Goal: Transaction & Acquisition: Purchase product/service

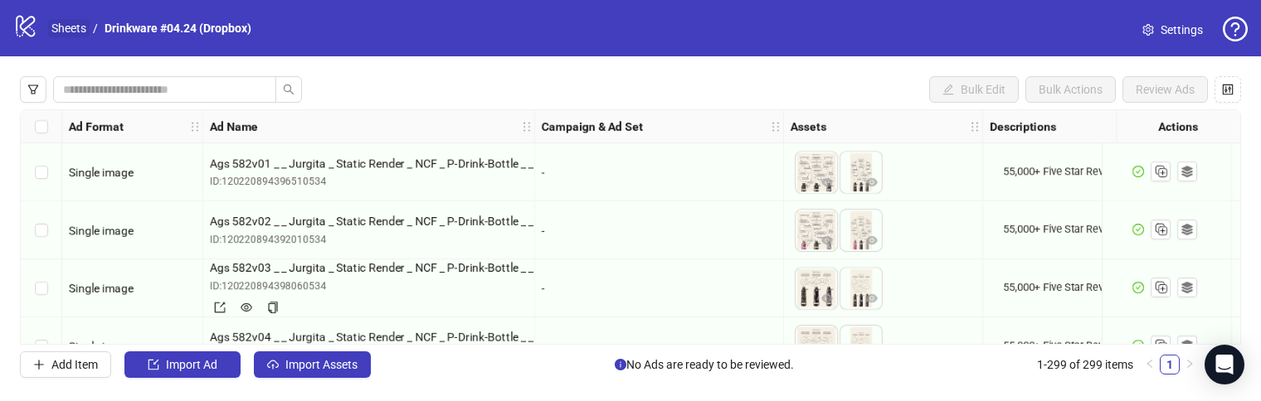
click at [70, 27] on link "Sheets" at bounding box center [68, 28] width 41 height 18
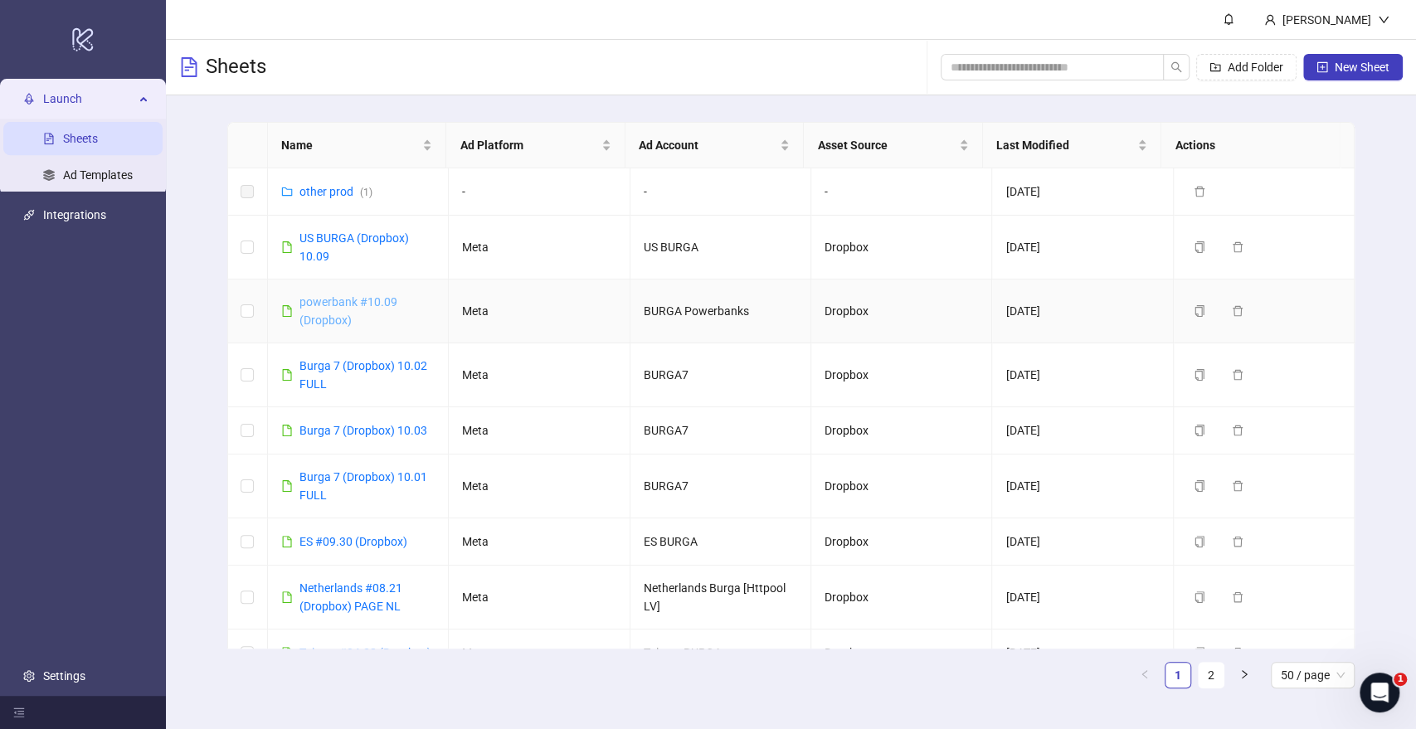
click at [348, 304] on link "powerbank #10.09 (Dropbox)" at bounding box center [348, 311] width 98 height 32
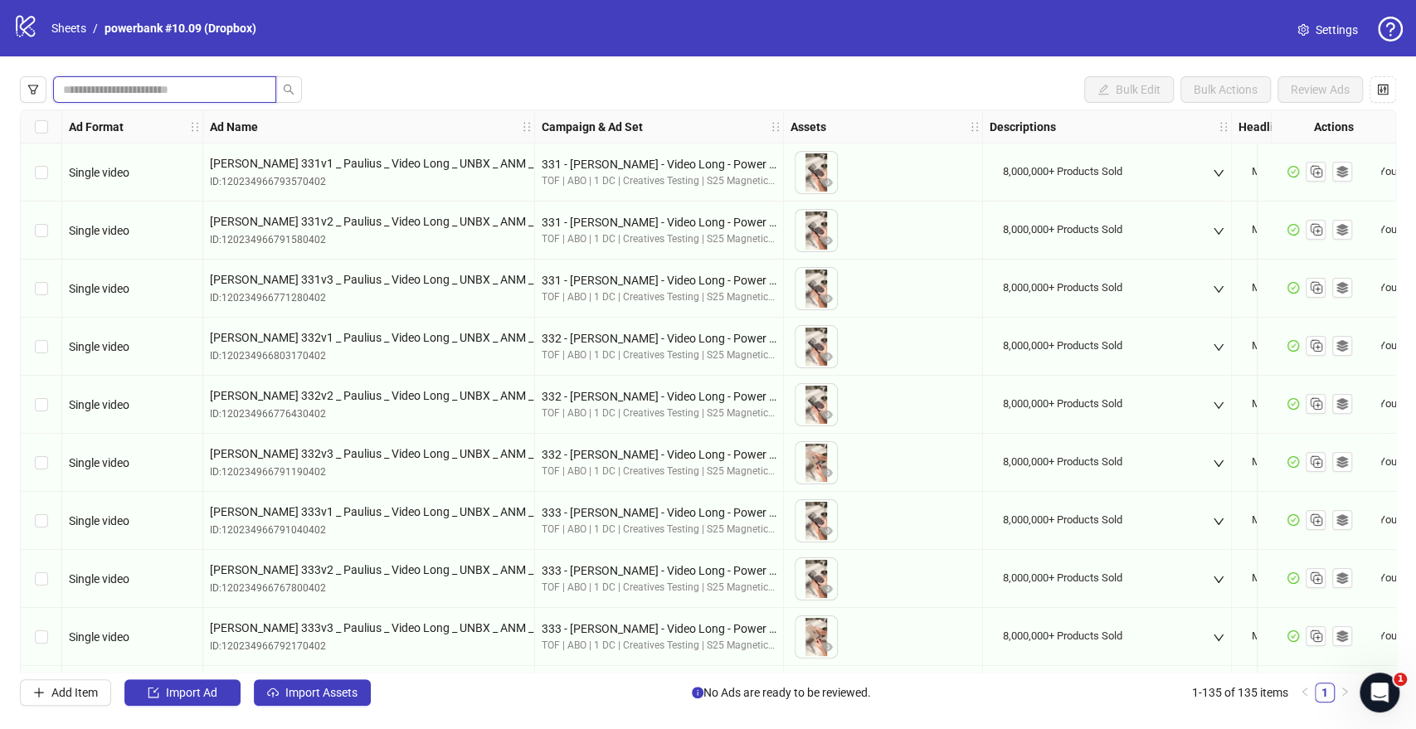
click at [111, 80] on input "search" at bounding box center [158, 89] width 190 height 18
click at [186, 91] on input "search" at bounding box center [158, 89] width 190 height 18
click at [215, 94] on input "search" at bounding box center [158, 89] width 190 height 18
click at [154, 91] on input "search" at bounding box center [158, 89] width 190 height 18
click at [117, 90] on input "search" at bounding box center [158, 89] width 190 height 18
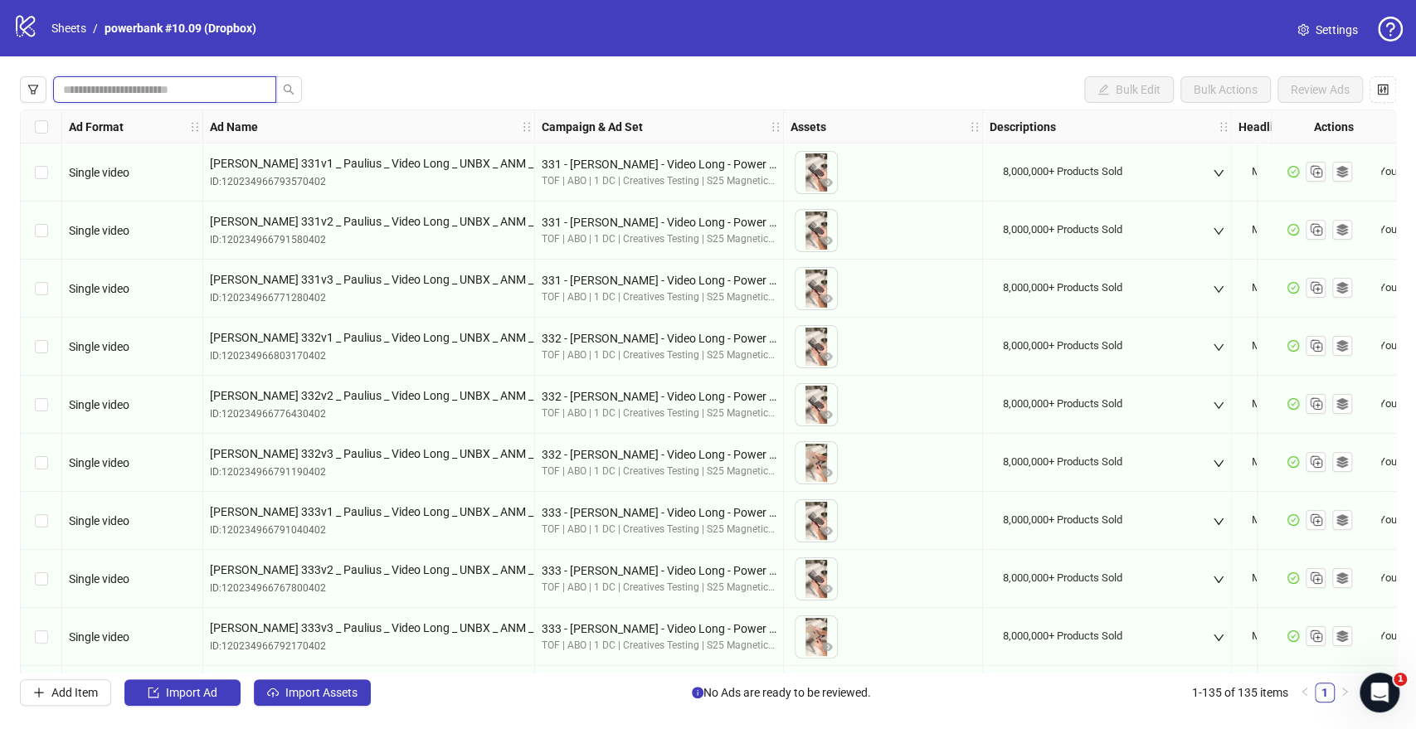
click at [117, 90] on input "search" at bounding box center [158, 89] width 190 height 18
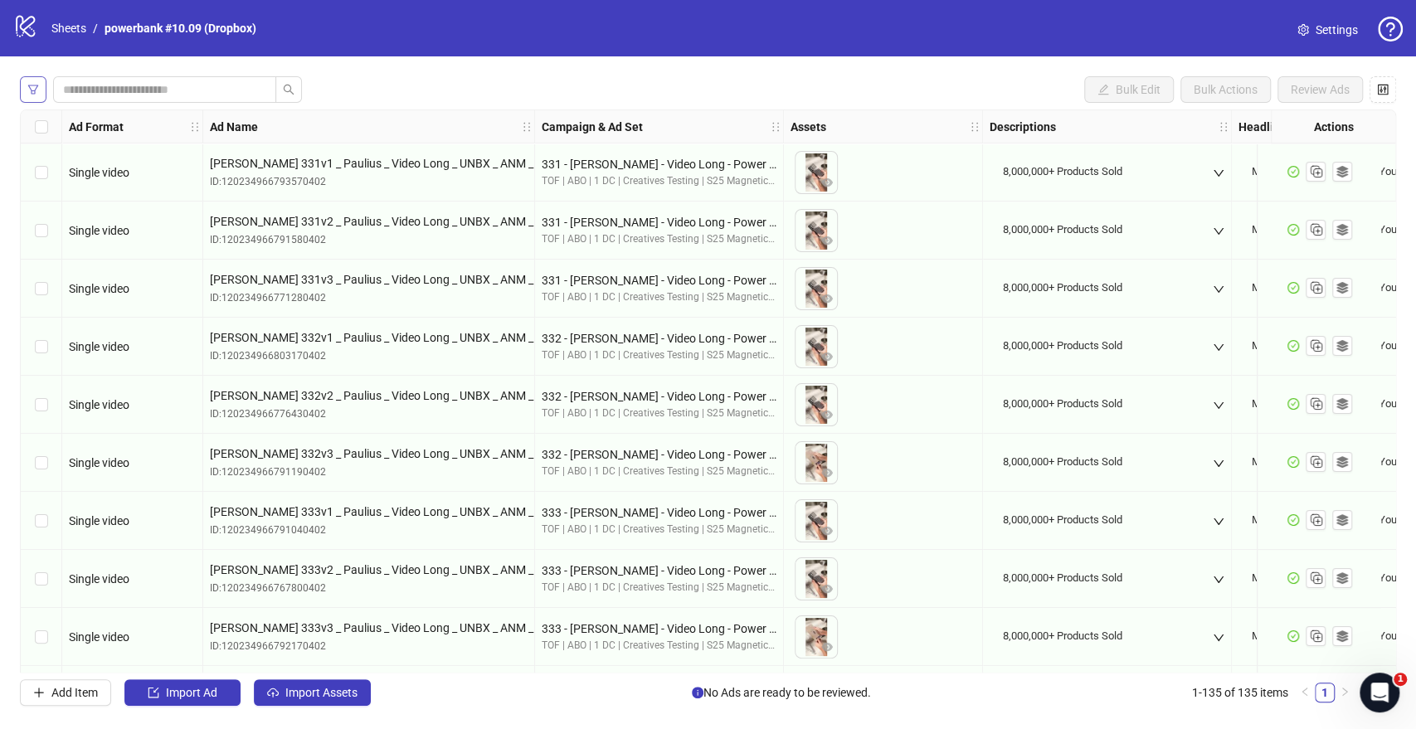
click at [34, 86] on icon "filter" at bounding box center [33, 90] width 12 height 12
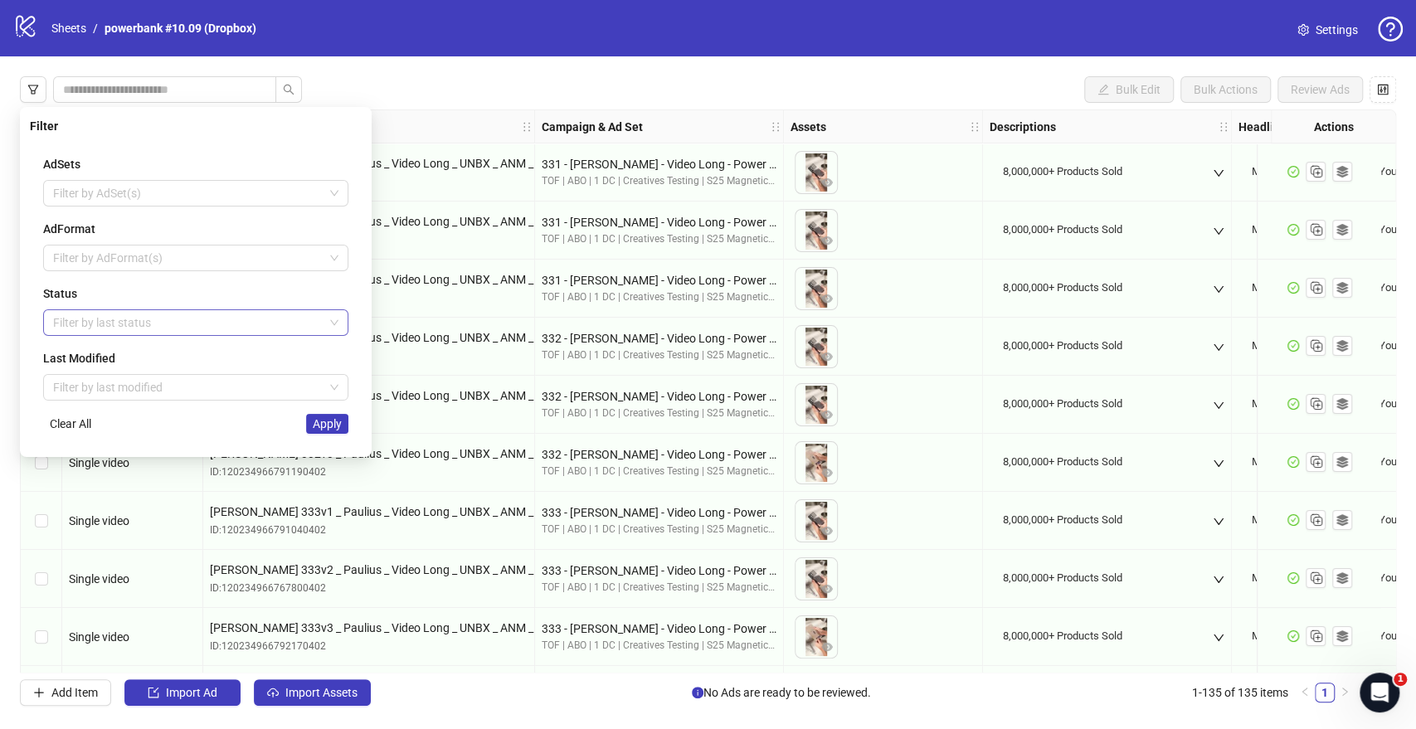
click at [106, 317] on div at bounding box center [186, 322] width 281 height 23
click at [117, 354] on div "Draft" at bounding box center [195, 355] width 279 height 18
click at [314, 431] on button "Apply" at bounding box center [327, 424] width 42 height 20
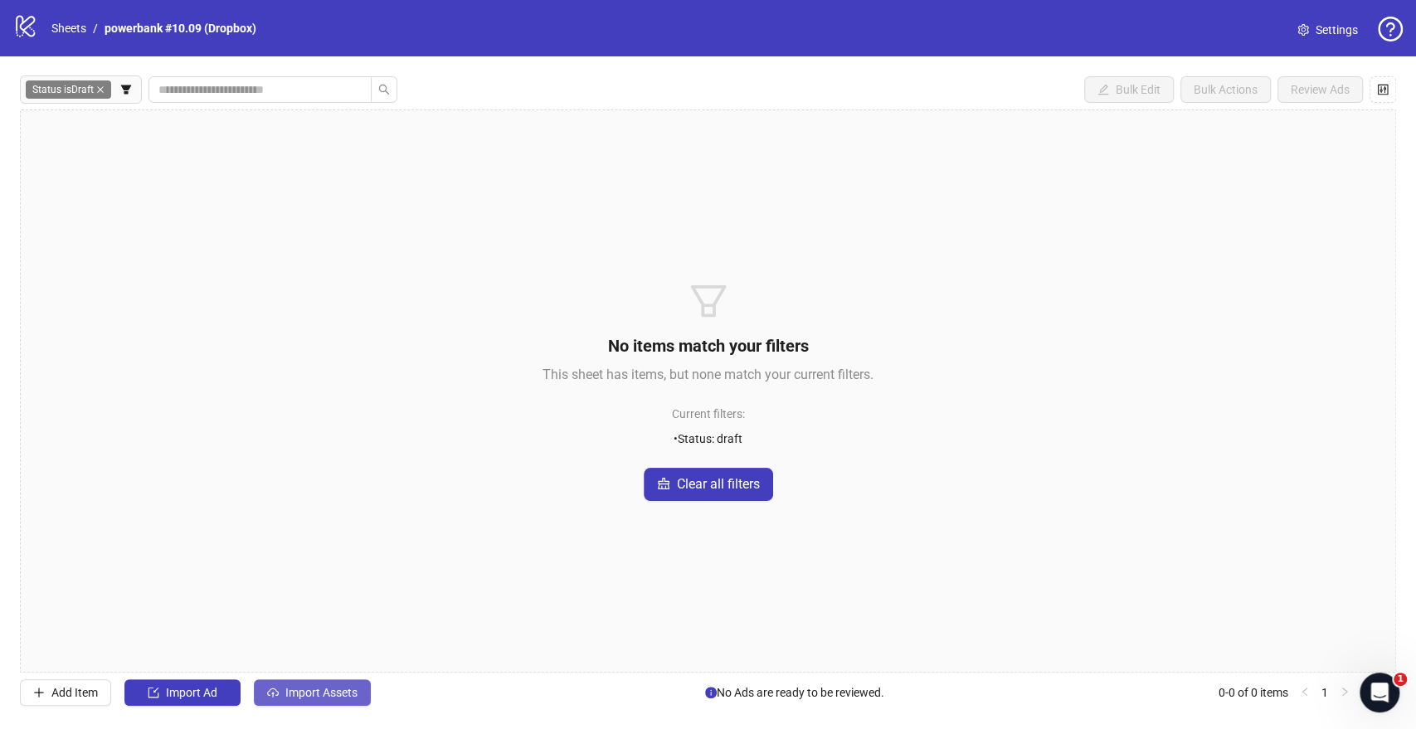
click at [313, 530] on button "Import Assets" at bounding box center [312, 692] width 117 height 27
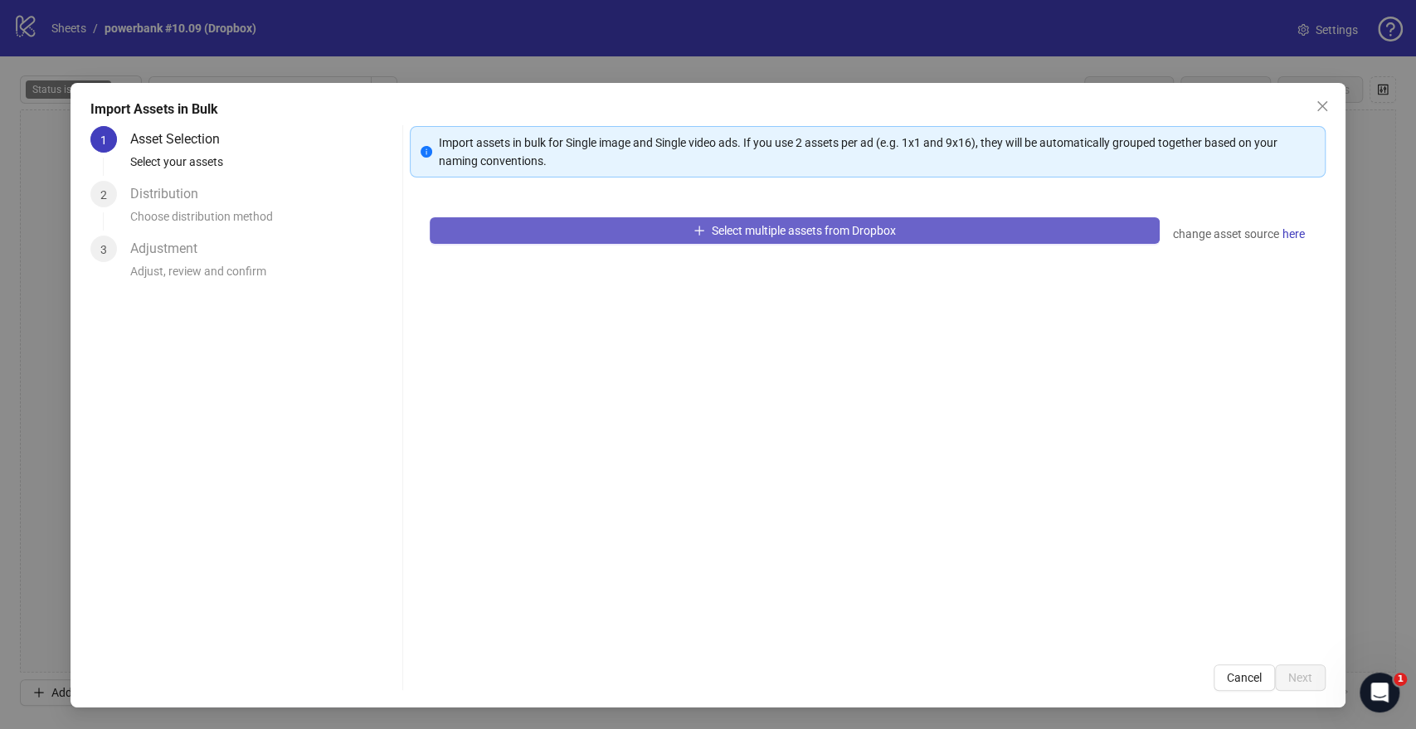
click at [676, 241] on button "Select multiple assets from Dropbox" at bounding box center [794, 230] width 729 height 27
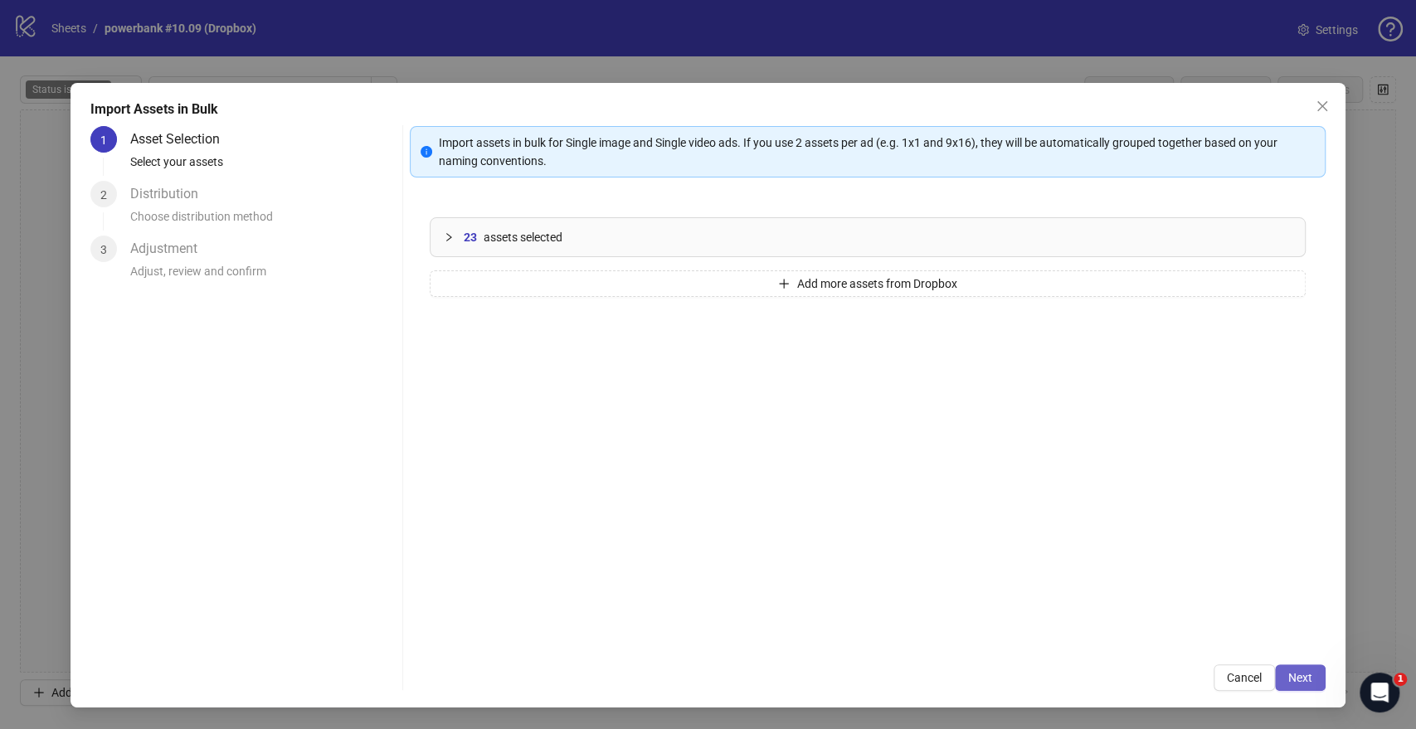
click at [1306, 530] on span "Next" at bounding box center [1300, 677] width 24 height 13
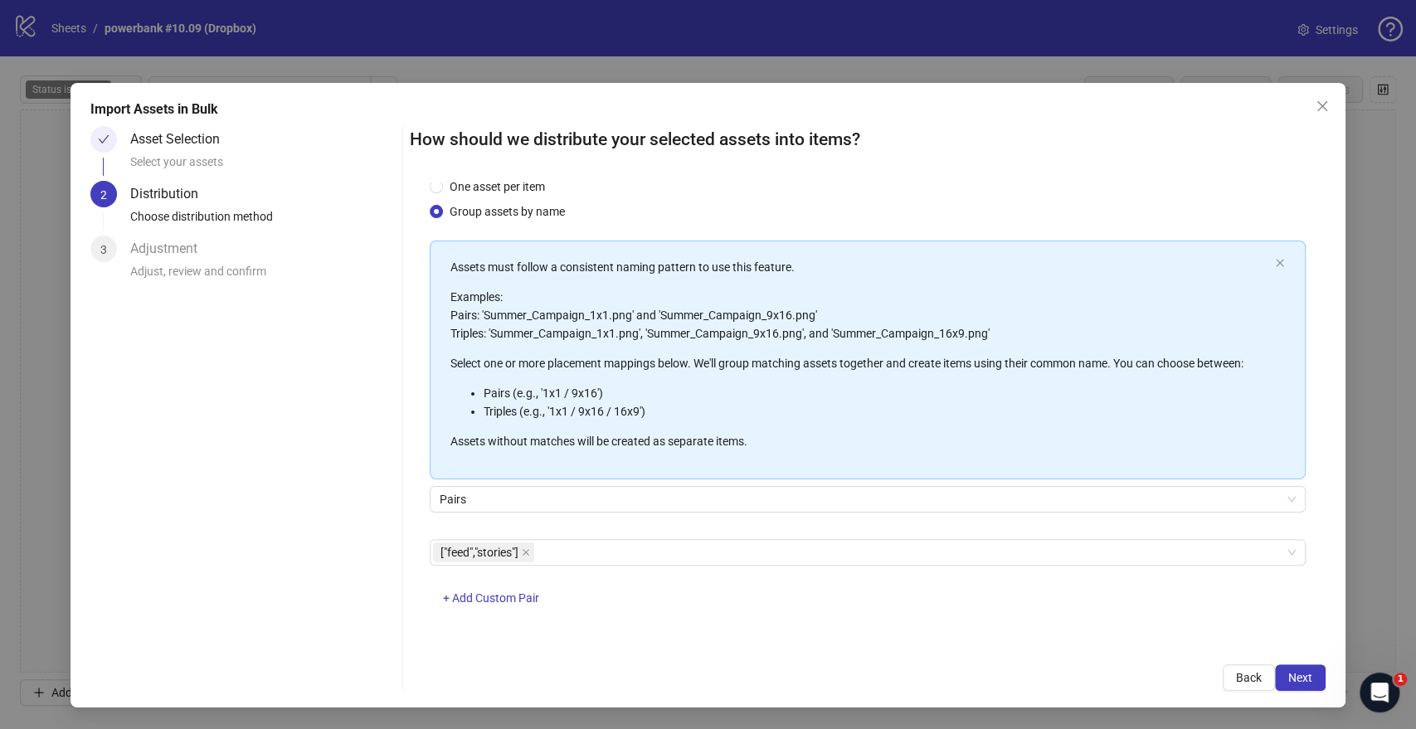
scroll to position [43, 0]
click at [1302, 530] on span "Next" at bounding box center [1300, 677] width 24 height 13
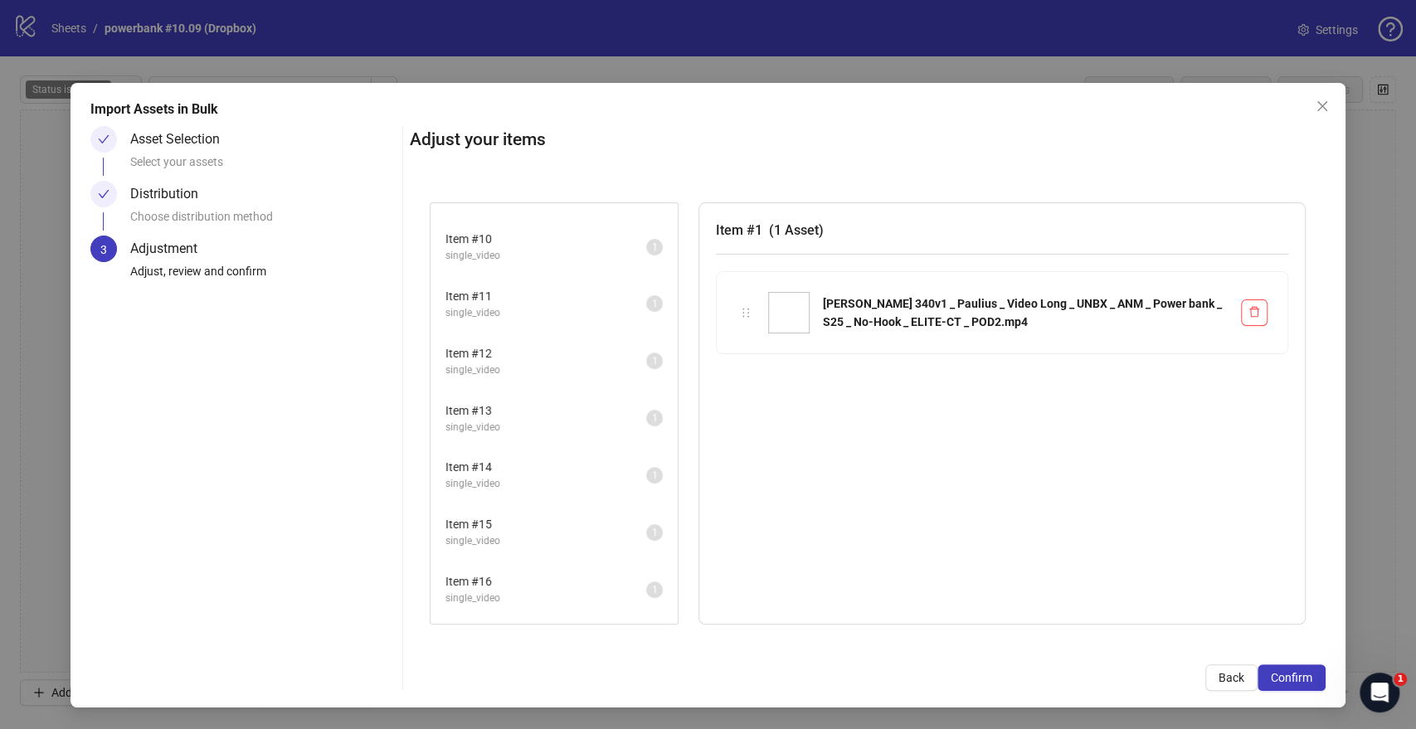
scroll to position [883, 0]
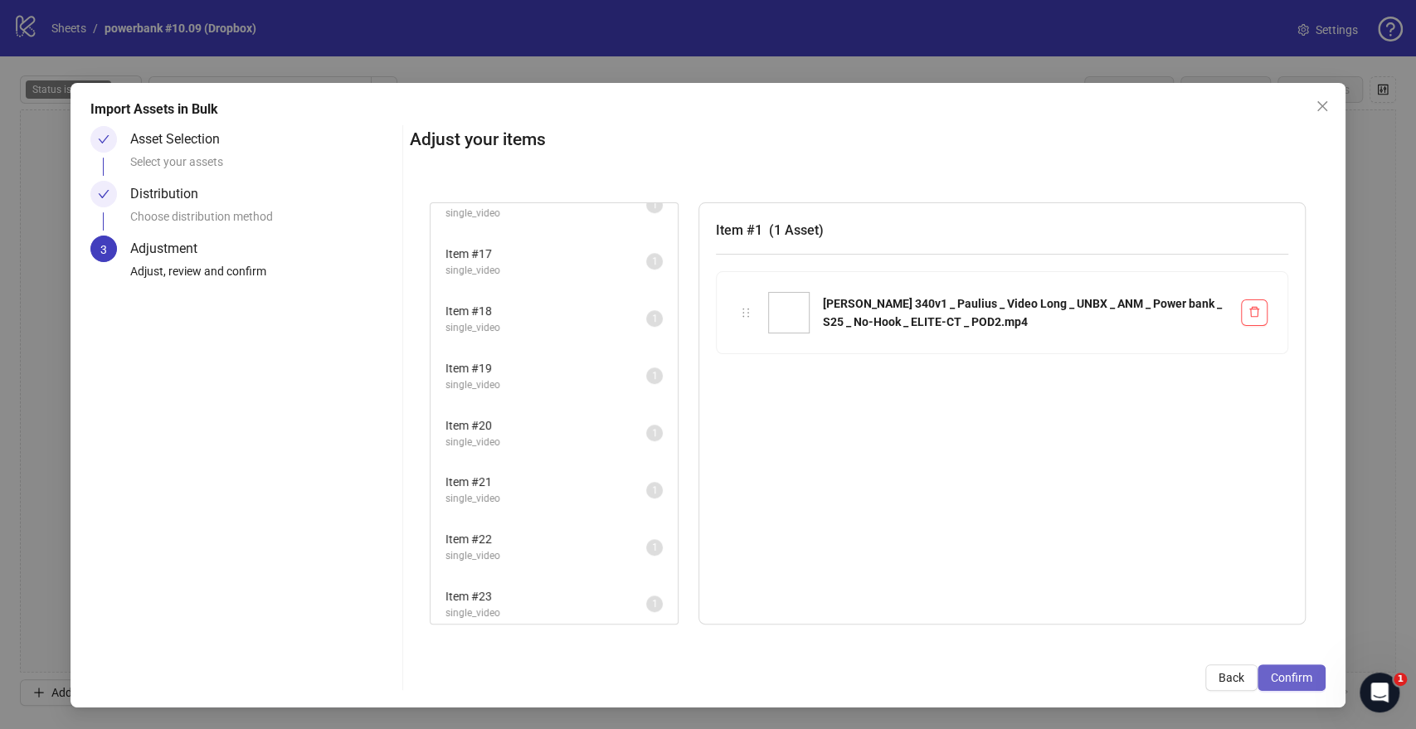
click at [1286, 530] on span "Confirm" at bounding box center [1291, 677] width 41 height 13
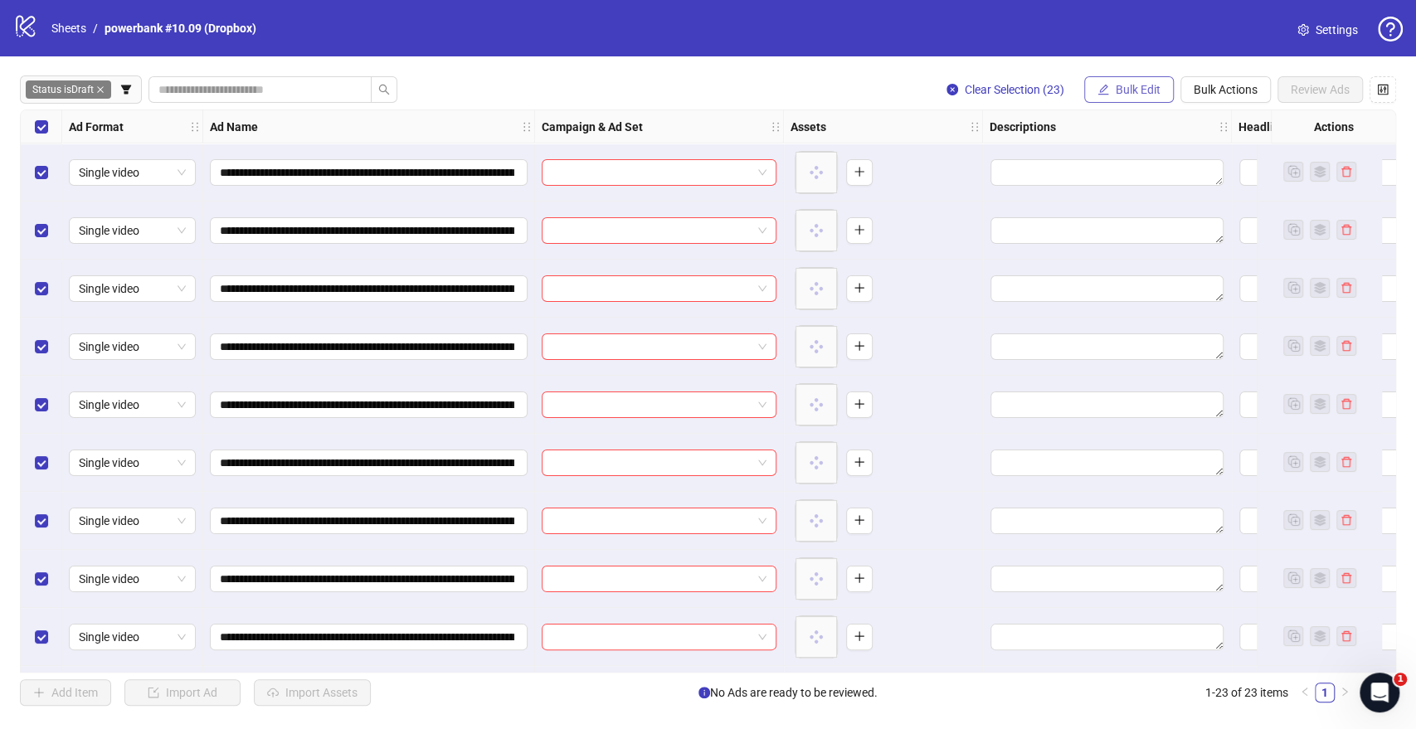
click at [1139, 98] on button "Bulk Edit" at bounding box center [1129, 89] width 90 height 27
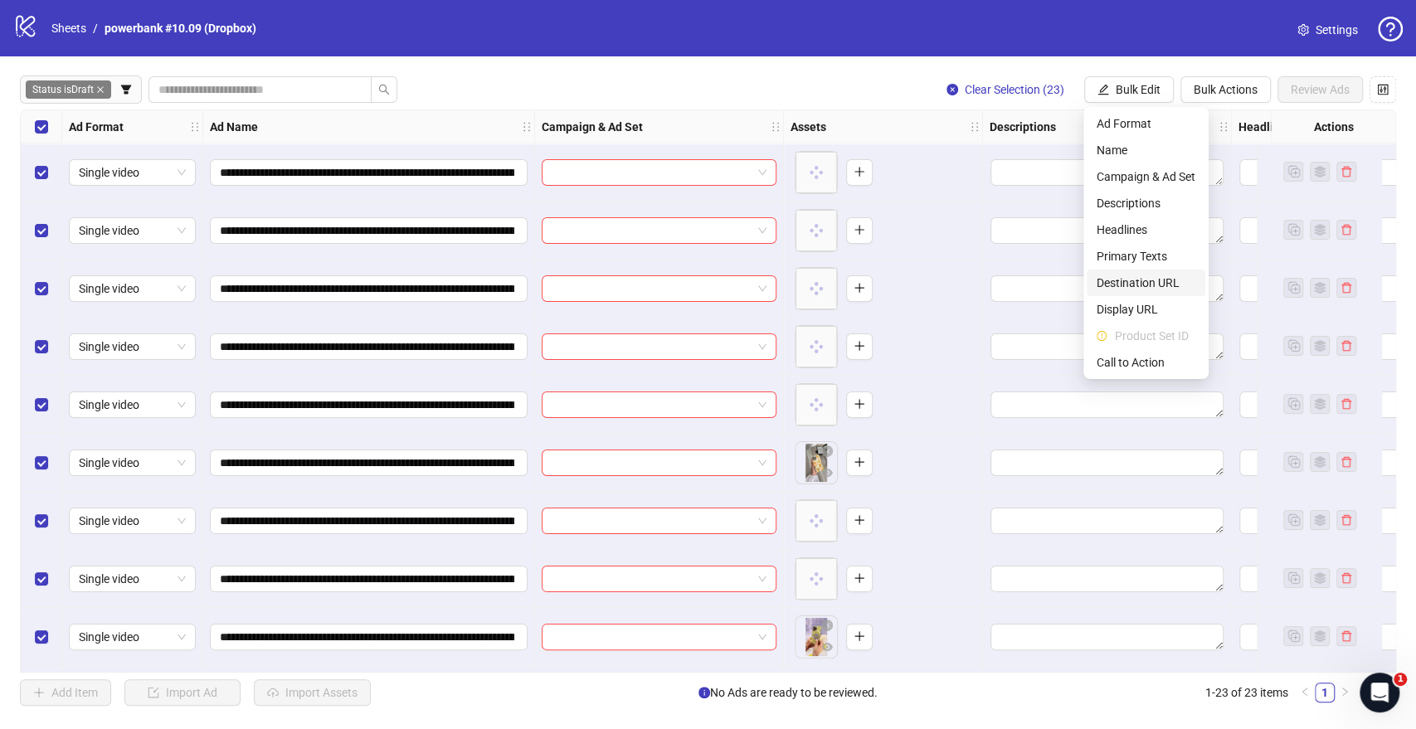
click at [1134, 282] on span "Destination URL" at bounding box center [1145, 283] width 99 height 18
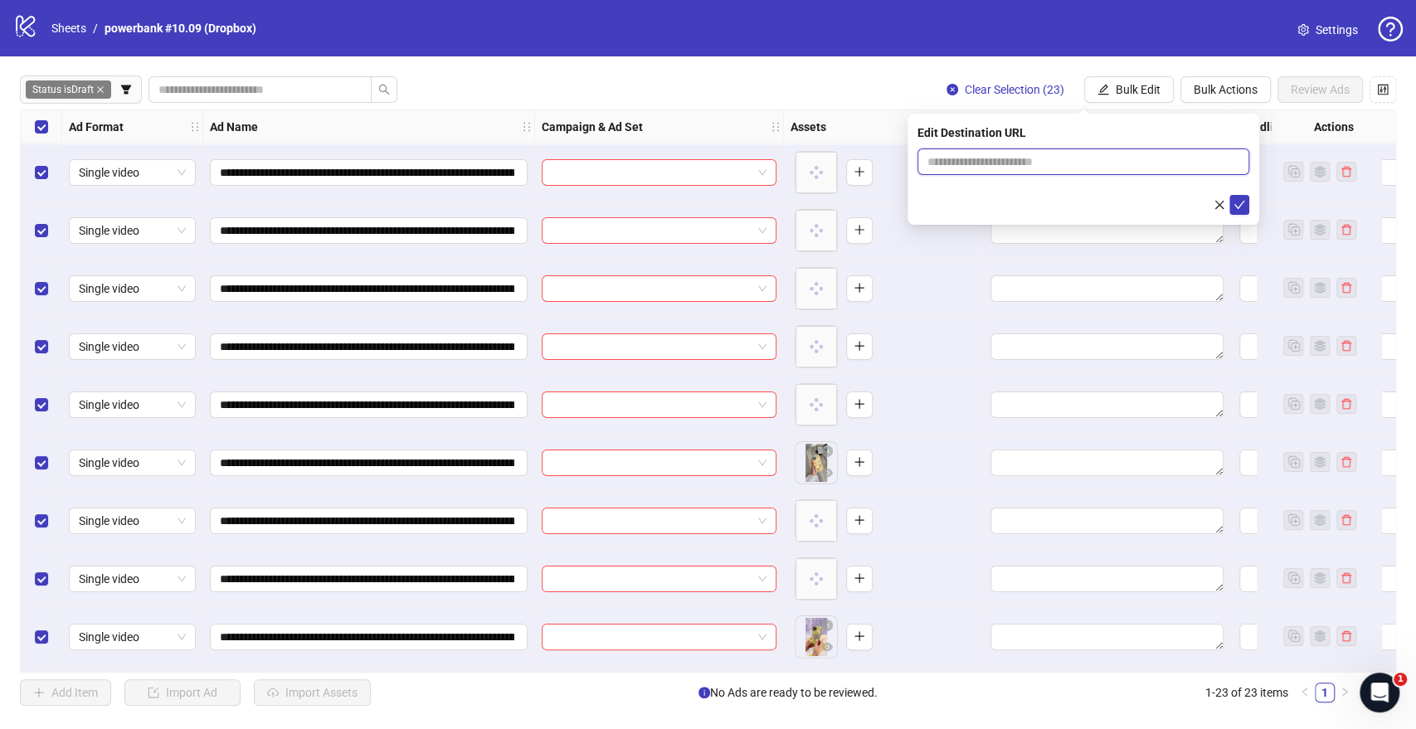
click at [1022, 153] on input "text" at bounding box center [1076, 162] width 299 height 18
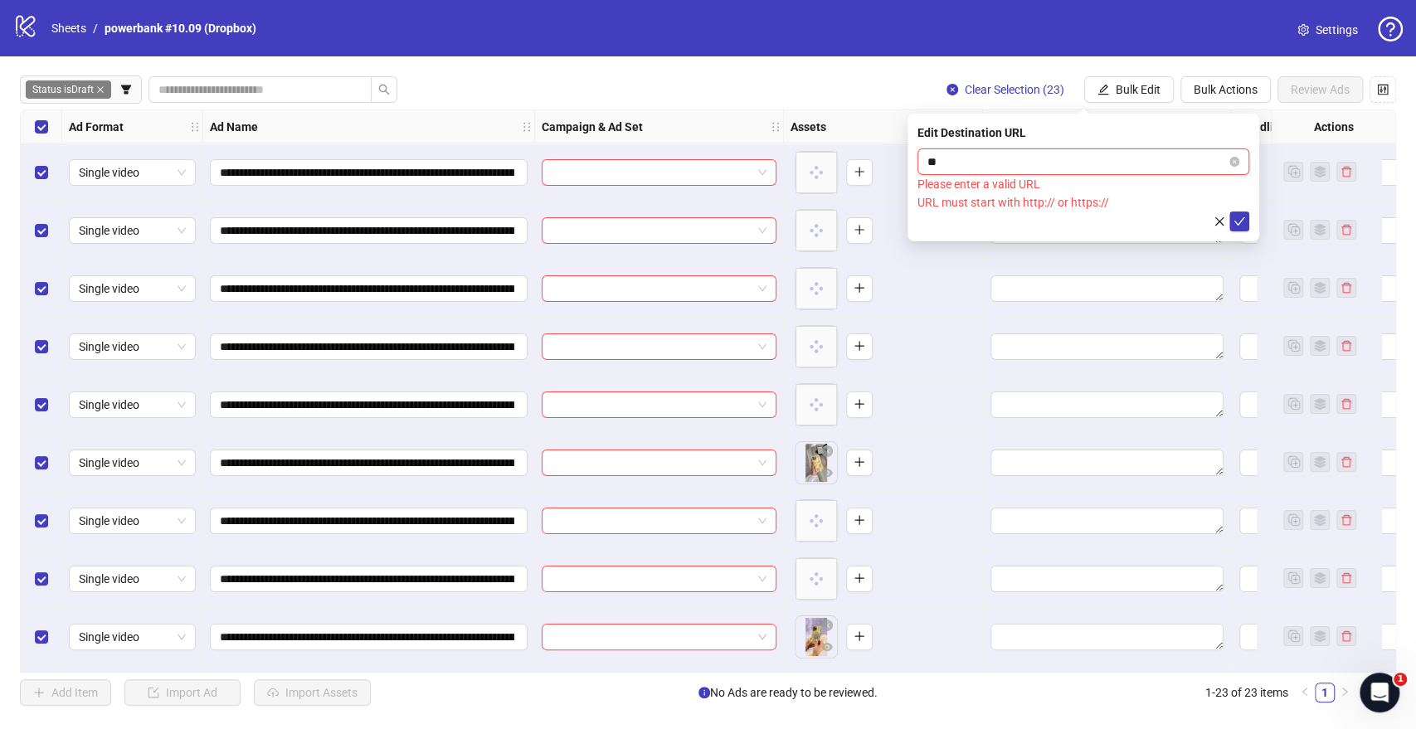
type input "***"
click at [1017, 160] on input "***" at bounding box center [1076, 162] width 299 height 18
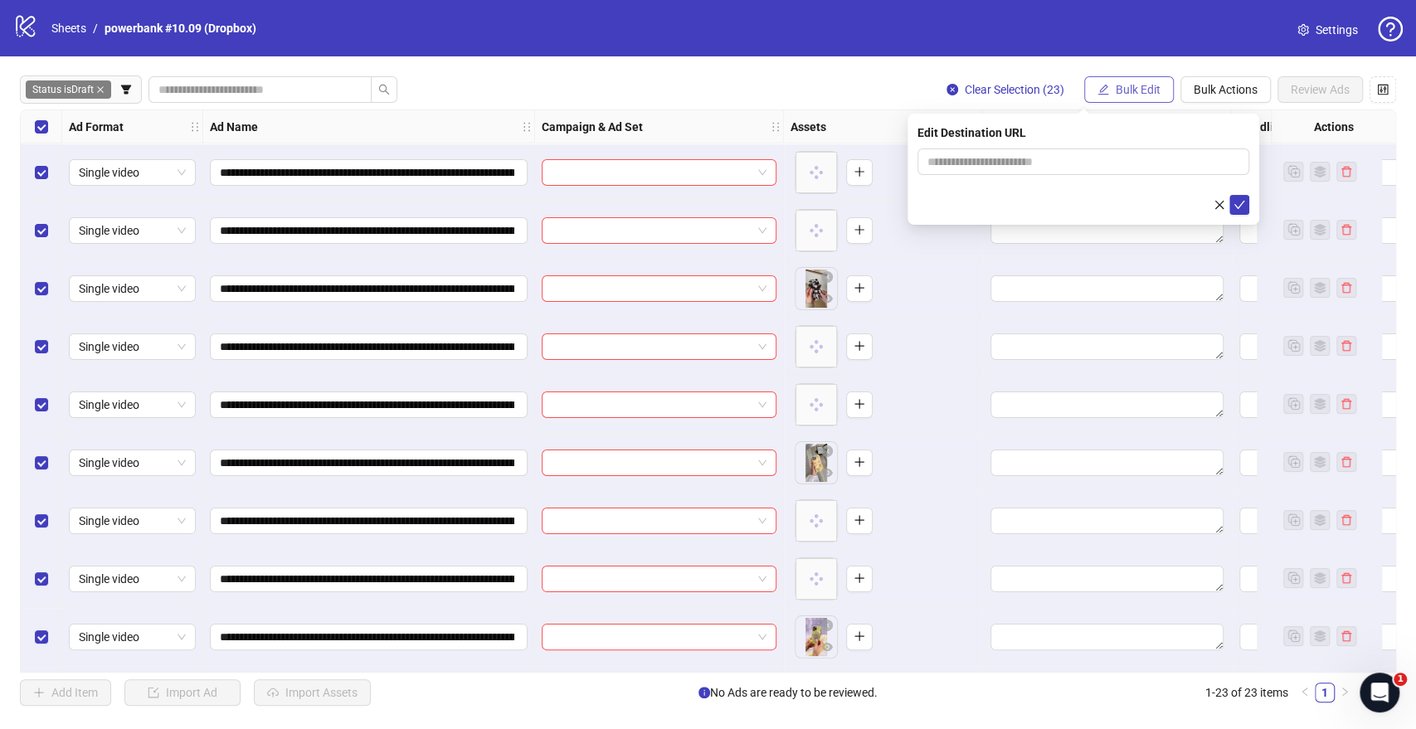
click at [1116, 90] on span "Bulk Edit" at bounding box center [1138, 89] width 45 height 13
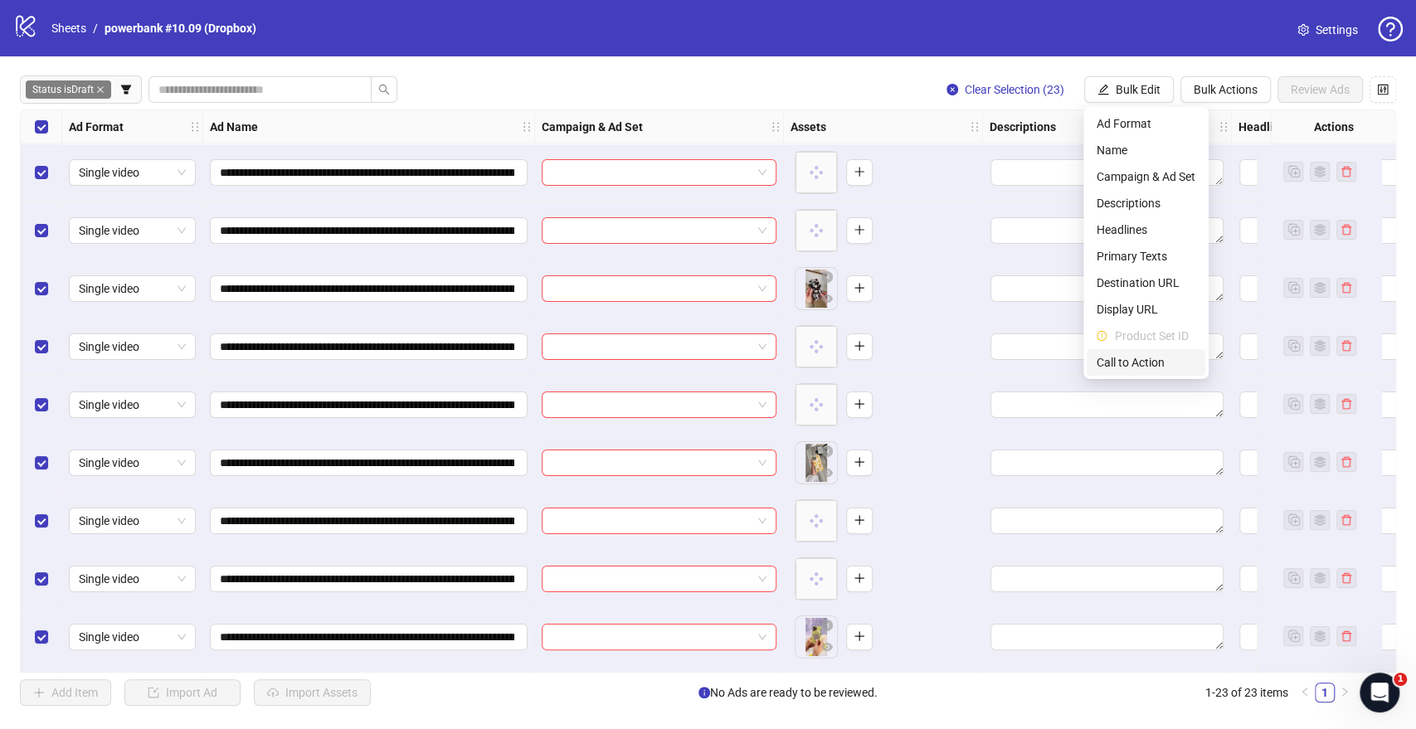
click at [1147, 362] on span "Call to Action" at bounding box center [1145, 362] width 99 height 18
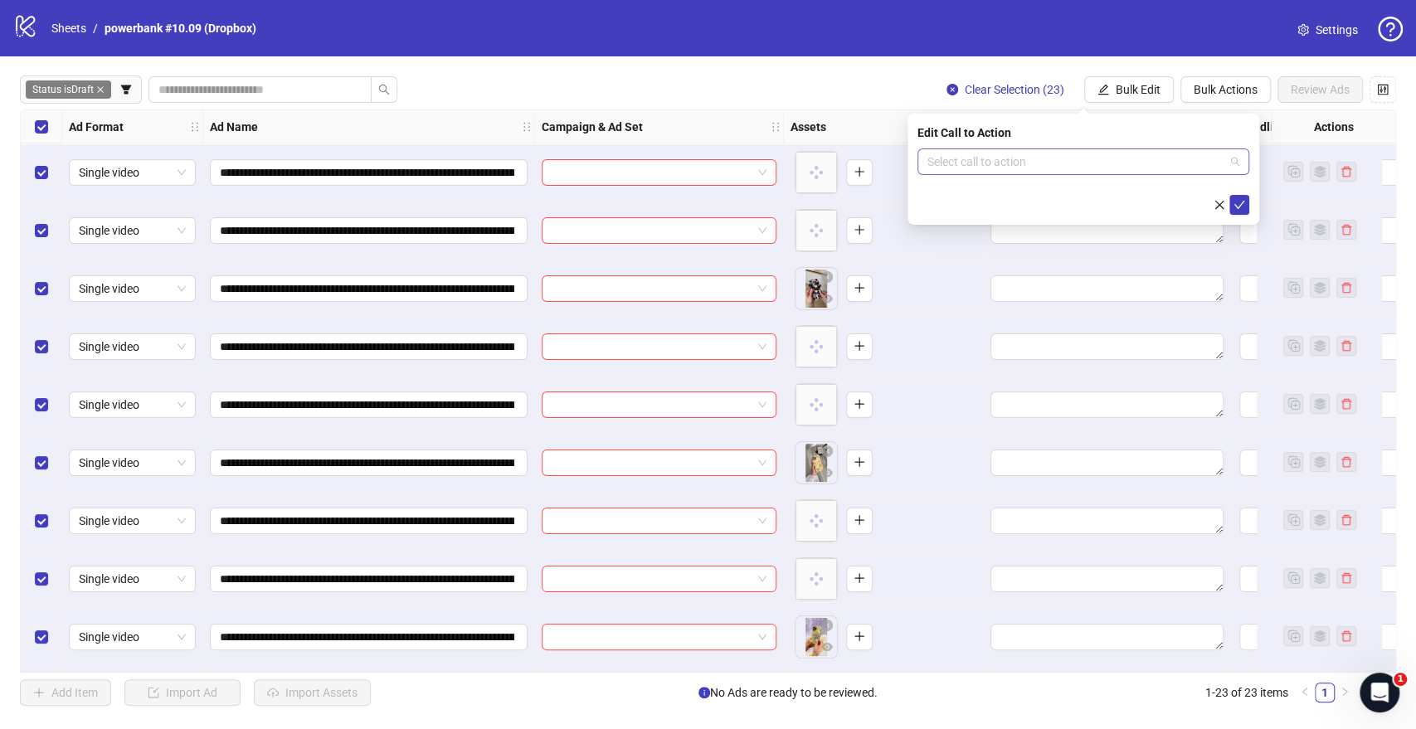
click at [1074, 159] on input "search" at bounding box center [1075, 161] width 297 height 25
type input "**"
click at [996, 222] on div "Shop now" at bounding box center [1083, 221] width 305 height 18
click at [1239, 202] on icon "check" at bounding box center [1239, 205] width 12 height 12
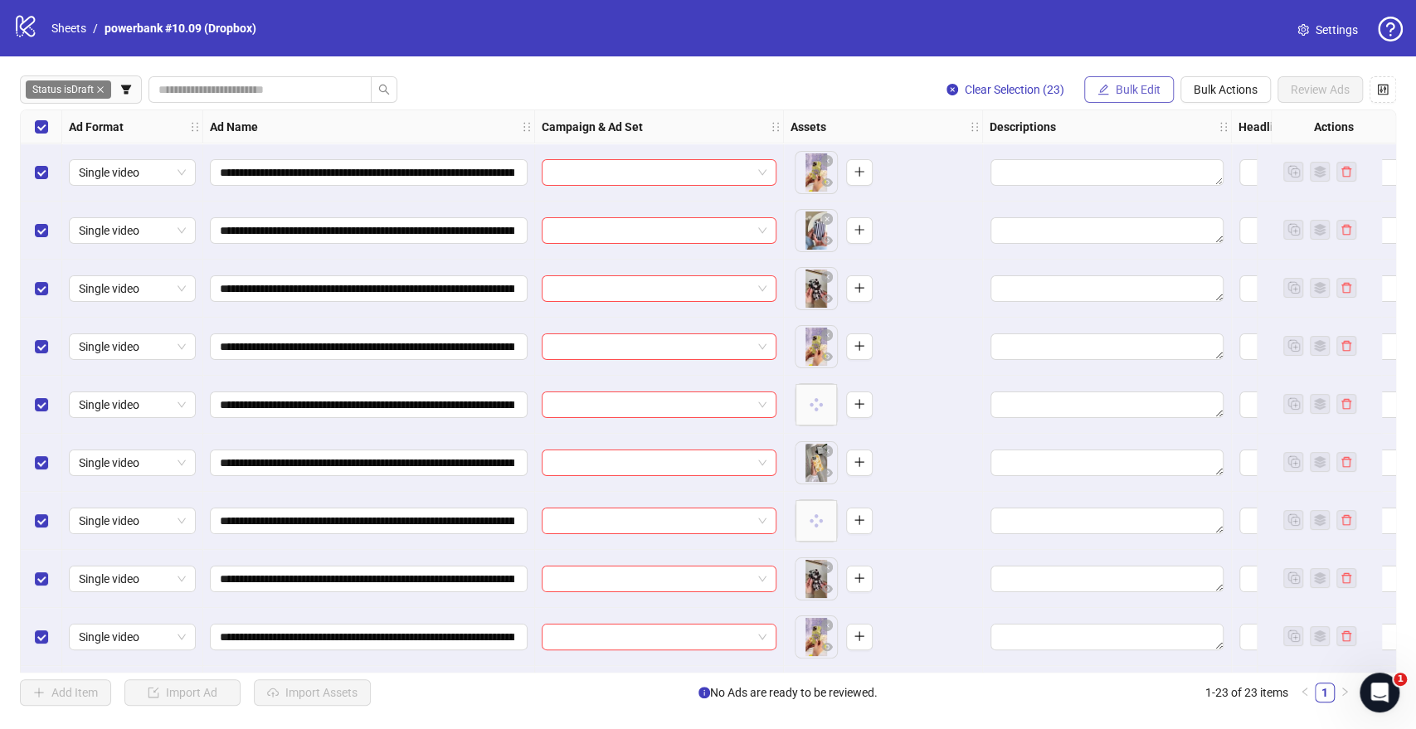
click at [1135, 95] on span "Bulk Edit" at bounding box center [1138, 89] width 45 height 13
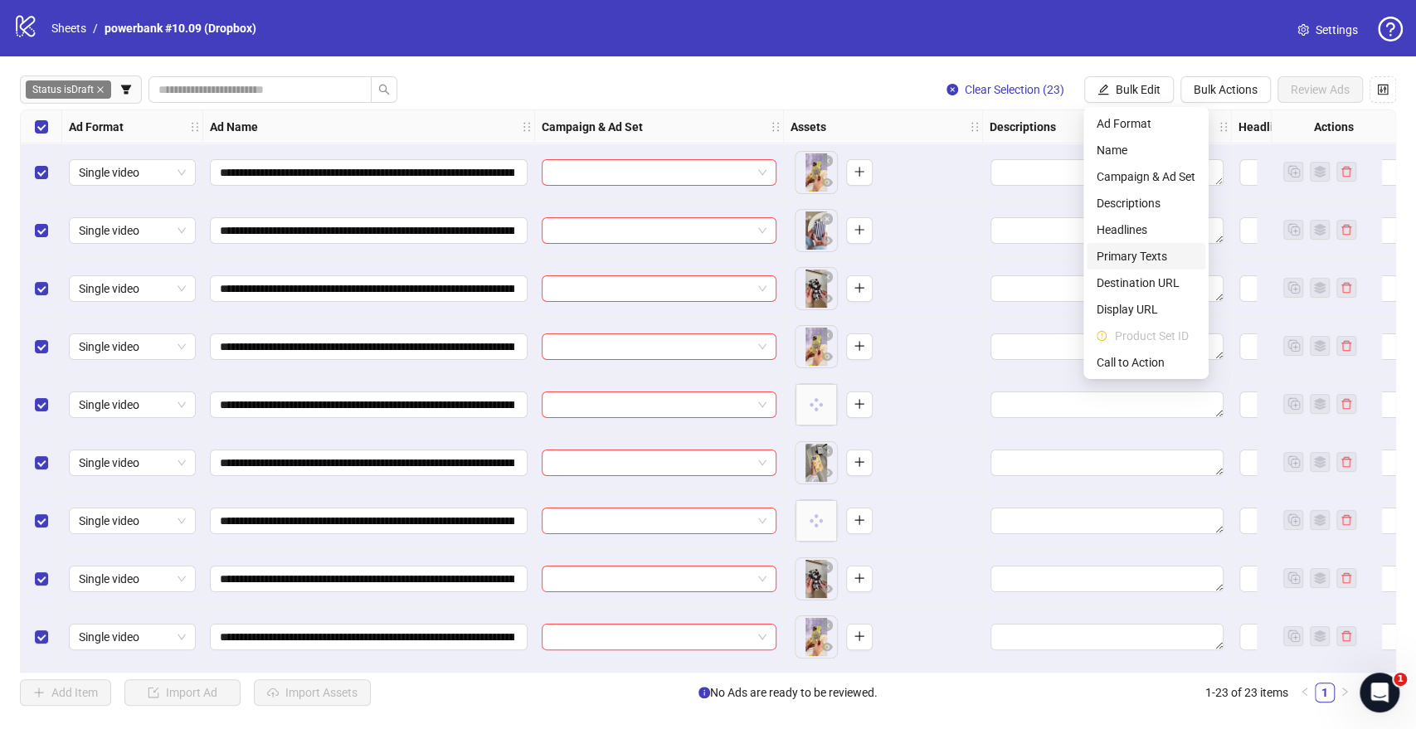
click at [1137, 258] on span "Primary Texts" at bounding box center [1145, 256] width 99 height 18
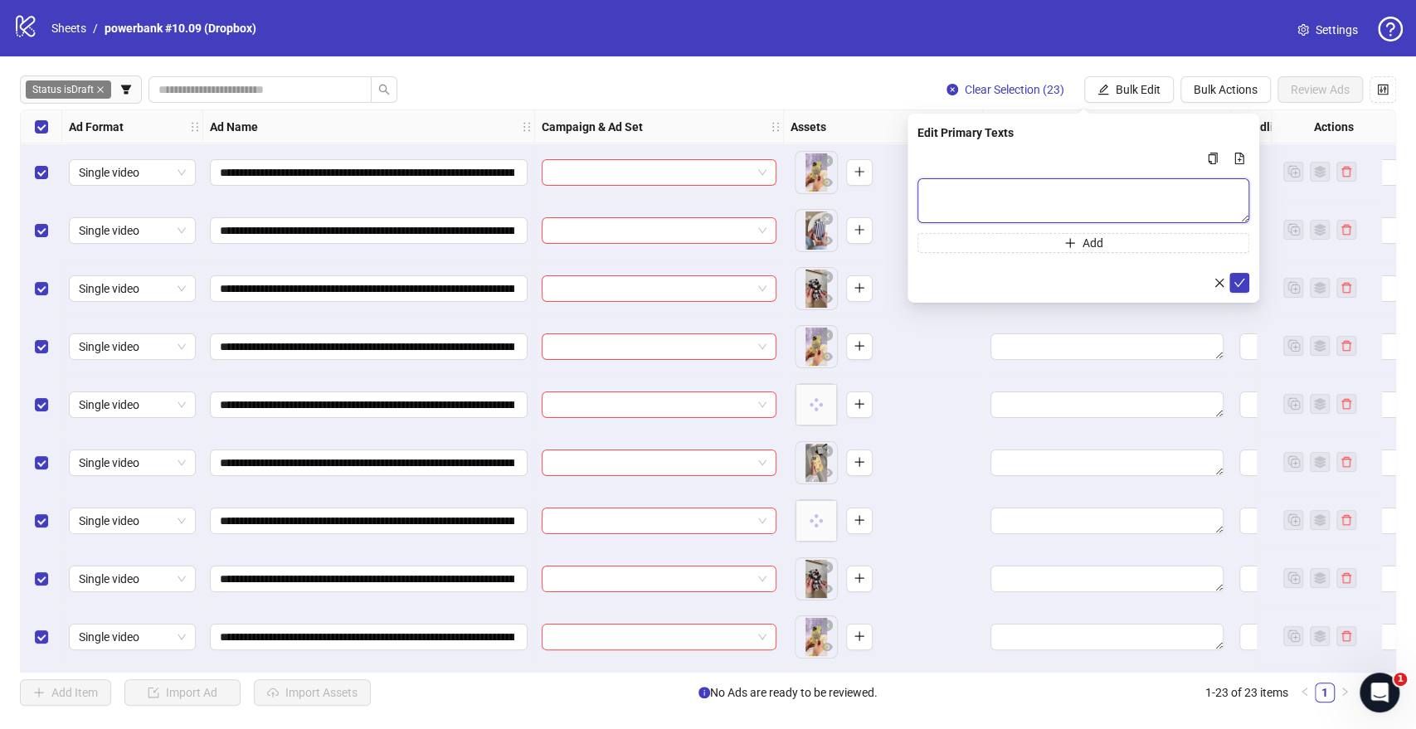
click at [995, 191] on textarea "Multi-text input container - paste or copy values" at bounding box center [1083, 200] width 332 height 45
paste textarea "**********"
type textarea "**********"
click at [1237, 281] on icon "check" at bounding box center [1239, 282] width 12 height 12
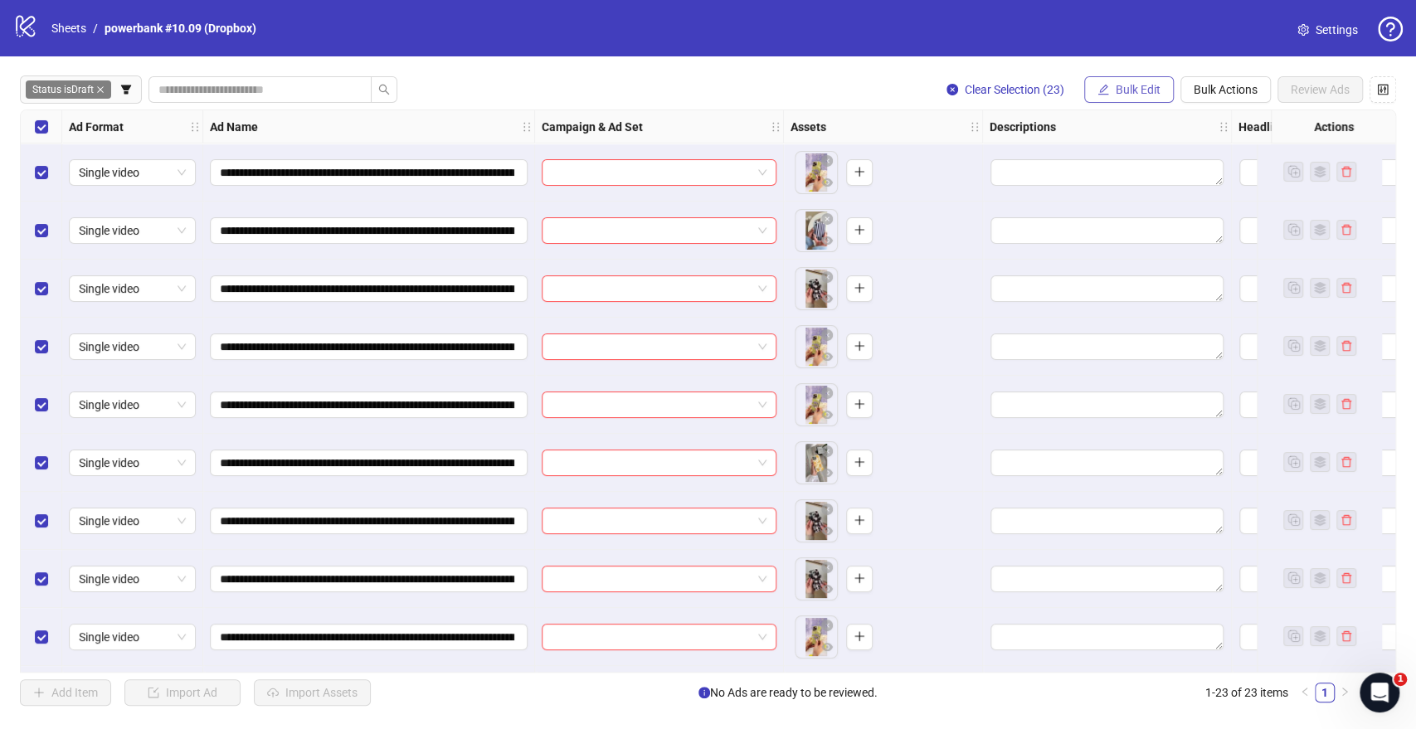
click at [1113, 92] on button "Bulk Edit" at bounding box center [1129, 89] width 90 height 27
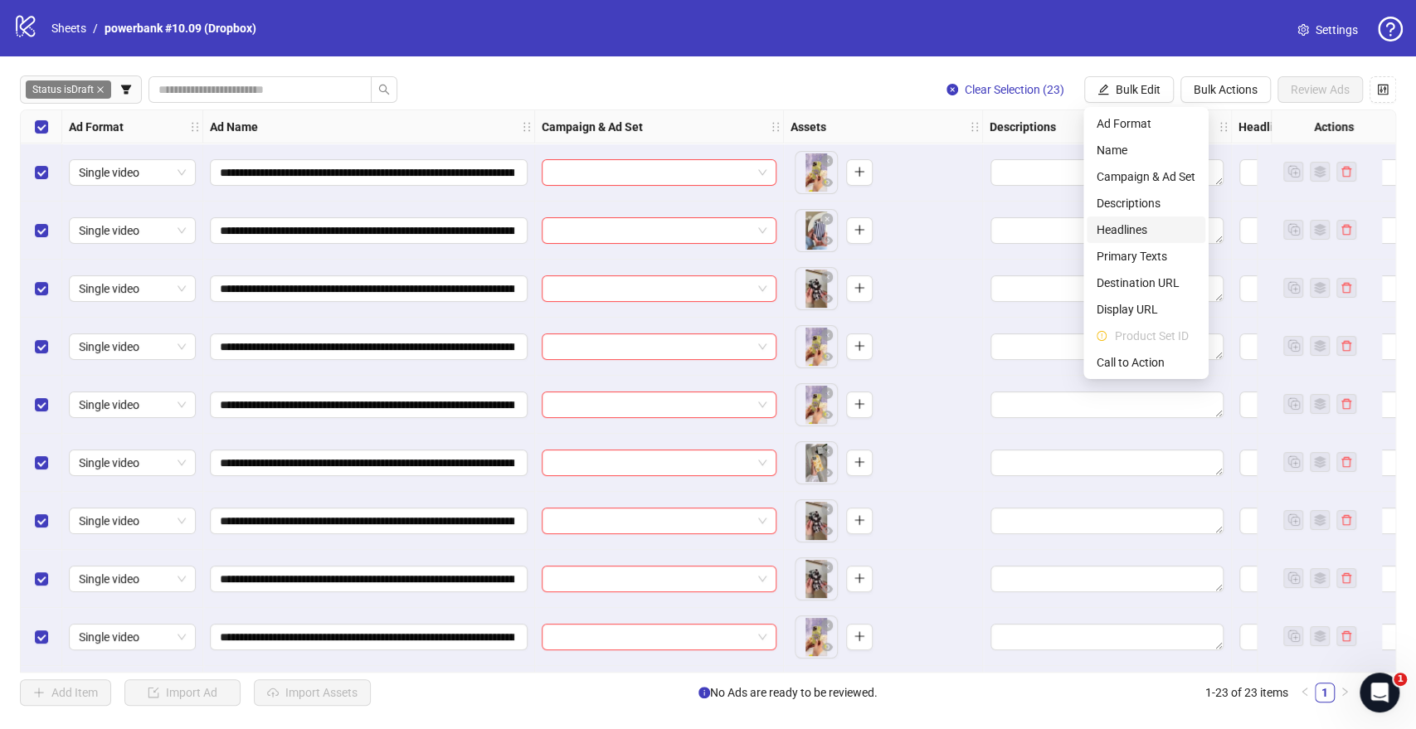
click at [1135, 231] on span "Headlines" at bounding box center [1145, 230] width 99 height 18
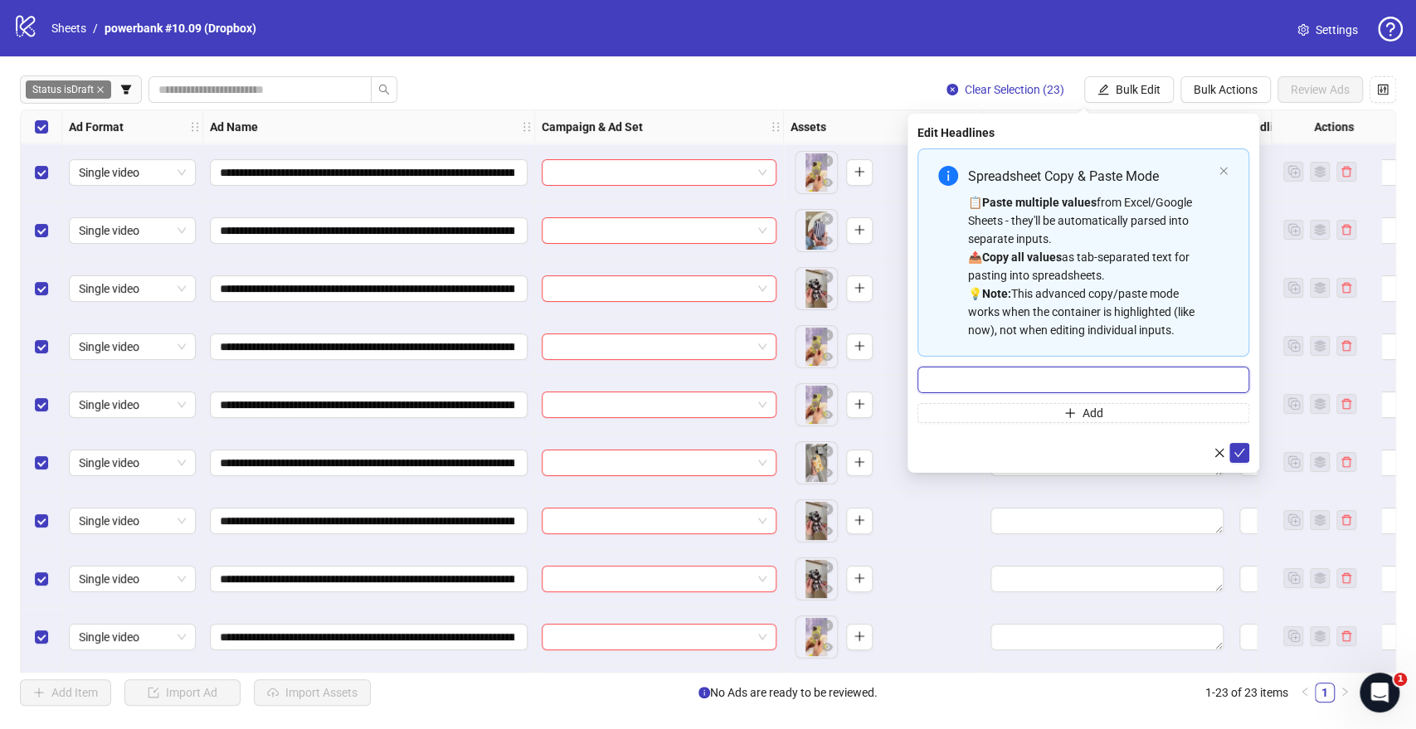
click at [1024, 375] on input "Multi-input container - paste or copy values" at bounding box center [1083, 380] width 332 height 27
paste input "**********"
type input "**********"
click at [1239, 448] on icon "check" at bounding box center [1239, 453] width 12 height 12
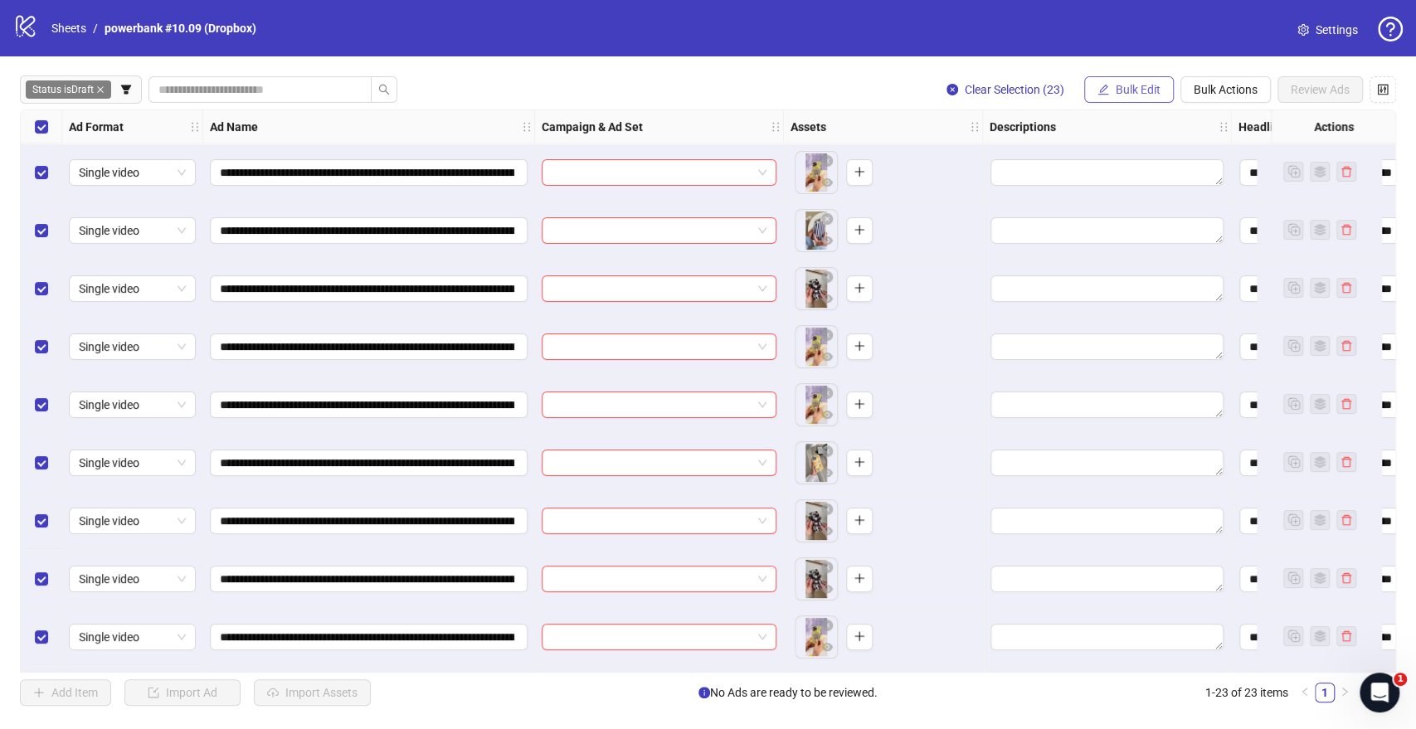
click at [1155, 98] on button "Bulk Edit" at bounding box center [1129, 89] width 90 height 27
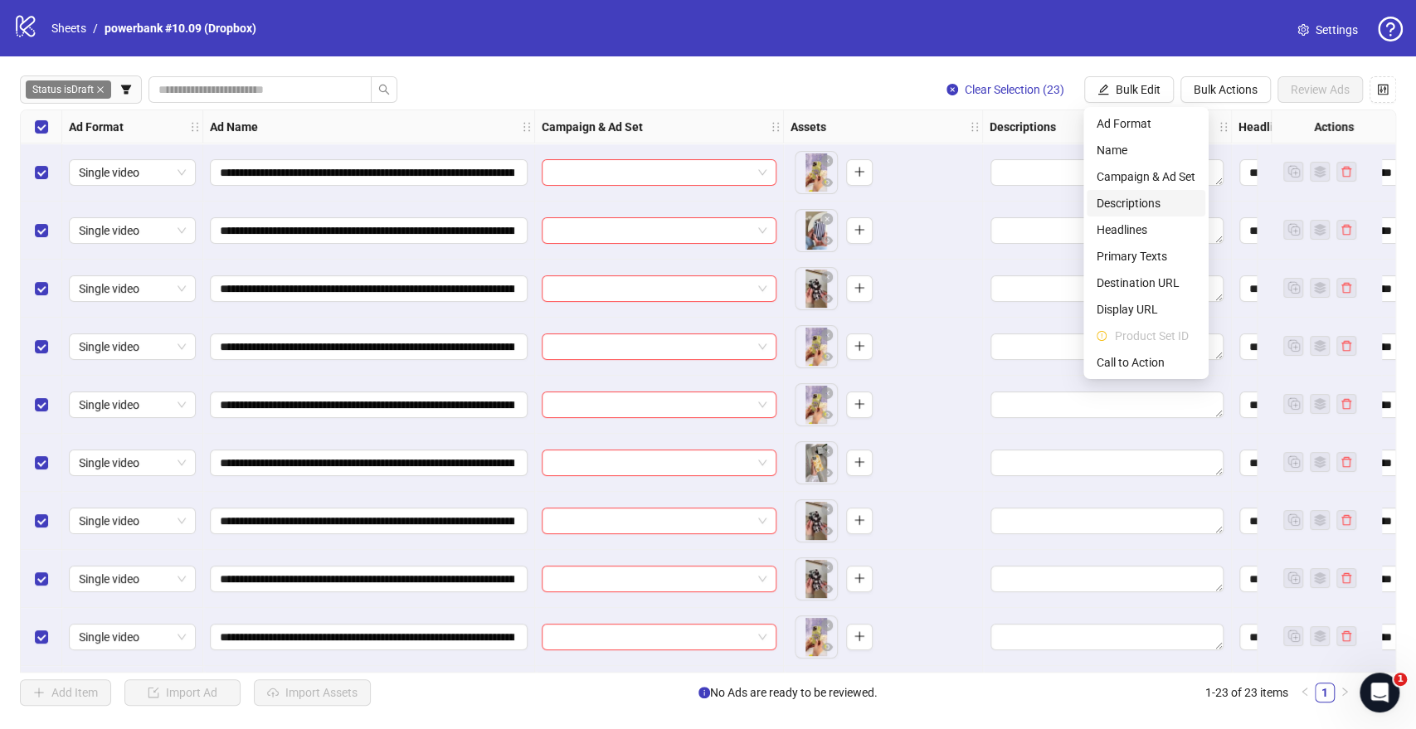
click at [1119, 199] on span "Descriptions" at bounding box center [1145, 203] width 99 height 18
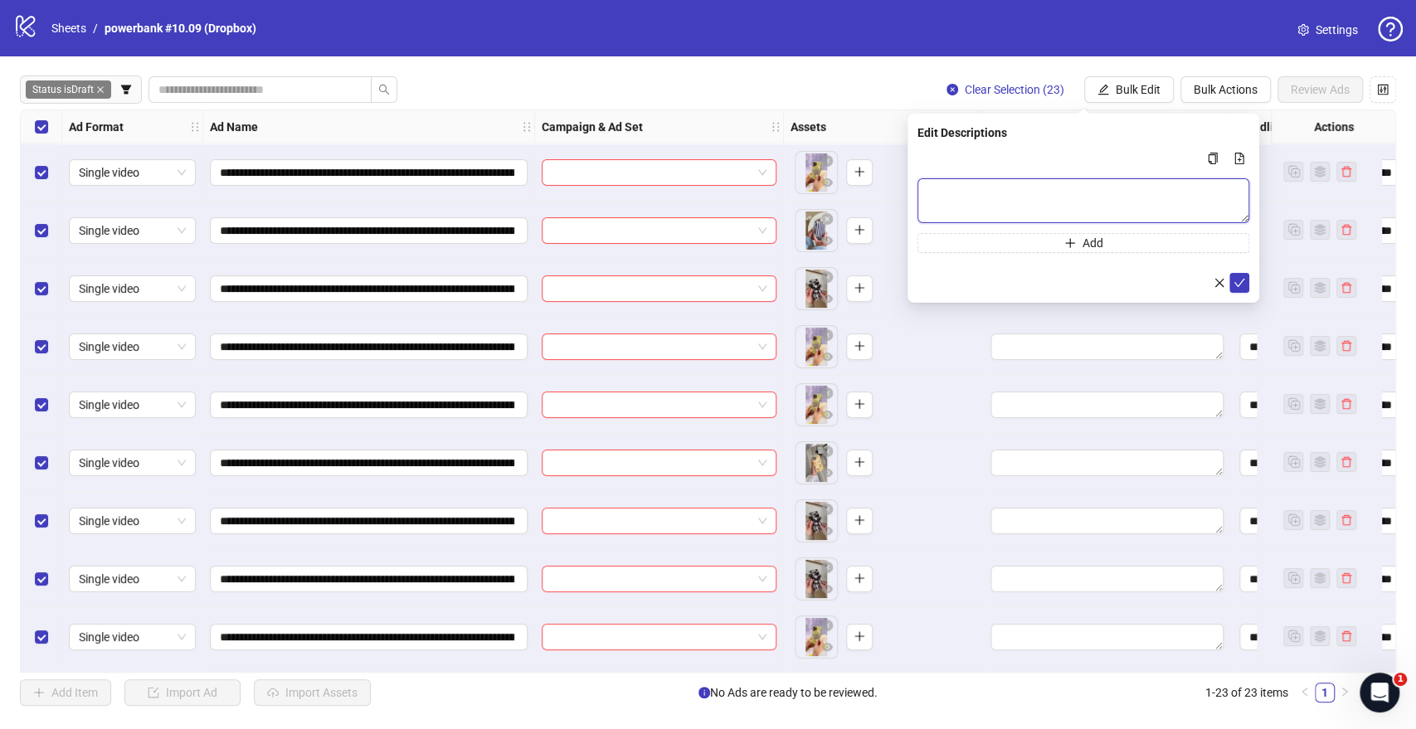
click at [1057, 195] on textarea "Multi-text input container - paste or copy values" at bounding box center [1083, 200] width 332 height 45
paste textarea "**********"
type textarea "**********"
click at [1239, 278] on icon "check" at bounding box center [1239, 282] width 12 height 12
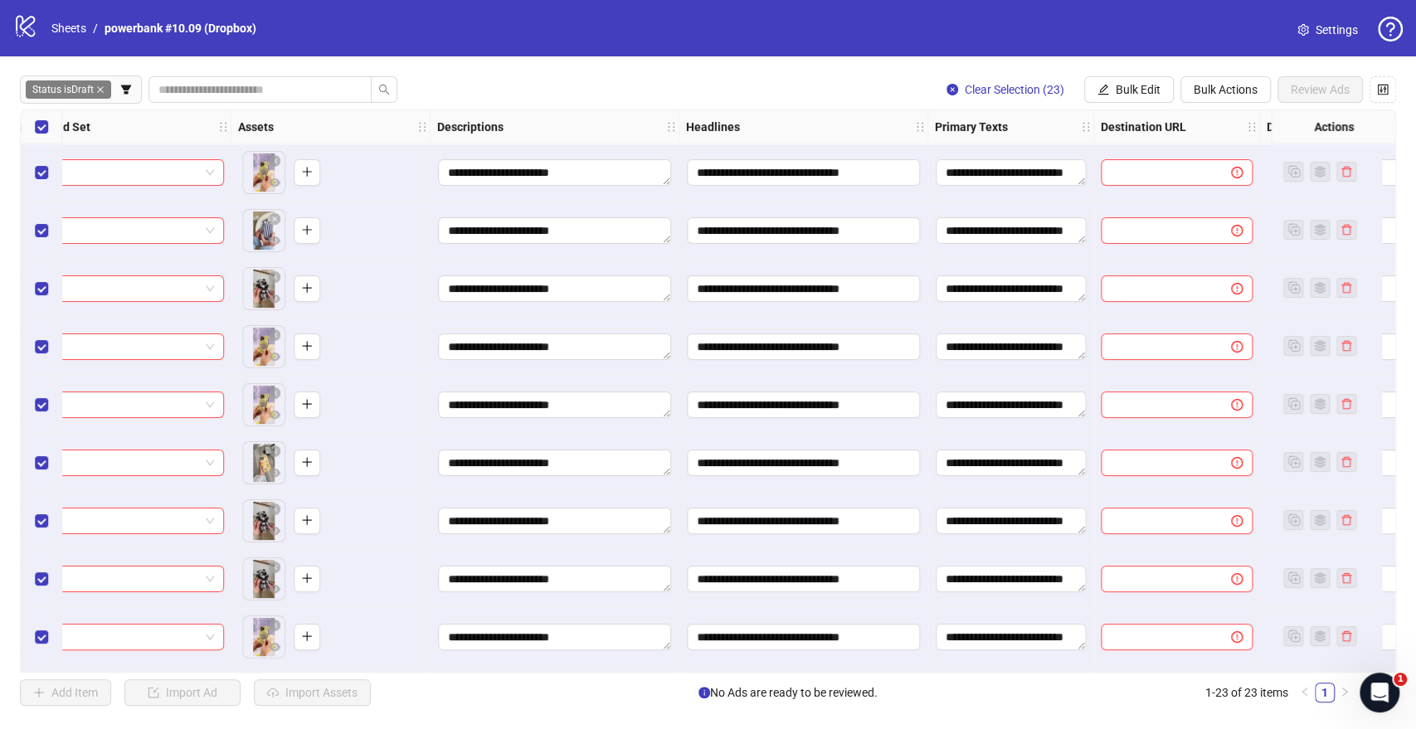
scroll to position [0, 921]
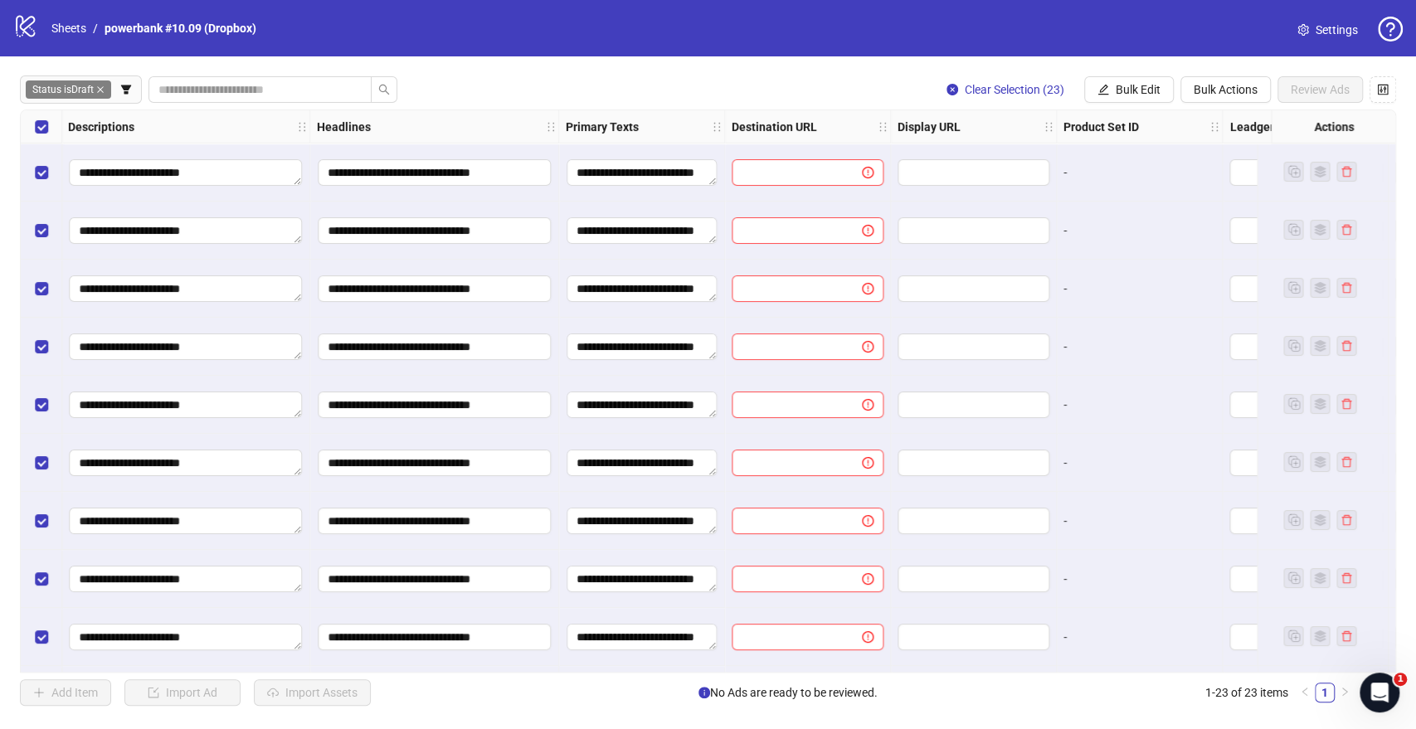
drag, startPoint x: 1125, startPoint y: 94, endPoint x: 1120, endPoint y: 113, distance: 19.7
click at [1125, 94] on span "Bulk Edit" at bounding box center [1138, 89] width 45 height 13
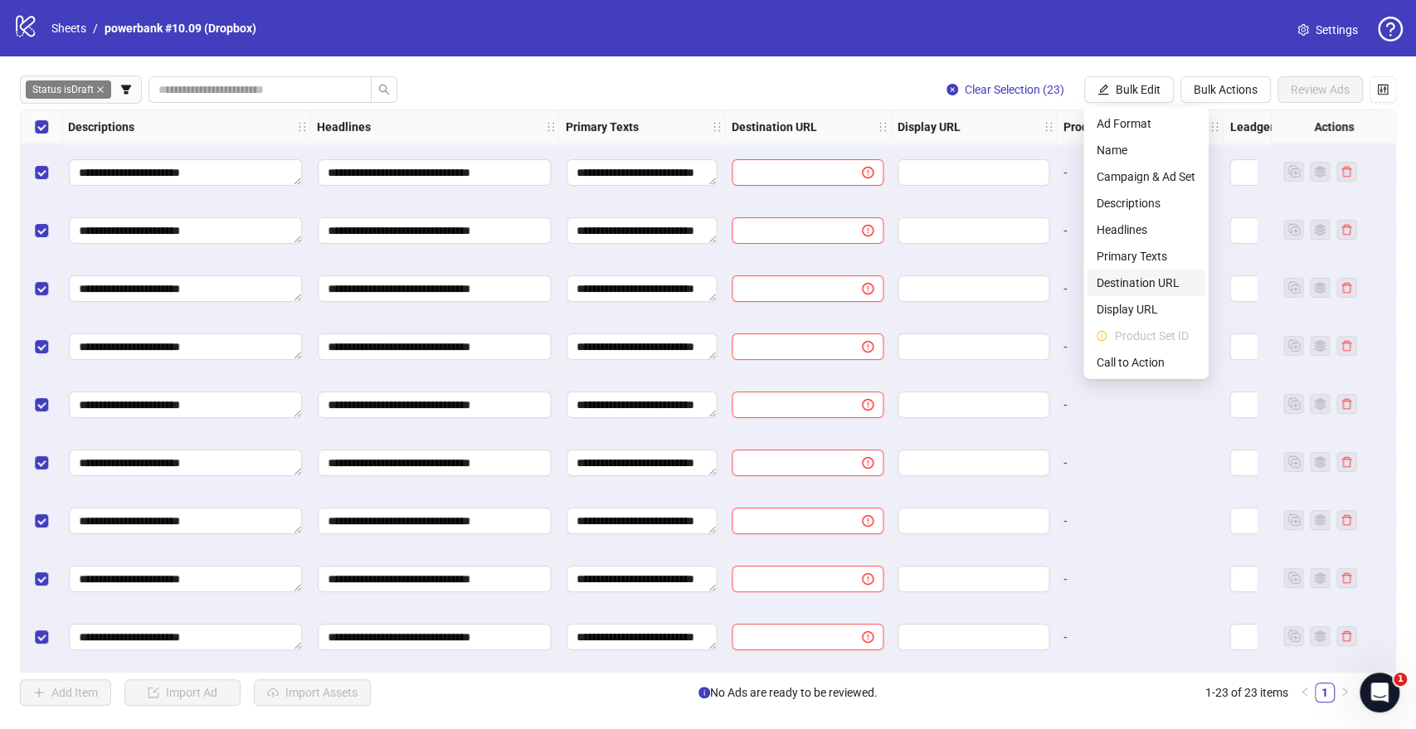
click at [1122, 277] on span "Destination URL" at bounding box center [1145, 283] width 99 height 18
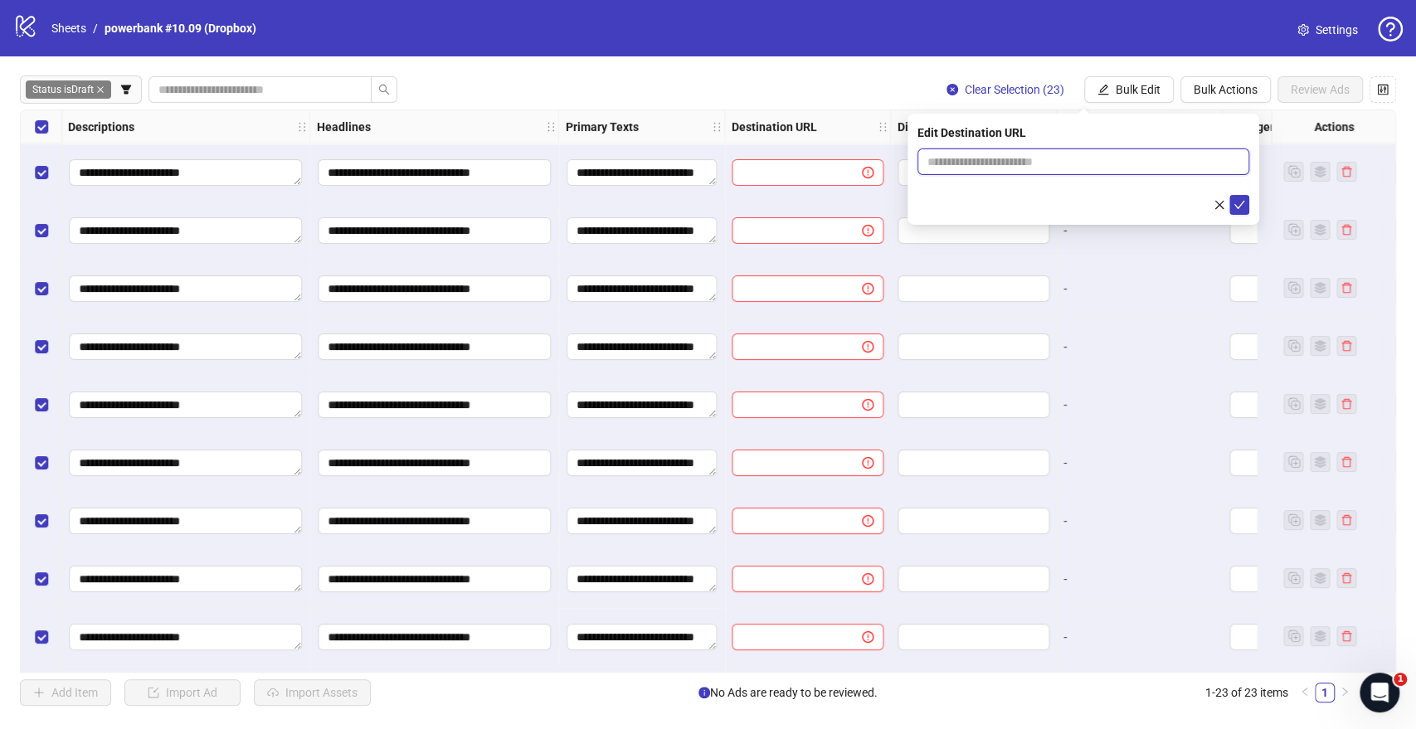
click at [973, 162] on input "text" at bounding box center [1076, 162] width 299 height 18
paste input "**********"
type input "**********"
click at [1240, 209] on icon "check" at bounding box center [1239, 205] width 12 height 12
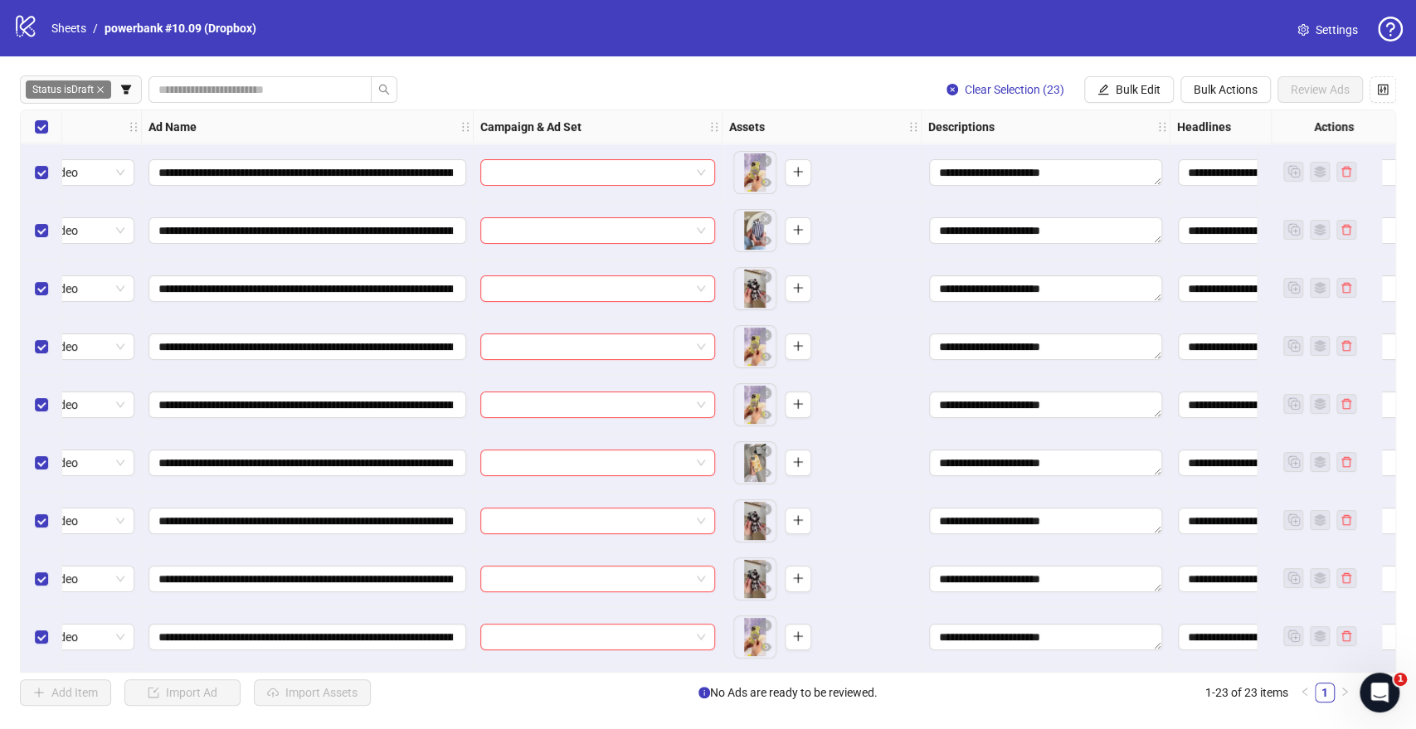
scroll to position [0, 0]
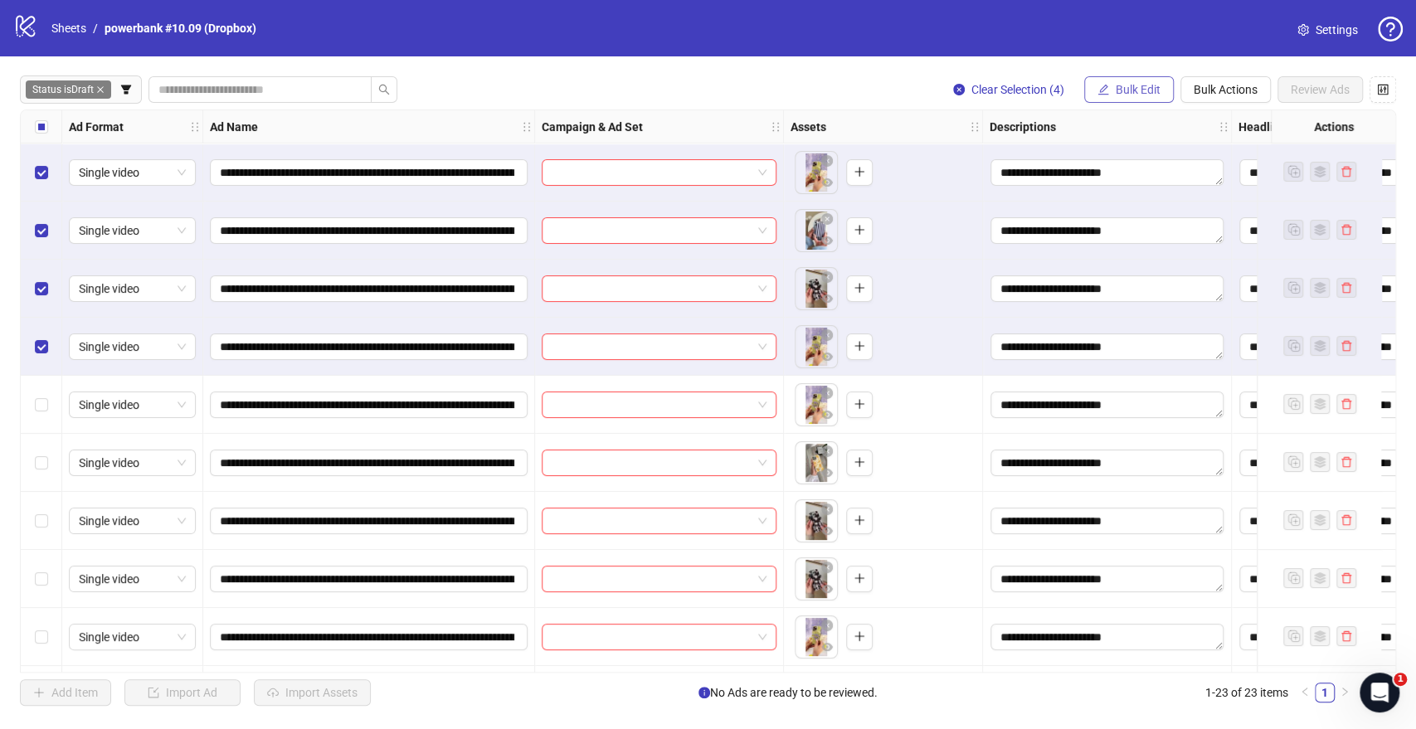
click at [1111, 78] on button "Bulk Edit" at bounding box center [1129, 89] width 90 height 27
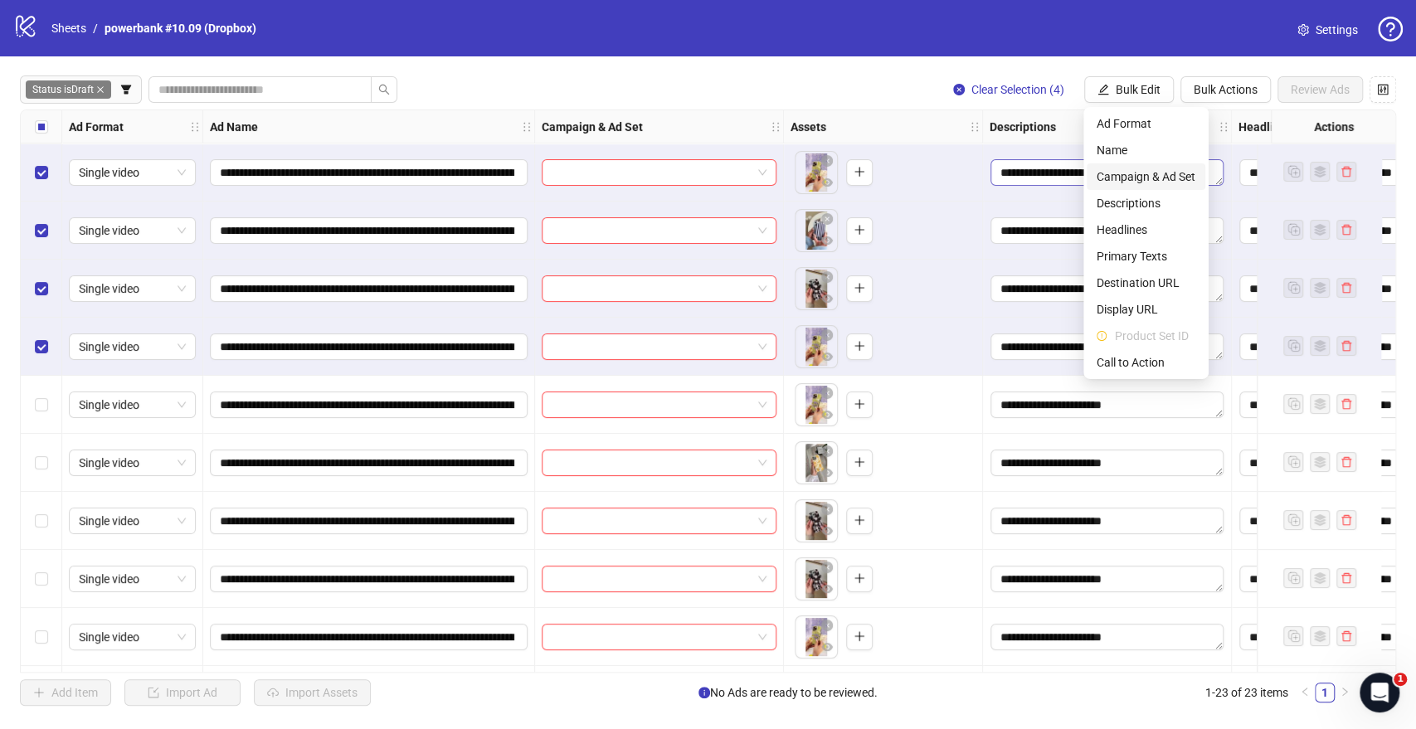
drag, startPoint x: 1108, startPoint y: 176, endPoint x: 1092, endPoint y: 175, distance: 15.8
click at [1108, 177] on span "Campaign & Ad Set" at bounding box center [1145, 177] width 99 height 18
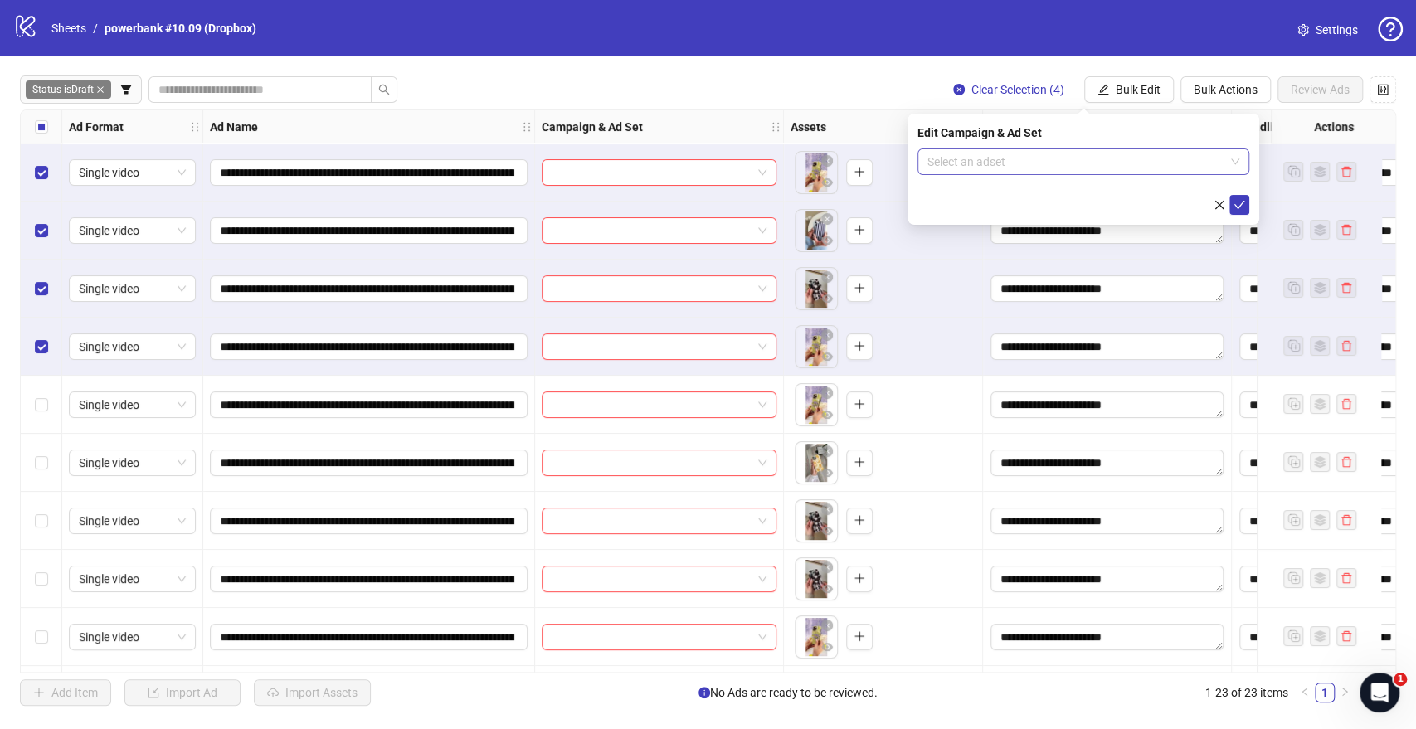
click at [967, 153] on input "search" at bounding box center [1075, 161] width 297 height 25
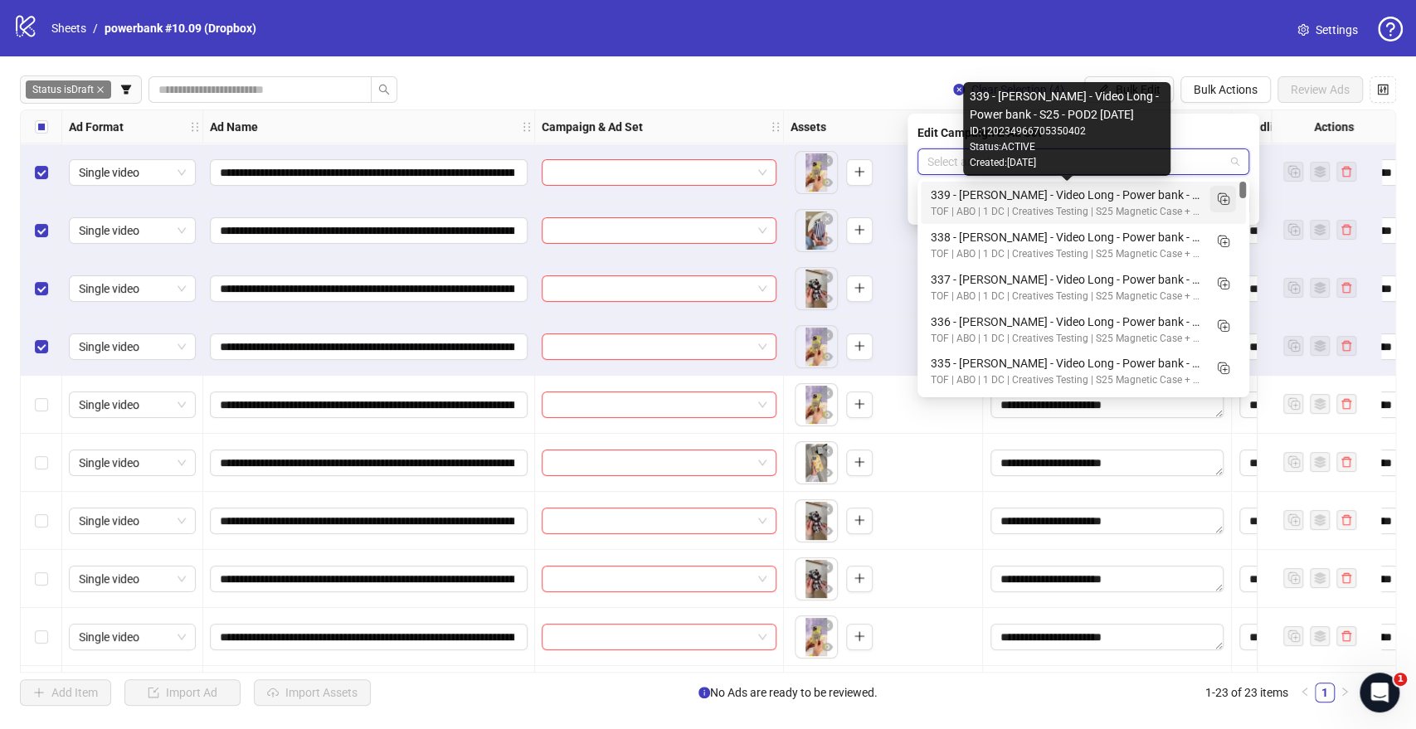
click at [1223, 201] on line "Duplicate" at bounding box center [1225, 201] width 4 height 0
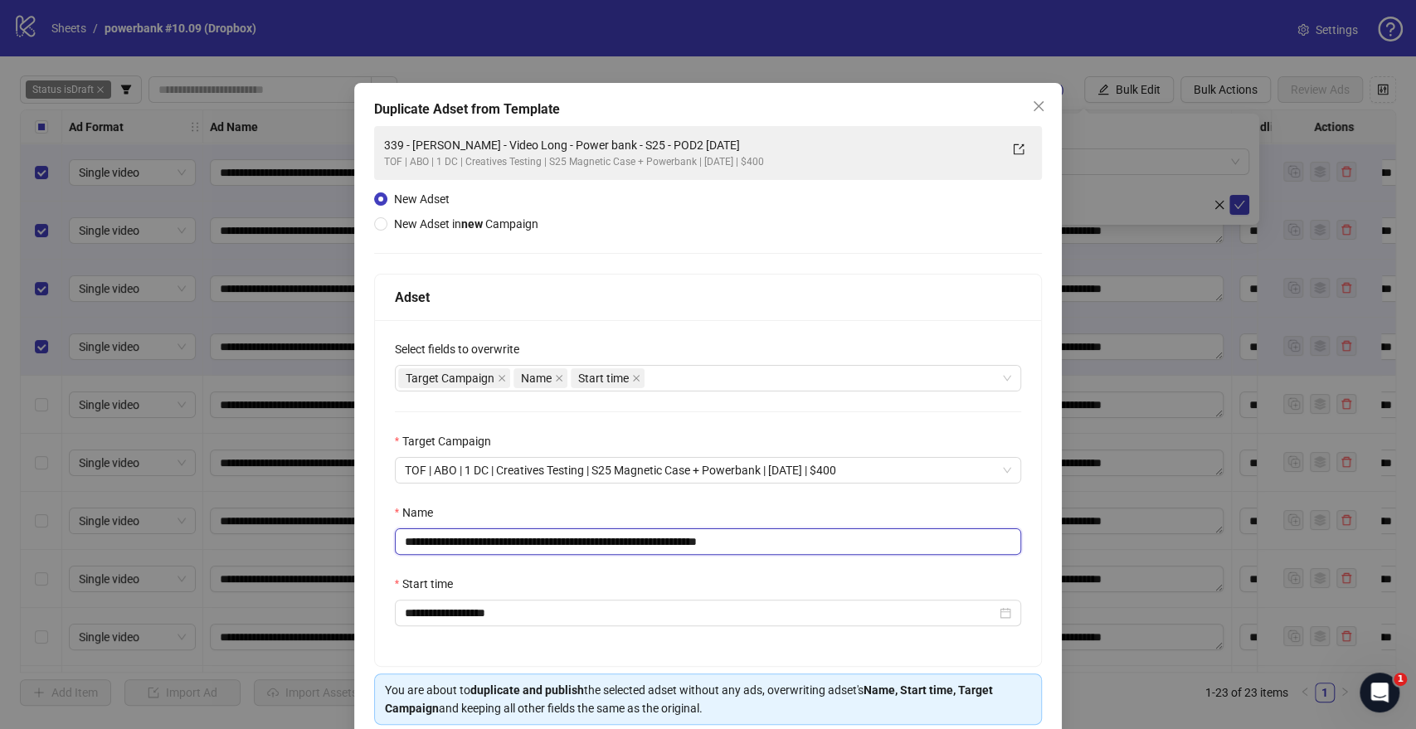
drag, startPoint x: 660, startPoint y: 542, endPoint x: 284, endPoint y: 552, distance: 375.8
click at [284, 530] on div "**********" at bounding box center [708, 364] width 1416 height 729
paste input "**********"
drag, startPoint x: 730, startPoint y: 540, endPoint x: 1009, endPoint y: 547, distance: 278.7
click at [975, 530] on input "**********" at bounding box center [708, 541] width 627 height 27
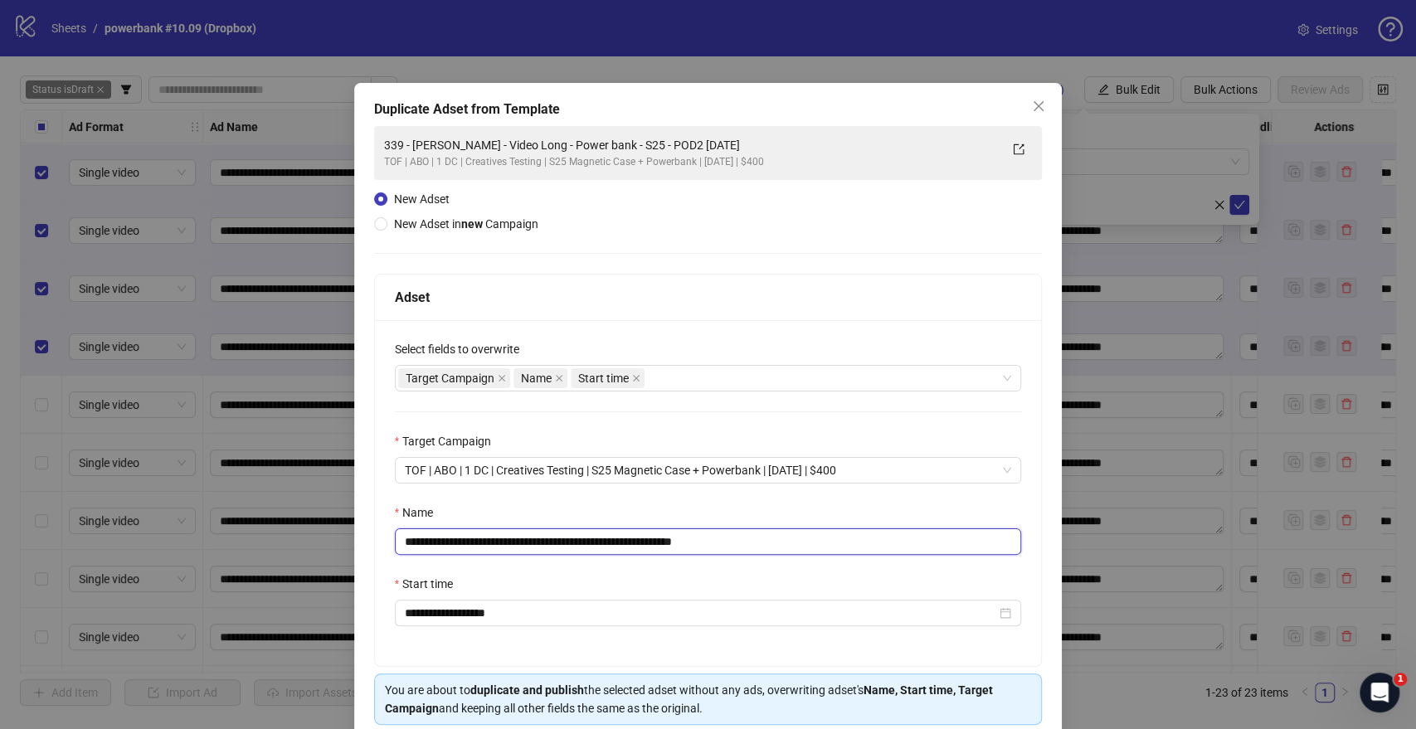
scroll to position [69, 0]
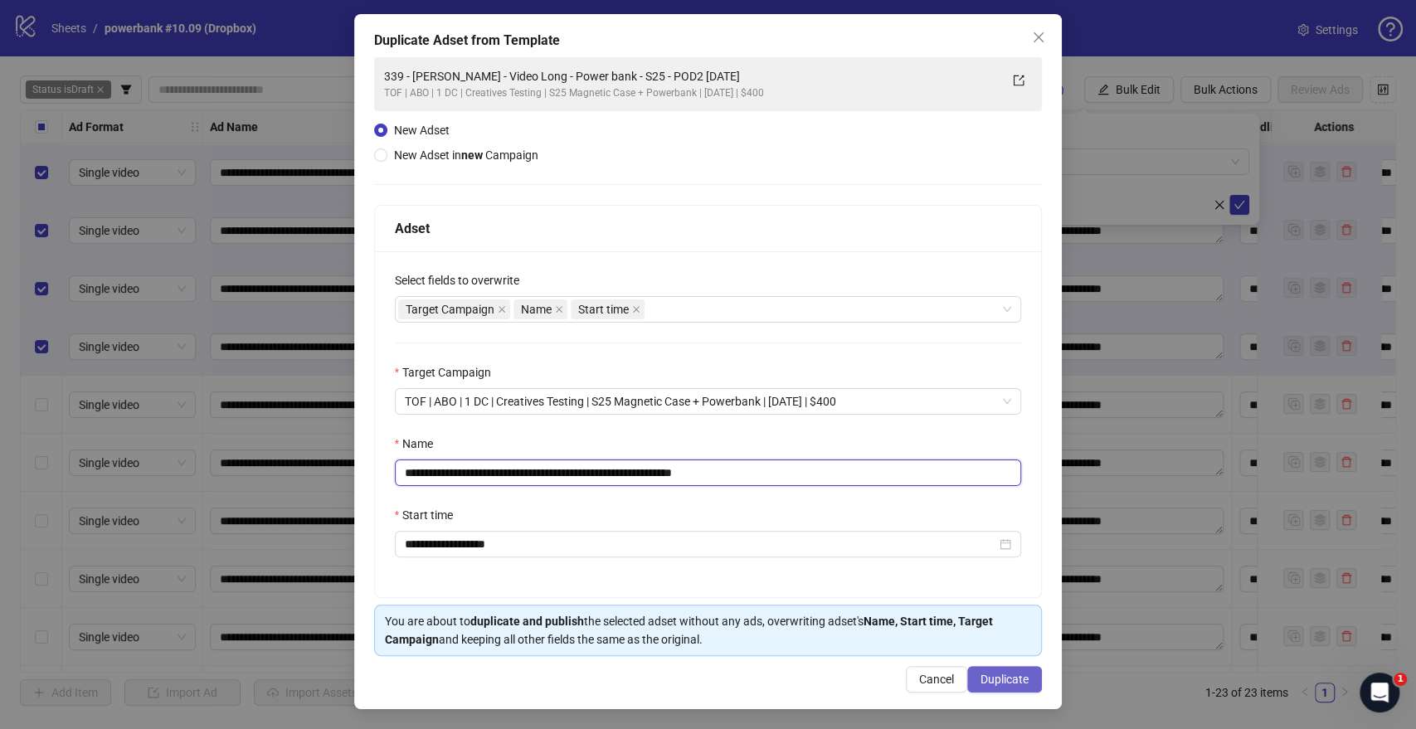
type input "**********"
click at [995, 530] on span "Duplicate" at bounding box center [1004, 679] width 48 height 13
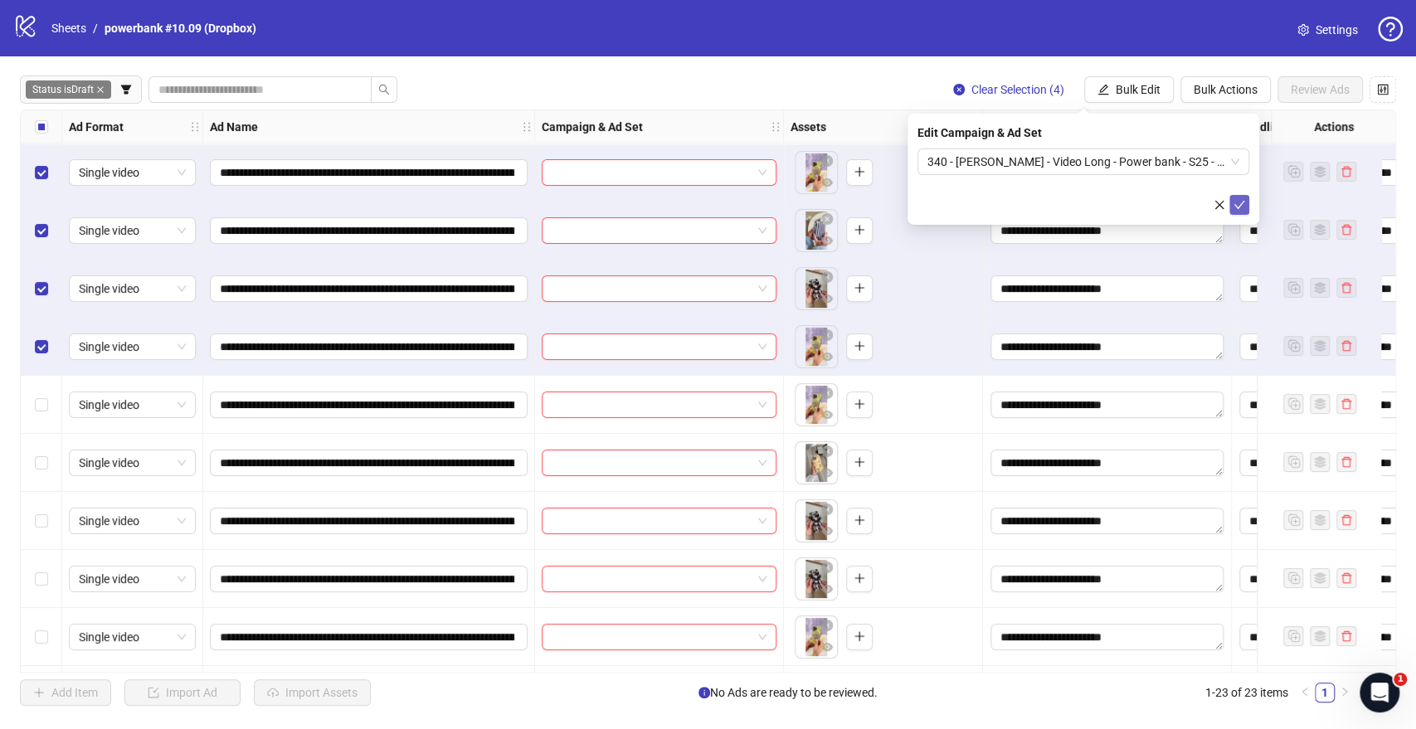
click at [1239, 207] on icon "check" at bounding box center [1239, 205] width 12 height 12
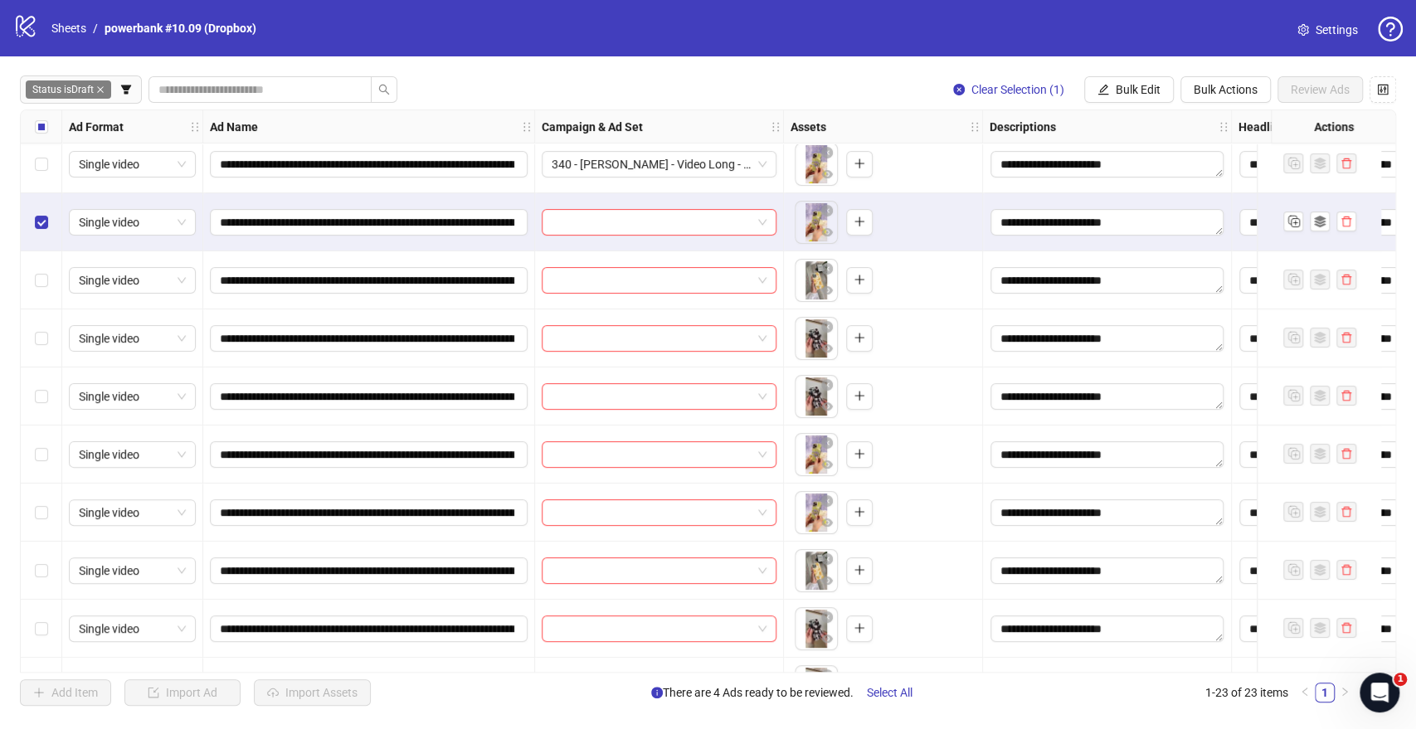
scroll to position [184, 0]
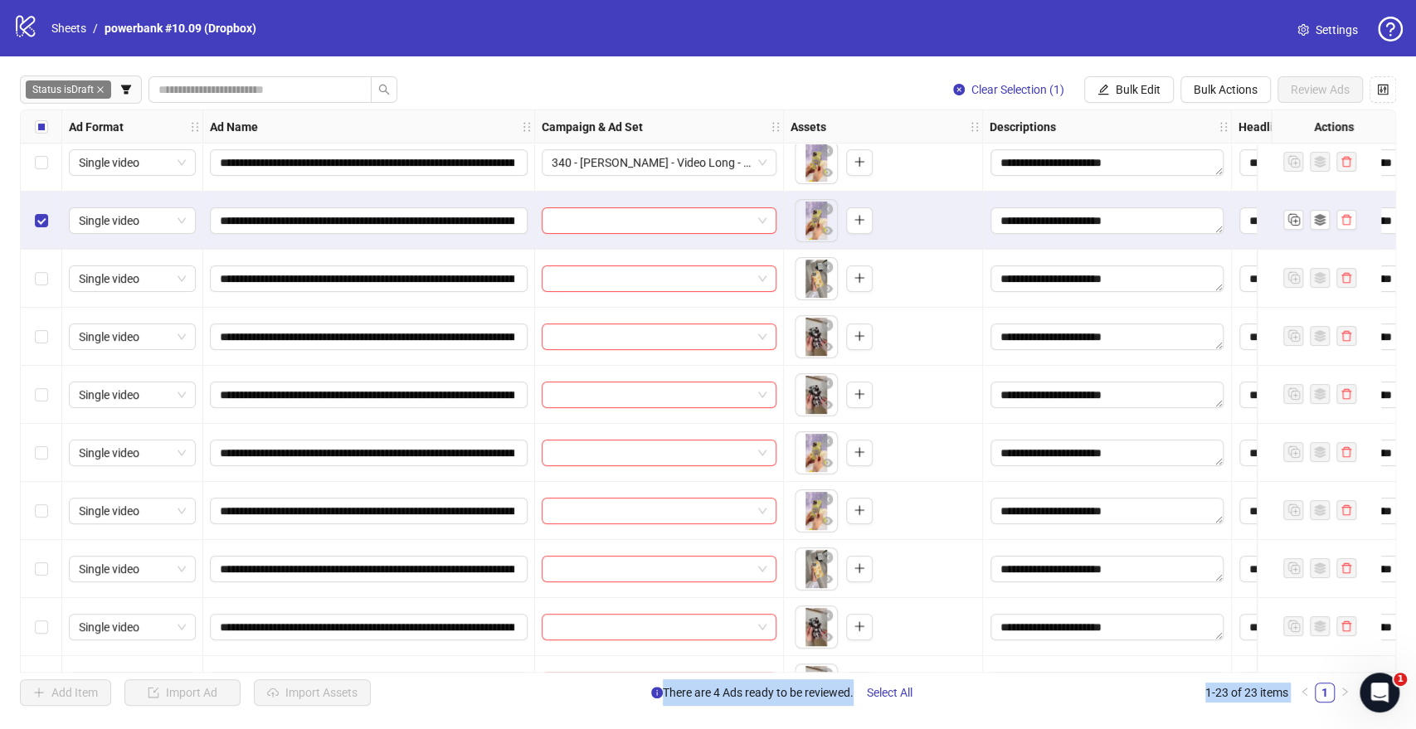
click at [47, 456] on div "Select row 9" at bounding box center [41, 453] width 41 height 58
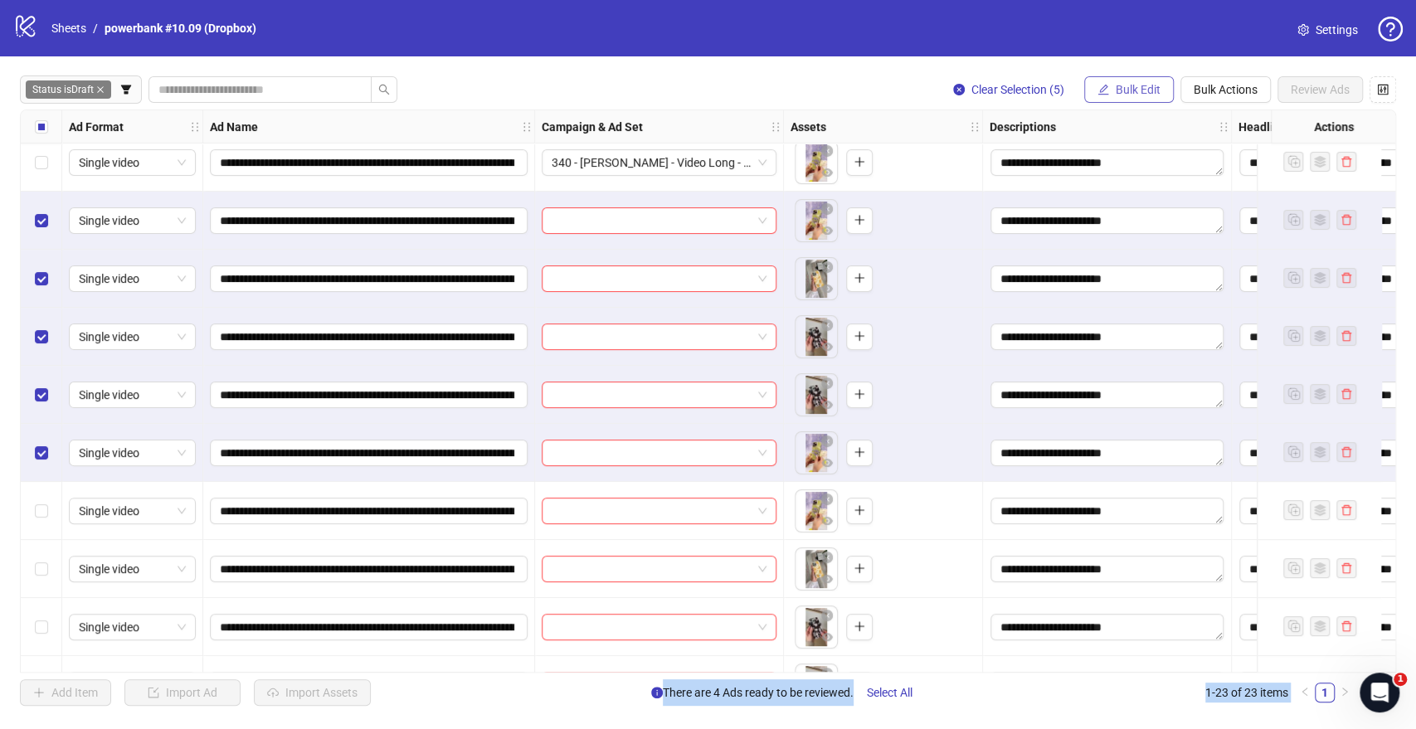
click at [1124, 91] on span "Bulk Edit" at bounding box center [1138, 89] width 45 height 13
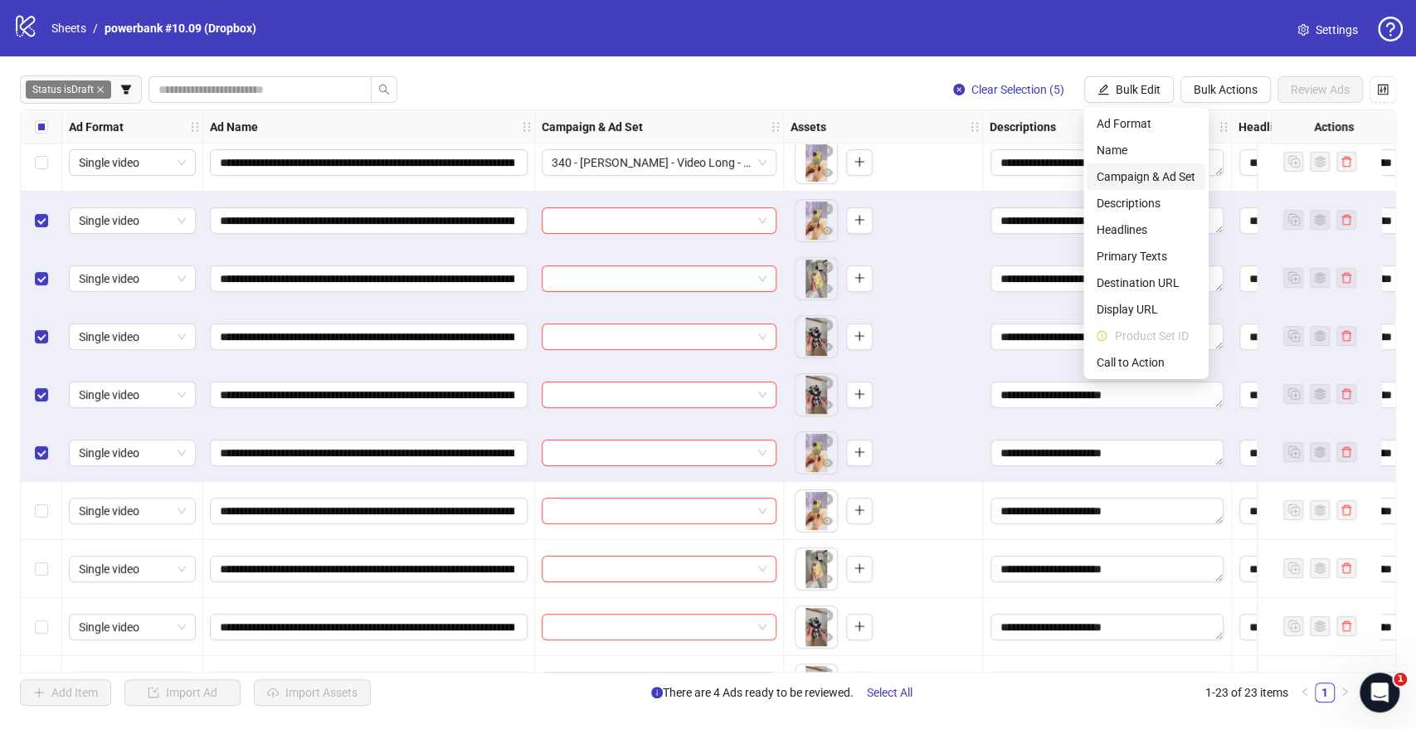
click at [1149, 181] on span "Campaign & Ad Set" at bounding box center [1145, 177] width 99 height 18
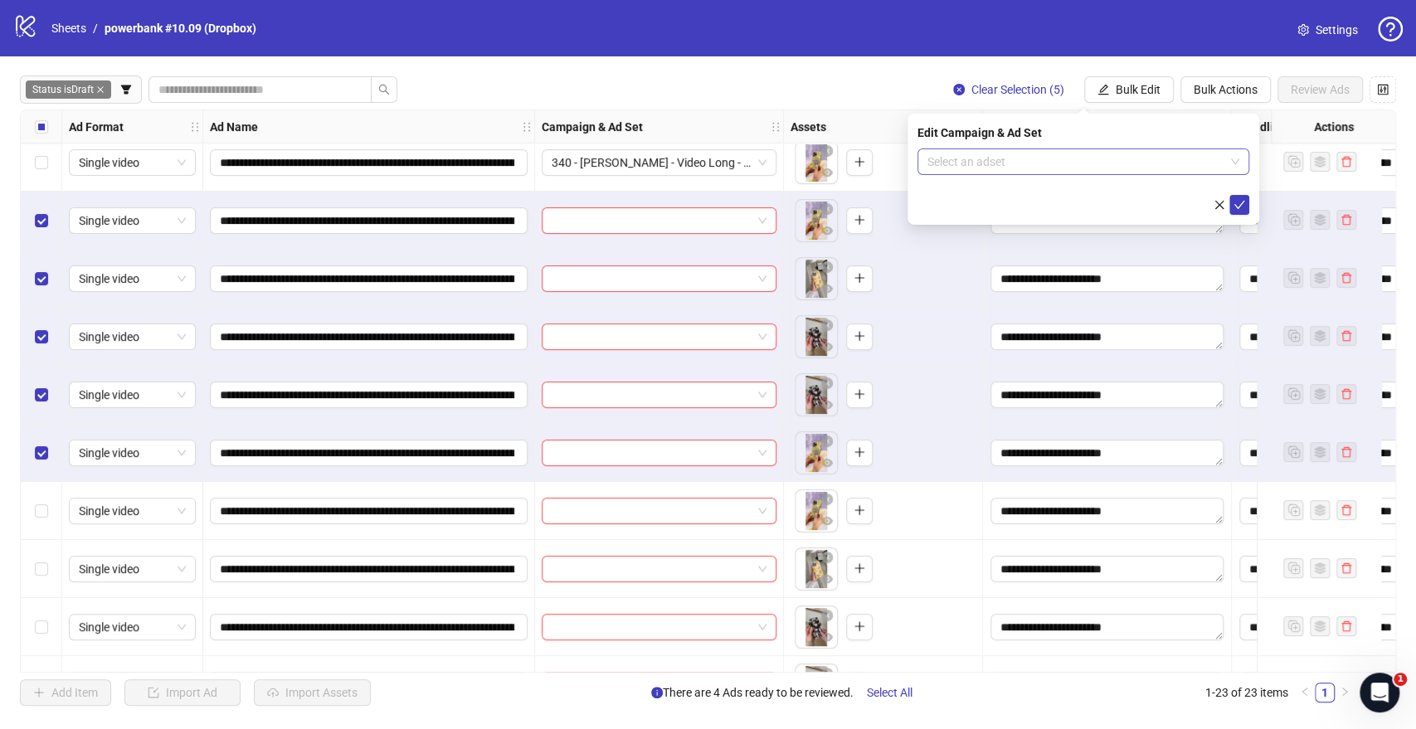
click at [1119, 162] on input "search" at bounding box center [1075, 161] width 297 height 25
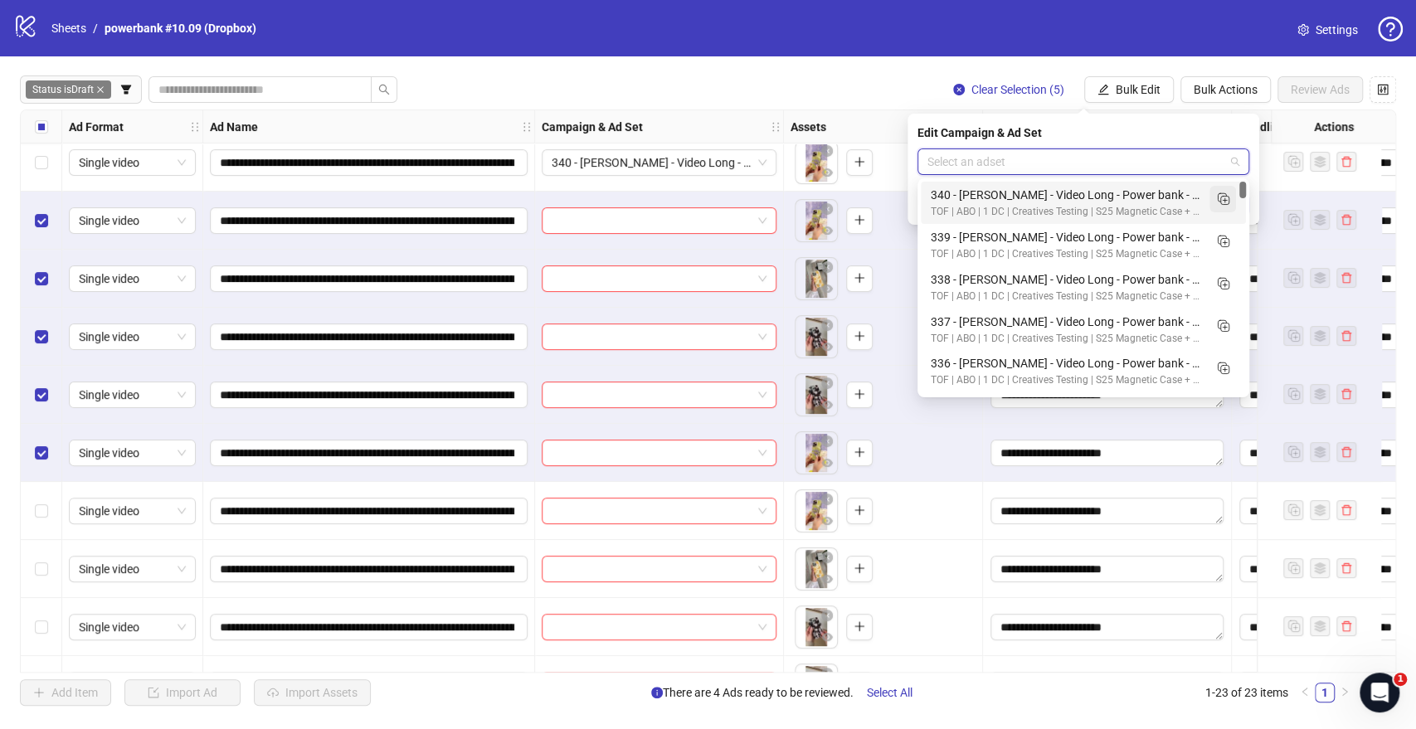
click at [1218, 202] on icon "Duplicate" at bounding box center [1222, 198] width 17 height 17
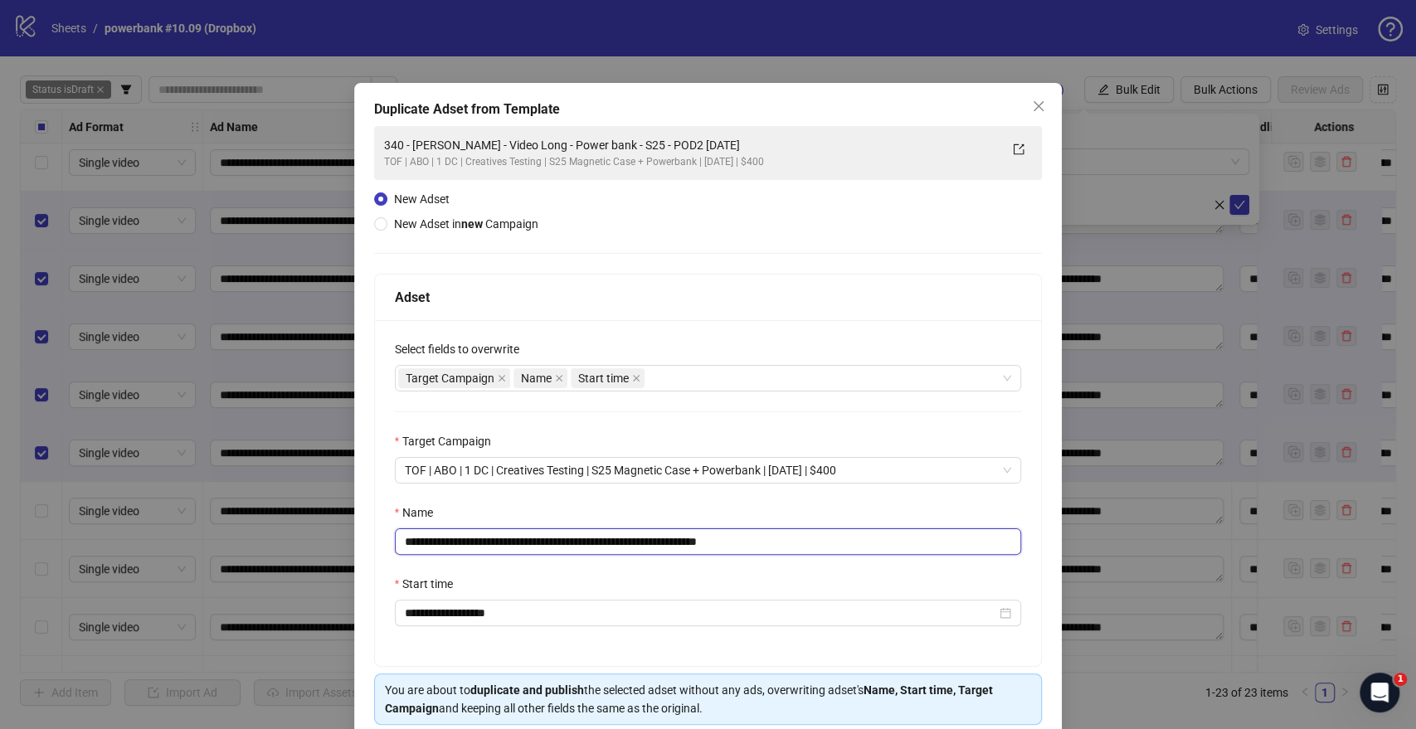
drag, startPoint x: 666, startPoint y: 538, endPoint x: 0, endPoint y: 559, distance: 666.3
click at [0, 530] on div "**********" at bounding box center [708, 364] width 1416 height 729
paste input "text"
drag, startPoint x: 734, startPoint y: 542, endPoint x: 954, endPoint y: 554, distance: 220.1
click at [931, 530] on input "**********" at bounding box center [708, 541] width 627 height 27
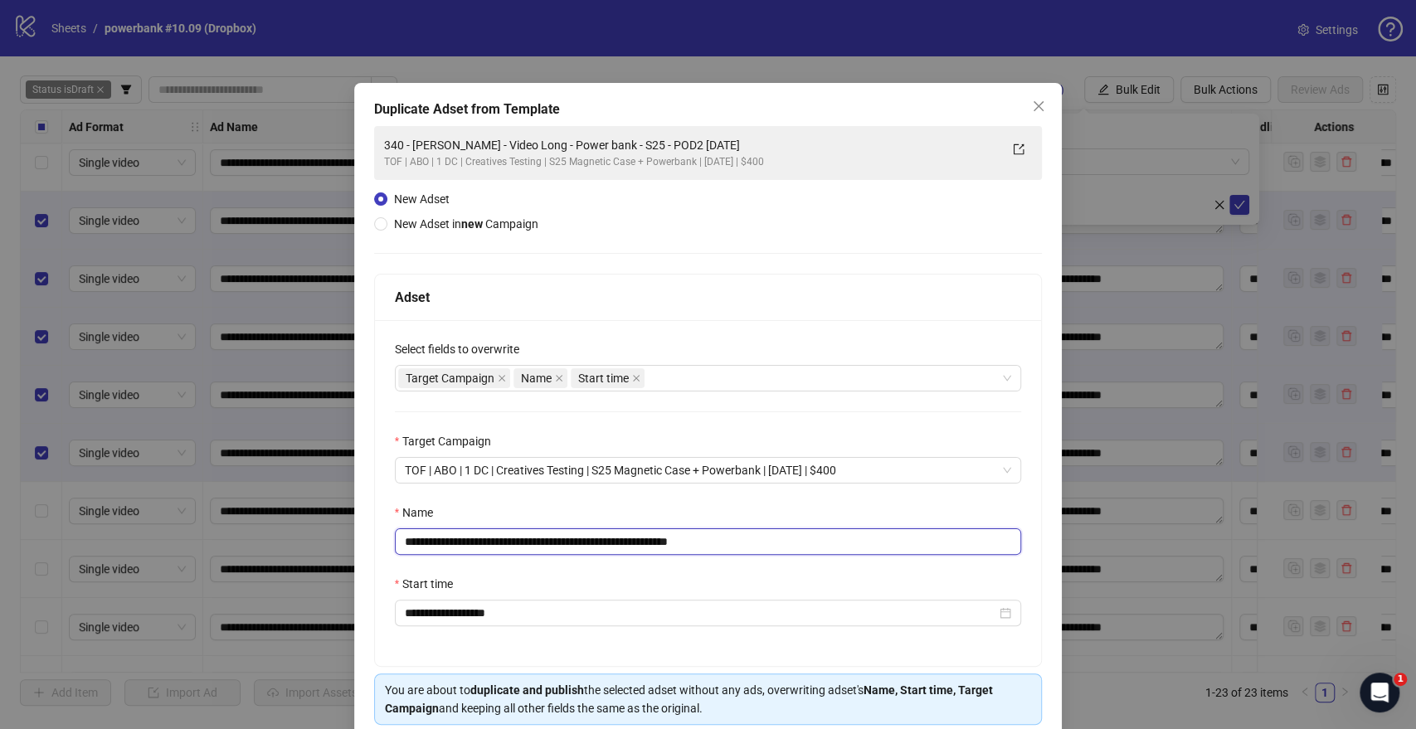
scroll to position [69, 0]
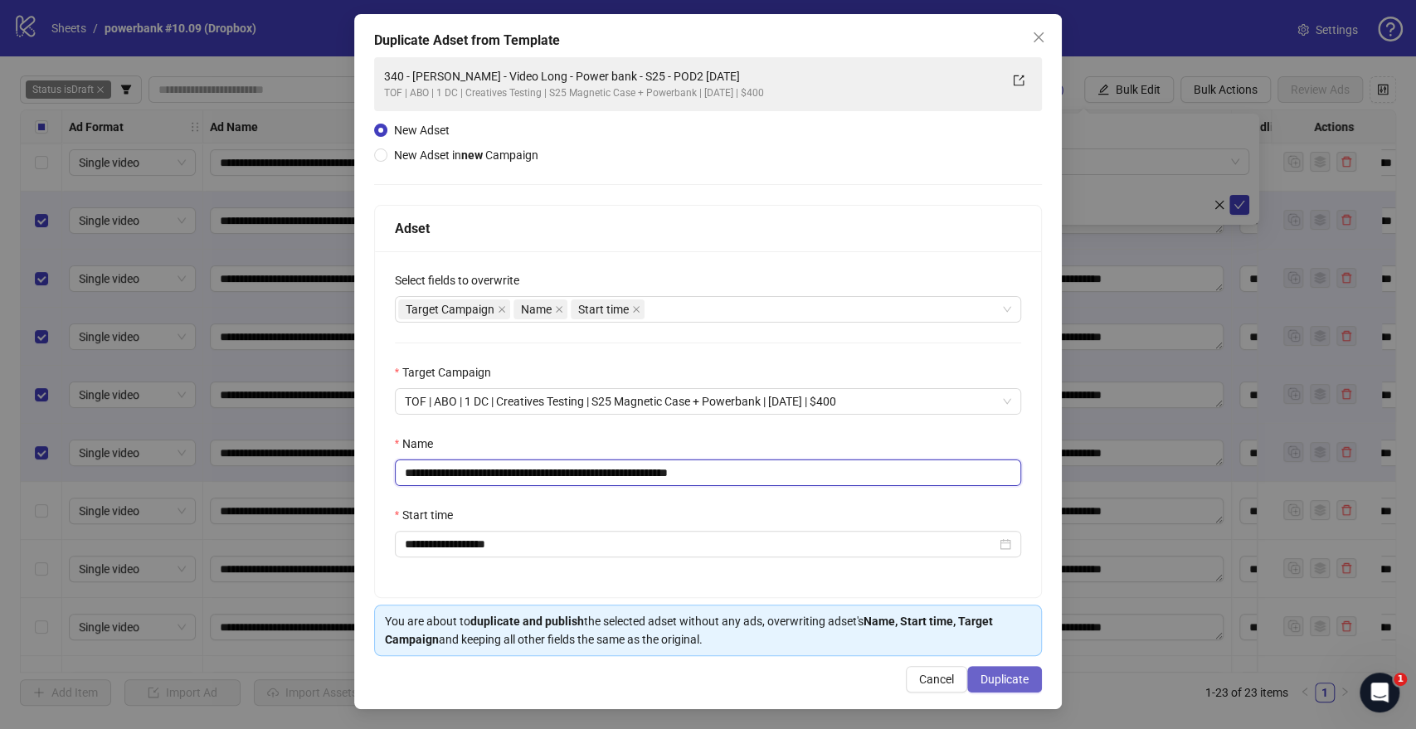
type input "**********"
click at [1015, 530] on span "Duplicate" at bounding box center [1004, 679] width 48 height 13
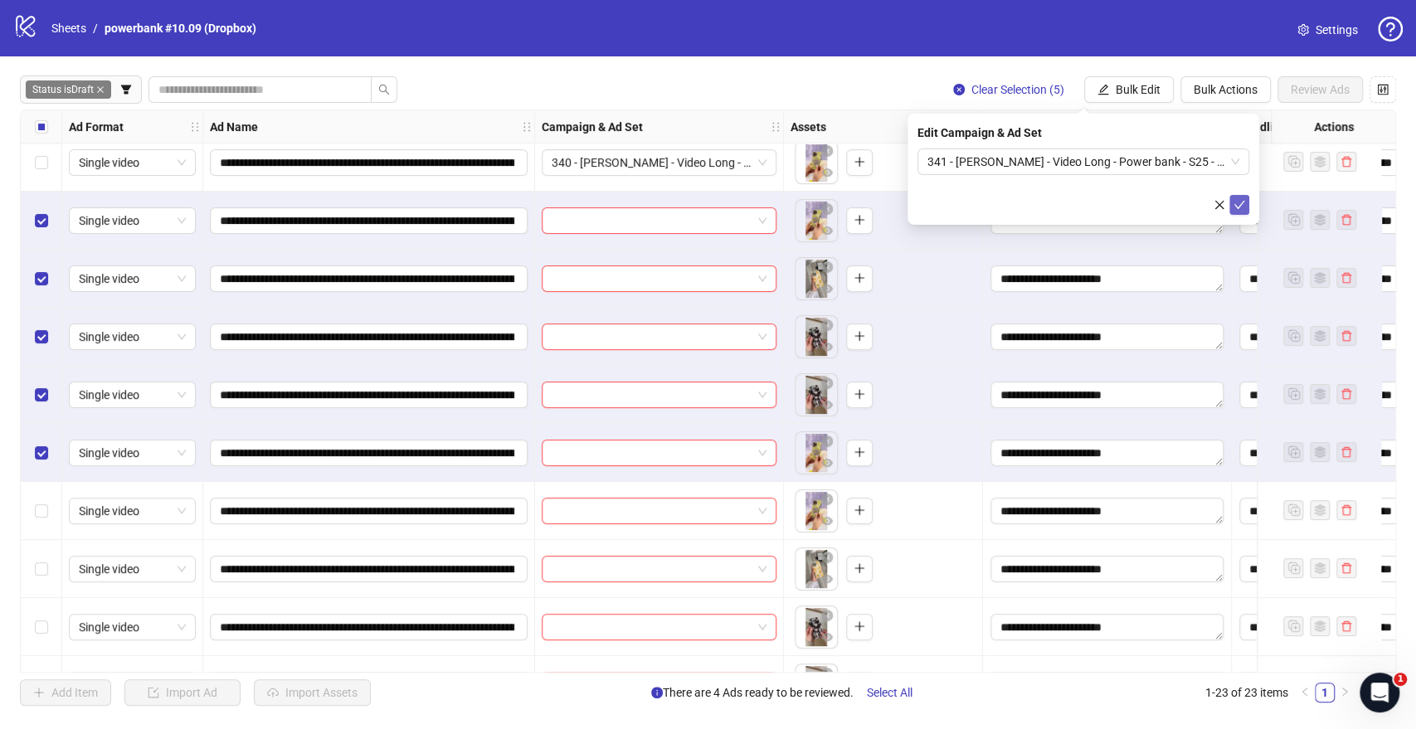
click at [1244, 210] on icon "check" at bounding box center [1239, 205] width 12 height 12
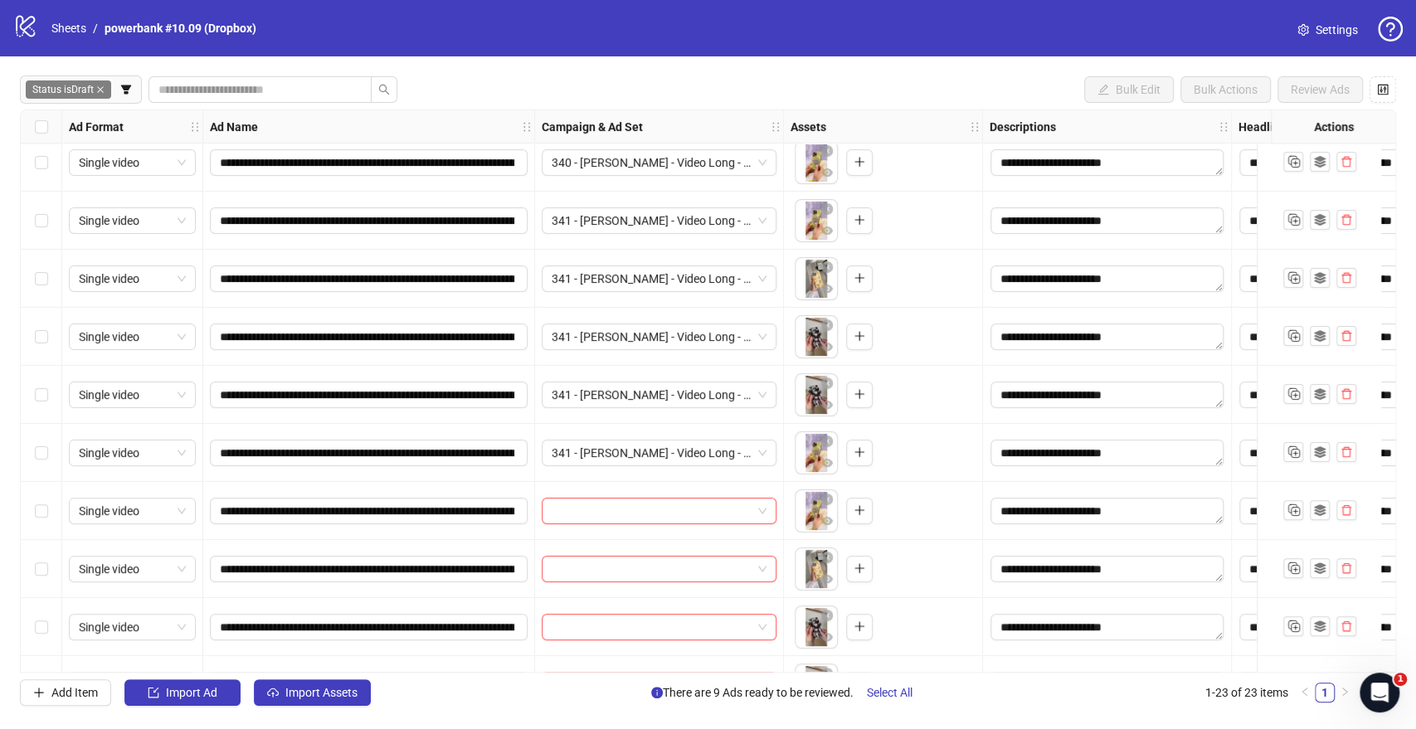
click at [33, 516] on div "Select row 10" at bounding box center [41, 511] width 41 height 58
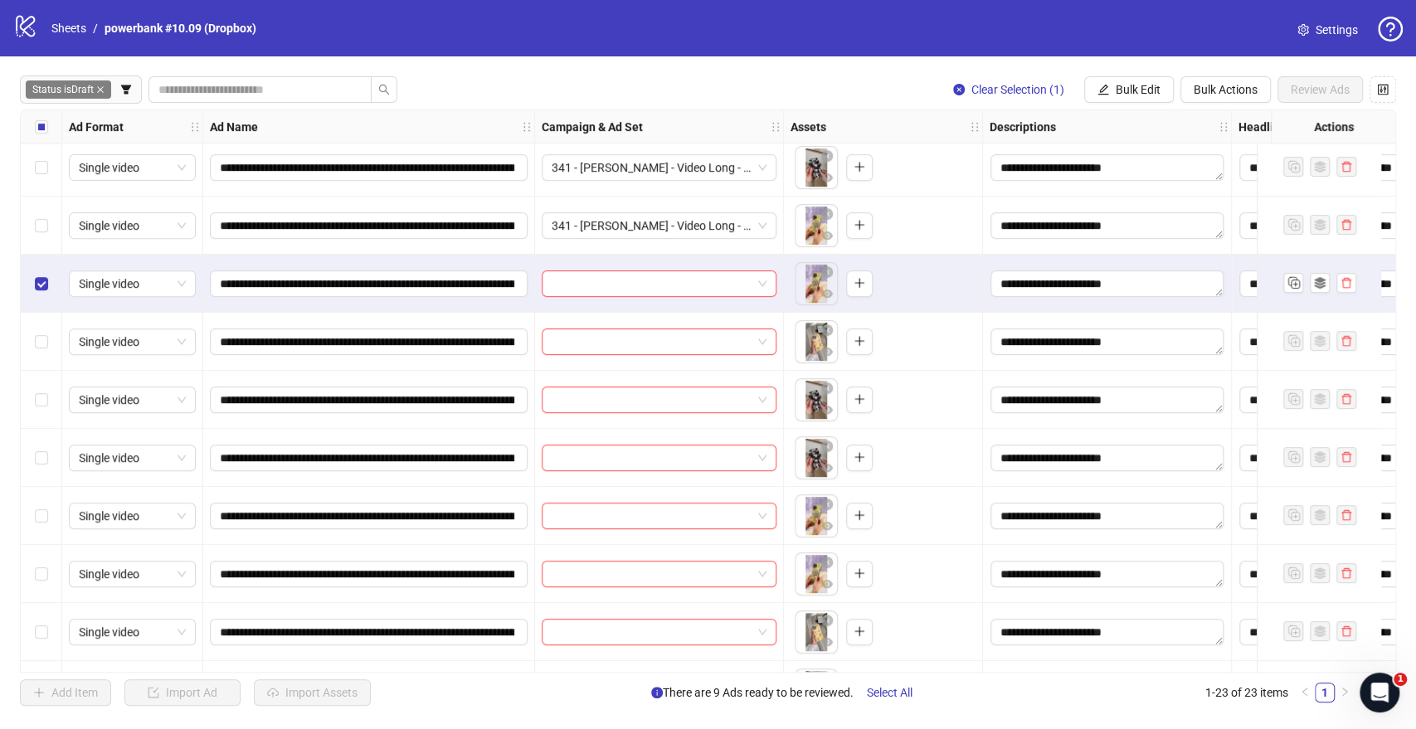
scroll to position [460, 0]
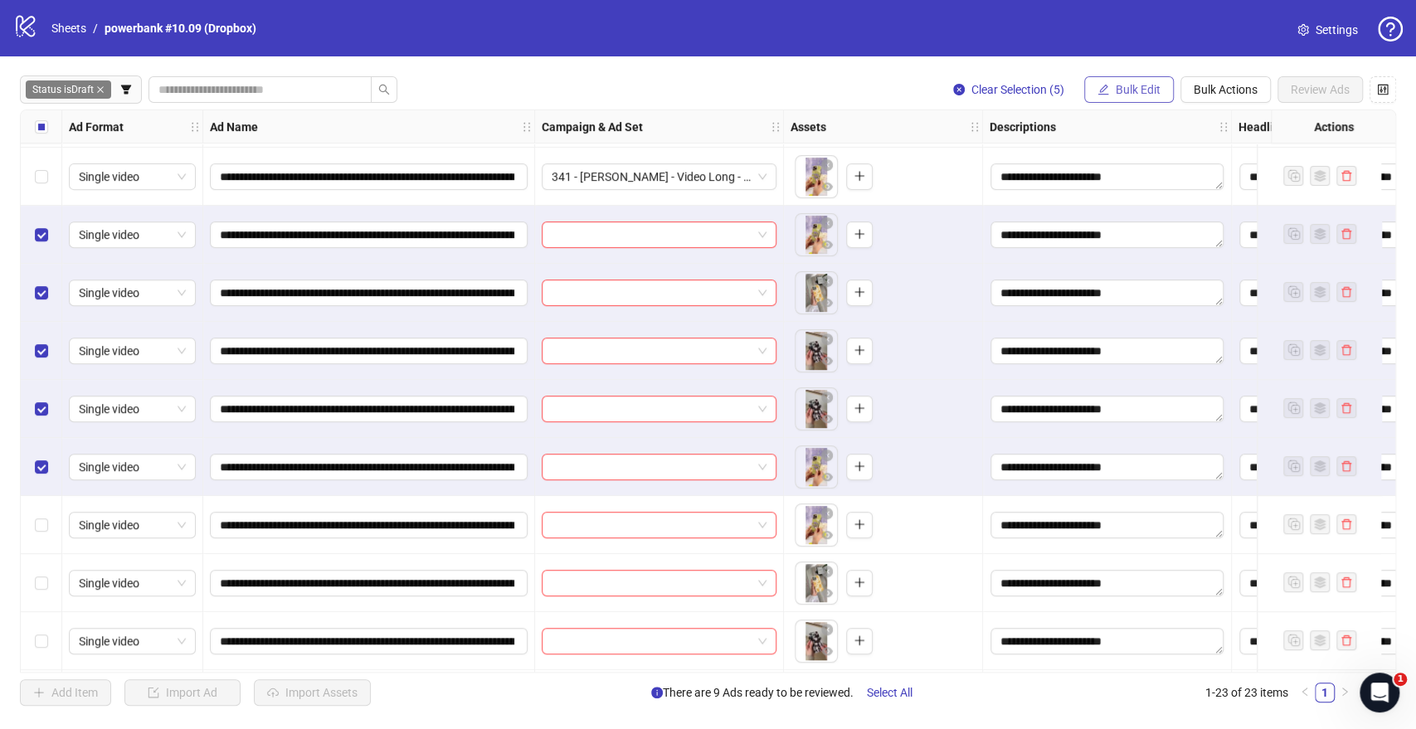
click at [1110, 84] on button "Bulk Edit" at bounding box center [1129, 89] width 90 height 27
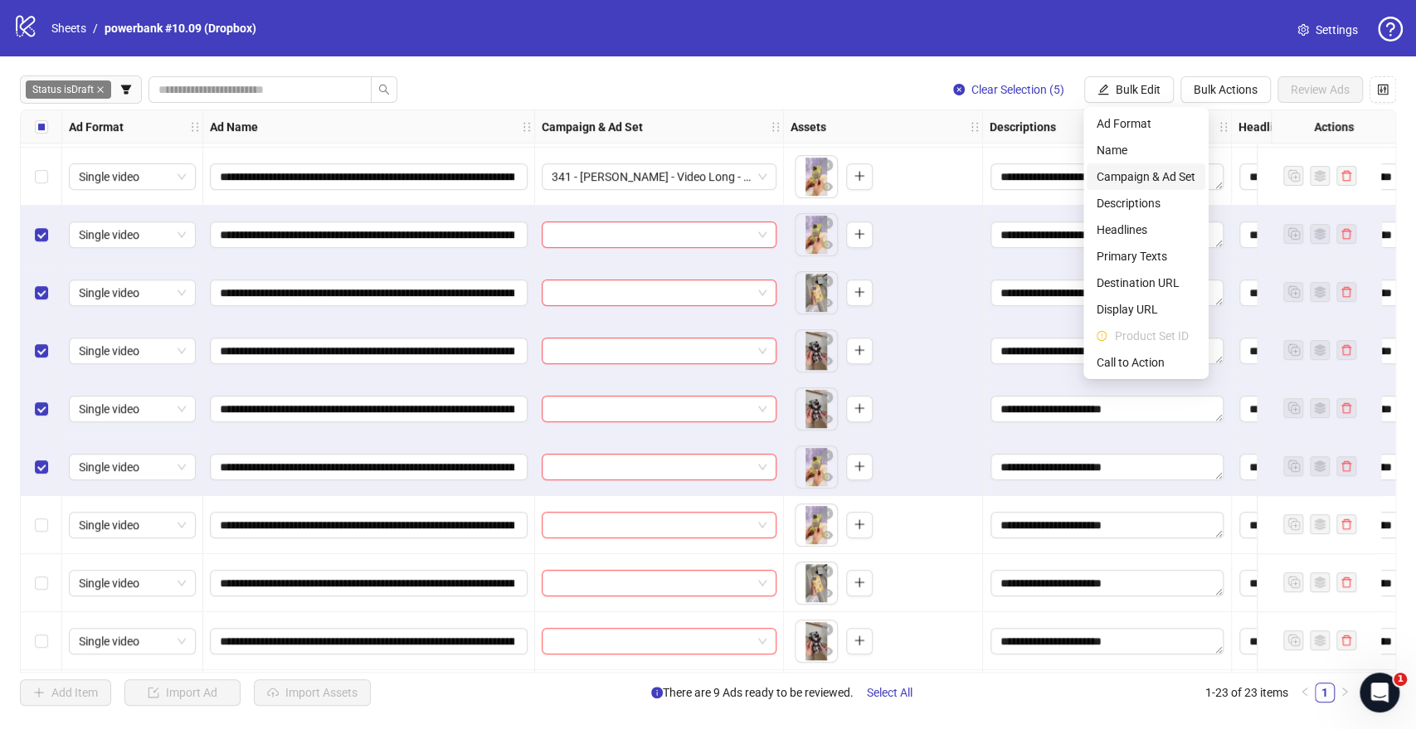
click at [1103, 176] on span "Campaign & Ad Set" at bounding box center [1145, 177] width 99 height 18
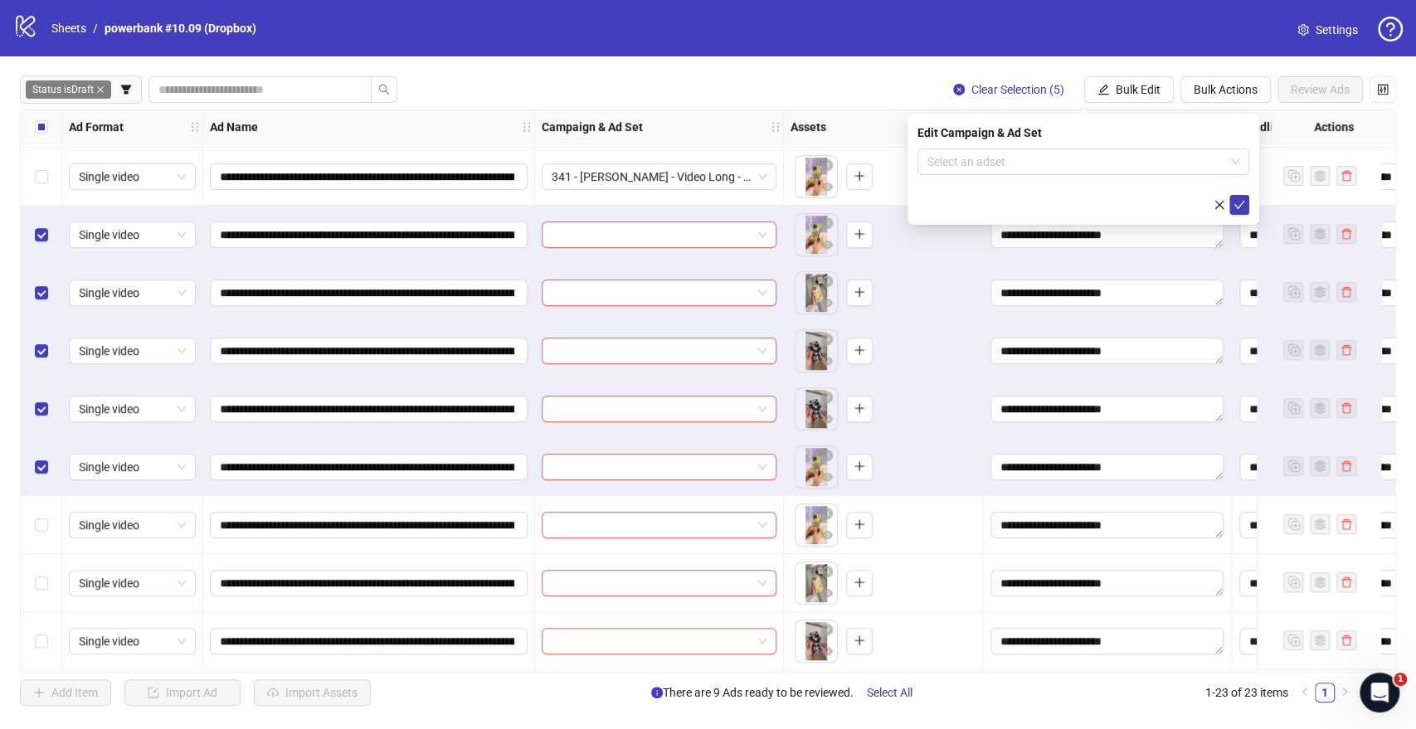
click at [1013, 175] on form "Select an adset" at bounding box center [1083, 181] width 332 height 66
click at [1015, 167] on input "search" at bounding box center [1075, 161] width 297 height 25
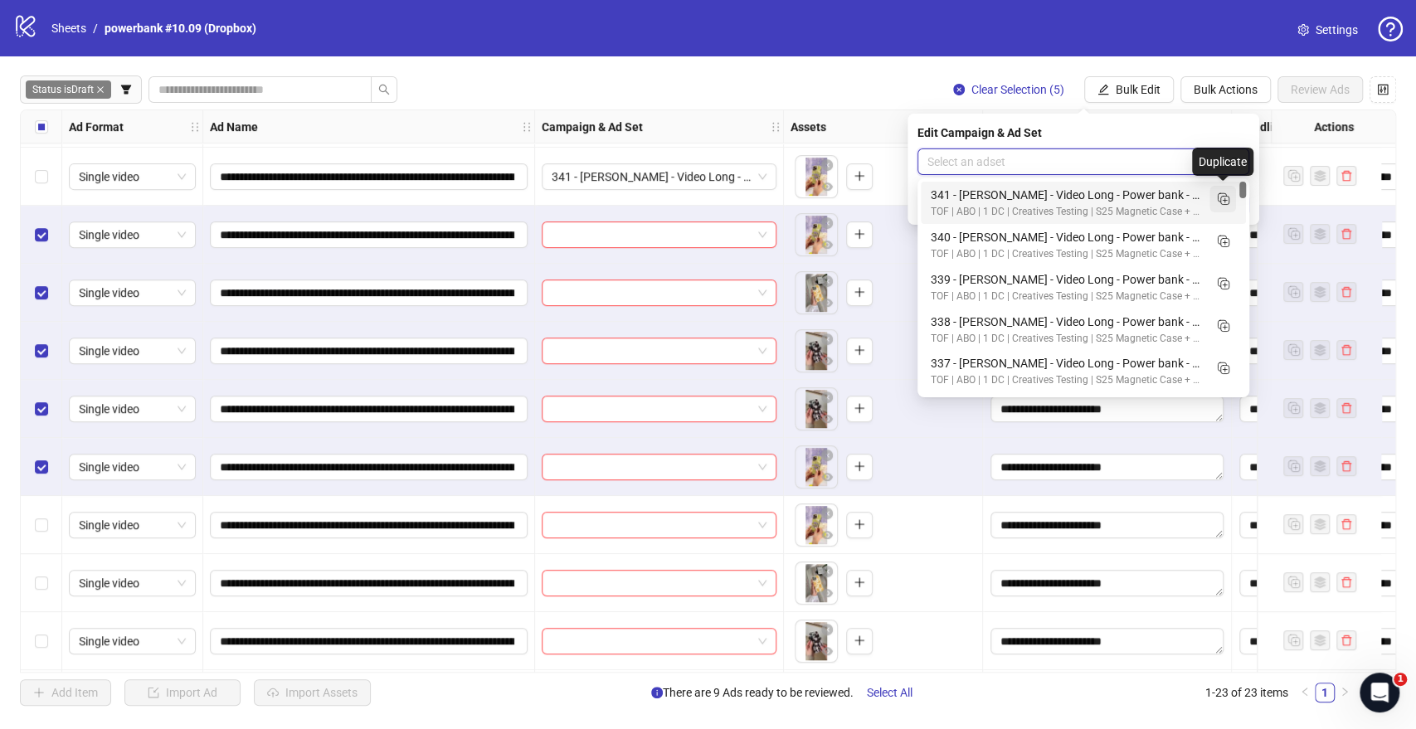
click at [1224, 203] on icon "Duplicate" at bounding box center [1222, 198] width 17 height 17
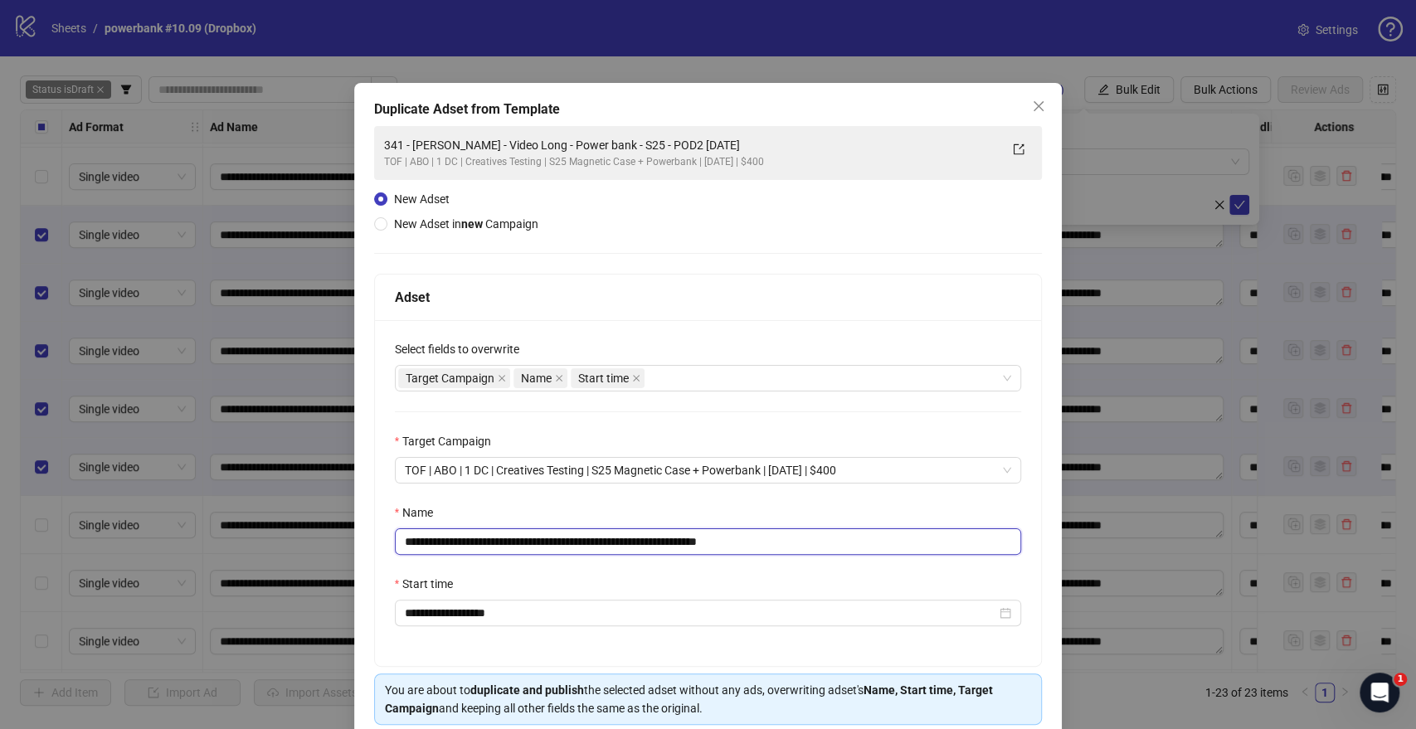
drag, startPoint x: 664, startPoint y: 538, endPoint x: 119, endPoint y: 519, distance: 545.2
click at [0, 526] on div "**********" at bounding box center [708, 364] width 1416 height 729
paste input "text"
drag, startPoint x: 727, startPoint y: 540, endPoint x: 1127, endPoint y: 587, distance: 402.5
click at [987, 530] on div "**********" at bounding box center [708, 493] width 667 height 346
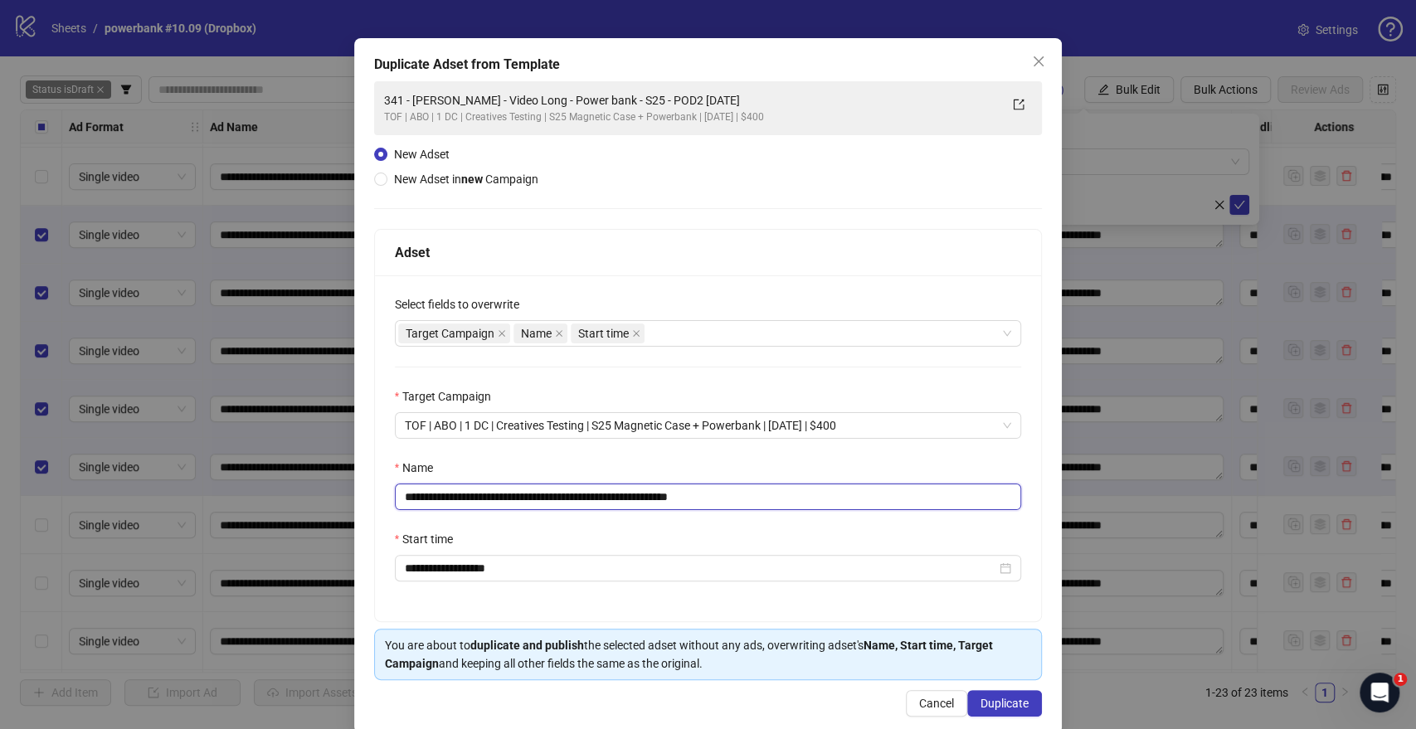
scroll to position [69, 0]
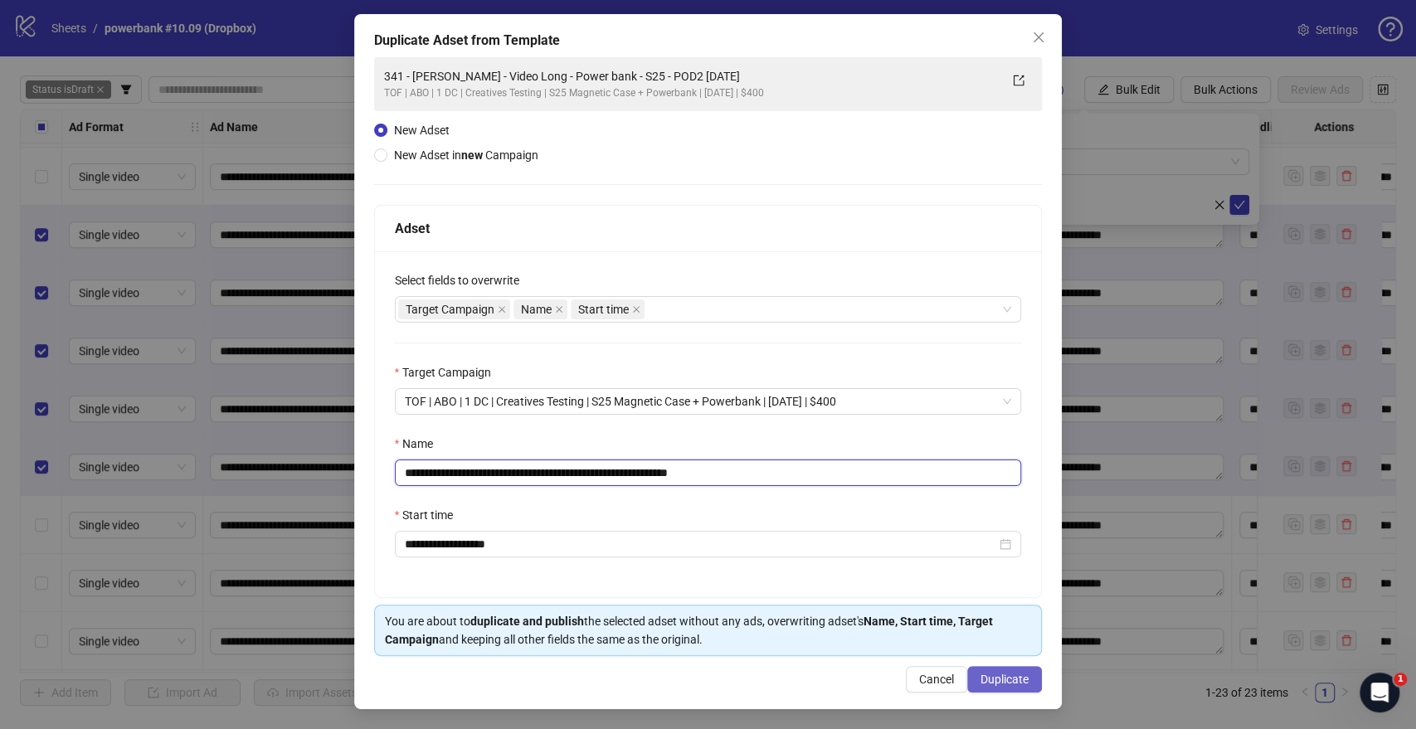
type input "**********"
click at [981, 530] on span "Duplicate" at bounding box center [1004, 679] width 48 height 13
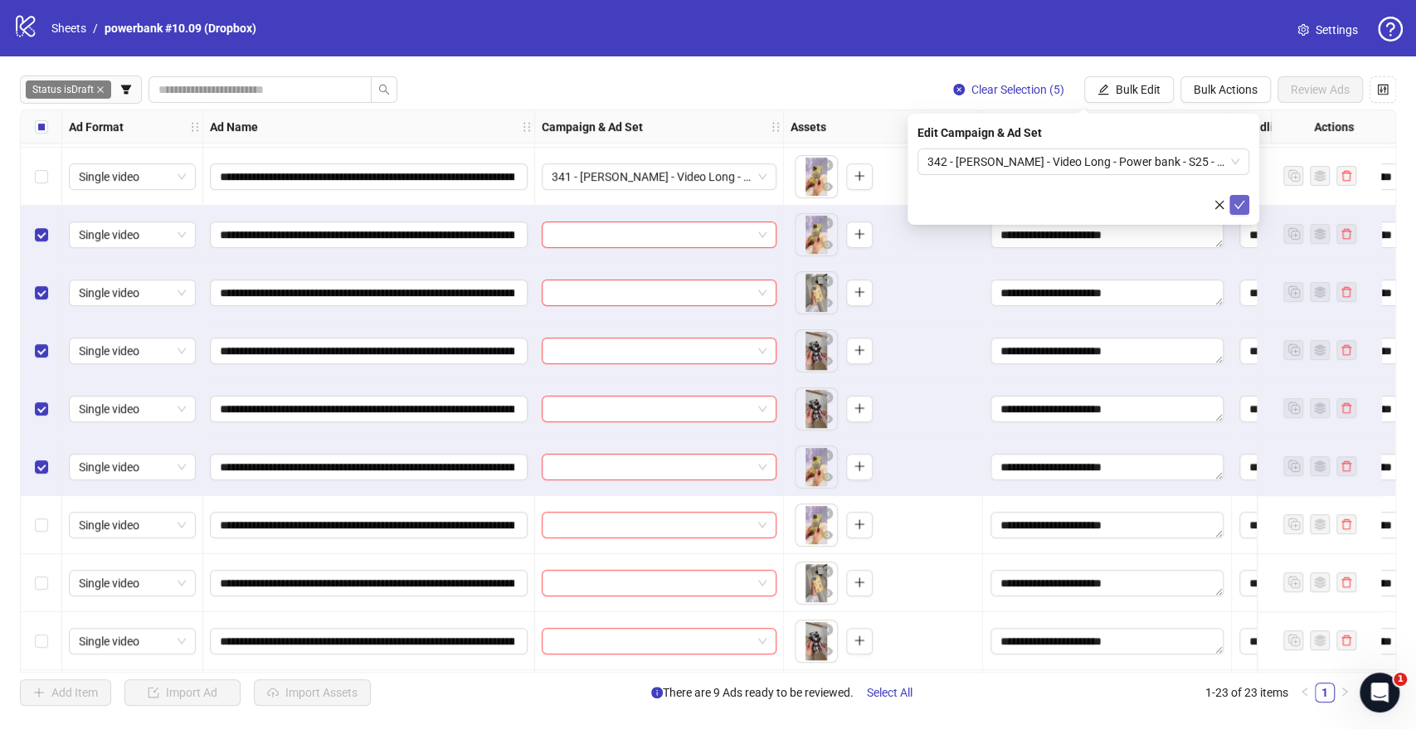
click at [1247, 207] on button "submit" at bounding box center [1239, 205] width 20 height 20
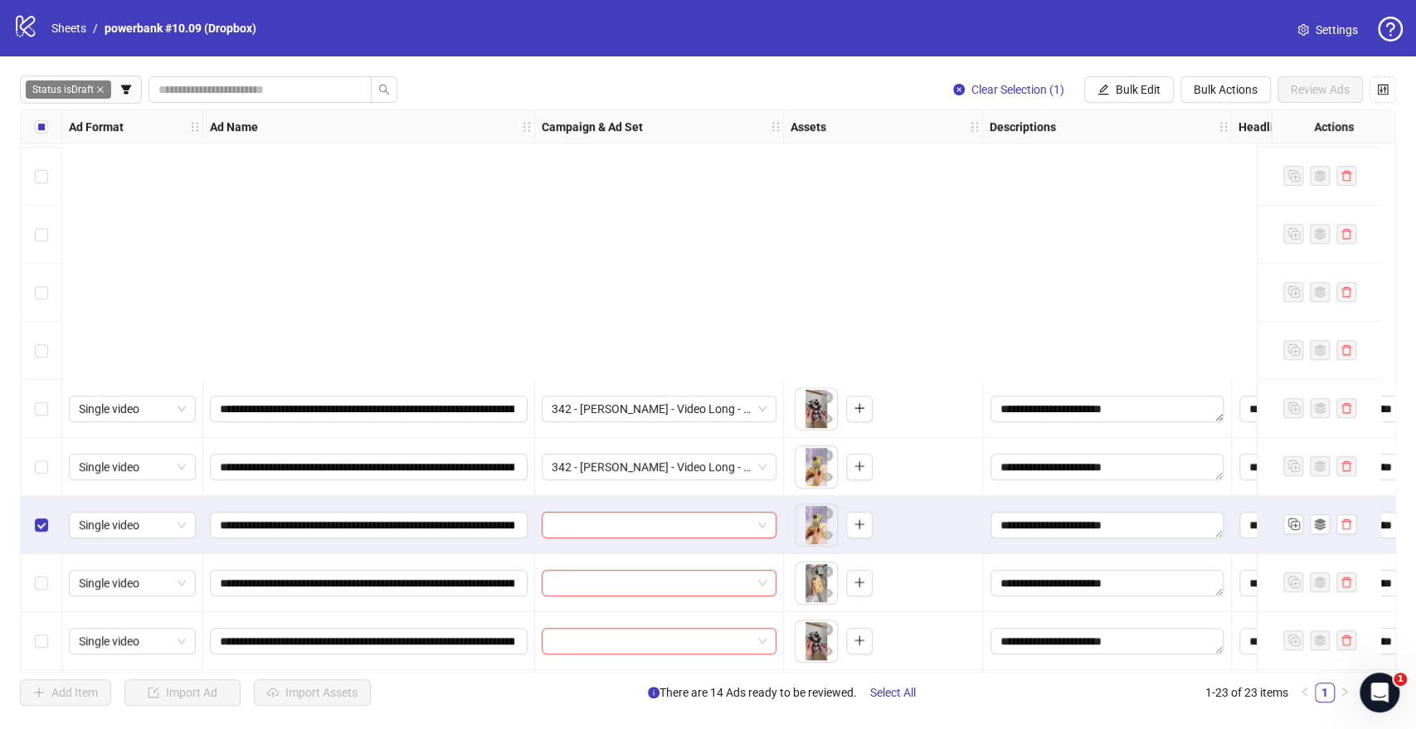
scroll to position [813, 0]
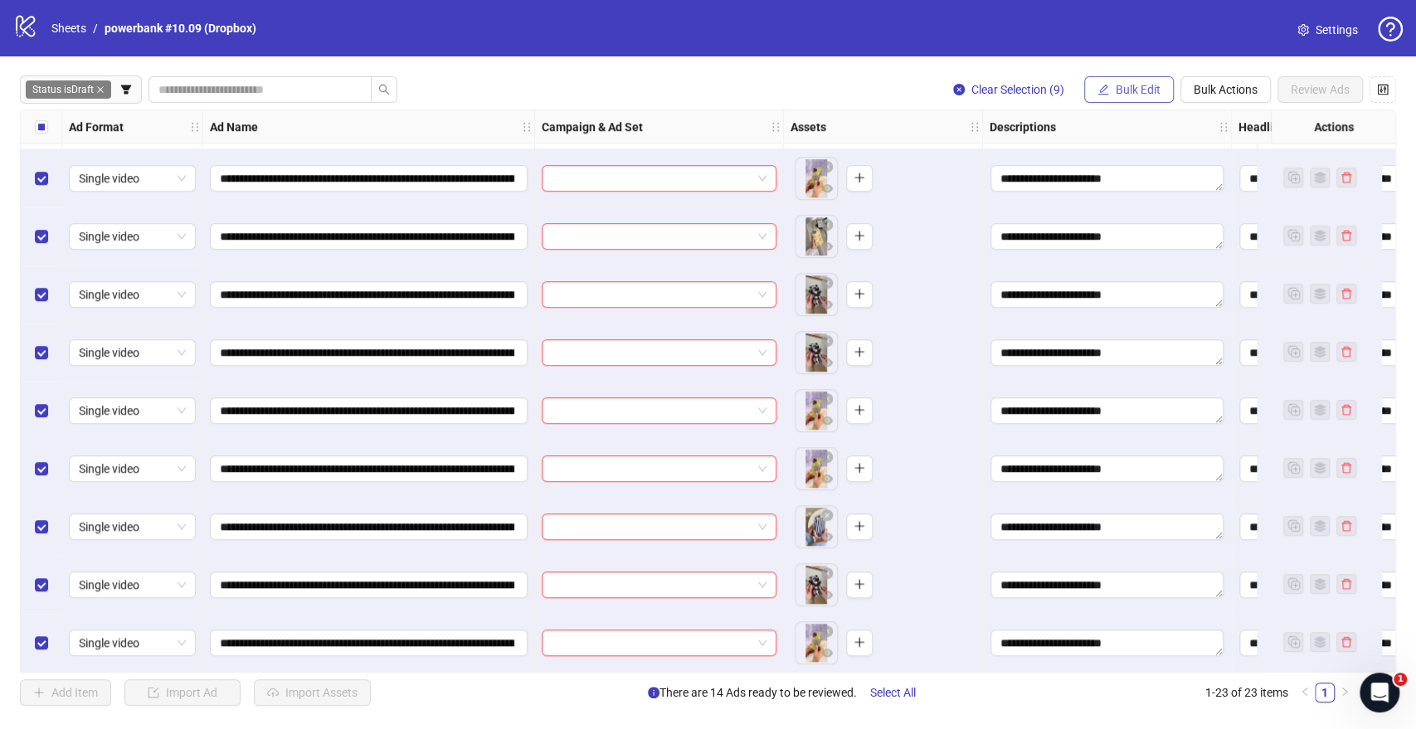
click at [1104, 91] on icon "edit" at bounding box center [1103, 90] width 12 height 12
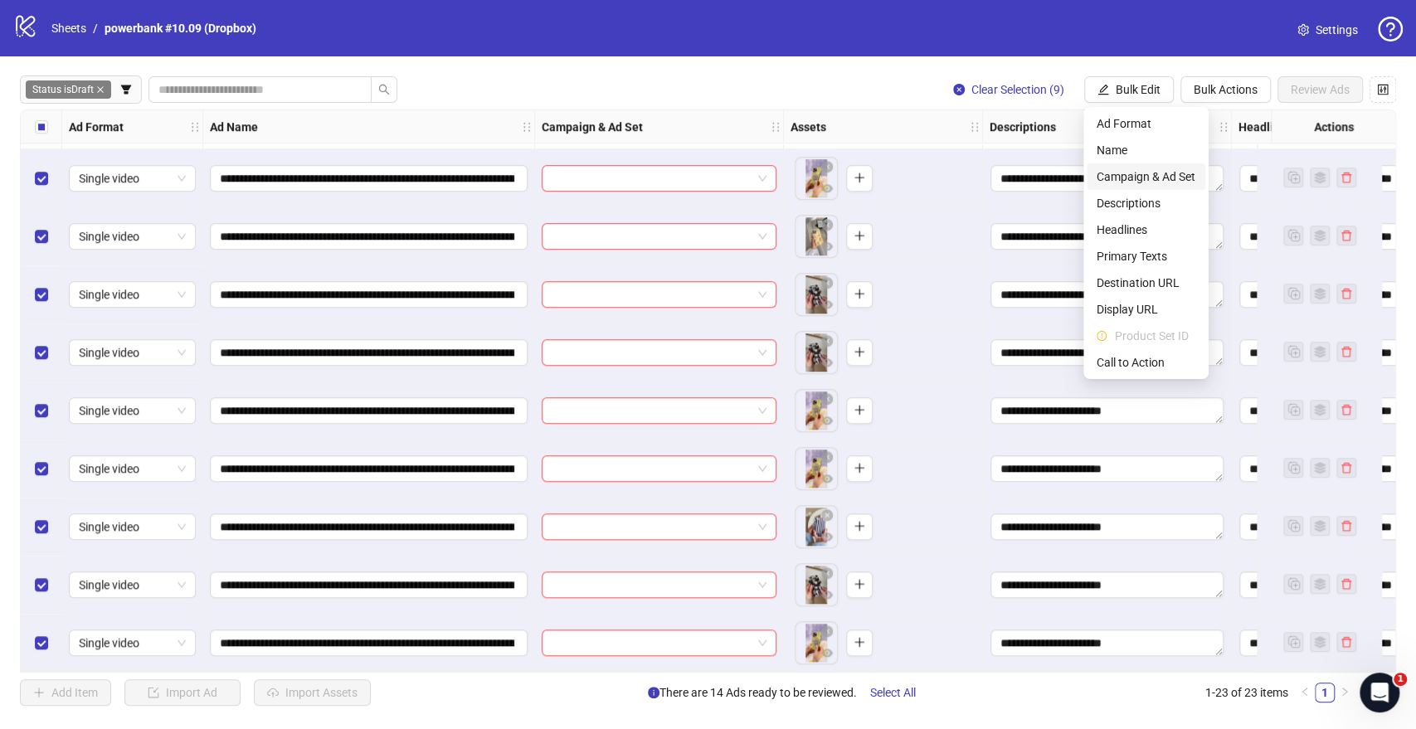
click at [1122, 173] on span "Campaign & Ad Set" at bounding box center [1145, 177] width 99 height 18
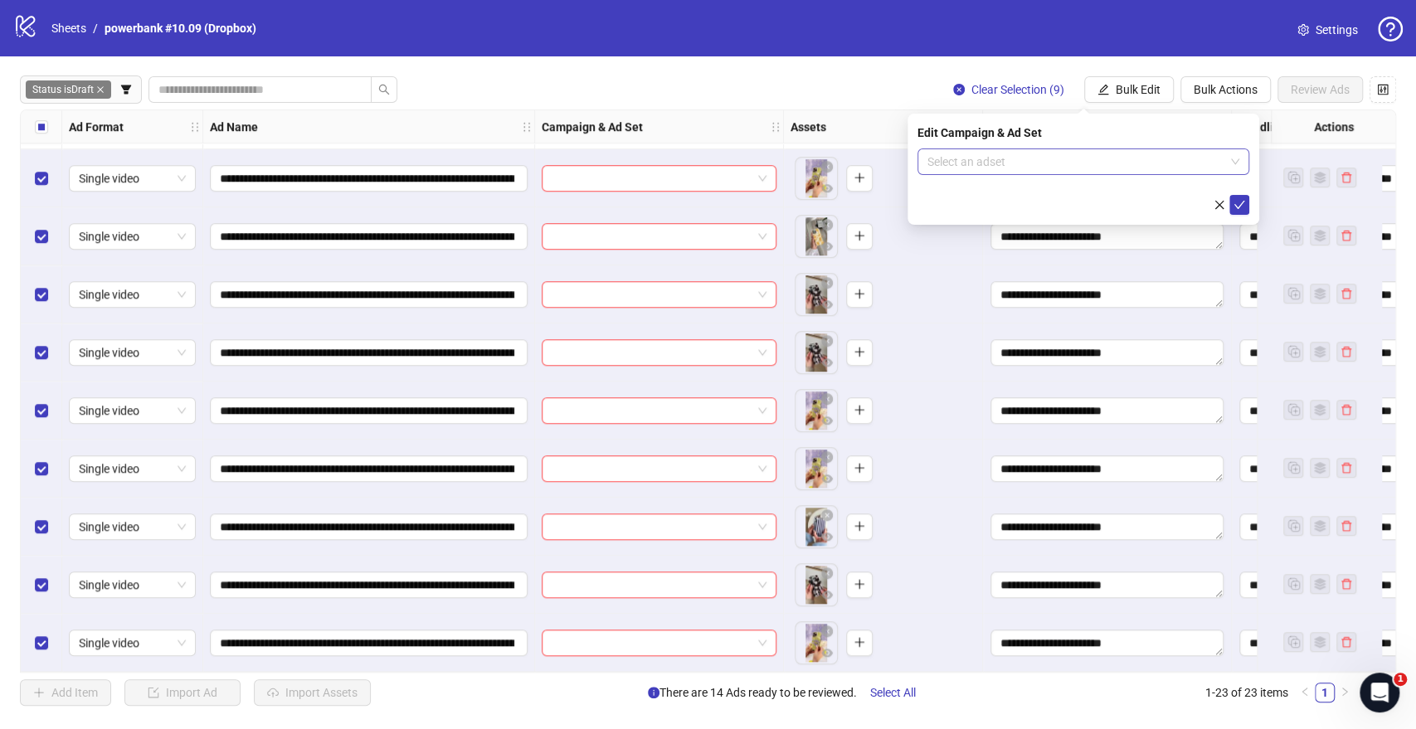
click at [1063, 171] on input "search" at bounding box center [1075, 161] width 297 height 25
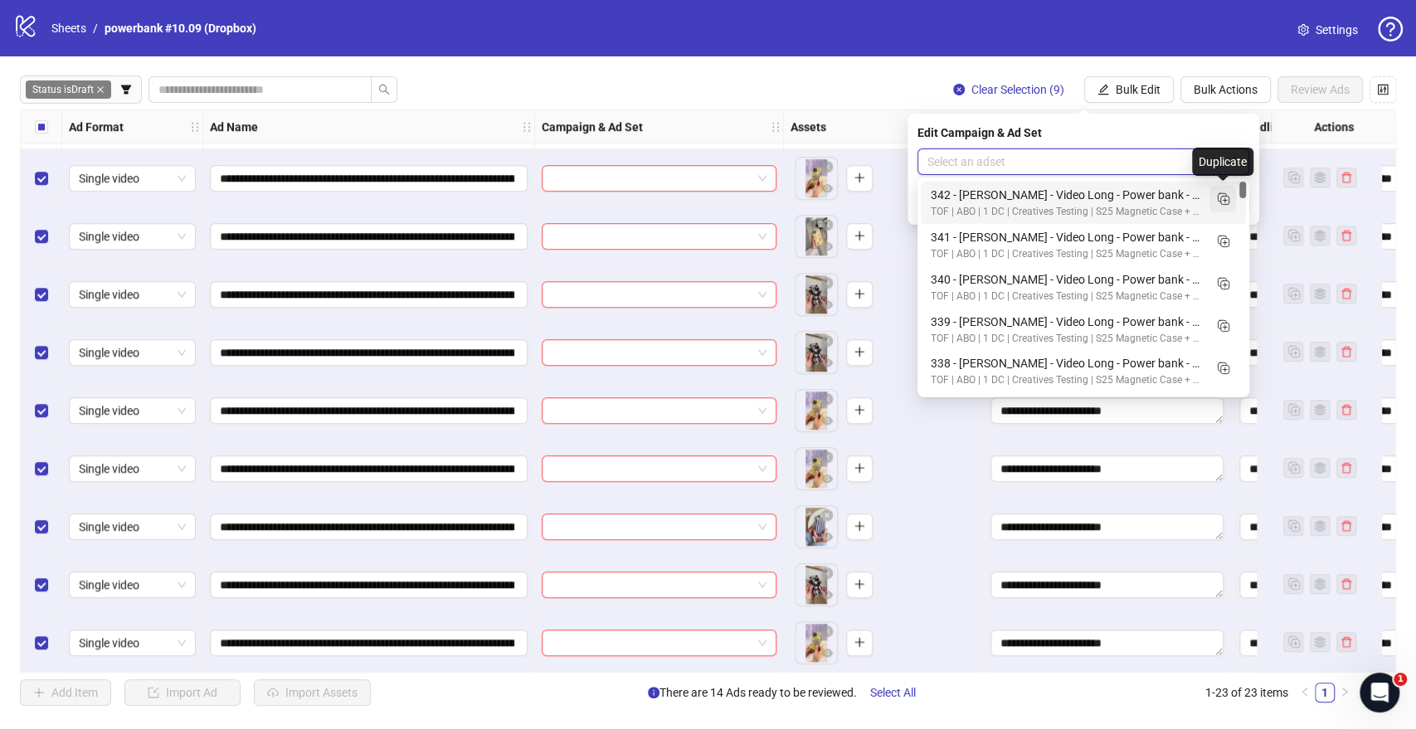
click at [1225, 202] on icon "Duplicate" at bounding box center [1222, 198] width 17 height 17
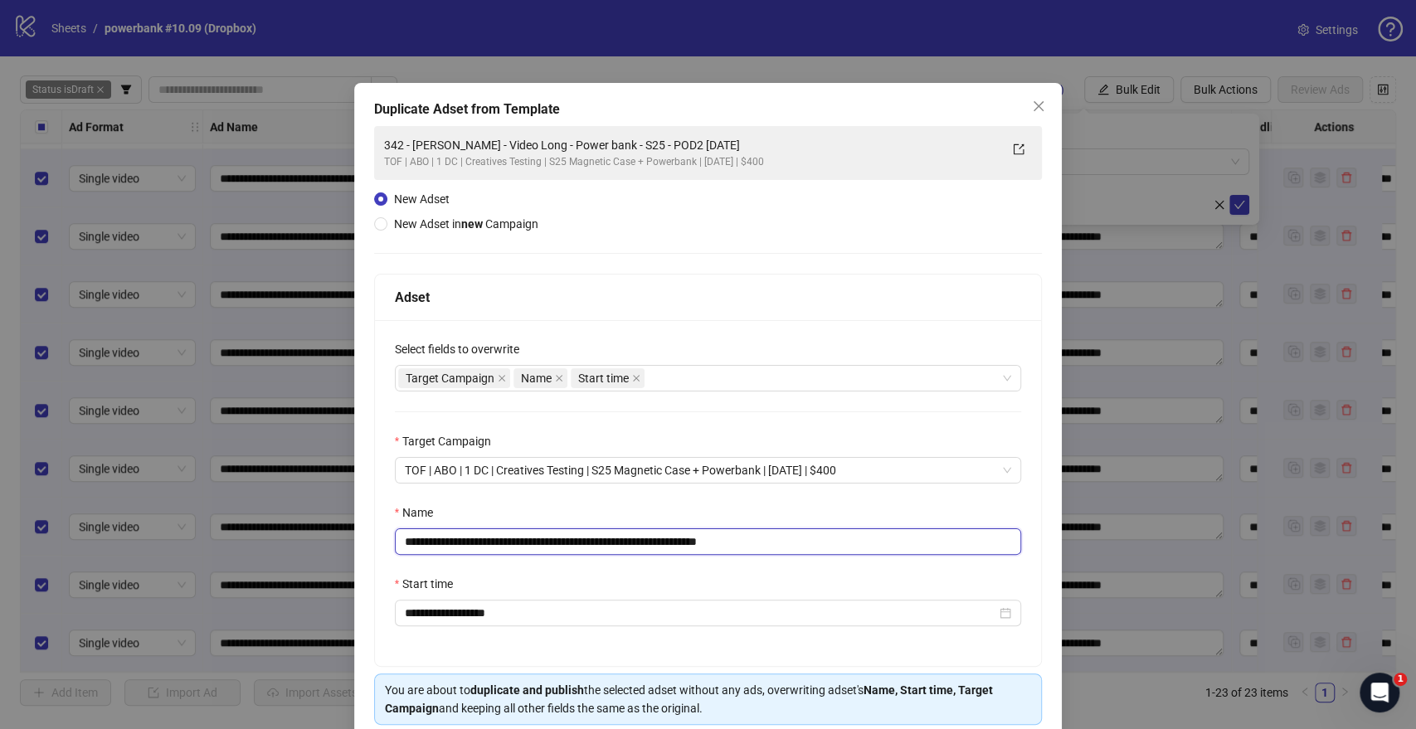
drag, startPoint x: 664, startPoint y: 537, endPoint x: 133, endPoint y: 533, distance: 530.8
click at [133, 530] on div "**********" at bounding box center [708, 364] width 1416 height 729
paste input "text"
drag, startPoint x: 735, startPoint y: 541, endPoint x: 962, endPoint y: 549, distance: 227.4
click at [962, 530] on input "**********" at bounding box center [708, 541] width 627 height 27
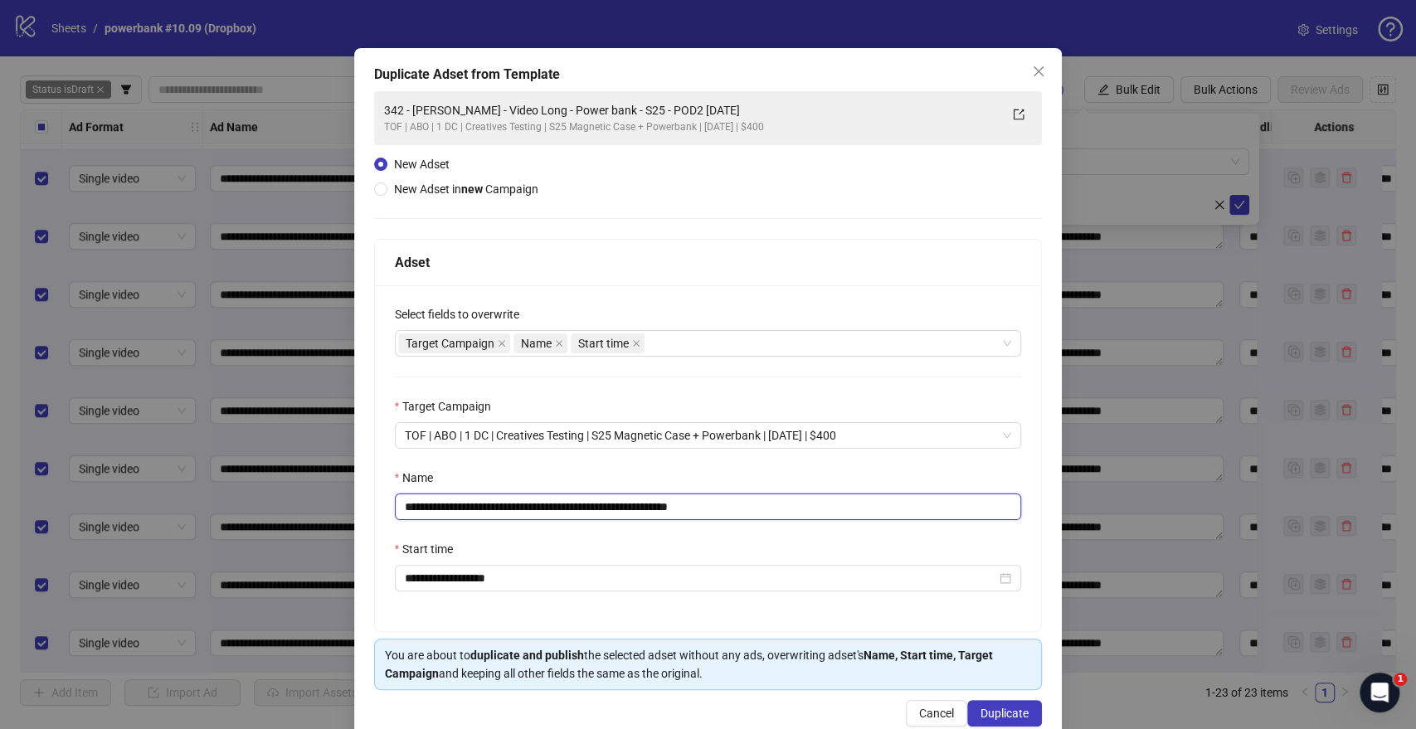
scroll to position [69, 0]
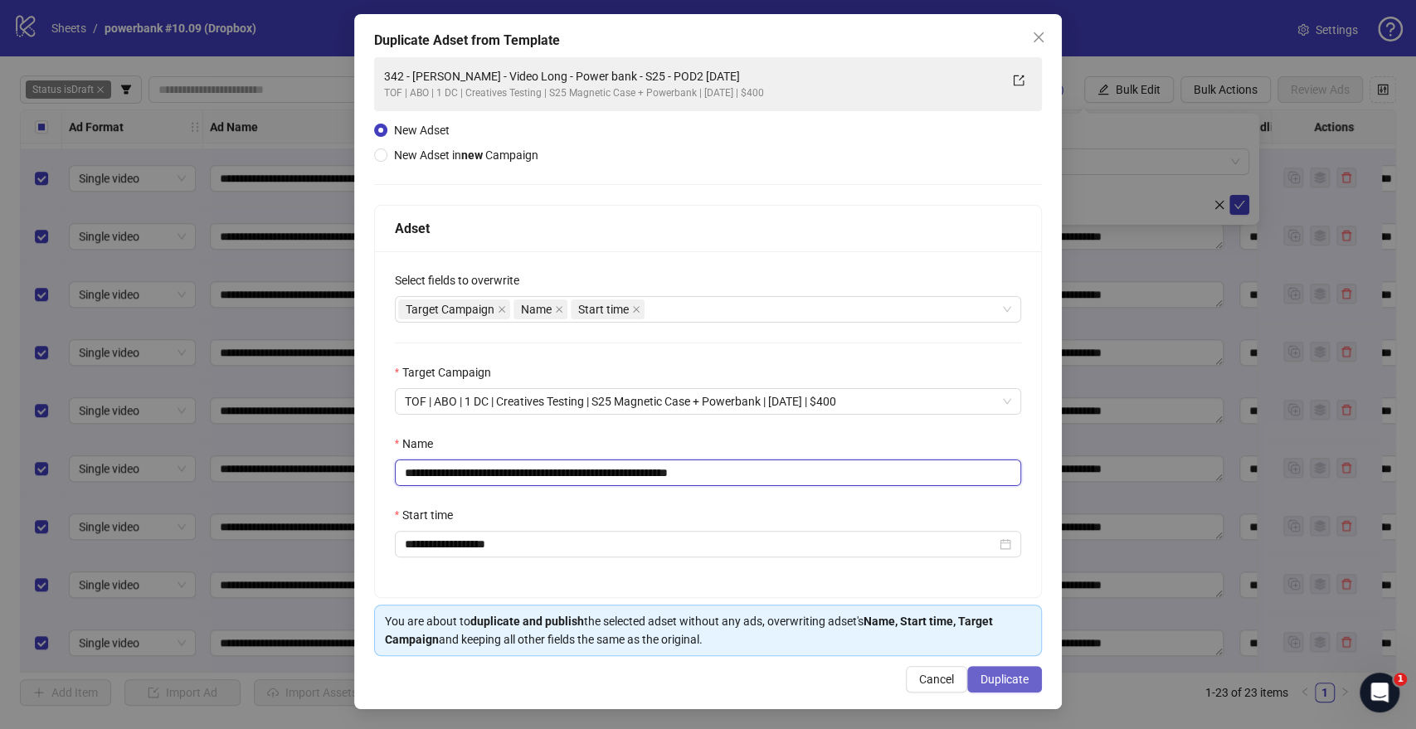
type input "**********"
click at [1009, 530] on span "Duplicate" at bounding box center [1004, 679] width 48 height 13
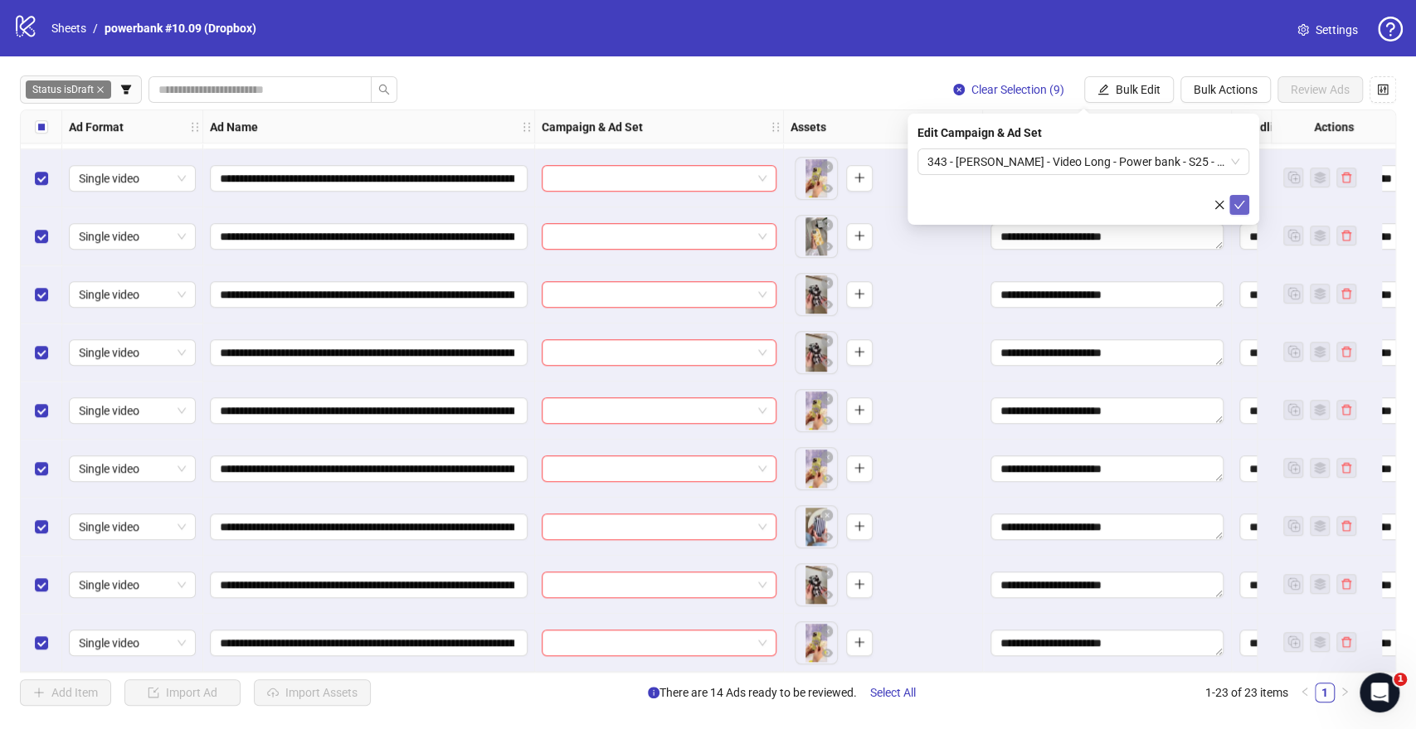
click at [1241, 202] on icon "check" at bounding box center [1239, 205] width 12 height 12
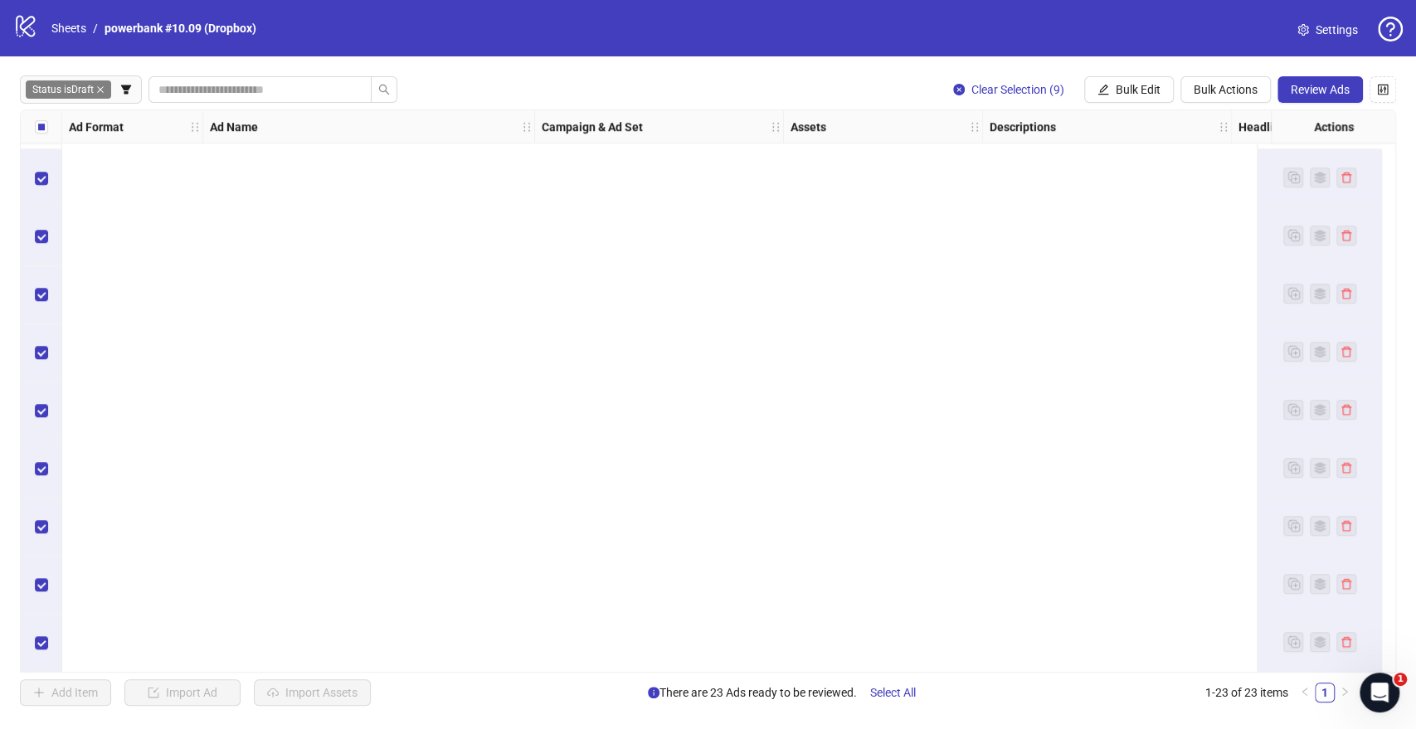
scroll to position [0, 0]
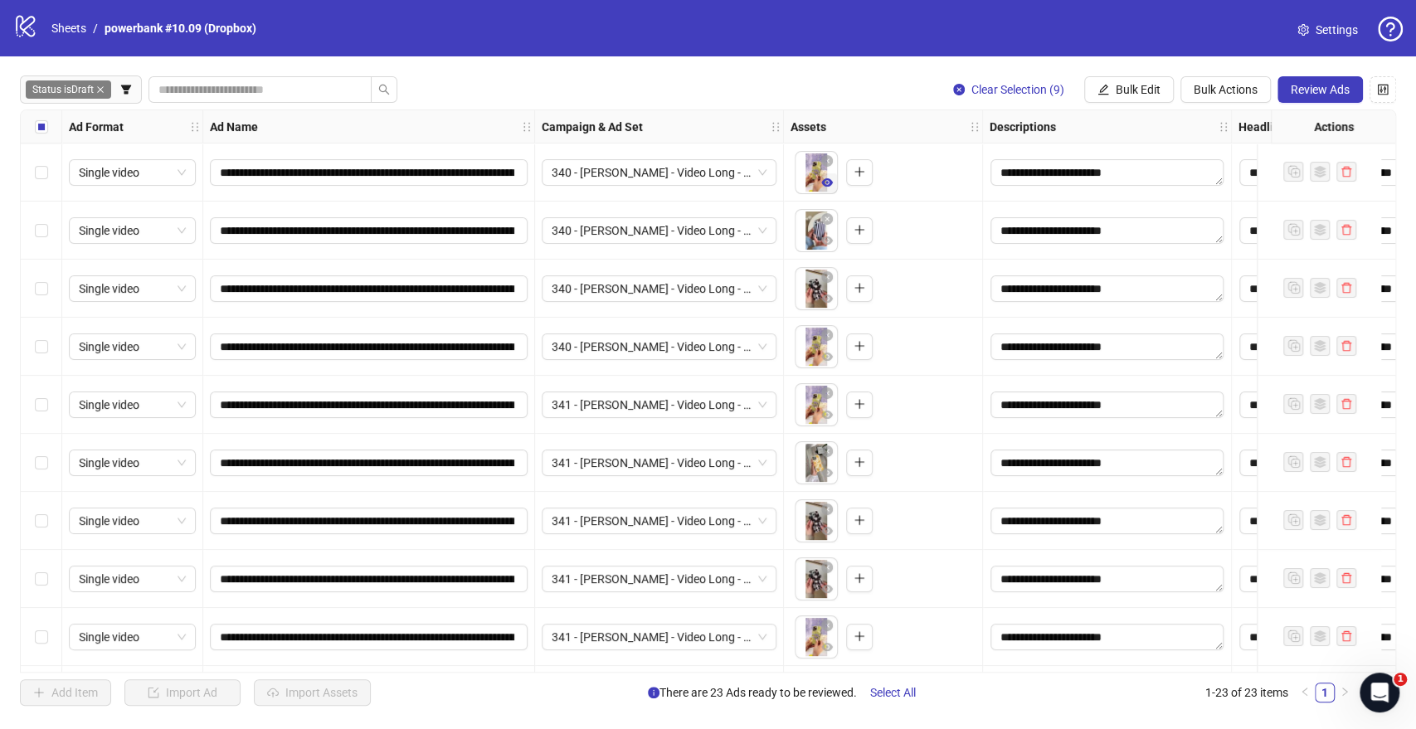
click at [828, 182] on icon "eye" at bounding box center [827, 183] width 12 height 12
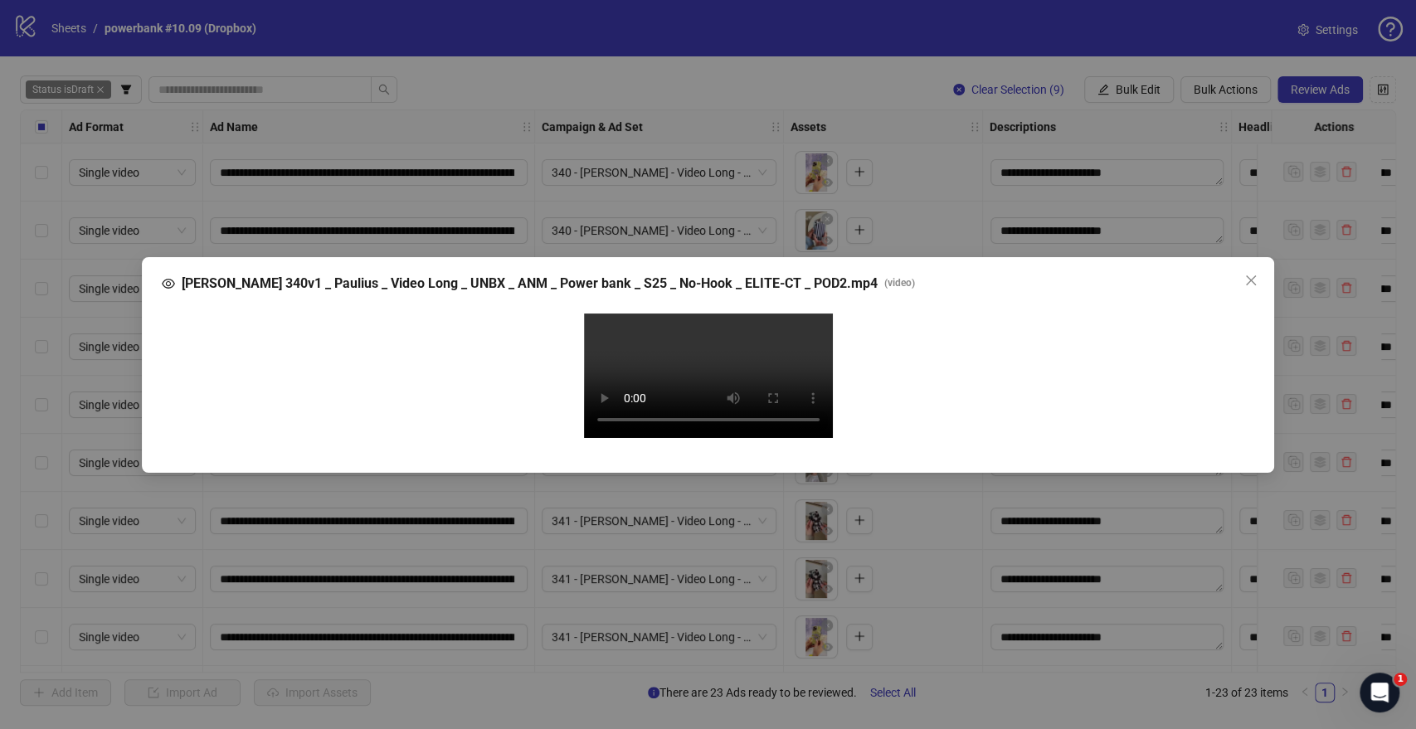
click at [739, 396] on video "Your browser does not support the video tag." at bounding box center [708, 376] width 249 height 124
click at [1257, 274] on icon "close" at bounding box center [1250, 280] width 13 height 13
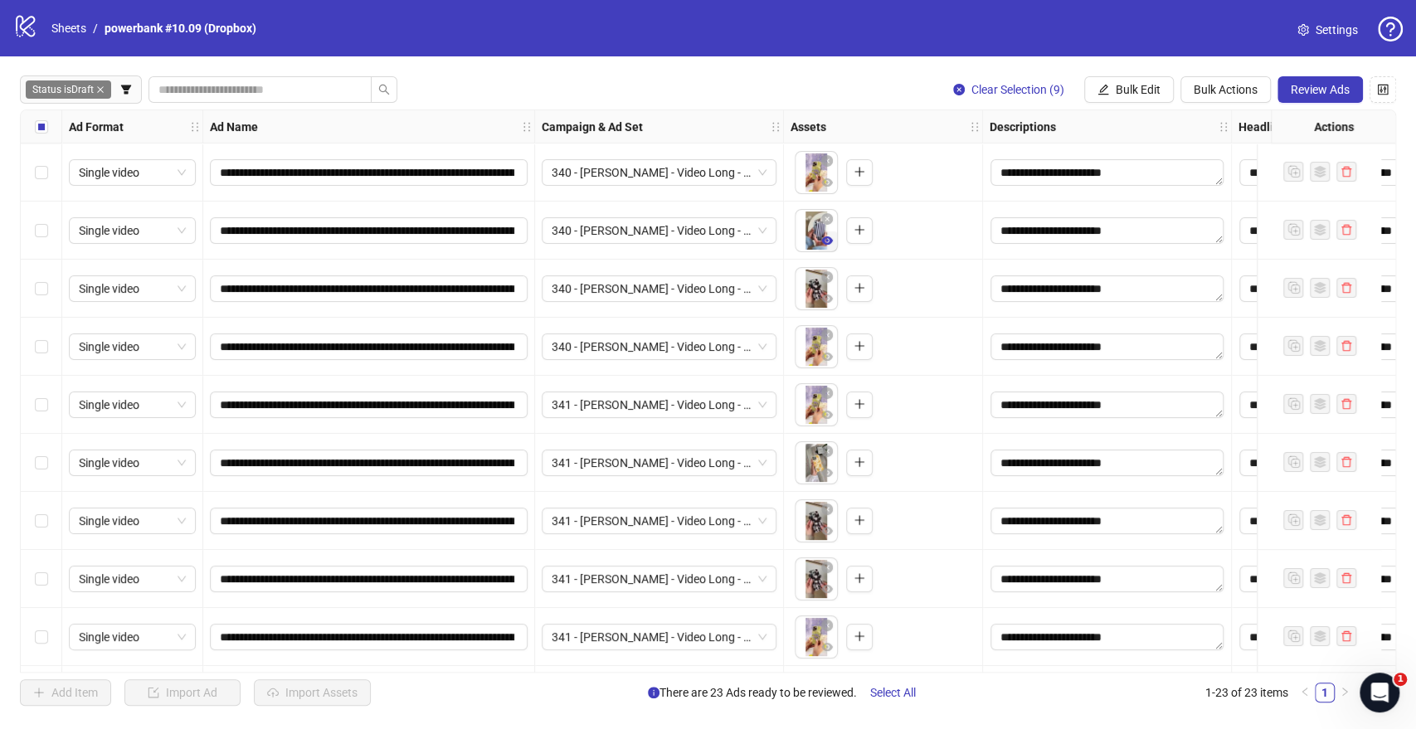
click at [827, 244] on icon "eye" at bounding box center [827, 240] width 12 height 8
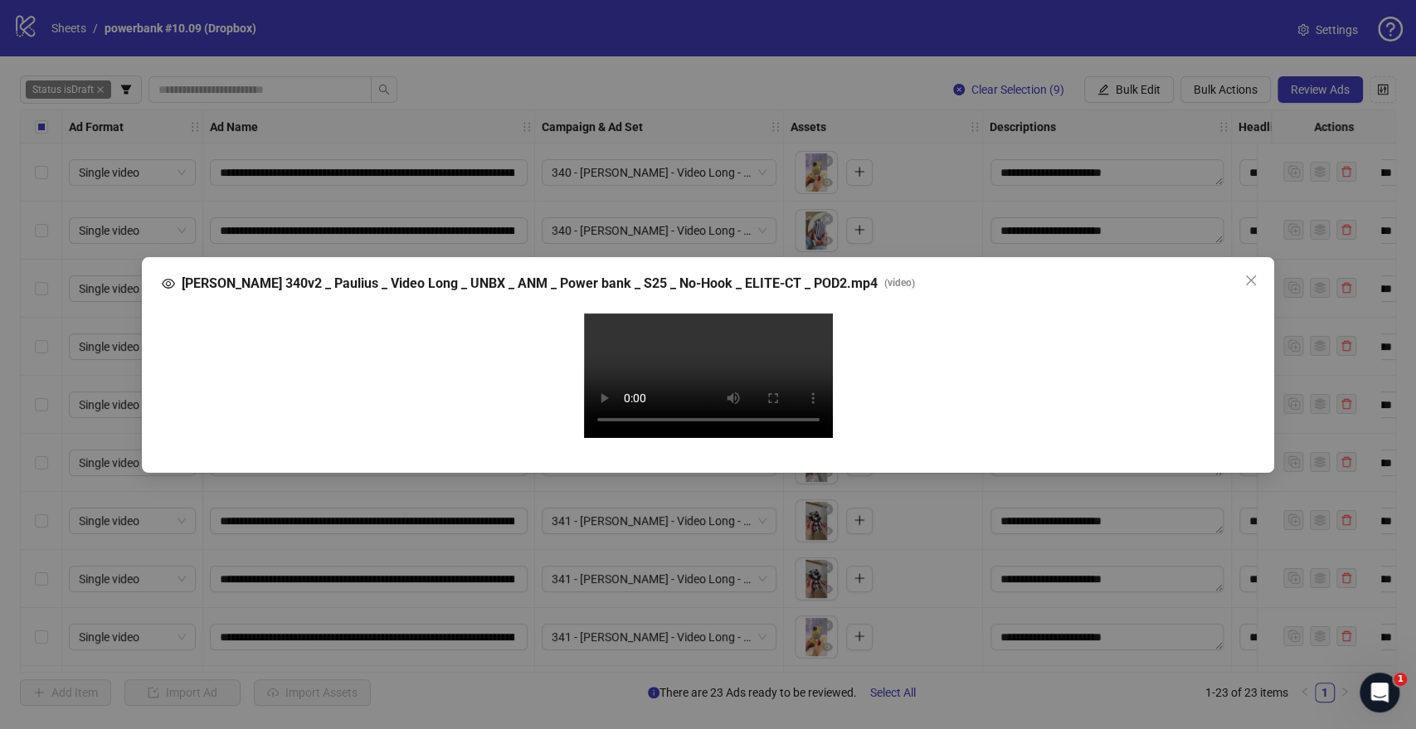
click at [725, 343] on video "Your browser does not support the video tag." at bounding box center [708, 376] width 249 height 124
click at [1255, 274] on icon "close" at bounding box center [1250, 280] width 13 height 13
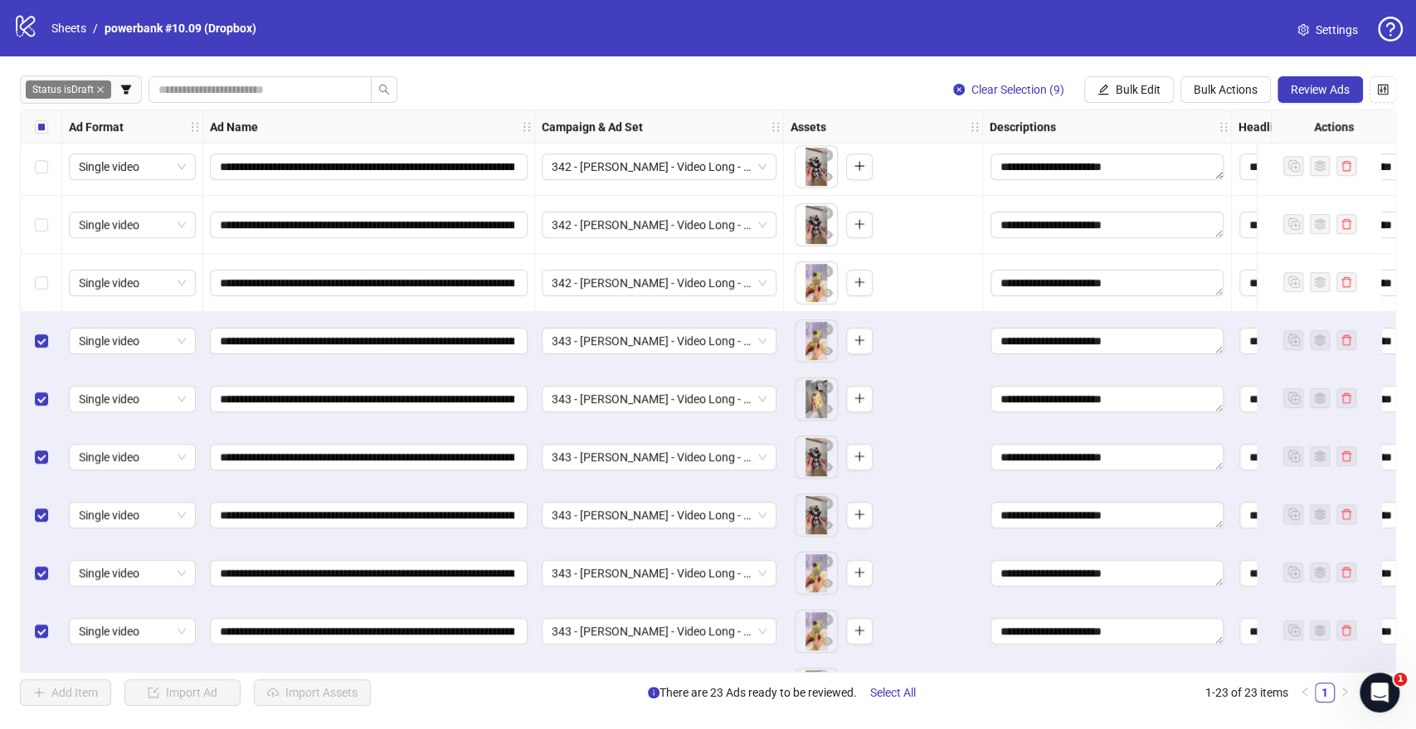
scroll to position [813, 0]
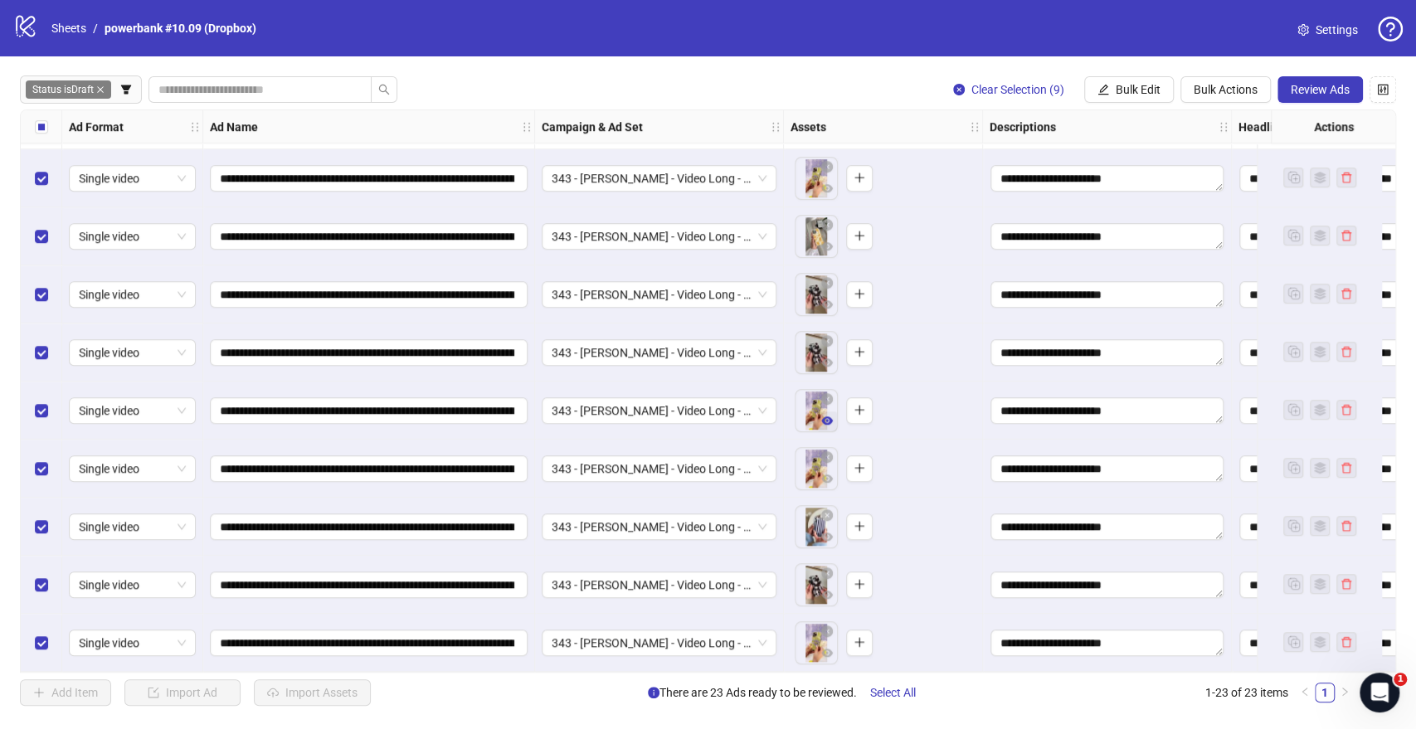
click at [826, 416] on icon "eye" at bounding box center [827, 420] width 12 height 8
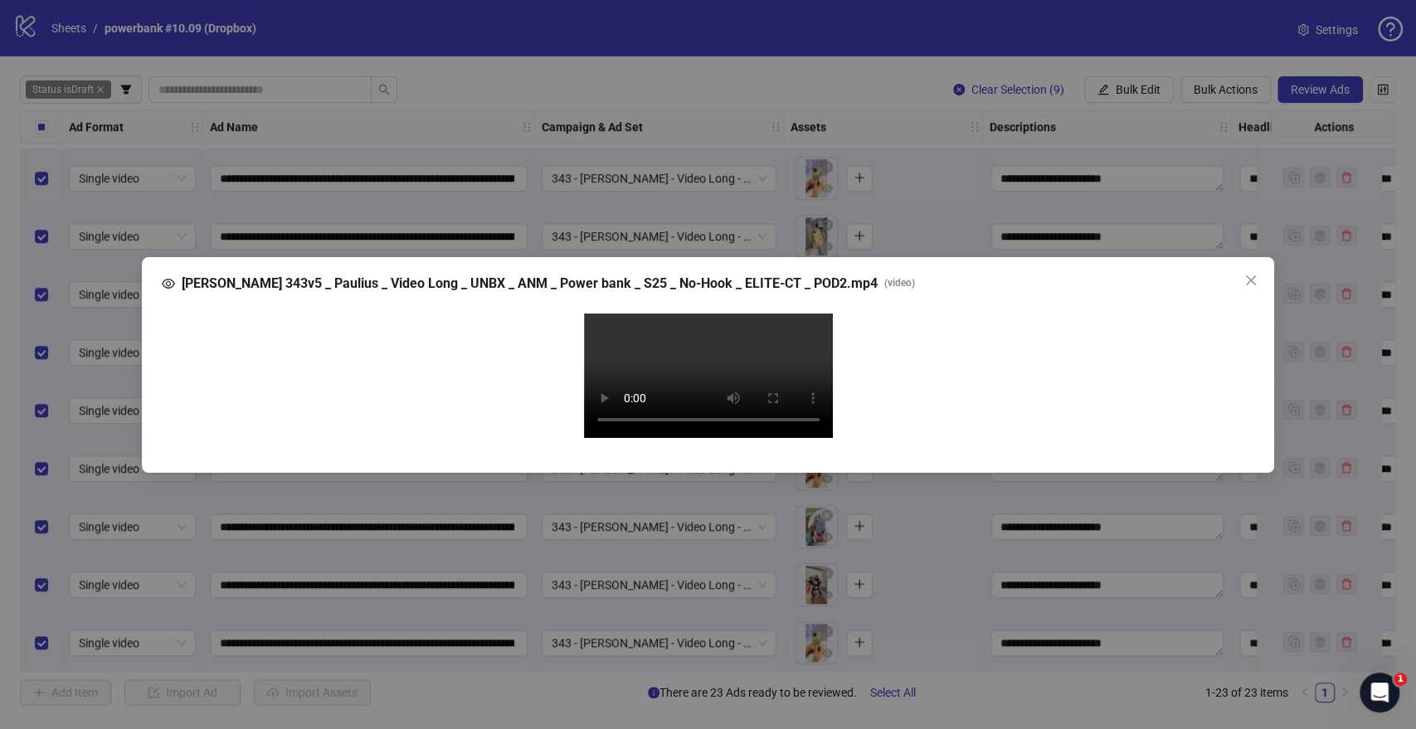
click at [717, 338] on video "Your browser does not support the video tag." at bounding box center [708, 376] width 249 height 124
click at [1247, 275] on icon "close" at bounding box center [1251, 280] width 10 height 10
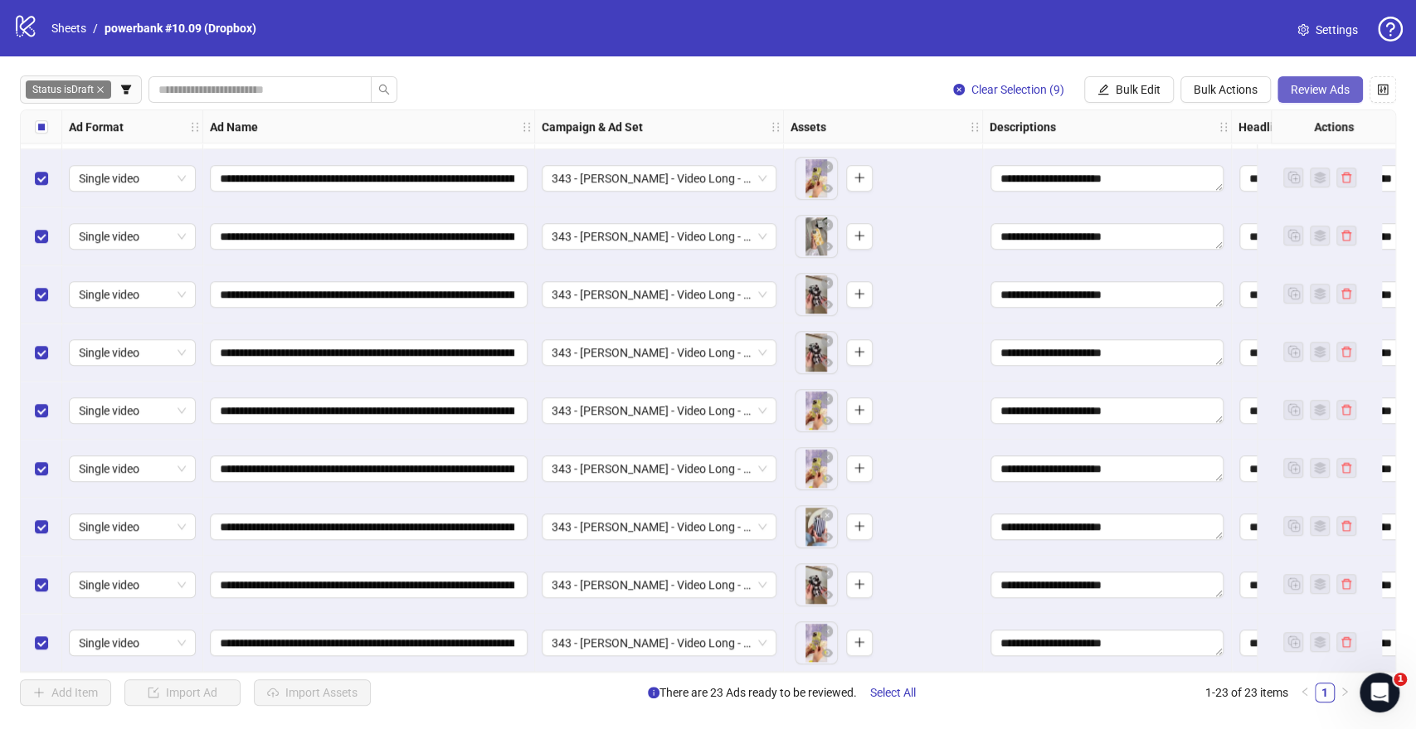
click at [1308, 85] on span "Review Ads" at bounding box center [1320, 89] width 59 height 13
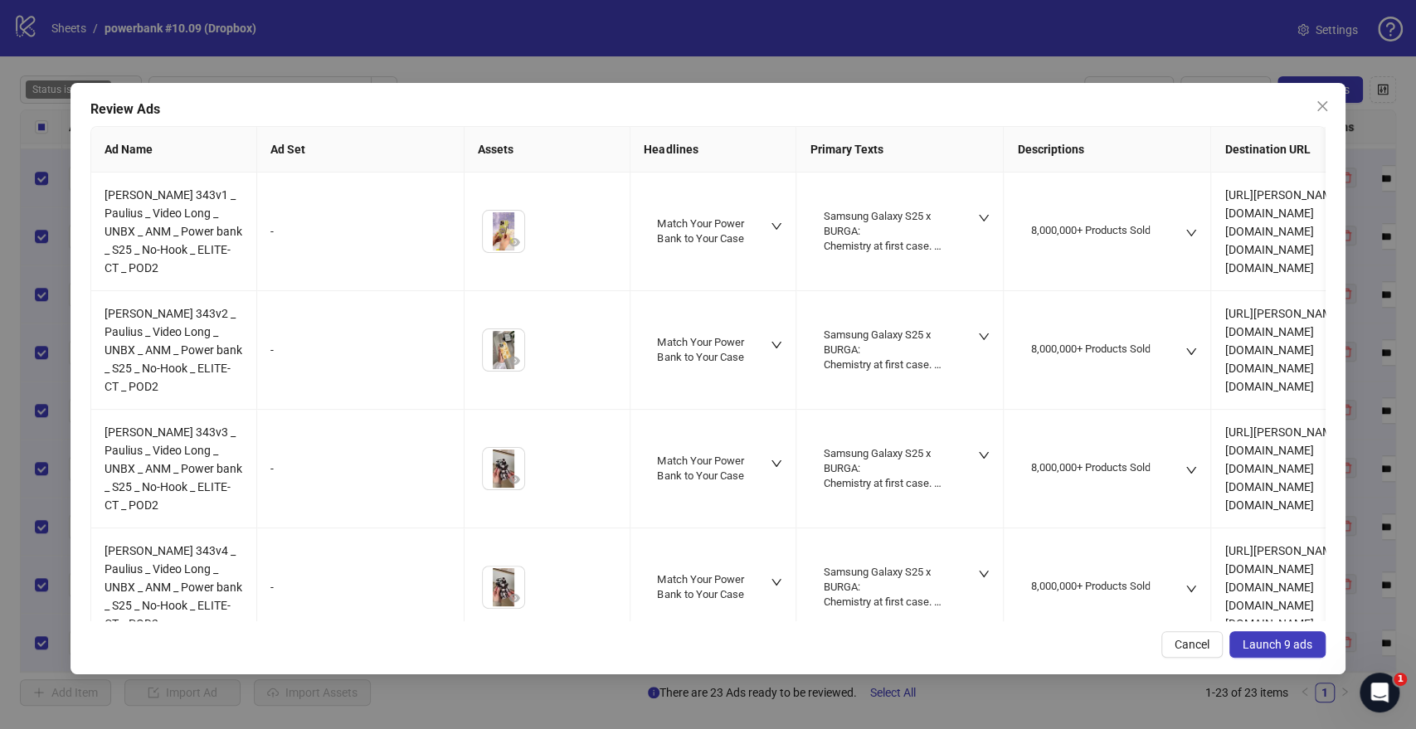
click at [1267, 530] on span "Launch 9 ads" at bounding box center [1277, 644] width 70 height 13
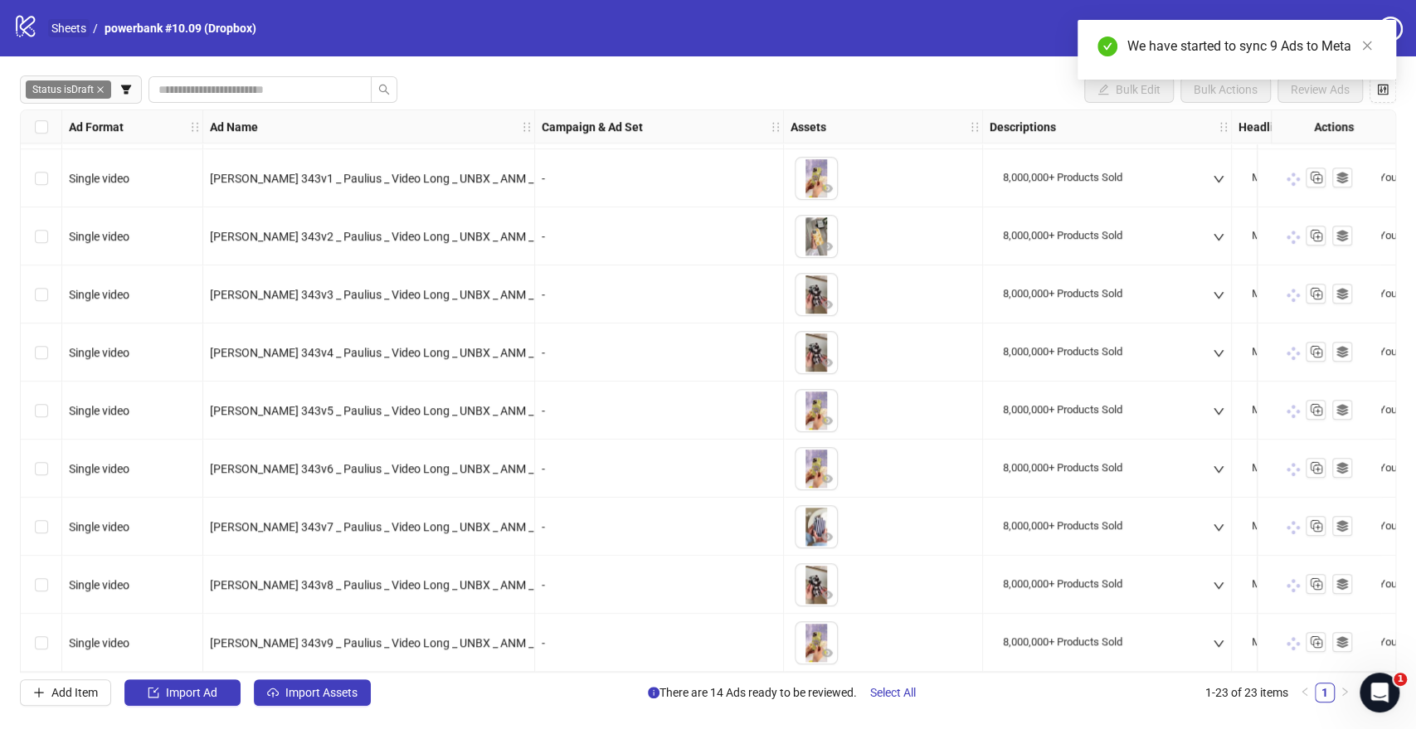
click at [81, 35] on link "Sheets" at bounding box center [68, 28] width 41 height 18
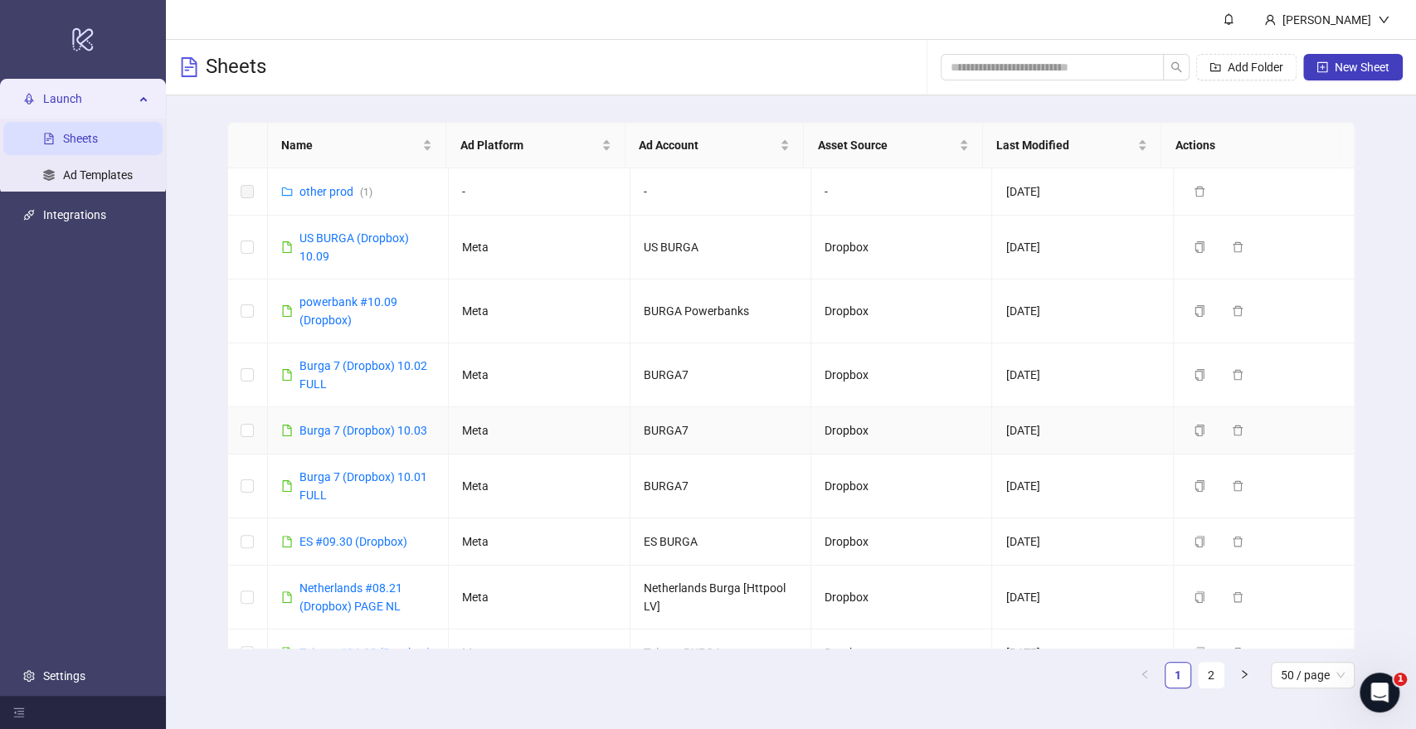
click at [349, 437] on div "Burga 7 (Dropbox) 10.03" at bounding box center [363, 430] width 128 height 18
click at [352, 424] on link "Burga 7 (Dropbox) 10.03" at bounding box center [363, 430] width 128 height 13
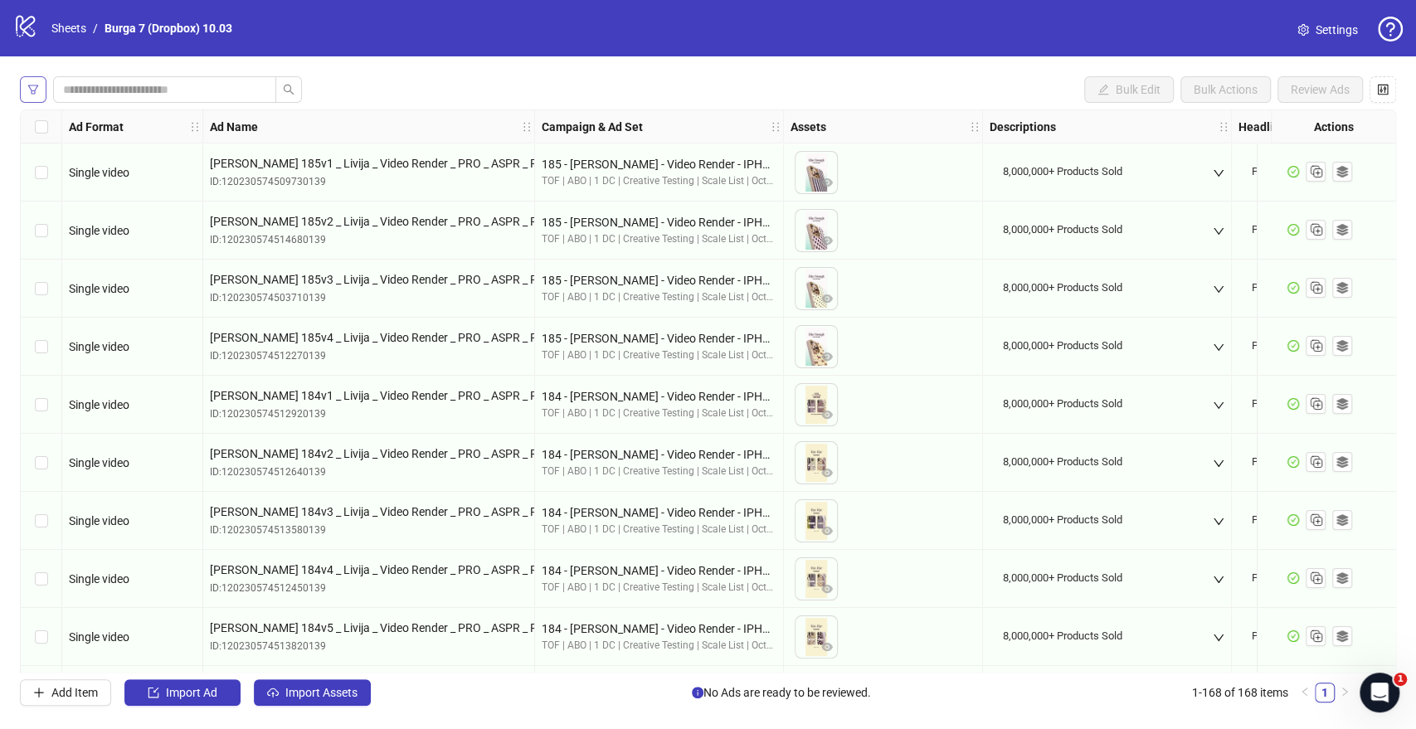
click at [33, 86] on icon "filter" at bounding box center [33, 90] width 12 height 12
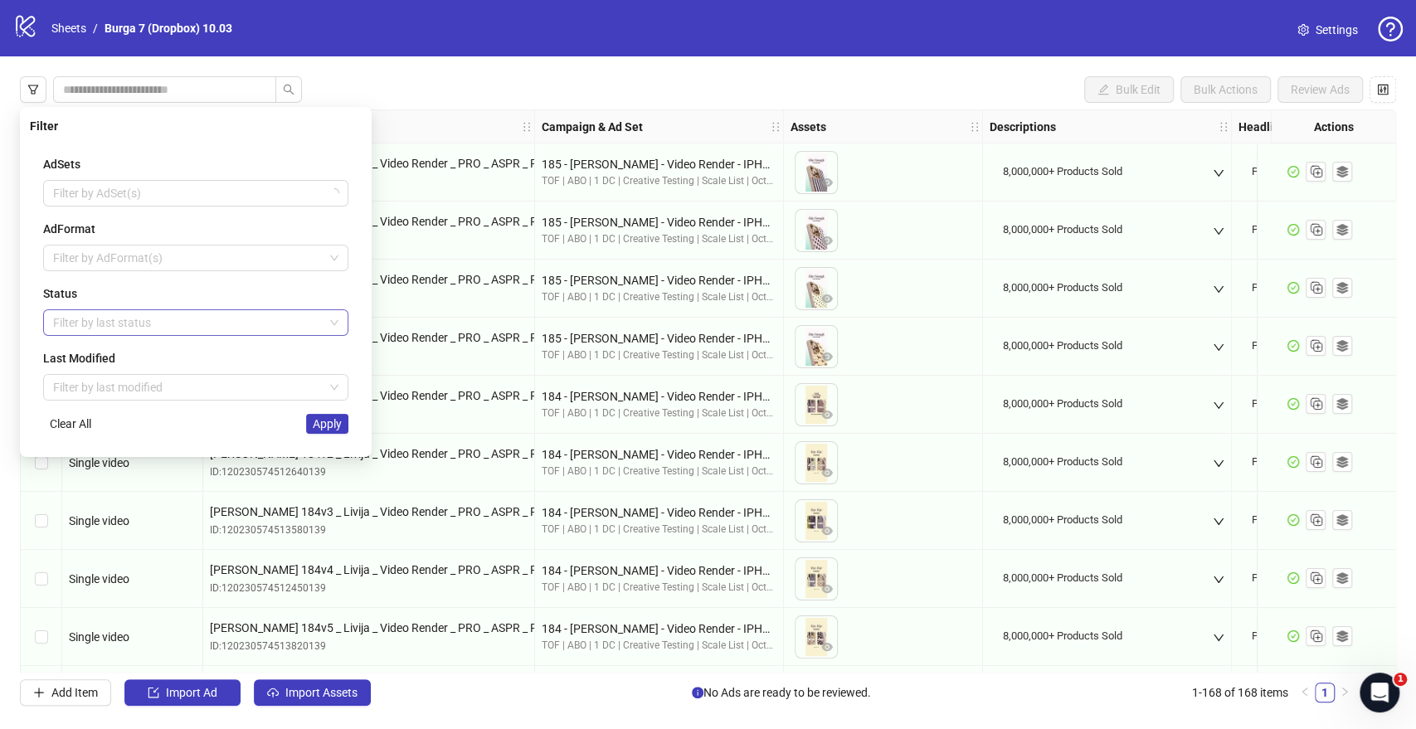
click at [107, 323] on div at bounding box center [186, 322] width 281 height 23
click at [126, 357] on div "Draft" at bounding box center [195, 355] width 279 height 18
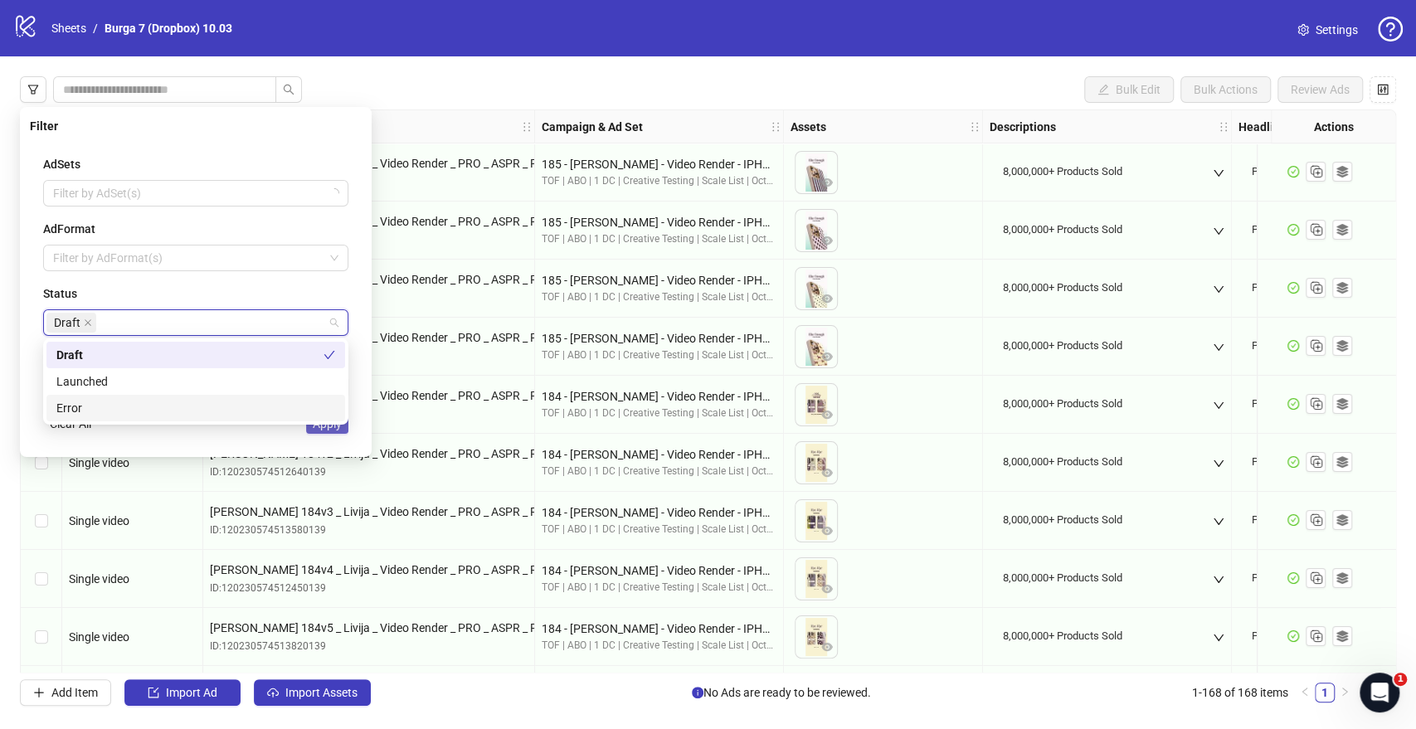
click at [337, 430] on button "Apply" at bounding box center [327, 424] width 42 height 20
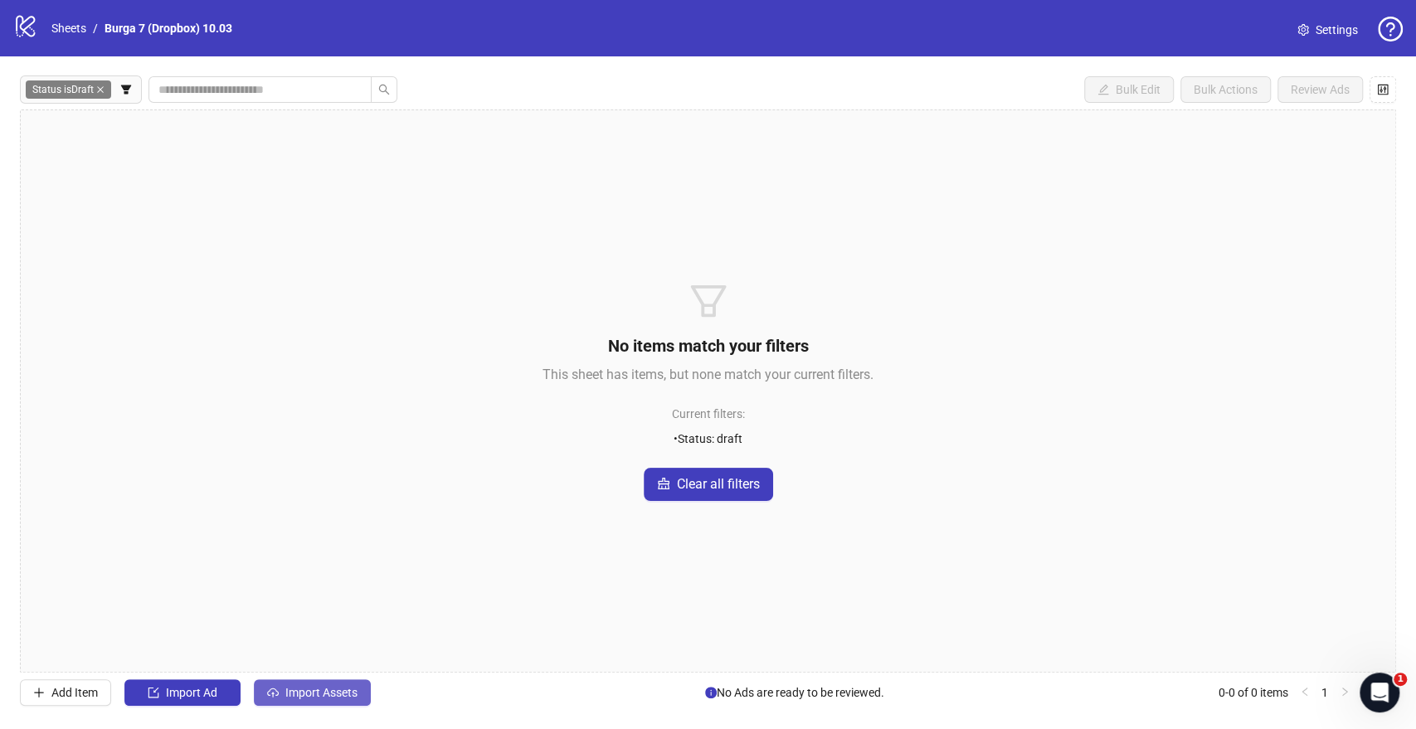
click at [345, 530] on span "Import Assets" at bounding box center [321, 692] width 72 height 13
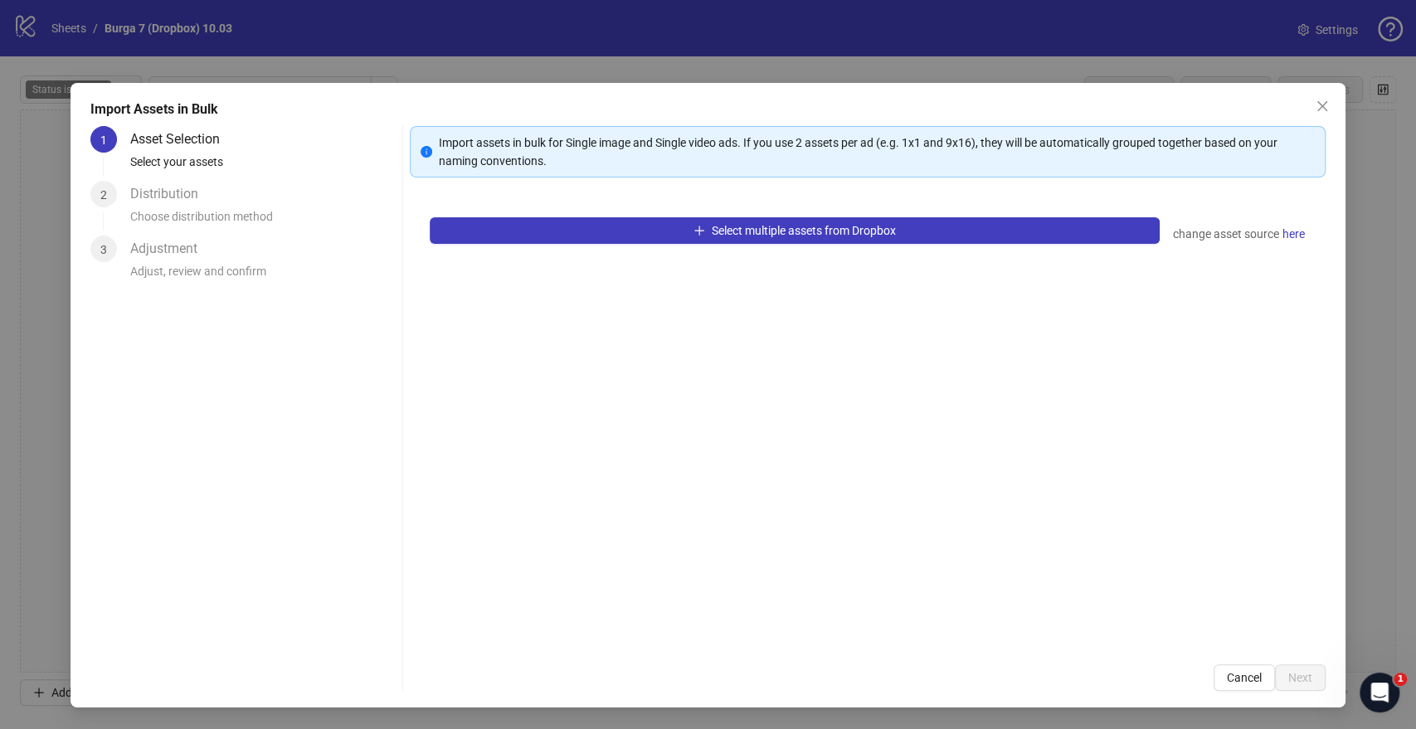
click at [557, 250] on div "Select multiple assets from Dropbox change asset source here" at bounding box center [867, 420] width 915 height 447
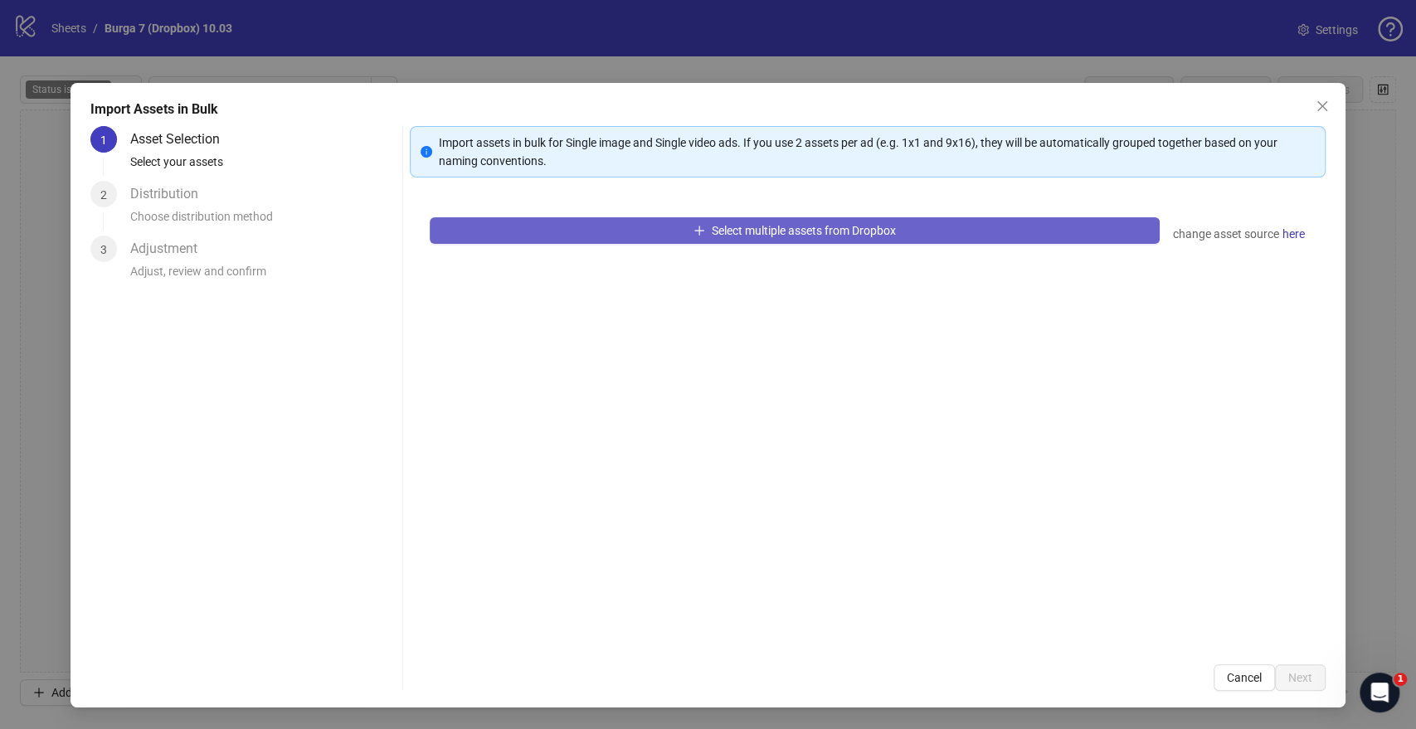
click at [566, 236] on button "Select multiple assets from Dropbox" at bounding box center [794, 230] width 729 height 27
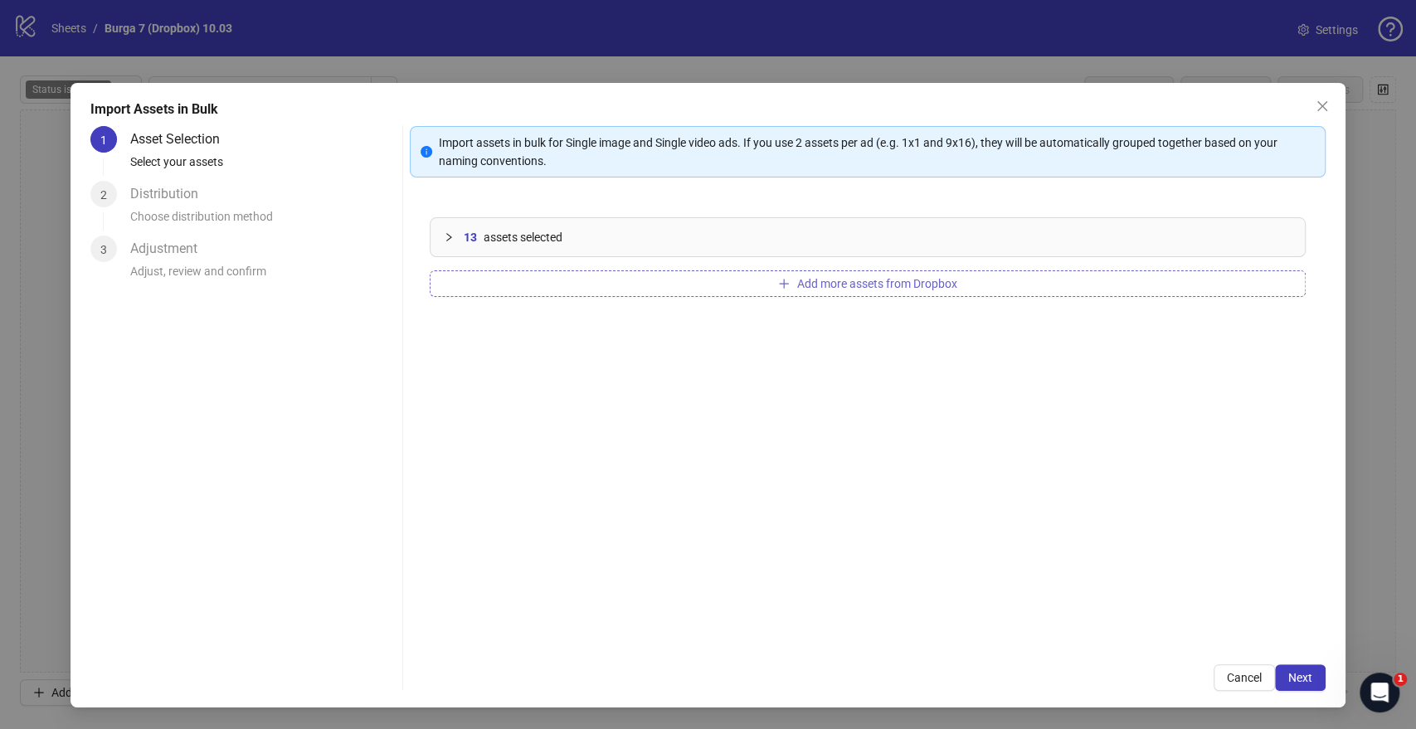
click at [869, 284] on span "Add more assets from Dropbox" at bounding box center [876, 283] width 160 height 13
click at [1291, 530] on span "Next" at bounding box center [1300, 677] width 24 height 13
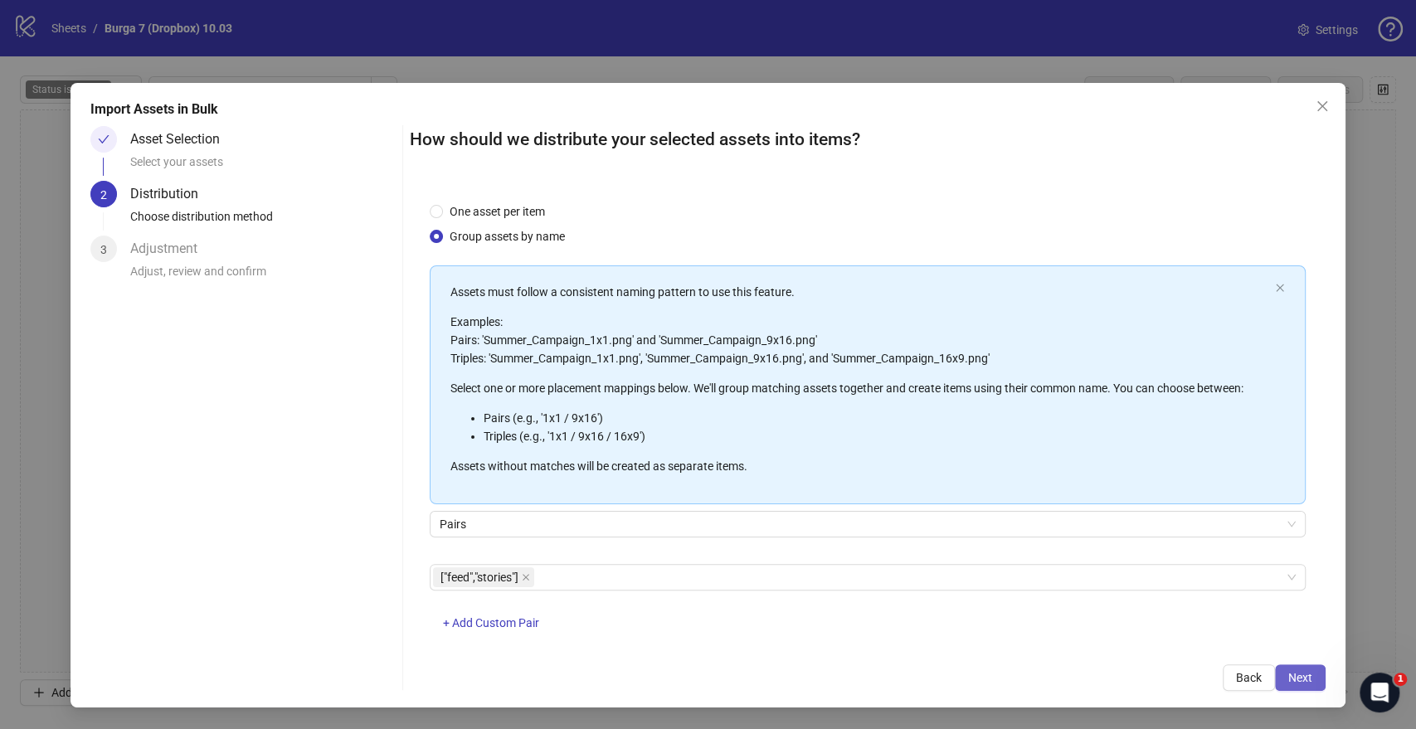
click at [1305, 530] on span "Next" at bounding box center [1300, 677] width 24 height 13
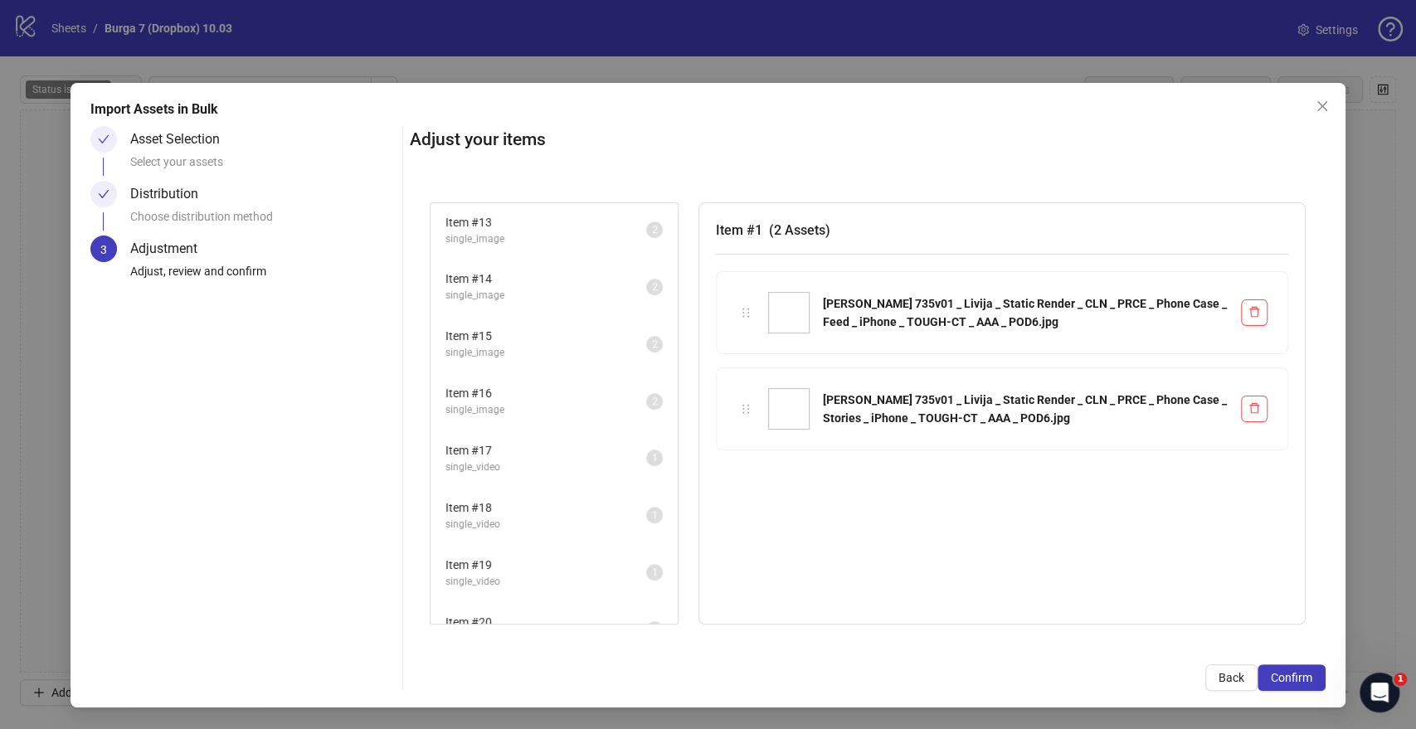
scroll to position [1224, 0]
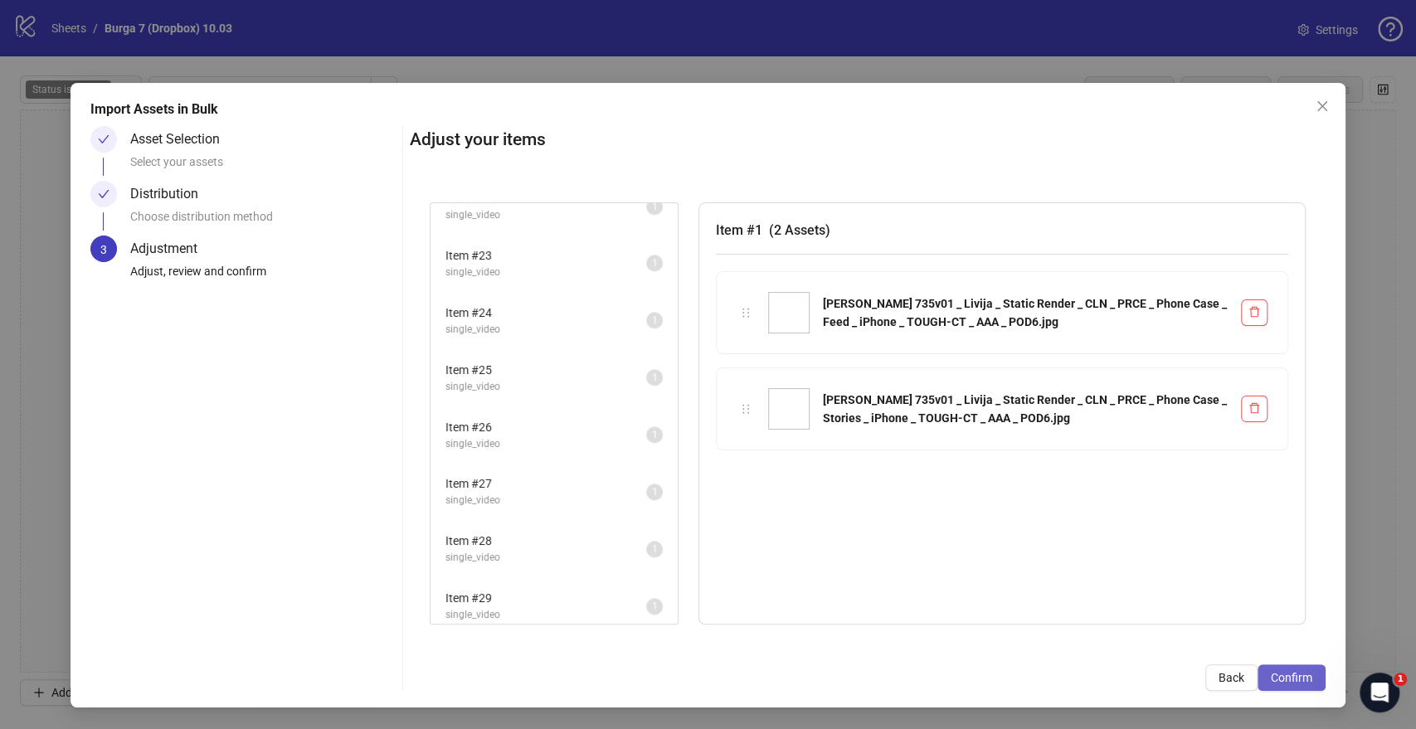
click at [1290, 530] on span "Confirm" at bounding box center [1291, 677] width 41 height 13
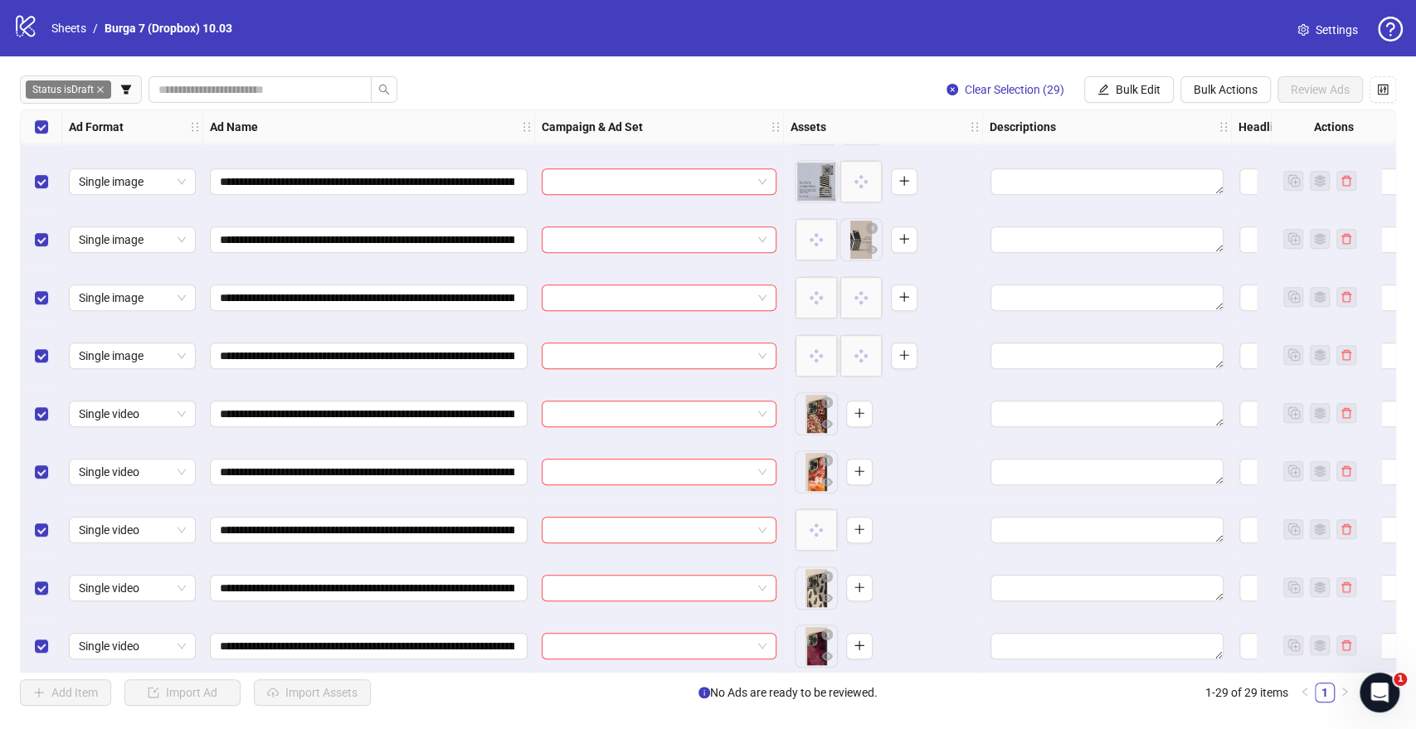
scroll to position [609, 0]
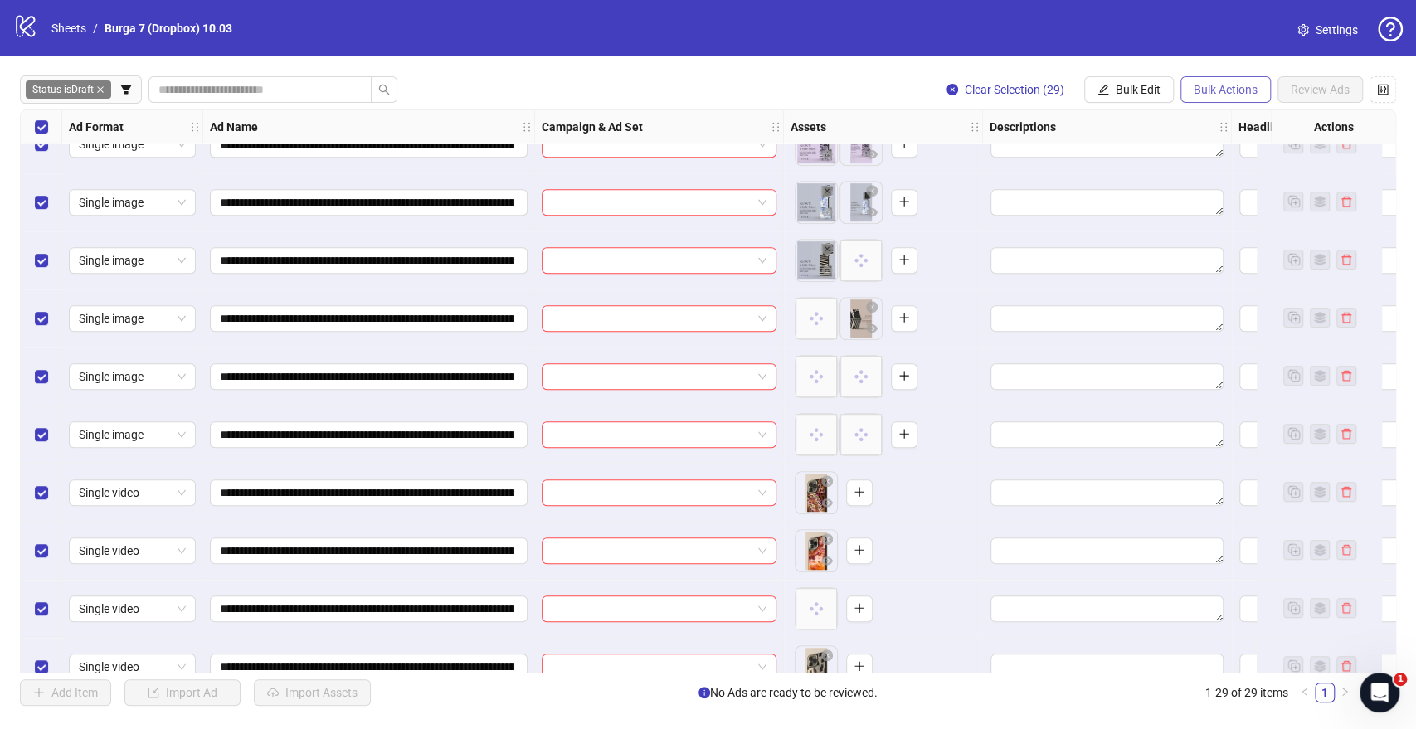
click at [1204, 87] on span "Bulk Actions" at bounding box center [1225, 89] width 64 height 13
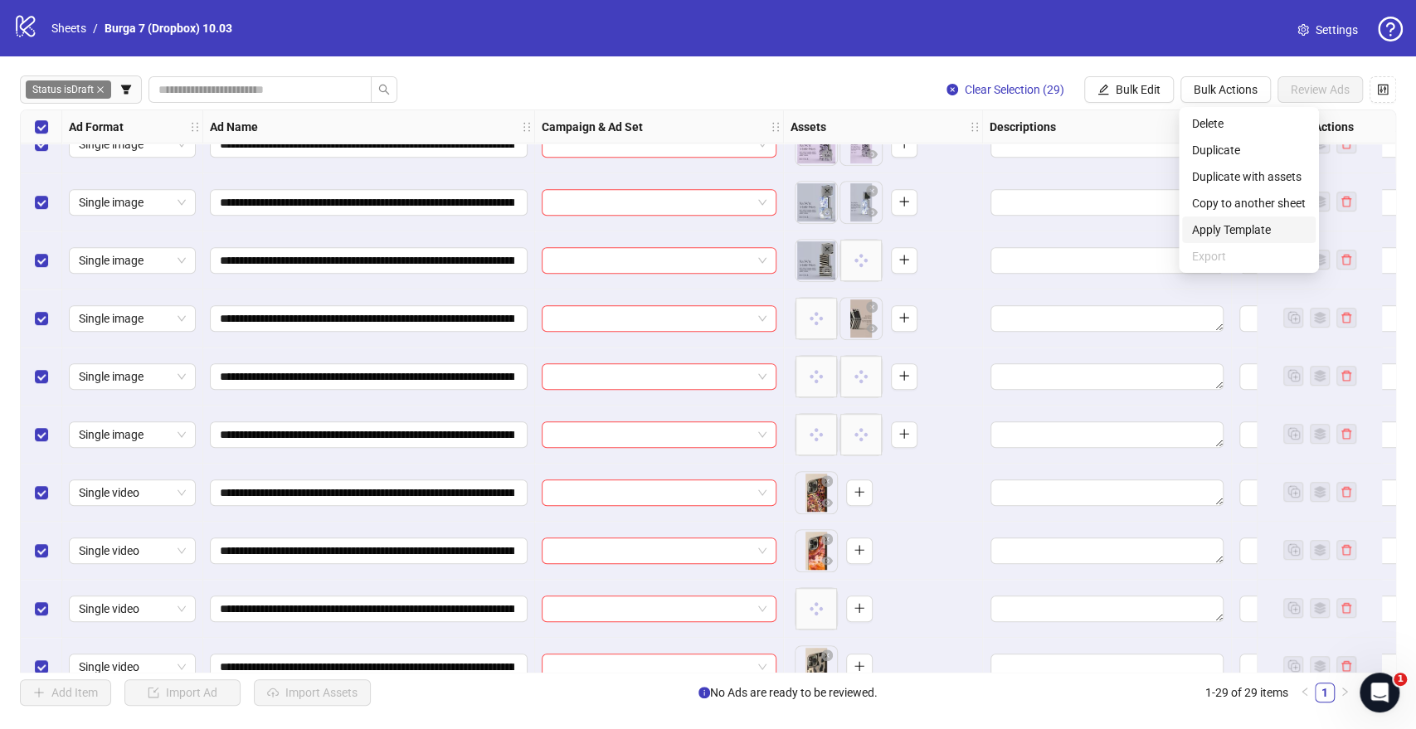
click at [1208, 222] on span "Apply Template" at bounding box center [1249, 230] width 114 height 18
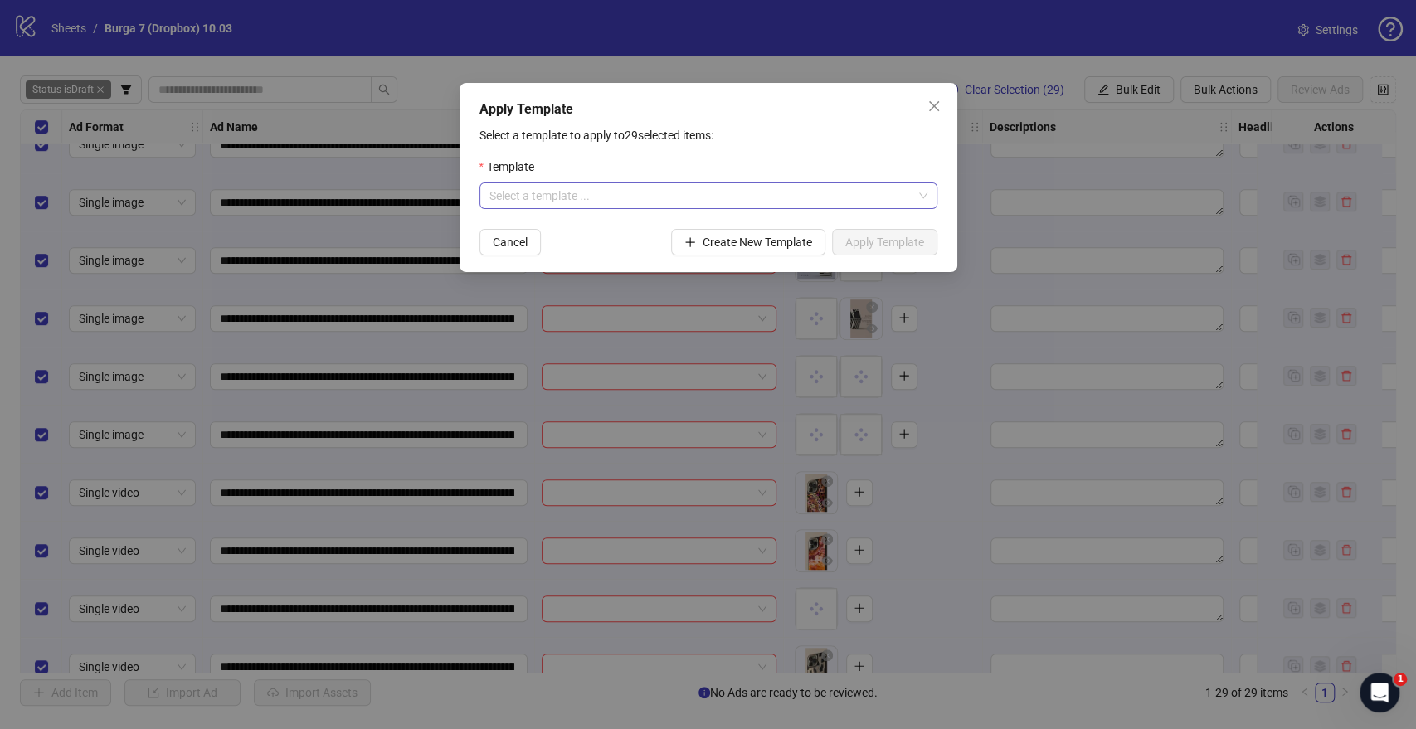
click at [693, 202] on input "search" at bounding box center [700, 195] width 423 height 25
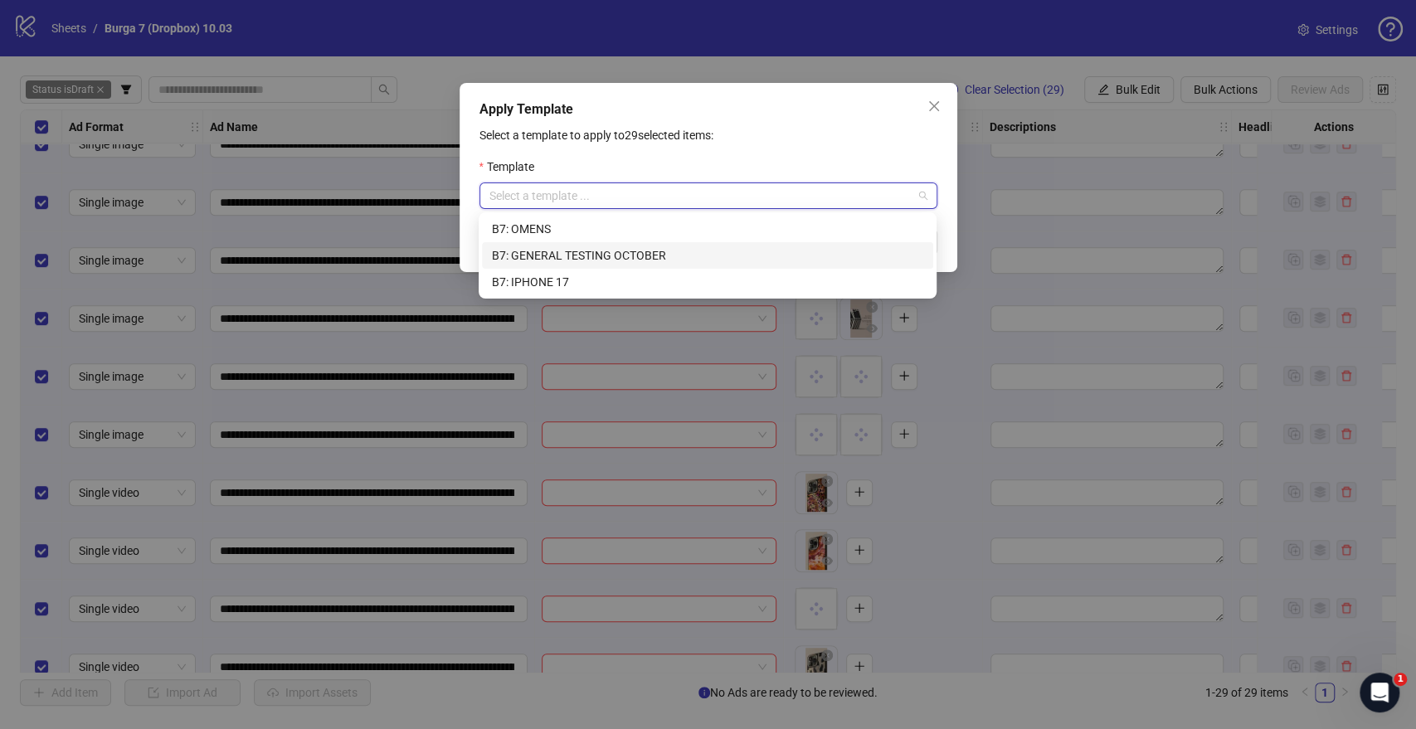
click at [604, 257] on div "B7: GENERAL TESTING OCTOBER" at bounding box center [707, 255] width 431 height 18
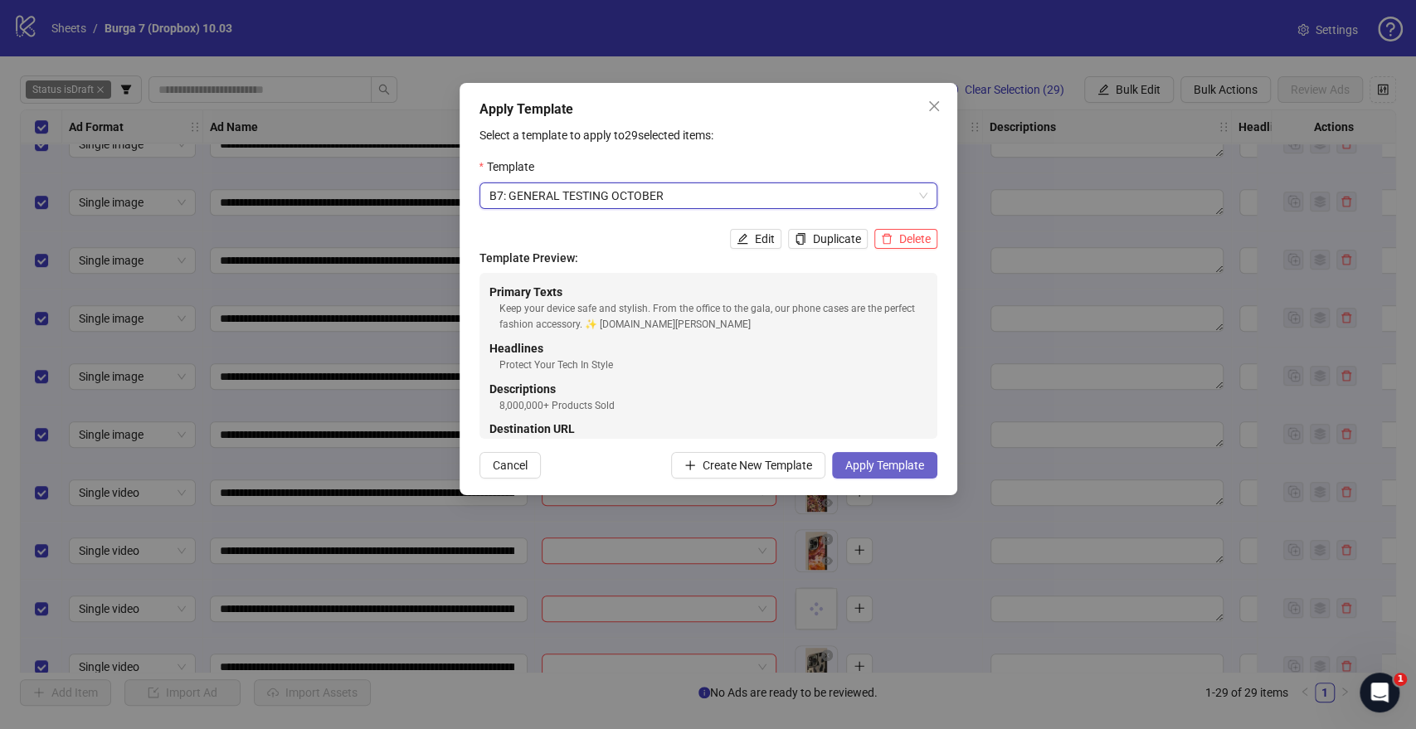
click at [873, 462] on span "Apply Template" at bounding box center [884, 465] width 79 height 13
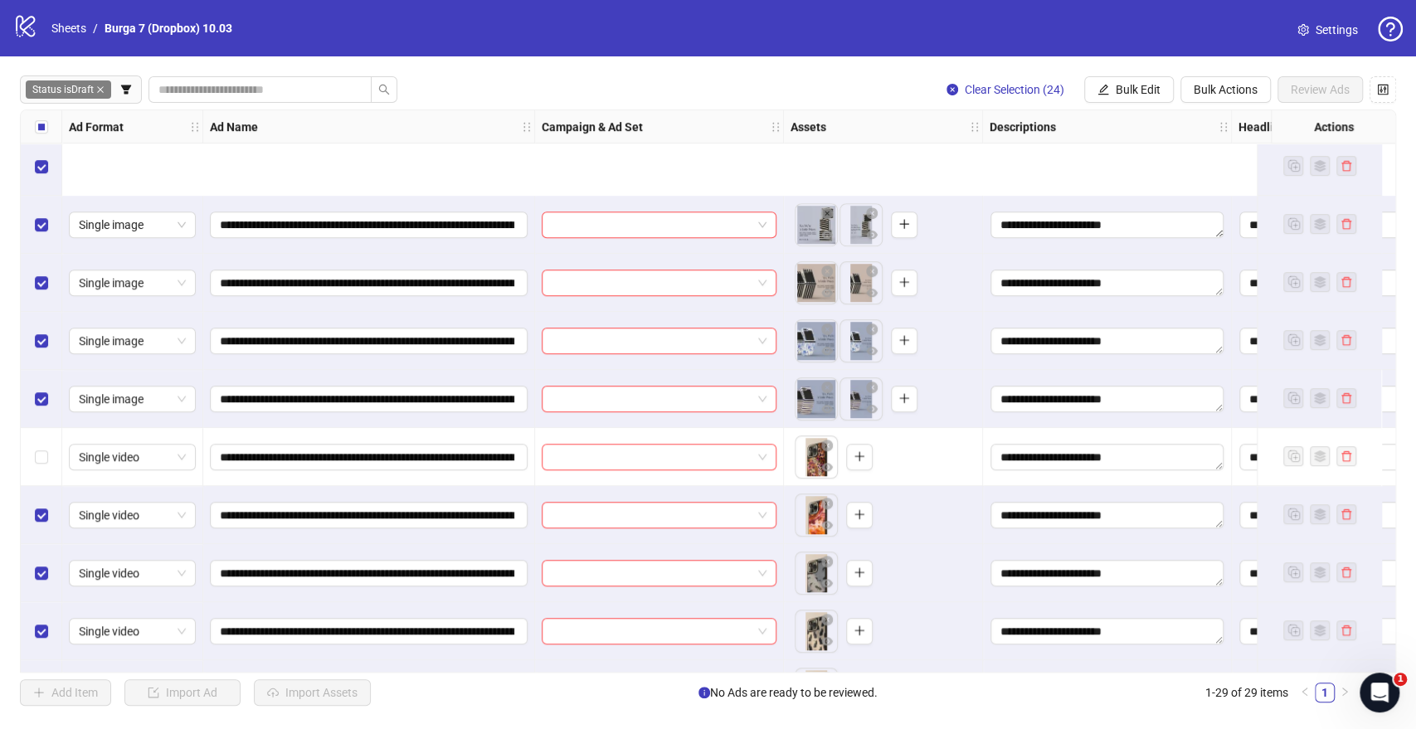
scroll to position [829, 0]
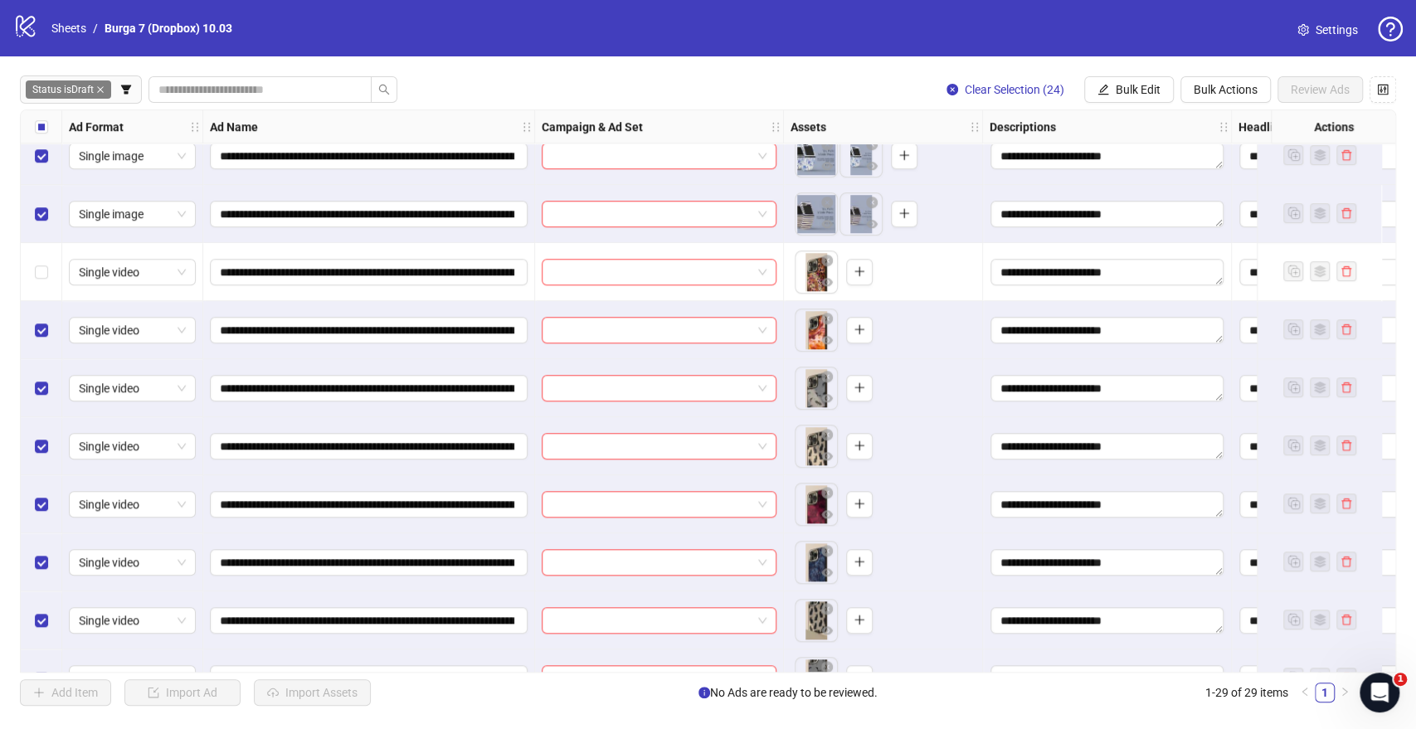
click at [46, 338] on label "Select row 18" at bounding box center [41, 330] width 13 height 18
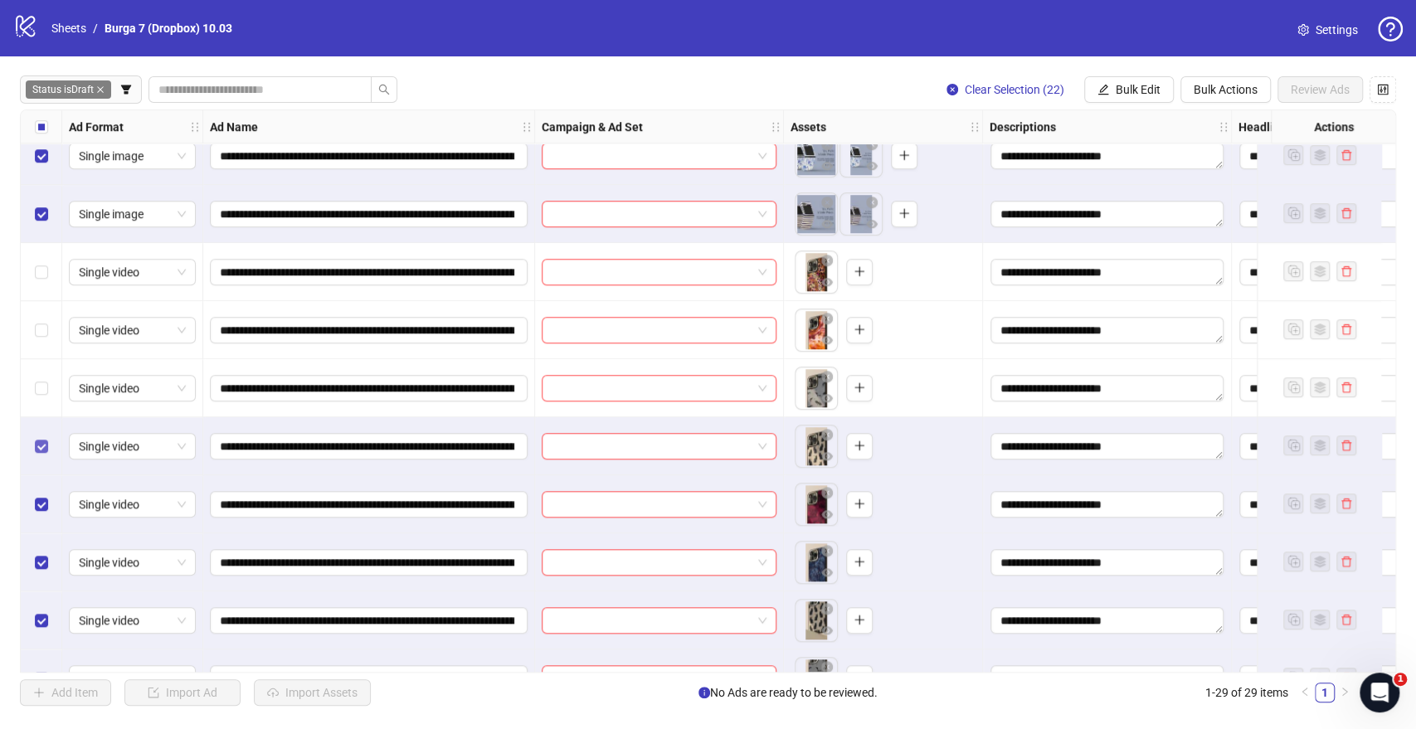
click at [40, 455] on label "Select row 20" at bounding box center [41, 446] width 13 height 18
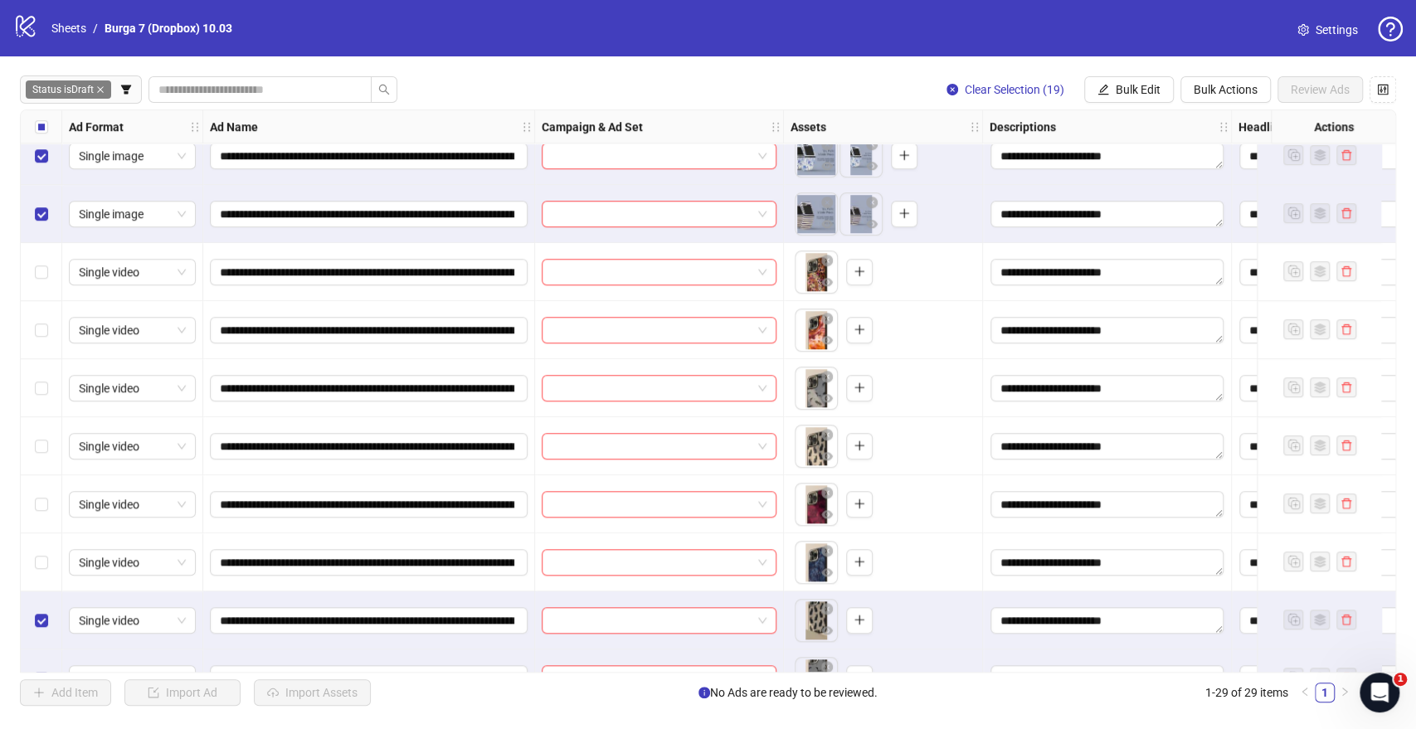
click at [31, 530] on div "Select row 23" at bounding box center [41, 620] width 41 height 58
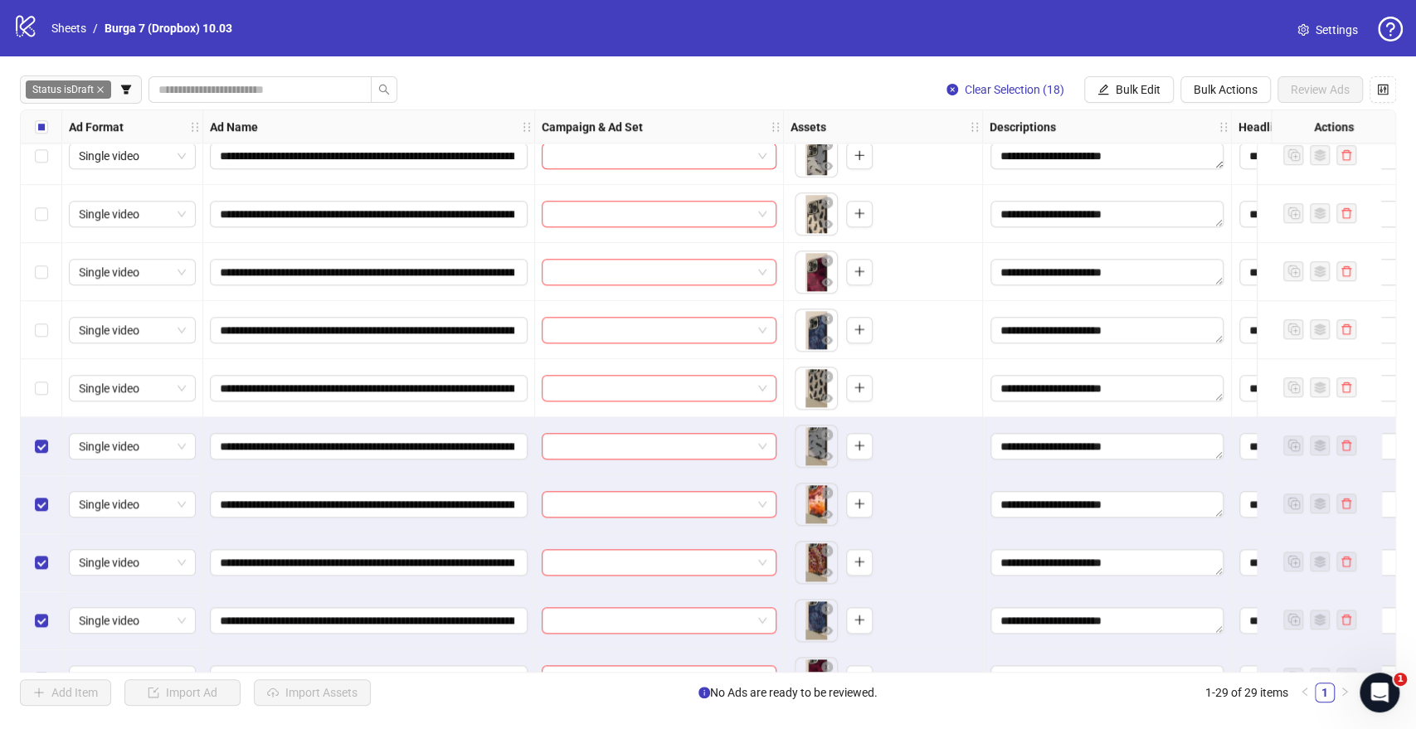
scroll to position [1161, 0]
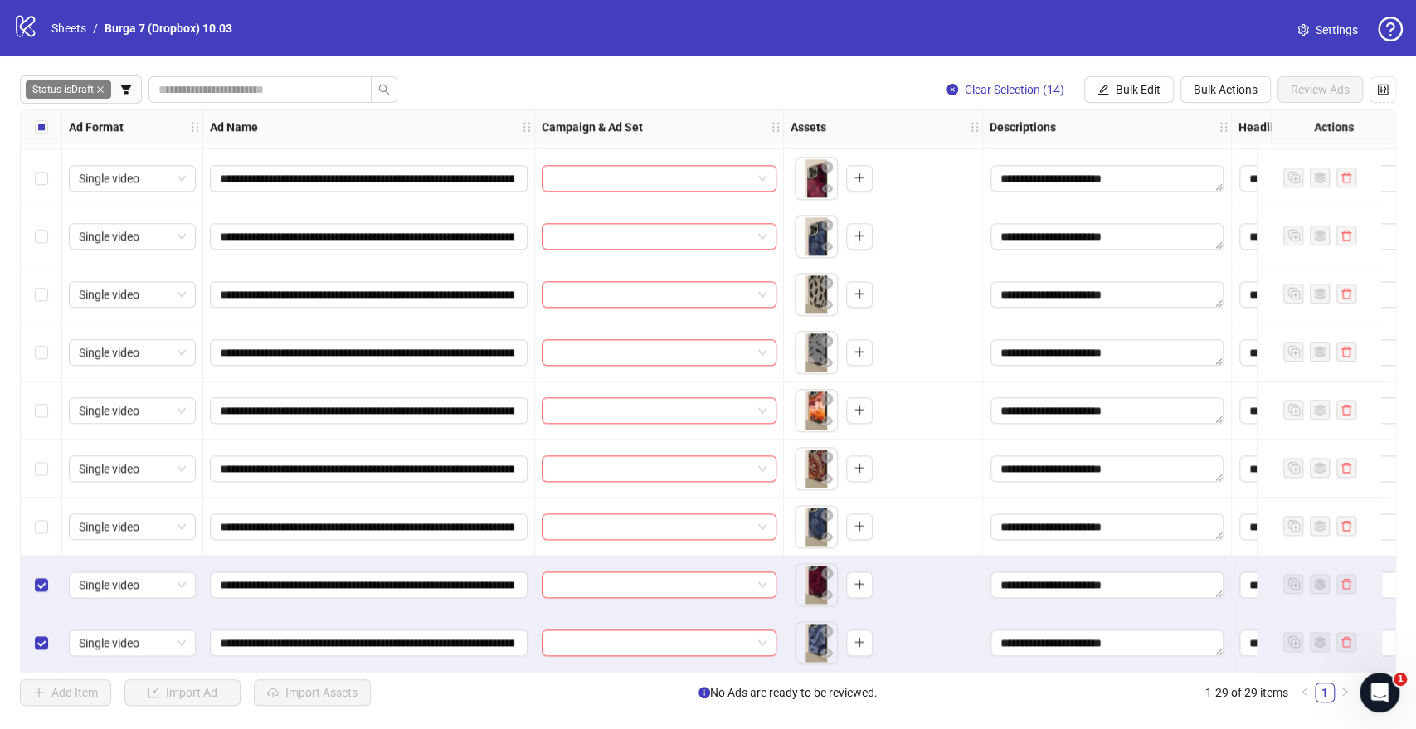
click at [30, 530] on div "Select row 28" at bounding box center [41, 585] width 41 height 58
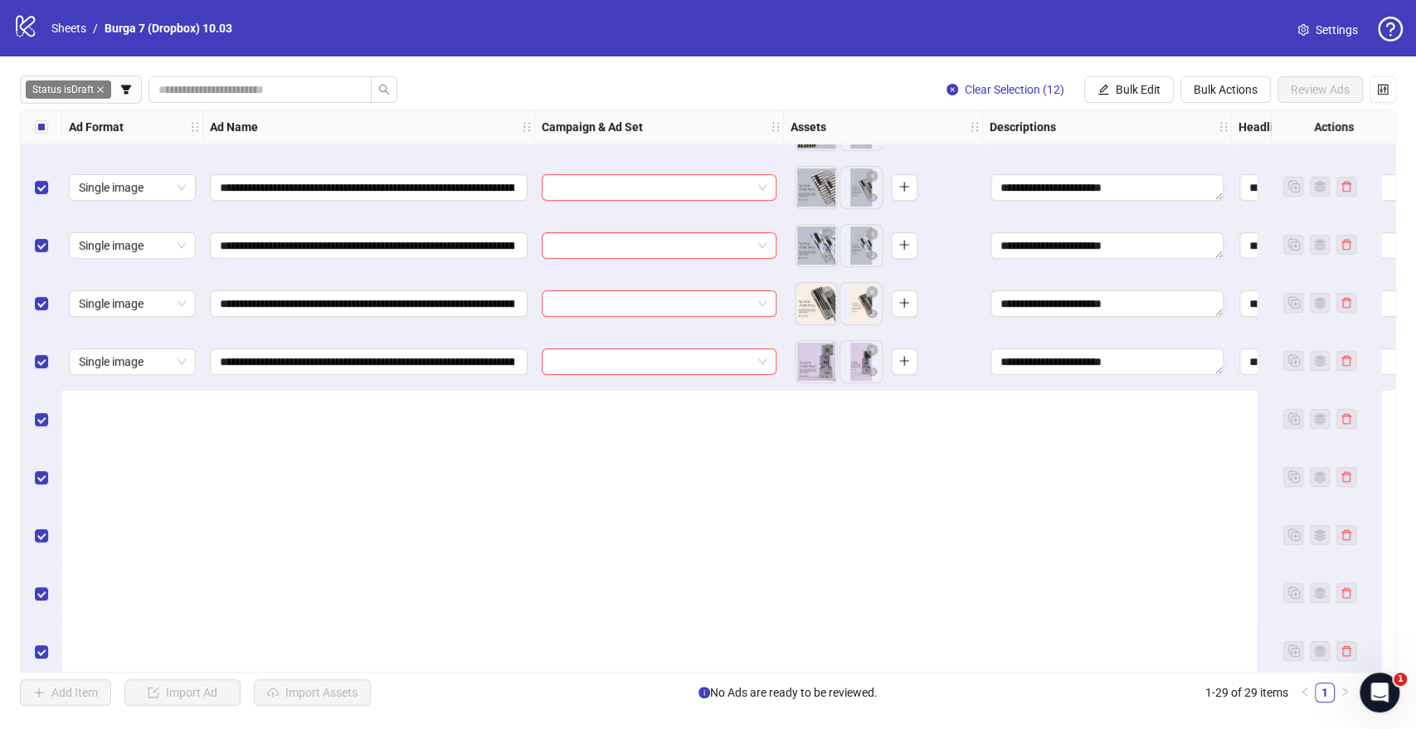
scroll to position [0, 0]
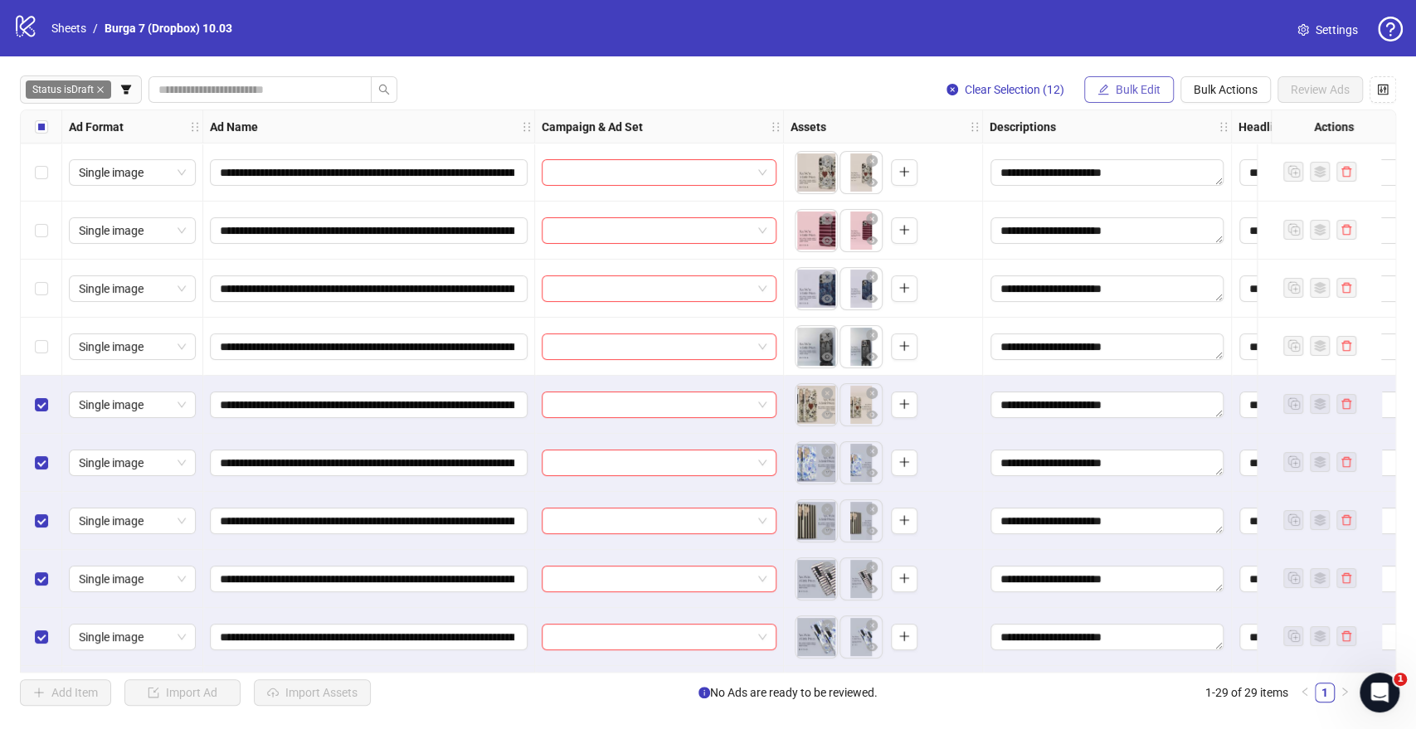
click at [1128, 85] on span "Bulk Edit" at bounding box center [1138, 89] width 45 height 13
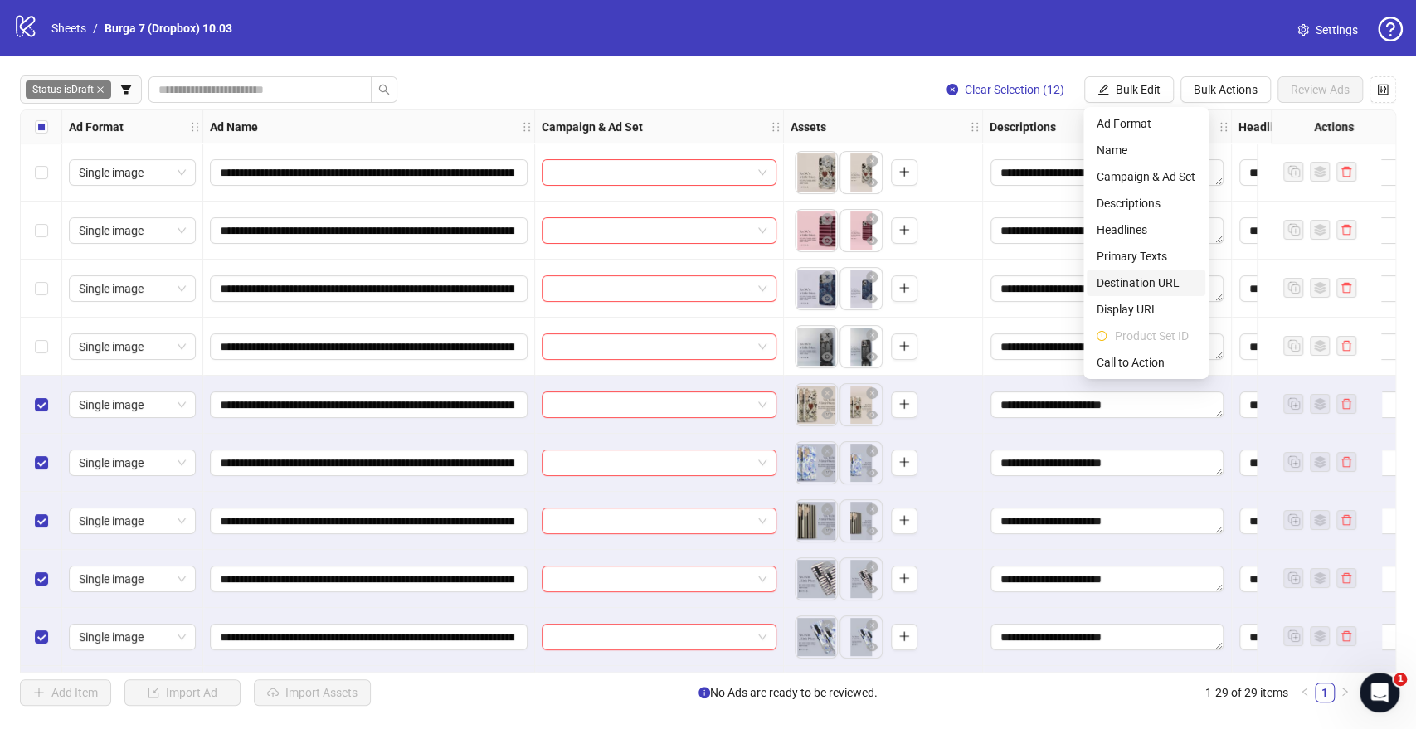
click at [1128, 283] on span "Destination URL" at bounding box center [1145, 283] width 99 height 18
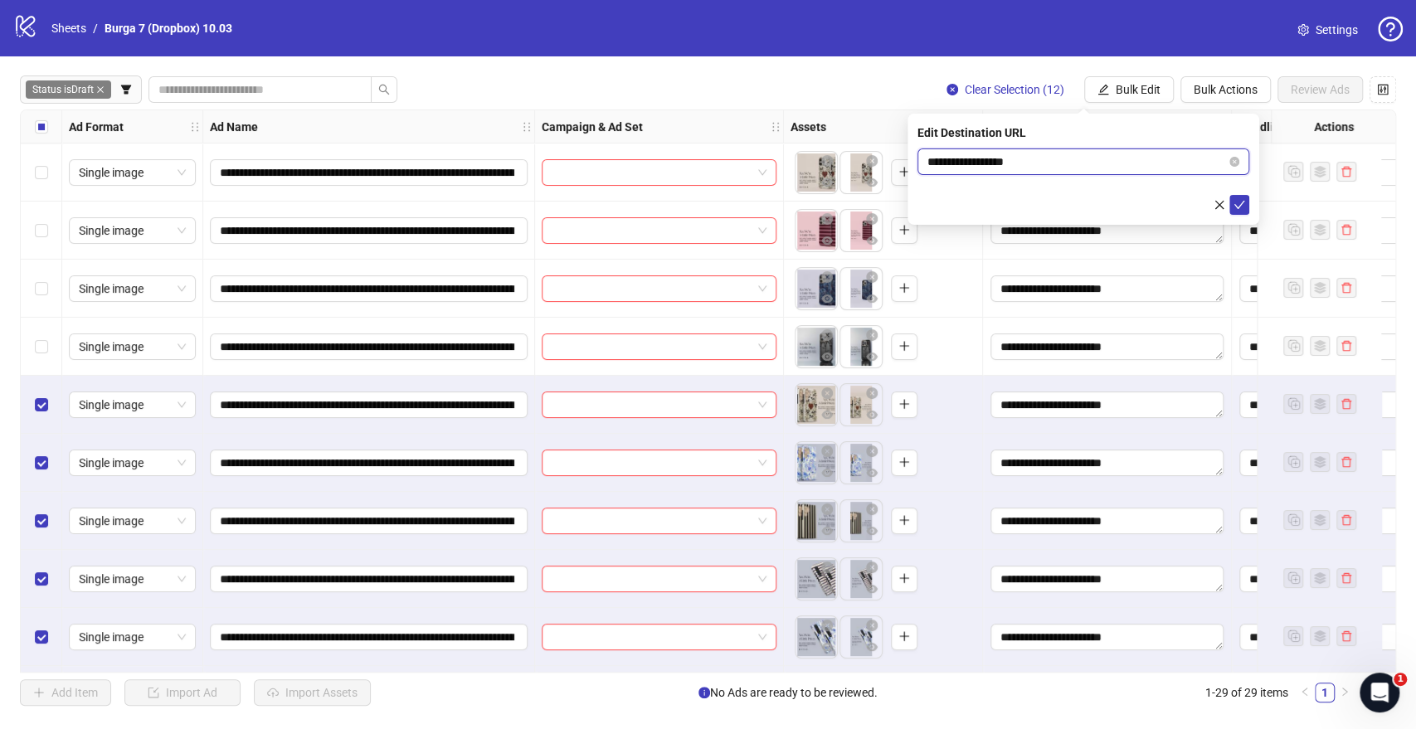
click at [974, 159] on input "**********" at bounding box center [1076, 162] width 299 height 18
click at [975, 159] on input "**********" at bounding box center [1076, 162] width 299 height 18
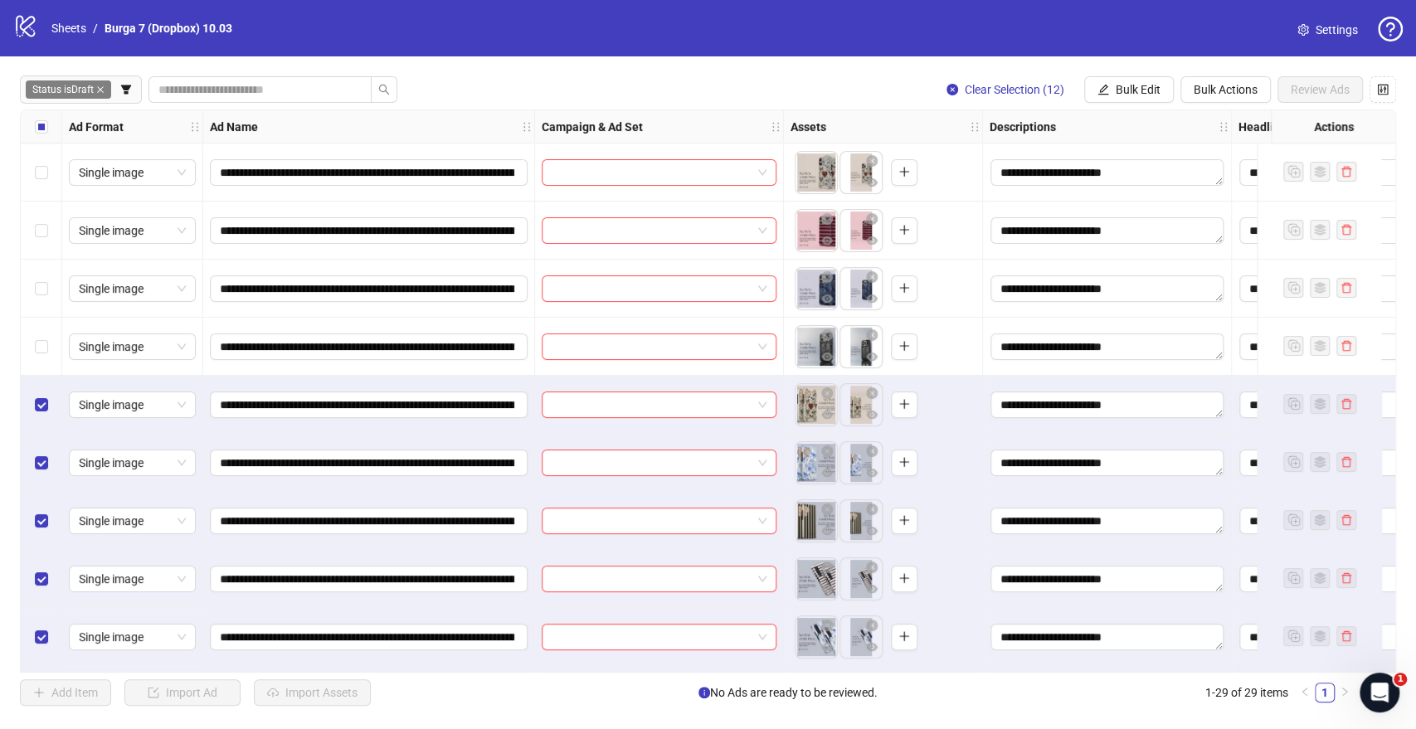
click at [877, 70] on div "**********" at bounding box center [708, 390] width 1416 height 669
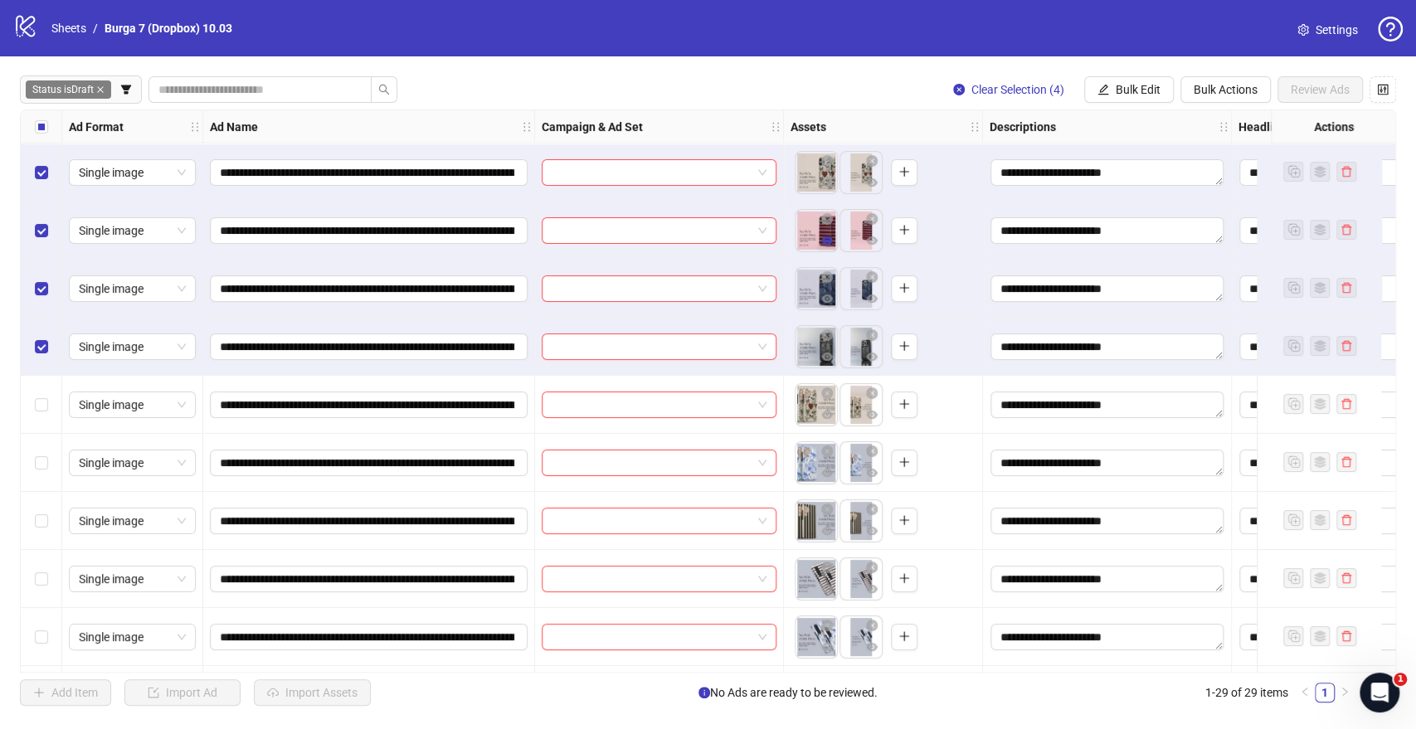
click at [827, 241] on icon "eye" at bounding box center [827, 240] width 12 height 8
click at [831, 184] on icon "eye" at bounding box center [827, 183] width 12 height 12
click at [829, 414] on icon "eye" at bounding box center [827, 415] width 12 height 8
click at [1121, 85] on span "Bulk Edit" at bounding box center [1138, 89] width 45 height 13
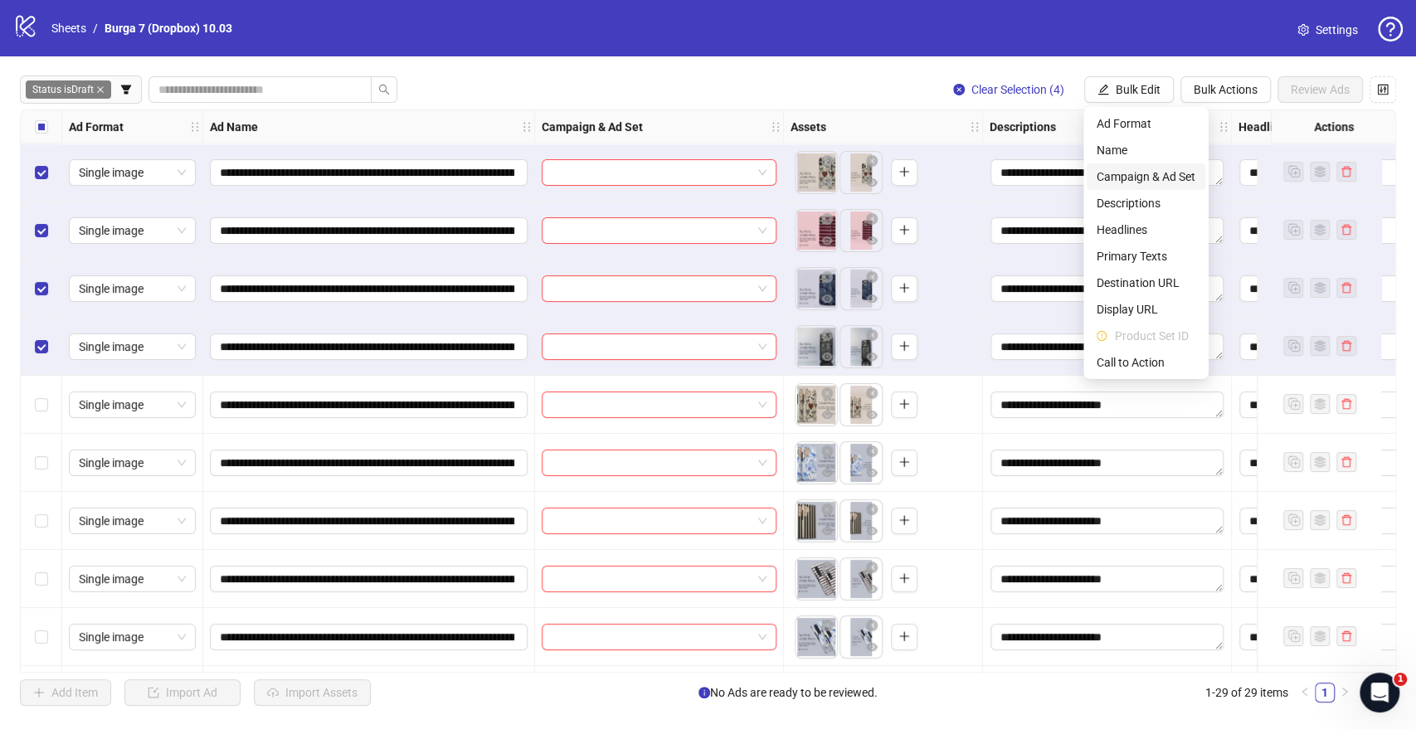
click at [1174, 173] on span "Campaign & Ad Set" at bounding box center [1145, 177] width 99 height 18
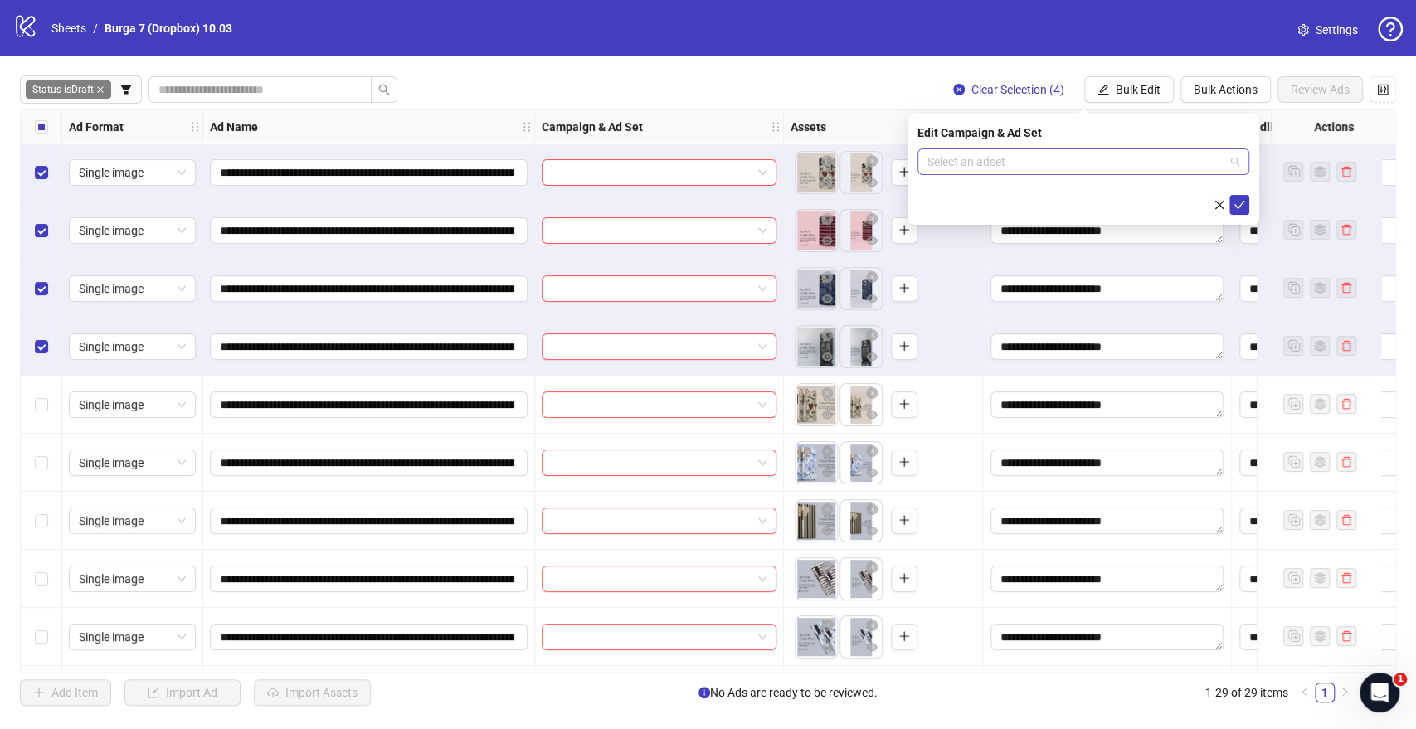
click at [958, 156] on input "search" at bounding box center [1075, 161] width 297 height 25
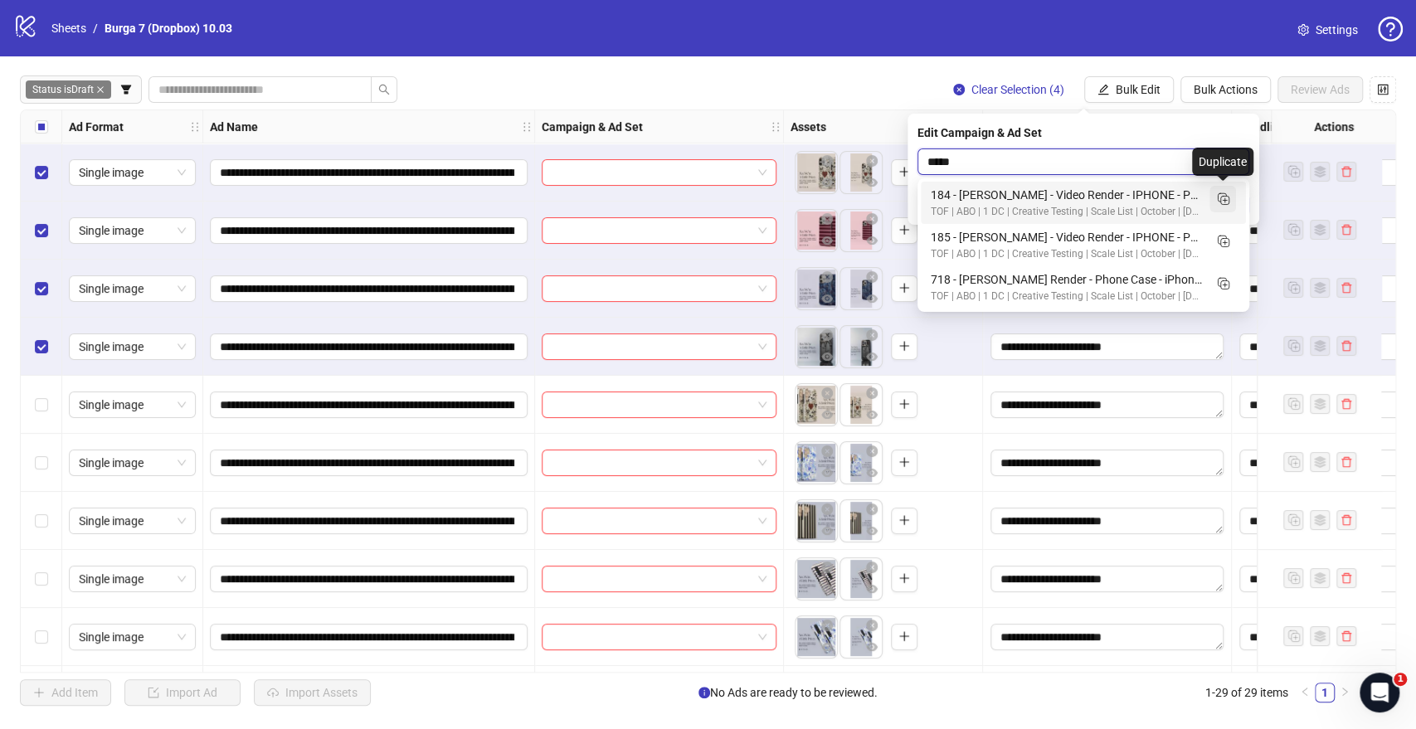
click at [1224, 197] on rect "Duplicate" at bounding box center [1225, 201] width 8 height 8
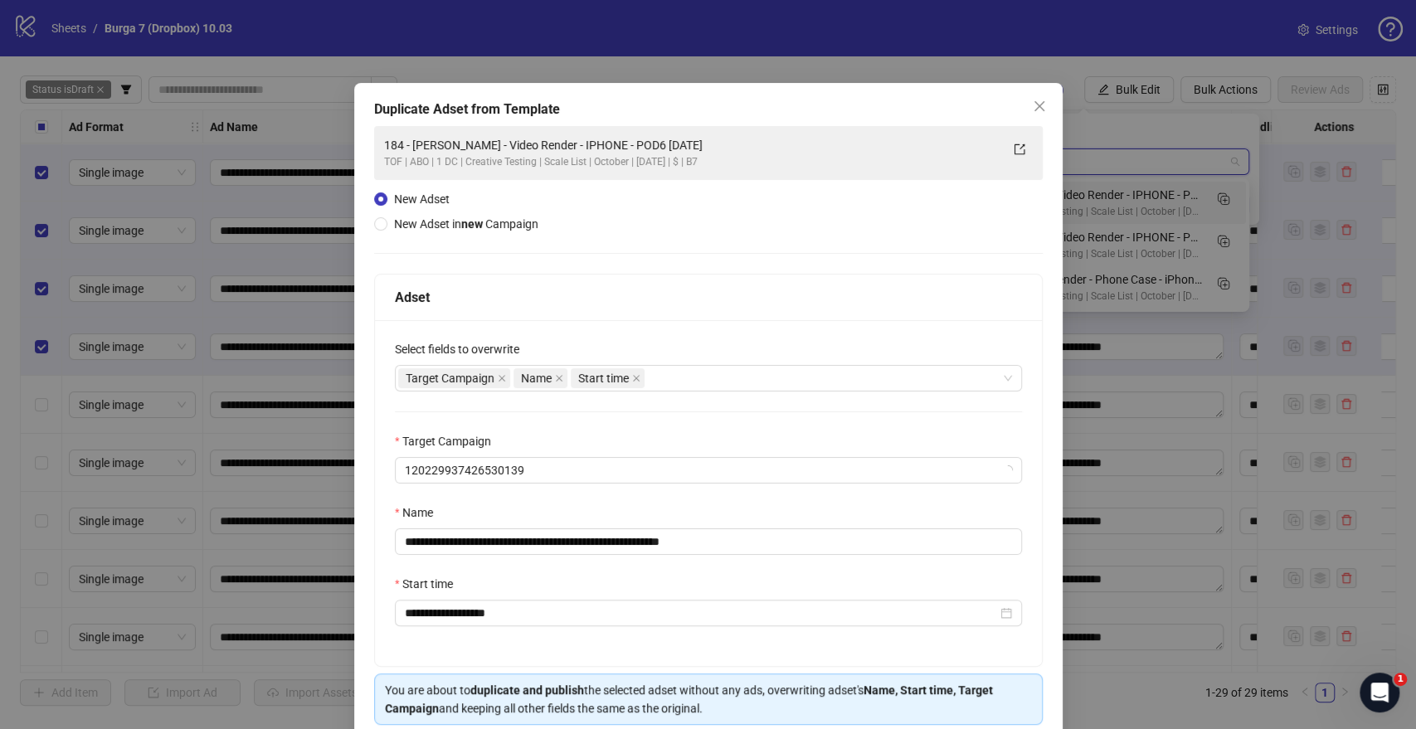
type input "*****"
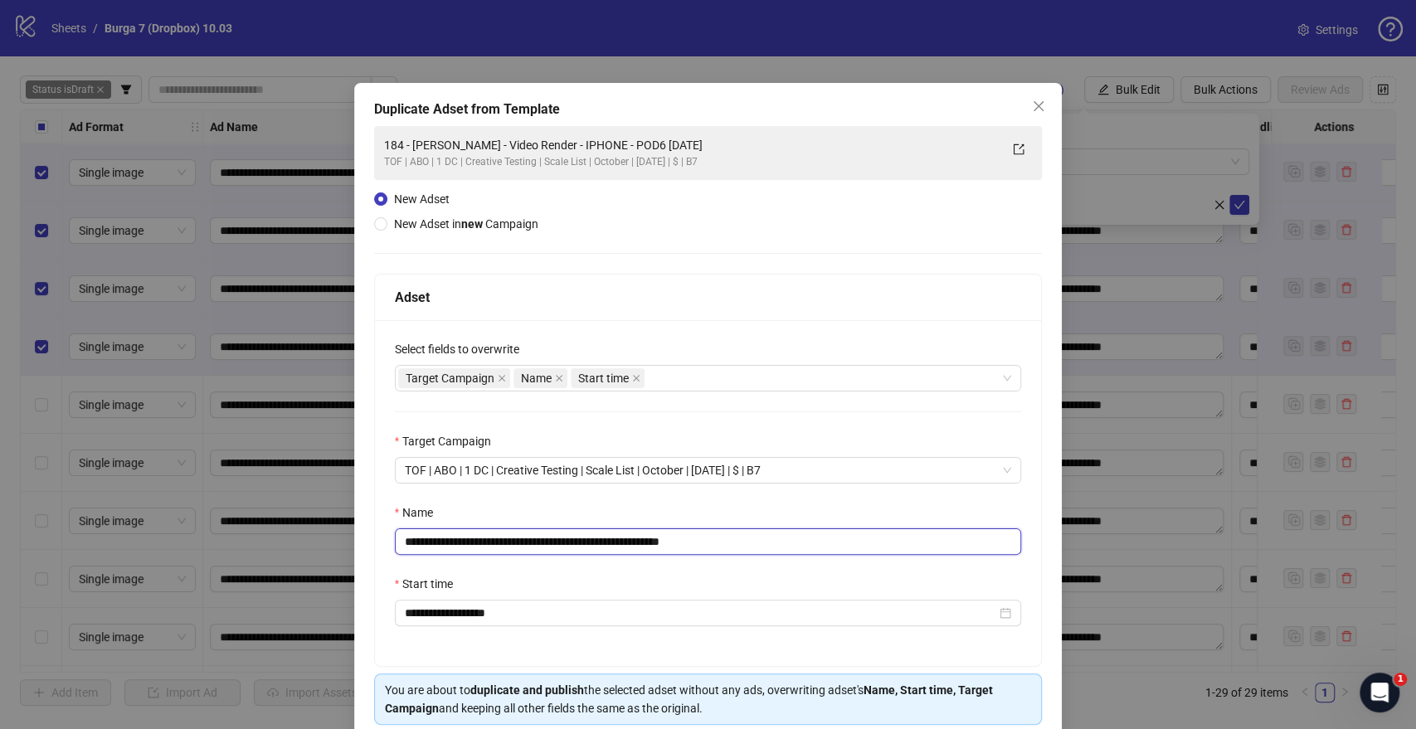
drag, startPoint x: 631, startPoint y: 536, endPoint x: 30, endPoint y: 523, distance: 601.4
click at [30, 523] on div "**********" at bounding box center [708, 364] width 1416 height 729
paste input "text"
drag, startPoint x: 710, startPoint y: 539, endPoint x: 843, endPoint y: 556, distance: 134.6
click at [843, 530] on div "**********" at bounding box center [708, 493] width 667 height 346
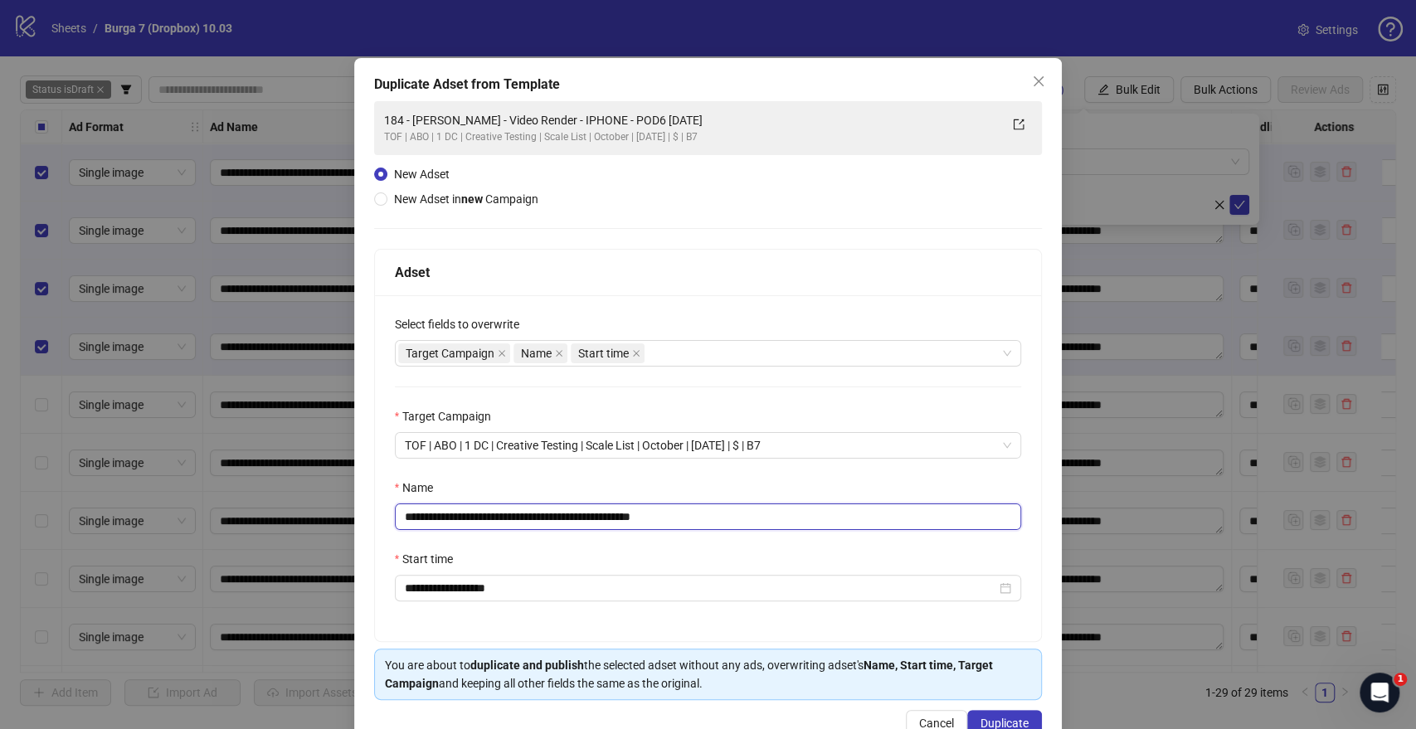
scroll to position [69, 0]
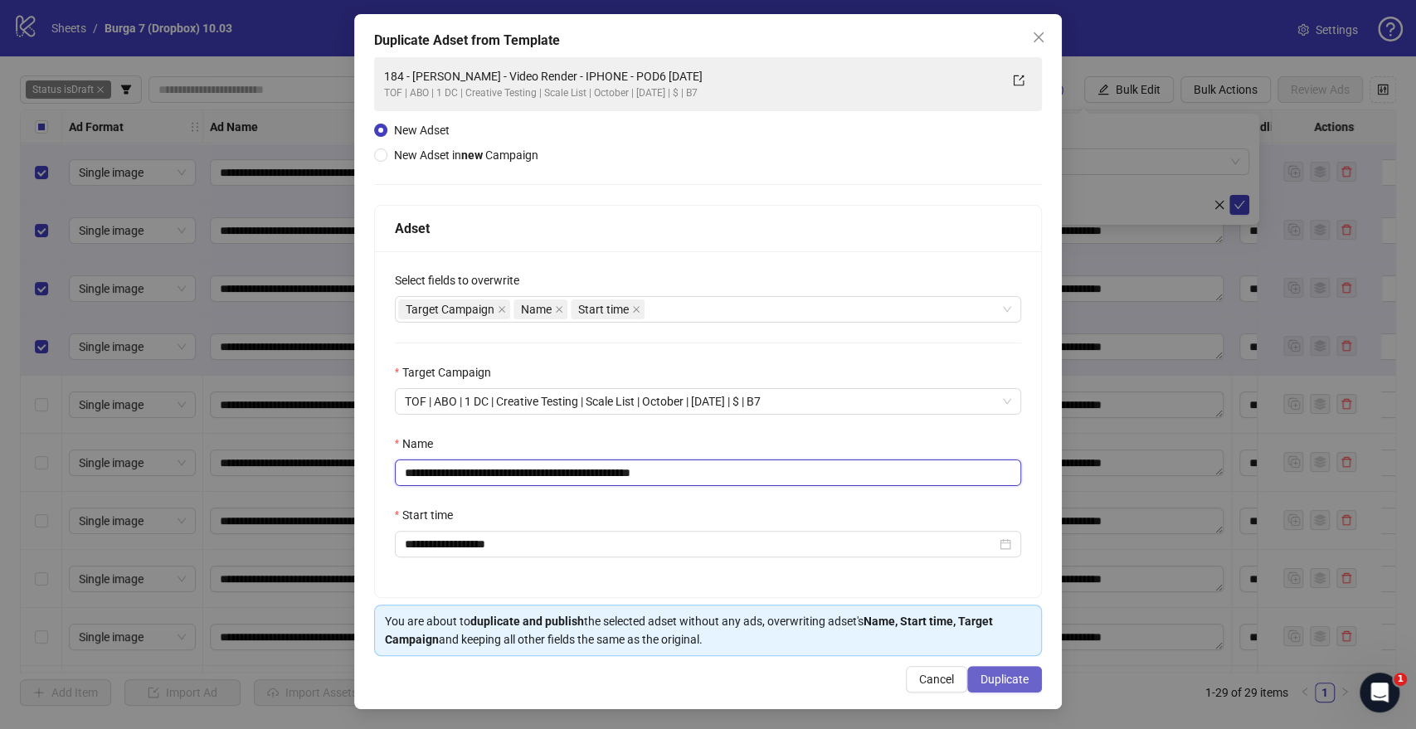
type input "**********"
click at [1003, 530] on span "Duplicate" at bounding box center [1004, 679] width 48 height 13
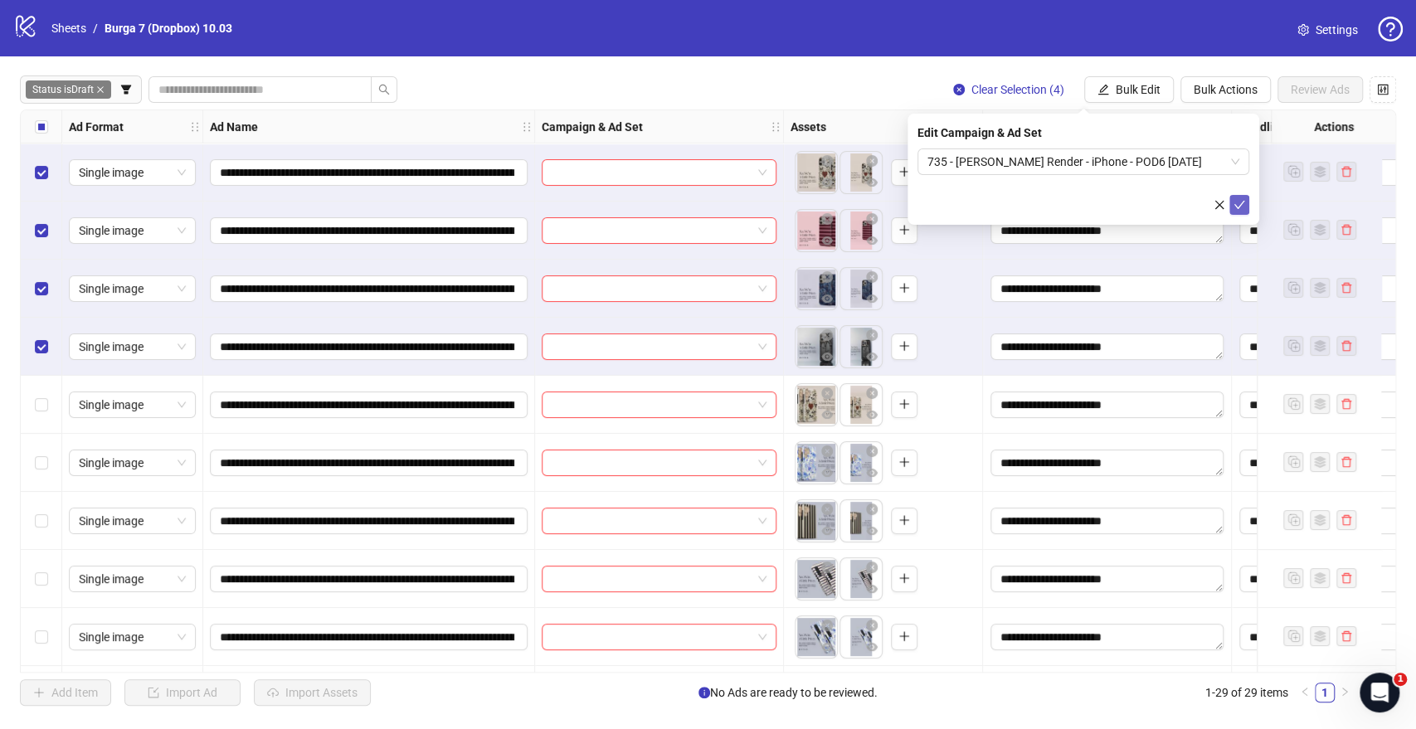
click at [1233, 209] on icon "check" at bounding box center [1239, 205] width 12 height 12
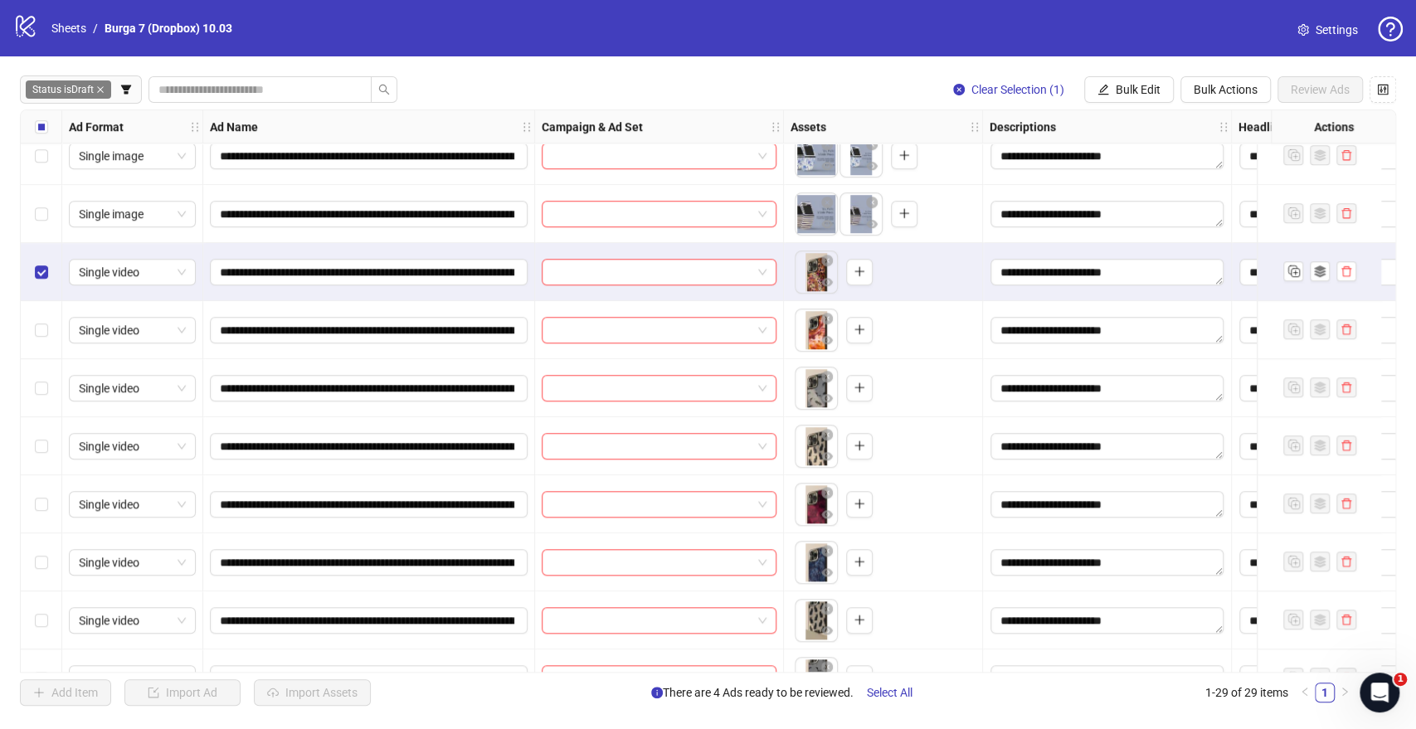
scroll to position [829, 0]
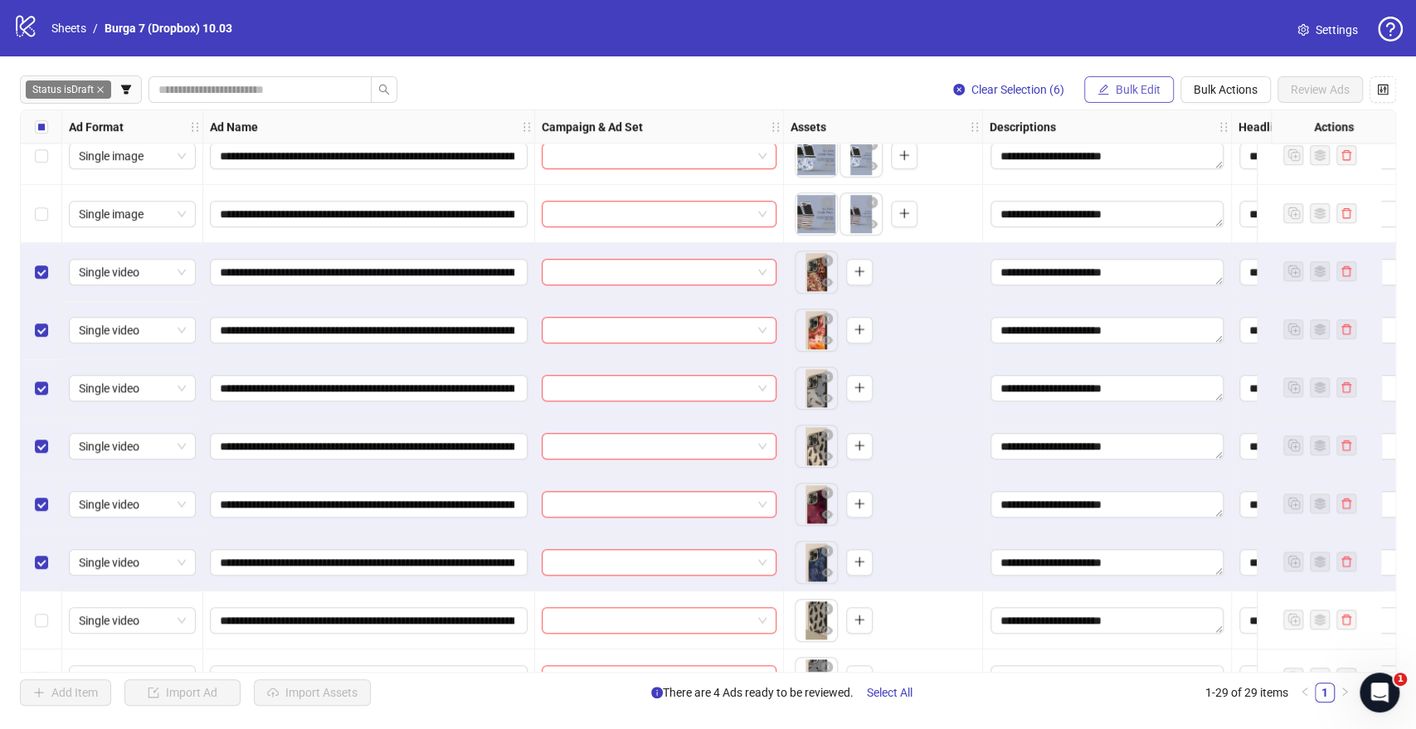
click at [1113, 87] on button "Bulk Edit" at bounding box center [1129, 89] width 90 height 27
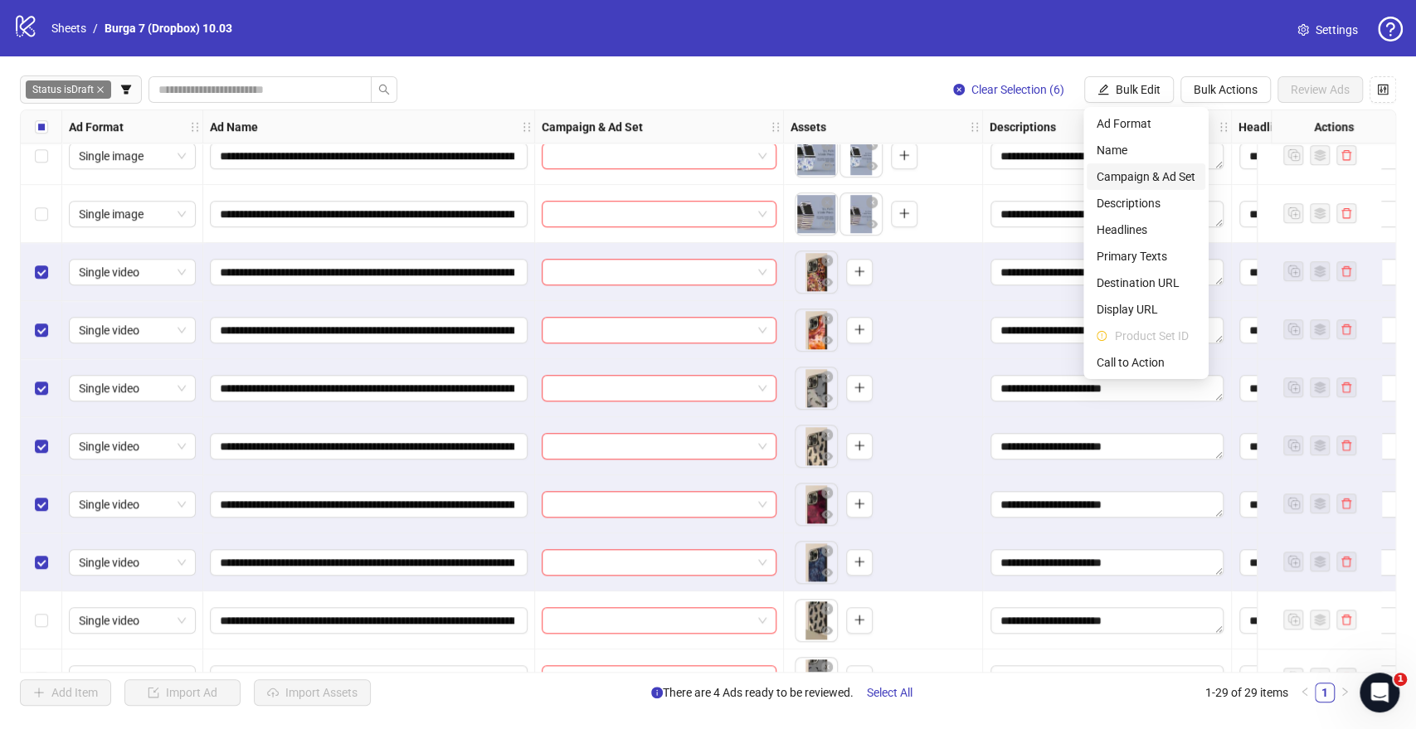
click at [1143, 181] on span "Campaign & Ad Set" at bounding box center [1145, 177] width 99 height 18
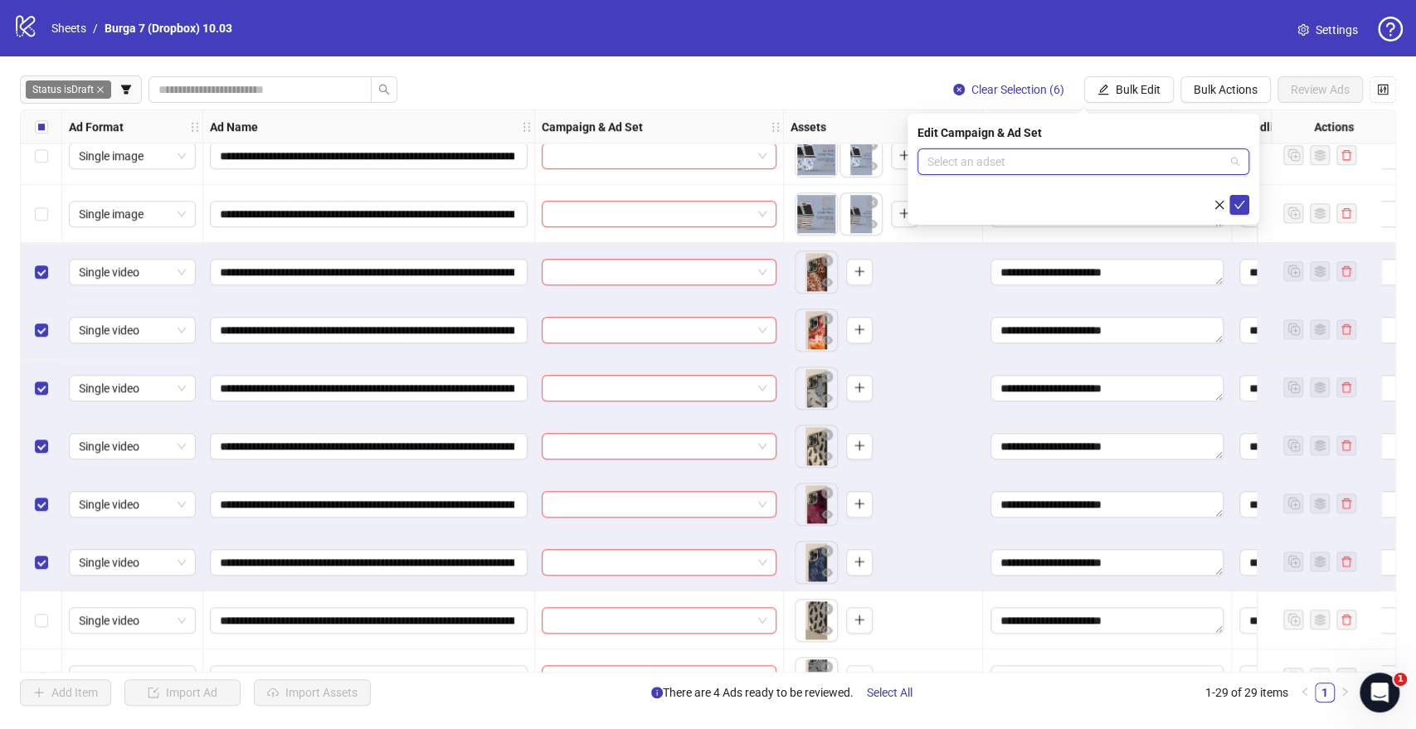
click at [1002, 170] on input "search" at bounding box center [1075, 161] width 297 height 25
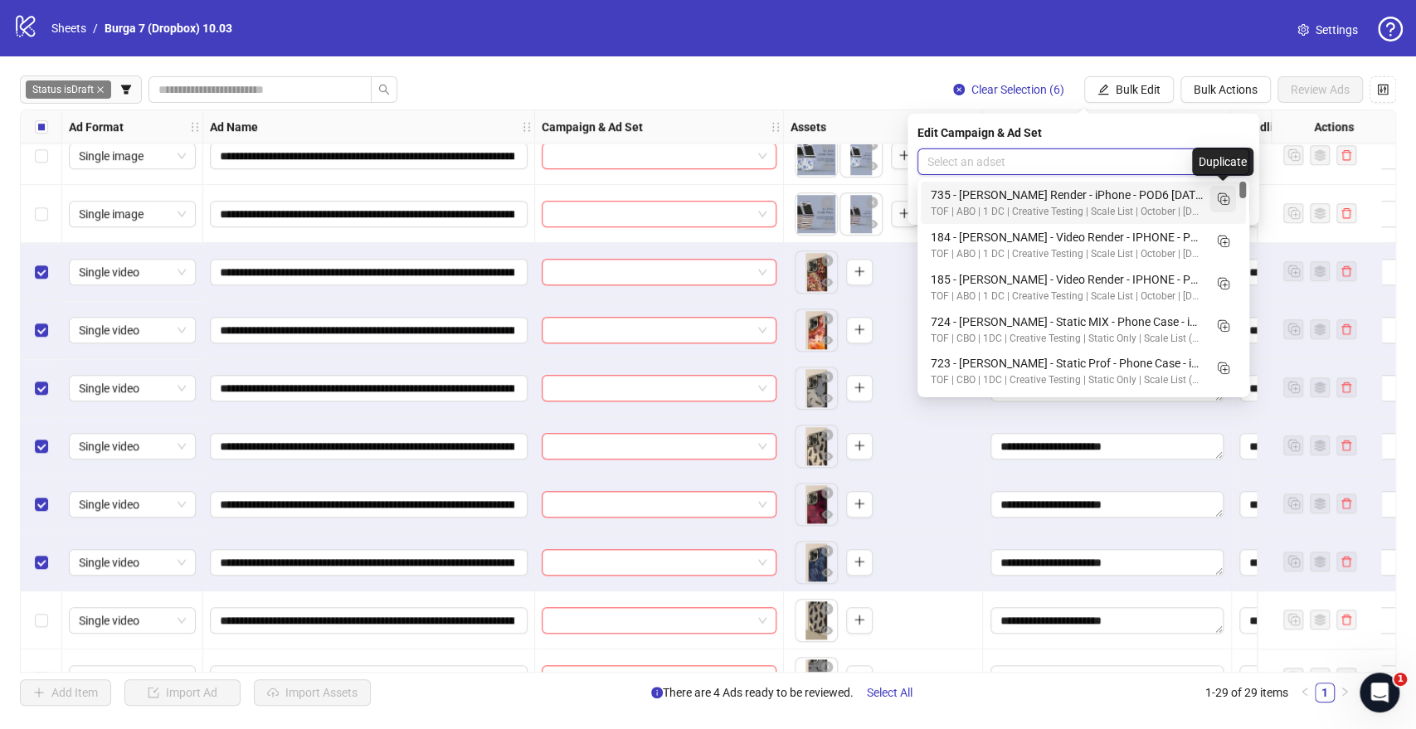
click at [1219, 197] on icon "Duplicate" at bounding box center [1222, 198] width 17 height 17
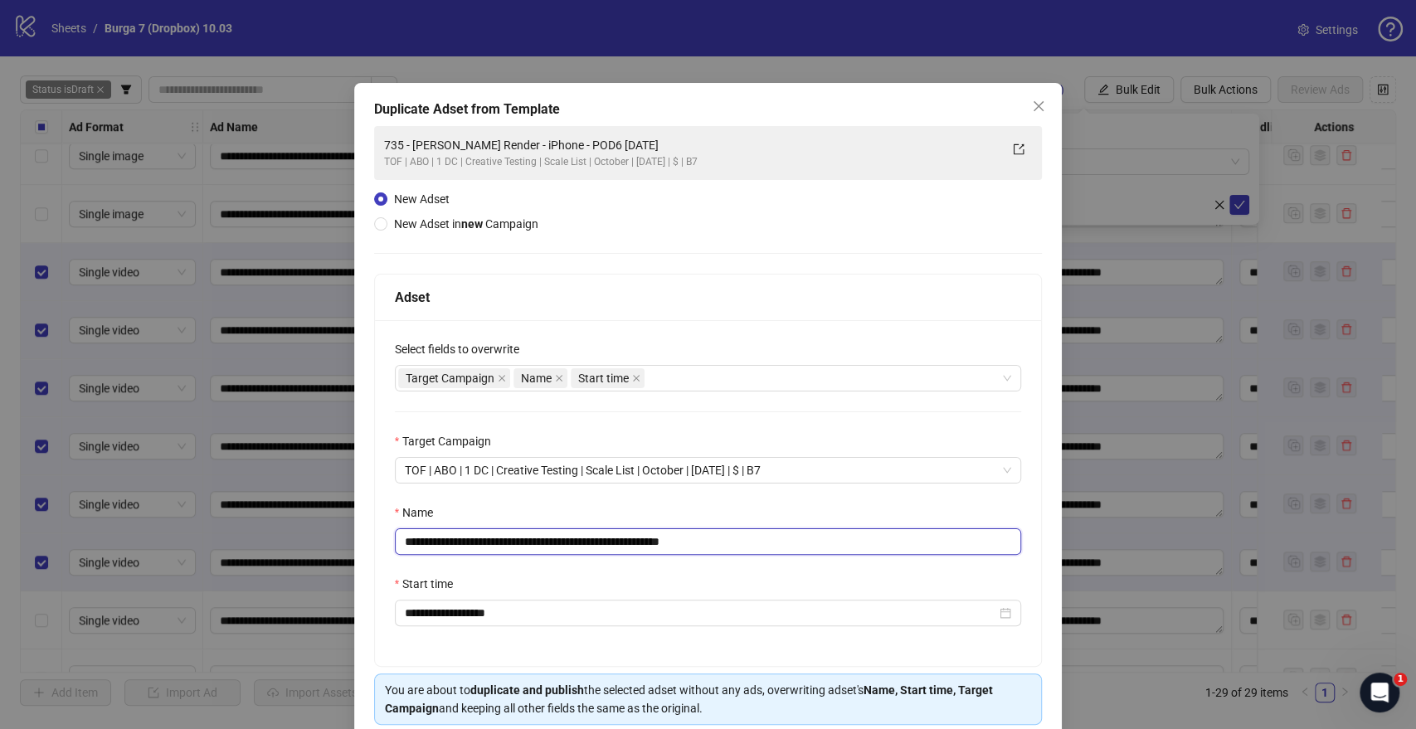
drag, startPoint x: 620, startPoint y: 542, endPoint x: 233, endPoint y: 543, distance: 387.3
click at [204, 530] on div "**********" at bounding box center [708, 364] width 1416 height 729
paste input "***"
drag, startPoint x: 708, startPoint y: 535, endPoint x: 896, endPoint y: 542, distance: 187.6
click at [892, 530] on input "**********" at bounding box center [708, 541] width 627 height 27
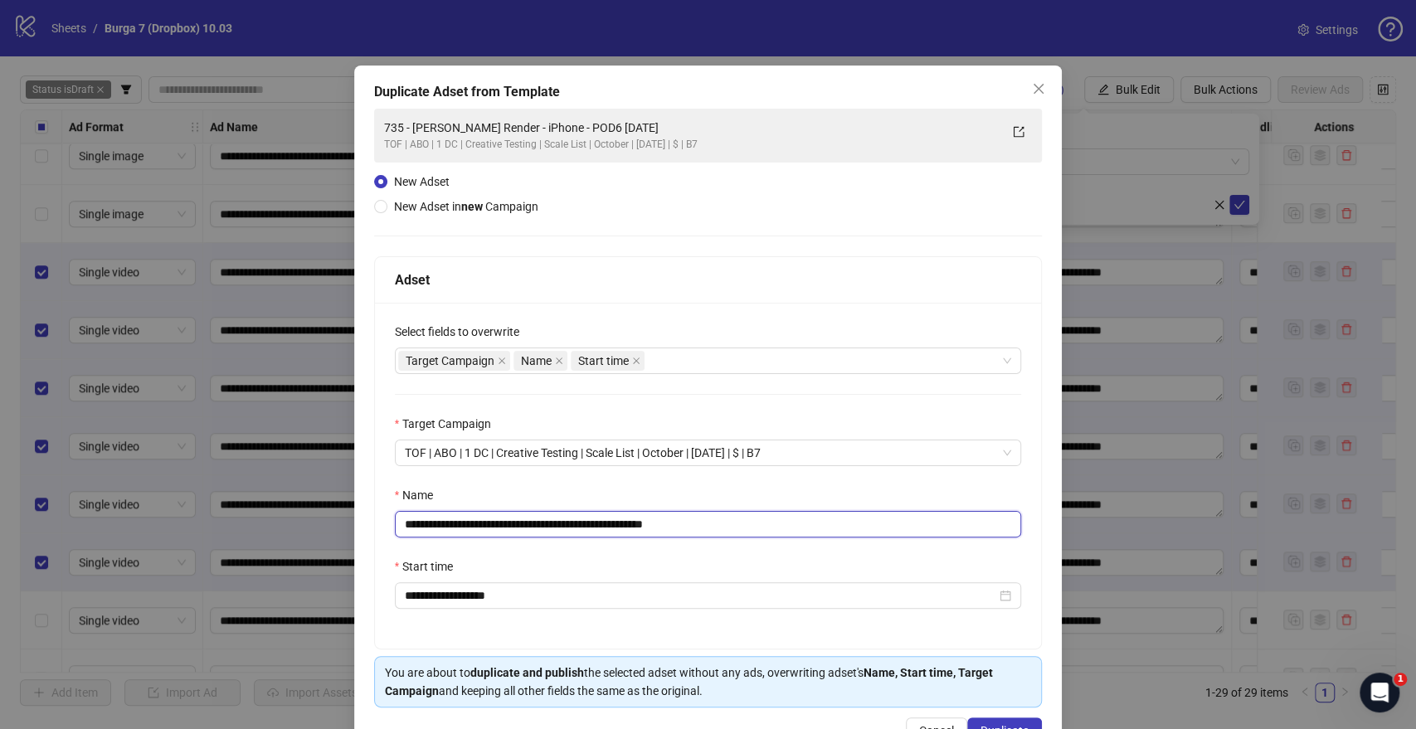
scroll to position [69, 0]
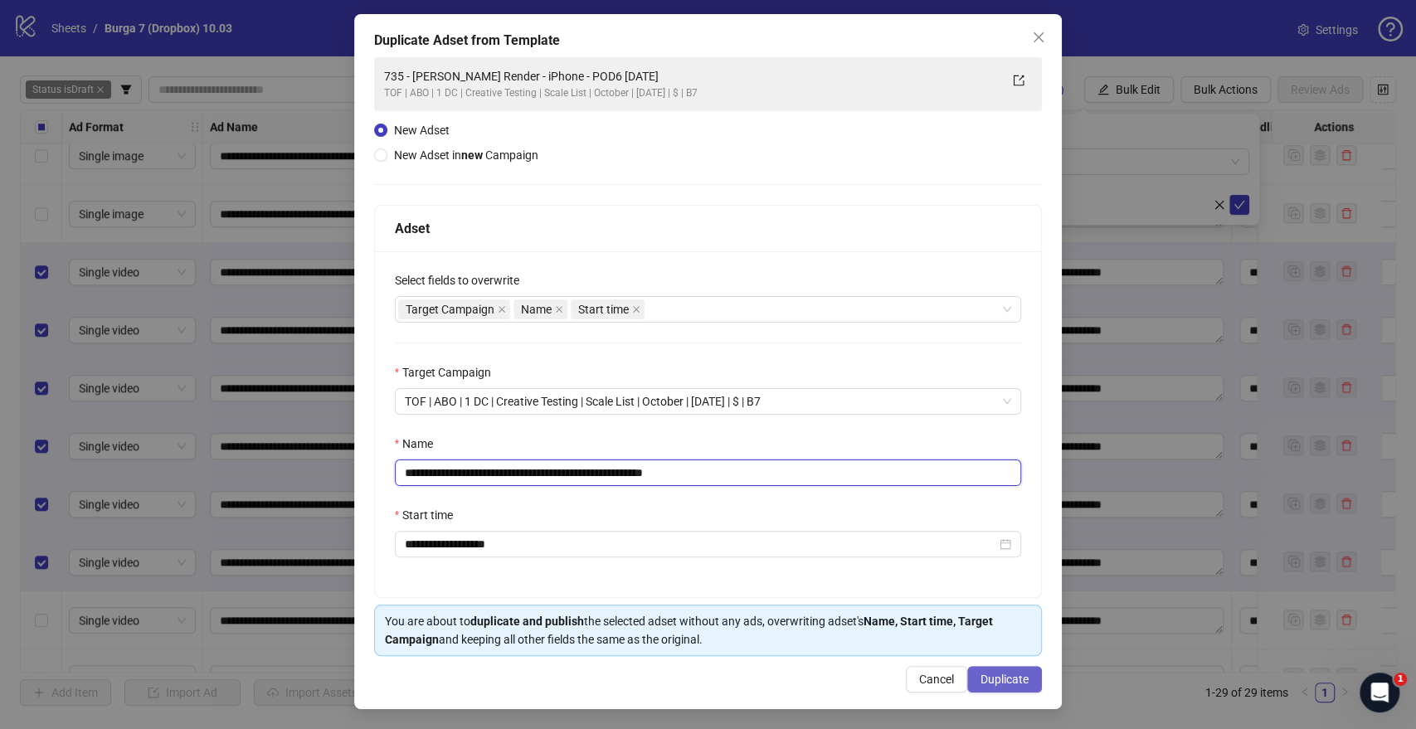
type input "**********"
click at [967, 530] on button "Duplicate" at bounding box center [1004, 679] width 75 height 27
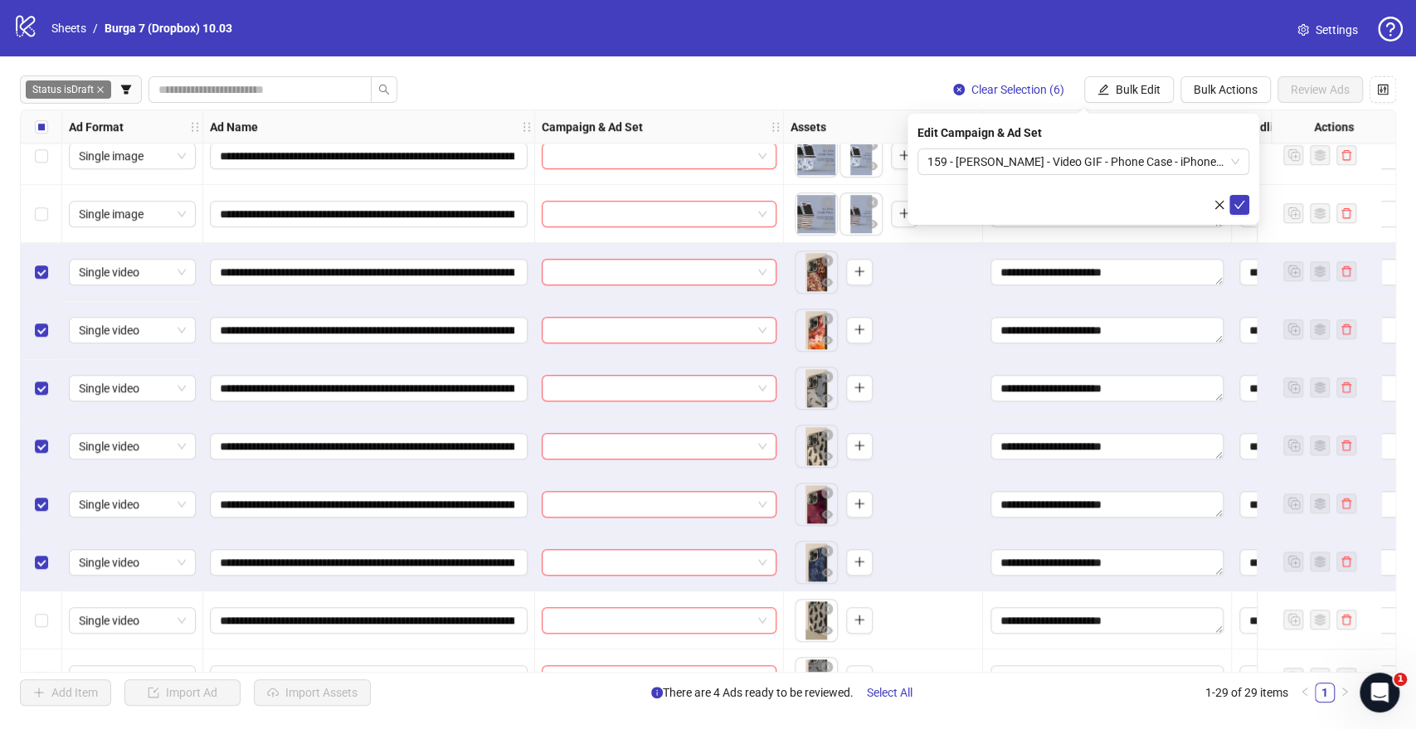
drag, startPoint x: 1236, startPoint y: 198, endPoint x: 882, endPoint y: 222, distance: 355.0
click at [1236, 199] on icon "check" at bounding box center [1239, 205] width 12 height 12
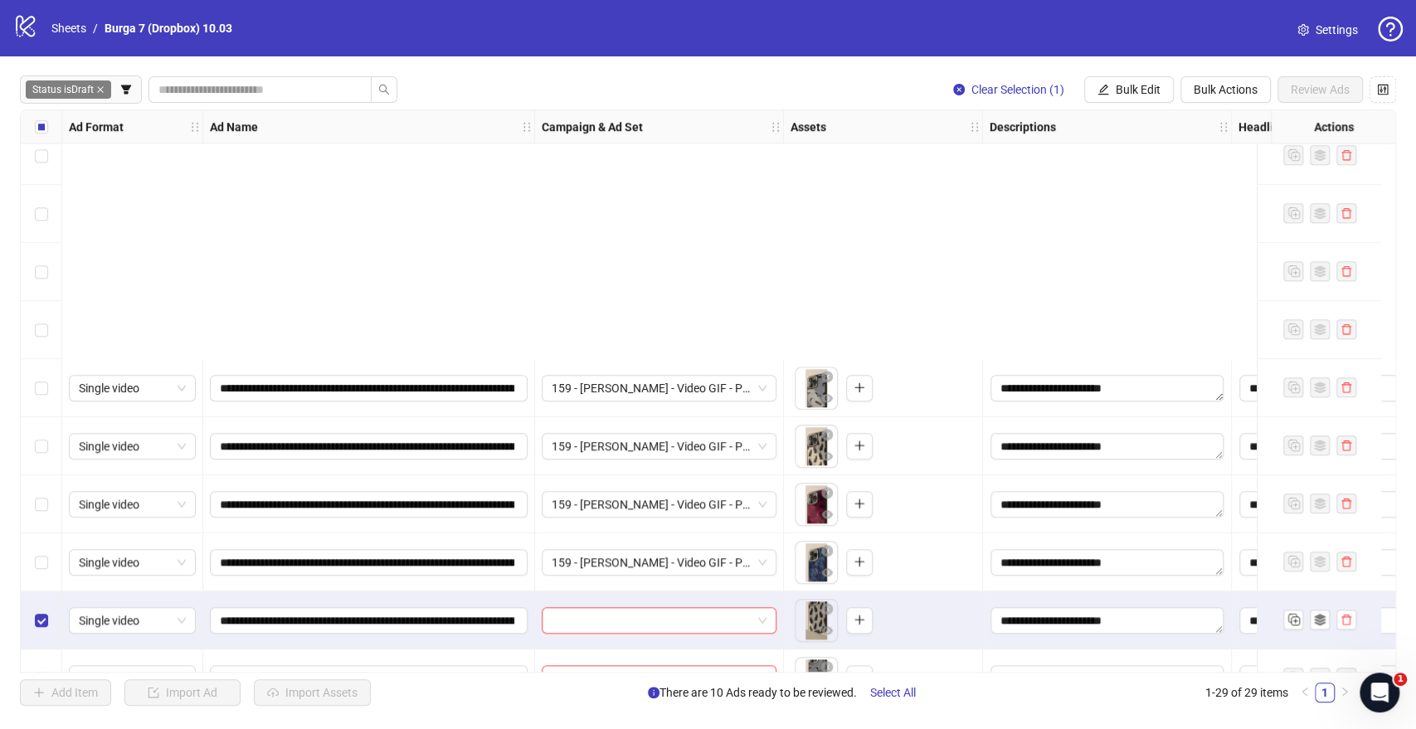
scroll to position [1161, 0]
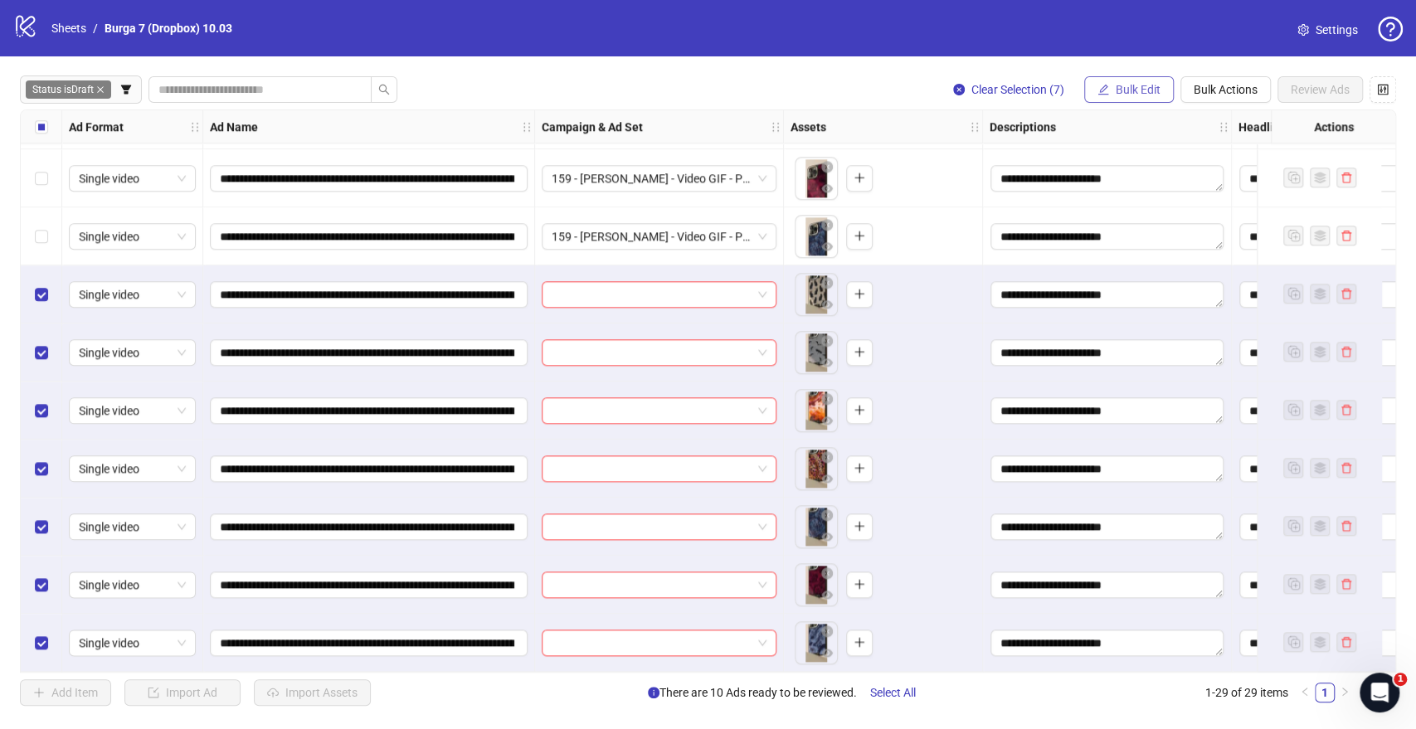
click at [1096, 79] on button "Bulk Edit" at bounding box center [1129, 89] width 90 height 27
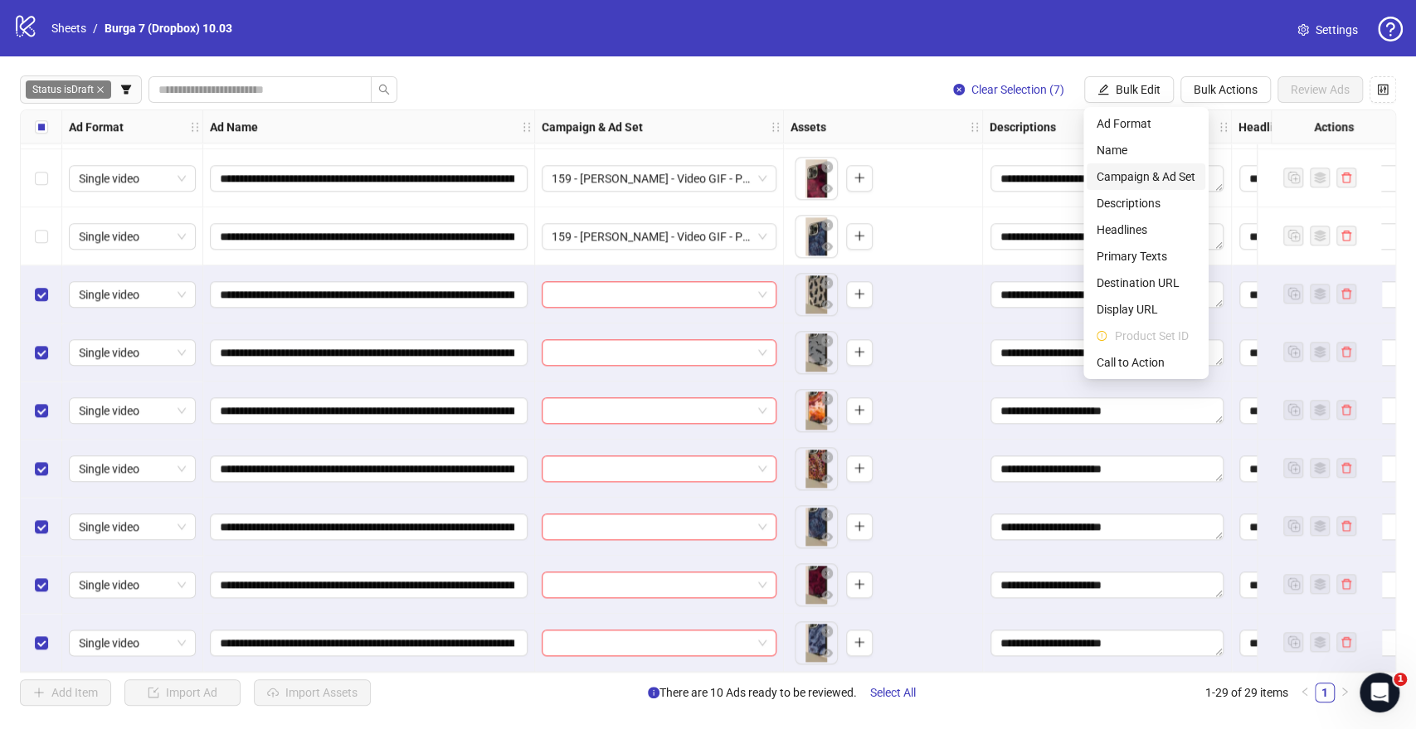
click at [1116, 168] on span "Campaign & Ad Set" at bounding box center [1145, 177] width 99 height 18
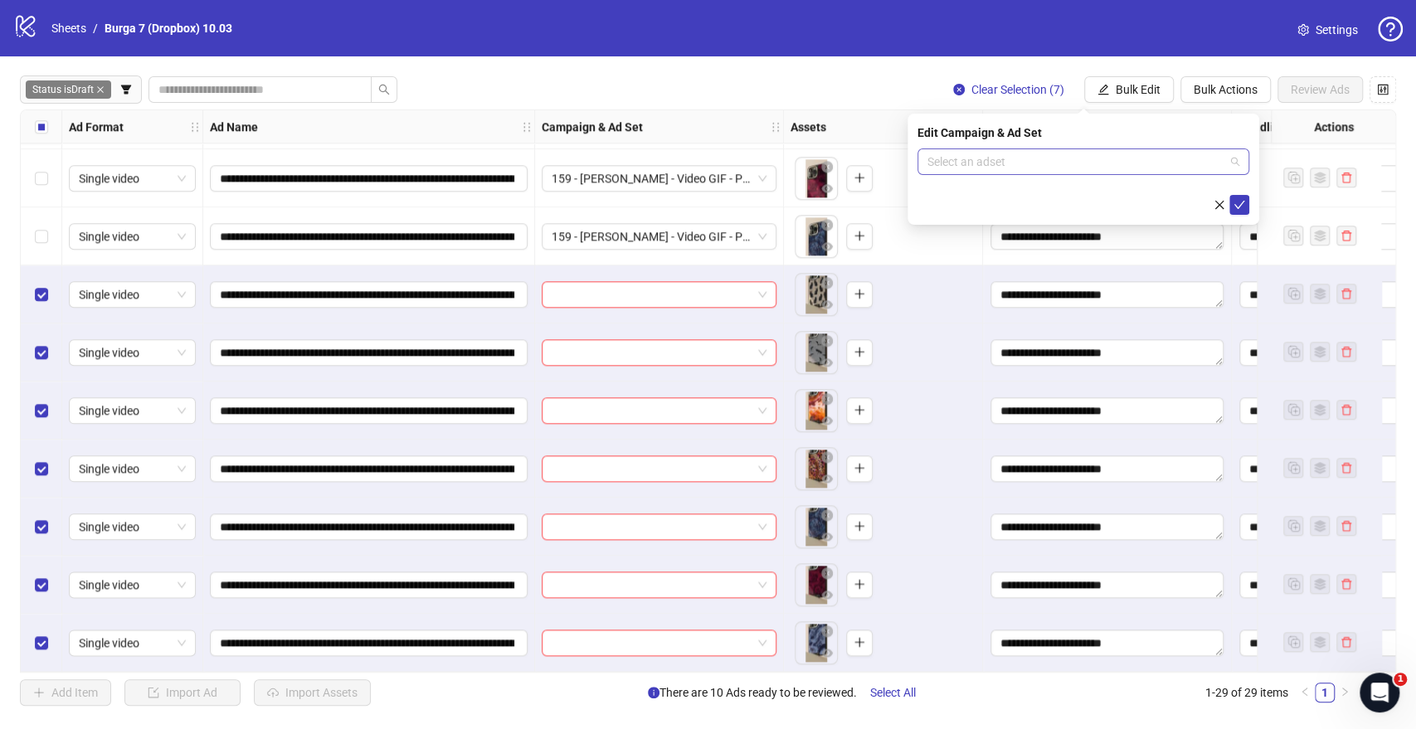
click at [1005, 151] on input "search" at bounding box center [1075, 161] width 297 height 25
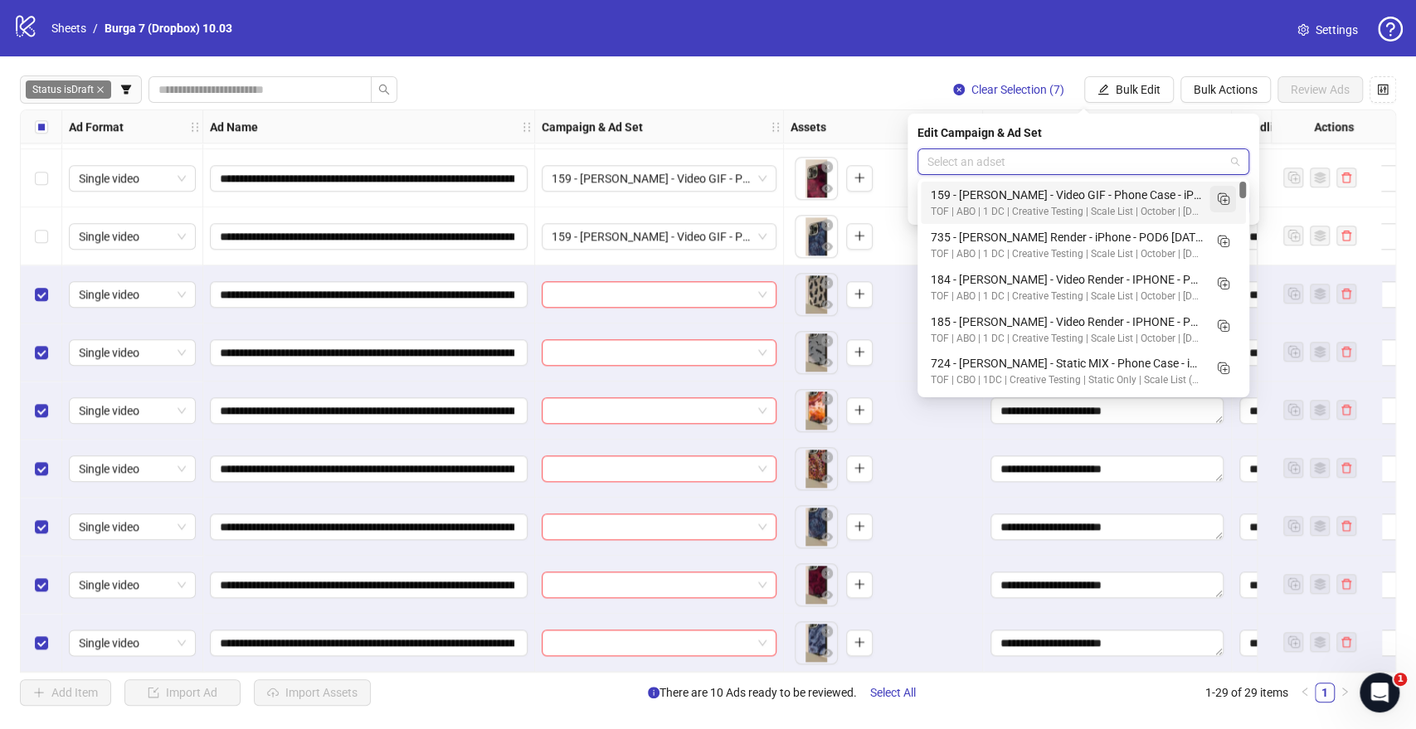
click at [1221, 196] on icon "Duplicate" at bounding box center [1222, 198] width 17 height 17
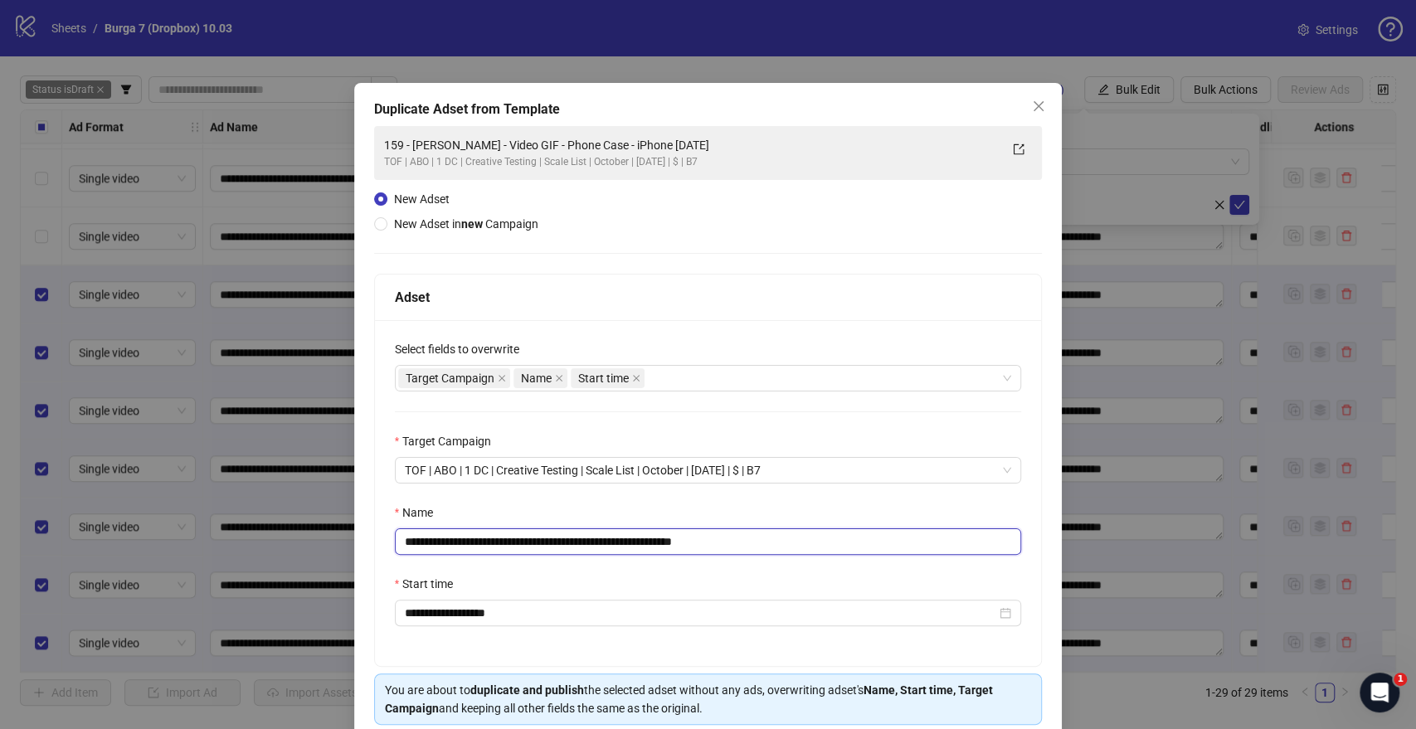
drag, startPoint x: 604, startPoint y: 545, endPoint x: 168, endPoint y: 546, distance: 436.3
click at [168, 530] on div "**********" at bounding box center [708, 364] width 1416 height 729
paste input "text"
drag, startPoint x: 707, startPoint y: 533, endPoint x: 970, endPoint y: 562, distance: 263.7
click at [965, 530] on div "**********" at bounding box center [708, 493] width 667 height 346
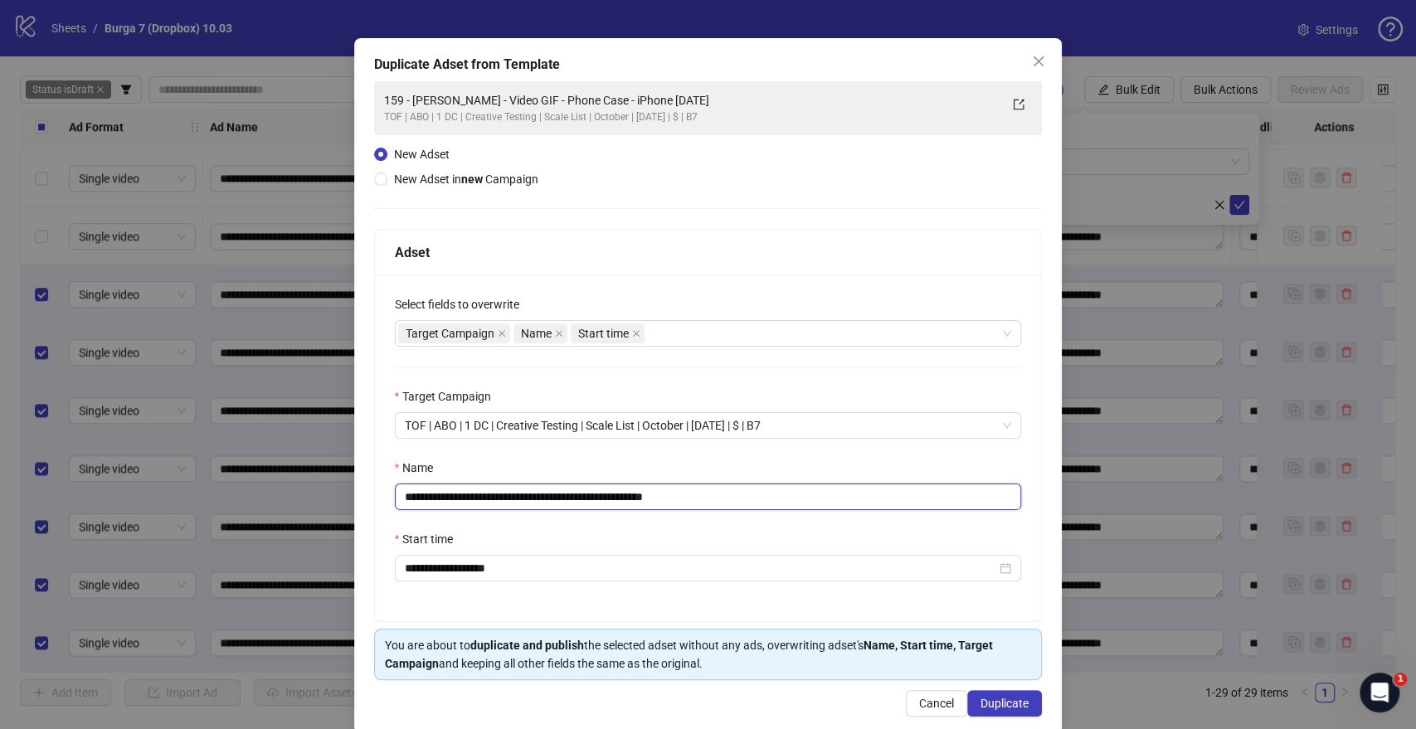
scroll to position [69, 0]
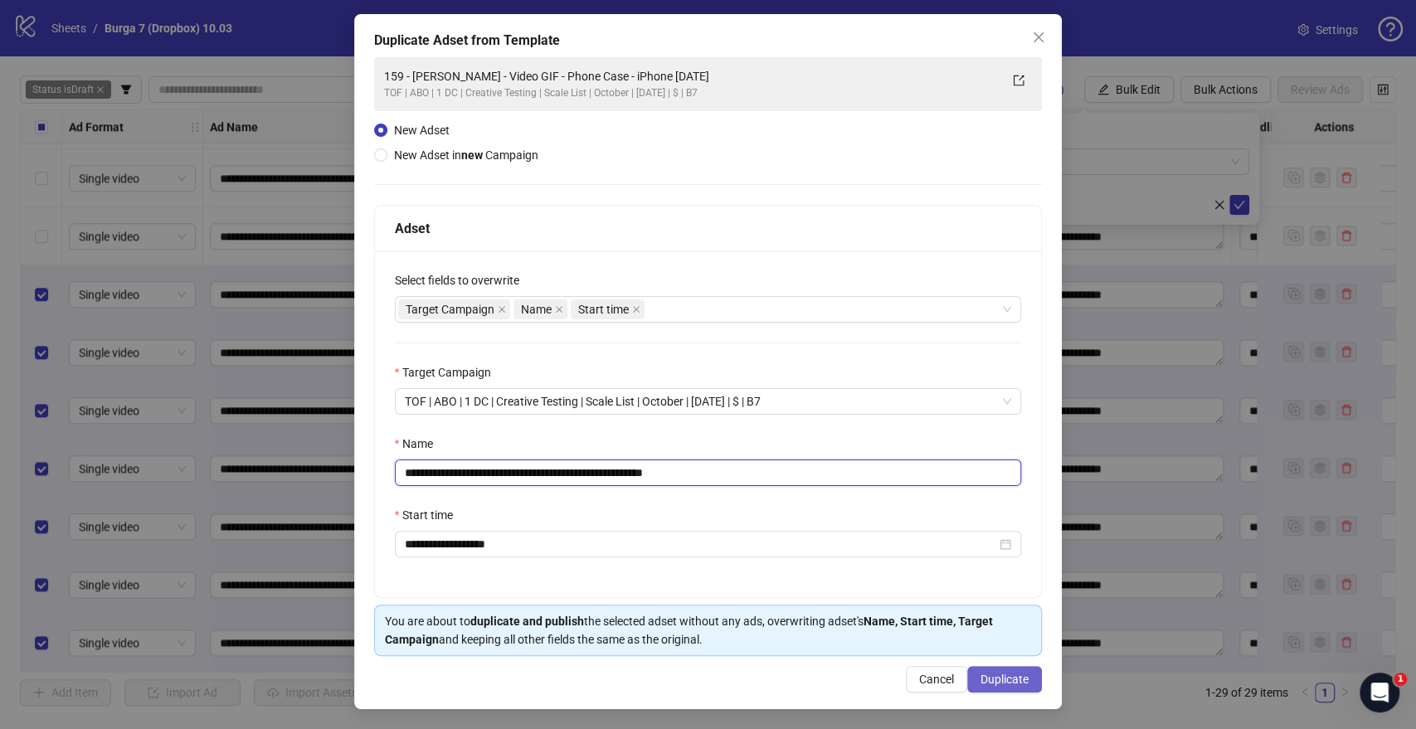
type input "**********"
click at [980, 530] on span "Duplicate" at bounding box center [1004, 679] width 48 height 13
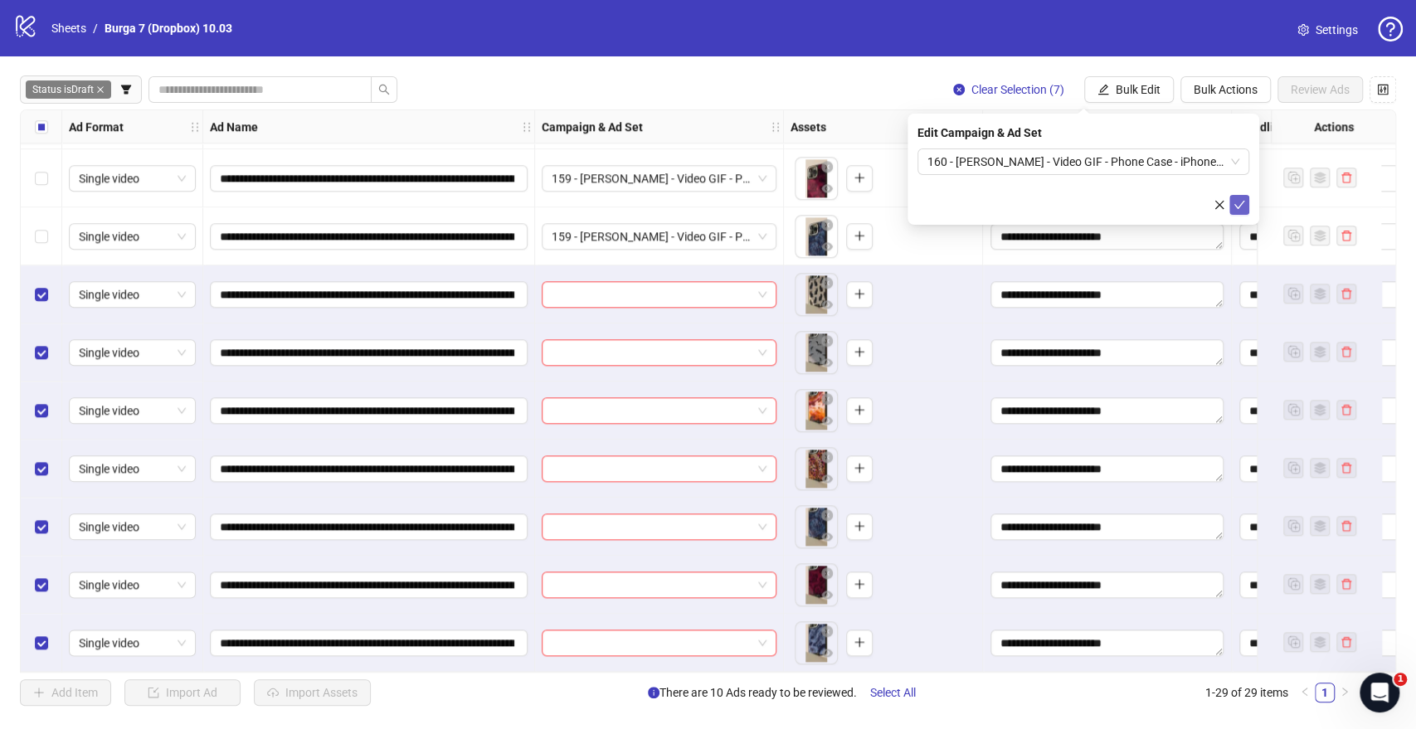
click at [1244, 202] on icon "check" at bounding box center [1239, 205] width 12 height 12
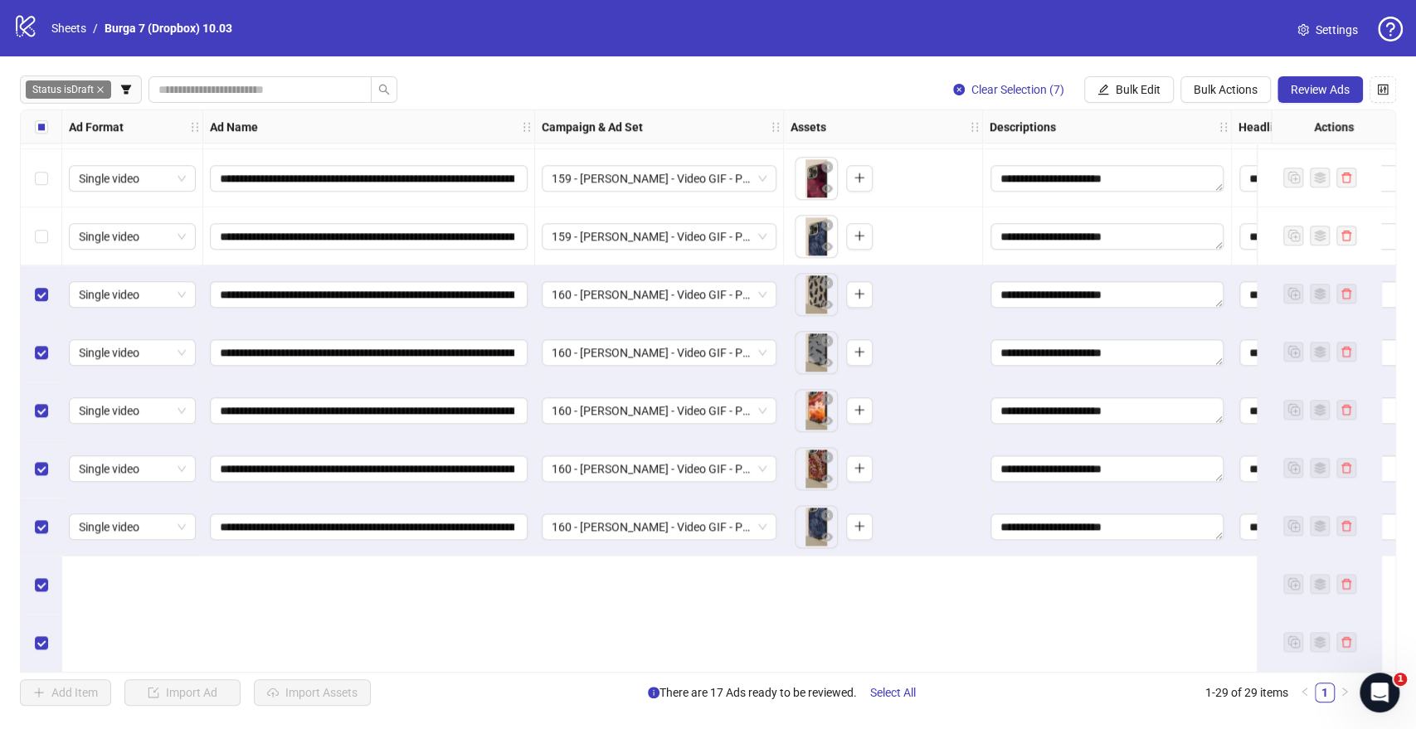
scroll to position [977, 0]
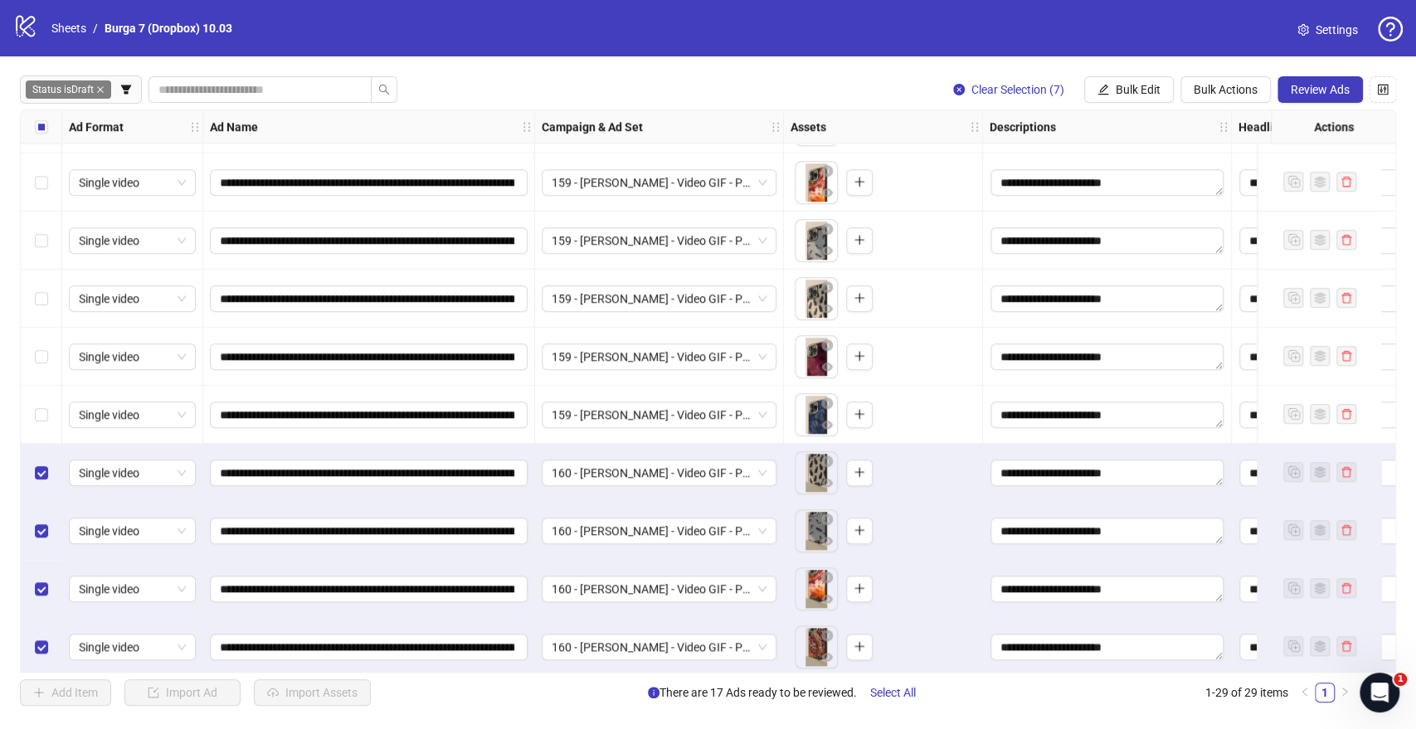
click at [35, 135] on label "Select all rows" at bounding box center [41, 127] width 13 height 18
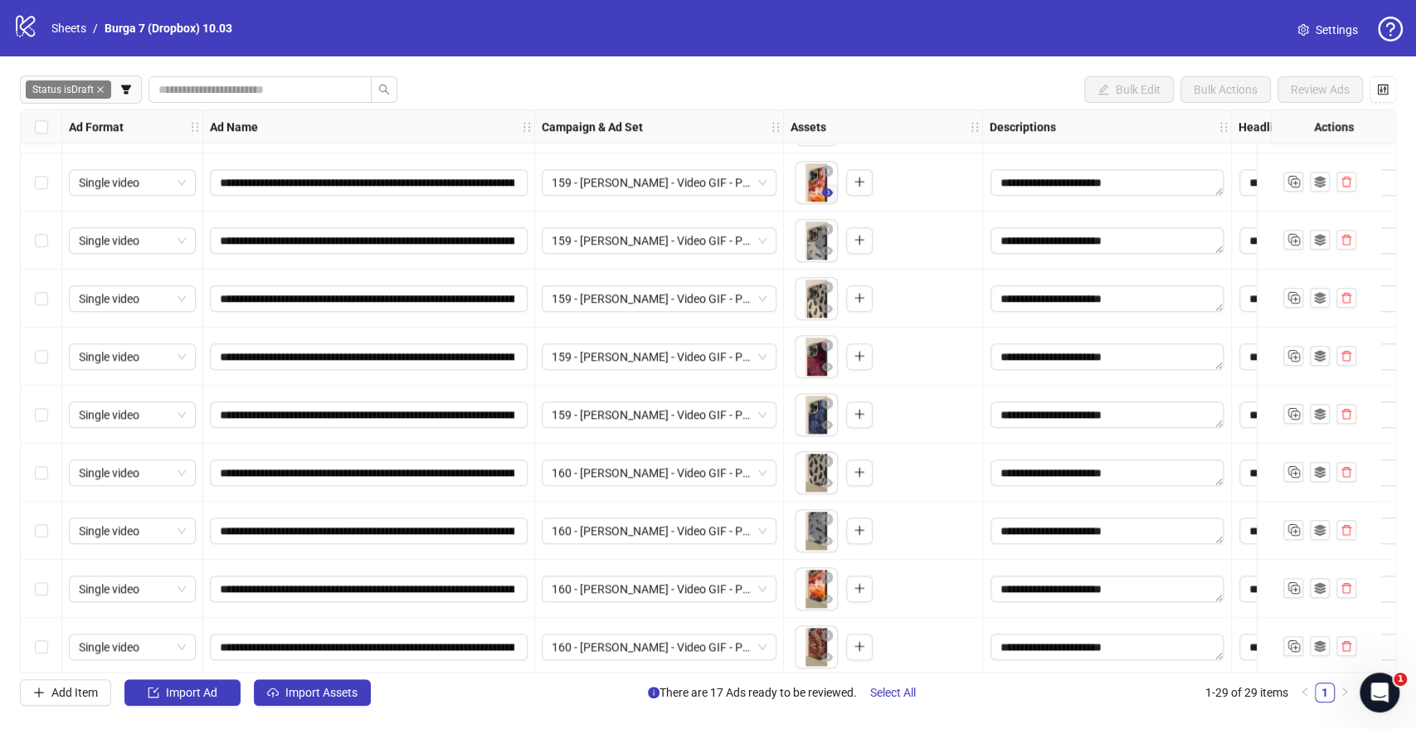
click at [827, 197] on icon "eye" at bounding box center [827, 192] width 12 height 8
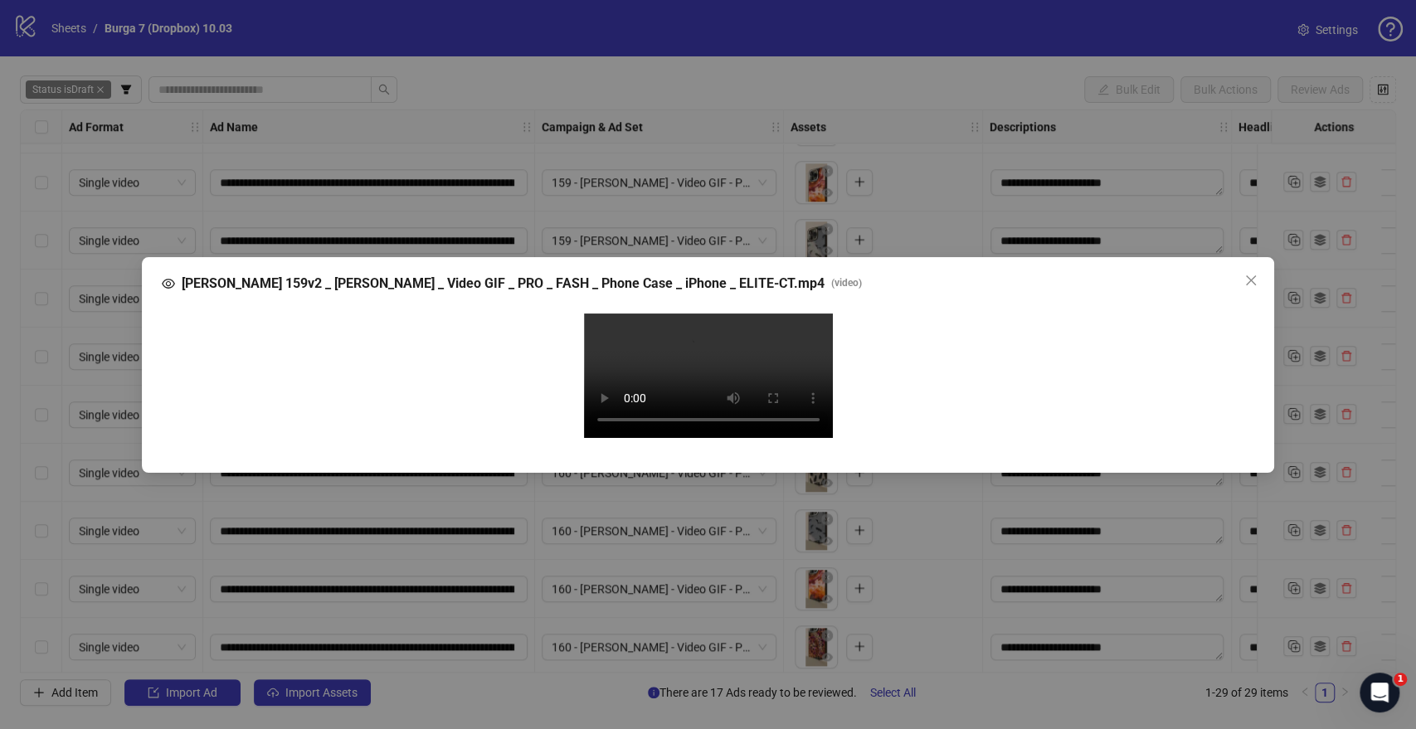
click at [736, 346] on video "Your browser does not support the video tag." at bounding box center [708, 376] width 249 height 124
click at [1254, 274] on icon "close" at bounding box center [1250, 280] width 13 height 13
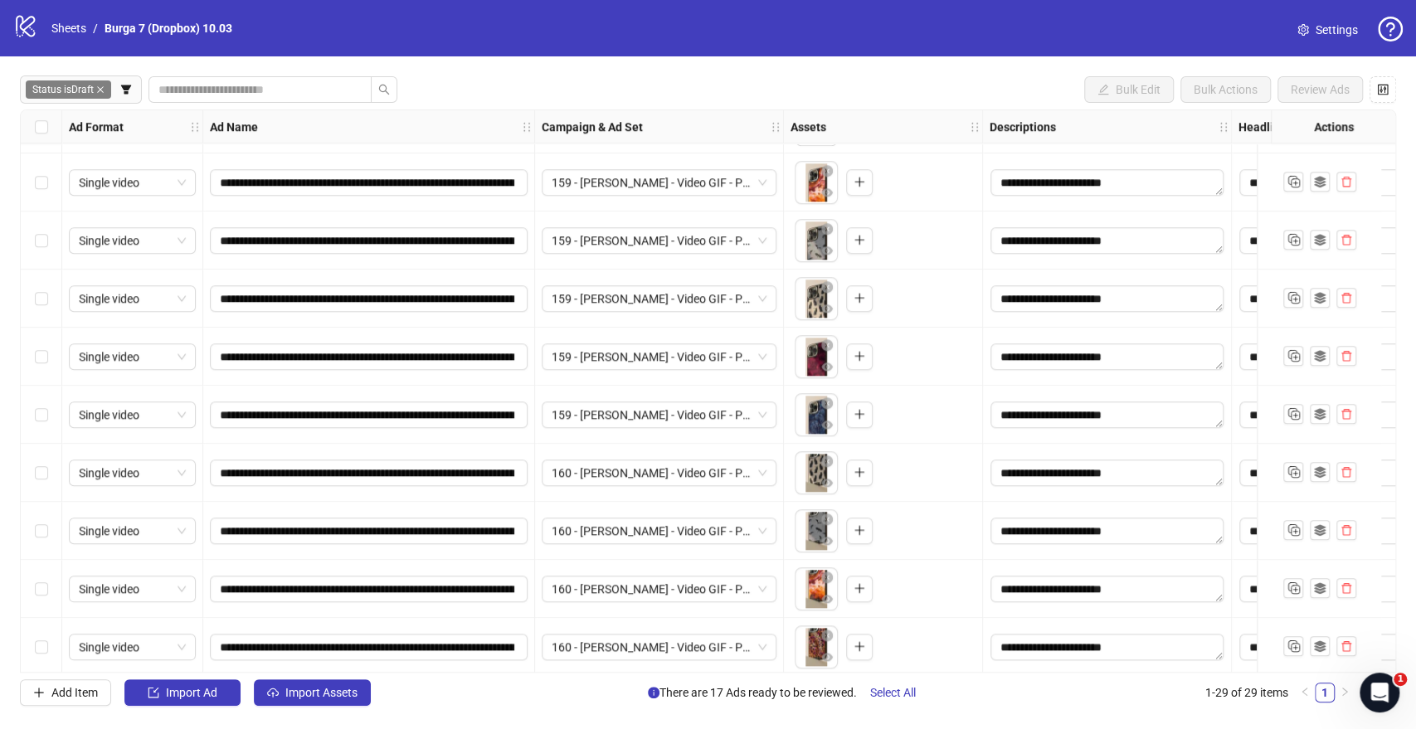
scroll to position [1069, 0]
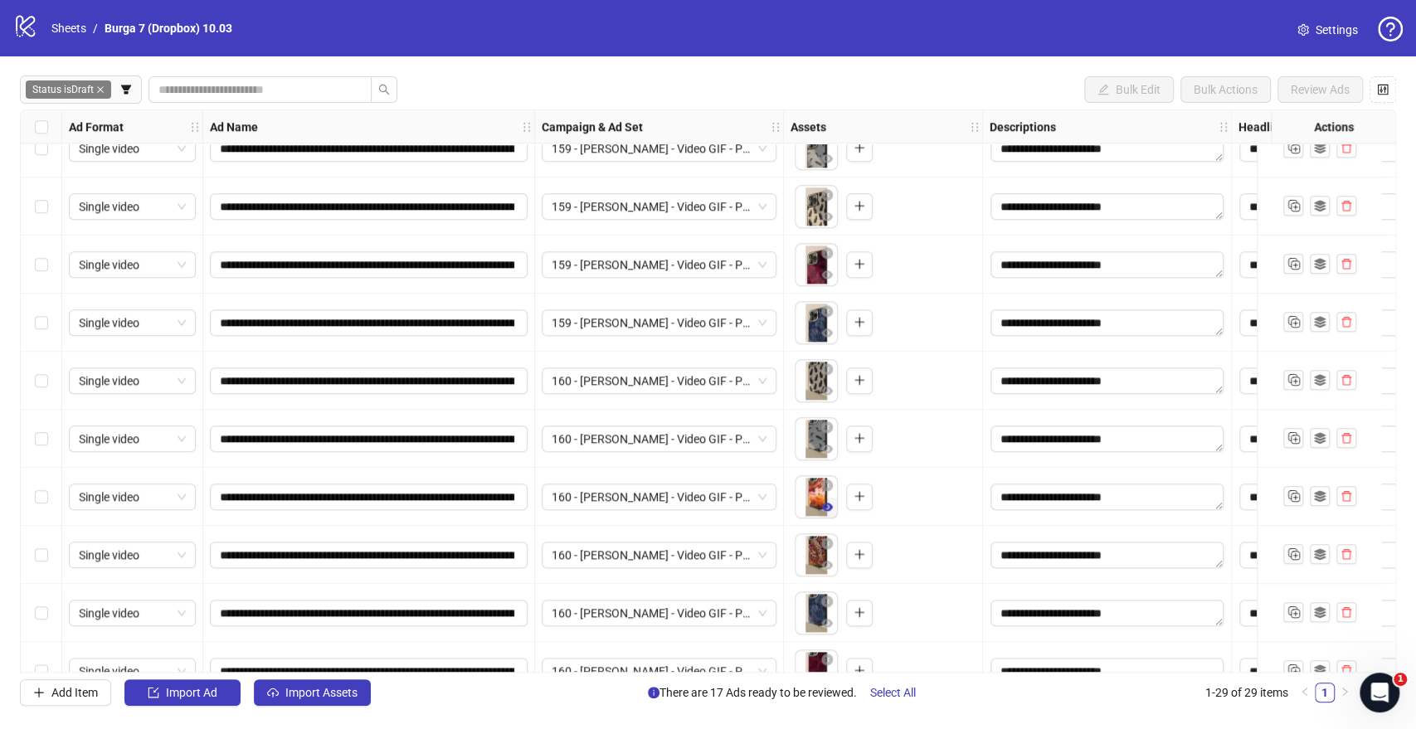
click at [821, 504] on icon "eye" at bounding box center [827, 507] width 12 height 12
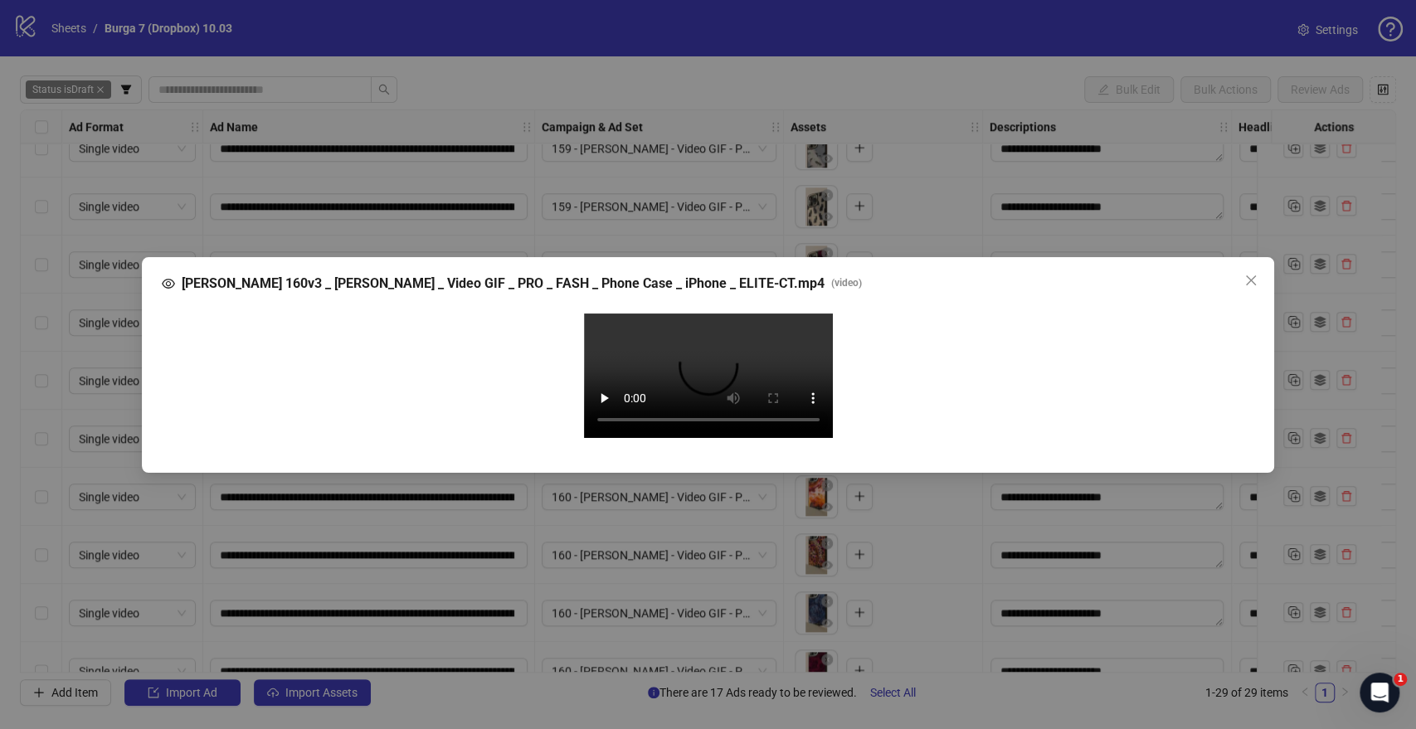
click at [730, 366] on video "Your browser does not support the video tag." at bounding box center [708, 376] width 249 height 124
click at [1254, 274] on icon "close" at bounding box center [1250, 280] width 13 height 13
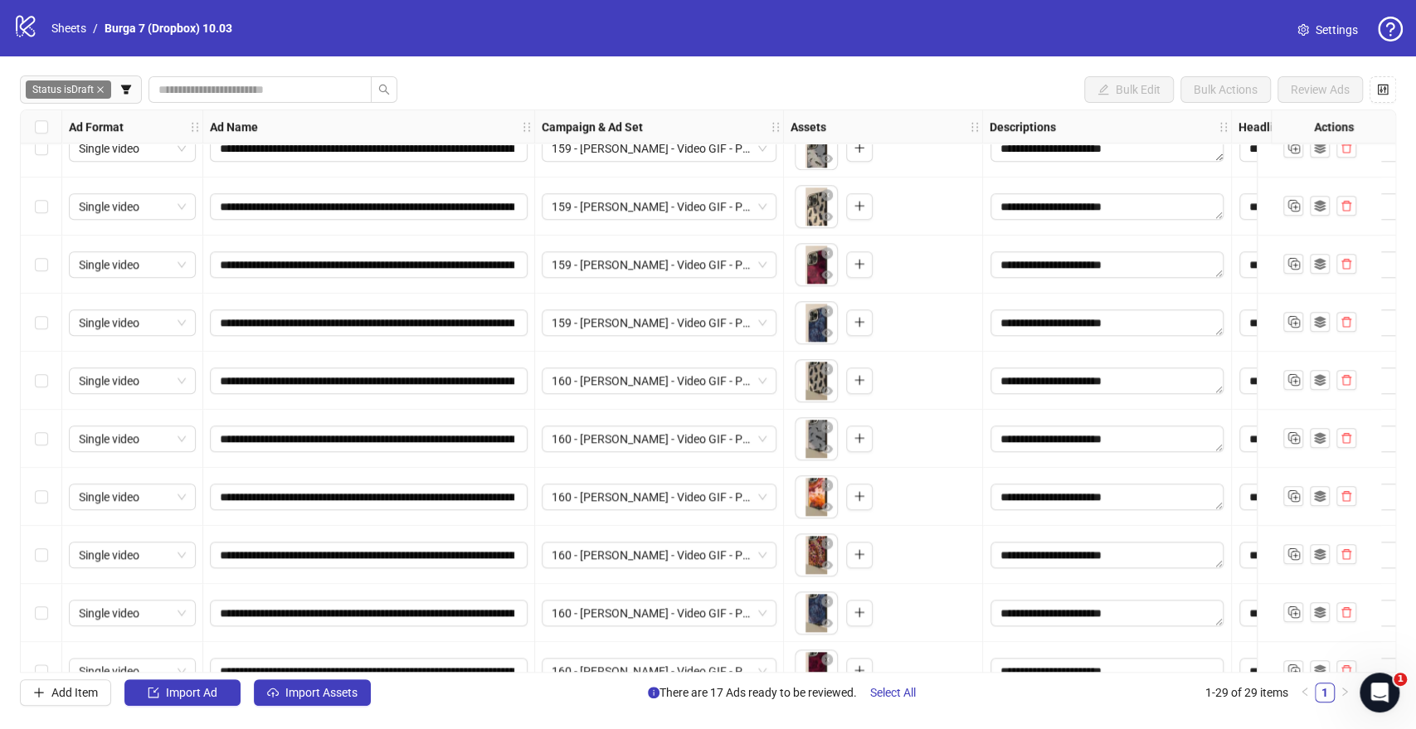
scroll to position [1161, 0]
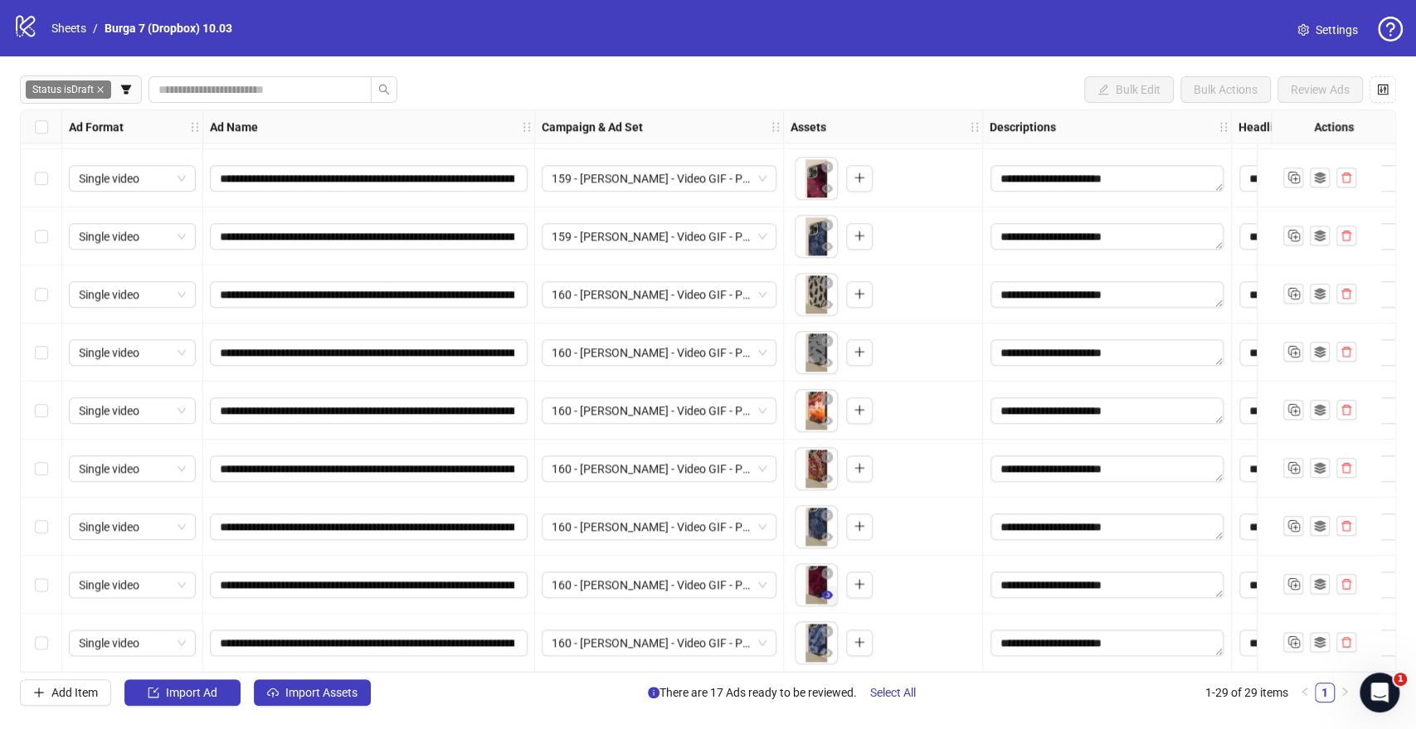
click at [824, 530] on icon "eye" at bounding box center [827, 595] width 12 height 8
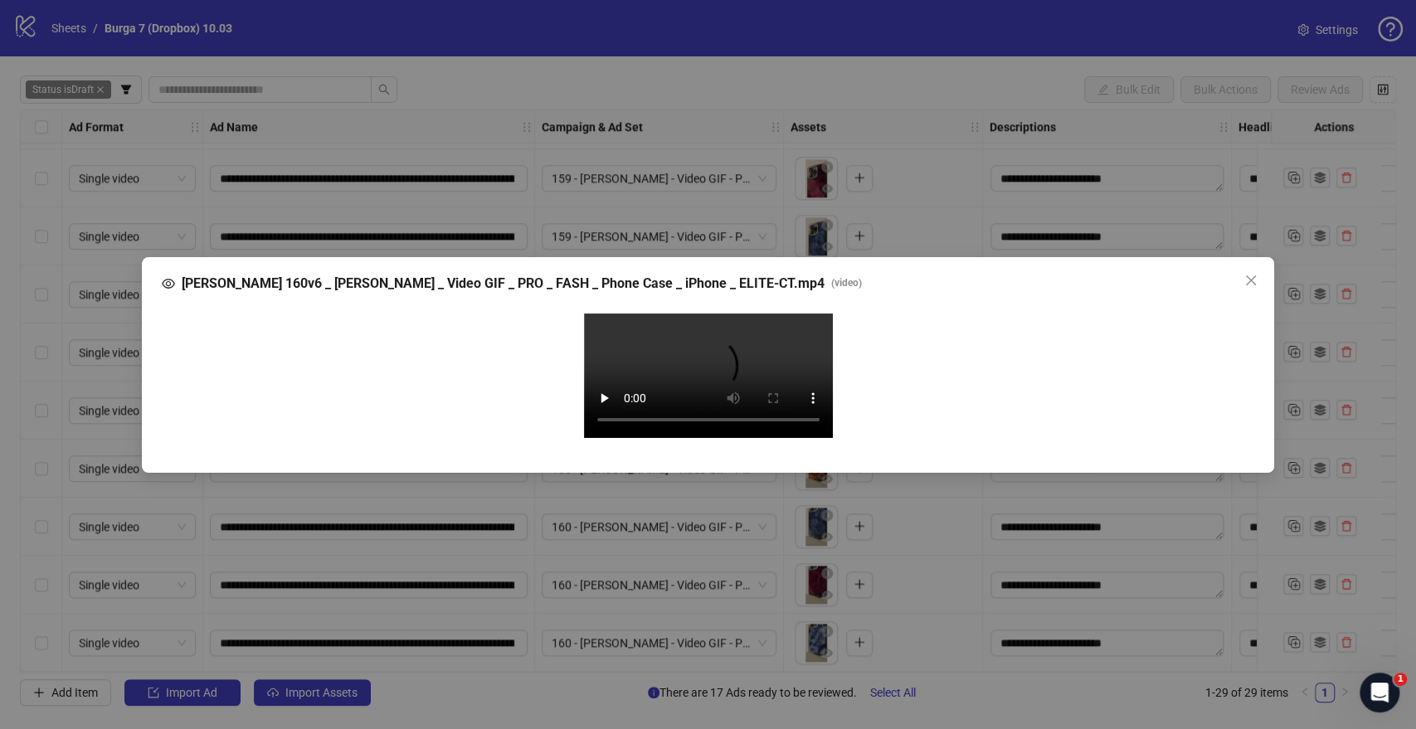
click at [685, 403] on video "Your browser does not support the video tag." at bounding box center [708, 376] width 249 height 124
click at [1248, 274] on icon "close" at bounding box center [1250, 280] width 13 height 13
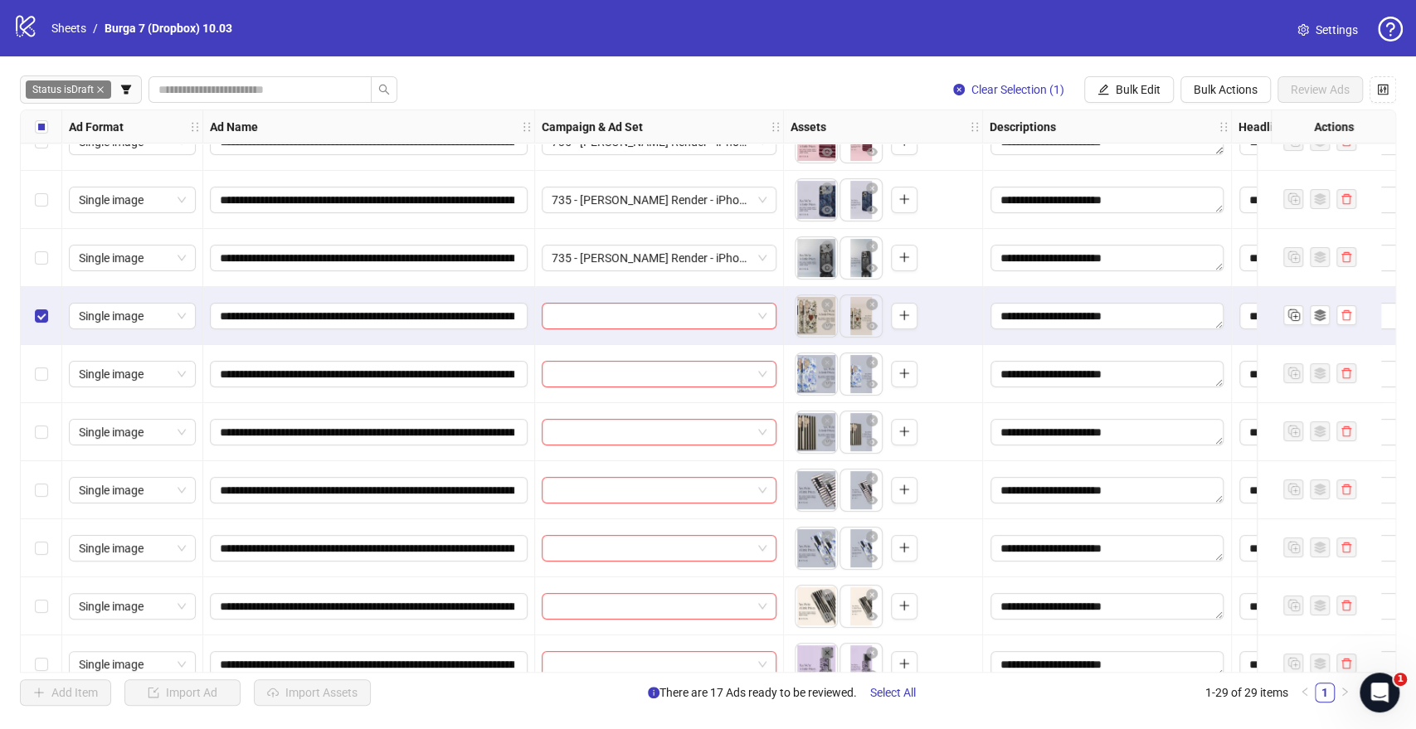
scroll to position [184, 0]
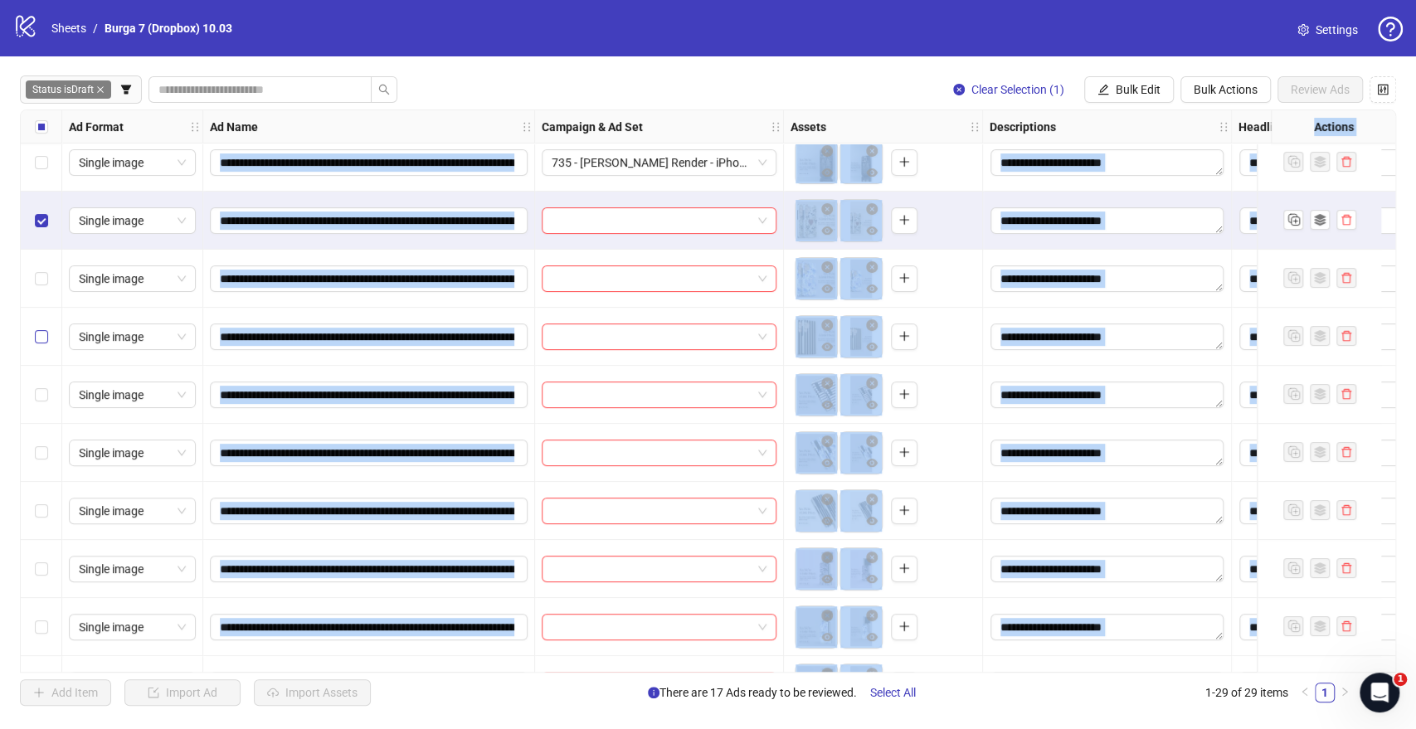
click at [36, 343] on label "Select row 7" at bounding box center [41, 337] width 13 height 18
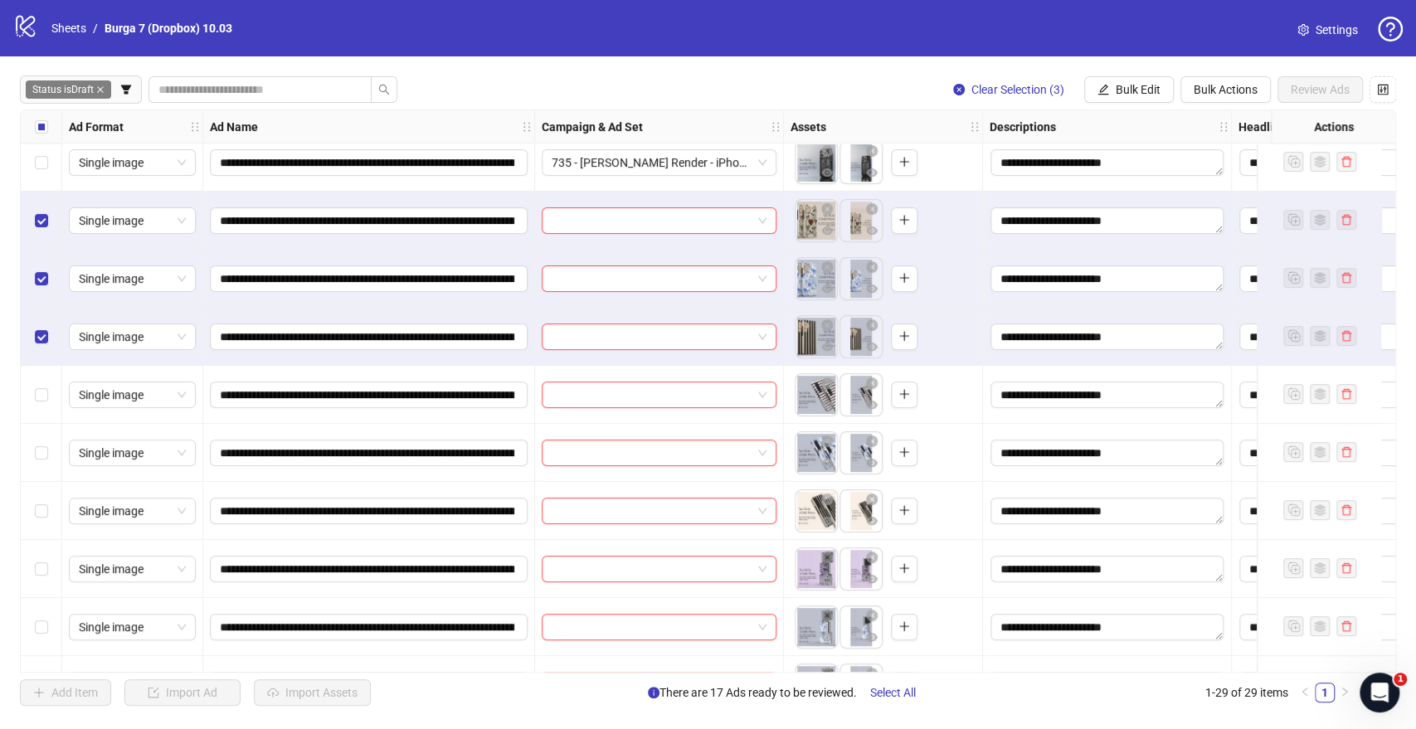
click at [470, 77] on div "Status is Draft Clear Selection (3) Bulk Edit Bulk Actions Review Ads" at bounding box center [708, 89] width 1376 height 27
click at [1127, 98] on button "Bulk Edit" at bounding box center [1129, 89] width 90 height 27
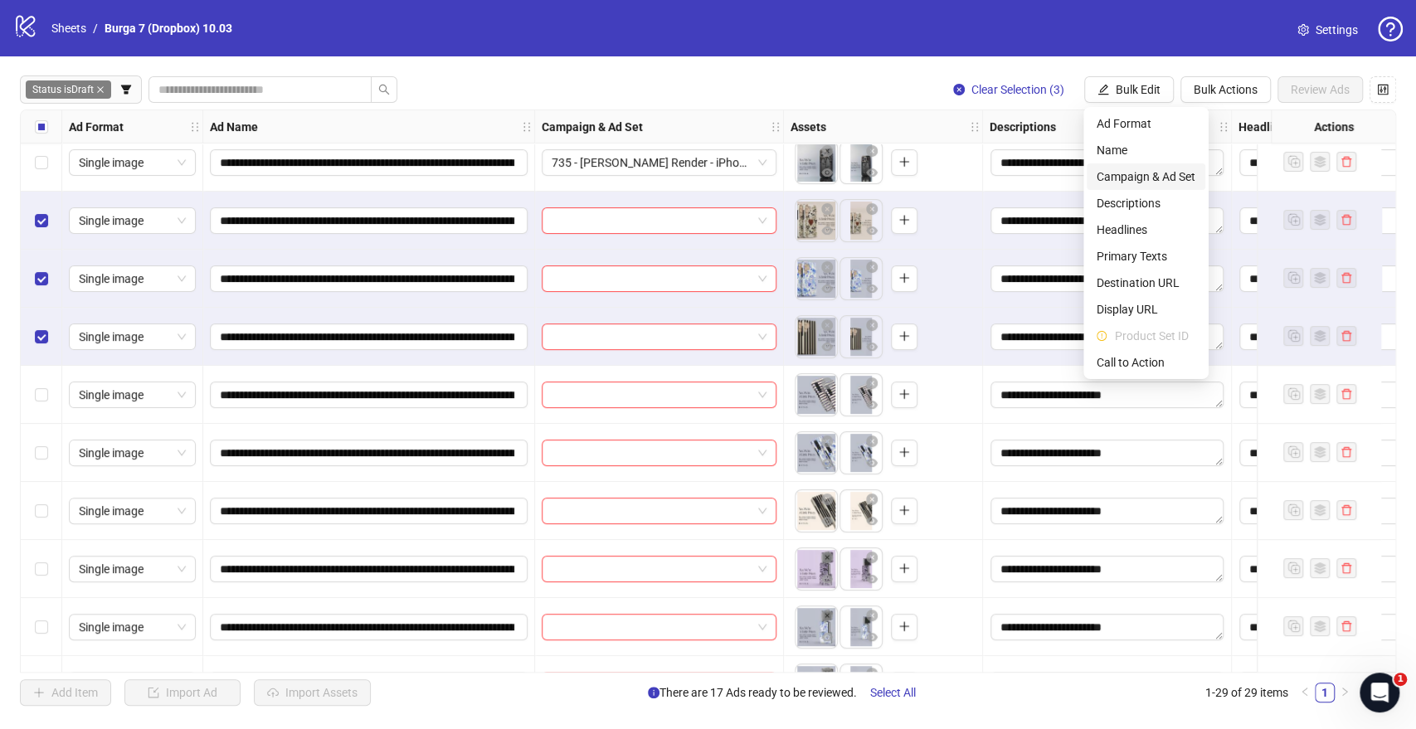
click at [1142, 176] on span "Campaign & Ad Set" at bounding box center [1145, 177] width 99 height 18
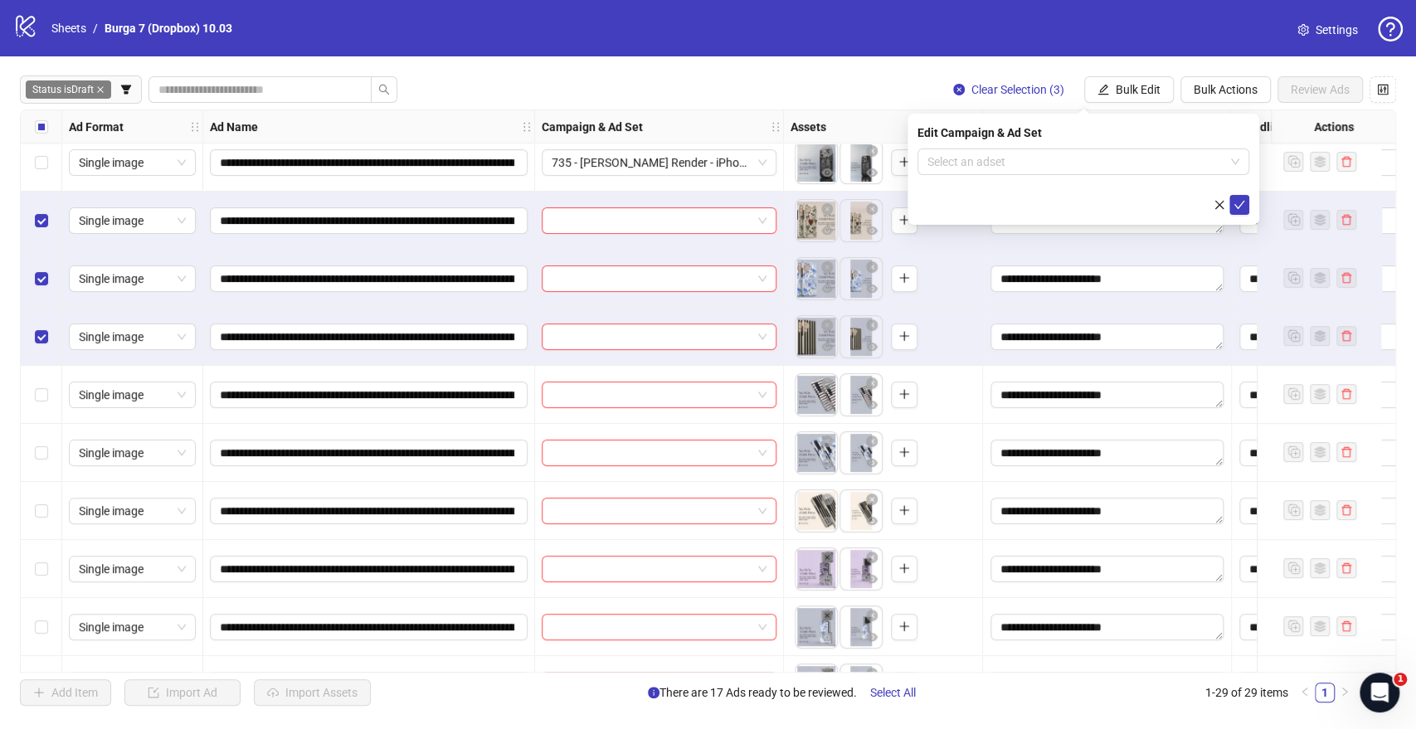
click at [1038, 147] on div "Edit Campaign & Ad Set Select an adset" at bounding box center [1083, 169] width 352 height 111
click at [1038, 153] on input "search" at bounding box center [1075, 161] width 297 height 25
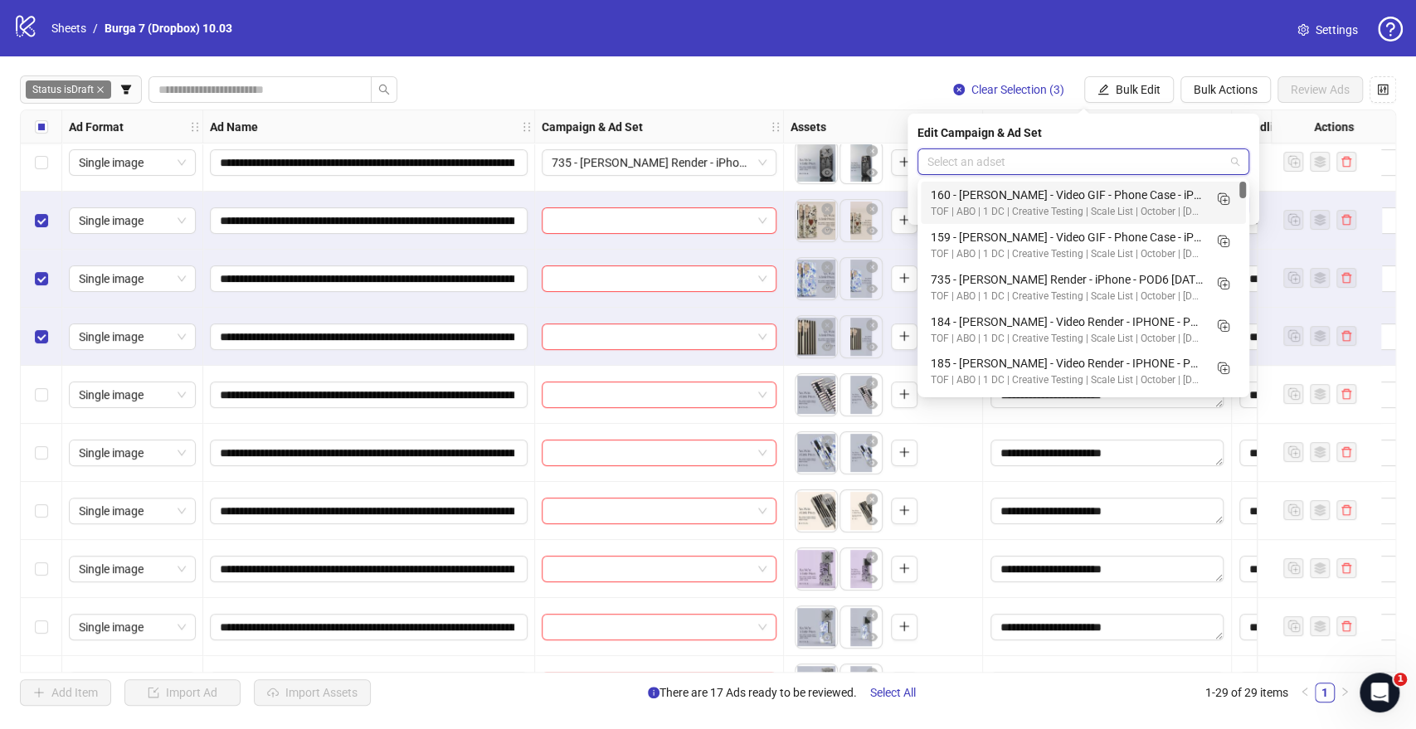
click at [1027, 161] on input "search" at bounding box center [1075, 161] width 297 height 25
click at [1221, 196] on icon "Duplicate" at bounding box center [1222, 198] width 17 height 17
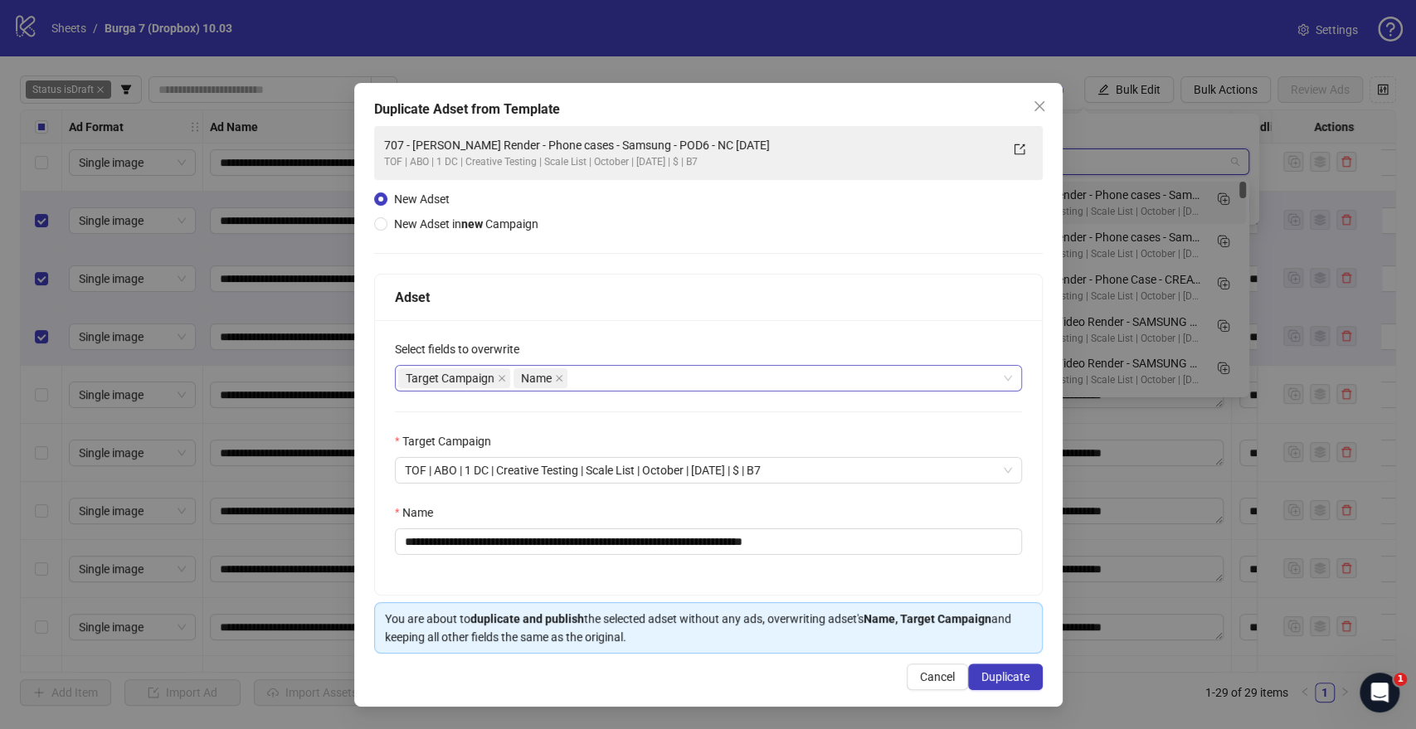
type input "*******"
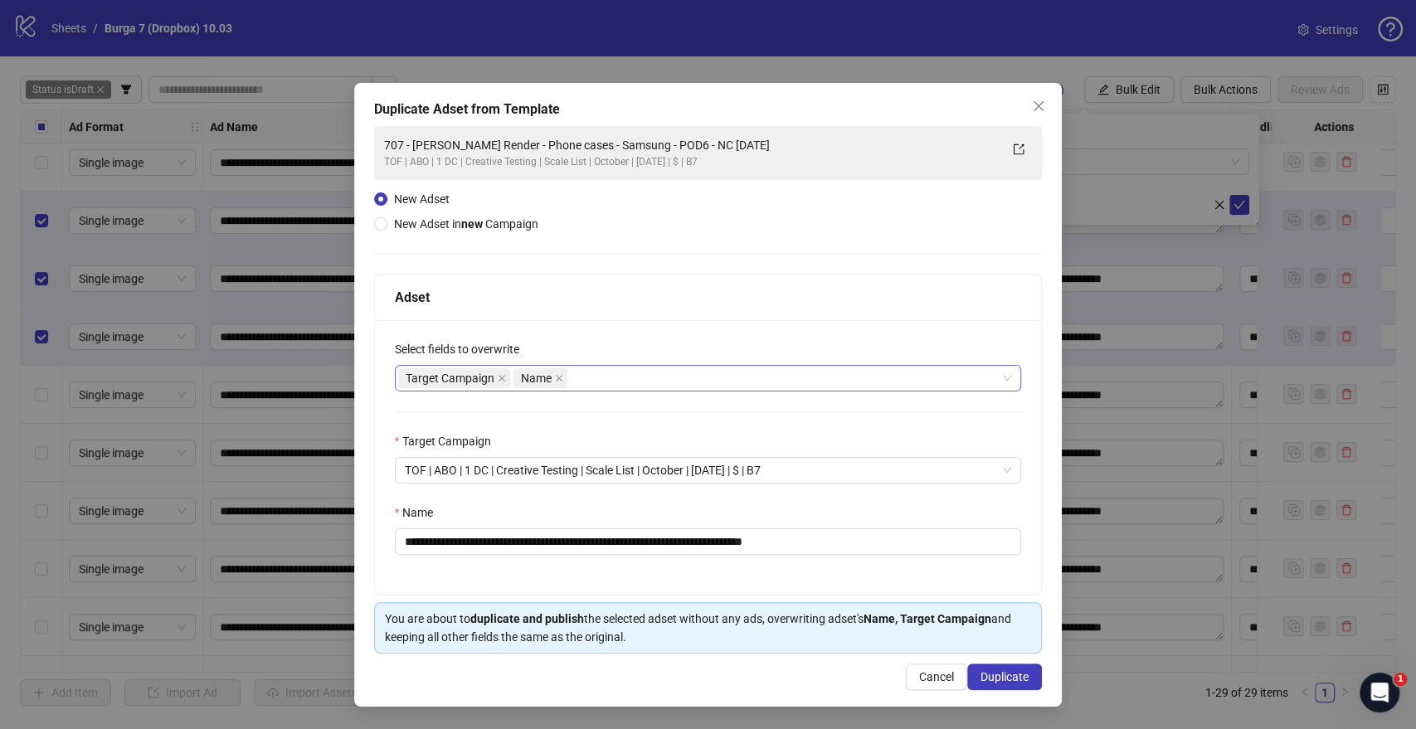
click at [768, 382] on div "Target Campaign Name" at bounding box center [699, 378] width 603 height 23
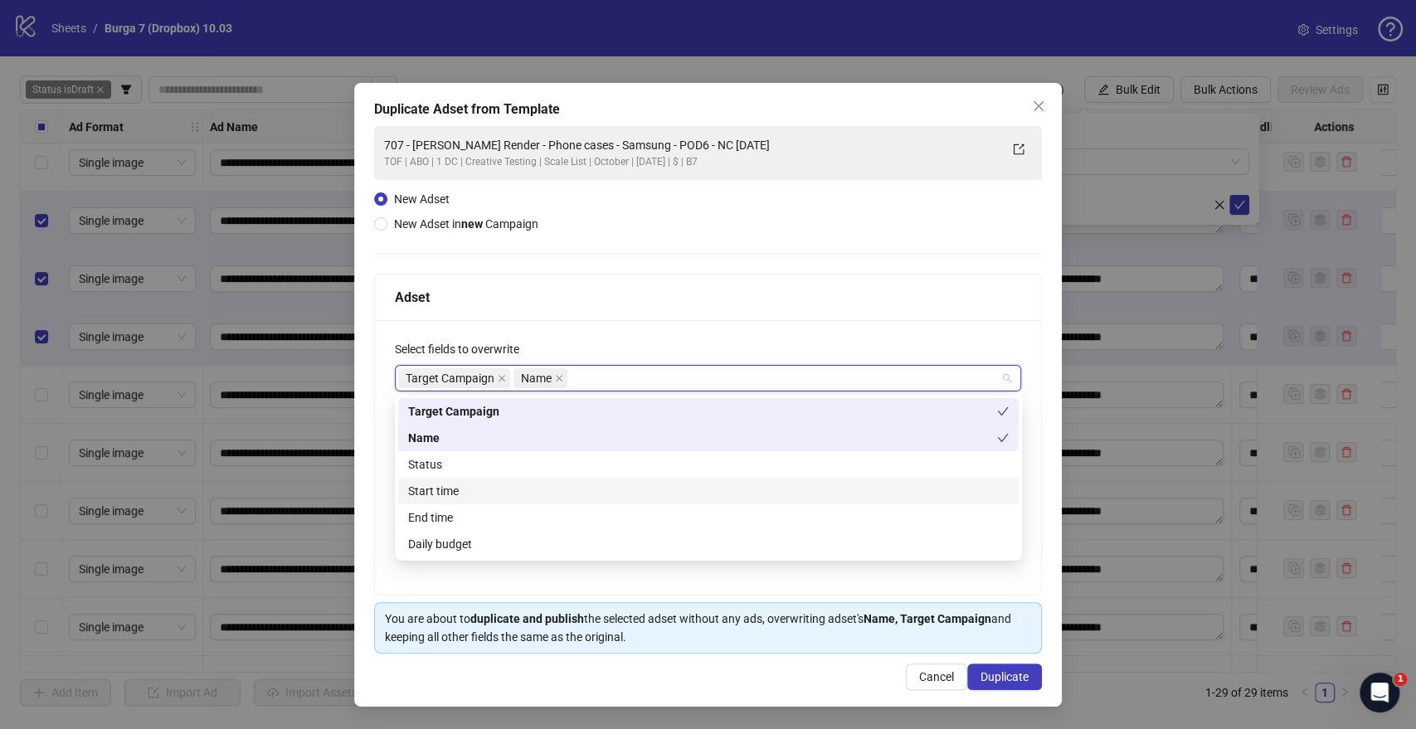
click at [436, 490] on div "Start time" at bounding box center [708, 491] width 600 height 18
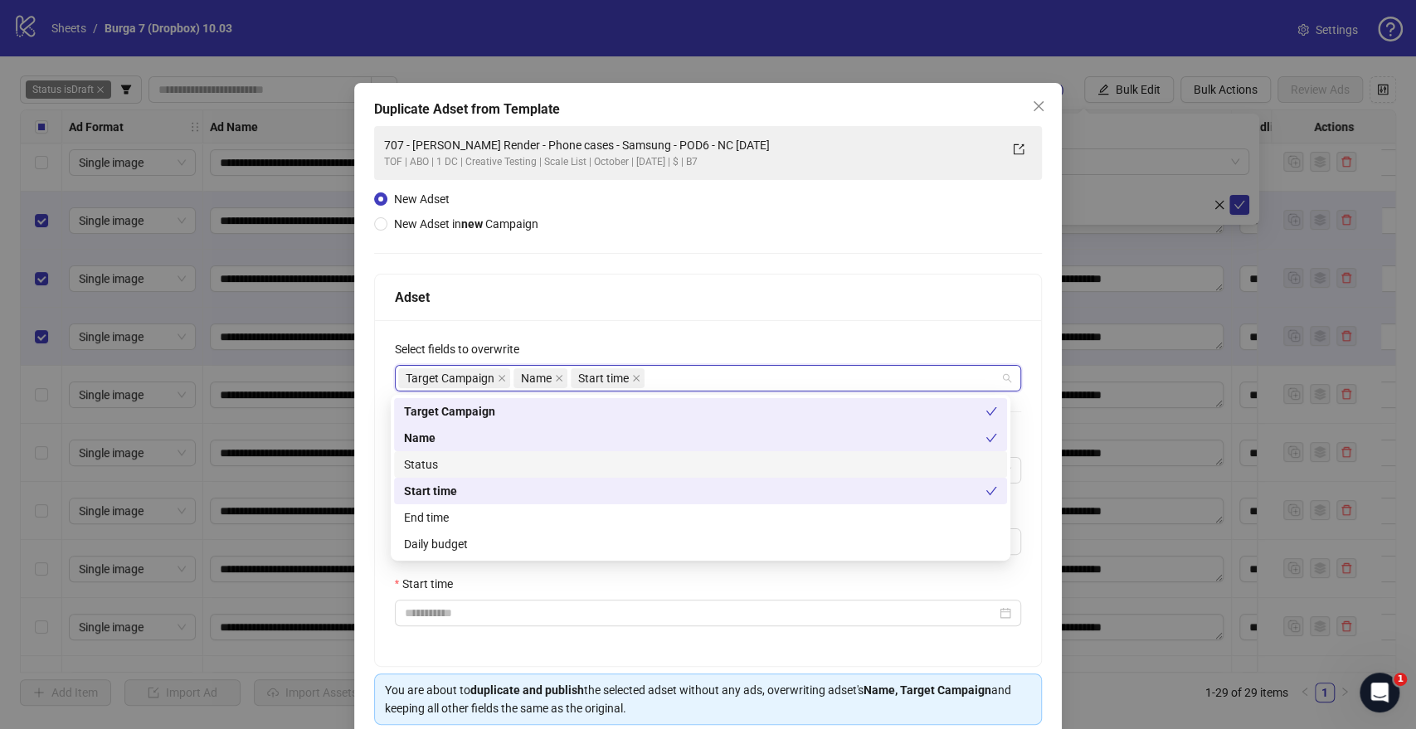
click at [689, 330] on div "**********" at bounding box center [708, 493] width 667 height 346
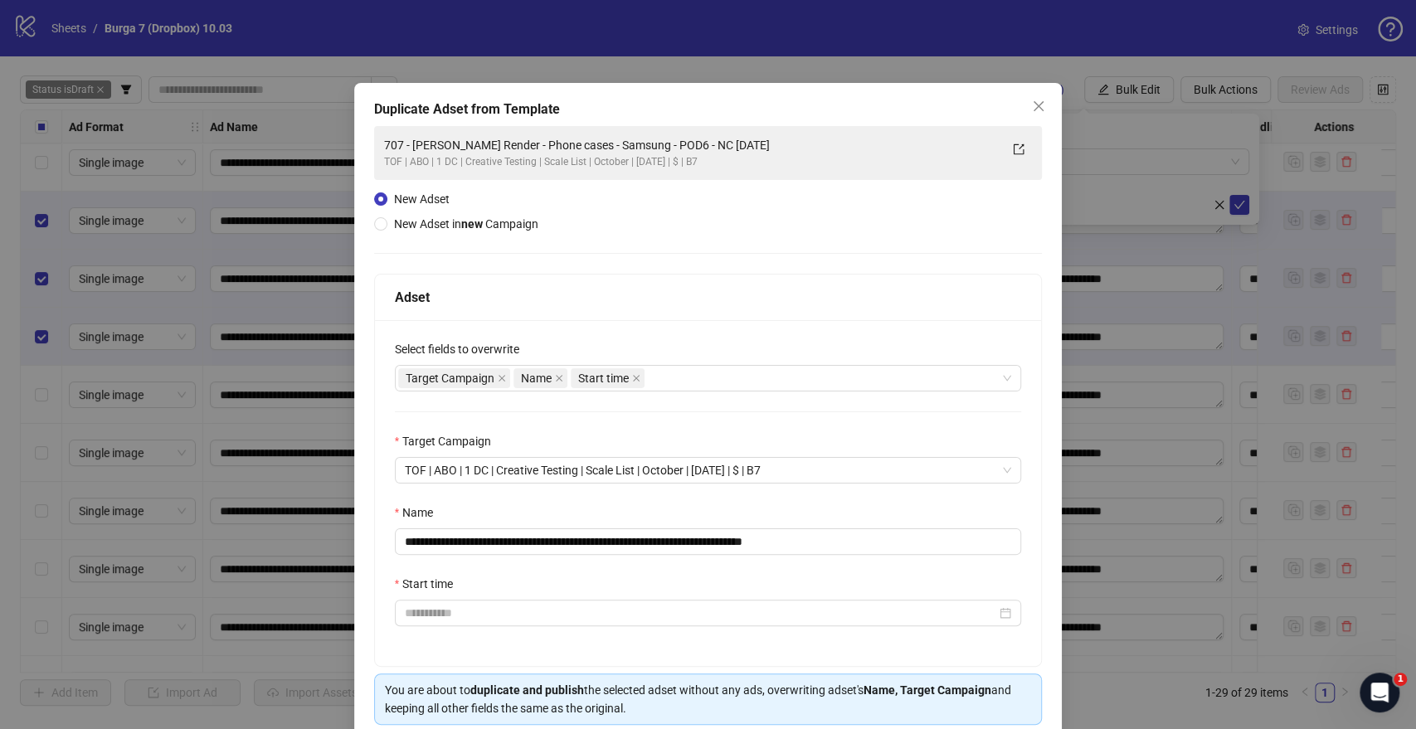
scroll to position [69, 0]
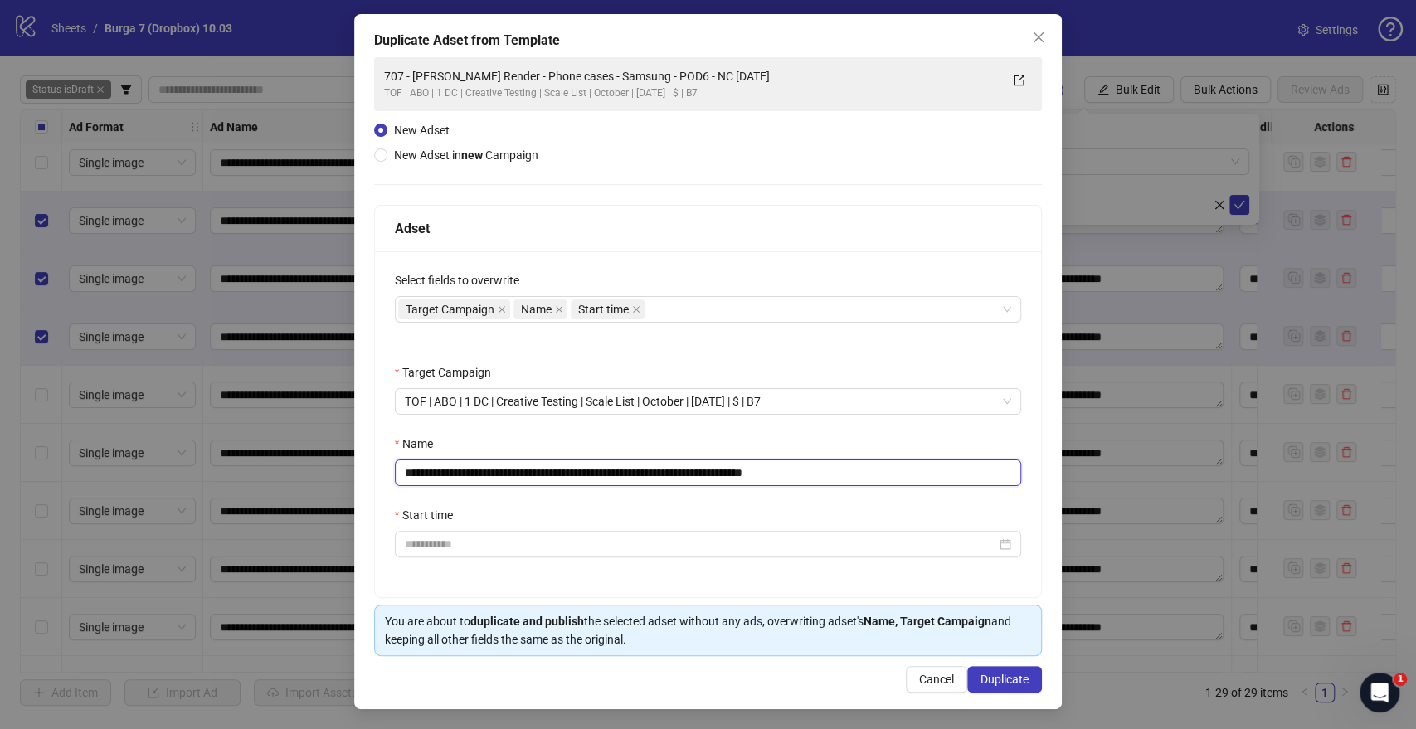
drag, startPoint x: 732, startPoint y: 471, endPoint x: 0, endPoint y: 456, distance: 731.7
click at [0, 456] on div "**********" at bounding box center [708, 364] width 1416 height 729
paste input "text"
drag, startPoint x: 683, startPoint y: 469, endPoint x: 870, endPoint y: 486, distance: 188.2
click at [849, 478] on input "**********" at bounding box center [708, 472] width 627 height 27
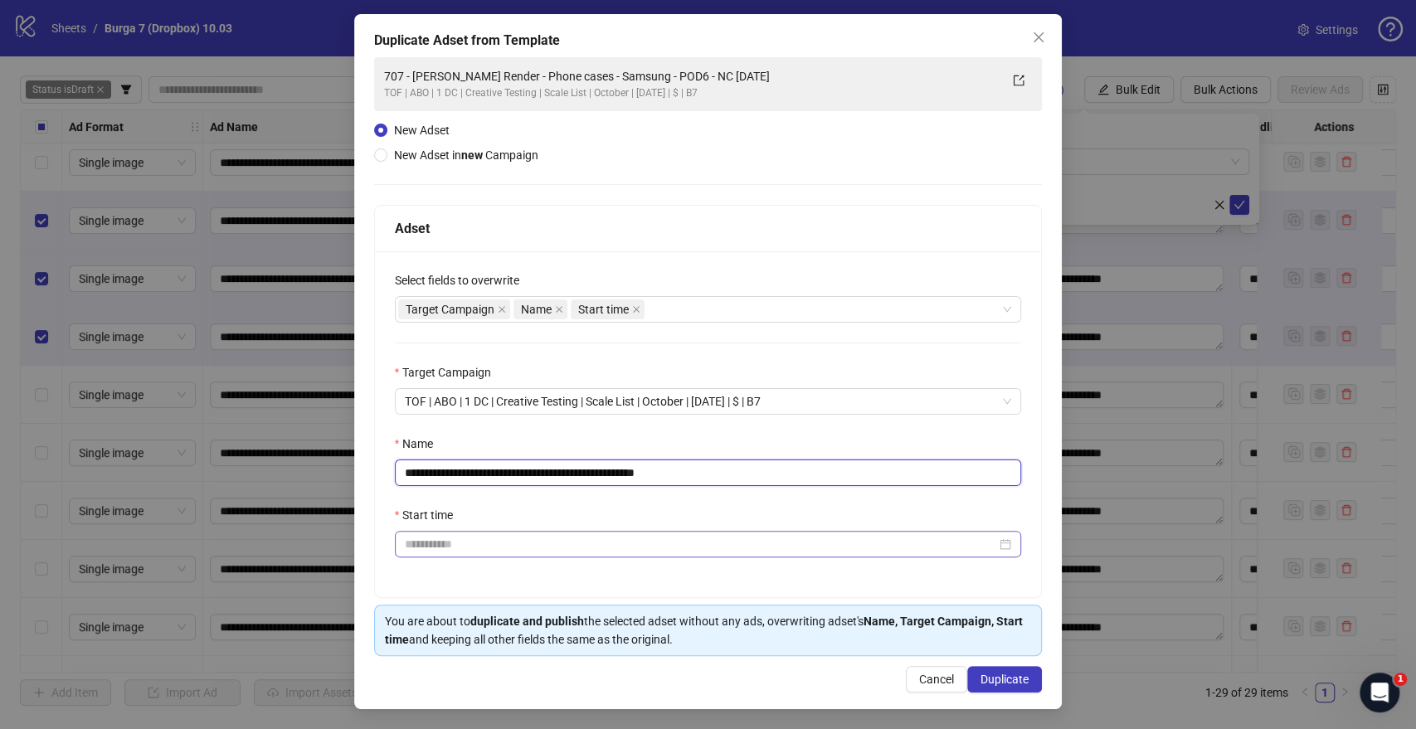
type input "**********"
click at [796, 530] on input "Start time" at bounding box center [701, 544] width 592 height 18
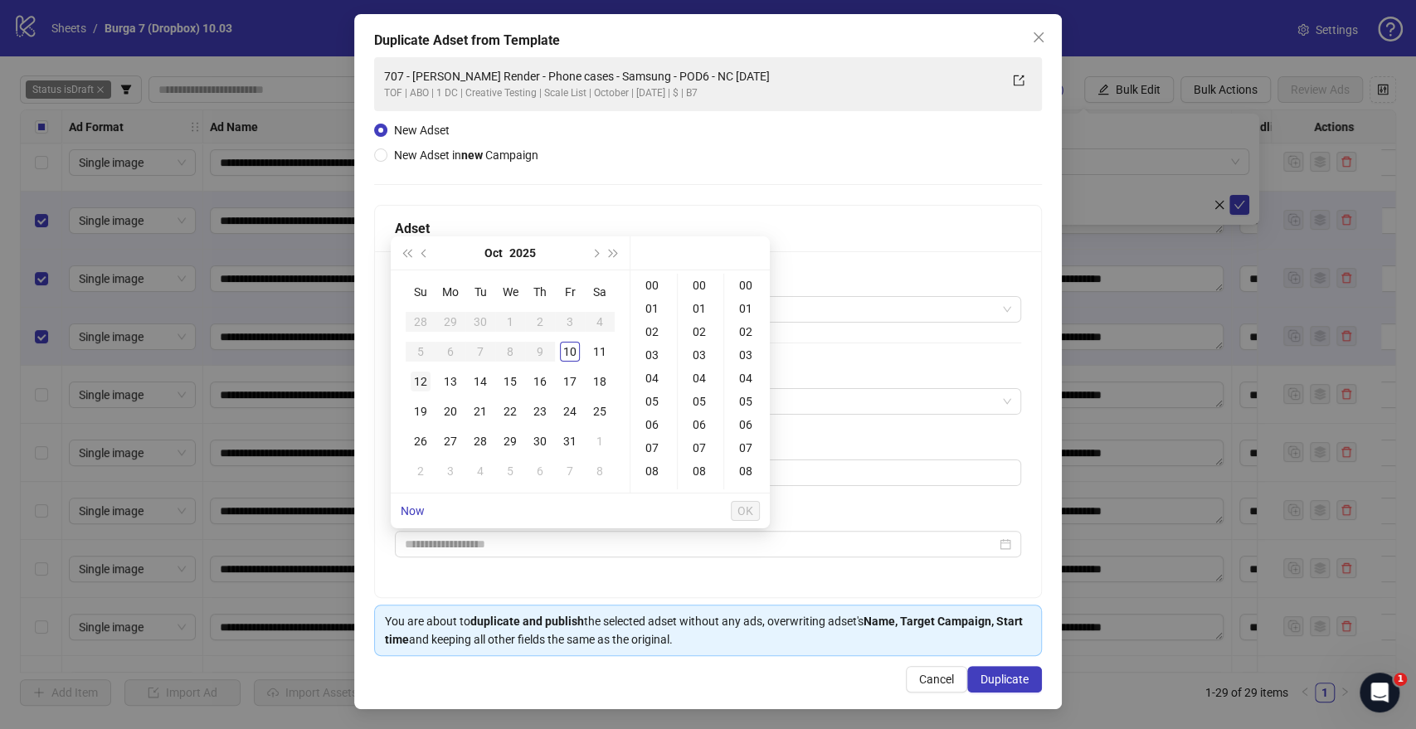
click at [417, 391] on div "12" at bounding box center [421, 382] width 20 height 20
click at [658, 404] on div "09" at bounding box center [654, 402] width 40 height 23
type input "**********"
click at [738, 506] on span "OK" at bounding box center [745, 510] width 16 height 13
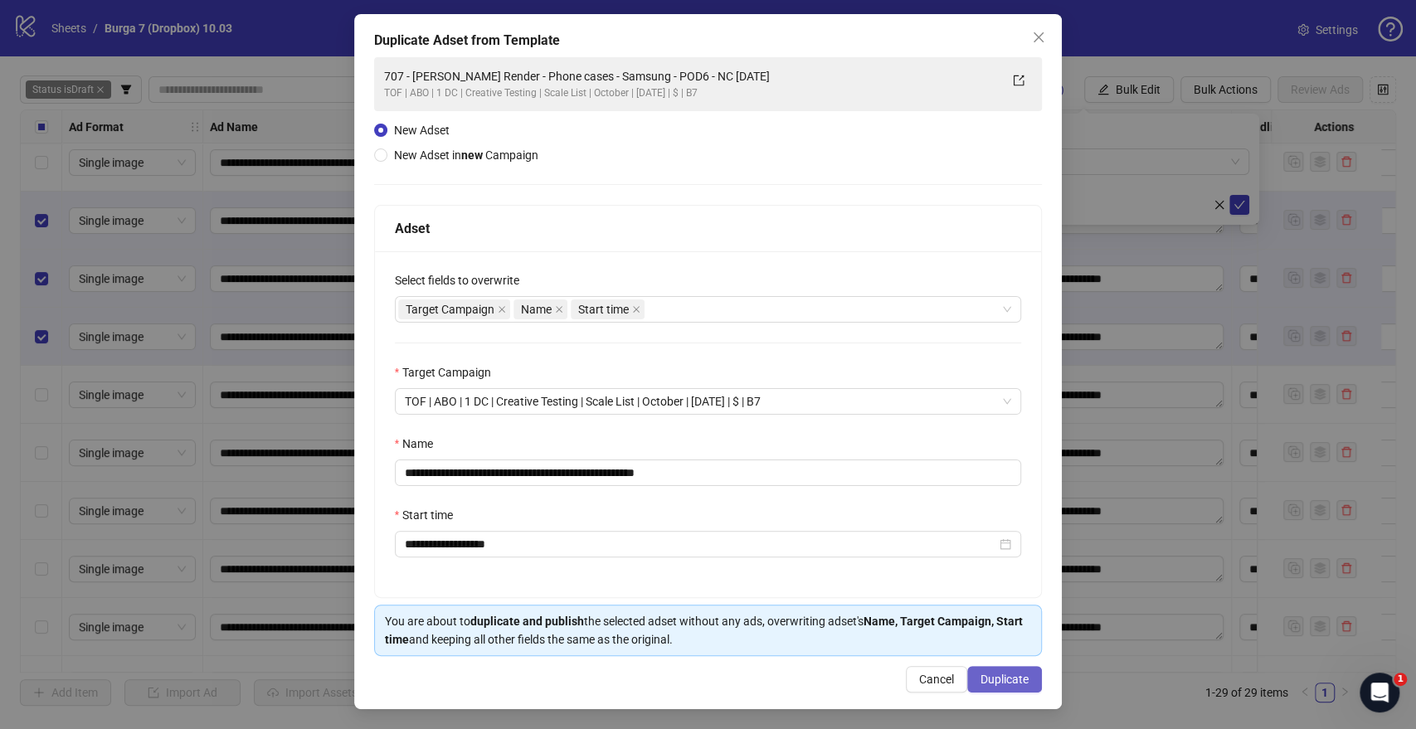
click at [986, 530] on span "Duplicate" at bounding box center [1004, 679] width 48 height 13
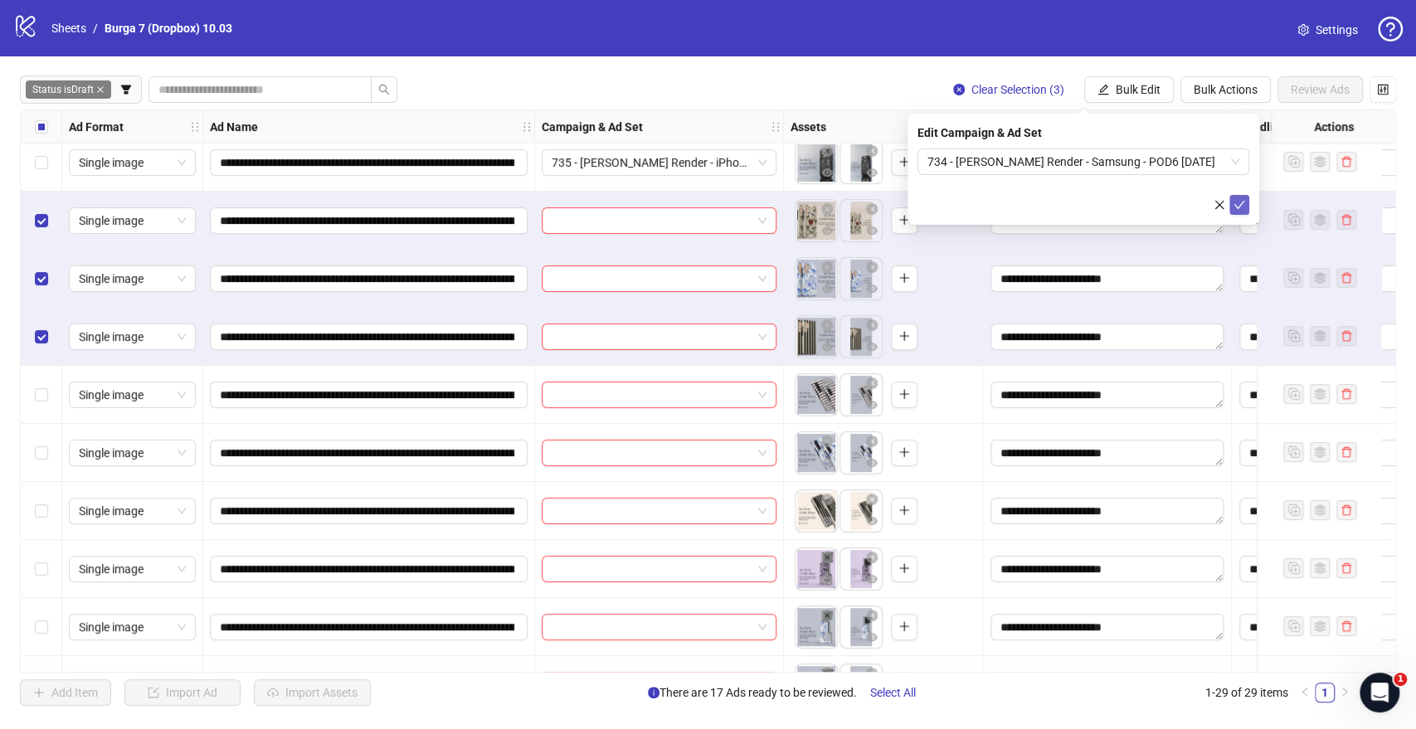
click at [1241, 205] on icon "check" at bounding box center [1239, 205] width 12 height 12
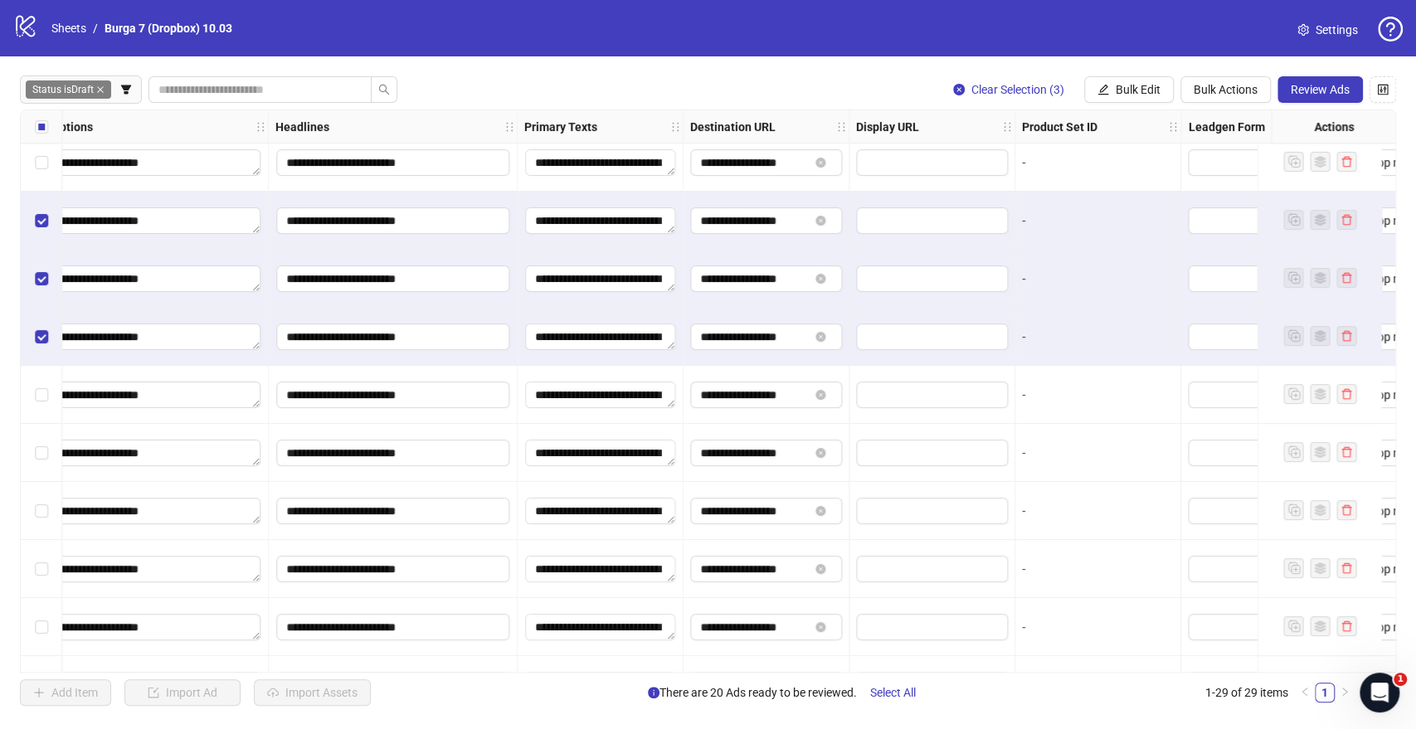
scroll to position [184, 1106]
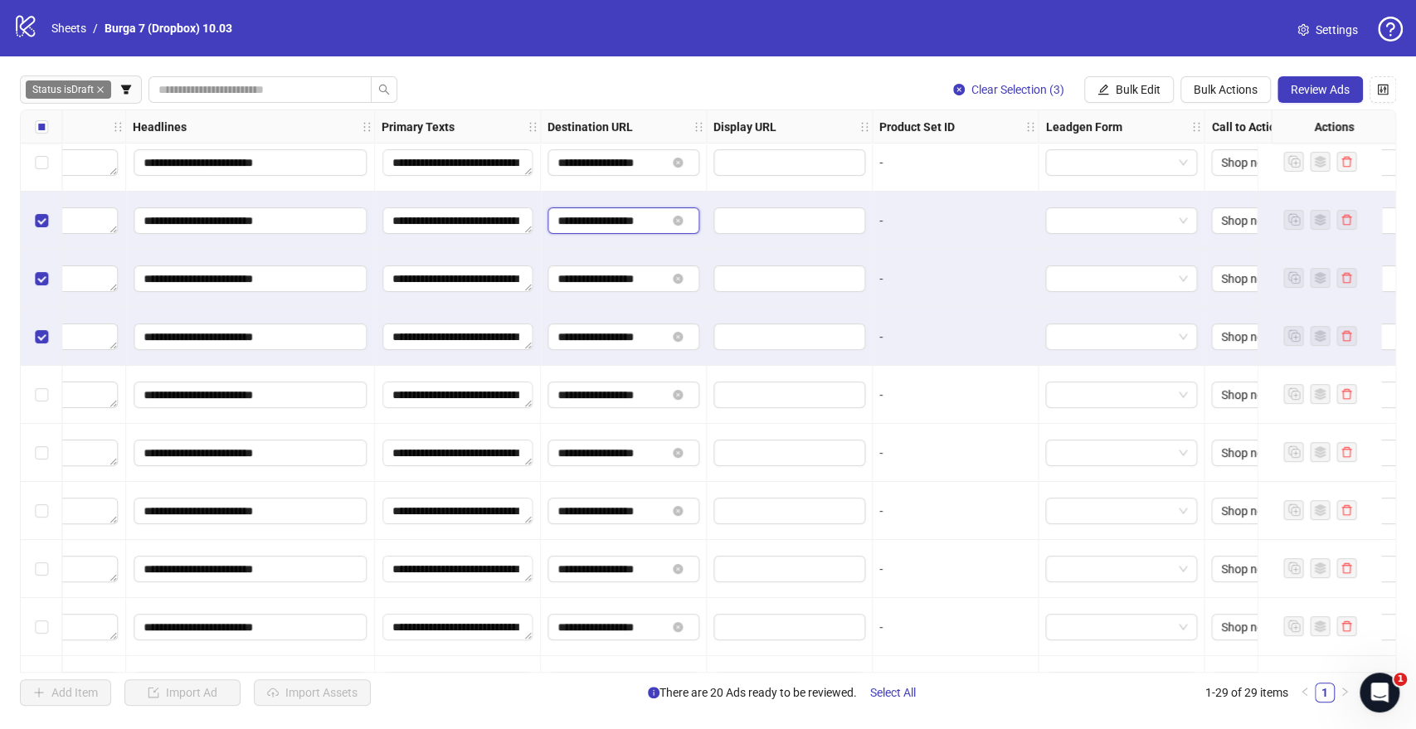
click at [639, 224] on input "**********" at bounding box center [611, 220] width 109 height 18
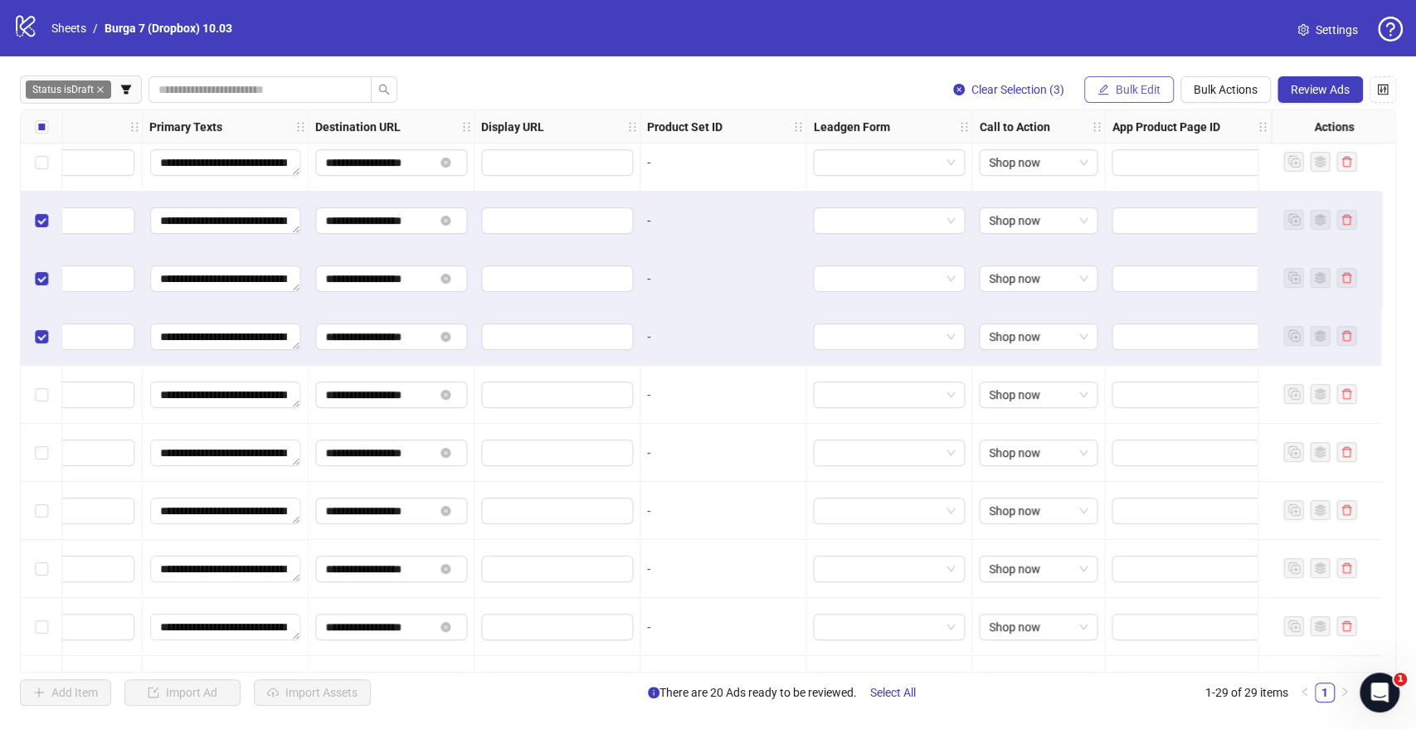
click at [1121, 85] on span "Bulk Edit" at bounding box center [1138, 89] width 45 height 13
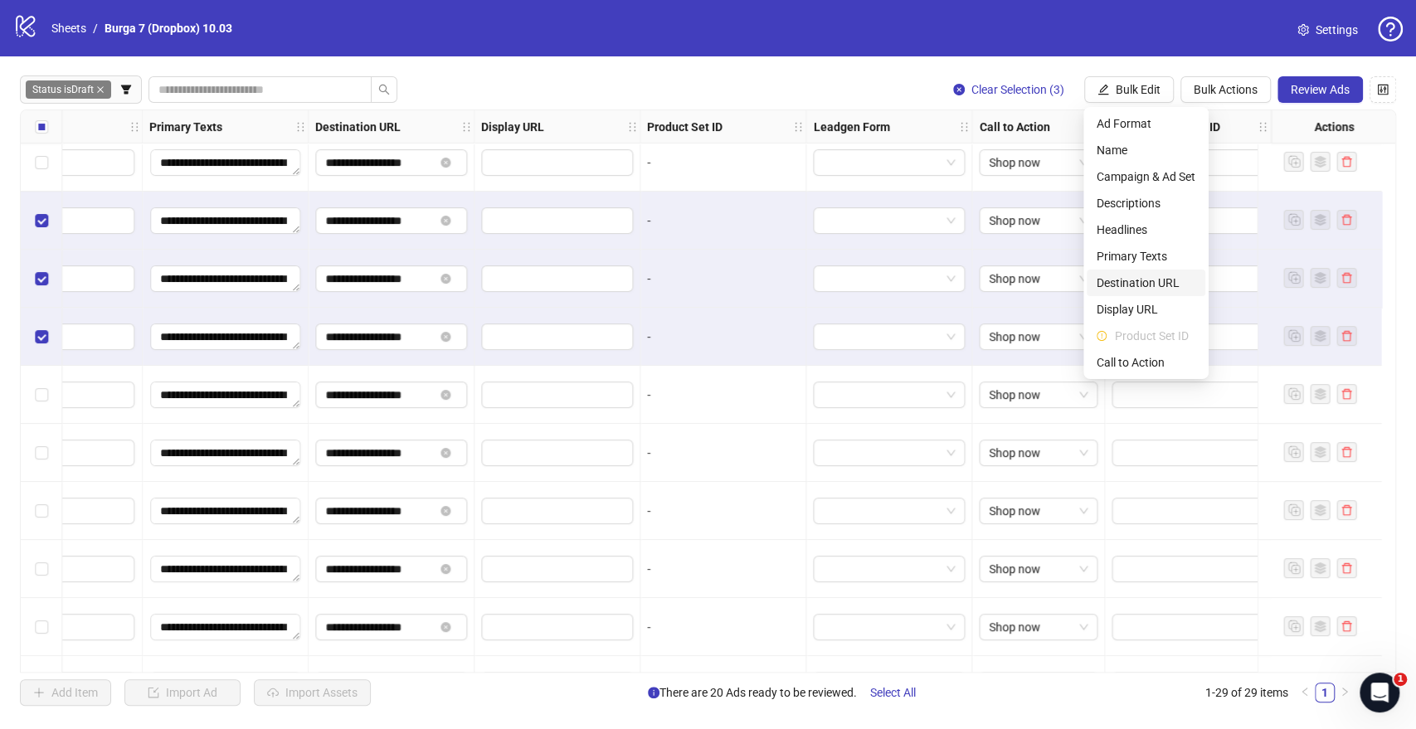
click at [1139, 281] on span "Destination URL" at bounding box center [1145, 283] width 99 height 18
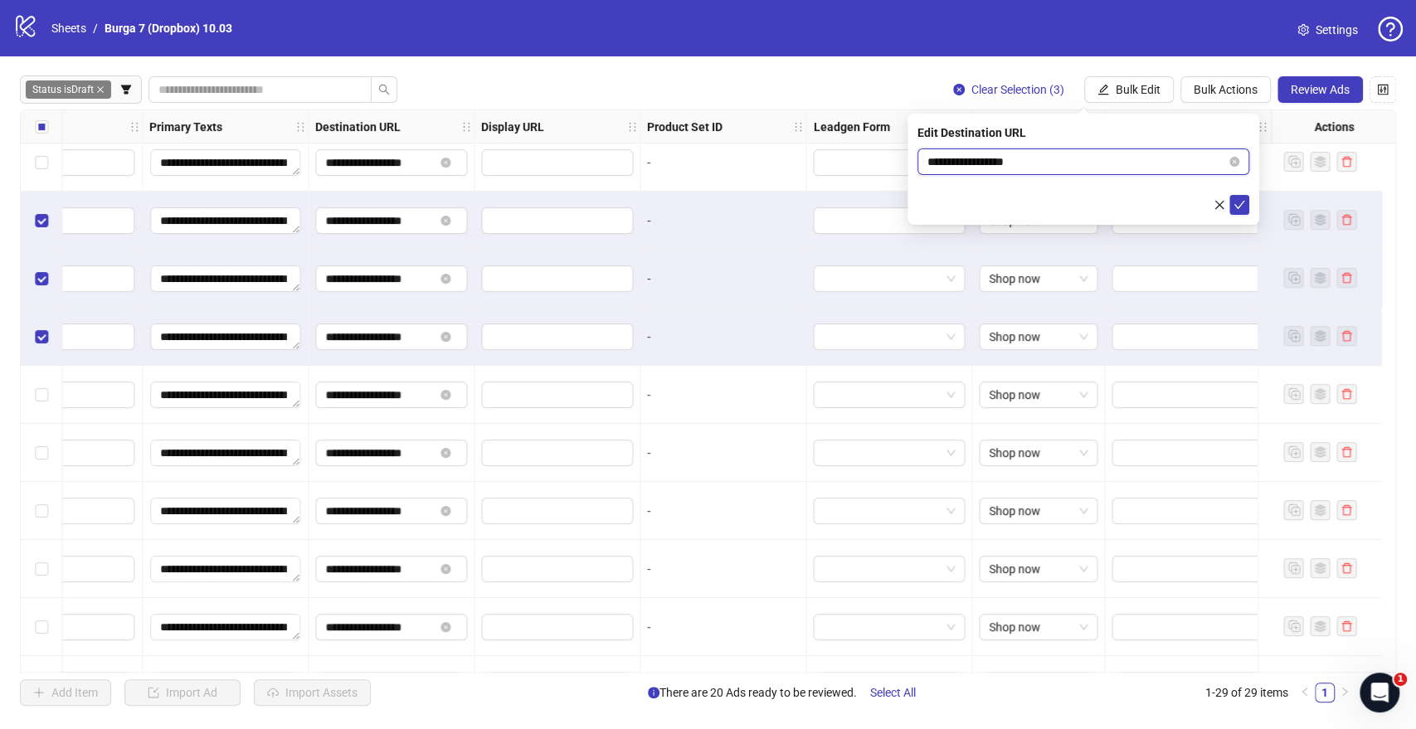
click at [1023, 161] on input "**********" at bounding box center [1076, 162] width 299 height 18
paste input "**********"
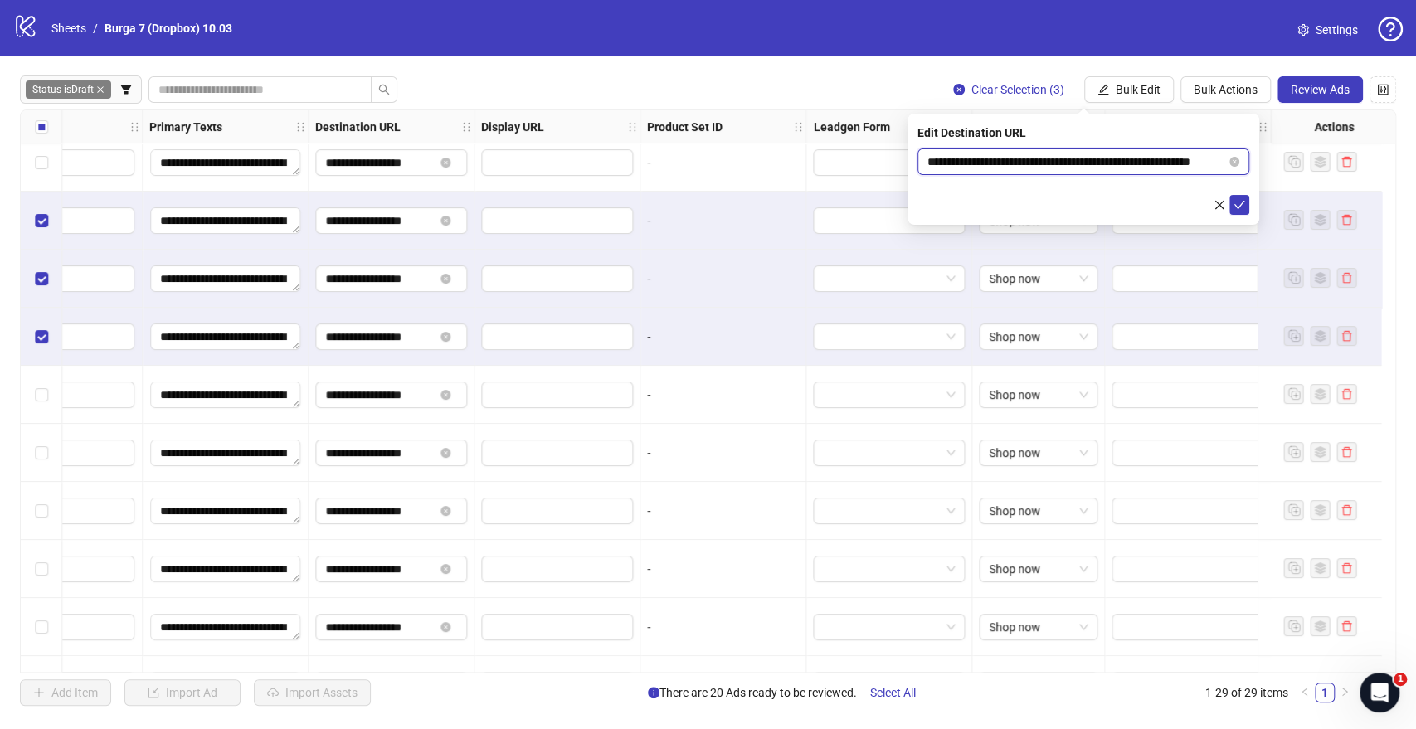
click at [949, 158] on input "**********" at bounding box center [1076, 162] width 299 height 18
click at [982, 161] on input "**********" at bounding box center [1076, 162] width 299 height 18
type input "**********"
click at [1238, 205] on icon "check" at bounding box center [1239, 205] width 12 height 12
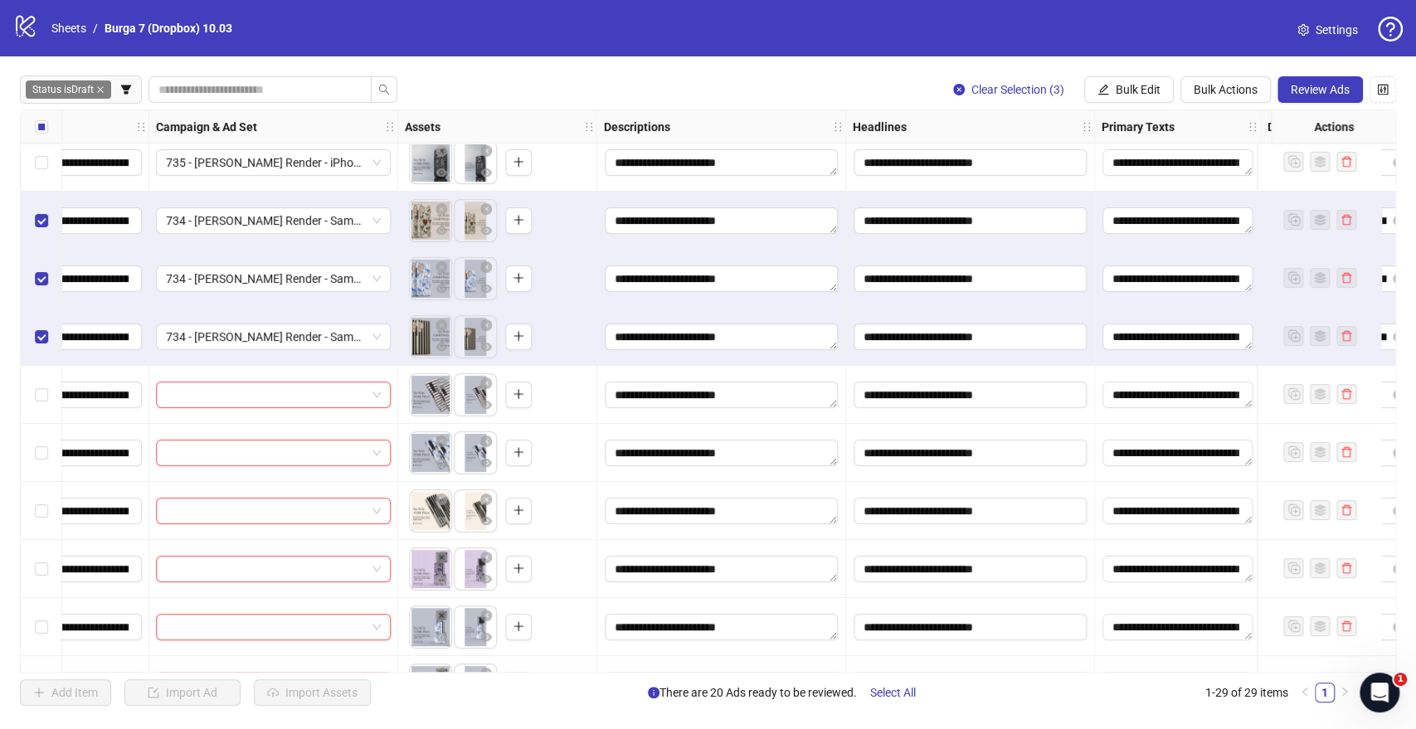
scroll to position [184, 153]
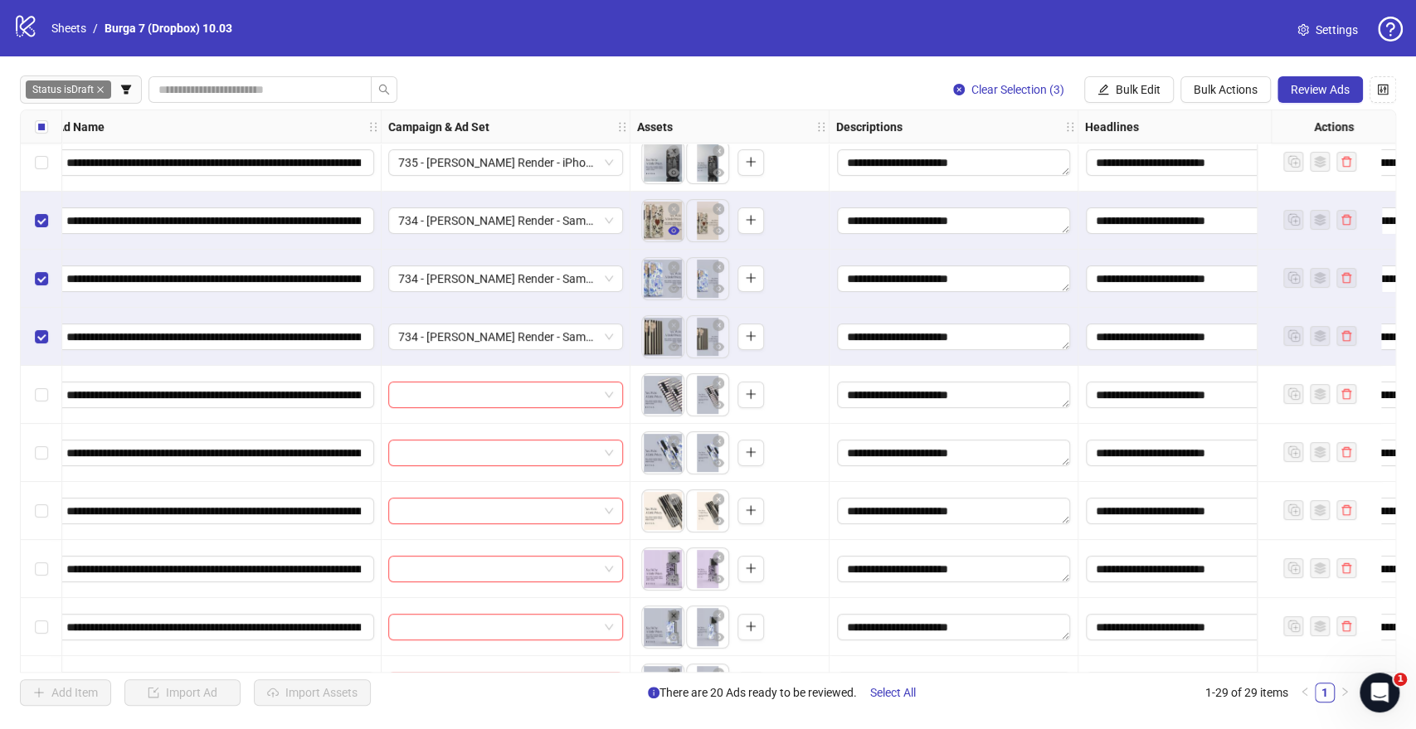
click at [671, 234] on icon "eye" at bounding box center [674, 230] width 12 height 8
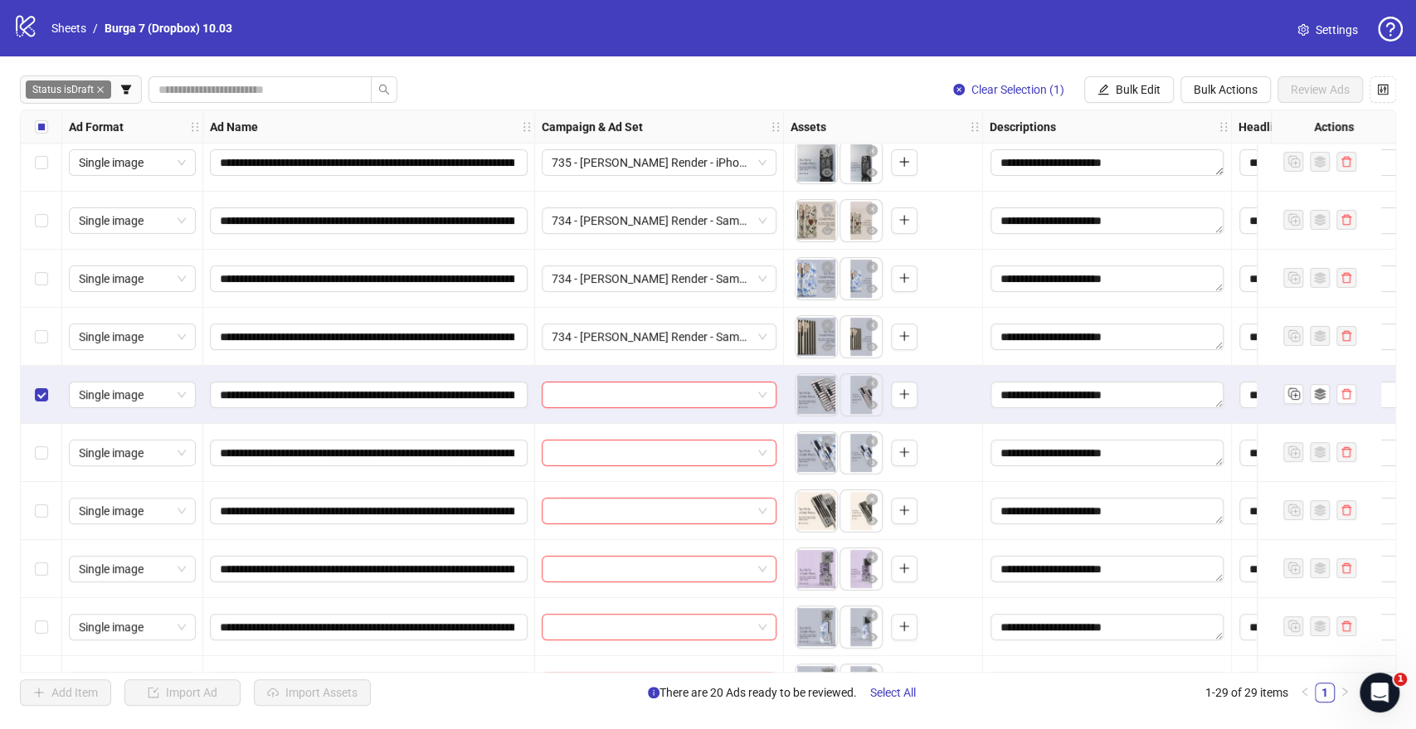
scroll to position [276, 0]
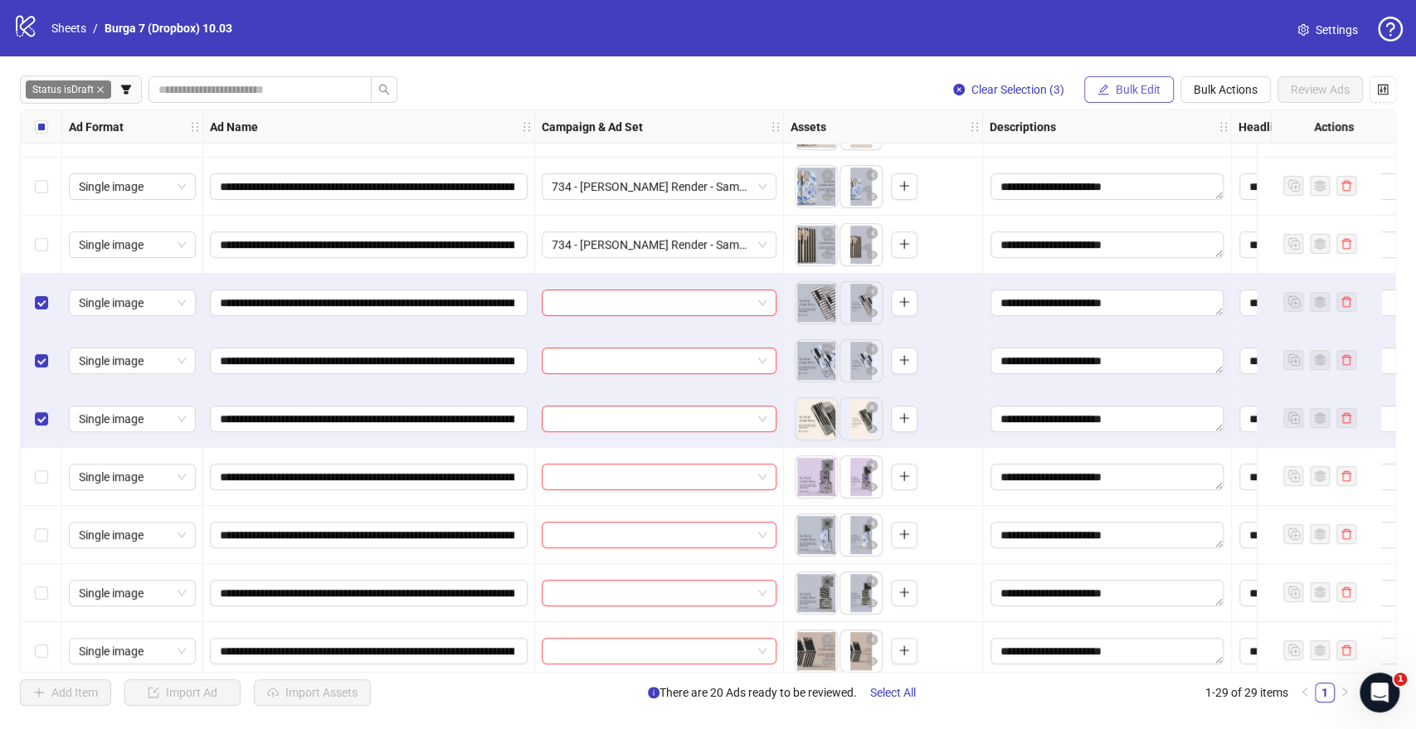
click at [1135, 93] on span "Bulk Edit" at bounding box center [1138, 89] width 45 height 13
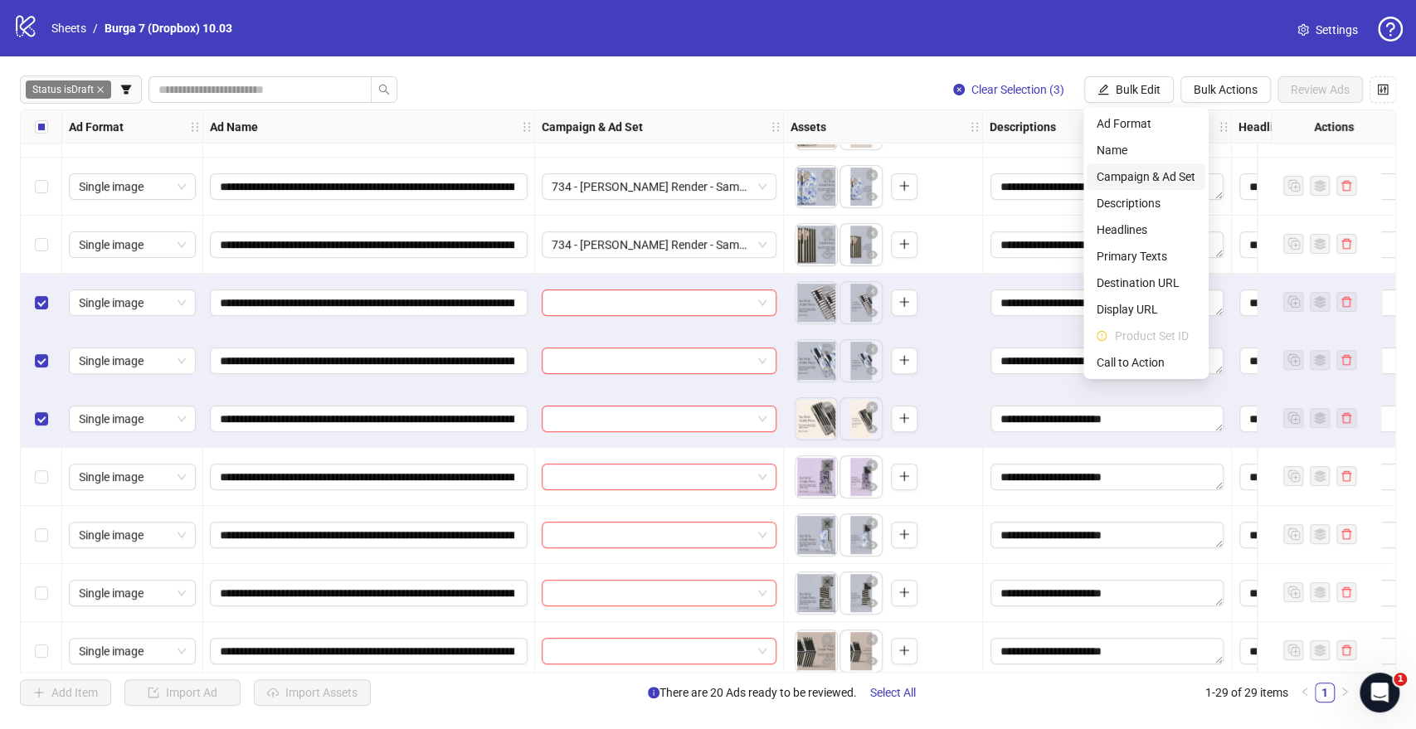
click at [1147, 178] on span "Campaign & Ad Set" at bounding box center [1145, 177] width 99 height 18
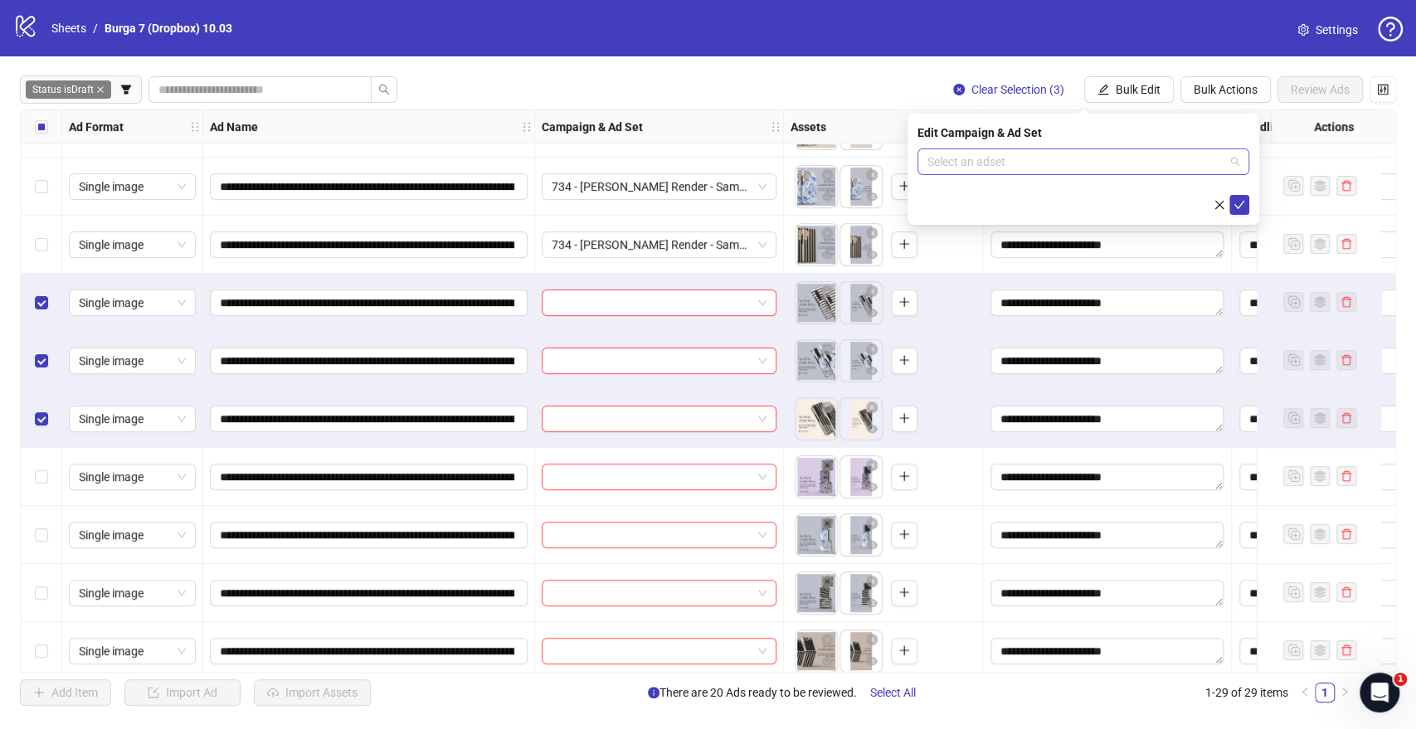
click at [1033, 164] on input "search" at bounding box center [1075, 161] width 297 height 25
click at [989, 158] on input "search" at bounding box center [1075, 161] width 297 height 25
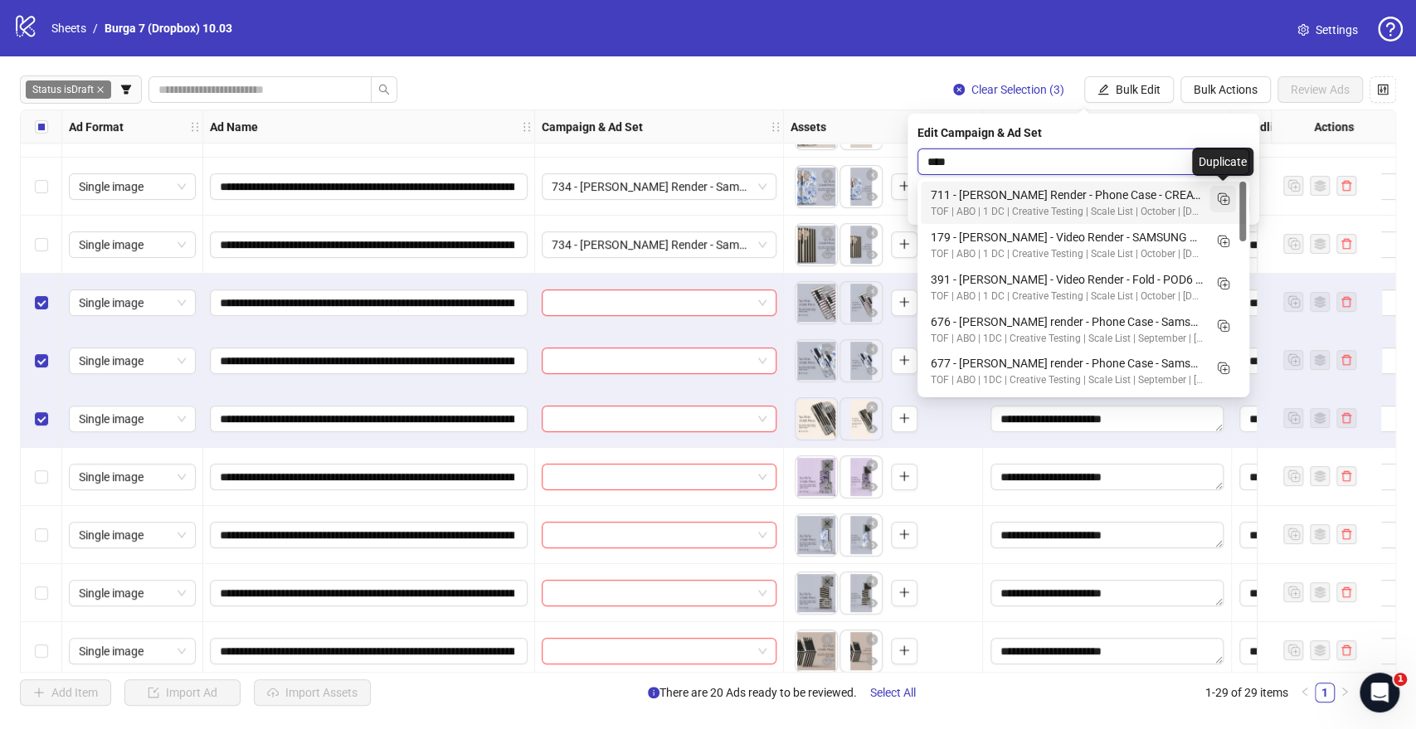
click at [1221, 197] on rect "Duplicate" at bounding box center [1225, 201] width 8 height 8
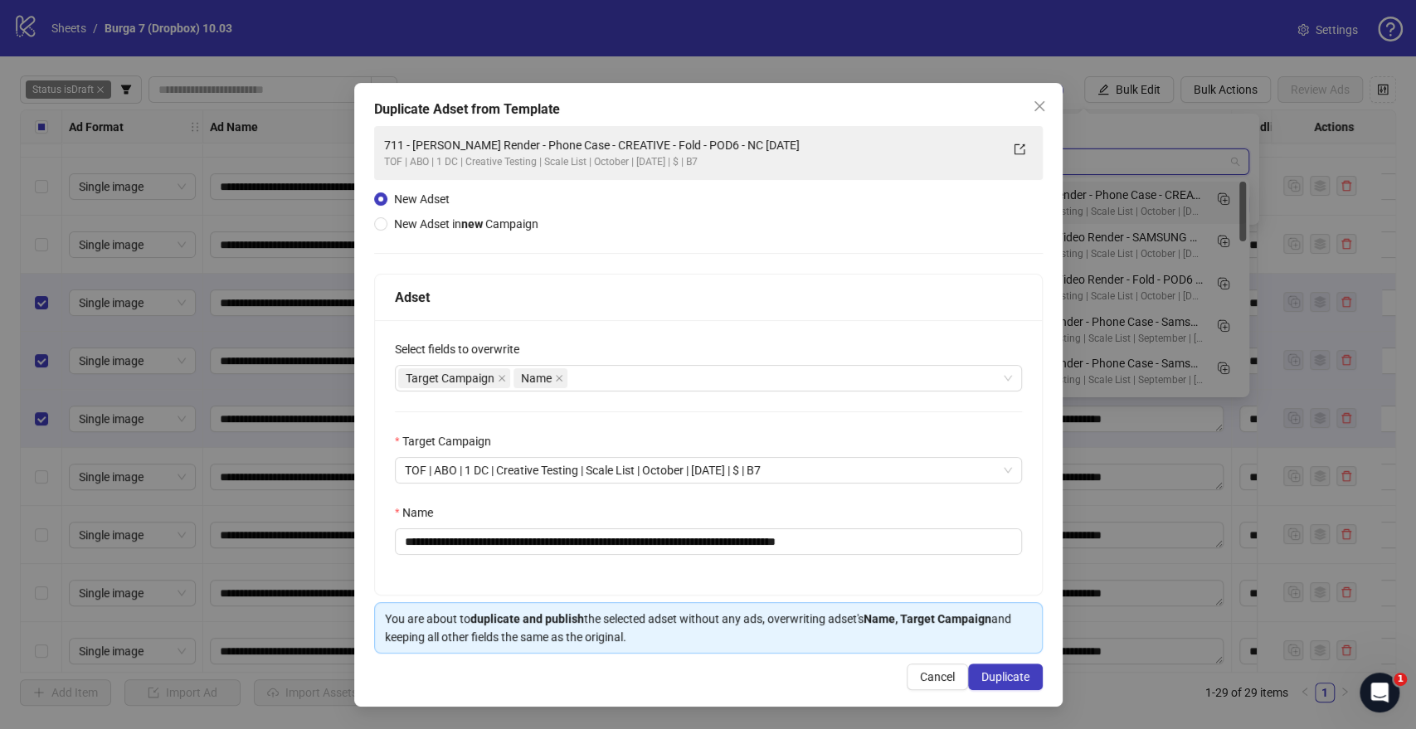
type input "****"
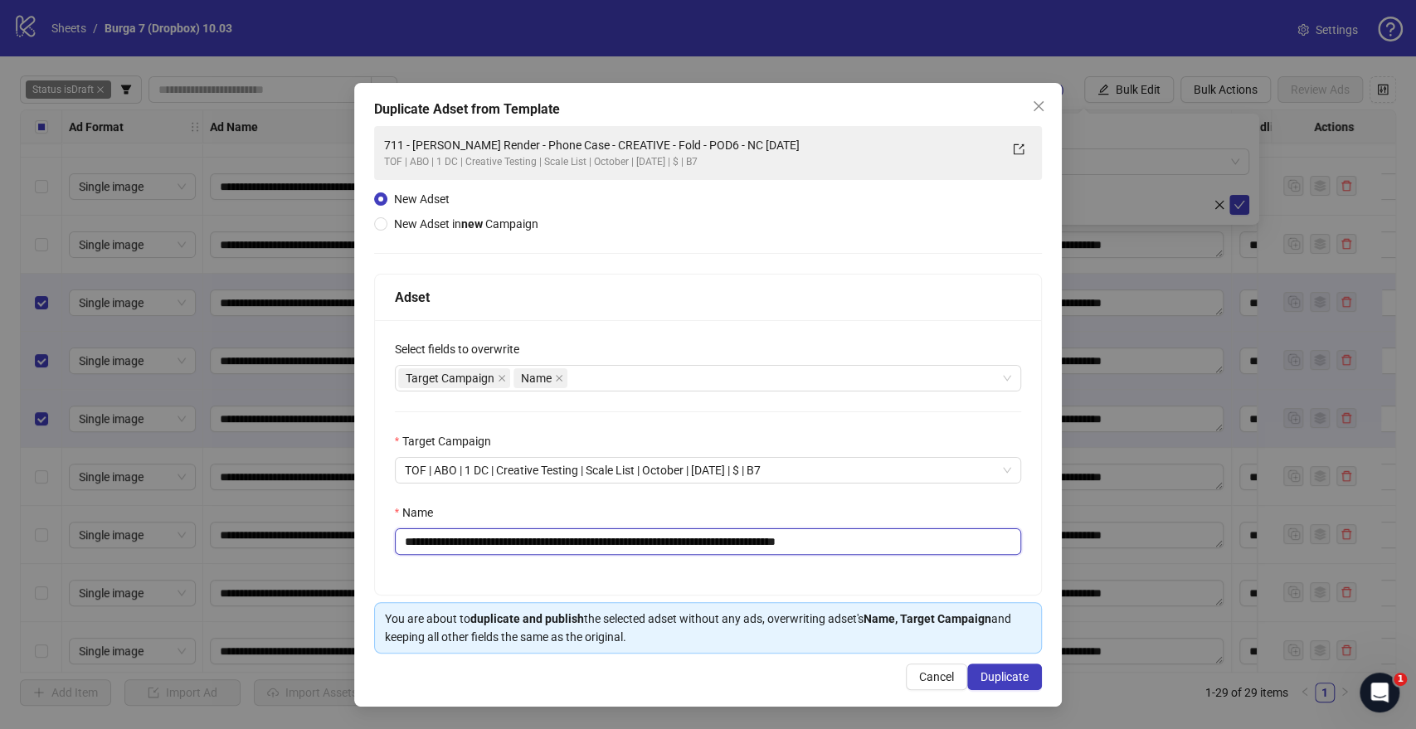
drag, startPoint x: 821, startPoint y: 543, endPoint x: 1017, endPoint y: 544, distance: 195.7
click at [1011, 530] on div "**********" at bounding box center [708, 541] width 627 height 27
drag, startPoint x: 768, startPoint y: 541, endPoint x: 0, endPoint y: 519, distance: 768.3
click at [0, 519] on div "**********" at bounding box center [708, 364] width 1416 height 729
paste input "text"
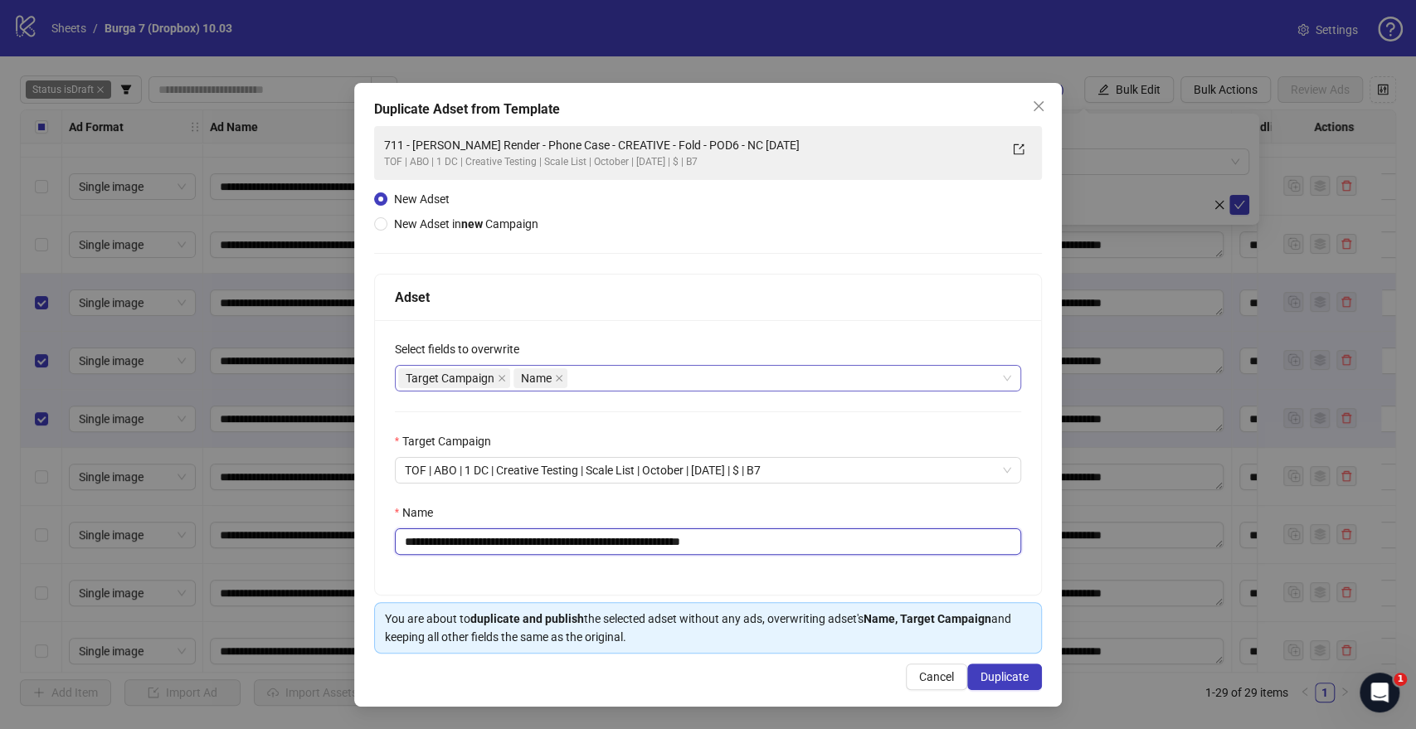
click at [618, 373] on div "Target Campaign Name" at bounding box center [699, 378] width 603 height 23
type input "**********"
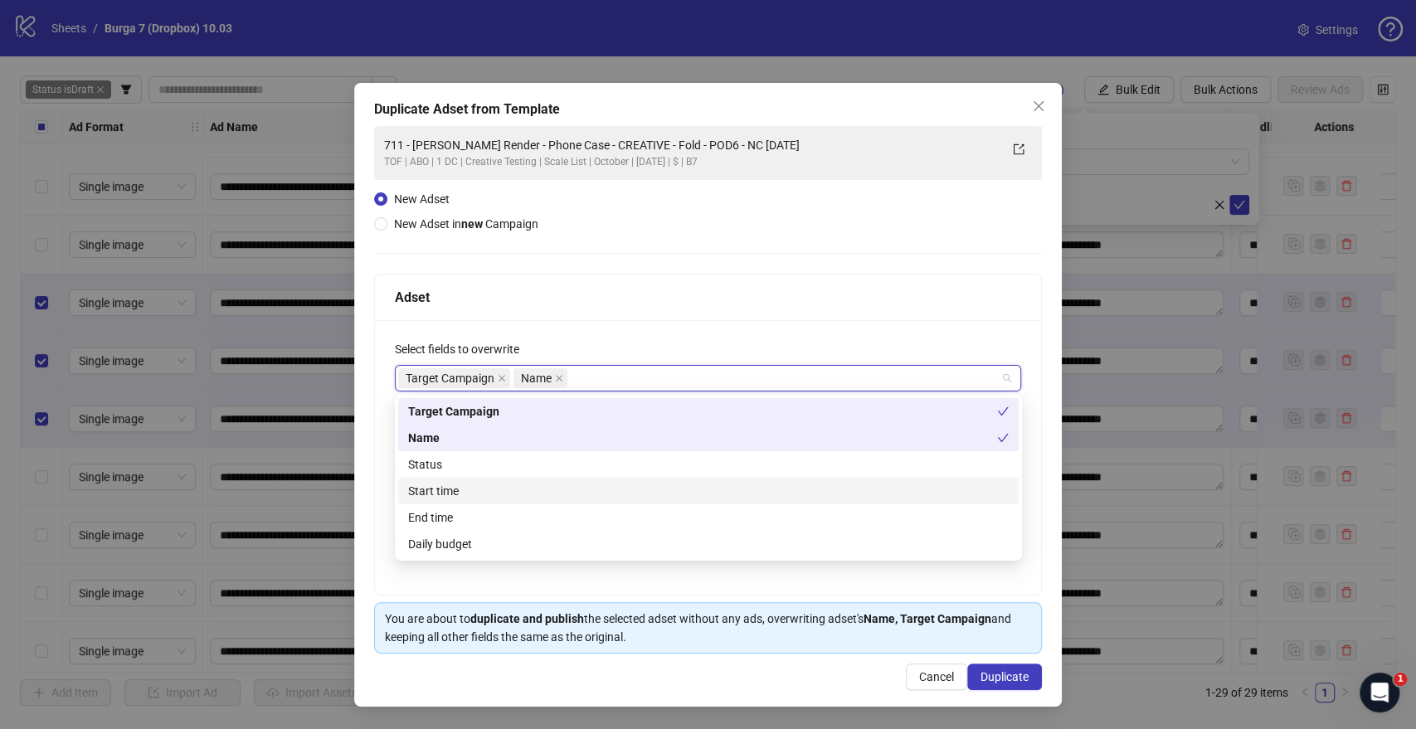
click at [441, 484] on div "Start time" at bounding box center [708, 491] width 600 height 18
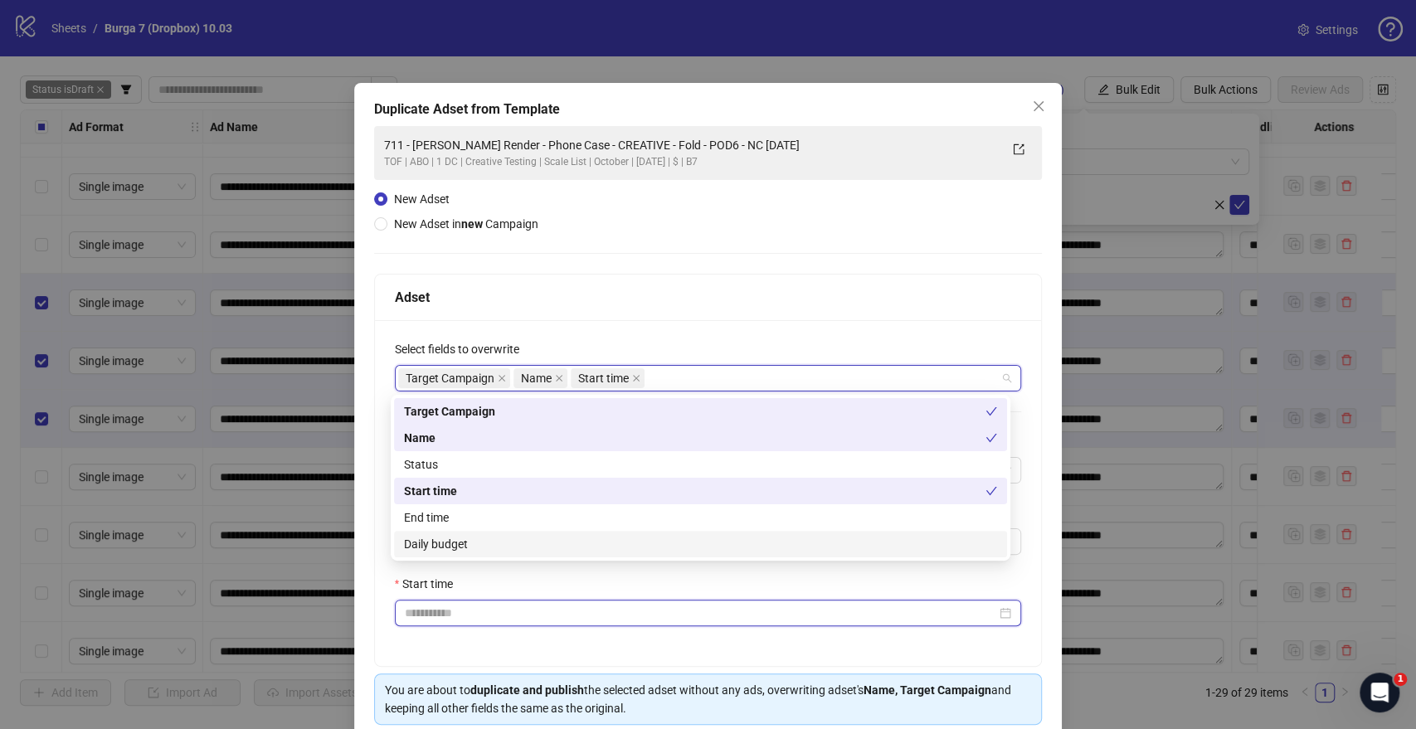
click at [431, 530] on input "Start time" at bounding box center [701, 613] width 592 height 18
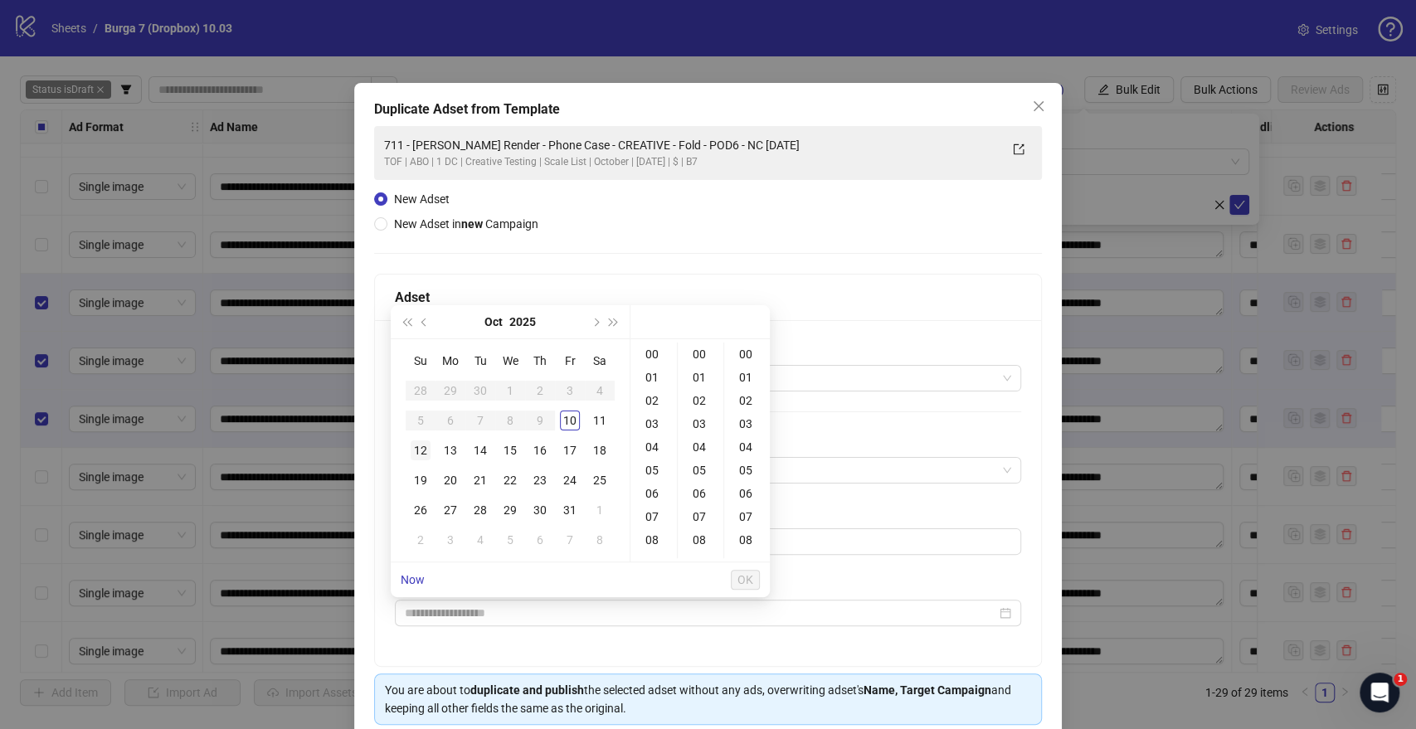
click at [426, 449] on div "12" at bounding box center [421, 450] width 20 height 20
click at [656, 464] on div "09" at bounding box center [654, 470] width 40 height 23
type input "**********"
click at [749, 530] on span "OK" at bounding box center [745, 579] width 16 height 13
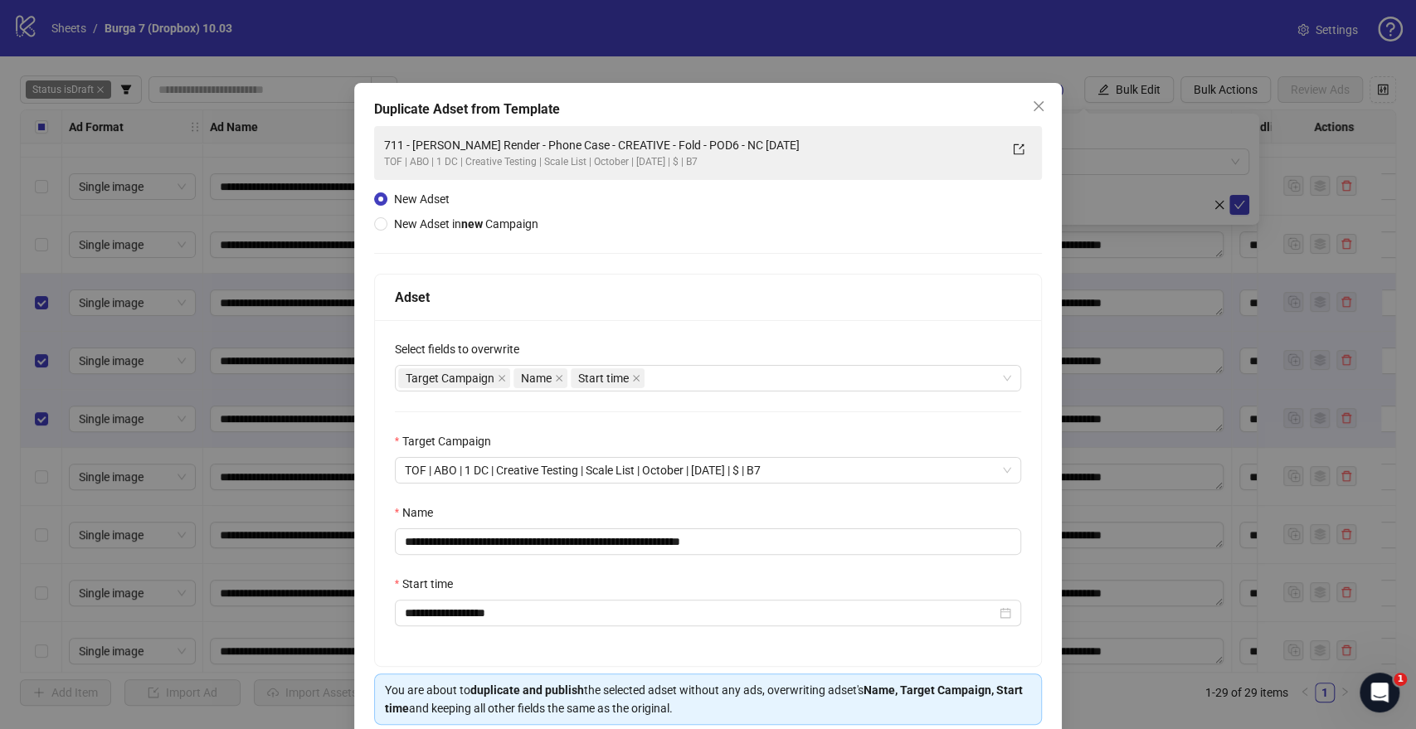
scroll to position [69, 0]
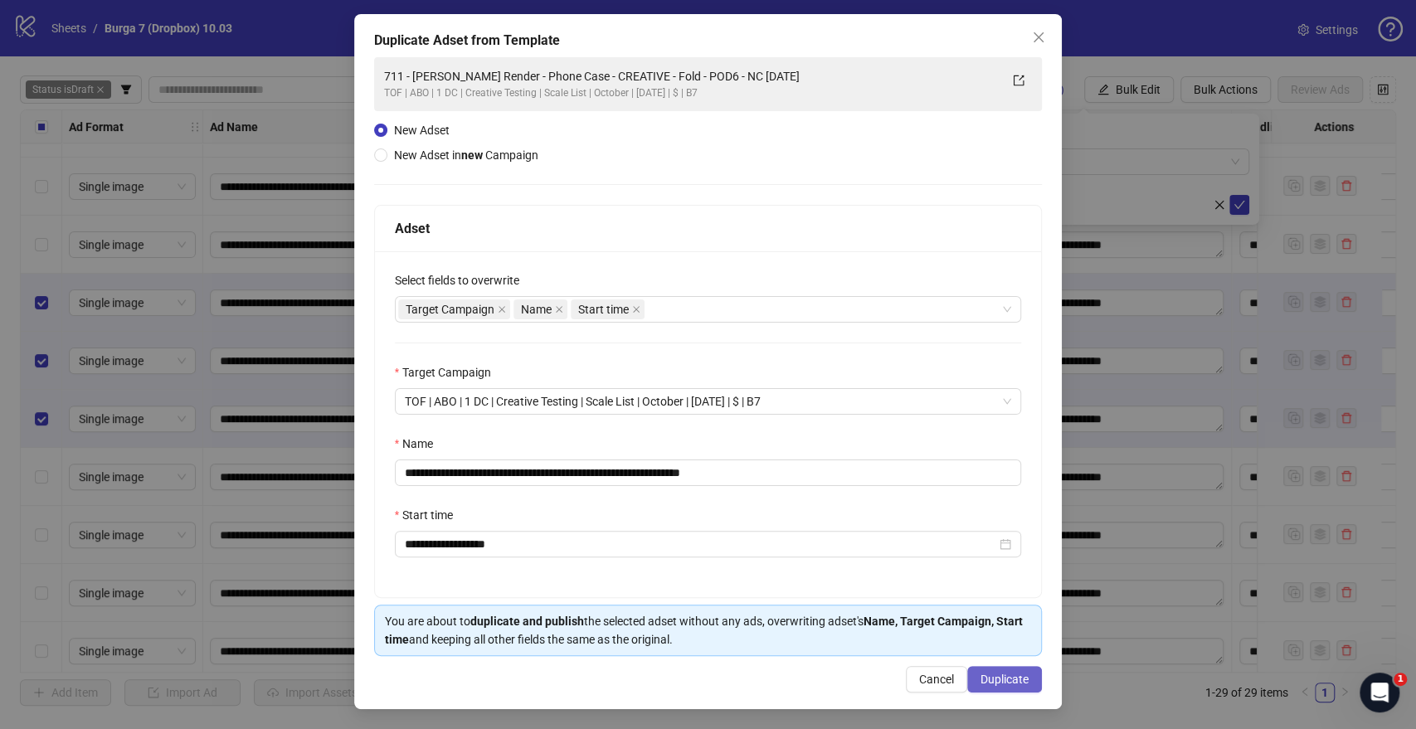
click at [1007, 530] on span "Duplicate" at bounding box center [1004, 679] width 48 height 13
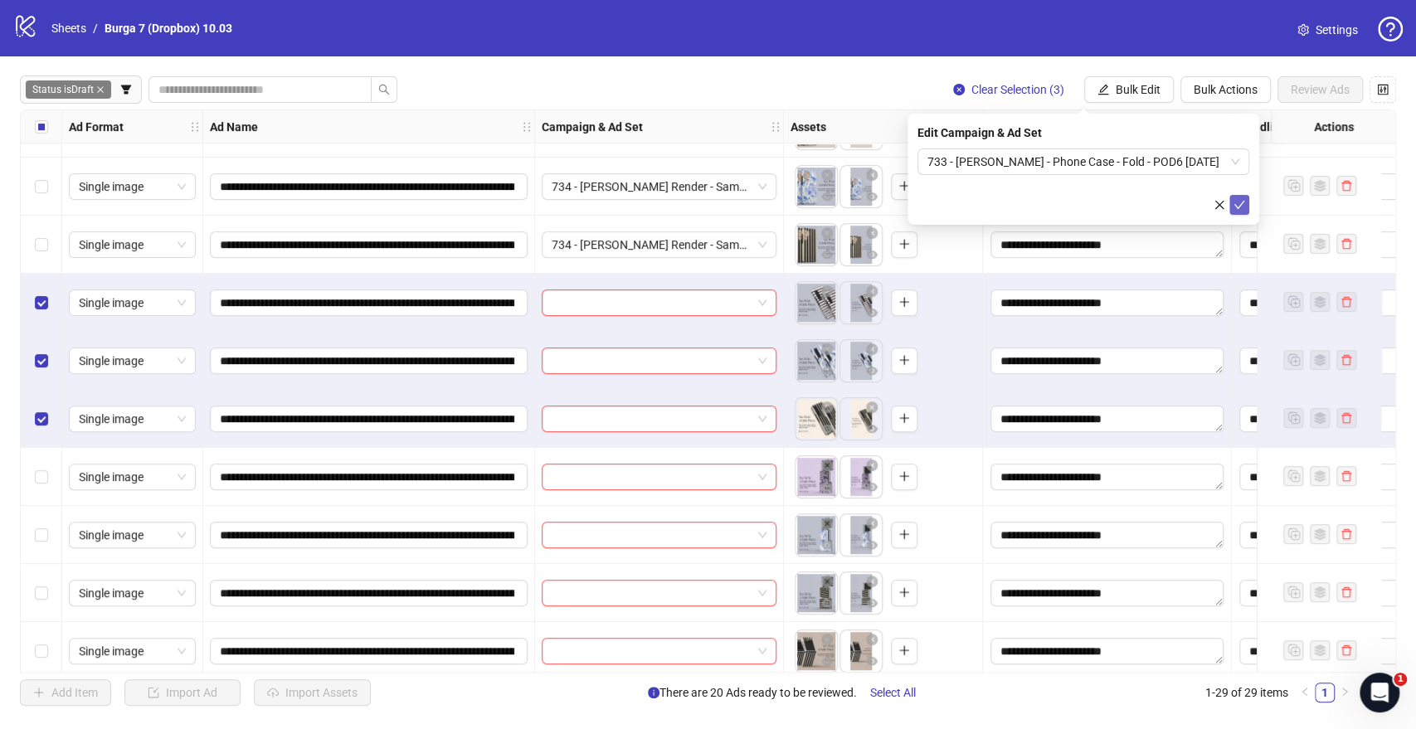
click at [1237, 203] on icon "check" at bounding box center [1239, 205] width 12 height 12
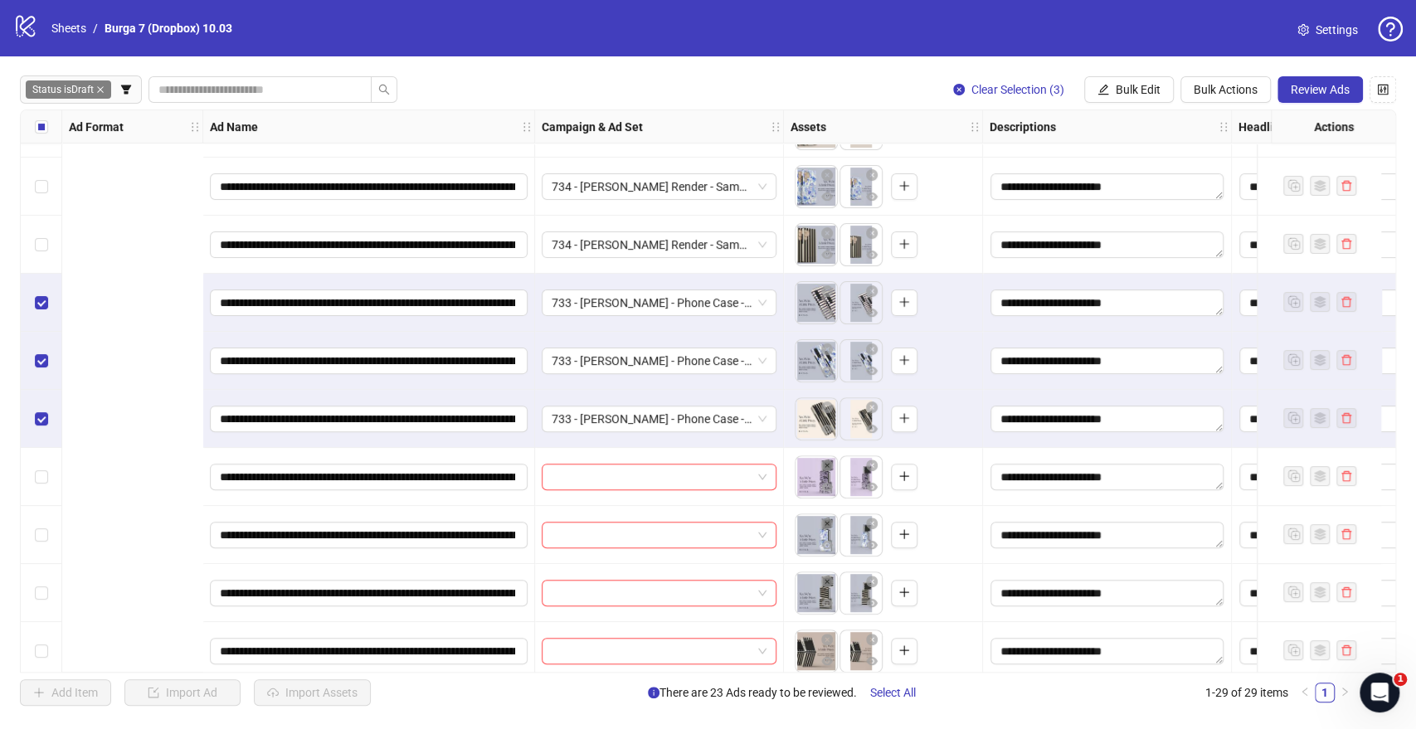
scroll to position [276, 552]
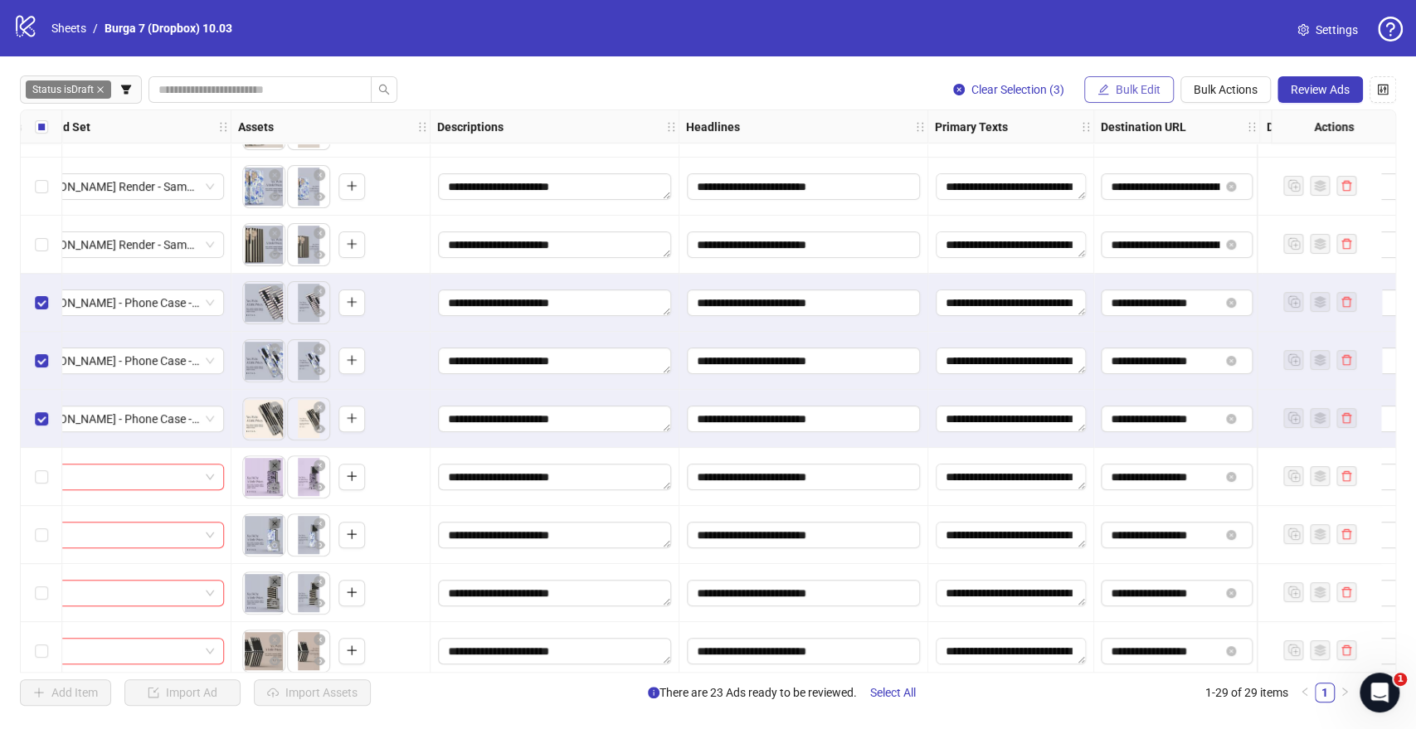
click at [1132, 85] on span "Bulk Edit" at bounding box center [1138, 89] width 45 height 13
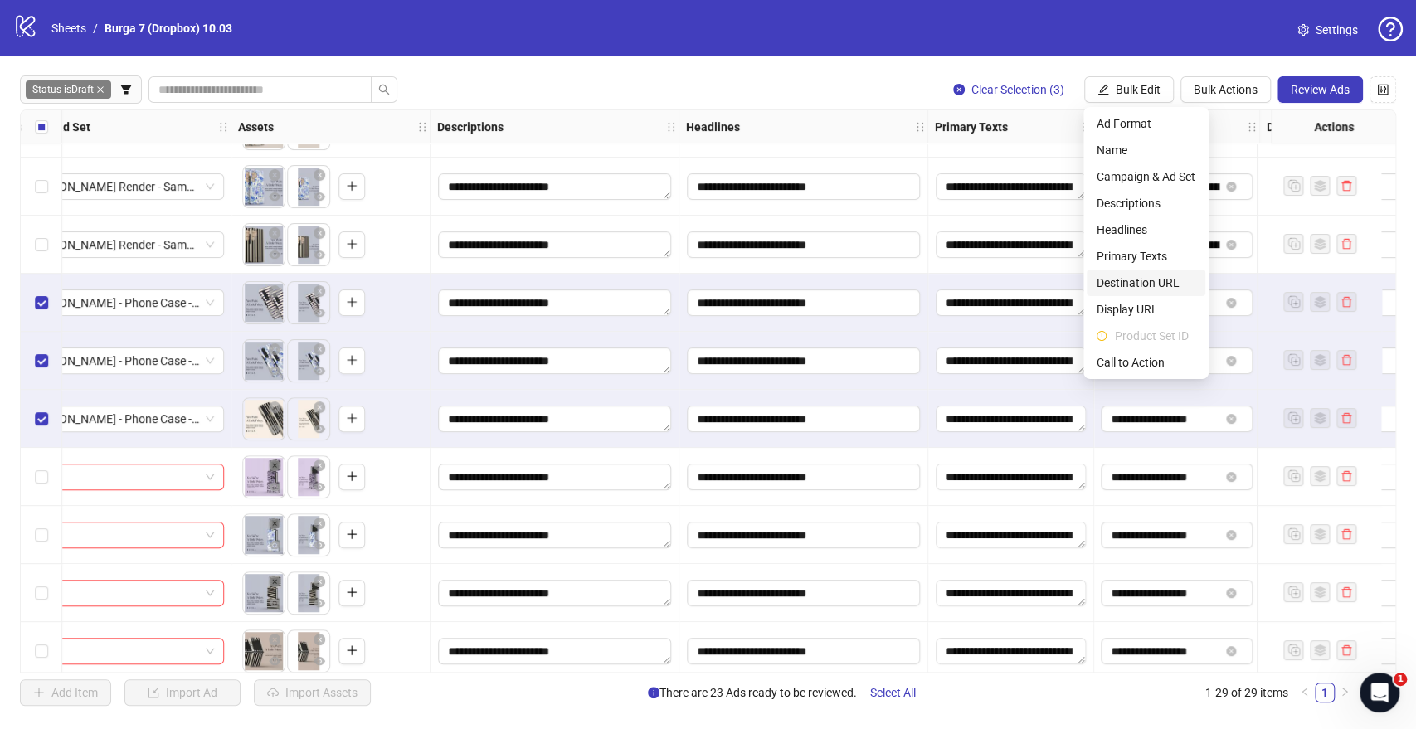
click at [1145, 270] on li "Destination URL" at bounding box center [1145, 283] width 119 height 27
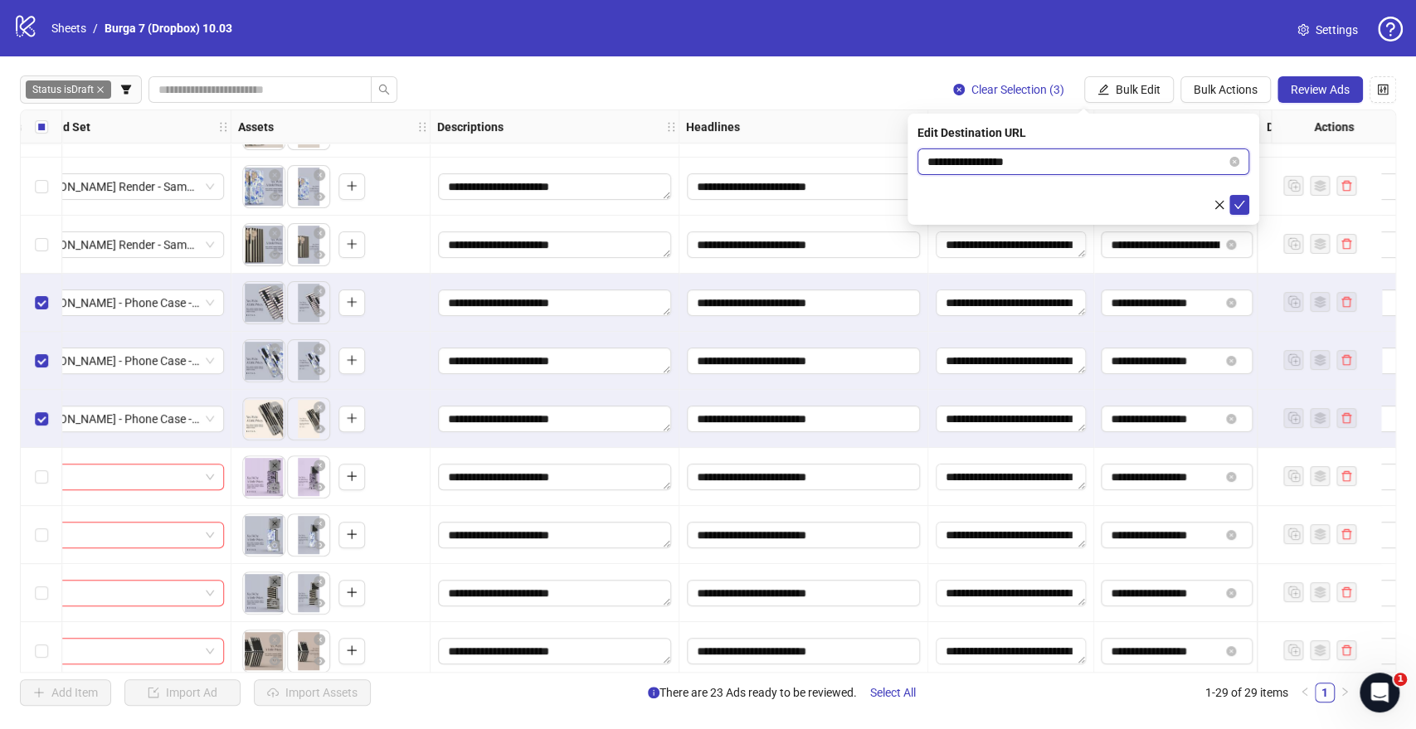
click at [1010, 164] on input "**********" at bounding box center [1076, 162] width 299 height 18
paste input "**********"
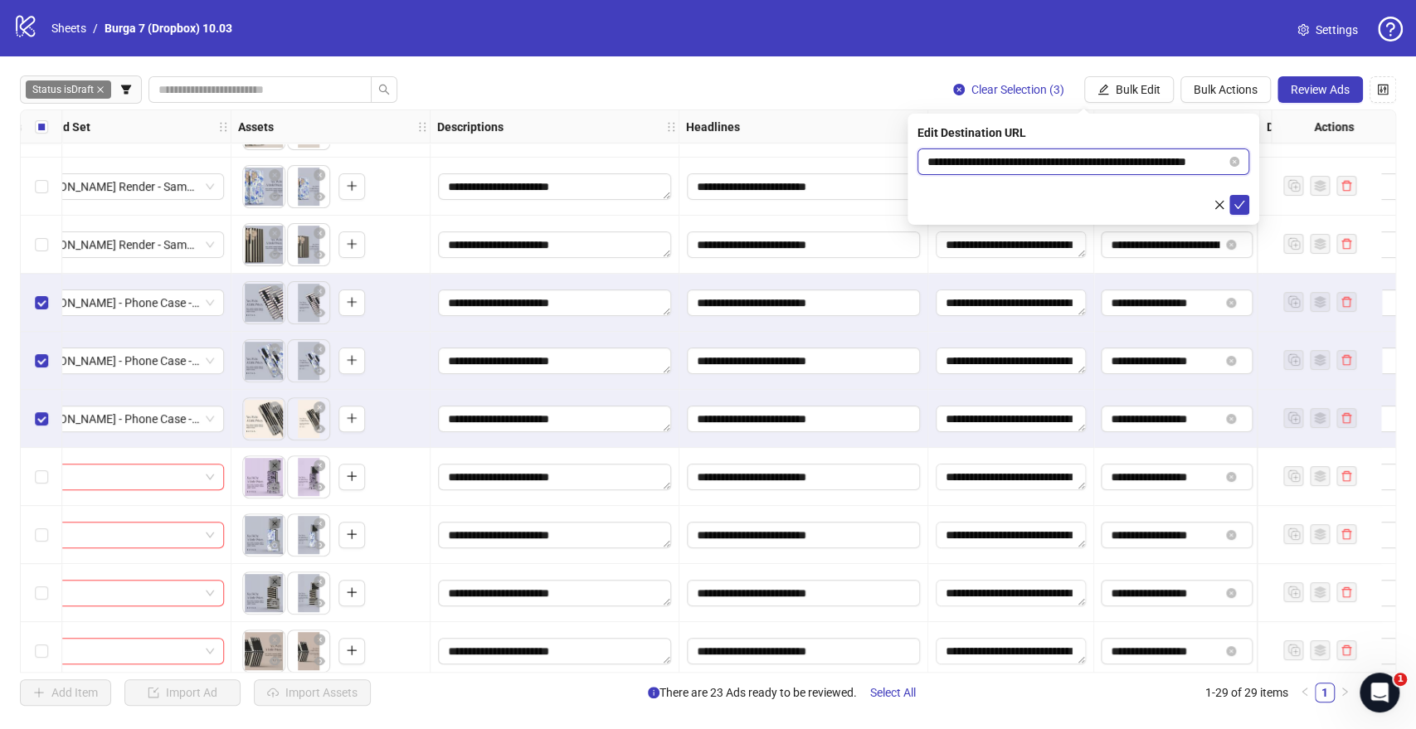
click at [969, 157] on input "**********" at bounding box center [1076, 162] width 299 height 18
click at [981, 161] on input "**********" at bounding box center [1076, 162] width 299 height 18
type input "**********"
click at [1242, 201] on icon "check" at bounding box center [1239, 205] width 11 height 8
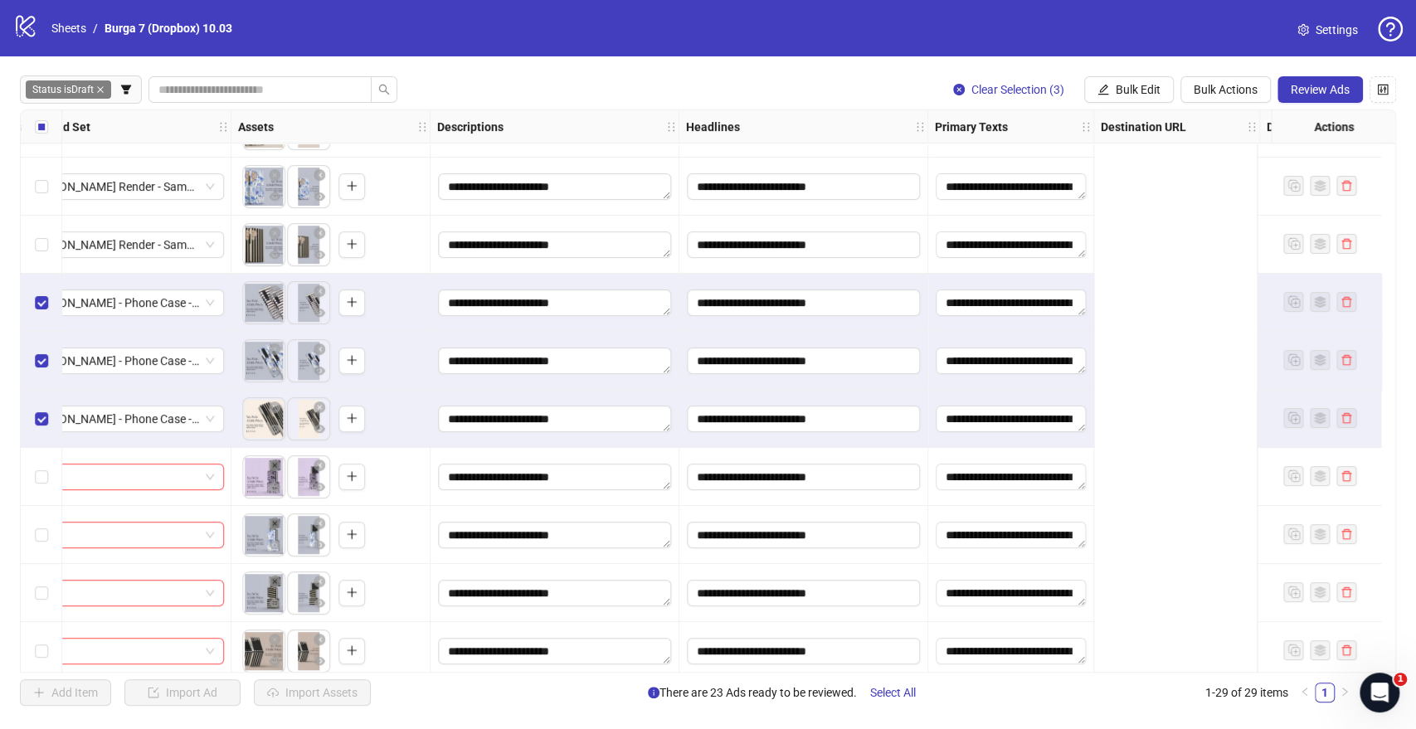
scroll to position [276, 0]
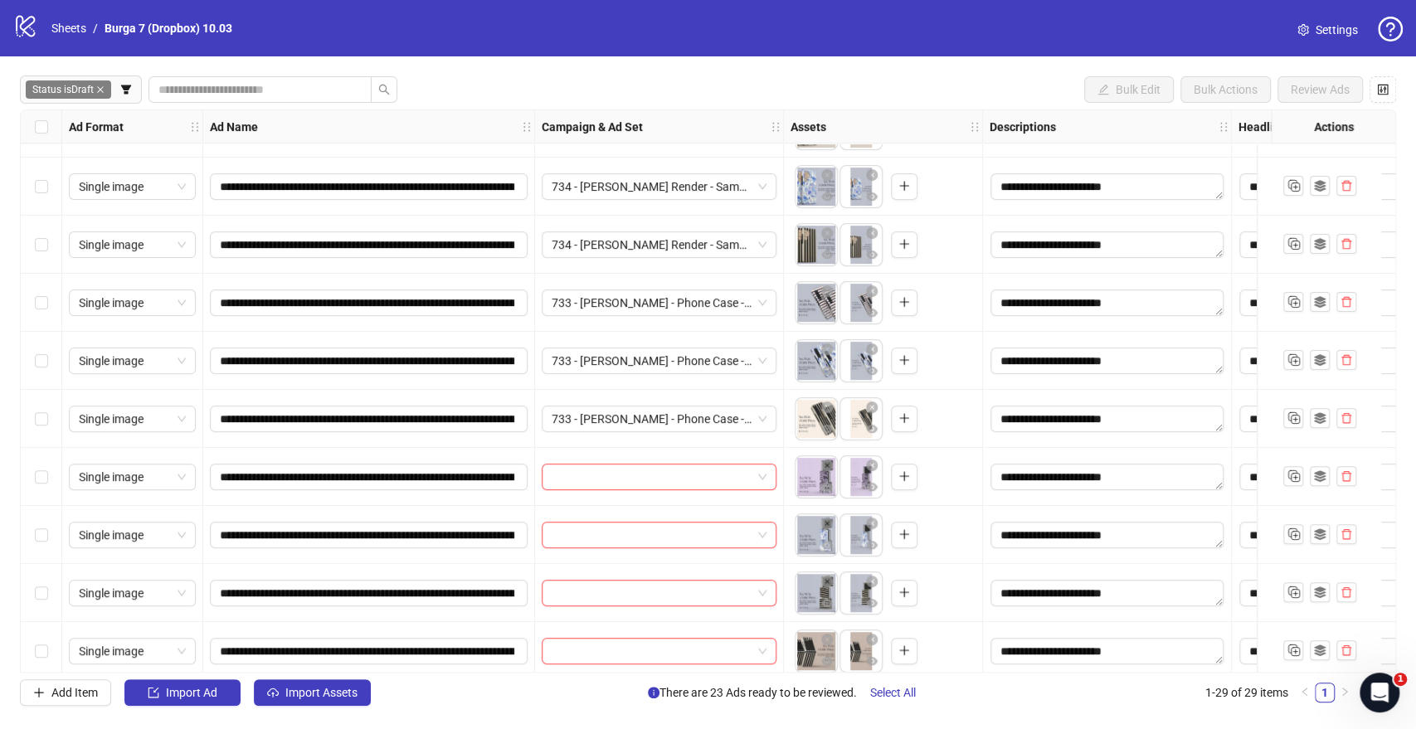
click at [47, 476] on div "Select row 11" at bounding box center [41, 477] width 41 height 58
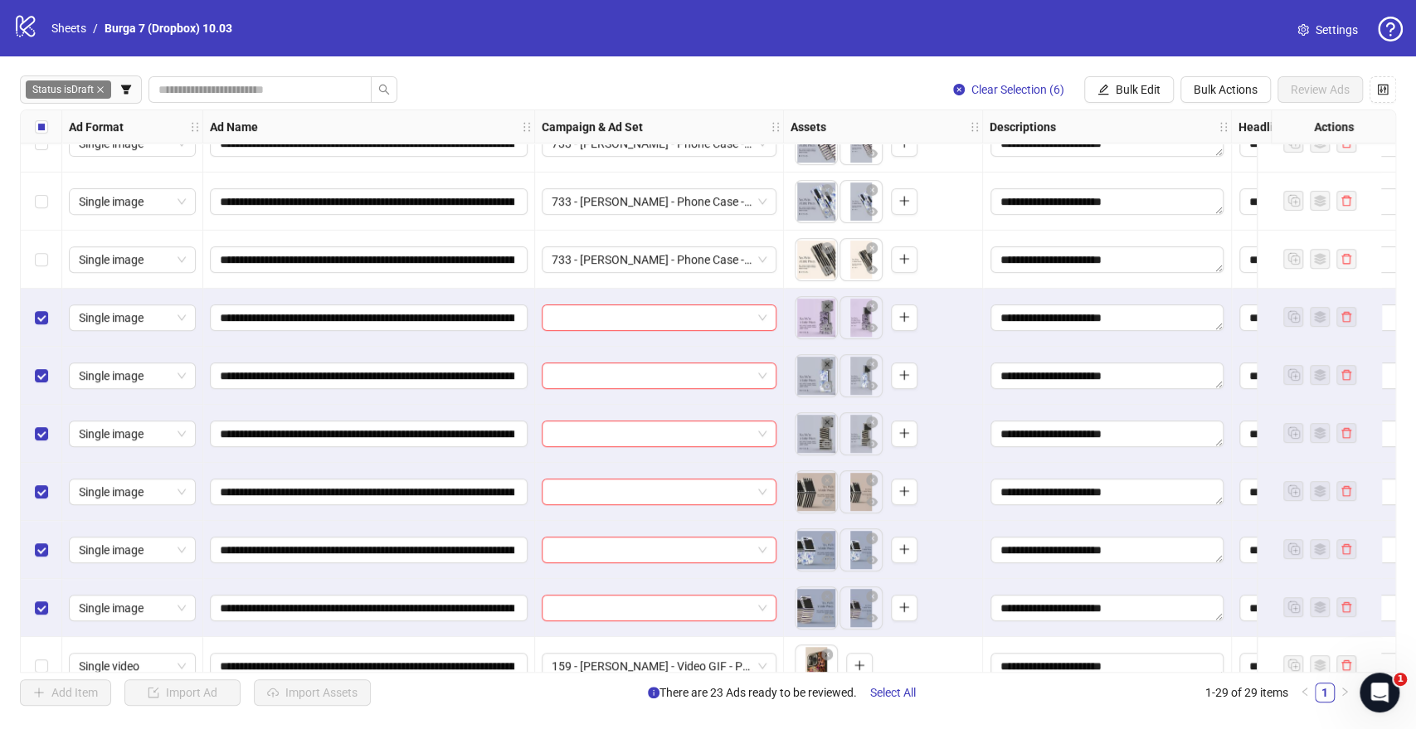
scroll to position [368, 0]
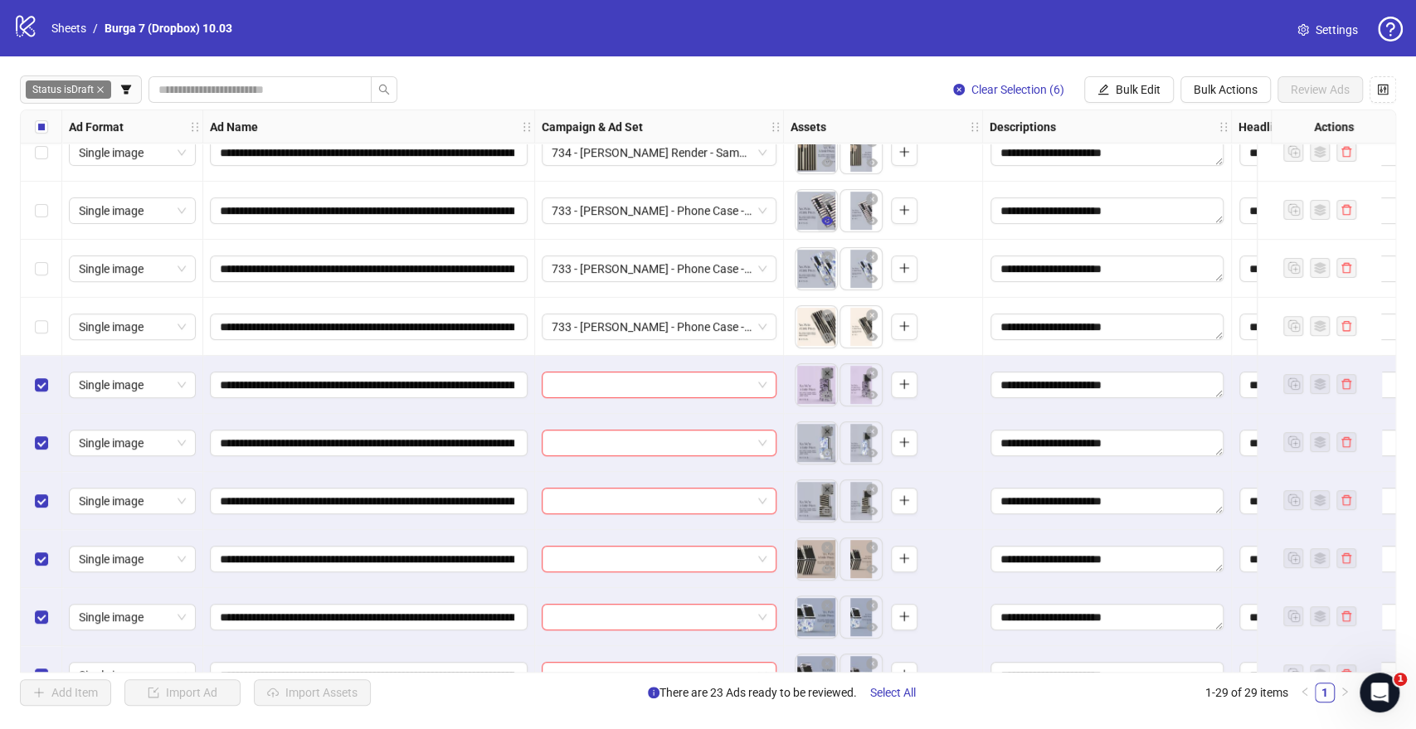
click at [832, 221] on icon "eye" at bounding box center [827, 221] width 12 height 12
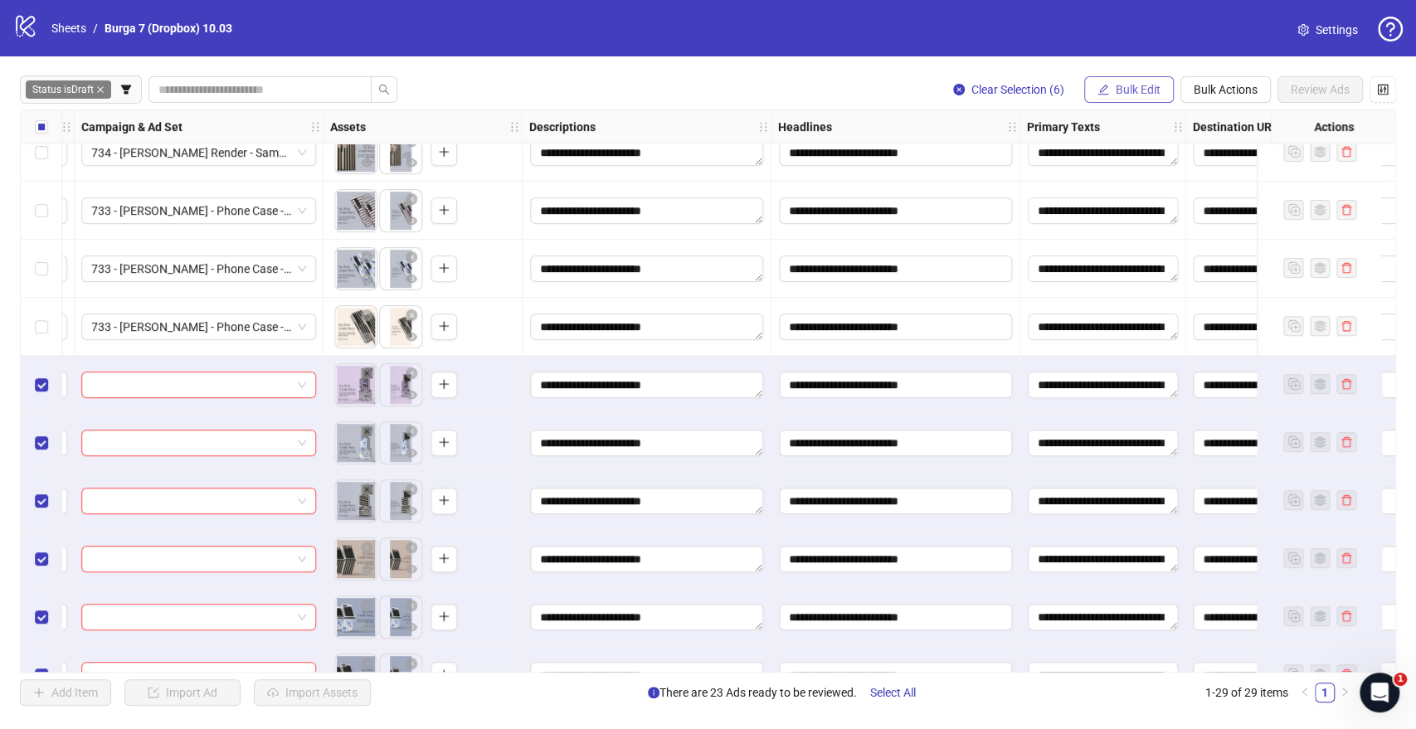
click at [1131, 89] on span "Bulk Edit" at bounding box center [1138, 89] width 45 height 13
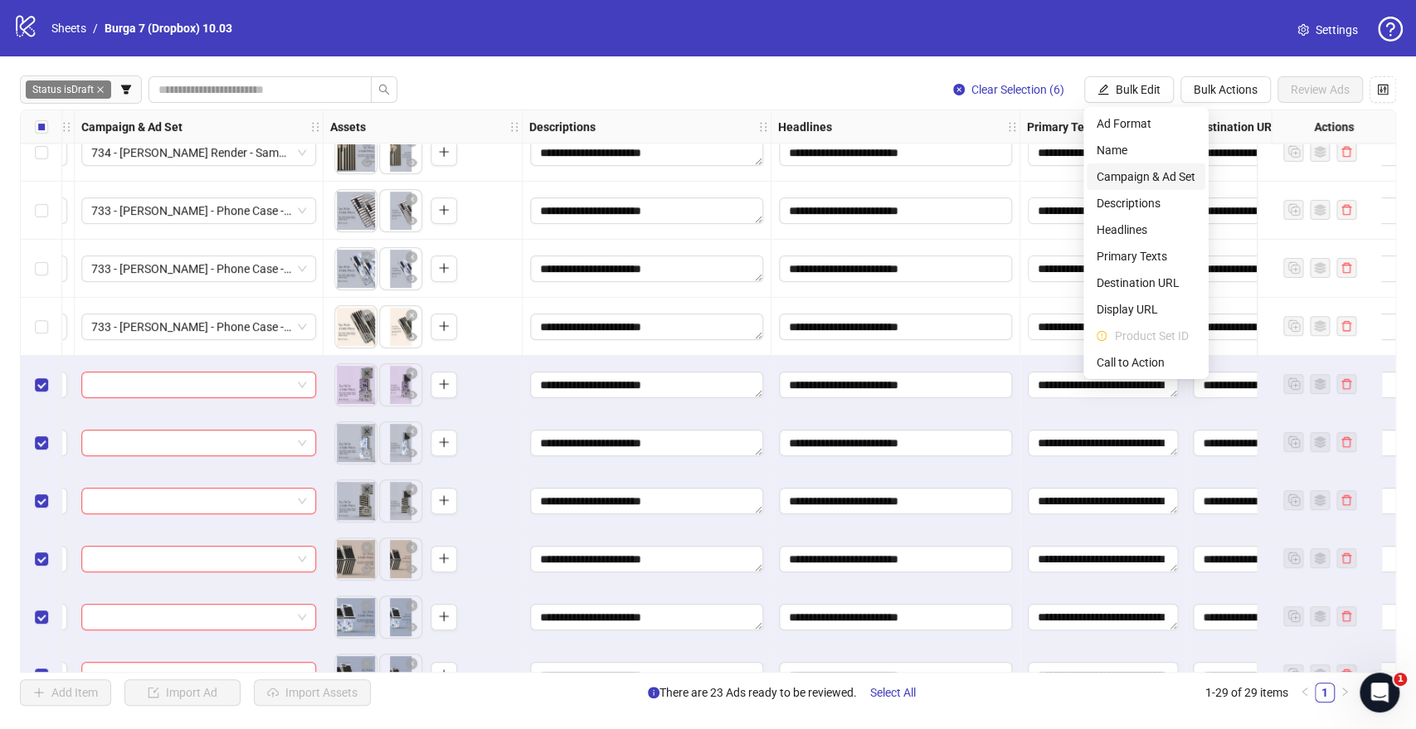
click at [1111, 180] on span "Campaign & Ad Set" at bounding box center [1145, 177] width 99 height 18
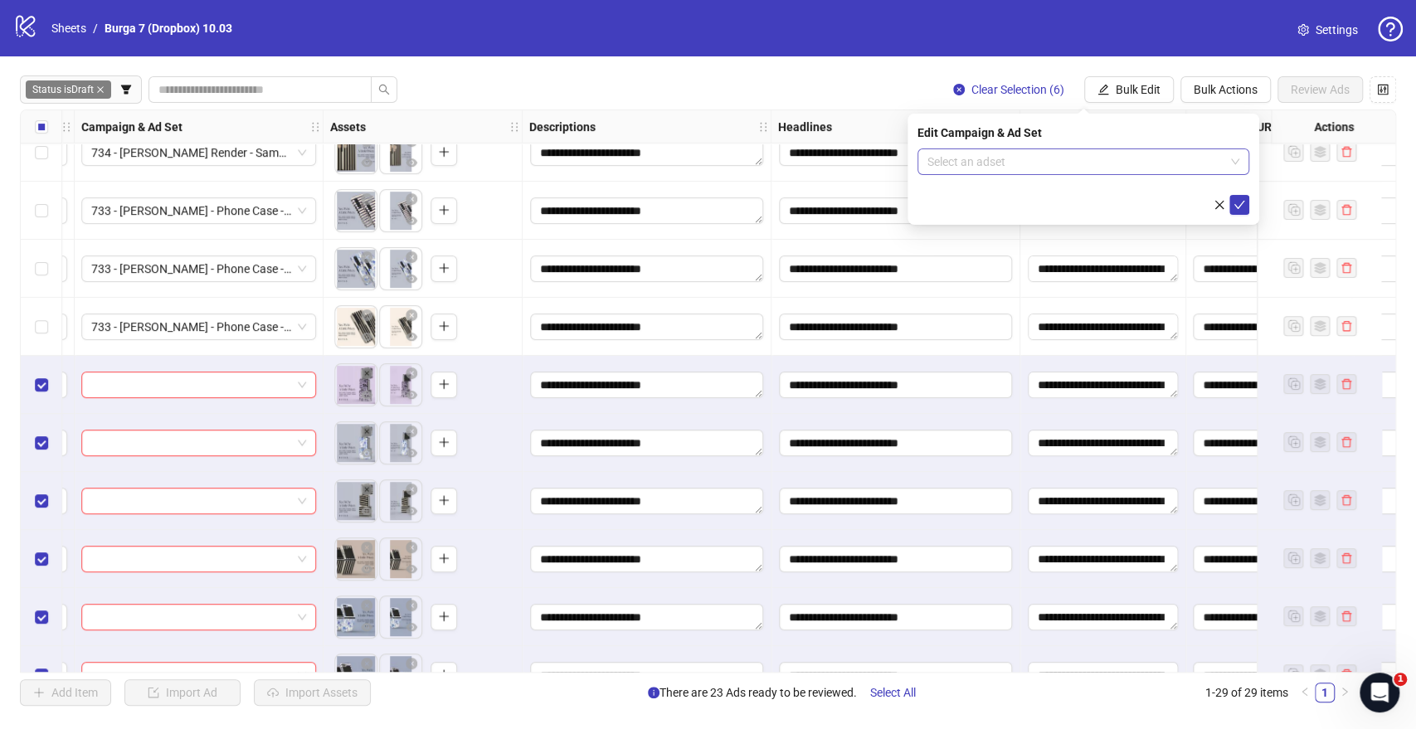
click at [1049, 158] on input "search" at bounding box center [1075, 161] width 297 height 25
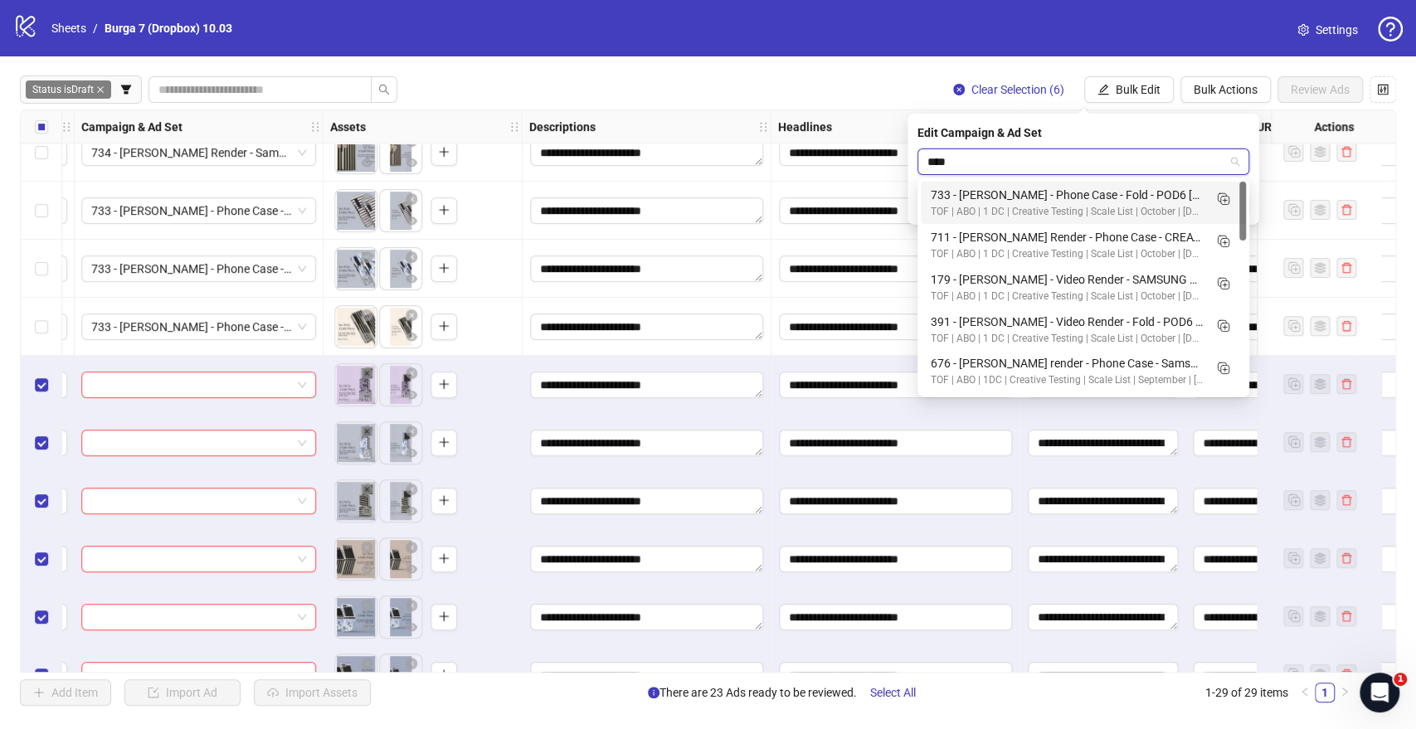
click at [1066, 158] on input "****" at bounding box center [1075, 161] width 297 height 25
click at [1067, 158] on input "****" at bounding box center [1075, 161] width 297 height 25
click at [1067, 157] on input "****" at bounding box center [1075, 161] width 297 height 25
click at [1225, 197] on icon "Duplicate" at bounding box center [1222, 198] width 17 height 17
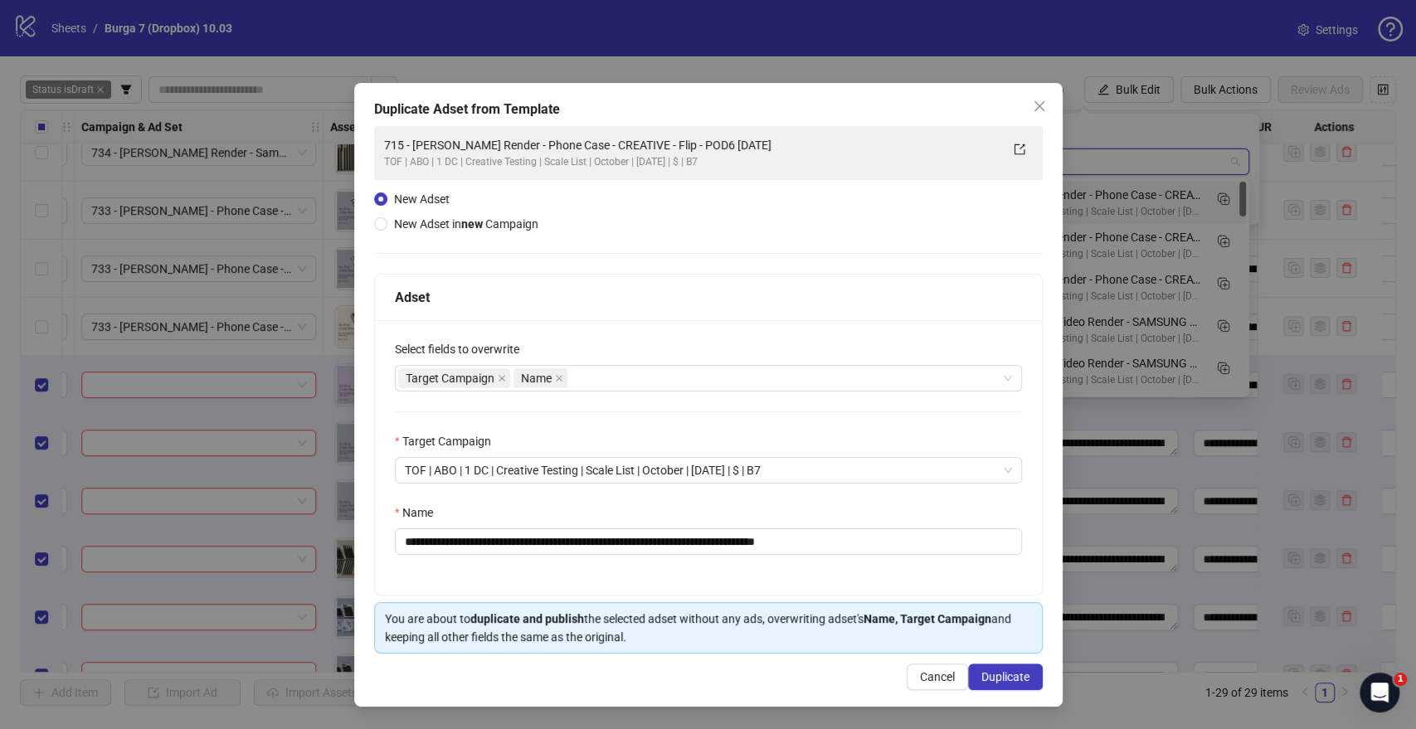
type input "****"
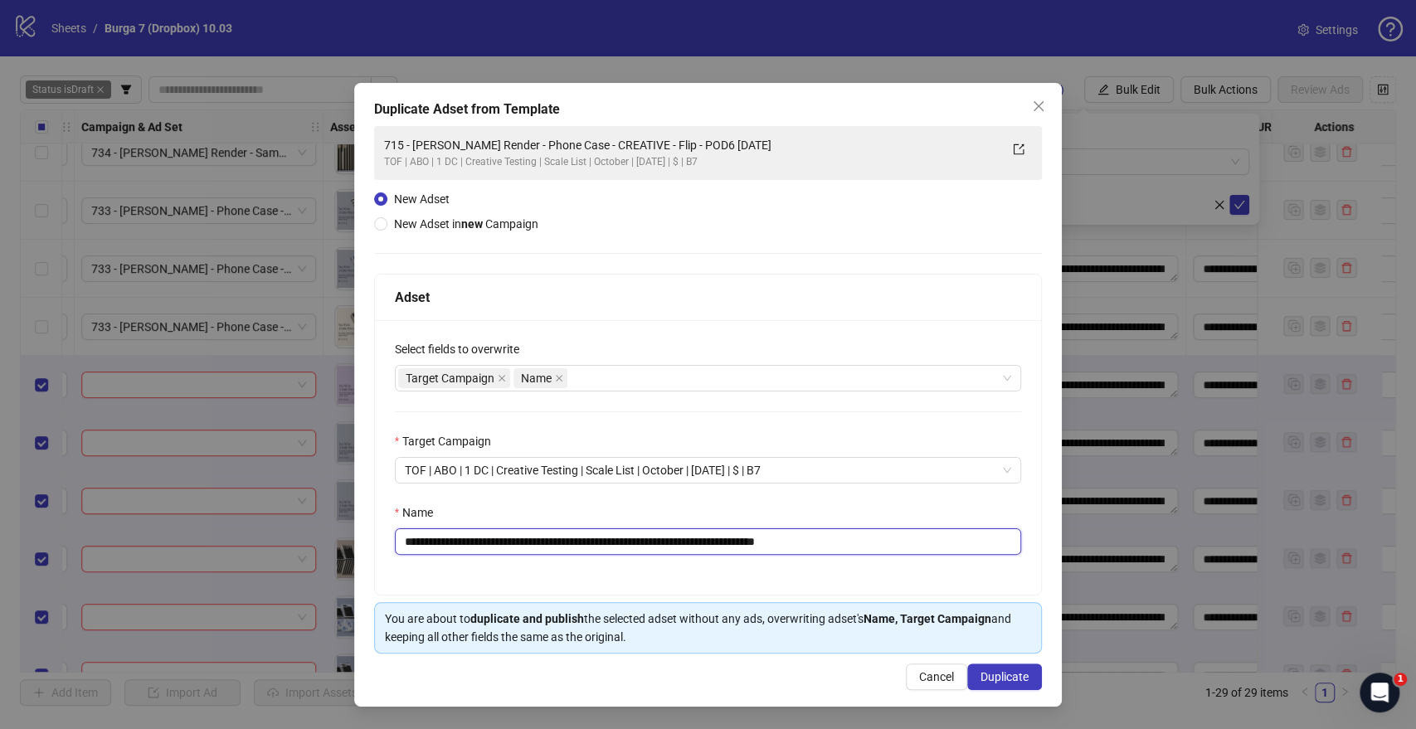
drag, startPoint x: 743, startPoint y: 545, endPoint x: 24, endPoint y: 572, distance: 719.6
click at [24, 530] on div "**********" at bounding box center [708, 364] width 1416 height 729
paste input "text"
drag, startPoint x: 723, startPoint y: 538, endPoint x: 936, endPoint y: 550, distance: 213.5
click at [931, 530] on input "**********" at bounding box center [708, 541] width 627 height 27
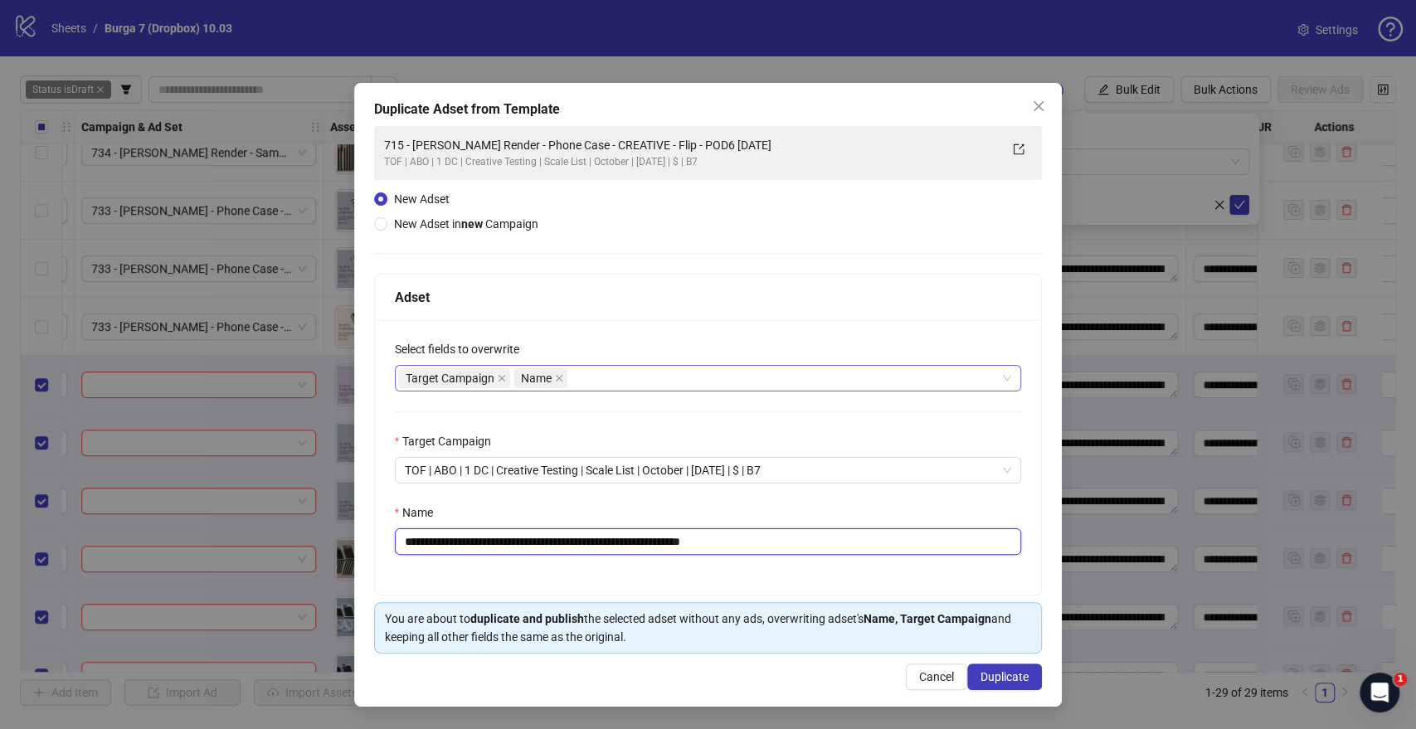
click at [654, 380] on div "Target Campaign Name" at bounding box center [699, 378] width 603 height 23
type input "**********"
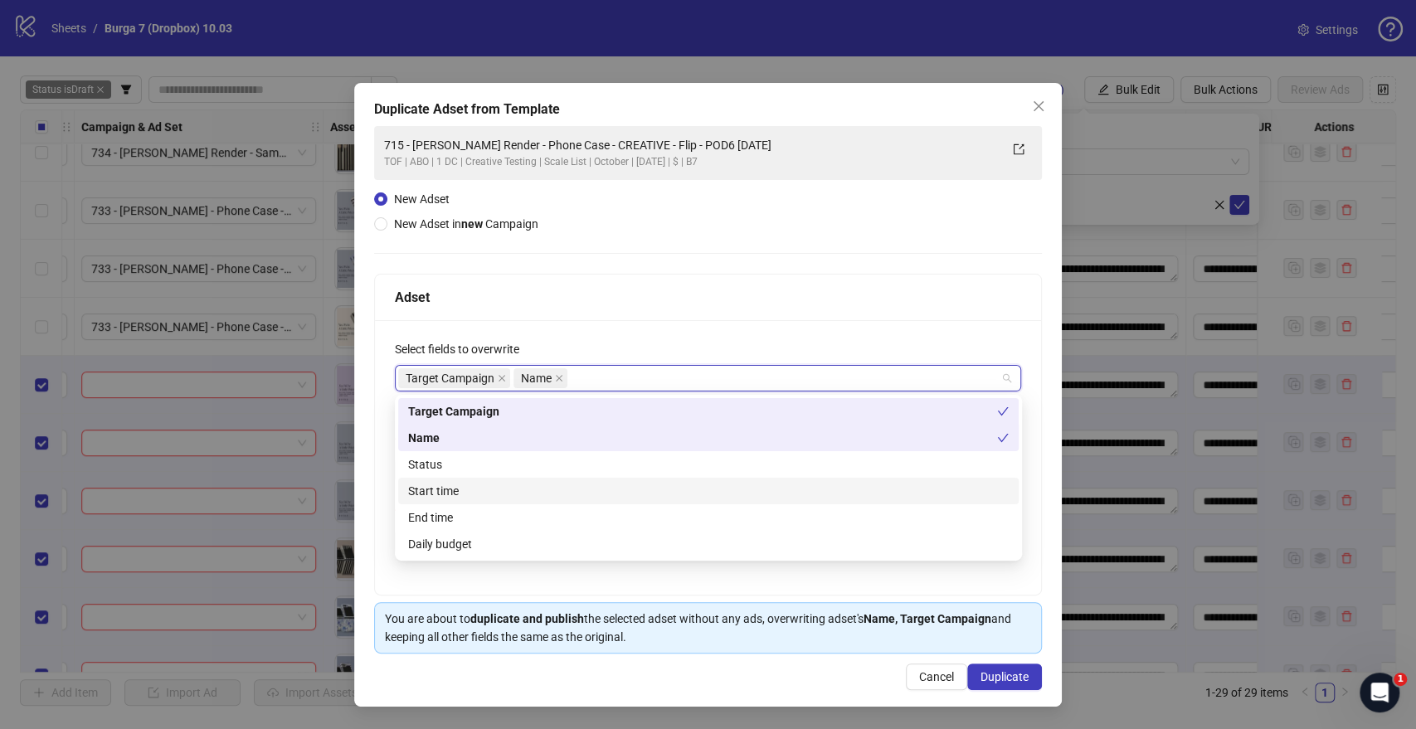
click at [459, 487] on div "Start time" at bounding box center [708, 491] width 600 height 18
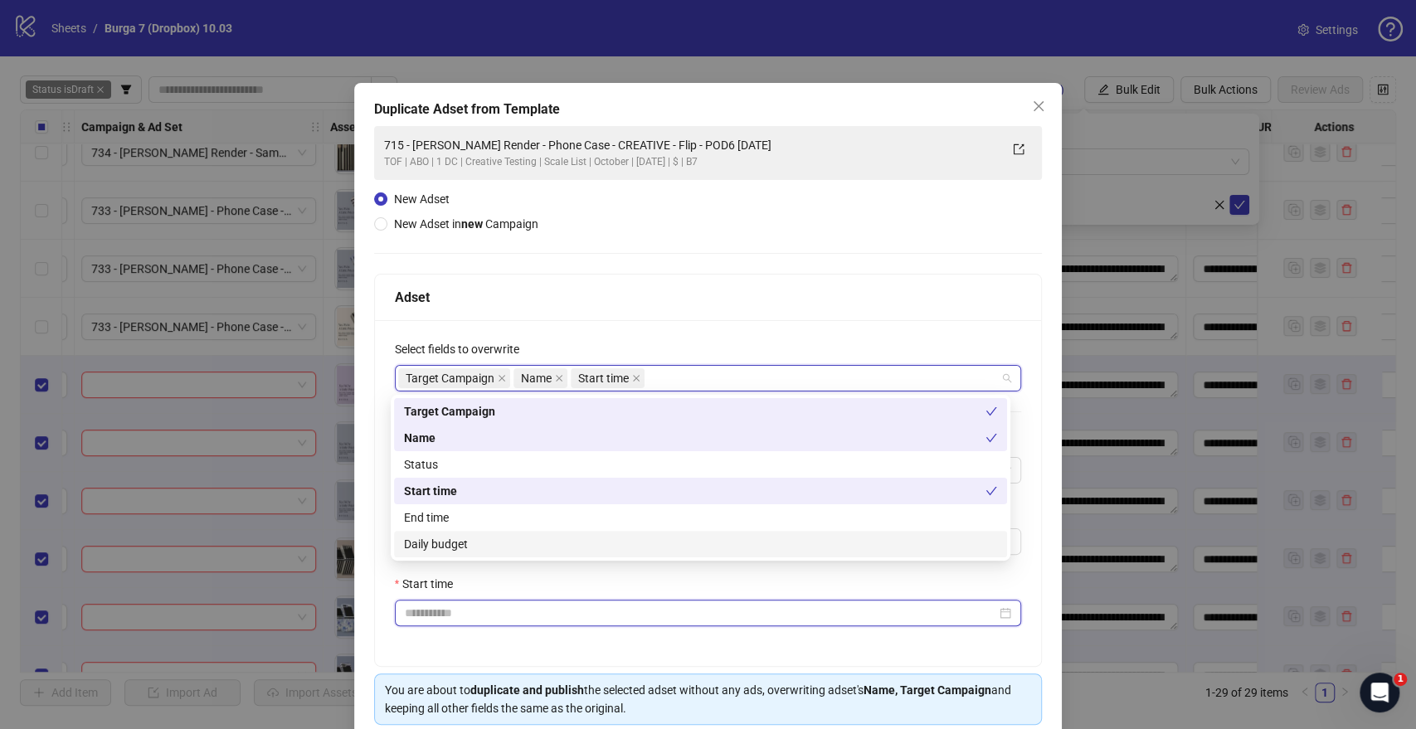
click at [429, 530] on input "Start time" at bounding box center [701, 613] width 592 height 18
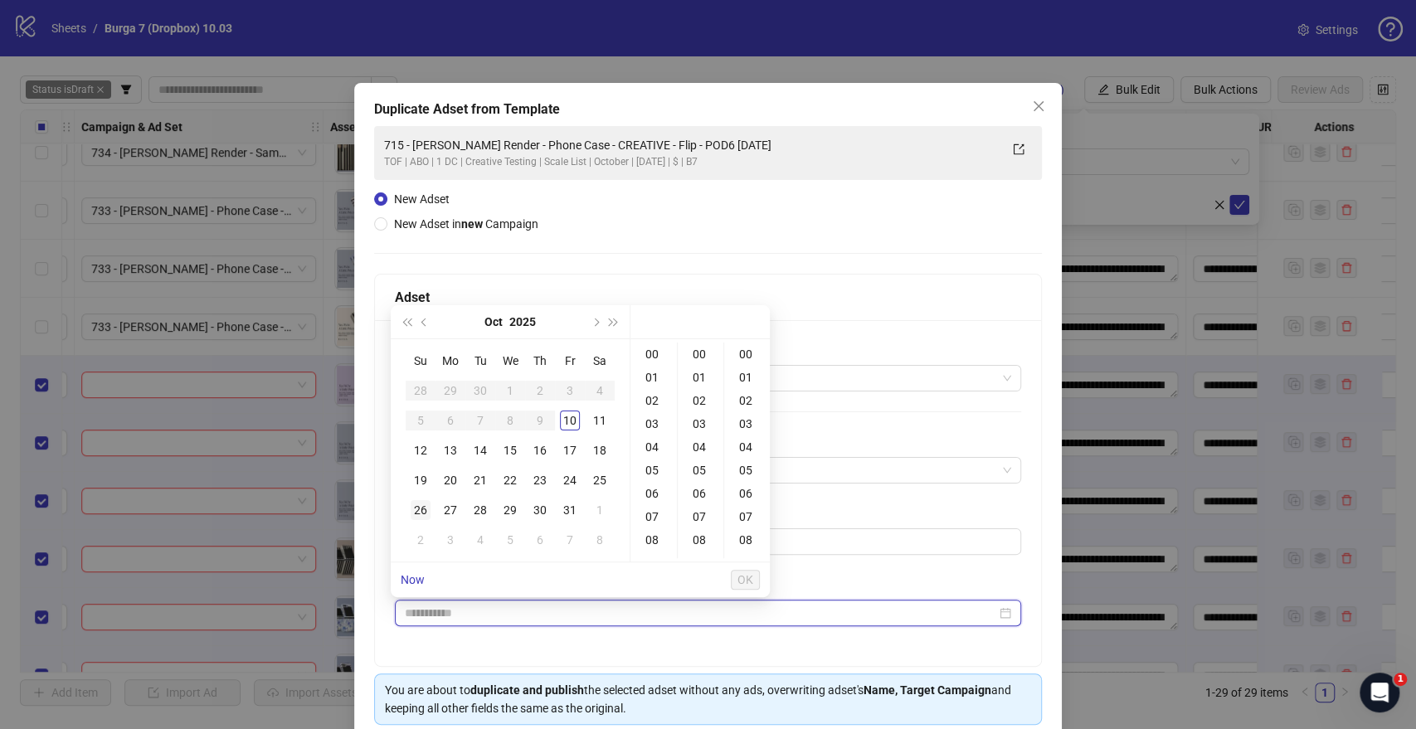
type input "**********"
click at [427, 450] on div "12" at bounding box center [421, 450] width 20 height 20
click at [652, 470] on div "09" at bounding box center [654, 470] width 40 height 23
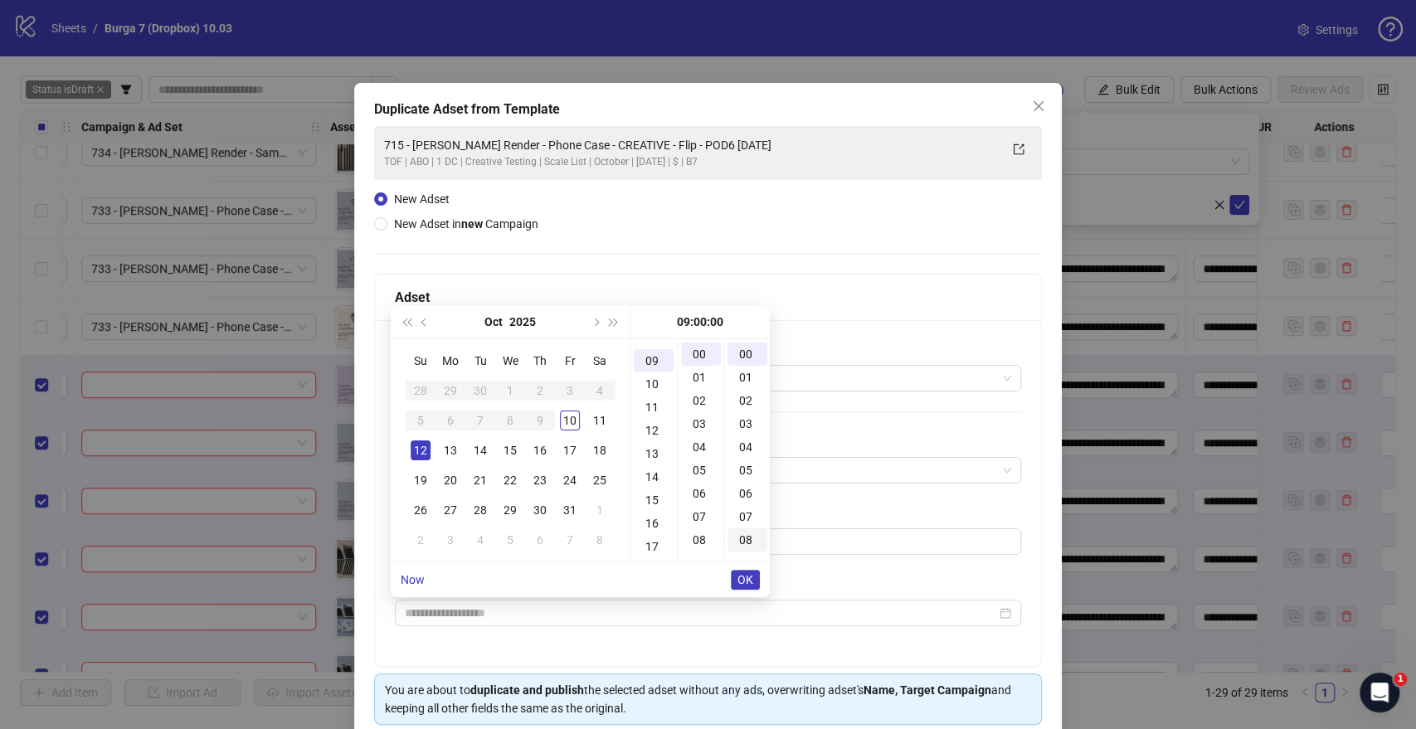
scroll to position [209, 0]
type input "**********"
click at [745, 530] on span "OK" at bounding box center [745, 579] width 16 height 13
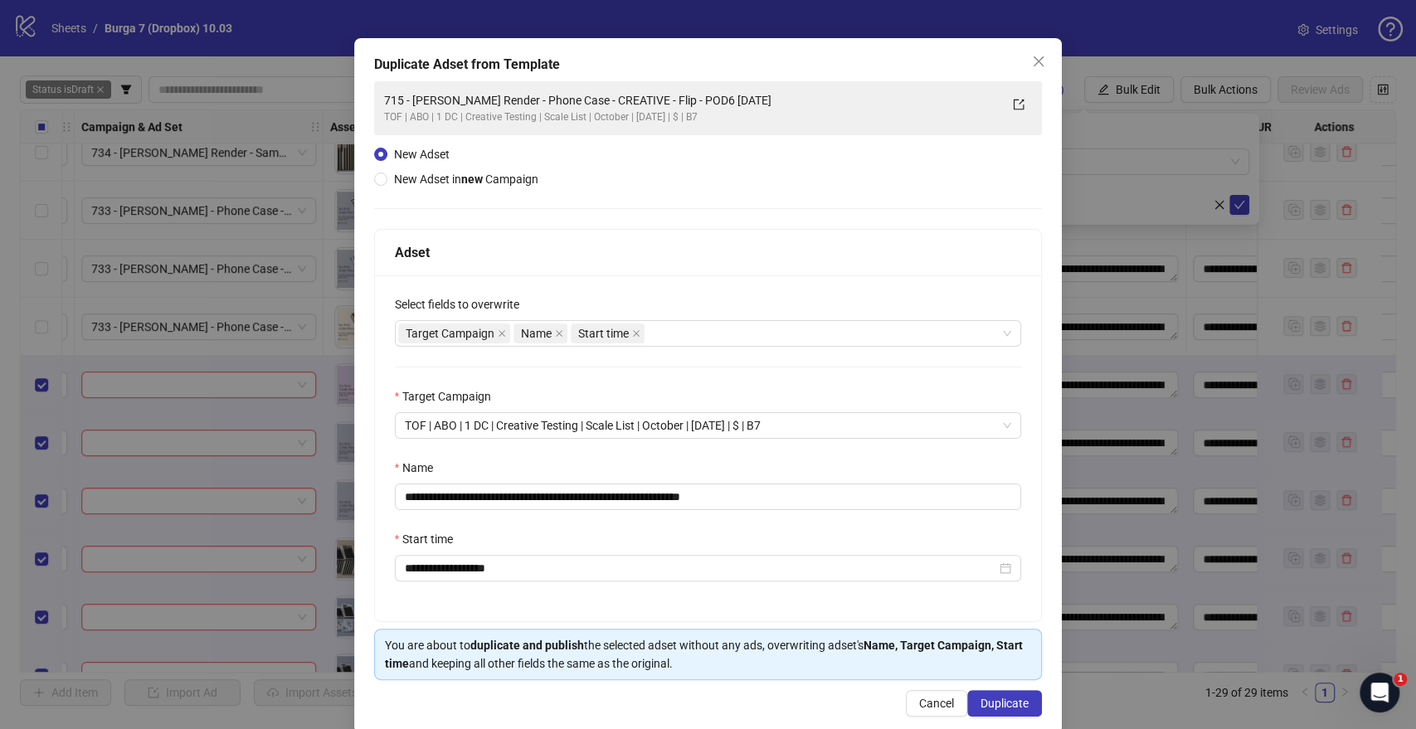
scroll to position [69, 0]
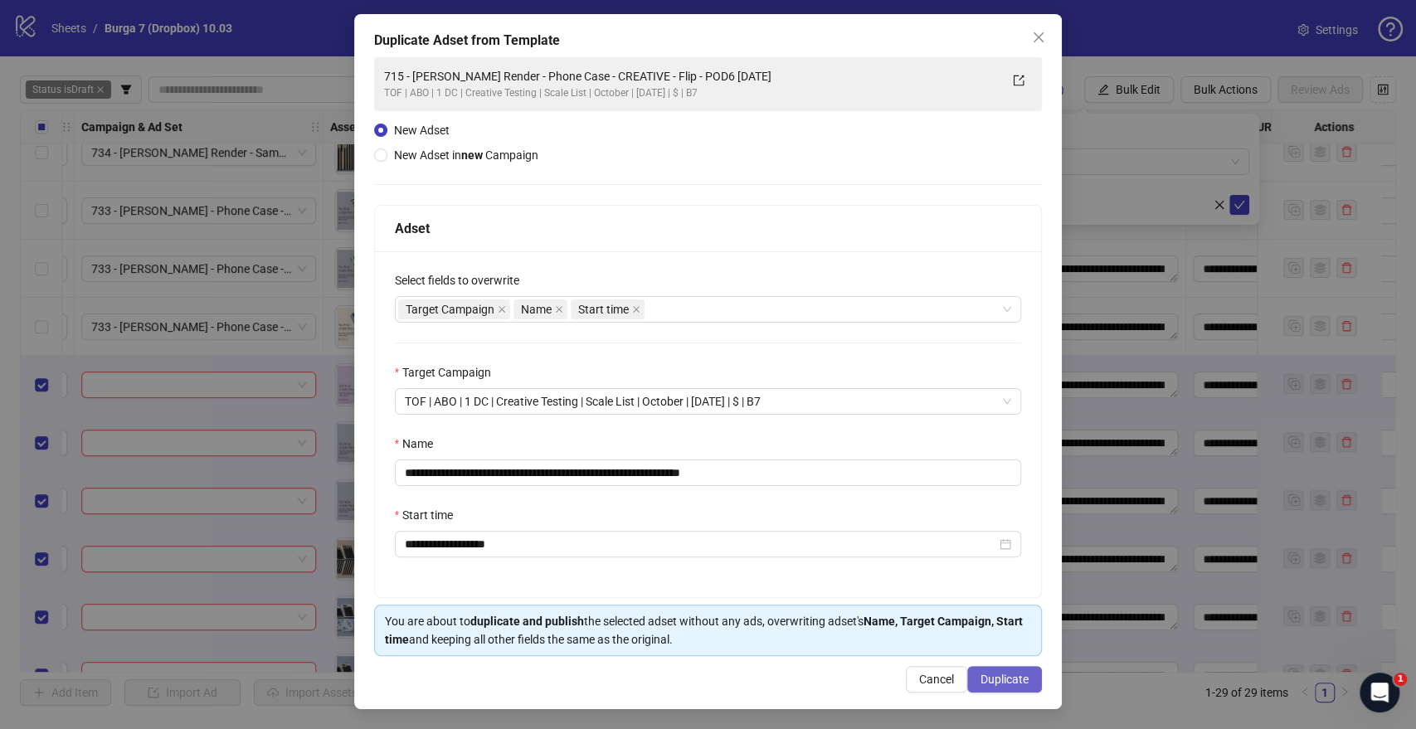
click at [989, 530] on span "Duplicate" at bounding box center [1004, 679] width 48 height 13
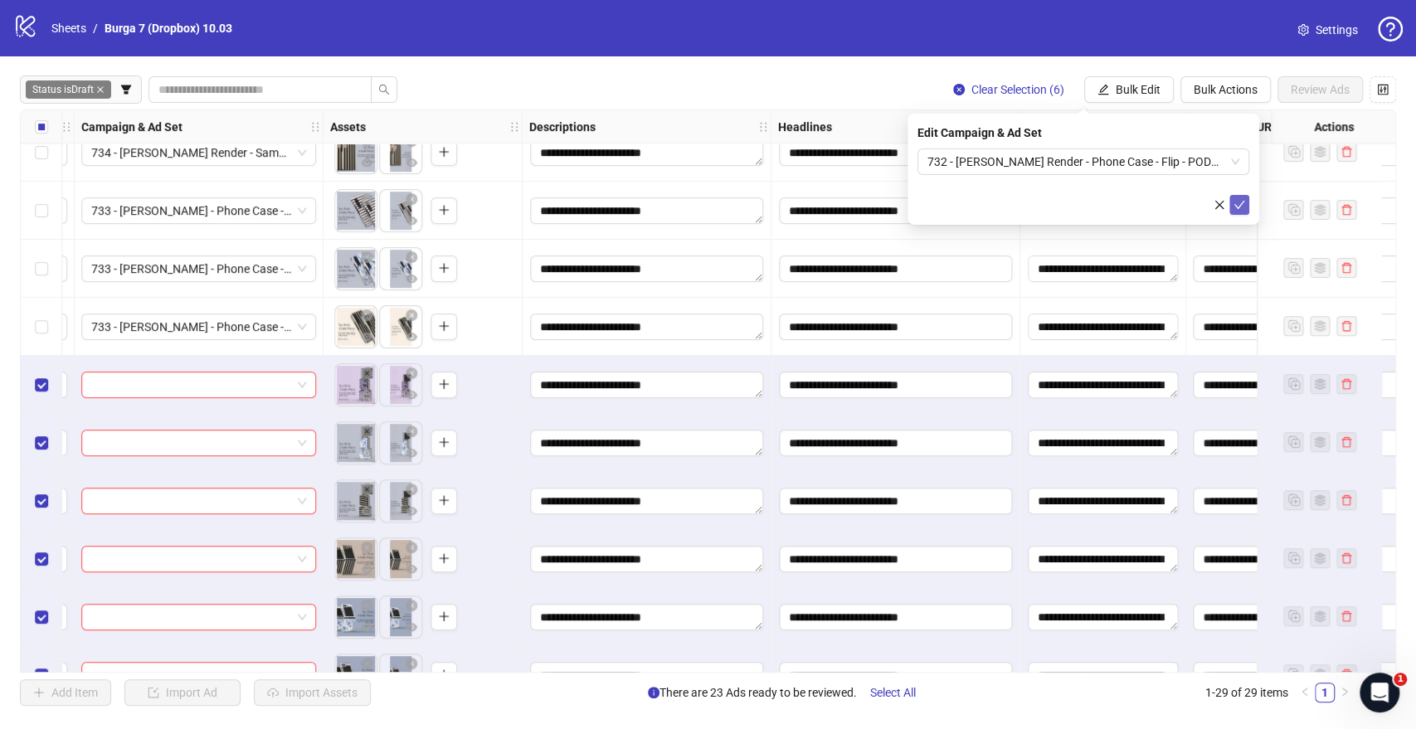
click at [1240, 208] on icon "check" at bounding box center [1239, 205] width 12 height 12
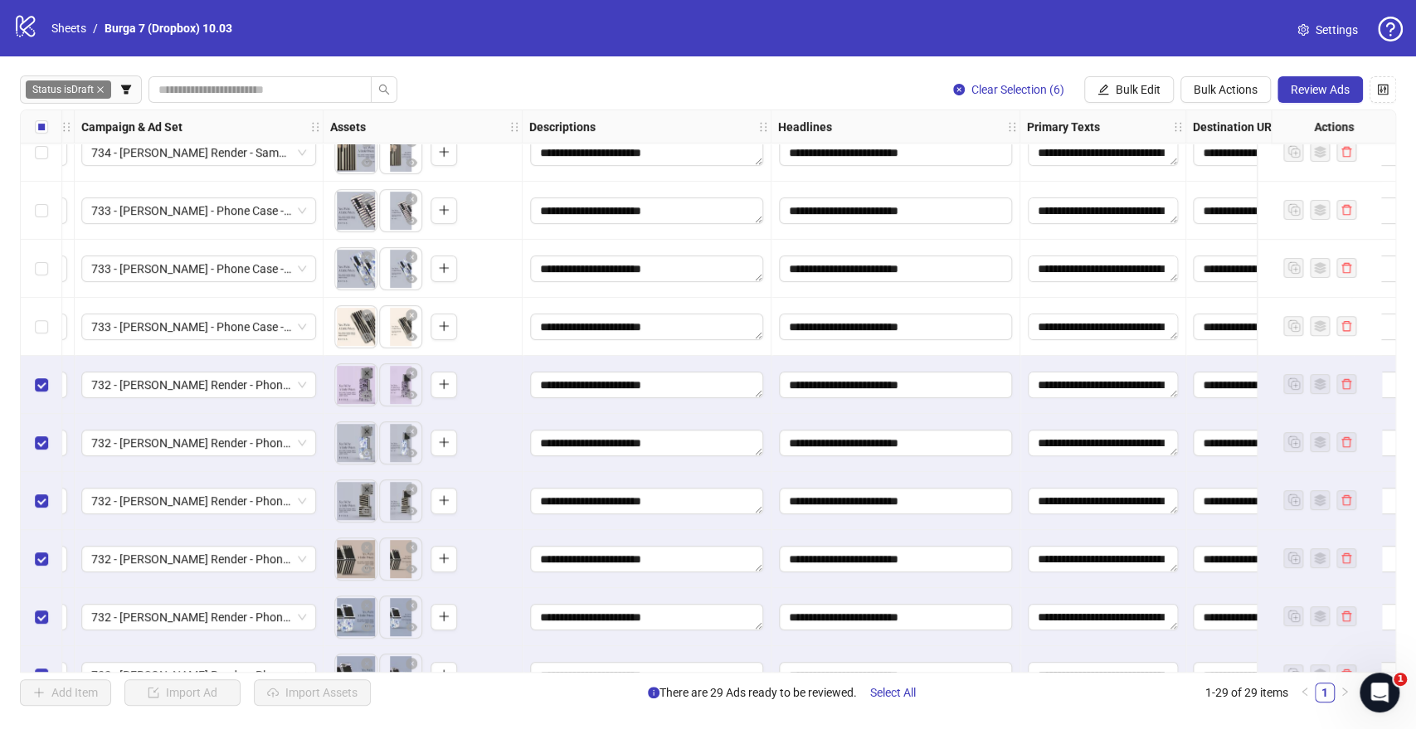
click at [1143, 87] on span "Bulk Edit" at bounding box center [1138, 89] width 45 height 13
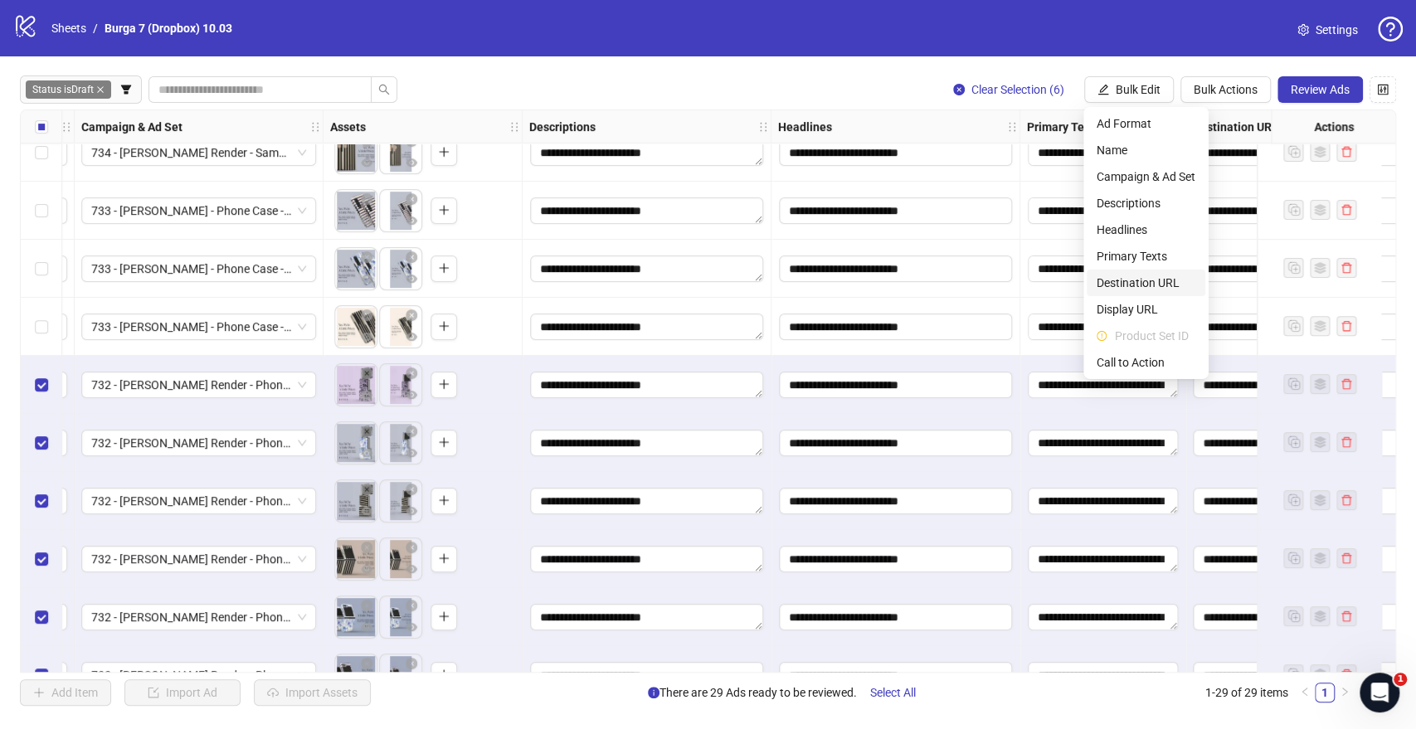
click at [1126, 274] on span "Destination URL" at bounding box center [1145, 283] width 99 height 18
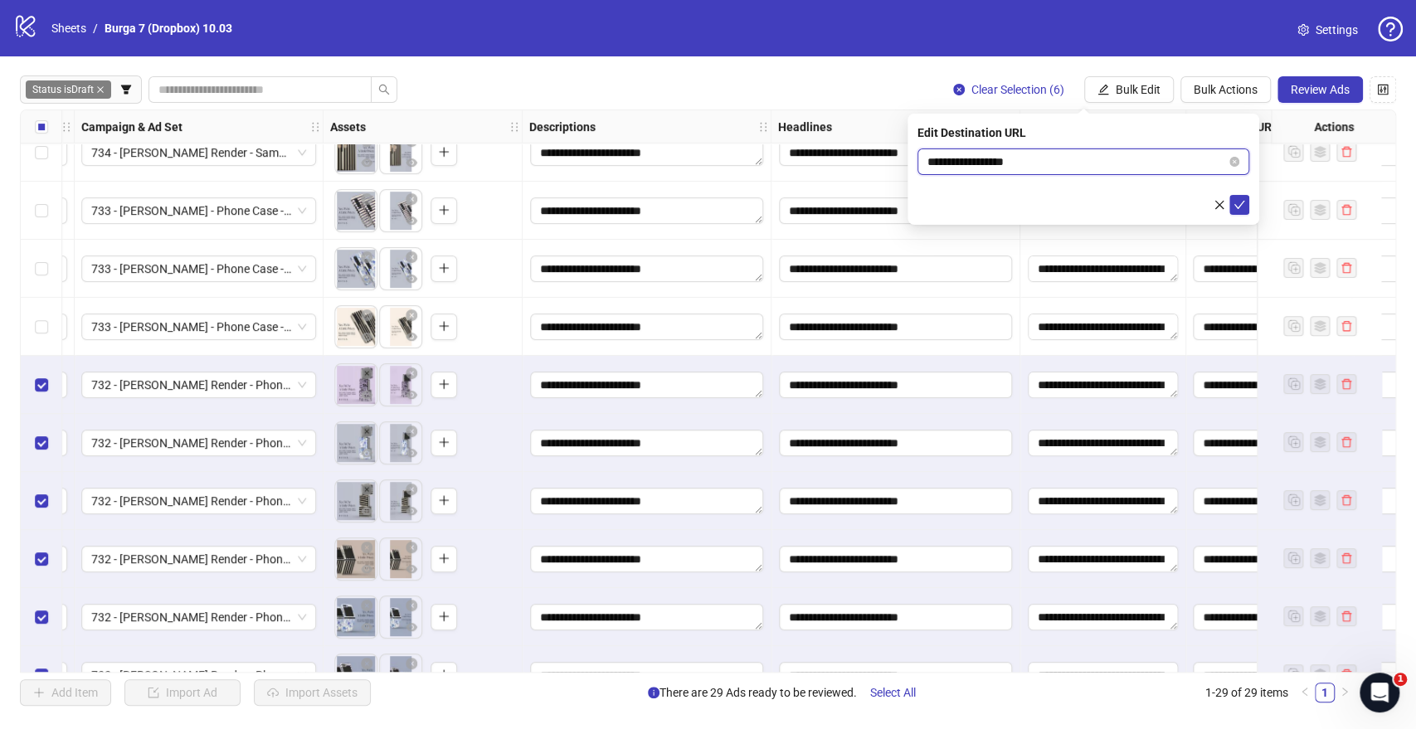
click at [1009, 170] on input "**********" at bounding box center [1076, 162] width 299 height 18
paste input "**********"
click at [979, 168] on input "**********" at bounding box center [1076, 162] width 299 height 18
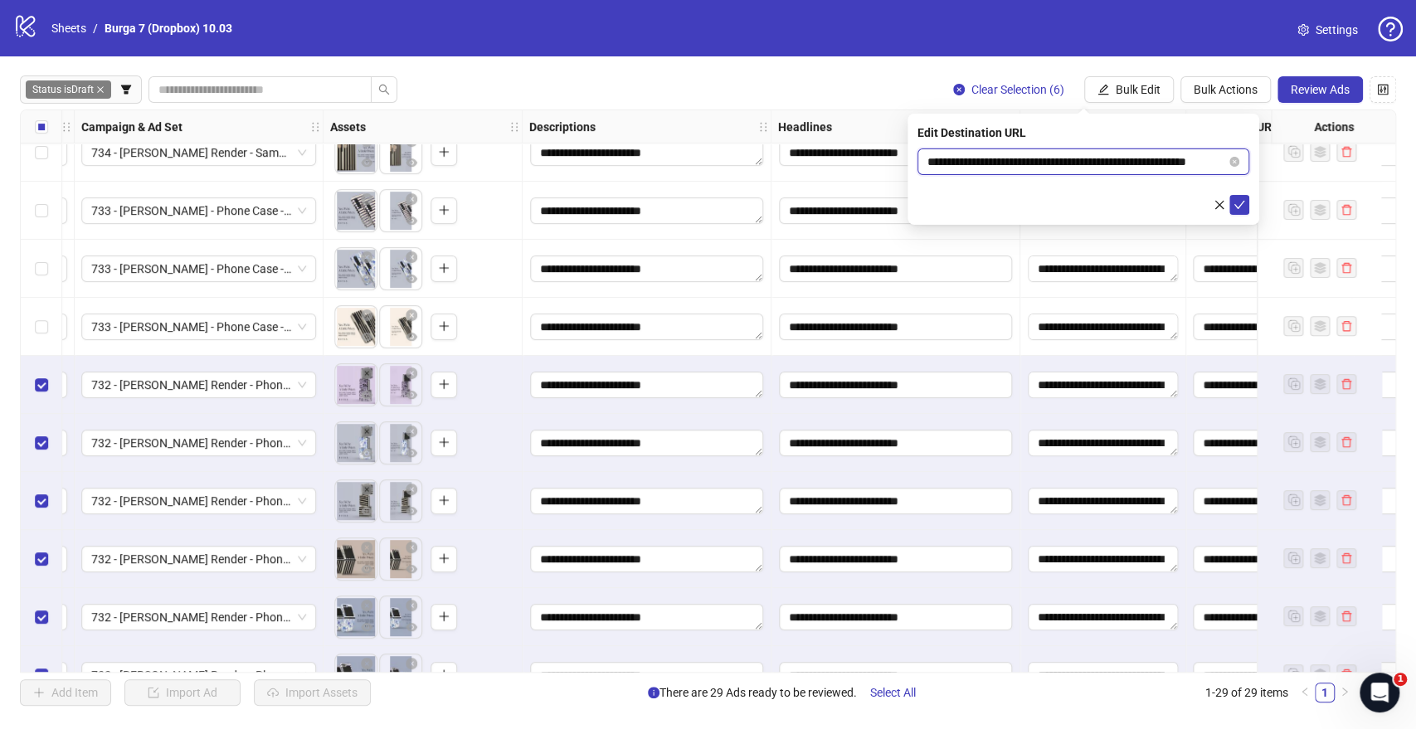
scroll to position [0, 0]
drag, startPoint x: 983, startPoint y: 164, endPoint x: 1028, endPoint y: 206, distance: 61.0
click at [983, 163] on input "**********" at bounding box center [1076, 162] width 299 height 18
type input "**********"
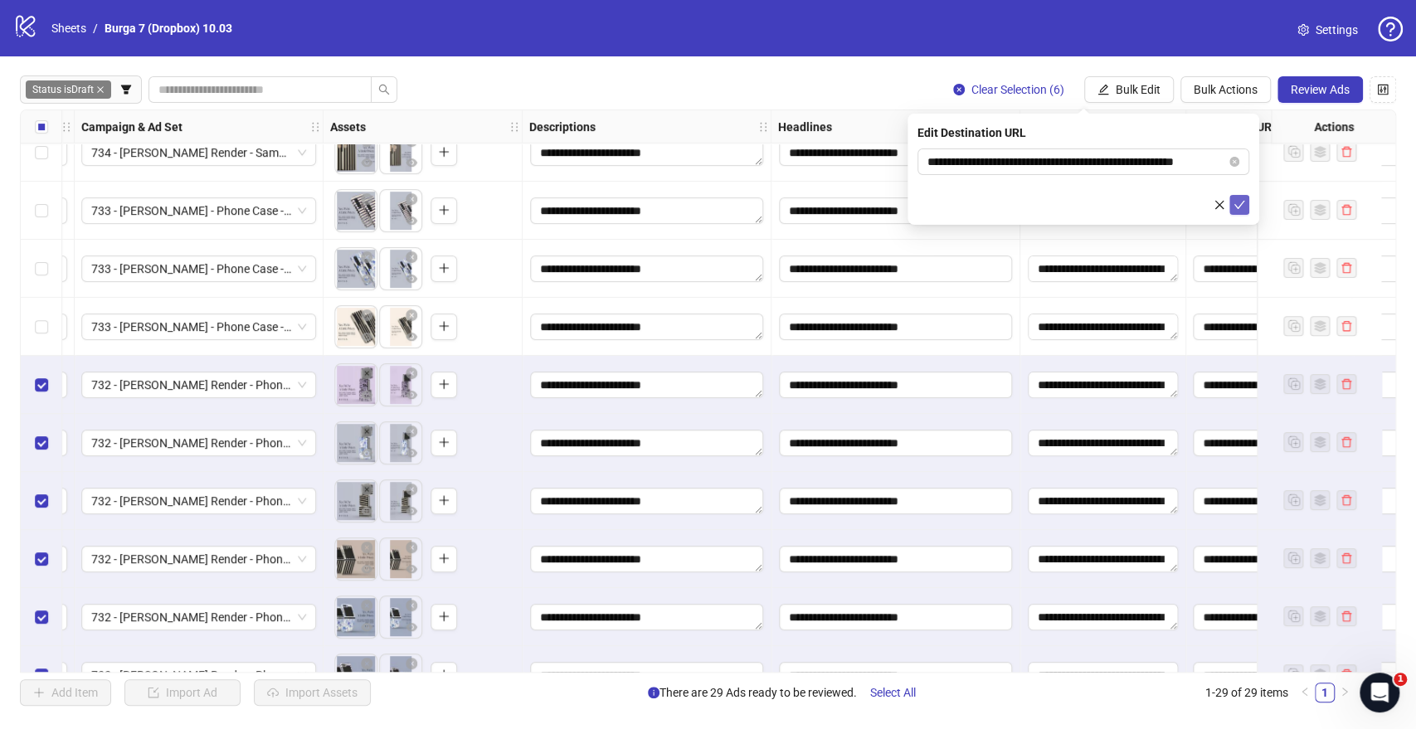
click at [1240, 204] on icon "check" at bounding box center [1239, 205] width 11 height 8
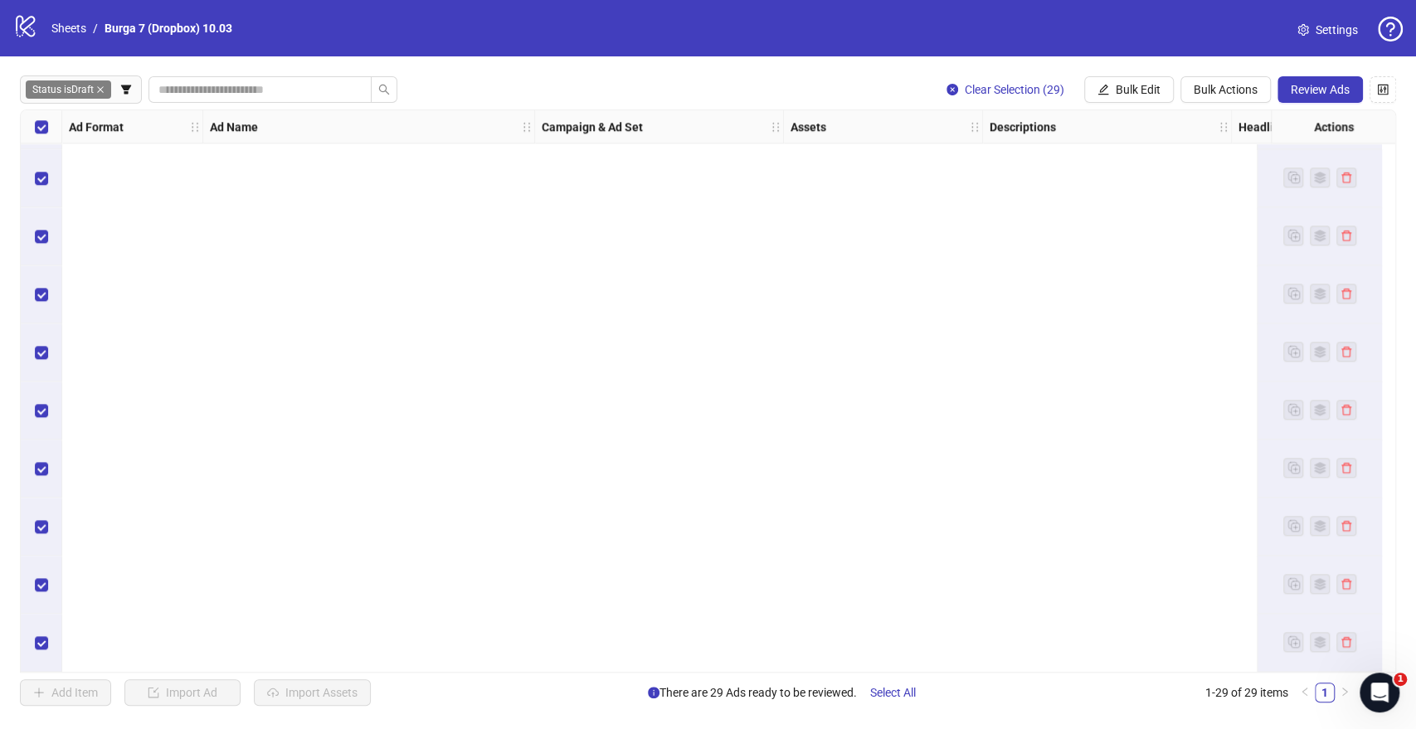
scroll to position [0, 0]
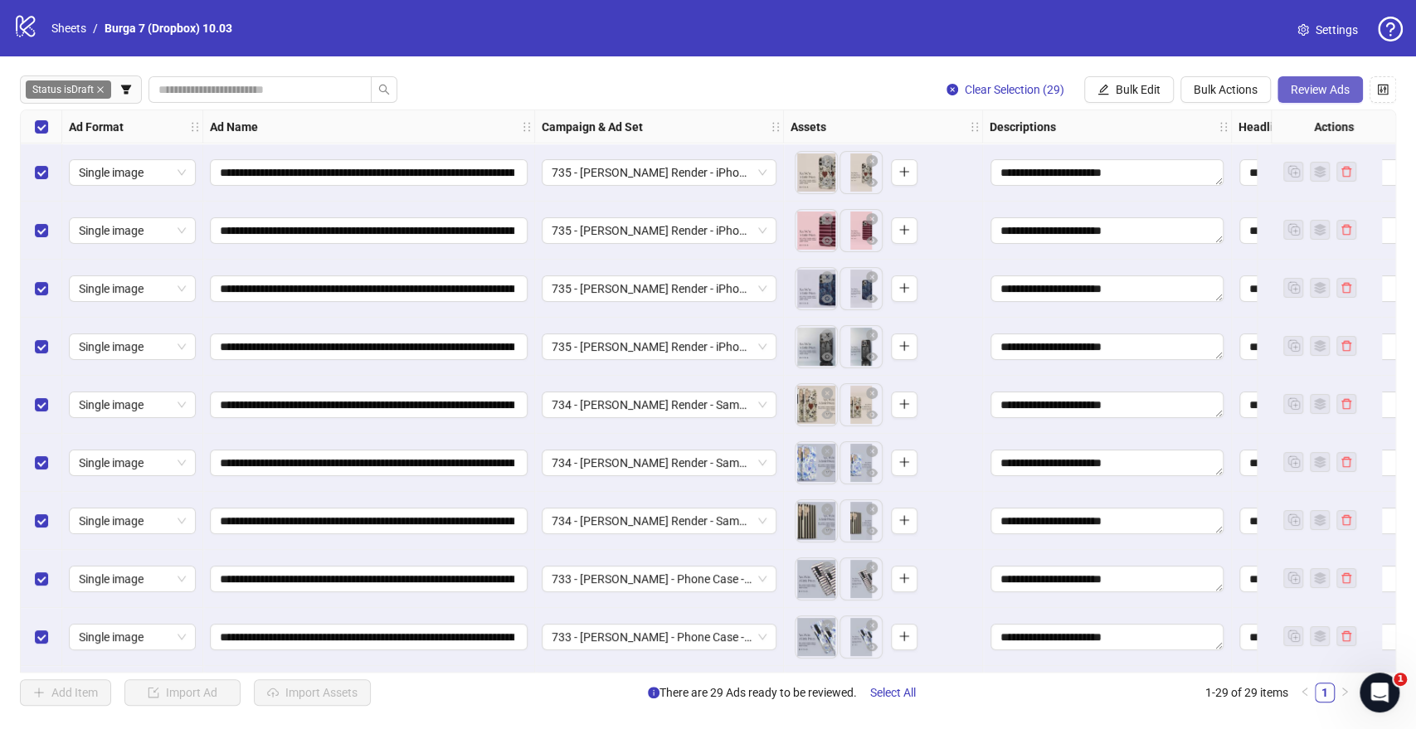
click at [1329, 91] on span "Review Ads" at bounding box center [1320, 89] width 59 height 13
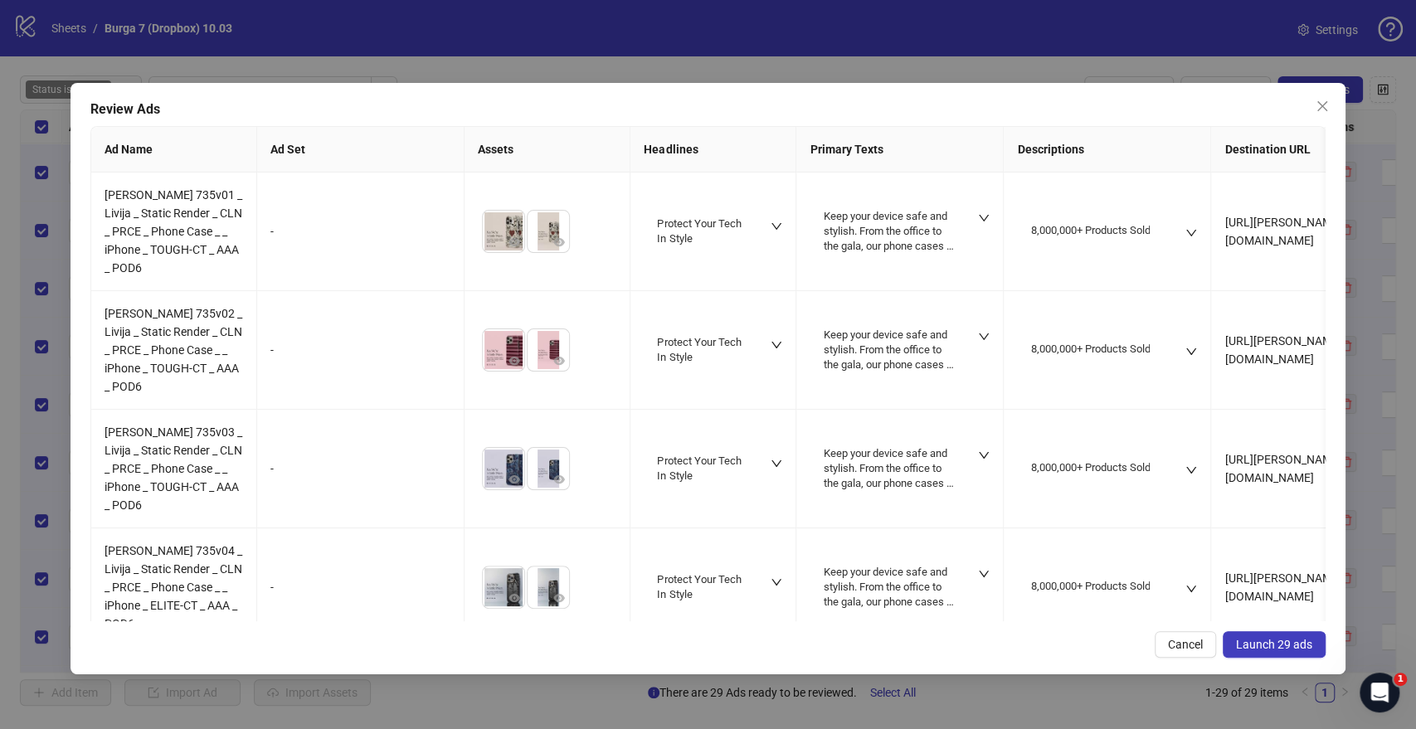
click at [1247, 530] on span "Launch 29 ads" at bounding box center [1274, 644] width 76 height 13
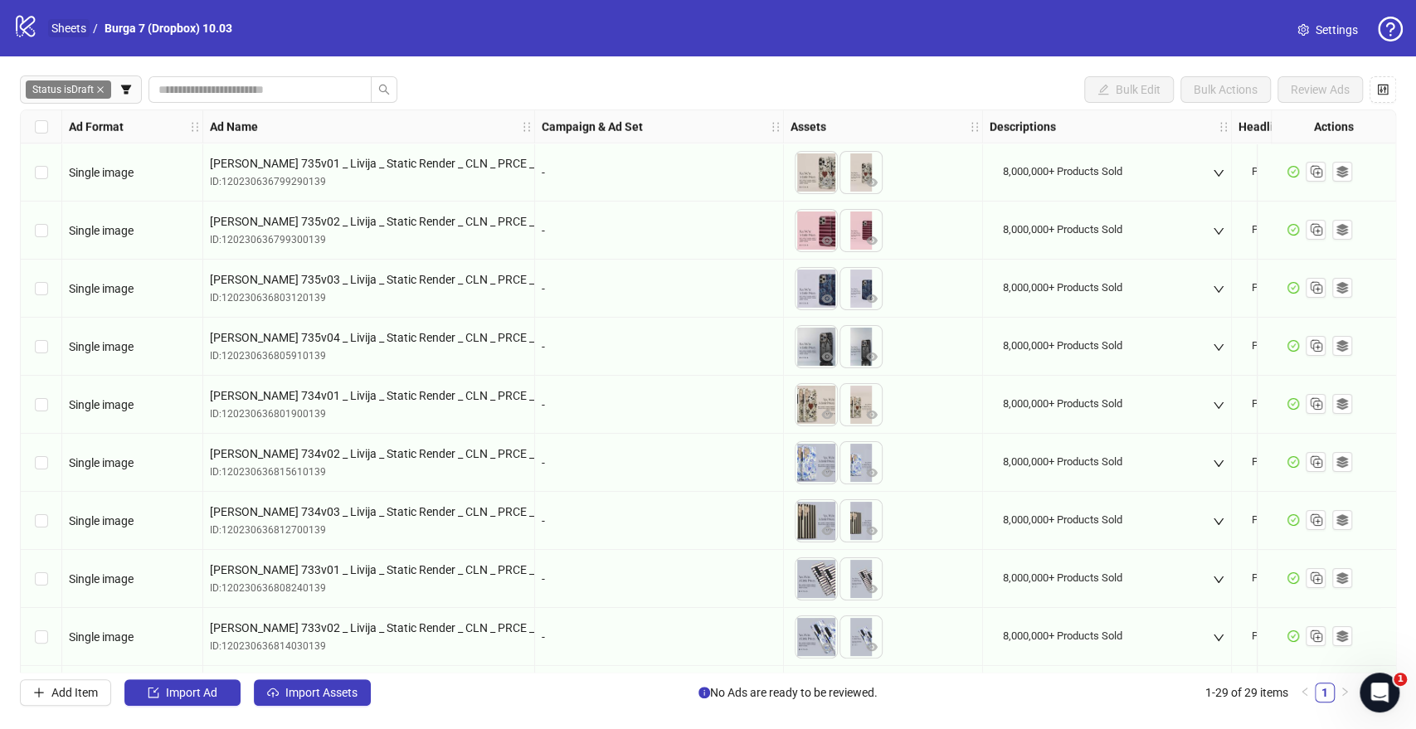
click at [80, 27] on link "Sheets" at bounding box center [68, 28] width 41 height 18
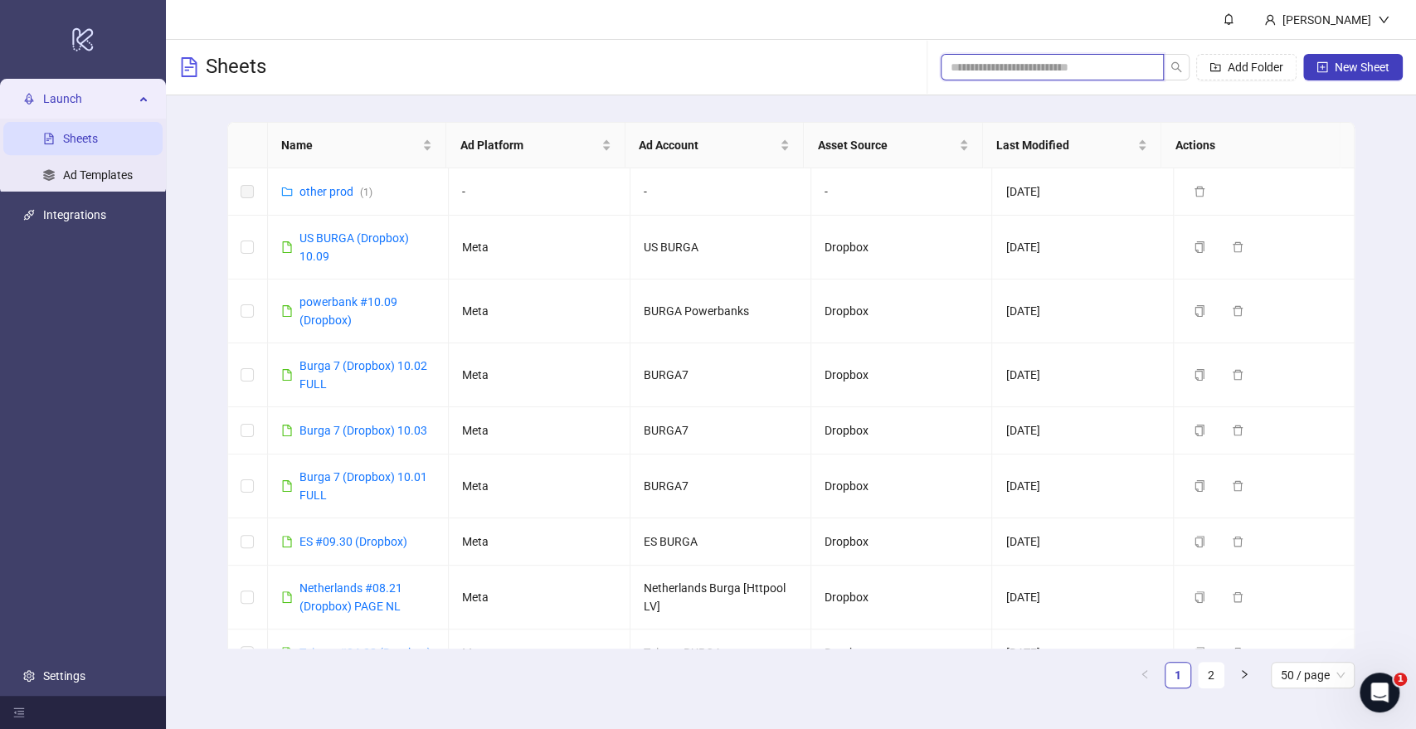
click at [1041, 69] on input "search" at bounding box center [1045, 67] width 190 height 18
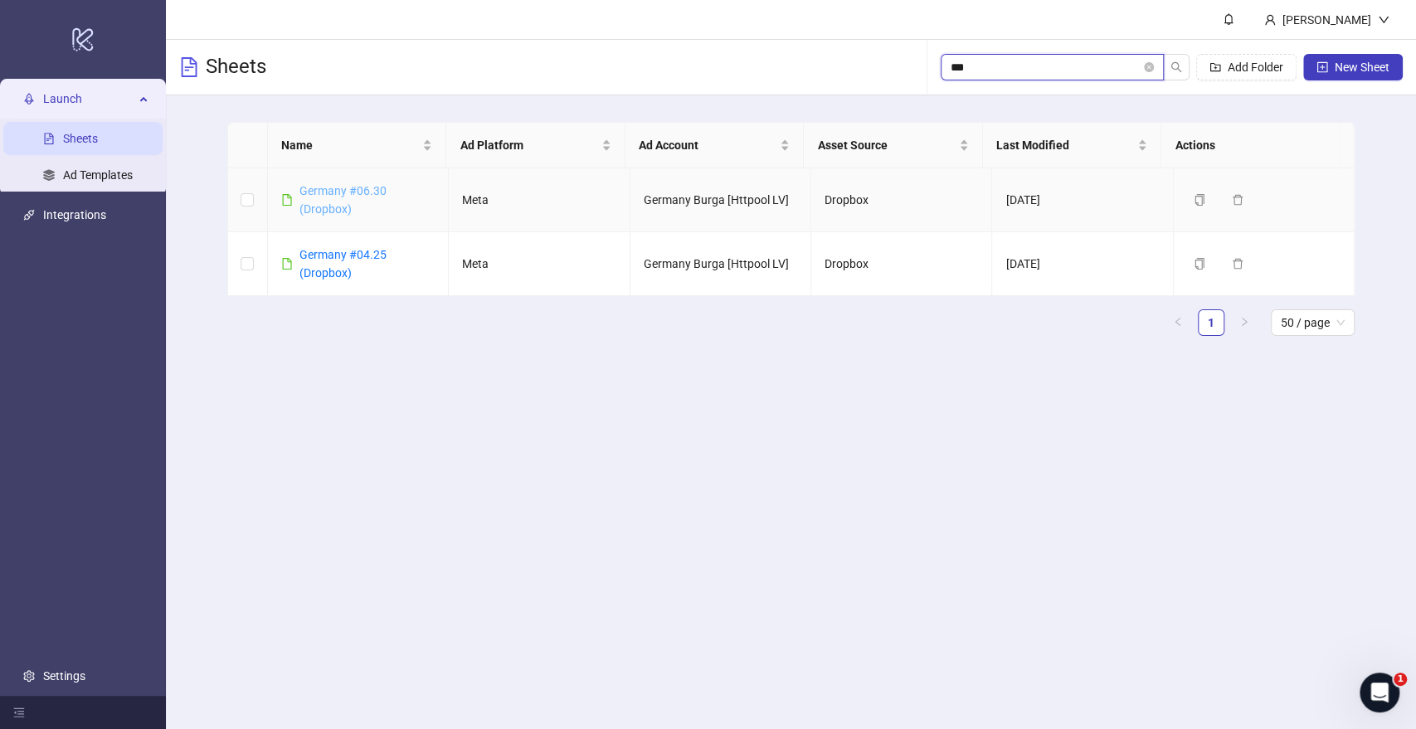
type input "***"
click at [336, 190] on link "Germany #06.30 (Dropbox)" at bounding box center [342, 200] width 87 height 32
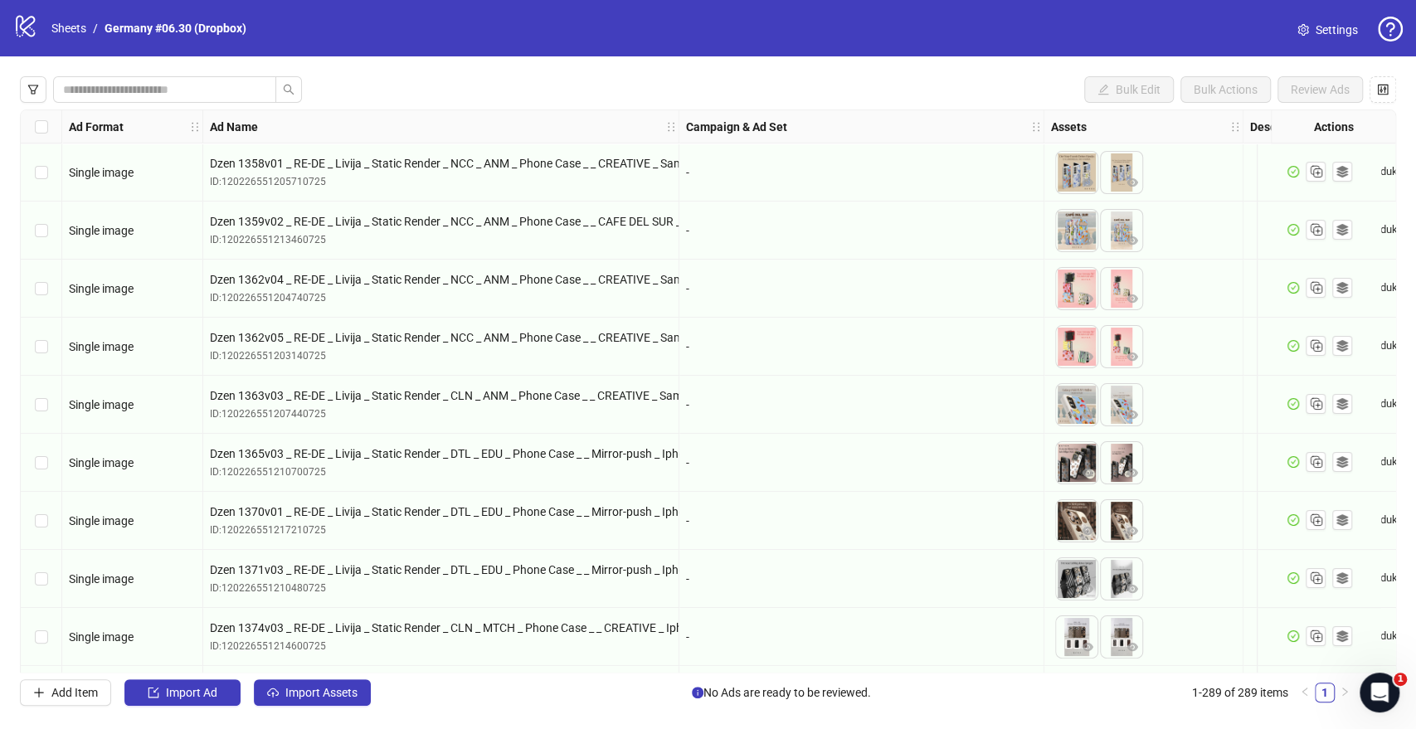
click at [46, 90] on div at bounding box center [161, 89] width 282 height 27
click at [34, 90] on icon "filter" at bounding box center [33, 90] width 12 height 12
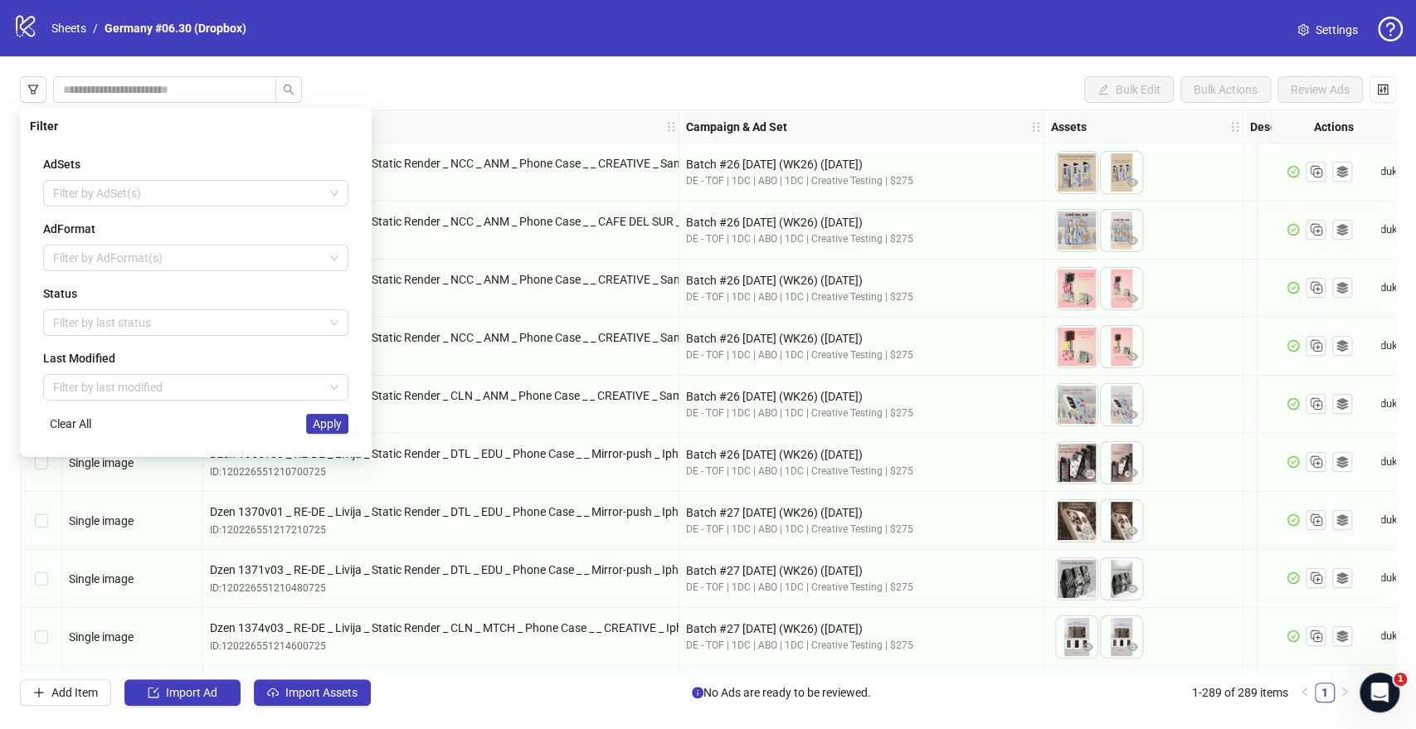
click at [97, 311] on div at bounding box center [186, 322] width 281 height 23
click at [94, 319] on div at bounding box center [186, 322] width 281 height 23
click at [109, 328] on div at bounding box center [186, 322] width 281 height 23
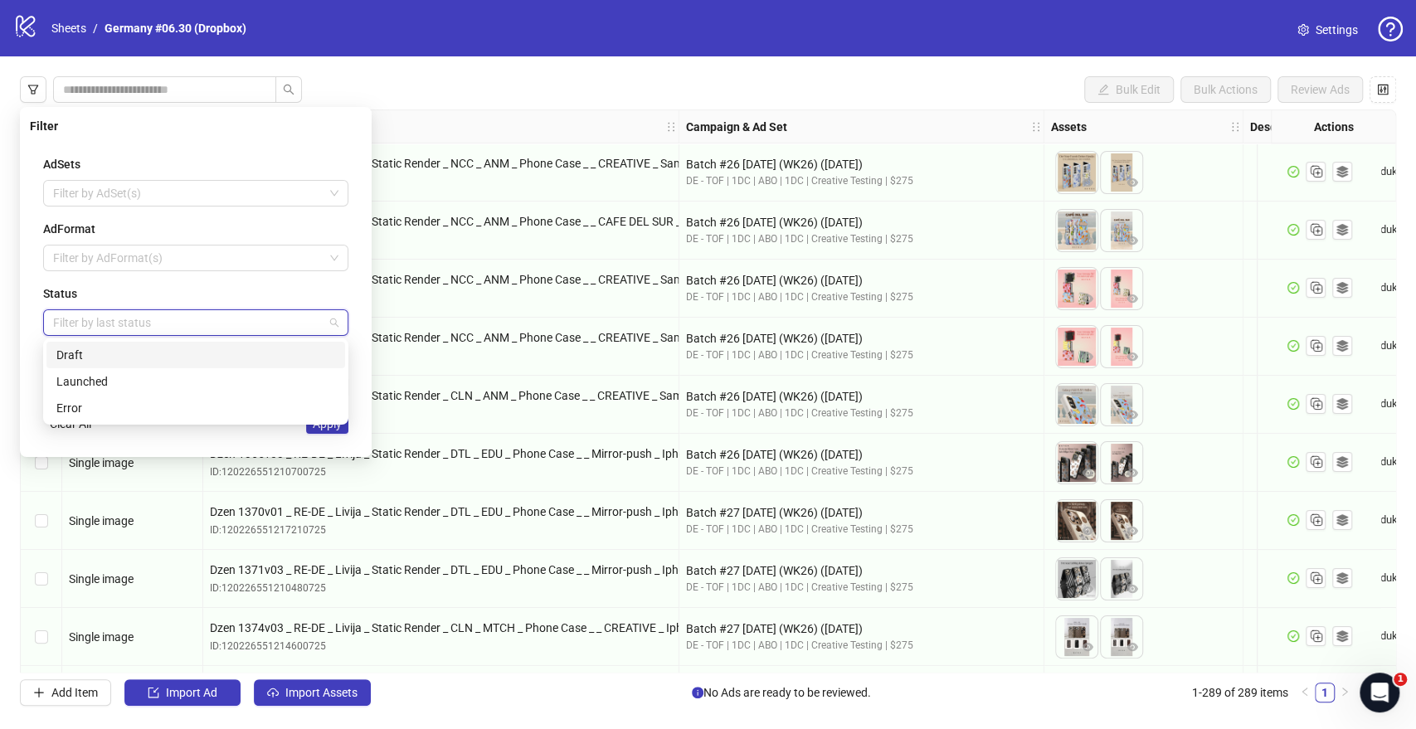
click at [97, 355] on div "Draft" at bounding box center [195, 355] width 279 height 18
click at [313, 430] on button "Apply" at bounding box center [327, 424] width 42 height 20
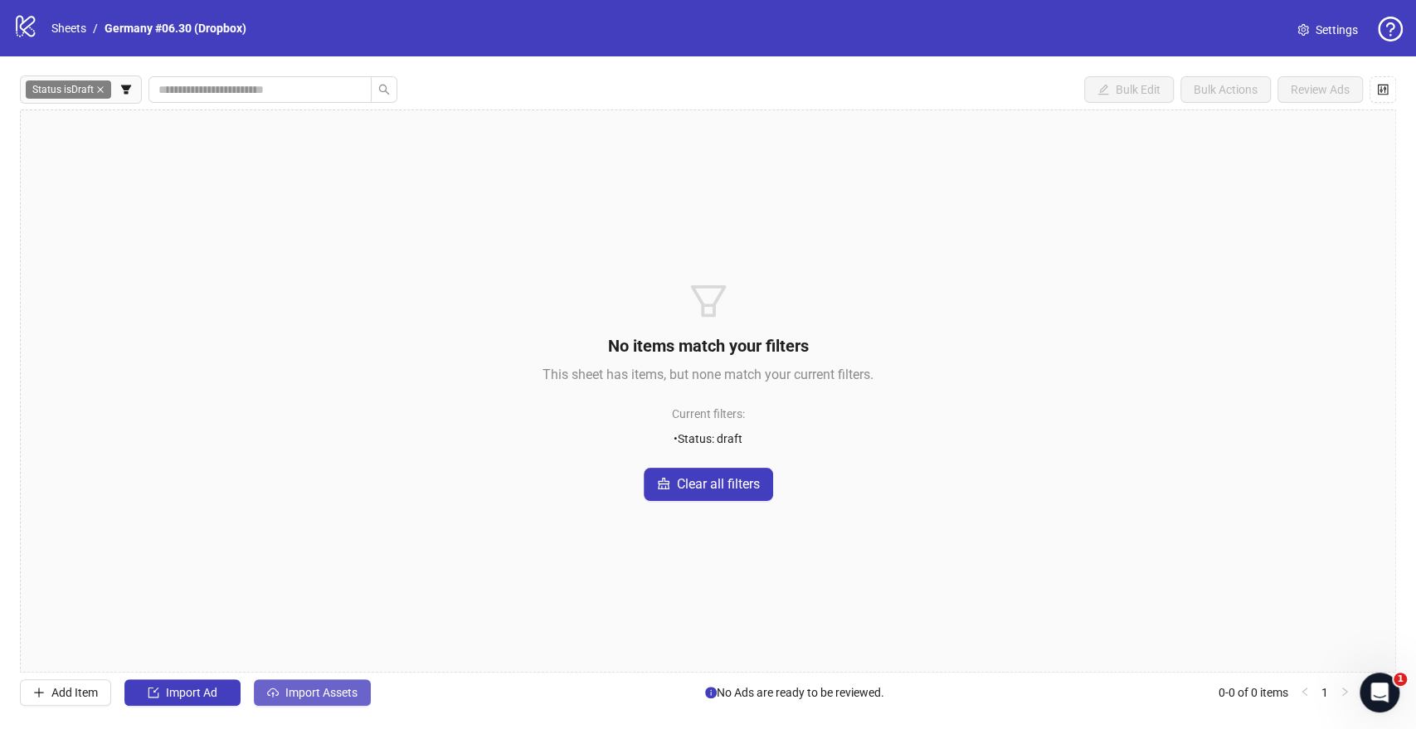
click at [288, 530] on span "Import Assets" at bounding box center [321, 692] width 72 height 13
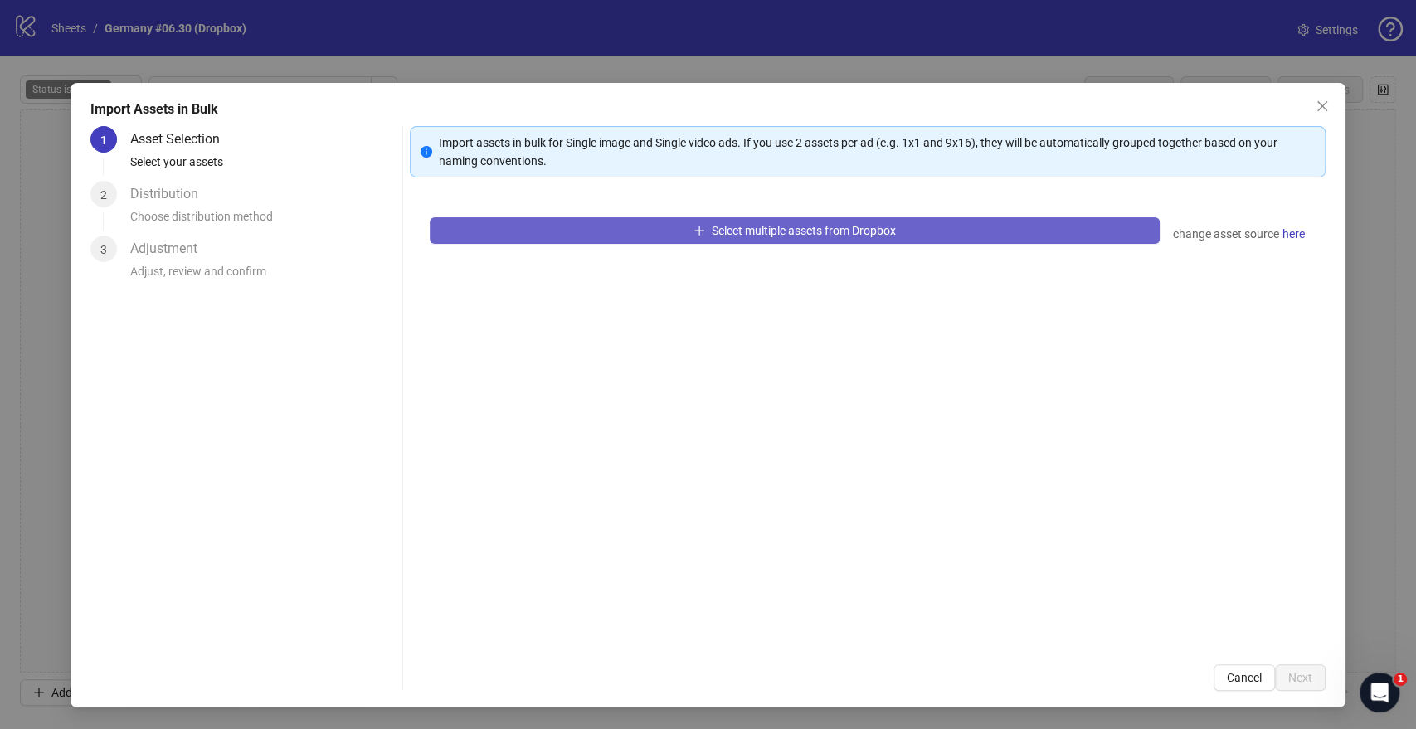
click at [541, 232] on button "Select multiple assets from Dropbox" at bounding box center [794, 230] width 729 height 27
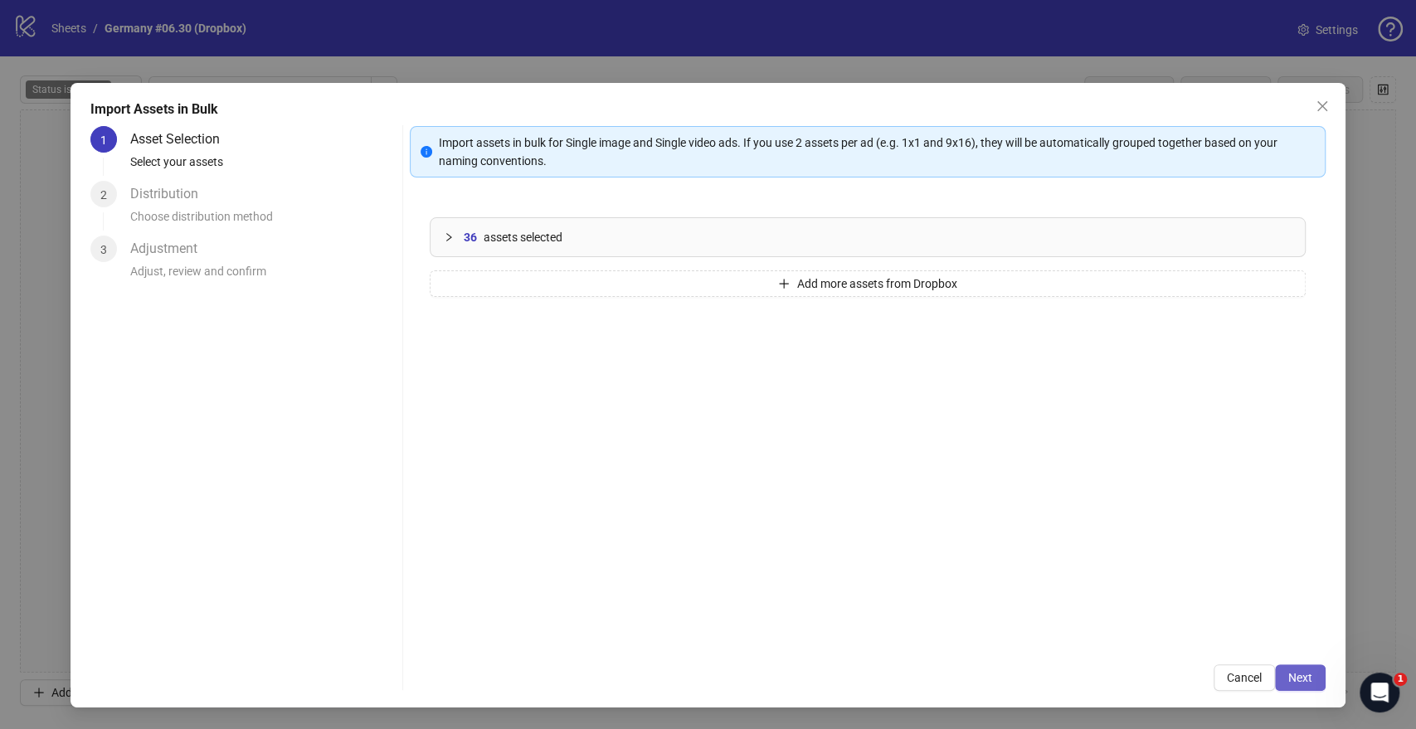
click at [1296, 530] on span "Next" at bounding box center [1300, 677] width 24 height 13
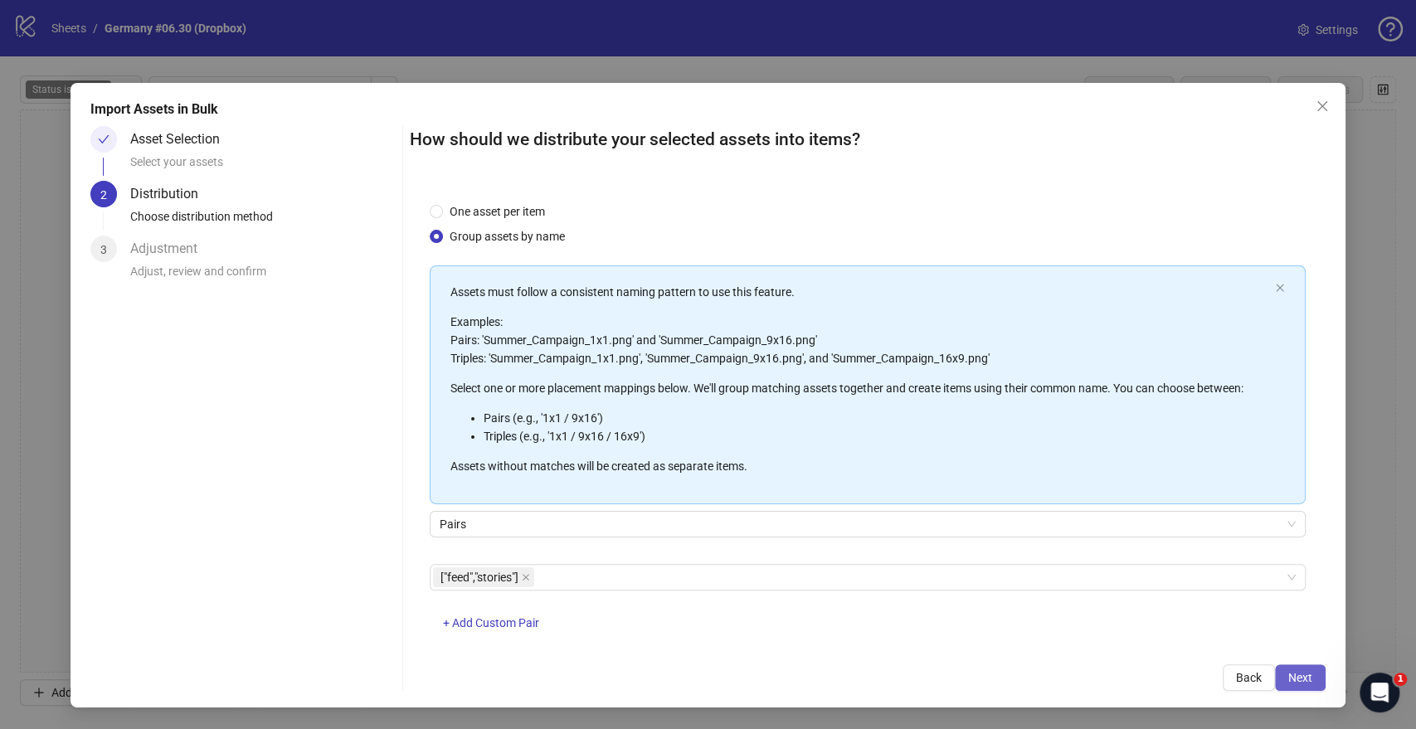
click at [1307, 530] on span "Next" at bounding box center [1300, 677] width 24 height 13
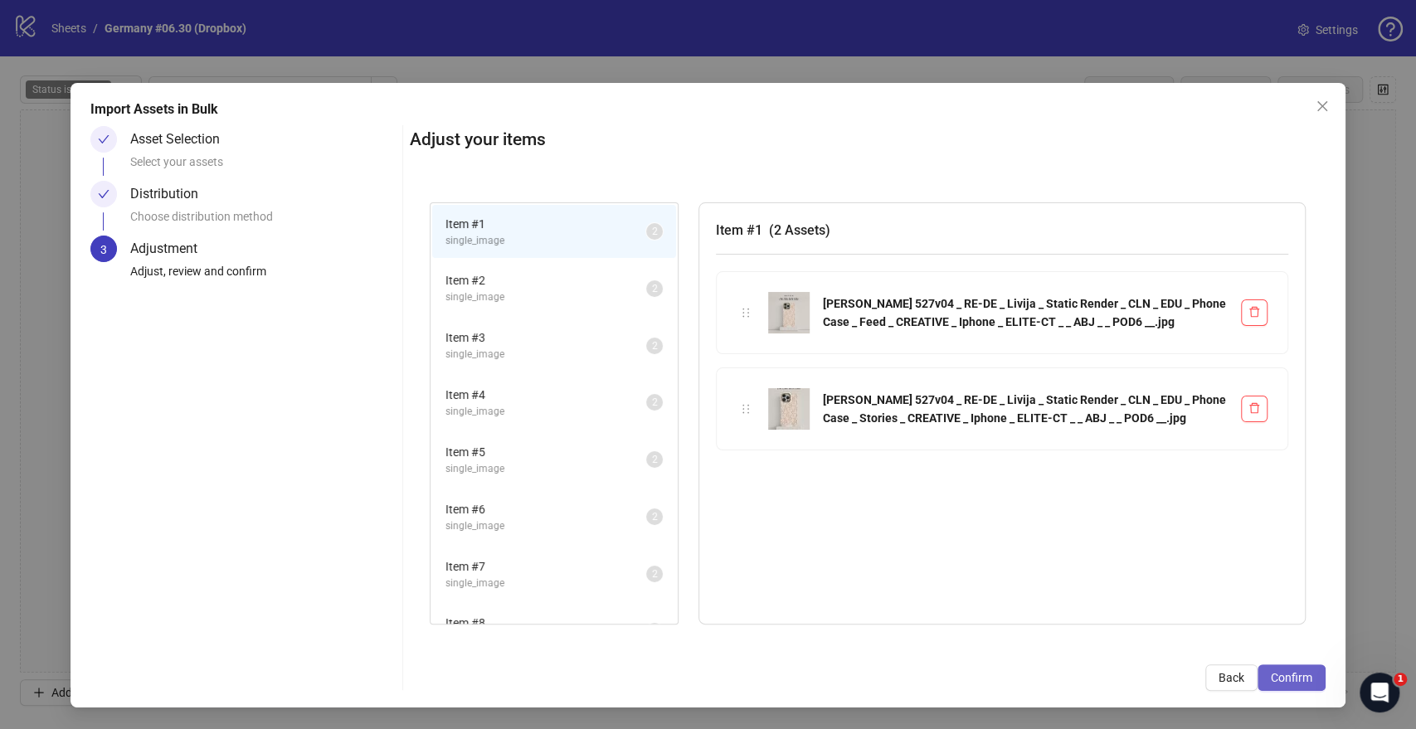
click at [1298, 530] on span "Confirm" at bounding box center [1291, 677] width 41 height 13
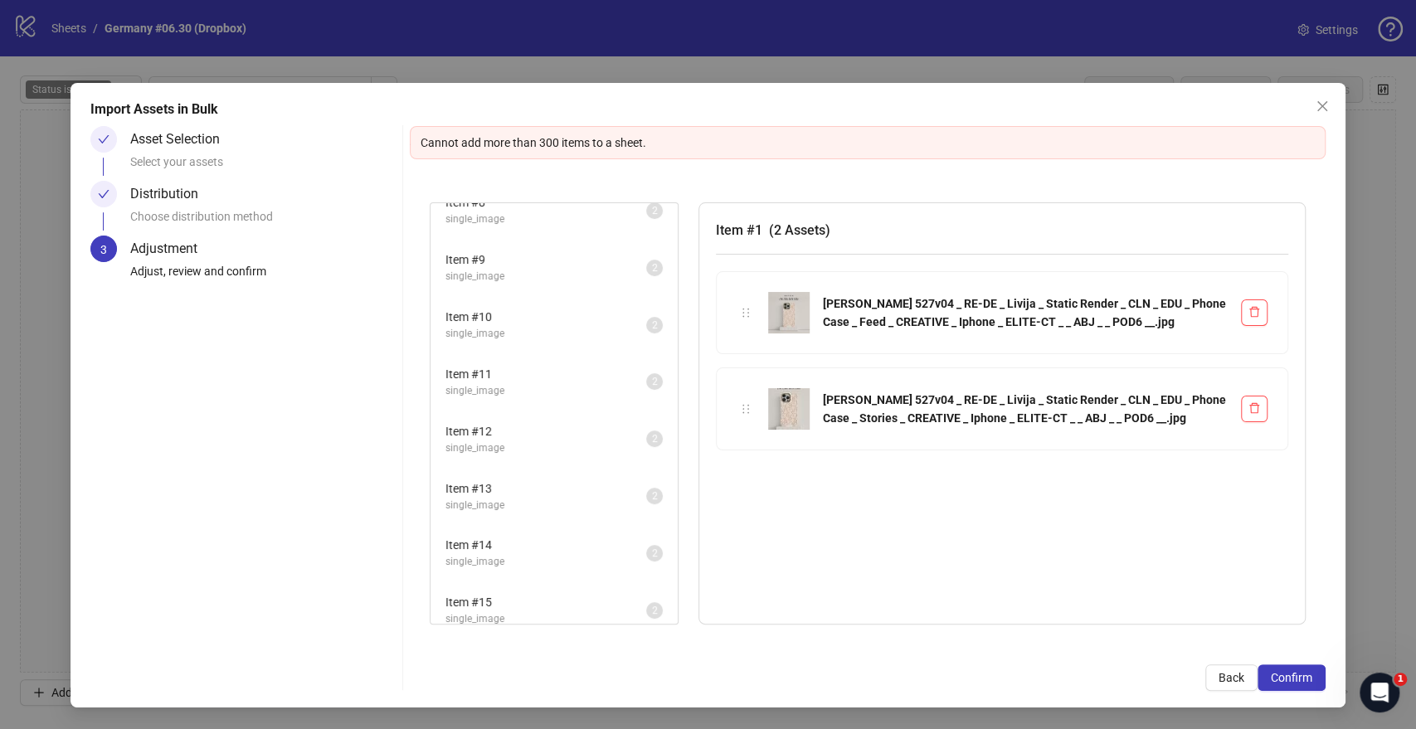
scroll to position [770, 0]
click at [1320, 105] on icon "close" at bounding box center [1321, 106] width 13 height 13
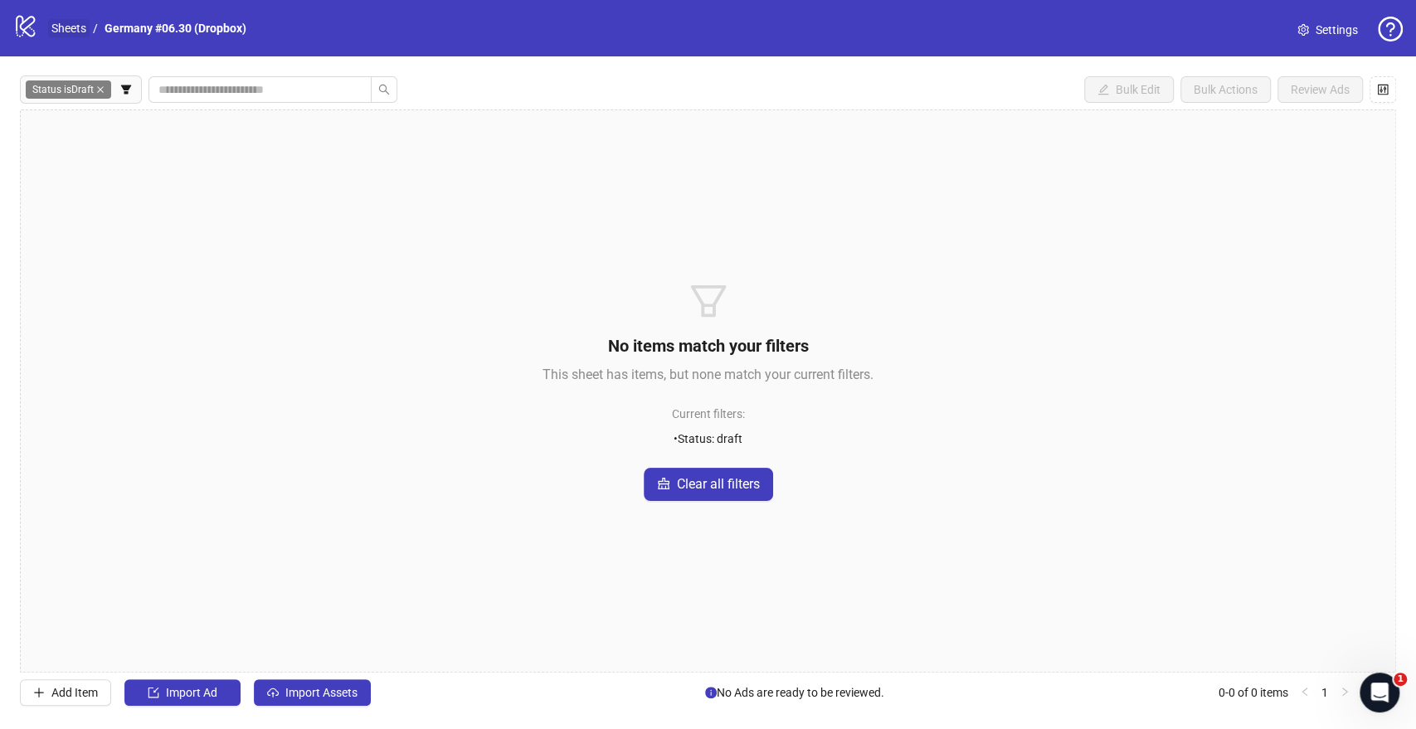
click at [74, 27] on link "Sheets" at bounding box center [68, 28] width 41 height 18
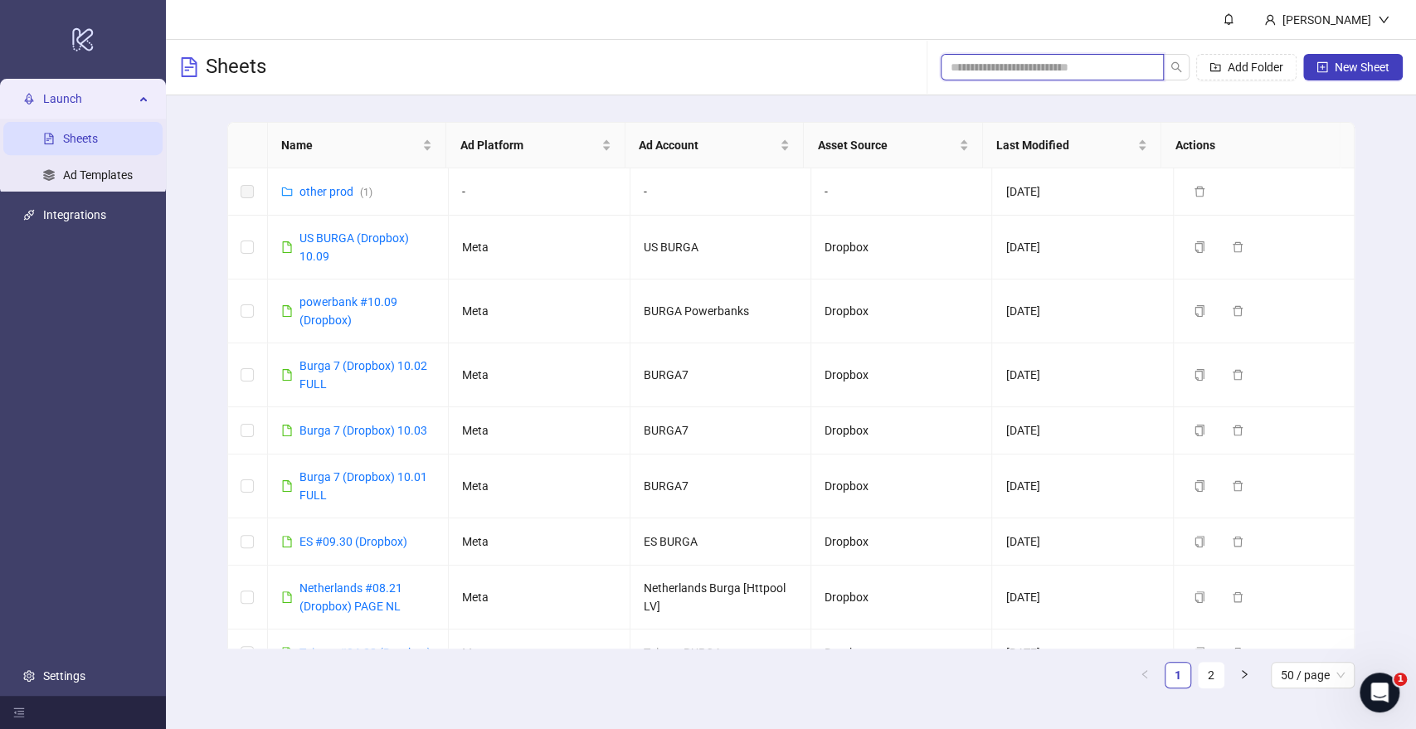
click at [1023, 69] on input "search" at bounding box center [1045, 67] width 190 height 18
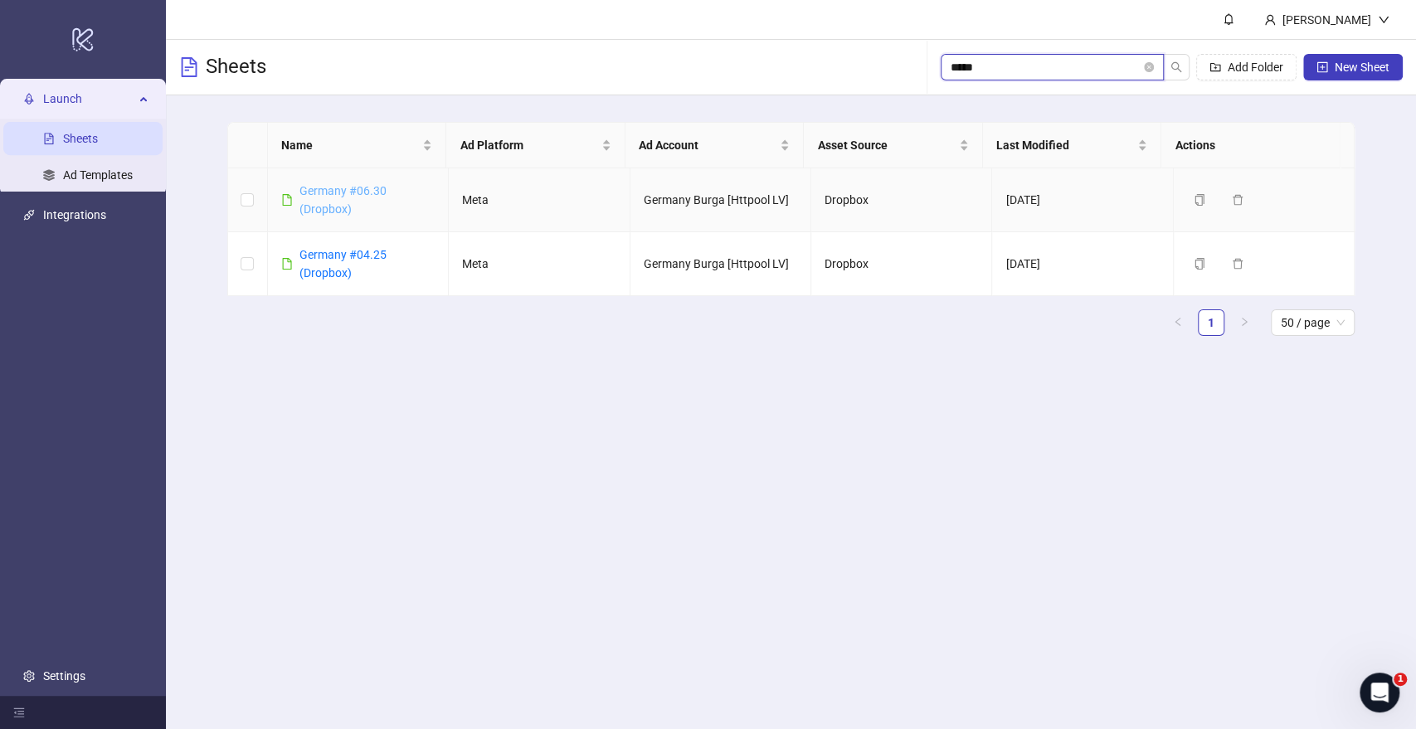
type input "*****"
click at [346, 187] on link "Germany #06.30 (Dropbox)" at bounding box center [342, 200] width 87 height 32
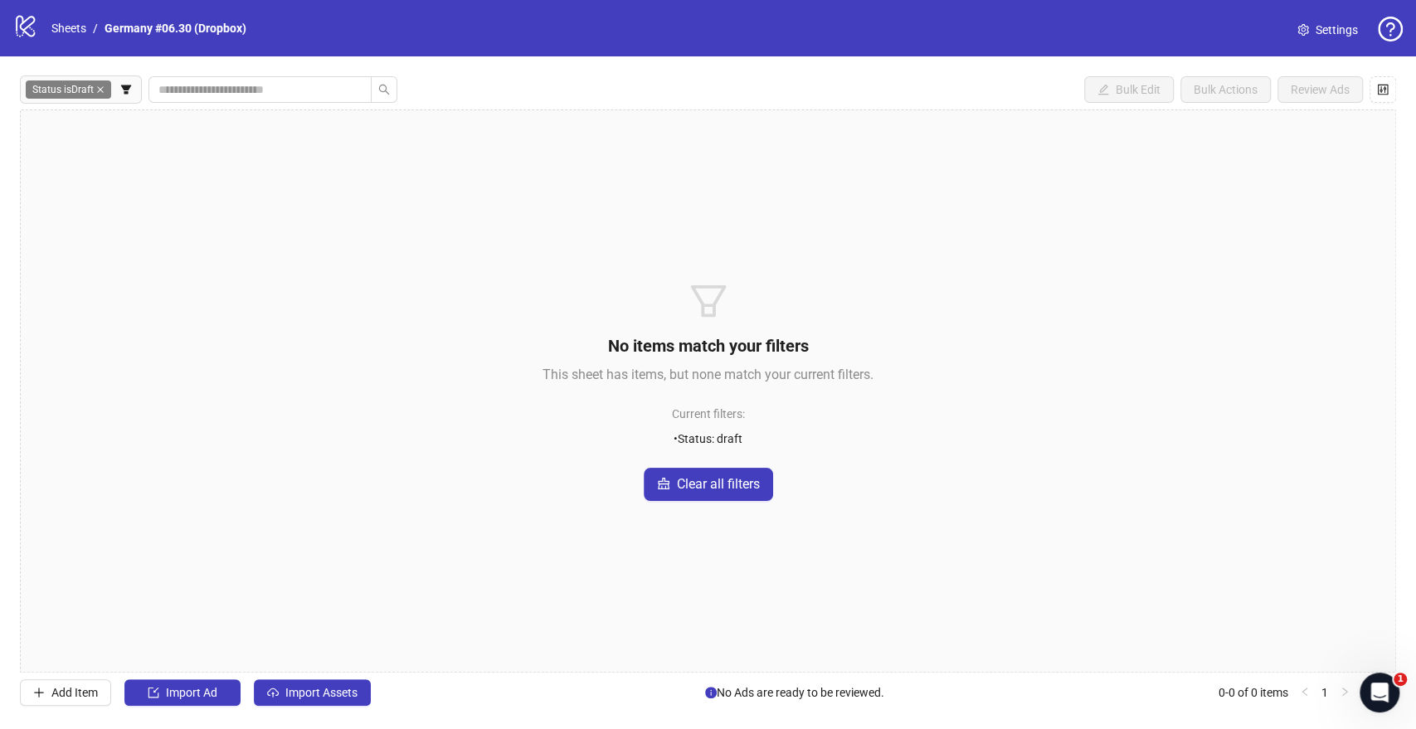
click at [98, 91] on icon "close" at bounding box center [100, 89] width 8 height 8
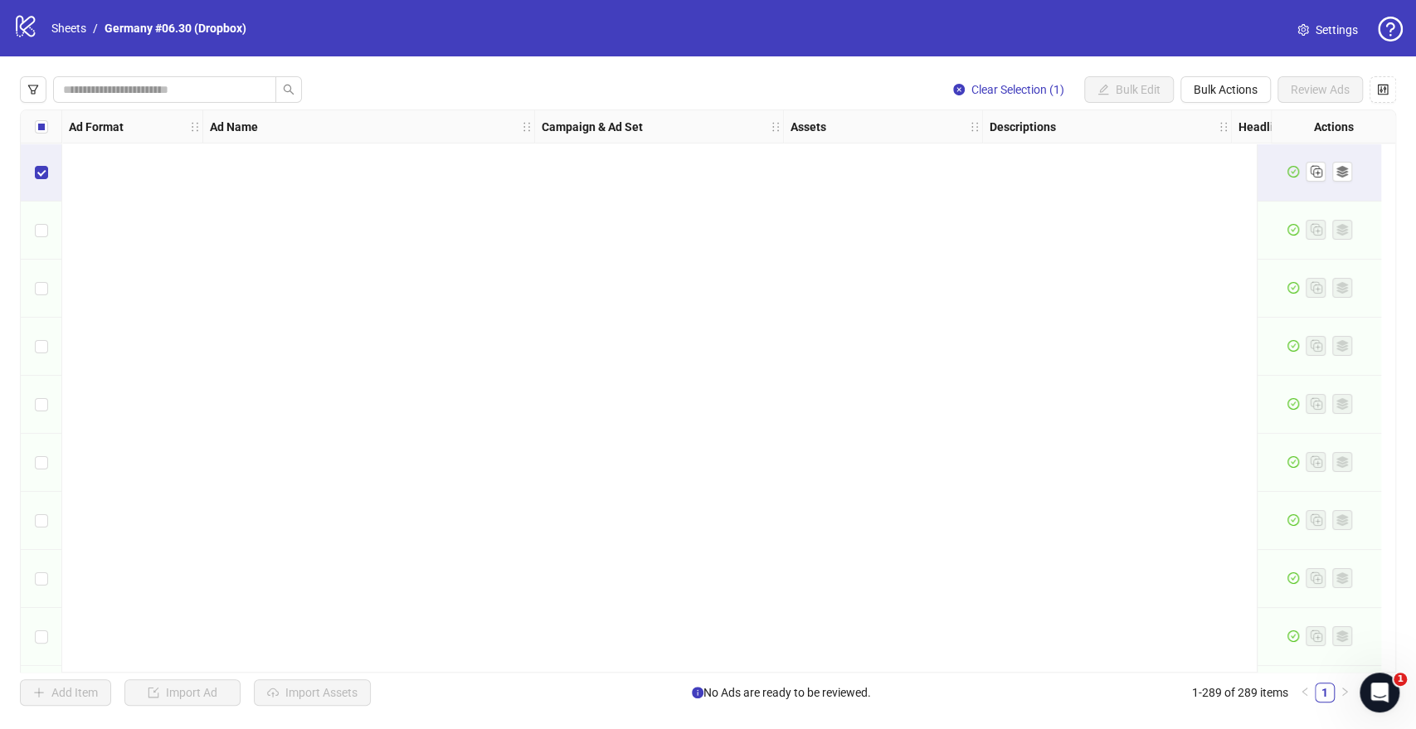
scroll to position [1108, 0]
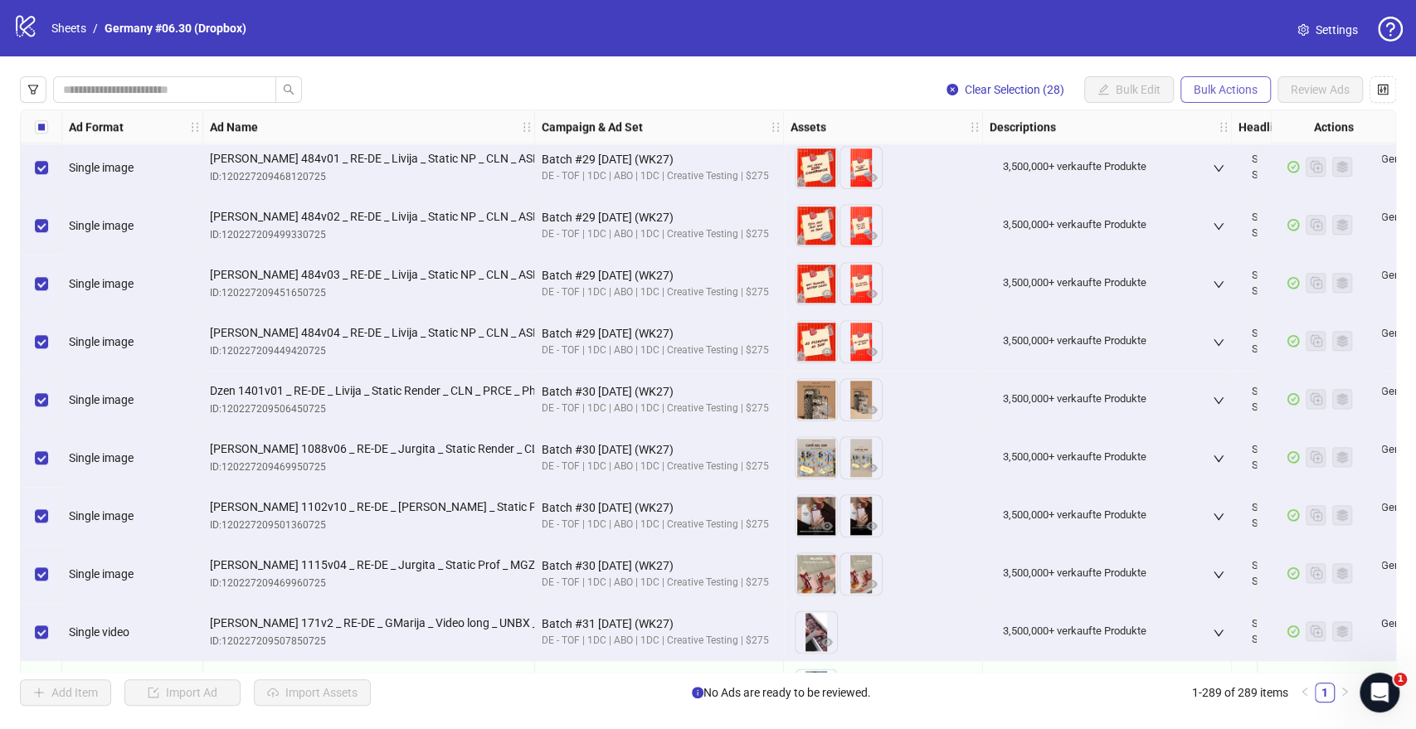
click at [1212, 91] on span "Bulk Actions" at bounding box center [1225, 89] width 64 height 13
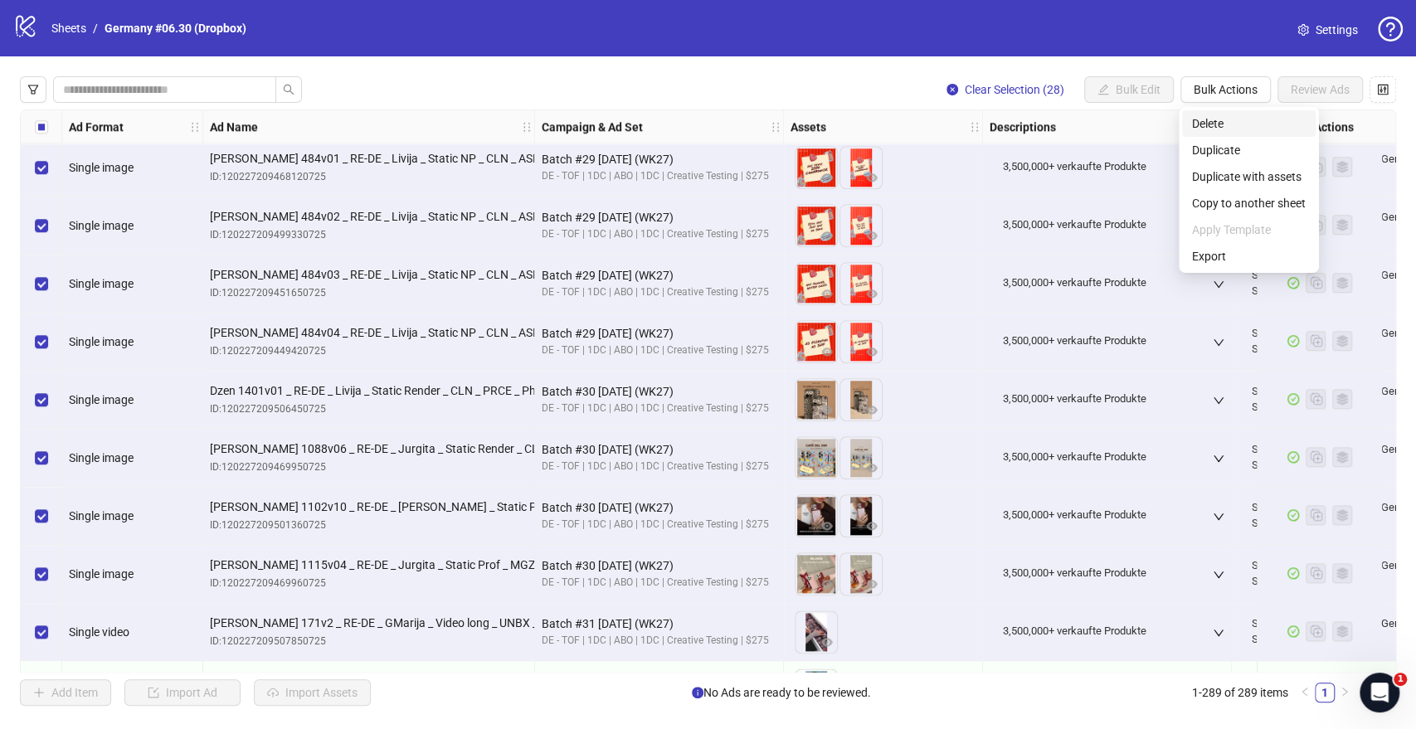
click at [1209, 124] on span "Delete" at bounding box center [1249, 123] width 114 height 18
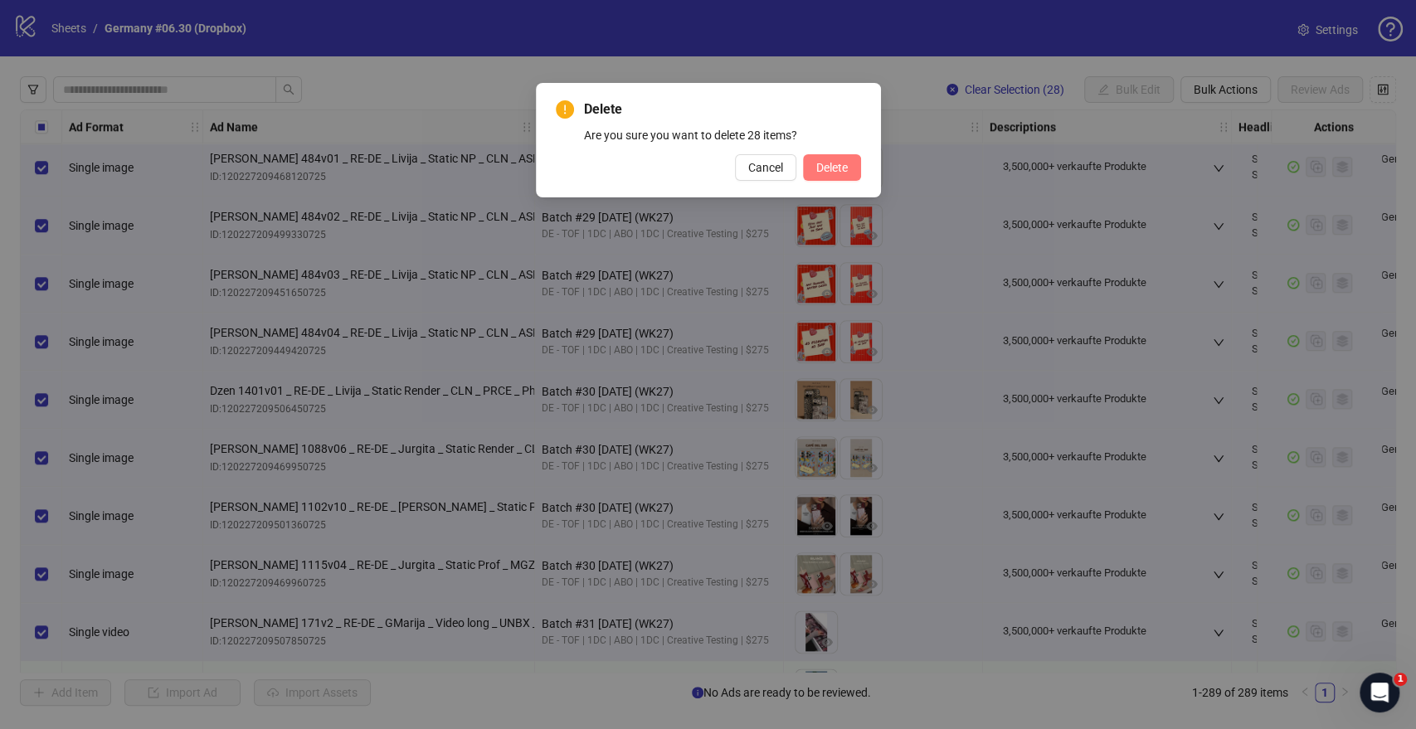
click at [853, 174] on button "Delete" at bounding box center [832, 167] width 58 height 27
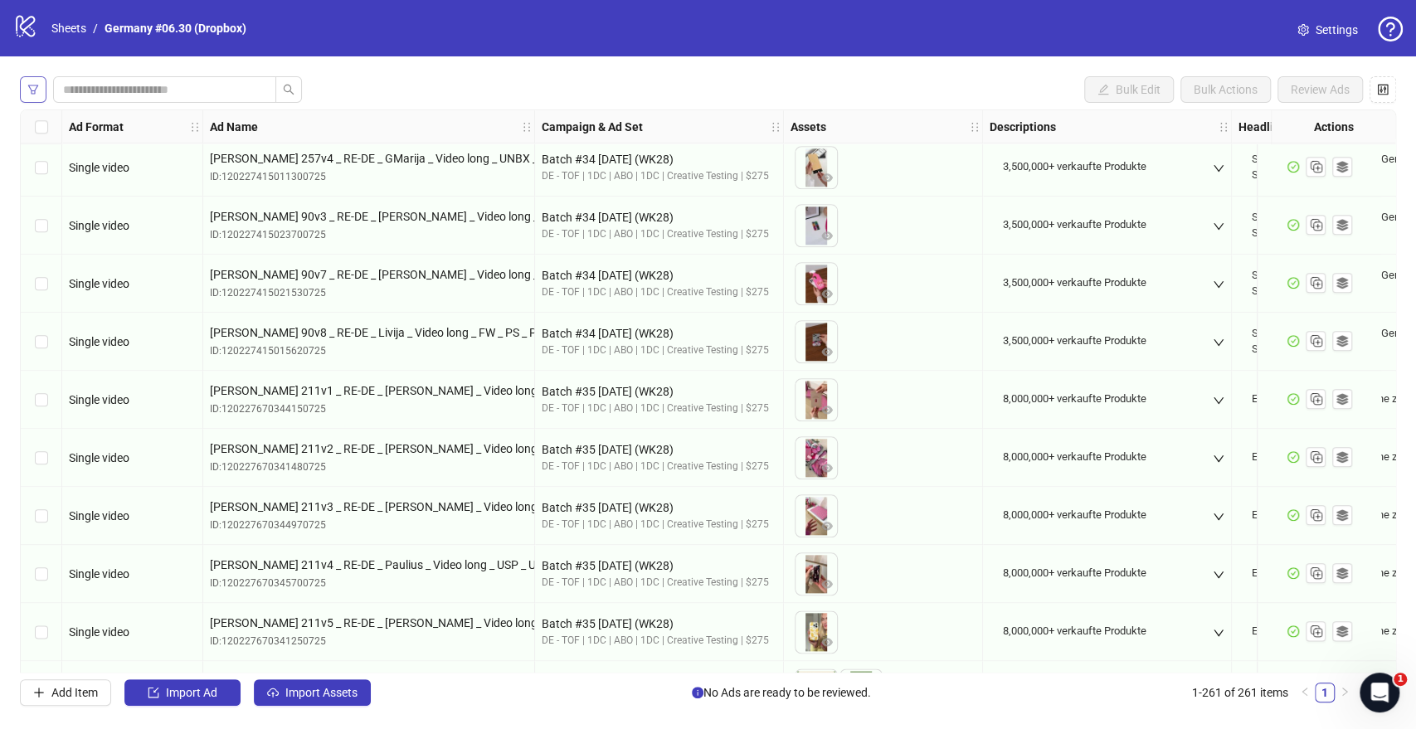
click at [38, 85] on icon "filter" at bounding box center [33, 90] width 12 height 12
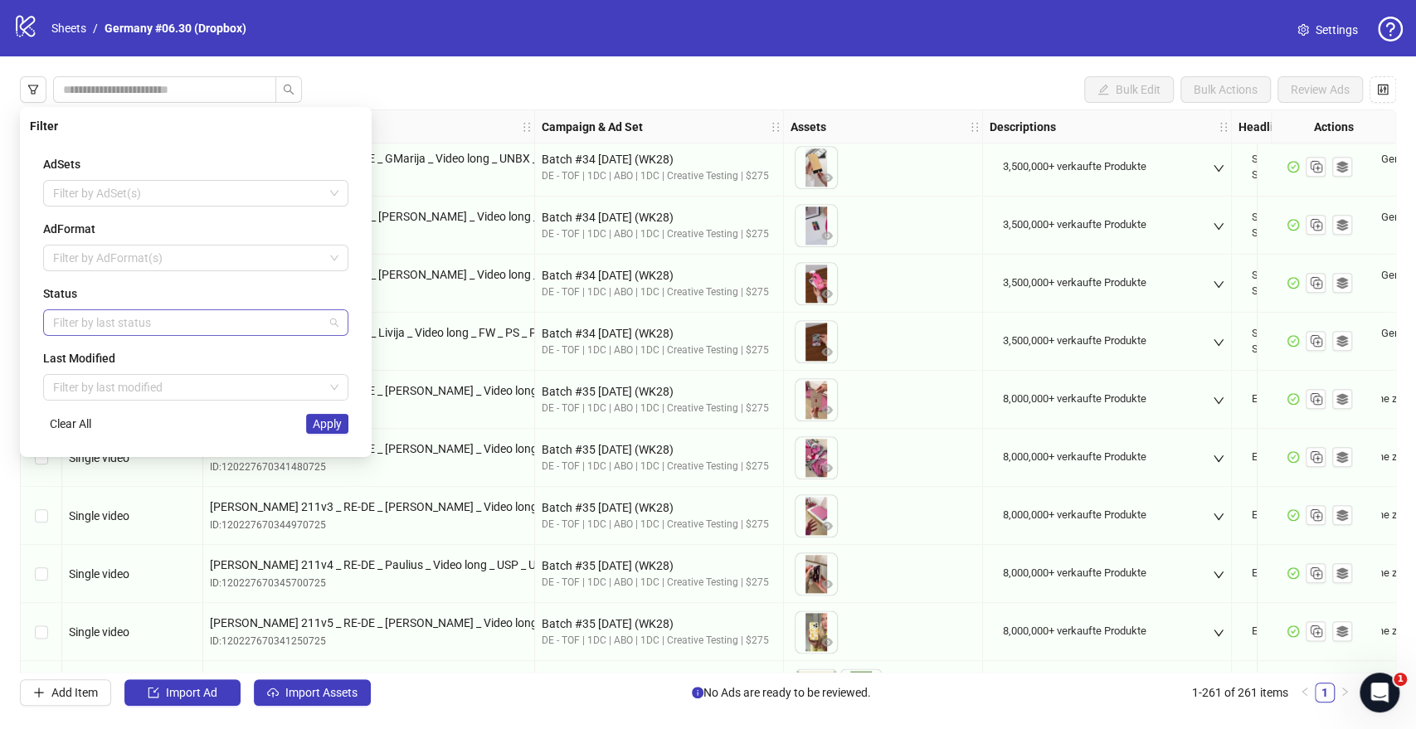
click at [88, 315] on div at bounding box center [186, 322] width 281 height 23
click at [95, 357] on div "Draft" at bounding box center [195, 355] width 279 height 18
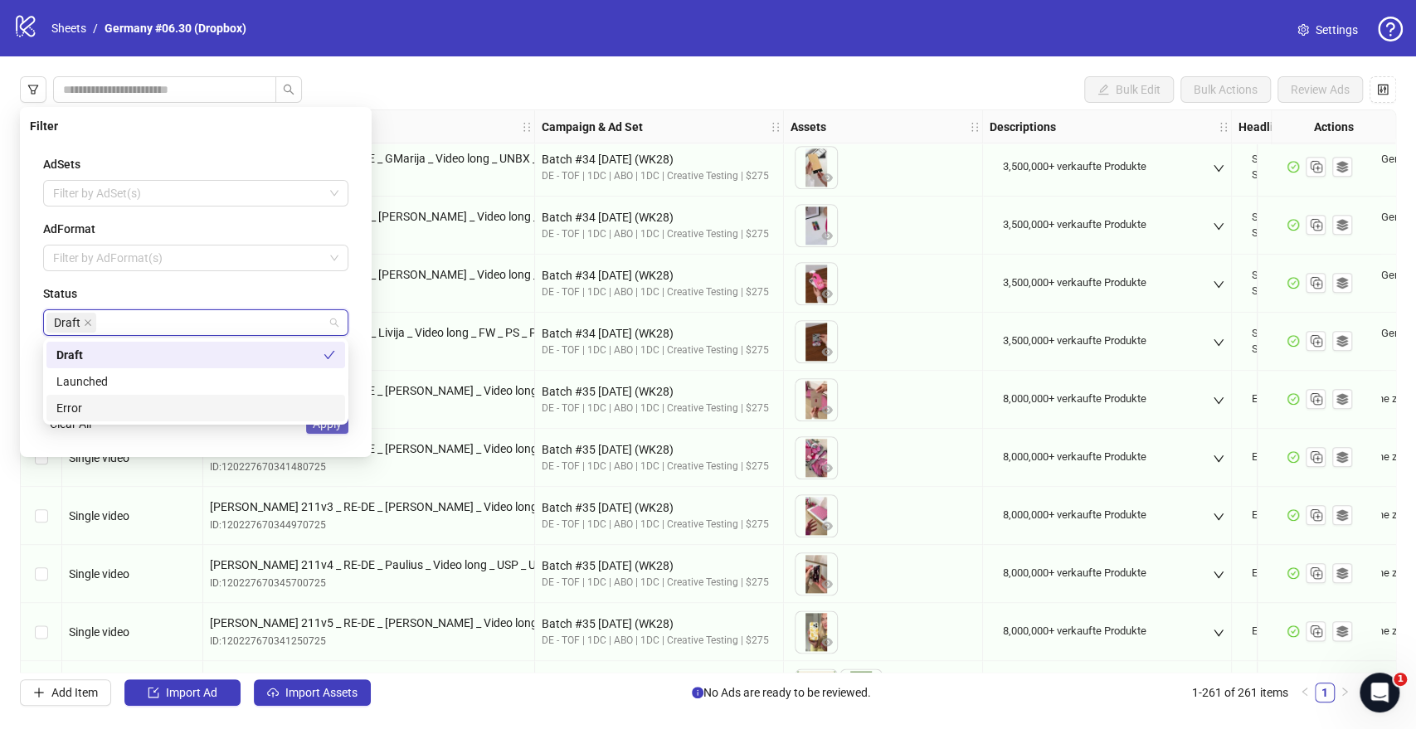
click at [245, 436] on div "AdSets Filter by AdSet(s) AdFormat Filter by AdFormat(s) Status Draft Last Modi…" at bounding box center [196, 294] width 332 height 305
click at [321, 428] on span "Apply" at bounding box center [327, 423] width 29 height 13
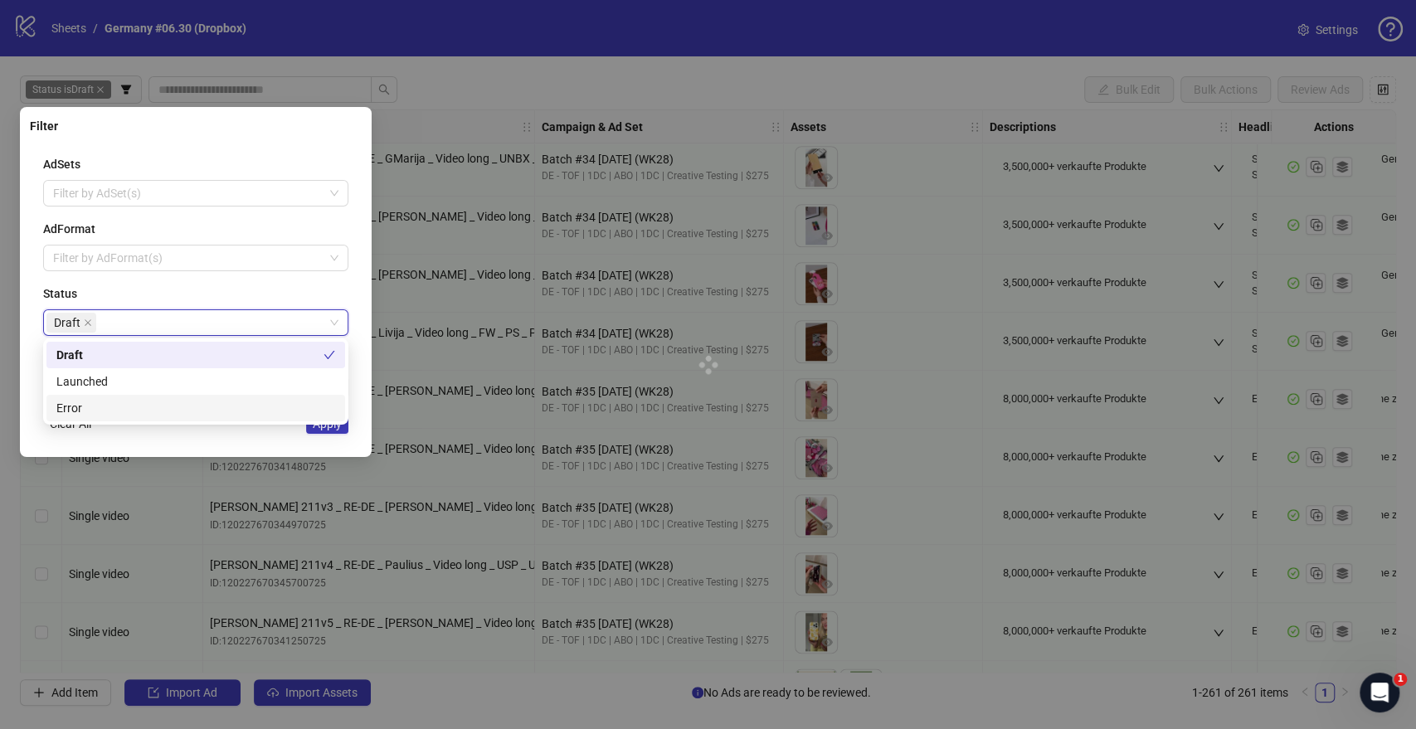
click at [330, 431] on div at bounding box center [708, 364] width 1416 height 729
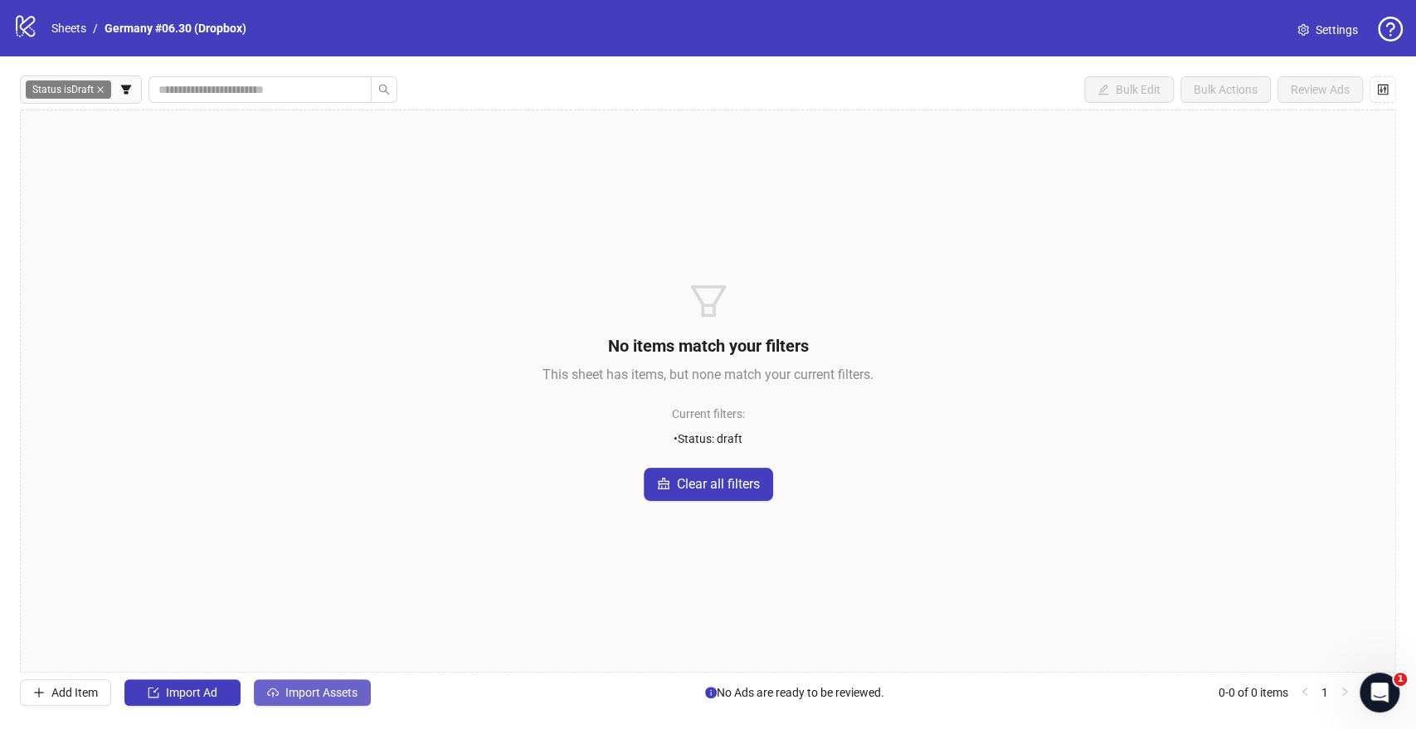
click at [338, 530] on button "Import Assets" at bounding box center [312, 692] width 117 height 27
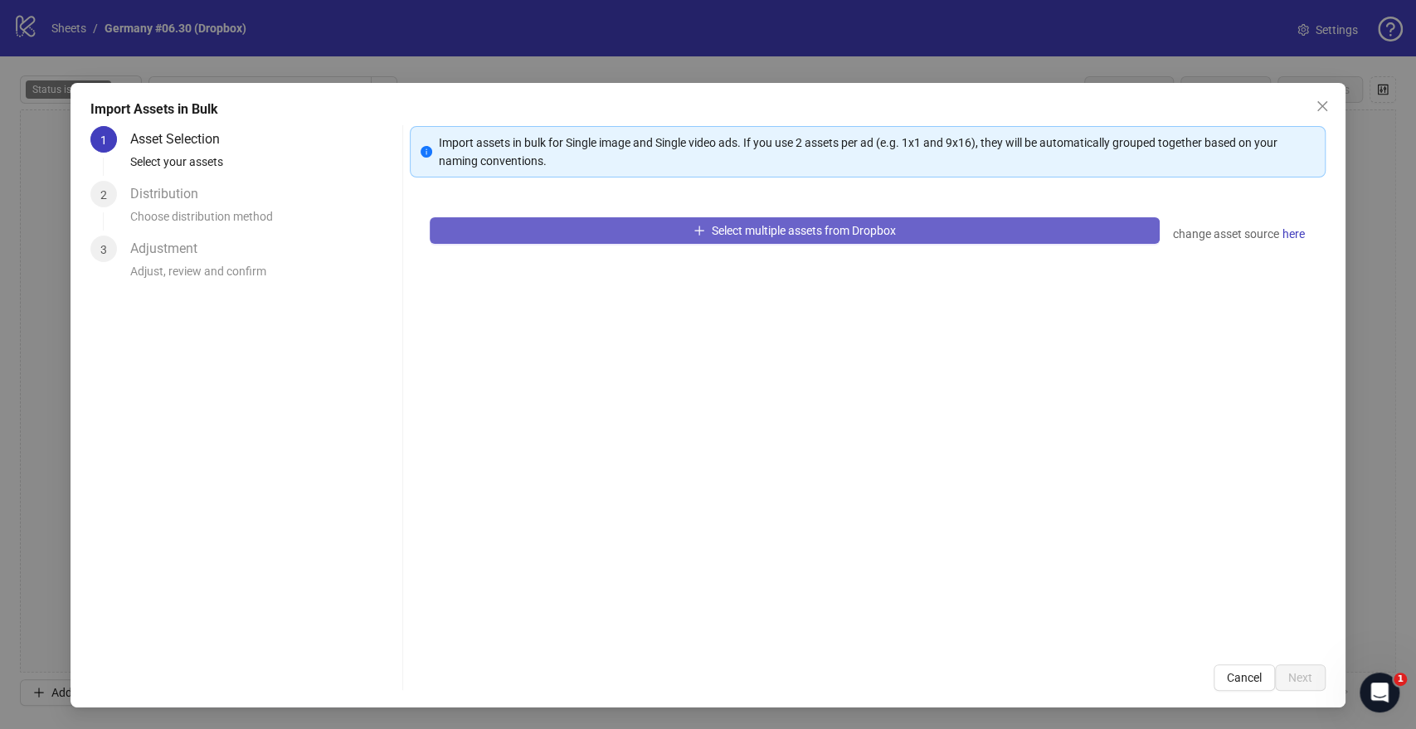
click at [727, 236] on span "Select multiple assets from Dropbox" at bounding box center [804, 230] width 184 height 13
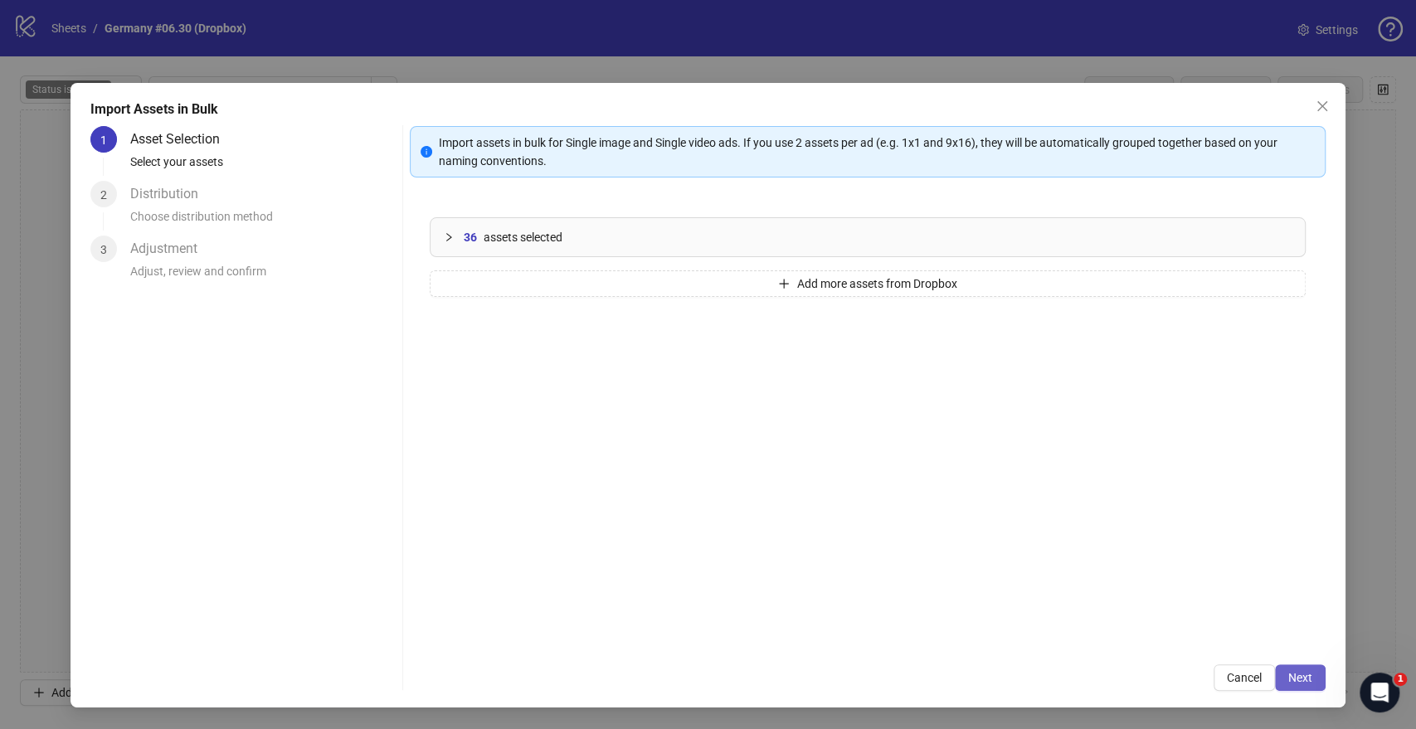
click at [1300, 530] on span "Next" at bounding box center [1300, 677] width 24 height 13
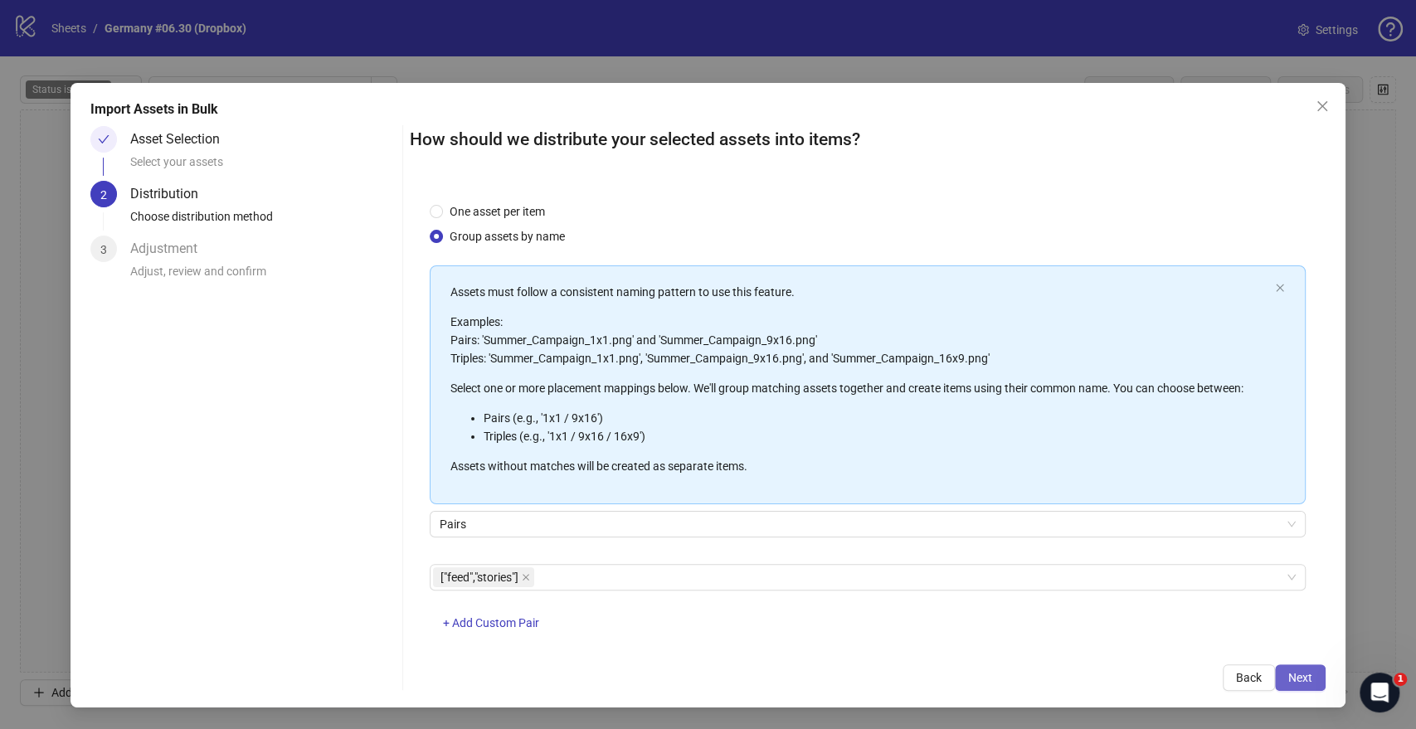
click at [1300, 530] on span "Next" at bounding box center [1300, 677] width 24 height 13
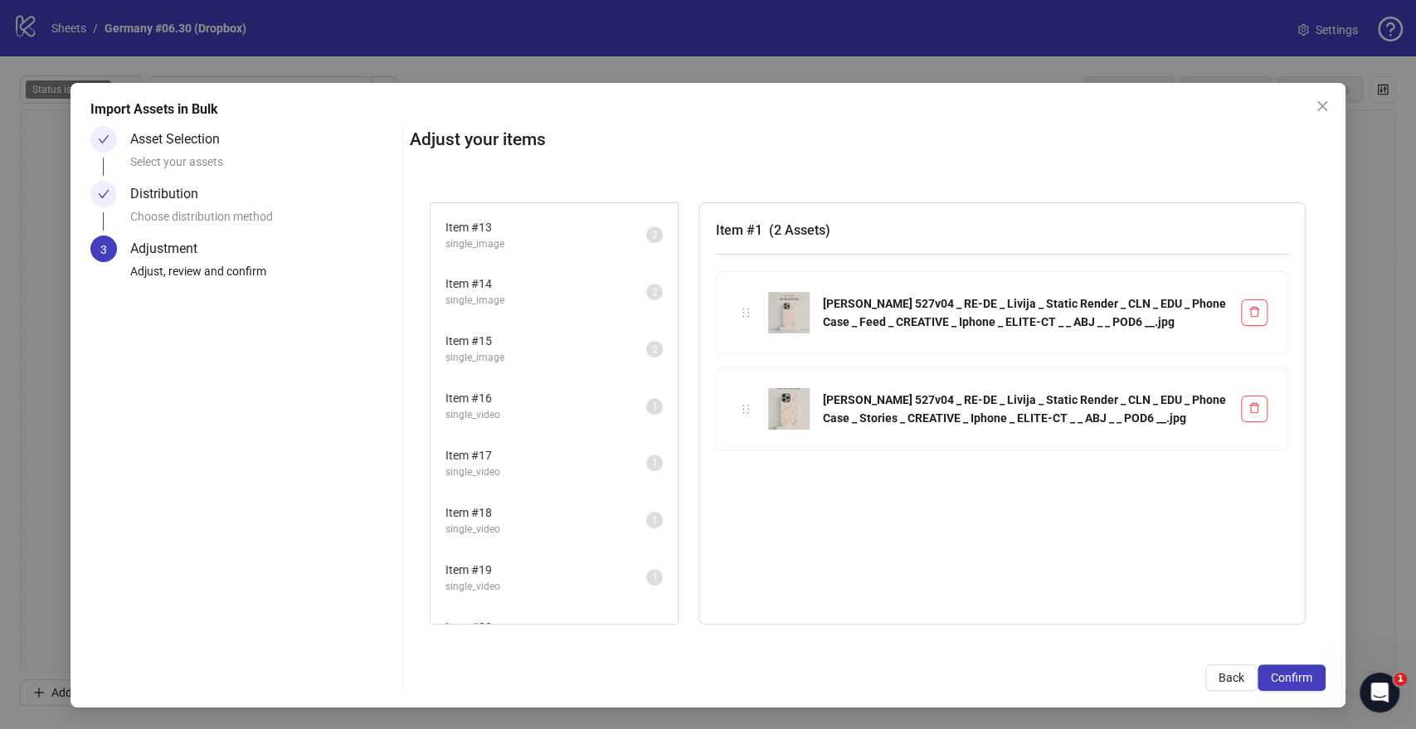
scroll to position [586, 0]
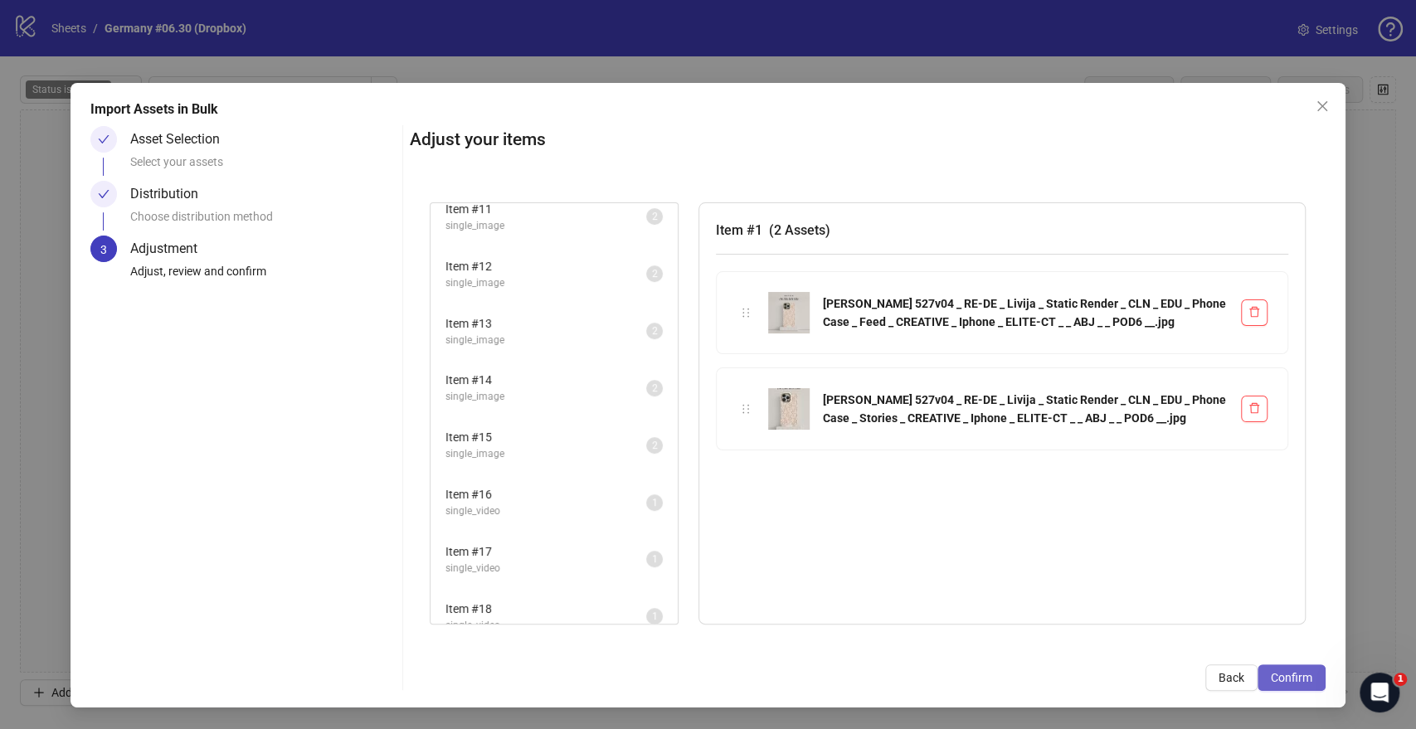
click at [1294, 530] on span "Confirm" at bounding box center [1291, 677] width 41 height 13
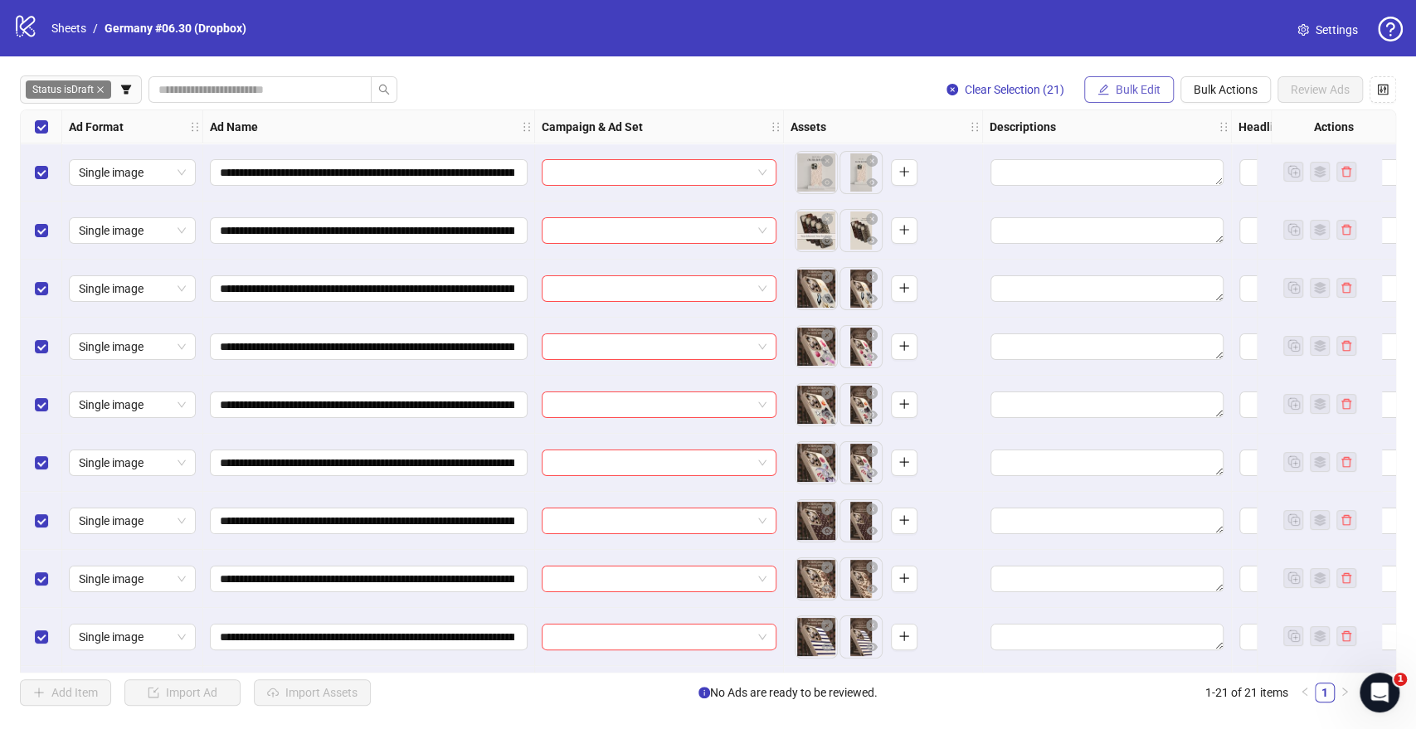
click at [1136, 91] on span "Bulk Edit" at bounding box center [1138, 89] width 45 height 13
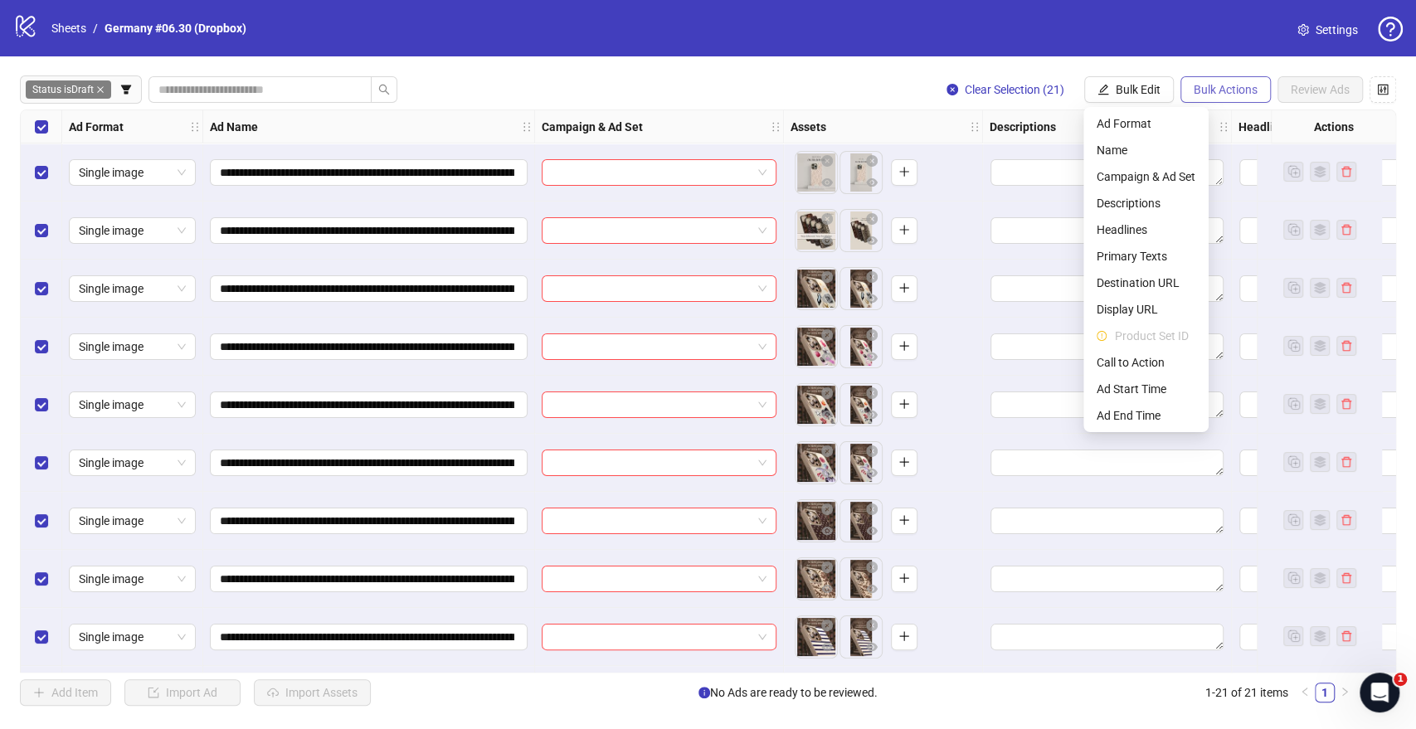
click at [1198, 90] on span "Bulk Actions" at bounding box center [1225, 89] width 64 height 13
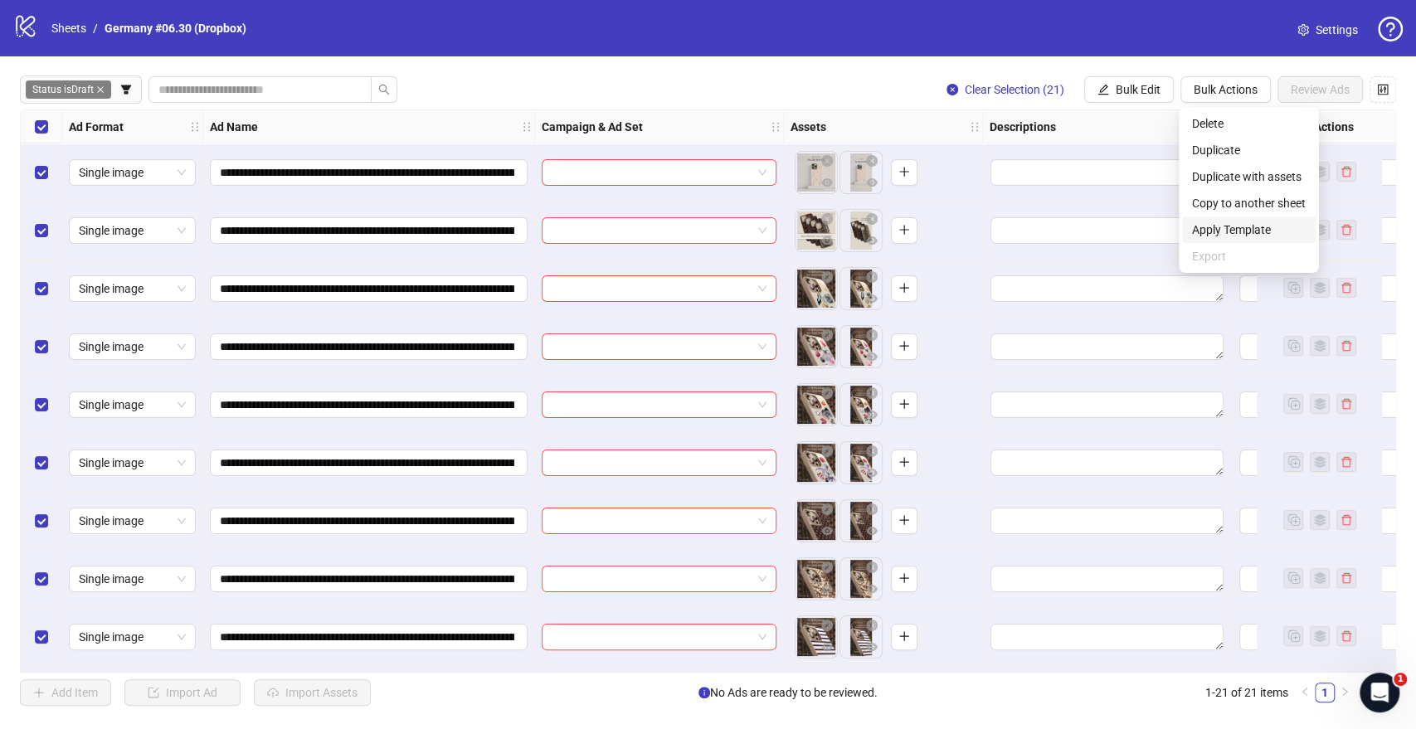
click at [1219, 225] on span "Apply Template" at bounding box center [1249, 230] width 114 height 18
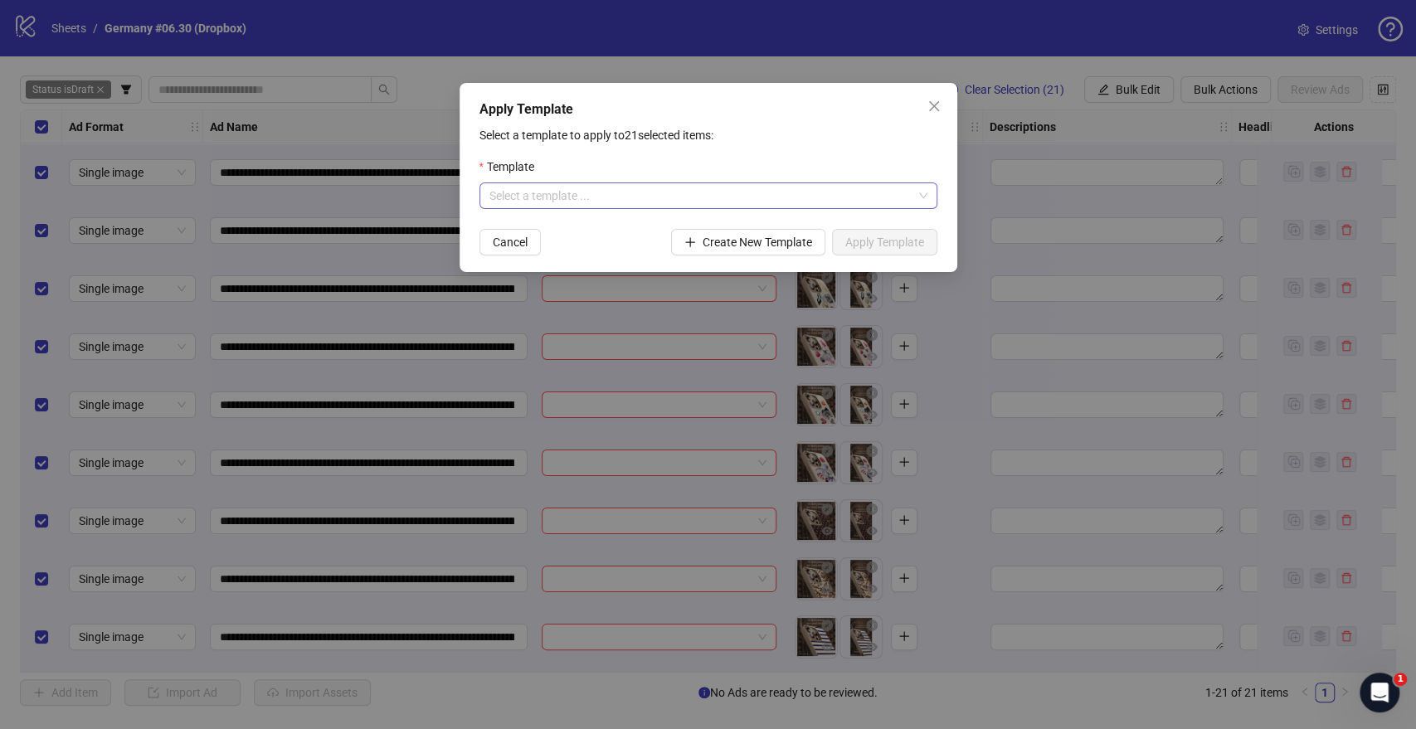
click at [571, 184] on input "search" at bounding box center [700, 195] width 423 height 25
click at [558, 225] on div "DE: GENERAL TESTING OCTOBER" at bounding box center [707, 229] width 431 height 18
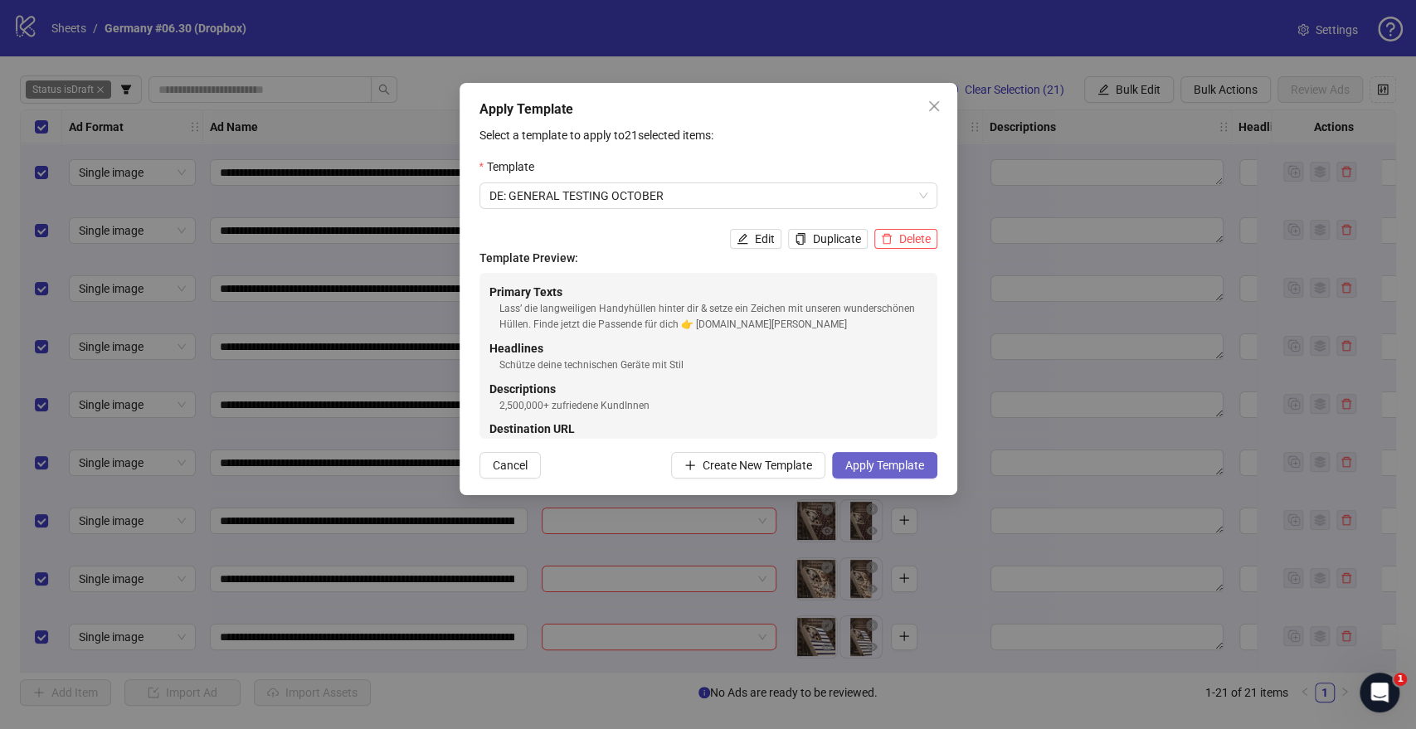
click at [889, 469] on span "Apply Template" at bounding box center [884, 465] width 79 height 13
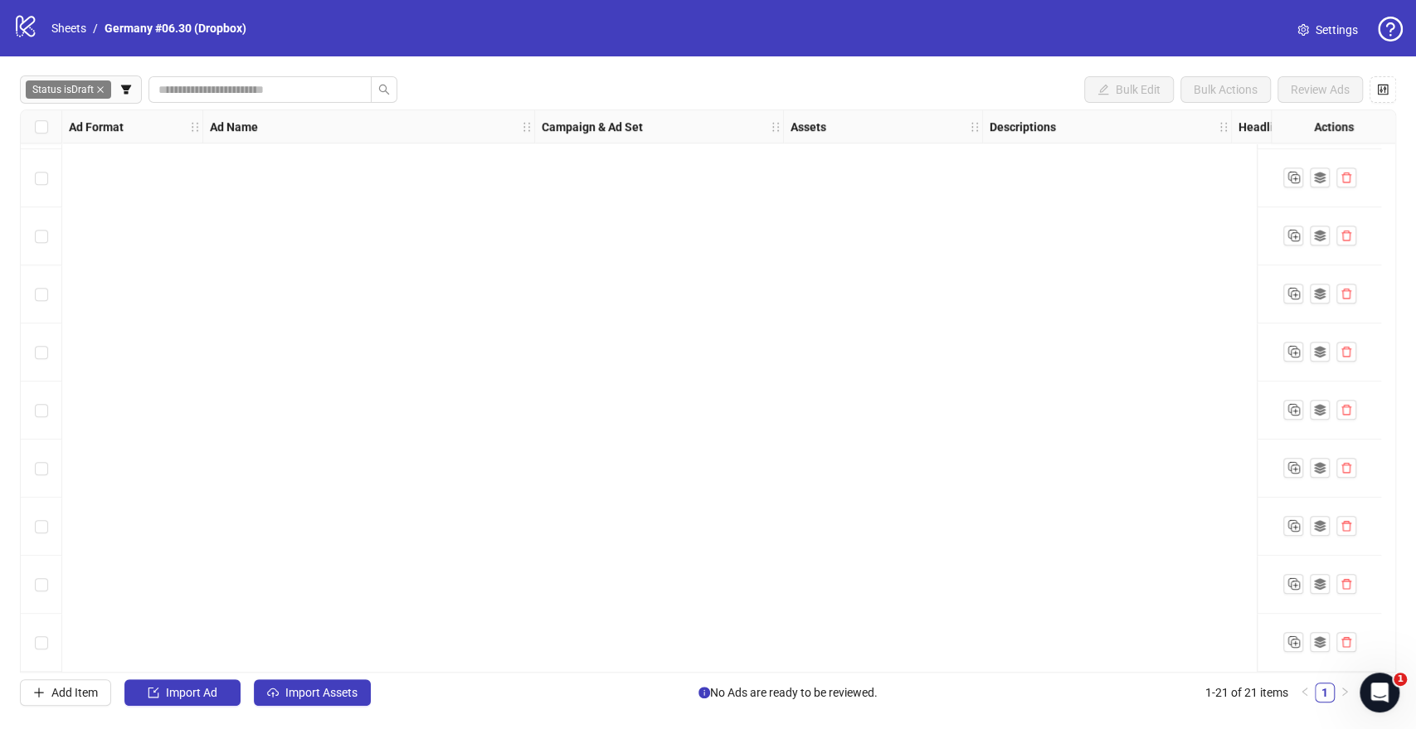
scroll to position [0, 0]
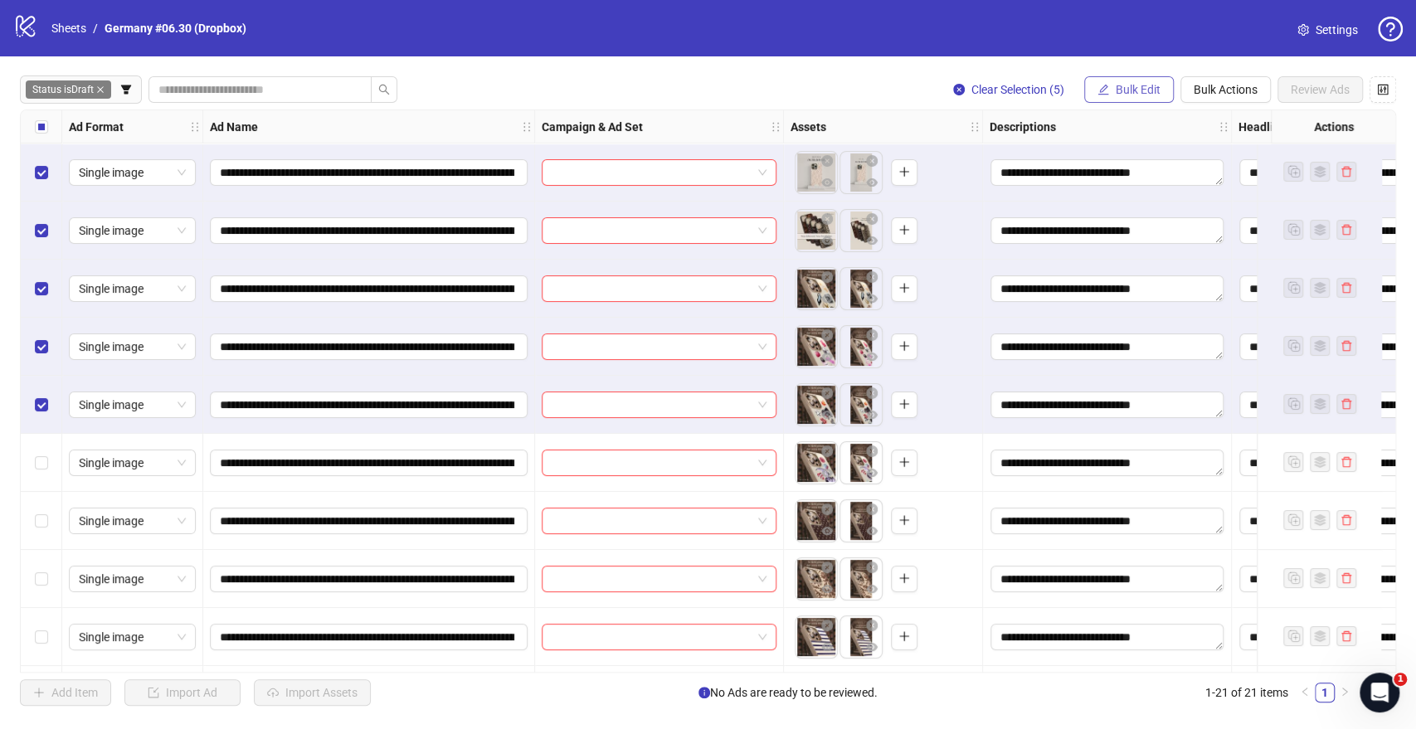
click at [1128, 85] on span "Bulk Edit" at bounding box center [1138, 89] width 45 height 13
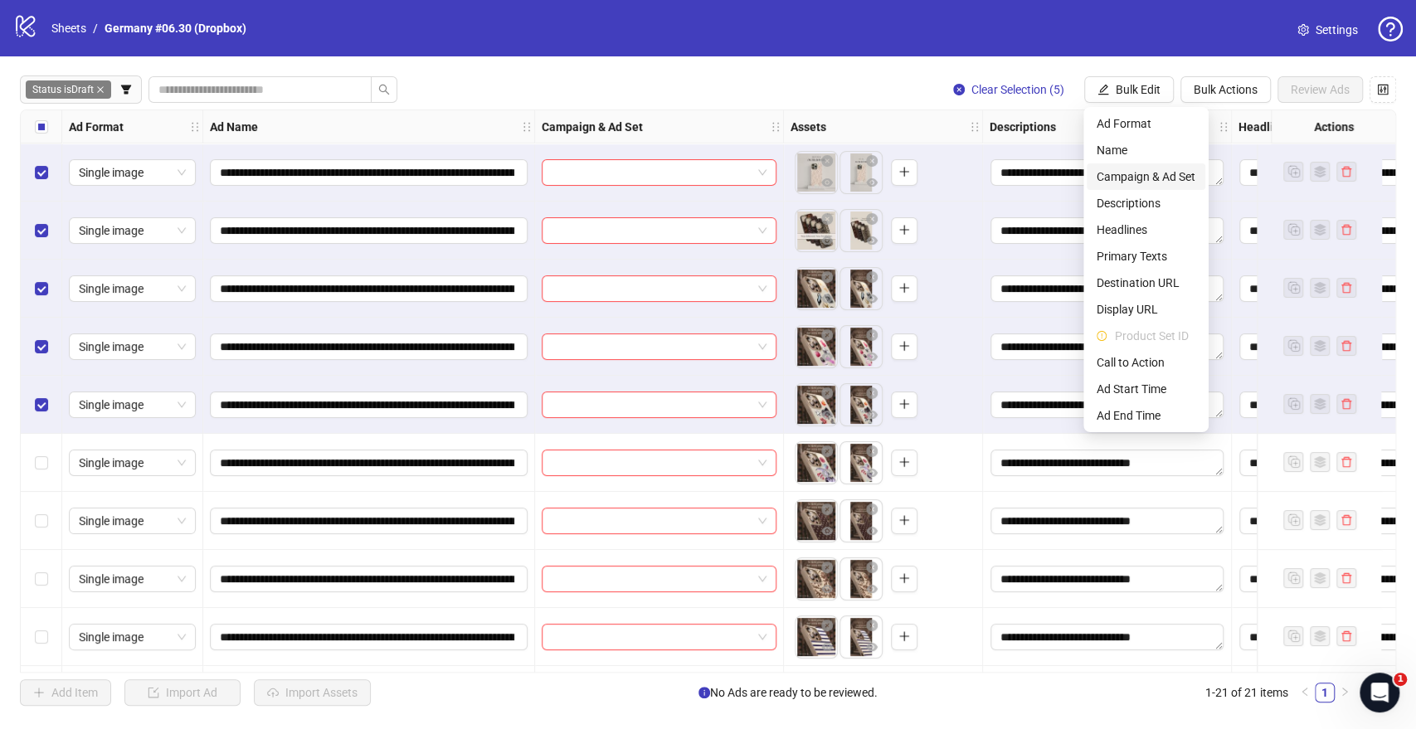
click at [1130, 180] on span "Campaign & Ad Set" at bounding box center [1145, 177] width 99 height 18
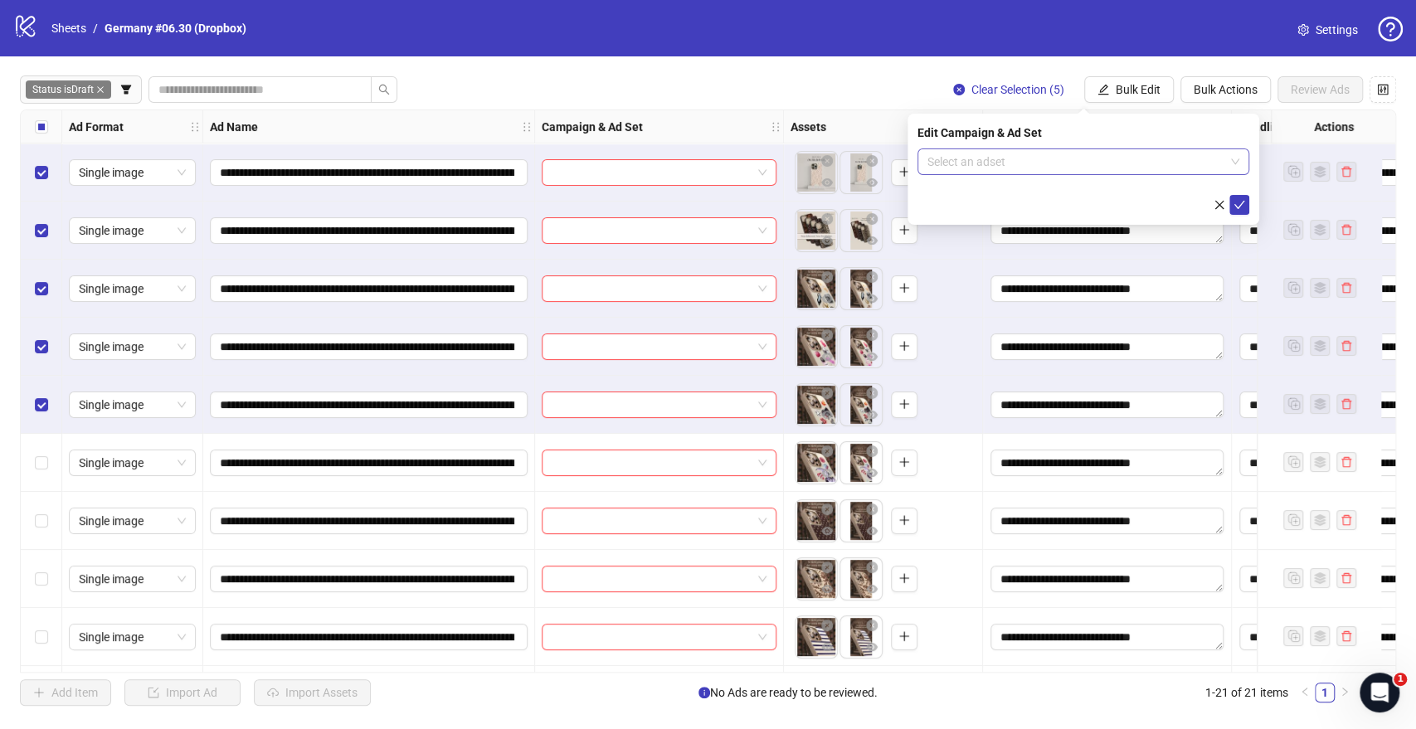
click at [955, 168] on input "search" at bounding box center [1075, 161] width 297 height 25
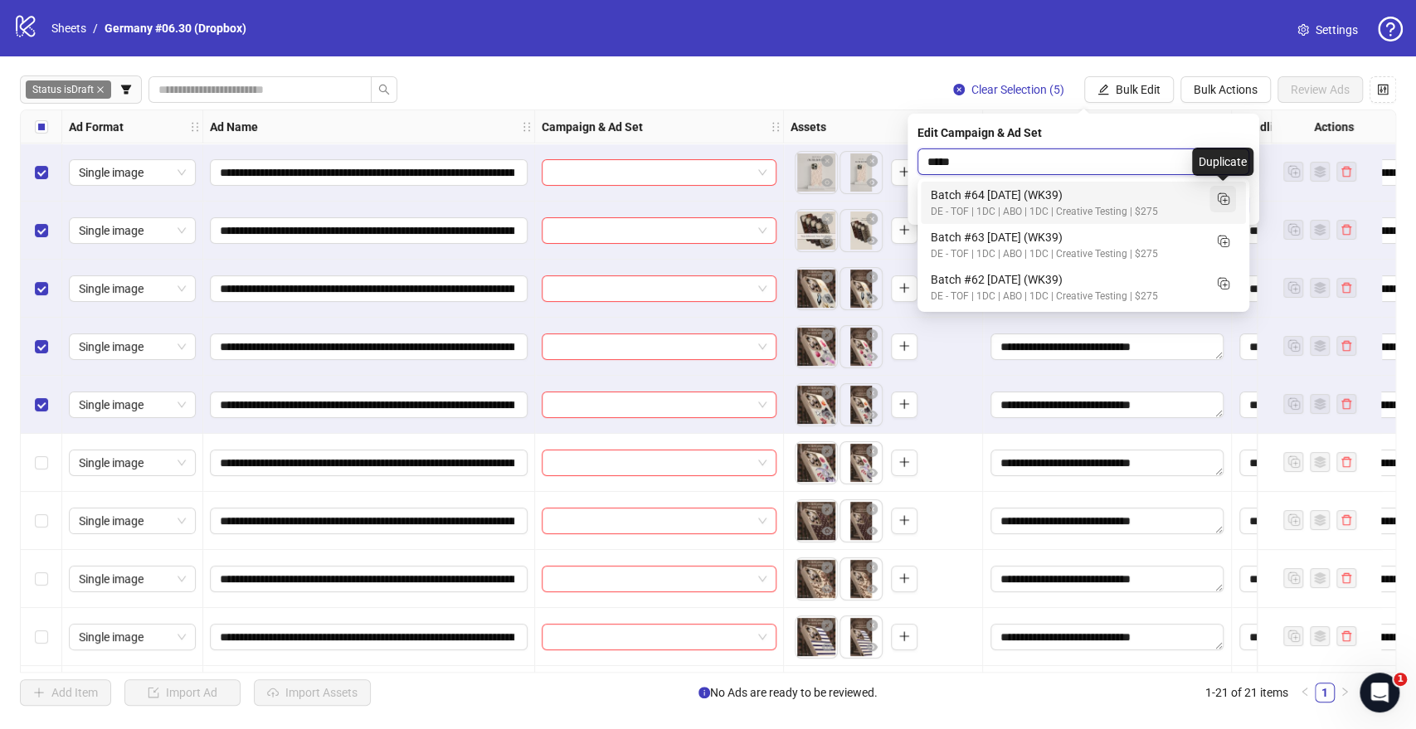
click at [1225, 201] on line "Duplicate" at bounding box center [1225, 200] width 0 height 4
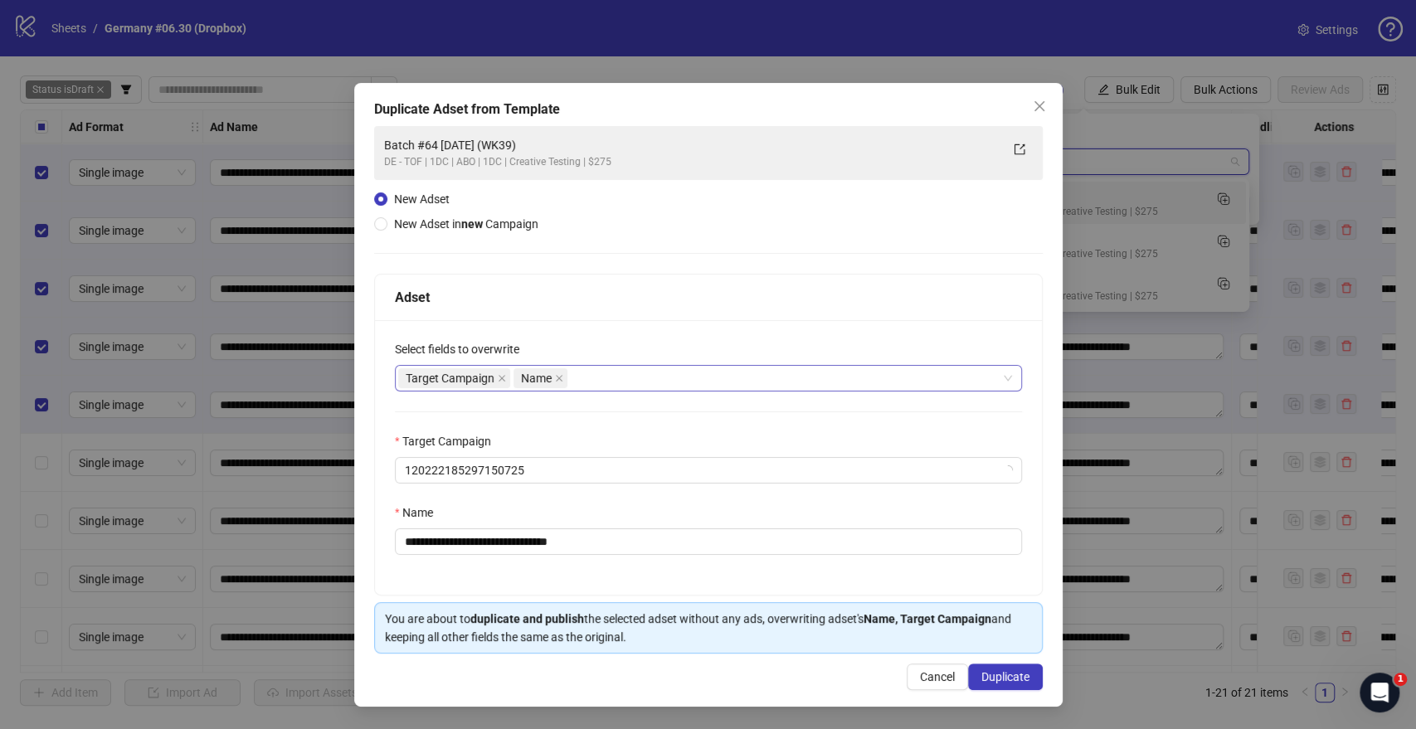
type input "*****"
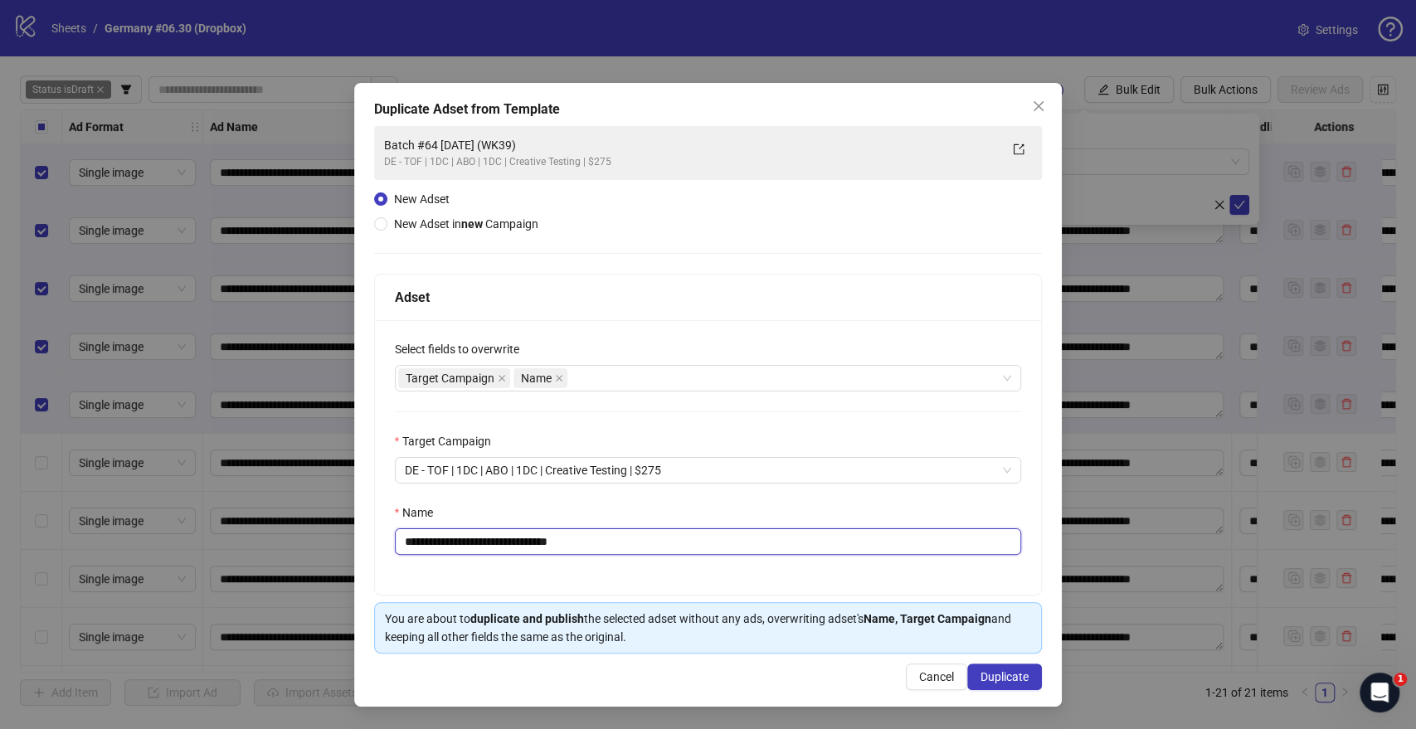
click at [456, 530] on input "**********" at bounding box center [708, 541] width 627 height 27
click at [517, 530] on input "**********" at bounding box center [708, 541] width 627 height 27
click at [553, 530] on input "**********" at bounding box center [708, 541] width 627 height 27
click at [550, 530] on input "**********" at bounding box center [708, 541] width 627 height 27
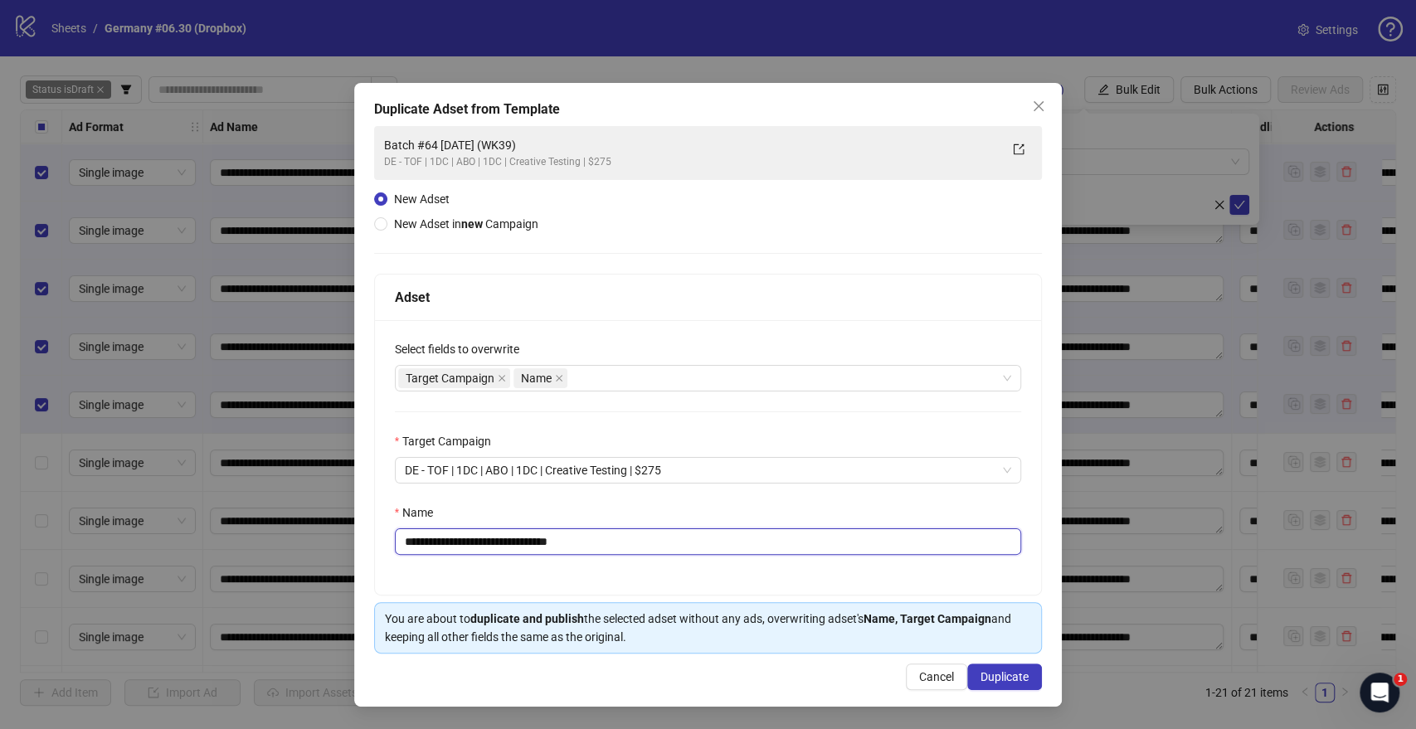
click at [550, 530] on input "**********" at bounding box center [708, 541] width 627 height 27
click at [554, 530] on input "**********" at bounding box center [708, 541] width 627 height 27
drag, startPoint x: 572, startPoint y: 537, endPoint x: 625, endPoint y: 534, distance: 52.4
click at [625, 530] on input "**********" at bounding box center [708, 541] width 627 height 27
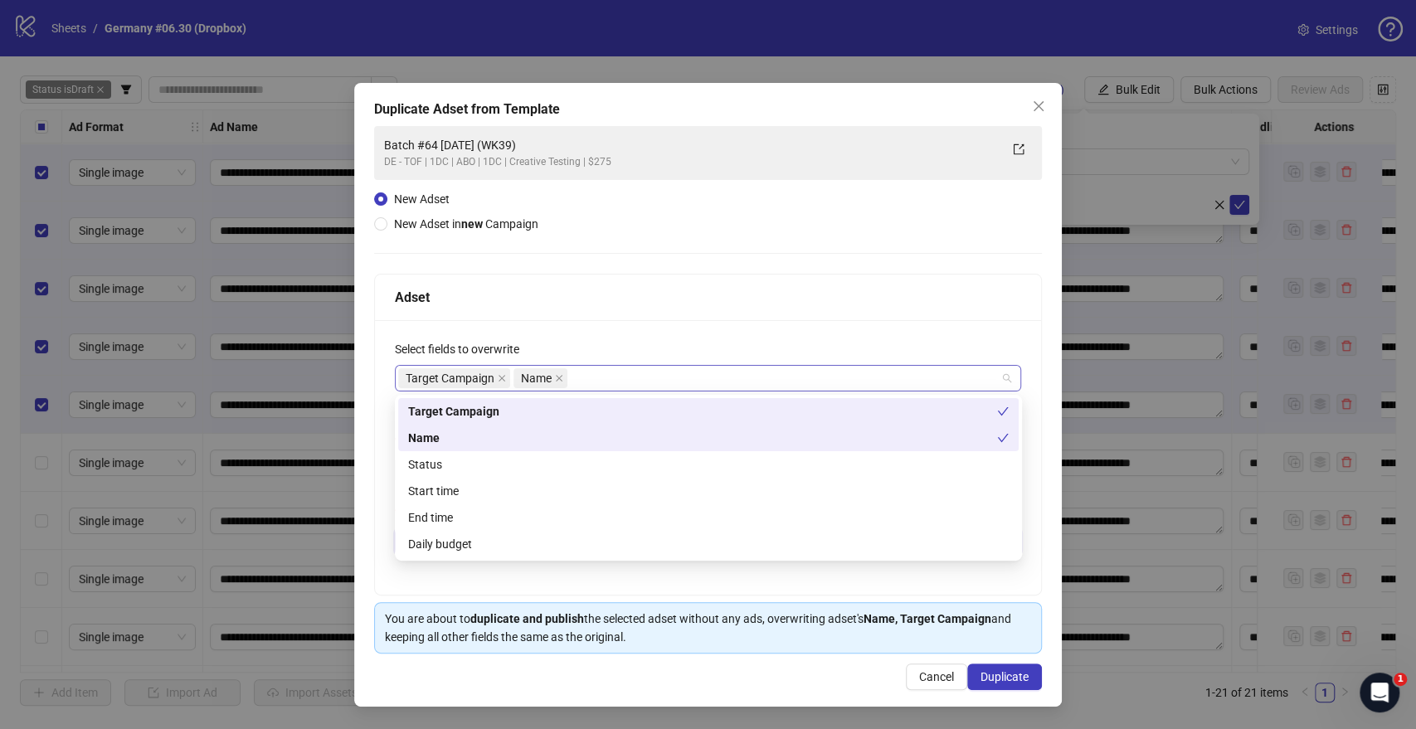
click at [610, 382] on div "Target Campaign Name" at bounding box center [699, 378] width 603 height 23
type input "**********"
click at [459, 486] on div "Start time" at bounding box center [708, 491] width 600 height 18
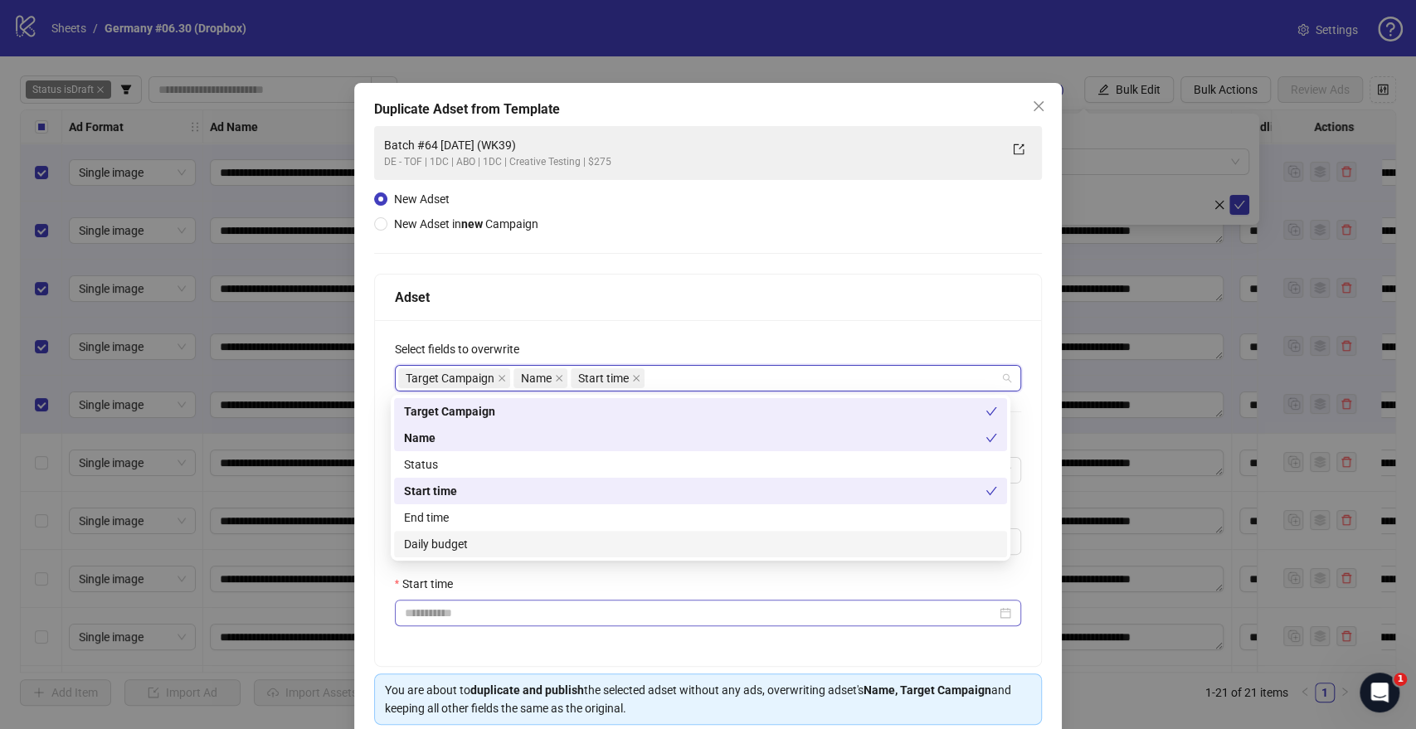
click at [430, 530] on div at bounding box center [708, 613] width 627 height 27
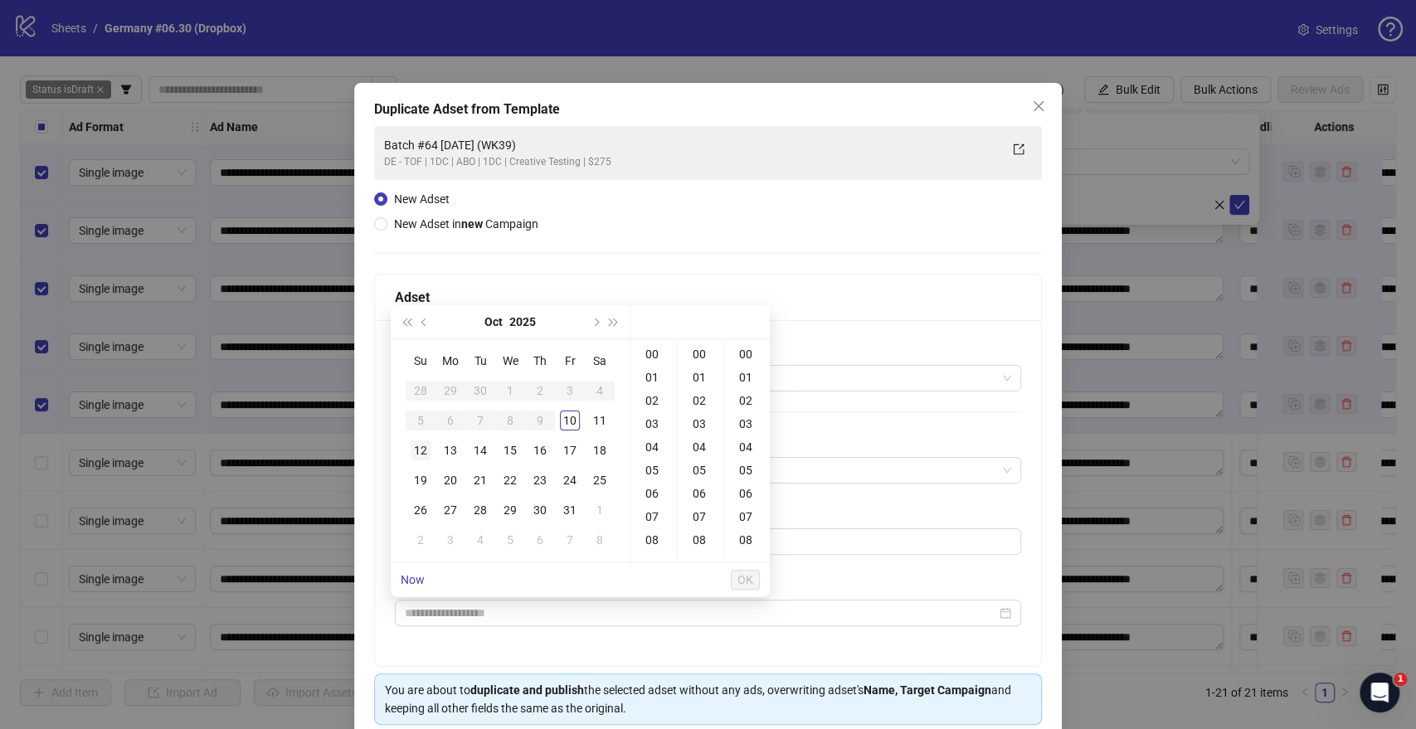
click at [418, 450] on div "12" at bounding box center [421, 450] width 20 height 20
click at [654, 469] on div "09" at bounding box center [654, 470] width 40 height 23
type input "**********"
click at [750, 530] on span "OK" at bounding box center [745, 579] width 16 height 13
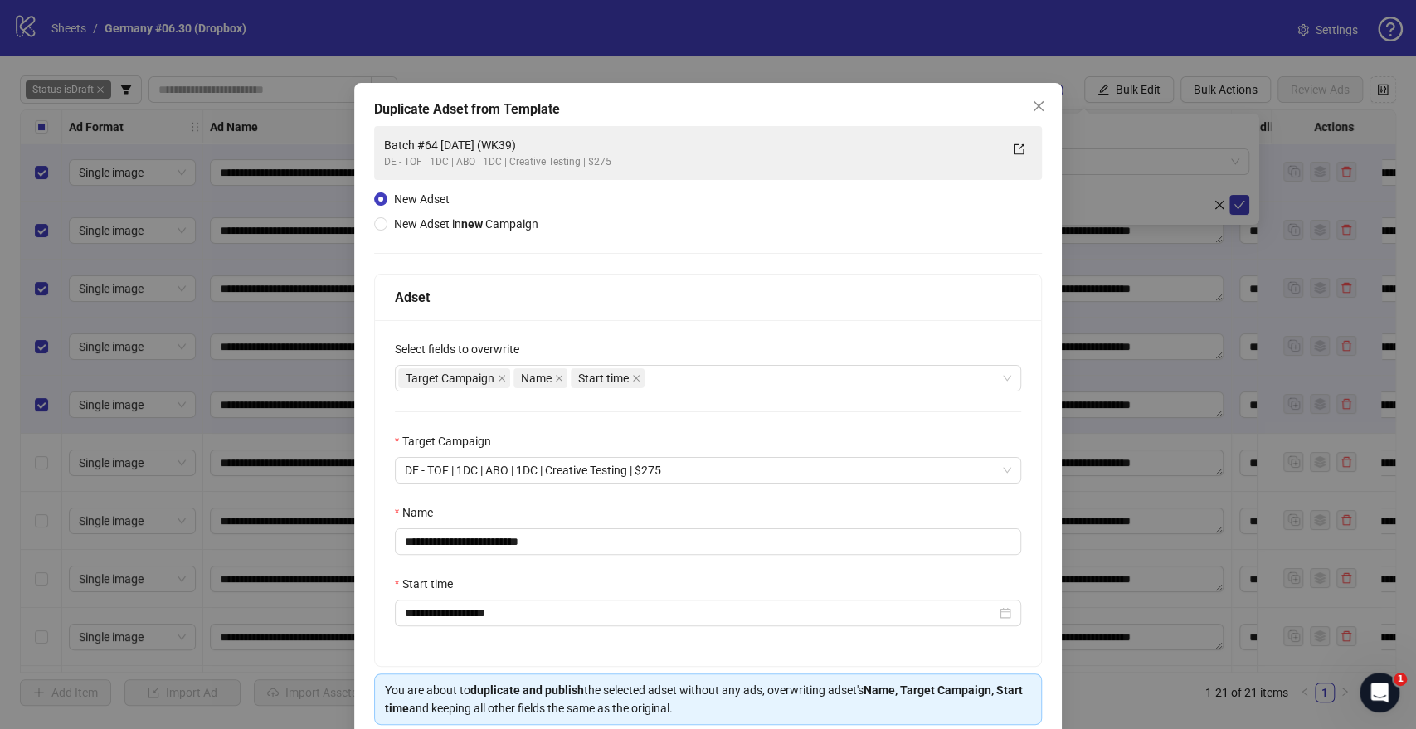
scroll to position [69, 0]
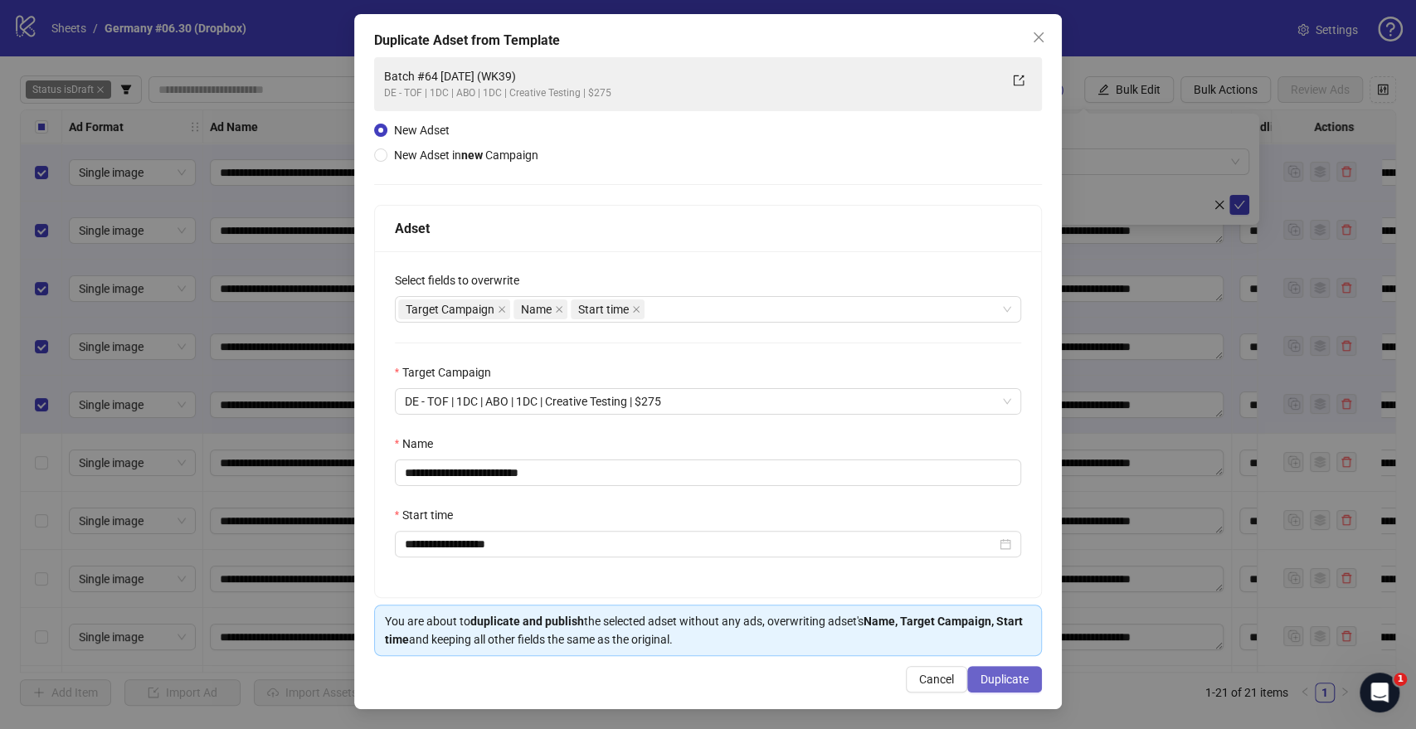
click at [999, 530] on span "Duplicate" at bounding box center [1004, 679] width 48 height 13
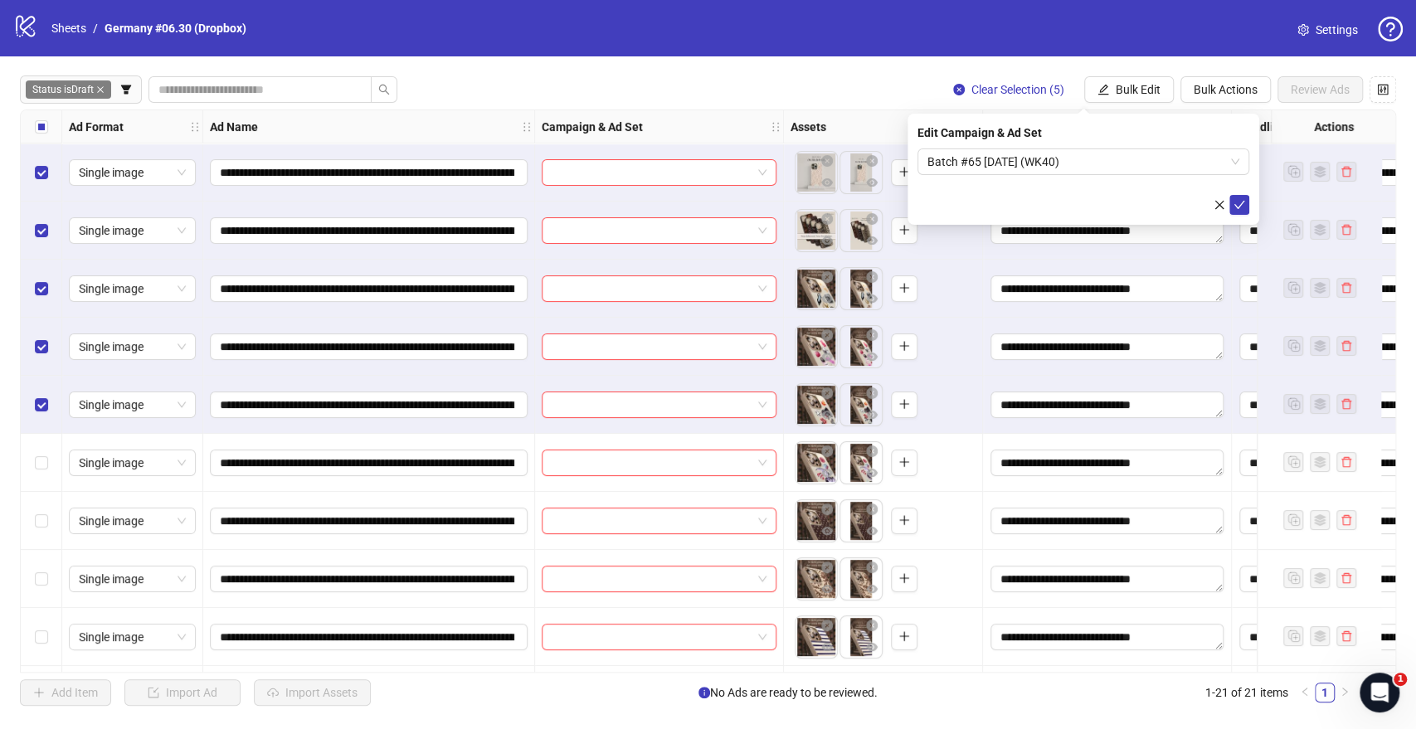
click at [1240, 203] on icon "check" at bounding box center [1239, 205] width 12 height 12
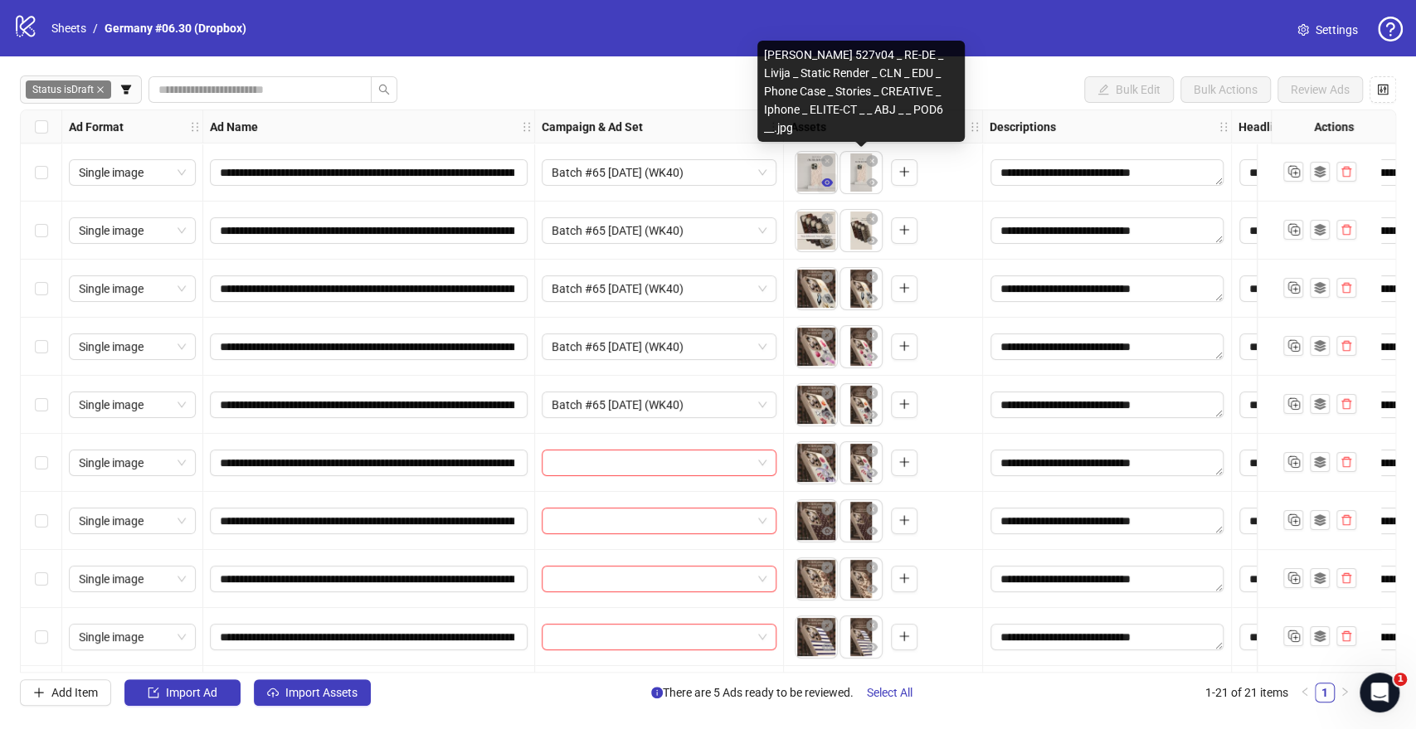
click at [835, 187] on button "button" at bounding box center [827, 183] width 20 height 20
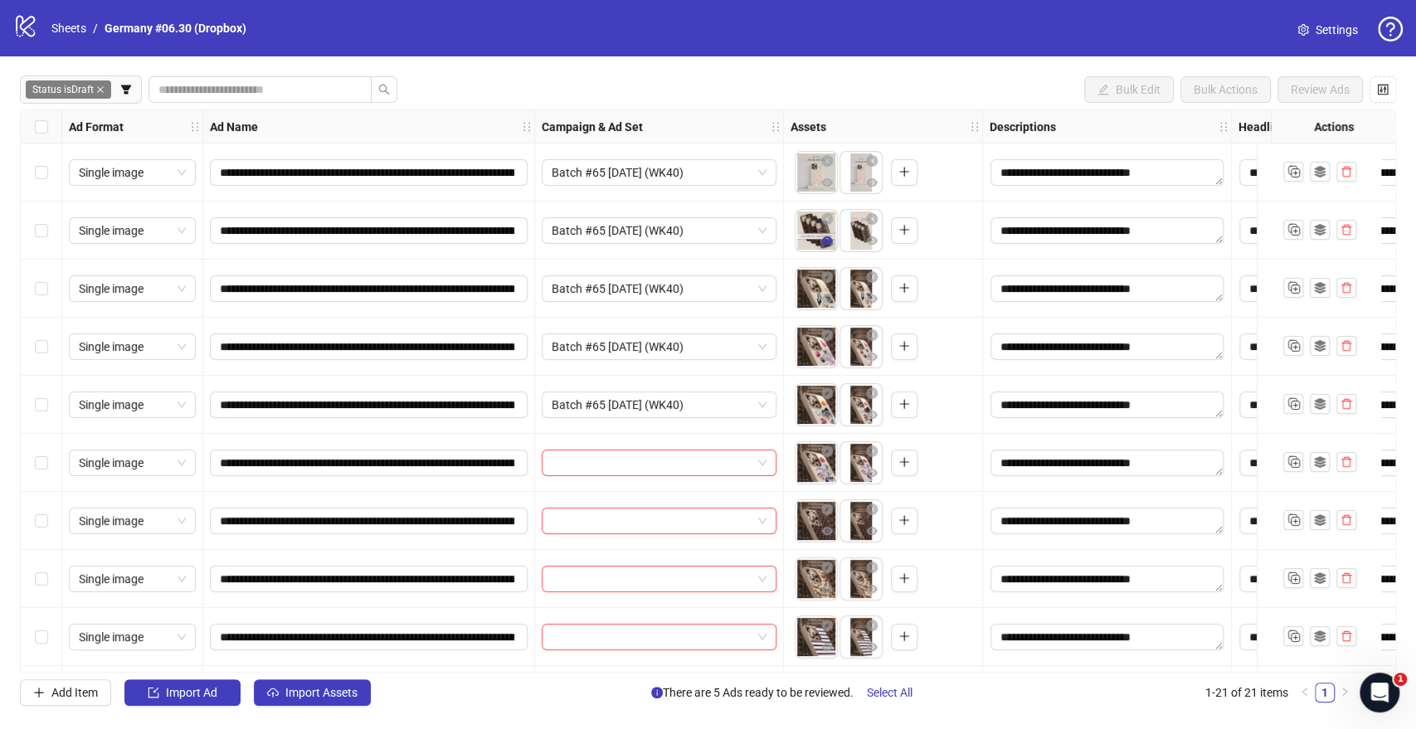
click at [832, 241] on icon "eye" at bounding box center [827, 241] width 12 height 12
click at [833, 358] on button "button" at bounding box center [827, 358] width 20 height 20
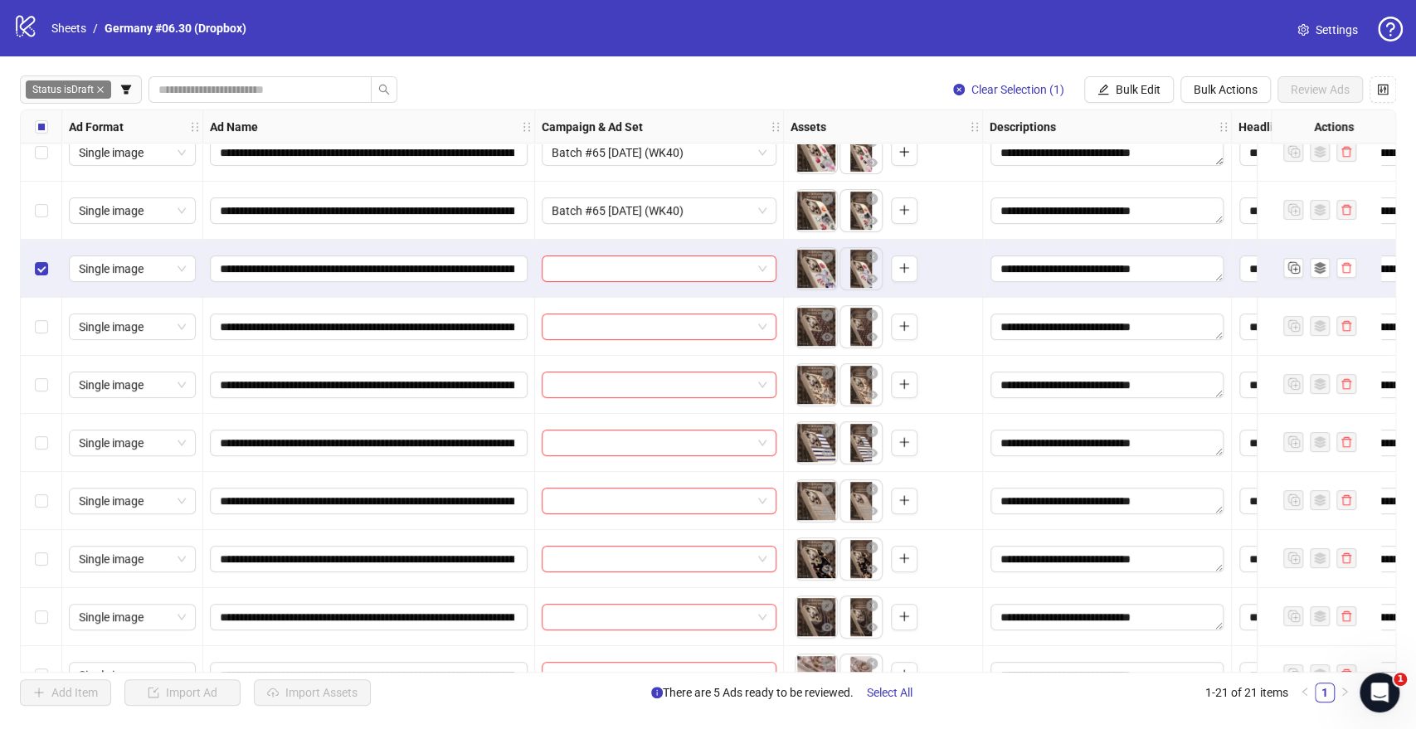
scroll to position [276, 0]
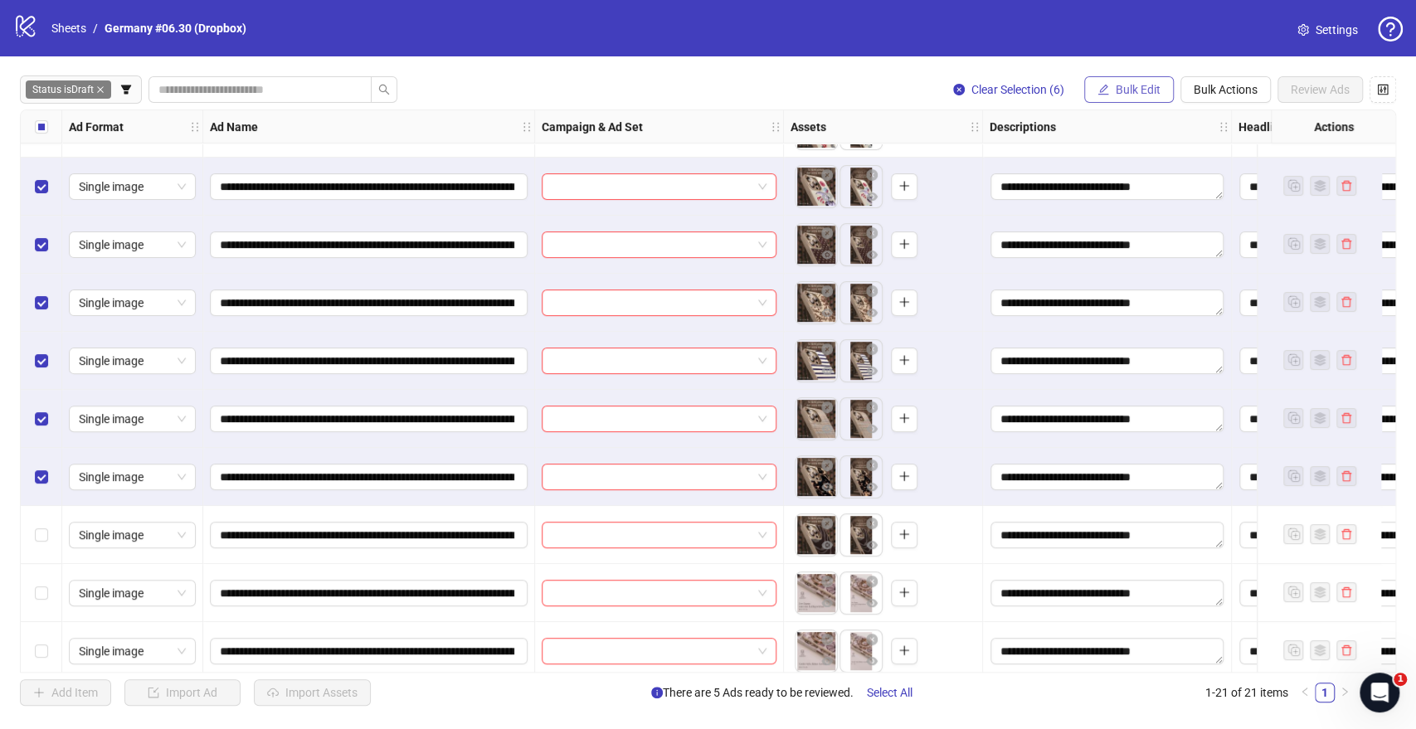
click at [1124, 85] on span "Bulk Edit" at bounding box center [1138, 89] width 45 height 13
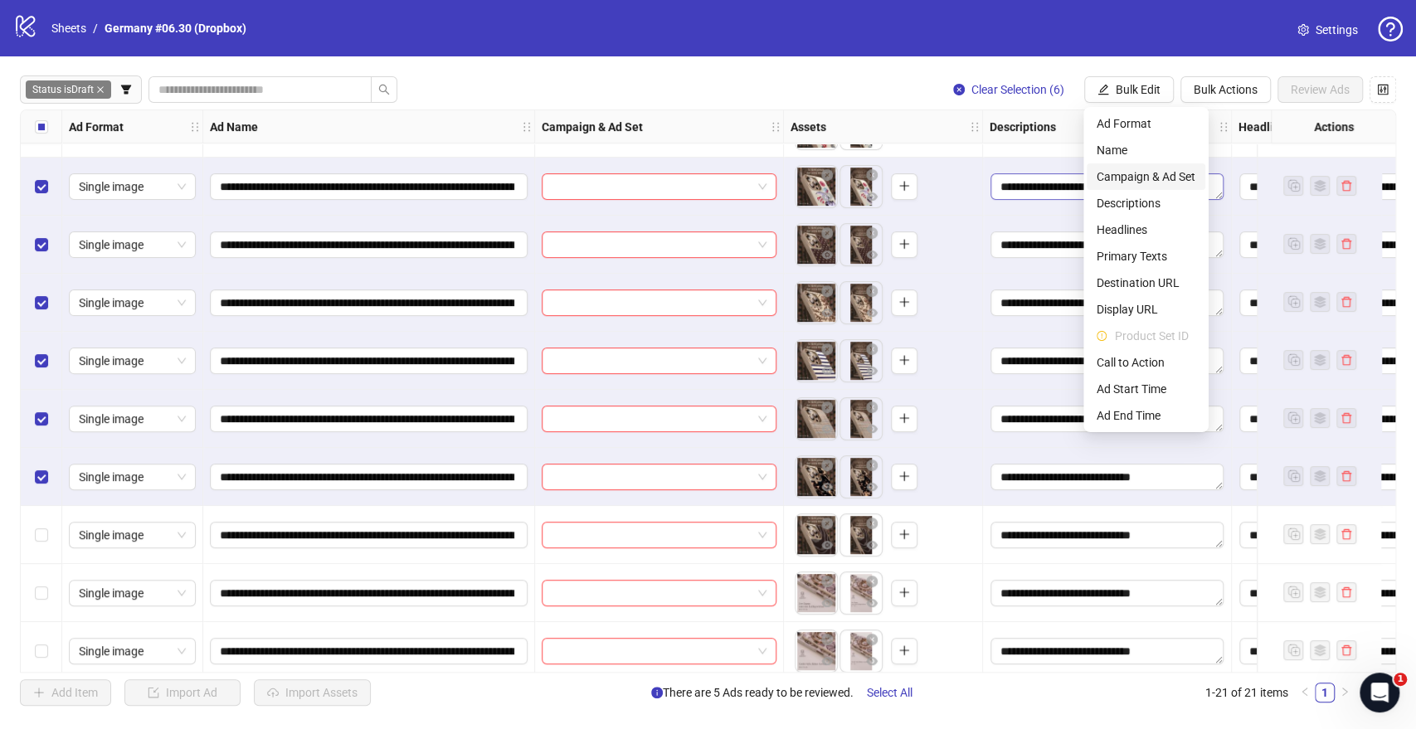
drag, startPoint x: 1117, startPoint y: 177, endPoint x: 1091, endPoint y: 176, distance: 26.6
click at [1117, 177] on span "Campaign & Ad Set" at bounding box center [1145, 177] width 99 height 18
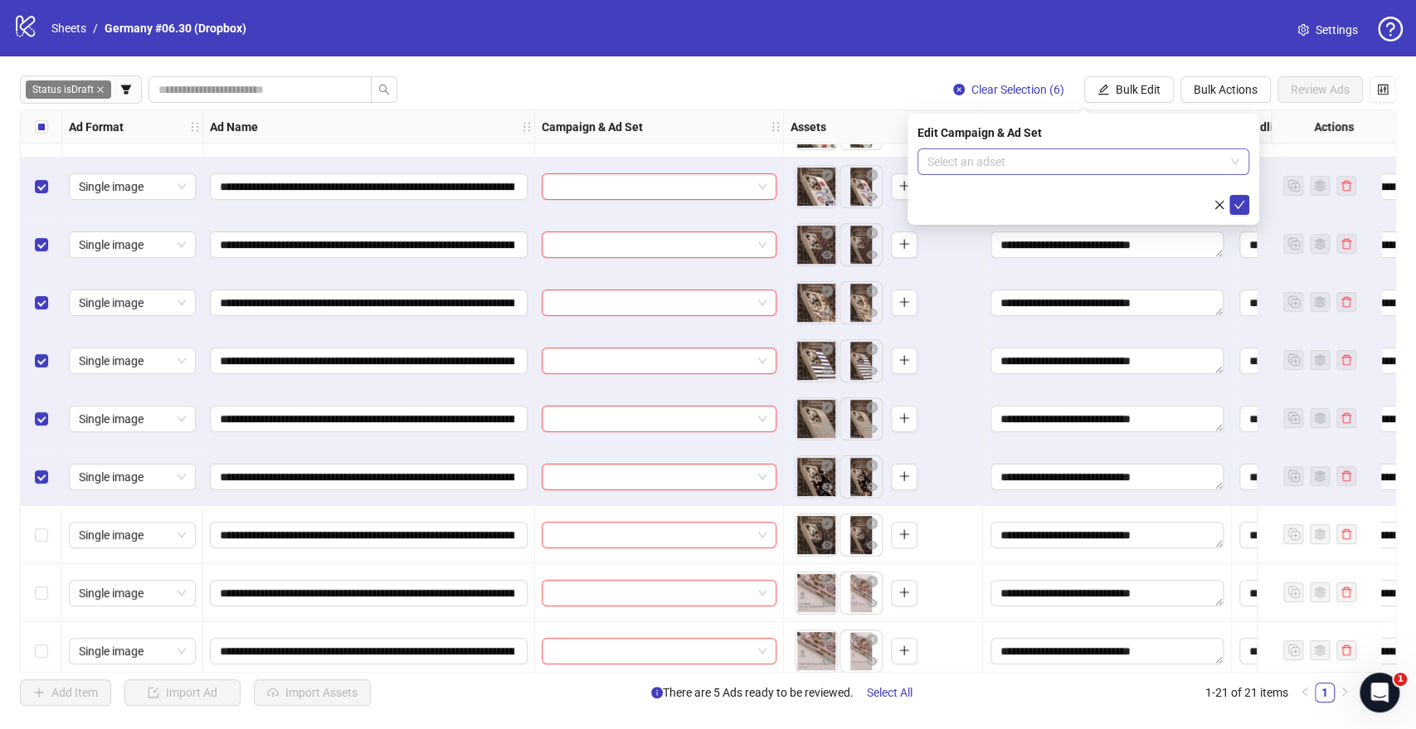
click at [1071, 171] on input "search" at bounding box center [1075, 161] width 297 height 25
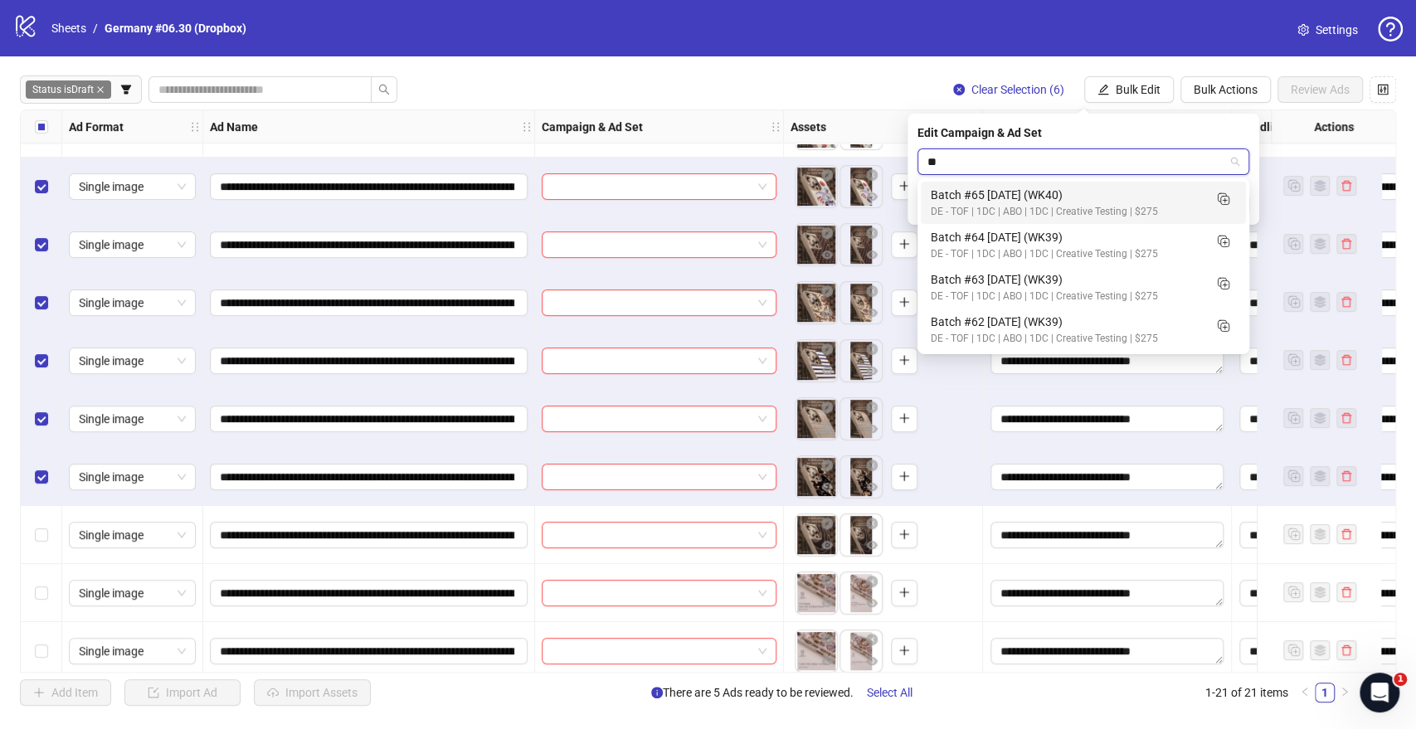
type input "*"
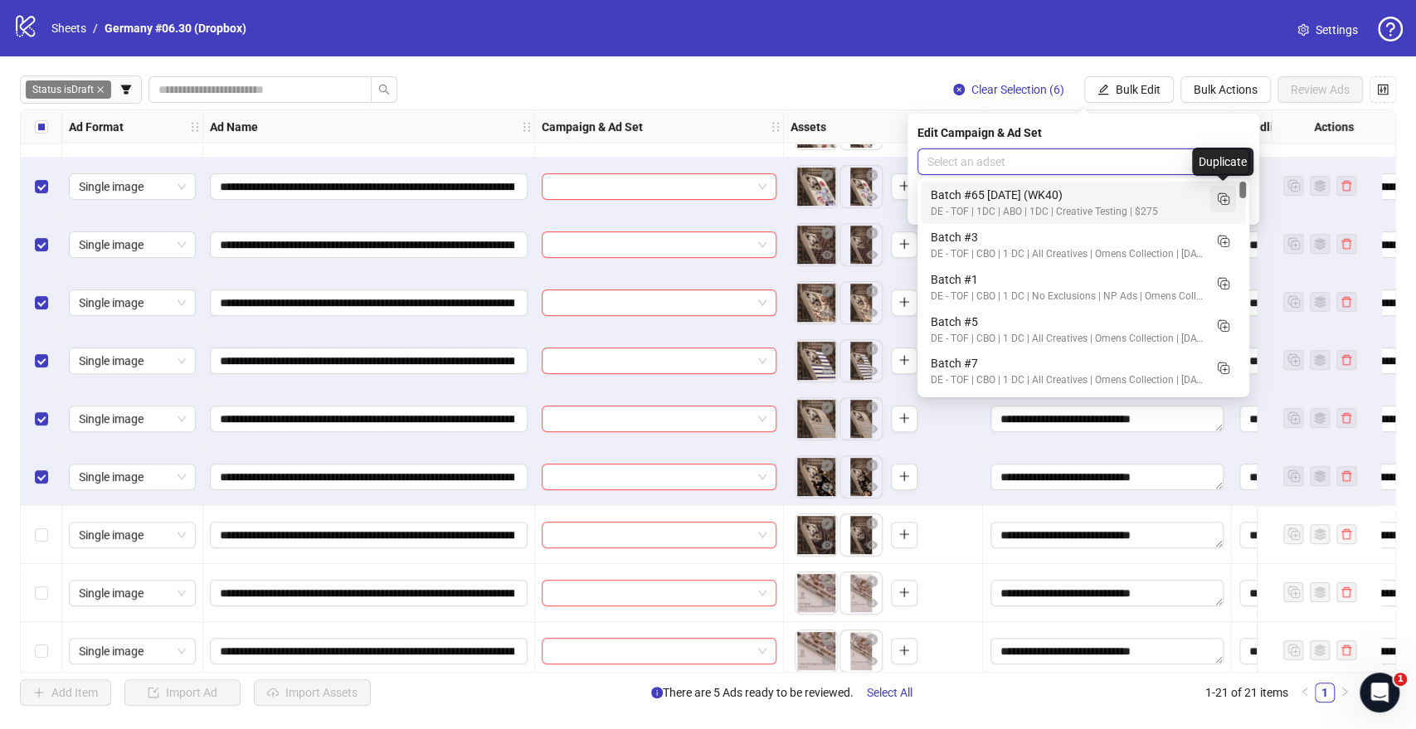
click at [1222, 192] on icon "Duplicate" at bounding box center [1222, 198] width 17 height 17
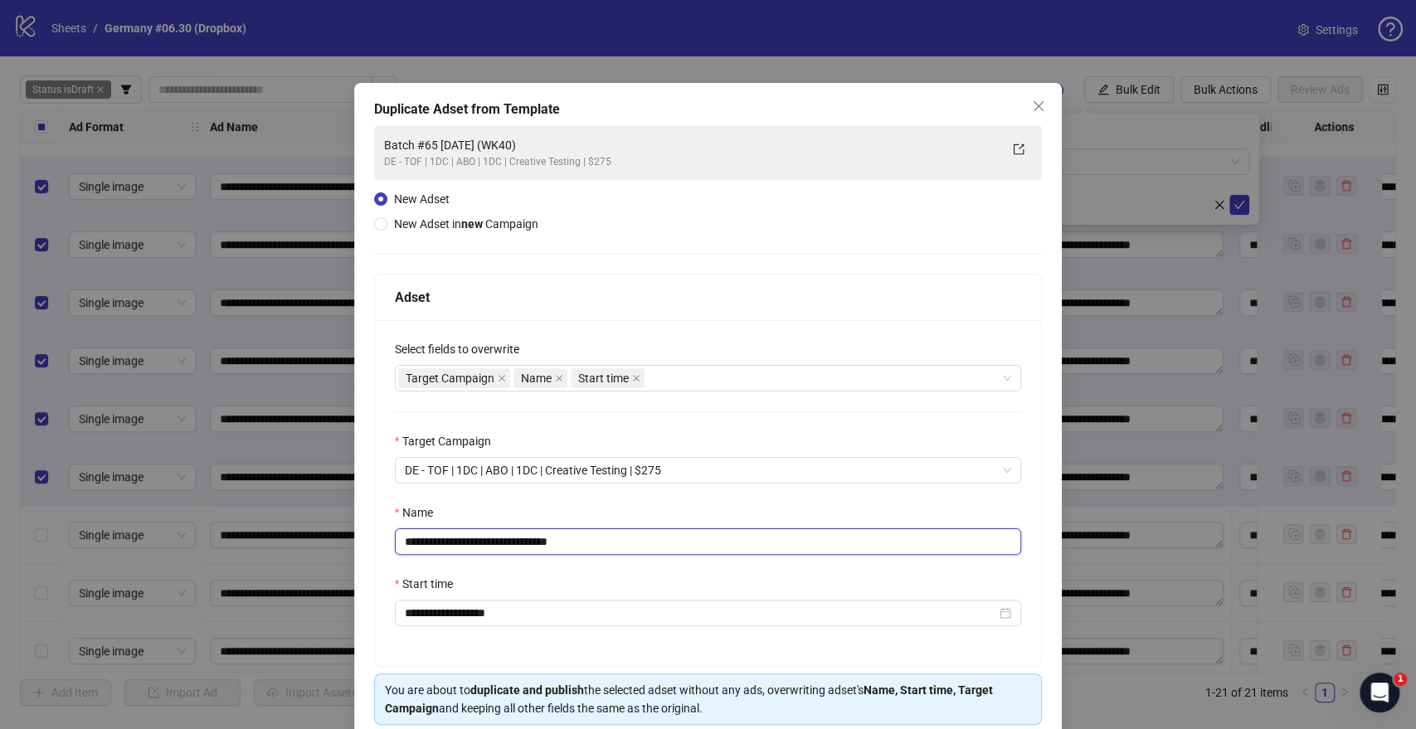
click at [450, 530] on input "**********" at bounding box center [708, 541] width 627 height 27
drag, startPoint x: 563, startPoint y: 538, endPoint x: 673, endPoint y: 539, distance: 109.5
click at [673, 530] on input "**********" at bounding box center [708, 541] width 627 height 27
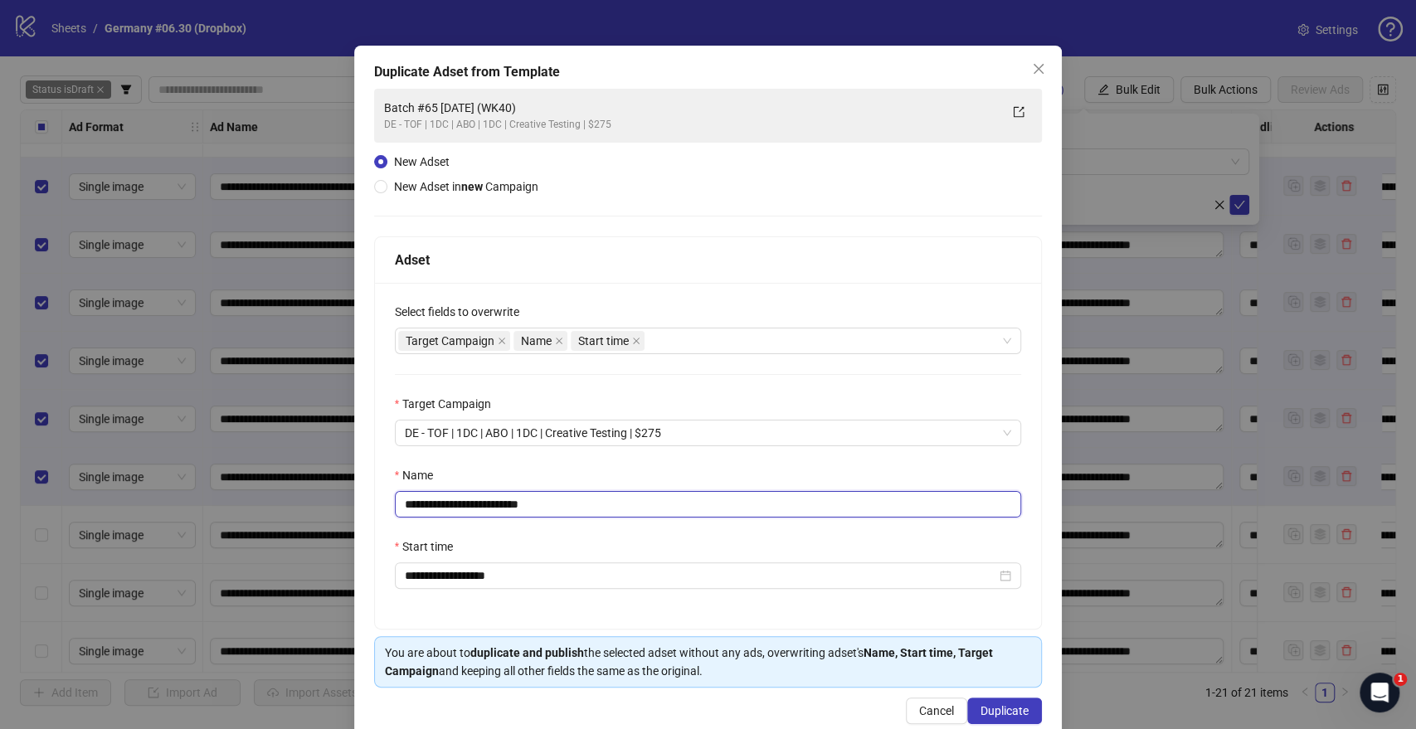
scroll to position [69, 0]
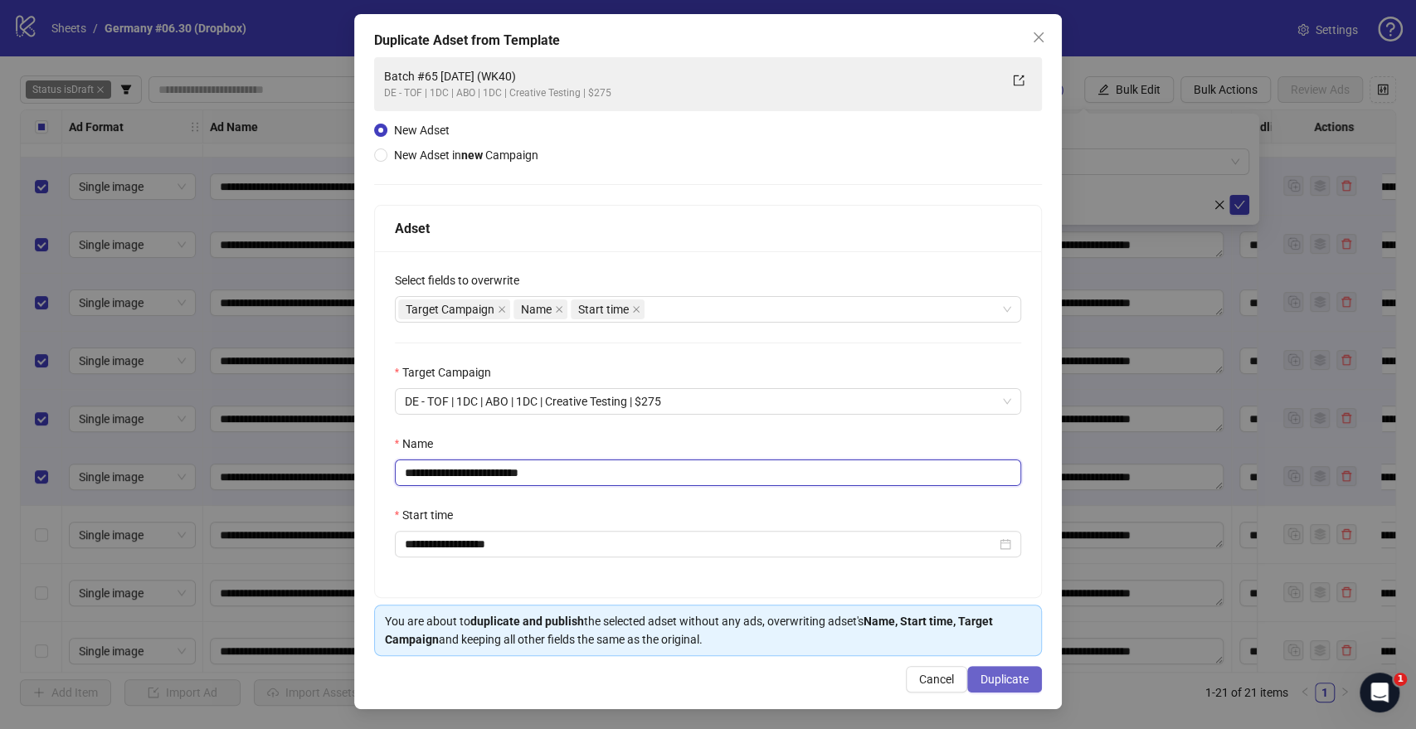
type input "**********"
click at [1001, 530] on span "Duplicate" at bounding box center [1004, 679] width 48 height 13
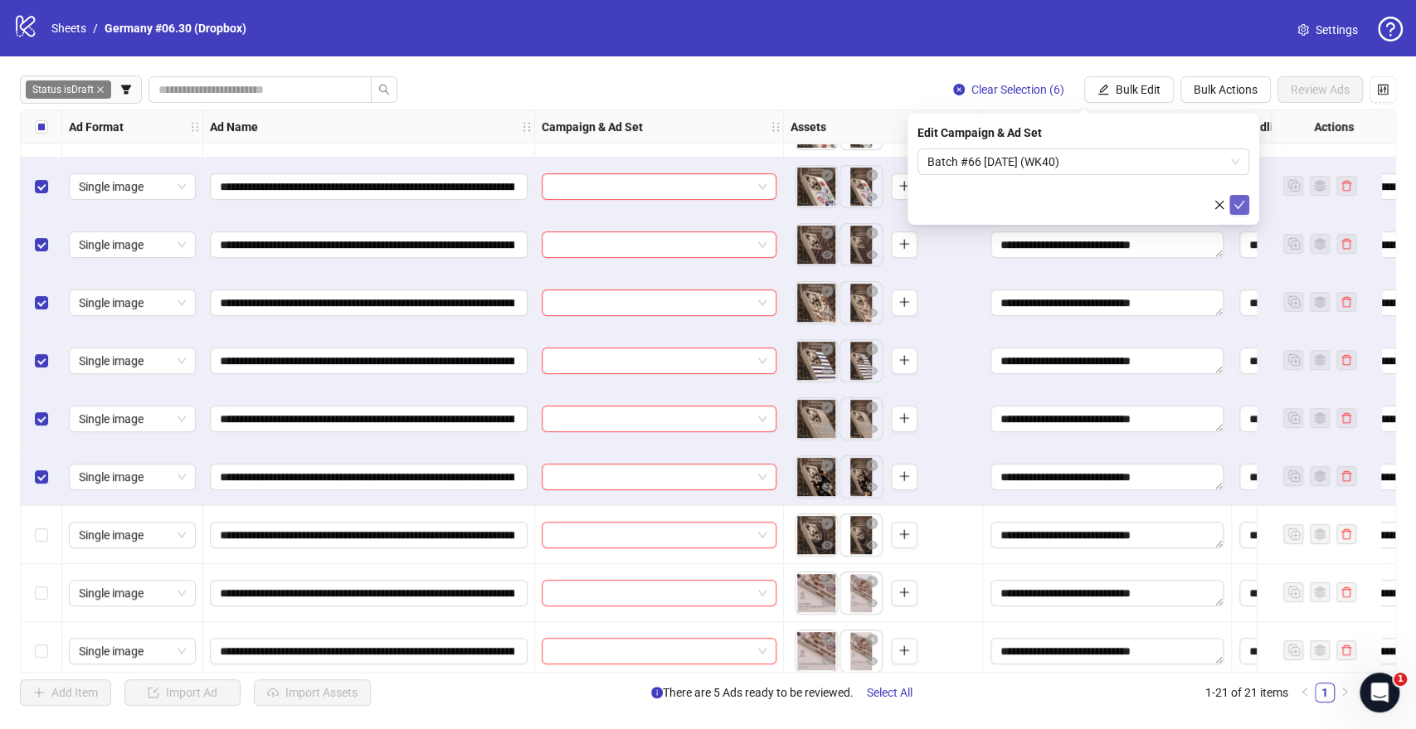
click at [1242, 203] on icon "check" at bounding box center [1239, 205] width 12 height 12
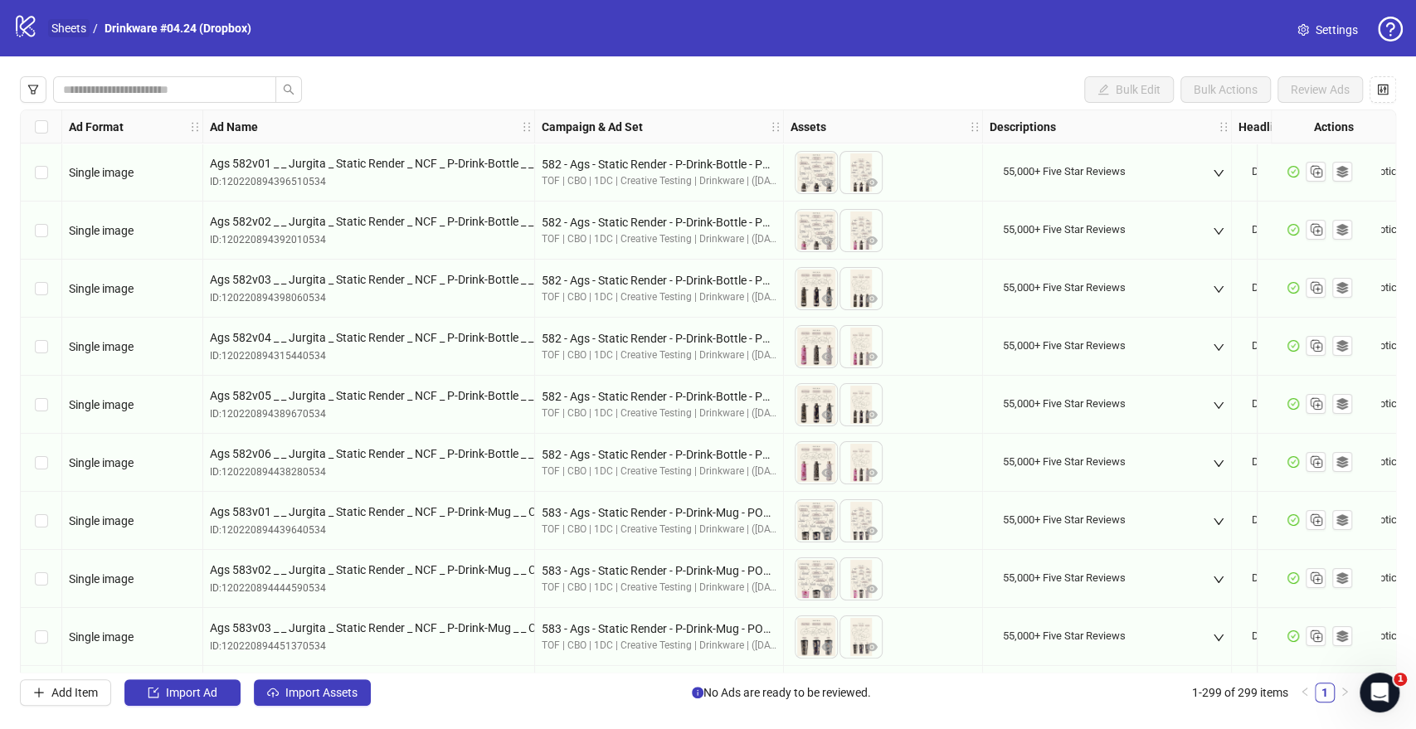
click at [77, 32] on link "Sheets" at bounding box center [68, 28] width 41 height 18
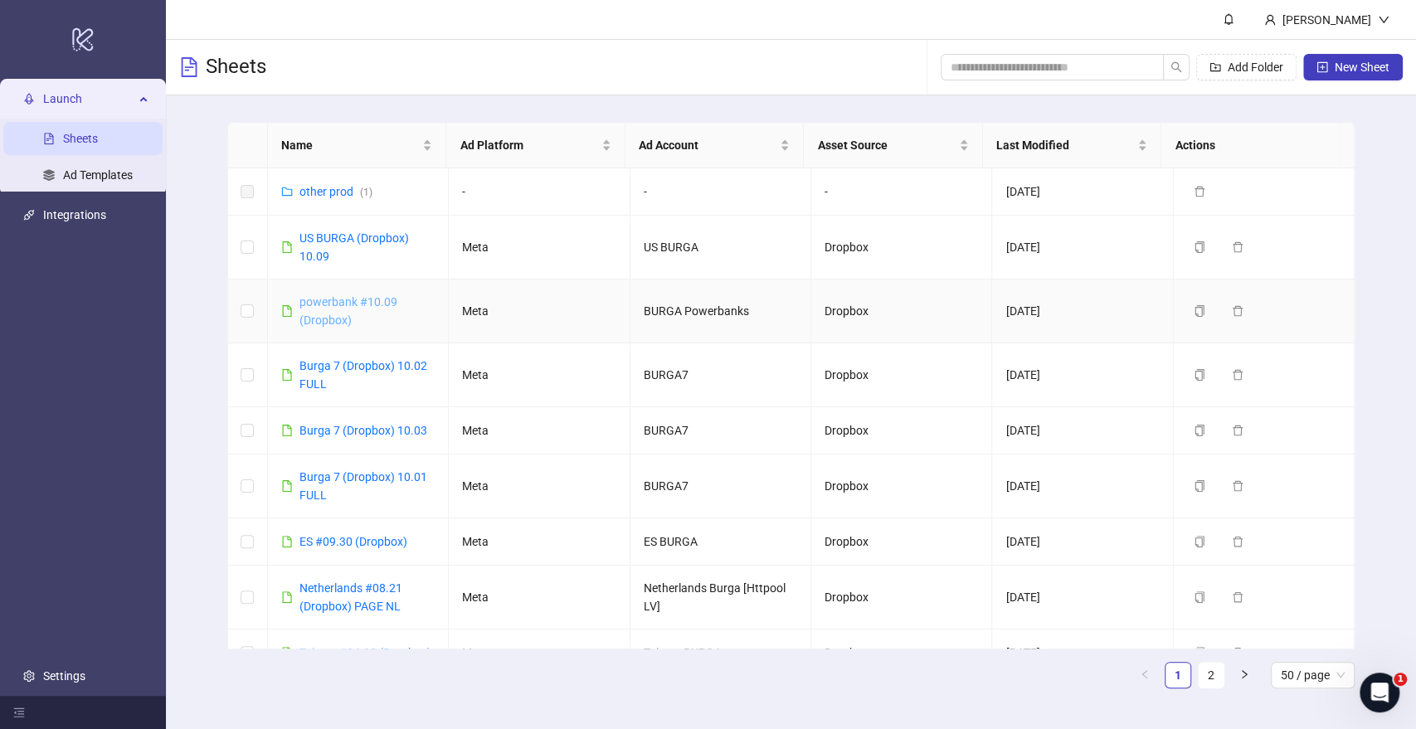
click at [338, 302] on link "powerbank #10.09 (Dropbox)" at bounding box center [348, 311] width 98 height 32
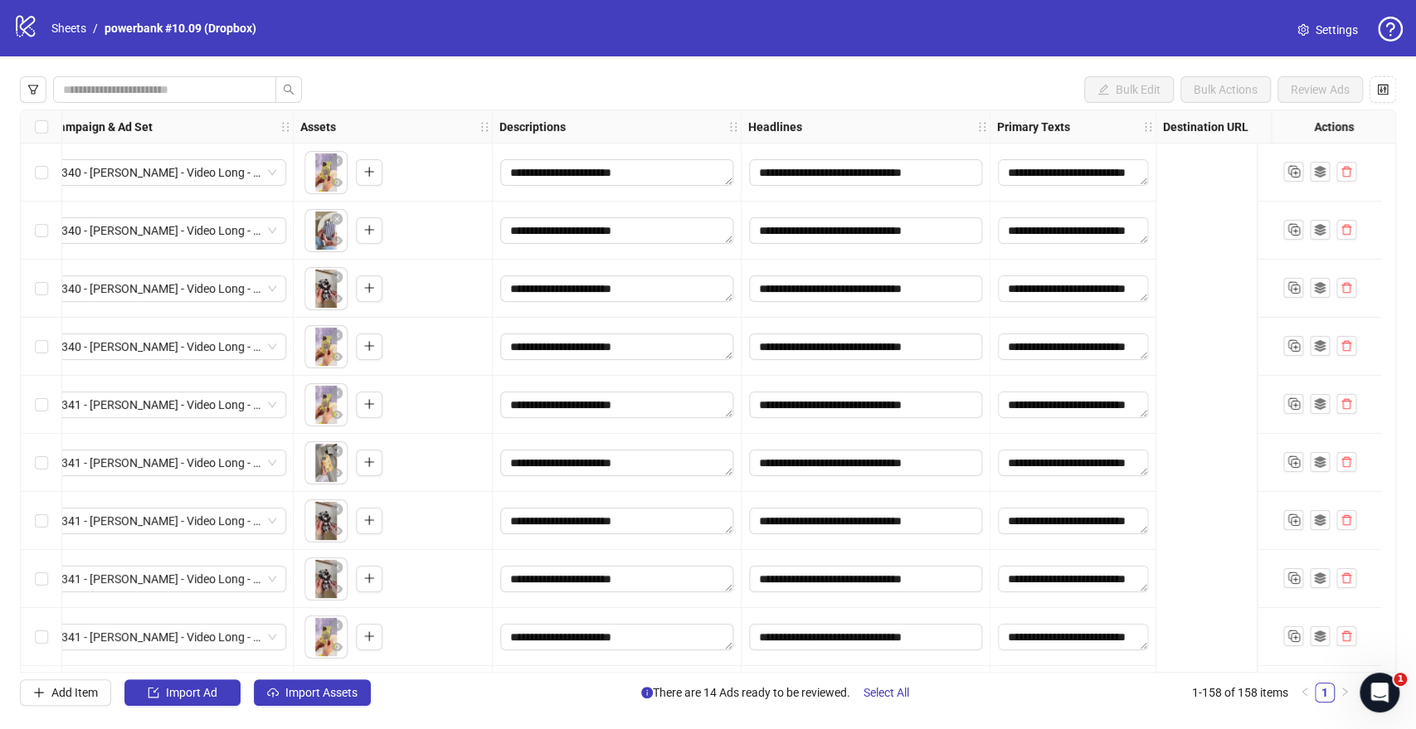
scroll to position [0, 29]
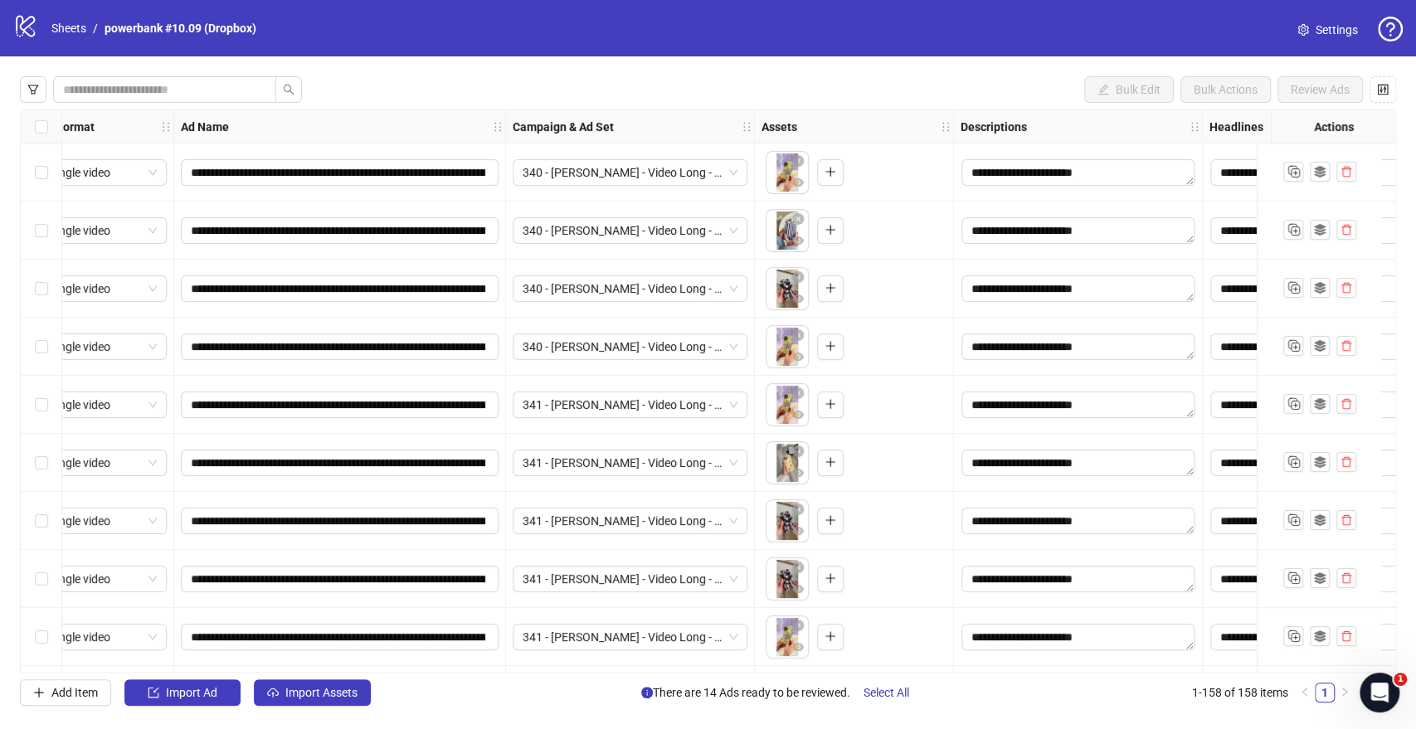
click at [38, 129] on div "**********" at bounding box center [708, 390] width 1376 height 563
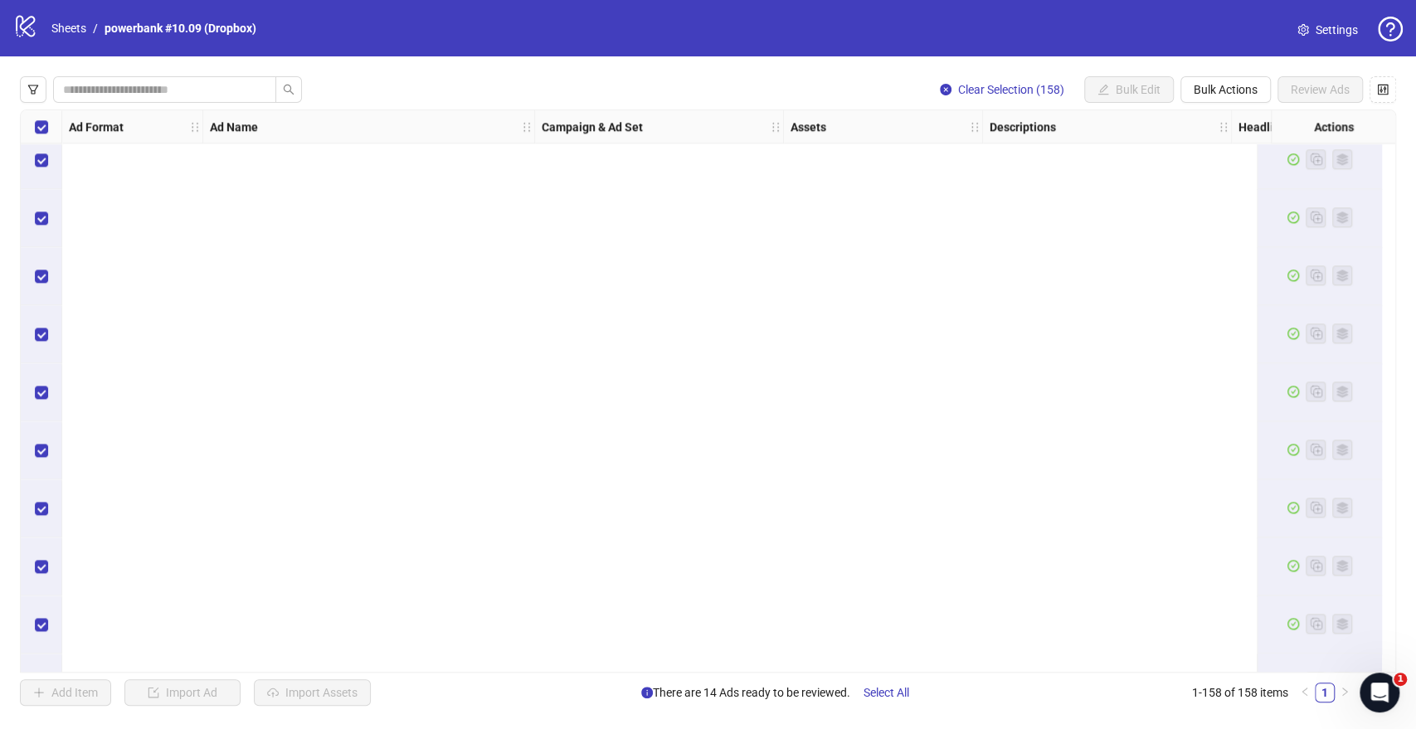
scroll to position [552, 0]
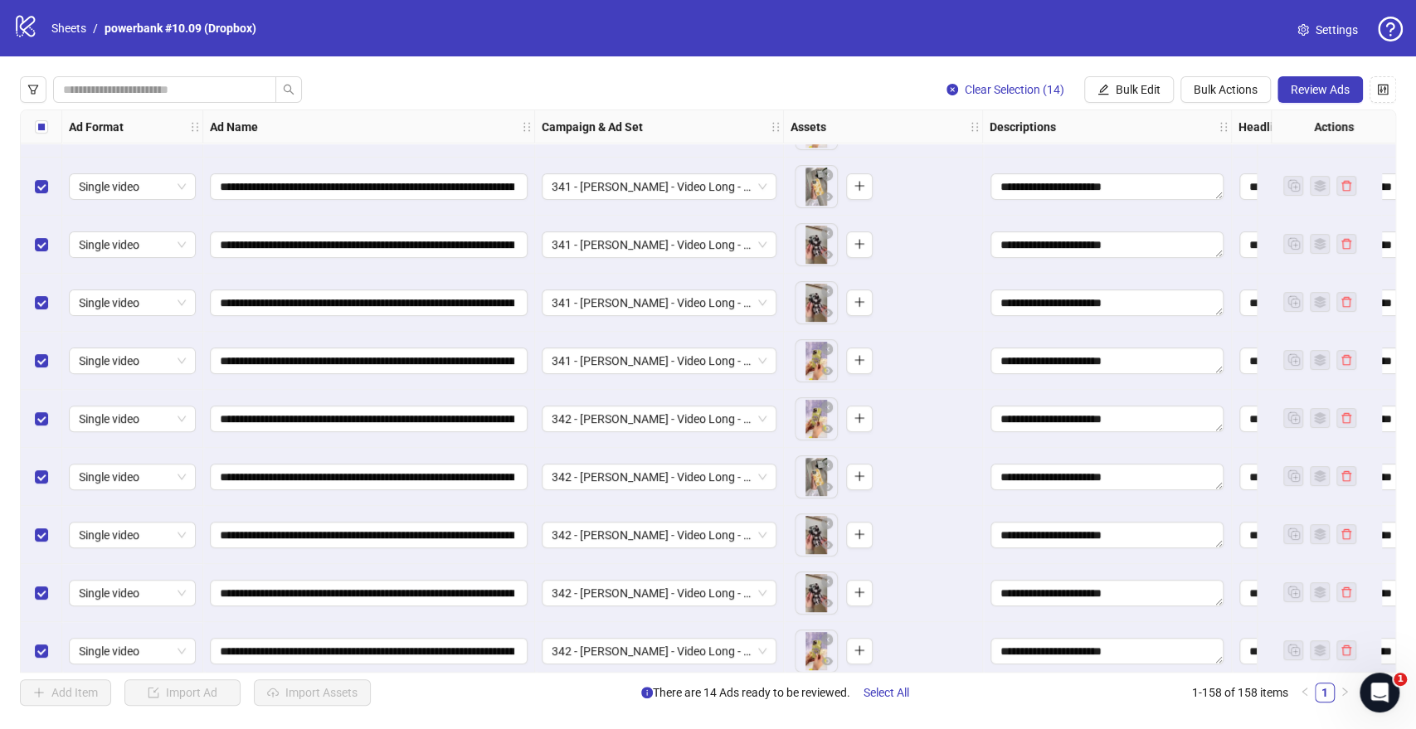
scroll to position [644, 0]
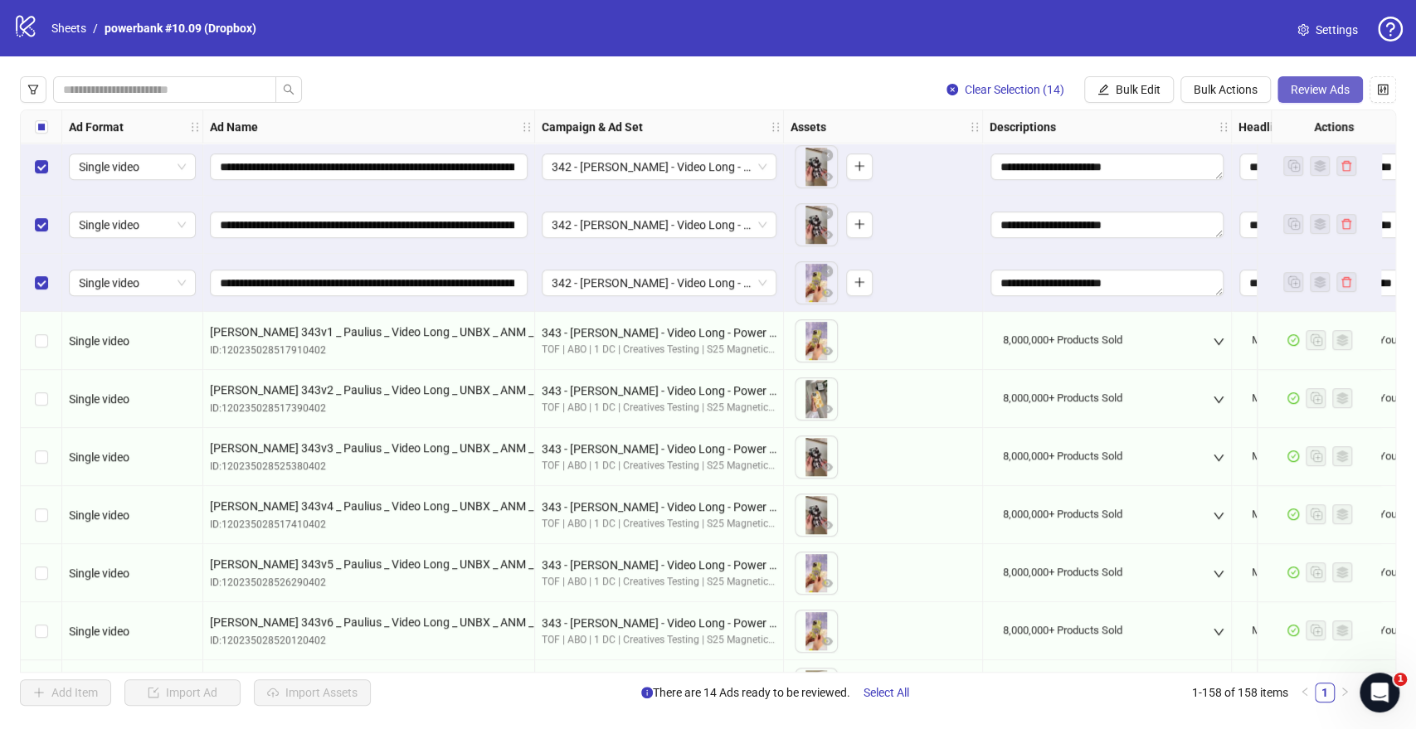
click at [1325, 88] on span "Review Ads" at bounding box center [1320, 89] width 59 height 13
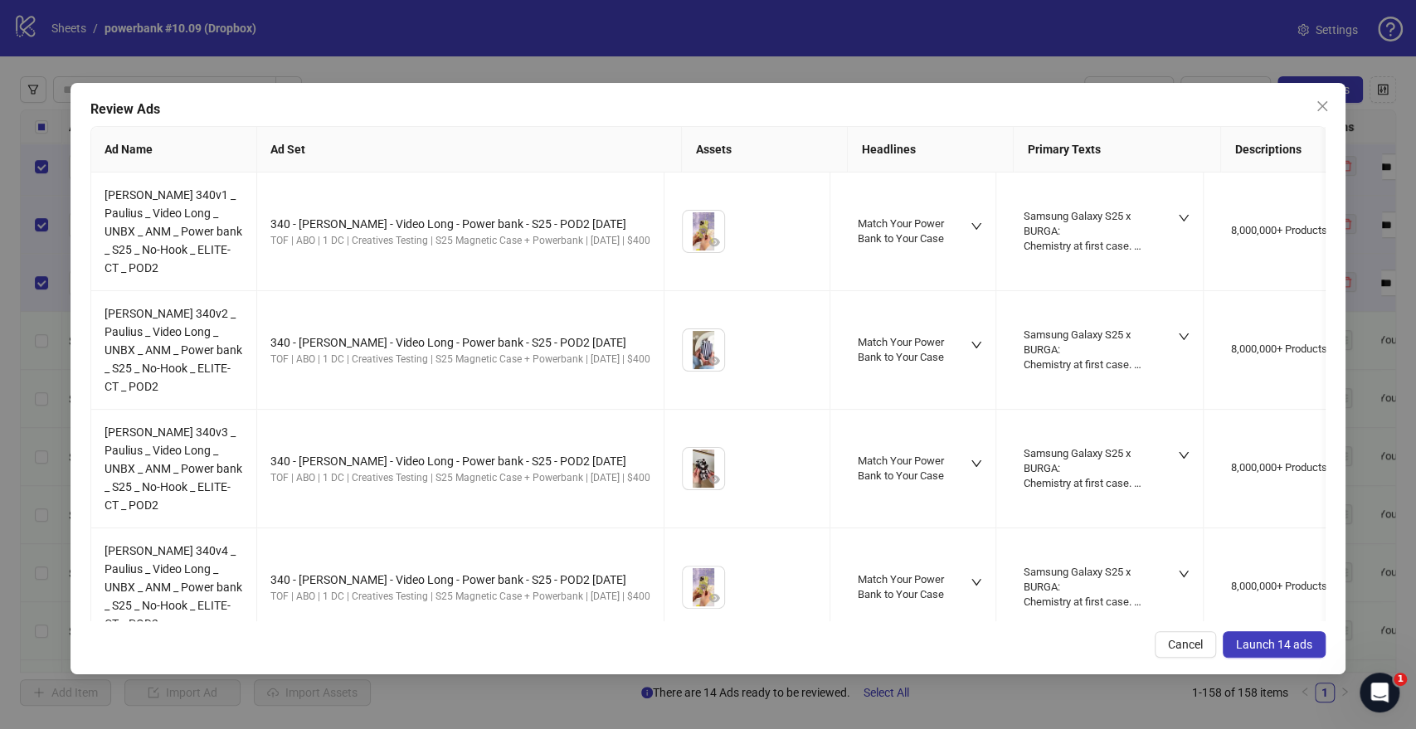
click at [1264, 649] on span "Launch 14 ads" at bounding box center [1274, 644] width 76 height 13
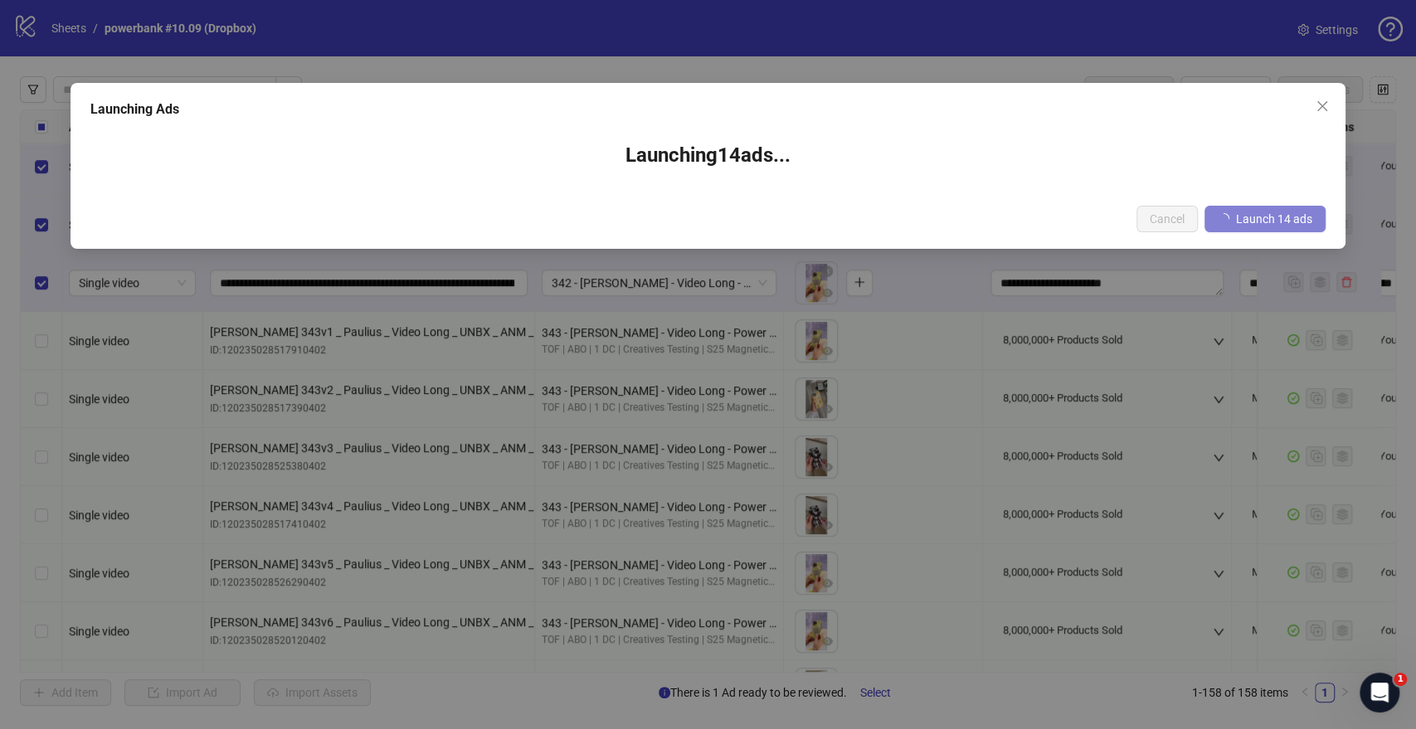
scroll to position [649, 0]
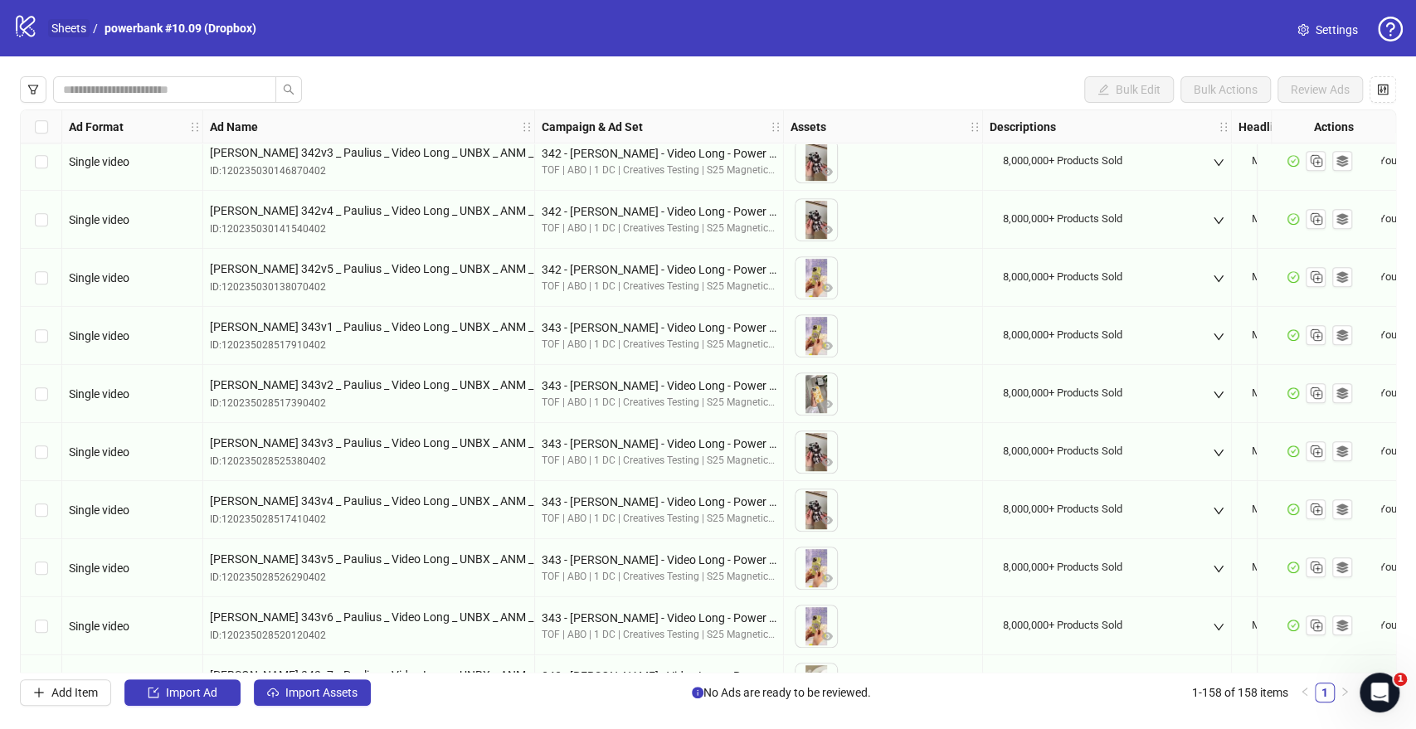
click at [59, 28] on link "Sheets" at bounding box center [68, 28] width 41 height 18
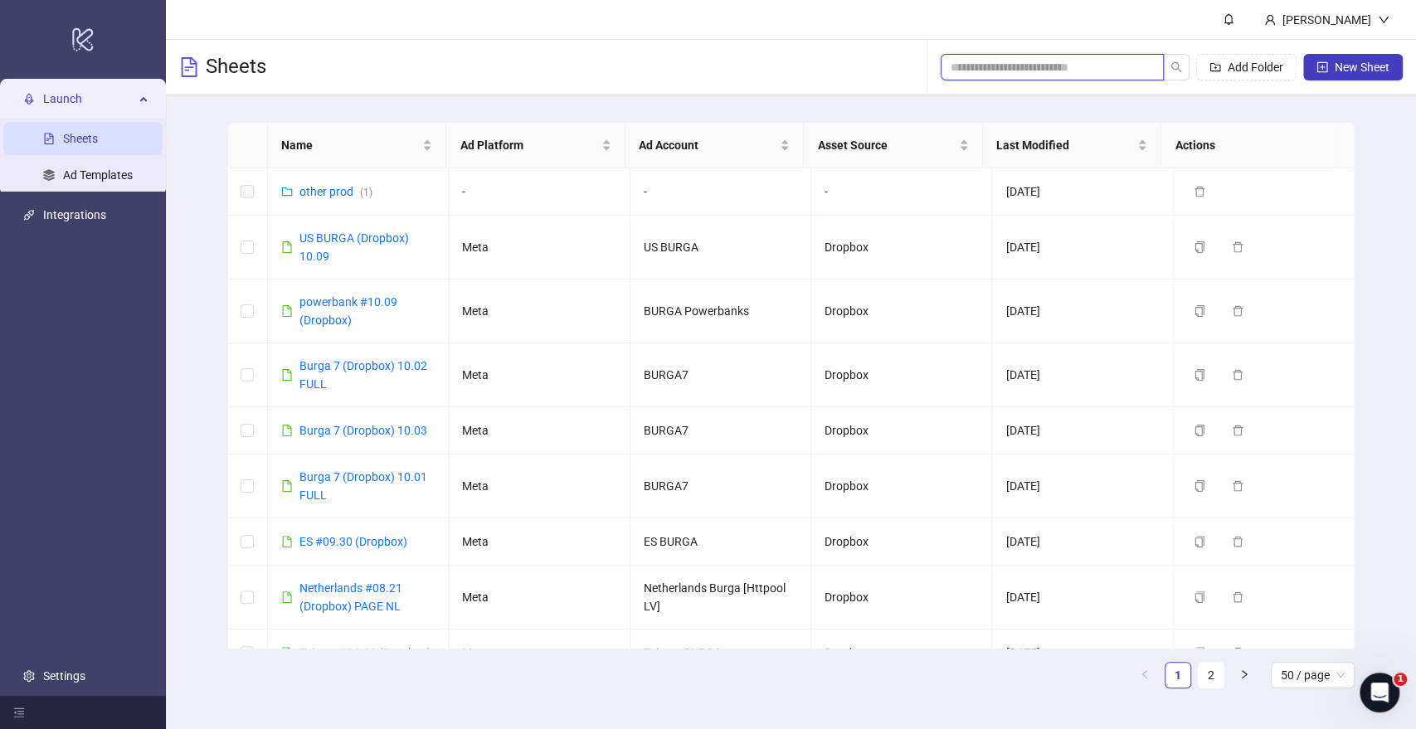
click at [1107, 72] on input "search" at bounding box center [1045, 67] width 190 height 18
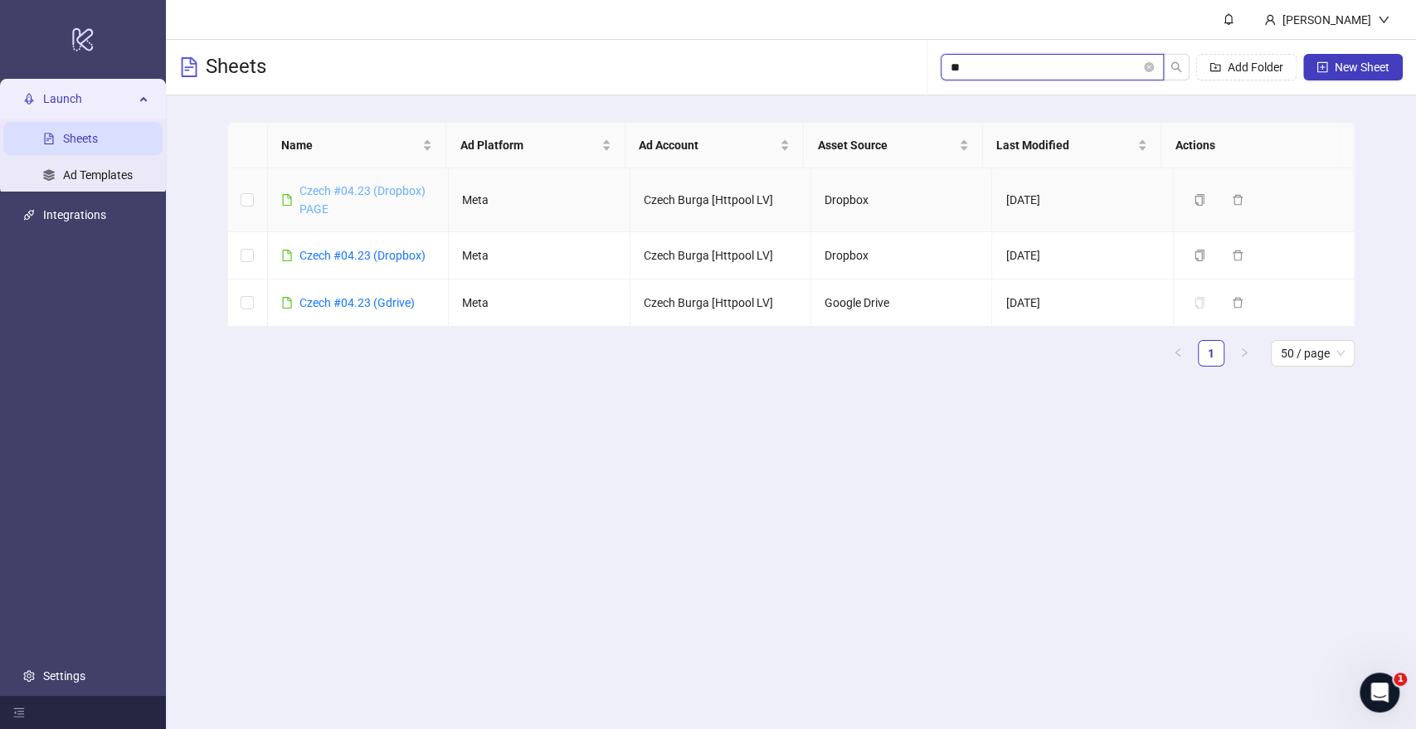
type input "**"
click at [354, 187] on link "Czech #04.23 (Dropbox) PAGE" at bounding box center [362, 200] width 126 height 32
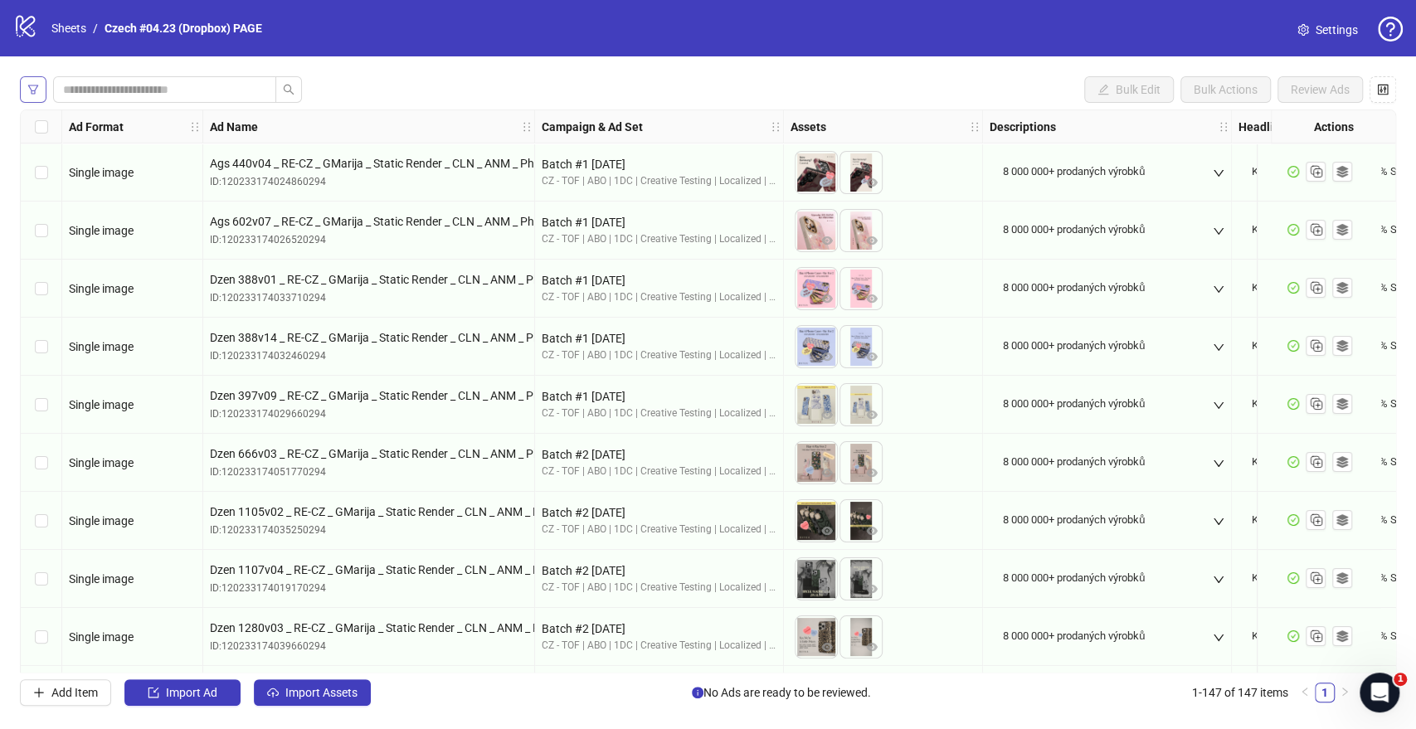
click at [37, 85] on icon "filter" at bounding box center [33, 89] width 10 height 9
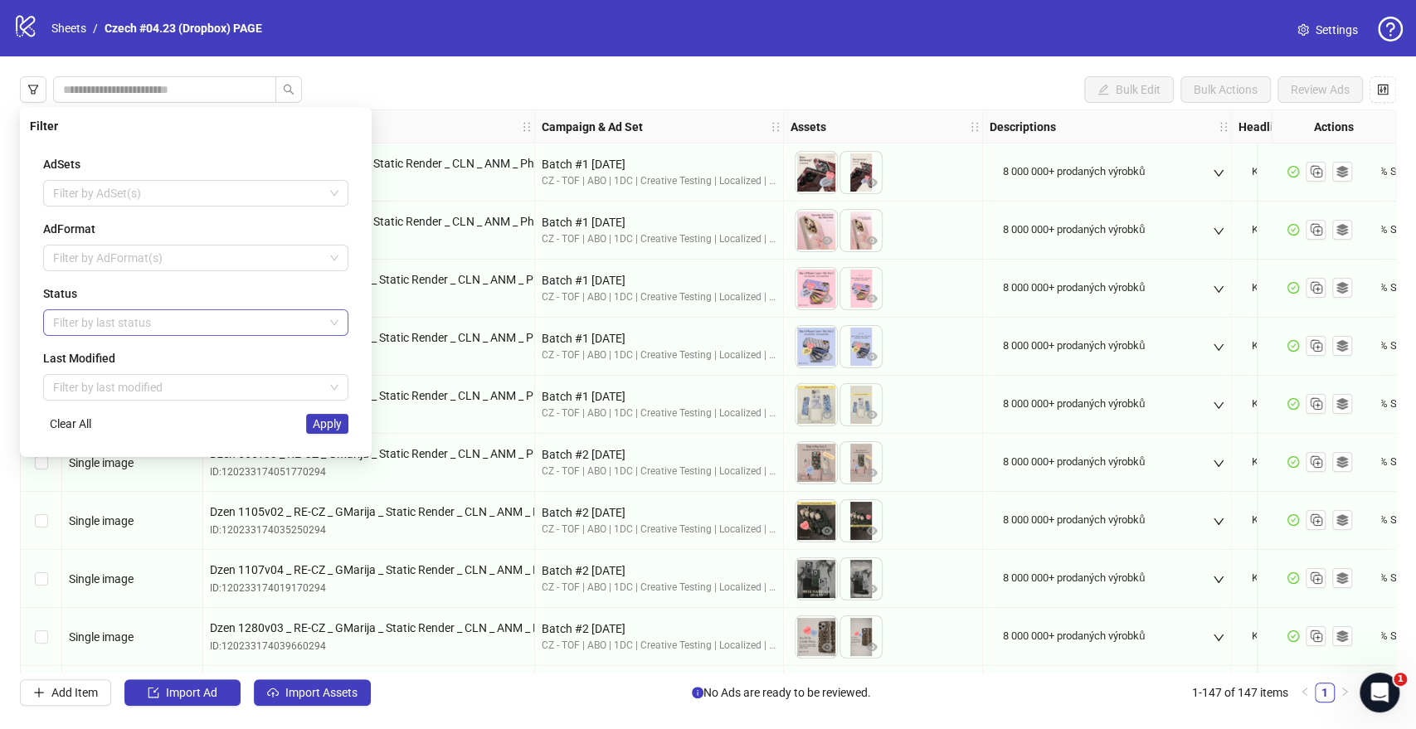
click at [84, 320] on div at bounding box center [186, 322] width 281 height 23
click at [100, 355] on div "Draft" at bounding box center [195, 355] width 279 height 18
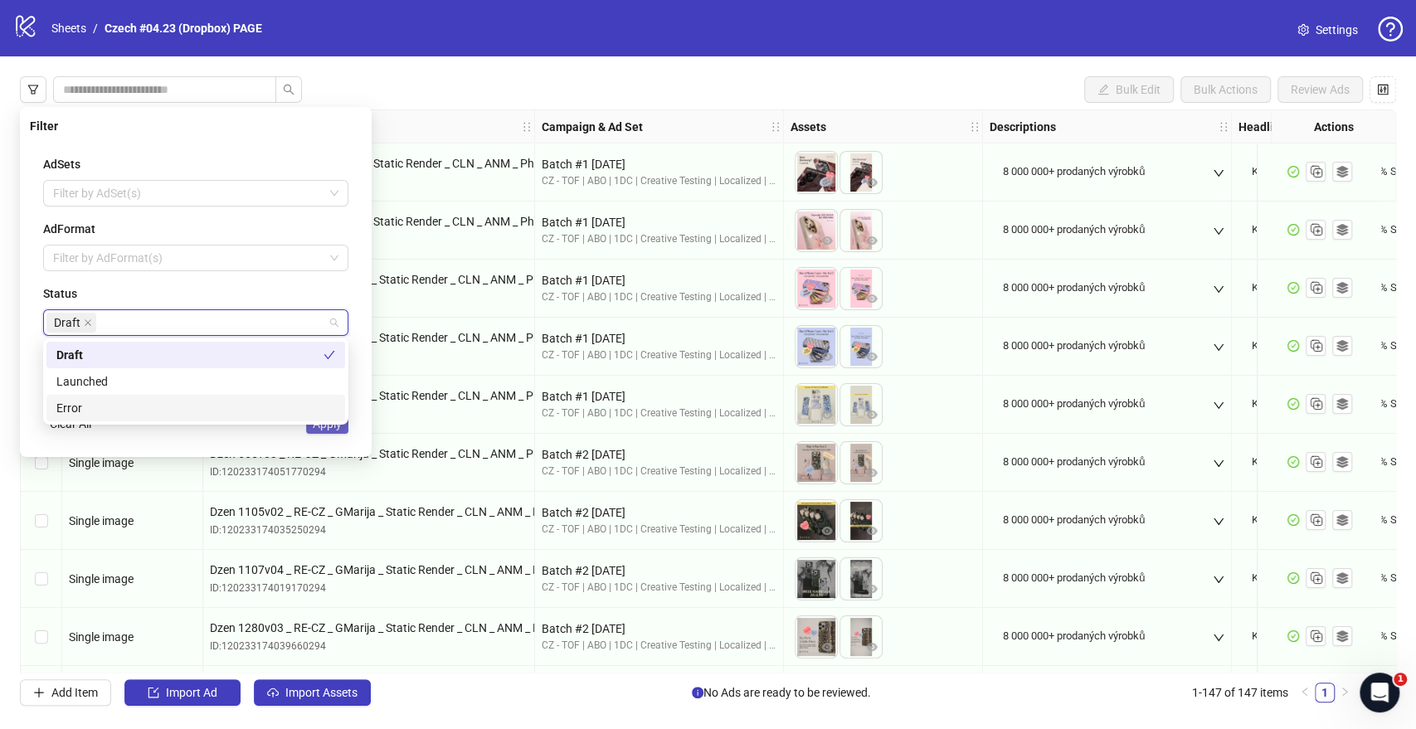
click at [329, 432] on button "Apply" at bounding box center [327, 424] width 42 height 20
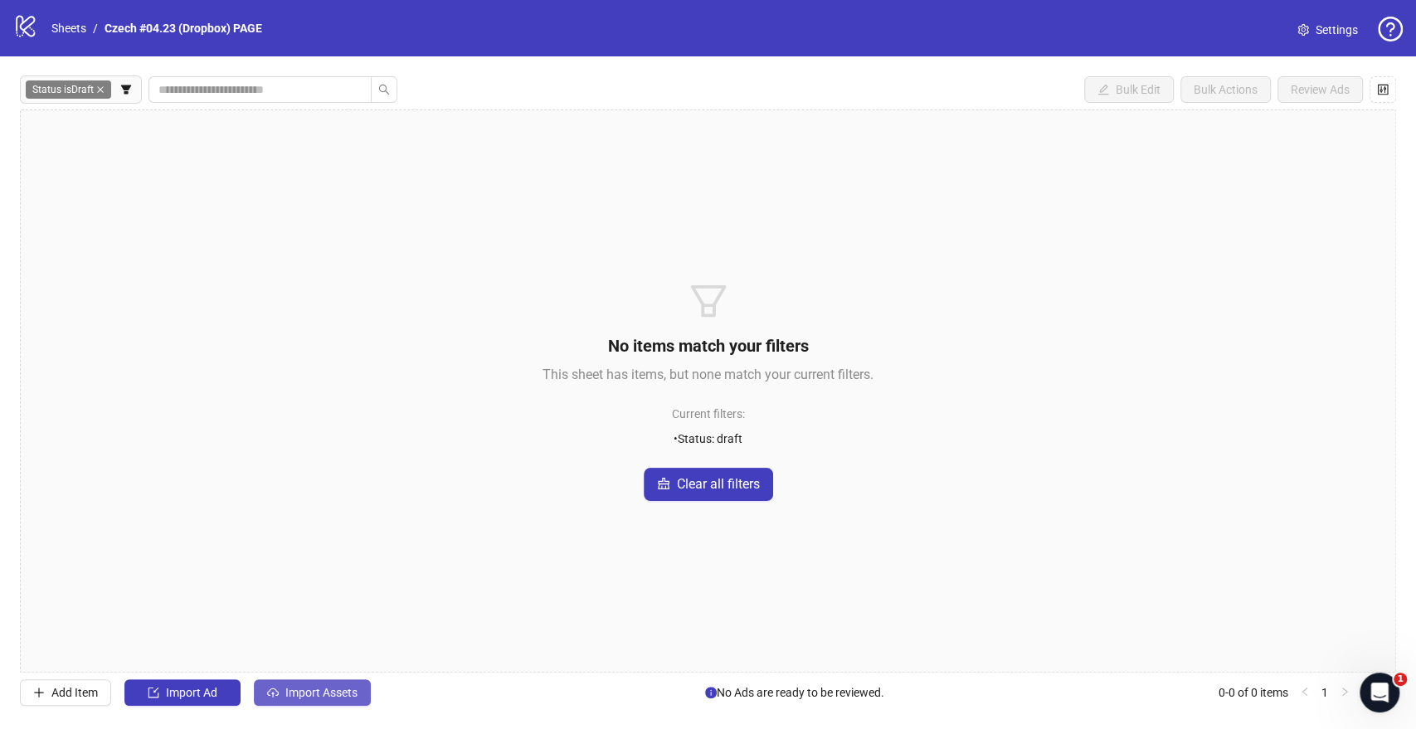
click at [313, 693] on span "Import Assets" at bounding box center [321, 692] width 72 height 13
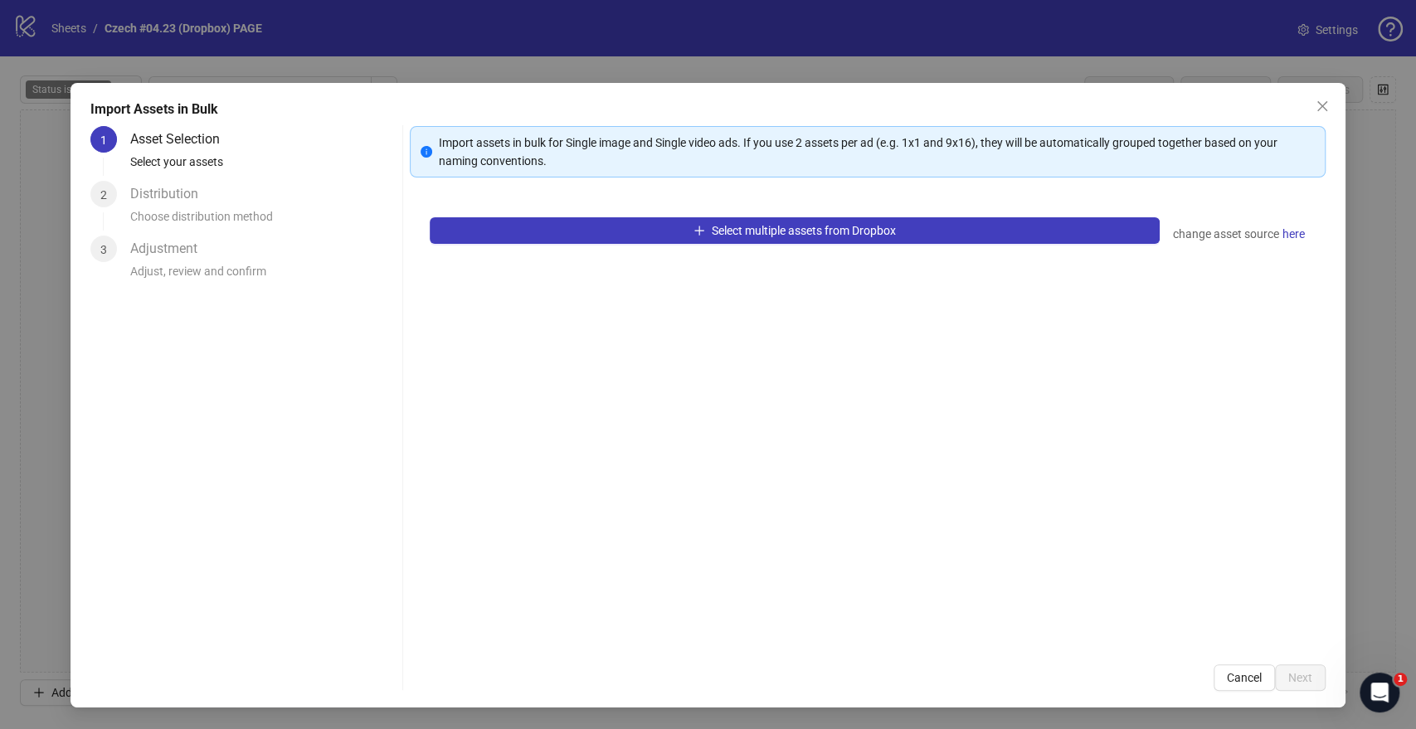
click at [814, 215] on div "Select multiple assets from Dropbox change asset source here" at bounding box center [867, 420] width 915 height 447
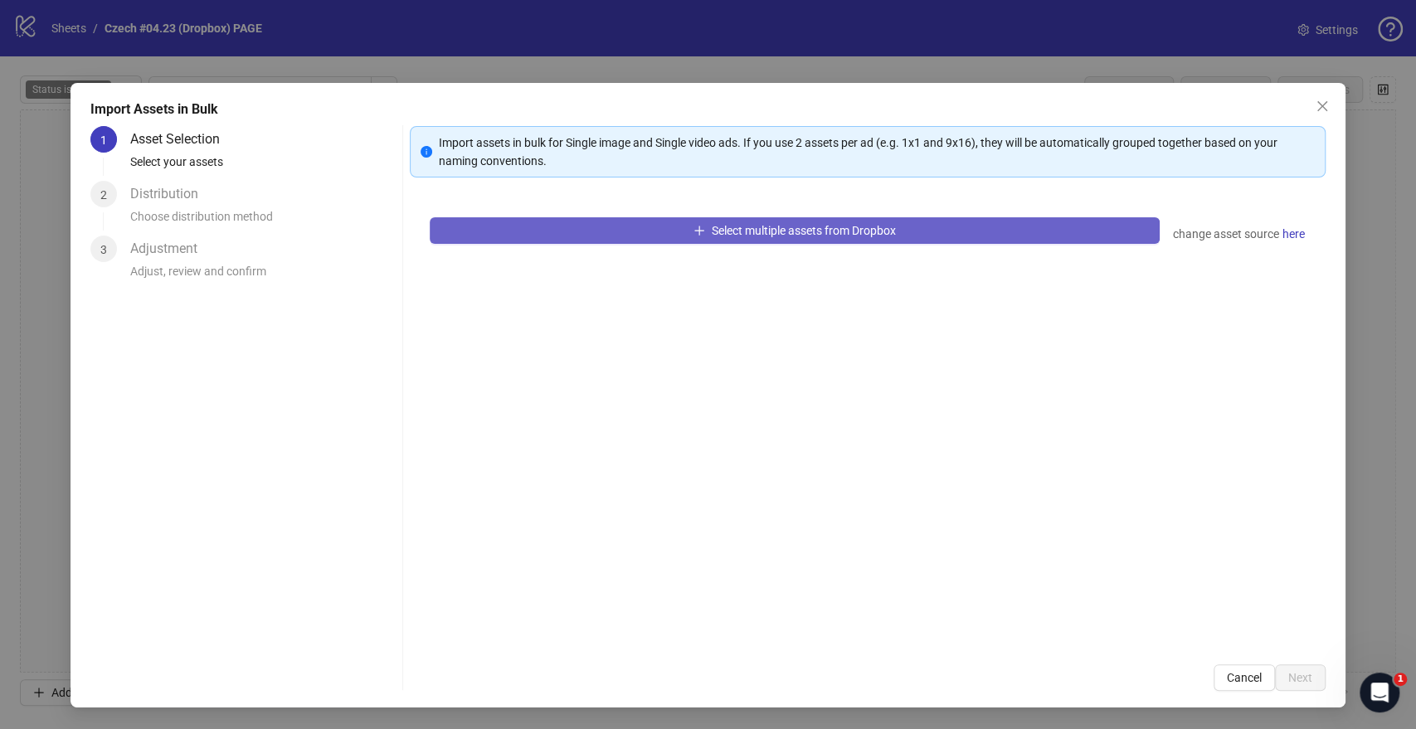
click at [817, 221] on button "Select multiple assets from Dropbox" at bounding box center [794, 230] width 729 height 27
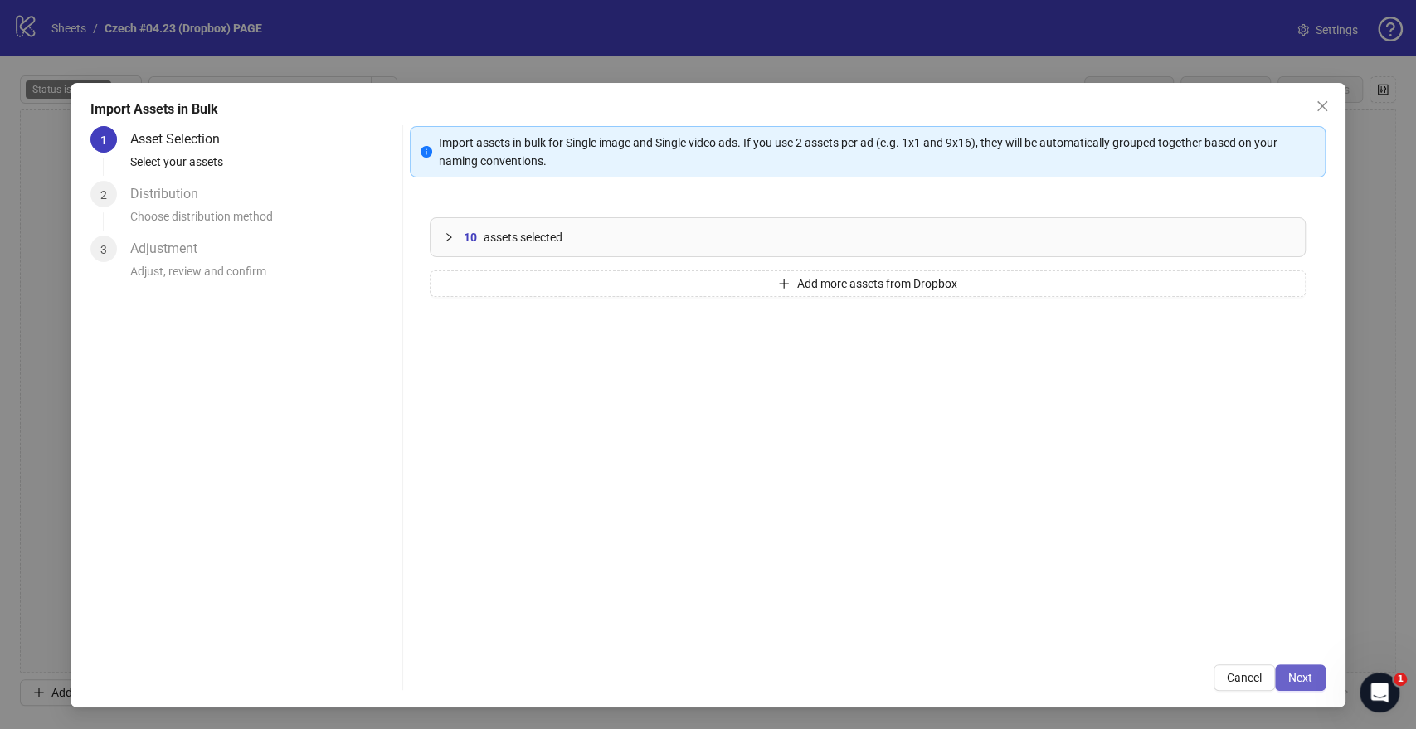
click at [1310, 678] on span "Next" at bounding box center [1300, 677] width 24 height 13
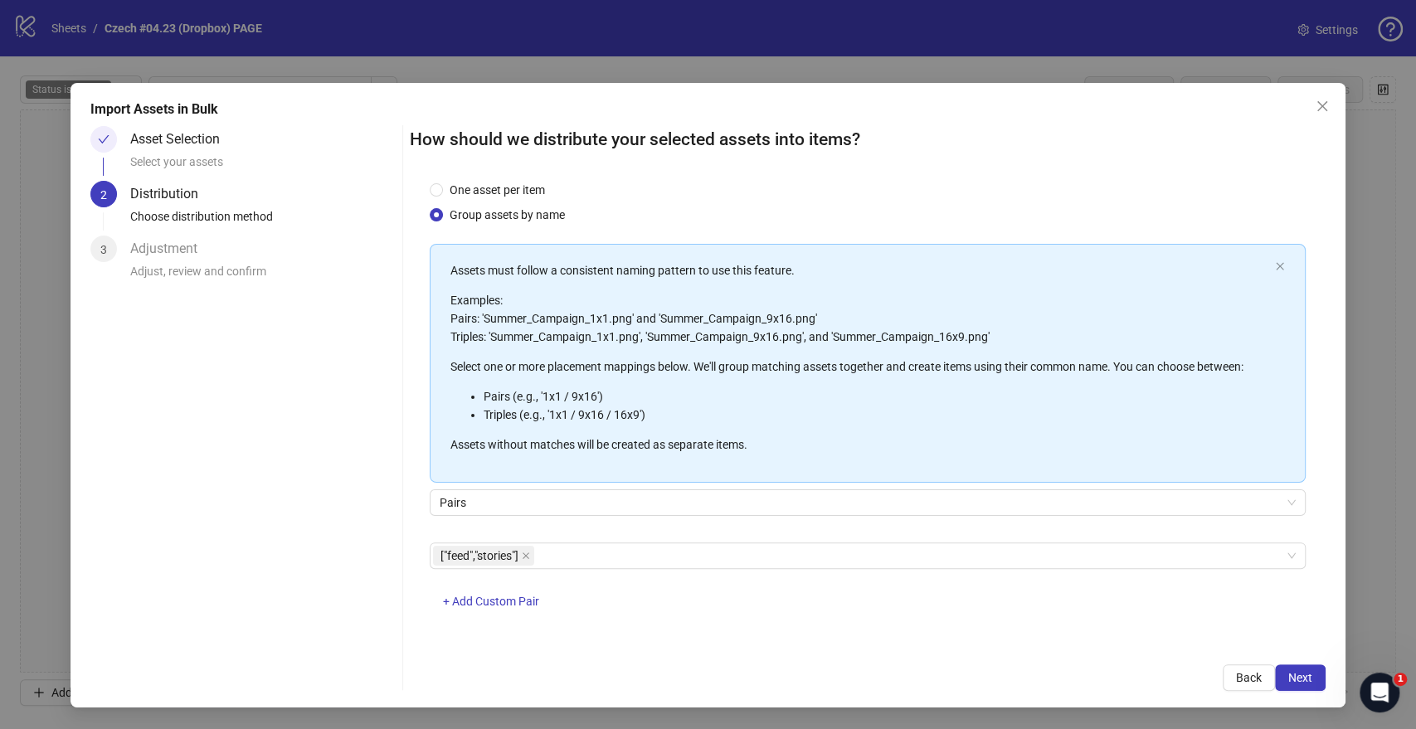
scroll to position [43, 0]
click at [1299, 678] on span "Next" at bounding box center [1300, 677] width 24 height 13
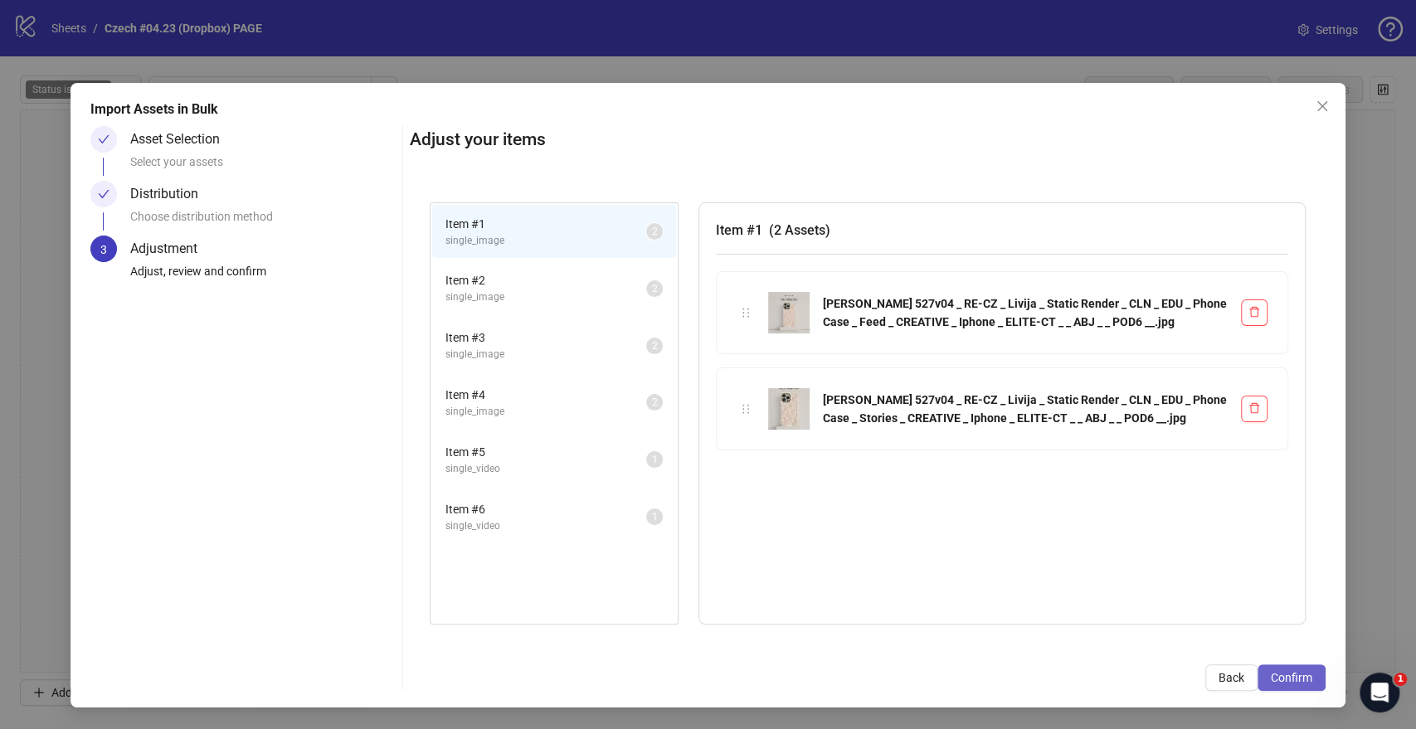
click at [1301, 679] on span "Confirm" at bounding box center [1291, 677] width 41 height 13
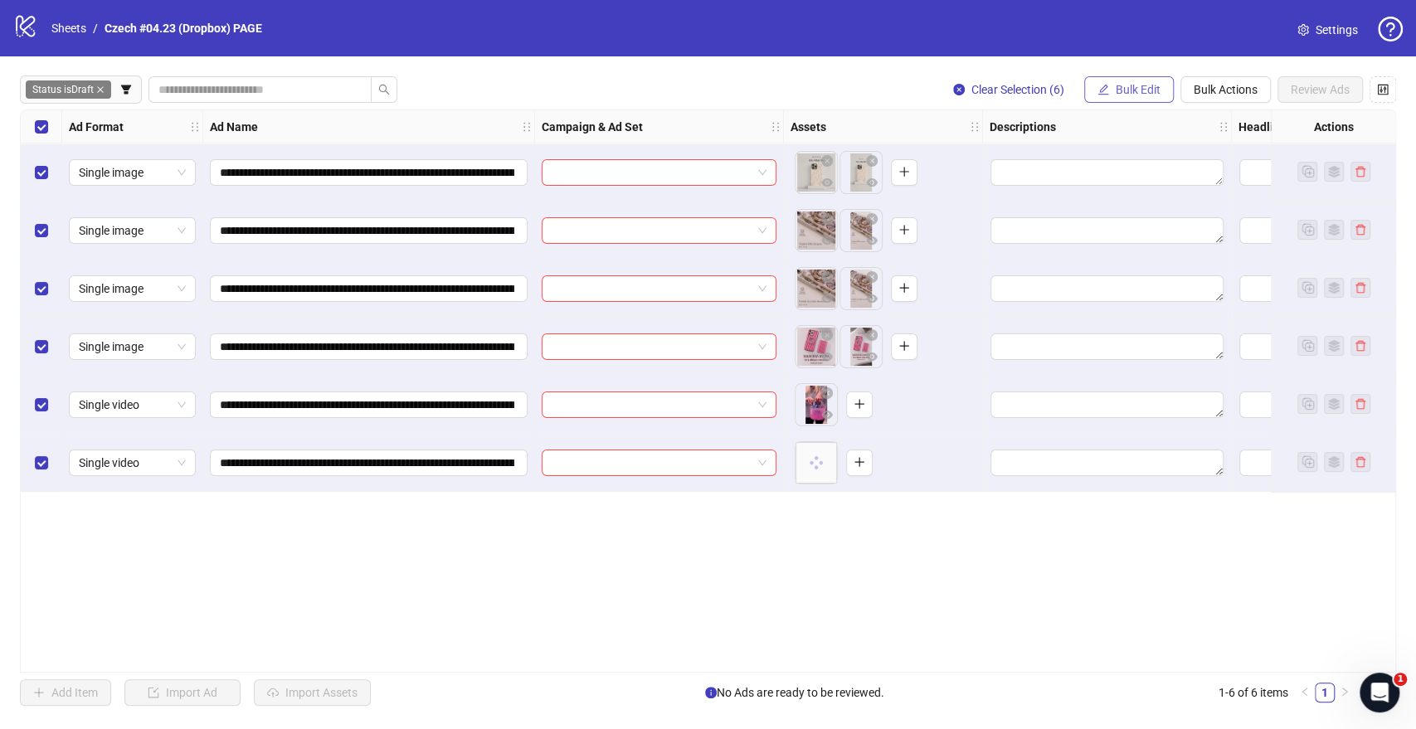
click at [1123, 97] on button "Bulk Edit" at bounding box center [1129, 89] width 90 height 27
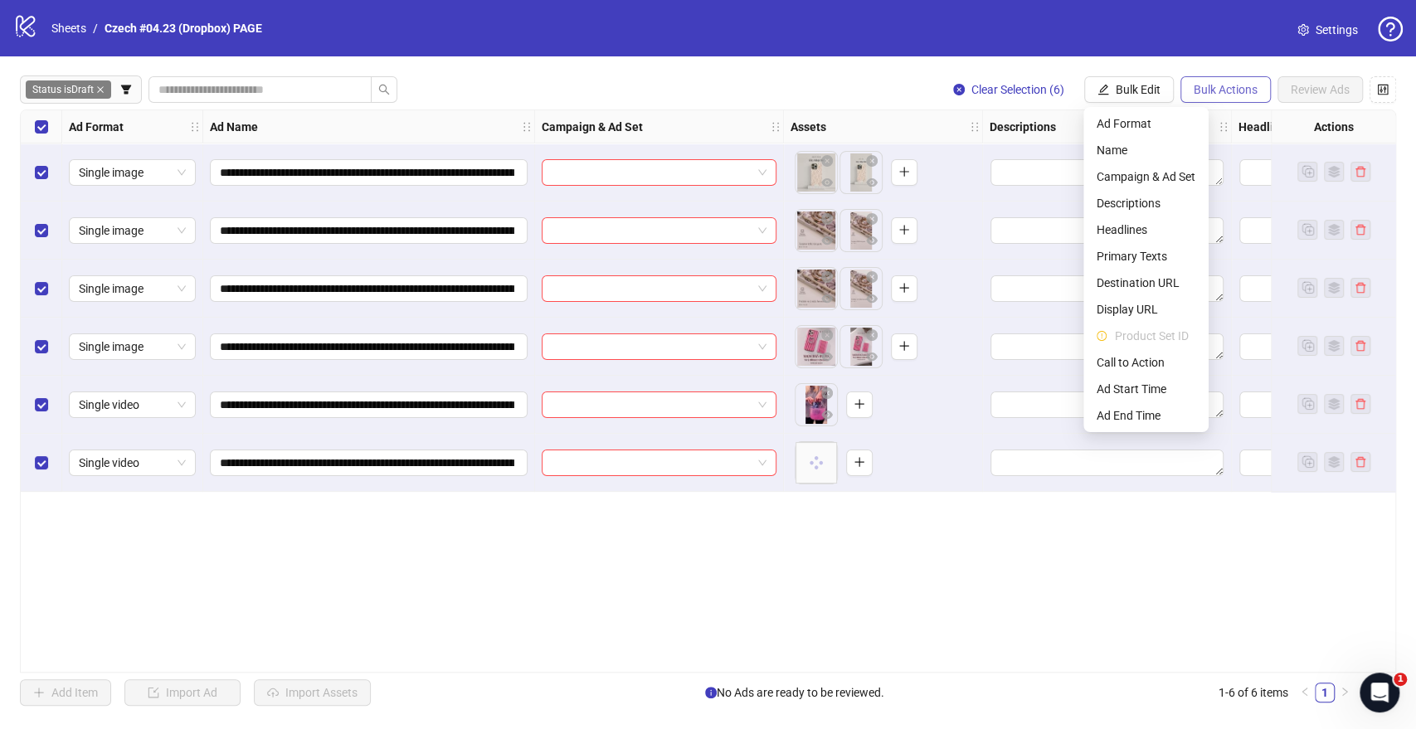
click at [1213, 93] on span "Bulk Actions" at bounding box center [1225, 89] width 64 height 13
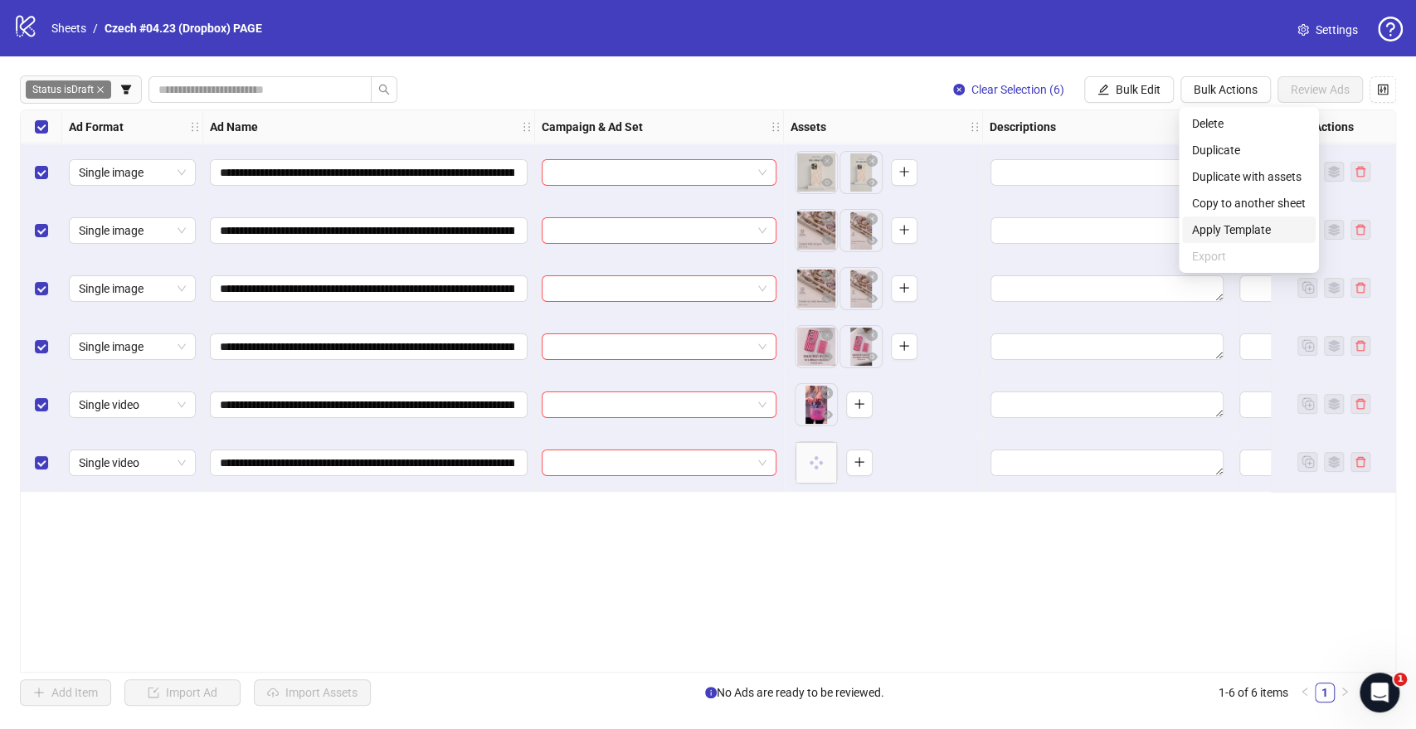
click at [1242, 227] on span "Apply Template" at bounding box center [1249, 230] width 114 height 18
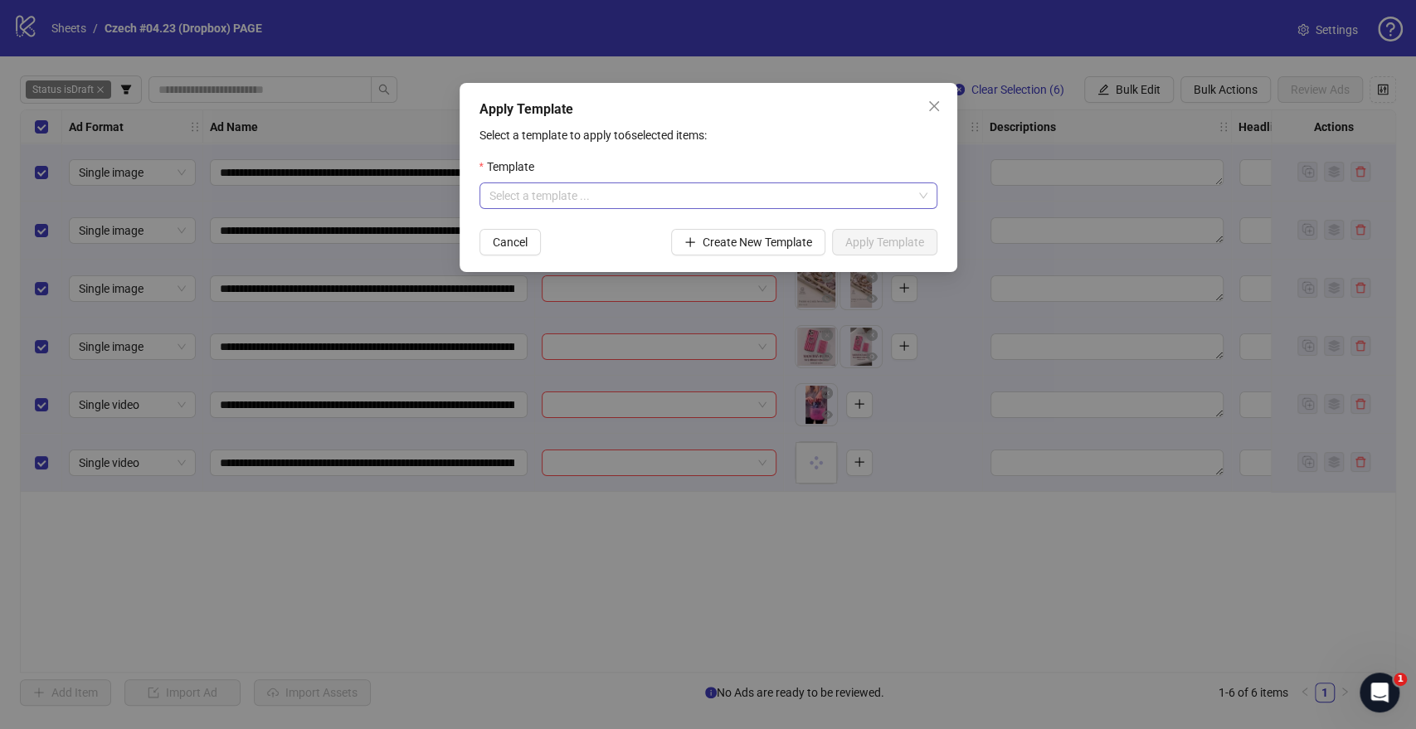
click at [637, 204] on input "search" at bounding box center [700, 195] width 423 height 25
click at [596, 228] on div "CZ: GENERAL TESTING OCTOBER" at bounding box center [707, 229] width 431 height 18
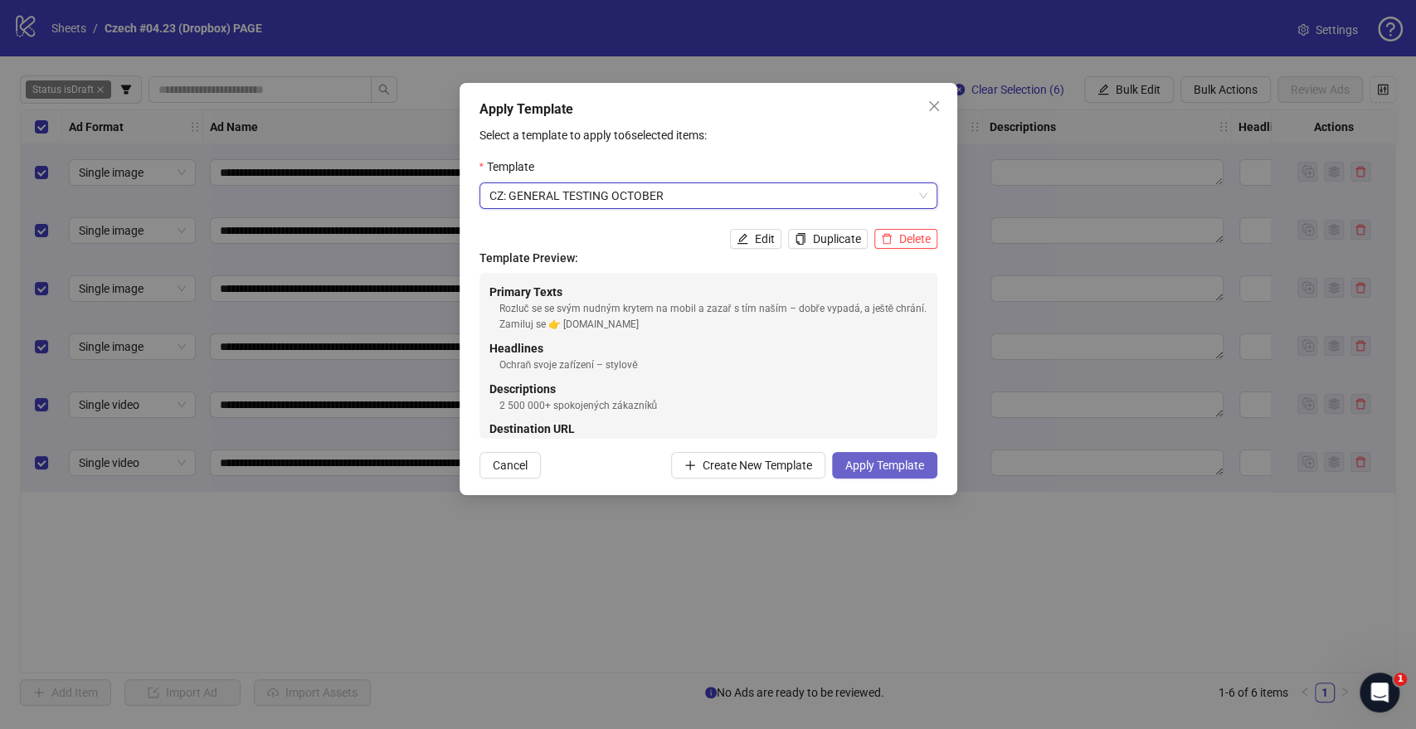
click at [873, 469] on span "Apply Template" at bounding box center [884, 465] width 79 height 13
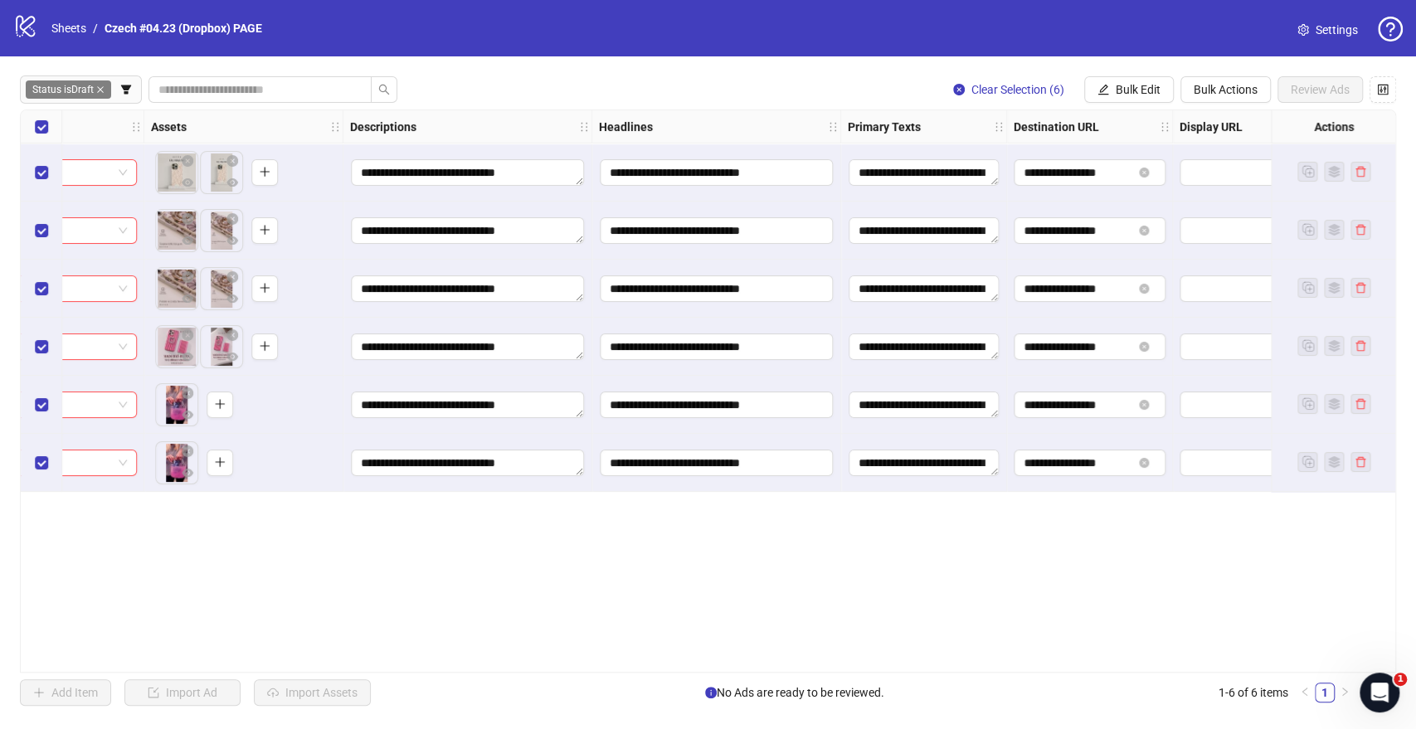
scroll to position [0, 368]
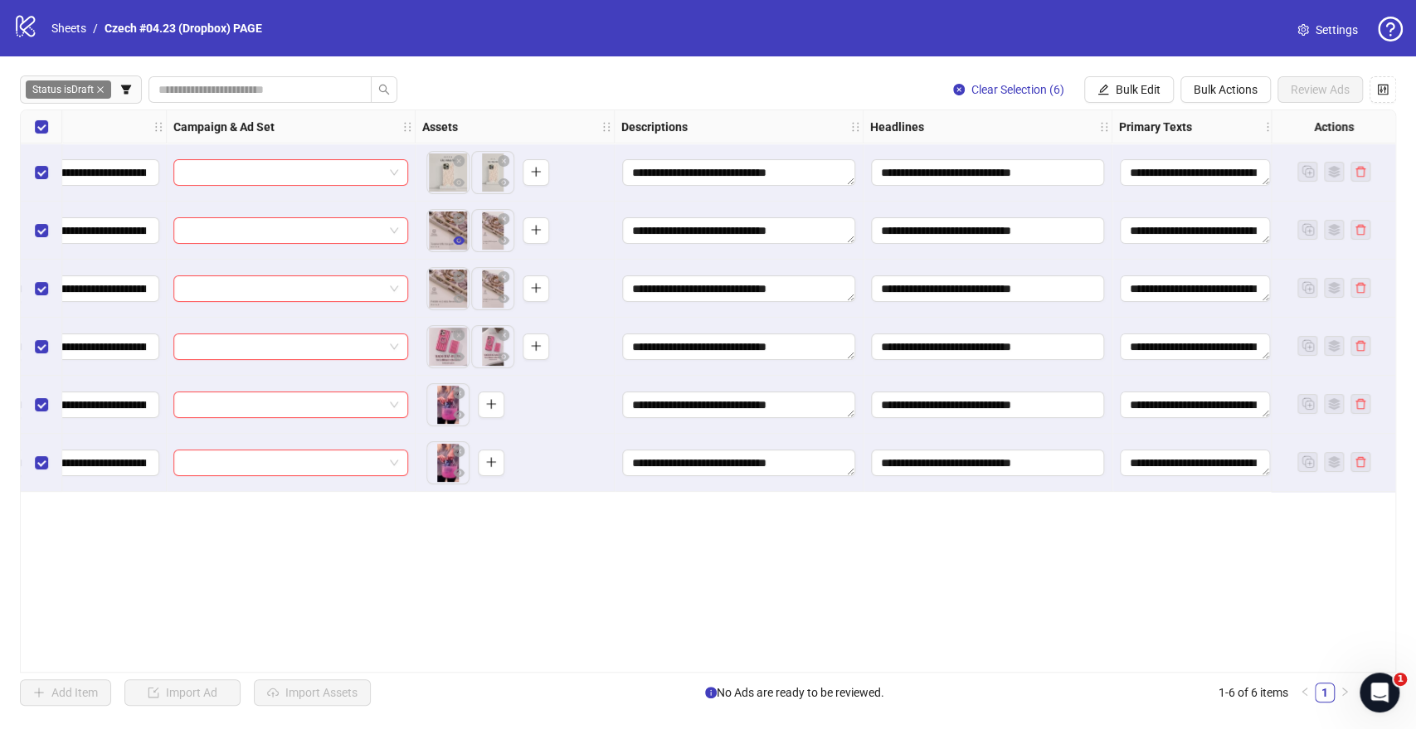
click at [463, 242] on icon "eye" at bounding box center [459, 240] width 12 height 8
click at [459, 186] on icon "eye" at bounding box center [459, 182] width 12 height 8
click at [458, 363] on span "button" at bounding box center [459, 356] width 12 height 13
click at [459, 416] on icon "eye" at bounding box center [459, 415] width 12 height 12
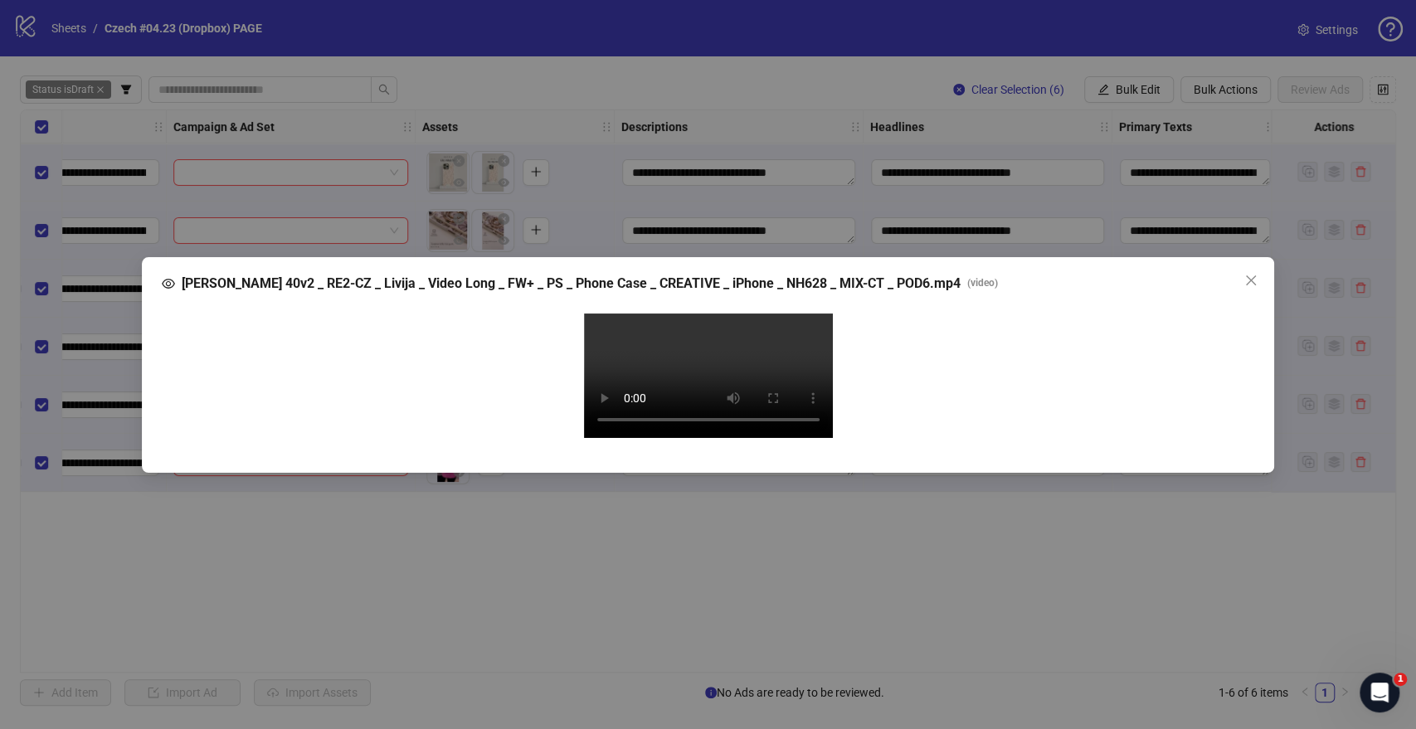
click at [818, 377] on video "Your browser does not support the video tag." at bounding box center [708, 376] width 249 height 124
click at [1257, 274] on icon "close" at bounding box center [1250, 280] width 13 height 13
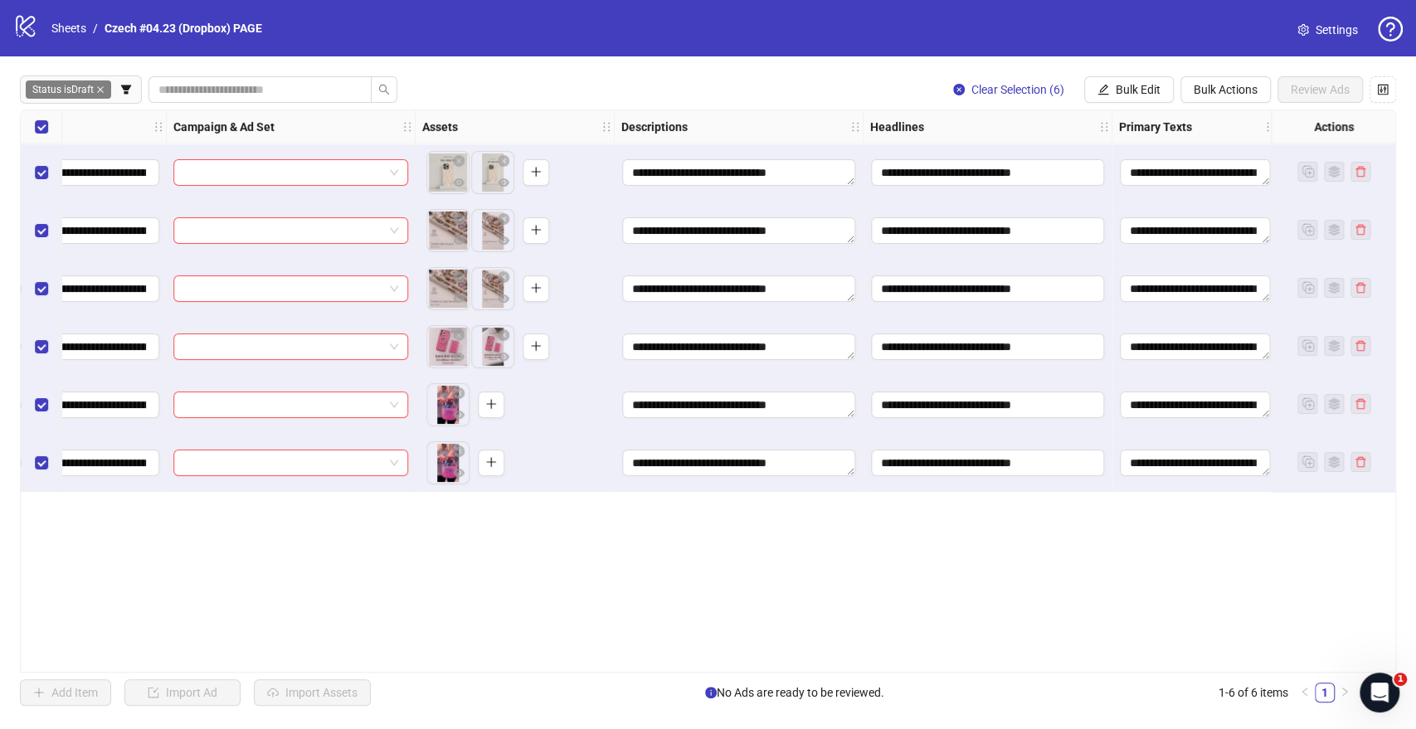
scroll to position [0, 0]
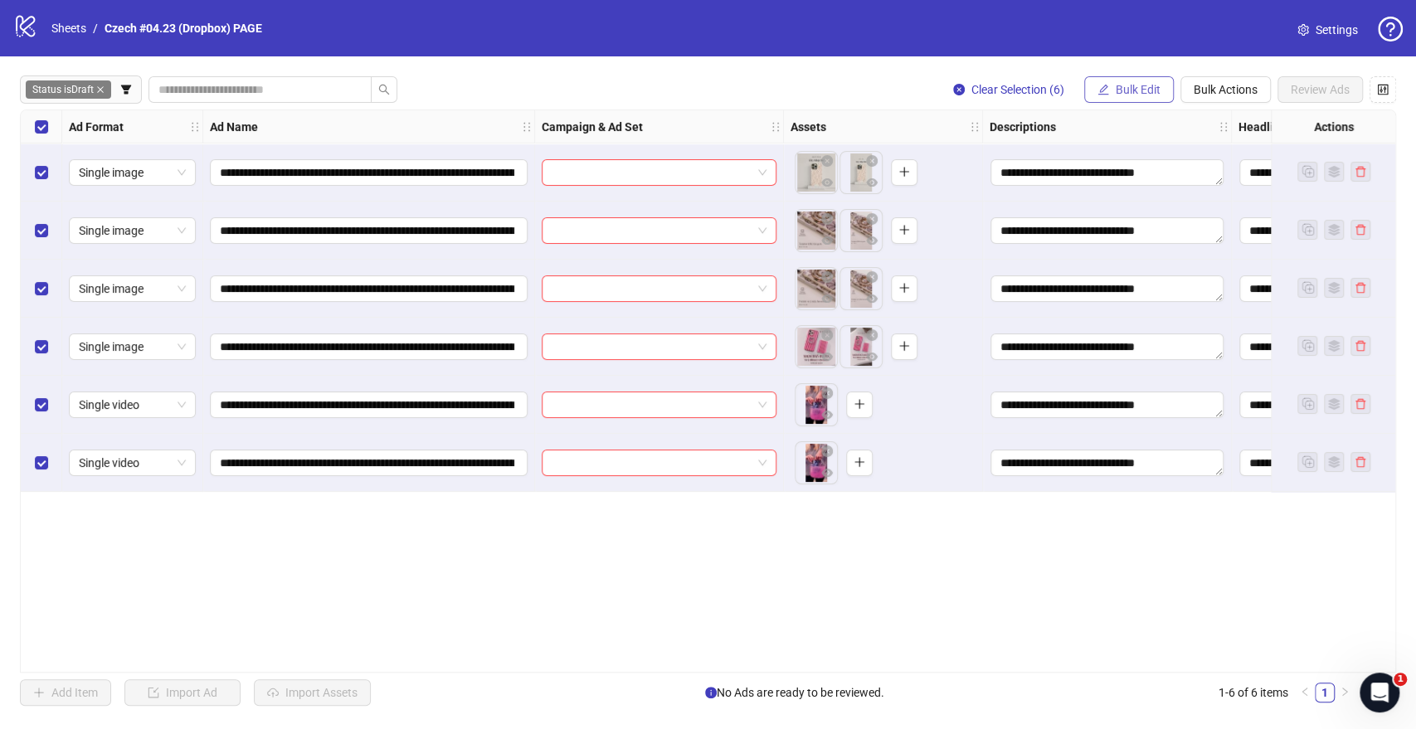
click at [1128, 85] on span "Bulk Edit" at bounding box center [1138, 89] width 45 height 13
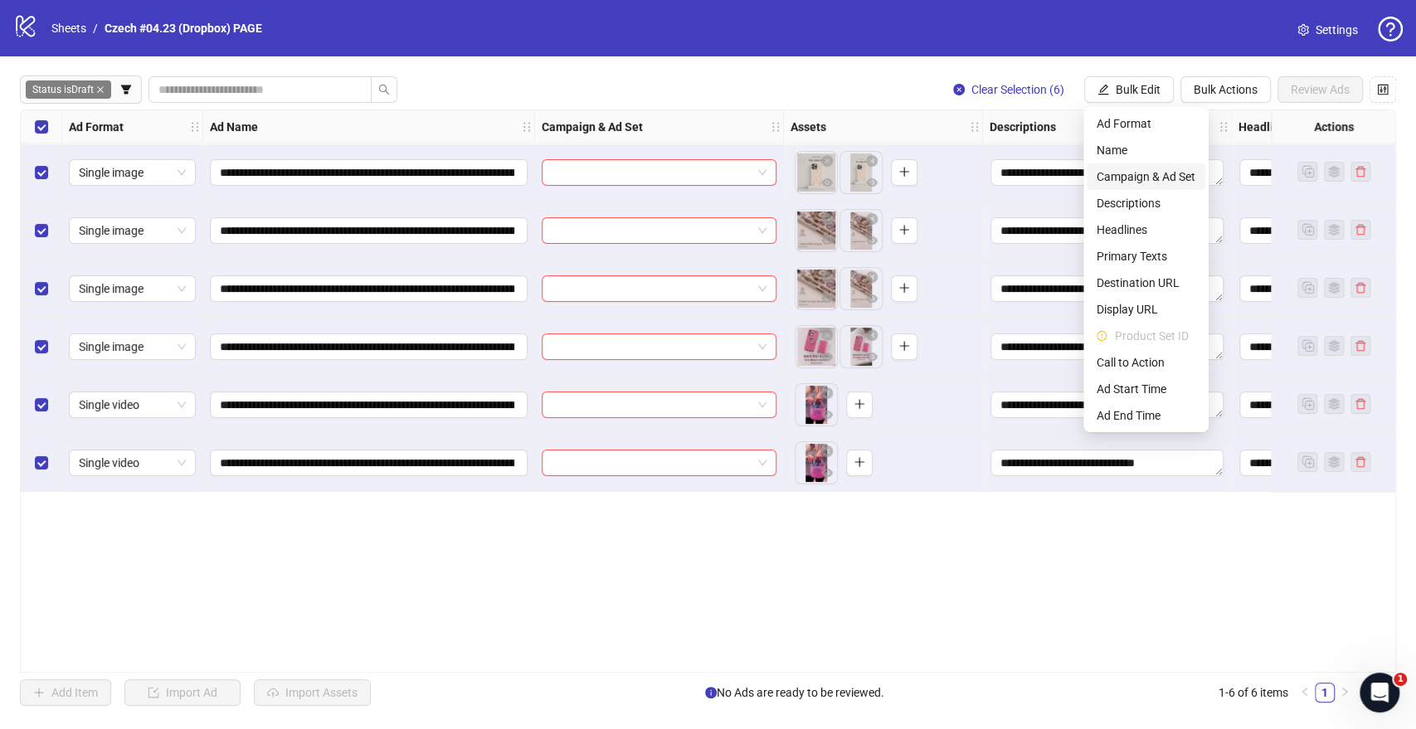
click at [1109, 173] on span "Campaign & Ad Set" at bounding box center [1145, 177] width 99 height 18
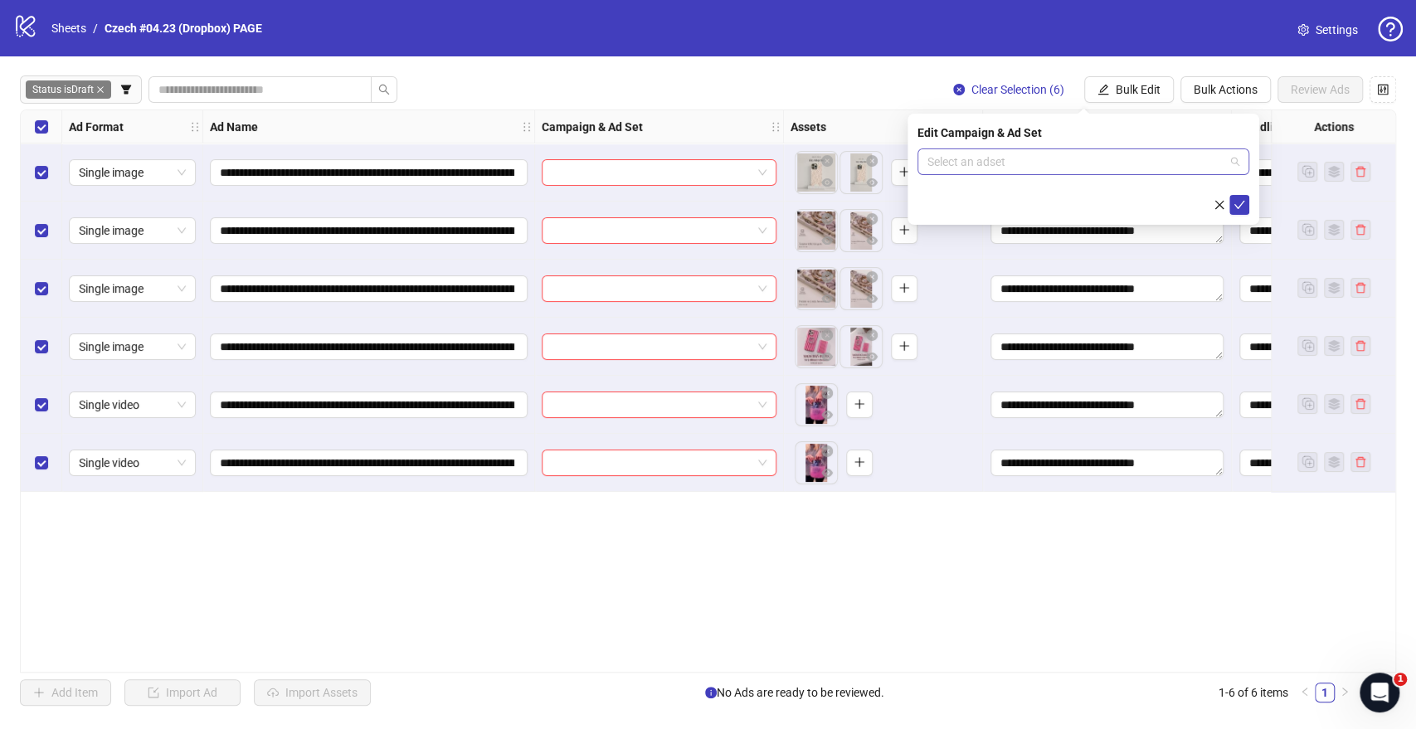
click at [1015, 156] on input "search" at bounding box center [1075, 161] width 297 height 25
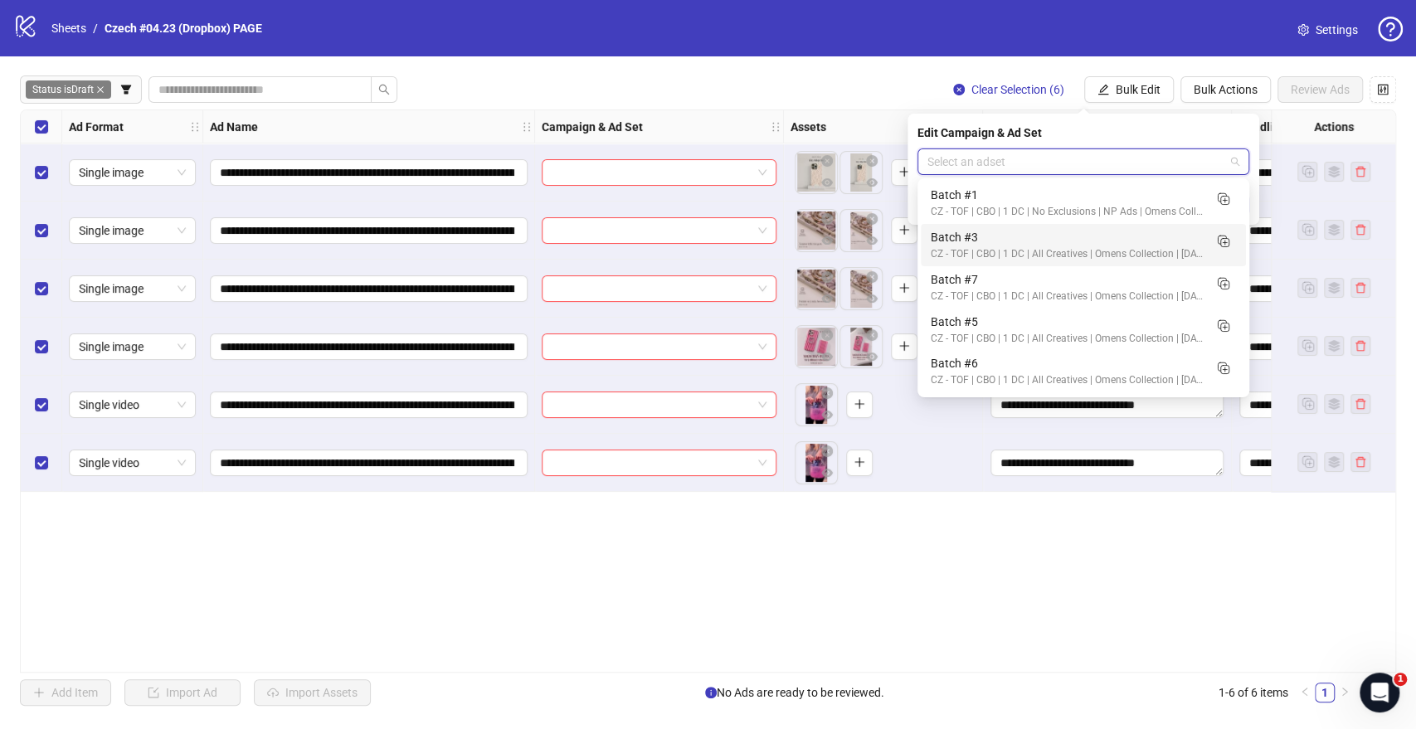
click at [961, 160] on input "search" at bounding box center [1075, 161] width 297 height 25
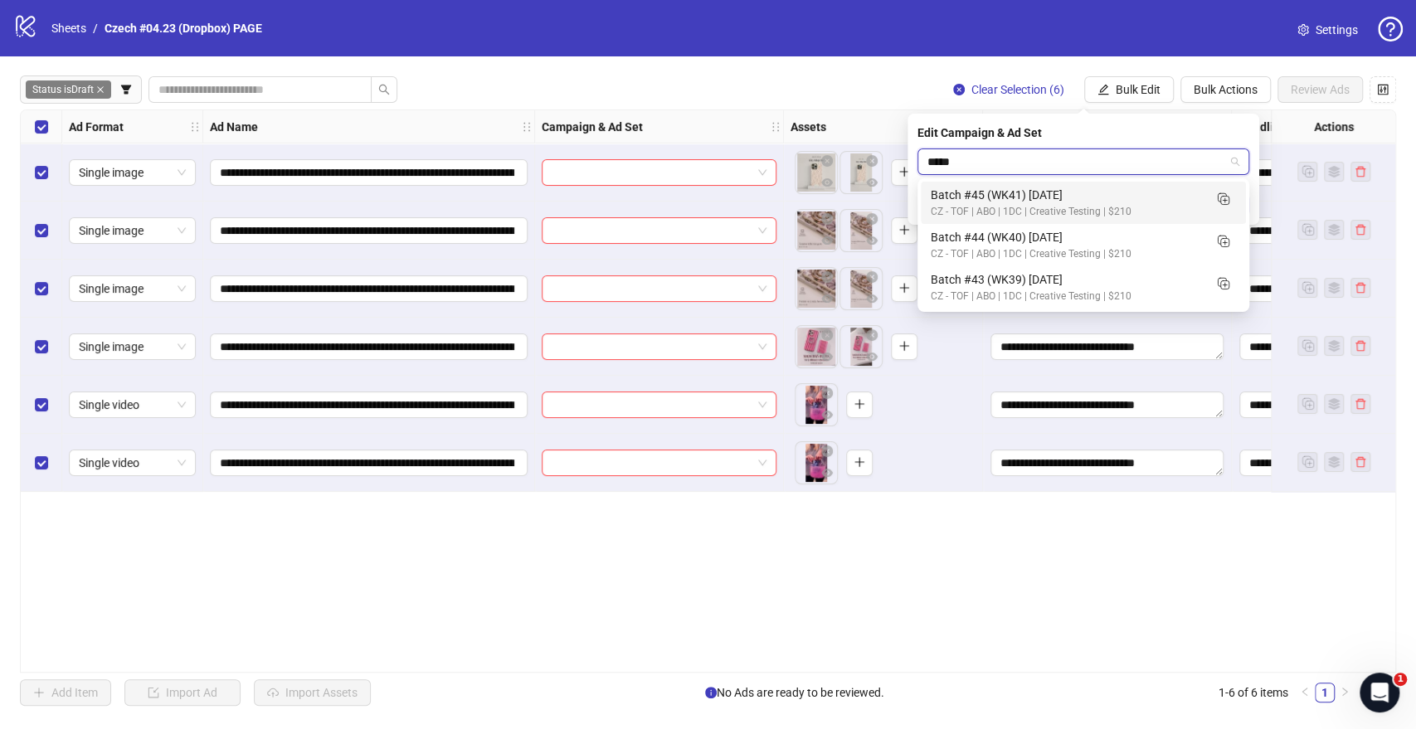
type input "*****"
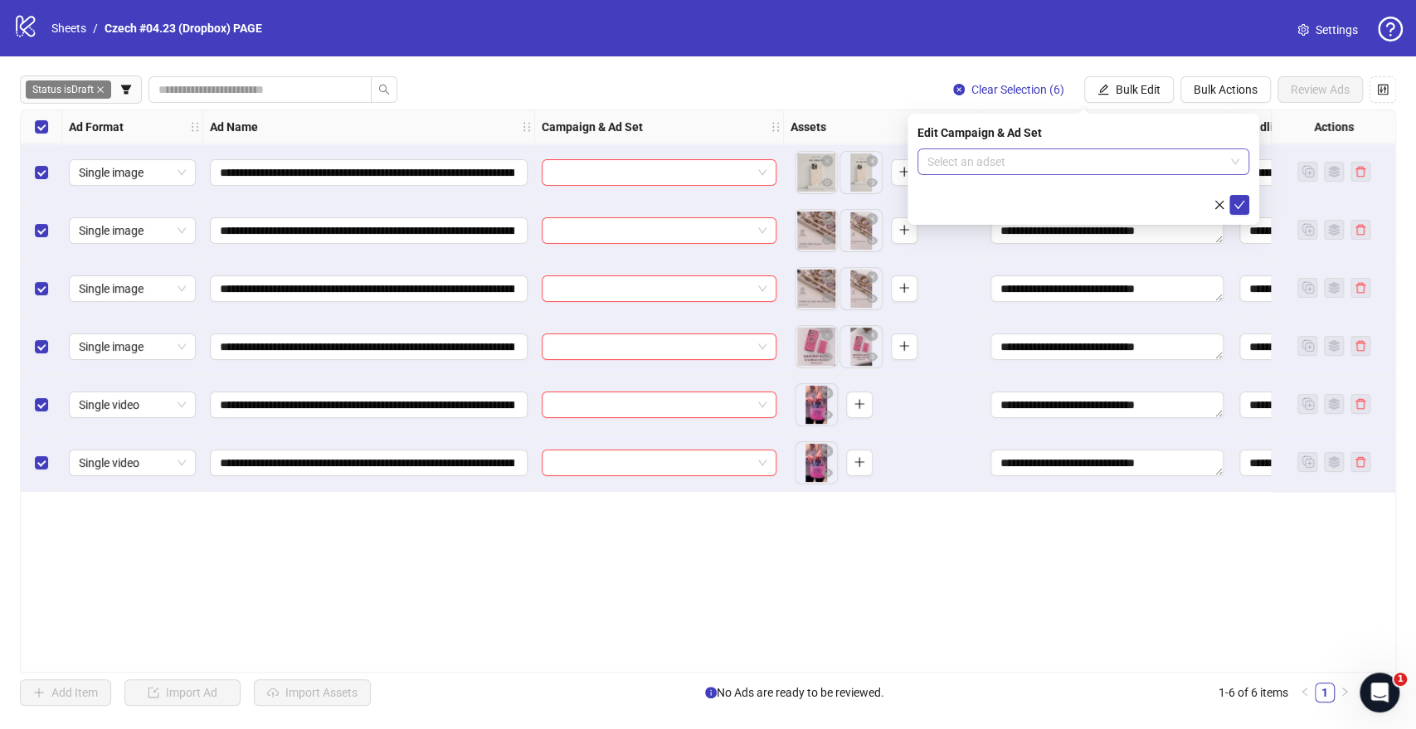
click at [1033, 172] on input "search" at bounding box center [1075, 161] width 297 height 25
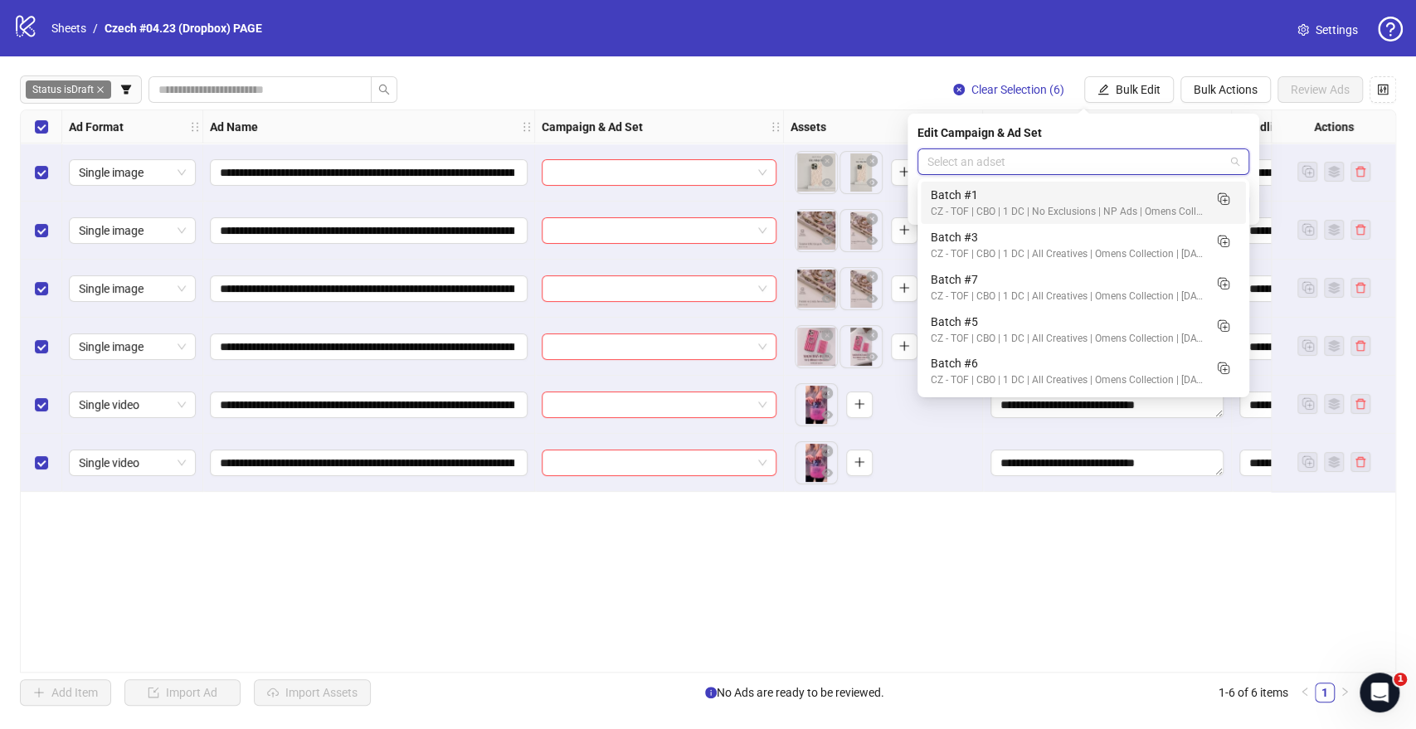
click at [1114, 165] on input "search" at bounding box center [1075, 161] width 297 height 25
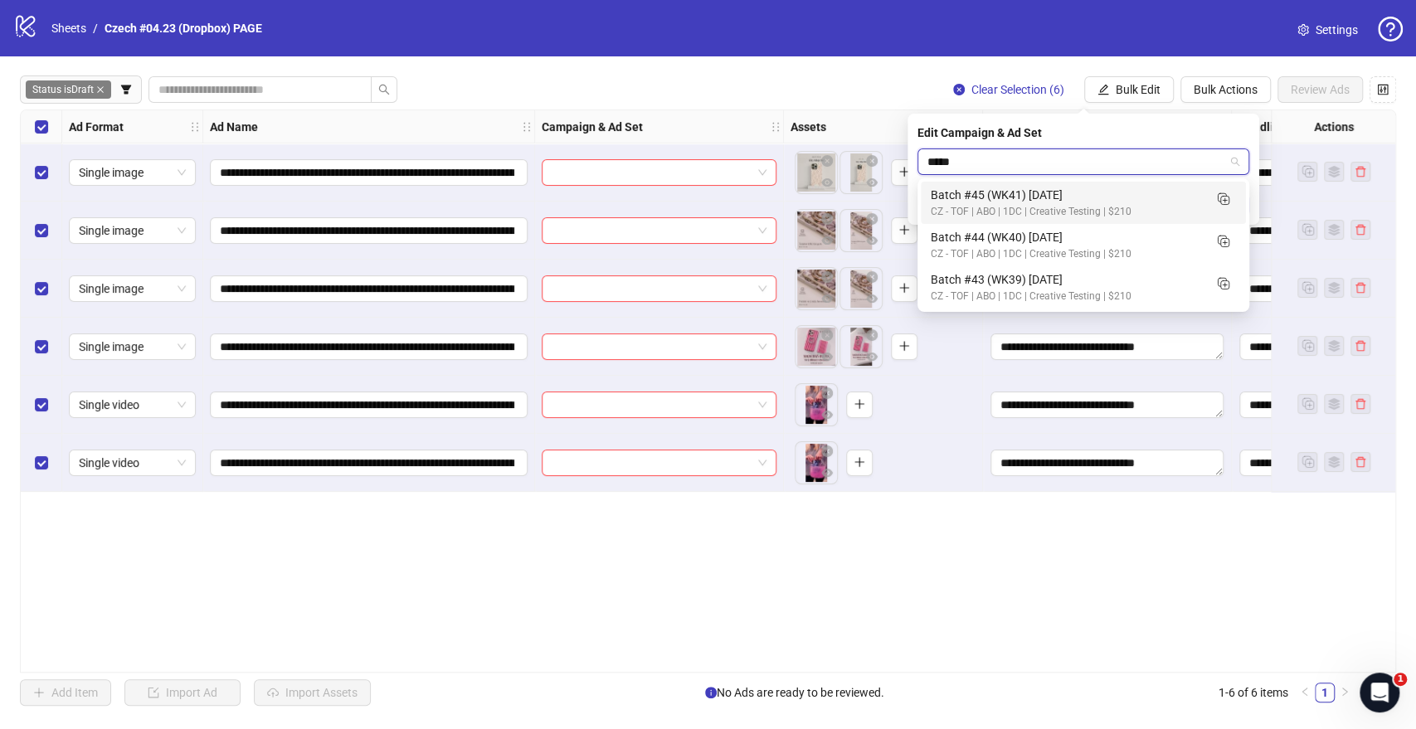
type input "*****"
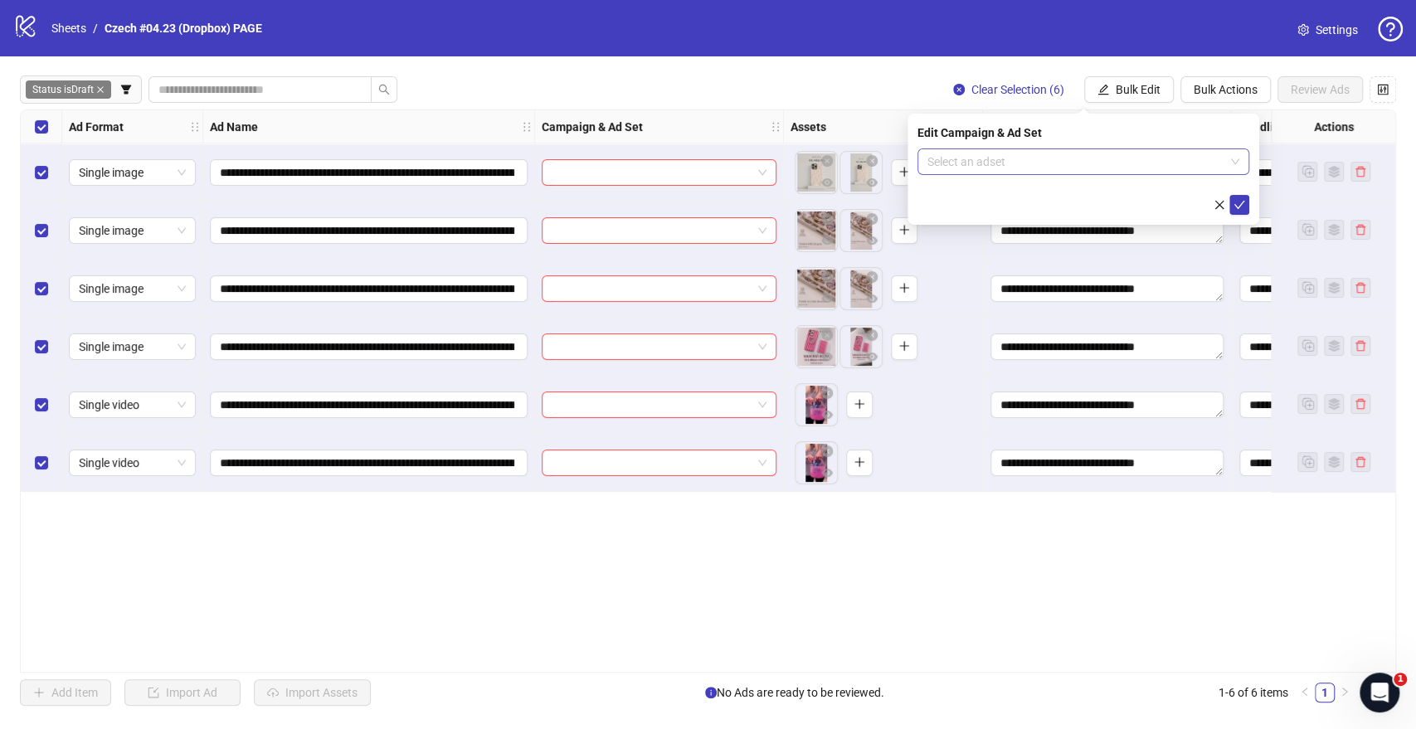
click at [987, 160] on input "search" at bounding box center [1075, 161] width 297 height 25
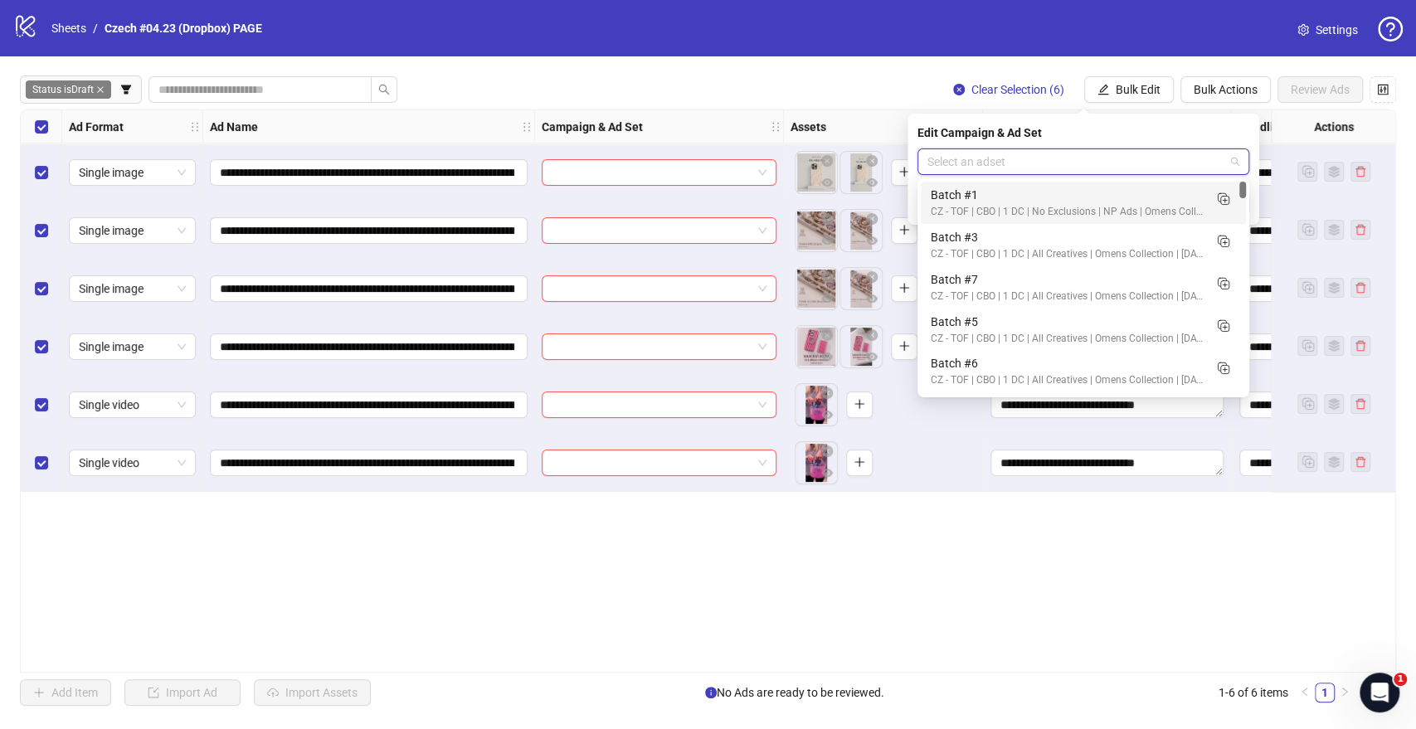
click at [1083, 157] on input "search" at bounding box center [1075, 161] width 297 height 25
click at [1222, 196] on icon "Duplicate" at bounding box center [1222, 198] width 17 height 17
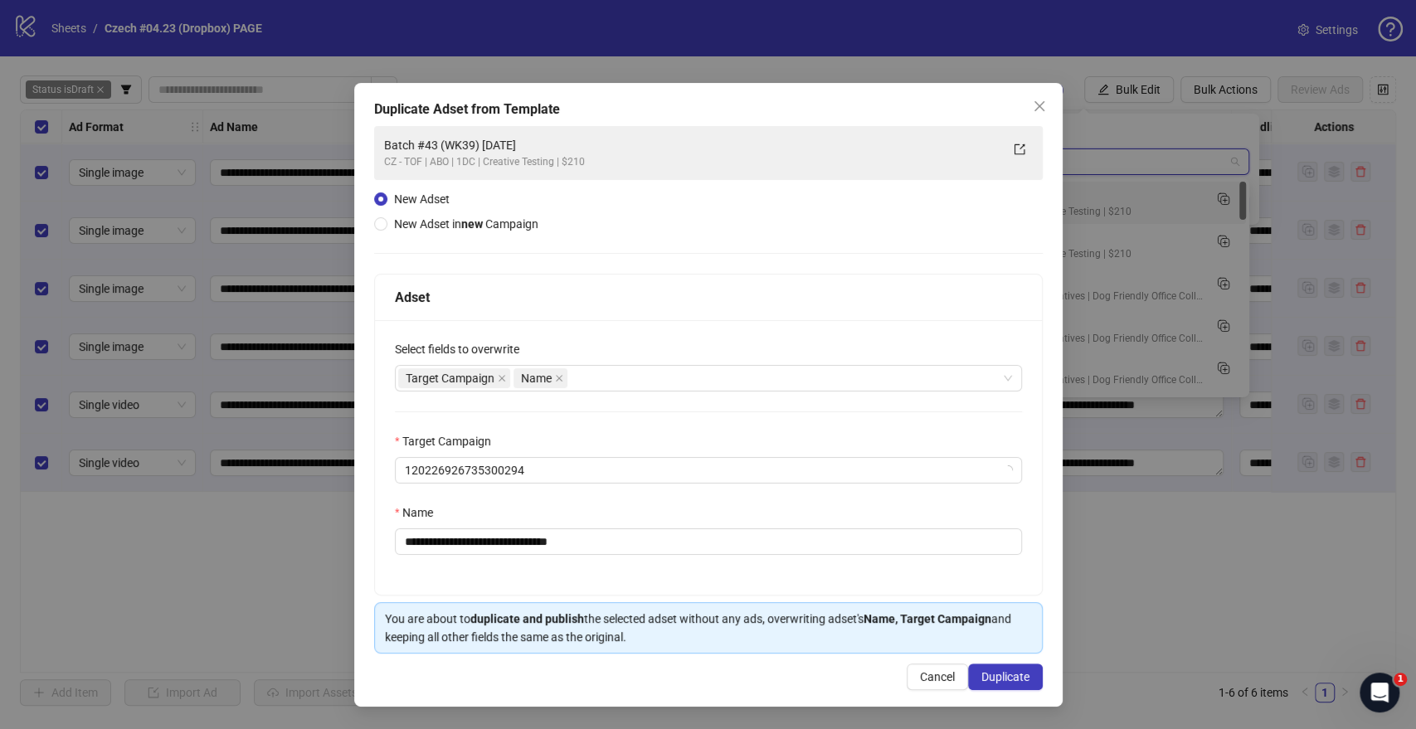
type input "**"
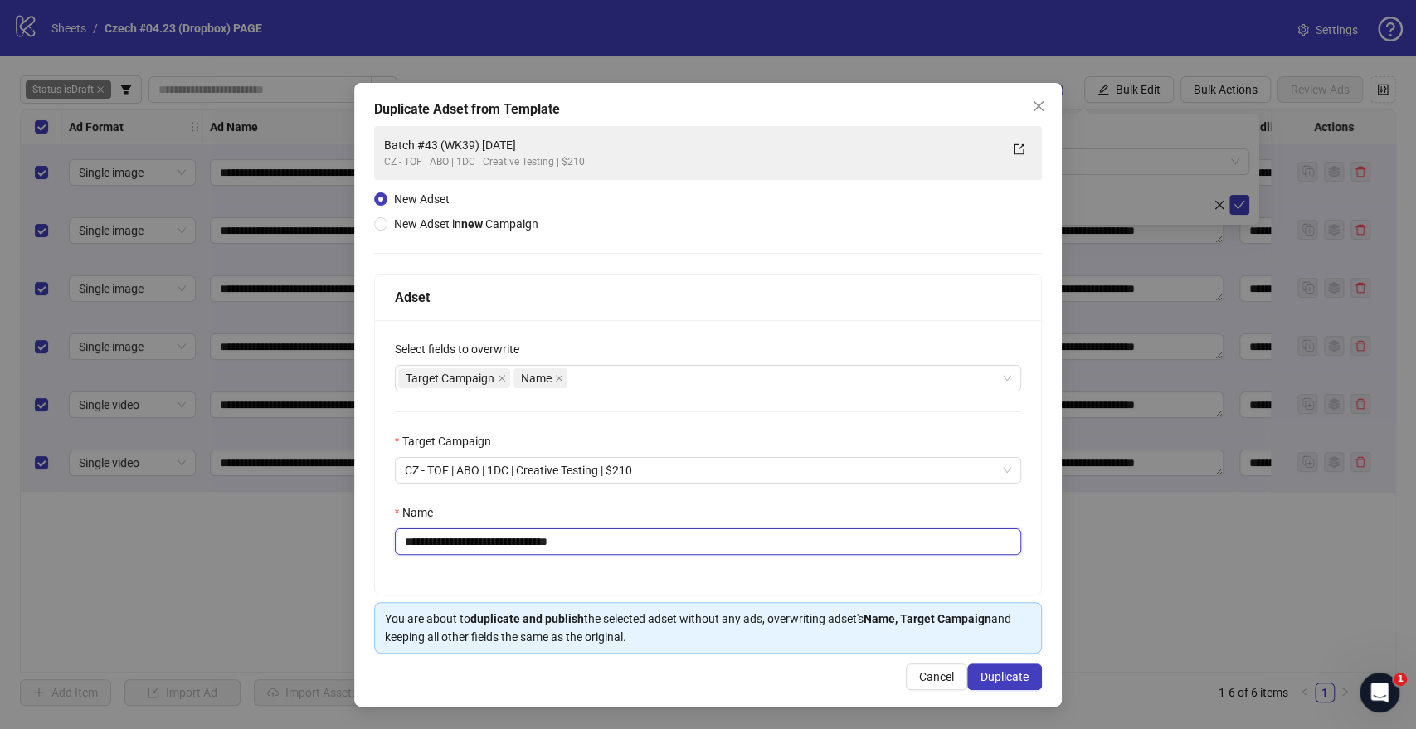
drag, startPoint x: 545, startPoint y: 537, endPoint x: 707, endPoint y: 542, distance: 162.7
click at [707, 542] on input "**********" at bounding box center [708, 541] width 627 height 27
click at [495, 535] on input "**********" at bounding box center [708, 541] width 627 height 27
drag, startPoint x: 454, startPoint y: 533, endPoint x: 471, endPoint y: 564, distance: 35.3
click at [454, 533] on input "**********" at bounding box center [708, 541] width 627 height 27
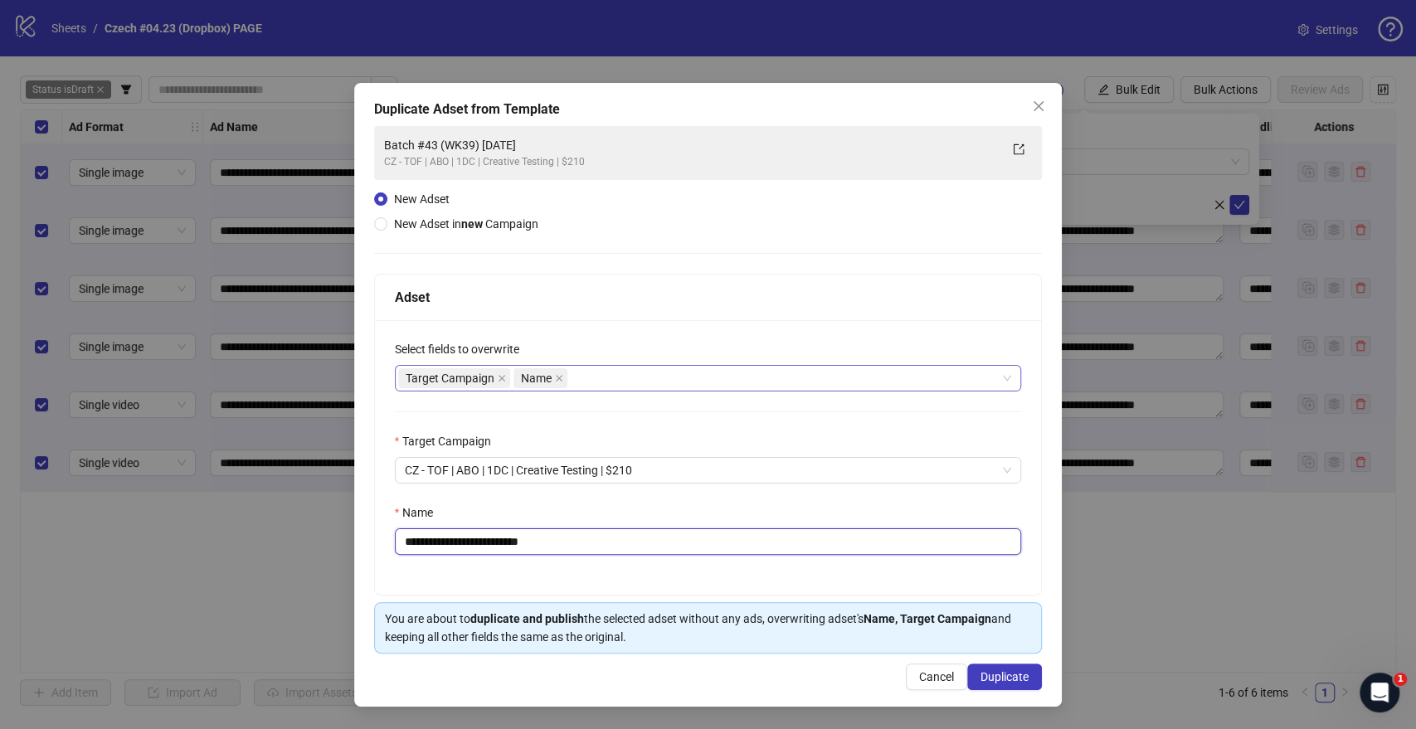
drag, startPoint x: 669, startPoint y: 372, endPoint x: 652, endPoint y: 381, distance: 19.7
click at [669, 372] on div "Target Campaign Name" at bounding box center [699, 378] width 603 height 23
type input "**********"
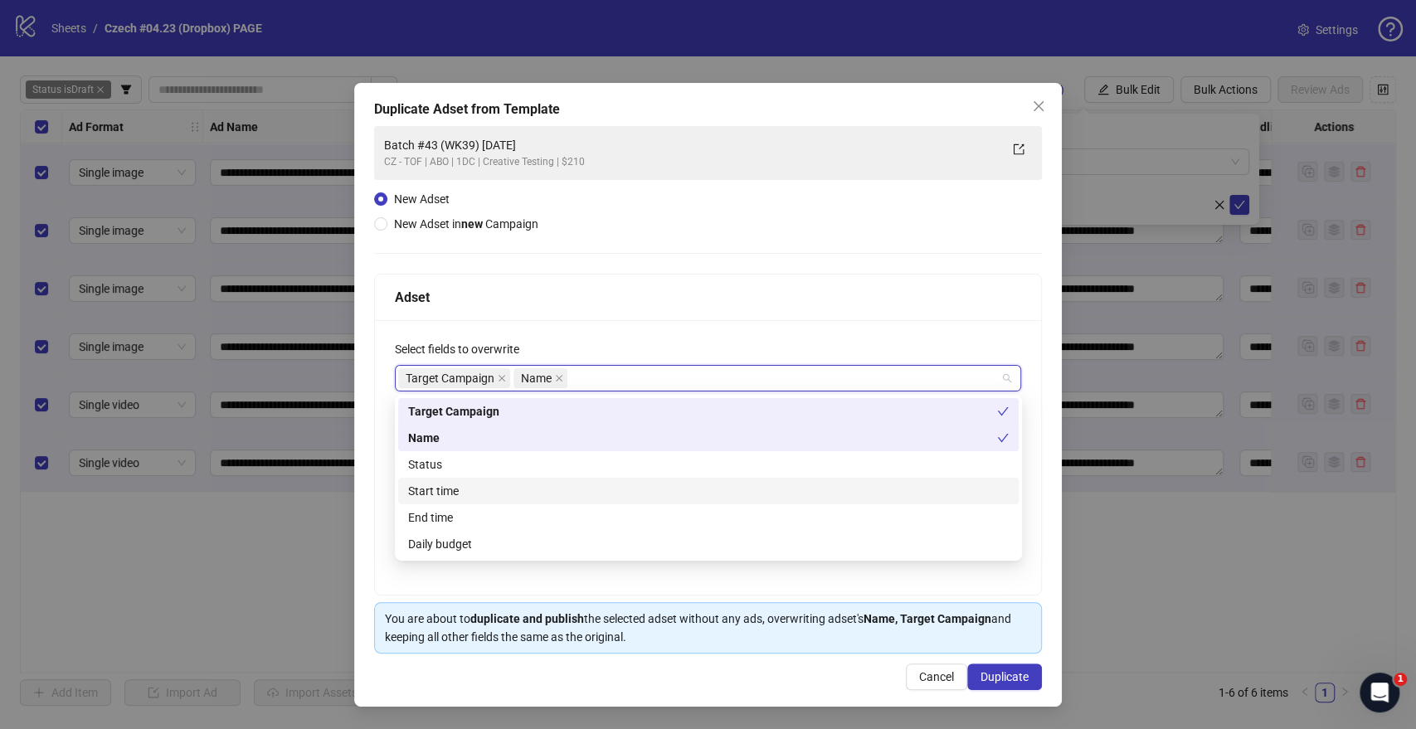
click at [459, 483] on div "Start time" at bounding box center [708, 491] width 600 height 18
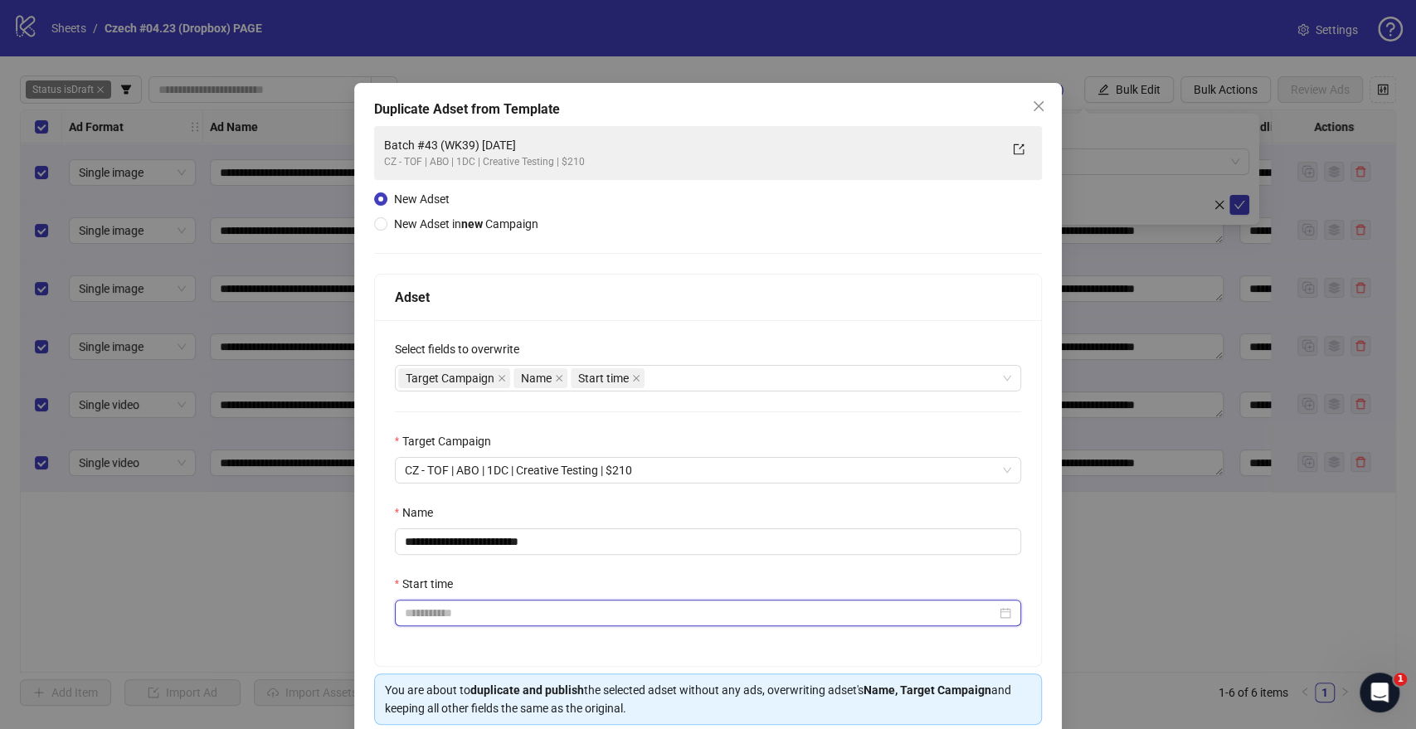
click at [438, 613] on input "Start time" at bounding box center [701, 613] width 592 height 18
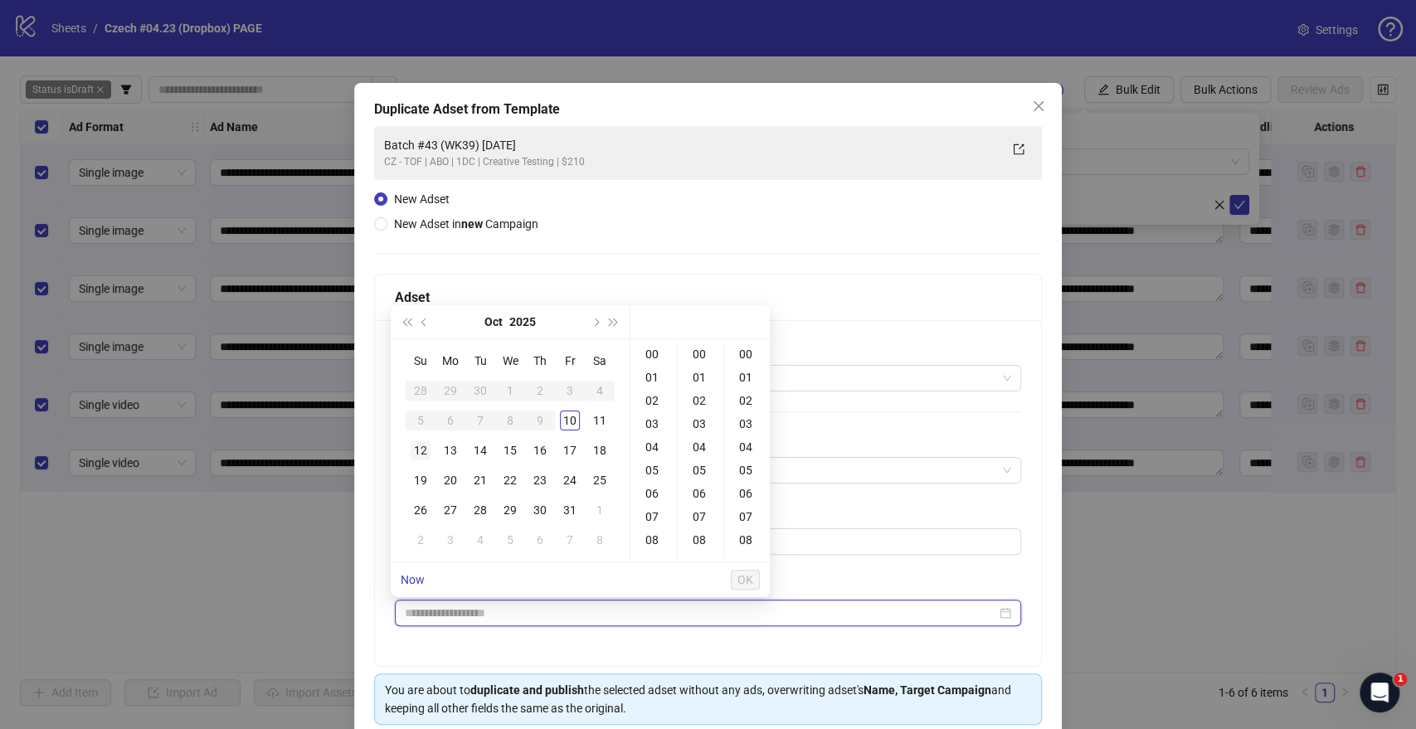
type input "**********"
click at [420, 455] on div "12" at bounding box center [421, 450] width 20 height 20
click at [647, 468] on div "09" at bounding box center [654, 470] width 40 height 23
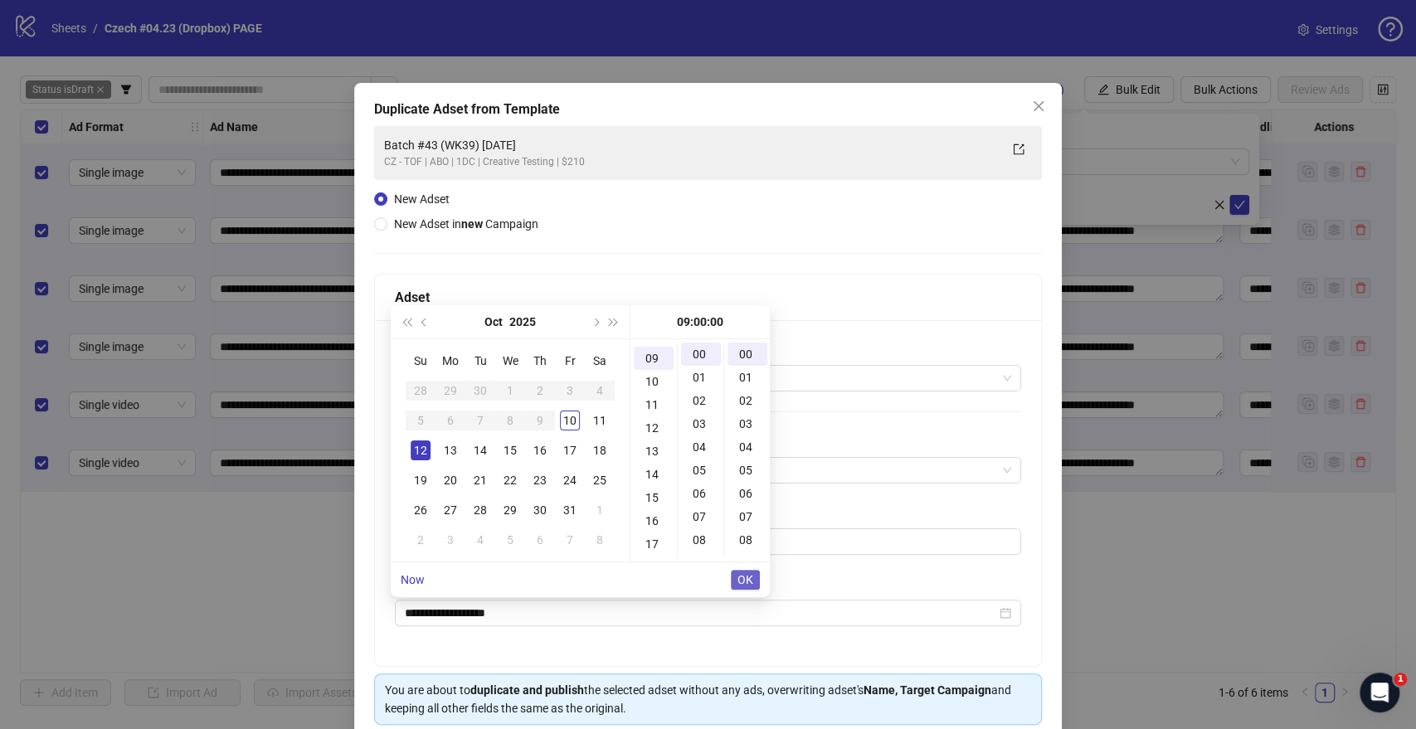
type input "**********"
click at [741, 576] on span "OK" at bounding box center [745, 579] width 16 height 13
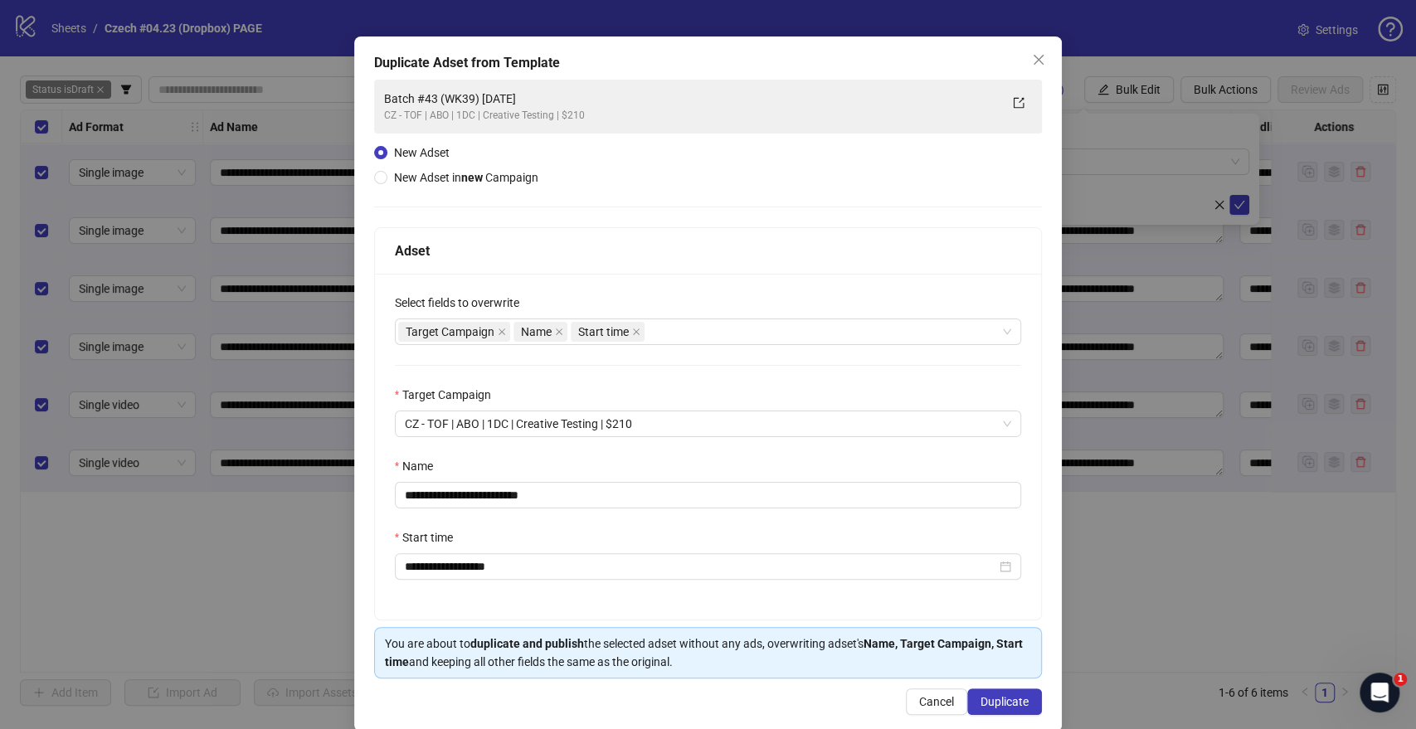
scroll to position [69, 0]
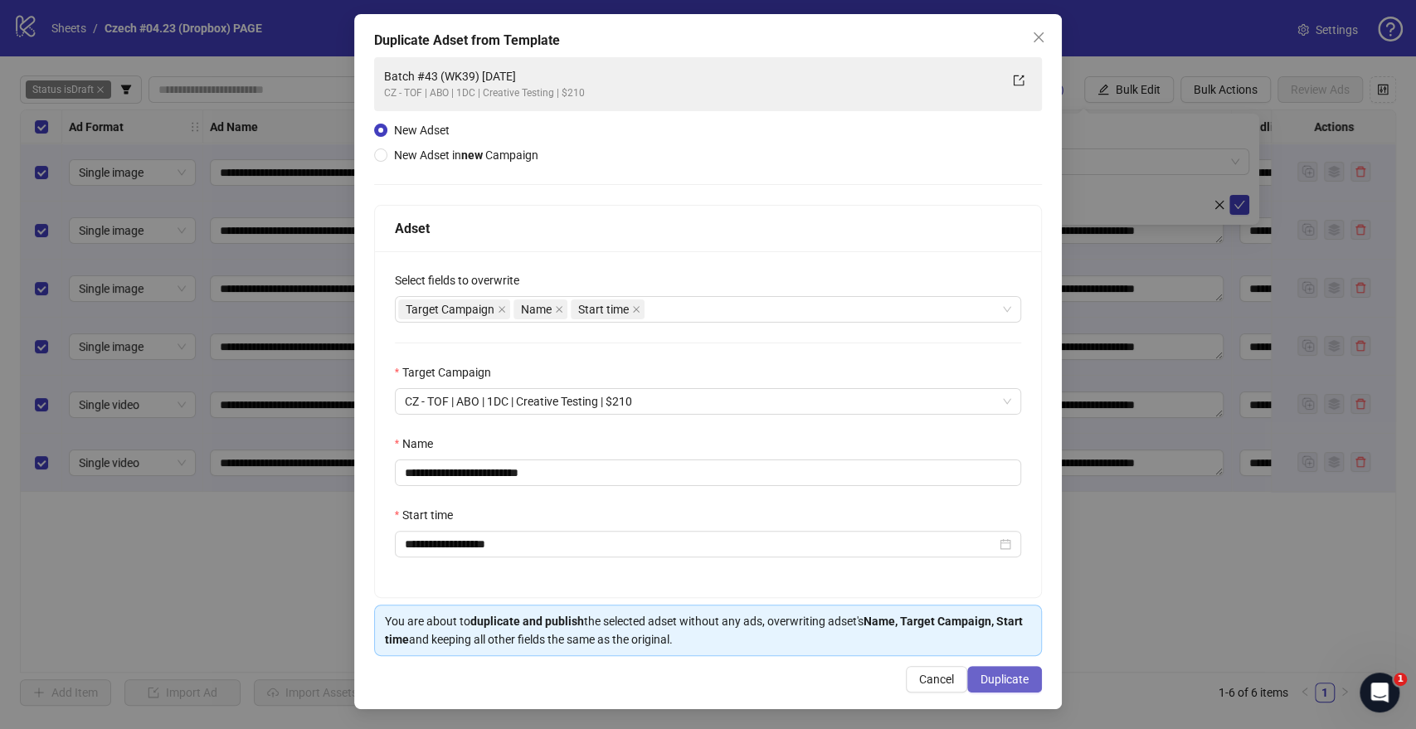
click at [983, 681] on span "Duplicate" at bounding box center [1004, 679] width 48 height 13
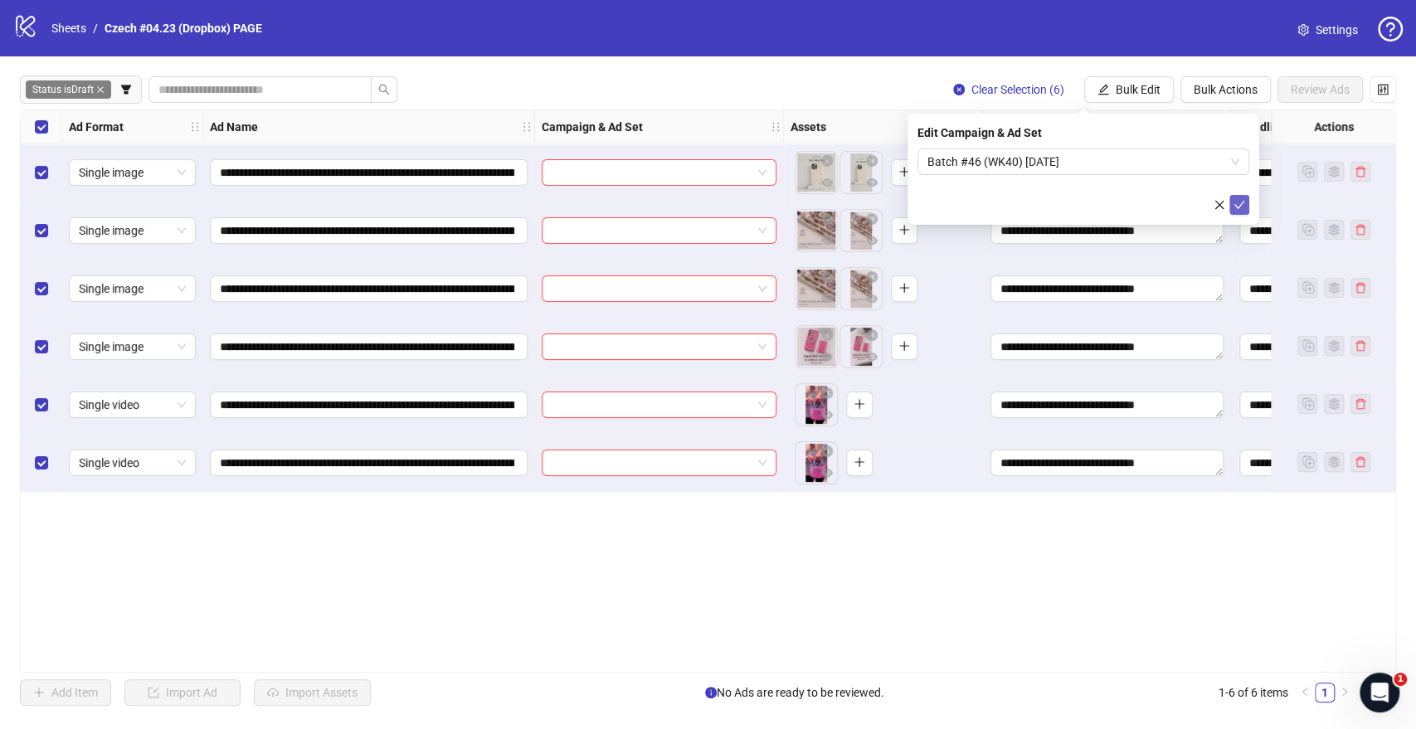
click at [1241, 202] on icon "check" at bounding box center [1239, 205] width 12 height 12
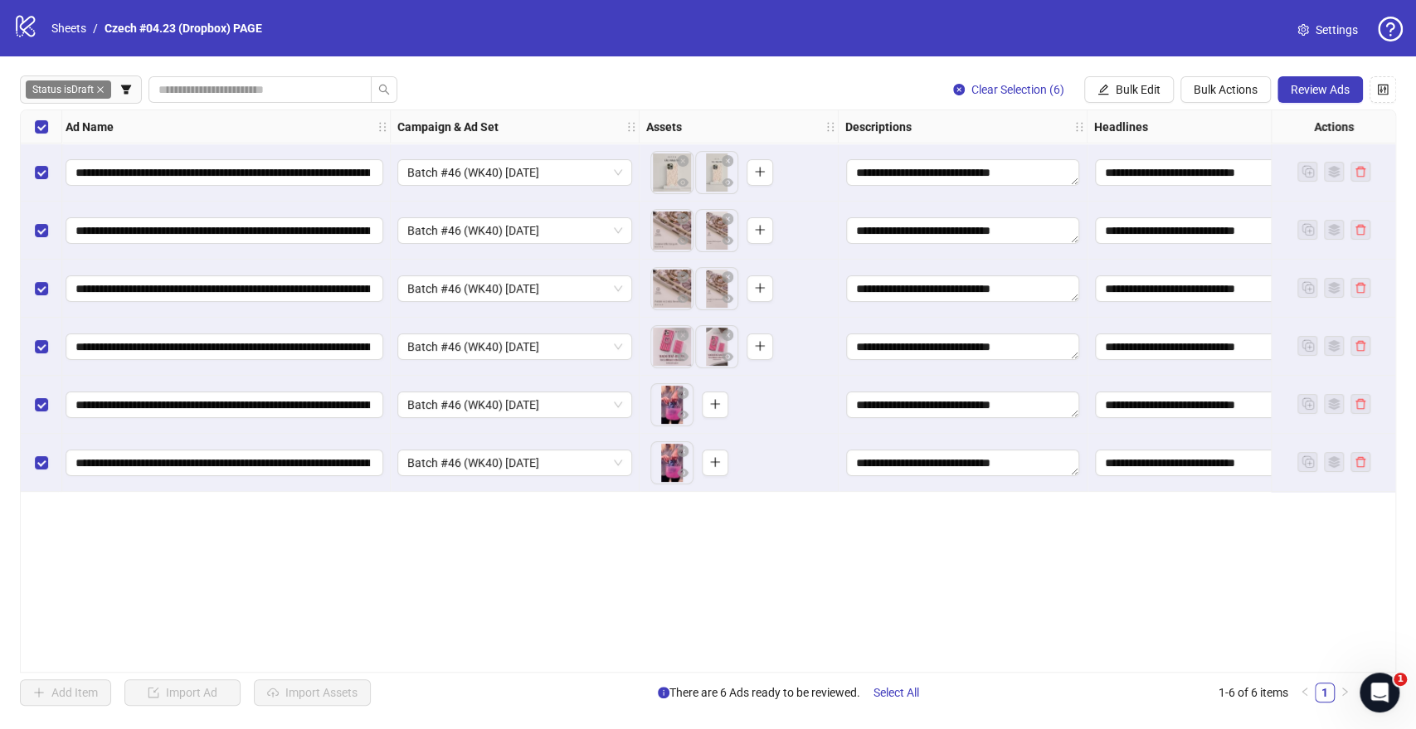
scroll to position [0, 0]
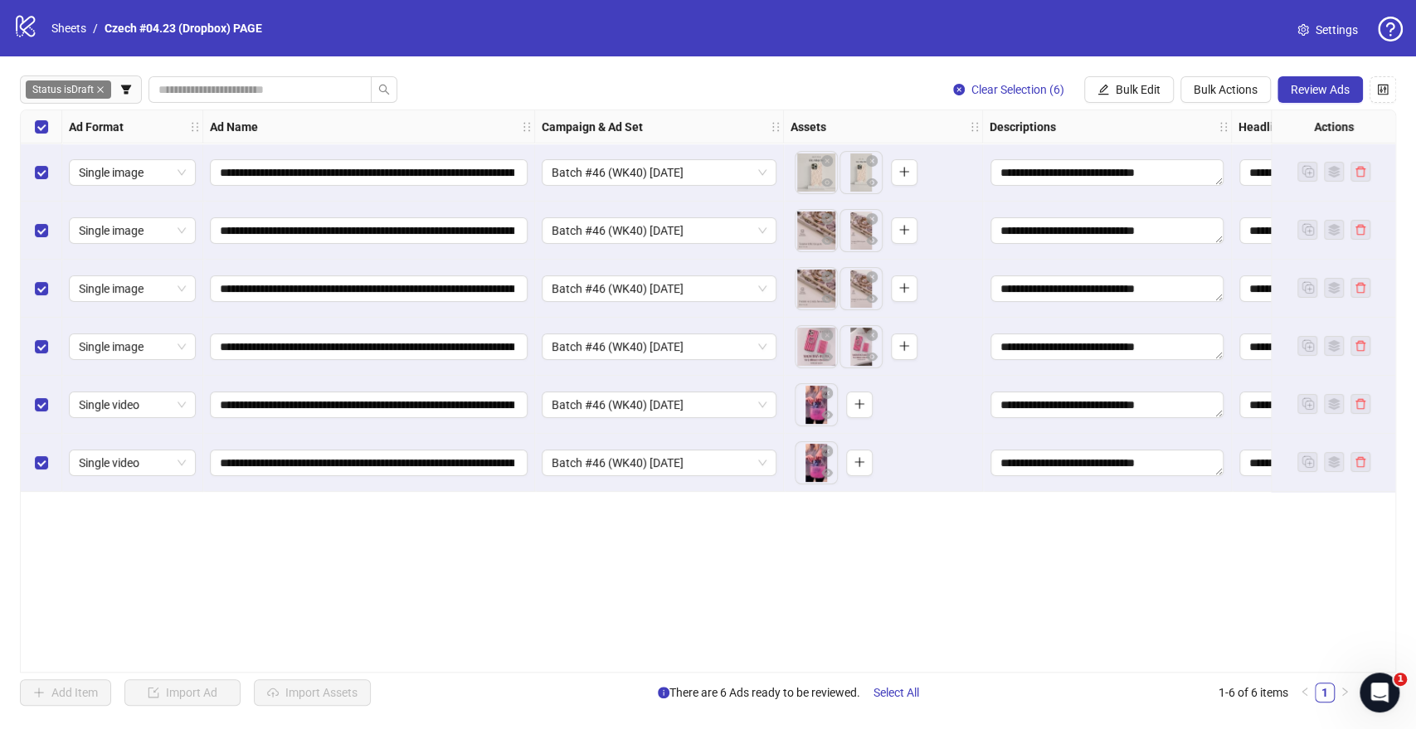
click at [1344, 18] on link "Settings" at bounding box center [1327, 30] width 87 height 27
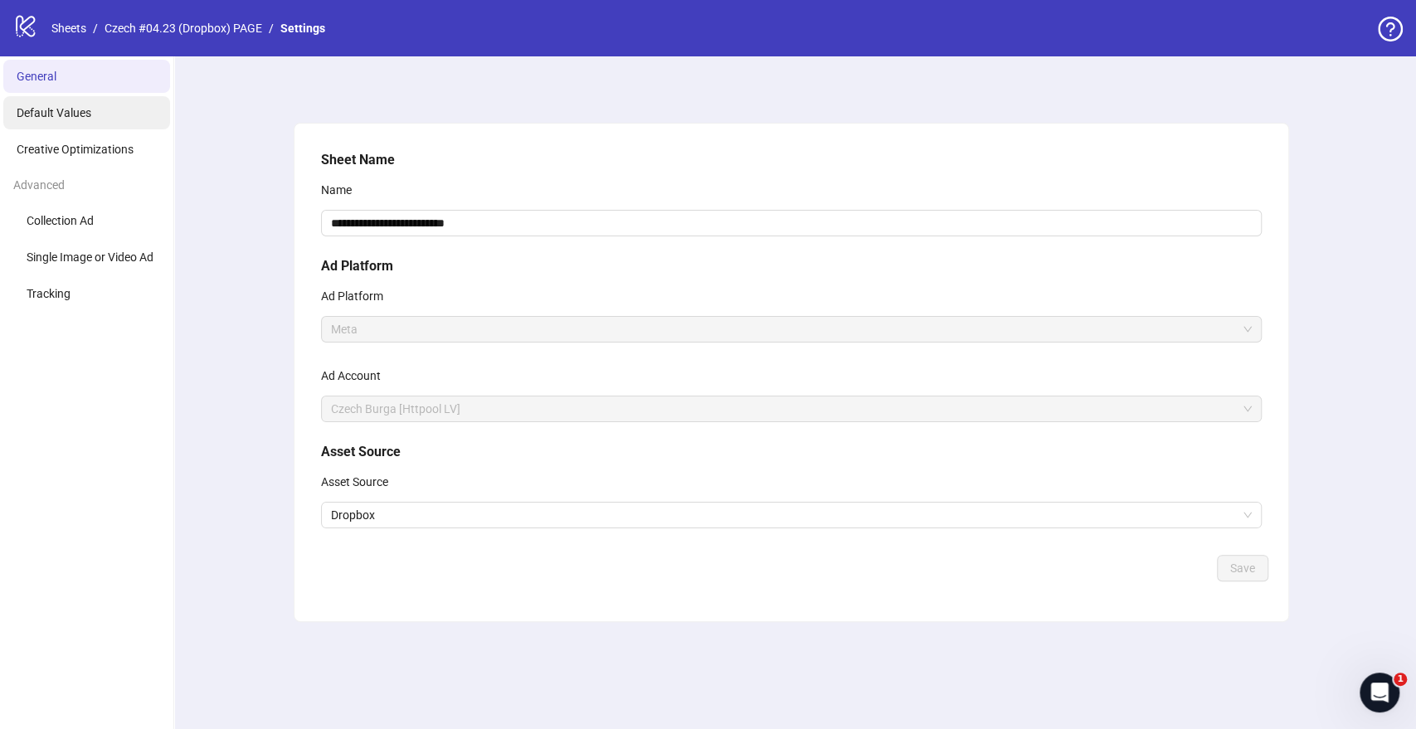
click at [60, 118] on span "Default Values" at bounding box center [54, 112] width 75 height 13
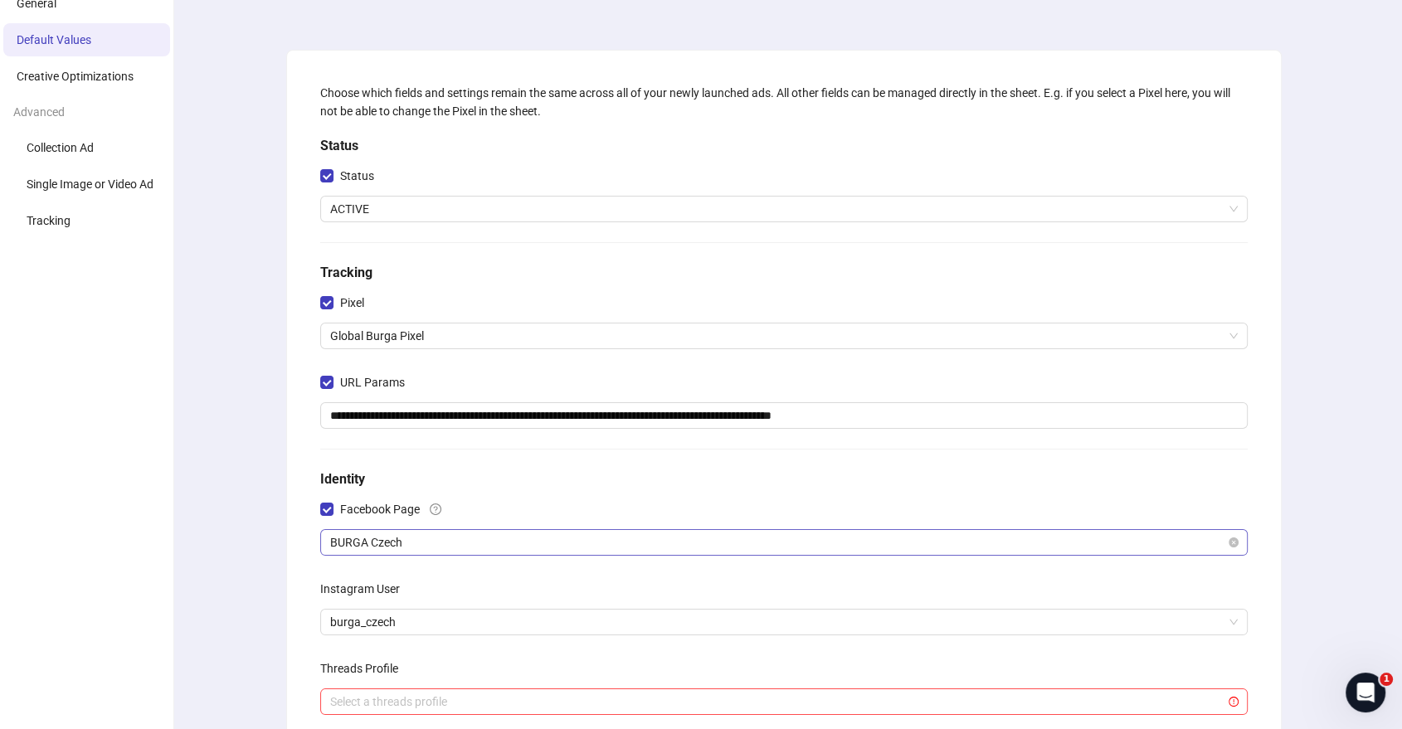
scroll to position [184, 0]
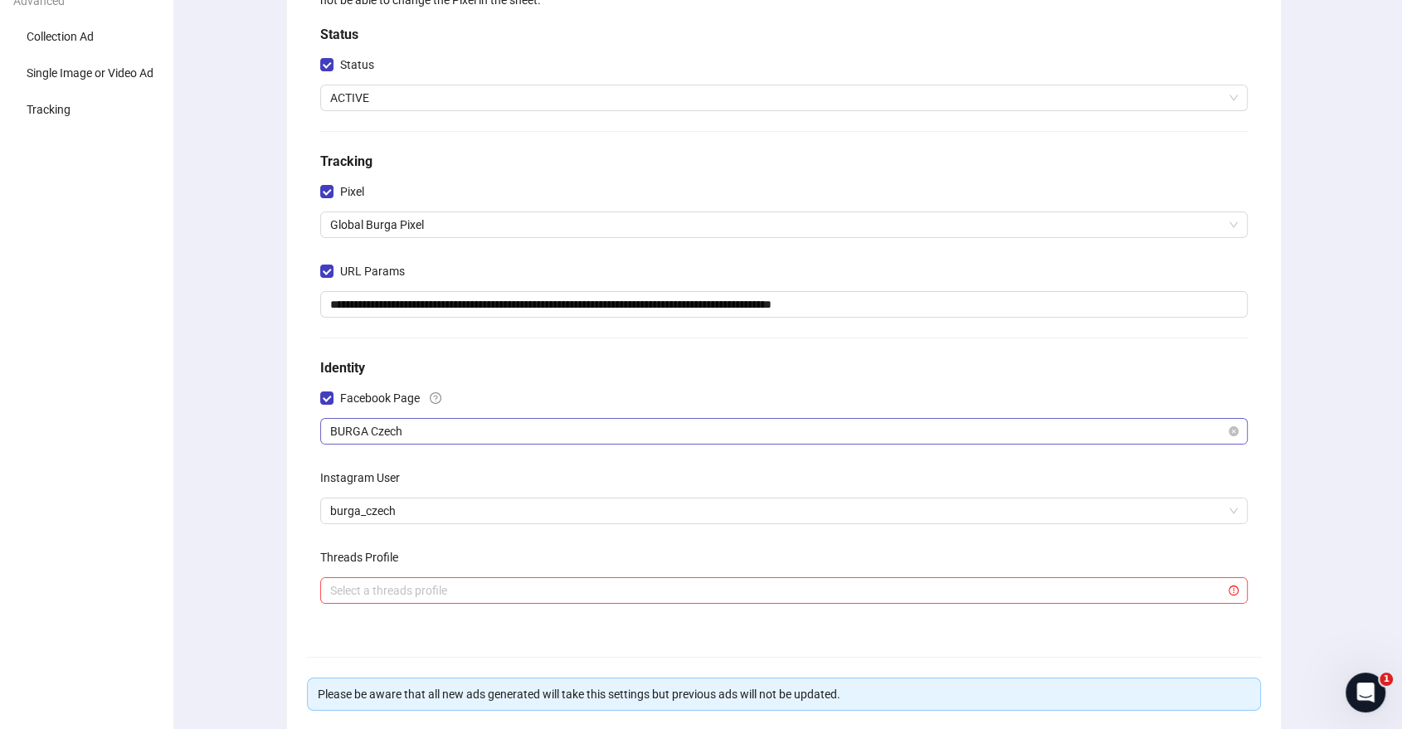
click at [422, 429] on span "BURGA Czech" at bounding box center [783, 431] width 907 height 25
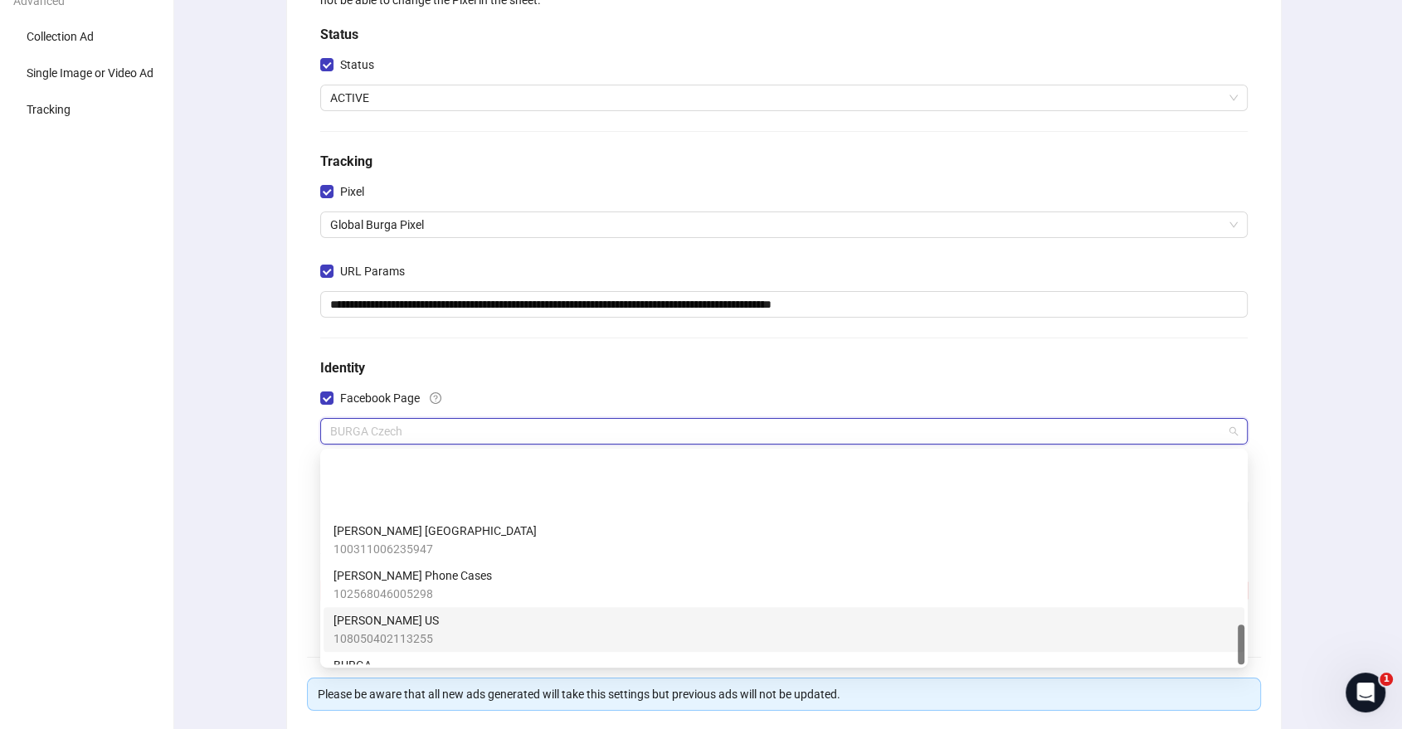
scroll to position [907, 0]
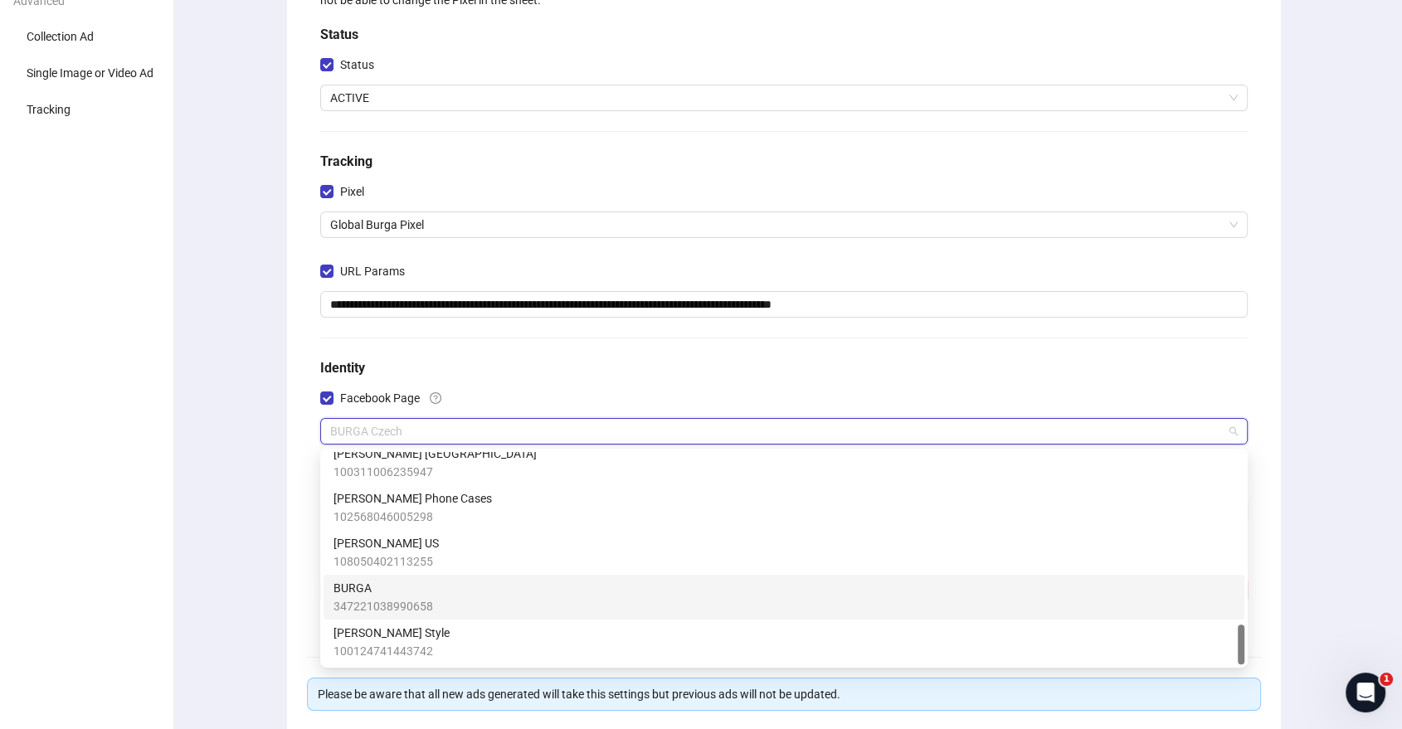
click at [394, 589] on span "BURGA" at bounding box center [383, 588] width 100 height 18
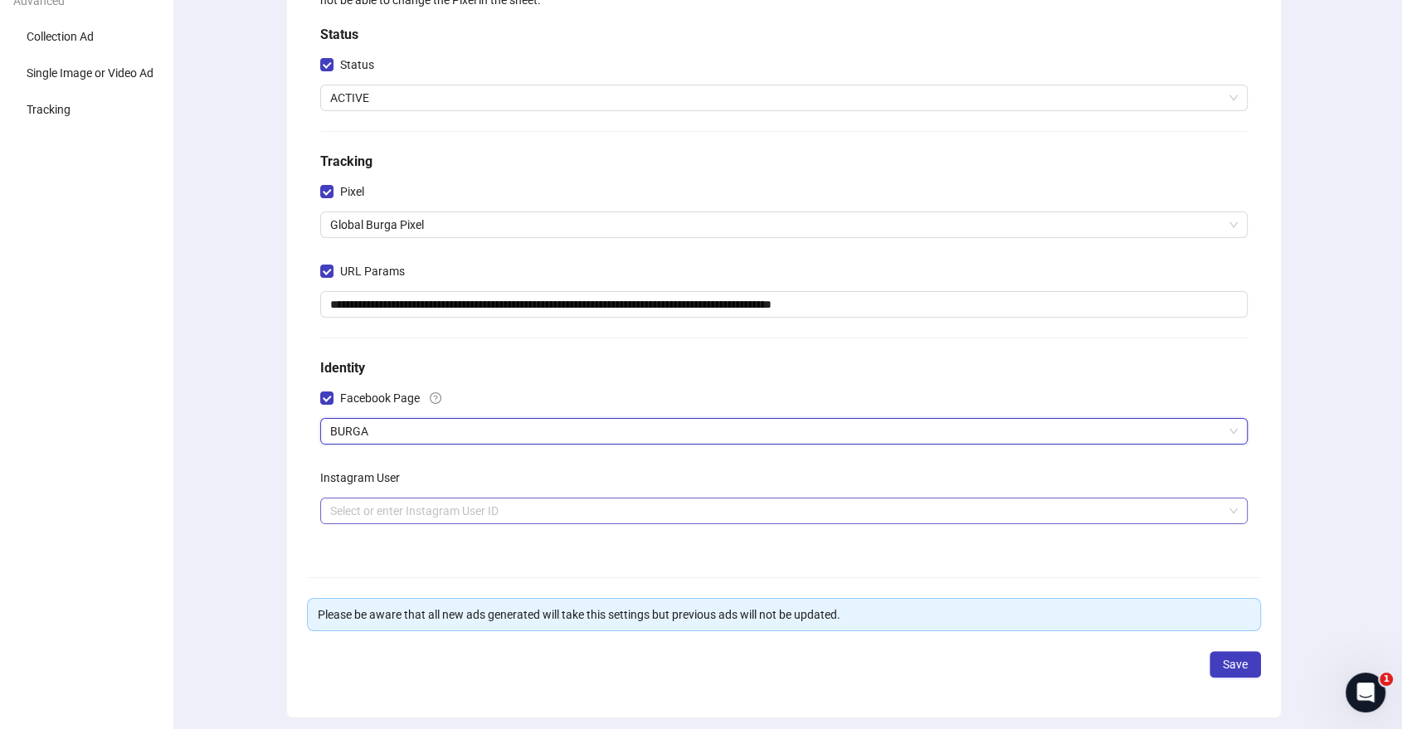
click at [391, 503] on input "search" at bounding box center [776, 510] width 892 height 25
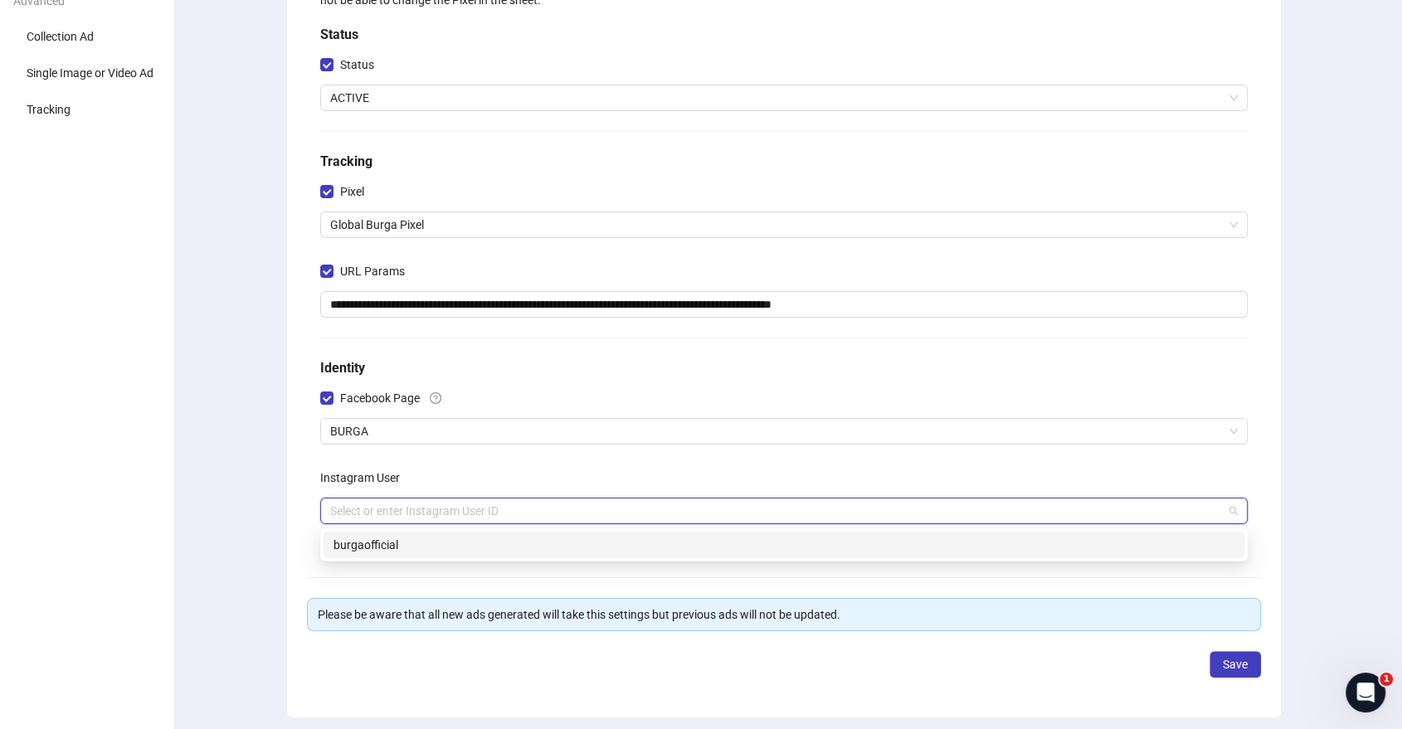
click at [383, 544] on div "burgaofficial" at bounding box center [783, 545] width 901 height 18
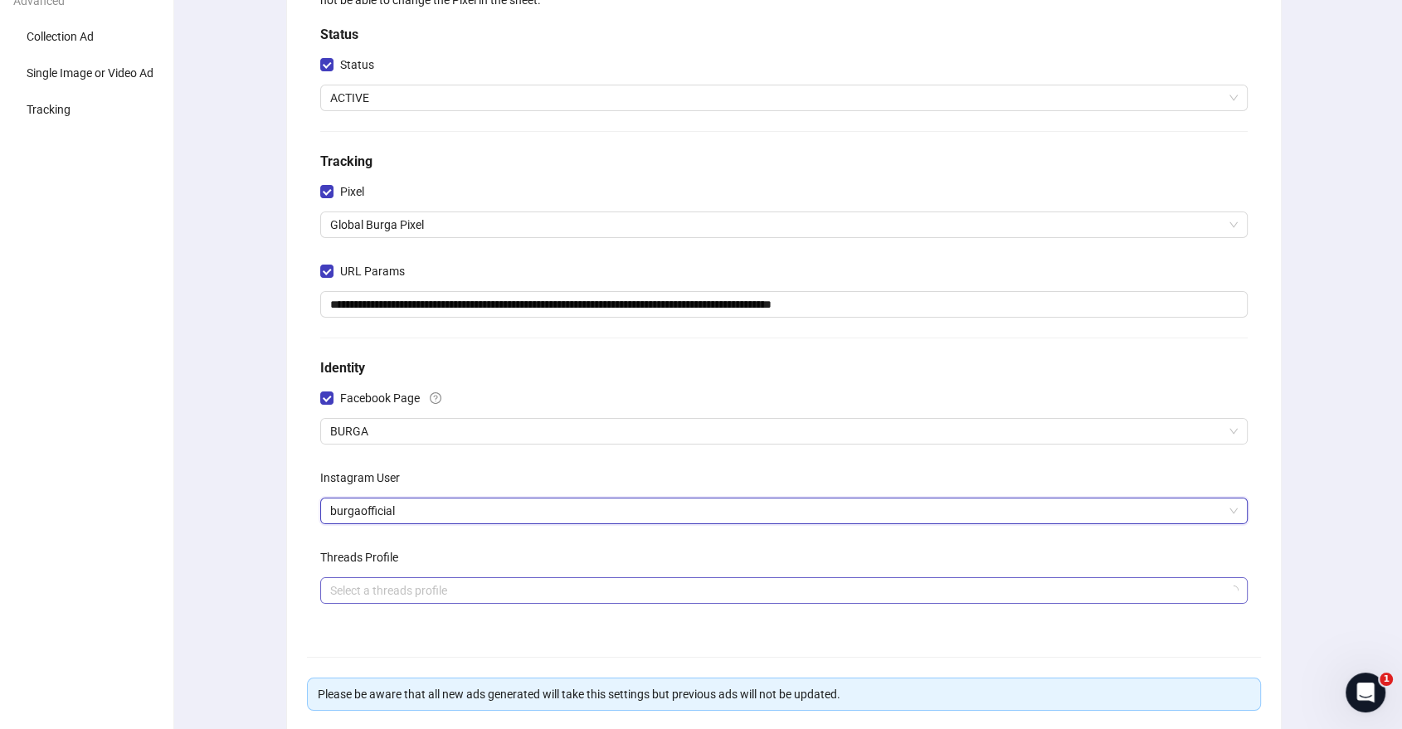
click at [412, 590] on input "search" at bounding box center [776, 590] width 892 height 25
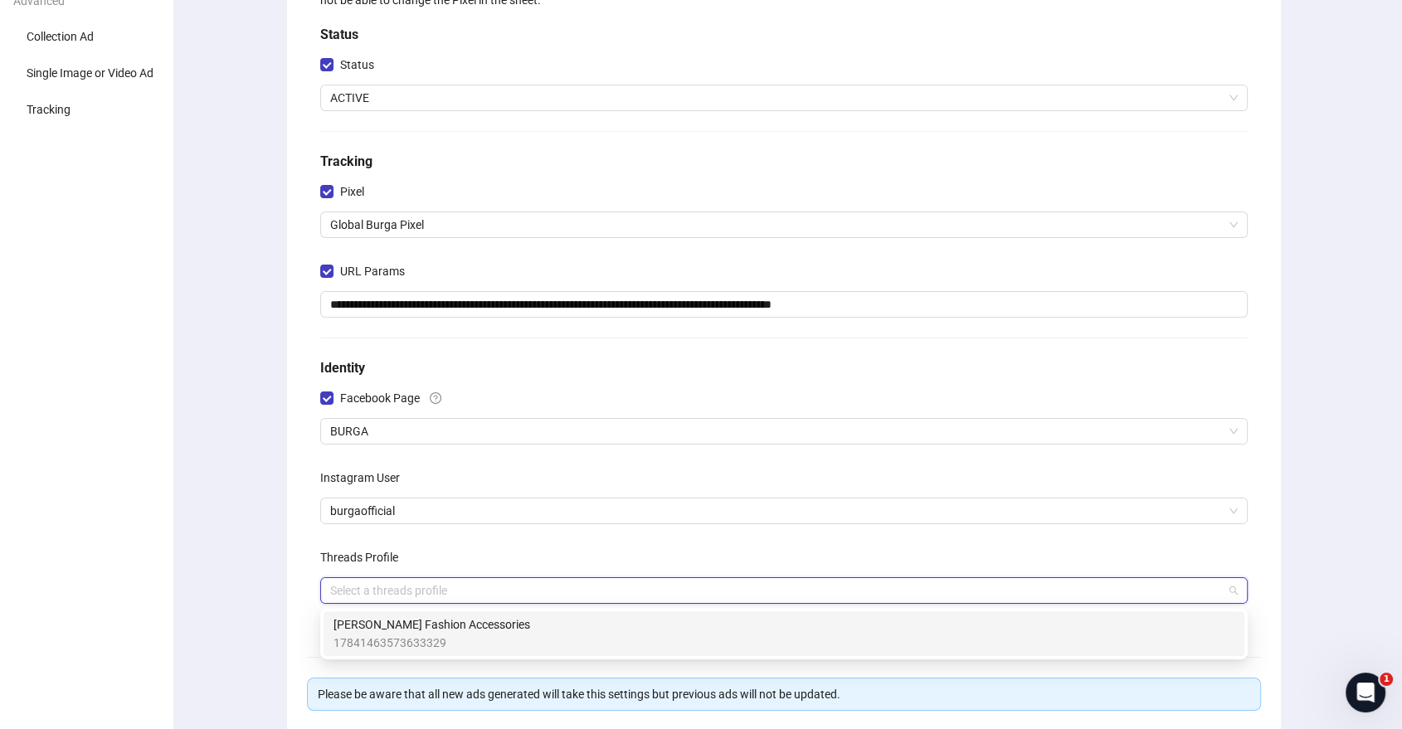
click at [411, 616] on span "BURGA Fashion Accessories" at bounding box center [431, 624] width 197 height 18
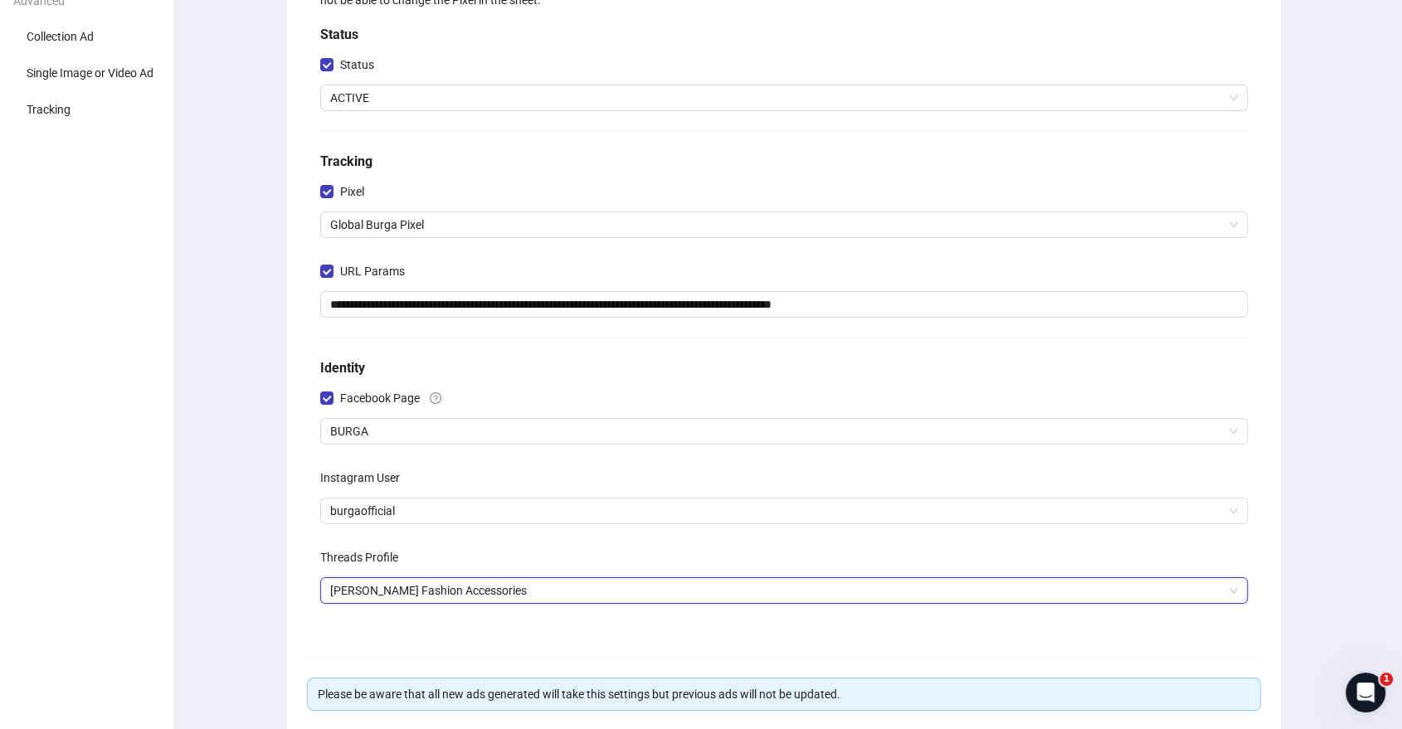
click at [478, 550] on div "Threads Profile" at bounding box center [783, 560] width 927 height 33
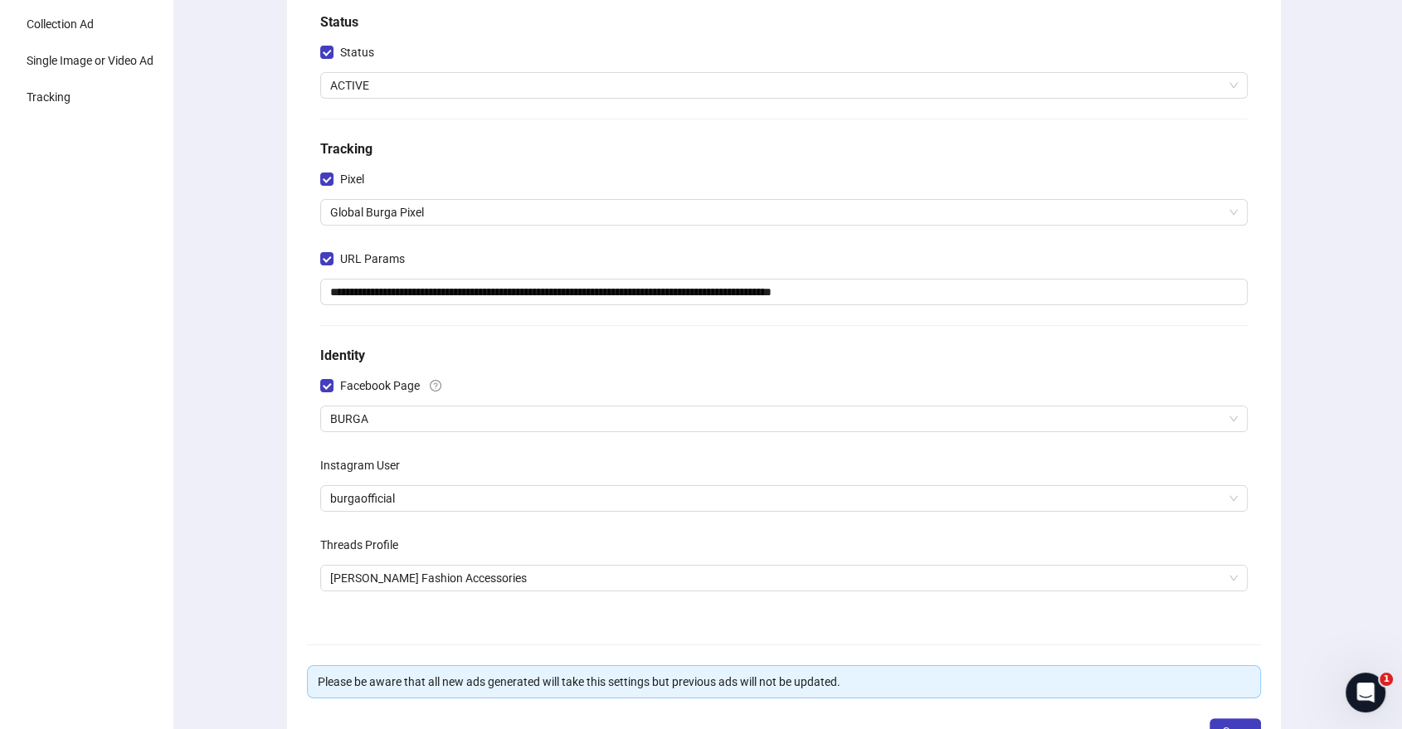
scroll to position [318, 0]
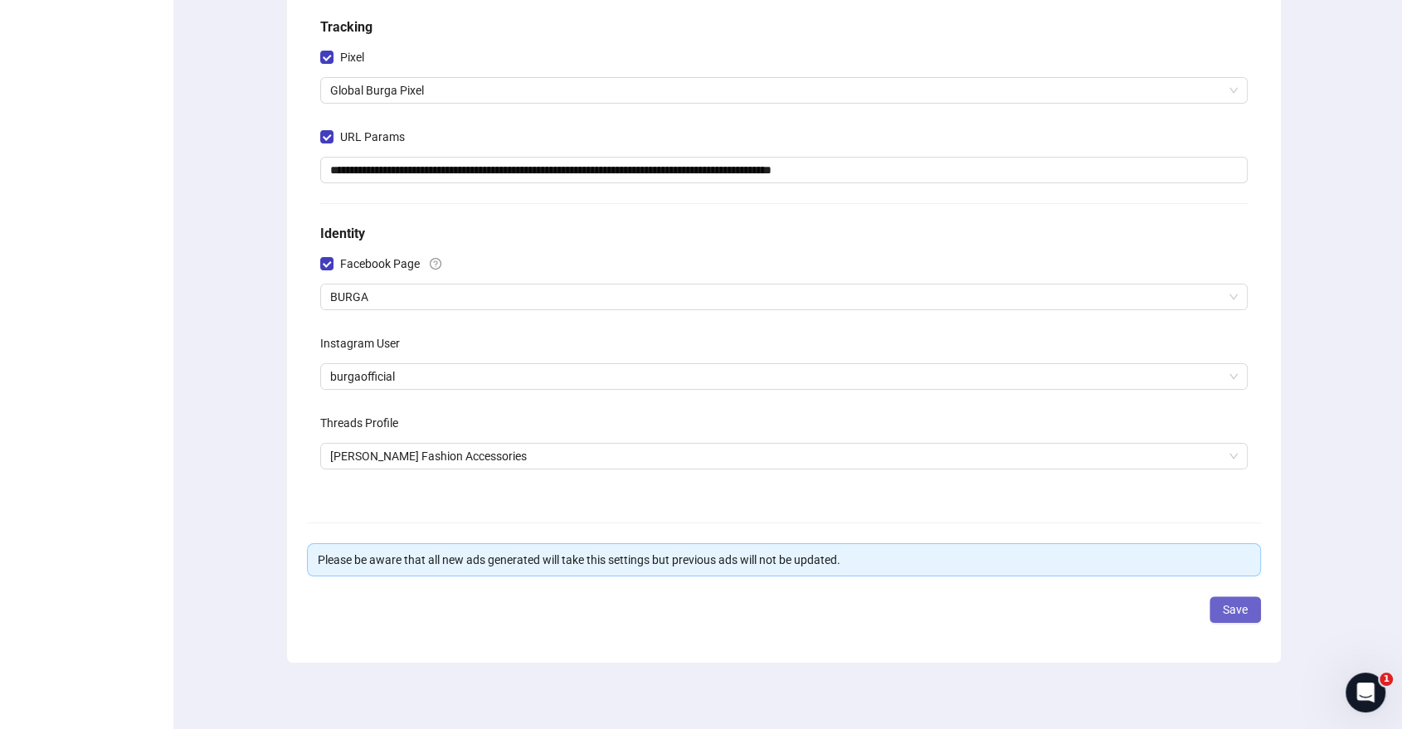
click at [1233, 609] on span "Save" at bounding box center [1235, 609] width 25 height 13
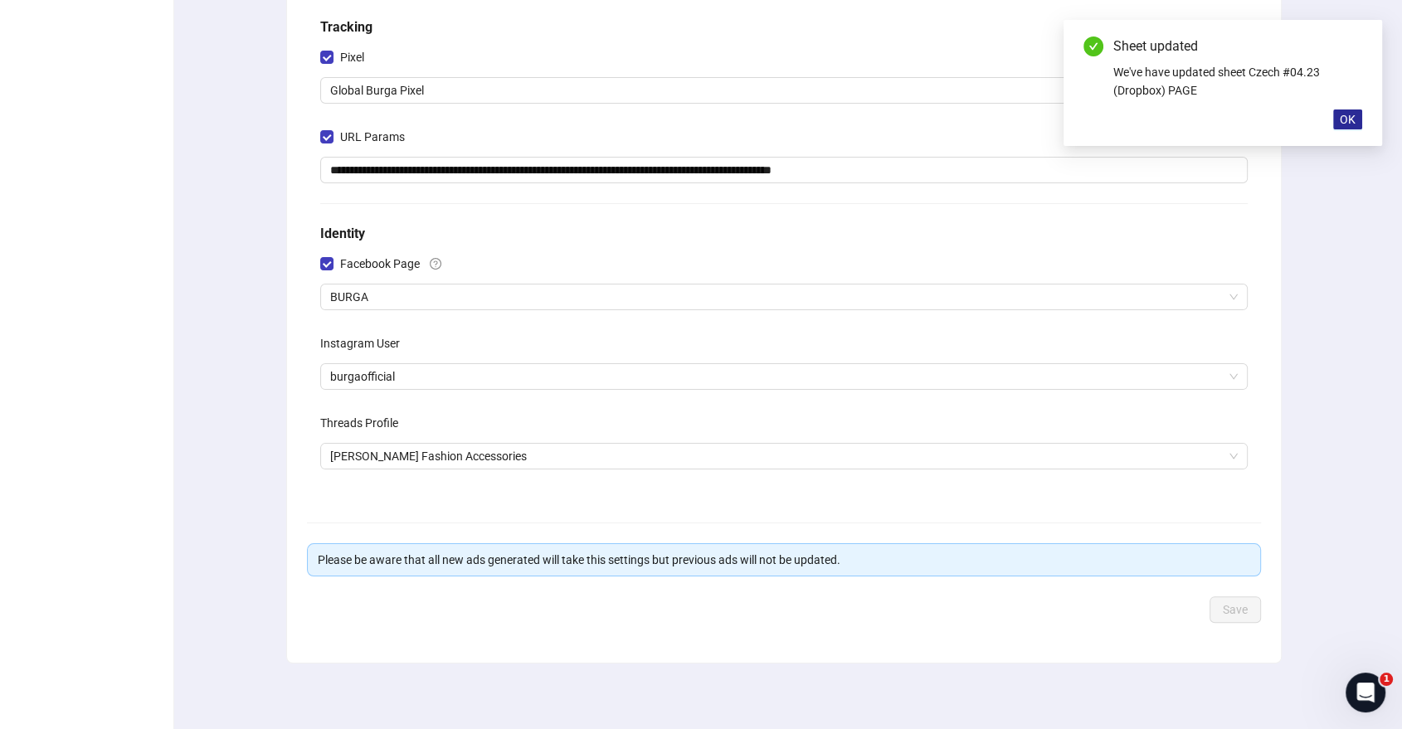
click at [1354, 122] on span "OK" at bounding box center [1347, 119] width 16 height 13
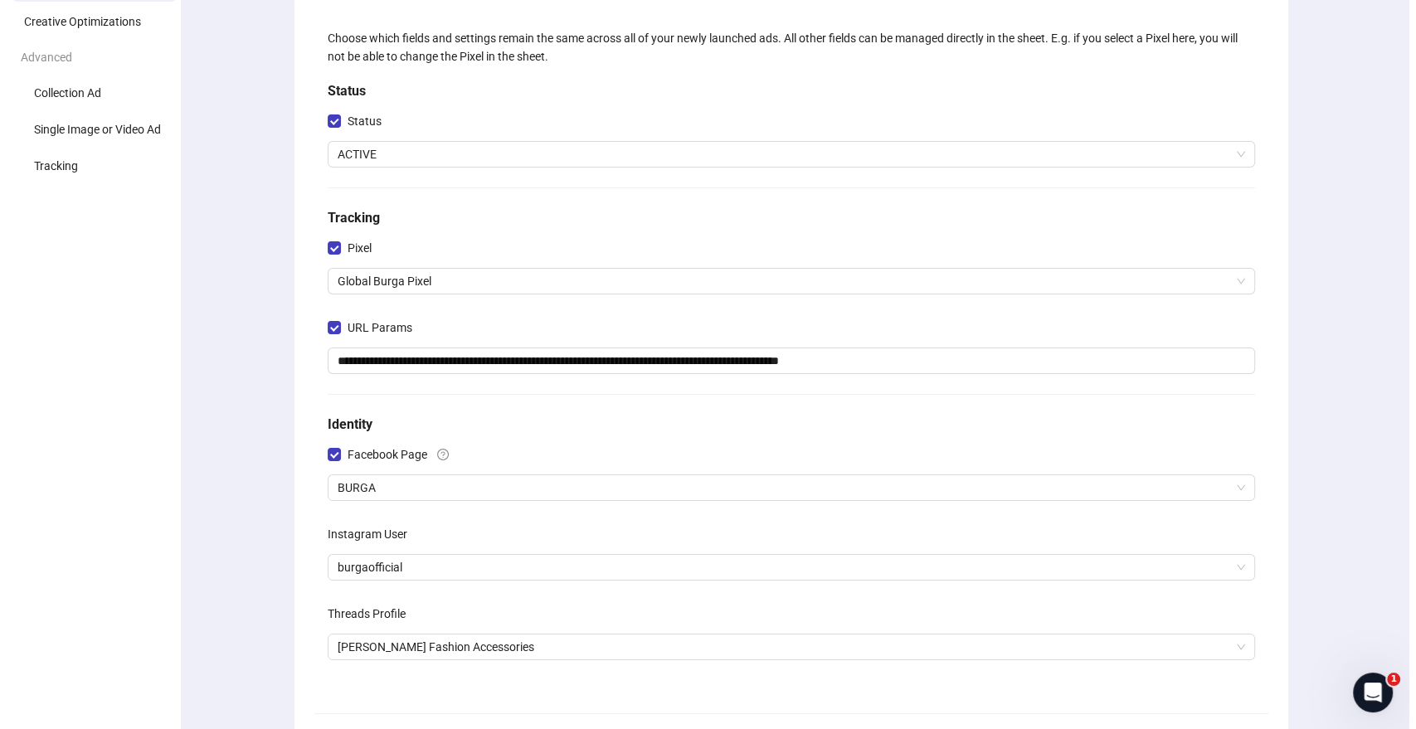
scroll to position [0, 0]
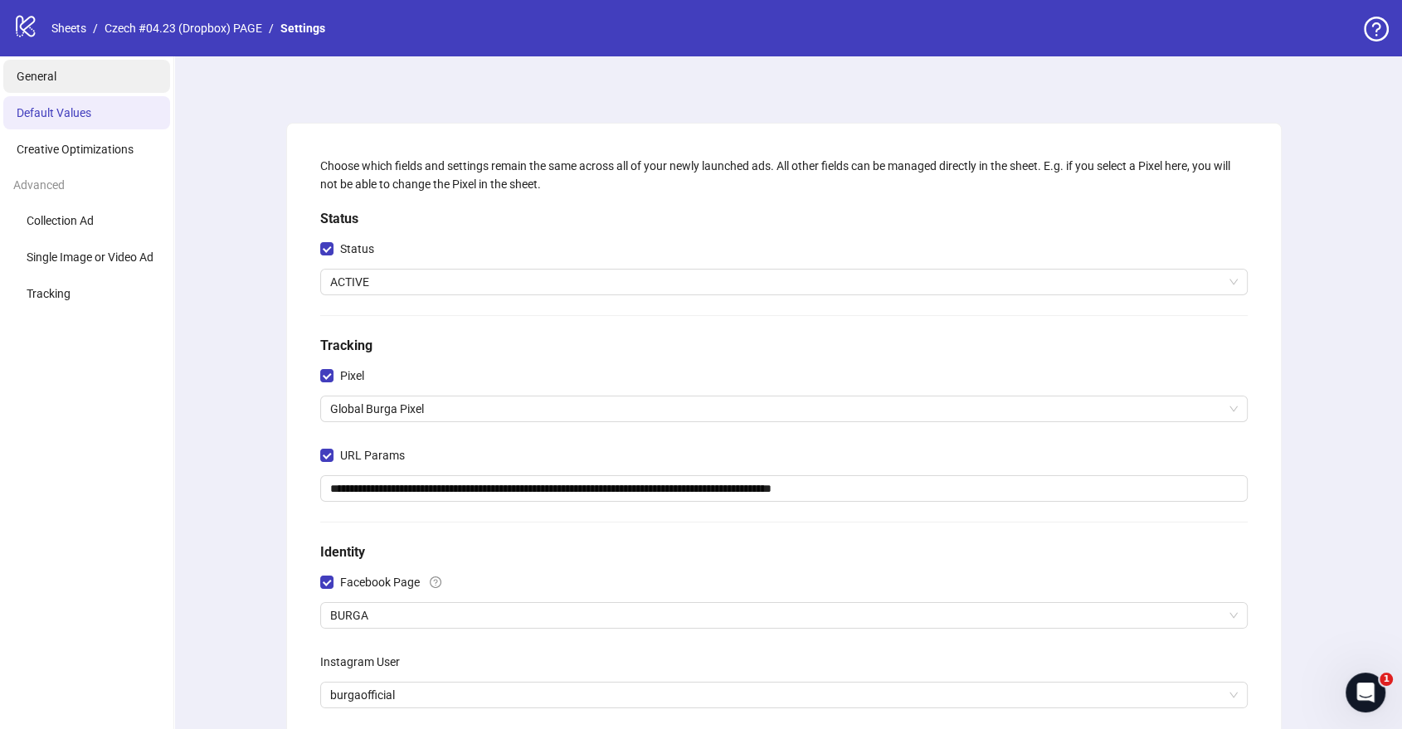
click at [53, 75] on span "General" at bounding box center [37, 76] width 40 height 13
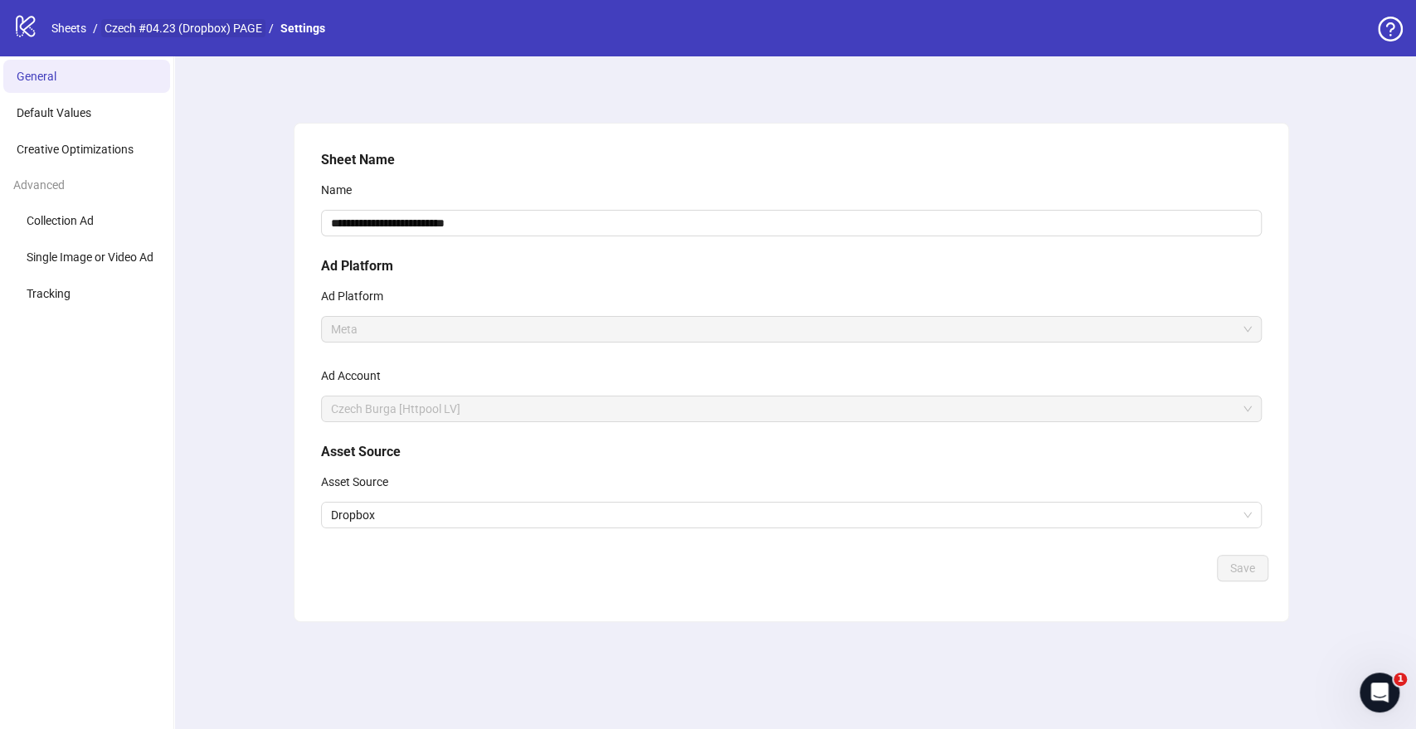
click at [207, 34] on link "Czech #04.23 (Dropbox) PAGE" at bounding box center [183, 28] width 164 height 18
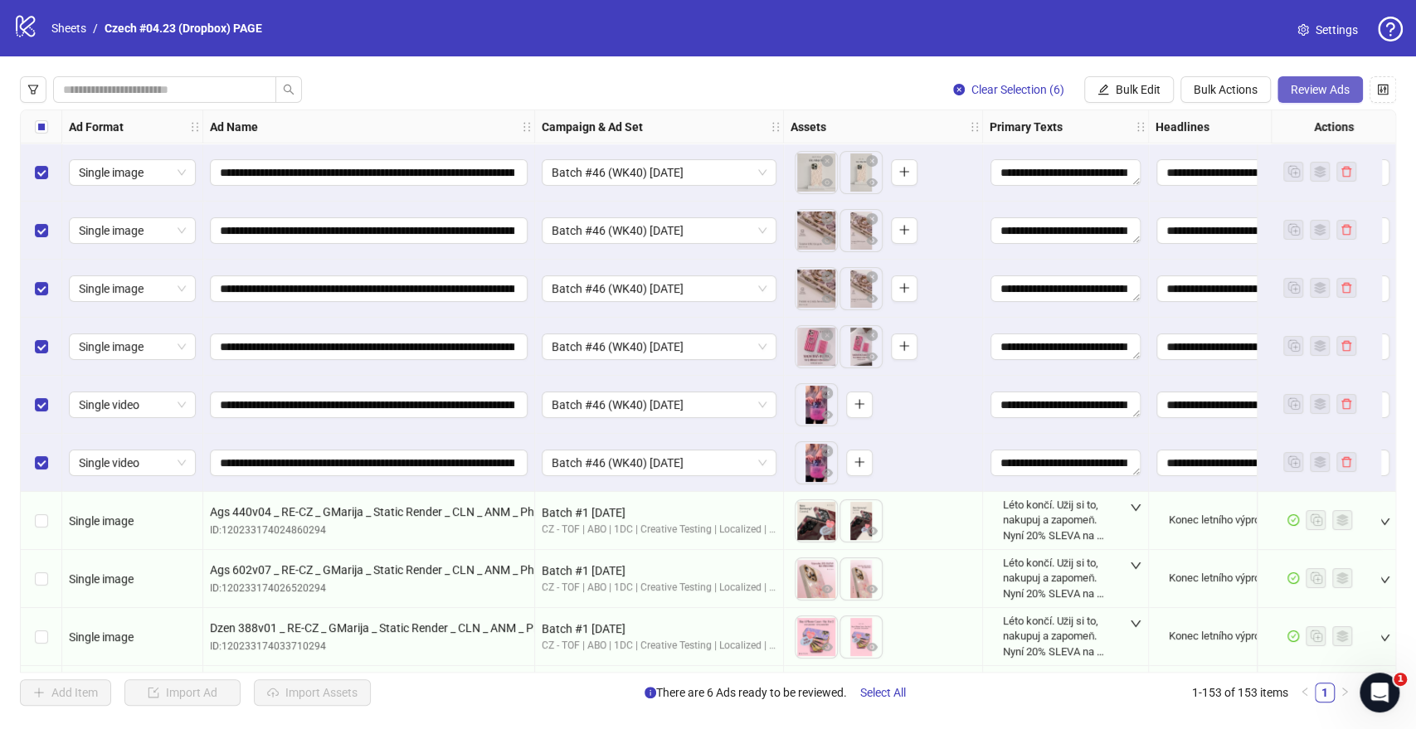
click at [1319, 89] on span "Review Ads" at bounding box center [1320, 89] width 59 height 13
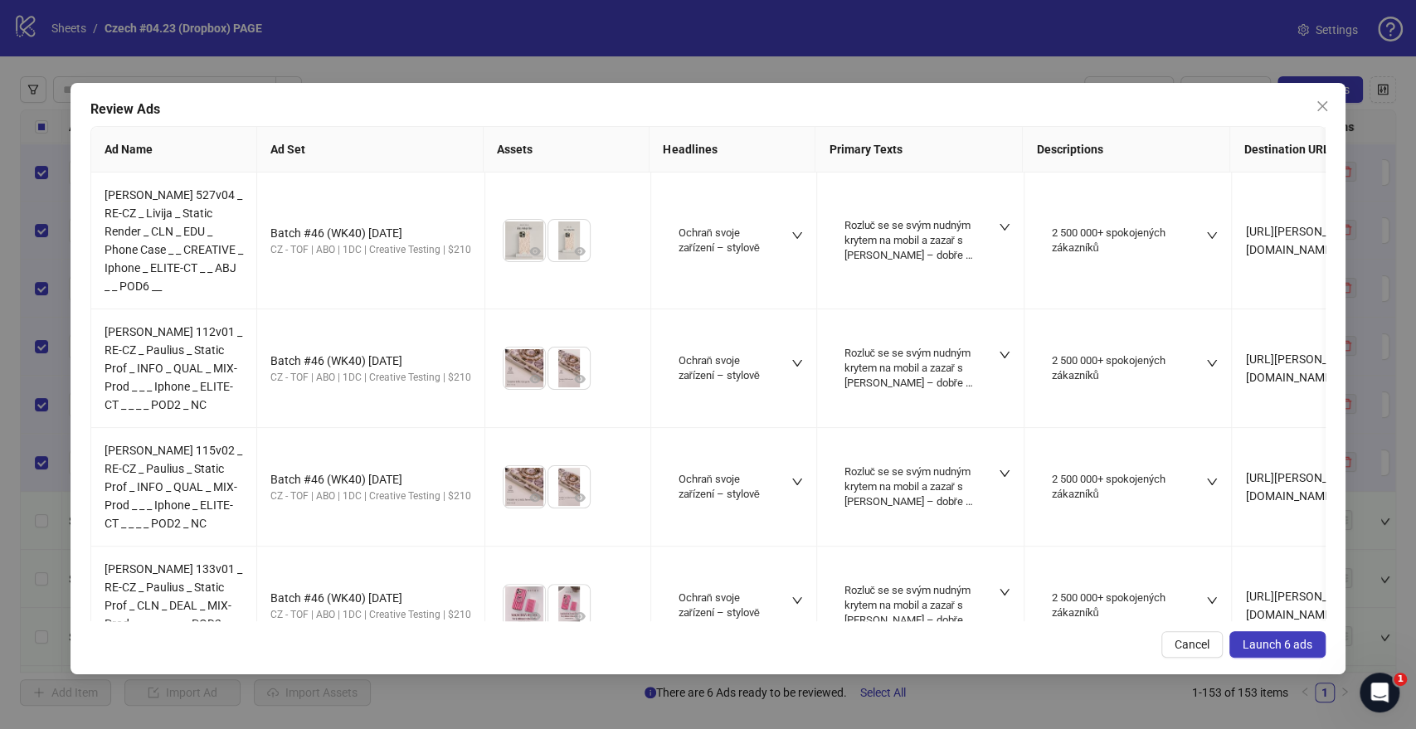
click at [1267, 642] on span "Launch 6 ads" at bounding box center [1277, 644] width 70 height 13
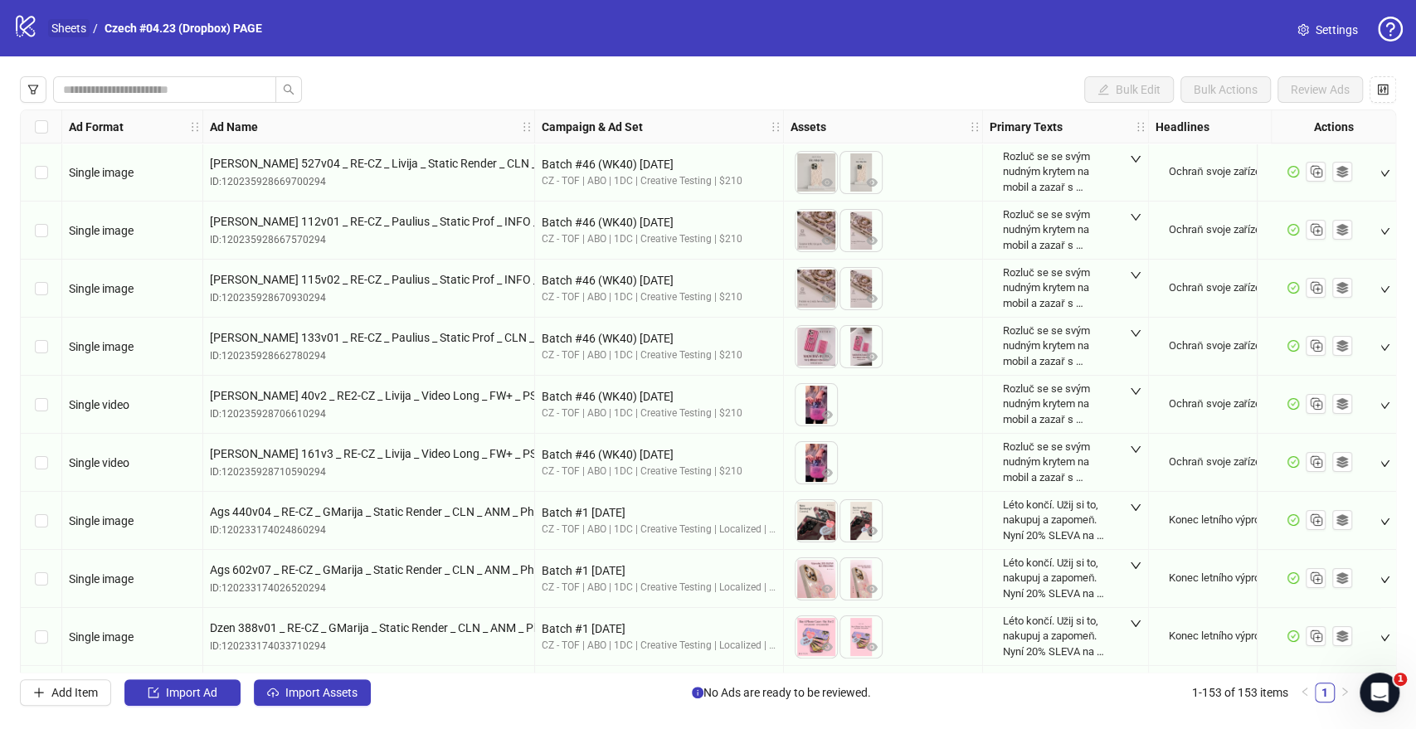
click at [64, 26] on link "Sheets" at bounding box center [68, 28] width 41 height 18
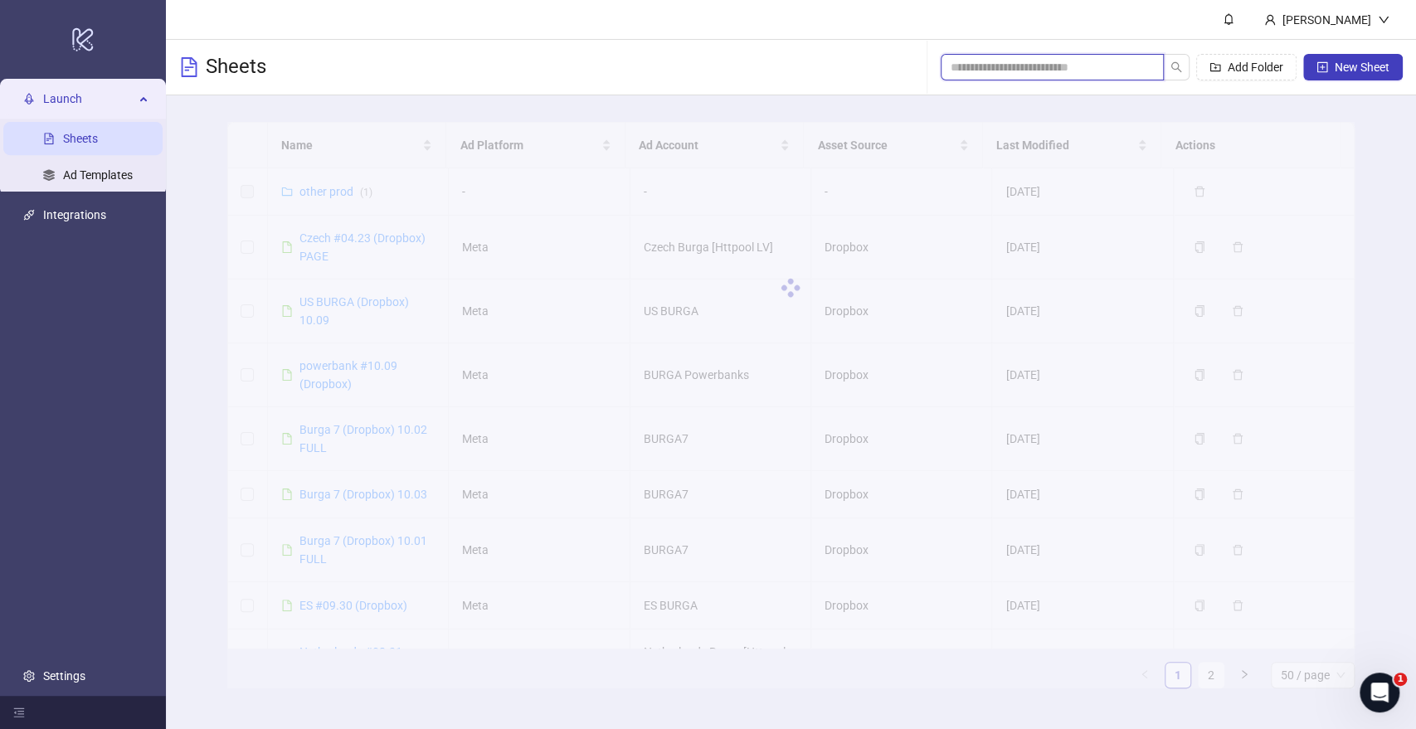
click at [1033, 60] on input "search" at bounding box center [1045, 67] width 190 height 18
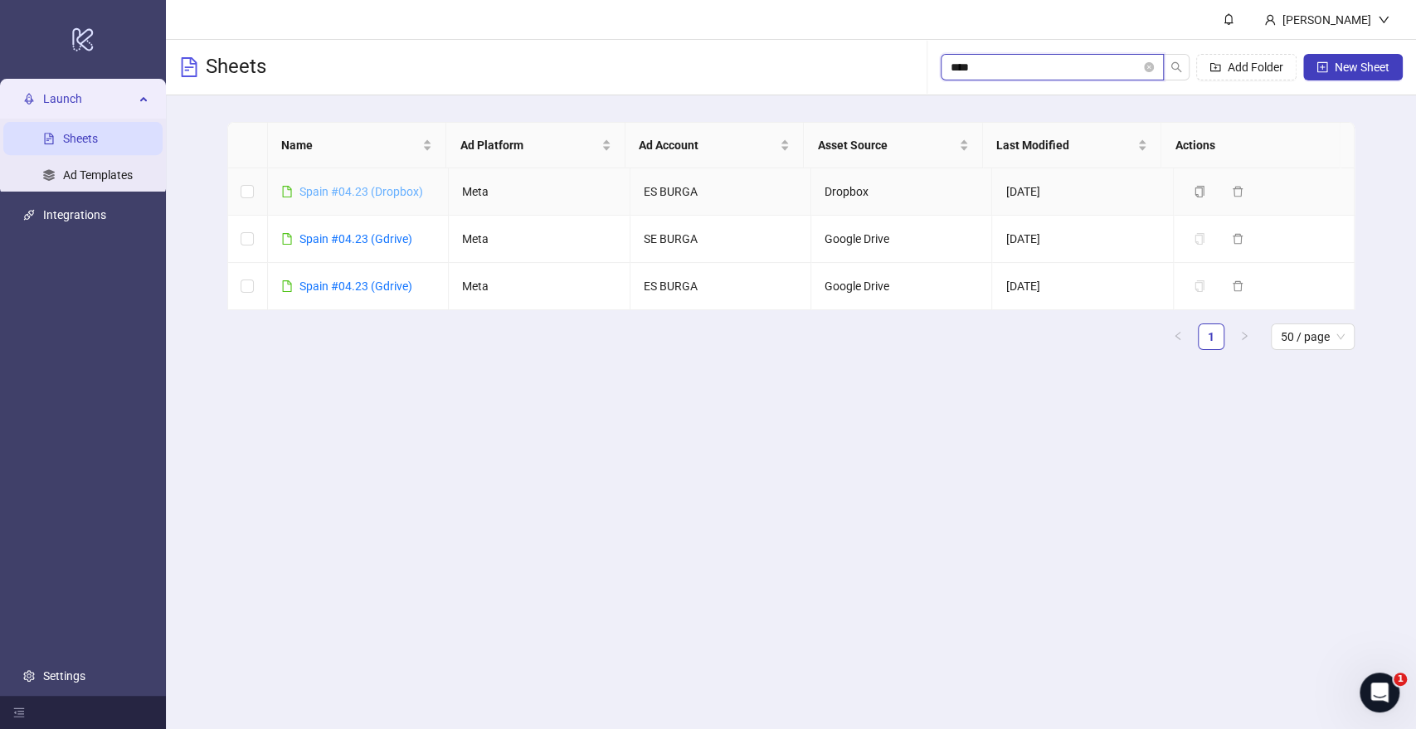
type input "****"
click at [377, 191] on link "Spain #04.23 (Dropbox)" at bounding box center [361, 191] width 124 height 13
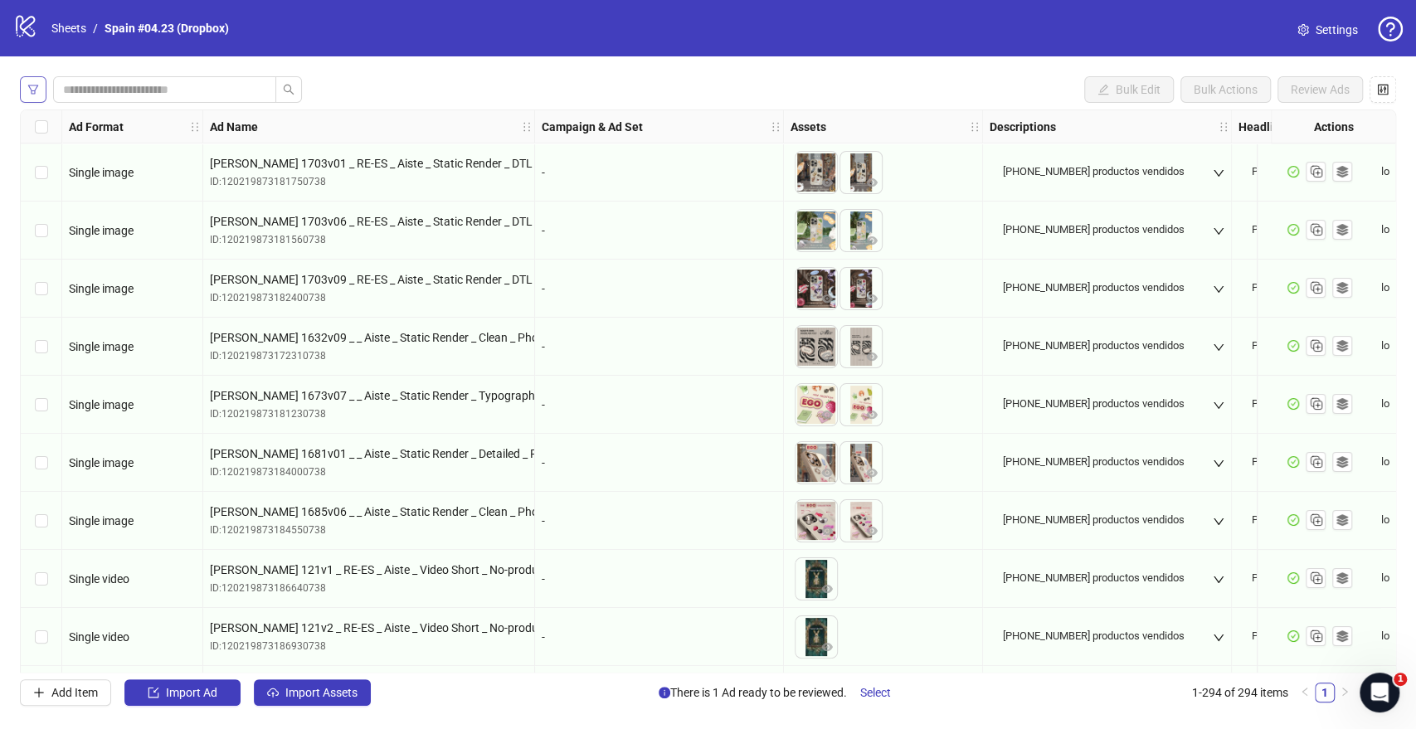
click at [33, 95] on span "button" at bounding box center [33, 89] width 12 height 13
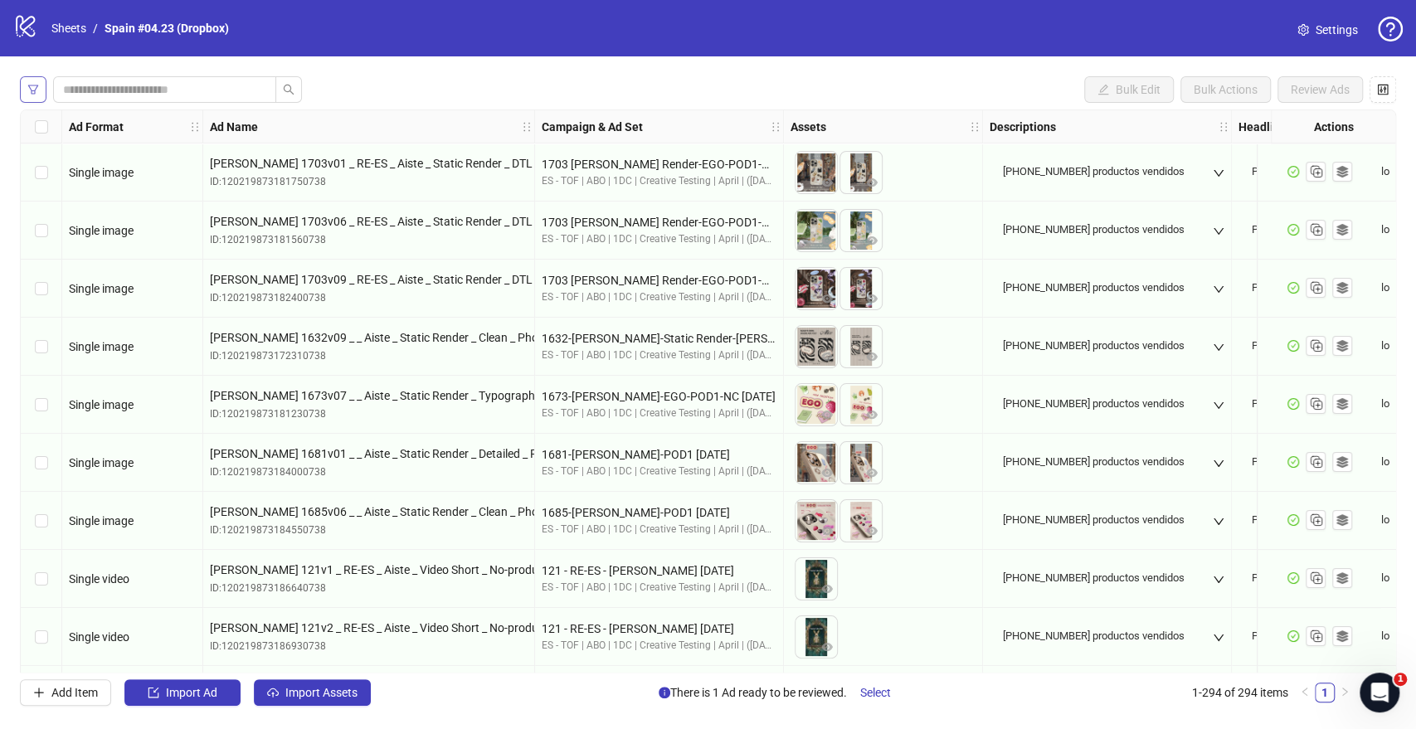
click at [33, 88] on icon "filter" at bounding box center [33, 90] width 12 height 12
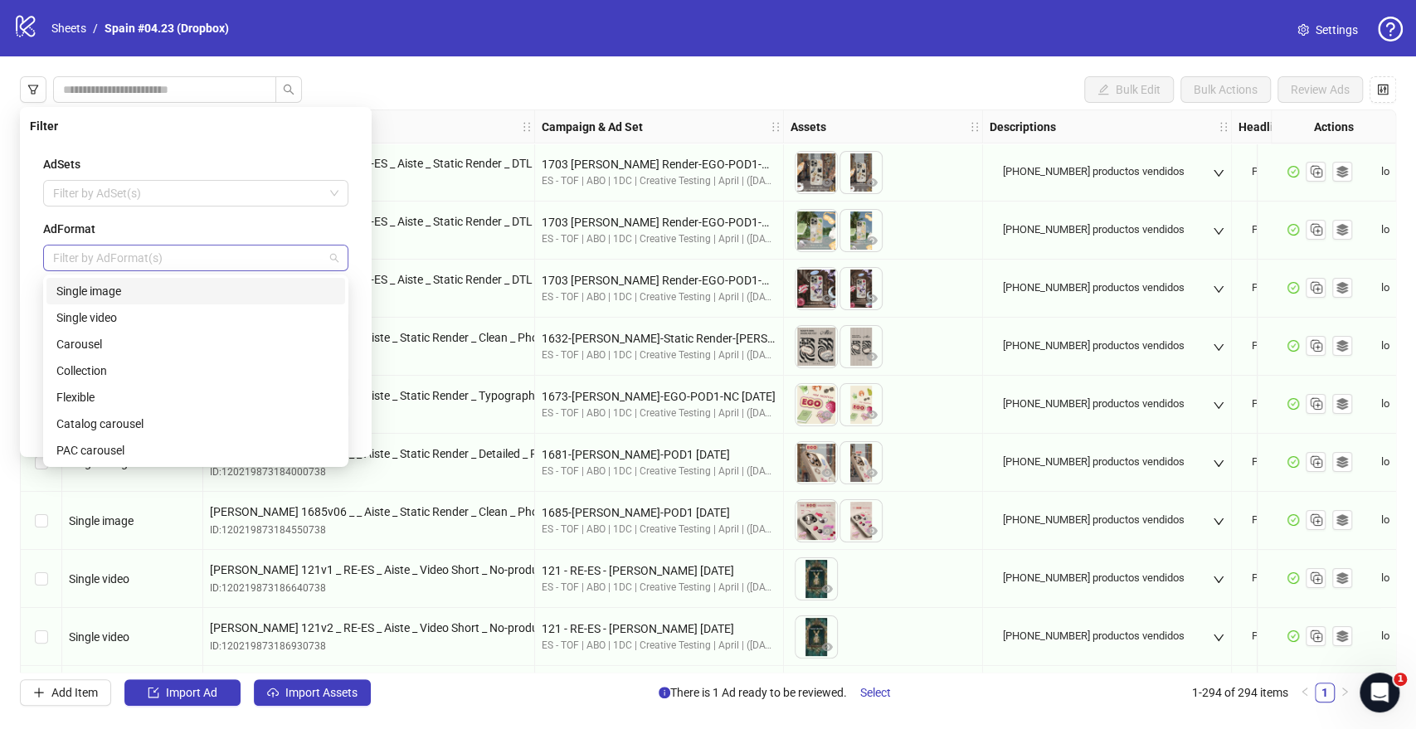
click at [101, 248] on div at bounding box center [186, 257] width 281 height 23
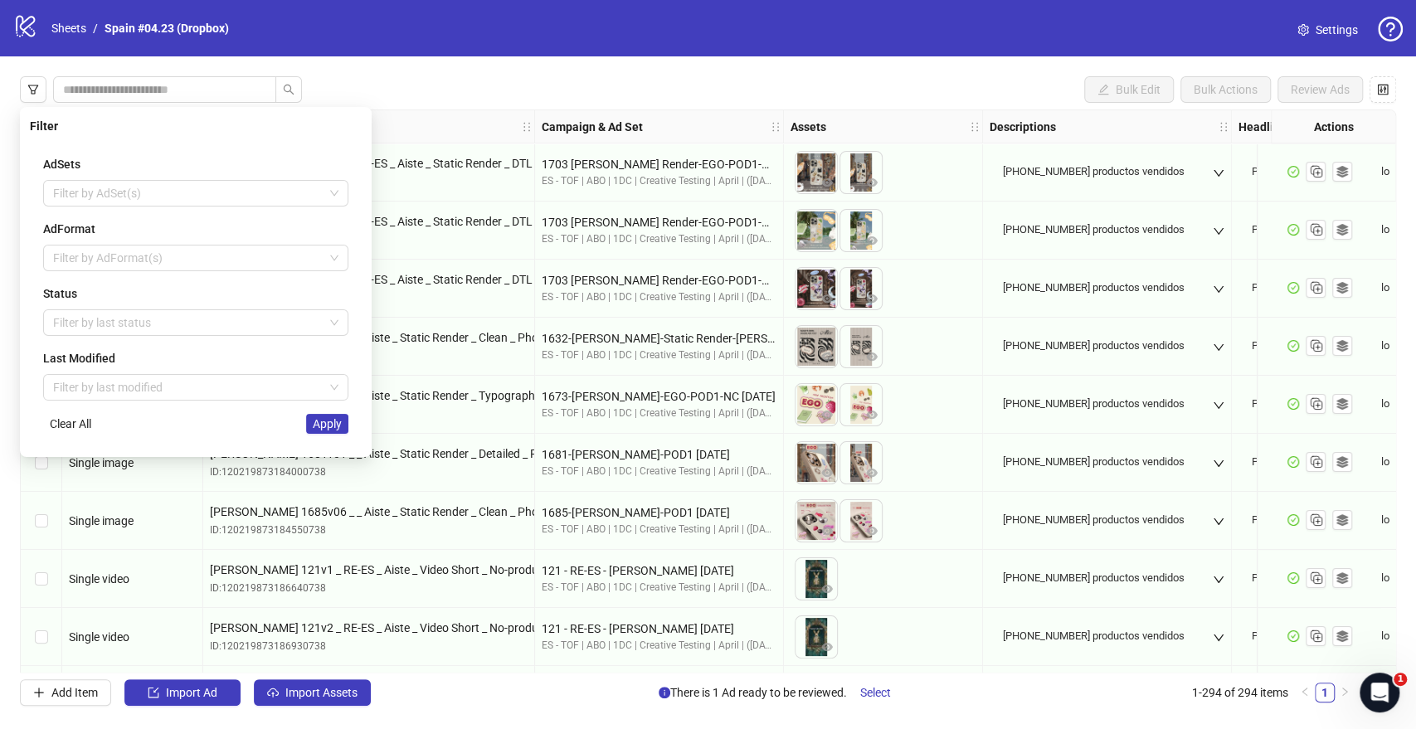
click at [36, 304] on div "AdSets Filter by AdSet(s) AdFormat Filter by AdFormat(s) Status Filter by last …" at bounding box center [196, 294] width 332 height 305
click at [107, 334] on div "Filter by last status" at bounding box center [195, 322] width 305 height 27
click at [113, 322] on div at bounding box center [186, 322] width 281 height 23
click at [95, 352] on div "Last Modified" at bounding box center [195, 358] width 305 height 18
click at [119, 323] on div at bounding box center [186, 322] width 281 height 23
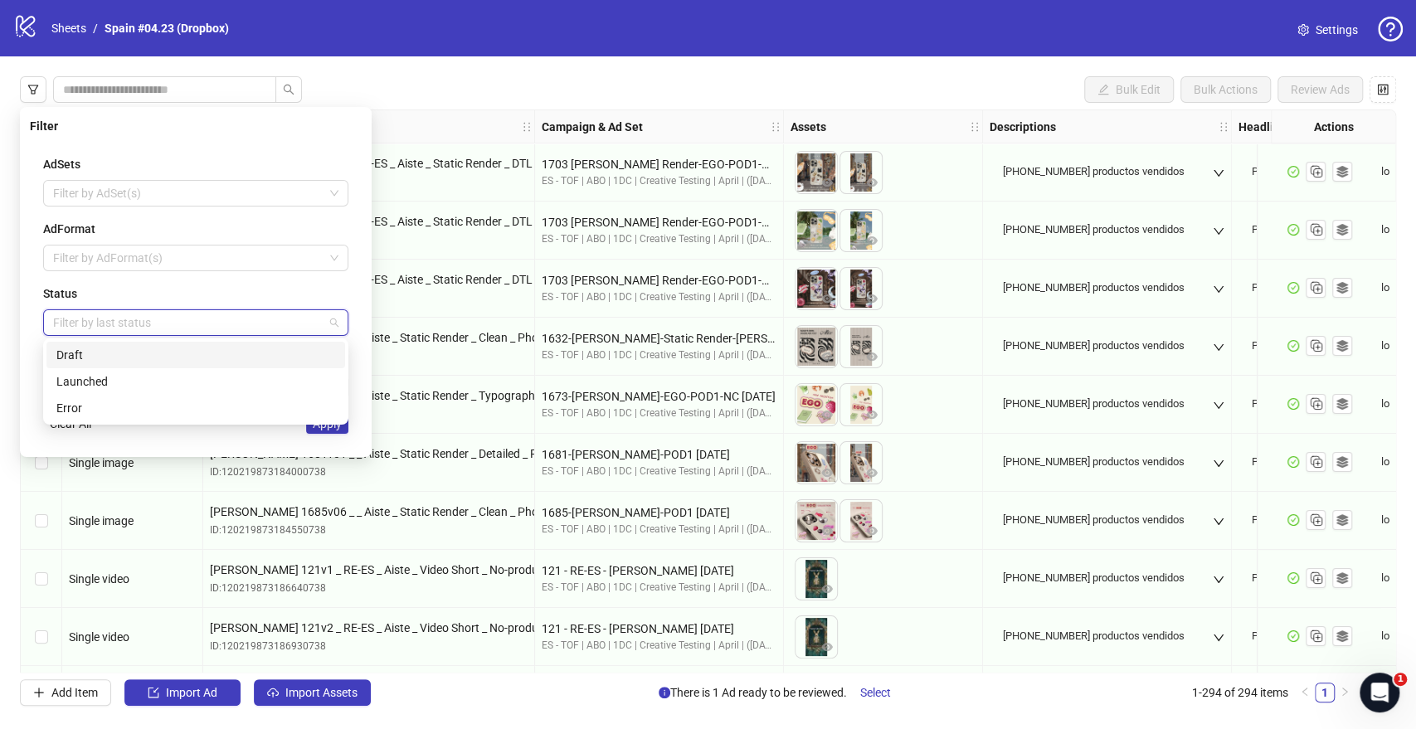
click at [78, 357] on div "Draft" at bounding box center [195, 355] width 279 height 18
click at [32, 295] on div "AdSets Filter by AdSet(s) AdFormat Filter by AdFormat(s) Status Draft Last Modi…" at bounding box center [196, 294] width 332 height 305
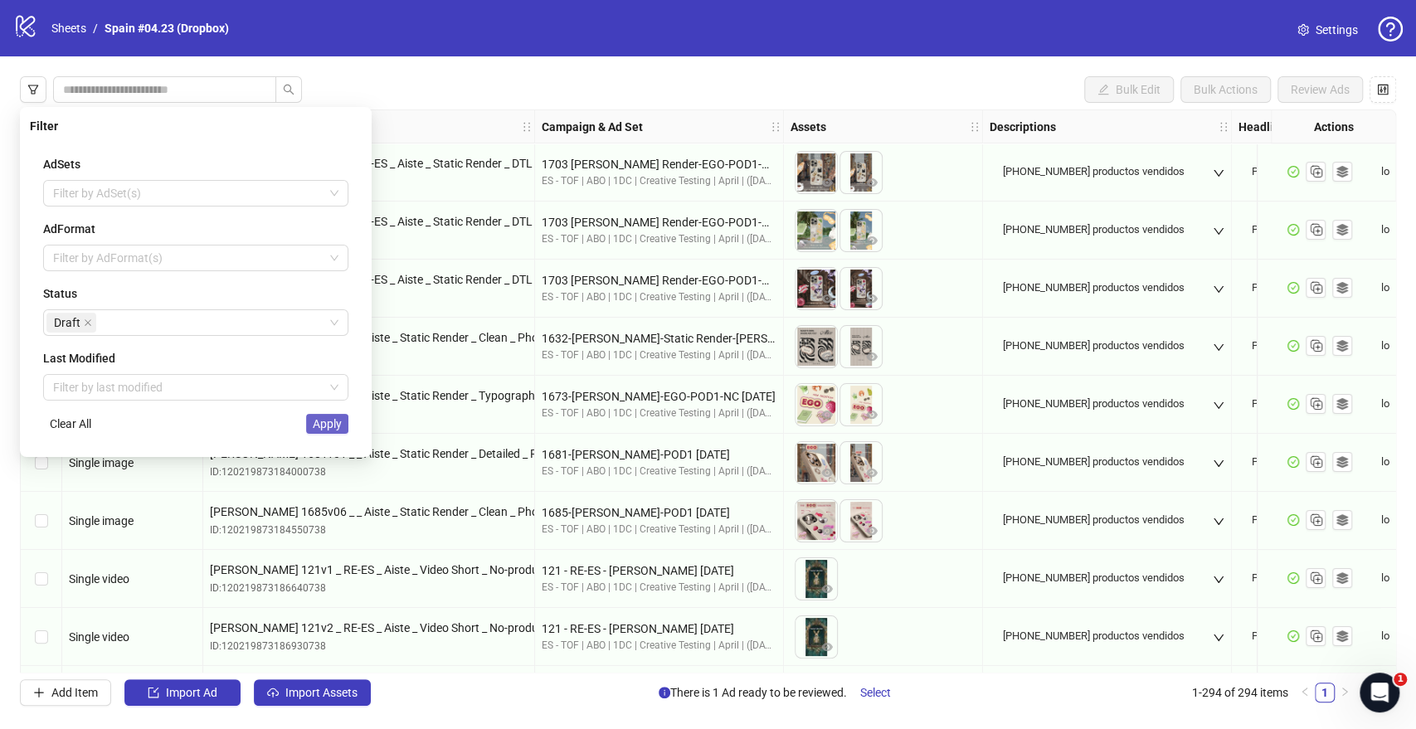
click at [323, 421] on span "Apply" at bounding box center [327, 423] width 29 height 13
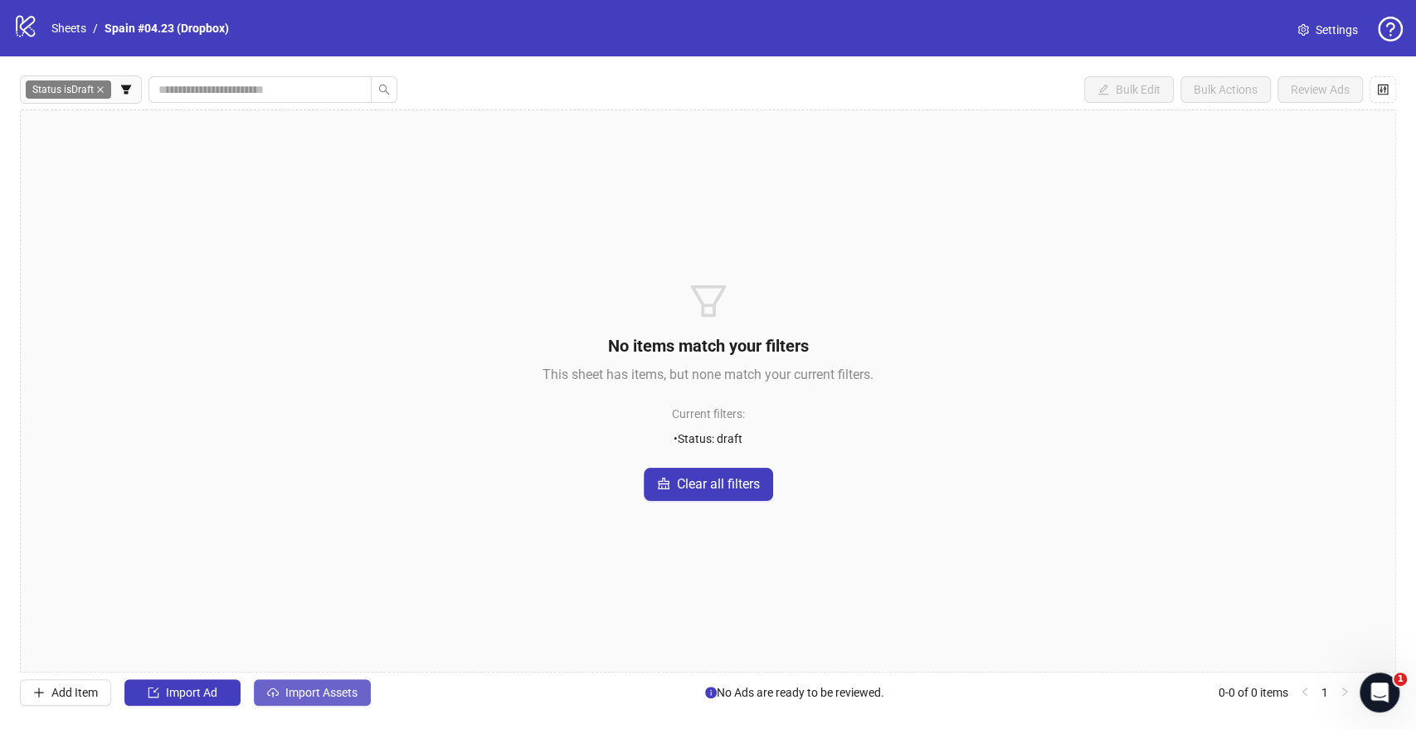
click at [313, 693] on span "Import Assets" at bounding box center [321, 692] width 72 height 13
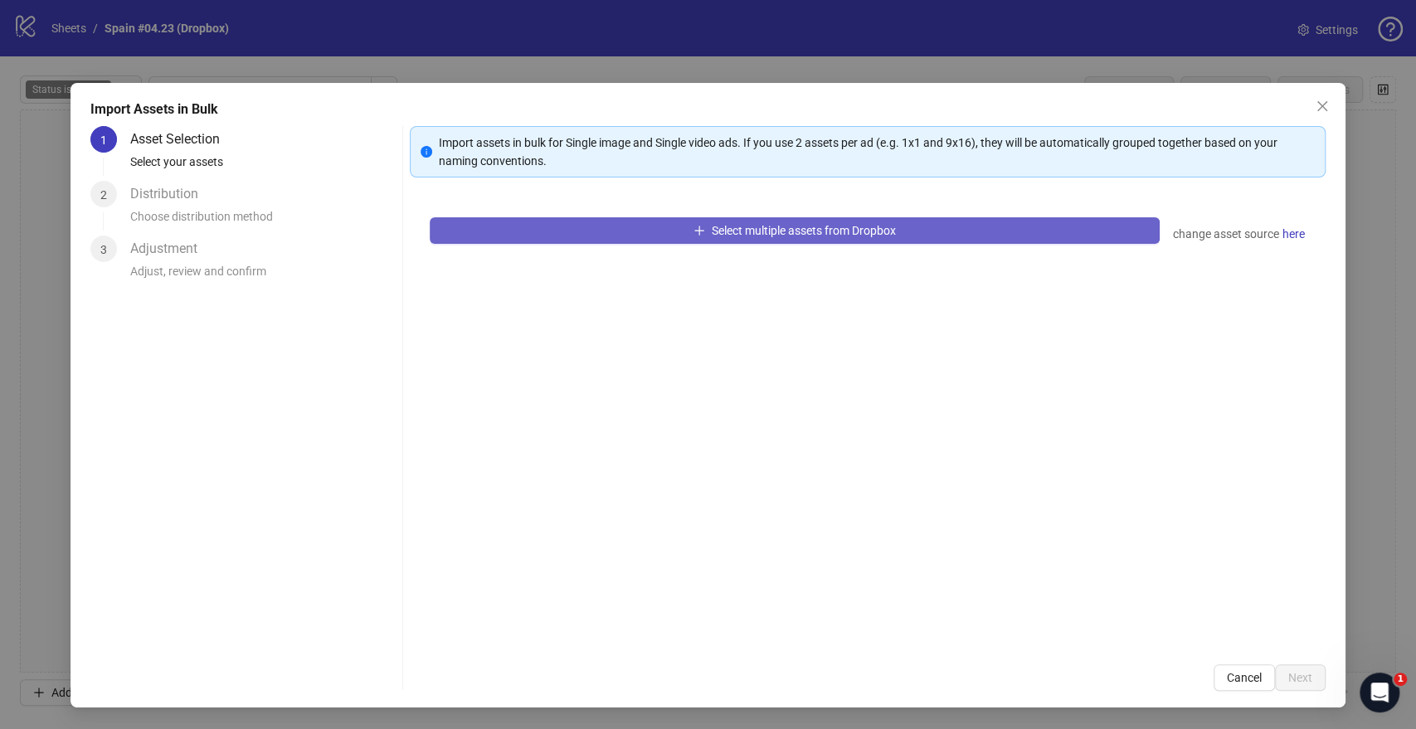
click at [686, 217] on div "Select multiple assets from Dropbox" at bounding box center [794, 230] width 729 height 27
click at [693, 231] on icon "plus" at bounding box center [699, 231] width 12 height 12
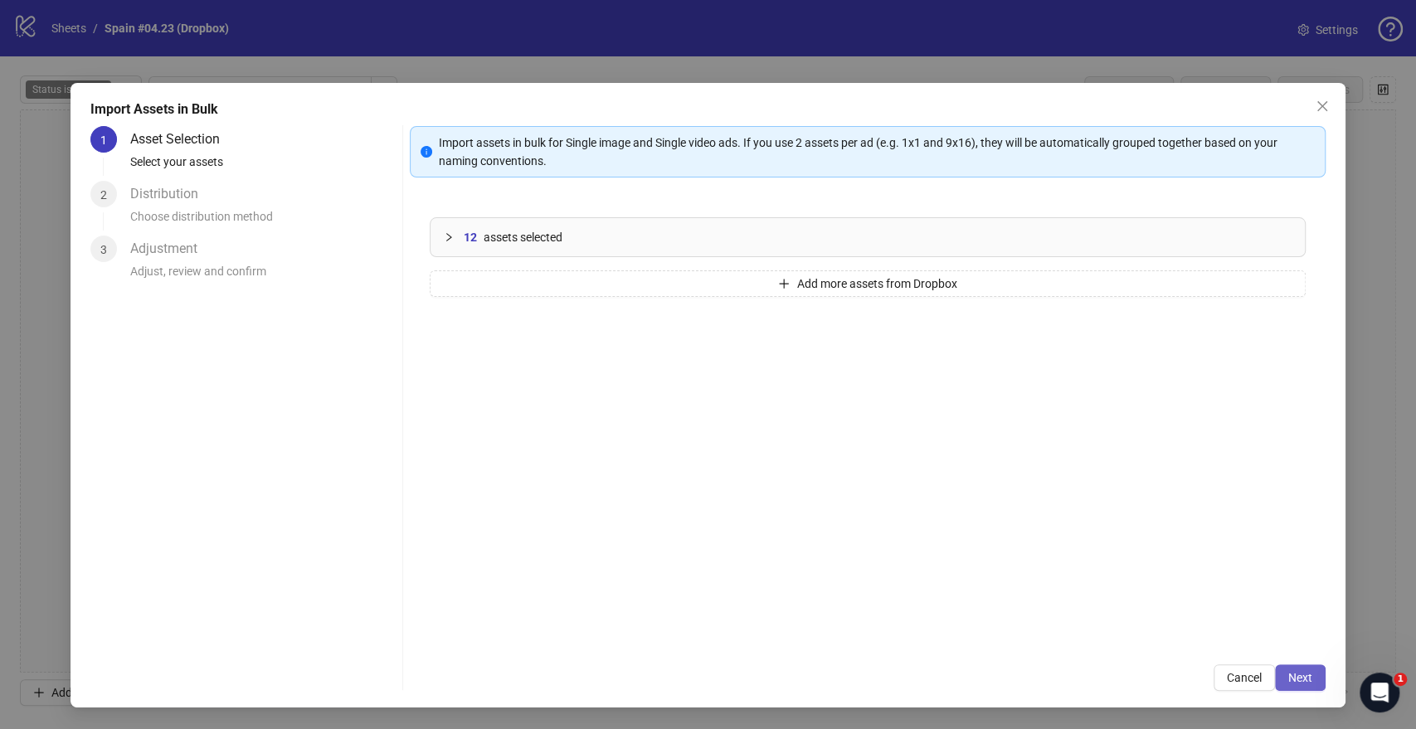
click at [1303, 678] on span "Next" at bounding box center [1300, 677] width 24 height 13
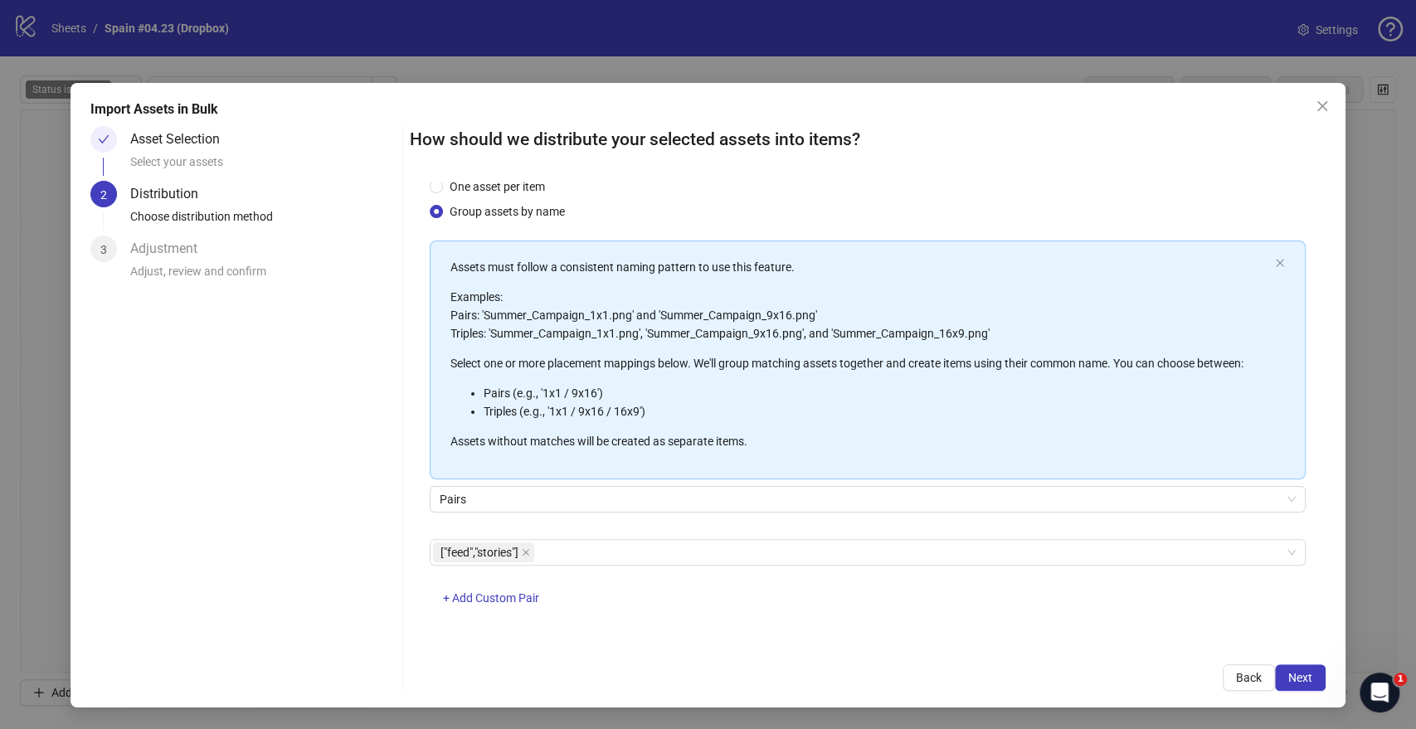
scroll to position [43, 0]
click at [1297, 668] on button "Next" at bounding box center [1300, 677] width 51 height 27
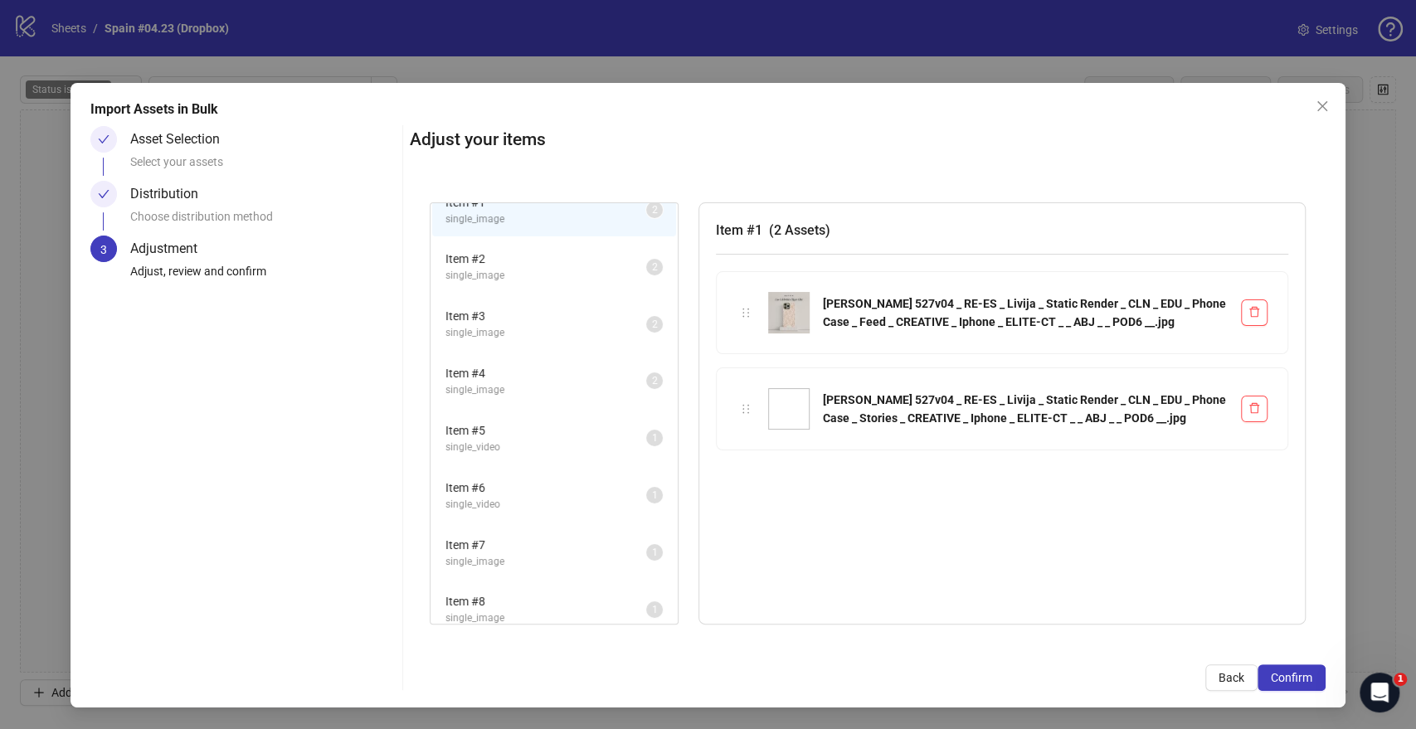
scroll to position [33, 0]
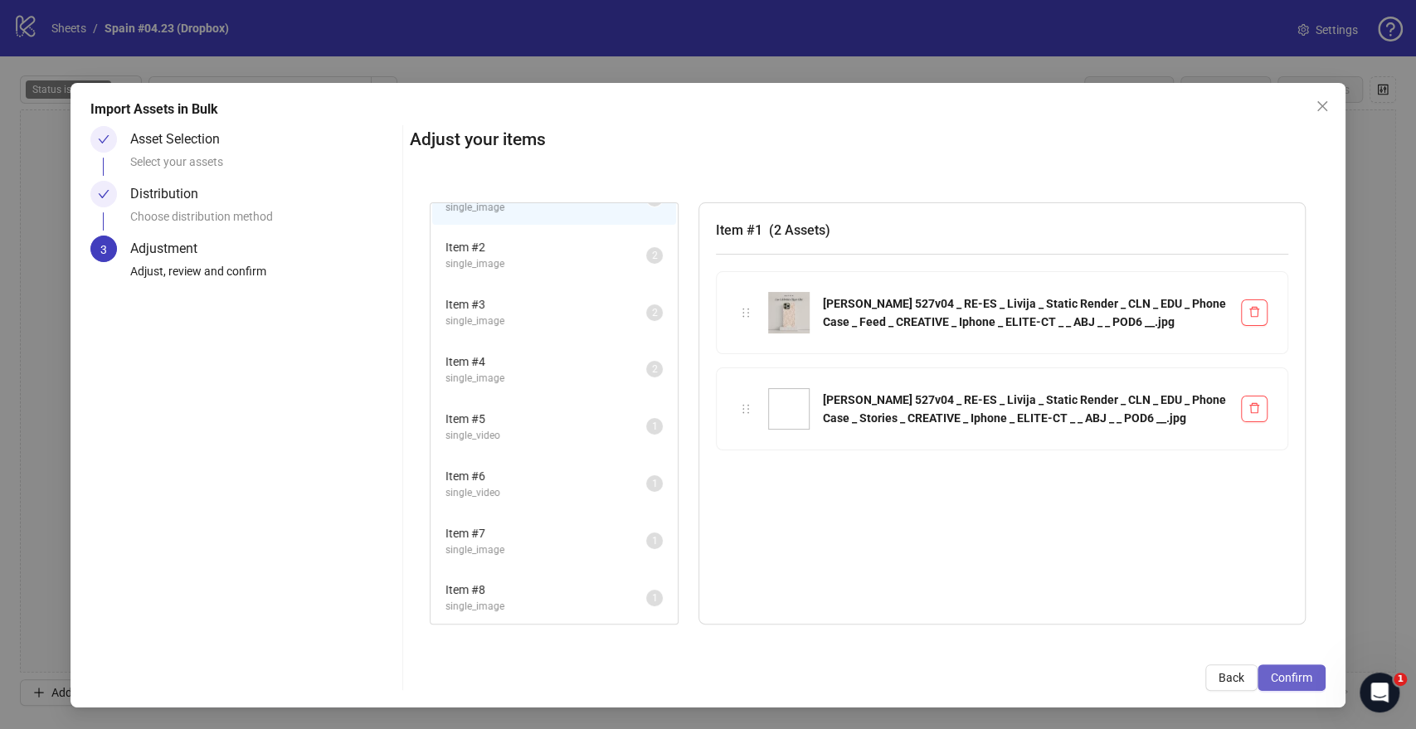
click at [1281, 673] on span "Confirm" at bounding box center [1291, 677] width 41 height 13
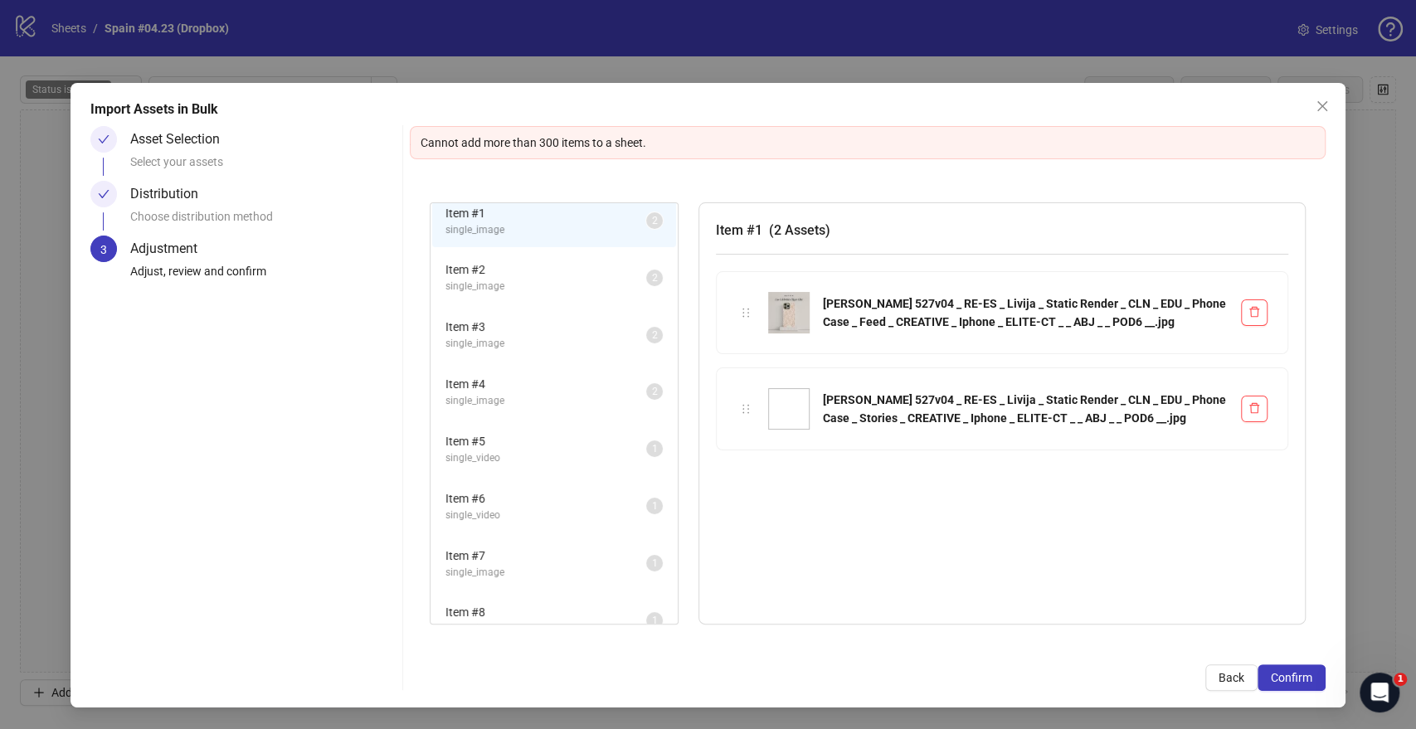
scroll to position [0, 0]
click at [1324, 104] on icon "close" at bounding box center [1321, 106] width 10 height 10
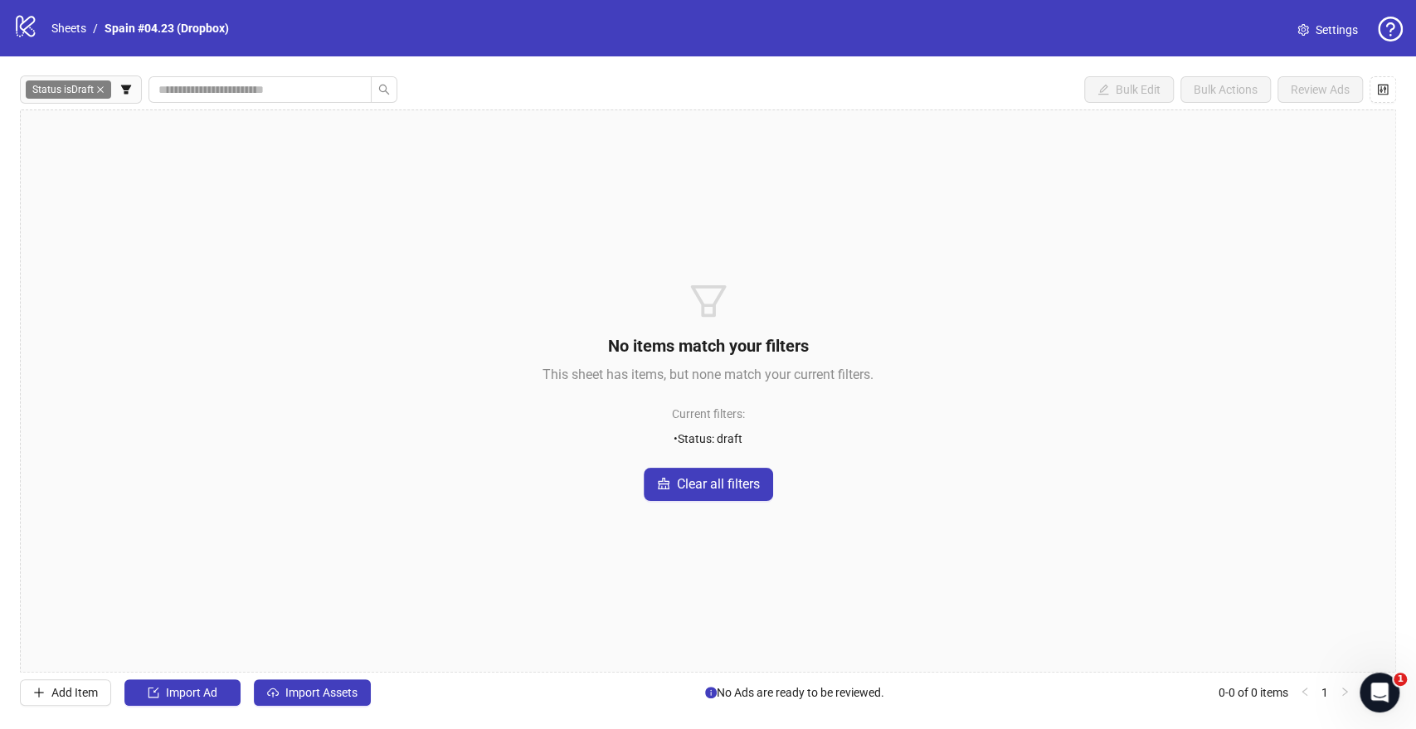
click at [104, 91] on icon "close" at bounding box center [100, 89] width 8 height 8
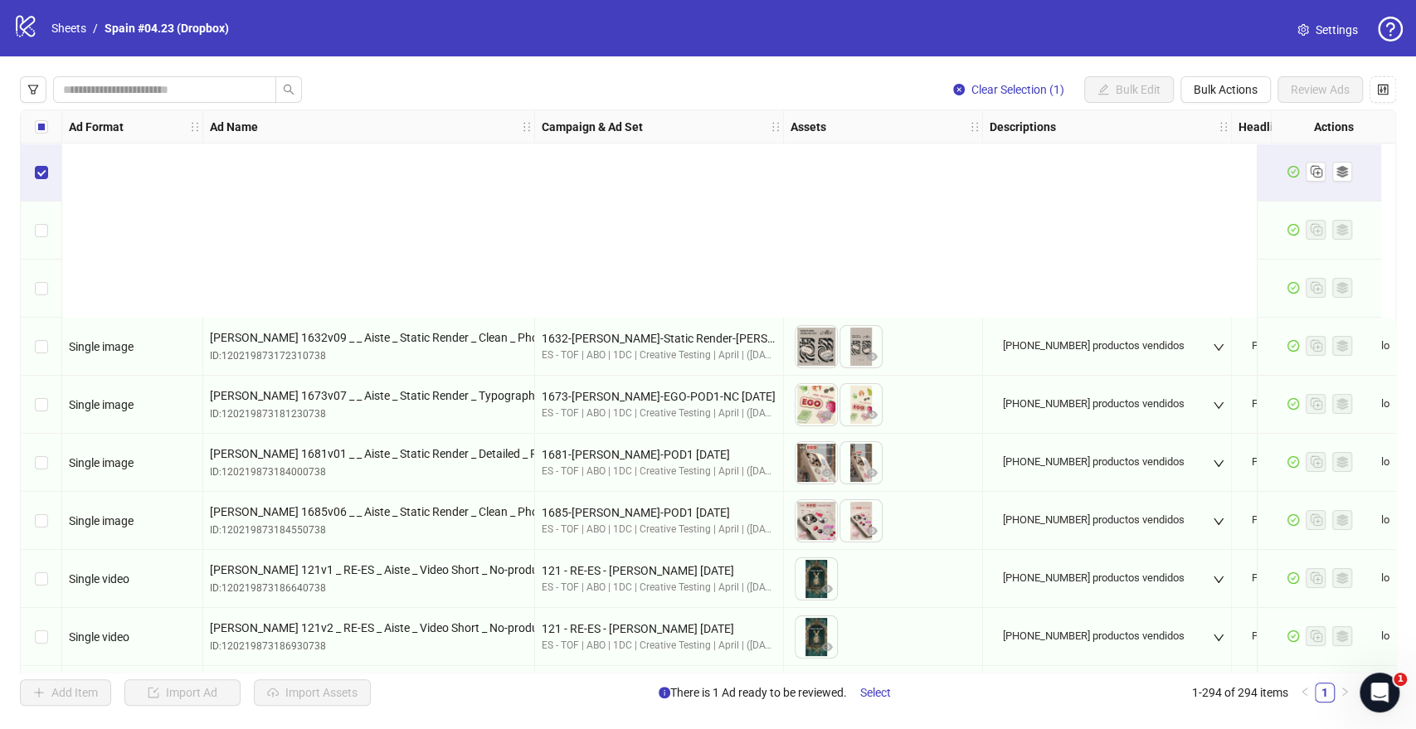
scroll to position [736, 0]
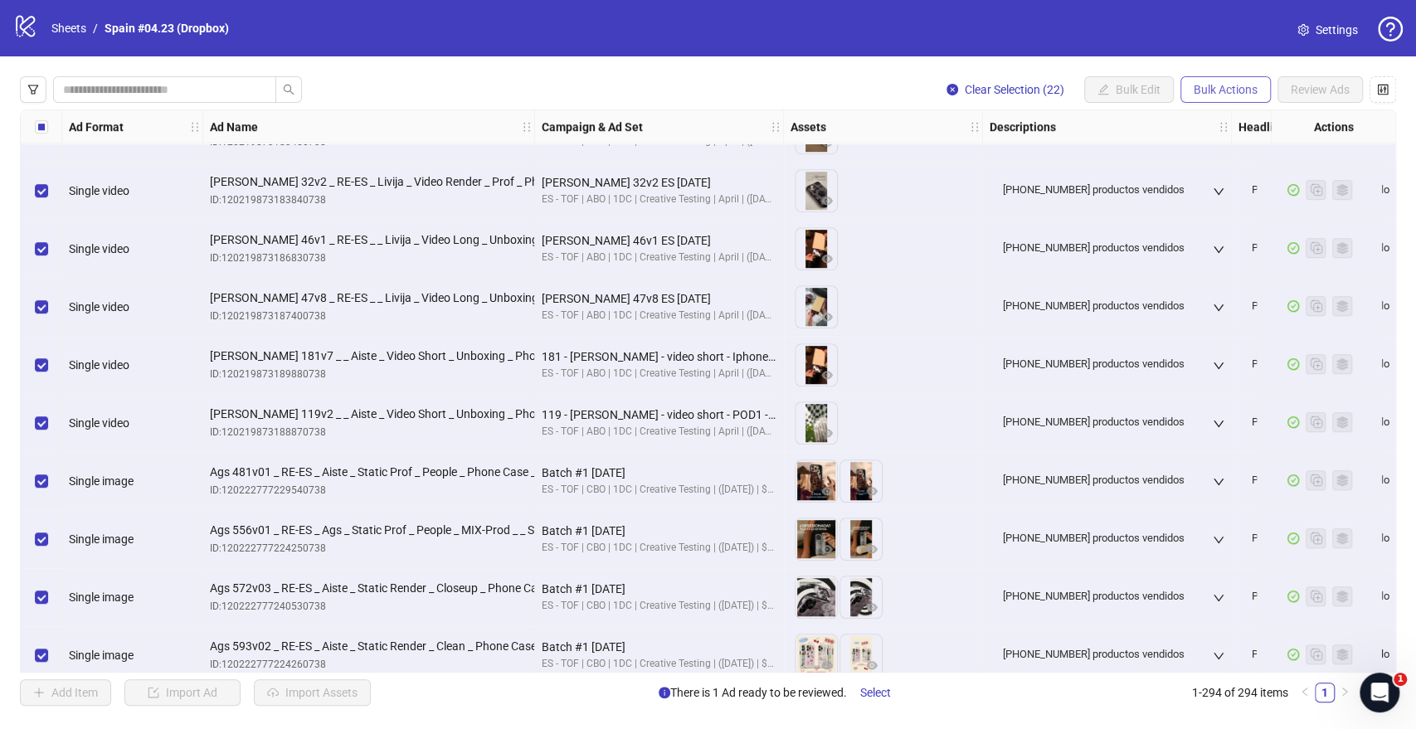
click at [1232, 91] on span "Bulk Actions" at bounding box center [1225, 89] width 64 height 13
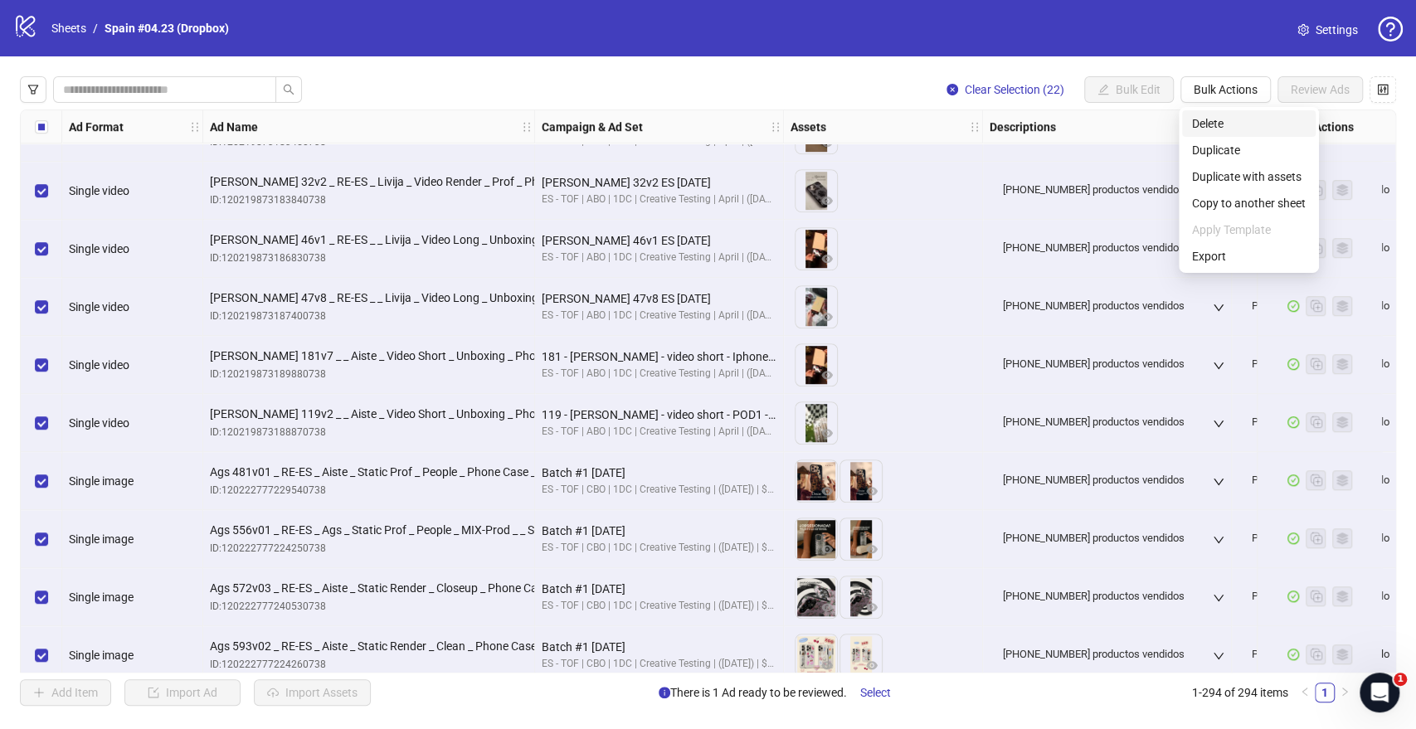
click at [1221, 122] on span "Delete" at bounding box center [1249, 123] width 114 height 18
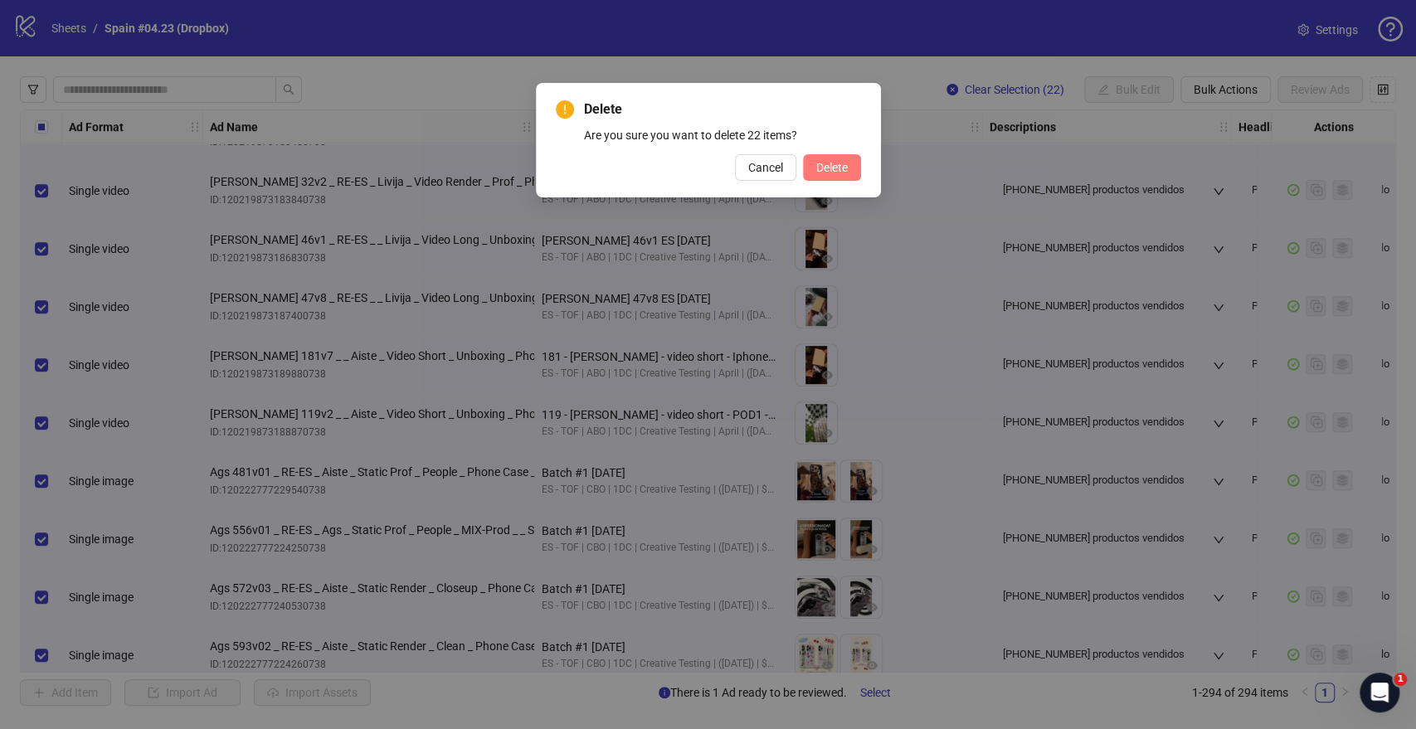
click at [827, 170] on span "Delete" at bounding box center [832, 167] width 32 height 13
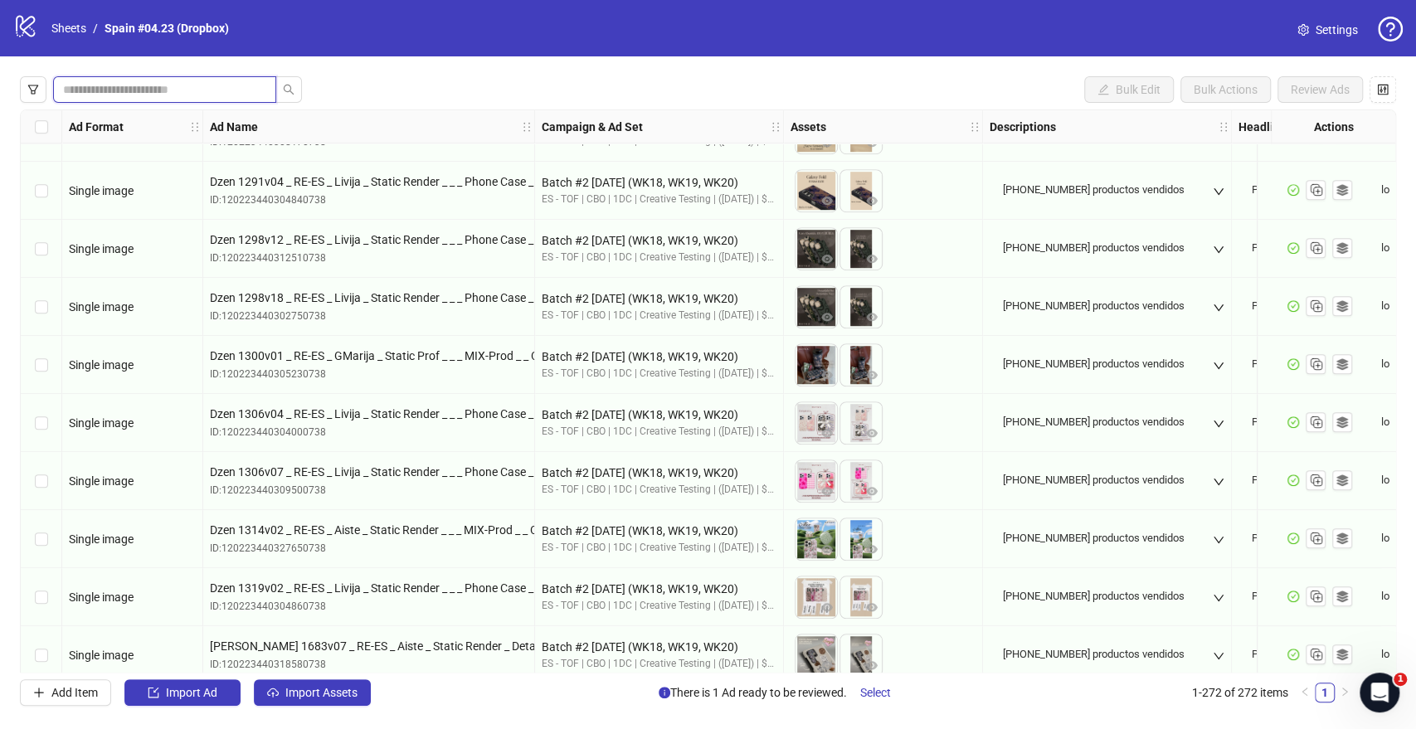
click at [153, 97] on input "search" at bounding box center [158, 89] width 190 height 18
click at [38, 91] on icon "filter" at bounding box center [33, 90] width 12 height 12
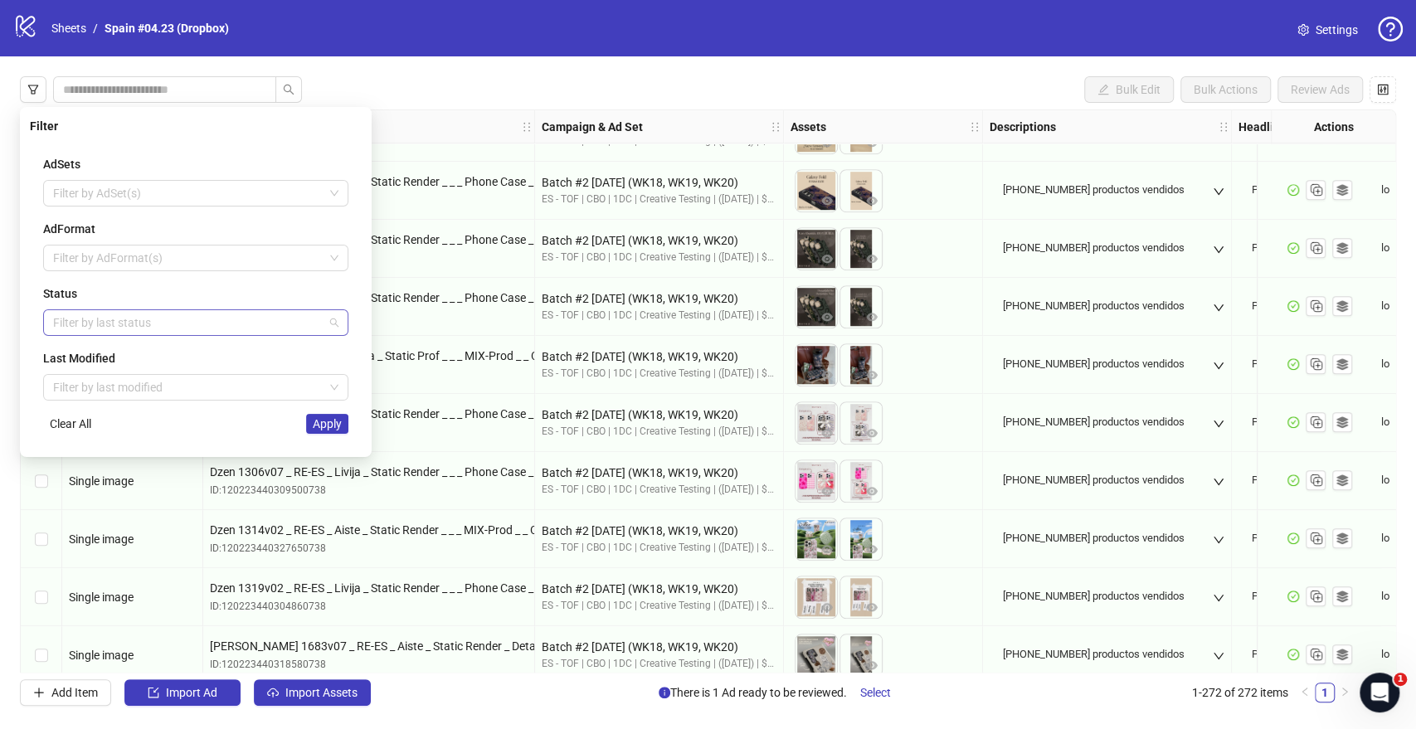
click at [134, 315] on div at bounding box center [186, 322] width 281 height 23
click at [125, 353] on div "Draft" at bounding box center [195, 355] width 279 height 18
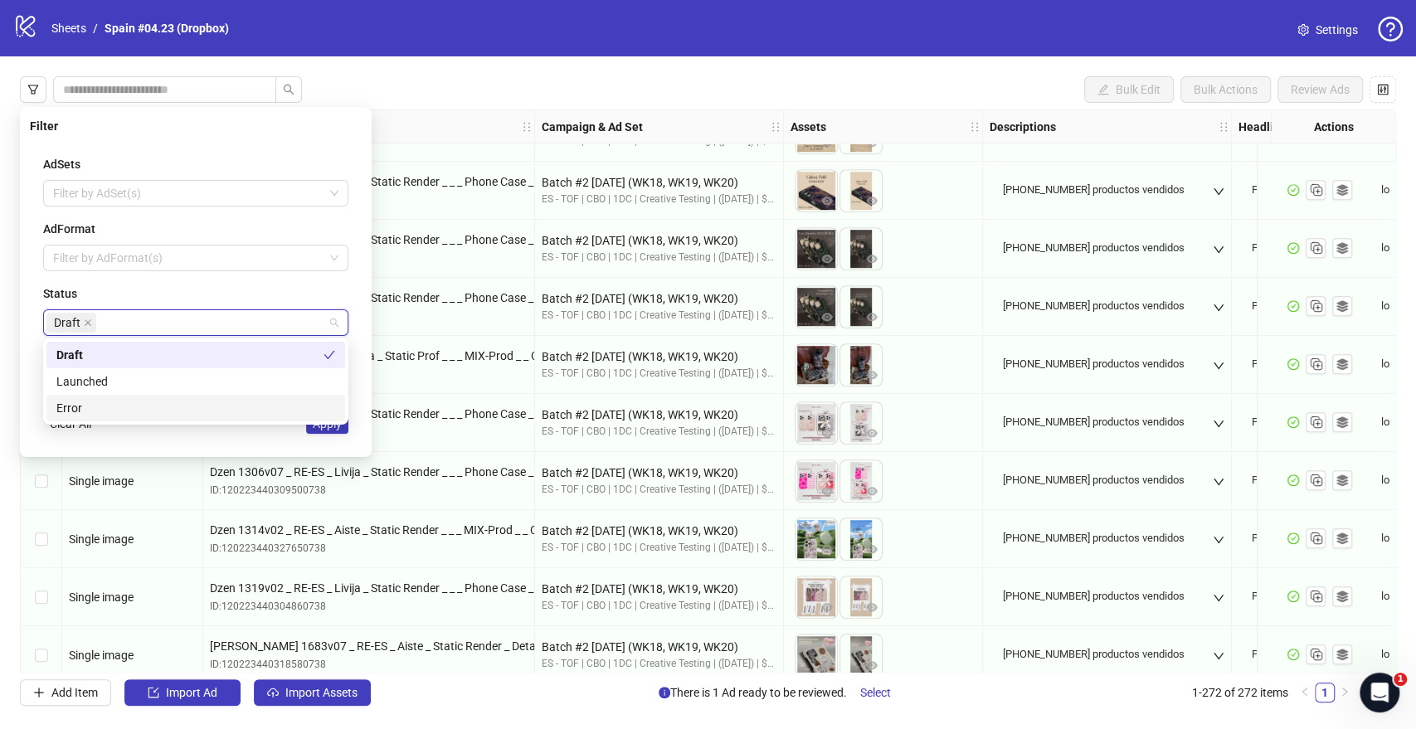
click at [206, 438] on div "AdSets Filter by AdSet(s) AdFormat Filter by AdFormat(s) Status Draft Last Modi…" at bounding box center [196, 294] width 332 height 305
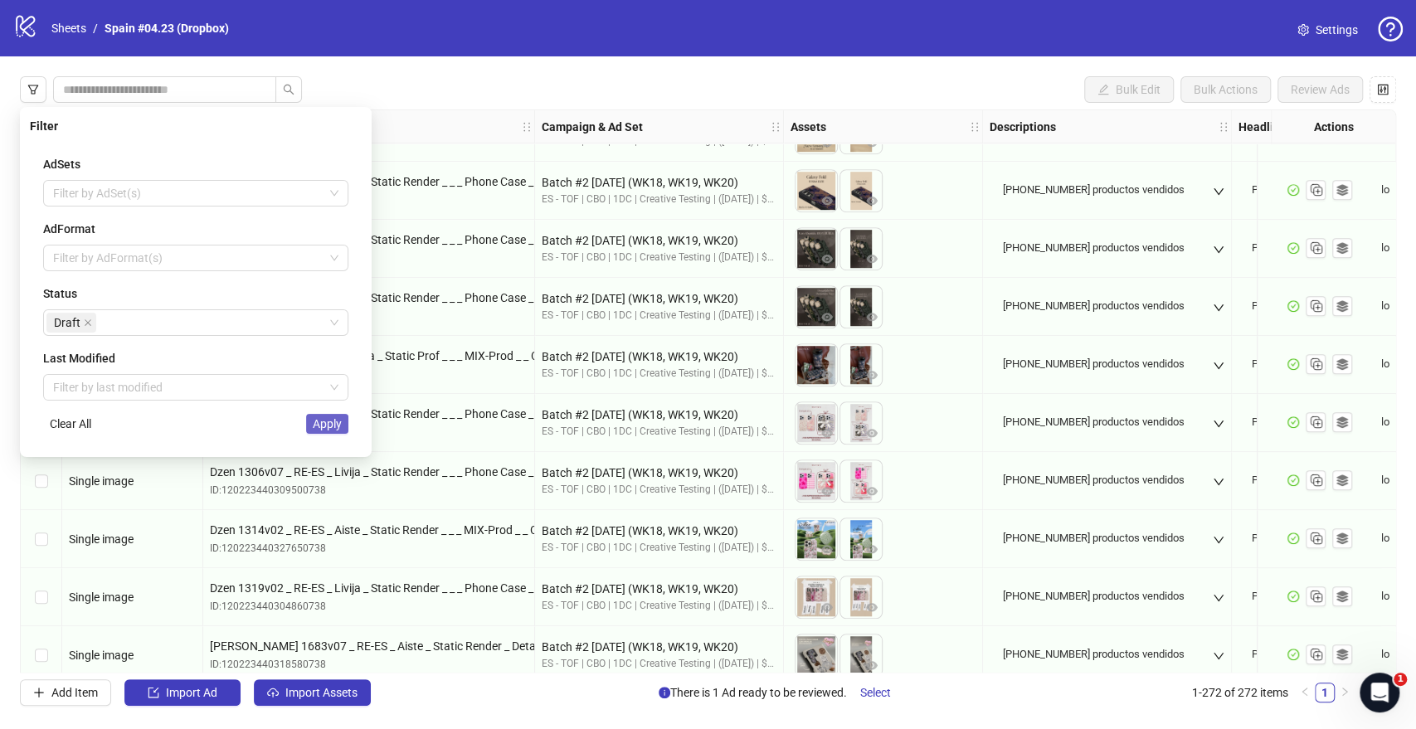
click at [334, 428] on span "Apply" at bounding box center [327, 423] width 29 height 13
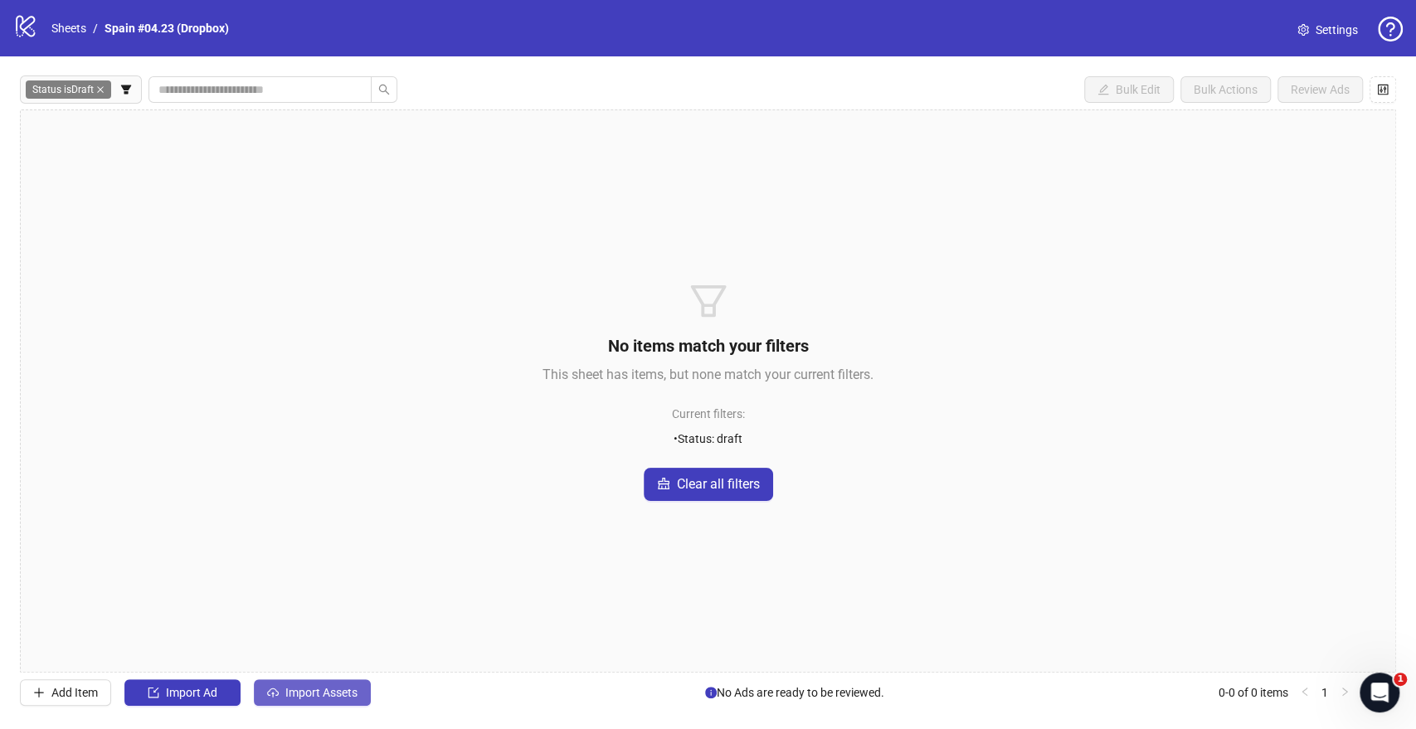
click at [305, 688] on span "Import Assets" at bounding box center [321, 692] width 72 height 13
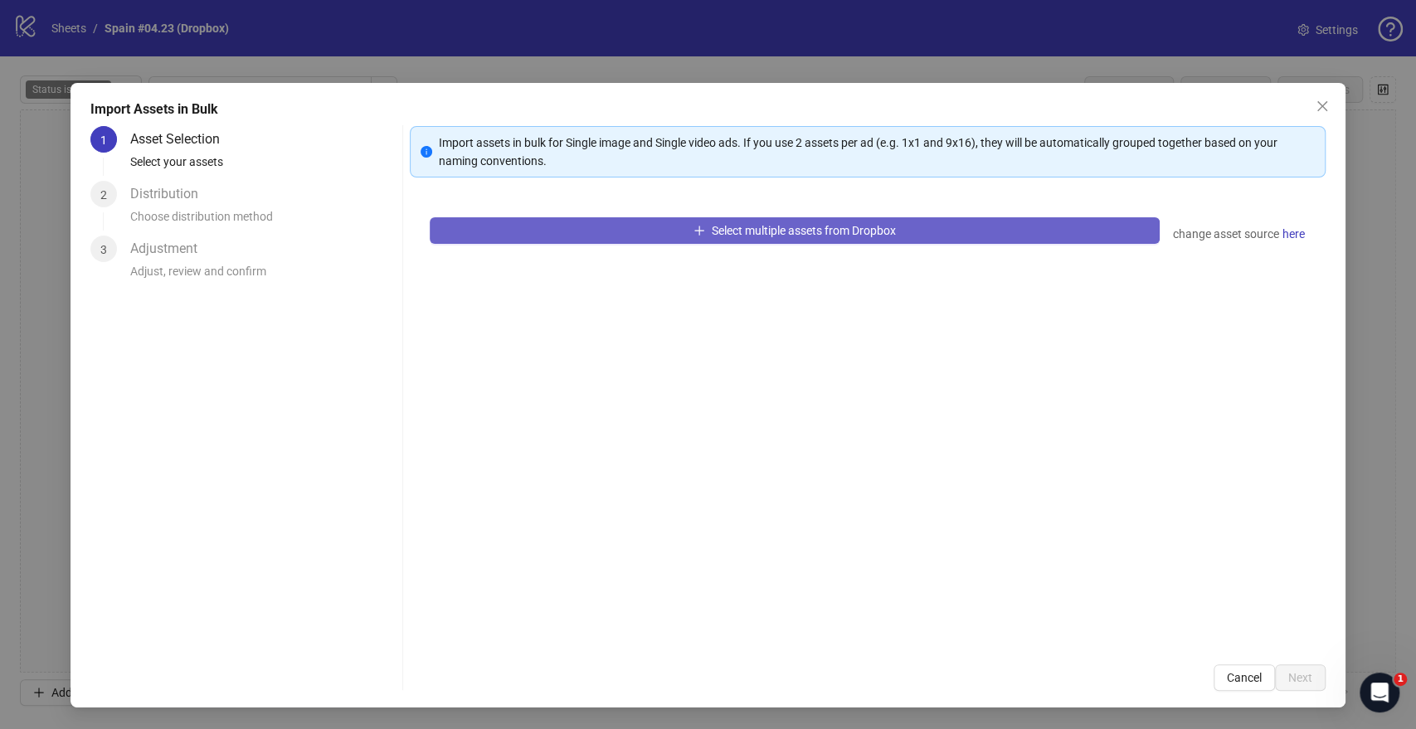
click at [784, 235] on span "Select multiple assets from Dropbox" at bounding box center [804, 230] width 184 height 13
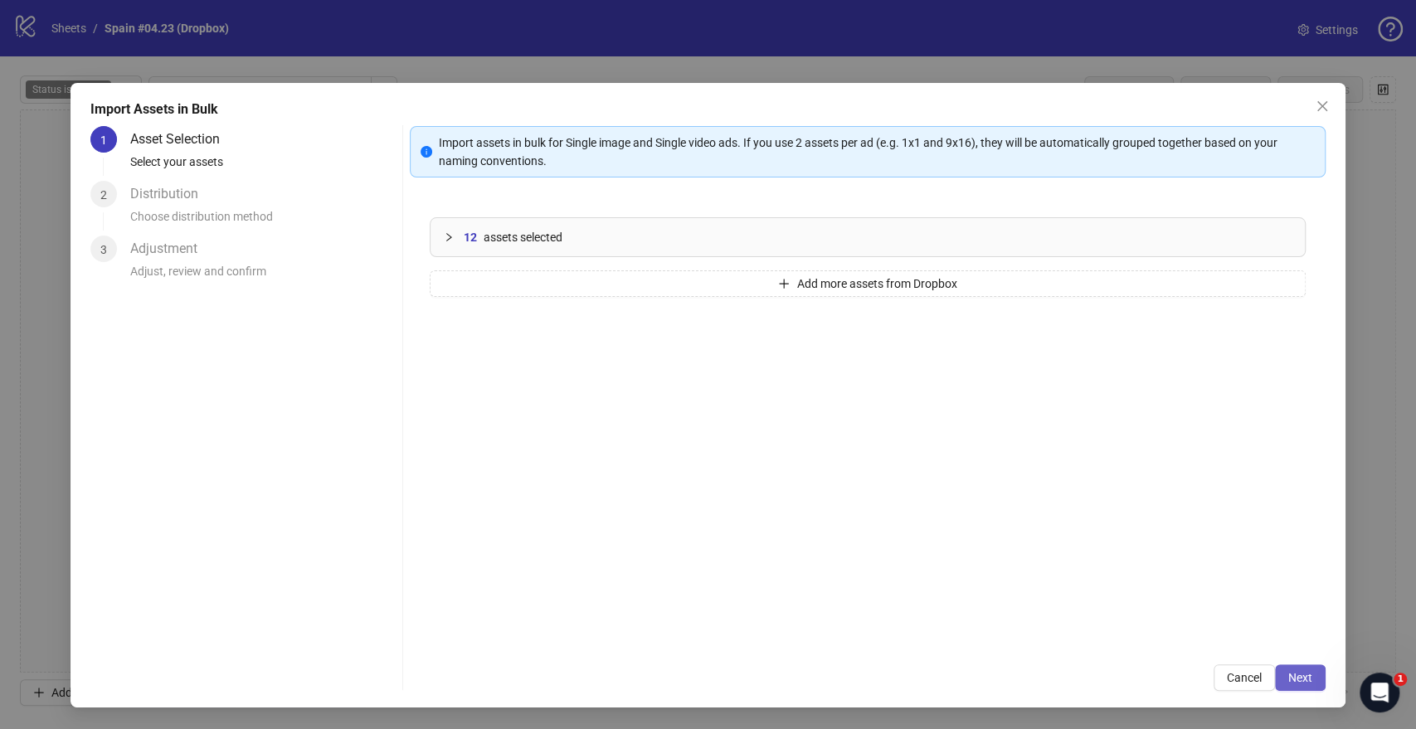
click at [1300, 677] on span "Next" at bounding box center [1300, 677] width 24 height 13
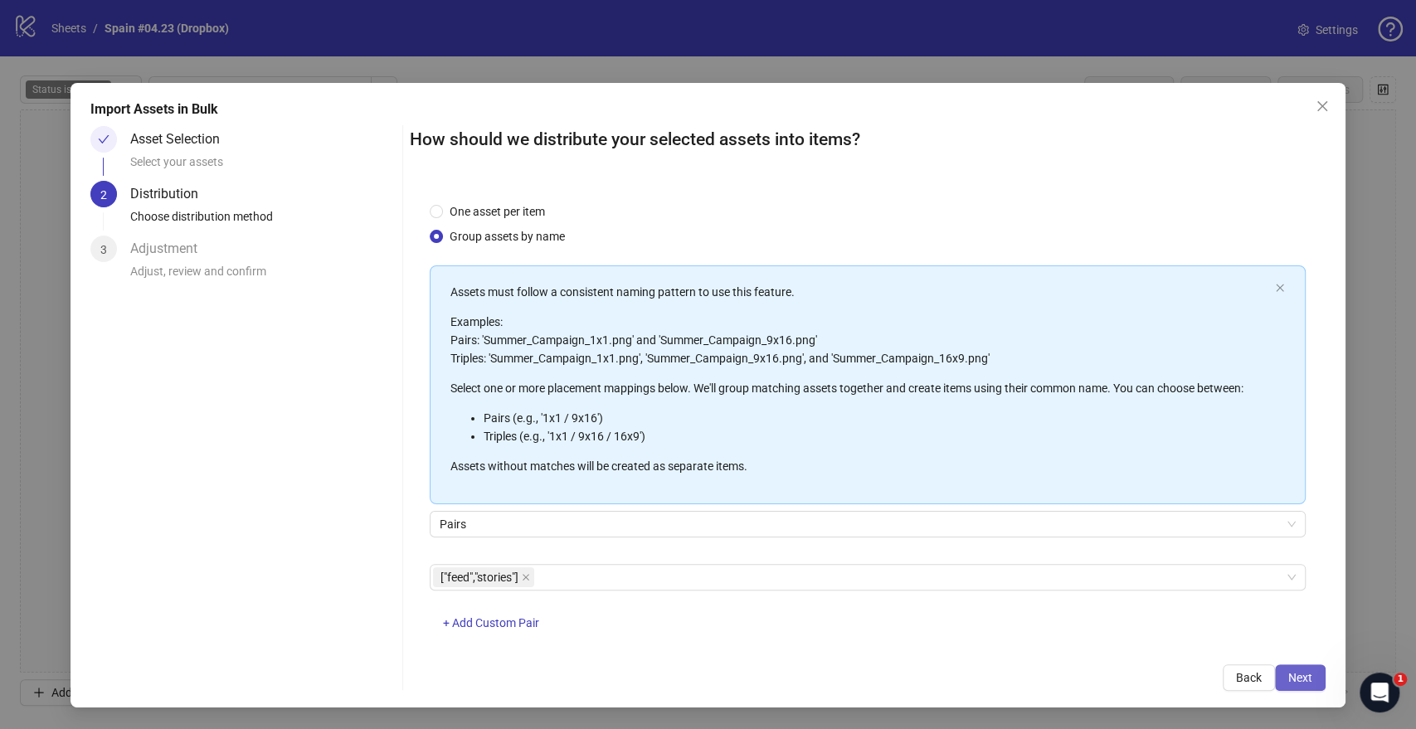
click at [1288, 678] on span "Next" at bounding box center [1300, 677] width 24 height 13
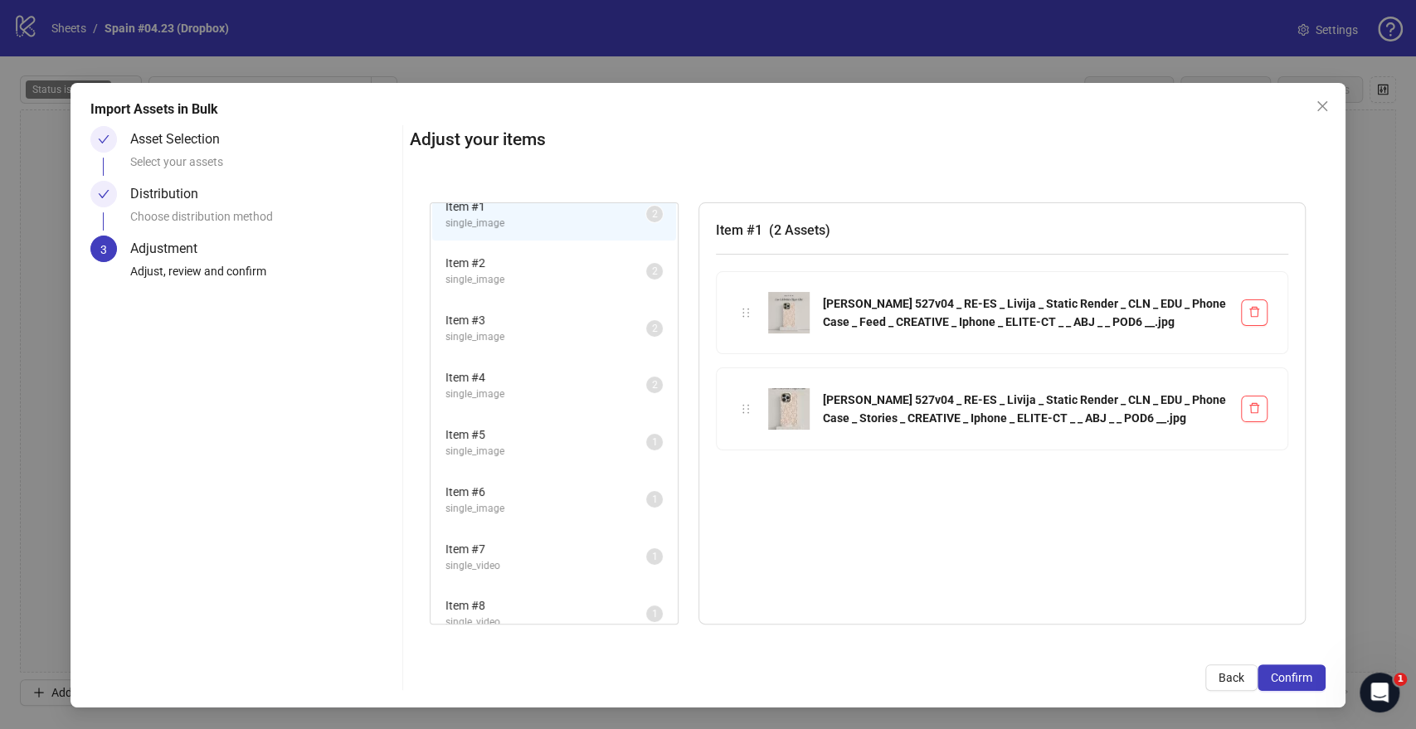
scroll to position [33, 0]
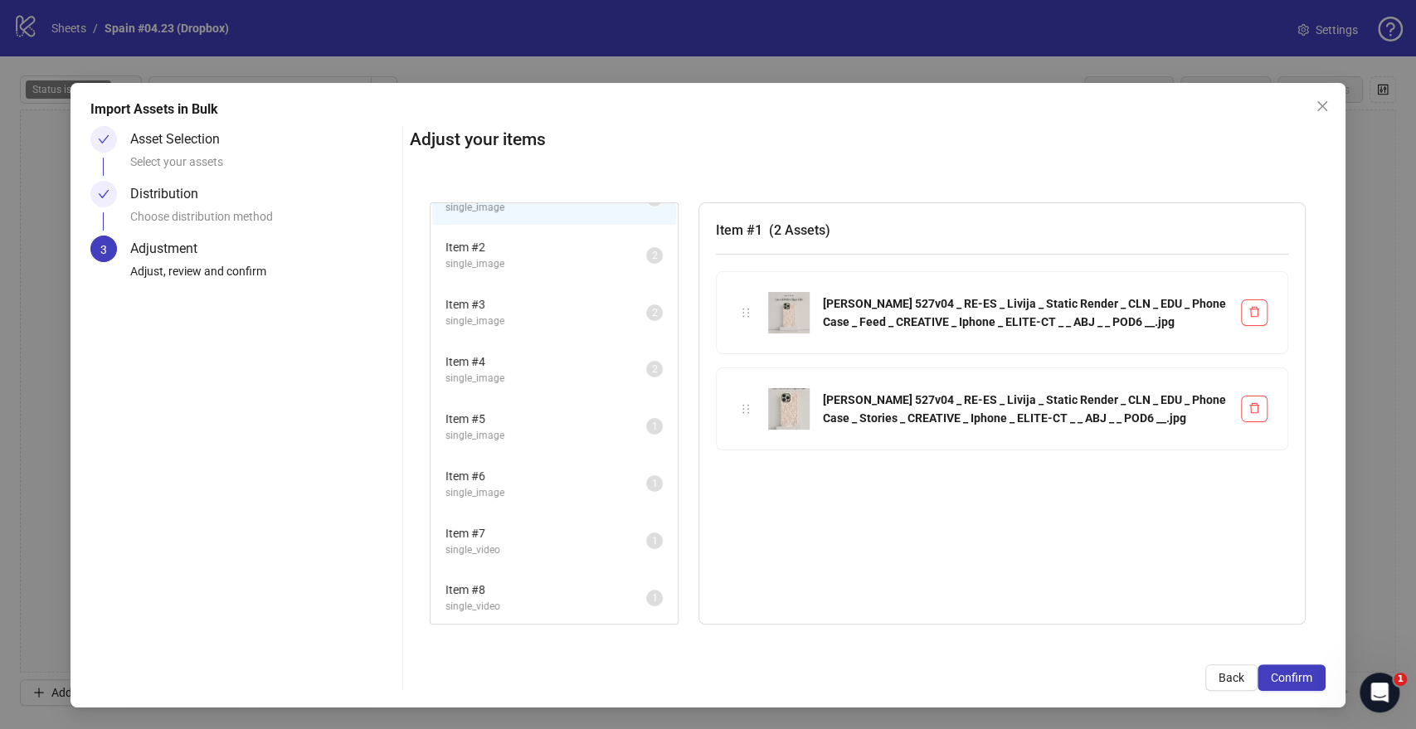
click at [1267, 663] on div "Adjust your items Item # 1 single_image 2 Item # 2 single_image 2 Item # 3 sing…" at bounding box center [867, 408] width 915 height 565
click at [1277, 672] on span "Confirm" at bounding box center [1291, 677] width 41 height 13
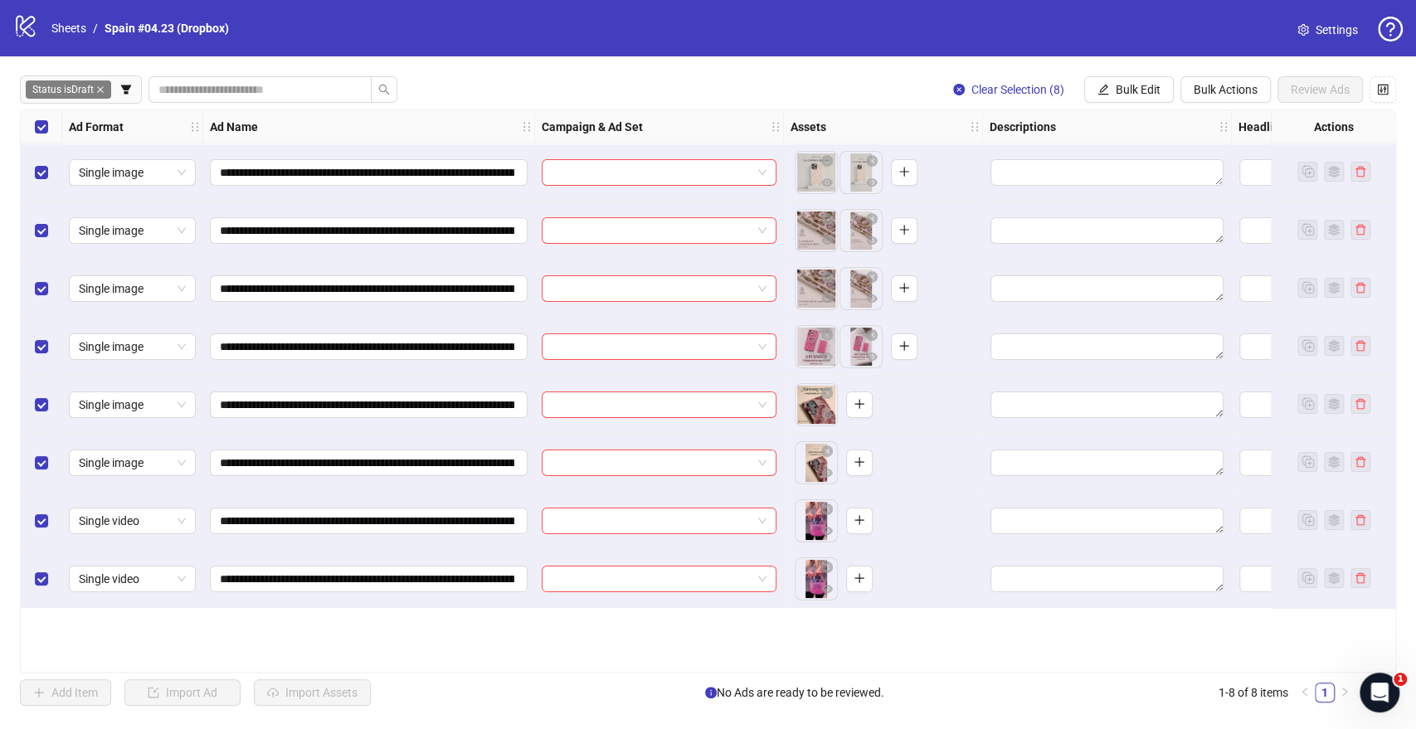
scroll to position [0, 644]
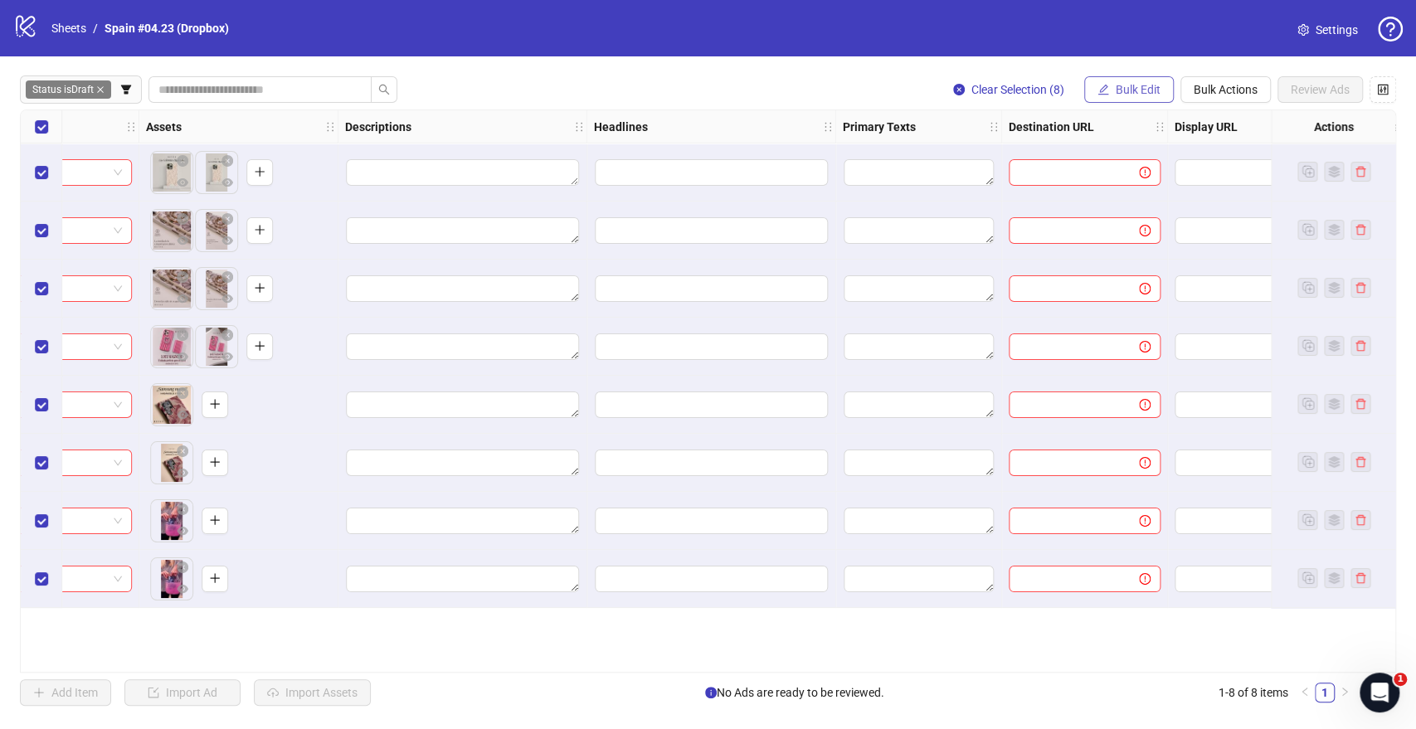
click at [1140, 94] on span "Bulk Edit" at bounding box center [1138, 89] width 45 height 13
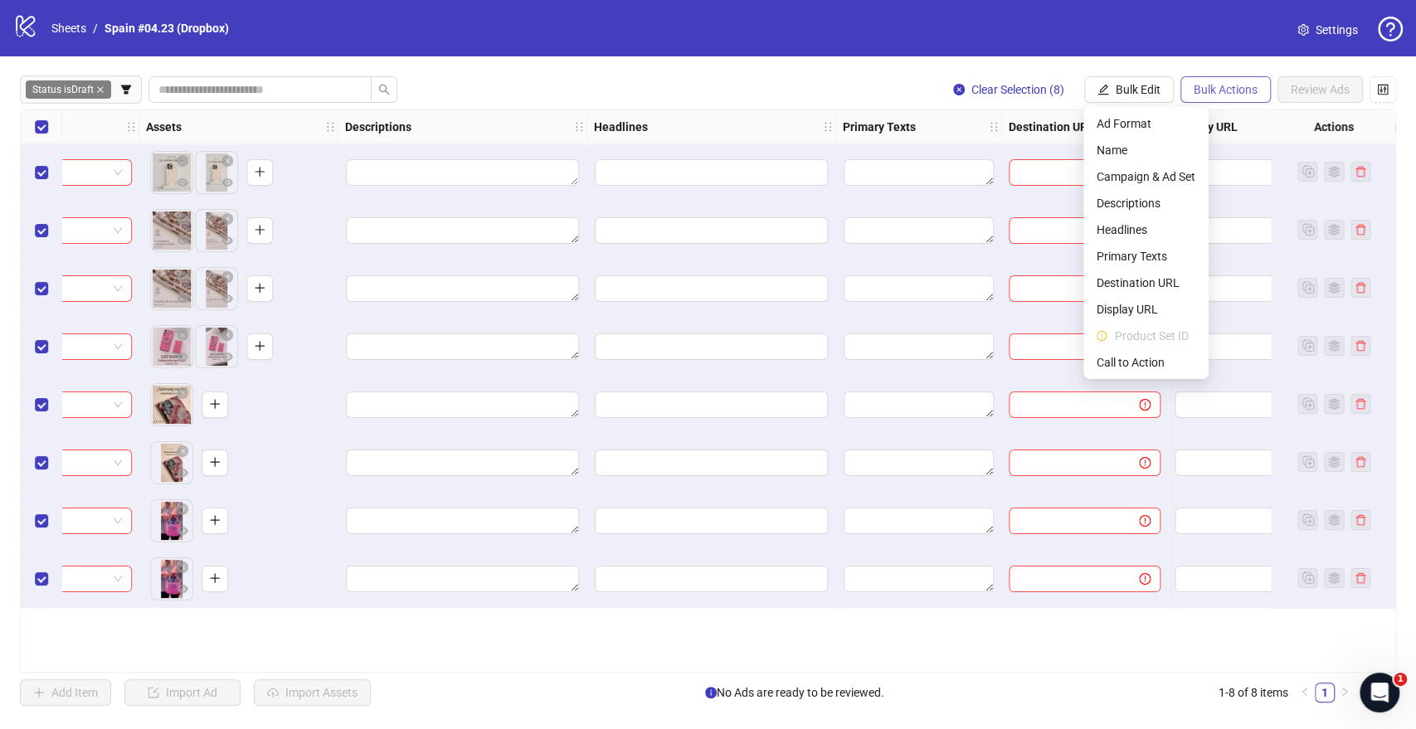
click at [1234, 97] on button "Bulk Actions" at bounding box center [1225, 89] width 90 height 27
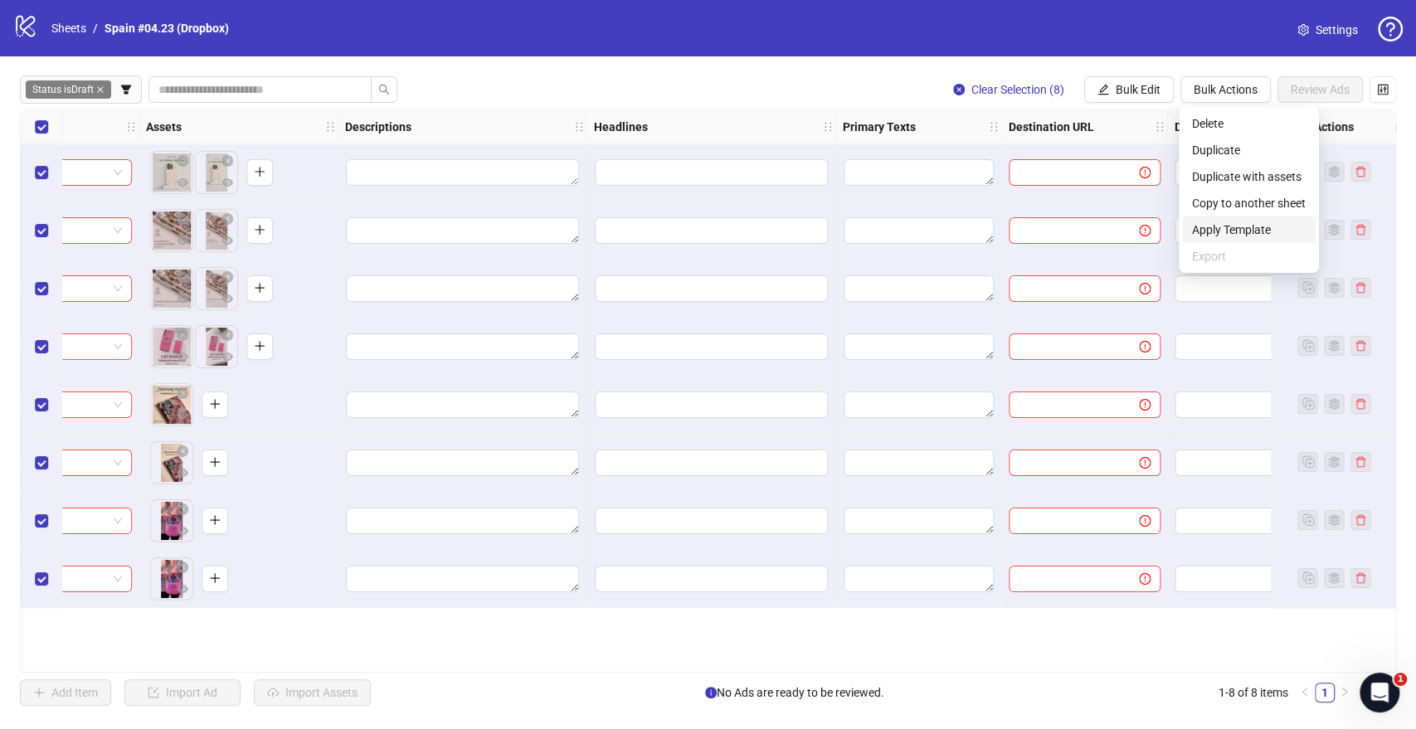
click at [1228, 229] on span "Apply Template" at bounding box center [1249, 230] width 114 height 18
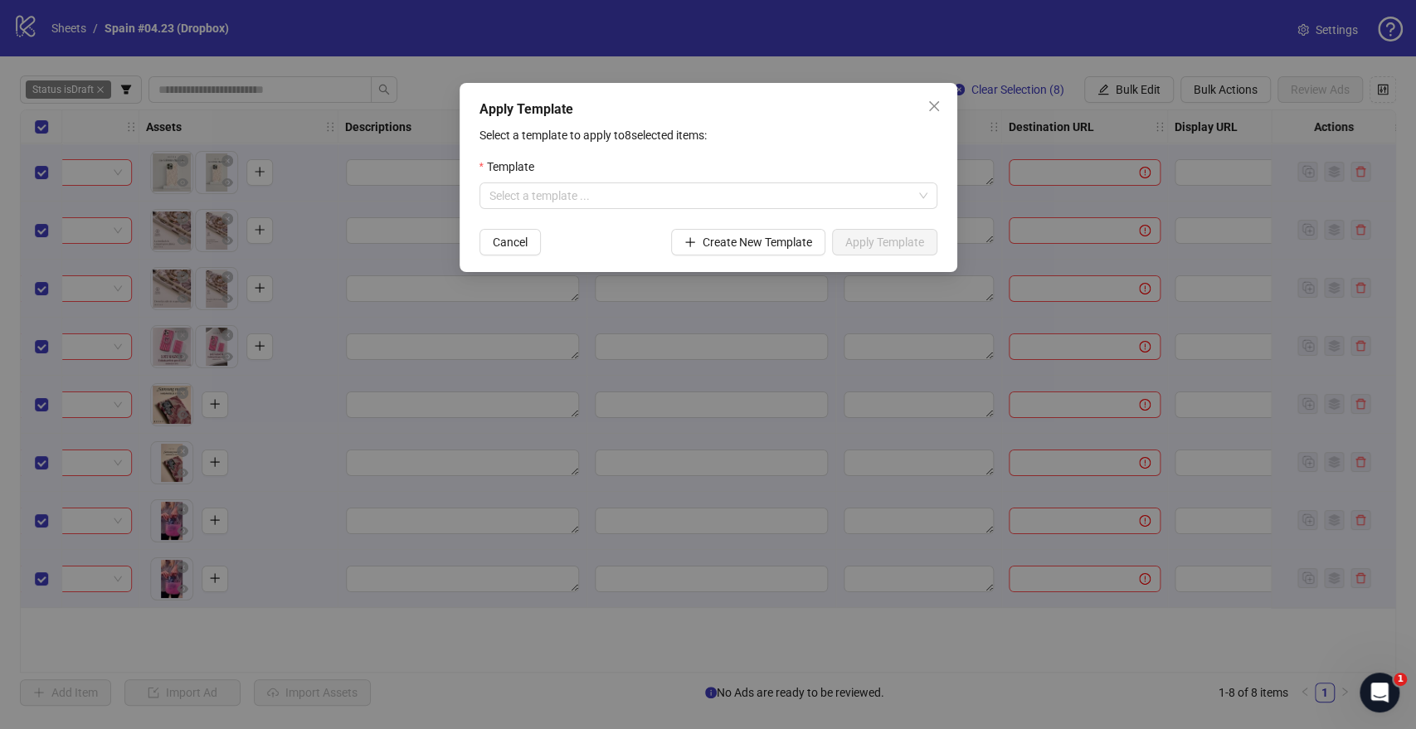
click at [691, 169] on div "Template" at bounding box center [708, 170] width 458 height 25
click at [685, 179] on div "Template" at bounding box center [708, 170] width 458 height 25
click at [679, 185] on input "search" at bounding box center [700, 195] width 423 height 25
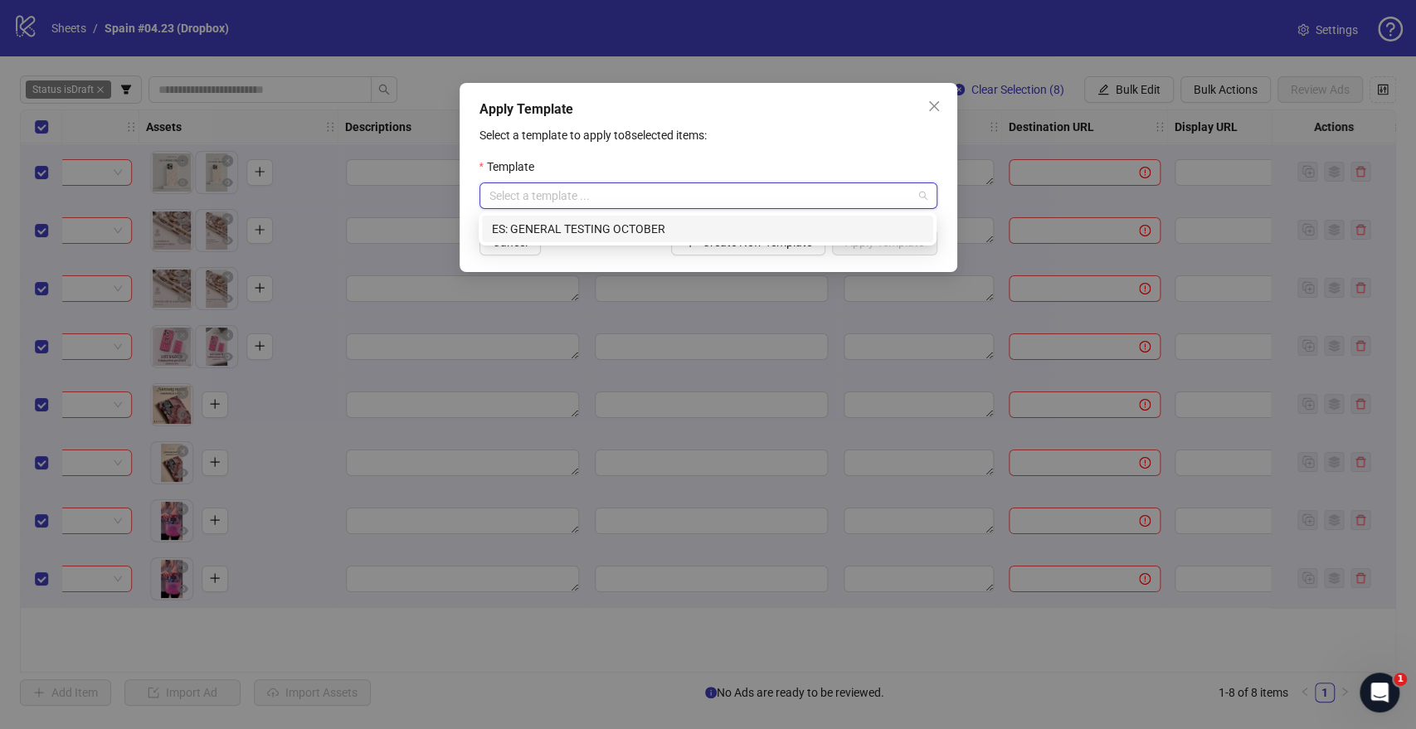
click at [590, 225] on div "ES: GENERAL TESTING OCTOBER" at bounding box center [707, 229] width 431 height 18
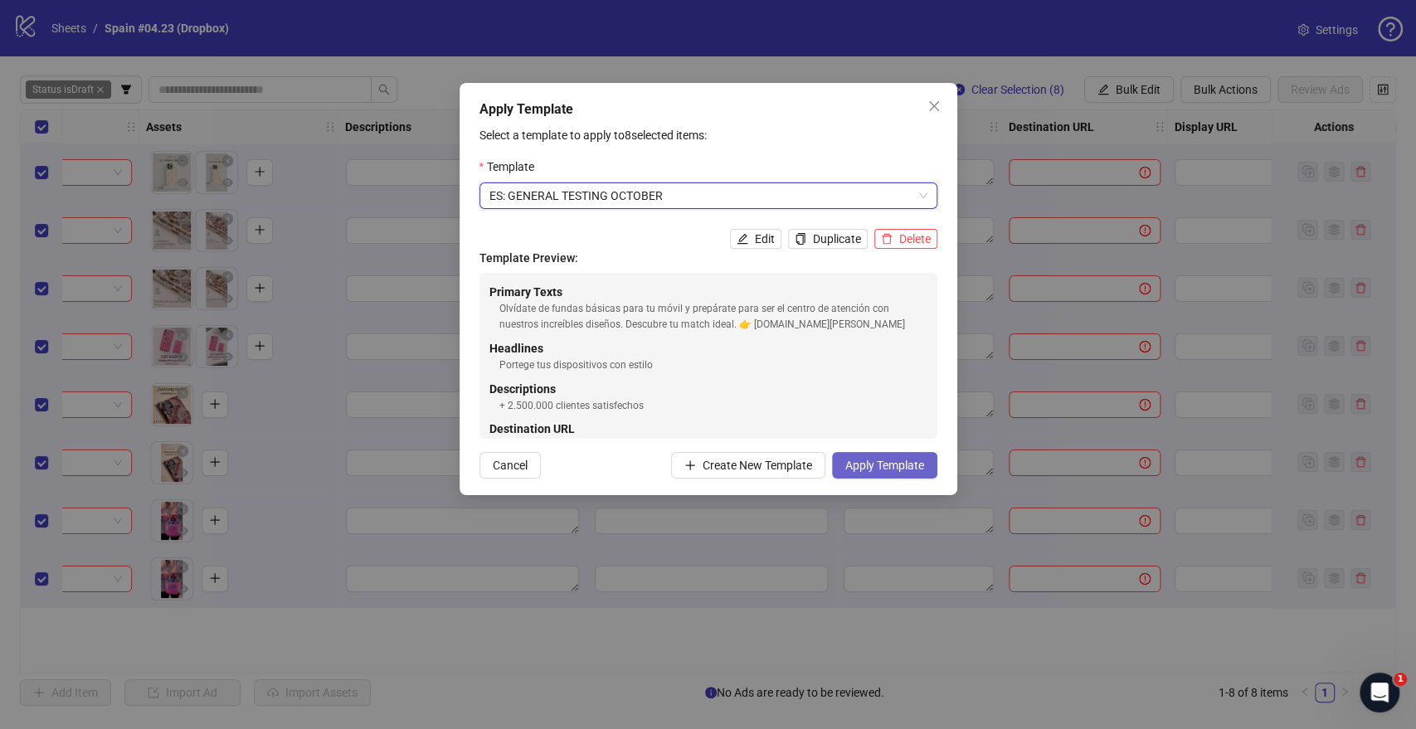
click at [896, 467] on span "Apply Template" at bounding box center [884, 465] width 79 height 13
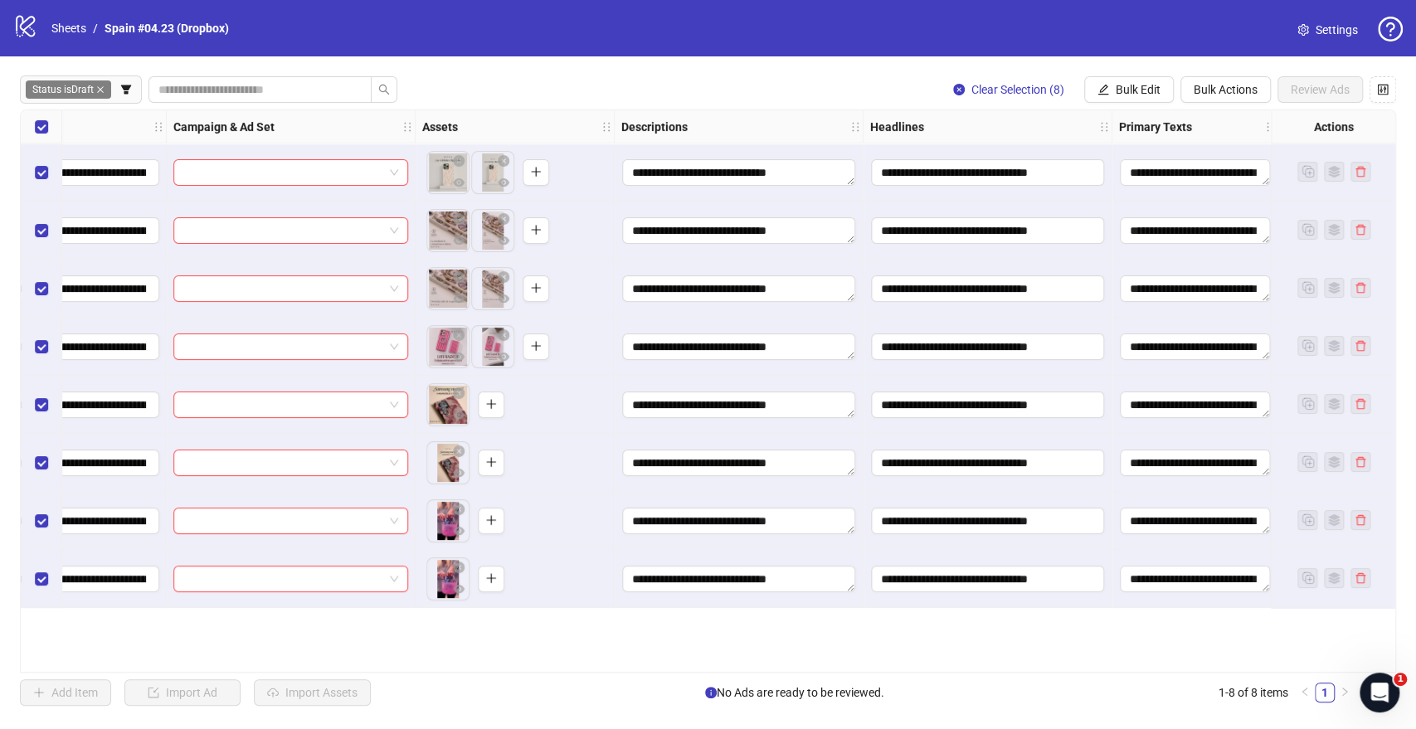
scroll to position [0, 0]
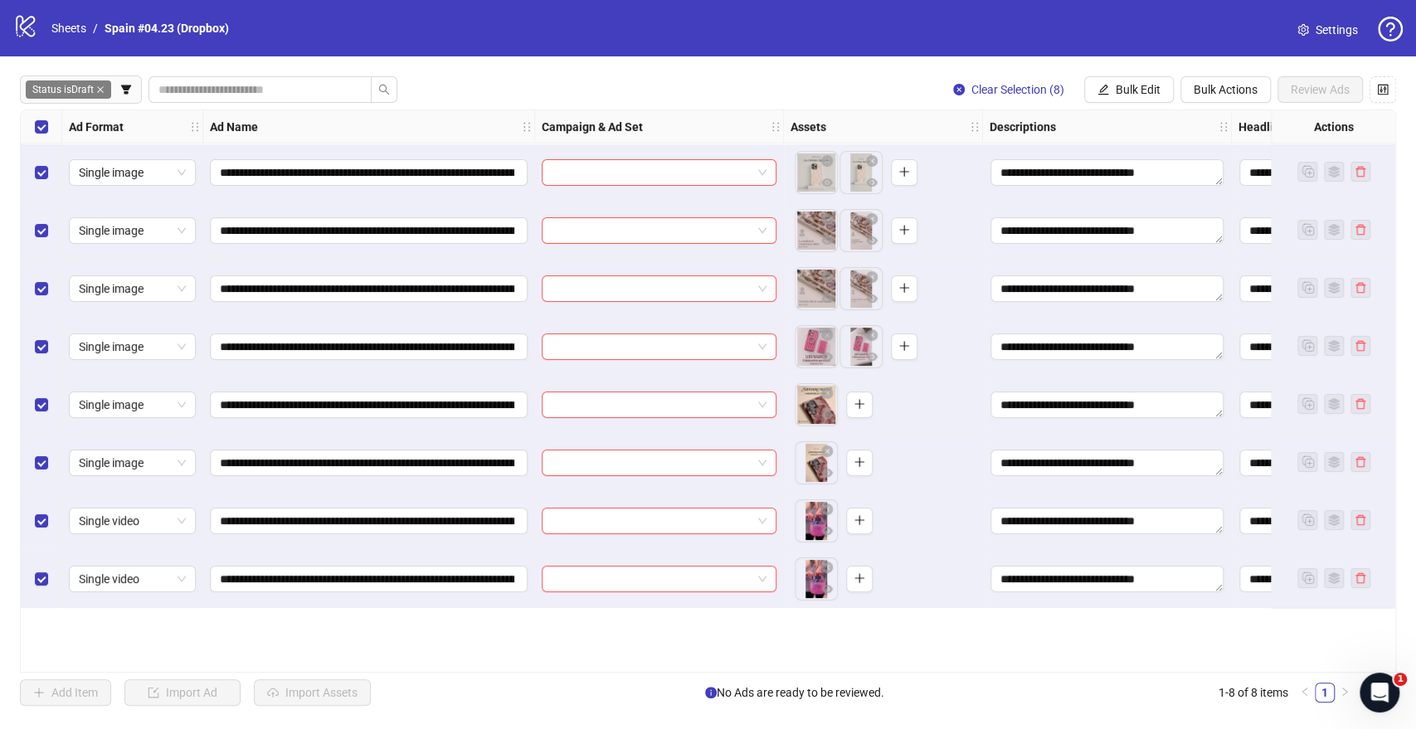
drag, startPoint x: 1151, startPoint y: 87, endPoint x: 1145, endPoint y: 113, distance: 26.6
click at [1151, 87] on span "Bulk Edit" at bounding box center [1138, 89] width 45 height 13
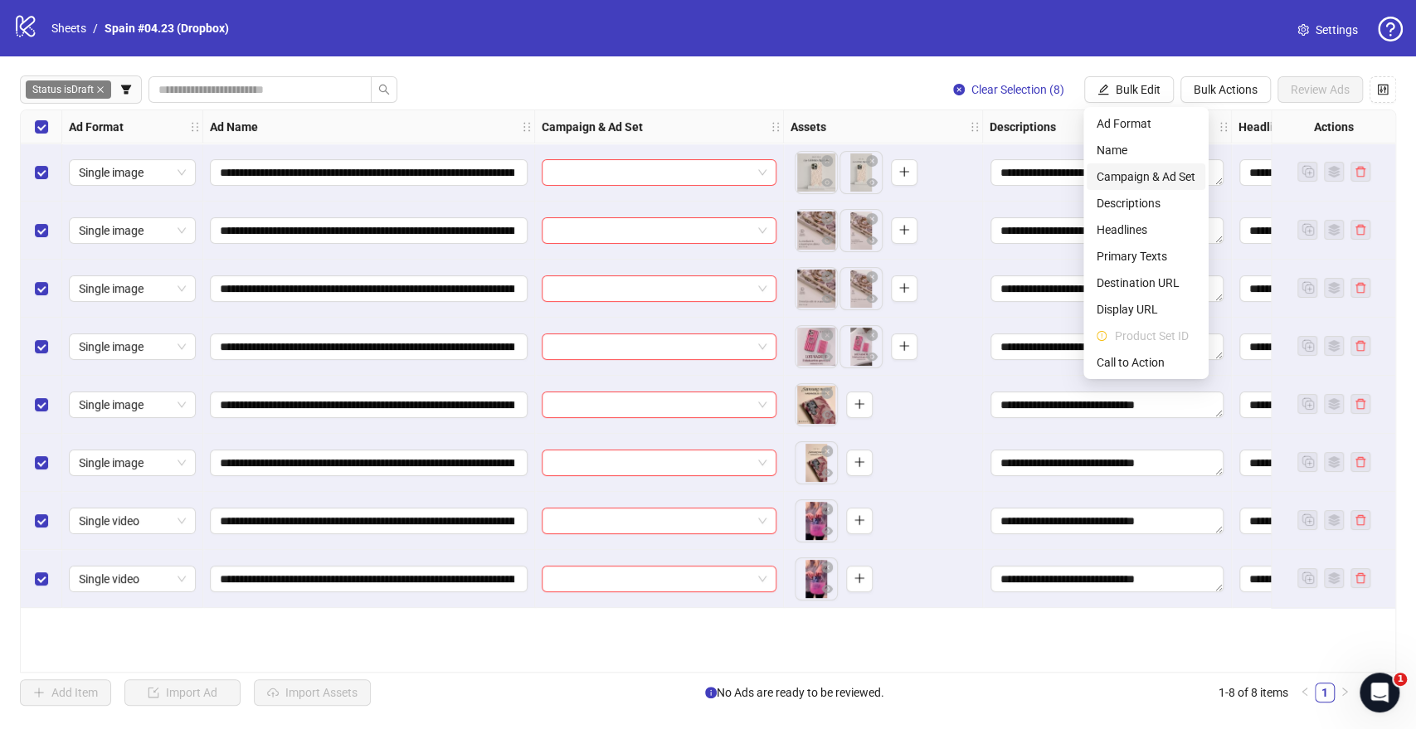
click at [1138, 174] on span "Campaign & Ad Set" at bounding box center [1145, 177] width 99 height 18
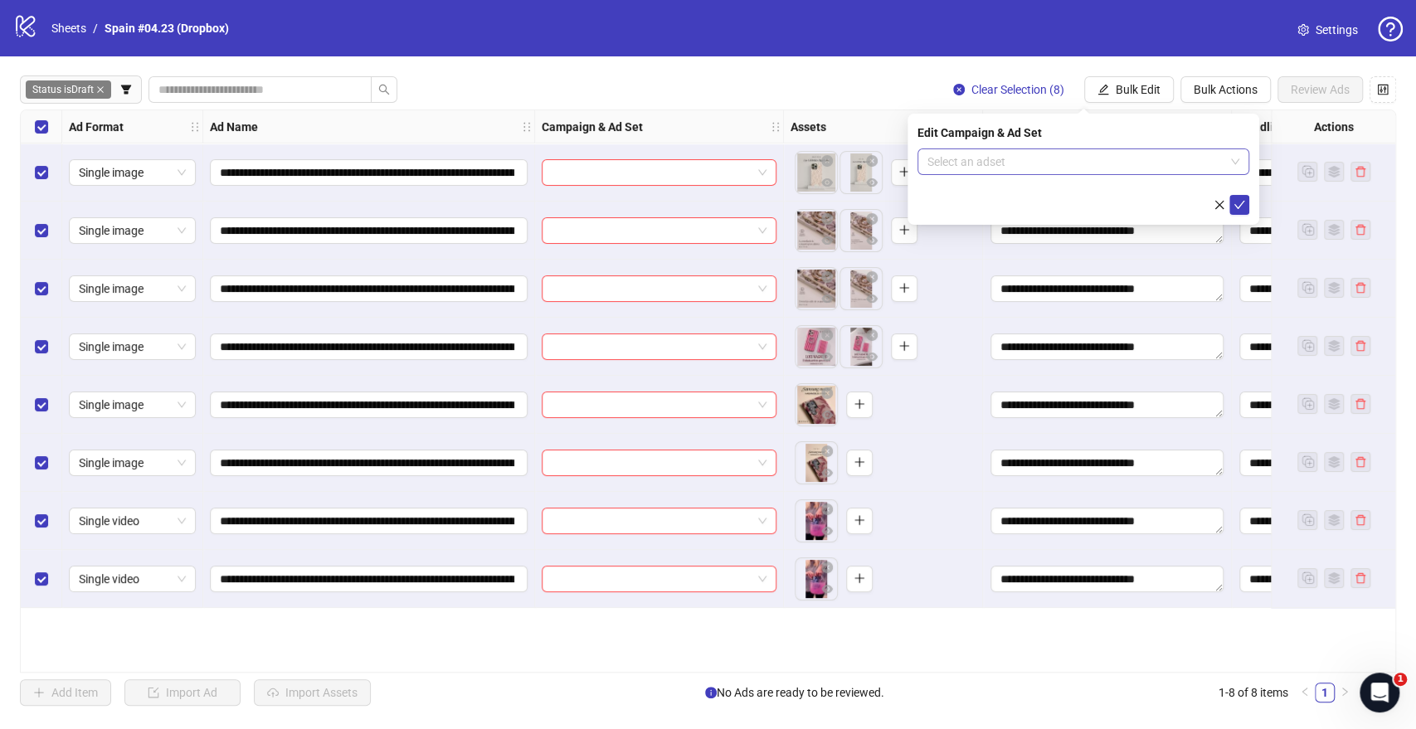
click at [989, 170] on input "search" at bounding box center [1075, 161] width 297 height 25
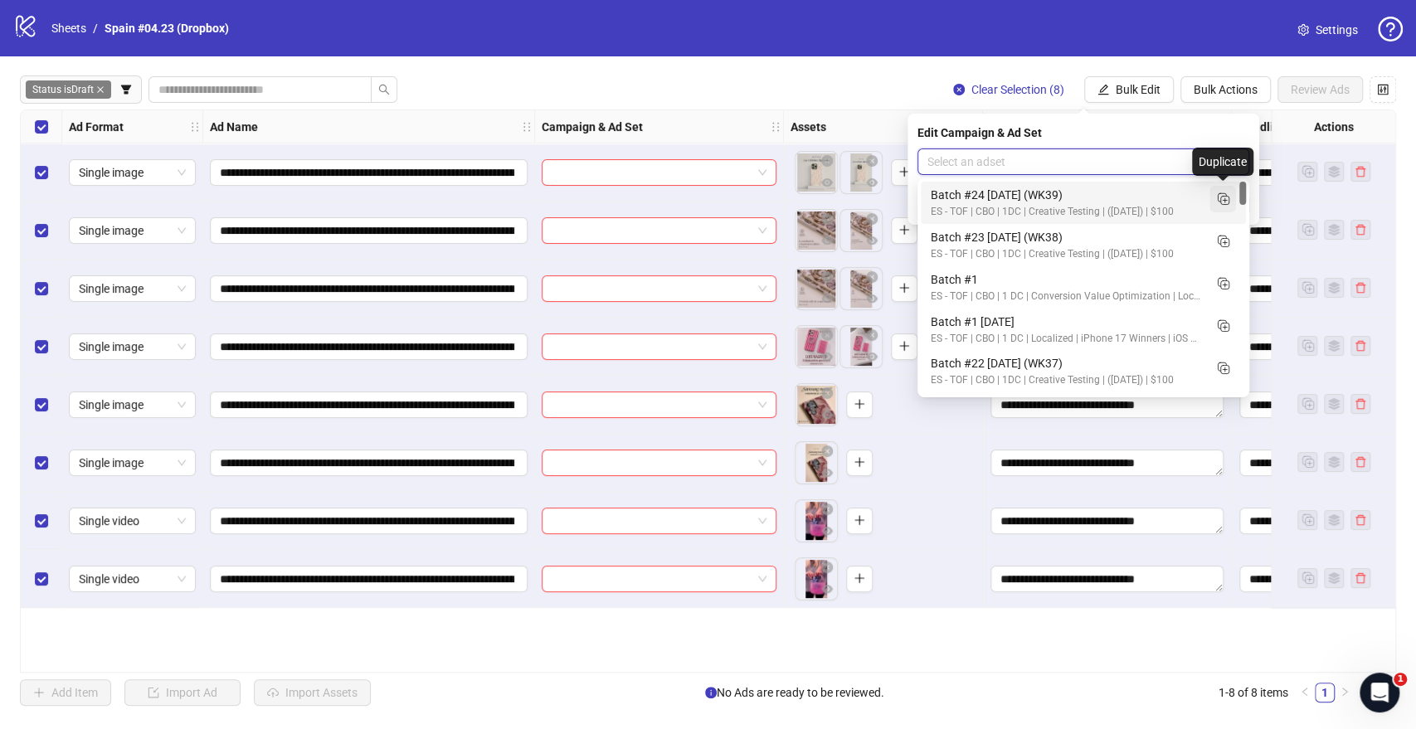
click at [1225, 198] on icon "Duplicate" at bounding box center [1222, 198] width 17 height 17
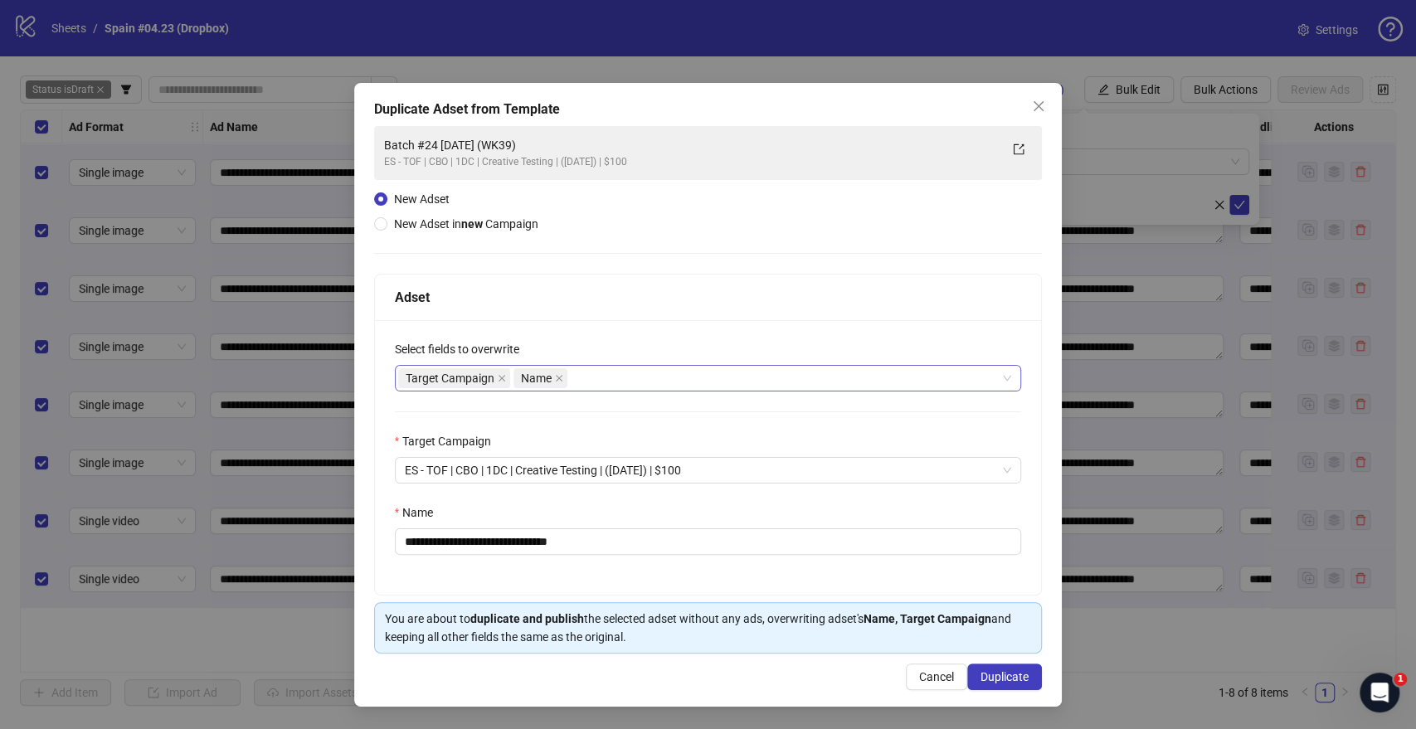
click at [604, 379] on div "Target Campaign Name" at bounding box center [699, 378] width 603 height 23
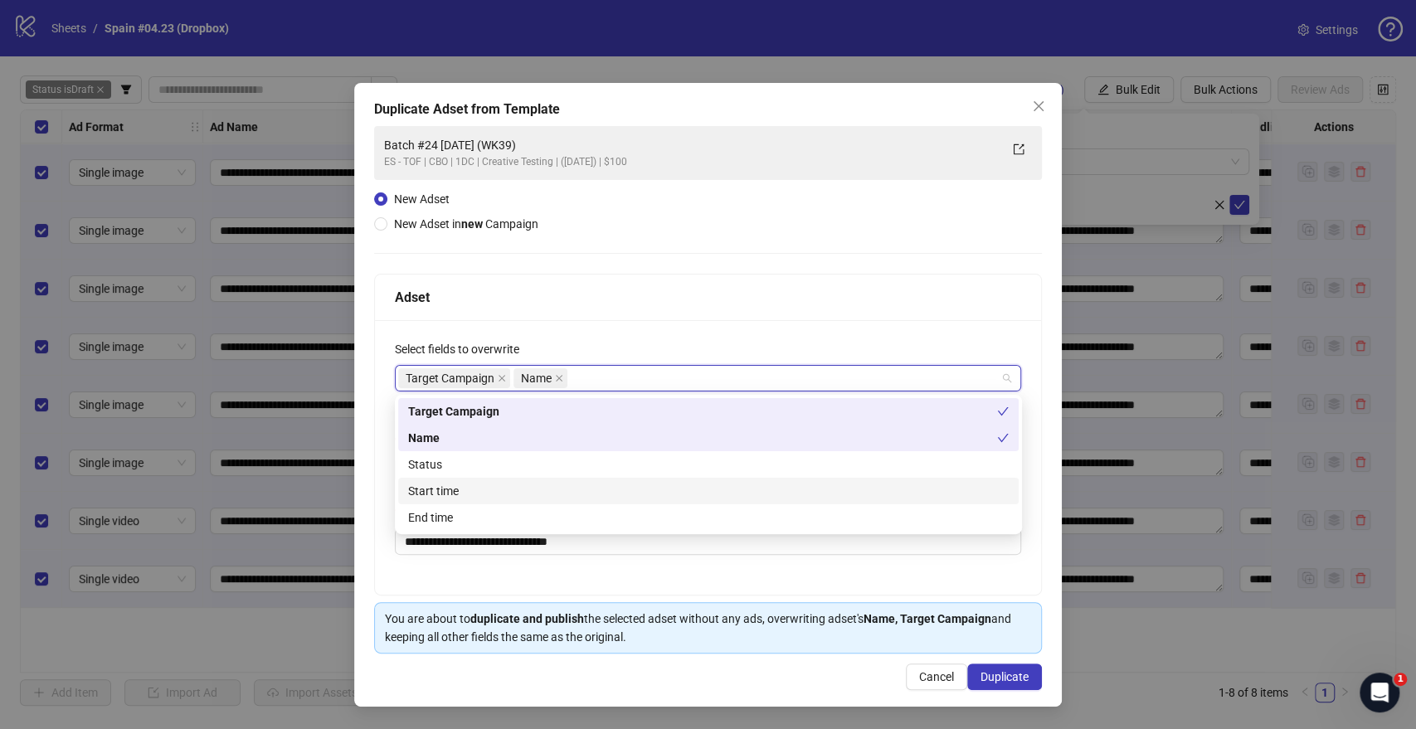
click at [422, 483] on div "Start time" at bounding box center [708, 491] width 600 height 18
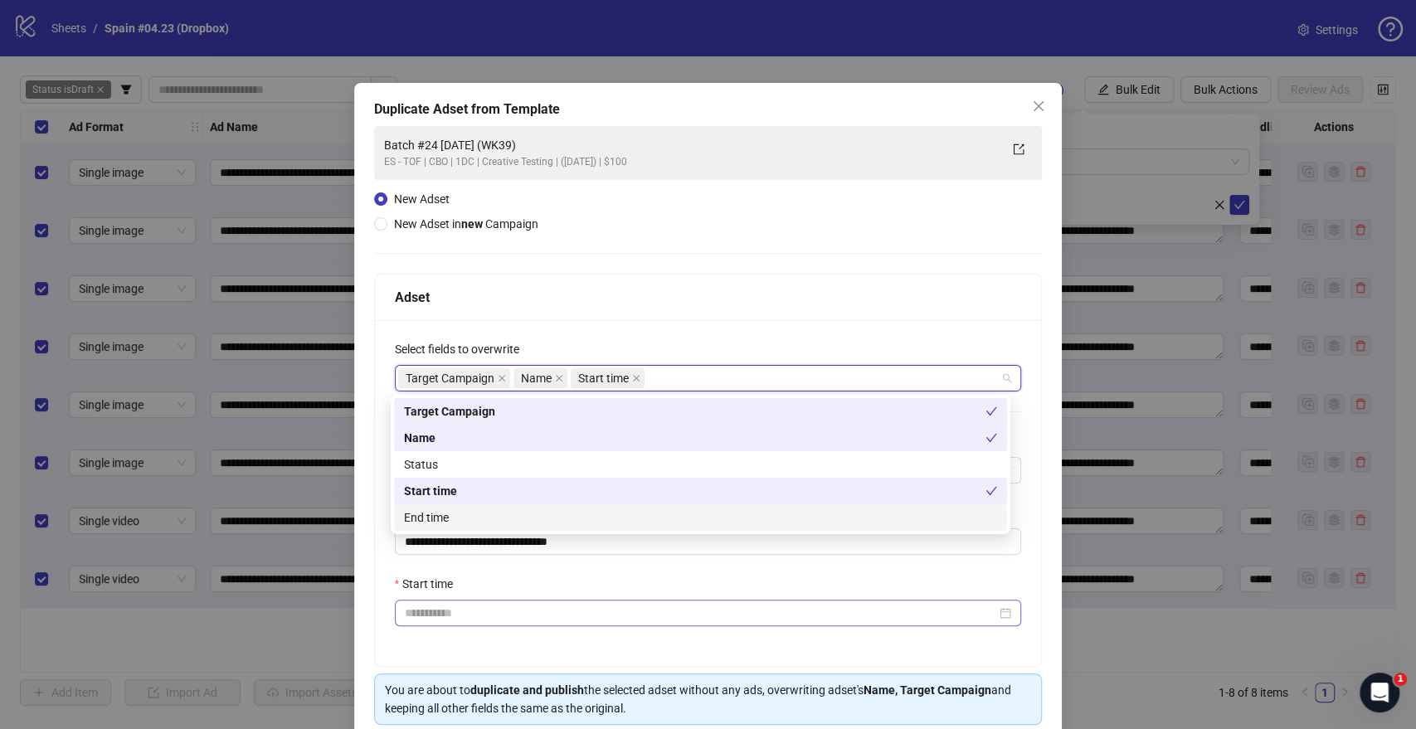
click at [424, 625] on div at bounding box center [708, 613] width 627 height 27
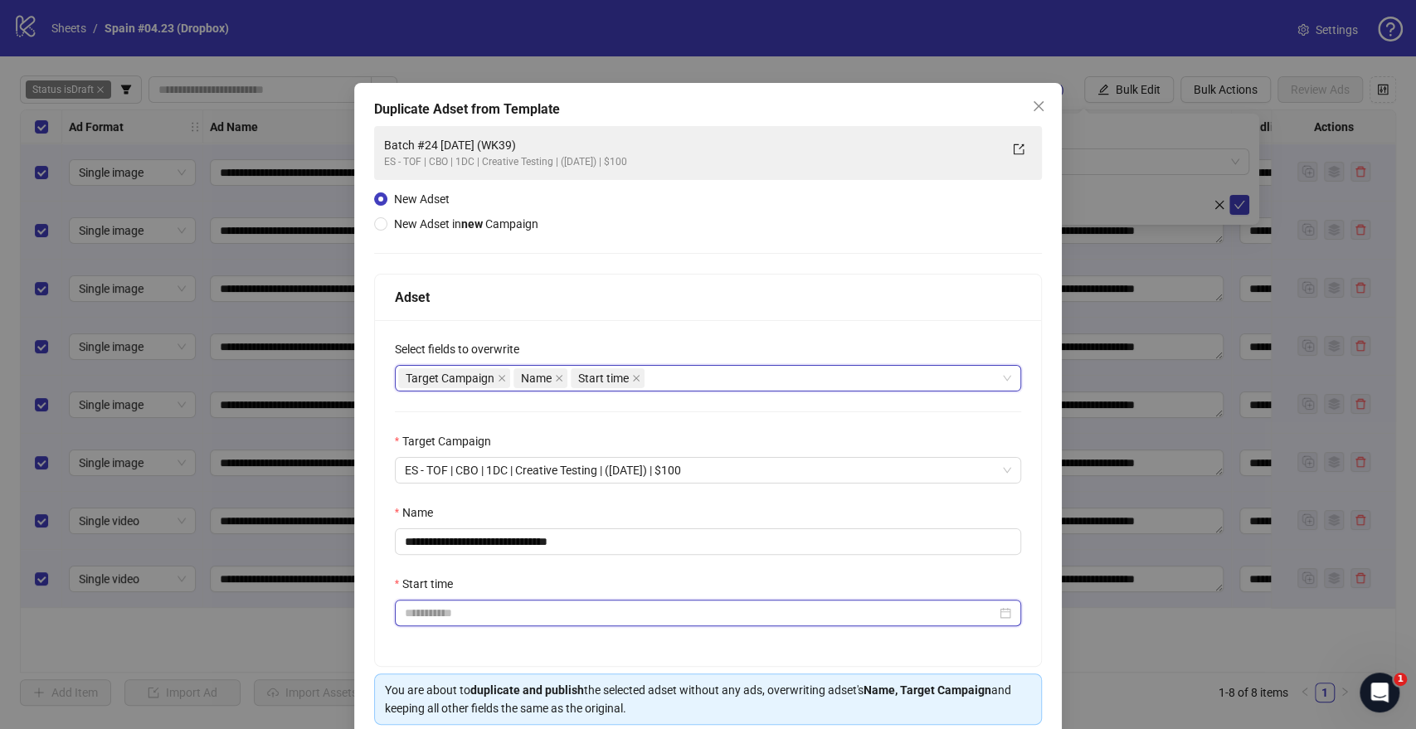
click at [430, 611] on input "Start time" at bounding box center [701, 613] width 592 height 18
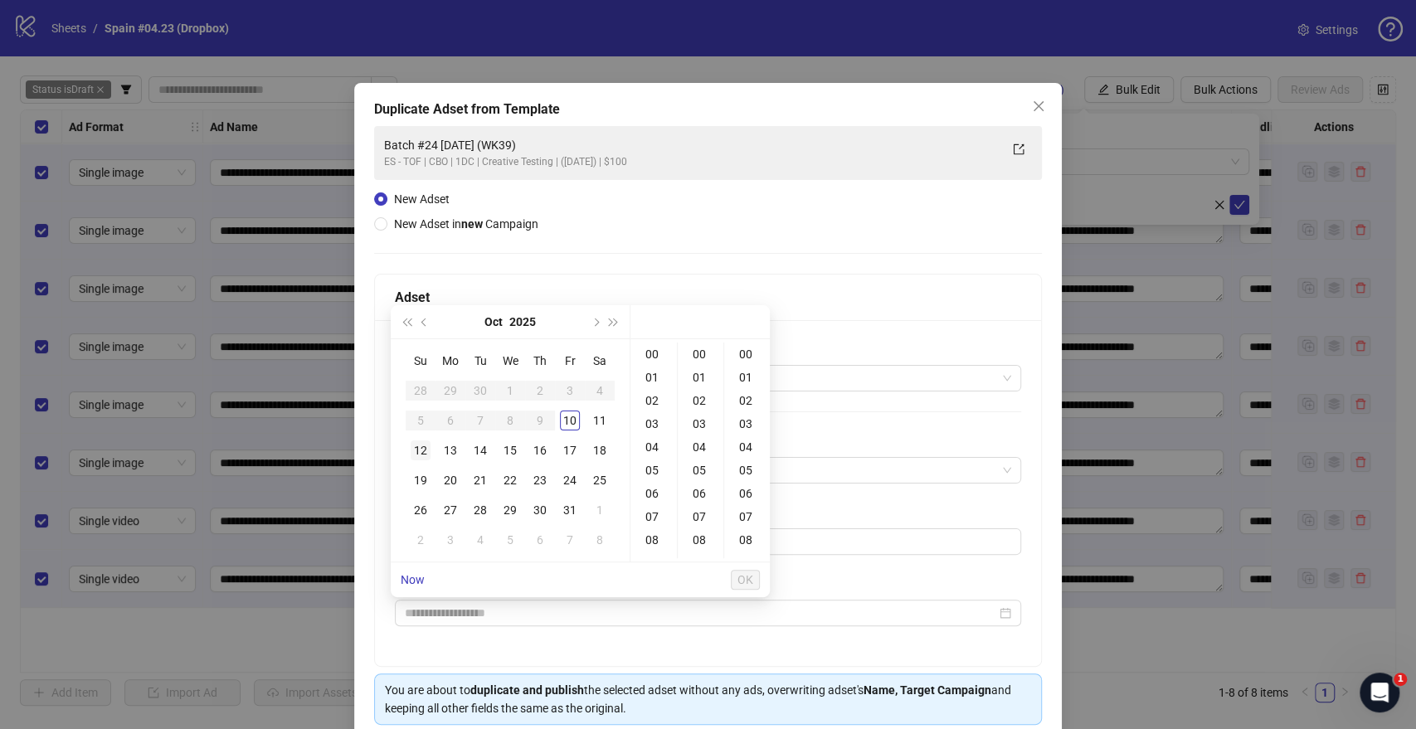
click at [423, 453] on div "12" at bounding box center [421, 450] width 20 height 20
click at [649, 469] on div "09" at bounding box center [654, 470] width 40 height 23
type input "**********"
click at [747, 574] on span "OK" at bounding box center [745, 579] width 16 height 13
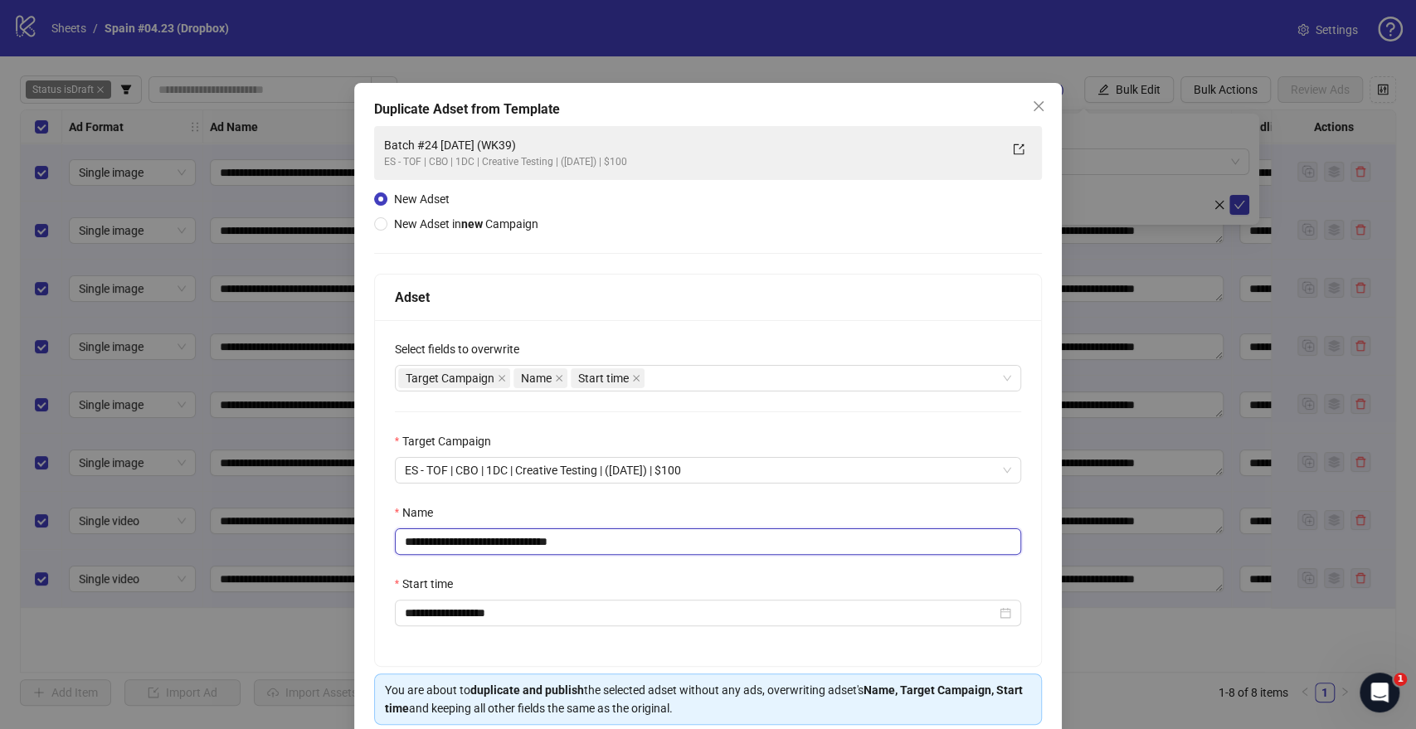
click at [517, 540] on input "**********" at bounding box center [708, 541] width 627 height 27
click at [451, 539] on input "**********" at bounding box center [708, 541] width 627 height 27
click at [550, 541] on input "**********" at bounding box center [708, 541] width 627 height 27
drag, startPoint x: 561, startPoint y: 541, endPoint x: 722, endPoint y: 547, distance: 161.0
click at [722, 547] on input "**********" at bounding box center [708, 541] width 627 height 27
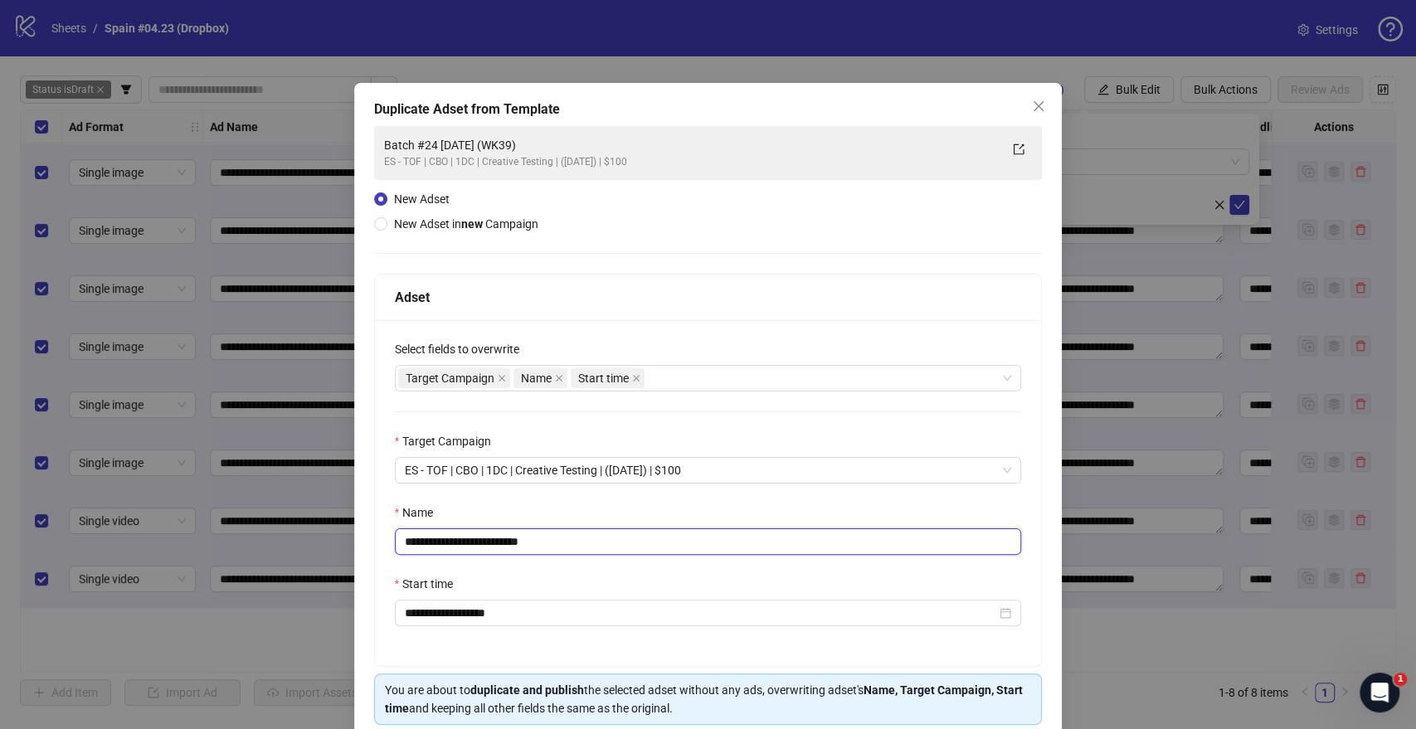
type input "**********"
click at [723, 493] on div "**********" at bounding box center [708, 493] width 667 height 346
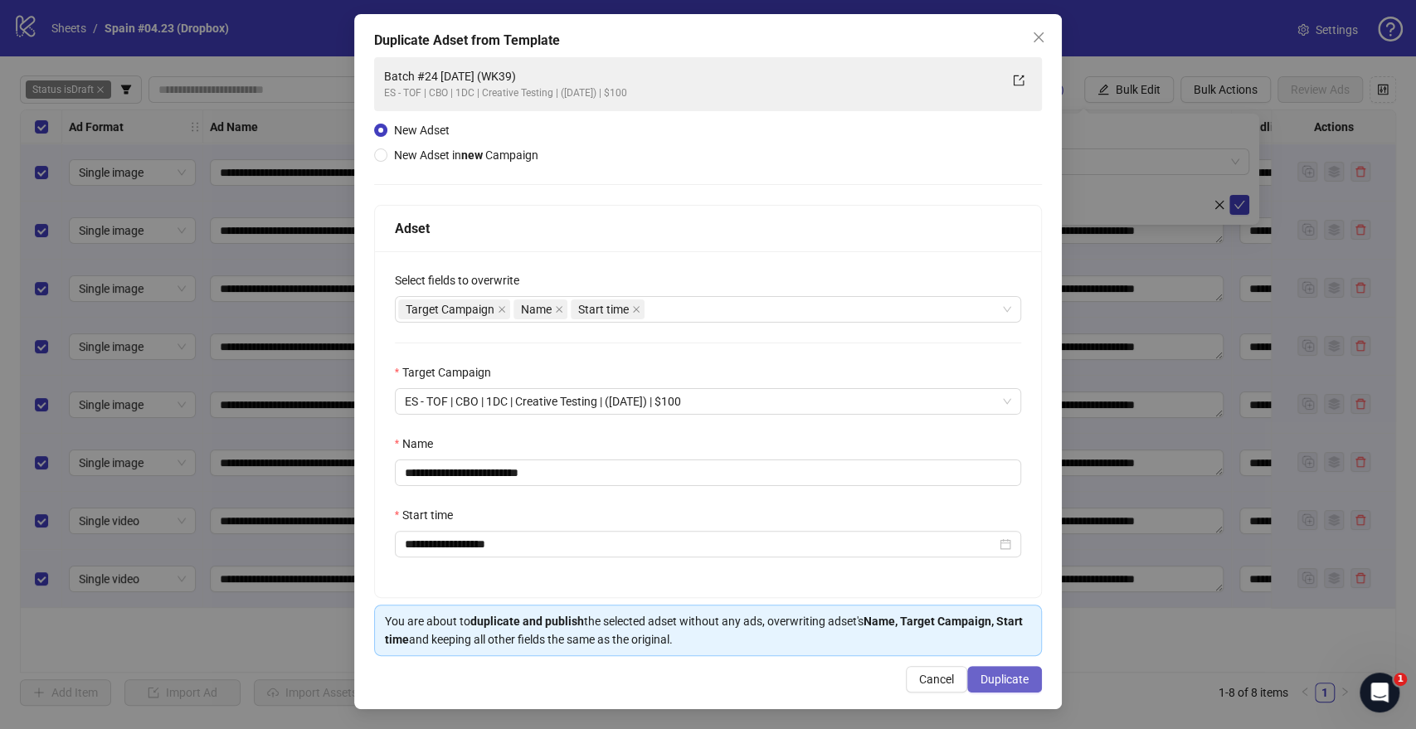
click at [980, 682] on span "Duplicate" at bounding box center [1004, 679] width 48 height 13
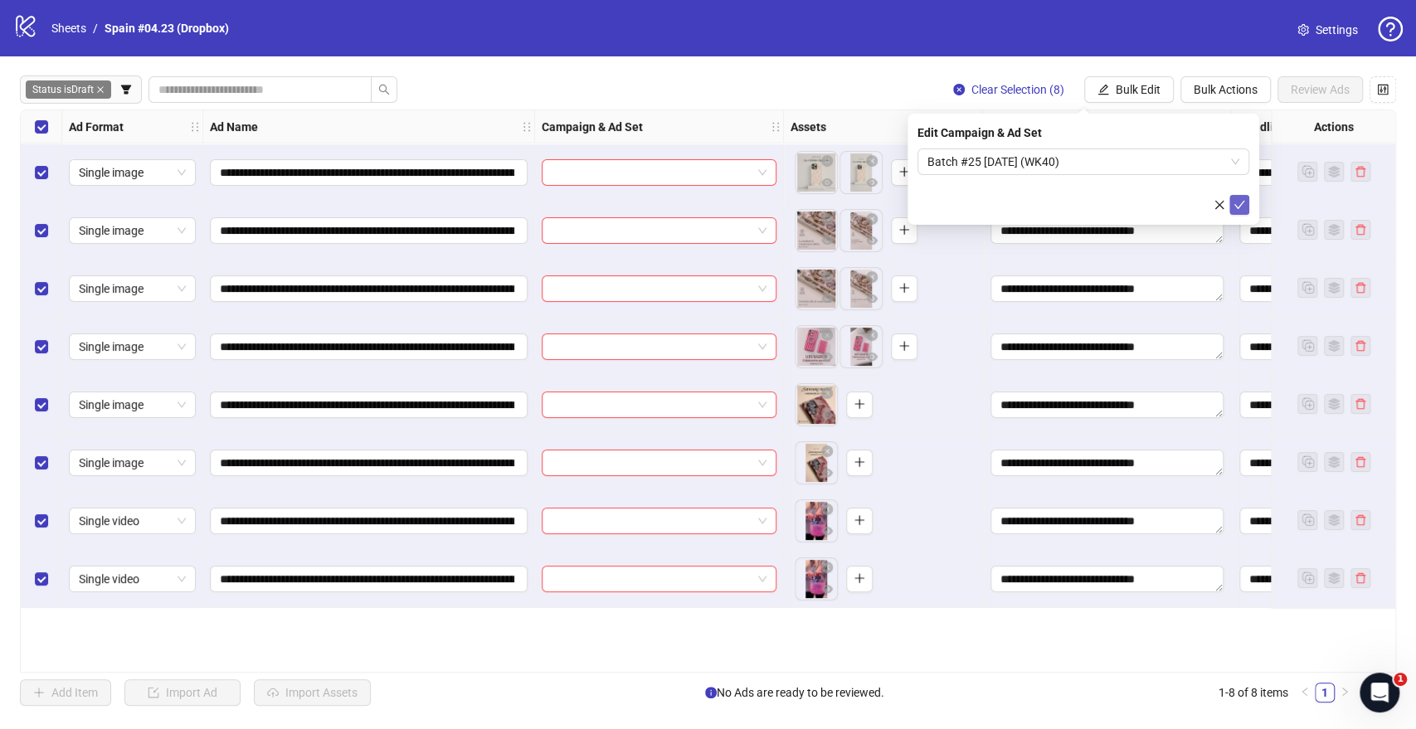
click at [1242, 202] on icon "check" at bounding box center [1239, 205] width 11 height 8
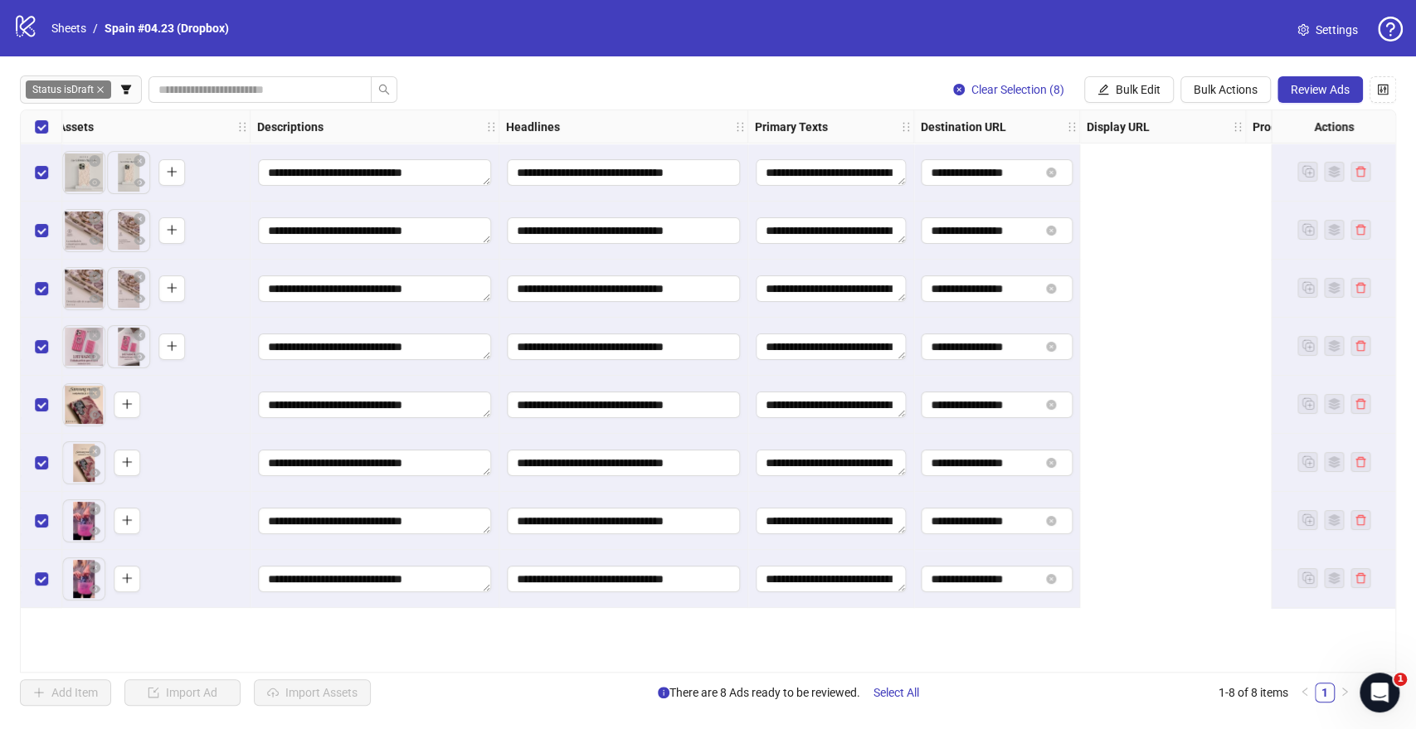
scroll to position [0, 0]
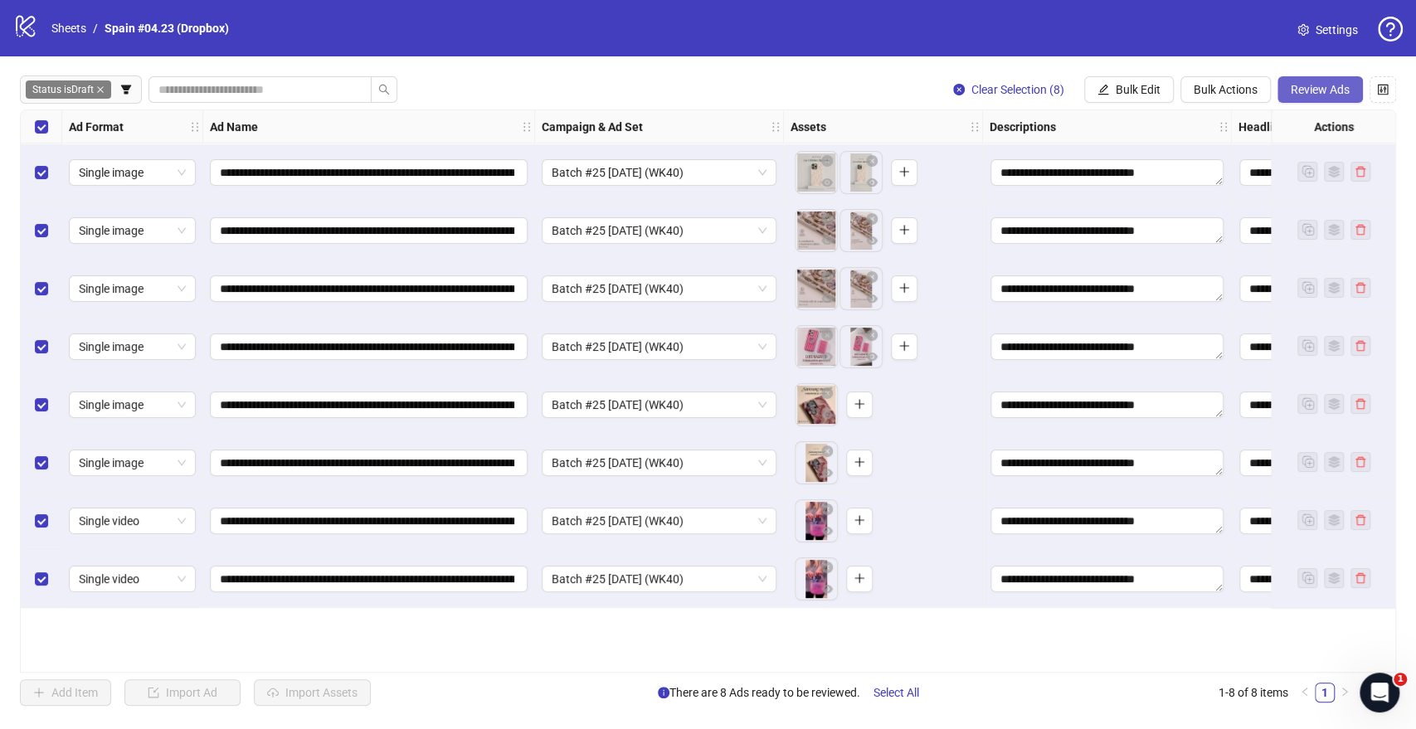
click at [1293, 88] on span "Review Ads" at bounding box center [1320, 89] width 59 height 13
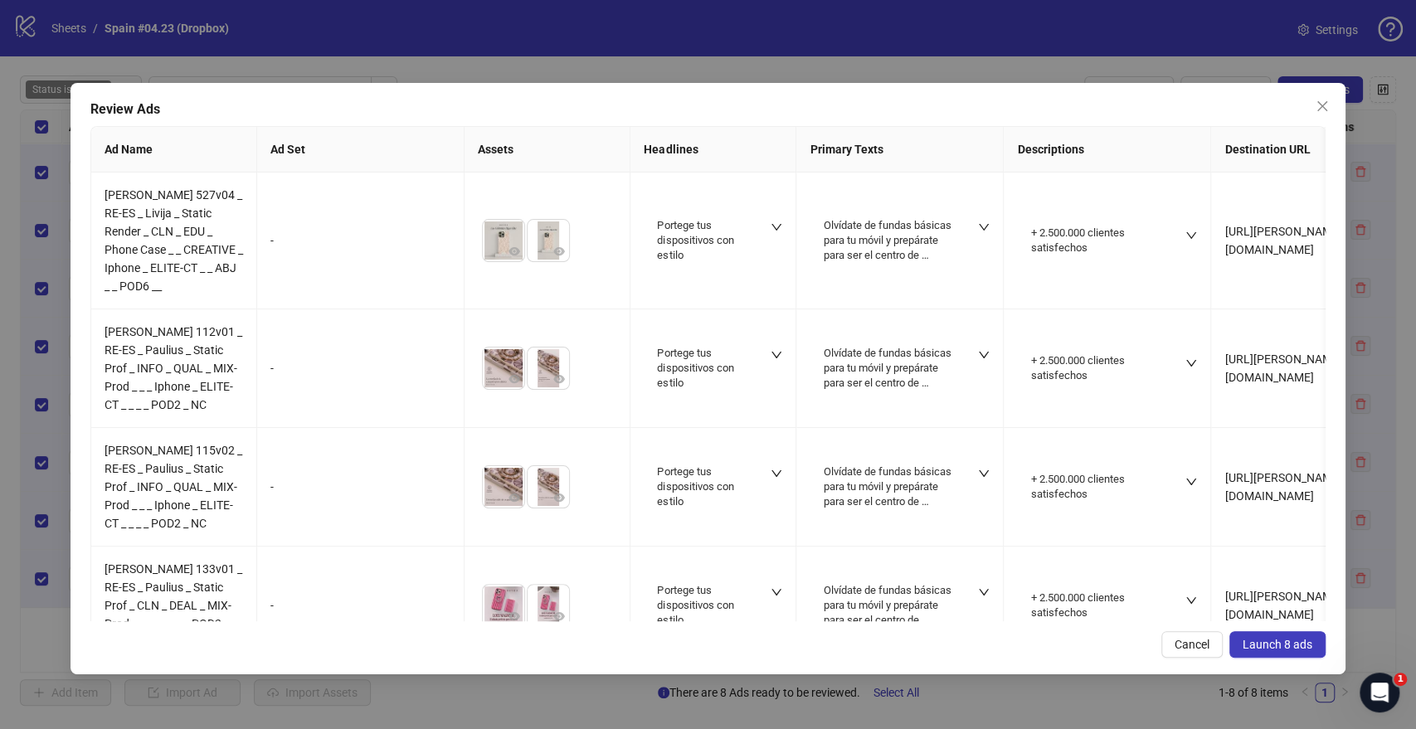
click at [1272, 648] on span "Launch 8 ads" at bounding box center [1277, 644] width 70 height 13
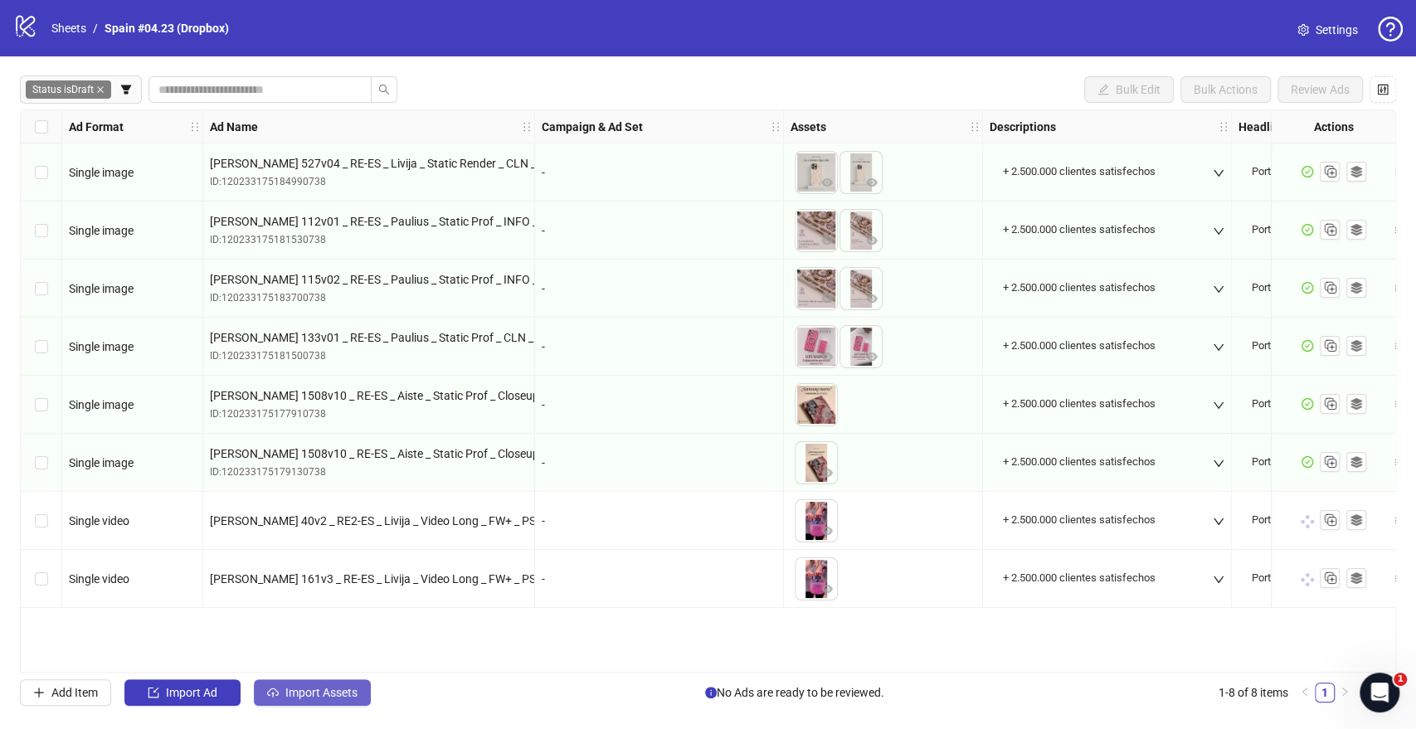
click at [328, 702] on button "Import Assets" at bounding box center [312, 692] width 117 height 27
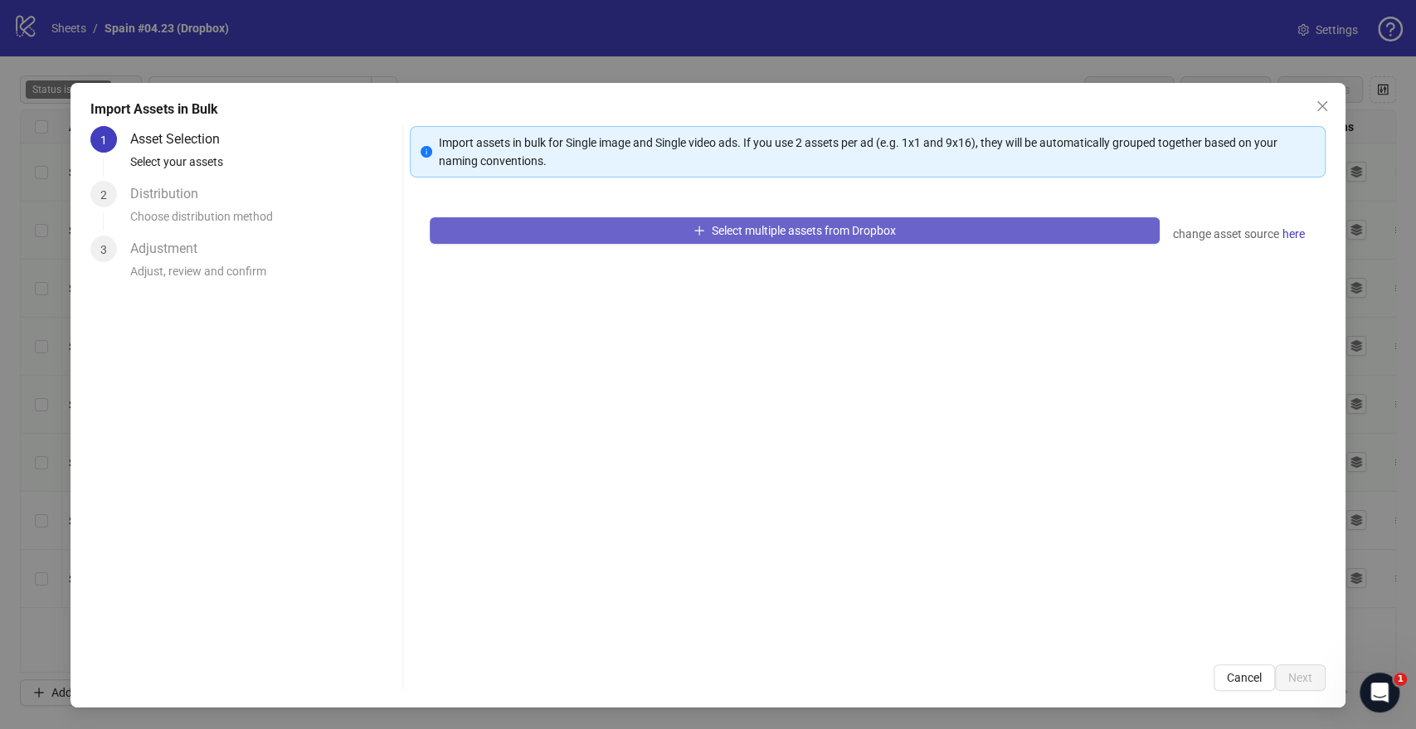
click at [647, 226] on button "Select multiple assets from Dropbox" at bounding box center [794, 230] width 729 height 27
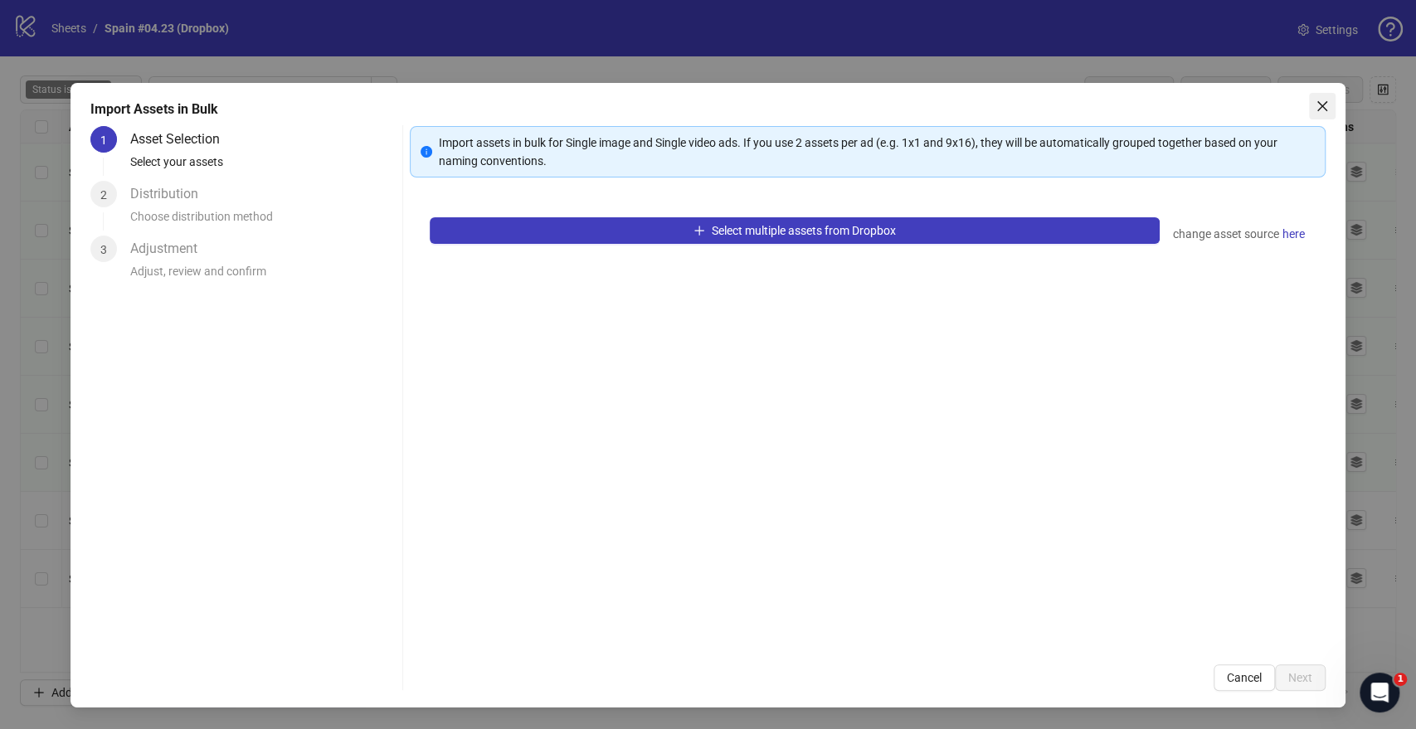
click at [1321, 107] on icon "close" at bounding box center [1321, 106] width 13 height 13
click at [1320, 104] on div "Import Assets in Bulk 1 Asset Selection Select your assets 2 Distribution Choos…" at bounding box center [708, 364] width 1416 height 729
click at [437, 64] on div "Import Assets in Bulk 1 Asset Selection Select your assets 2 Distribution Choos…" at bounding box center [708, 364] width 1416 height 729
click at [1325, 109] on div "Import Assets in Bulk 1 Asset Selection Select your assets 2 Distribution Choos…" at bounding box center [708, 364] width 1416 height 729
click at [265, 57] on div "Import Assets in Bulk 1 Asset Selection Select your assets 2 Distribution Choos…" at bounding box center [708, 364] width 1416 height 729
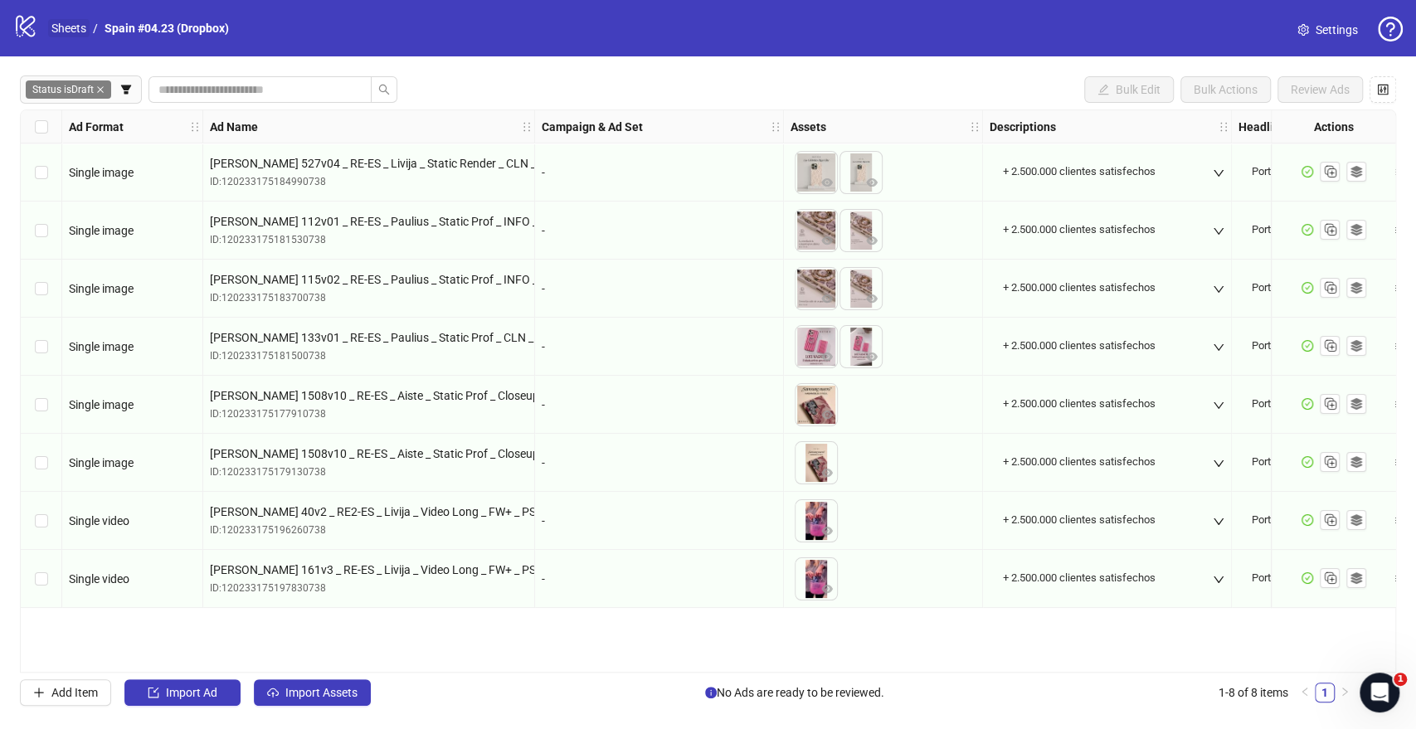
click at [70, 22] on link "Sheets" at bounding box center [68, 28] width 41 height 18
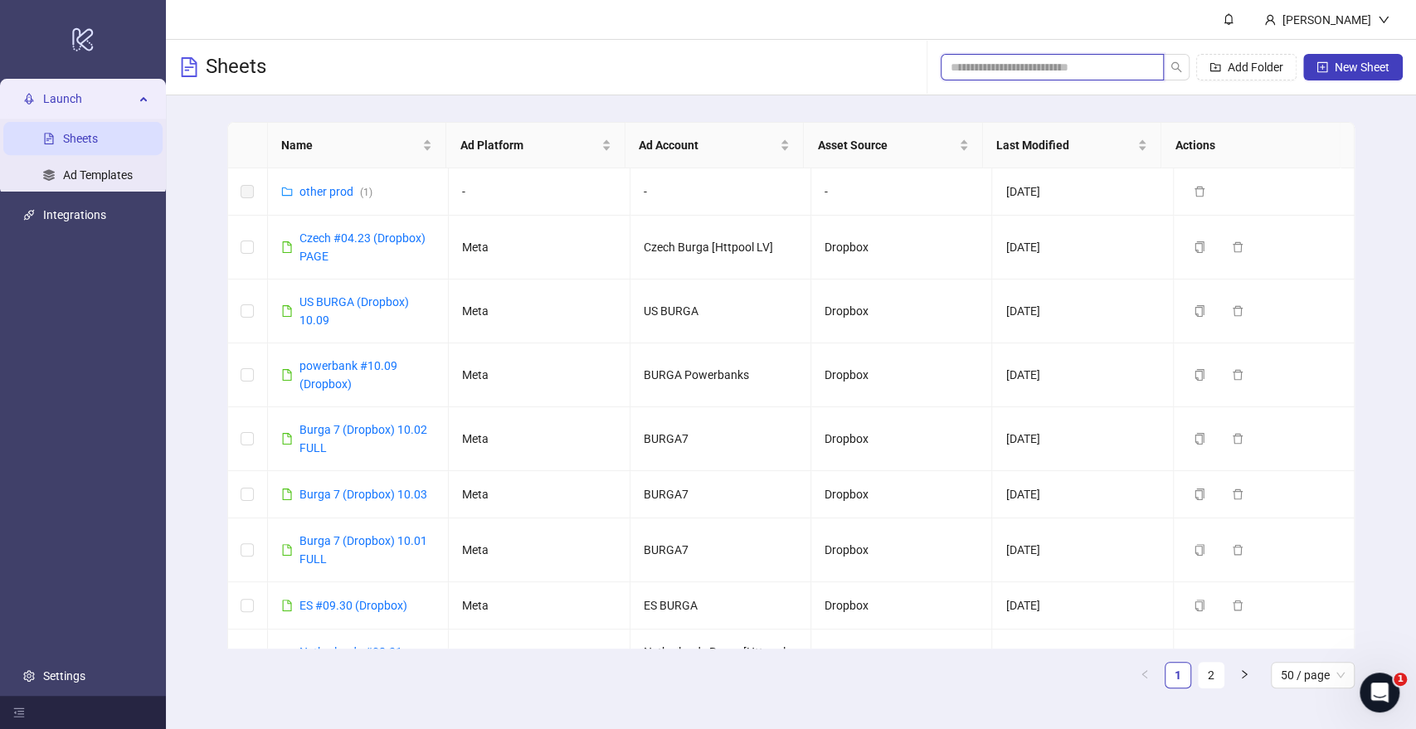
click at [971, 62] on input "search" at bounding box center [1045, 67] width 190 height 18
type input "**"
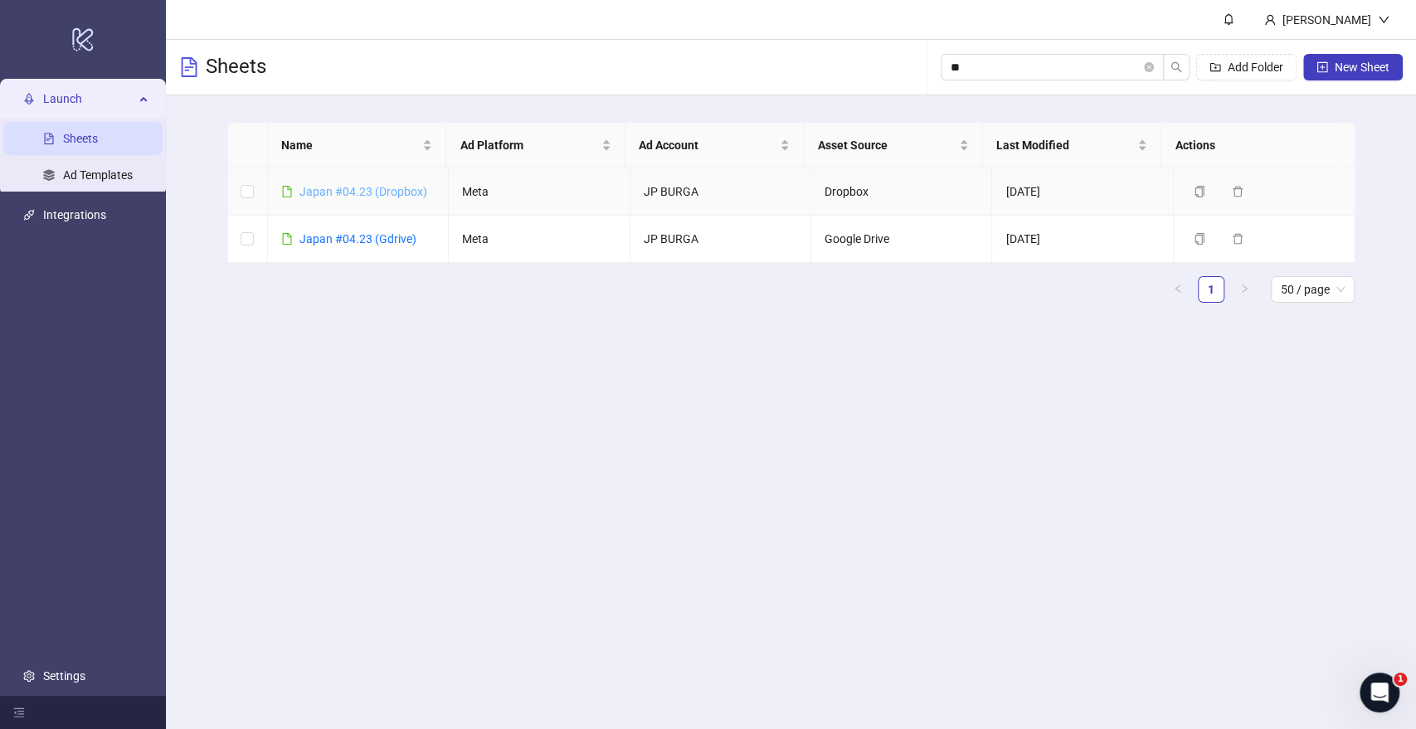
click at [373, 191] on link "Japan #04.23 (Dropbox)" at bounding box center [363, 191] width 128 height 13
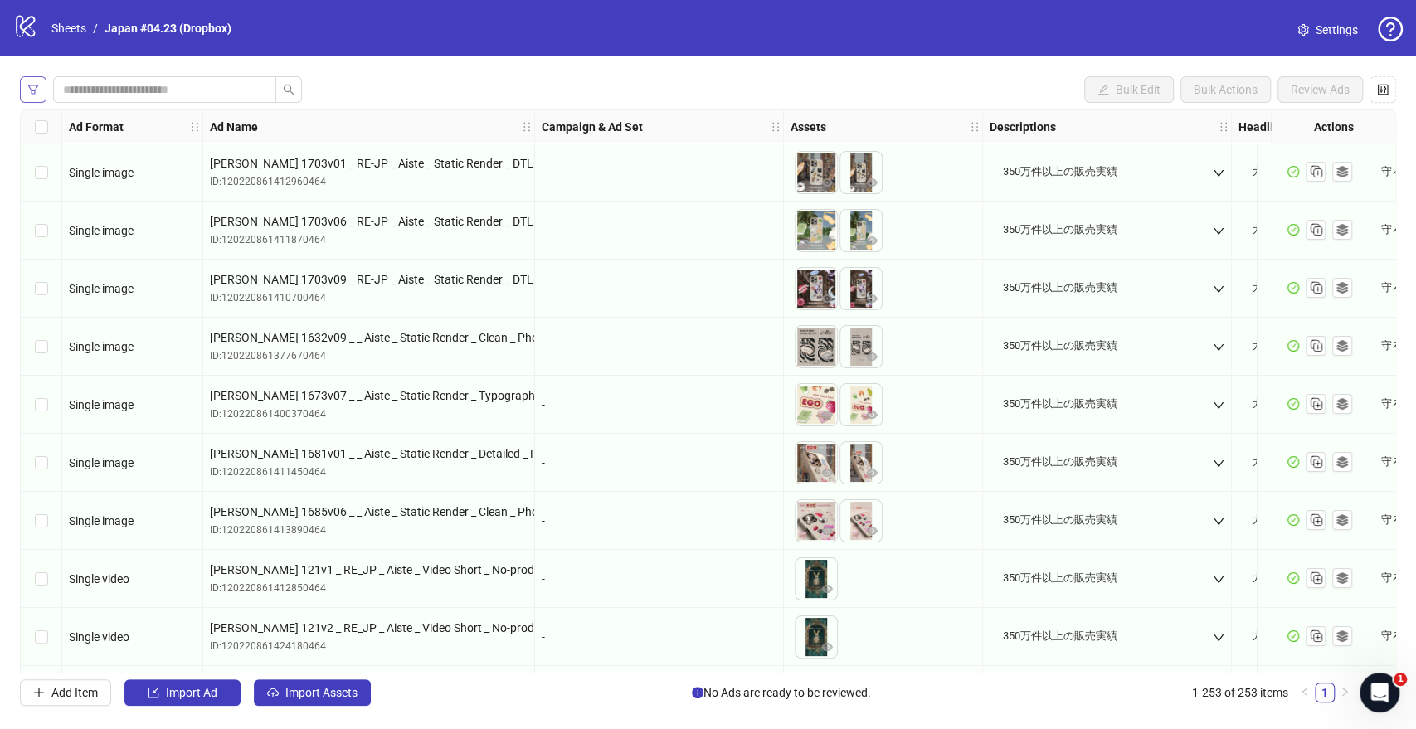
click at [32, 90] on icon "filter" at bounding box center [33, 90] width 12 height 12
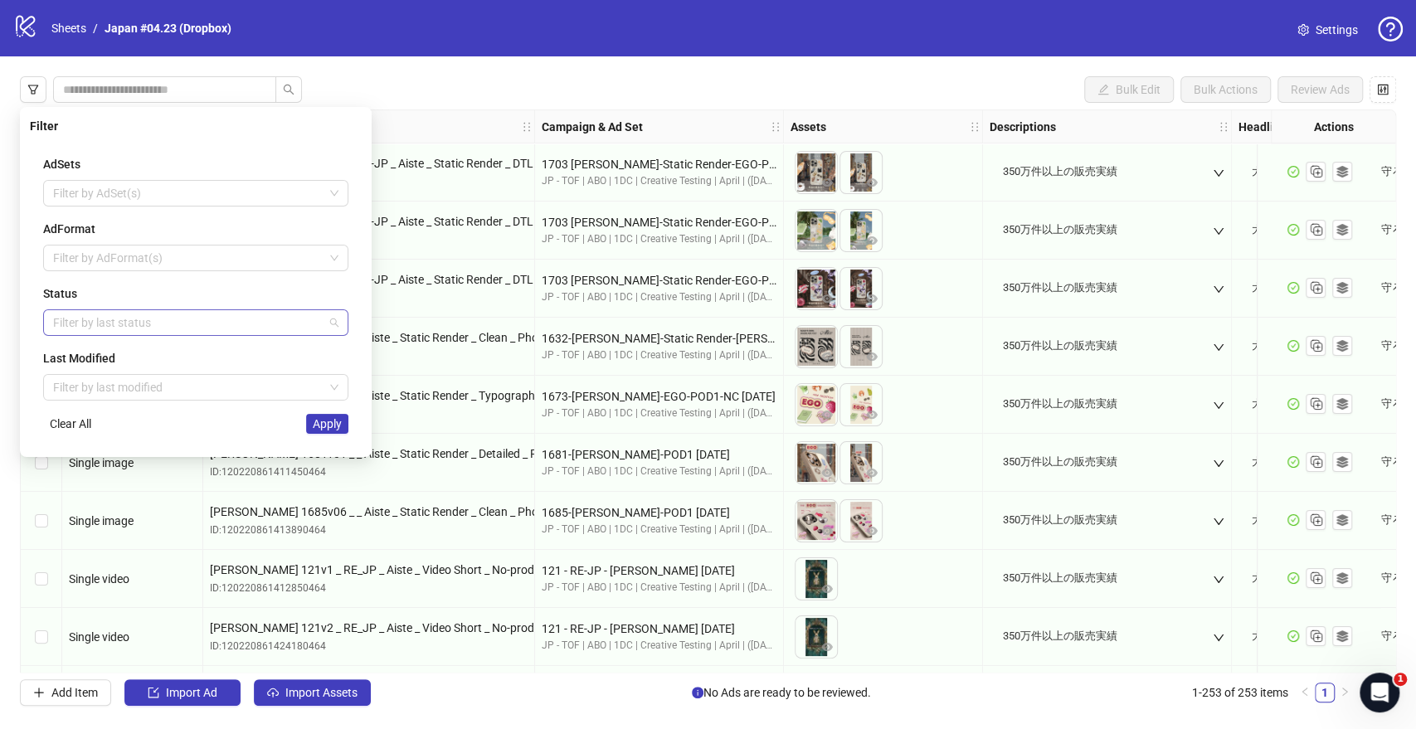
click at [163, 323] on div at bounding box center [186, 322] width 281 height 23
click at [102, 357] on div "Draft" at bounding box center [195, 355] width 279 height 18
click at [238, 437] on div "AdSets Filter by AdSet(s) AdFormat Filter by AdFormat(s) Status Draft Last Modi…" at bounding box center [196, 294] width 332 height 305
click at [324, 428] on span "Apply" at bounding box center [327, 423] width 29 height 13
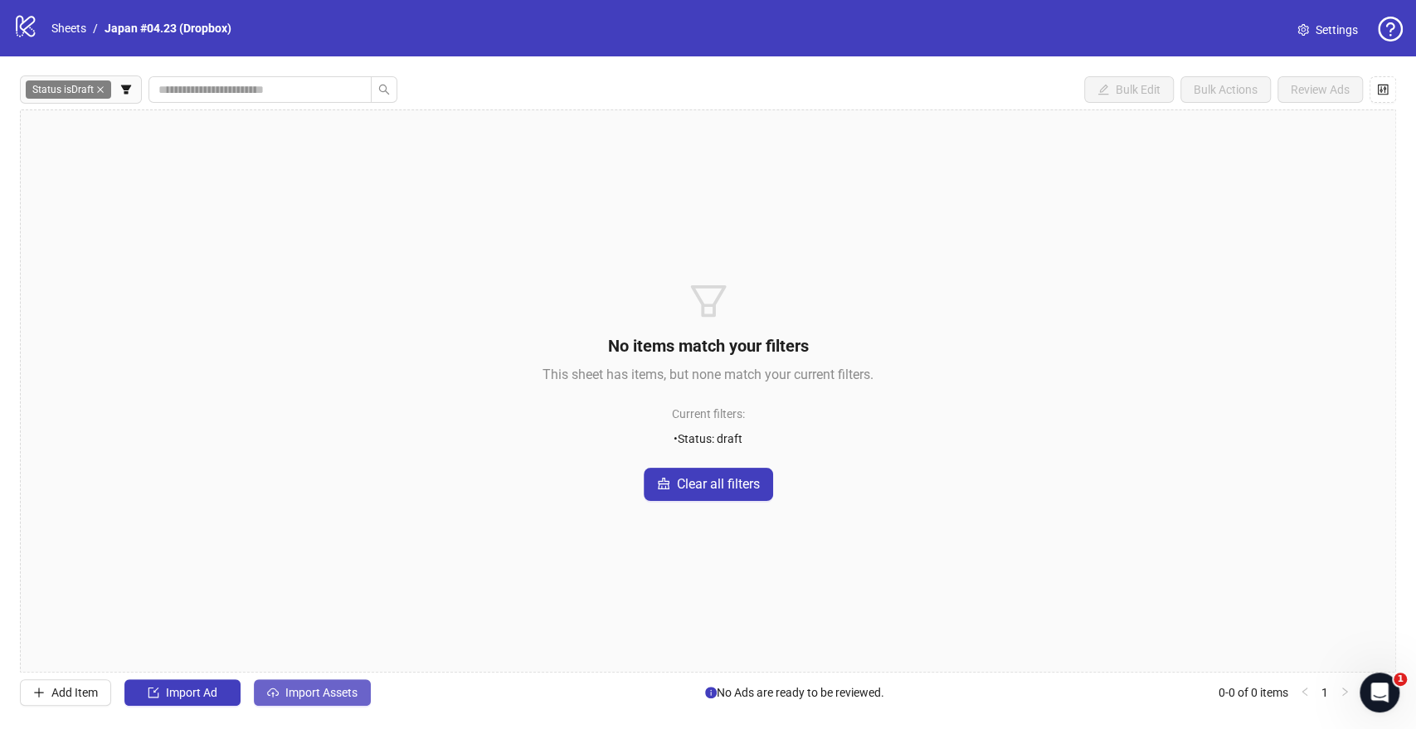
click at [333, 695] on span "Import Assets" at bounding box center [321, 692] width 72 height 13
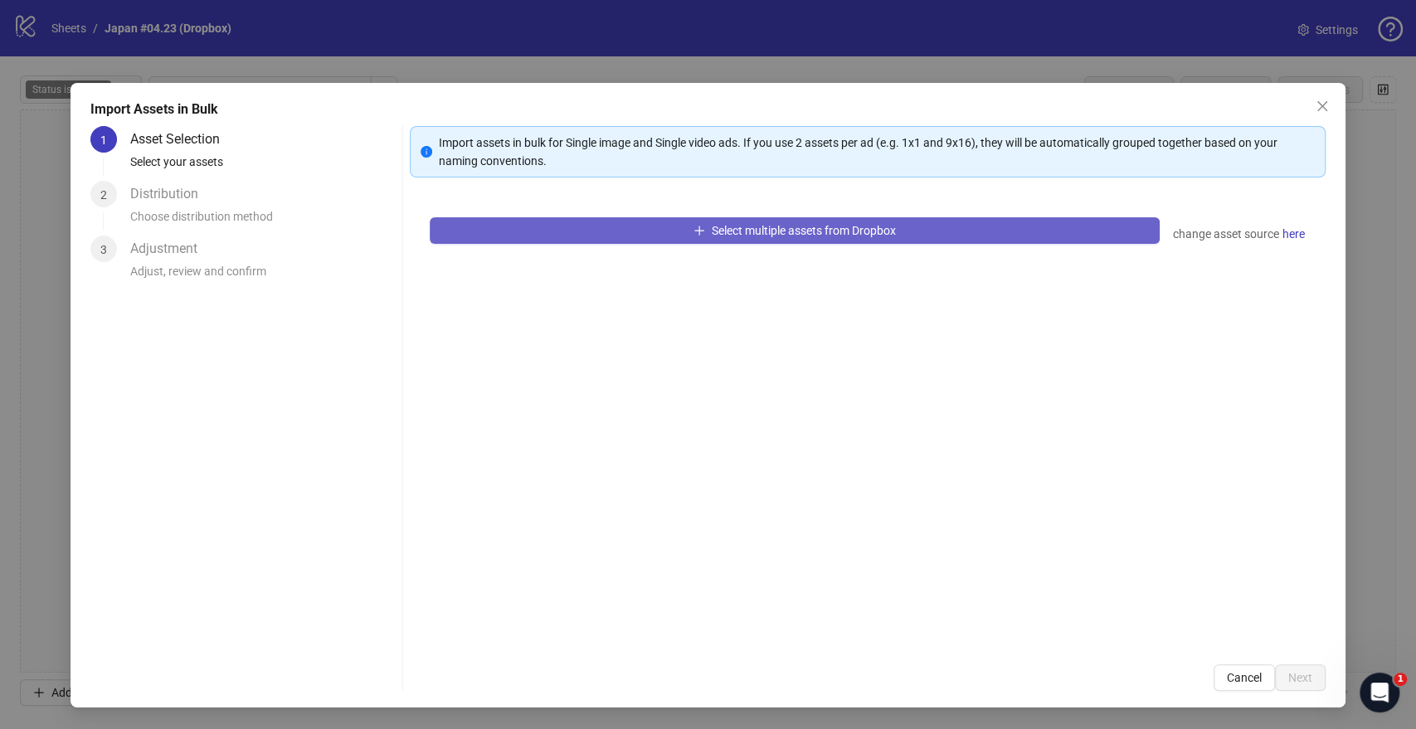
click at [618, 234] on button "Select multiple assets from Dropbox" at bounding box center [794, 230] width 729 height 27
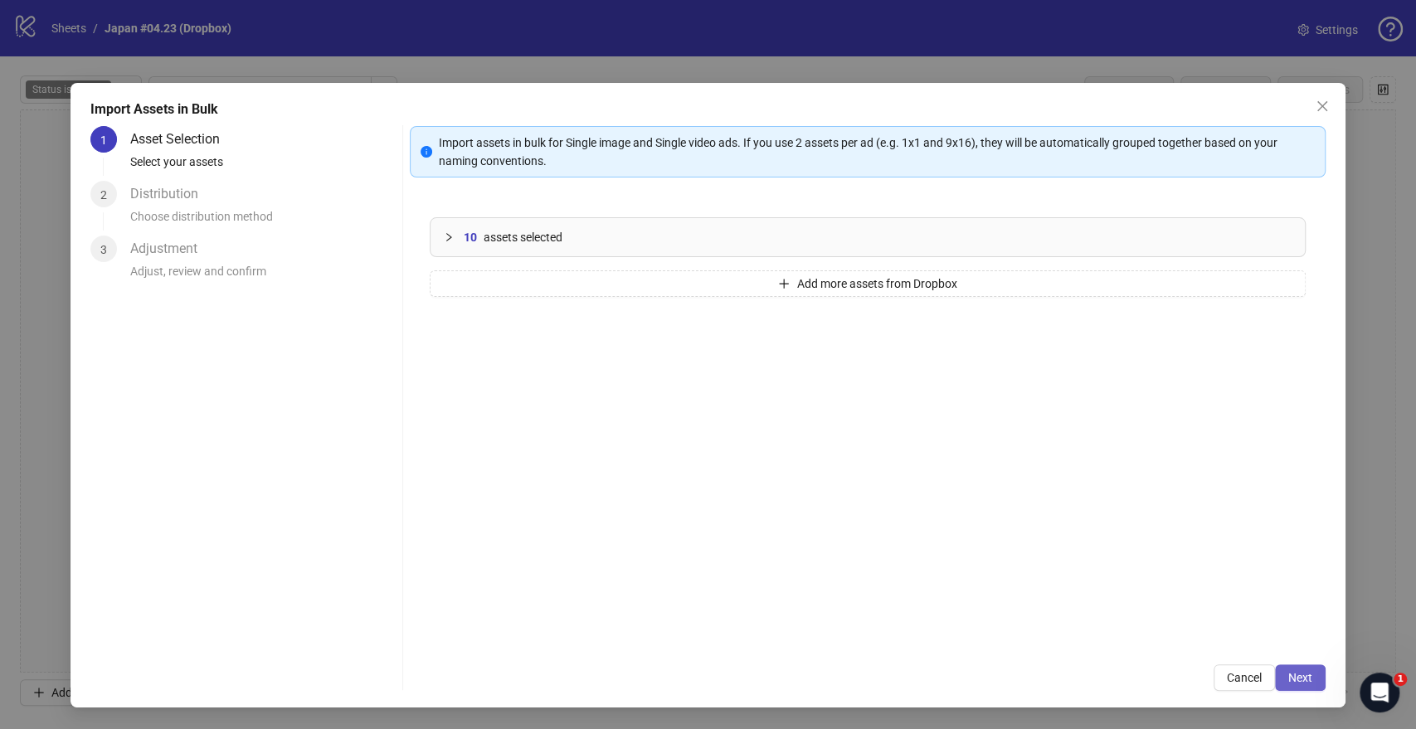
click at [1283, 672] on button "Next" at bounding box center [1300, 677] width 51 height 27
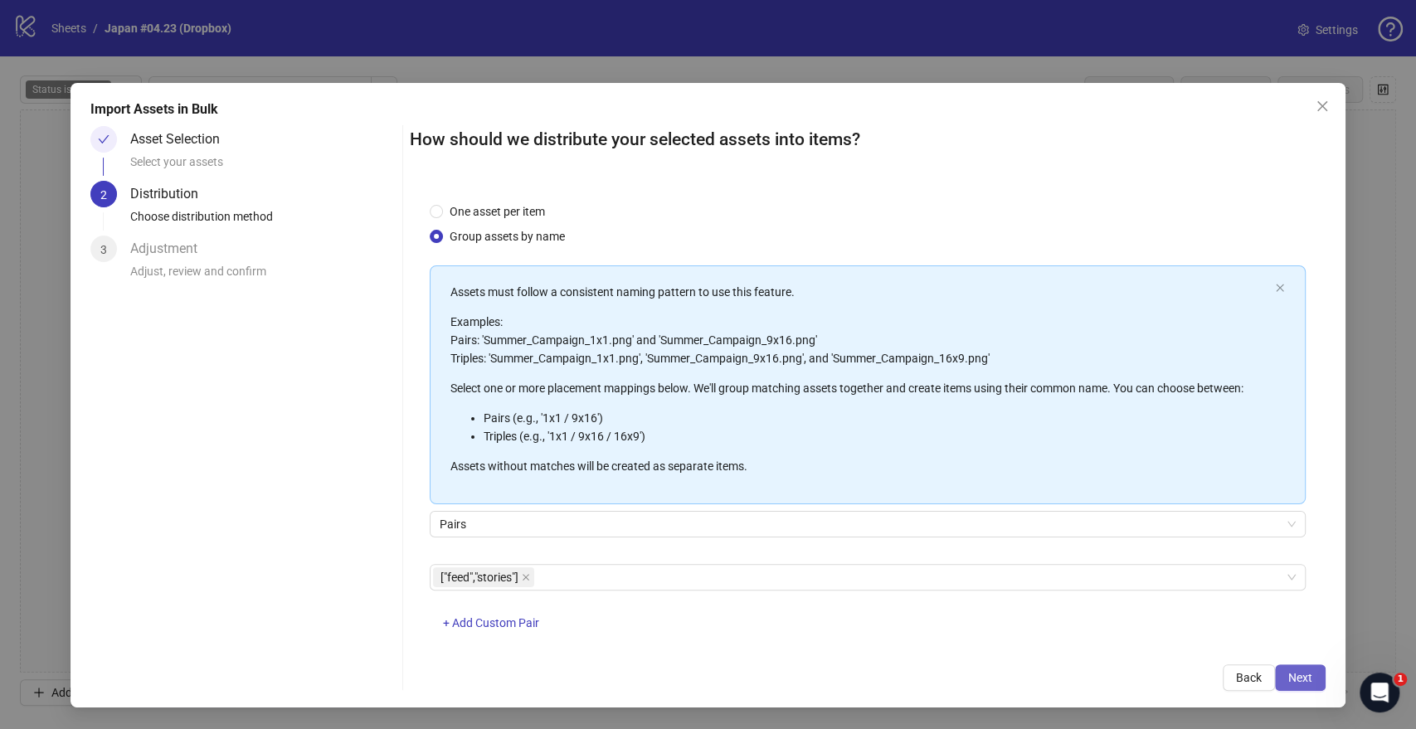
click at [1311, 682] on span "Next" at bounding box center [1300, 677] width 24 height 13
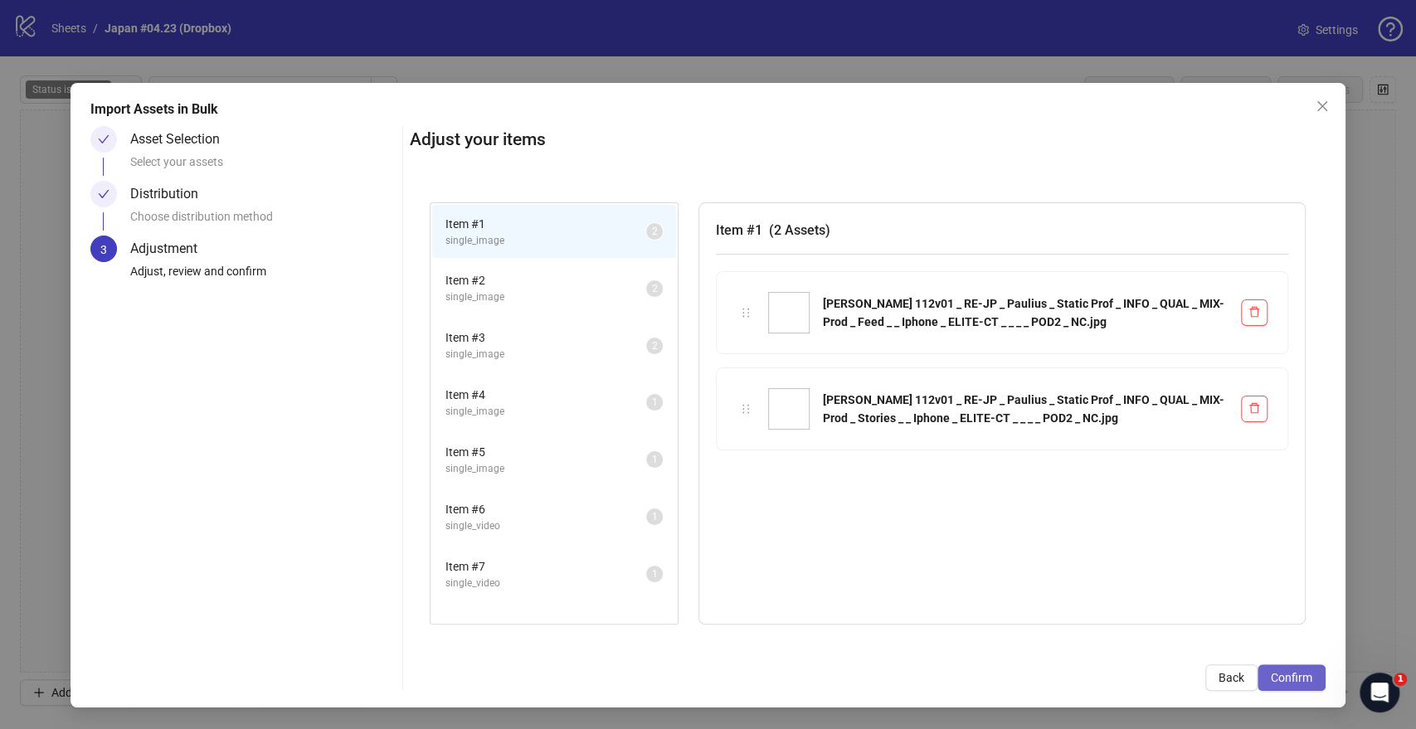
click at [1305, 677] on span "Confirm" at bounding box center [1291, 677] width 41 height 13
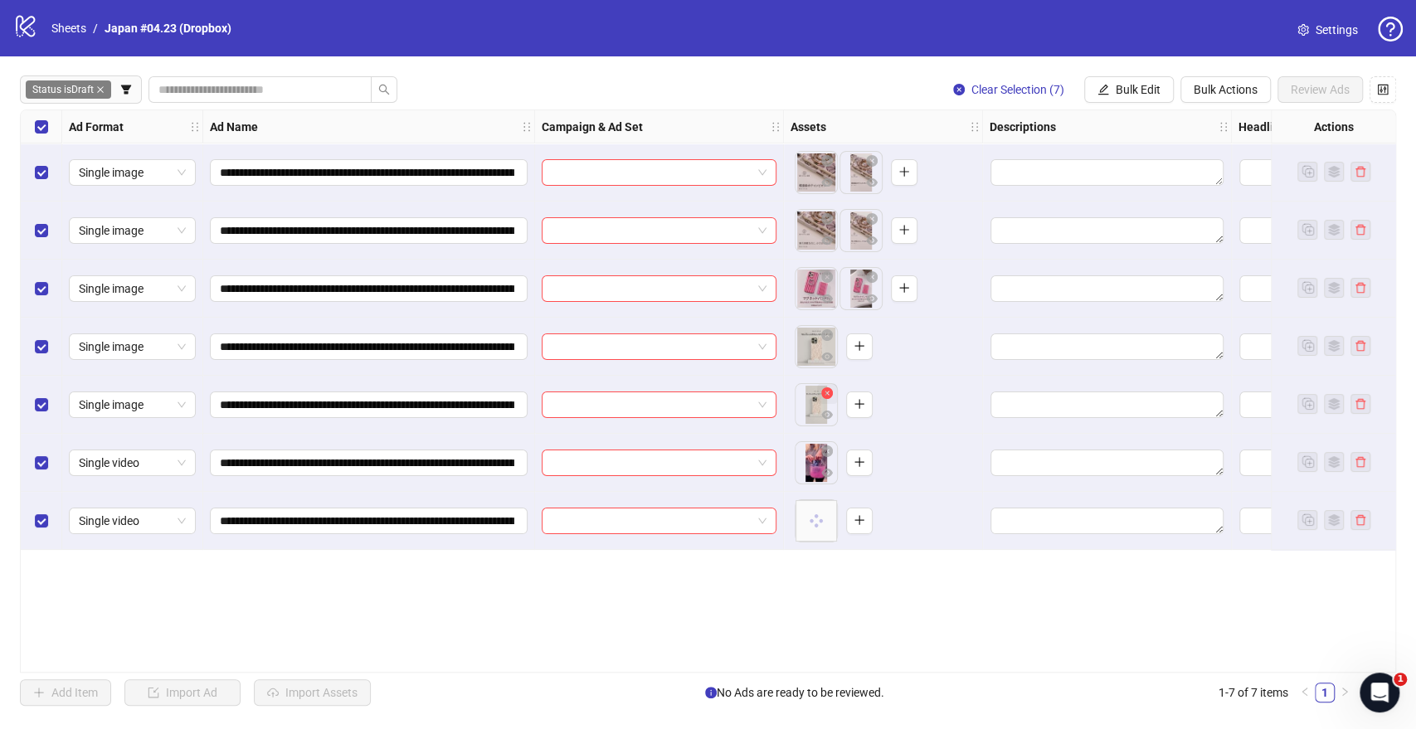
click at [826, 398] on icon "close-circle" at bounding box center [827, 393] width 12 height 12
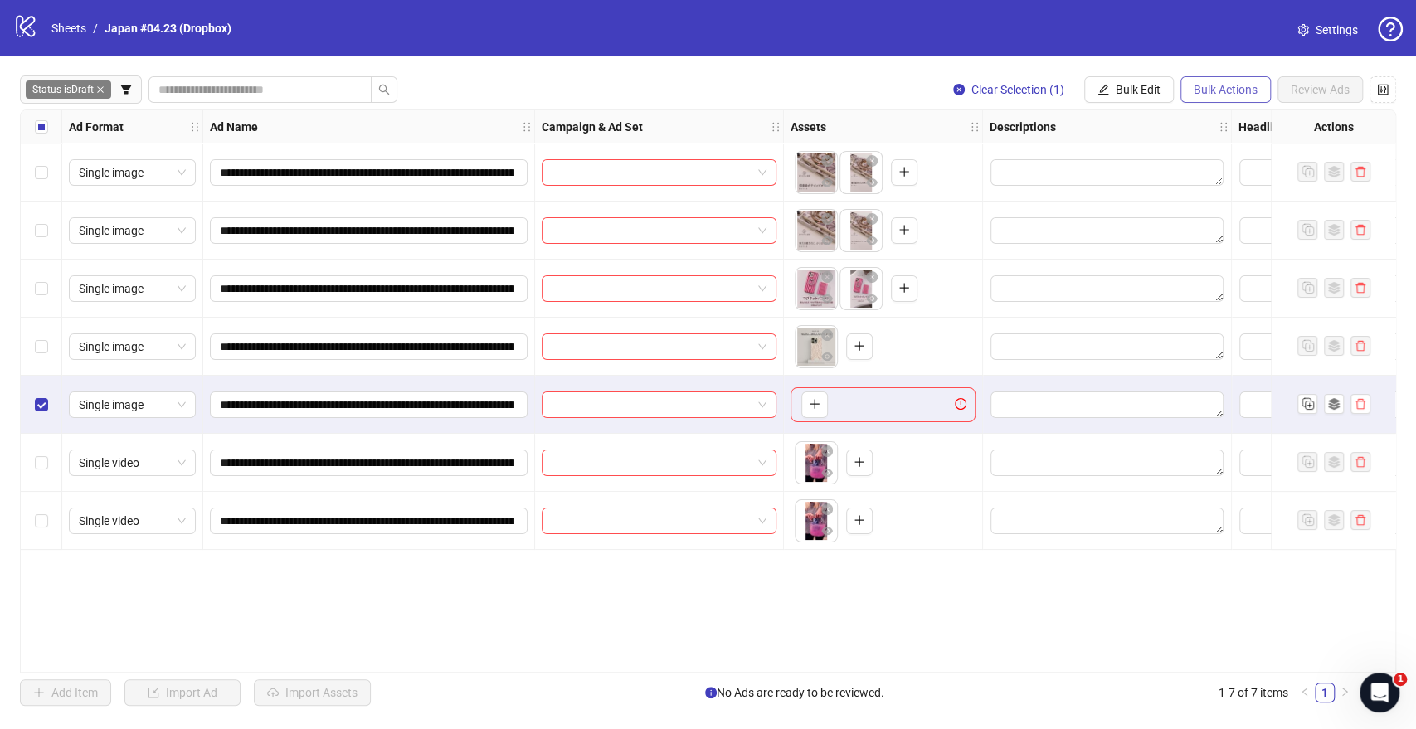
click at [1191, 90] on button "Bulk Actions" at bounding box center [1225, 89] width 90 height 27
click at [1194, 119] on span "Delete" at bounding box center [1249, 123] width 114 height 18
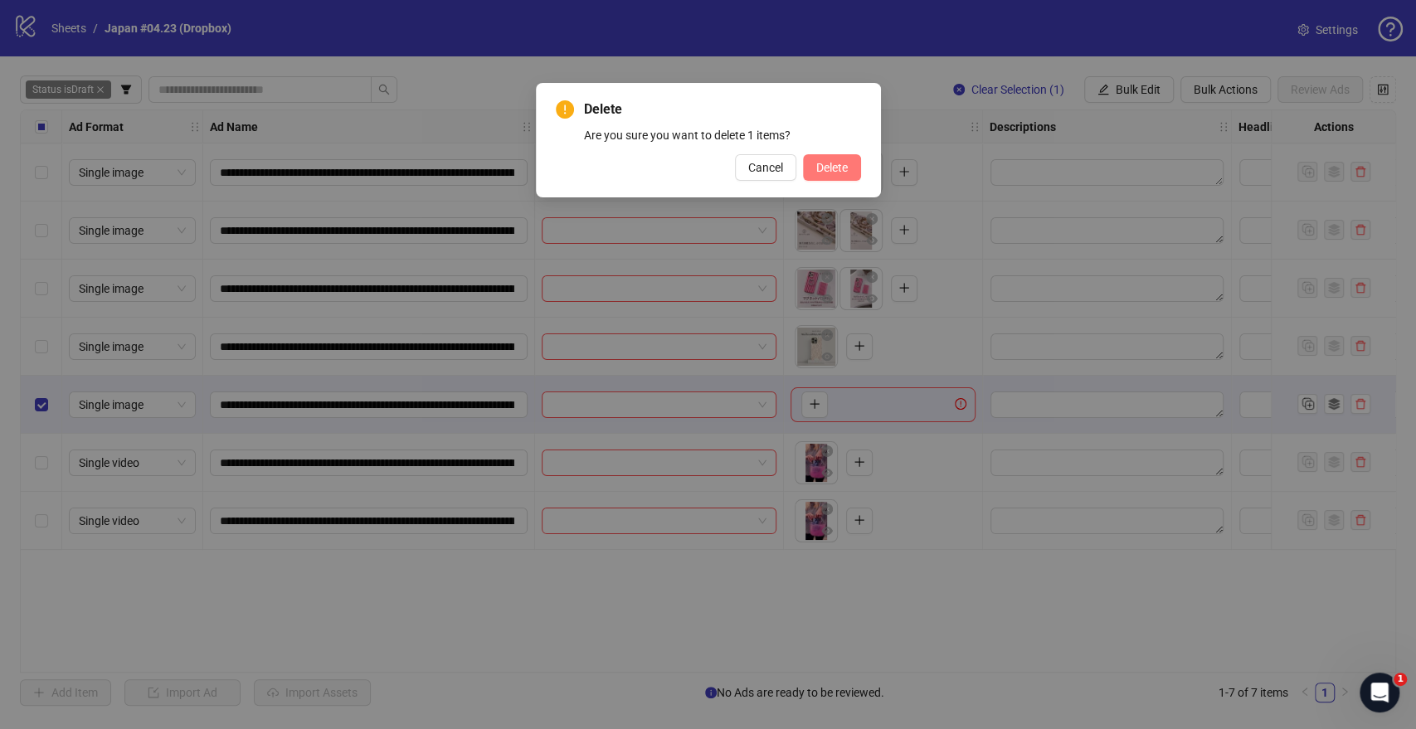
click at [834, 164] on span "Delete" at bounding box center [832, 167] width 32 height 13
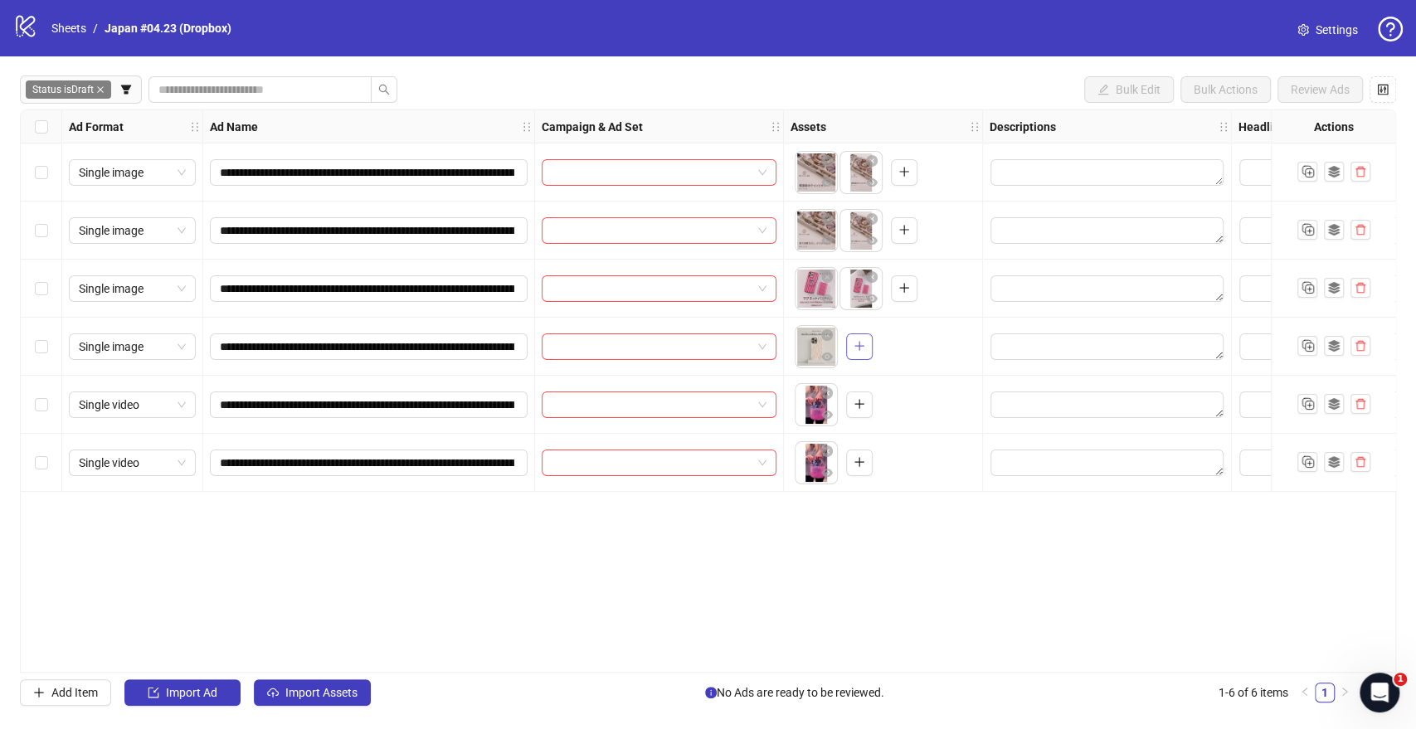
click at [851, 340] on button "button" at bounding box center [859, 346] width 27 height 27
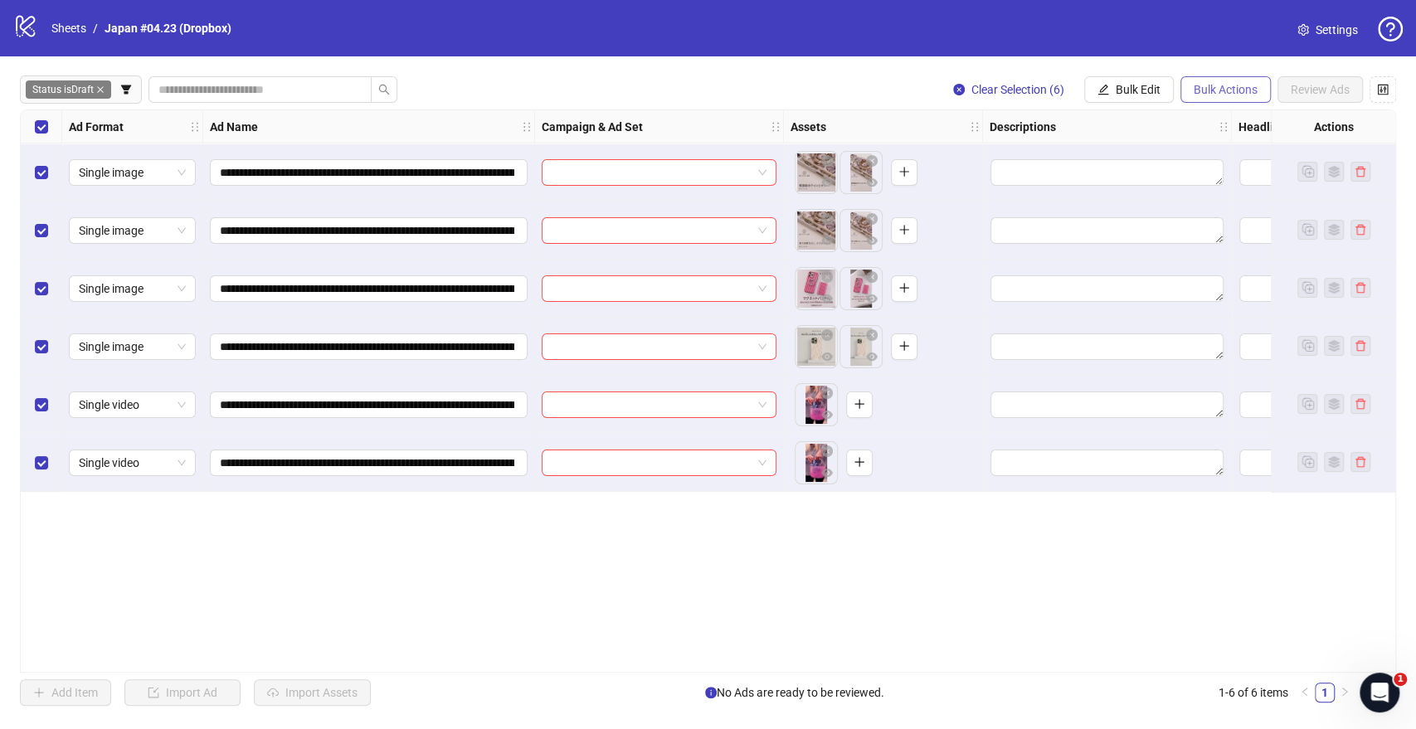
click at [1218, 94] on span "Bulk Actions" at bounding box center [1225, 89] width 64 height 13
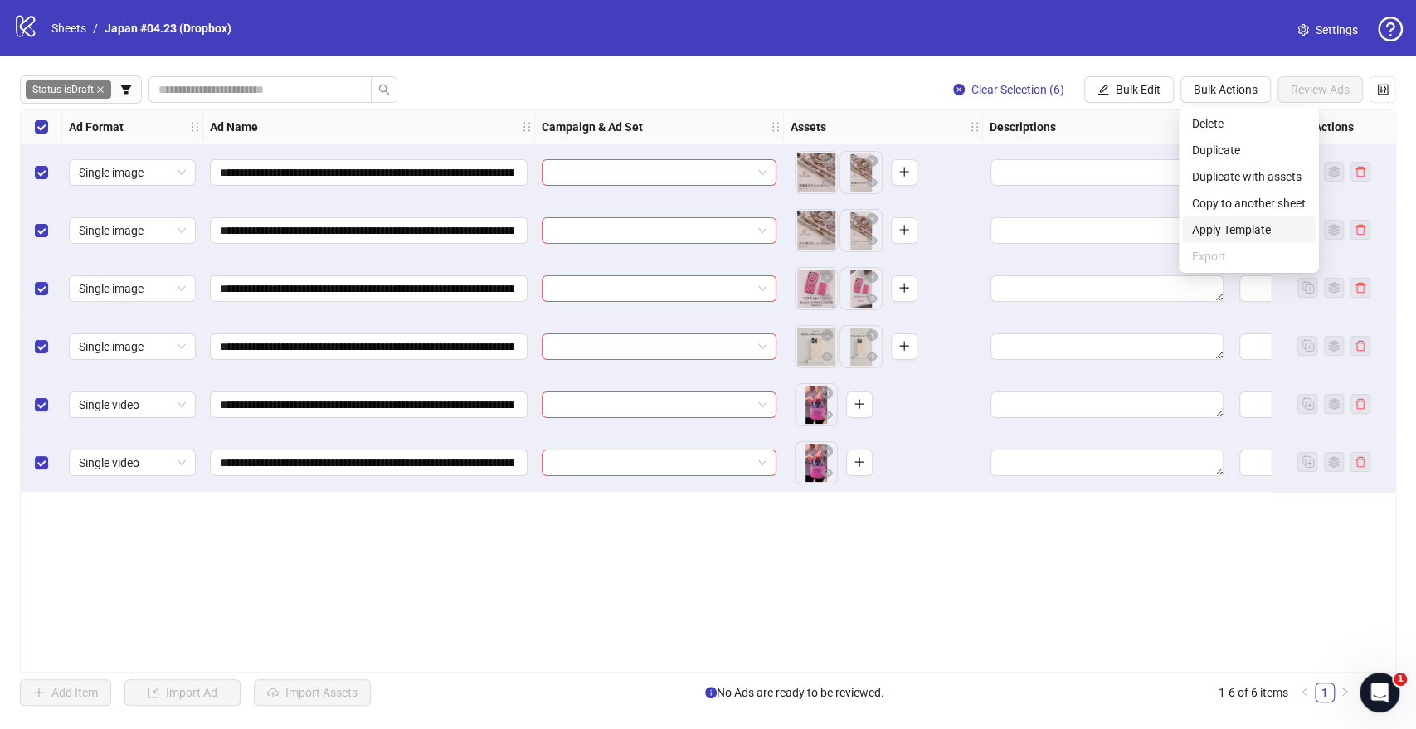
click at [1261, 225] on span "Apply Template" at bounding box center [1249, 230] width 114 height 18
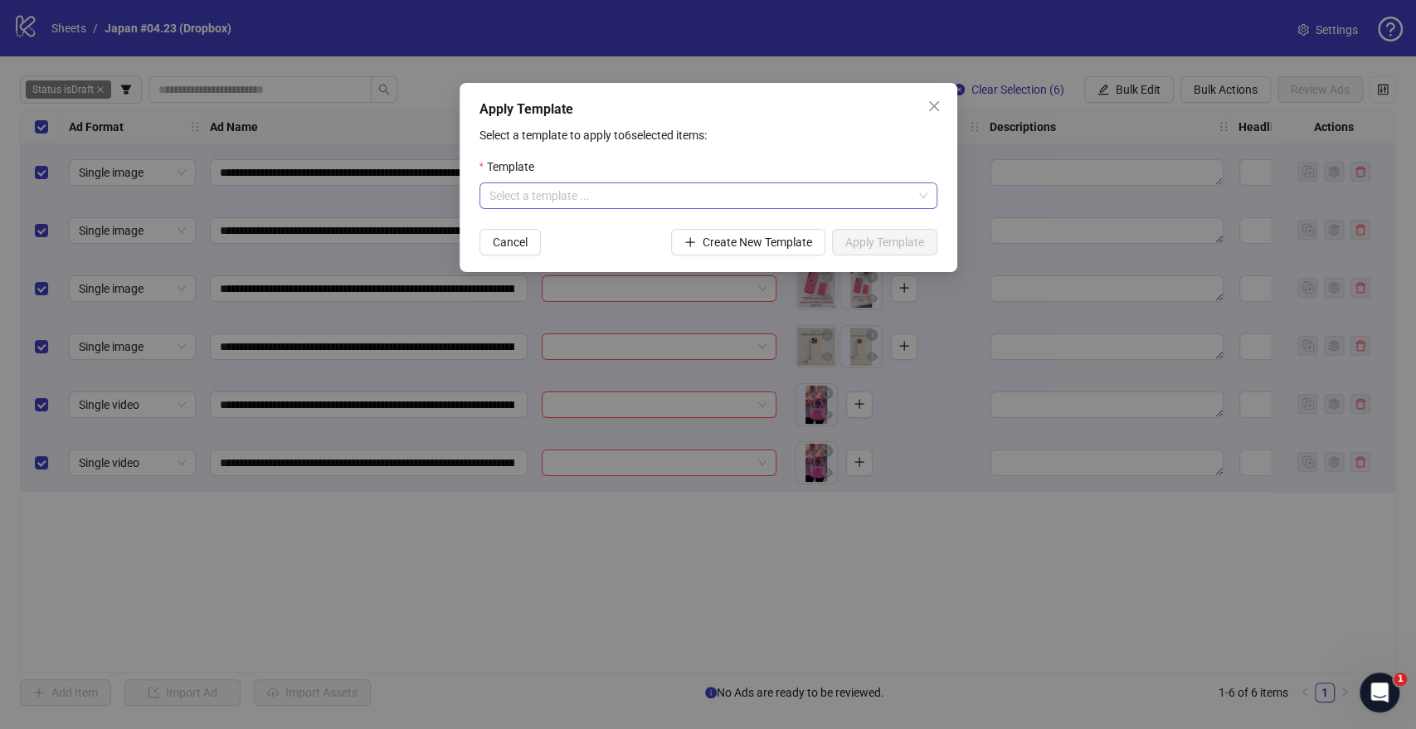
click at [563, 197] on input "search" at bounding box center [700, 195] width 423 height 25
drag, startPoint x: 549, startPoint y: 231, endPoint x: 571, endPoint y: 228, distance: 21.8
click at [550, 231] on div "JP: GENERAL TESTING OCTOBER" at bounding box center [707, 229] width 431 height 18
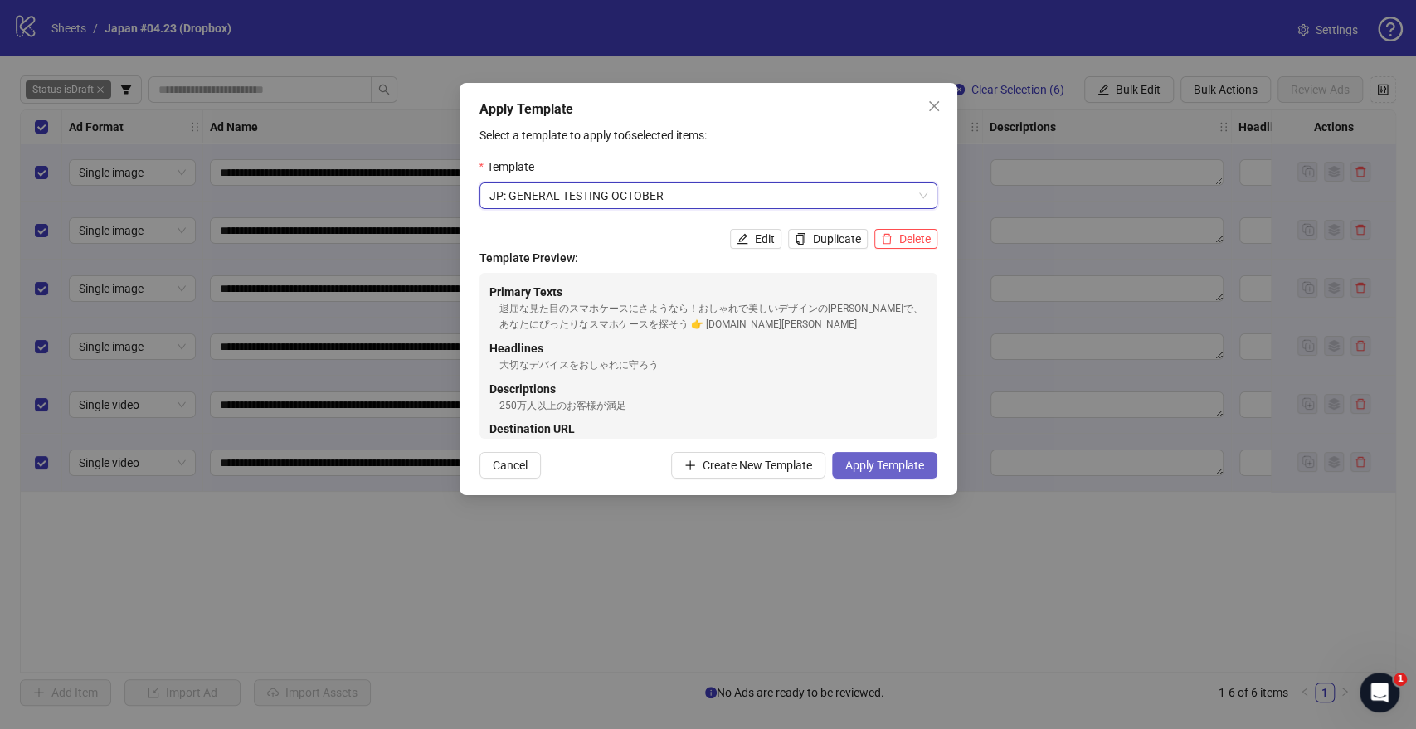
click at [895, 465] on span "Apply Template" at bounding box center [884, 465] width 79 height 13
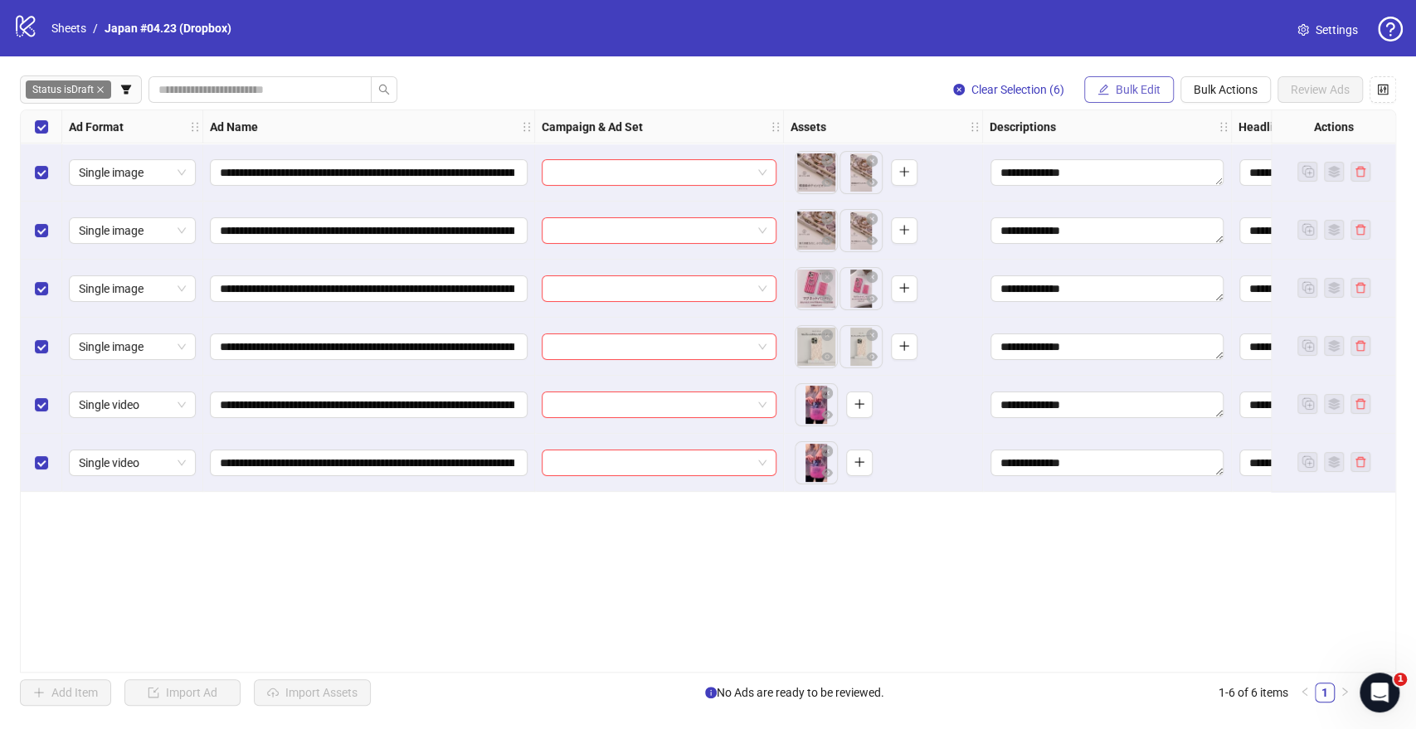
click at [1131, 89] on span "Bulk Edit" at bounding box center [1138, 89] width 45 height 13
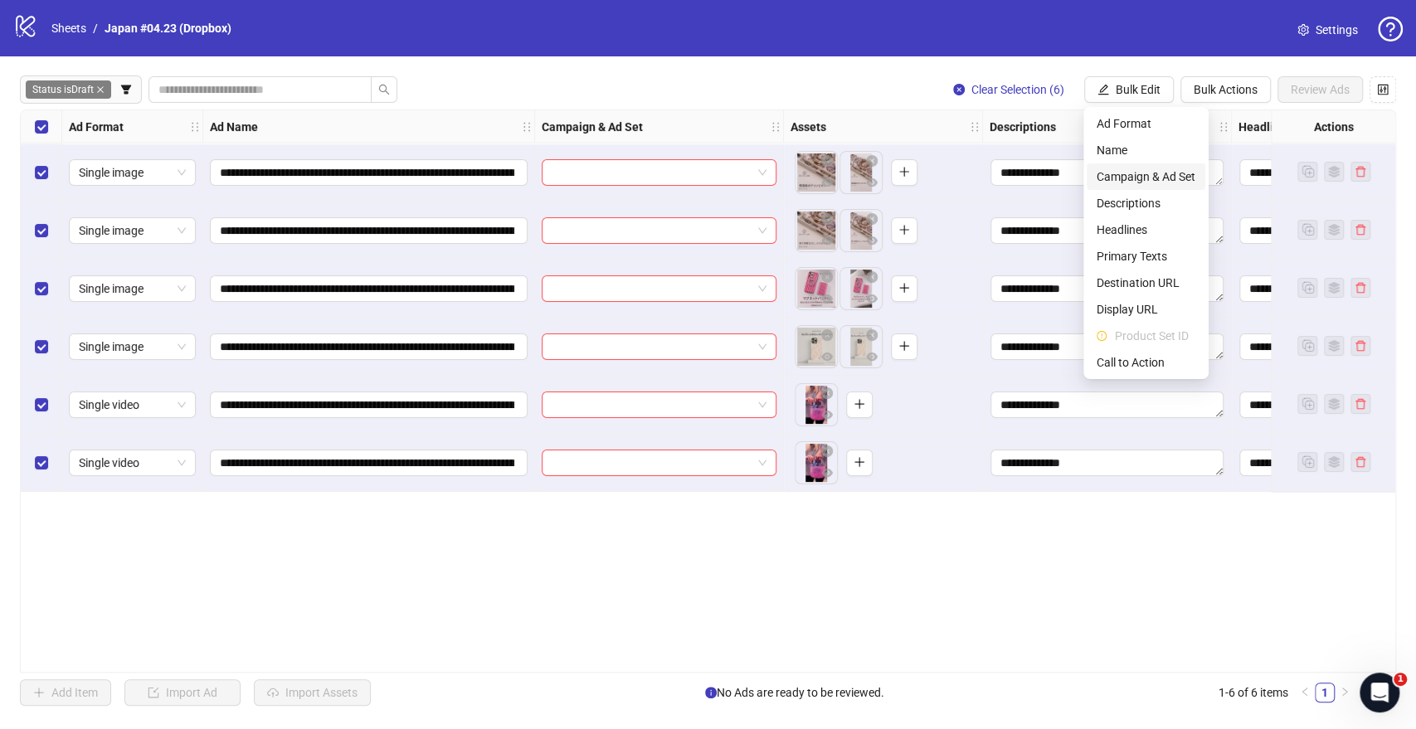
click at [1119, 173] on span "Campaign & Ad Set" at bounding box center [1145, 177] width 99 height 18
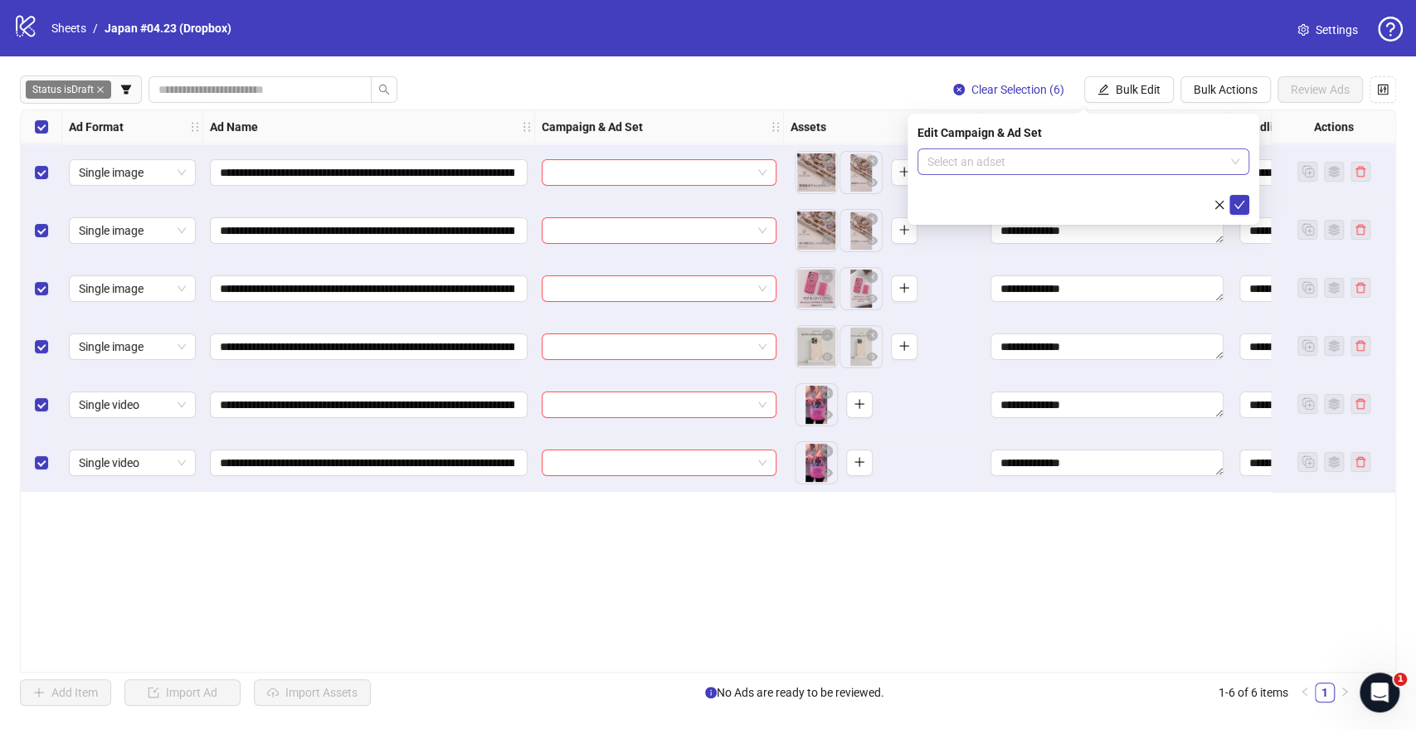
click at [1022, 153] on input "search" at bounding box center [1075, 161] width 297 height 25
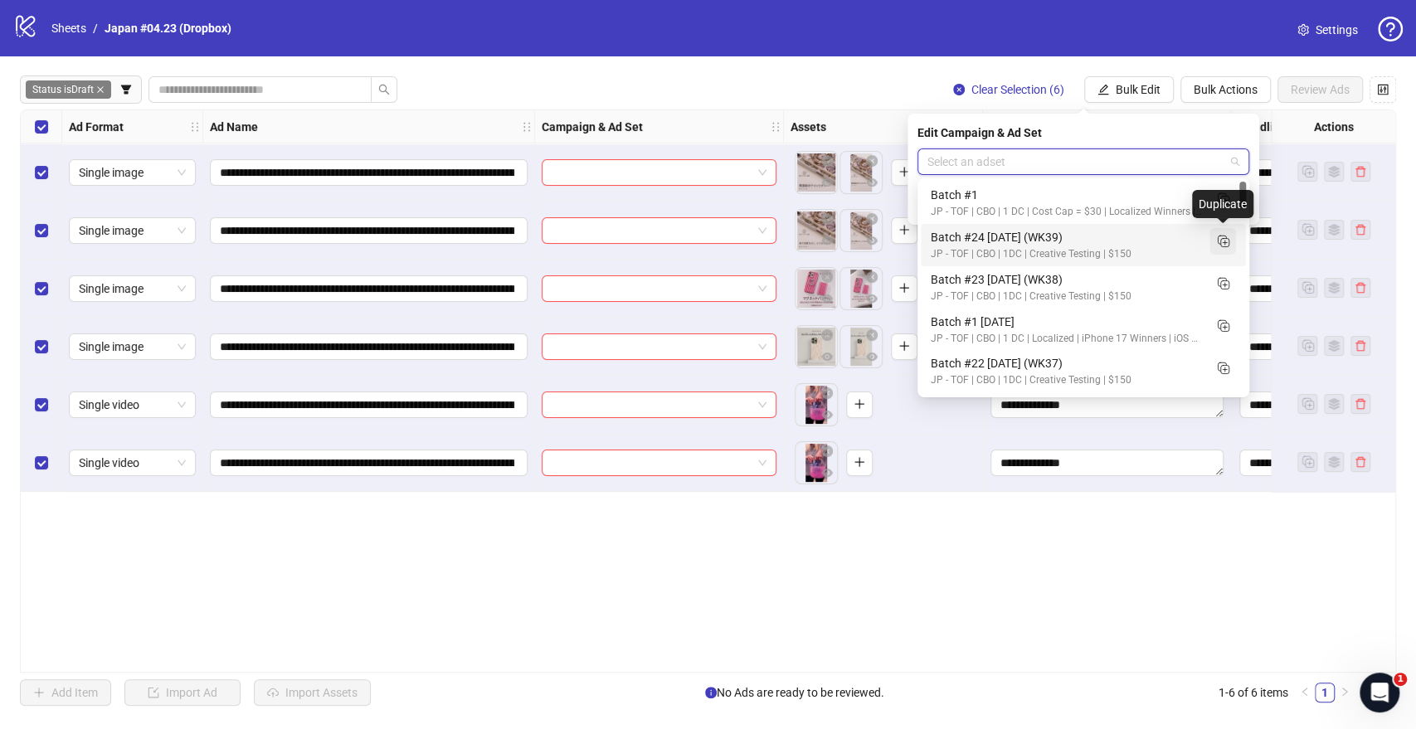
click at [1223, 243] on line "Duplicate" at bounding box center [1225, 243] width 4 height 0
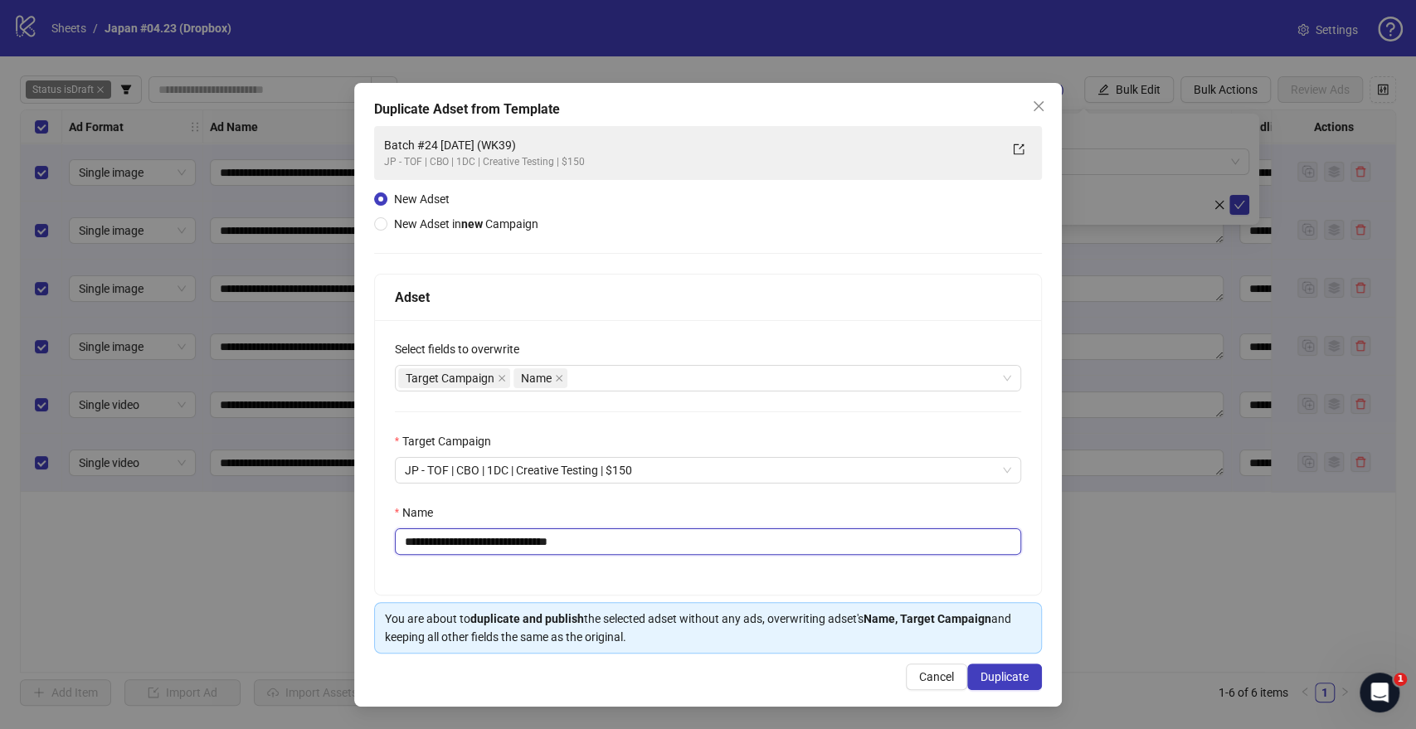
click at [514, 535] on input "**********" at bounding box center [708, 541] width 627 height 27
drag, startPoint x: 567, startPoint y: 543, endPoint x: 732, endPoint y: 539, distance: 164.3
click at [722, 541] on input "**********" at bounding box center [708, 541] width 627 height 27
type input "**********"
click at [605, 374] on div "Target Campaign Name" at bounding box center [699, 378] width 603 height 23
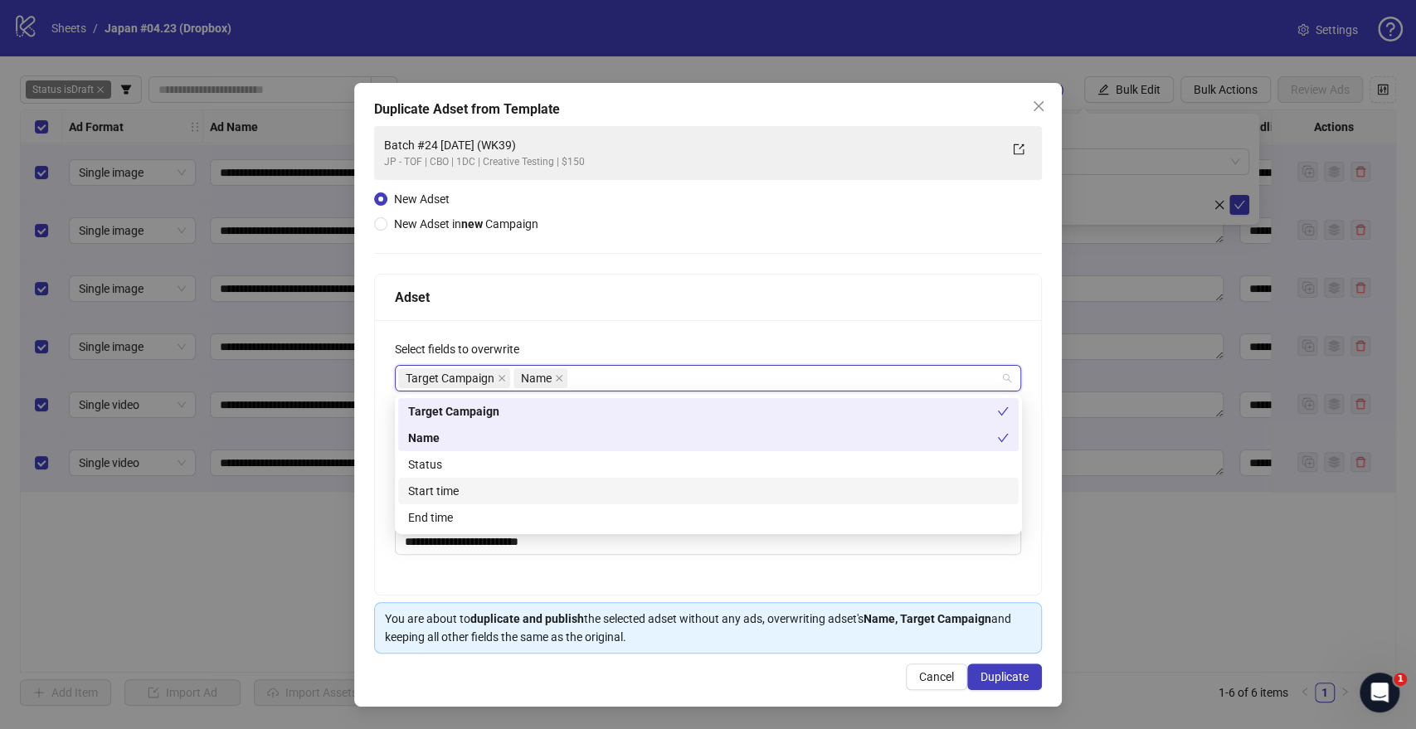
click at [454, 479] on div "Start time" at bounding box center [708, 491] width 620 height 27
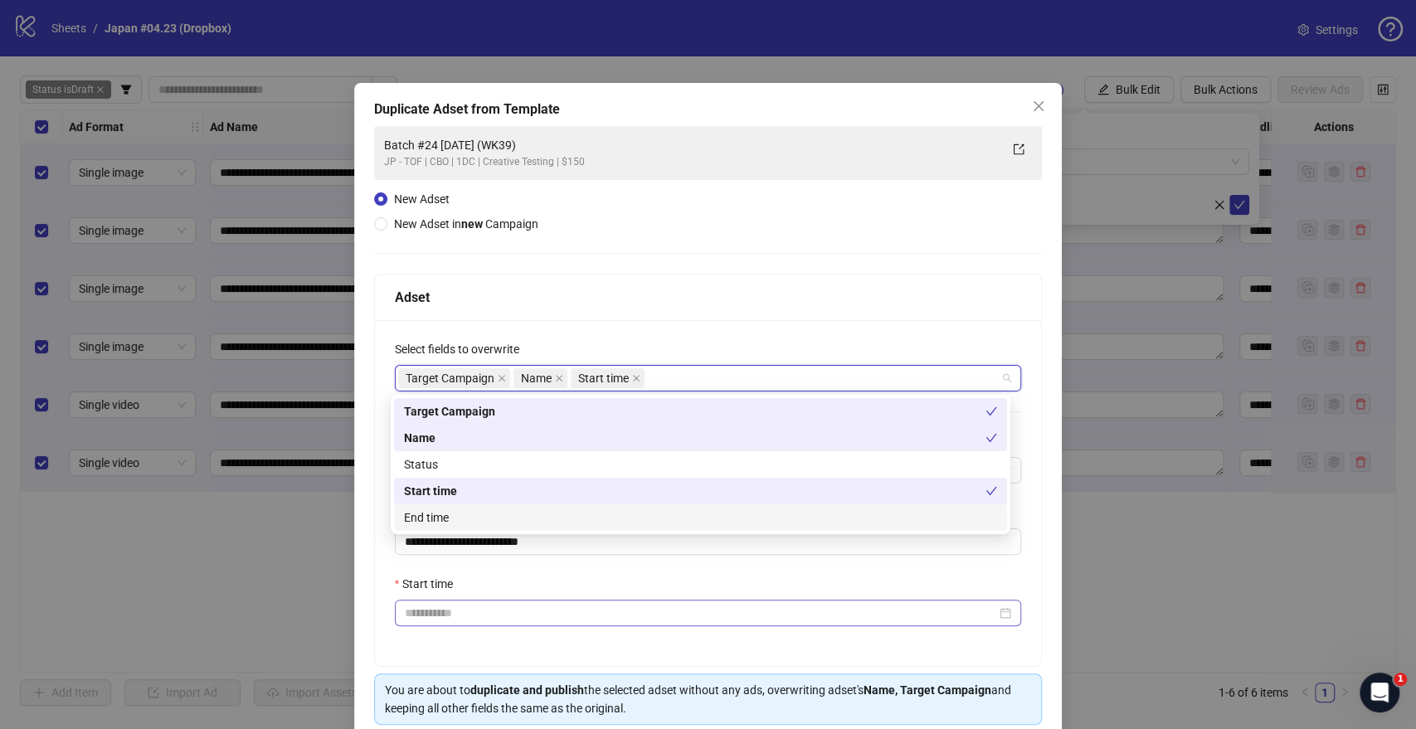
click at [439, 623] on div at bounding box center [708, 613] width 627 height 27
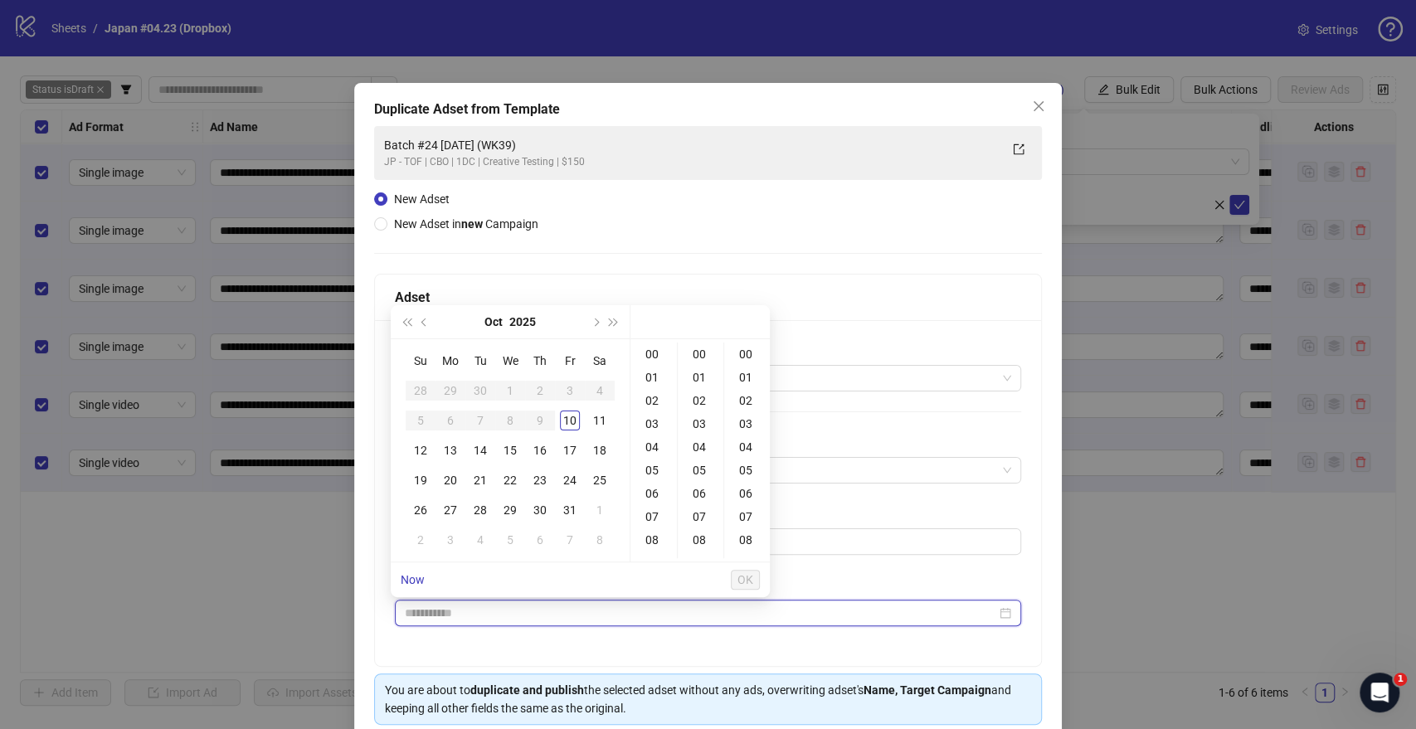
click at [445, 612] on input "Start time" at bounding box center [701, 613] width 592 height 18
click at [423, 456] on div "12" at bounding box center [421, 450] width 20 height 20
click at [656, 472] on div "09" at bounding box center [654, 470] width 40 height 23
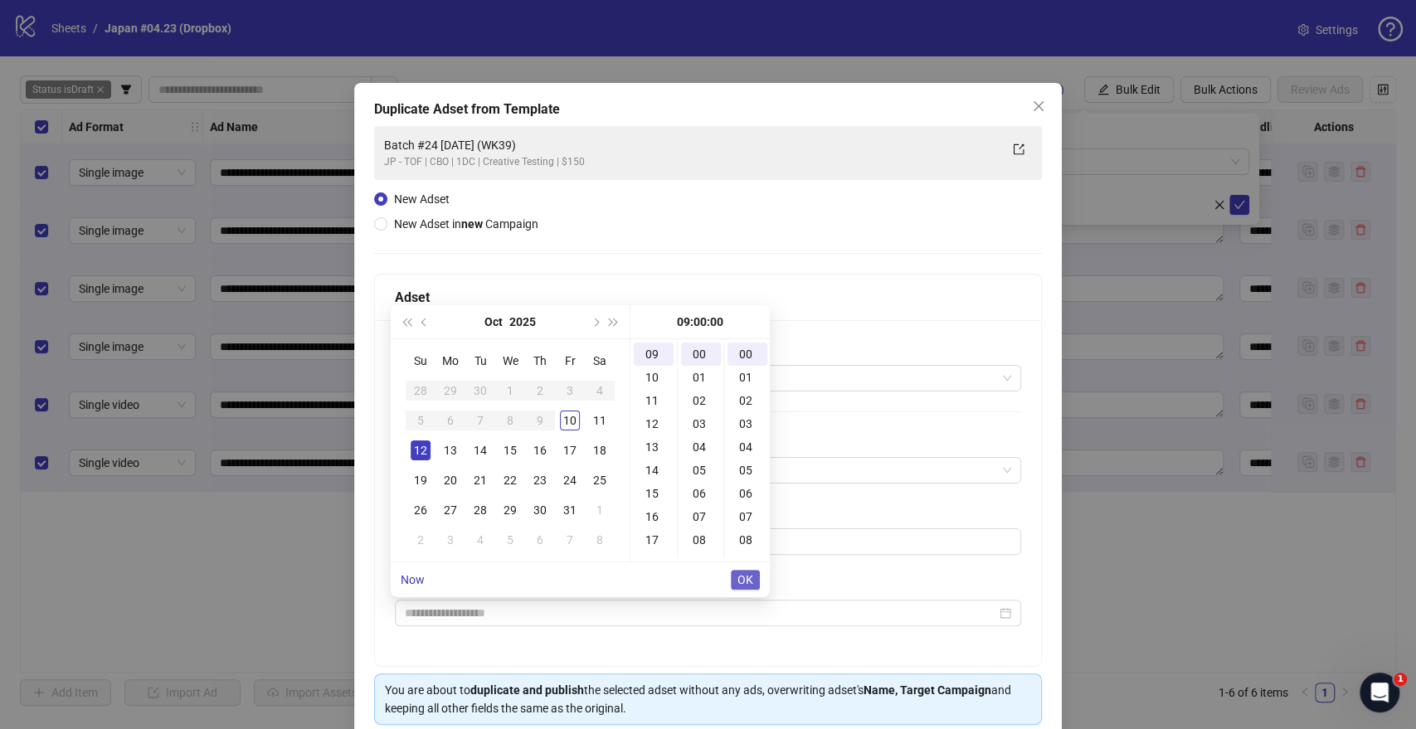
type input "**********"
click at [748, 576] on span "OK" at bounding box center [745, 579] width 16 height 13
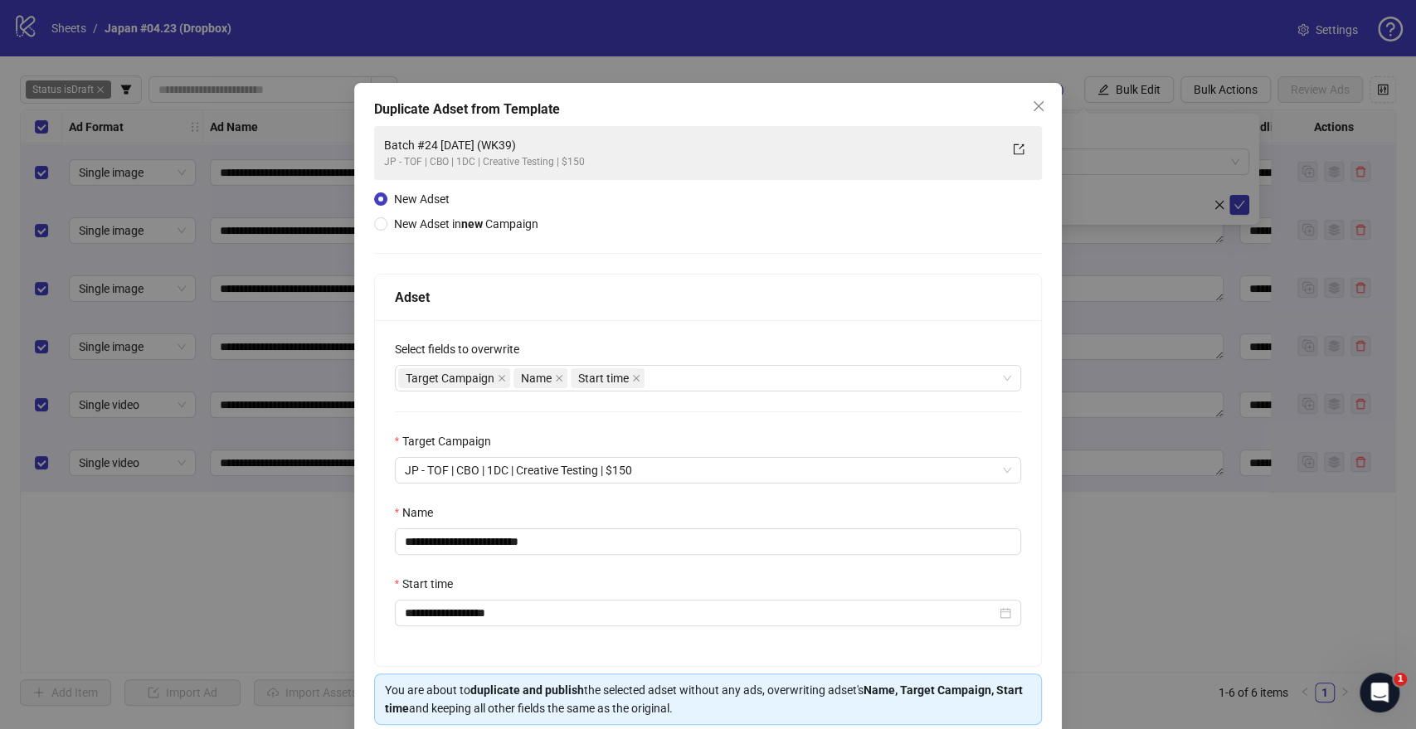
scroll to position [69, 0]
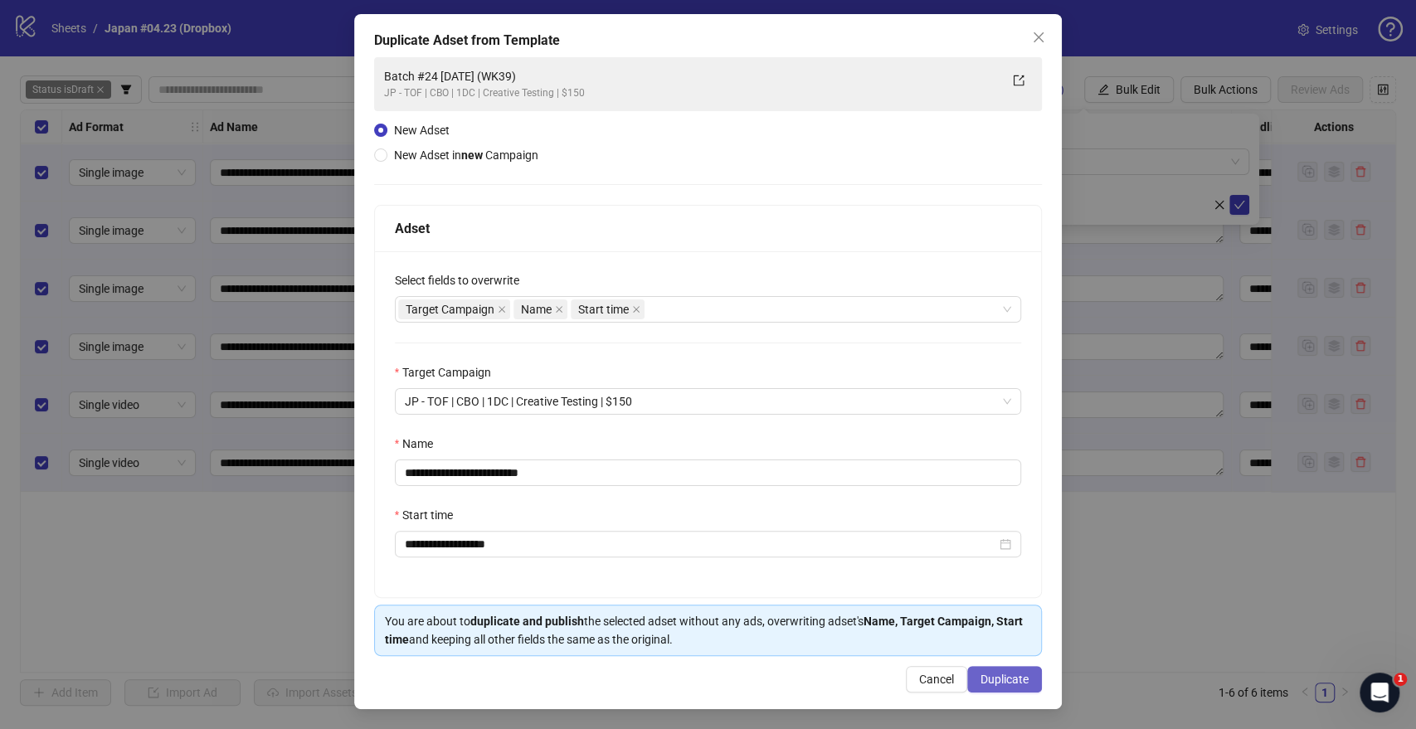
click at [1006, 678] on span "Duplicate" at bounding box center [1004, 679] width 48 height 13
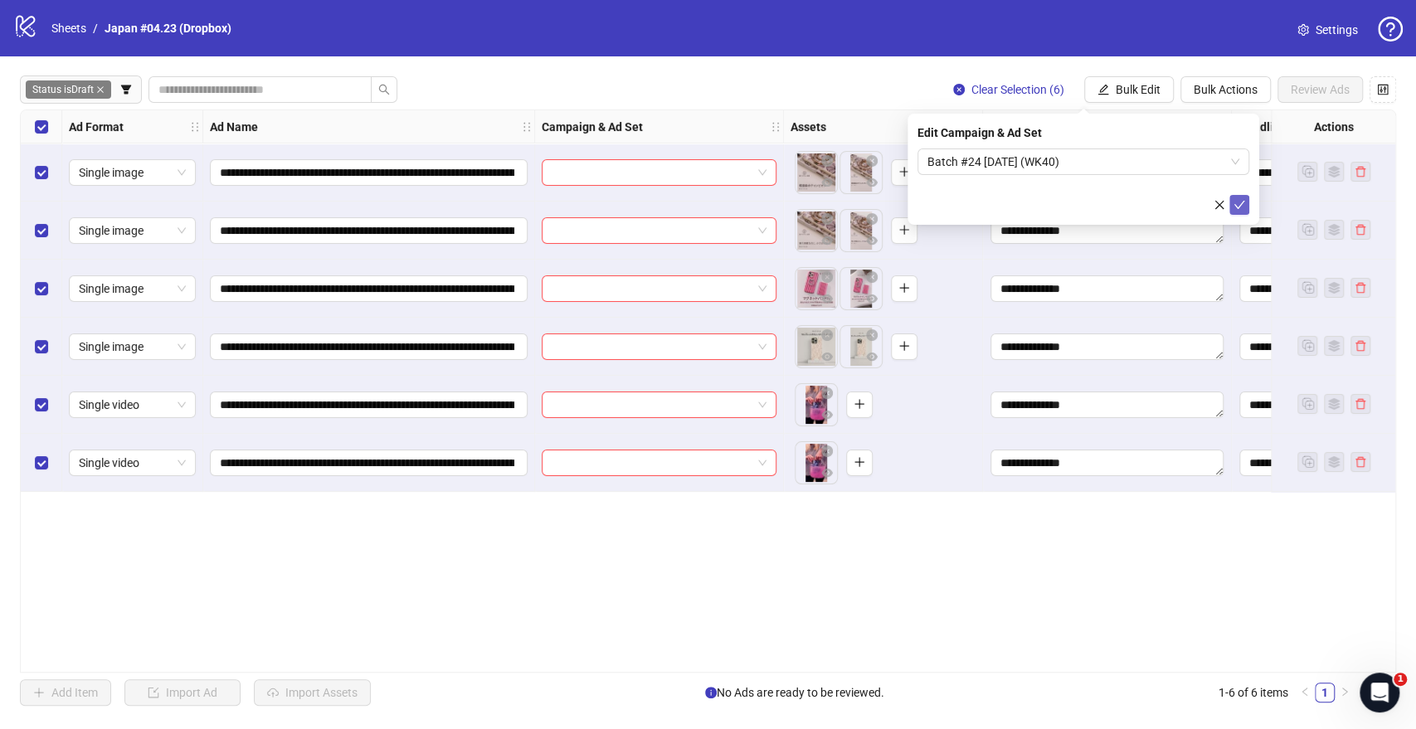
click at [1244, 203] on icon "check" at bounding box center [1239, 205] width 12 height 12
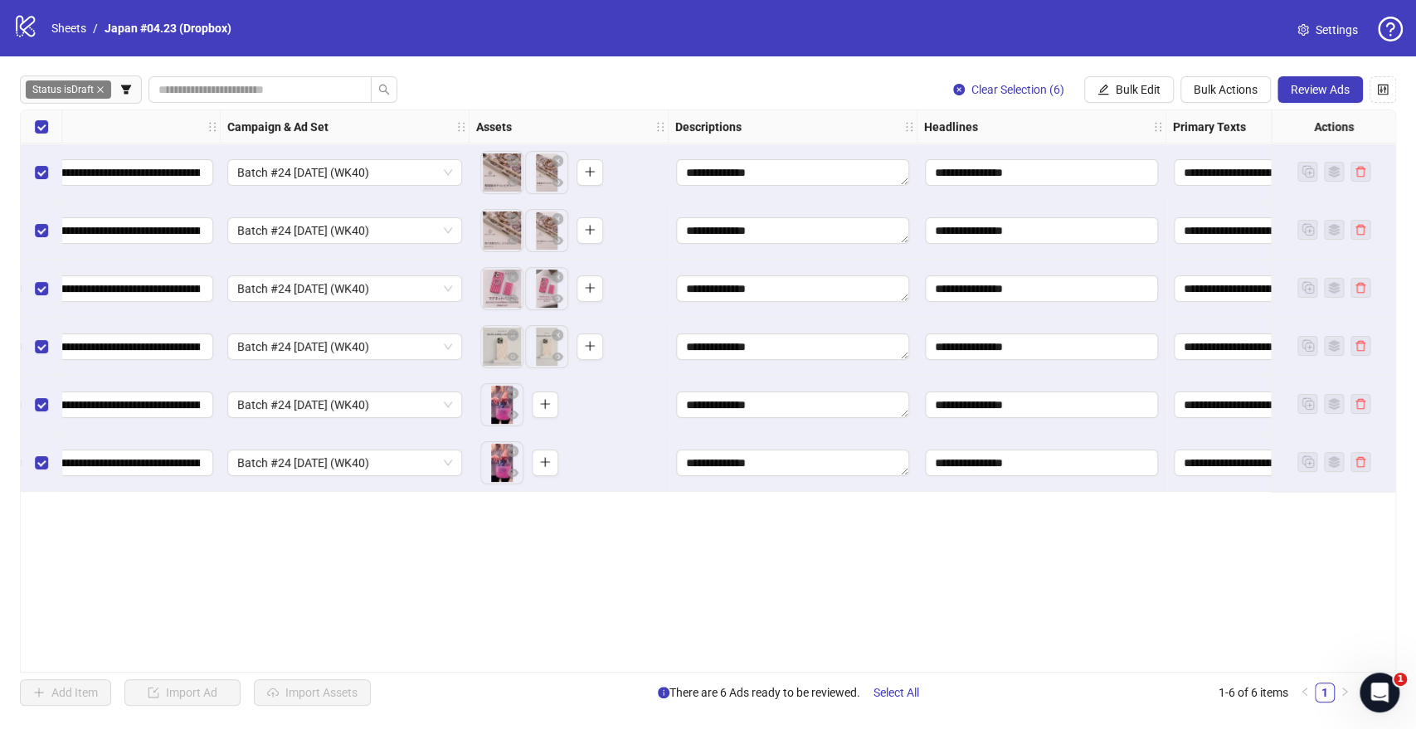
scroll to position [0, 0]
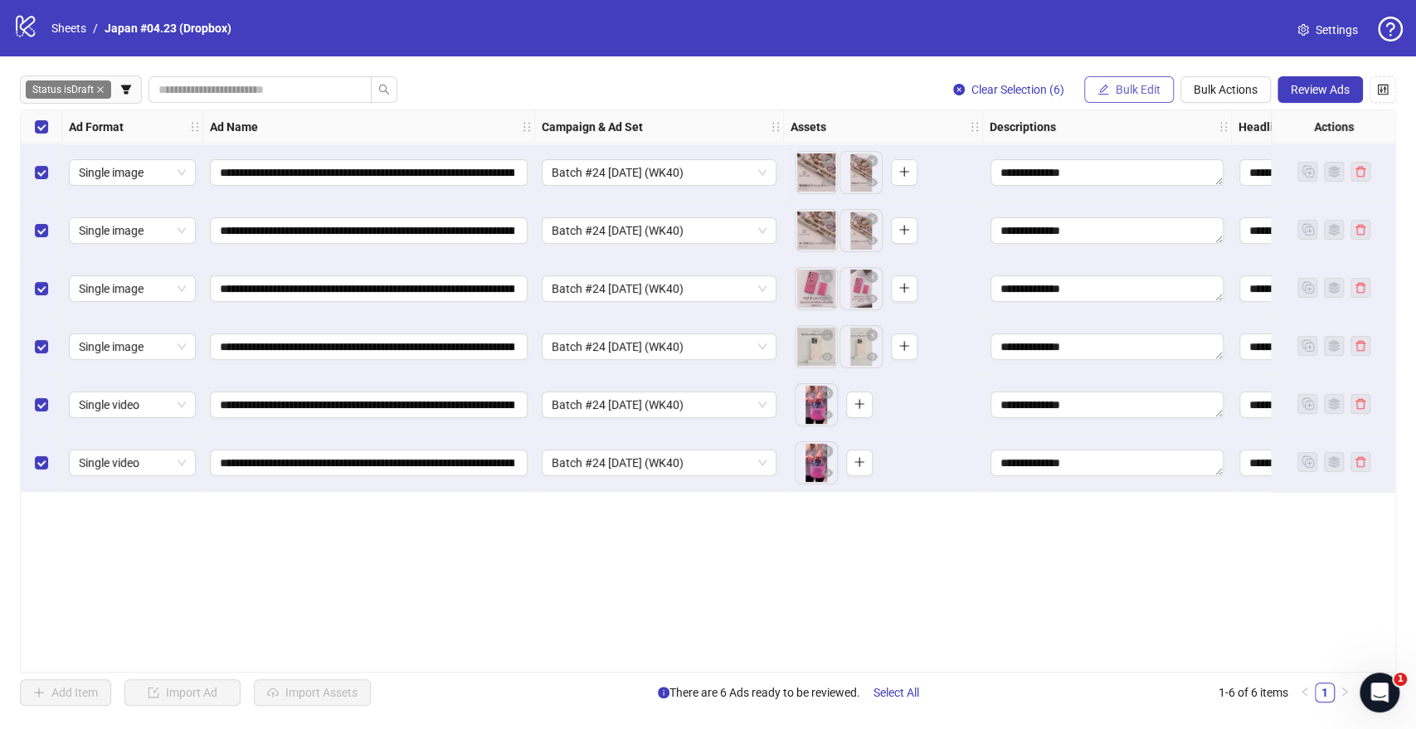
click at [1128, 83] on span "Bulk Edit" at bounding box center [1138, 89] width 45 height 13
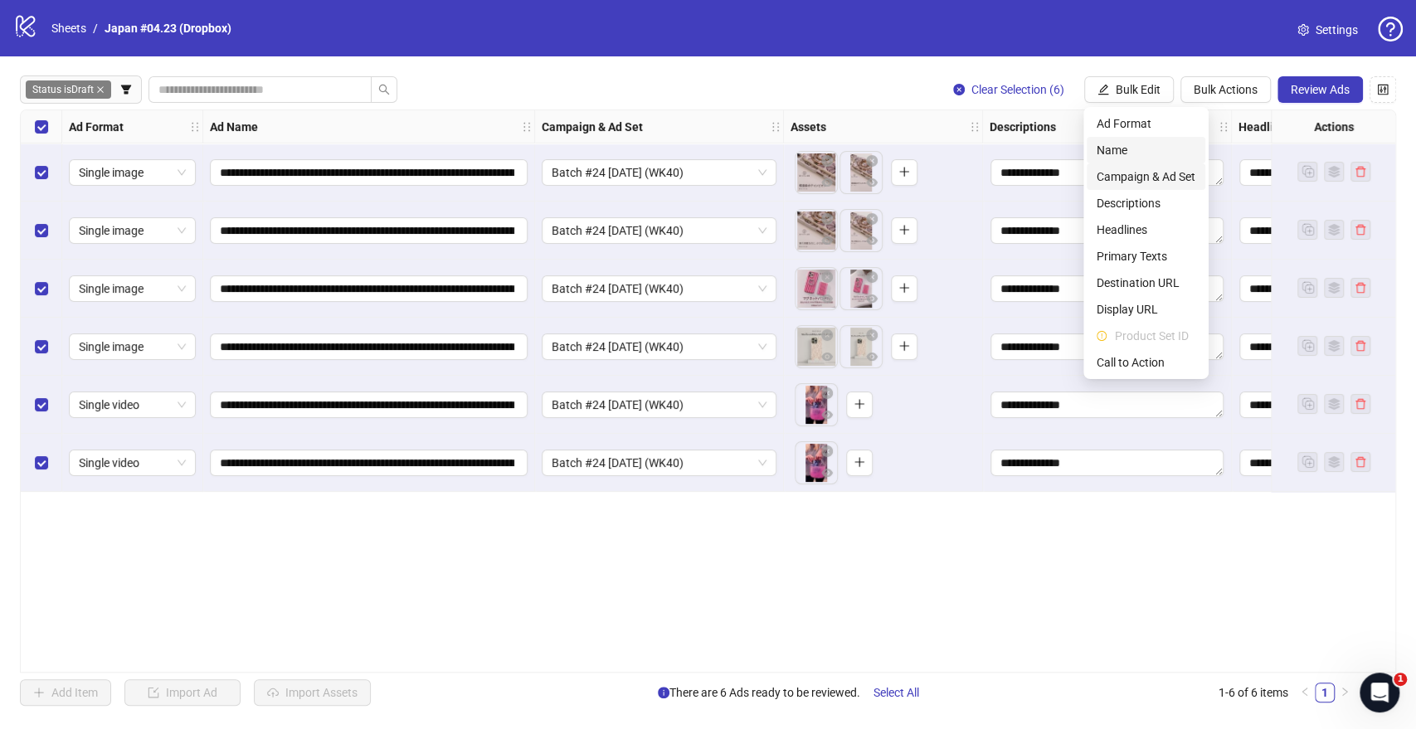
click at [1125, 176] on span "Campaign & Ad Set" at bounding box center [1145, 177] width 99 height 18
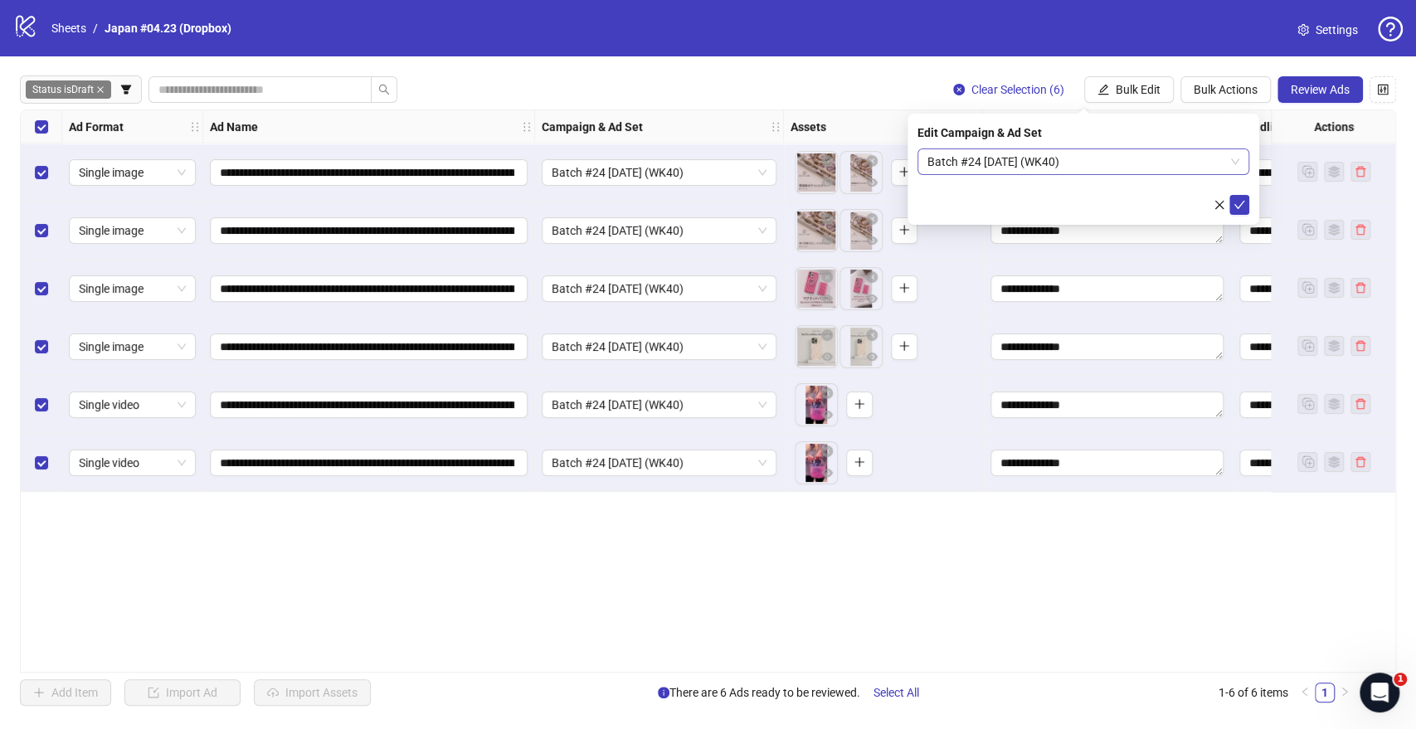
click at [1048, 153] on span "Batch #24 2025.10.12 (WK40)" at bounding box center [1083, 161] width 312 height 25
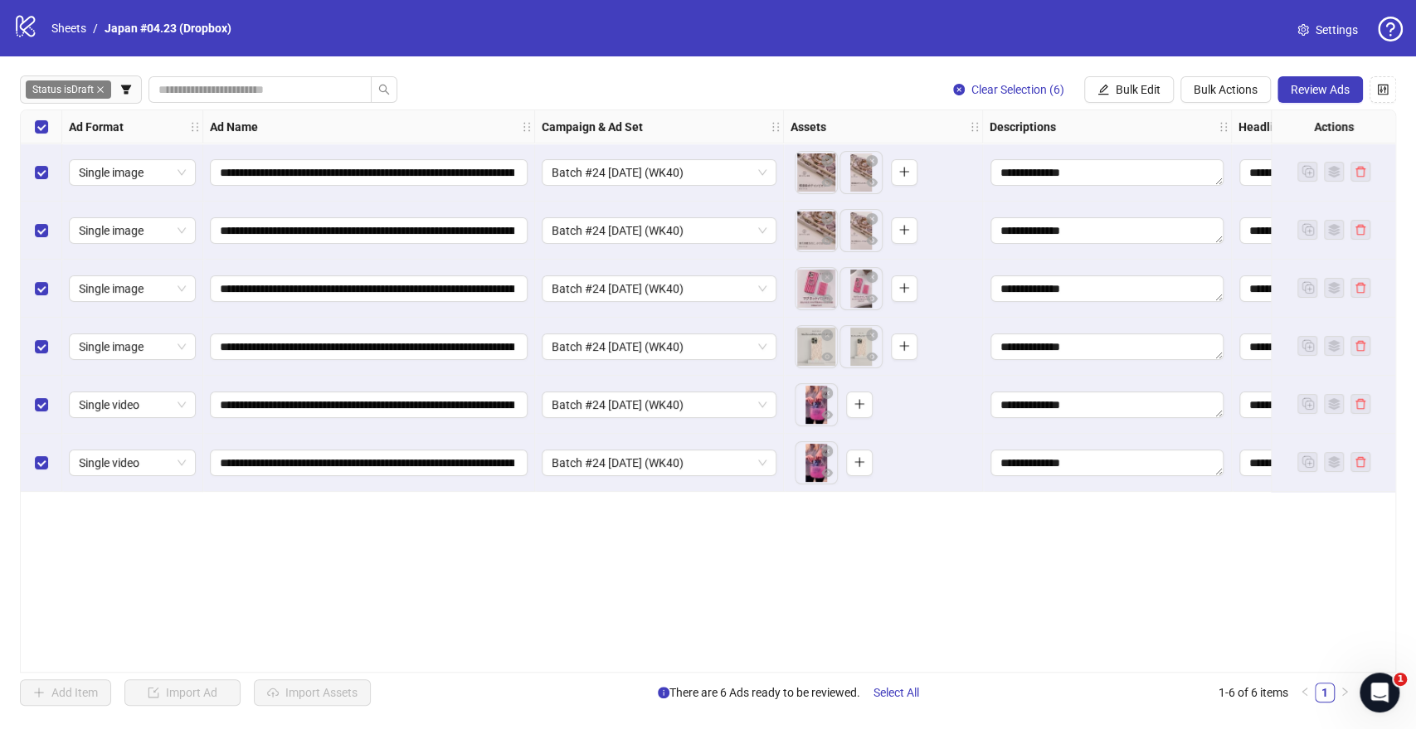
click at [882, 94] on div "Status is Draft Clear Selection (6) Bulk Edit Bulk Actions Review Ads" at bounding box center [708, 89] width 1376 height 27
click at [1296, 90] on span "Review Ads" at bounding box center [1320, 89] width 59 height 13
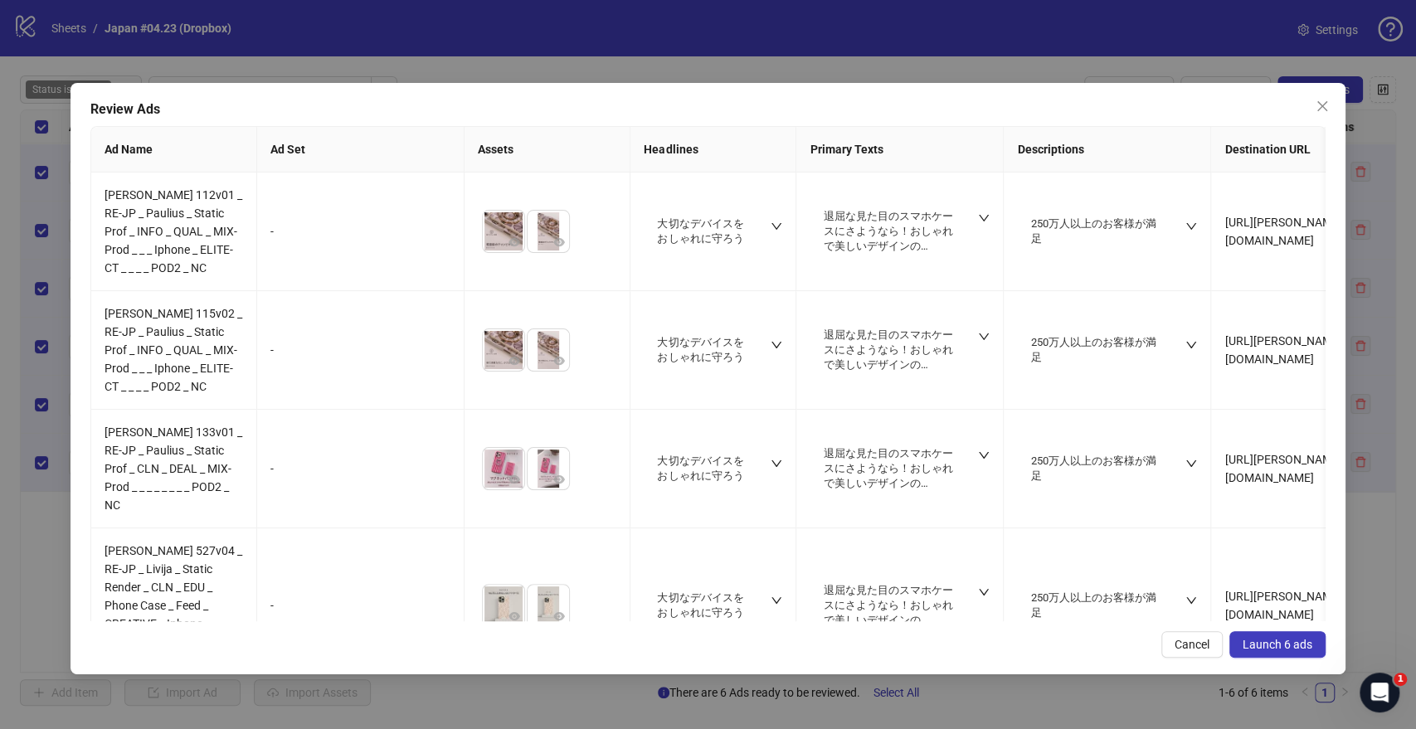
click at [1293, 643] on span "Launch 6 ads" at bounding box center [1277, 644] width 70 height 13
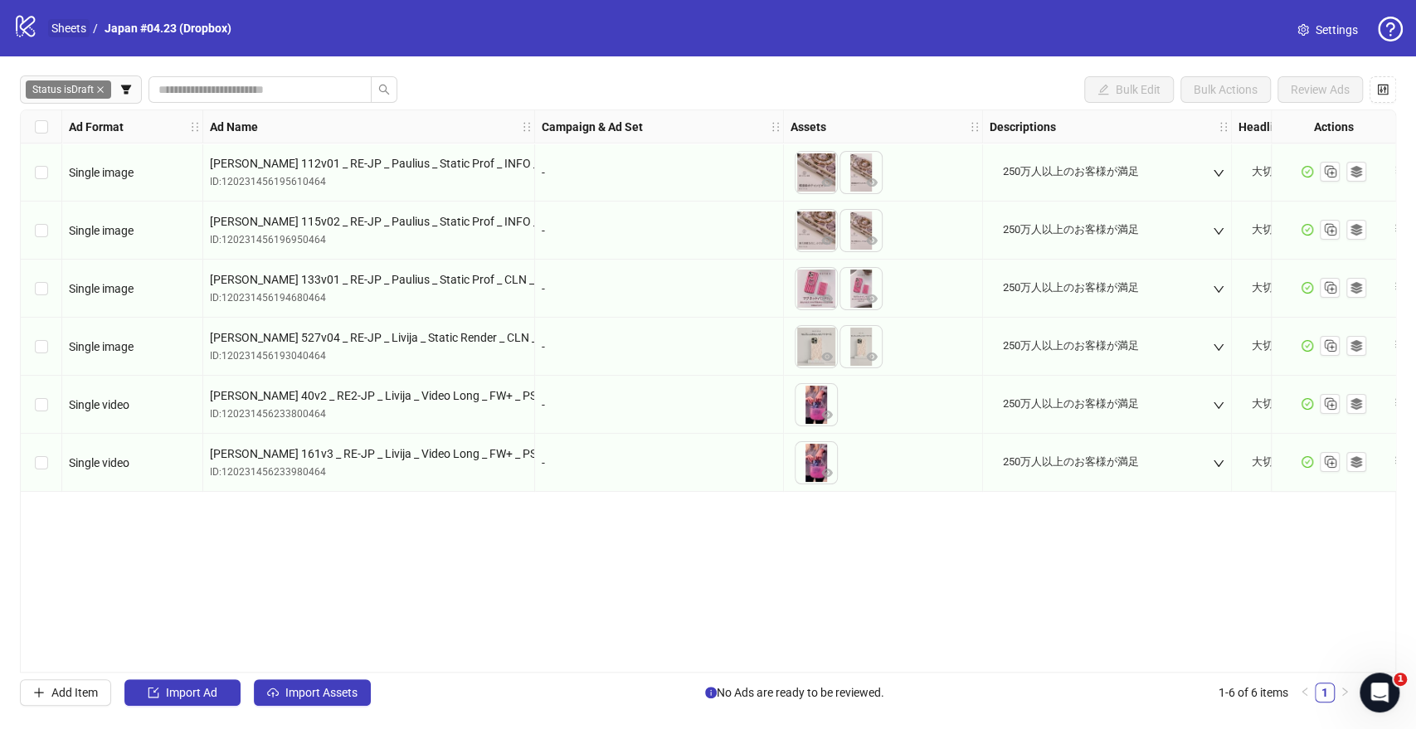
click at [83, 25] on link "Sheets" at bounding box center [68, 28] width 41 height 18
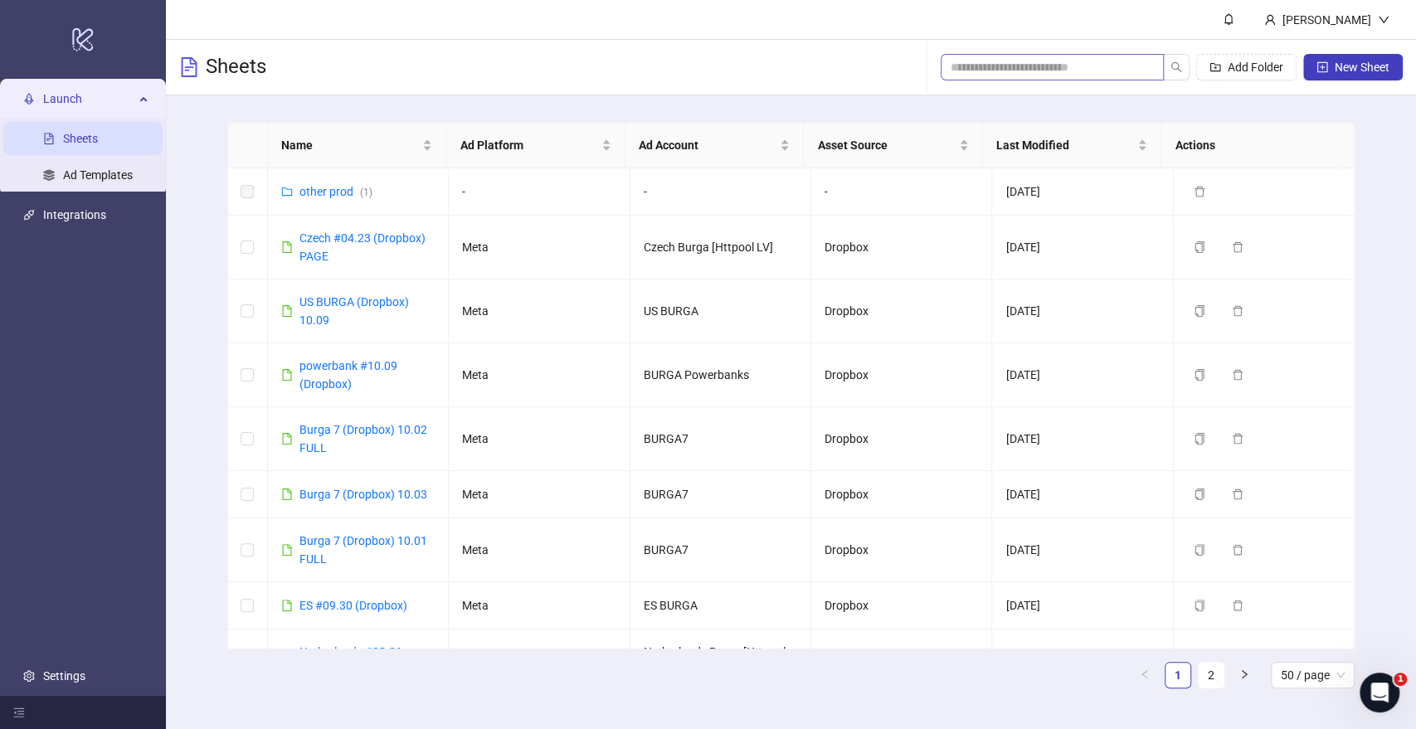
click at [1093, 56] on span at bounding box center [1052, 67] width 223 height 27
click at [1093, 62] on input "search" at bounding box center [1045, 67] width 190 height 18
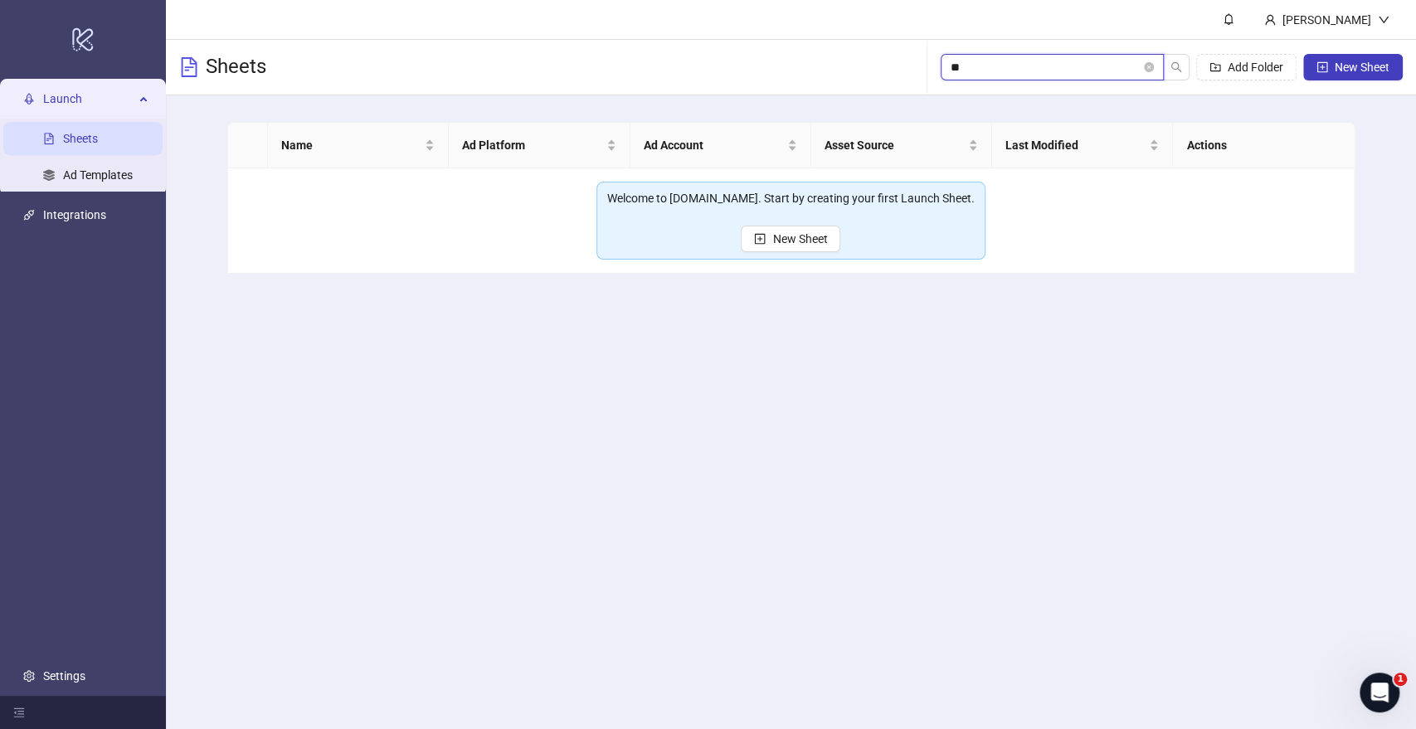
click at [982, 58] on input "**" at bounding box center [1045, 67] width 190 height 18
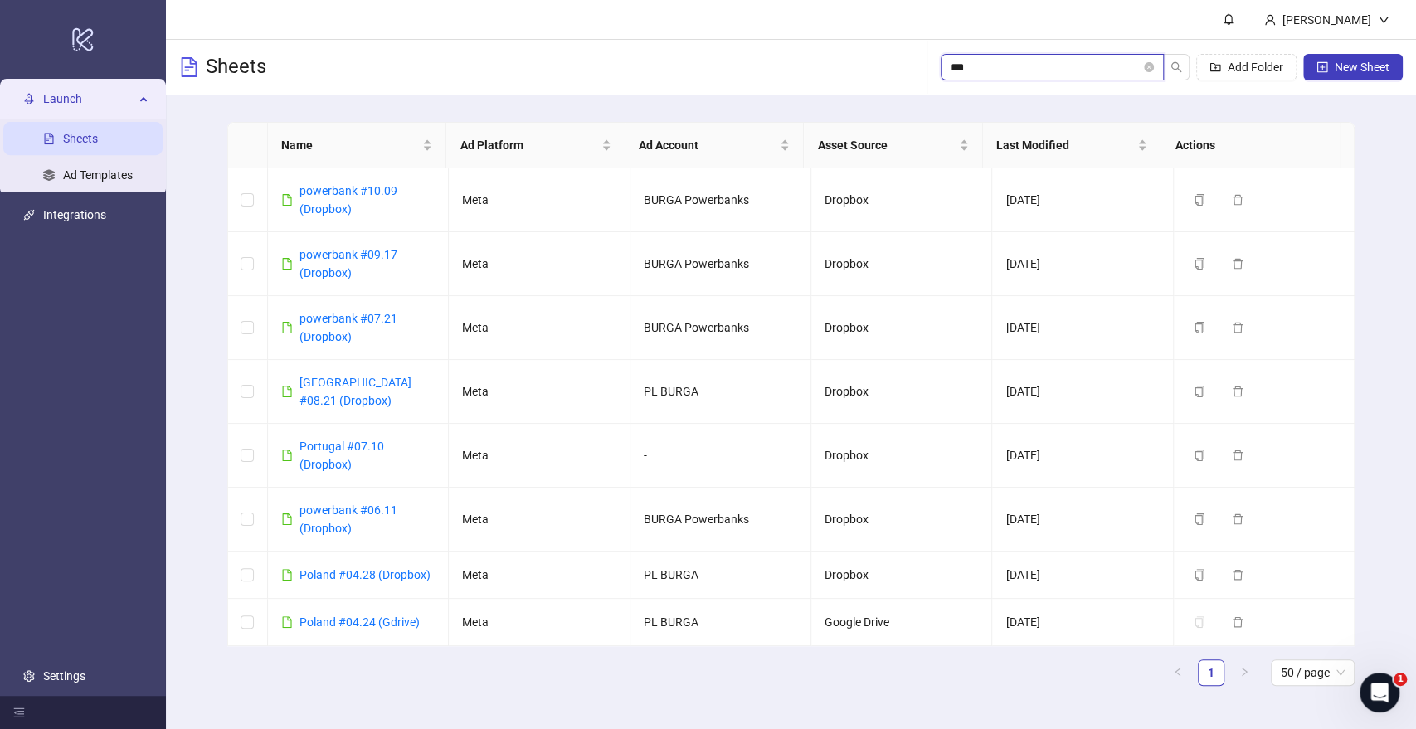
type input "****"
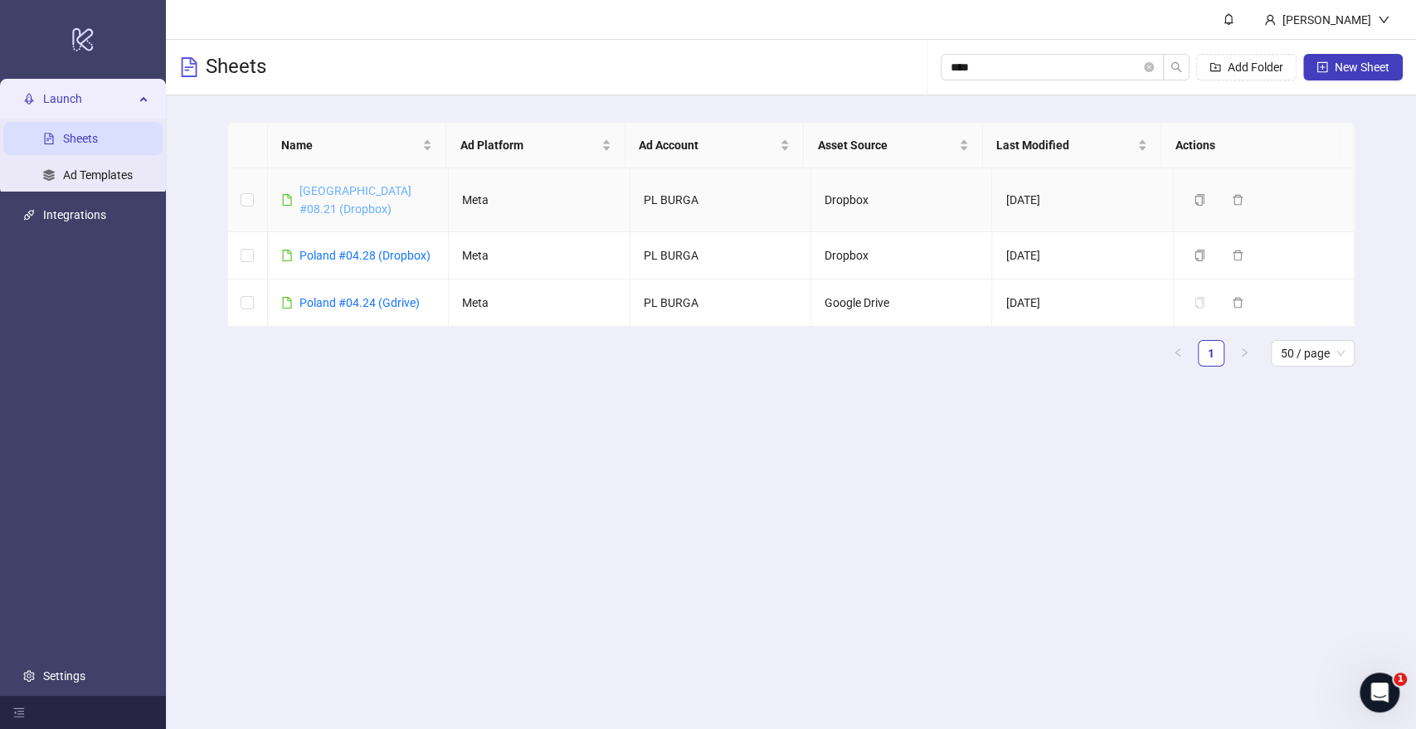
click at [377, 192] on link "[GEOGRAPHIC_DATA] #08.21 (Dropbox)" at bounding box center [355, 200] width 112 height 32
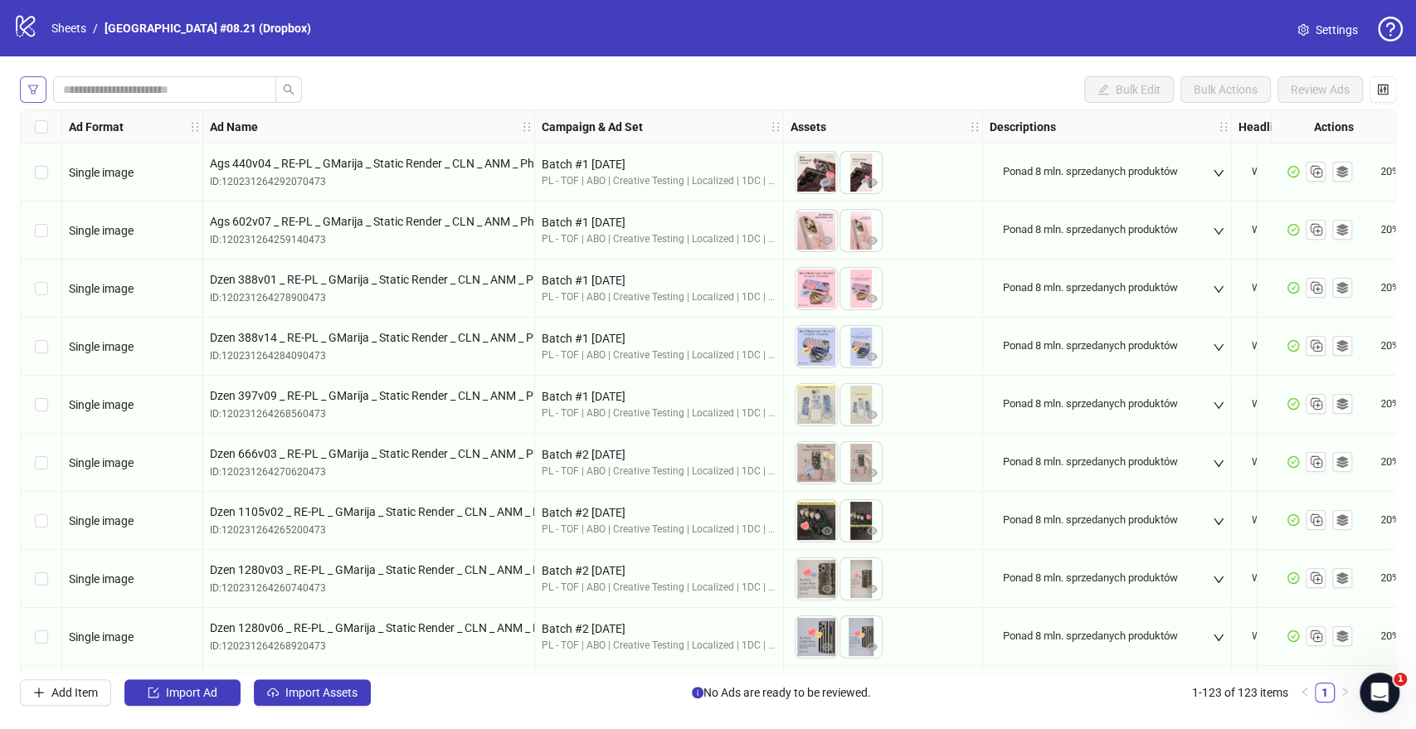
click at [40, 92] on button "button" at bounding box center [33, 89] width 27 height 27
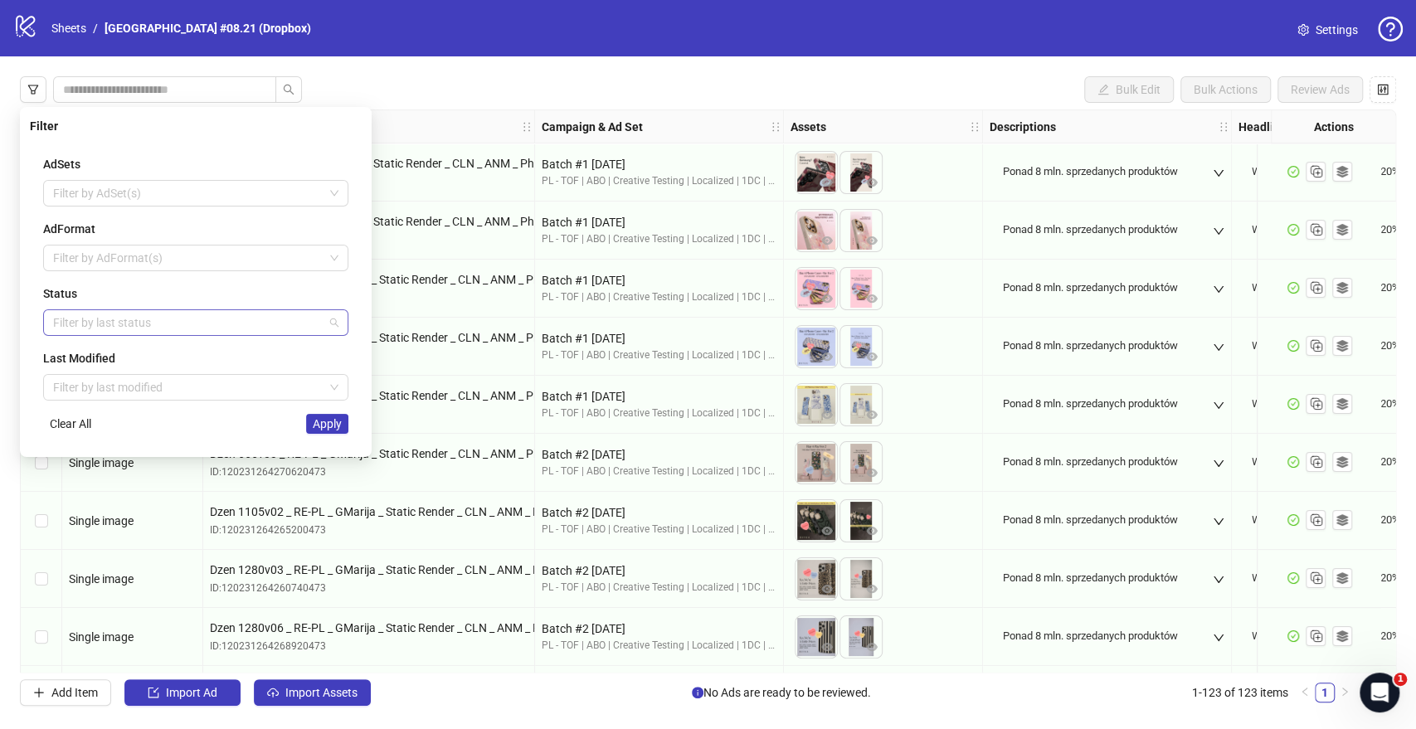
click at [104, 317] on div at bounding box center [186, 322] width 281 height 23
click at [119, 360] on div "Draft" at bounding box center [195, 355] width 279 height 18
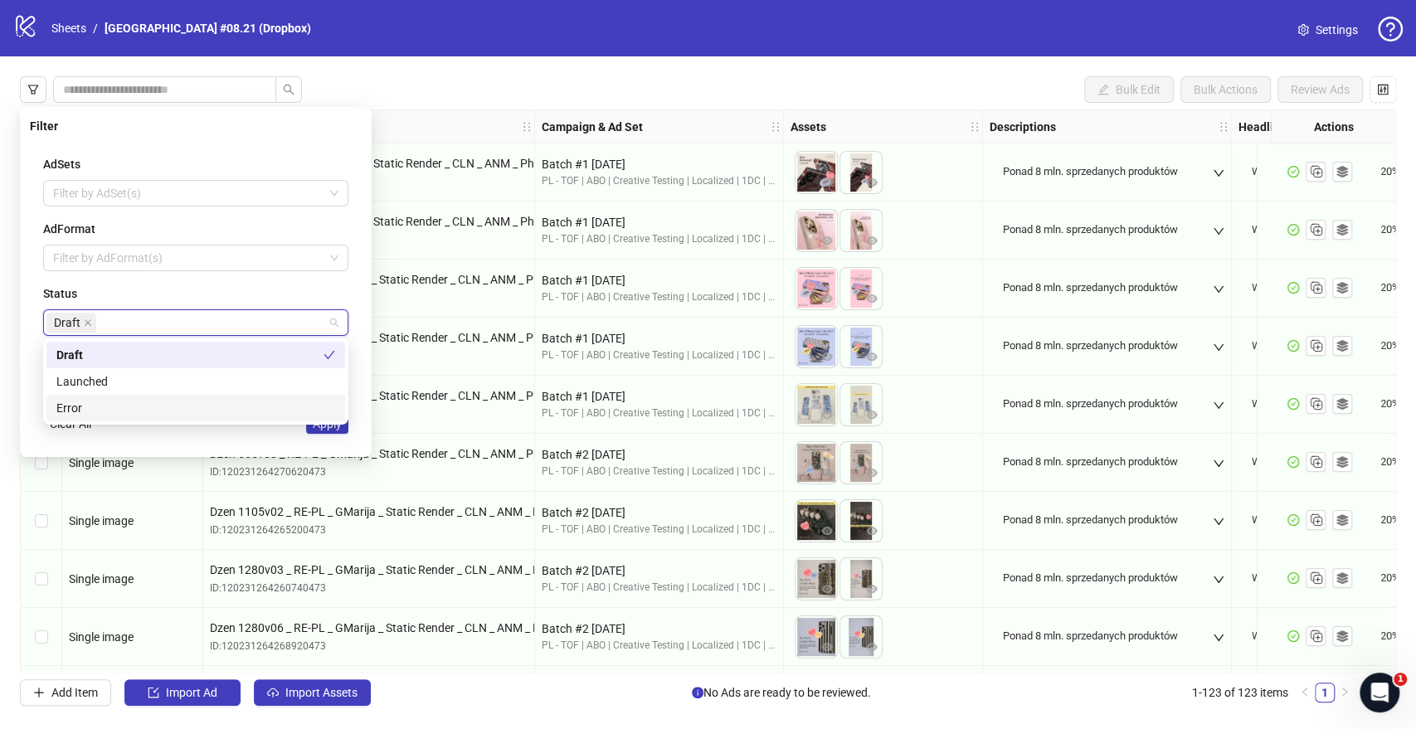
click at [279, 434] on div "AdSets Filter by AdSet(s) AdFormat Filter by AdFormat(s) Status Draft Last Modi…" at bounding box center [196, 294] width 332 height 305
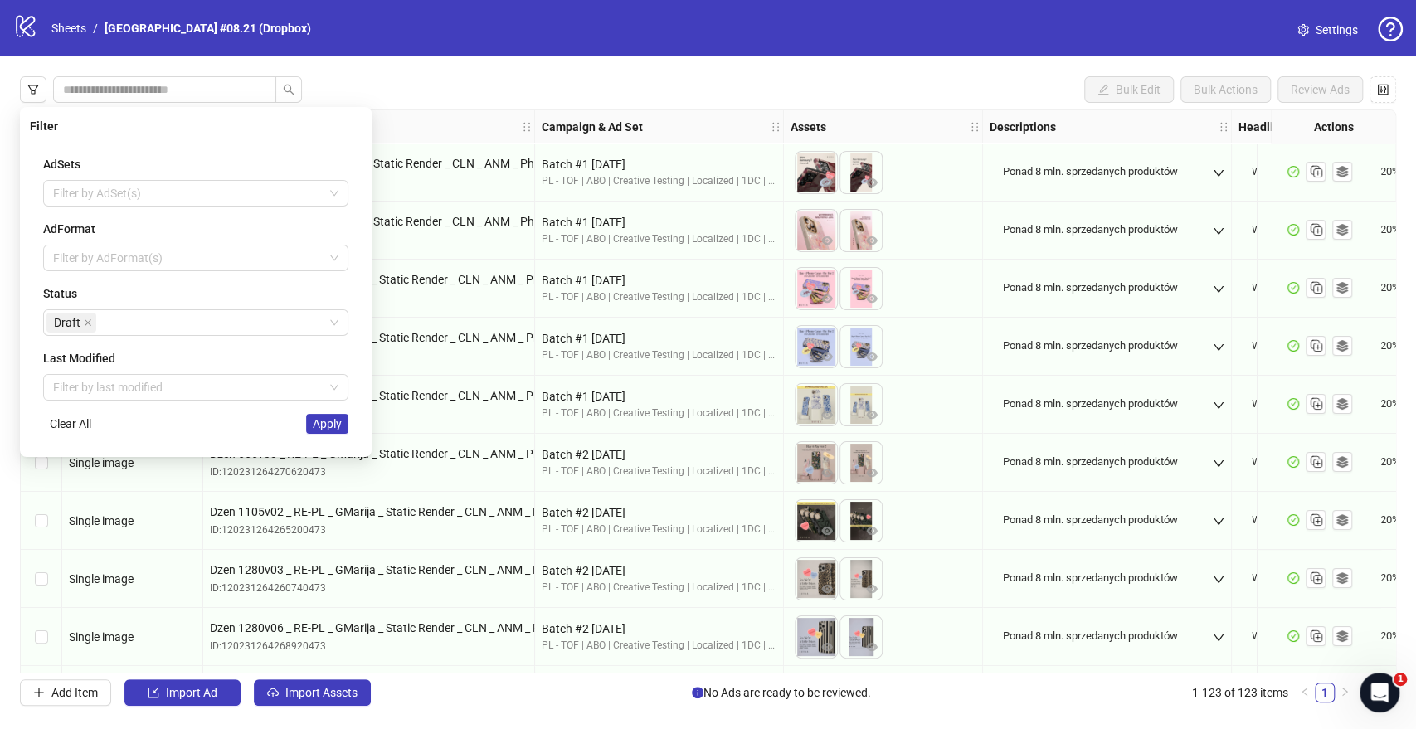
click at [315, 434] on div "AdSets Filter by AdSet(s) AdFormat Filter by AdFormat(s) Status Draft Last Modi…" at bounding box center [196, 294] width 332 height 305
click at [318, 427] on span "Apply" at bounding box center [327, 423] width 29 height 13
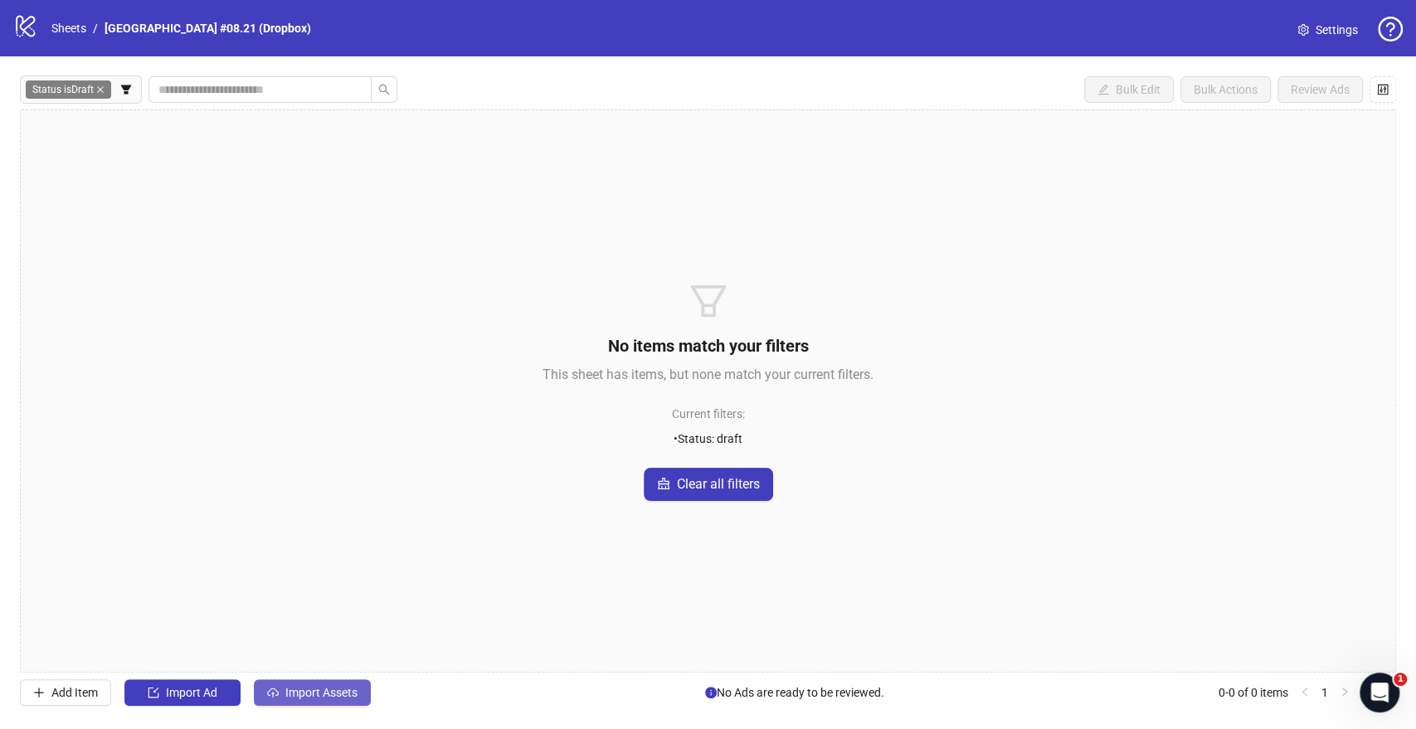
click at [342, 695] on span "Import Assets" at bounding box center [321, 692] width 72 height 13
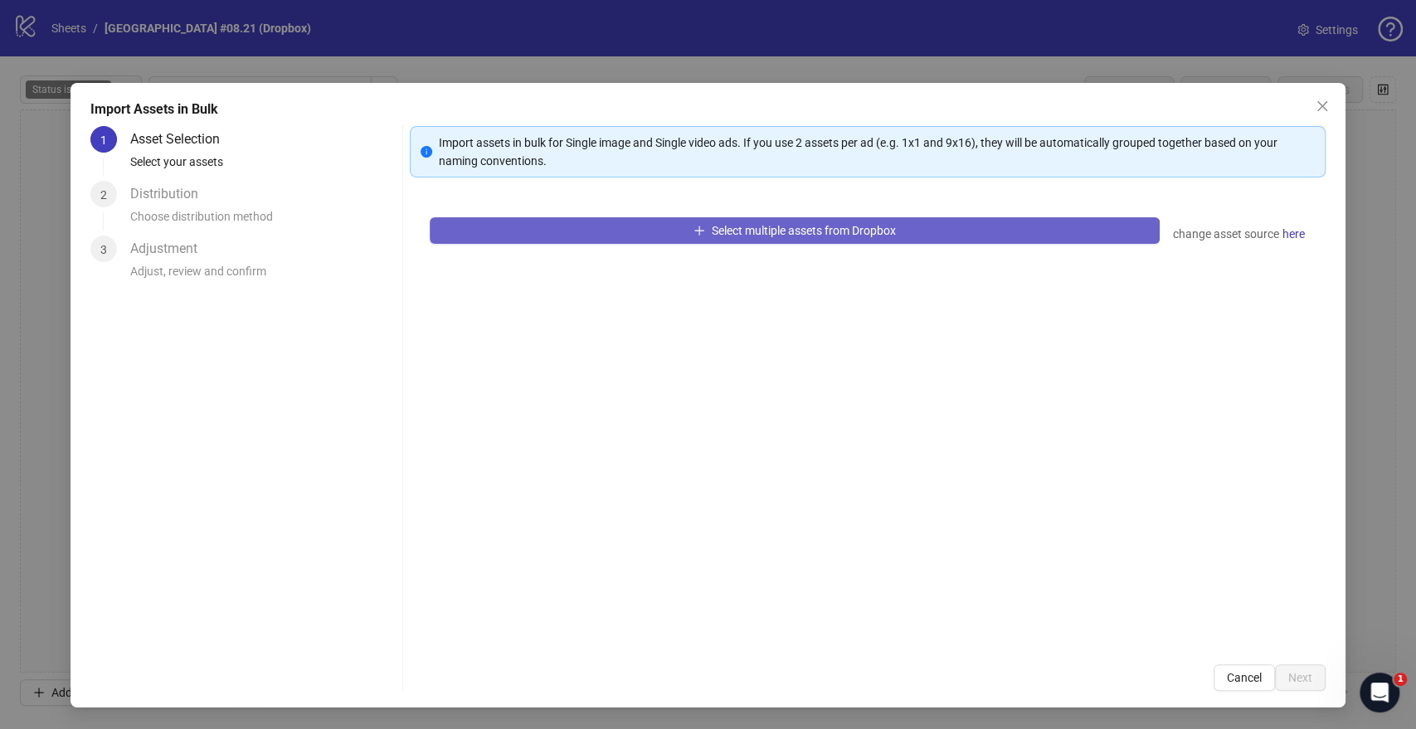
click at [716, 232] on span "Select multiple assets from Dropbox" at bounding box center [804, 230] width 184 height 13
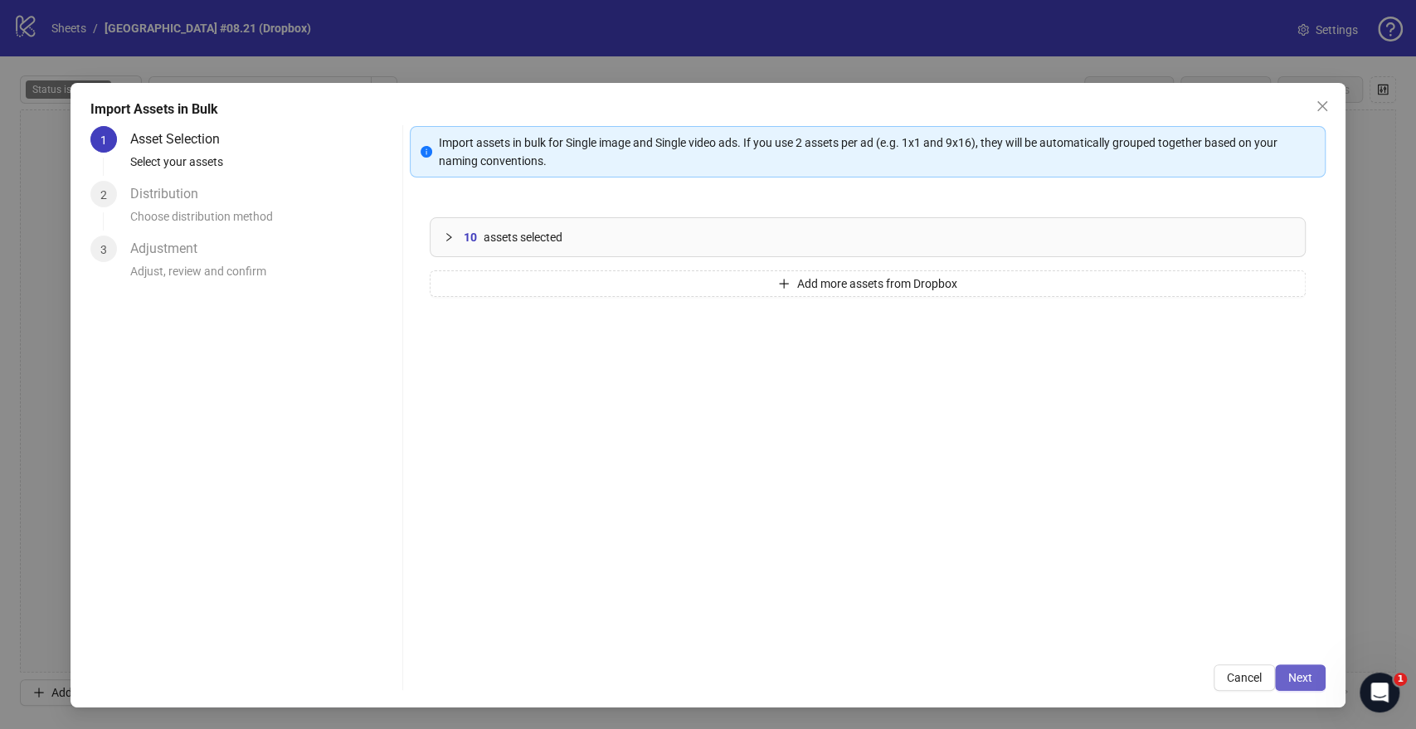
click at [1311, 675] on span "Next" at bounding box center [1300, 677] width 24 height 13
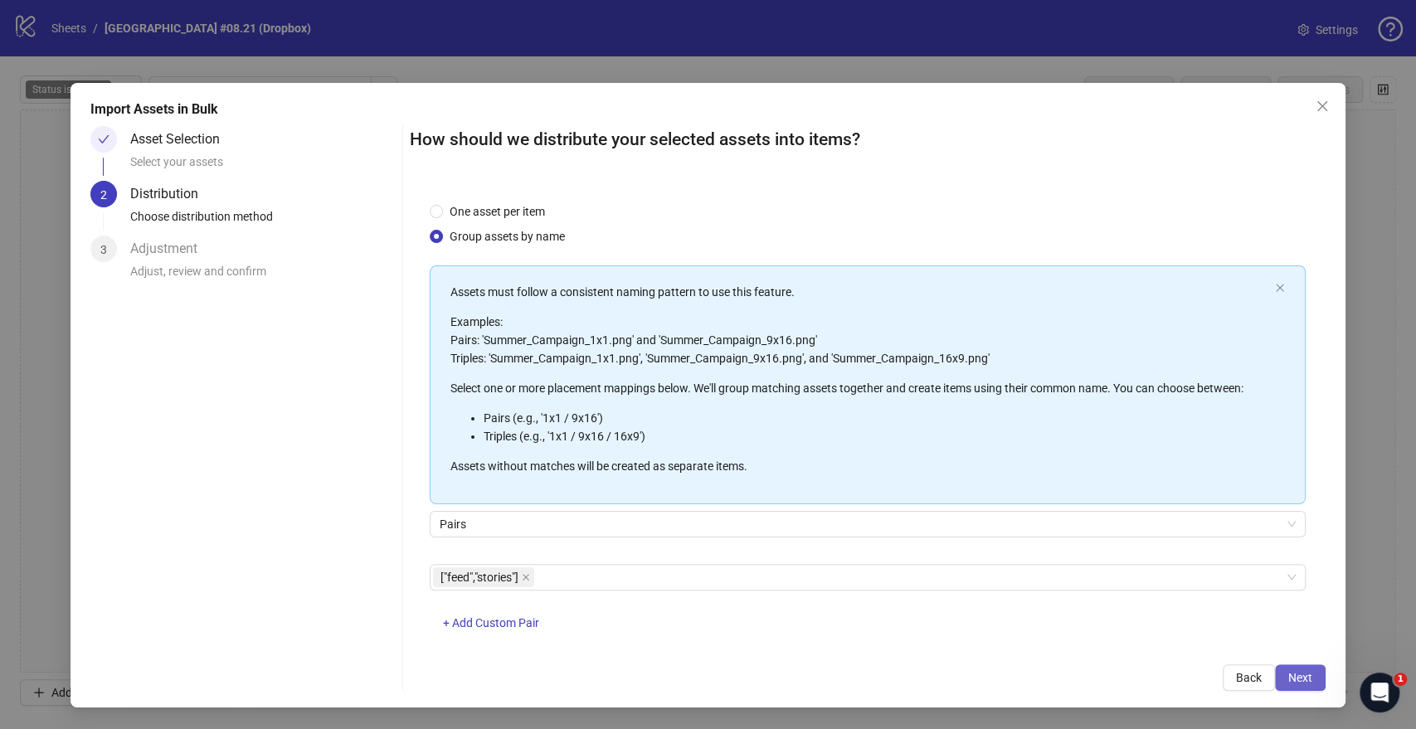
click at [1303, 680] on span "Next" at bounding box center [1300, 677] width 24 height 13
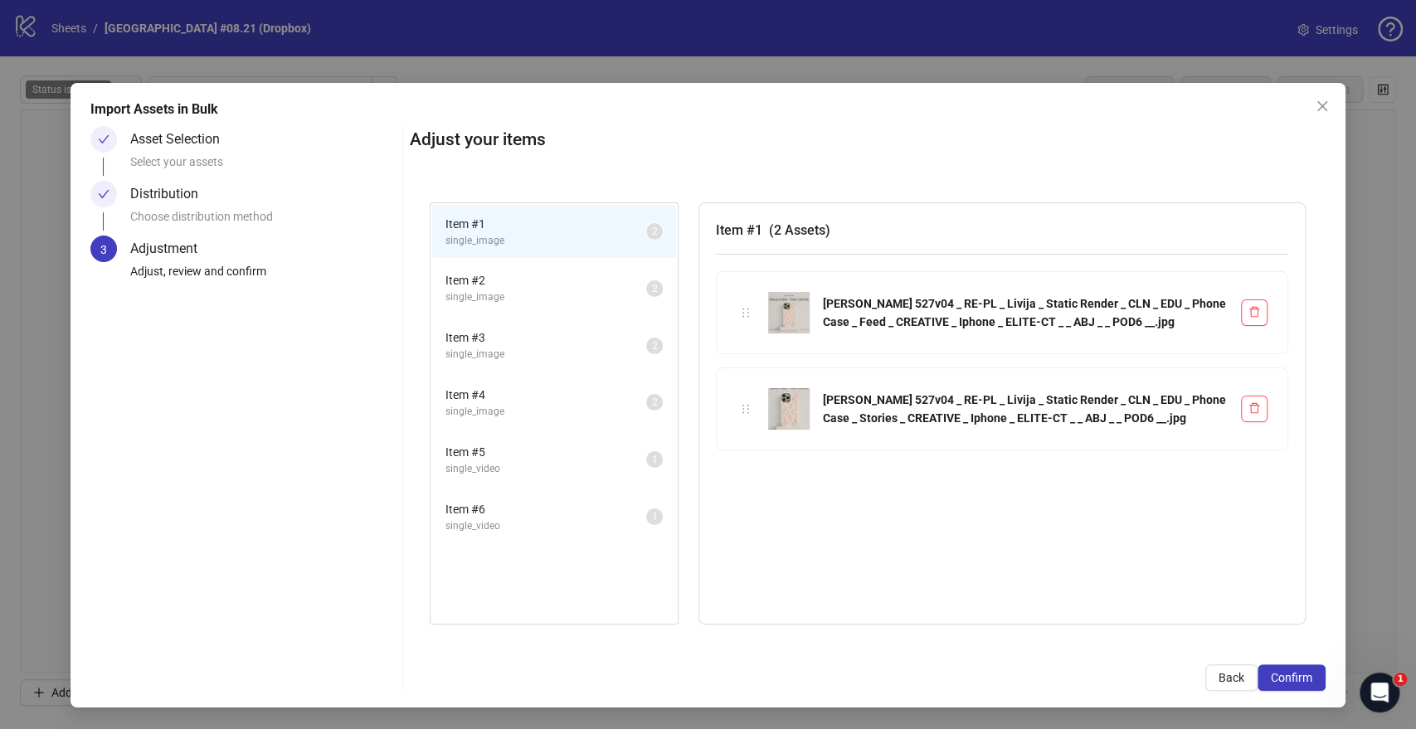
click at [1303, 680] on span "Confirm" at bounding box center [1291, 677] width 41 height 13
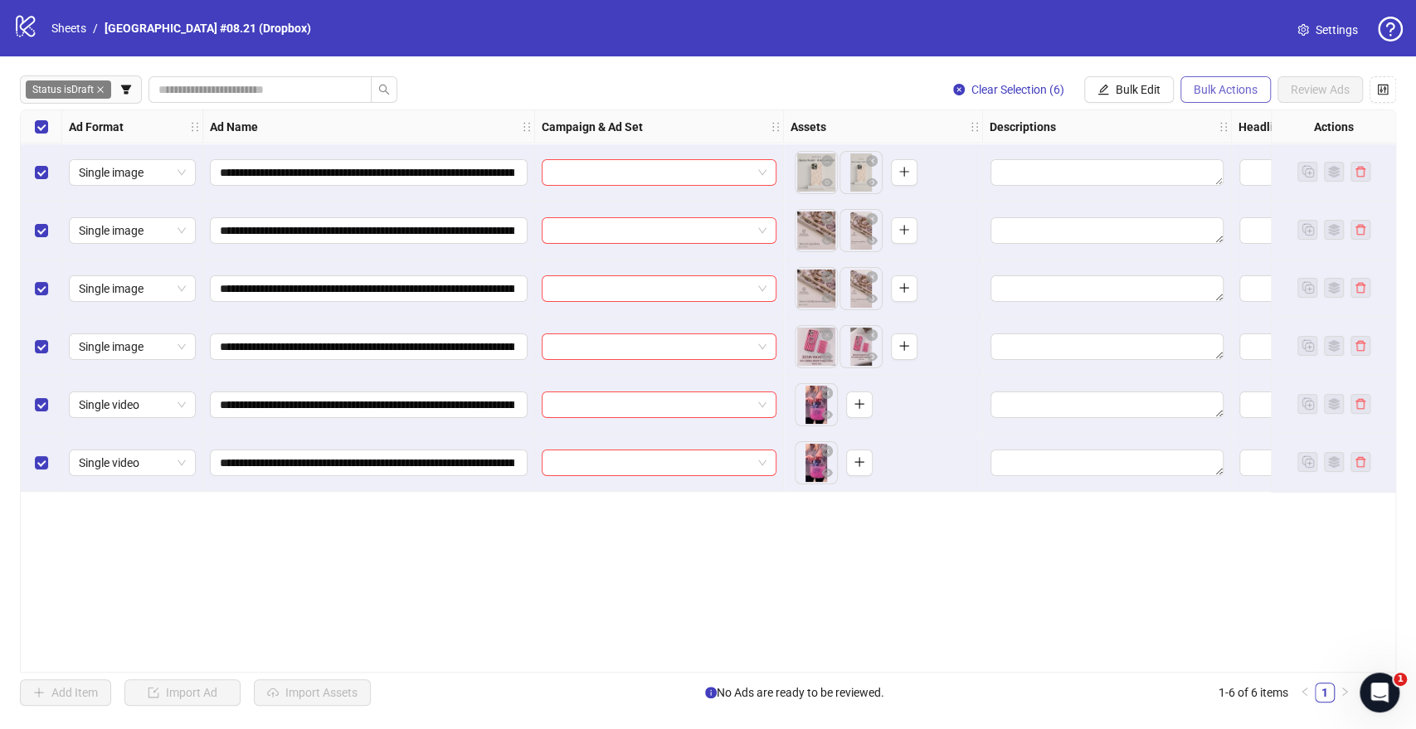
click at [1227, 81] on button "Bulk Actions" at bounding box center [1225, 89] width 90 height 27
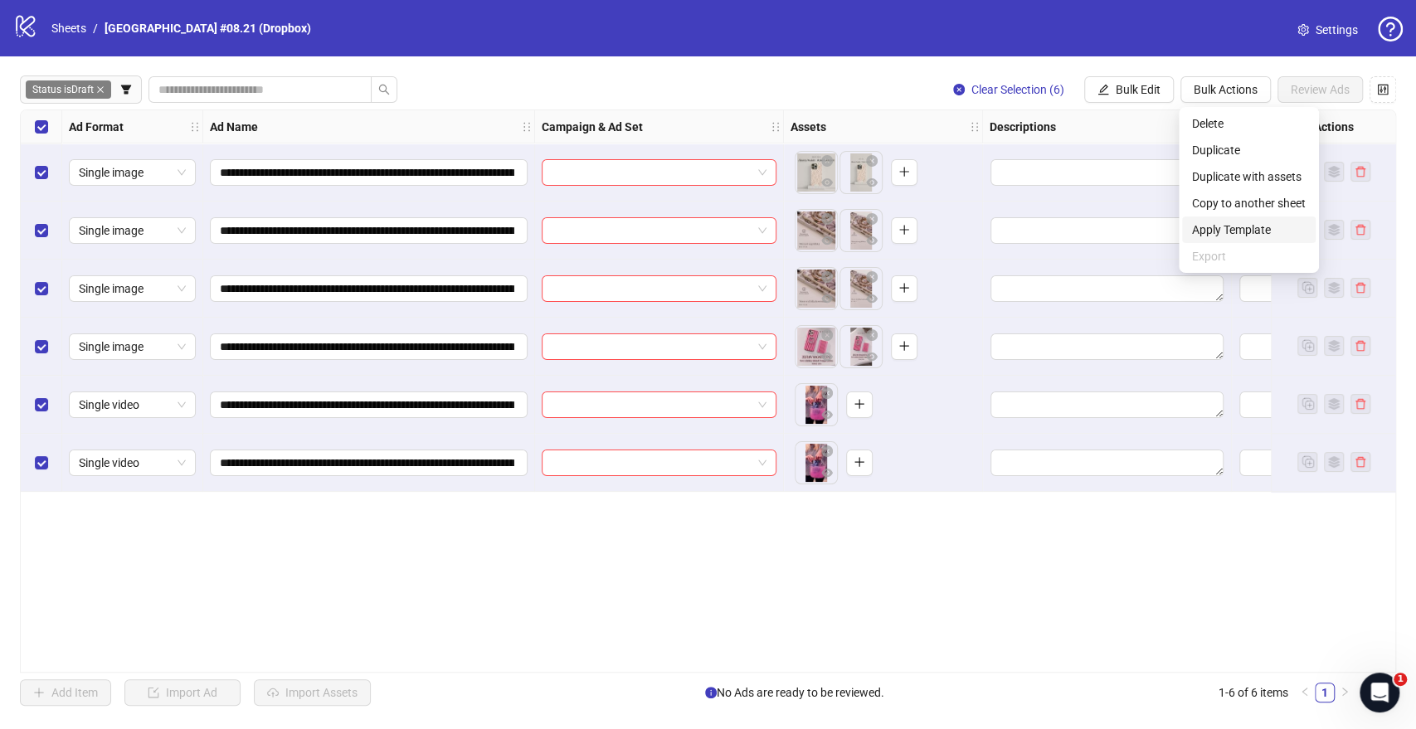
click at [1226, 236] on span "Apply Template" at bounding box center [1249, 230] width 114 height 18
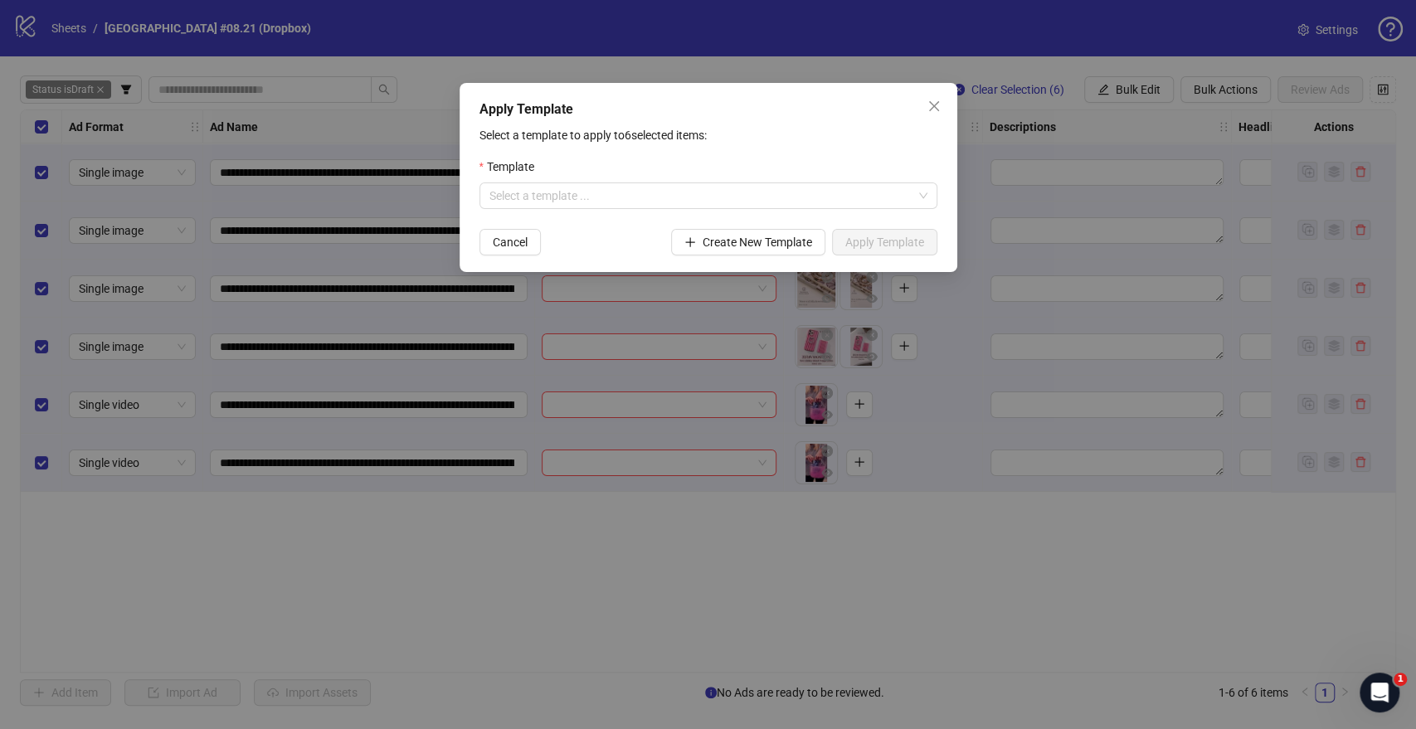
click at [630, 181] on div "Template" at bounding box center [708, 170] width 458 height 25
click at [632, 190] on input "search" at bounding box center [700, 195] width 423 height 25
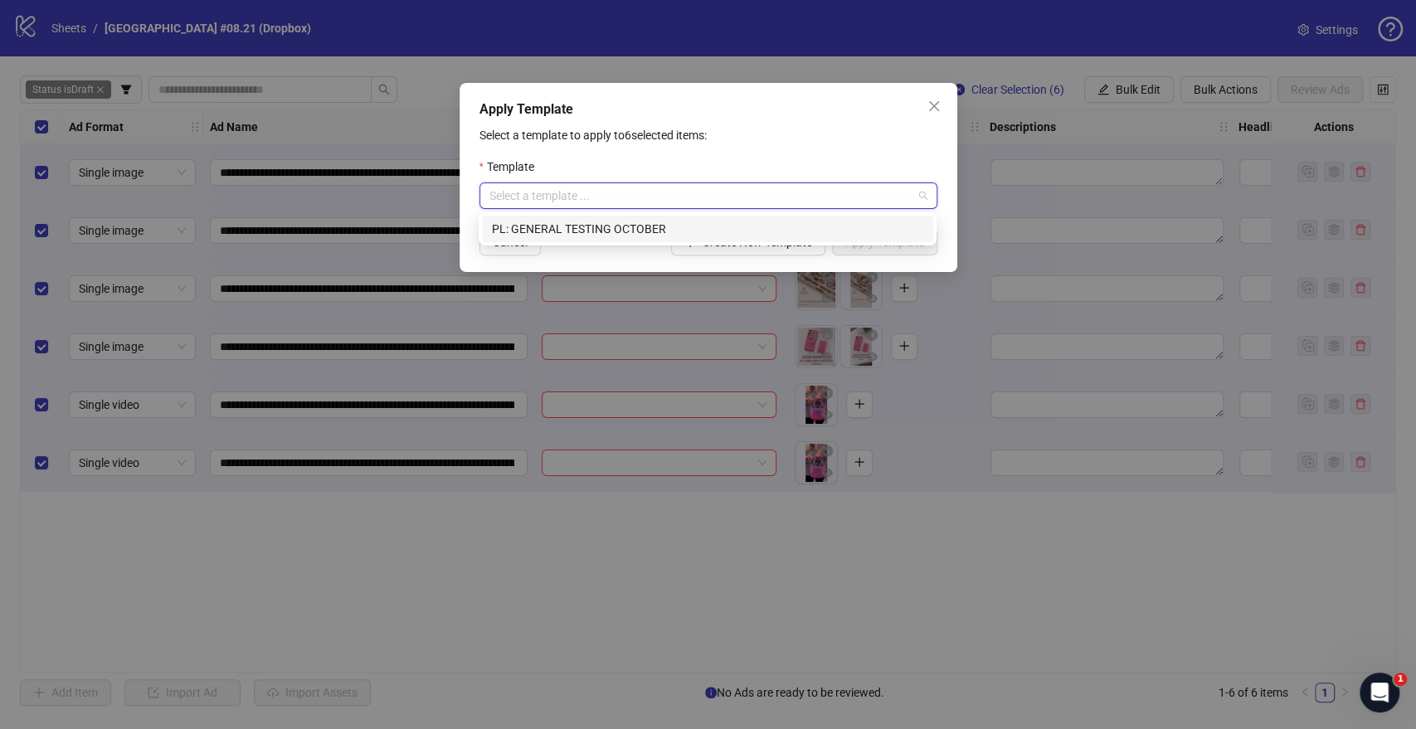
click at [581, 237] on div "PL: GENERAL TESTING OCTOBER" at bounding box center [707, 229] width 431 height 18
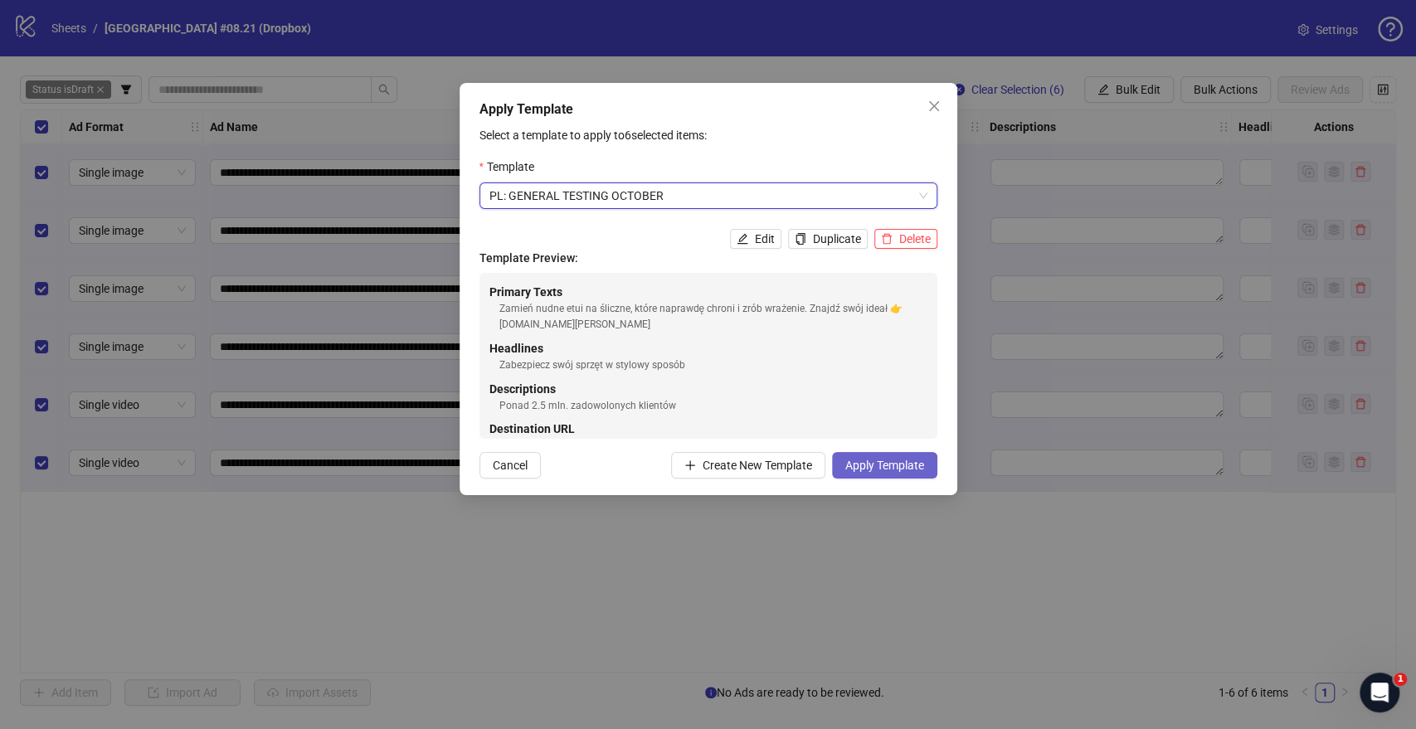
click at [903, 463] on span "Apply Template" at bounding box center [884, 465] width 79 height 13
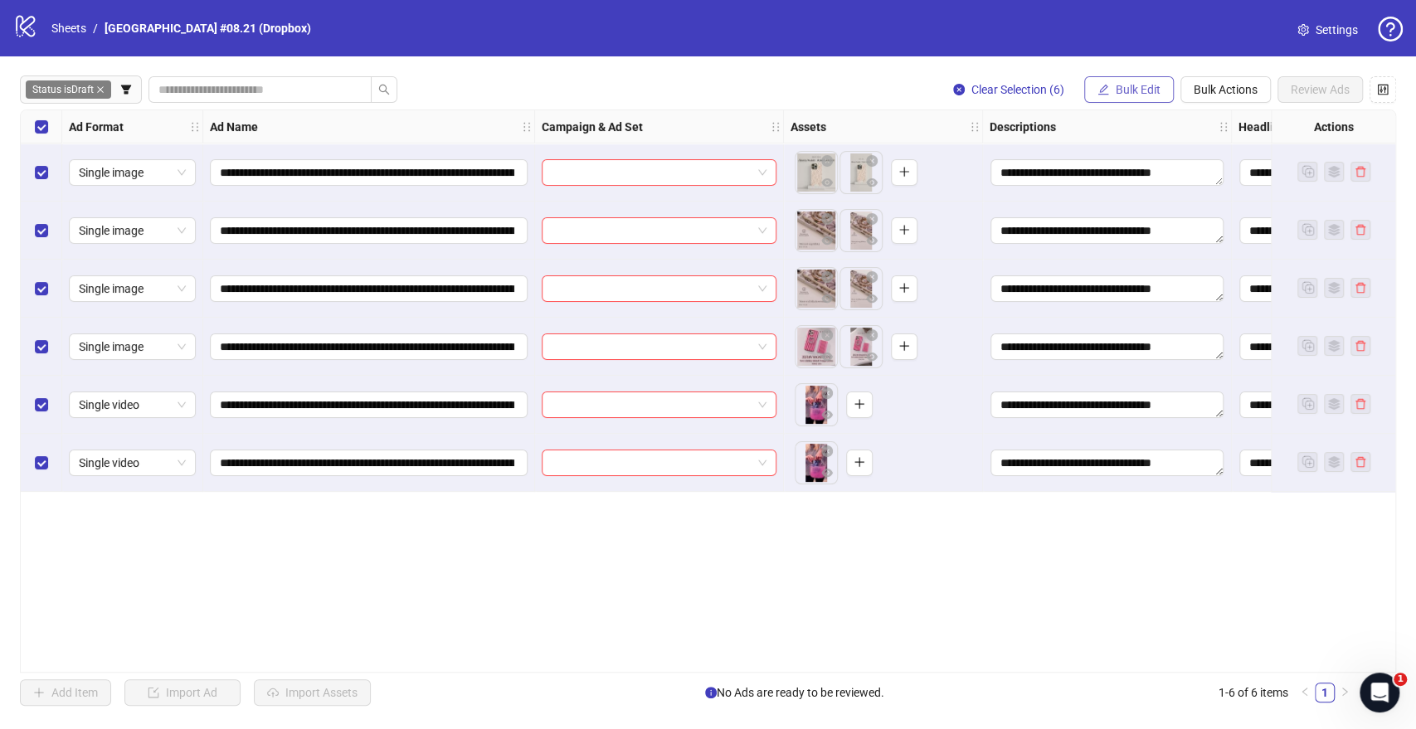
click at [1128, 91] on span "Bulk Edit" at bounding box center [1138, 89] width 45 height 13
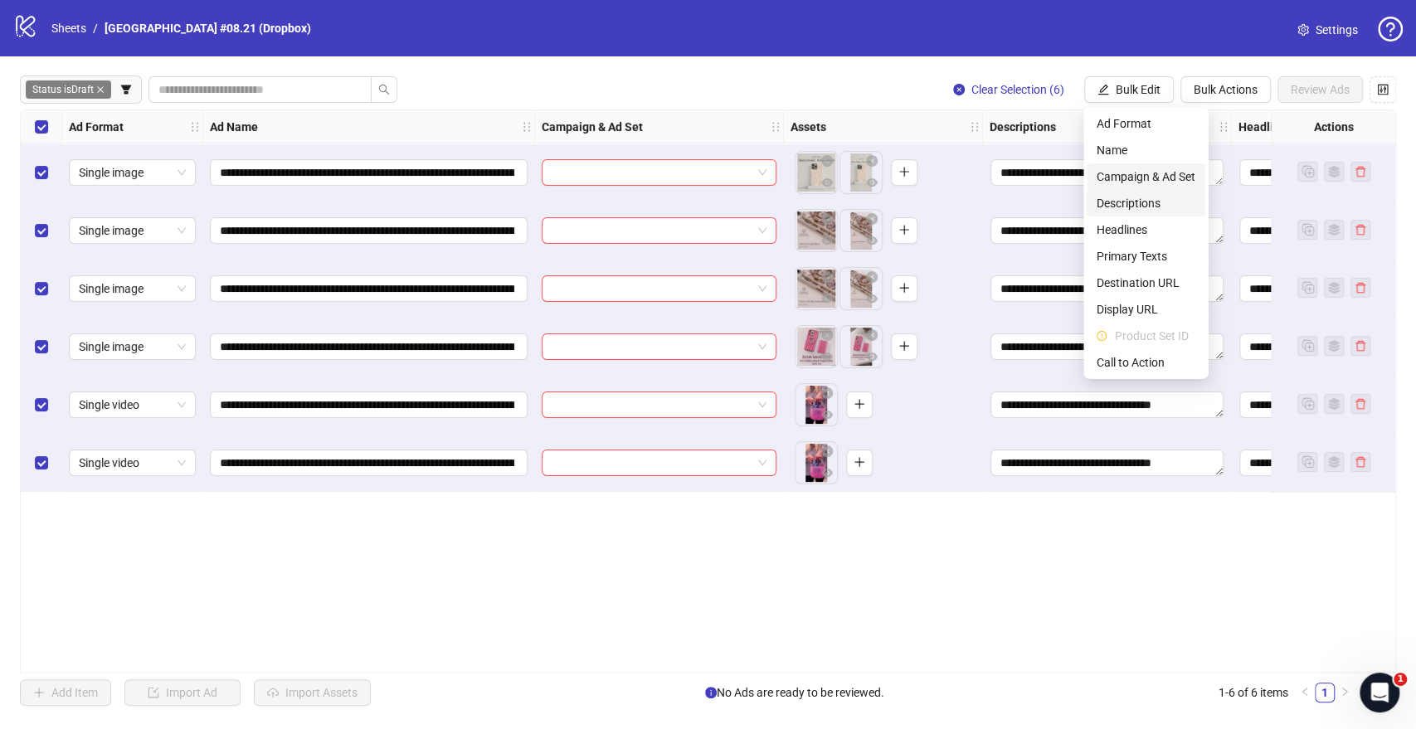
click at [1135, 179] on span "Campaign & Ad Set" at bounding box center [1145, 177] width 99 height 18
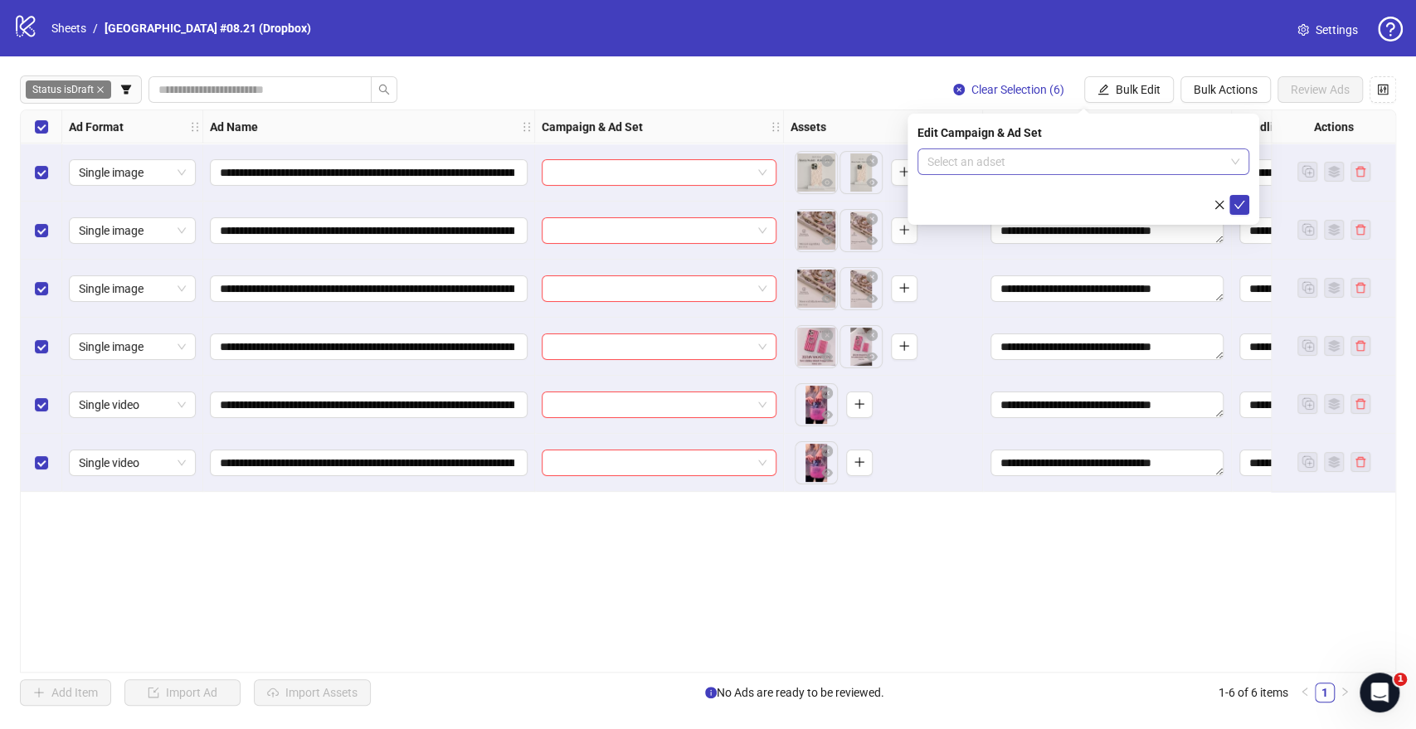
click at [937, 173] on input "search" at bounding box center [1075, 161] width 297 height 25
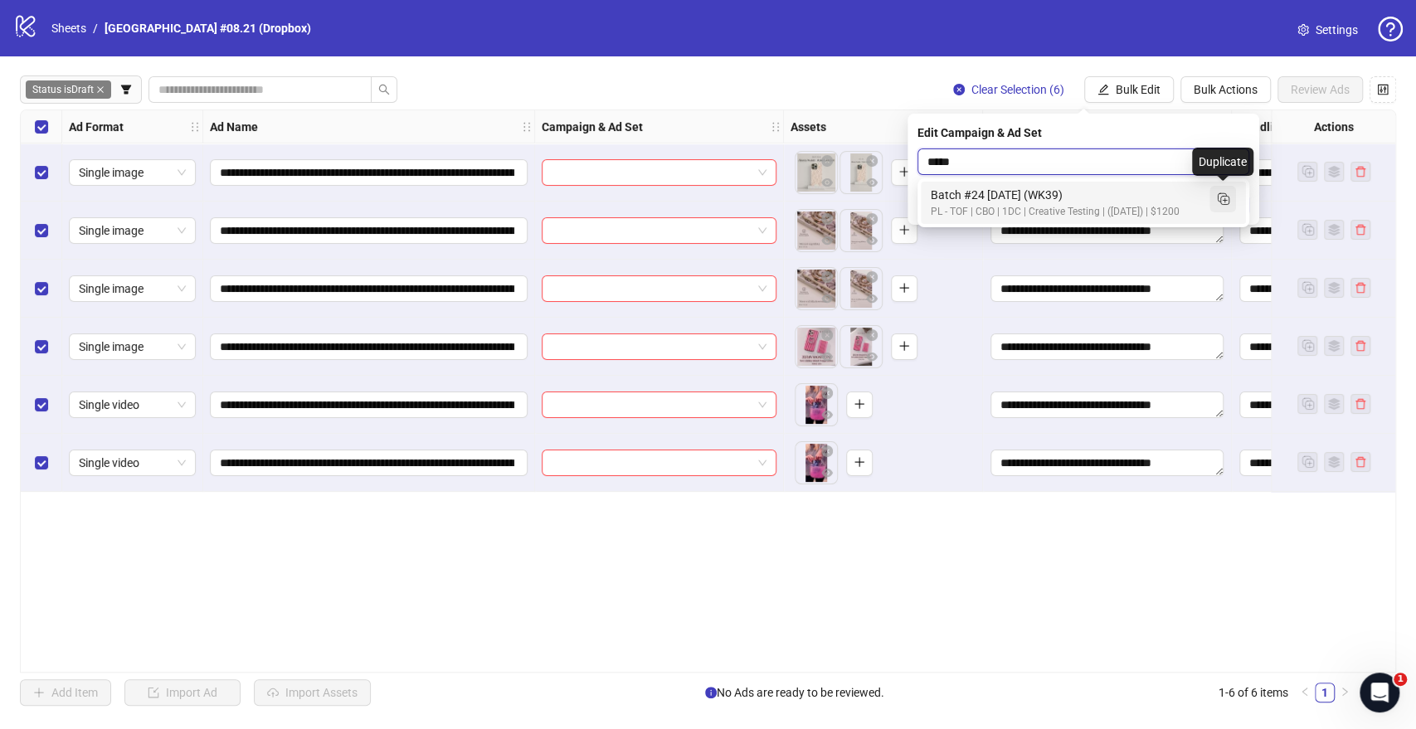
click at [1226, 198] on rect "Duplicate" at bounding box center [1222, 197] width 8 height 8
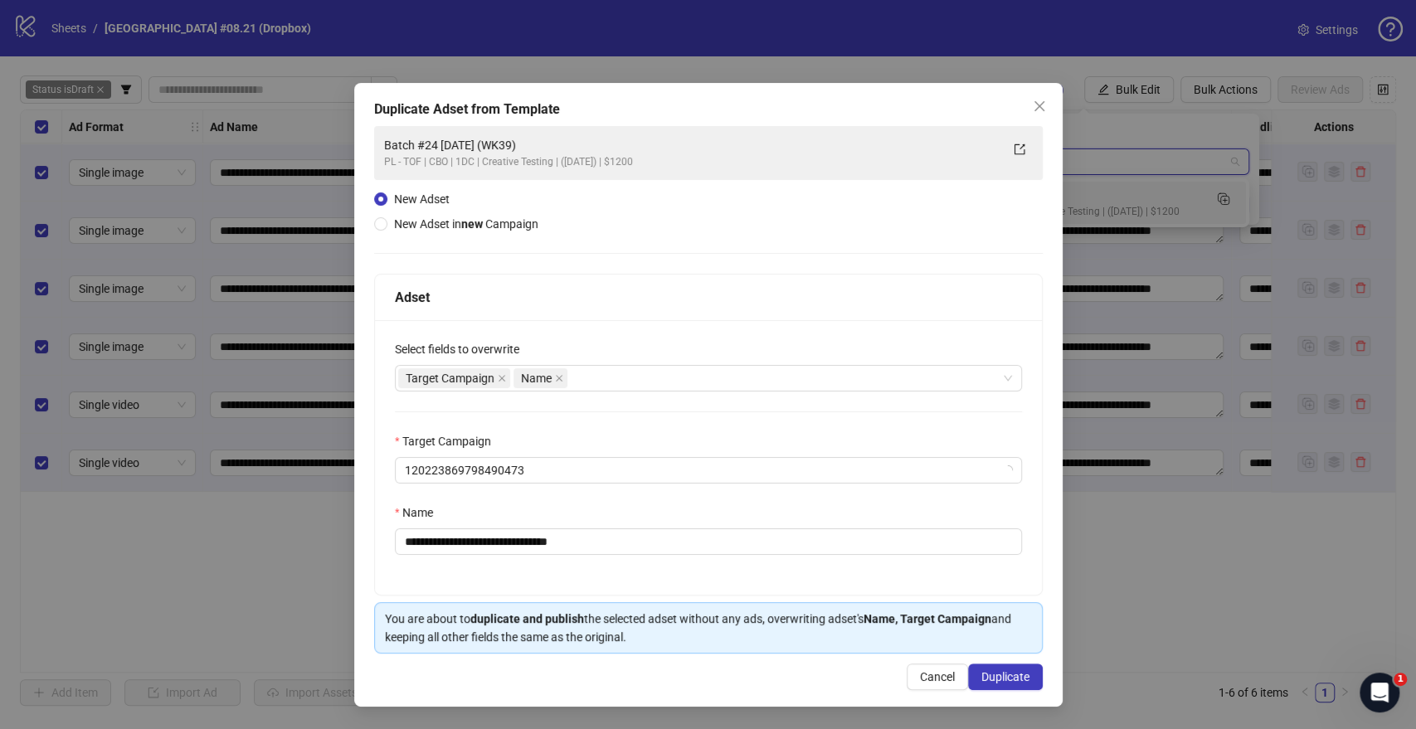
type input "*****"
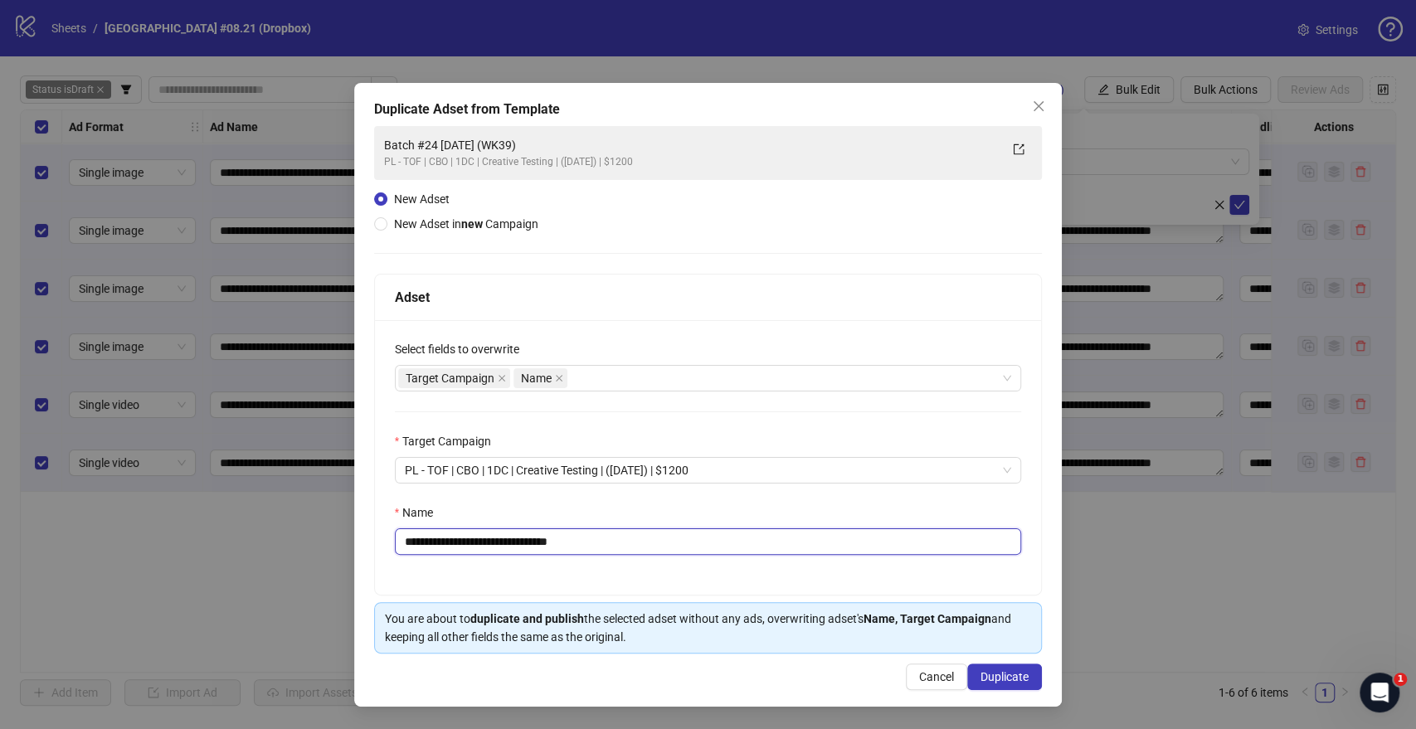
drag, startPoint x: 564, startPoint y: 542, endPoint x: 634, endPoint y: 537, distance: 69.8
click at [634, 537] on input "**********" at bounding box center [708, 541] width 627 height 27
click at [554, 539] on input "**********" at bounding box center [708, 541] width 627 height 27
click at [515, 540] on input "**********" at bounding box center [708, 541] width 627 height 27
click at [458, 540] on input "**********" at bounding box center [708, 541] width 627 height 27
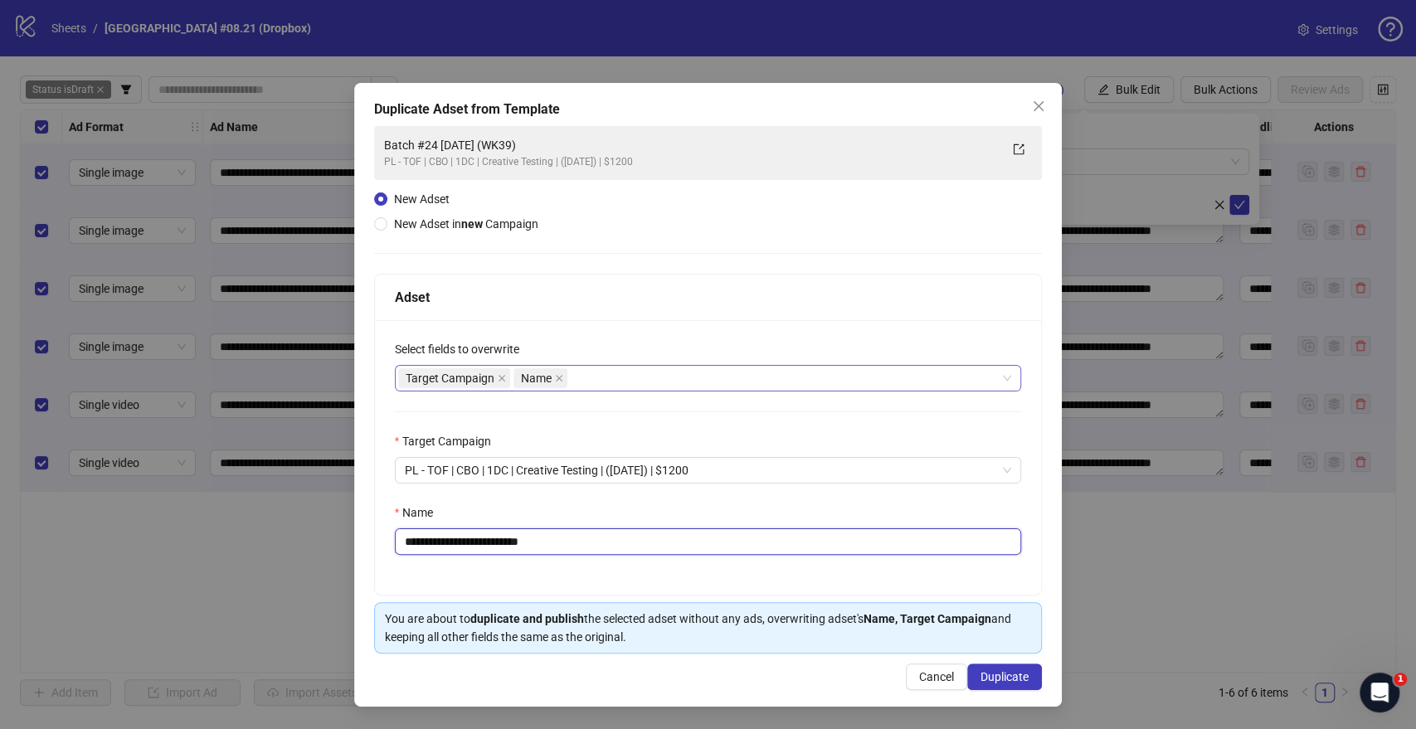
click at [597, 382] on div "Target Campaign Name" at bounding box center [699, 378] width 603 height 23
type input "**********"
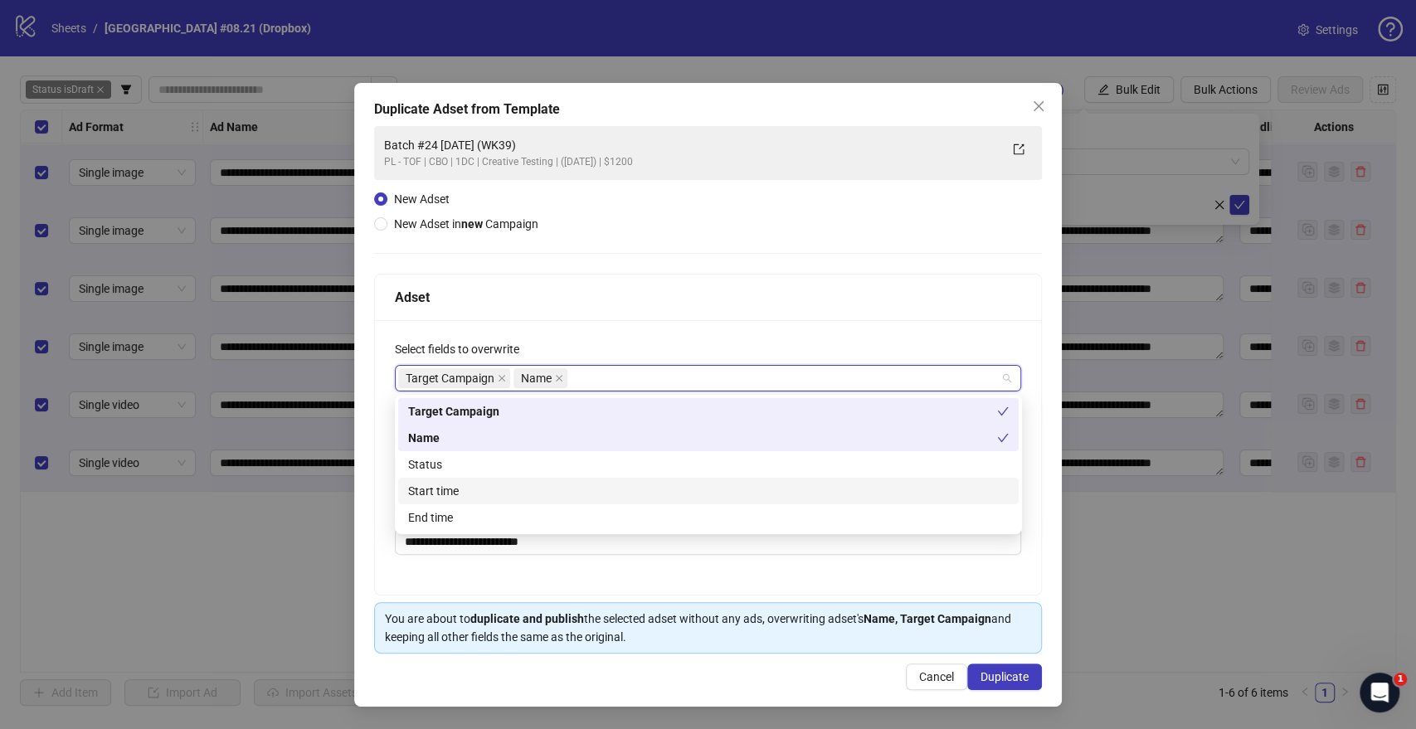
click at [518, 489] on div "Start time" at bounding box center [708, 491] width 600 height 18
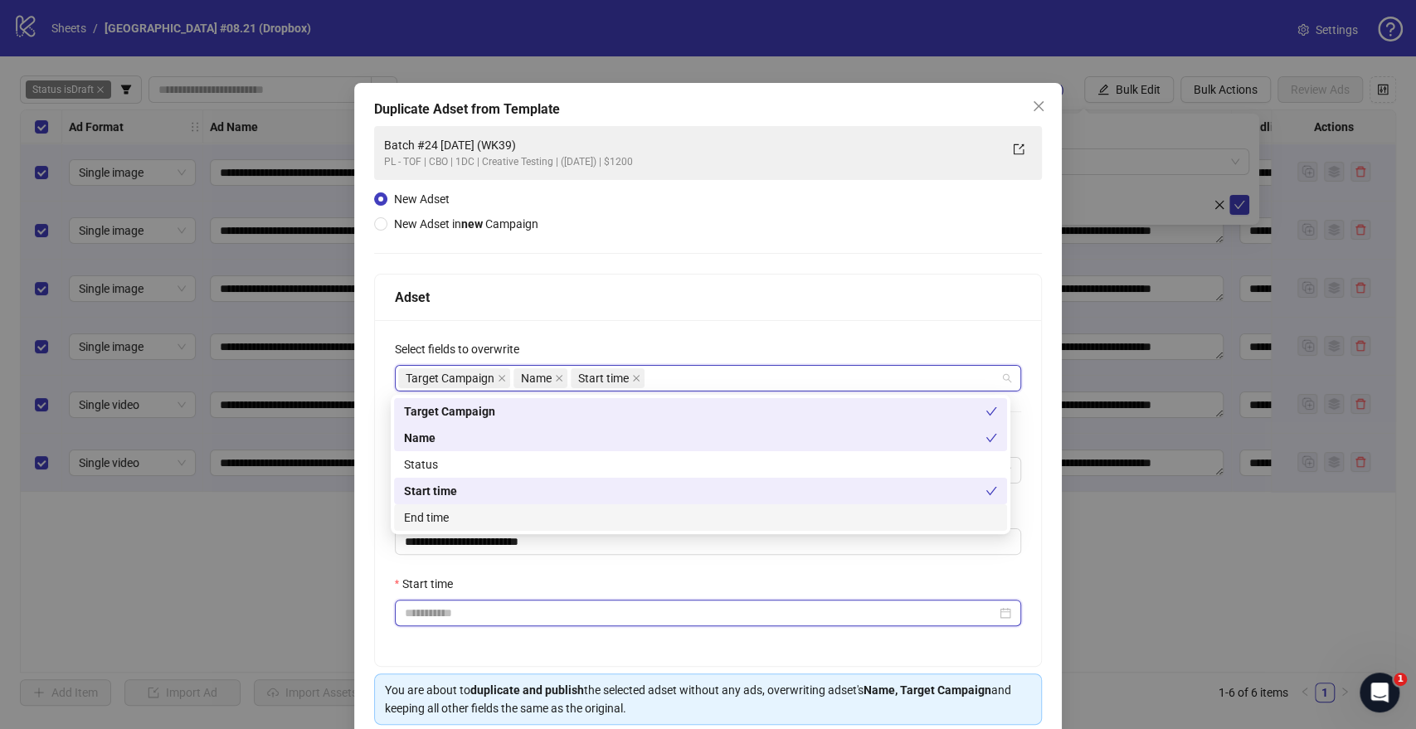
click at [444, 612] on input "Start time" at bounding box center [701, 613] width 592 height 18
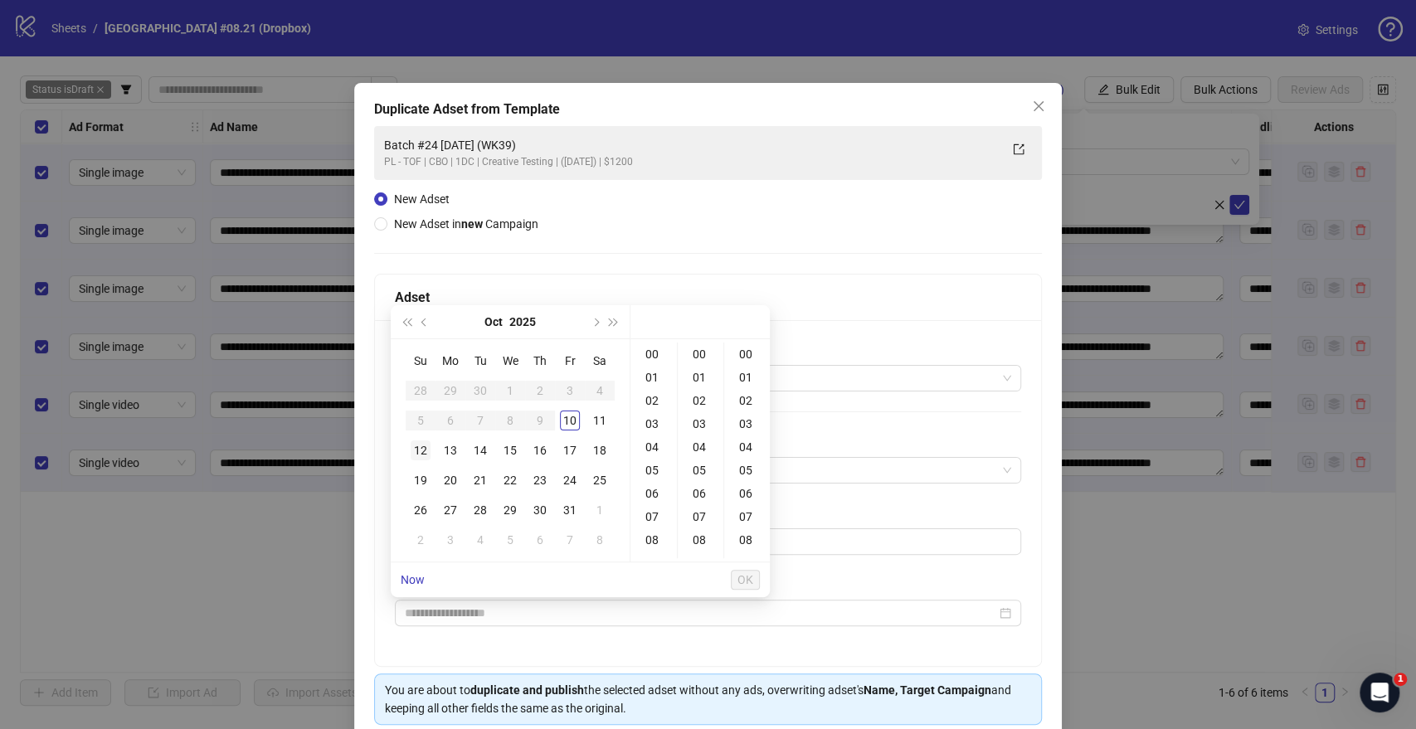
click at [418, 456] on div "12" at bounding box center [421, 450] width 20 height 20
click at [654, 472] on div "09" at bounding box center [654, 470] width 40 height 23
type input "**********"
click at [748, 578] on span "OK" at bounding box center [745, 579] width 16 height 13
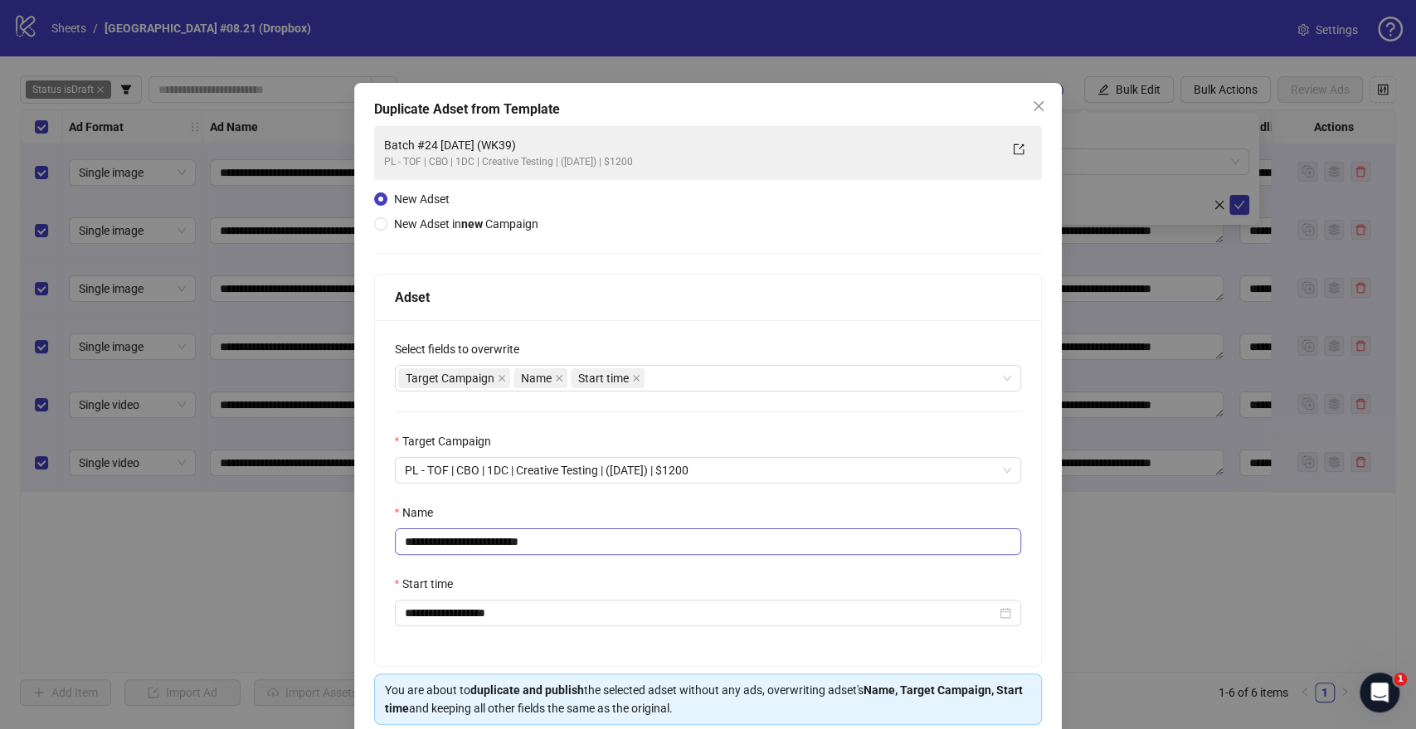
scroll to position [69, 0]
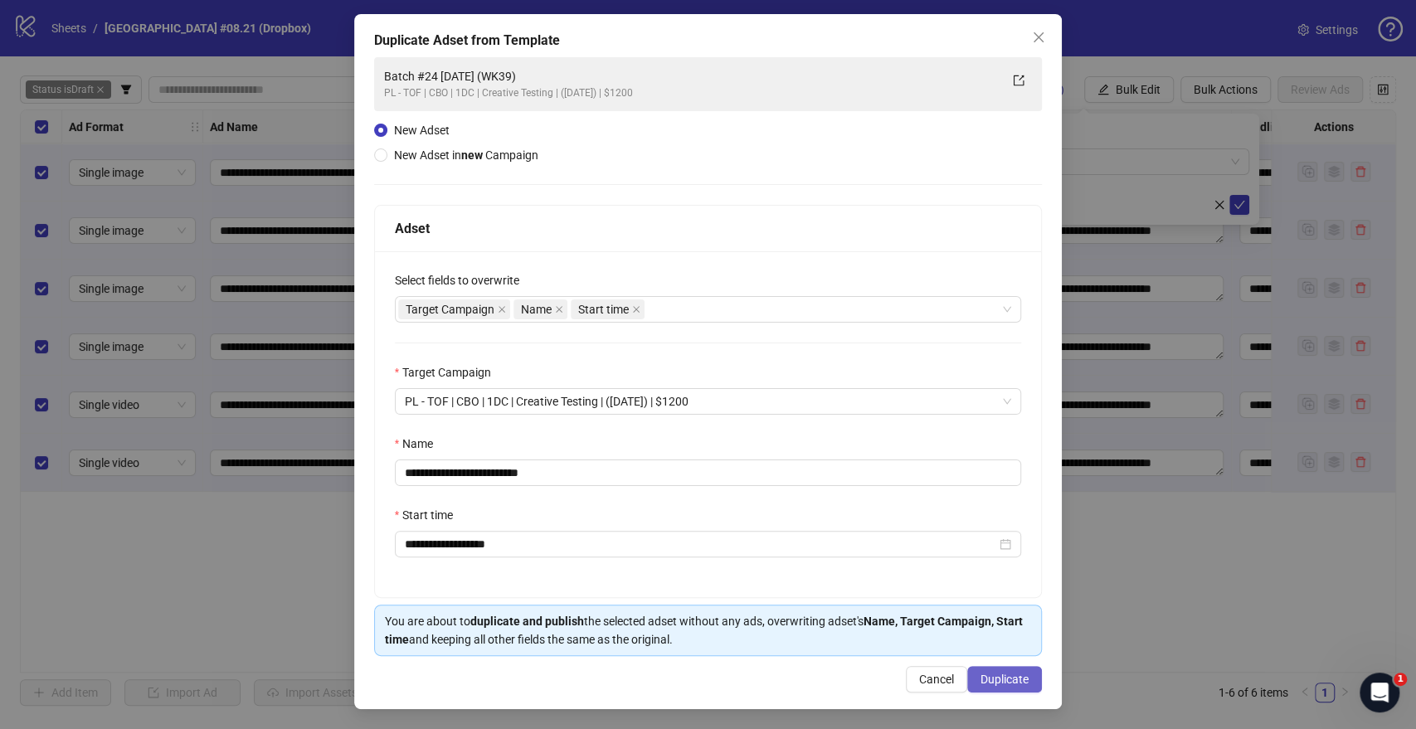
click at [984, 669] on button "Duplicate" at bounding box center [1004, 679] width 75 height 27
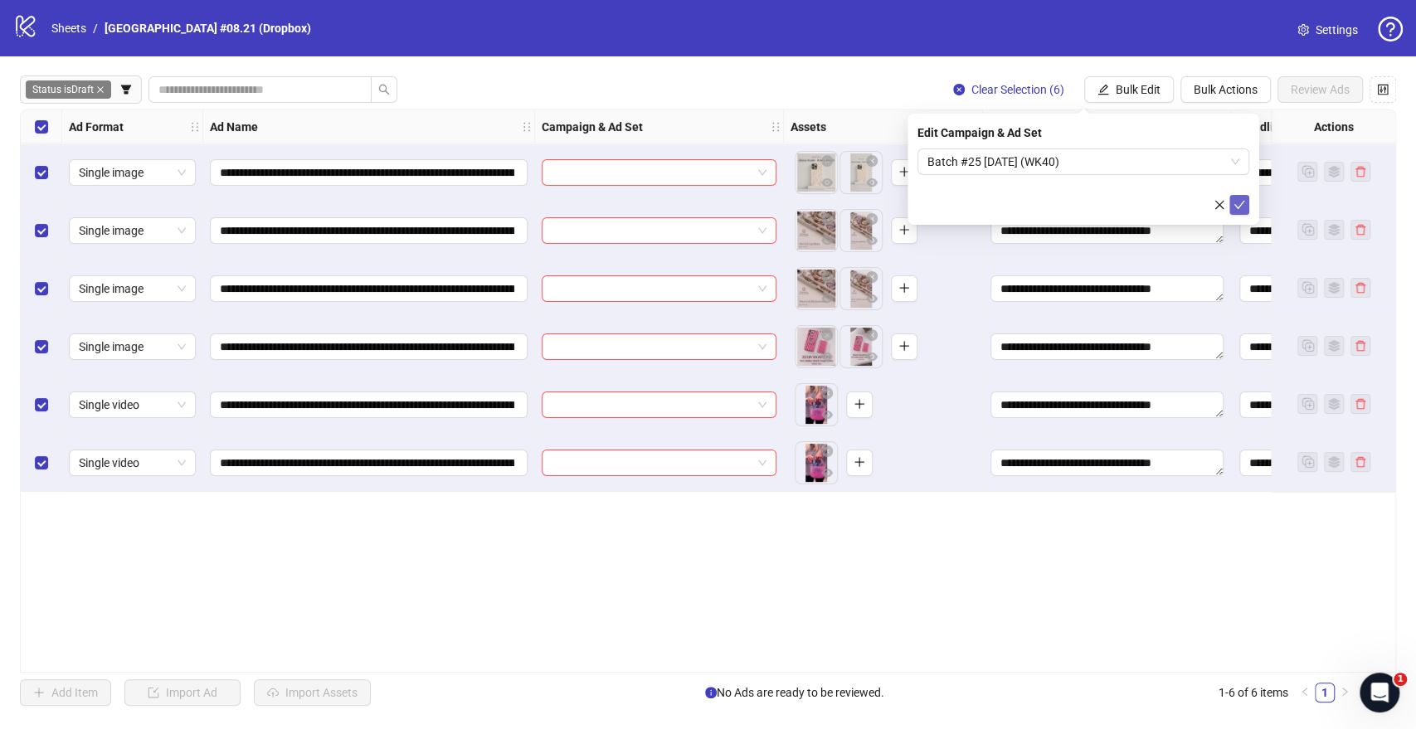
click at [1240, 205] on icon "check" at bounding box center [1239, 205] width 11 height 8
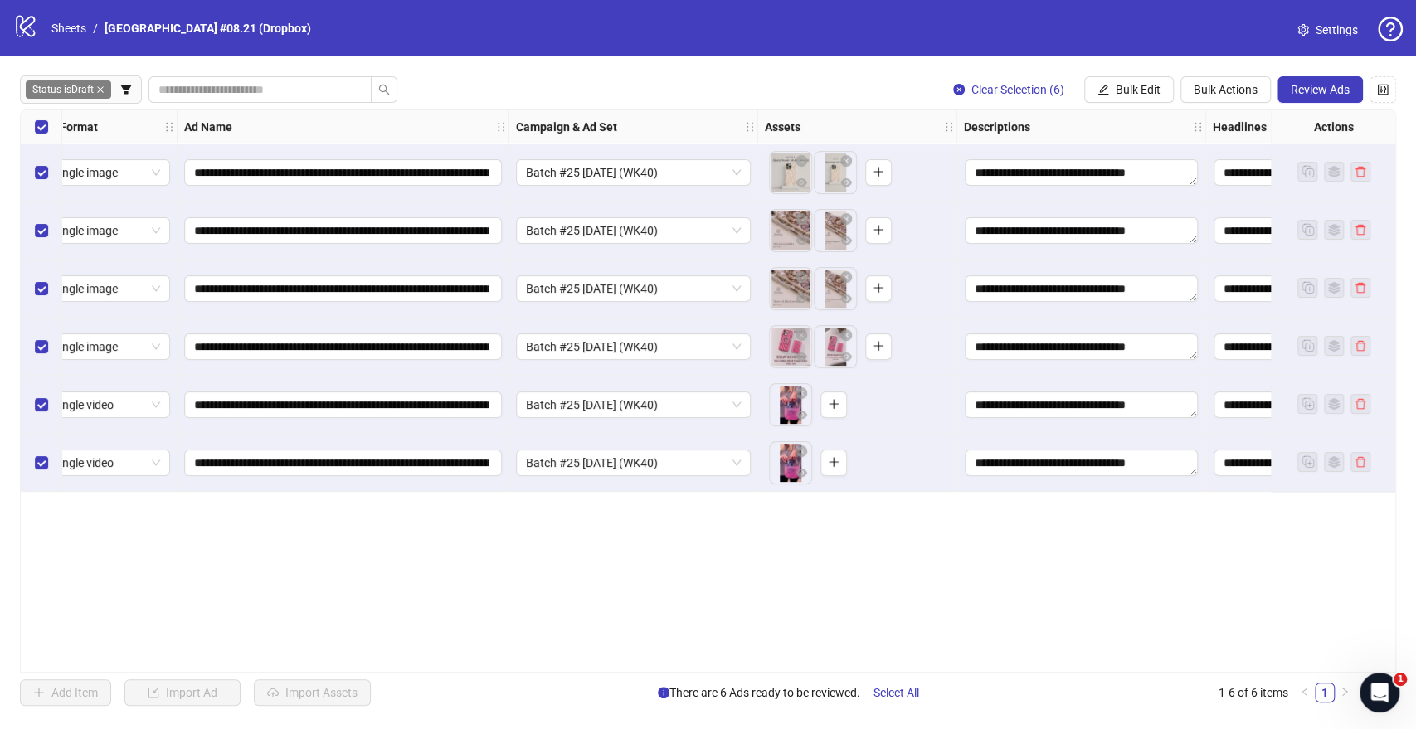
scroll to position [0, 0]
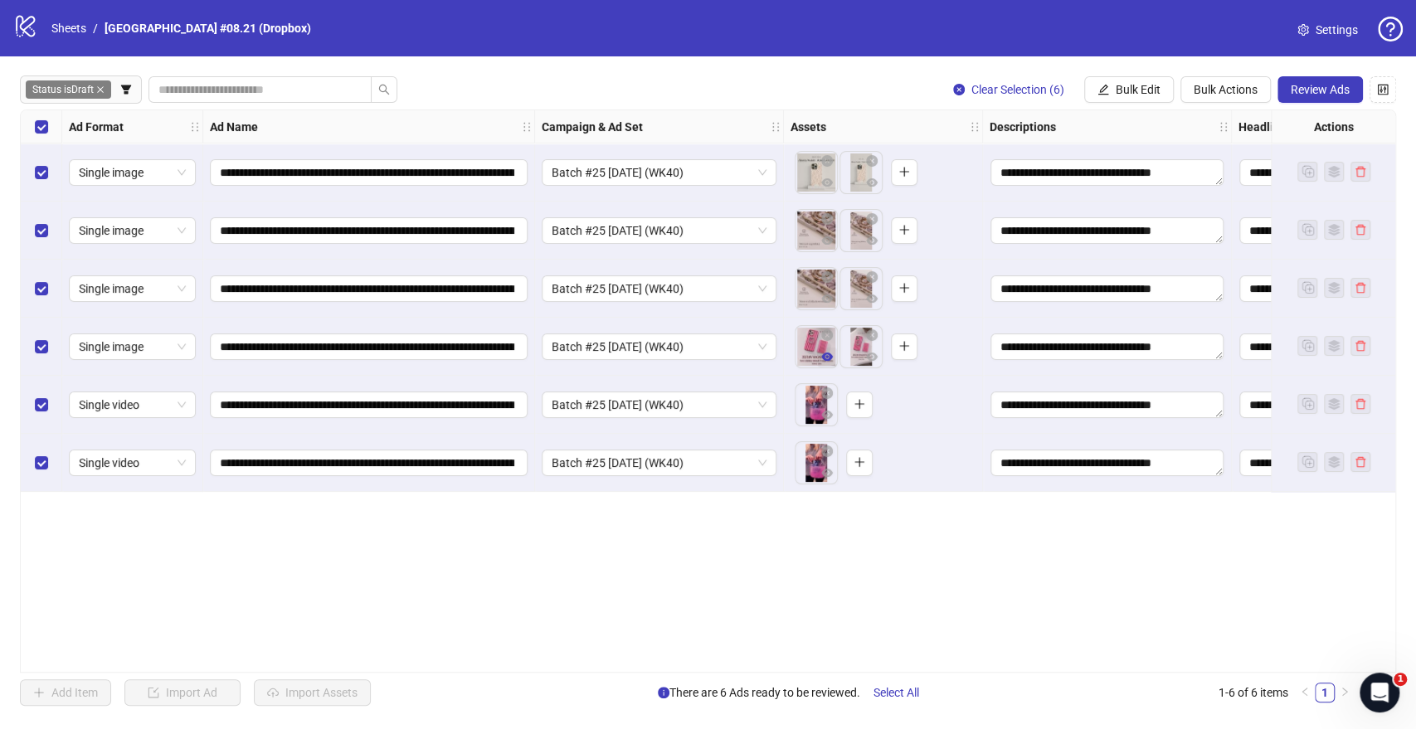
click at [829, 360] on icon "eye" at bounding box center [827, 356] width 12 height 8
click at [1317, 85] on span "Review Ads" at bounding box center [1320, 89] width 59 height 13
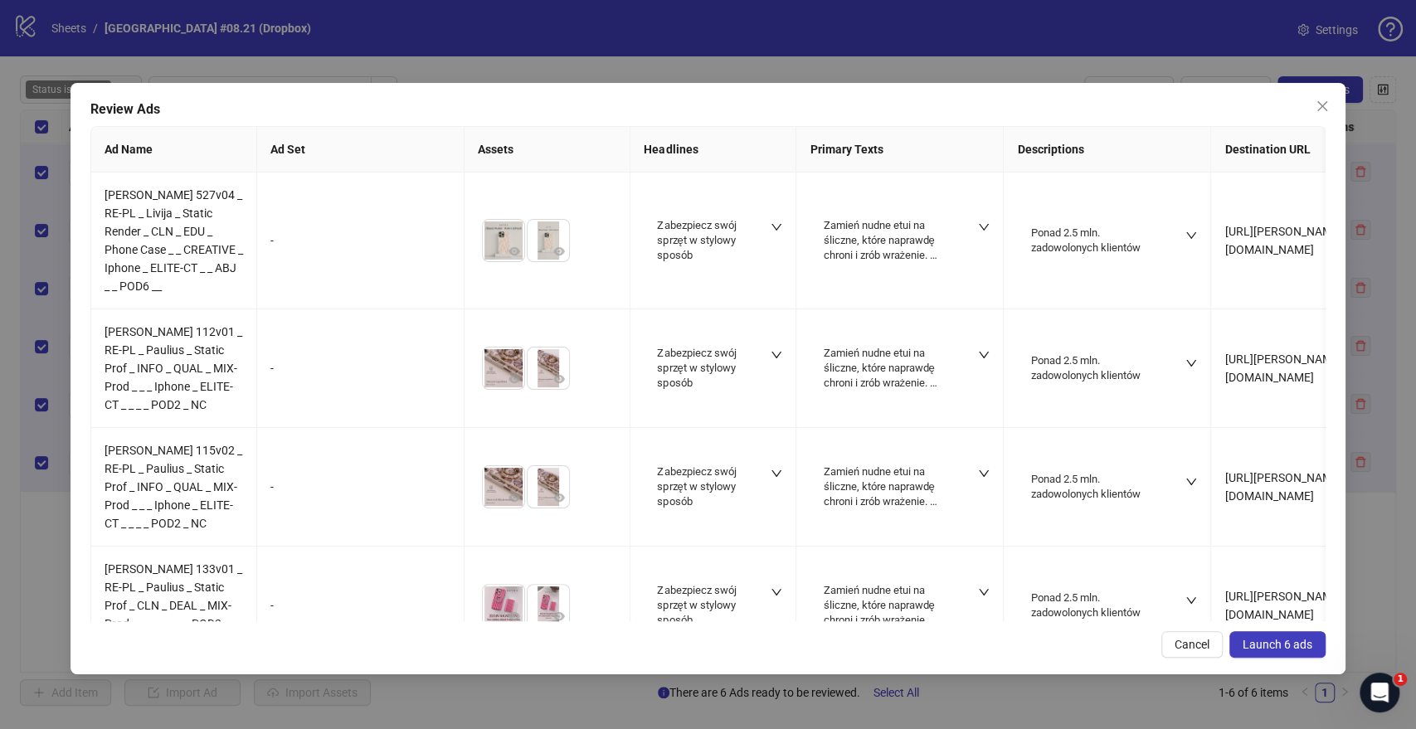
click at [1261, 638] on span "Launch 6 ads" at bounding box center [1277, 644] width 70 height 13
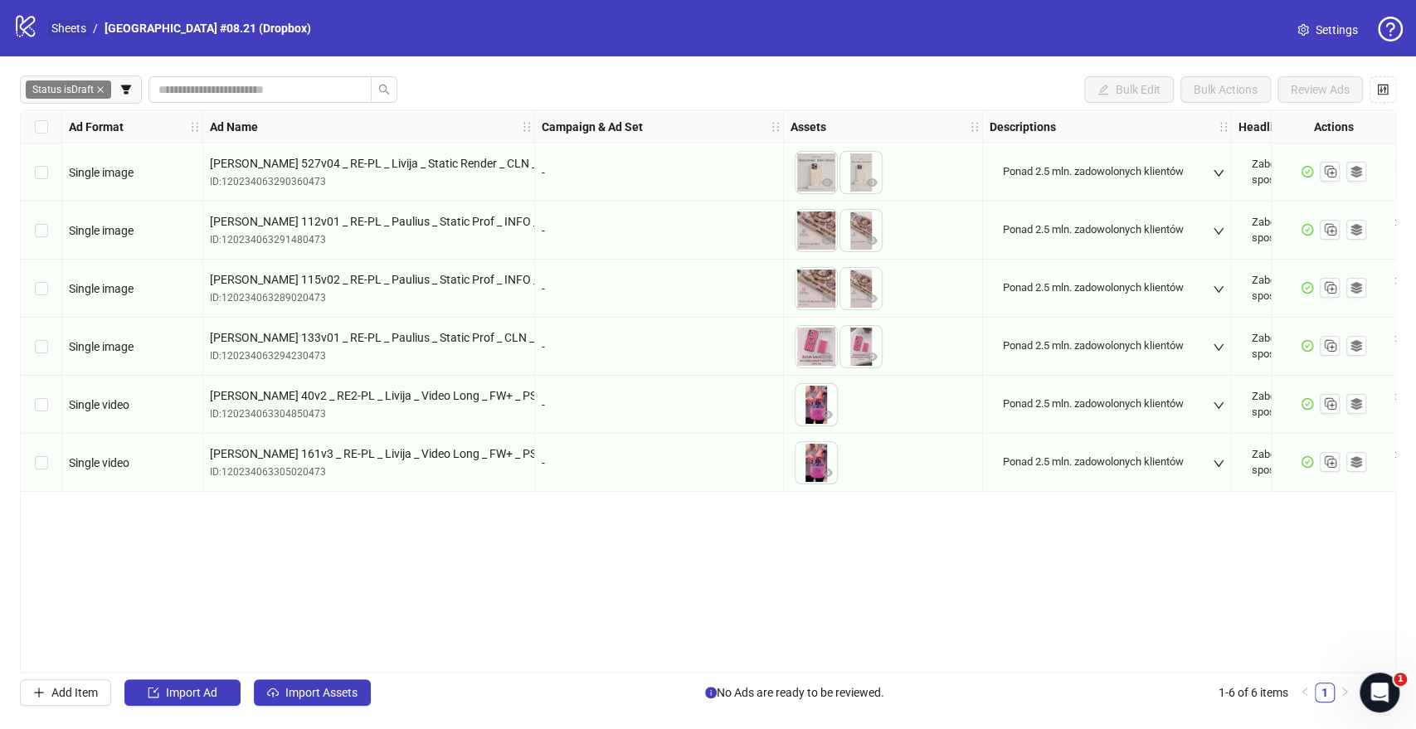
click at [67, 22] on link "Sheets" at bounding box center [68, 28] width 41 height 18
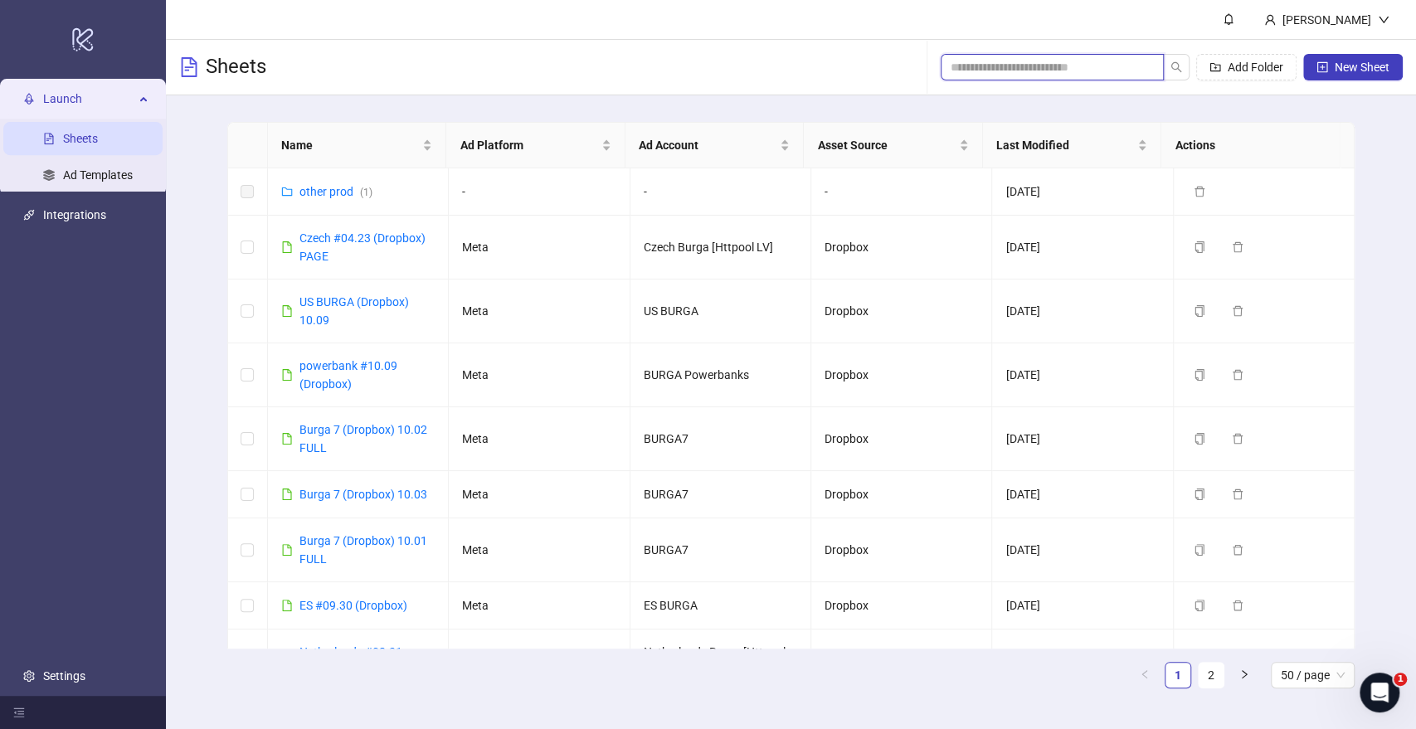
click at [1085, 62] on input "search" at bounding box center [1045, 67] width 190 height 18
click at [1015, 71] on input "search" at bounding box center [1045, 67] width 190 height 18
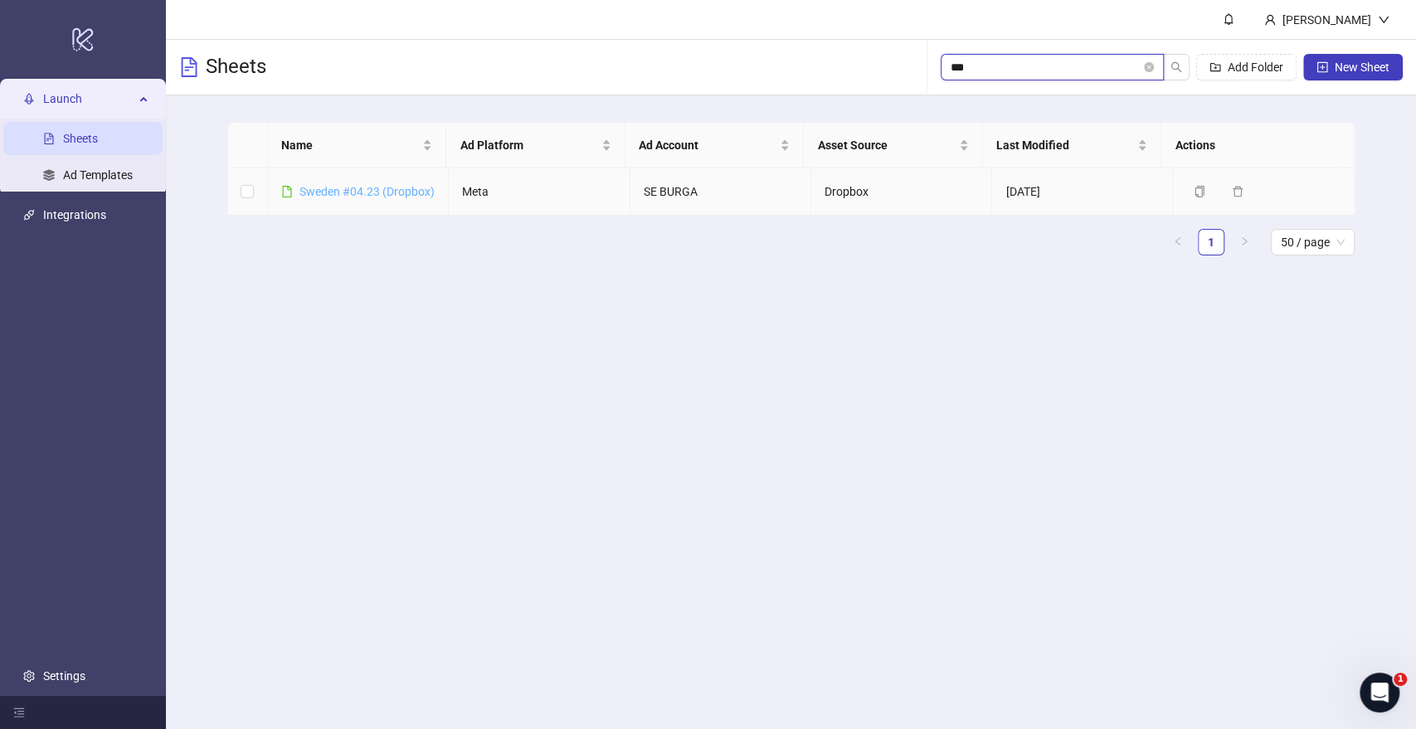
type input "***"
click at [352, 195] on link "Sweden #04.23 (Dropbox)" at bounding box center [366, 191] width 135 height 13
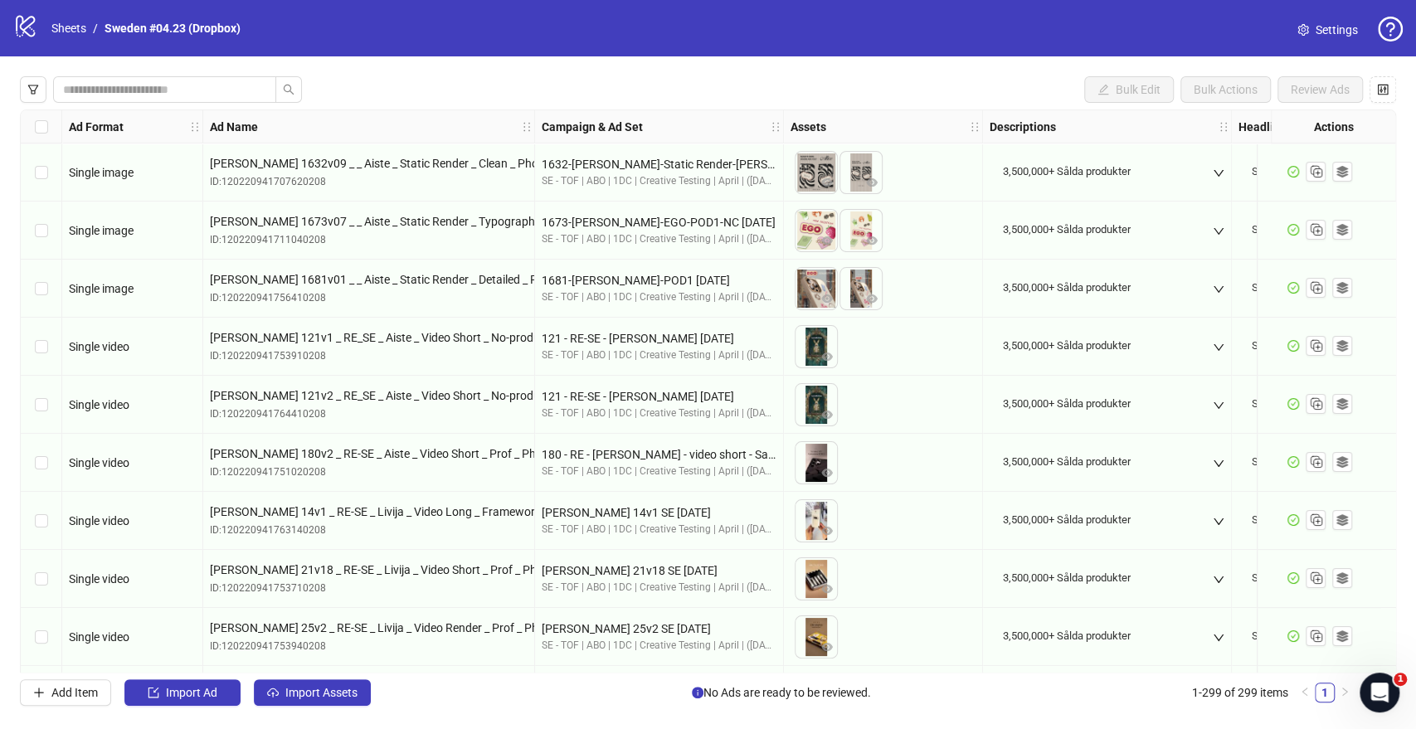
drag, startPoint x: 33, startPoint y: 90, endPoint x: 64, endPoint y: 138, distance: 56.4
click at [36, 91] on icon "filter" at bounding box center [33, 90] width 12 height 12
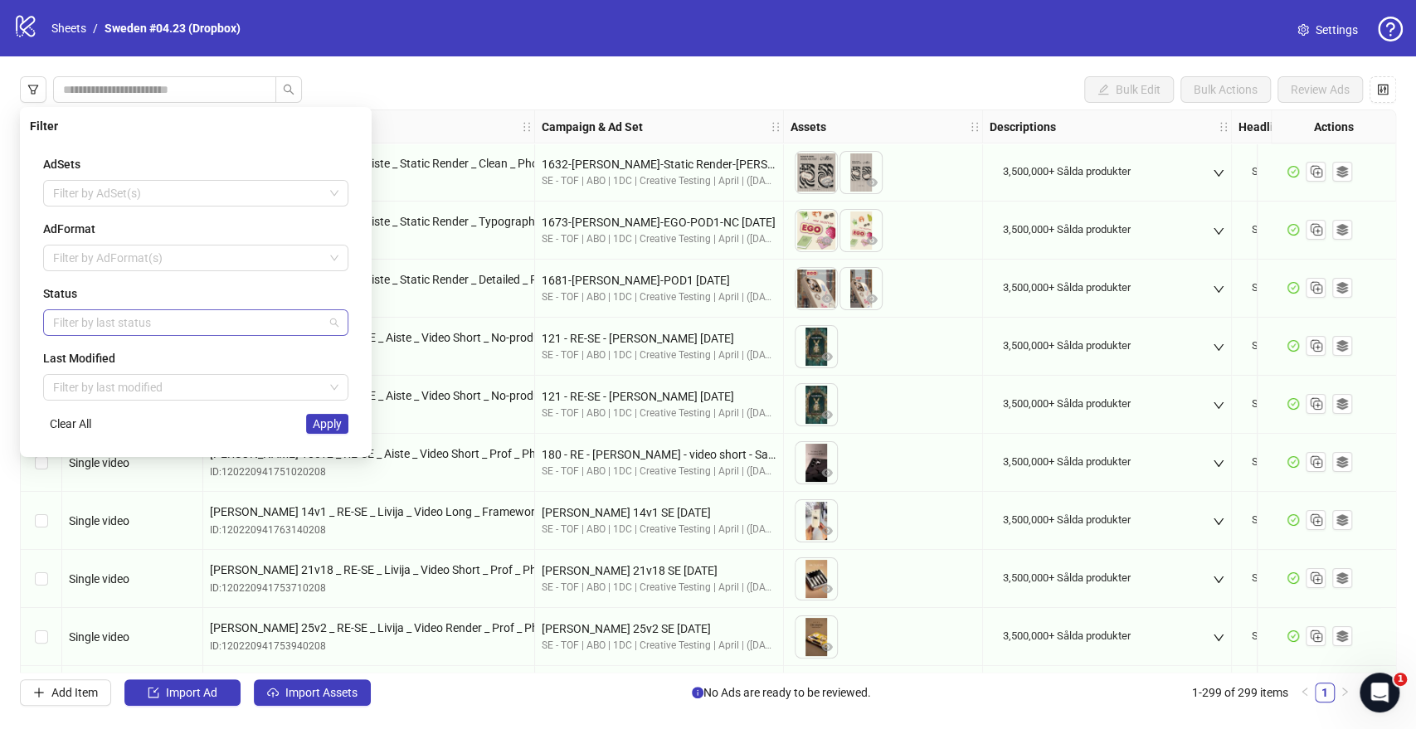
click at [102, 324] on div at bounding box center [186, 322] width 281 height 23
click at [94, 358] on div "Draft" at bounding box center [195, 355] width 279 height 18
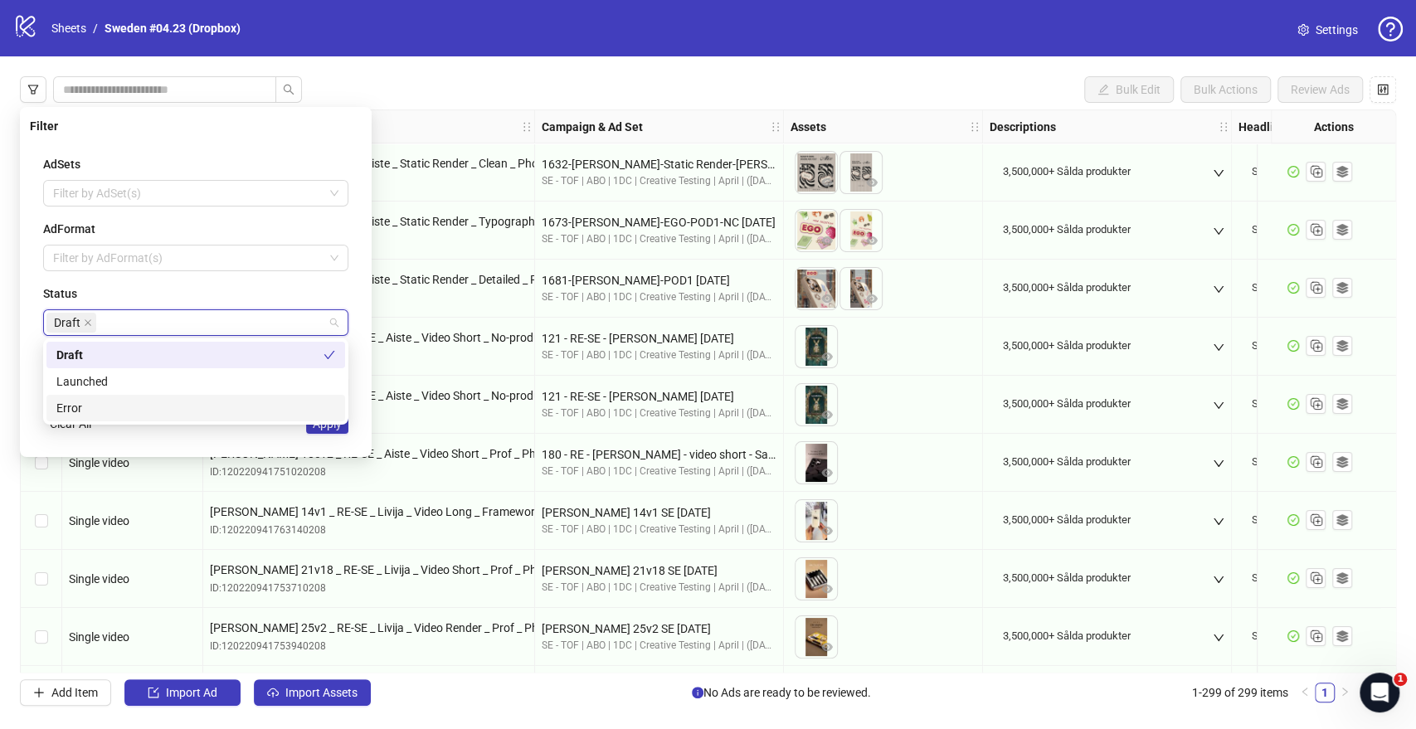
click at [241, 443] on div "AdSets Filter by AdSet(s) AdFormat Filter by AdFormat(s) Status Draft Last Modi…" at bounding box center [196, 294] width 332 height 305
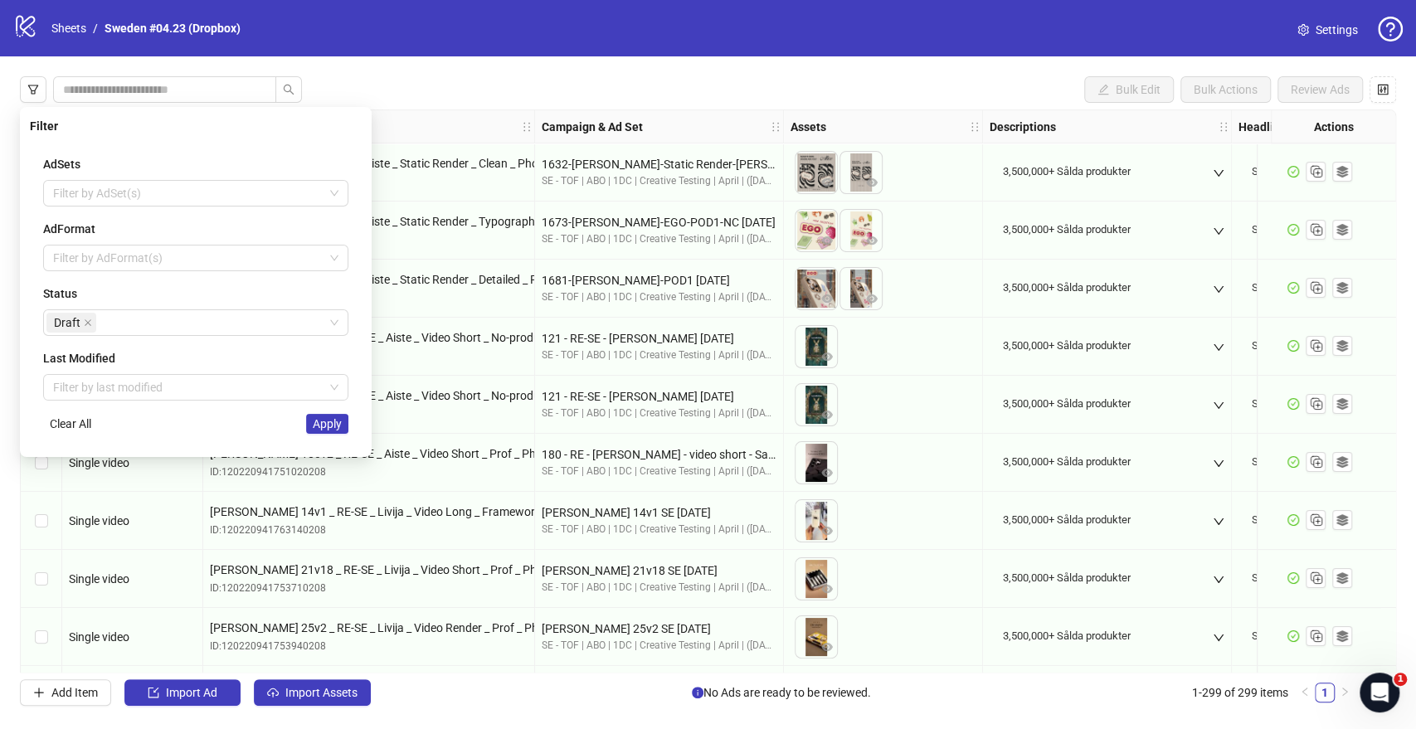
click at [319, 436] on div "AdSets Filter by AdSet(s) AdFormat Filter by AdFormat(s) Status Draft Last Modi…" at bounding box center [196, 294] width 332 height 305
click at [325, 426] on span "Apply" at bounding box center [327, 423] width 29 height 13
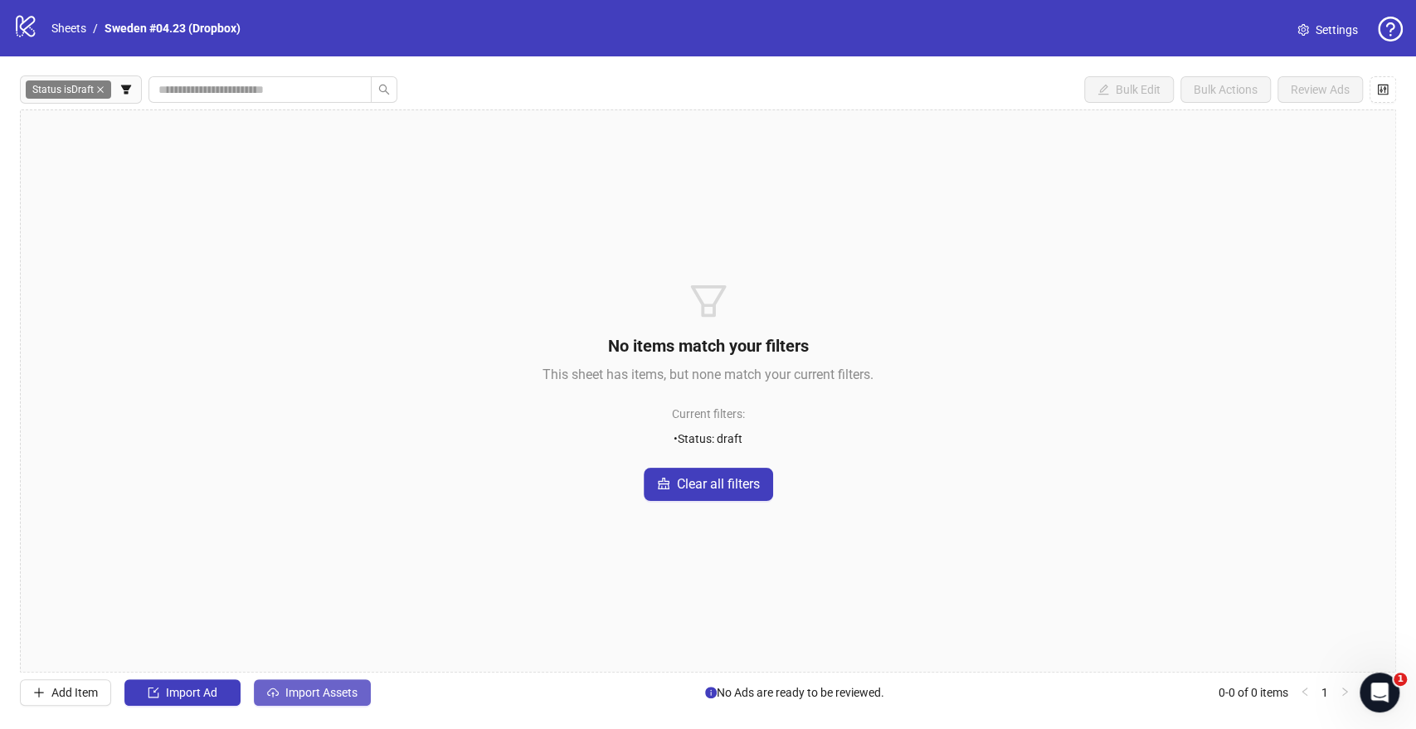
click at [345, 693] on span "Import Assets" at bounding box center [321, 692] width 72 height 13
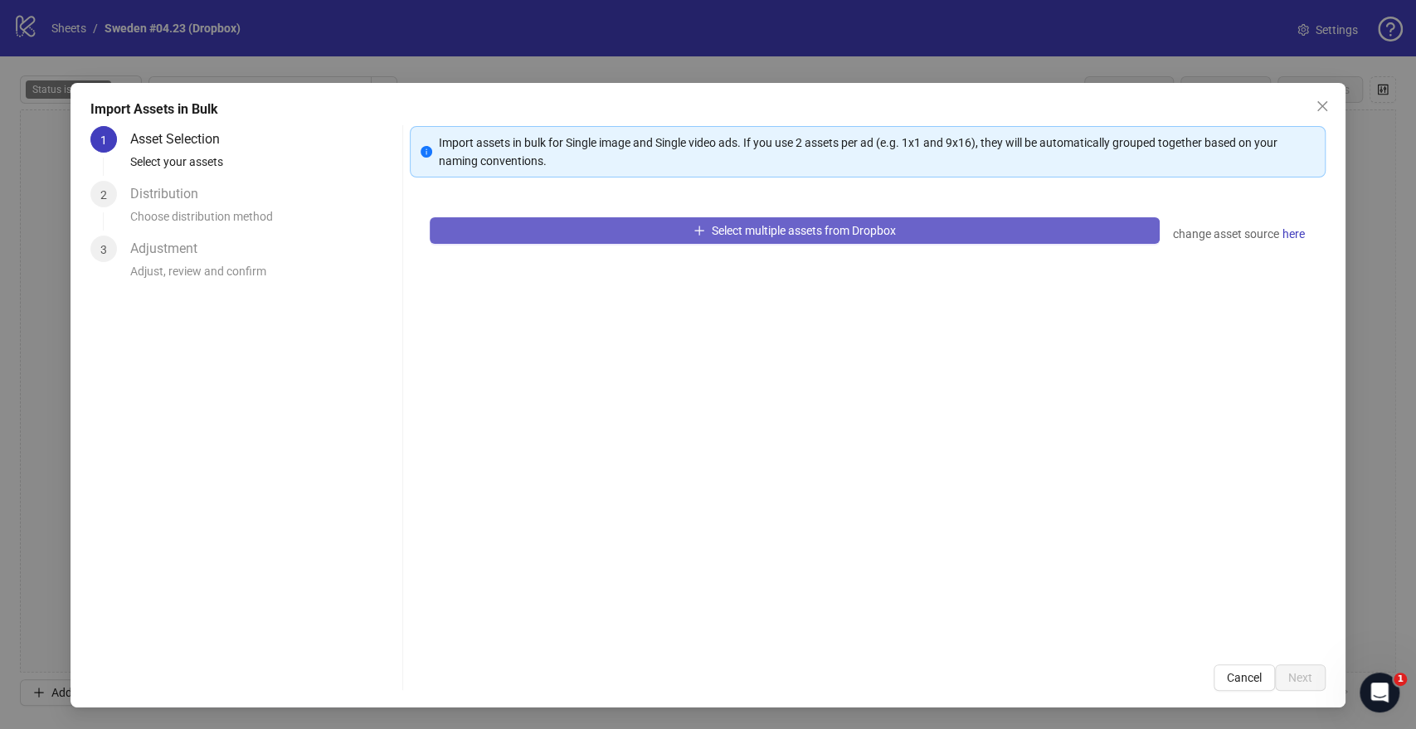
click at [721, 231] on span "Select multiple assets from Dropbox" at bounding box center [804, 230] width 184 height 13
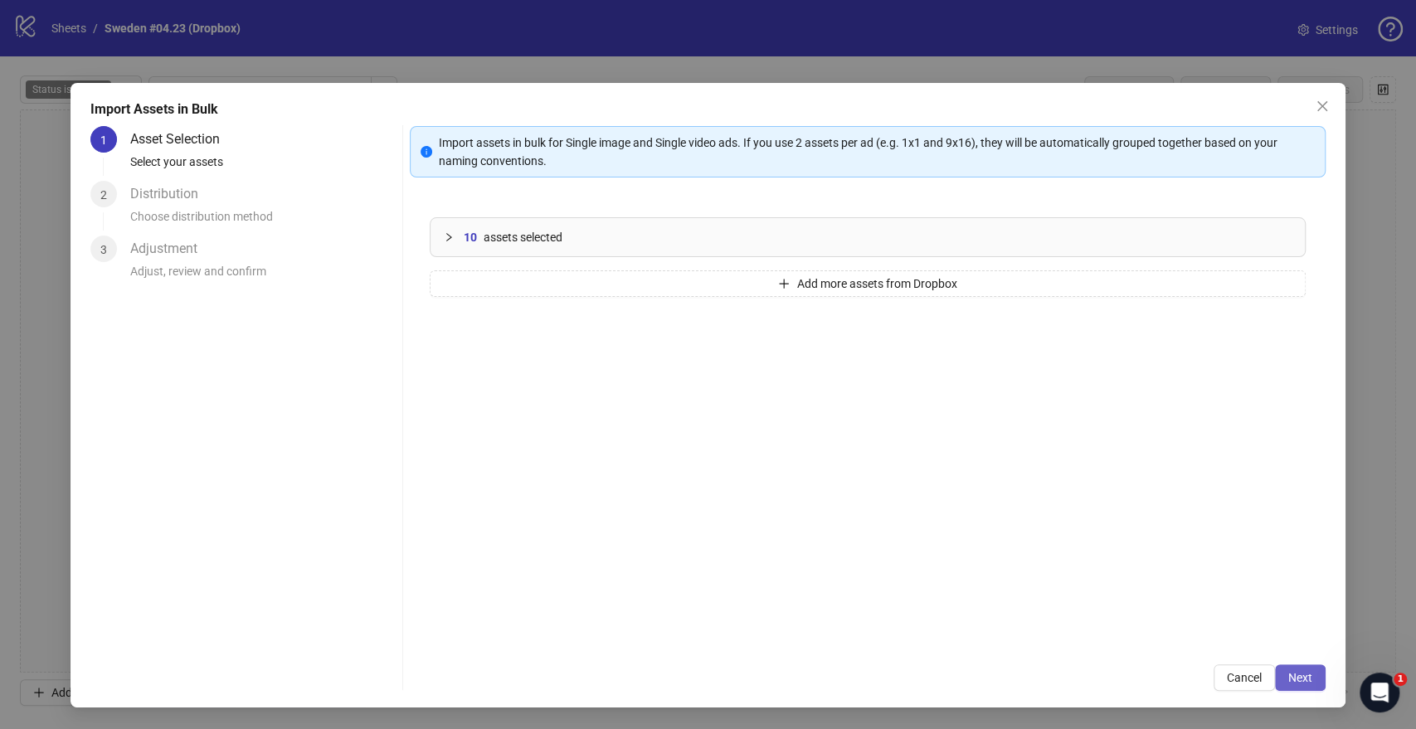
click at [1291, 673] on span "Next" at bounding box center [1300, 677] width 24 height 13
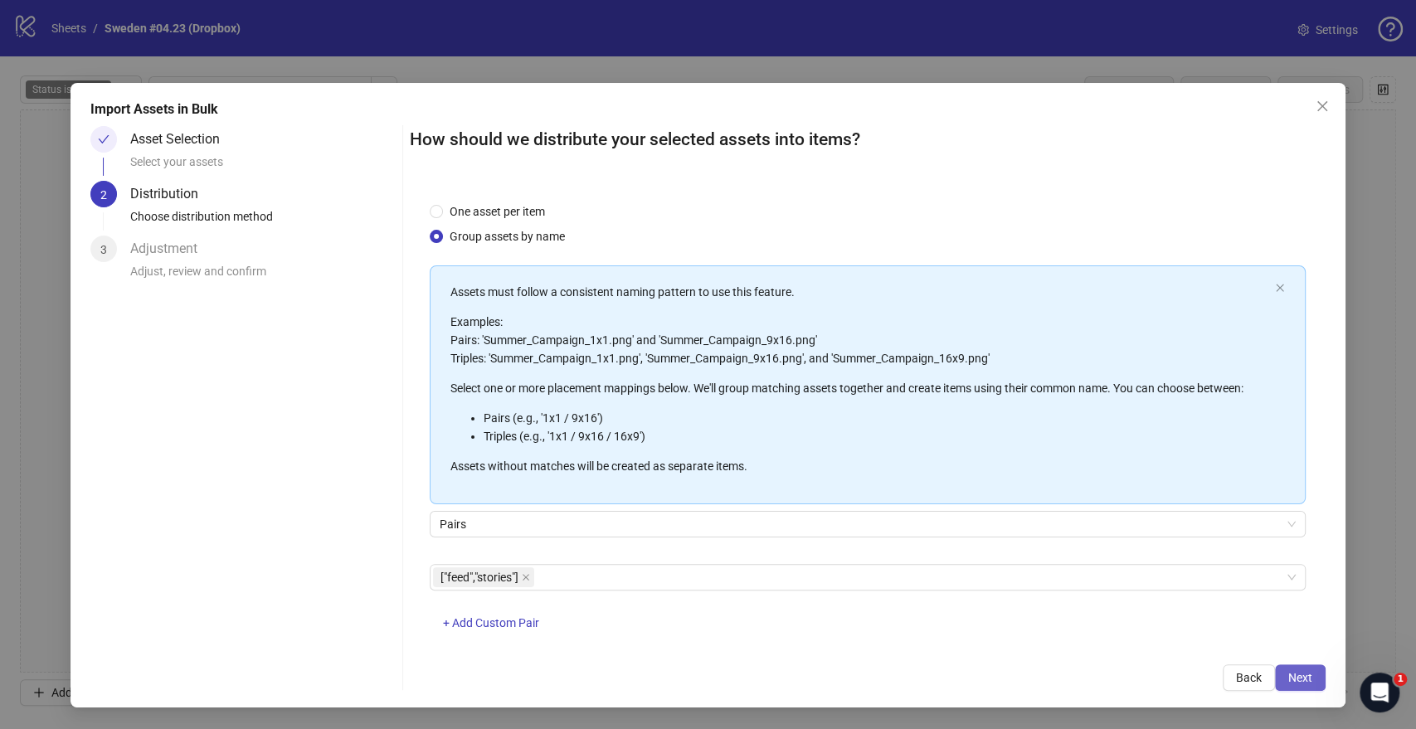
click at [1302, 674] on span "Next" at bounding box center [1300, 677] width 24 height 13
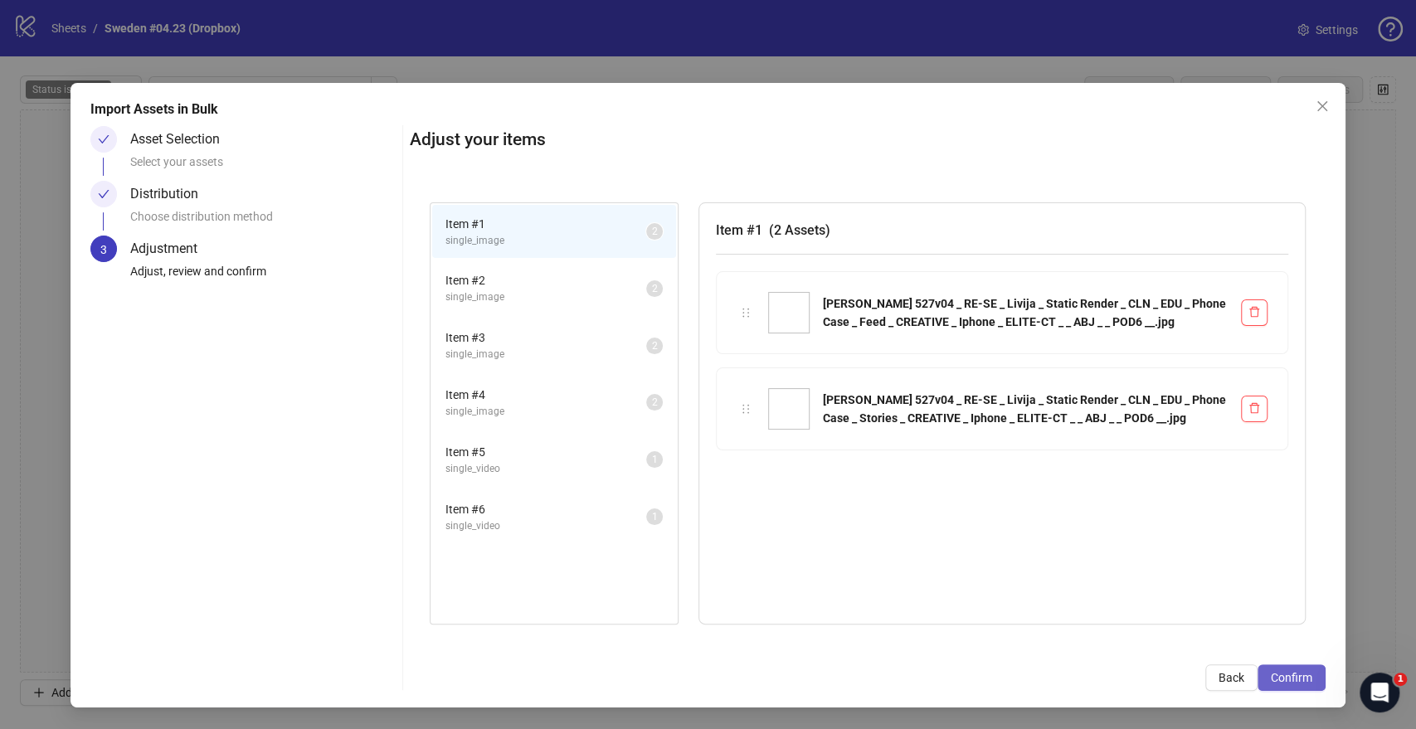
click at [1283, 681] on span "Confirm" at bounding box center [1291, 677] width 41 height 13
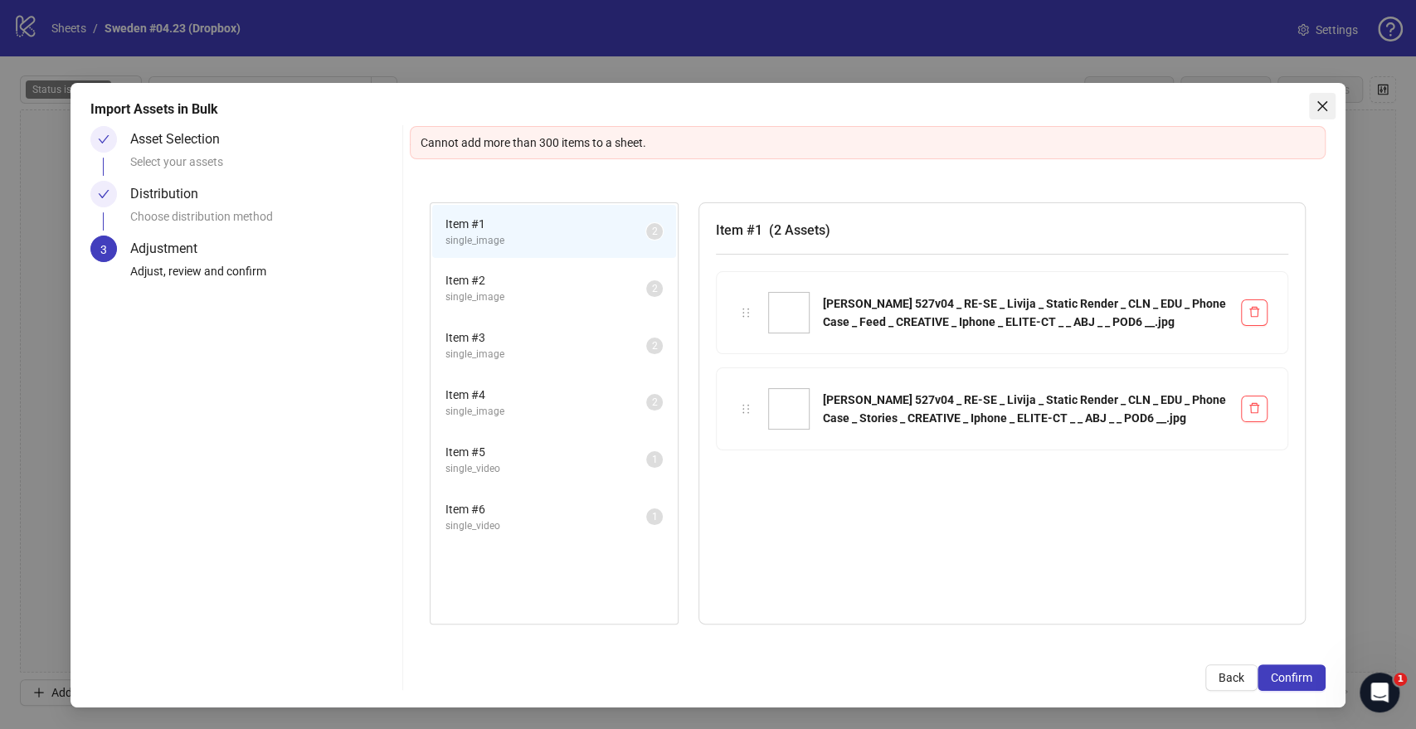
click at [1320, 106] on icon "close" at bounding box center [1321, 106] width 10 height 10
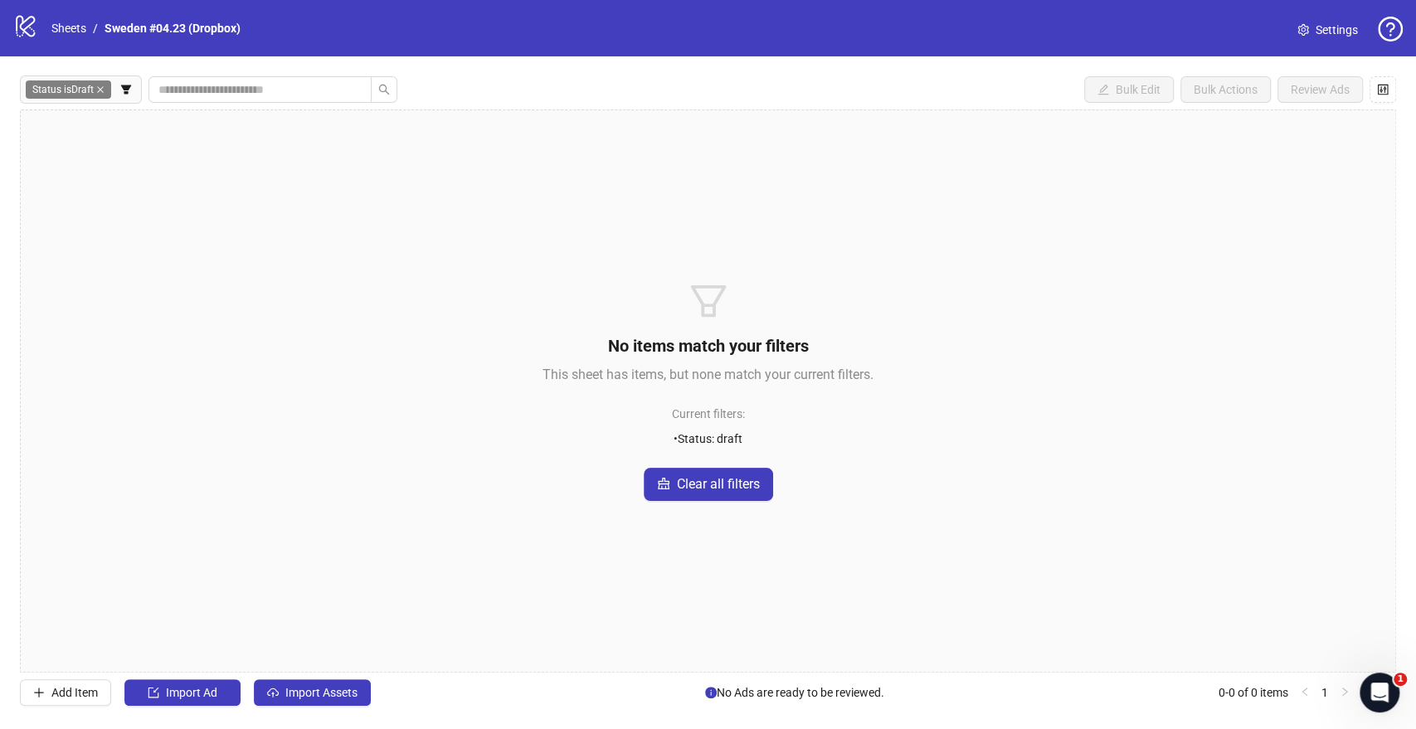
click at [100, 88] on icon "close" at bounding box center [100, 89] width 8 height 8
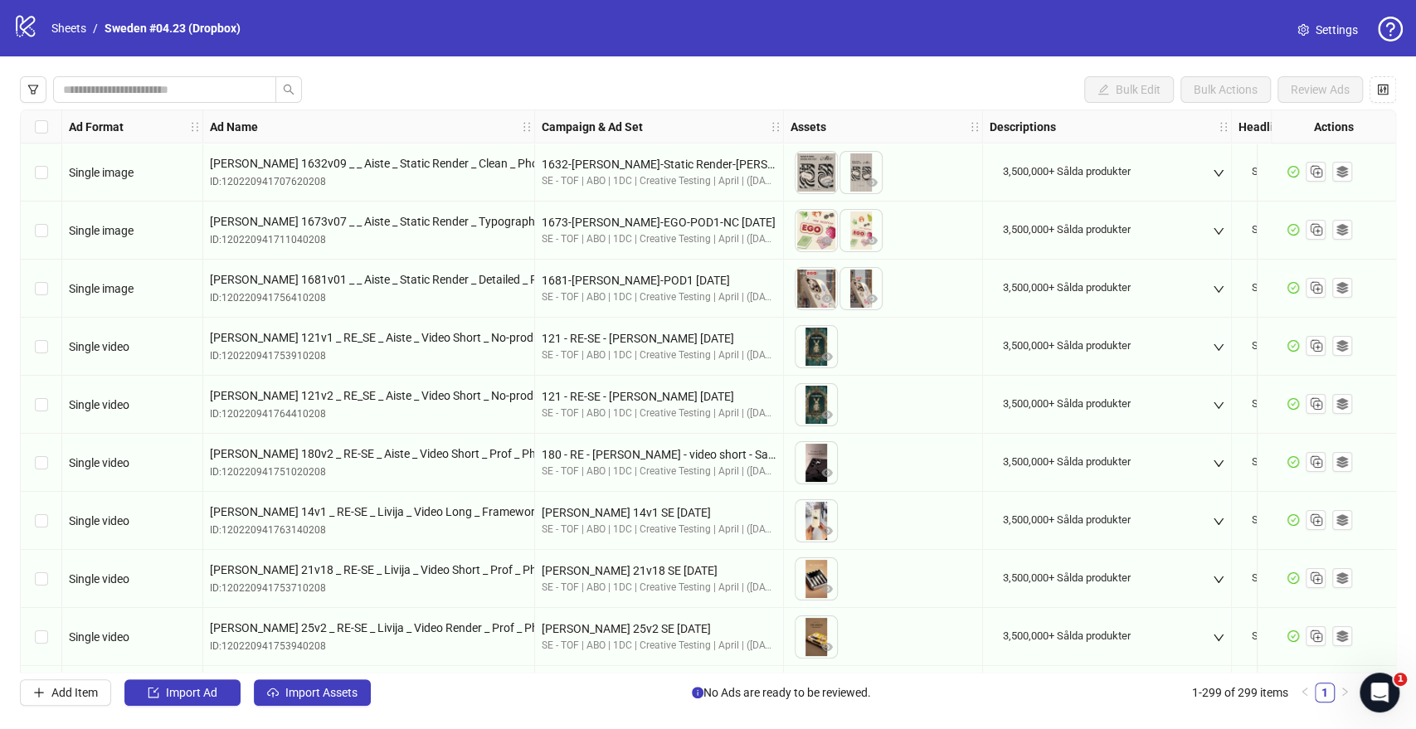
click at [49, 175] on div "Select row 1" at bounding box center [41, 172] width 41 height 58
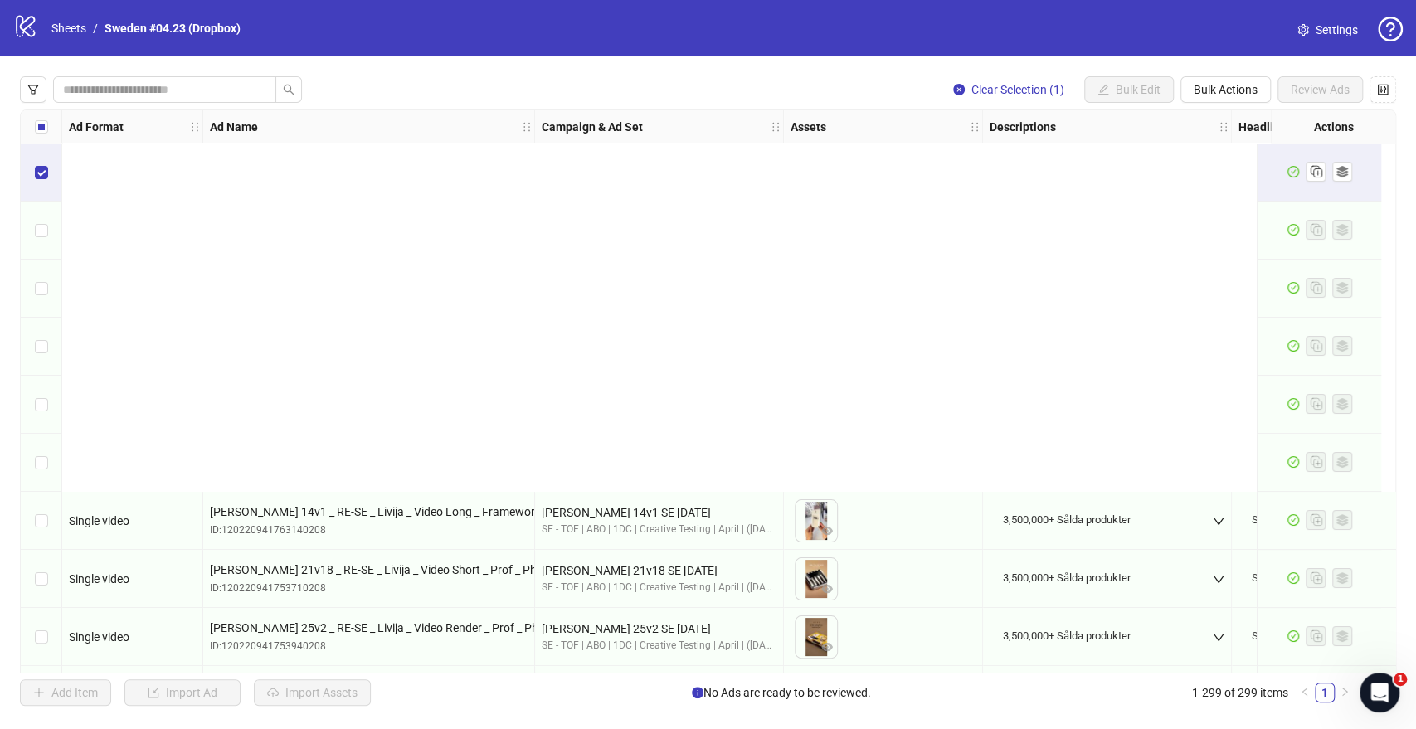
scroll to position [460, 0]
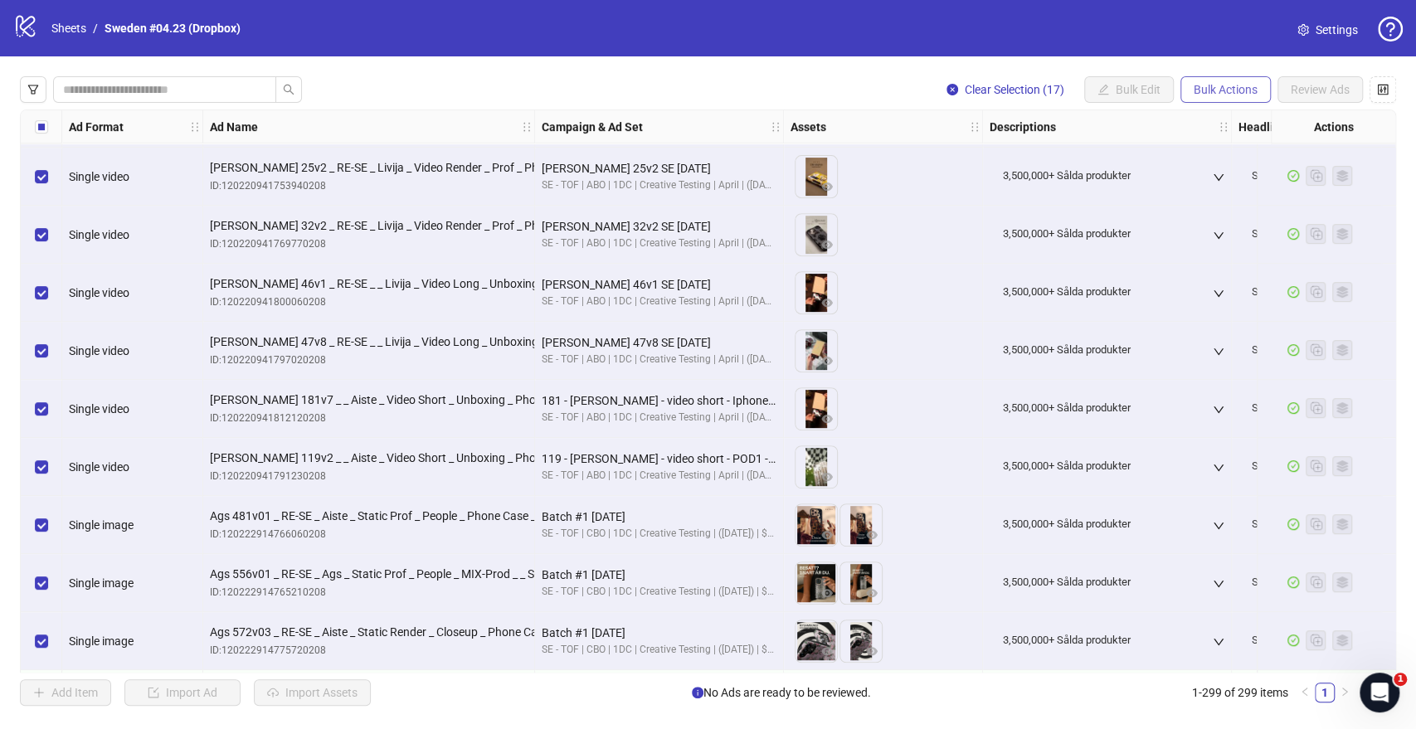
click at [1227, 85] on span "Bulk Actions" at bounding box center [1225, 89] width 64 height 13
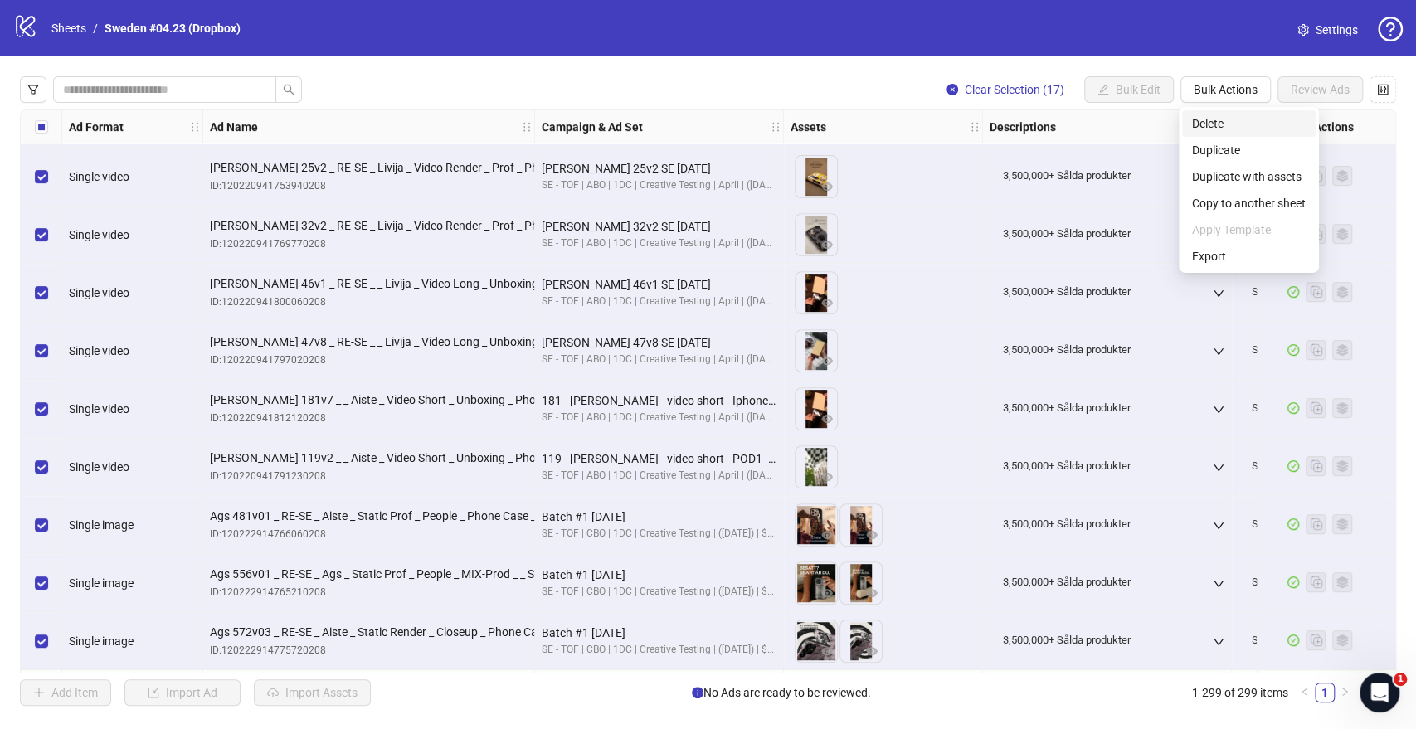
click at [1227, 133] on li "Delete" at bounding box center [1249, 123] width 134 height 27
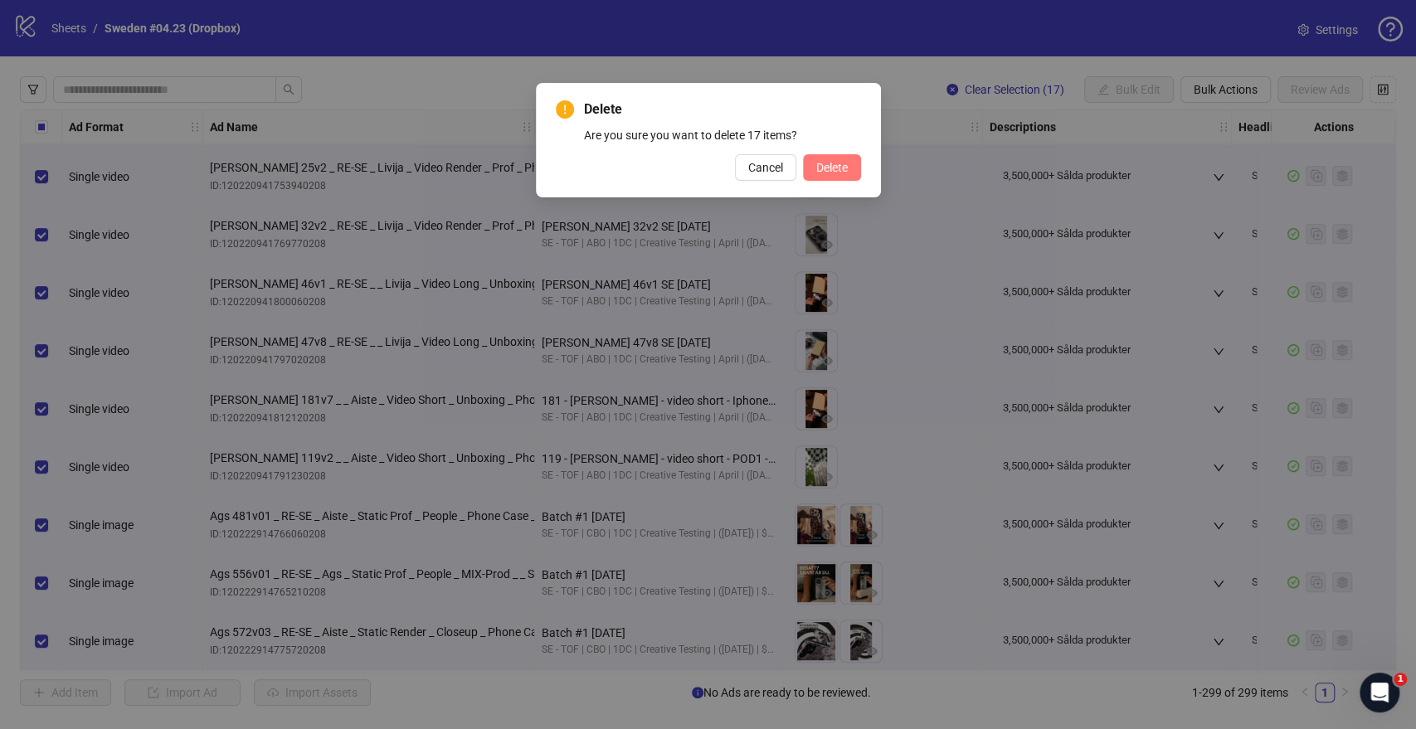
click at [809, 166] on button "Delete" at bounding box center [832, 167] width 58 height 27
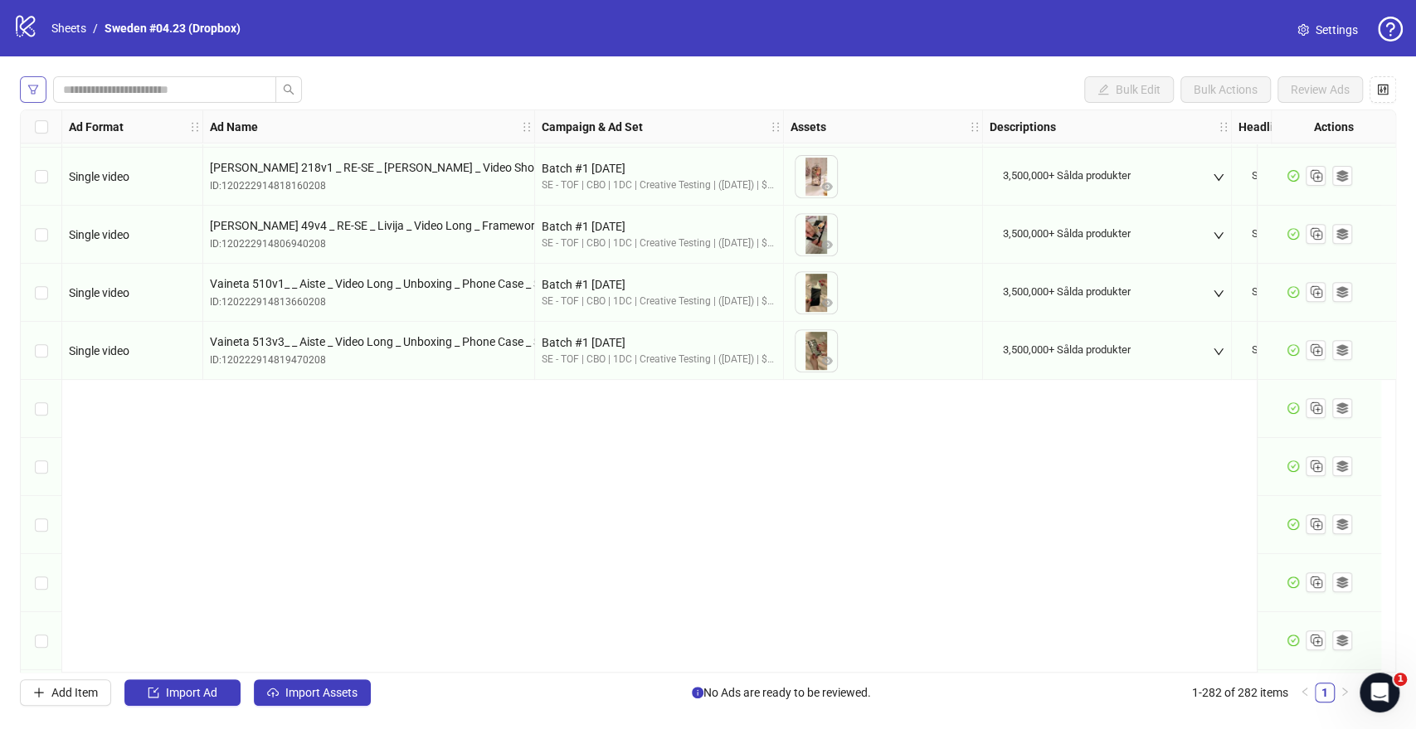
scroll to position [92, 0]
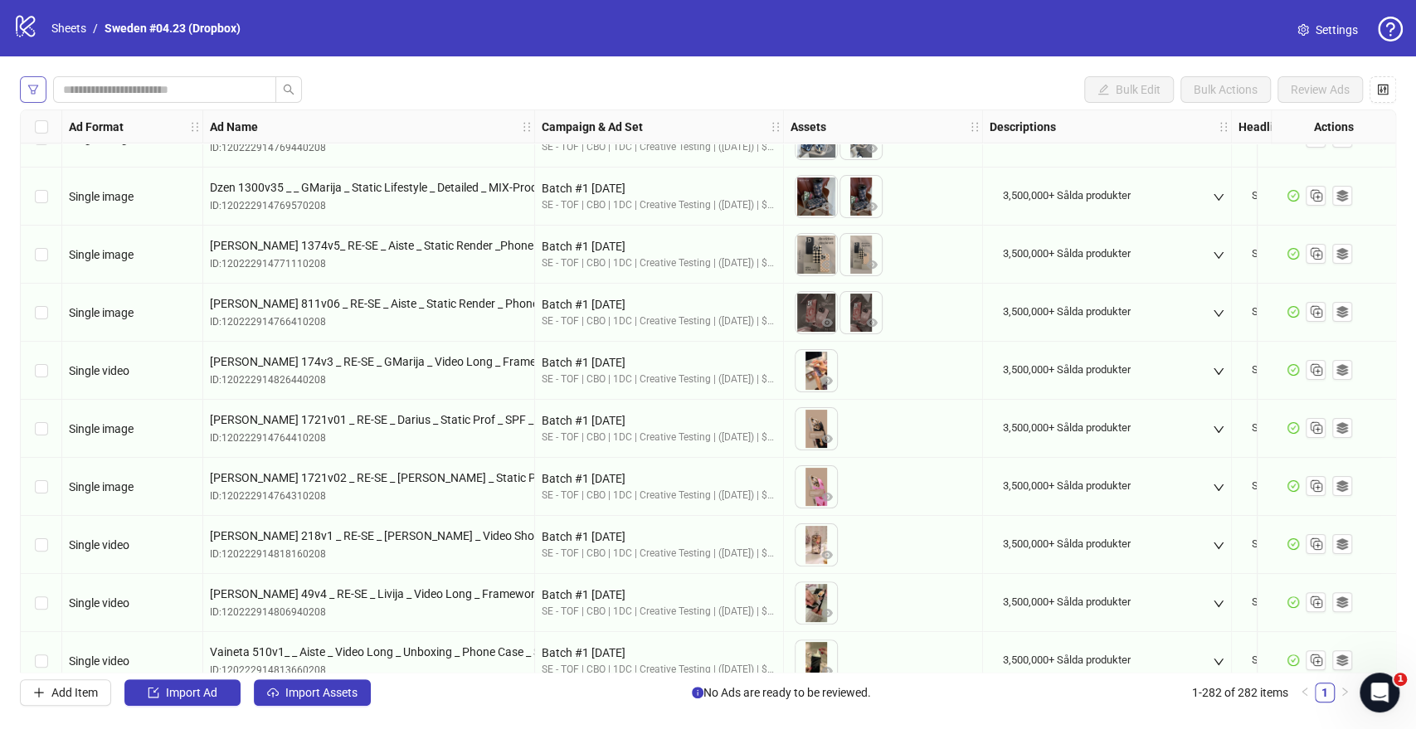
click at [37, 91] on icon "filter" at bounding box center [33, 90] width 12 height 12
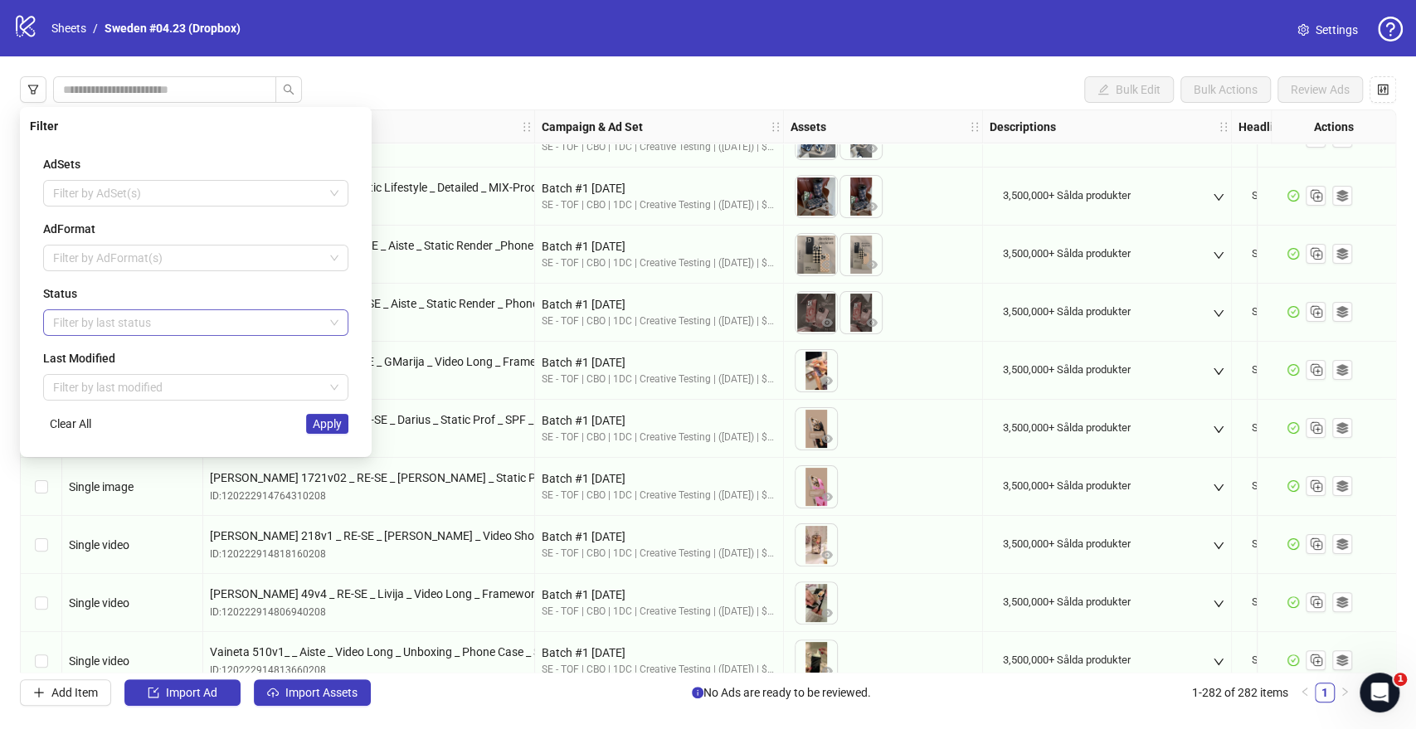
click at [113, 325] on div at bounding box center [186, 322] width 281 height 23
click at [128, 362] on div "Draft" at bounding box center [195, 355] width 279 height 18
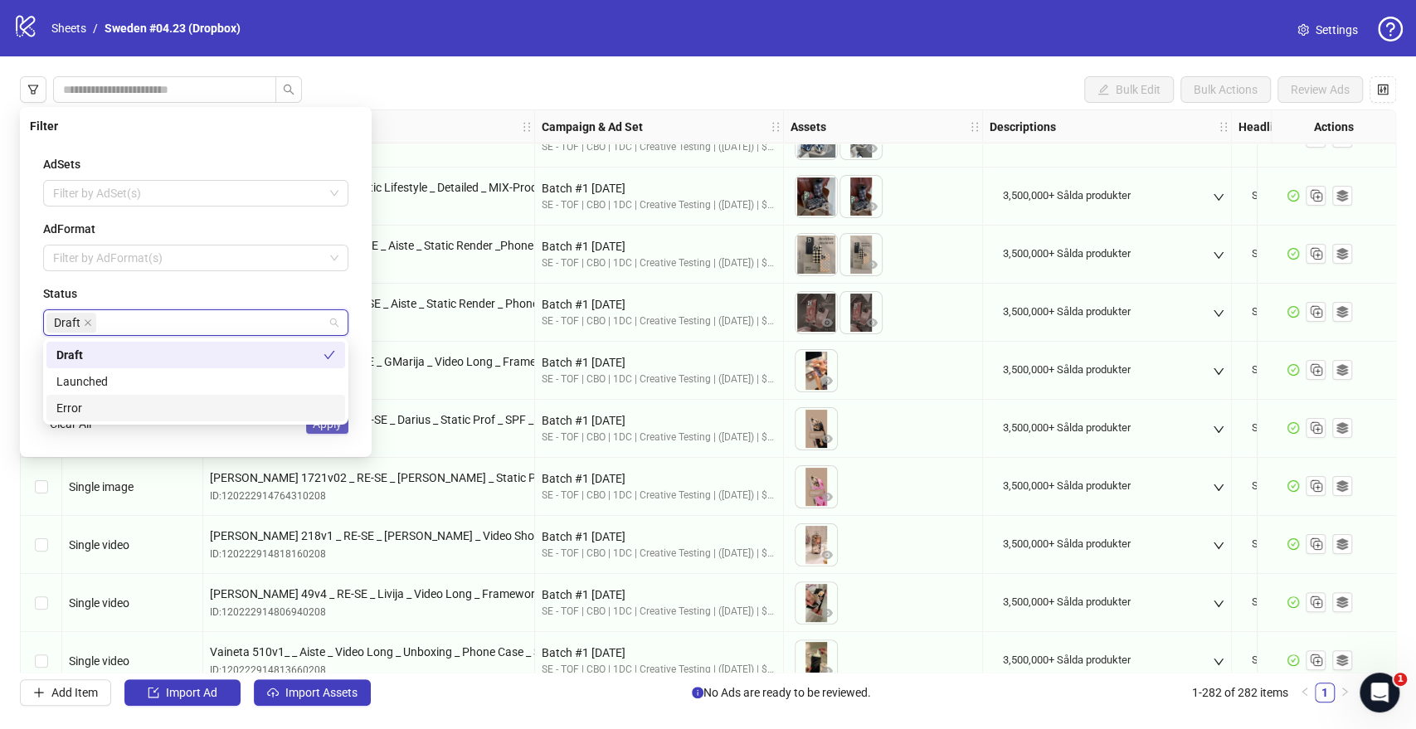
drag, startPoint x: 228, startPoint y: 437, endPoint x: 309, endPoint y: 430, distance: 80.8
click at [231, 437] on div "AdSets Filter by AdSet(s) AdFormat Filter by AdFormat(s) Status Draft Last Modi…" at bounding box center [196, 294] width 332 height 305
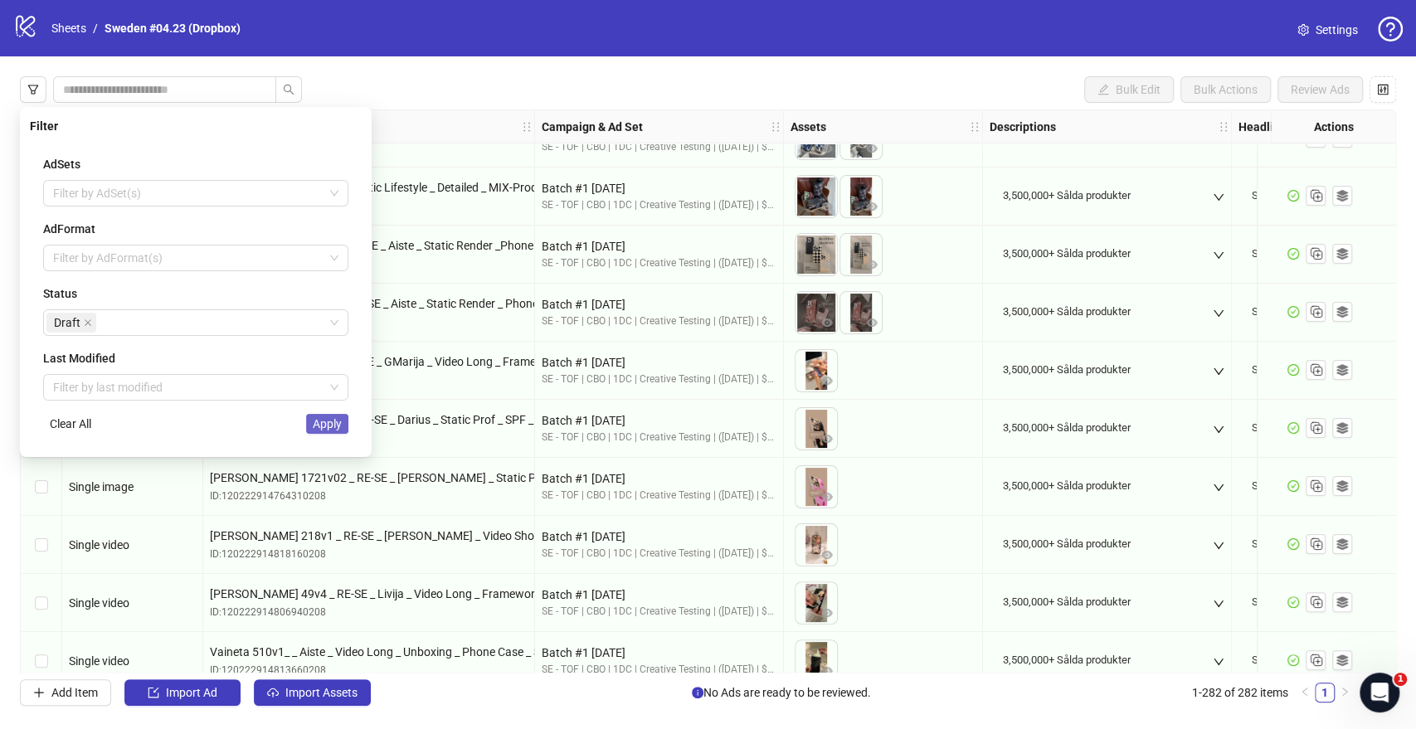
click at [319, 432] on button "Apply" at bounding box center [327, 424] width 42 height 20
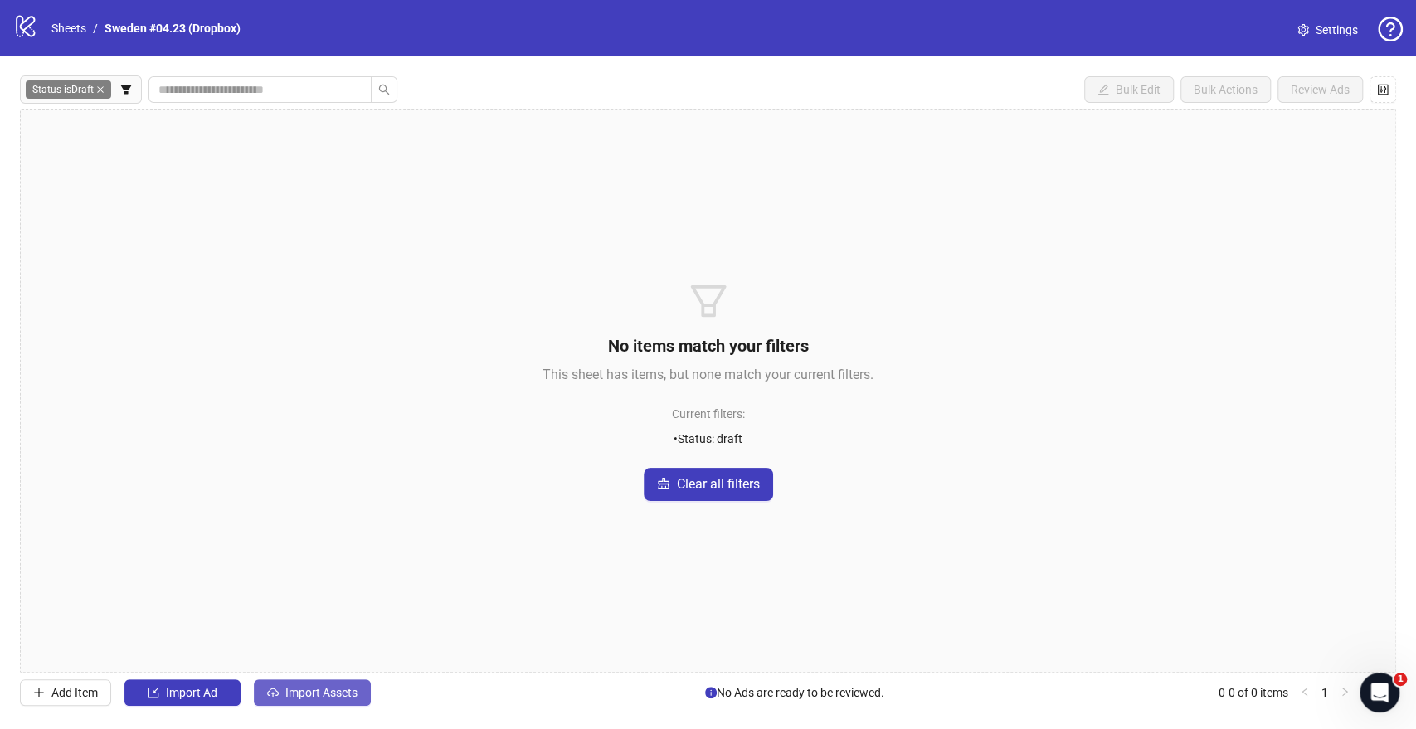
click at [325, 687] on span "Import Assets" at bounding box center [321, 692] width 72 height 13
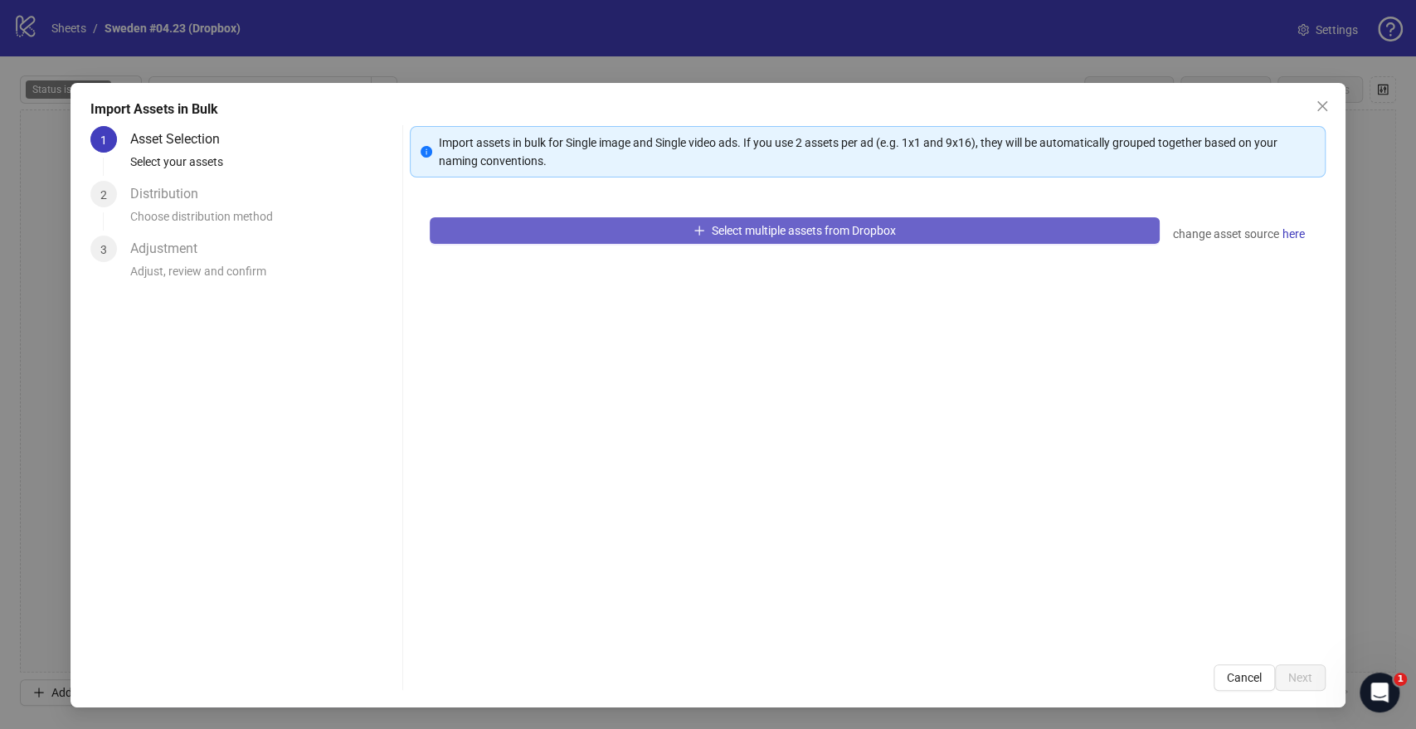
click at [595, 236] on button "Select multiple assets from Dropbox" at bounding box center [794, 230] width 729 height 27
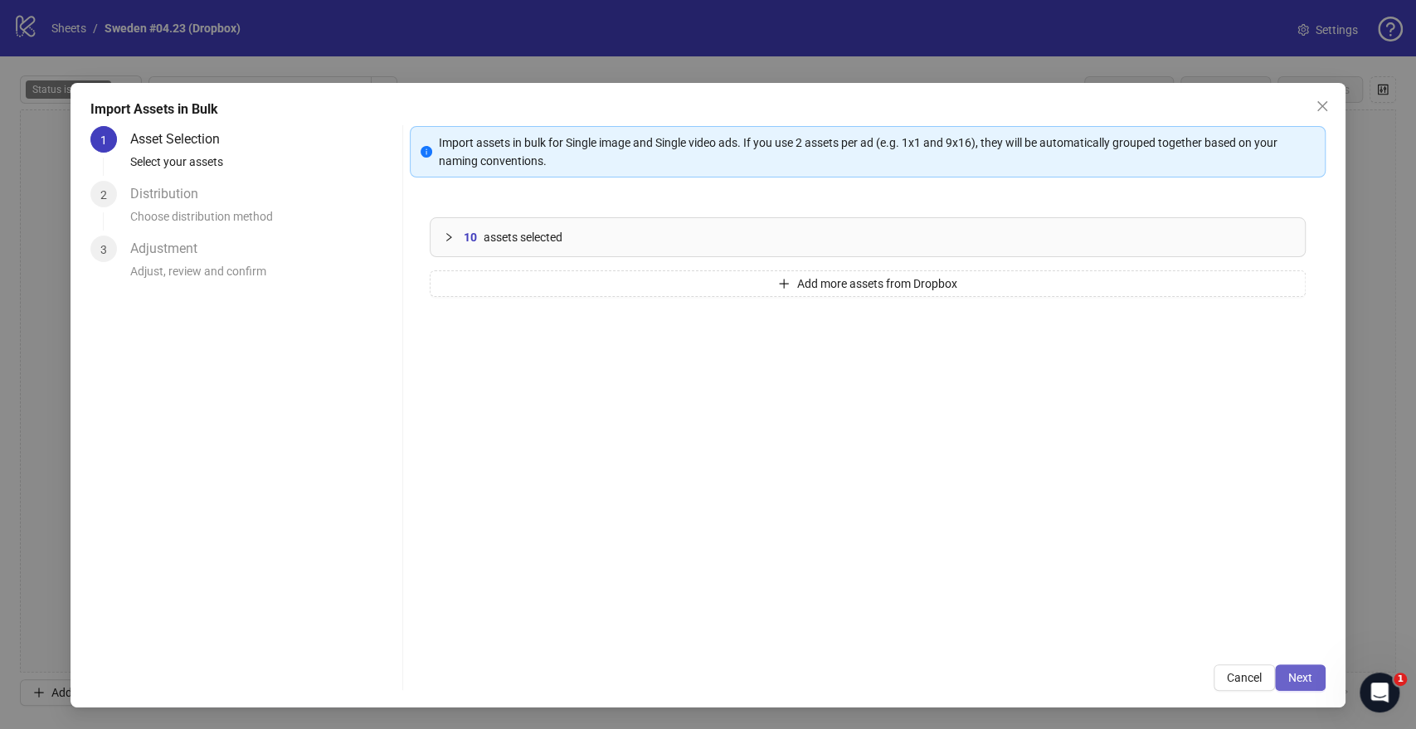
click at [1299, 677] on span "Next" at bounding box center [1300, 677] width 24 height 13
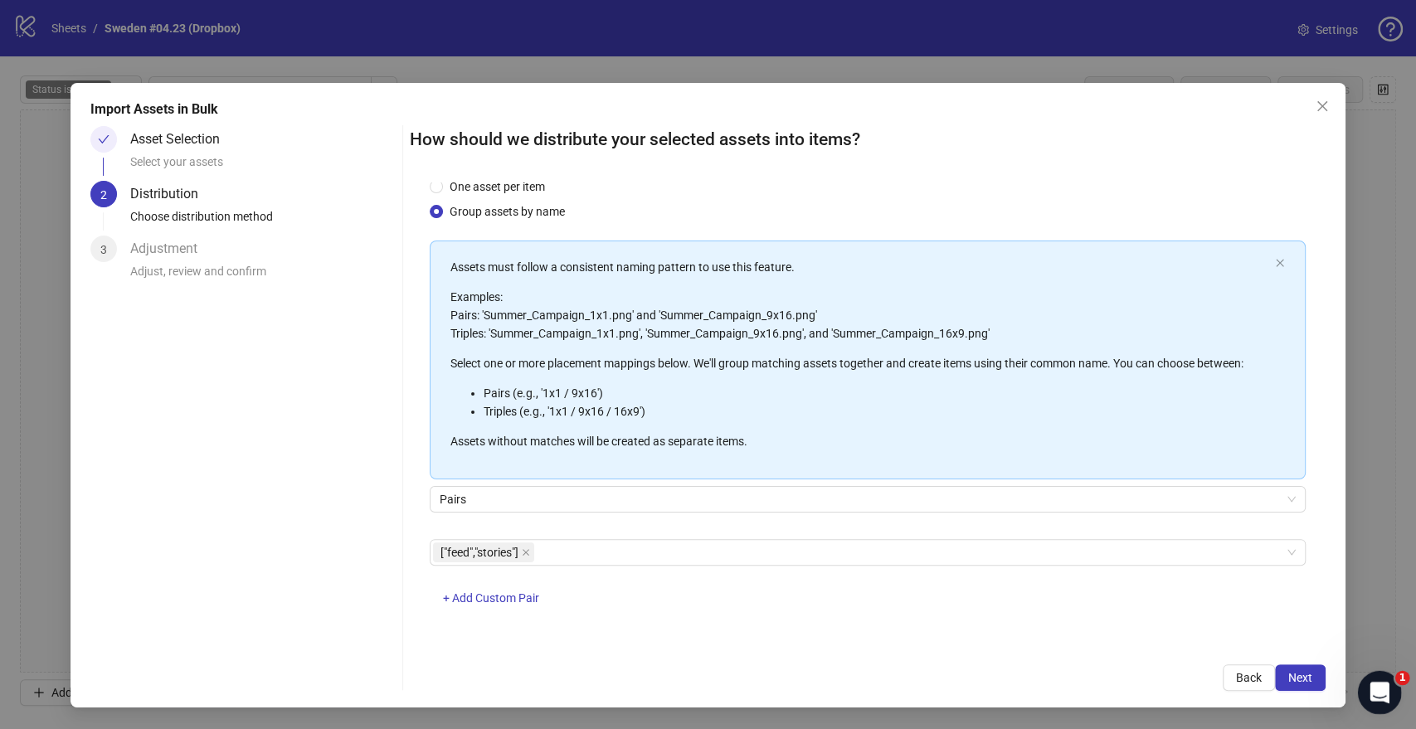
scroll to position [43, 0]
click at [1299, 672] on span "Next" at bounding box center [1300, 677] width 24 height 13
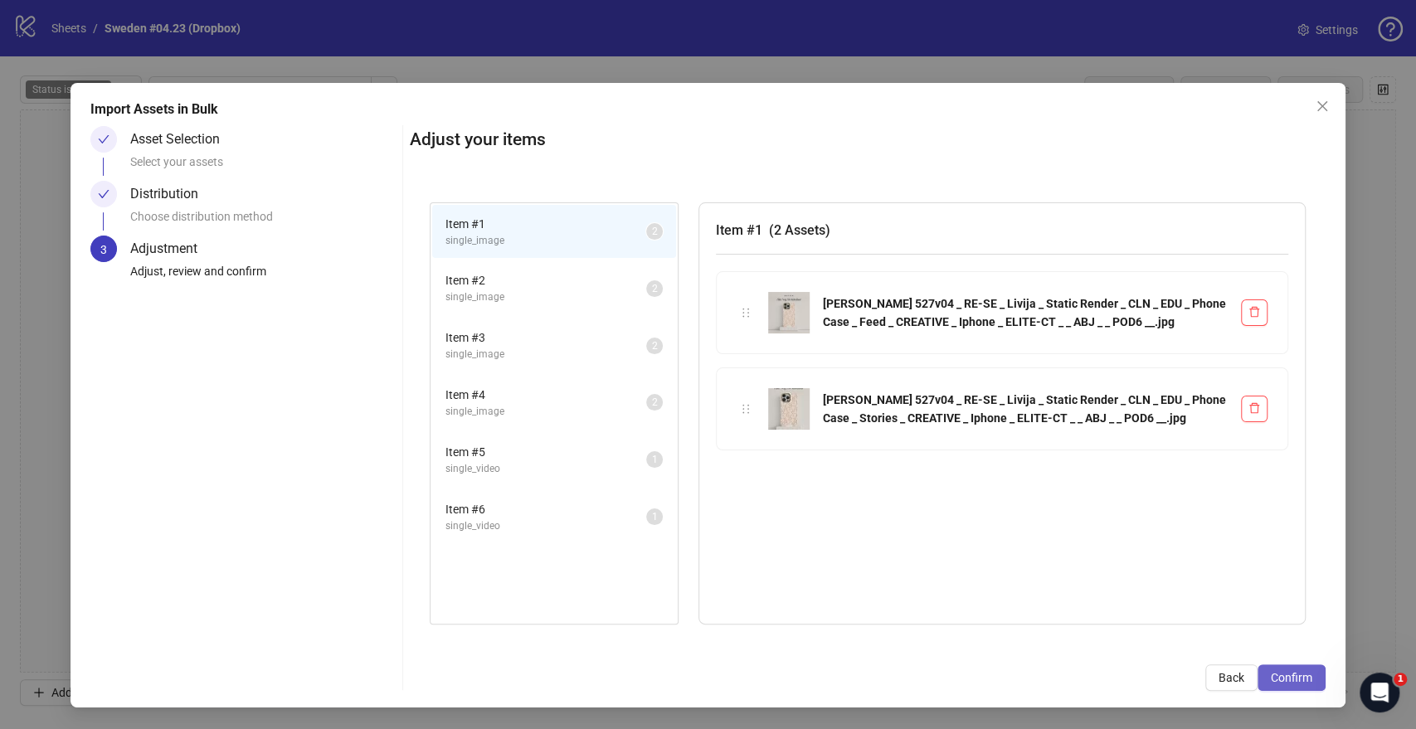
click at [1287, 675] on span "Confirm" at bounding box center [1291, 677] width 41 height 13
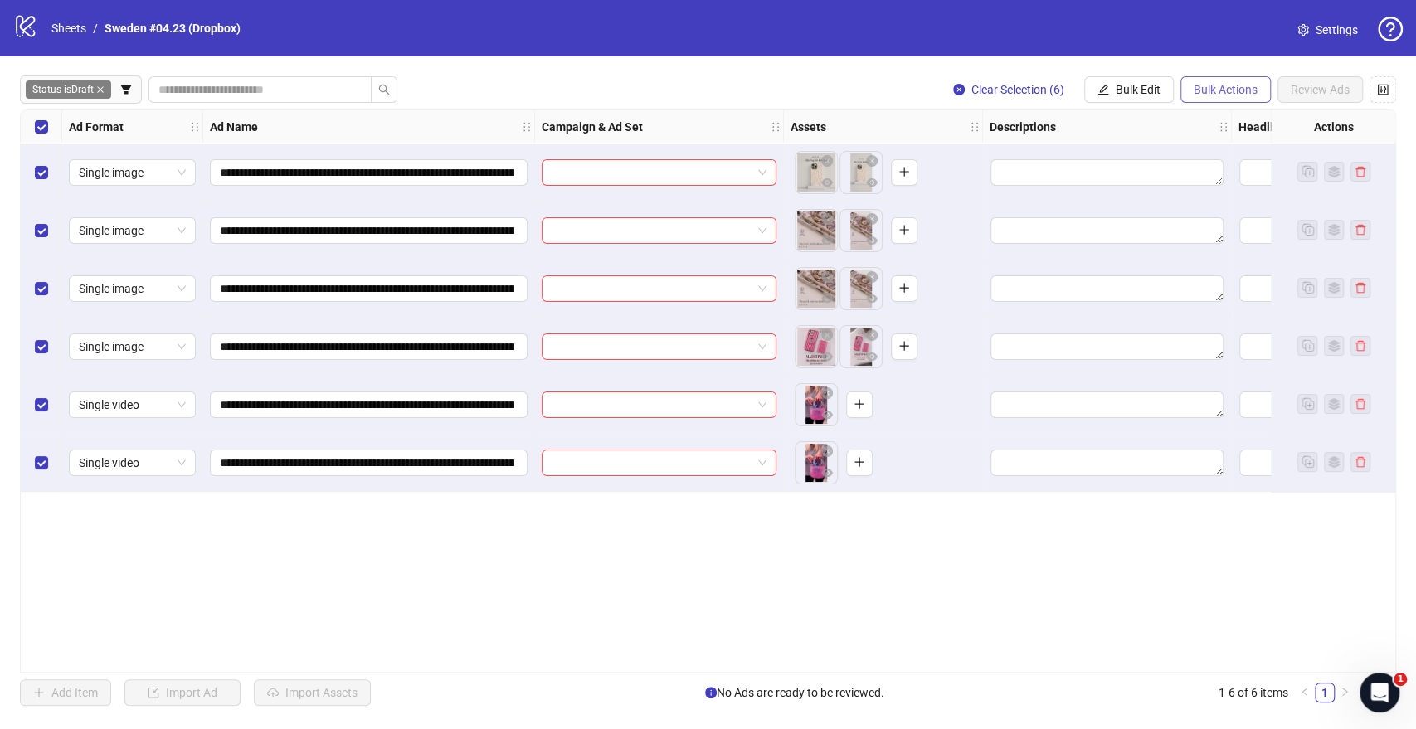
click at [1208, 91] on span "Bulk Actions" at bounding box center [1225, 89] width 64 height 13
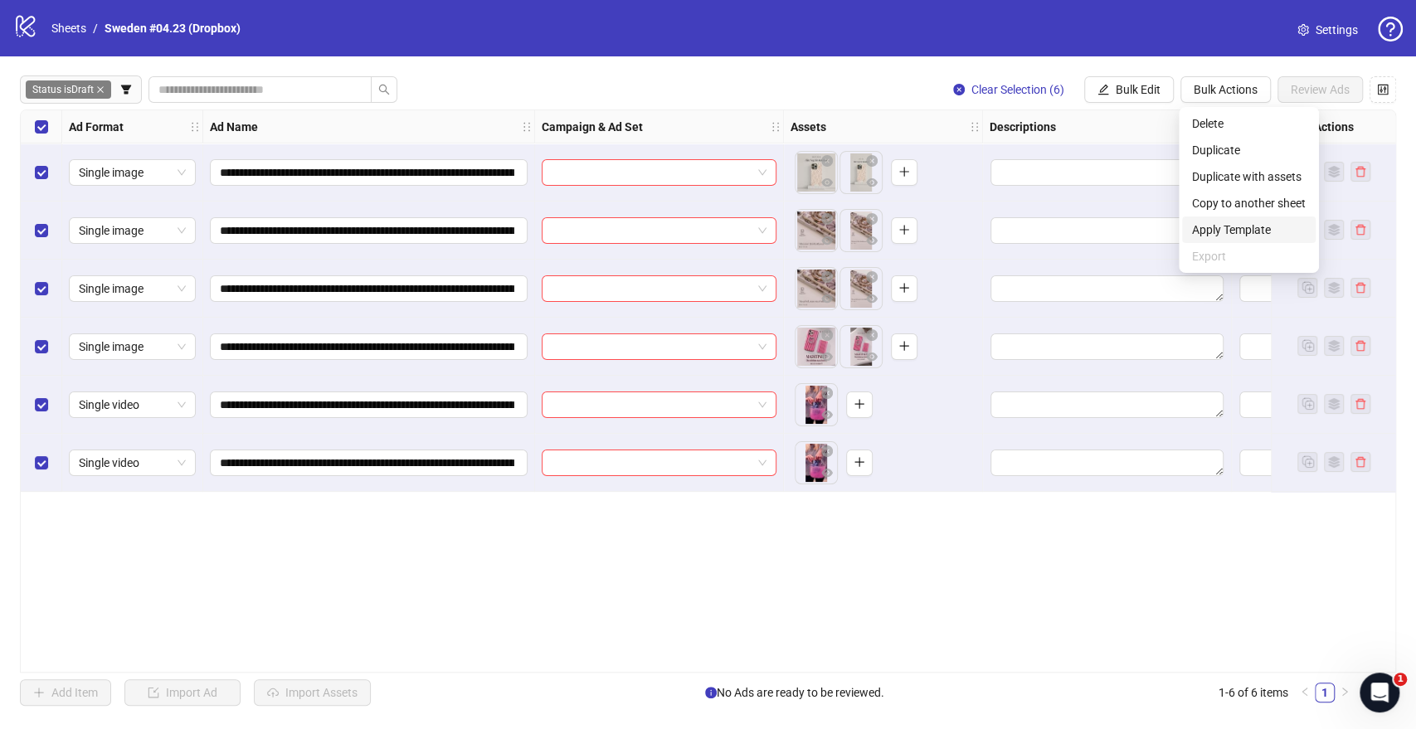
click at [1205, 229] on span "Apply Template" at bounding box center [1249, 230] width 114 height 18
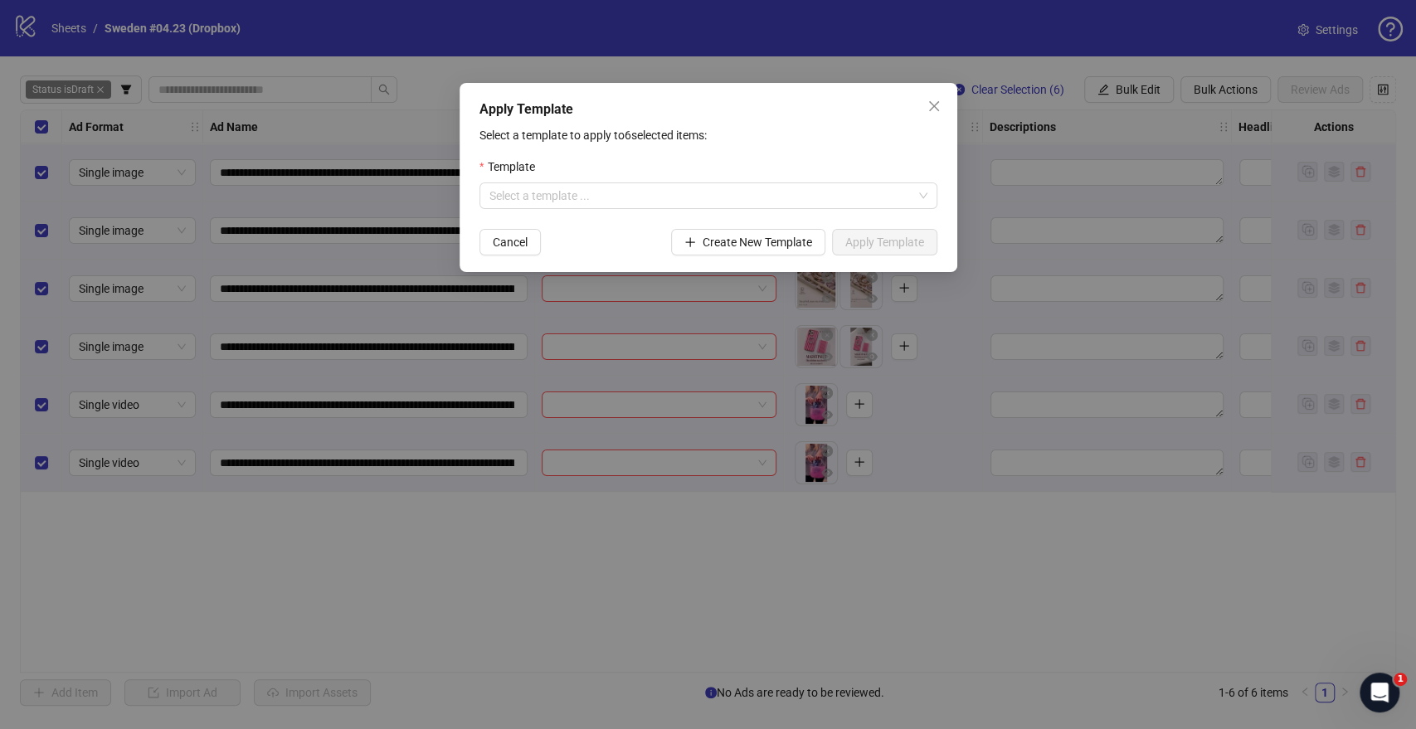
click at [766, 173] on div "Template" at bounding box center [708, 170] width 458 height 25
click at [761, 192] on input "search" at bounding box center [700, 195] width 423 height 25
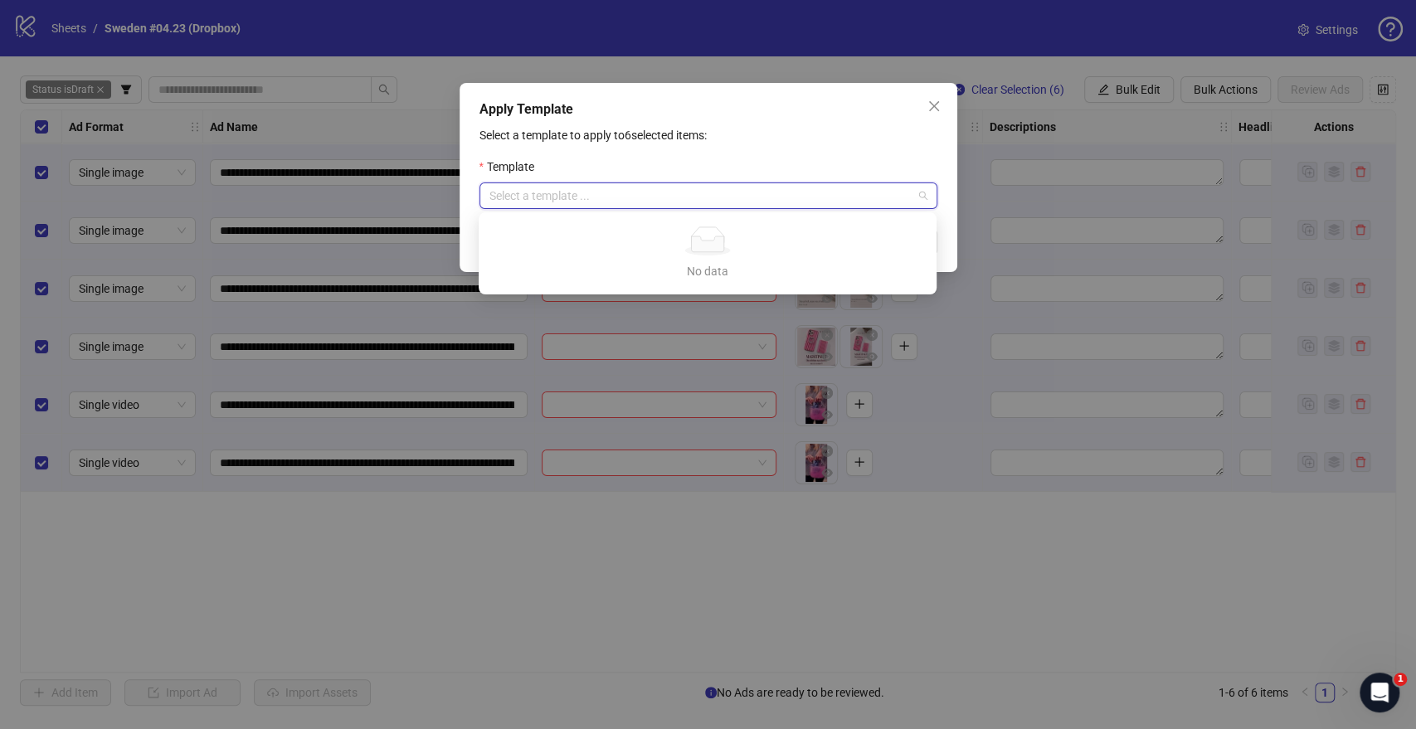
click at [793, 149] on div "Select a template to apply to 6 selected items: Template Select a template ... …" at bounding box center [708, 190] width 458 height 129
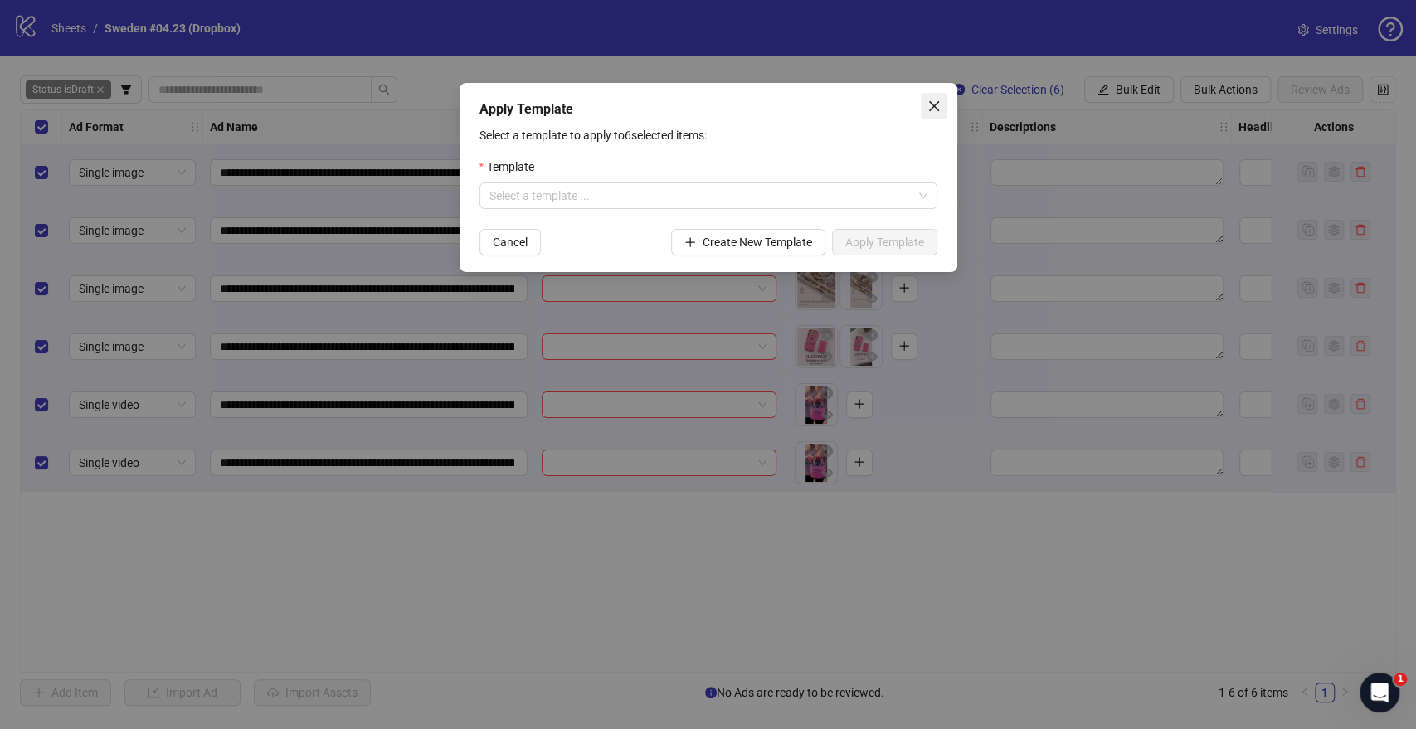
click at [927, 111] on icon "close" at bounding box center [933, 106] width 13 height 13
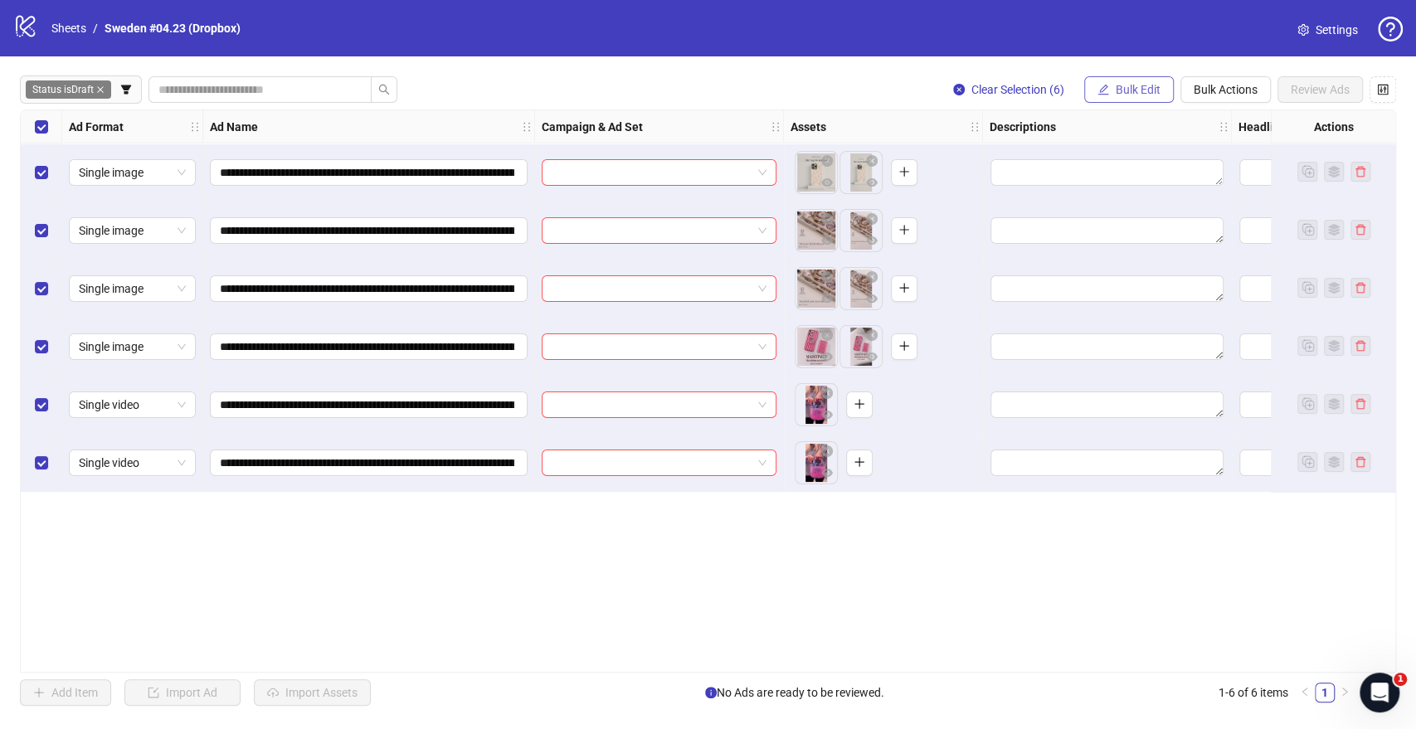
click at [1103, 90] on icon "edit" at bounding box center [1103, 90] width 12 height 12
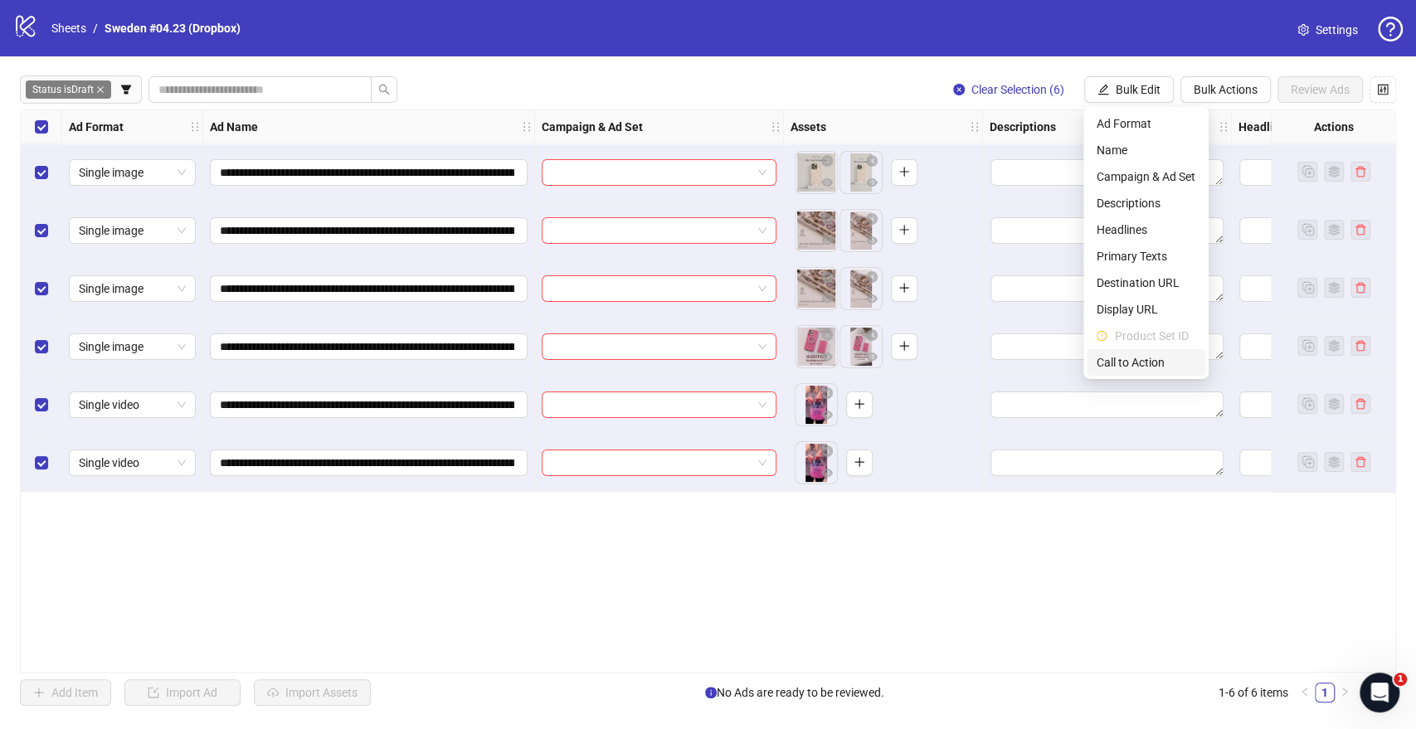
click at [1122, 372] on li "Call to Action" at bounding box center [1145, 362] width 119 height 27
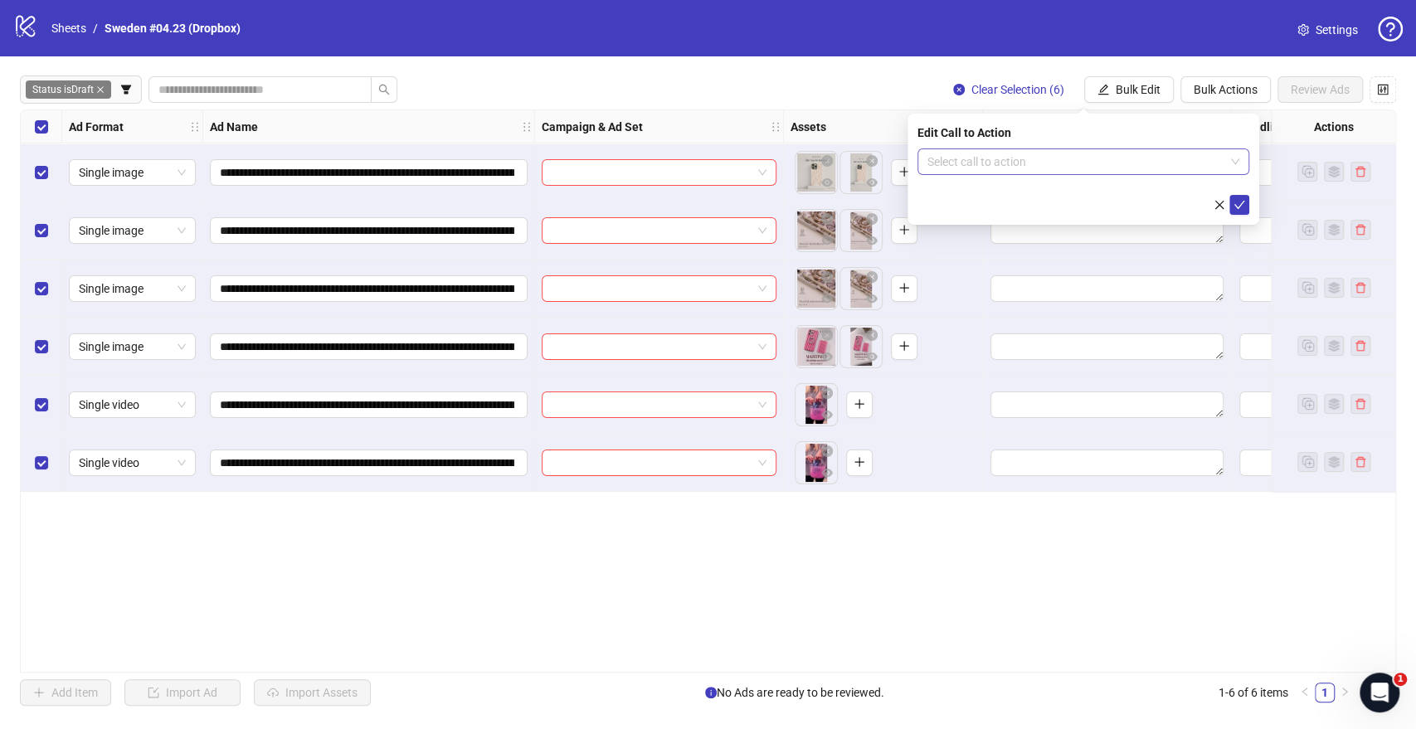
click at [1022, 160] on input "search" at bounding box center [1075, 161] width 297 height 25
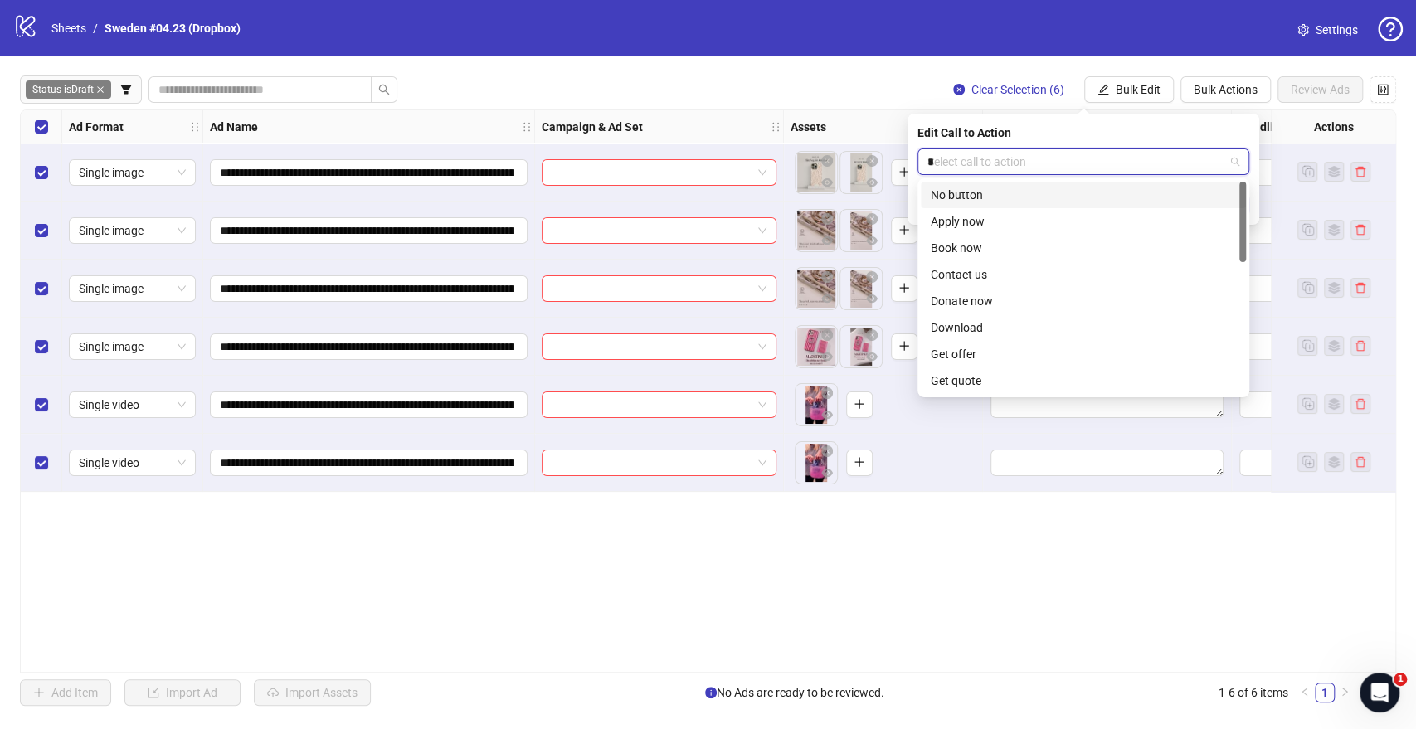
type input "**"
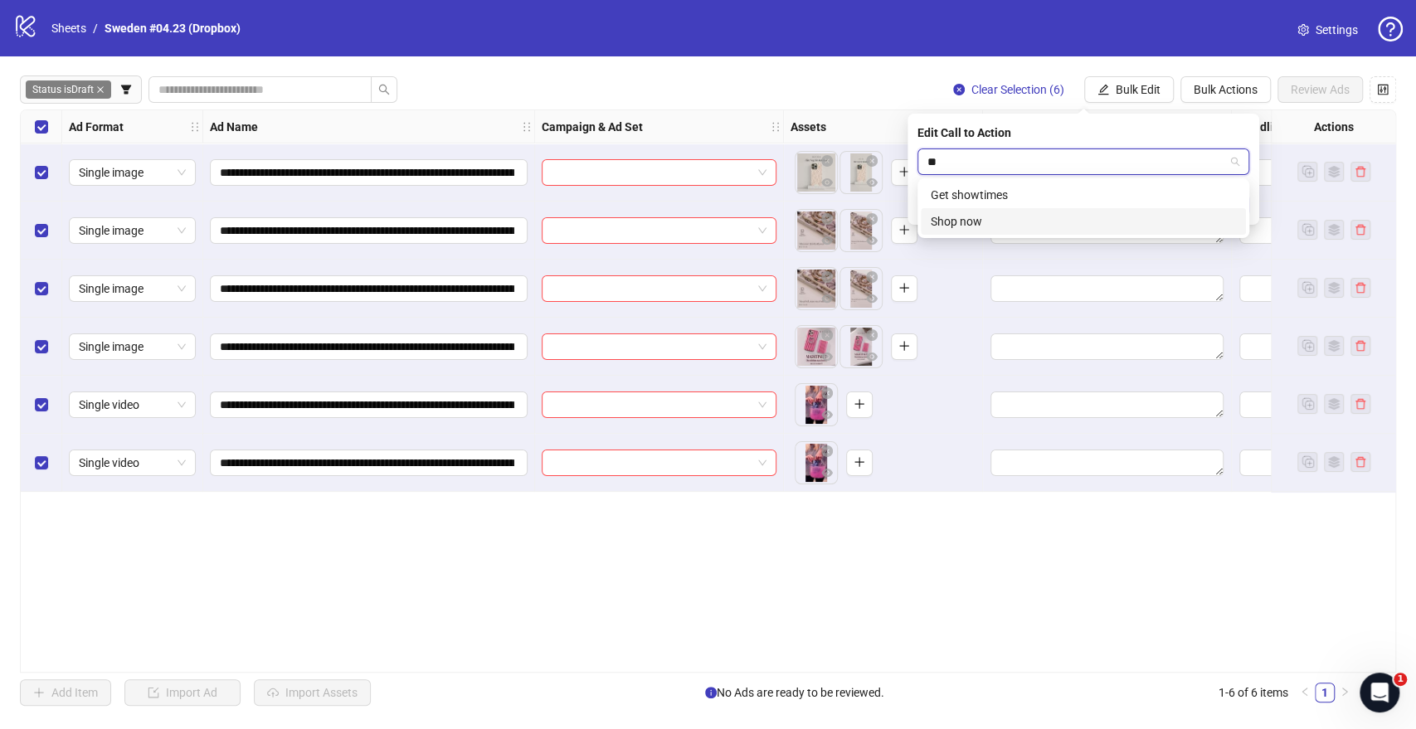
click at [984, 213] on div "Shop now" at bounding box center [1083, 221] width 305 height 18
click at [1246, 204] on button "submit" at bounding box center [1239, 205] width 20 height 20
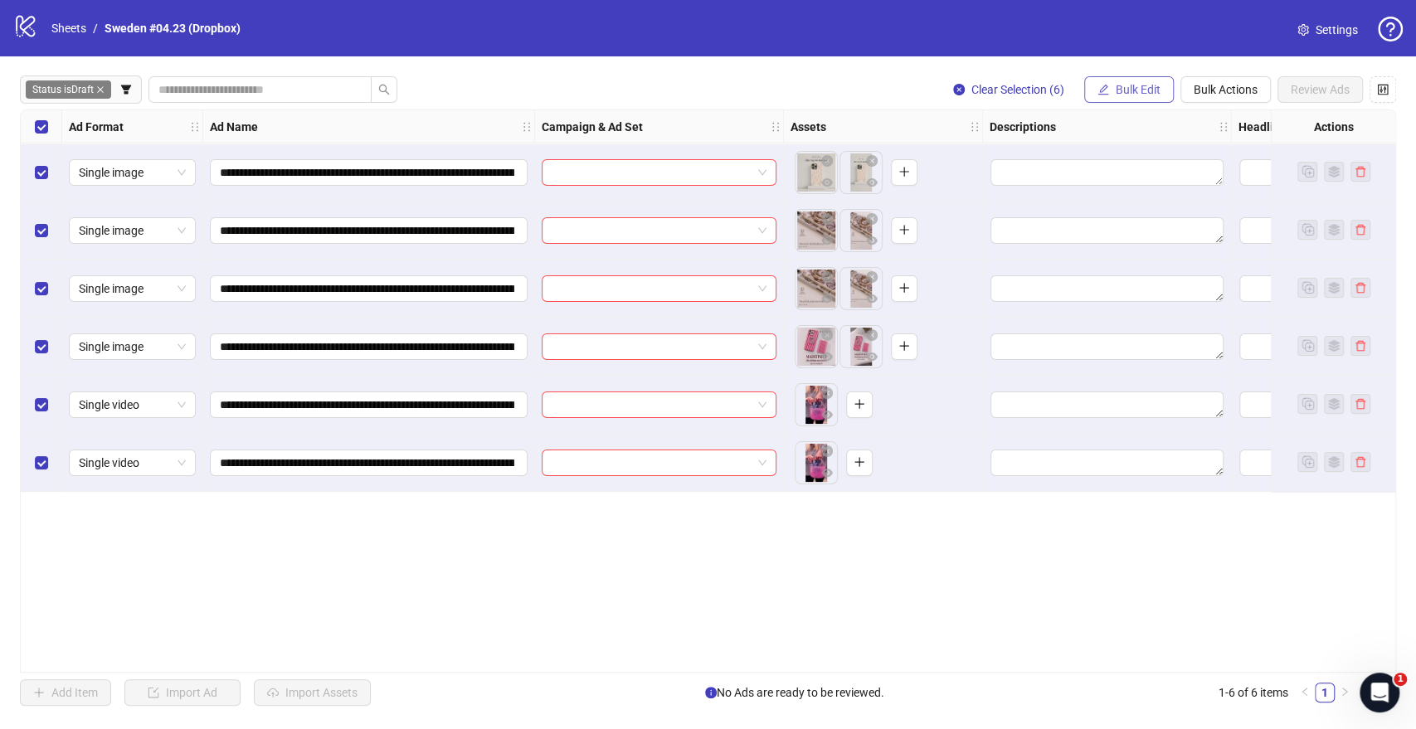
click at [1135, 89] on span "Bulk Edit" at bounding box center [1138, 89] width 45 height 13
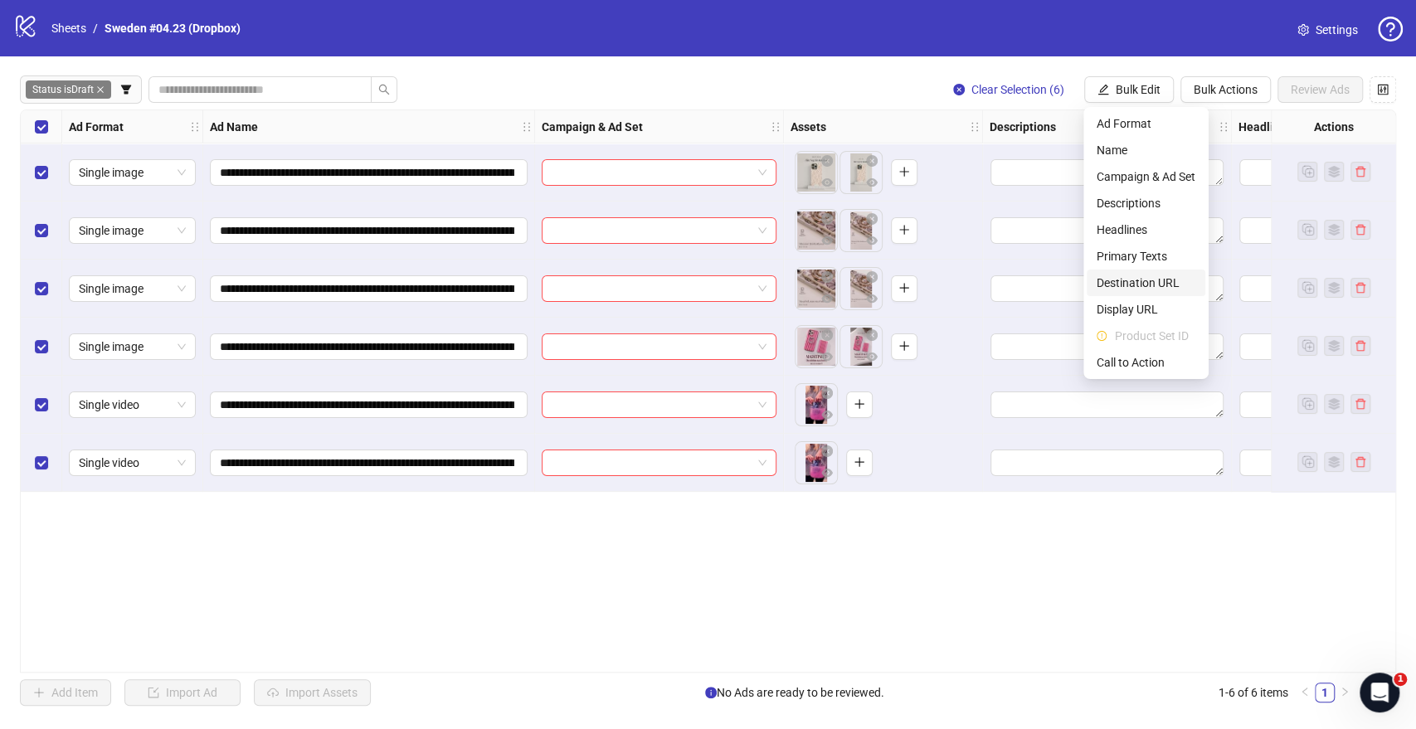
click at [1117, 280] on span "Destination URL" at bounding box center [1145, 283] width 99 height 18
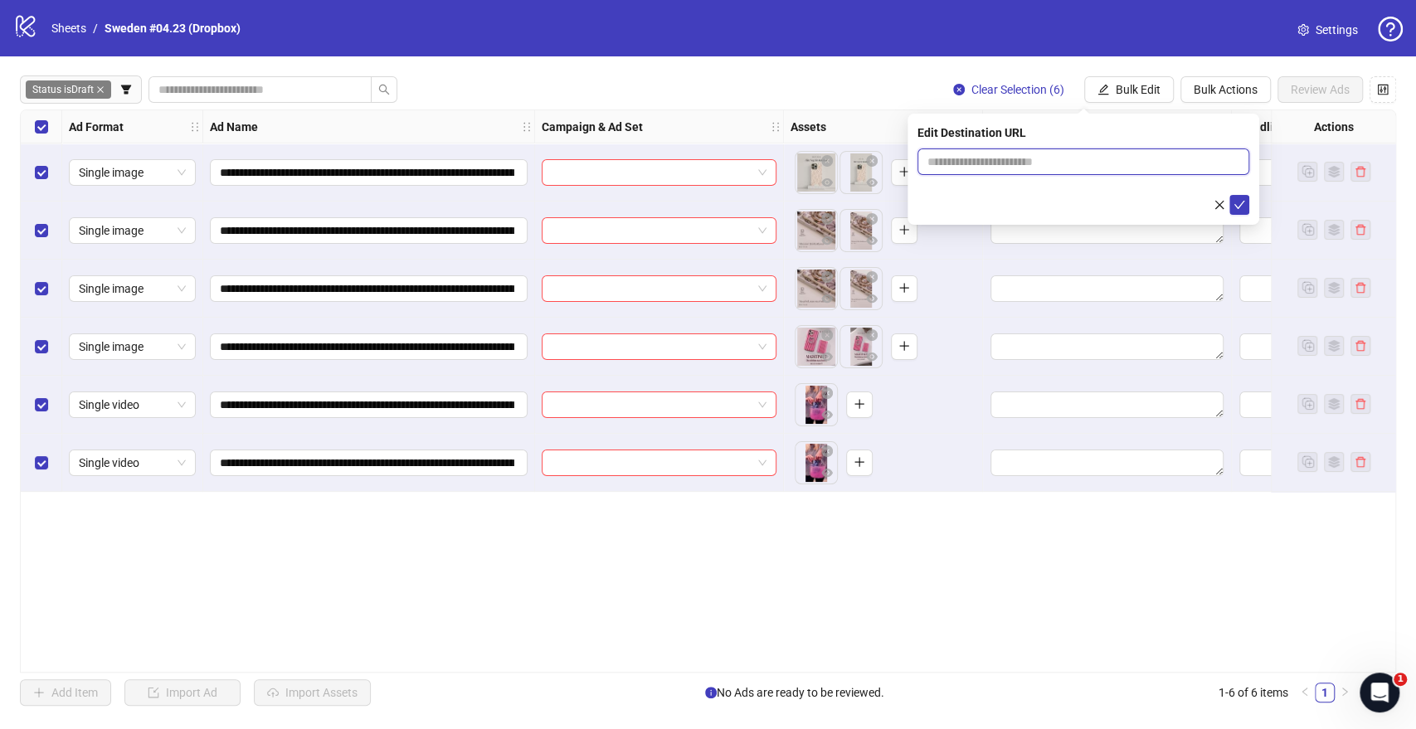
click at [944, 164] on input "text" at bounding box center [1076, 162] width 299 height 18
paste input "**********"
type input "**********"
click at [1236, 205] on icon "check" at bounding box center [1239, 205] width 11 height 8
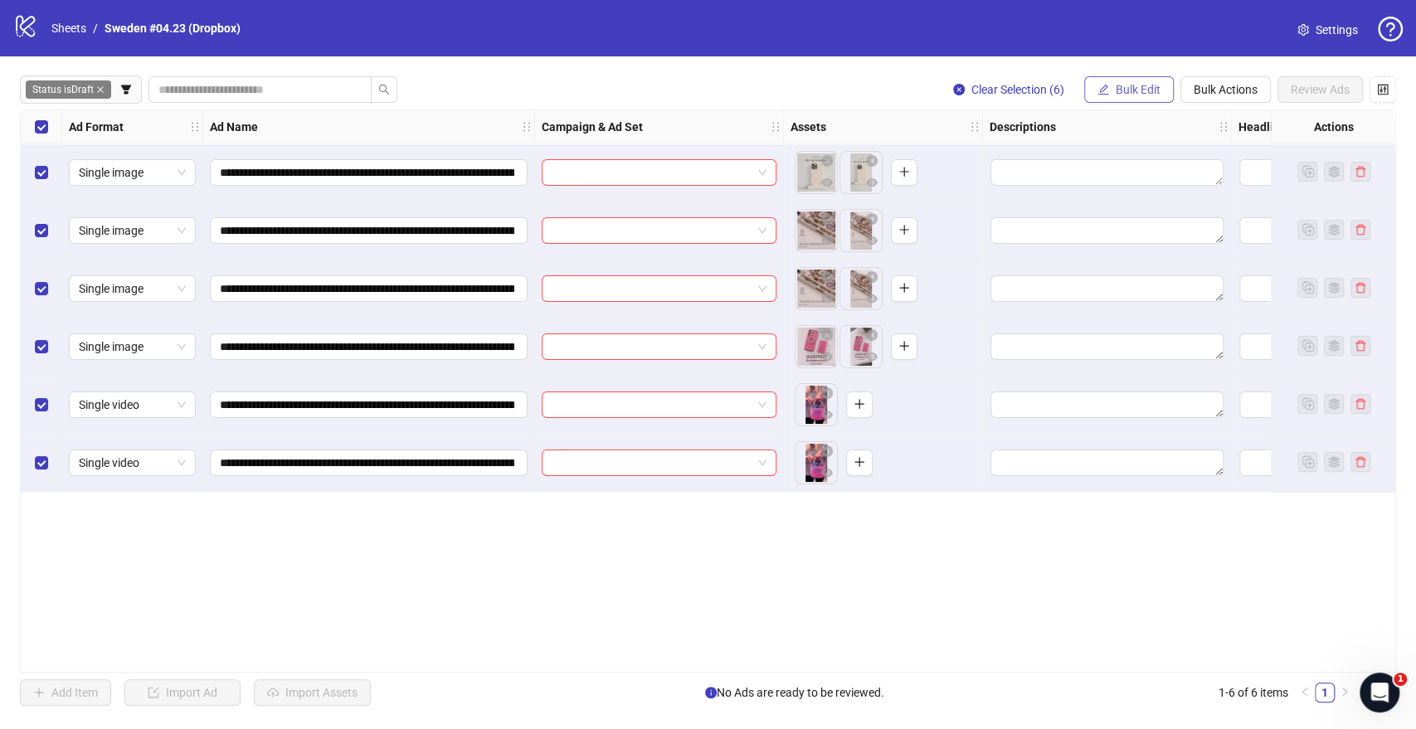
click at [1145, 85] on span "Bulk Edit" at bounding box center [1138, 89] width 45 height 13
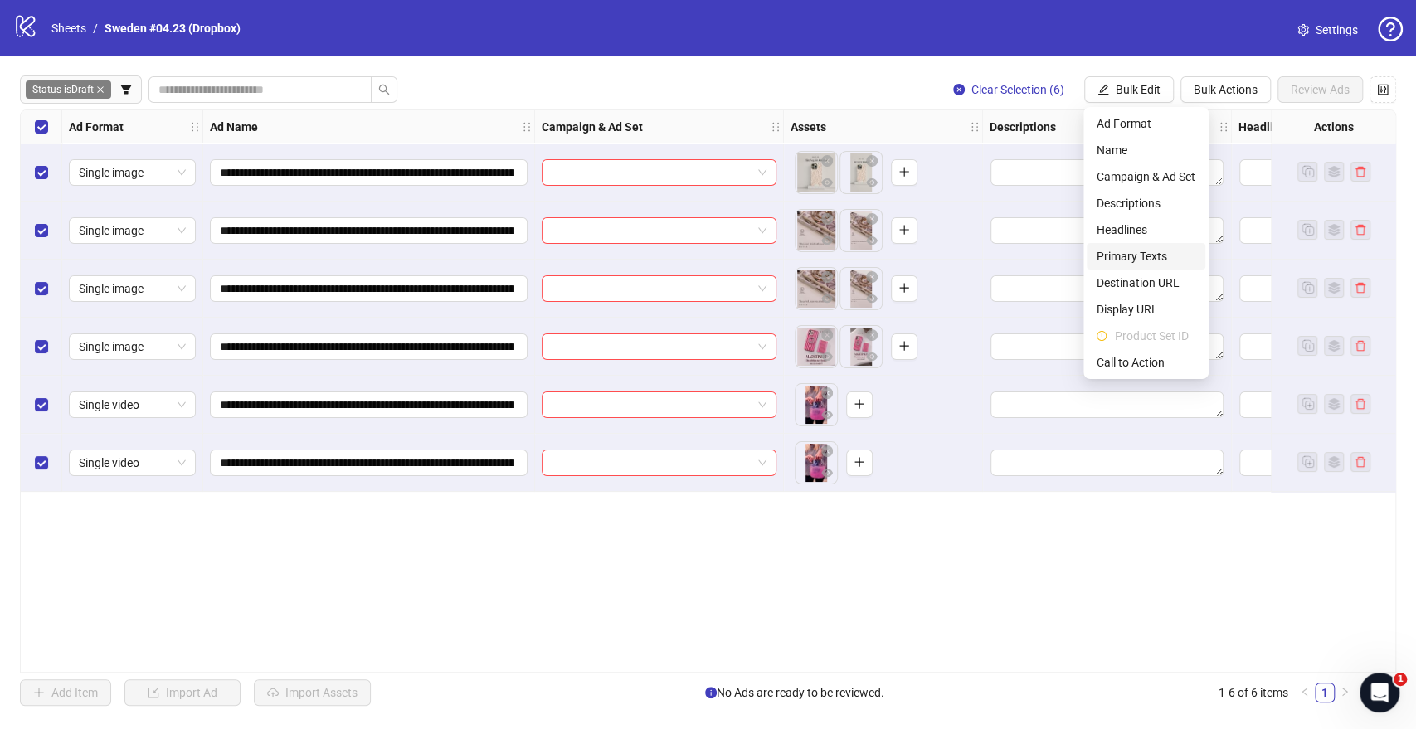
click at [1143, 259] on span "Primary Texts" at bounding box center [1145, 256] width 99 height 18
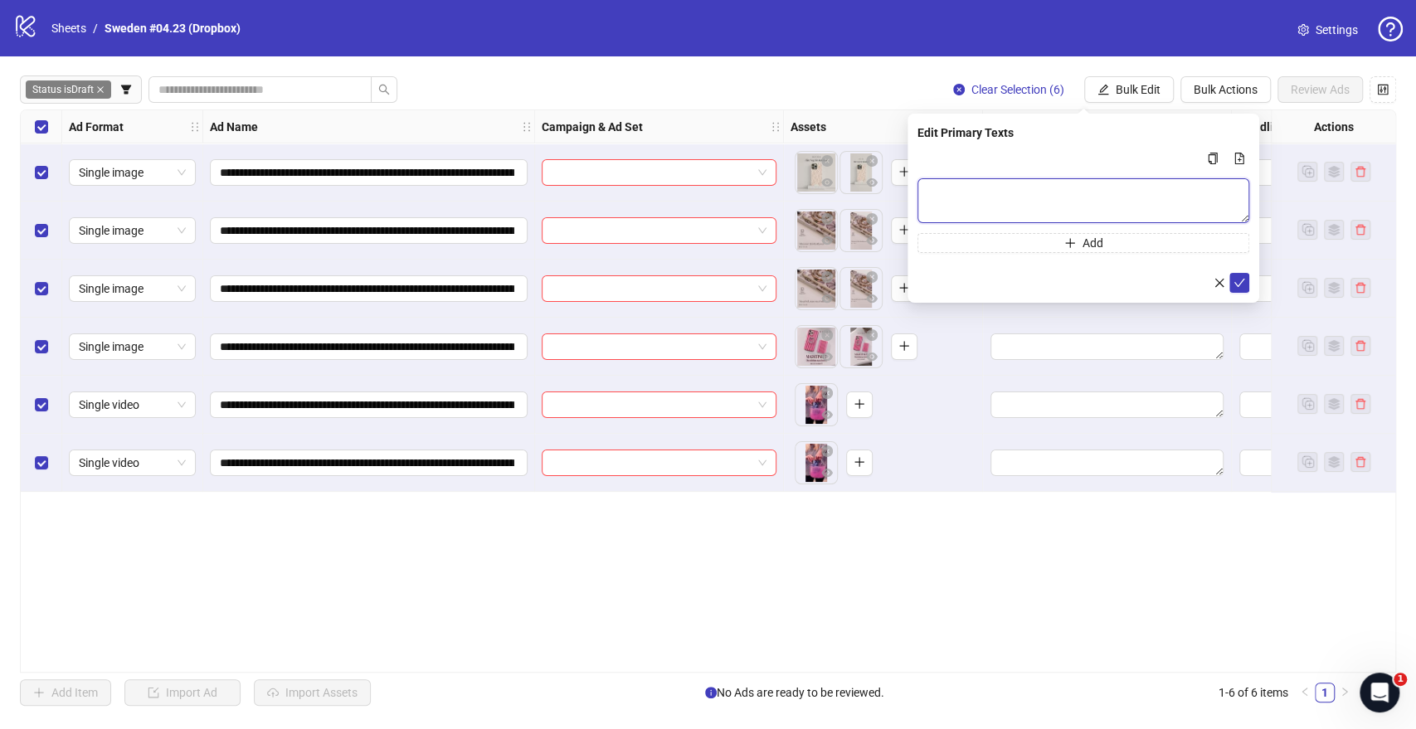
click at [962, 186] on textarea "Multi-text input container - paste or copy values" at bounding box center [1083, 200] width 332 height 45
paste textarea "**********"
type textarea "**********"
click at [1237, 280] on icon "check" at bounding box center [1239, 282] width 12 height 12
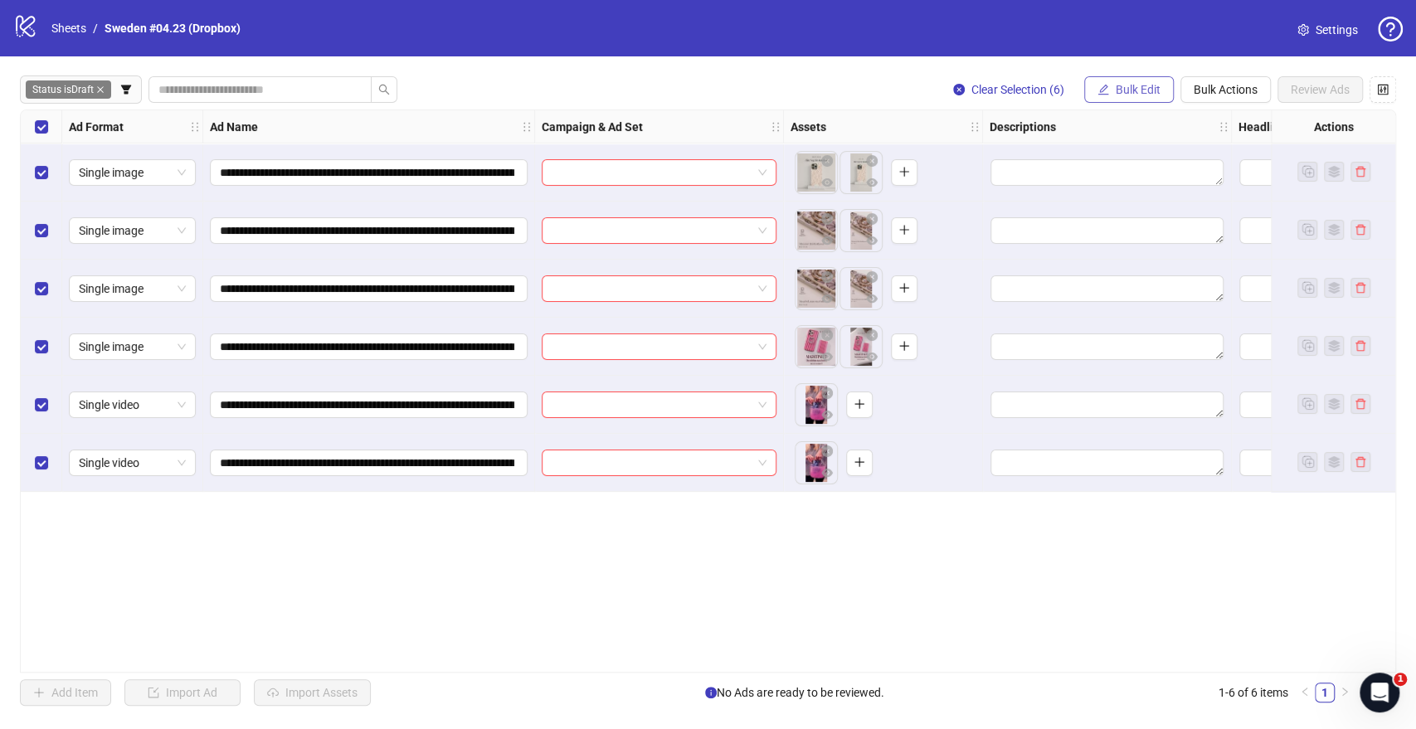
click at [1122, 94] on span "Bulk Edit" at bounding box center [1138, 89] width 45 height 13
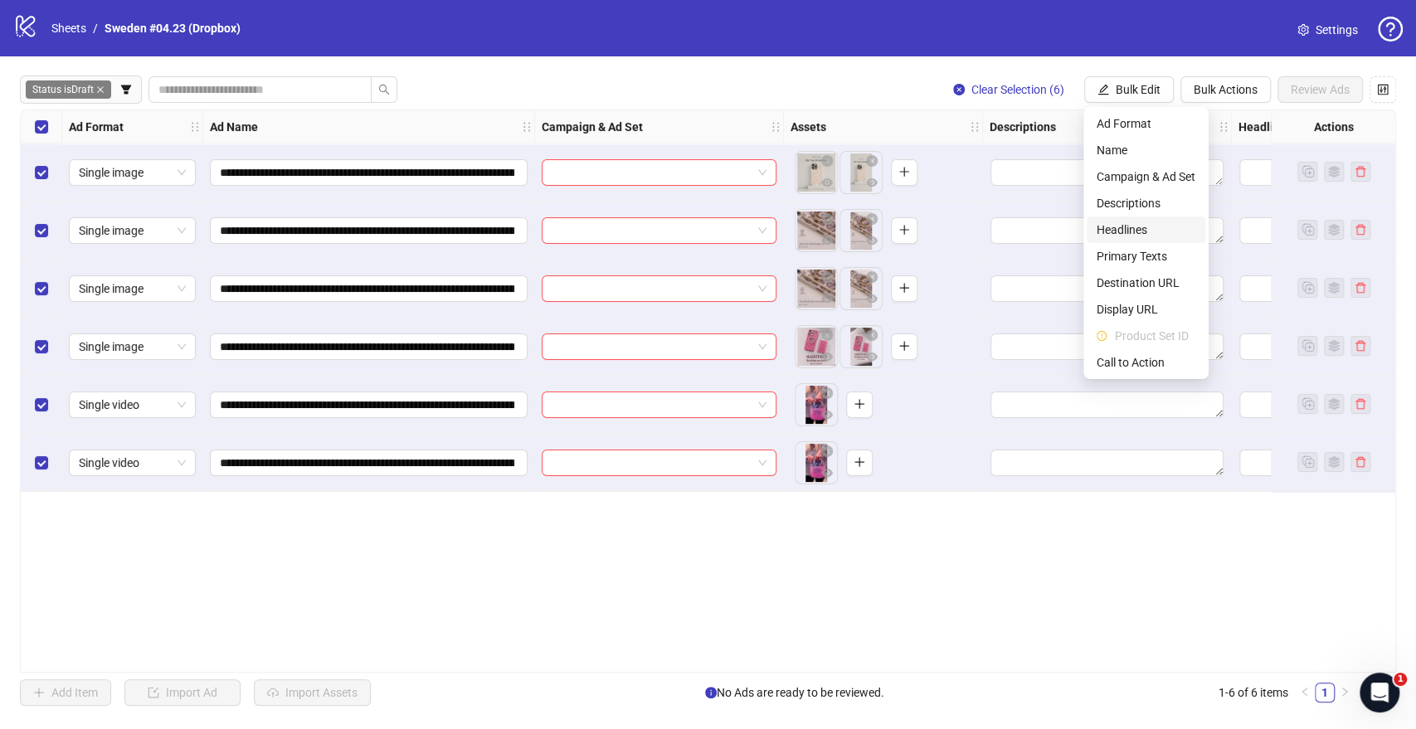
click at [1116, 221] on span "Headlines" at bounding box center [1145, 230] width 99 height 18
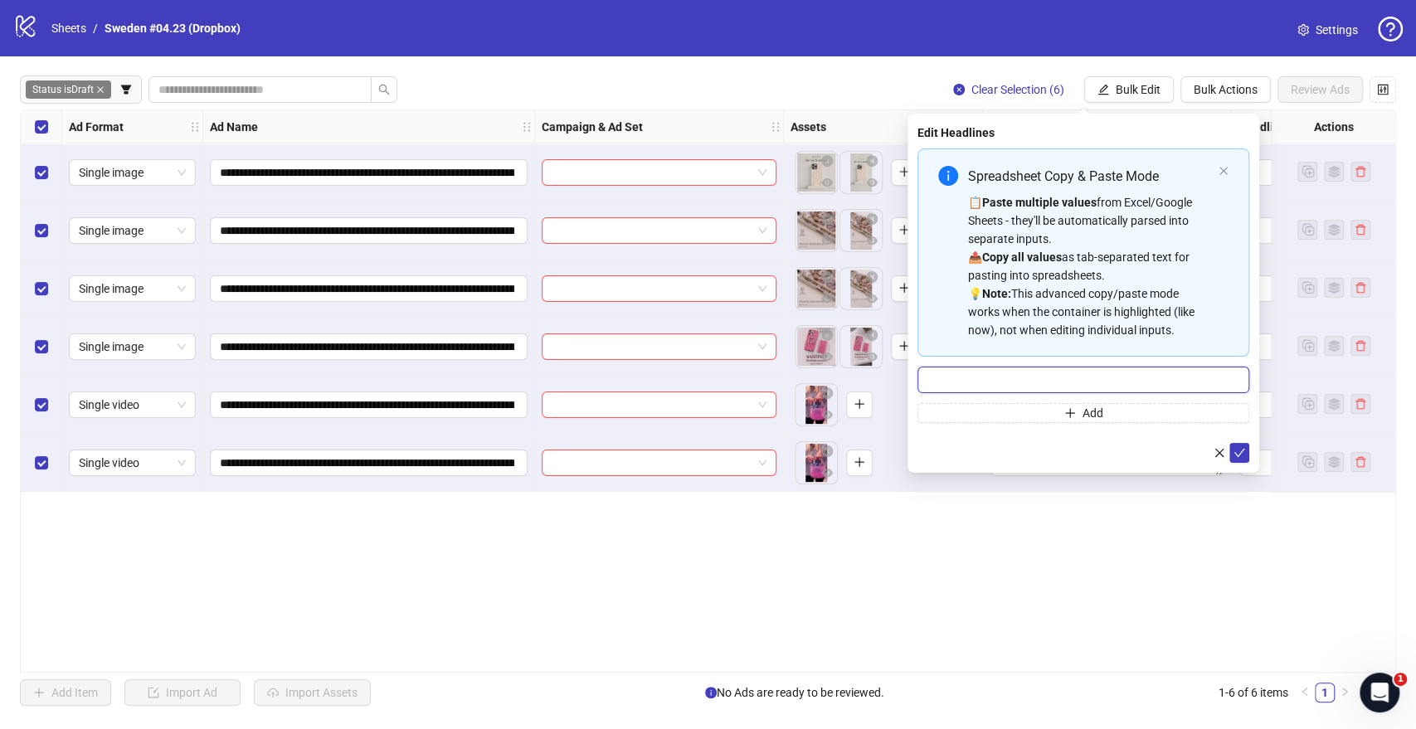
click at [1037, 387] on input "Multi-input container - paste or copy values" at bounding box center [1083, 380] width 332 height 27
paste input "**********"
type input "**********"
click at [1239, 451] on icon "check" at bounding box center [1239, 453] width 12 height 12
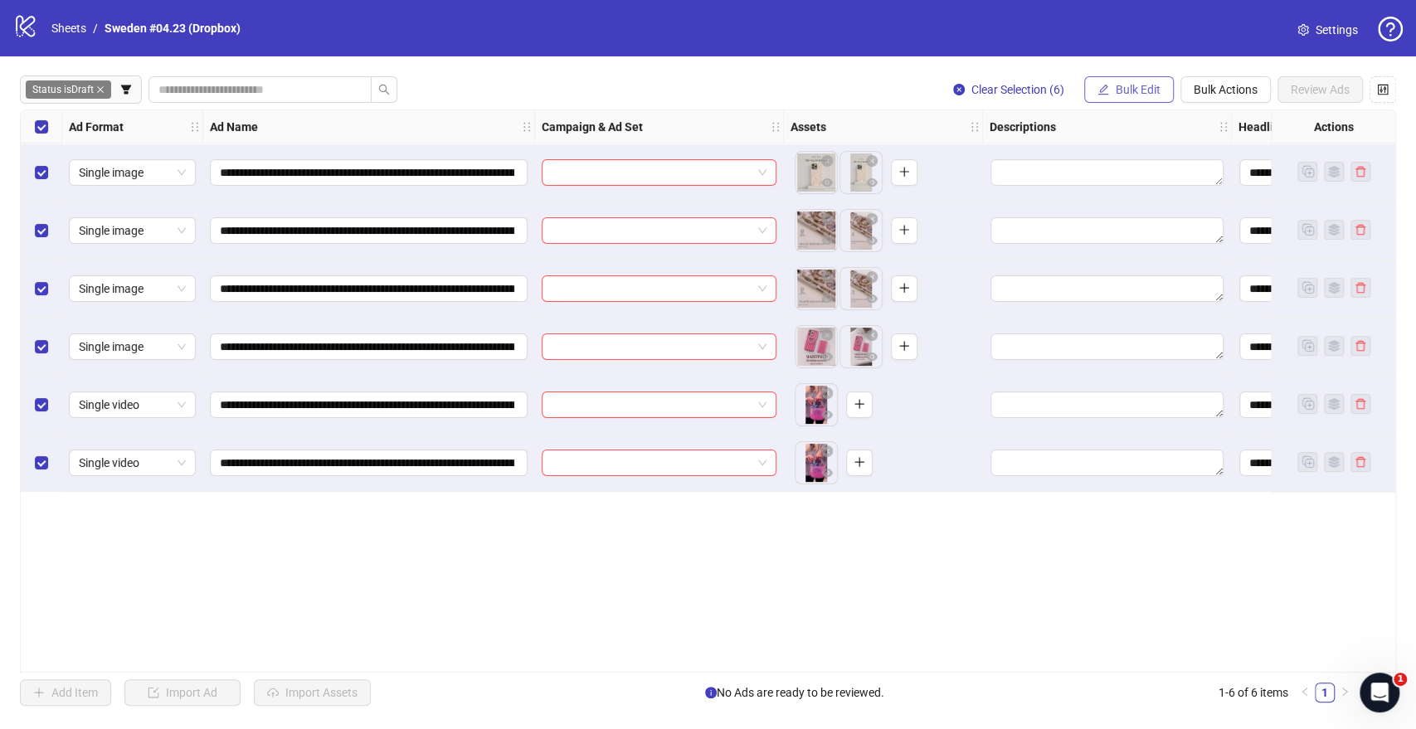
click at [1148, 91] on span "Bulk Edit" at bounding box center [1138, 89] width 45 height 13
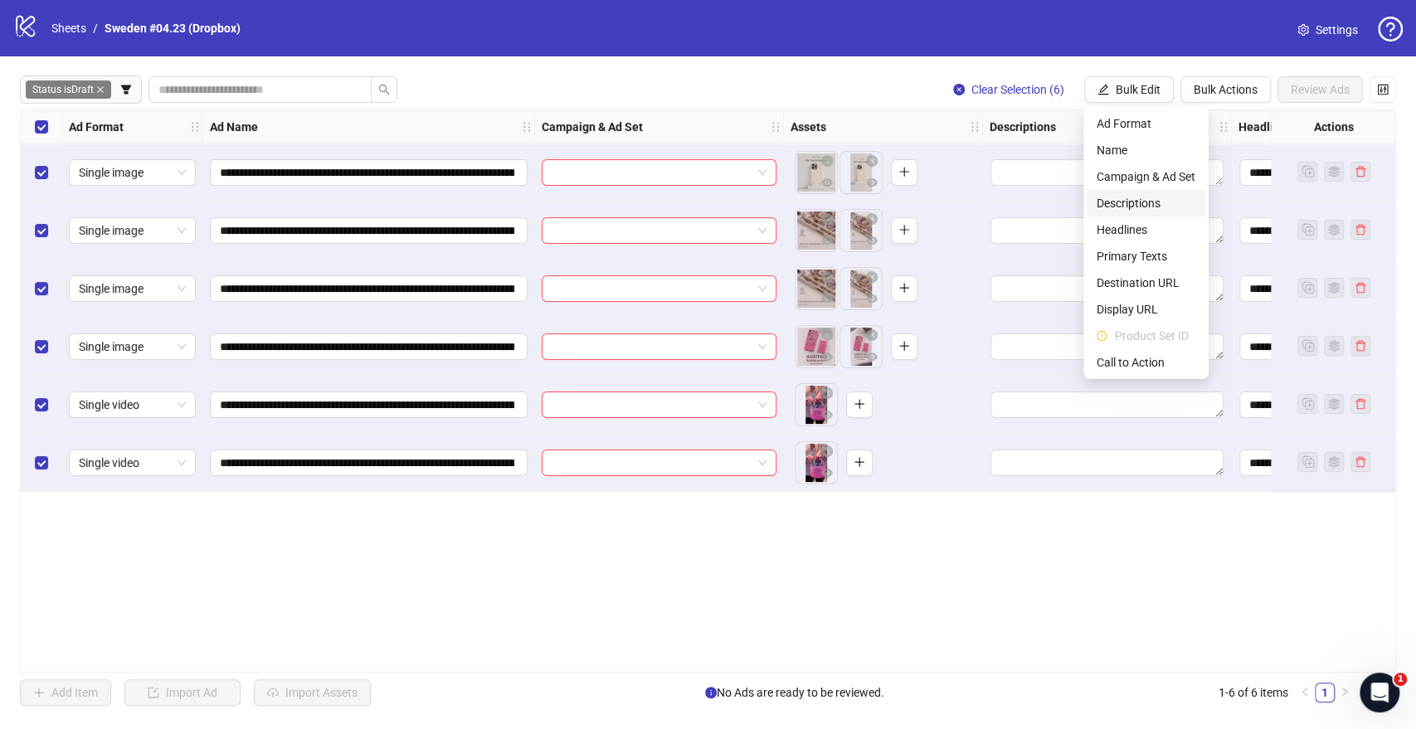
click at [1138, 199] on span "Descriptions" at bounding box center [1145, 203] width 99 height 18
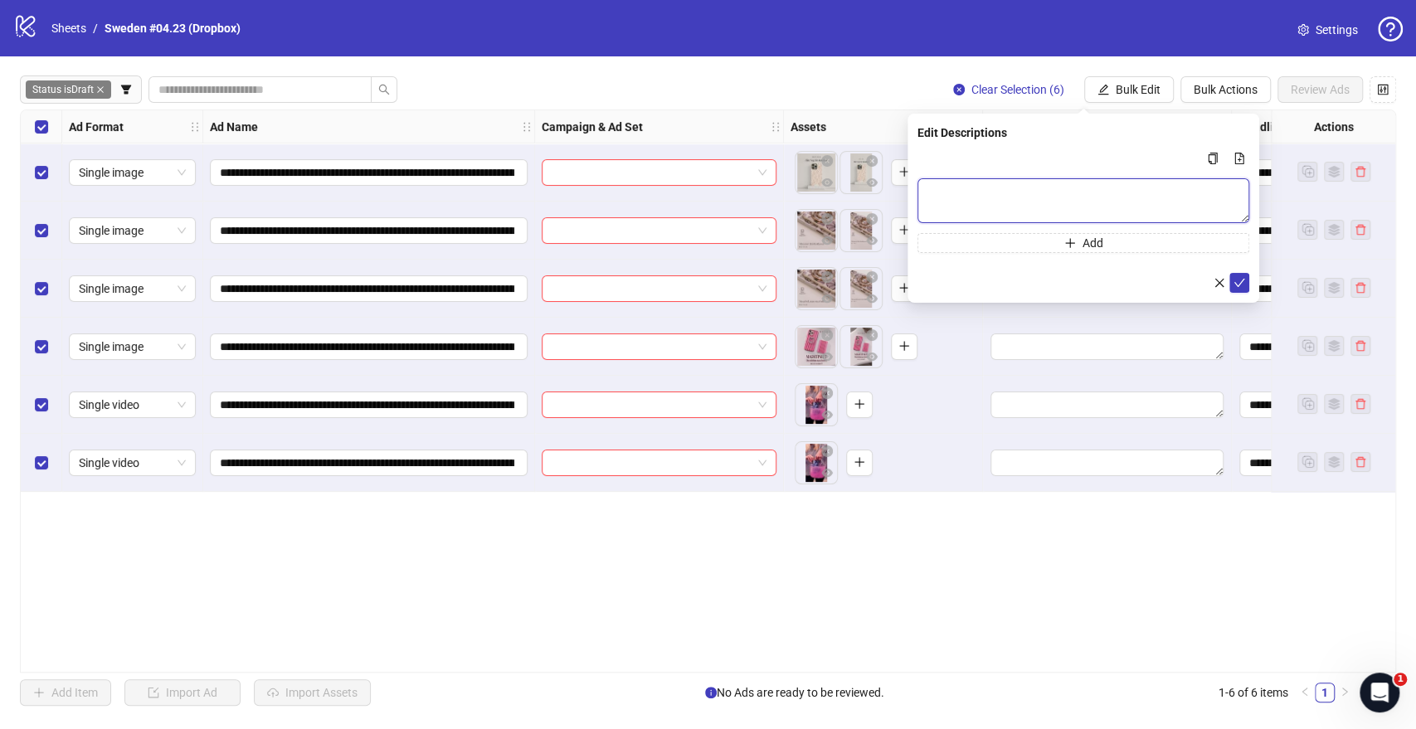
click at [943, 186] on textarea "Multi-text input container - paste or copy values" at bounding box center [1083, 200] width 332 height 45
paste textarea "**********"
type textarea "**********"
click at [1241, 284] on icon "check" at bounding box center [1239, 282] width 12 height 12
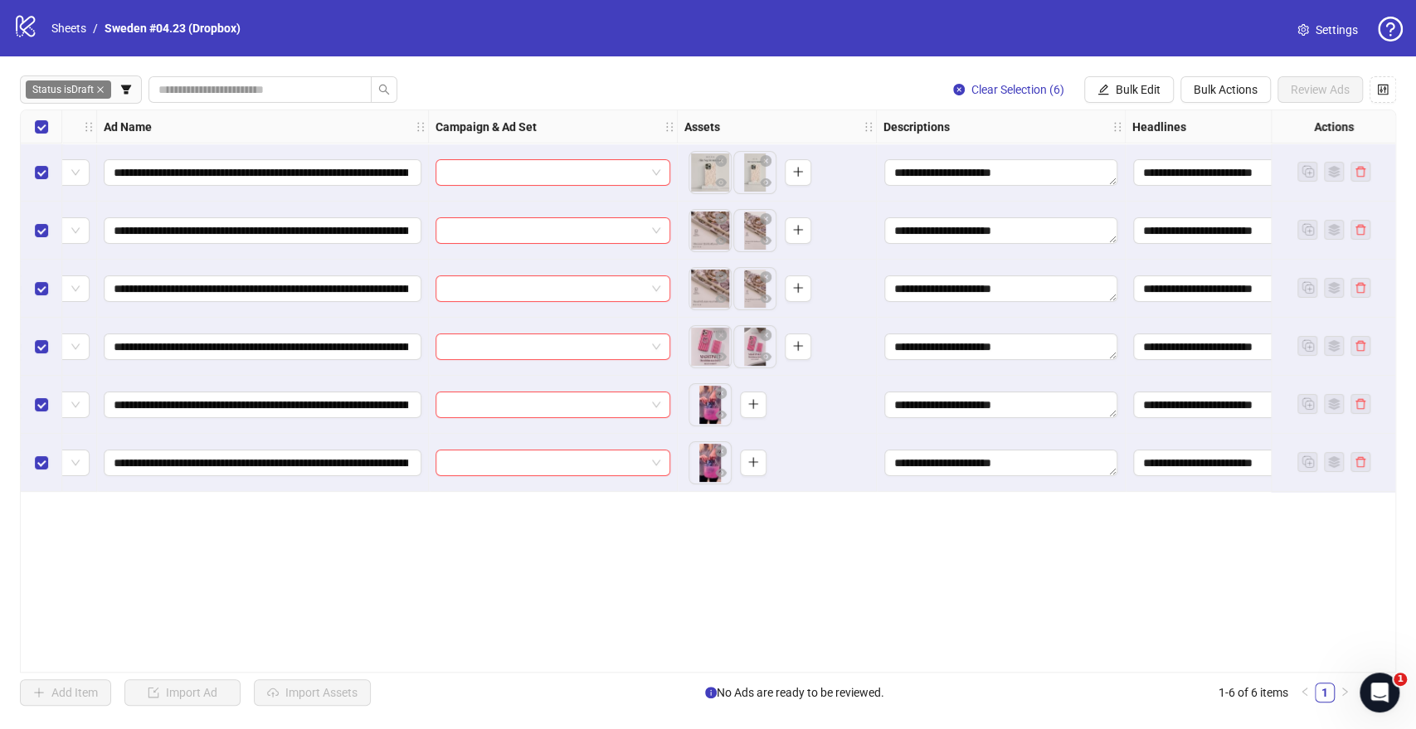
scroll to position [0, 0]
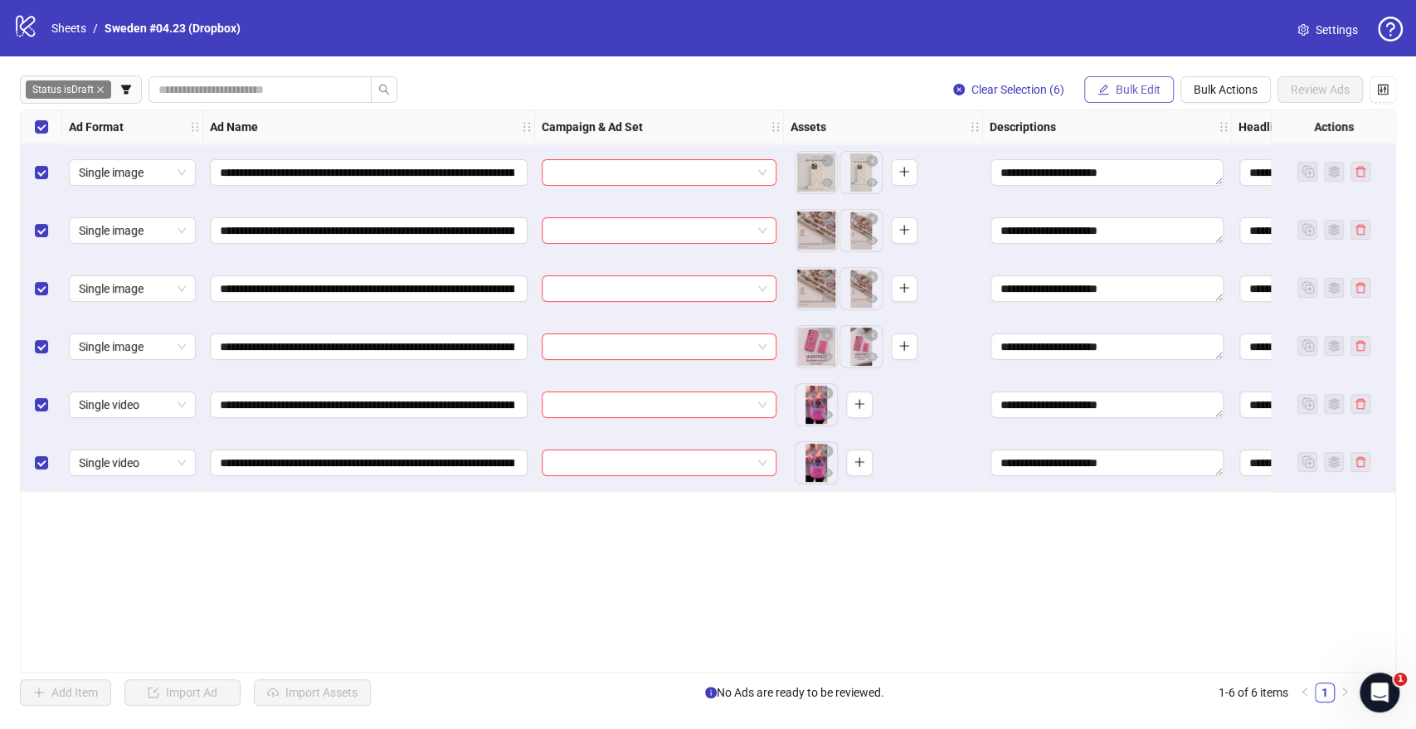
click at [1142, 91] on span "Bulk Edit" at bounding box center [1138, 89] width 45 height 13
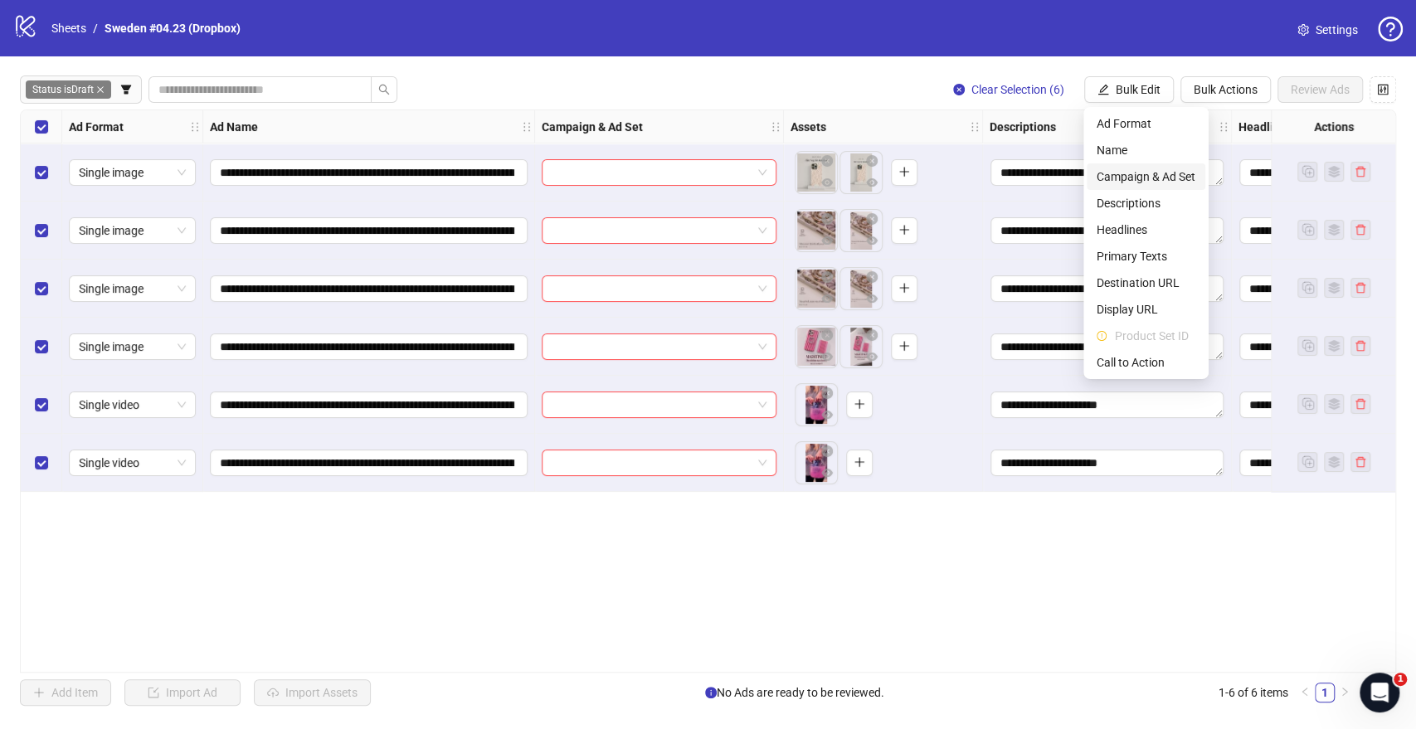
click at [1132, 177] on span "Campaign & Ad Set" at bounding box center [1145, 177] width 99 height 18
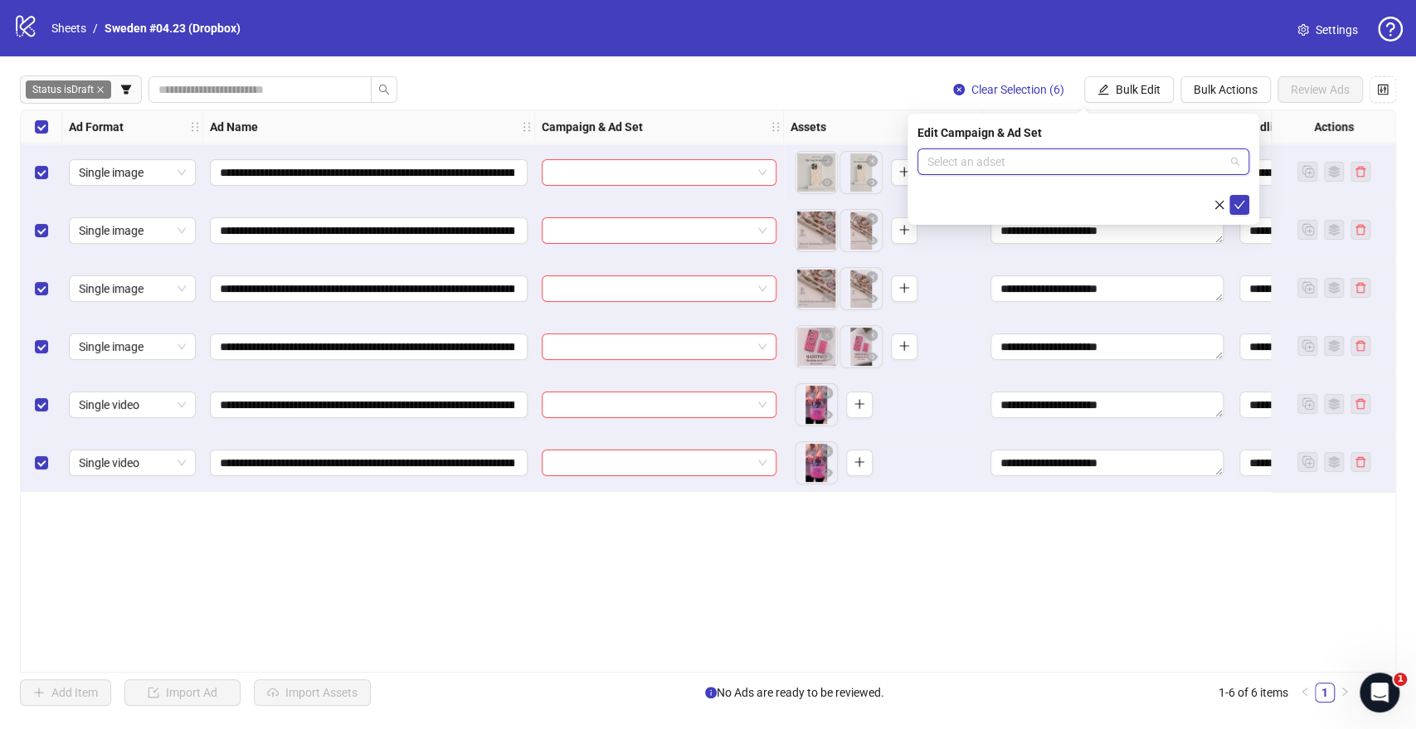
click at [990, 167] on input "search" at bounding box center [1075, 161] width 297 height 25
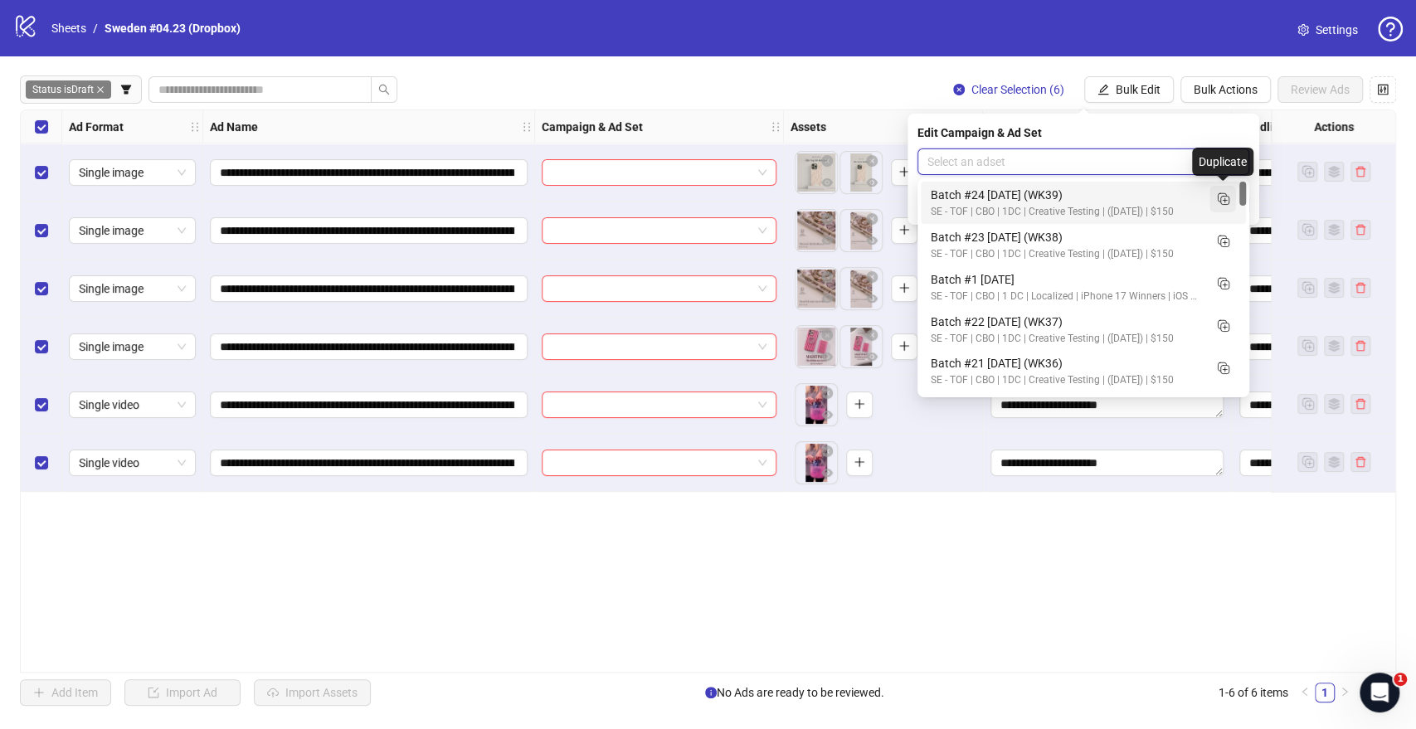
click at [1222, 202] on icon "Duplicate" at bounding box center [1222, 198] width 17 height 17
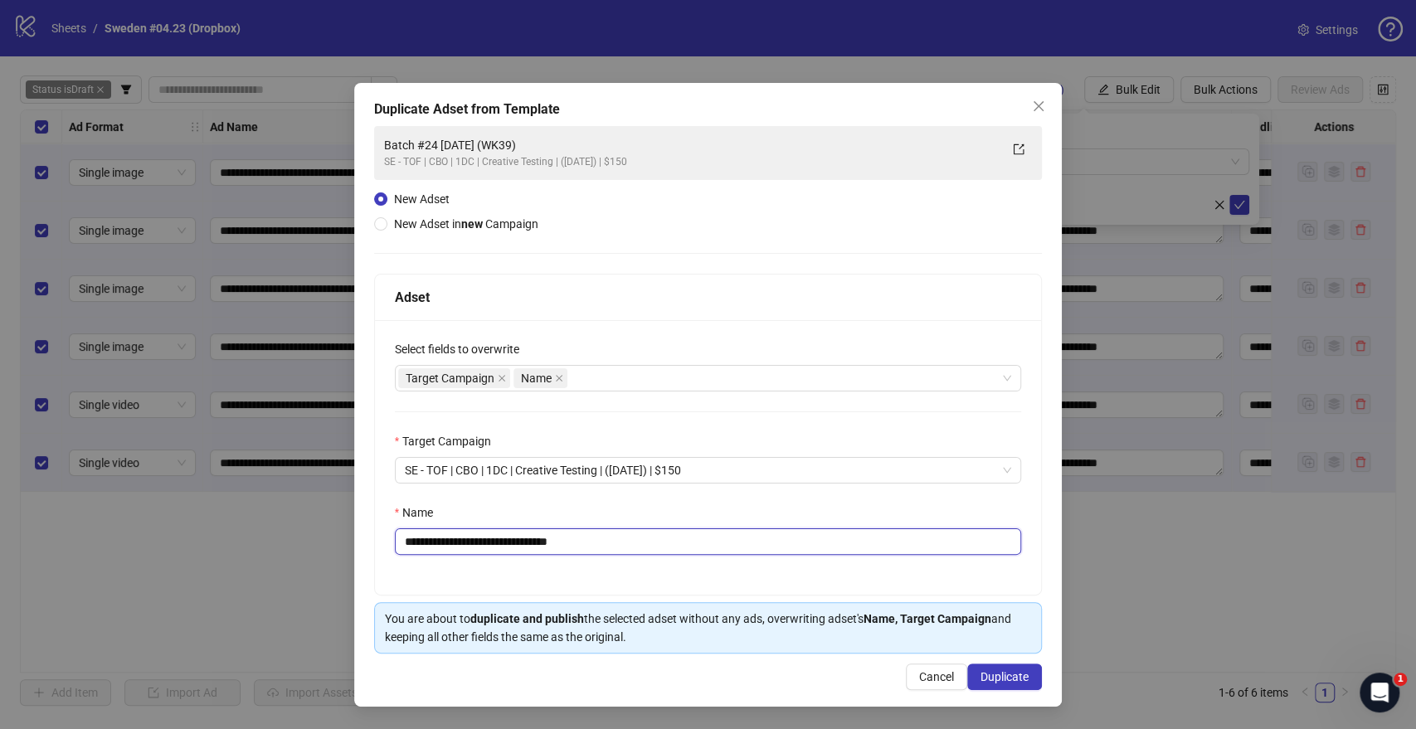
drag, startPoint x: 562, startPoint y: 539, endPoint x: 666, endPoint y: 549, distance: 104.1
click at [666, 549] on input "**********" at bounding box center [708, 541] width 627 height 27
click at [553, 542] on input "**********" at bounding box center [708, 541] width 627 height 27
click at [518, 544] on input "**********" at bounding box center [708, 541] width 627 height 27
click at [464, 542] on input "**********" at bounding box center [708, 541] width 627 height 27
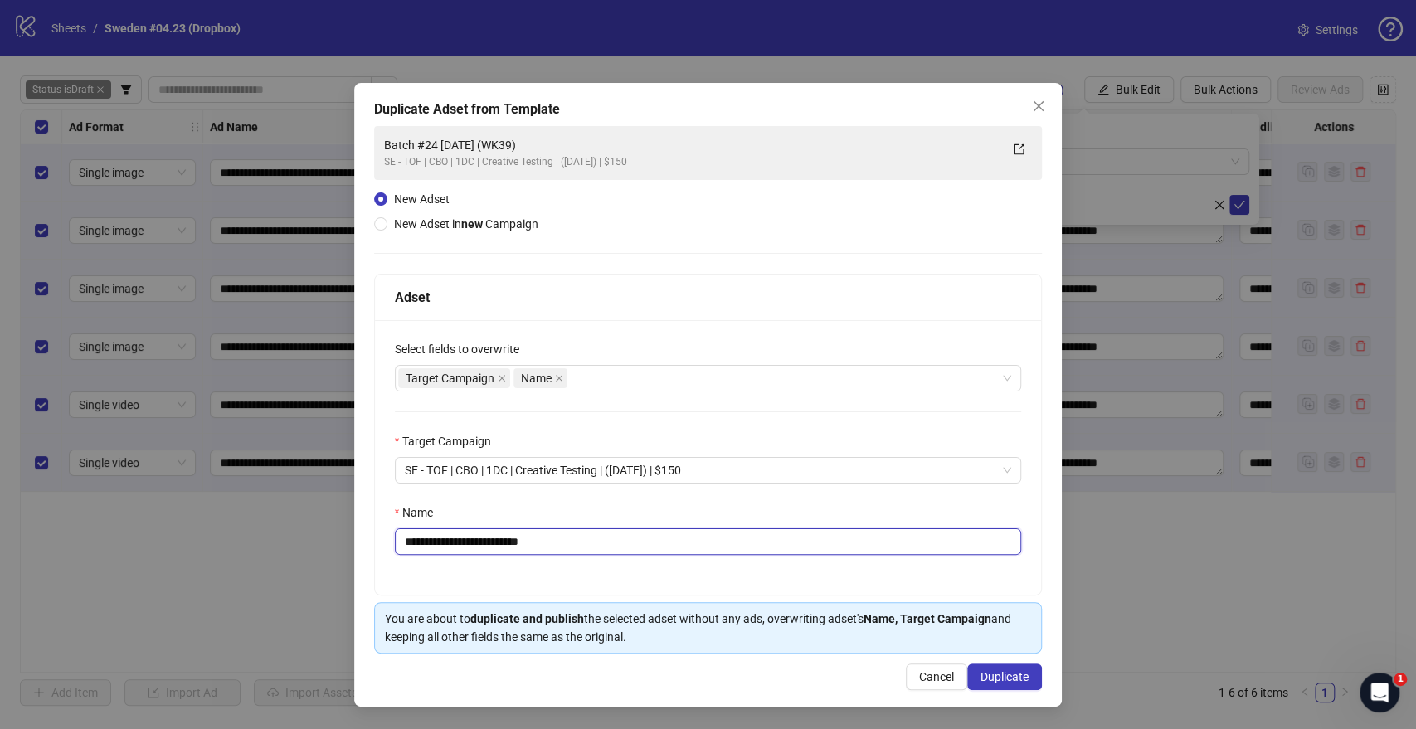
click at [453, 543] on input "**********" at bounding box center [708, 541] width 627 height 27
click at [619, 383] on div "Target Campaign Name" at bounding box center [699, 378] width 603 height 23
type input "**********"
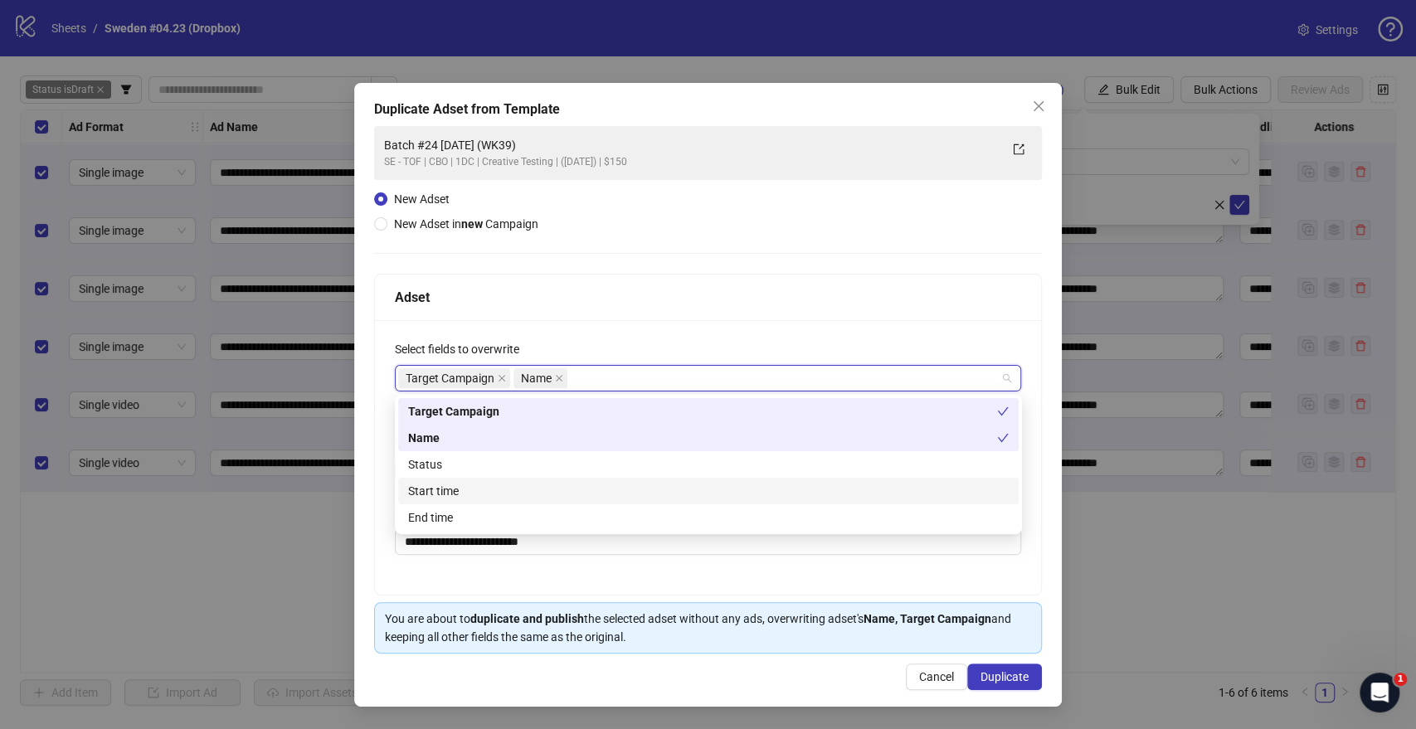
click at [464, 500] on div "Start time" at bounding box center [708, 491] width 620 height 27
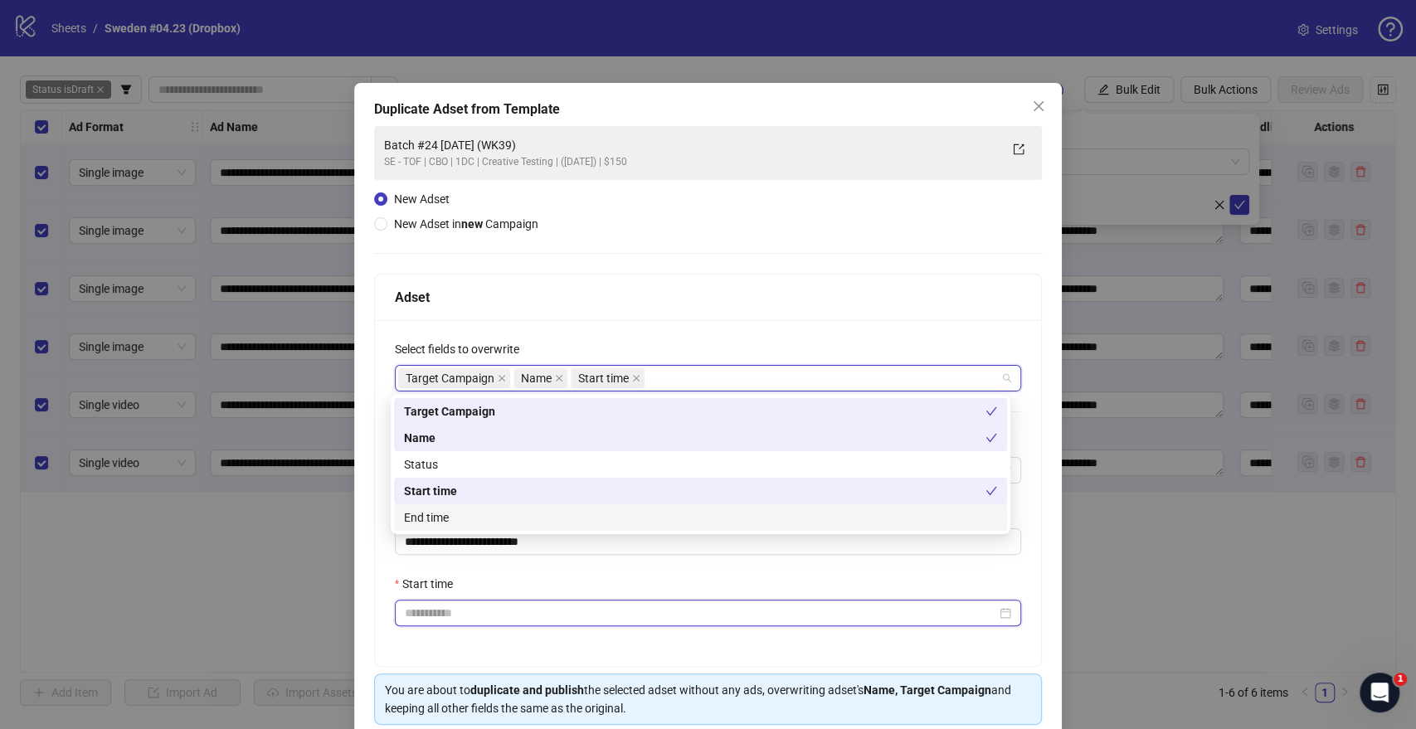
click at [426, 620] on input "Start time" at bounding box center [701, 613] width 592 height 18
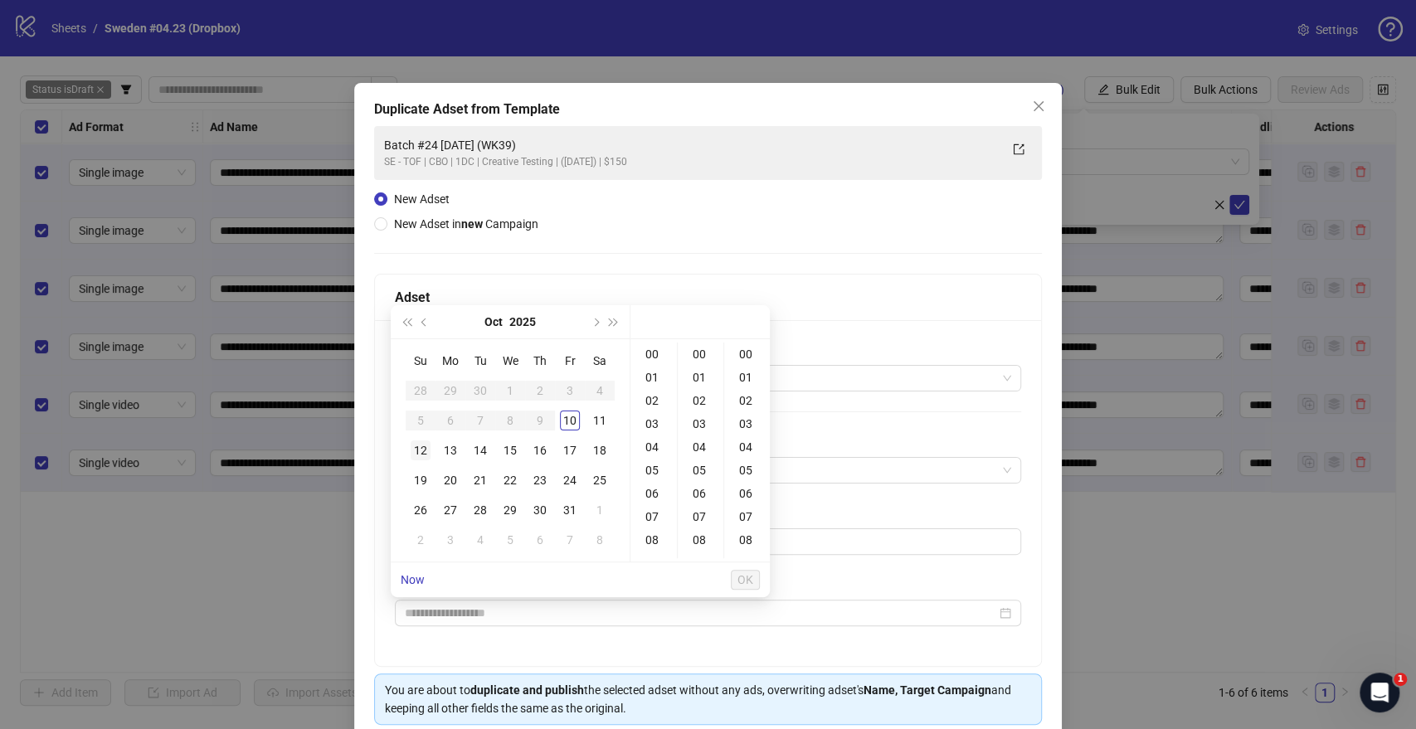
click at [425, 453] on div "12" at bounding box center [421, 450] width 20 height 20
drag, startPoint x: 654, startPoint y: 468, endPoint x: 751, endPoint y: 536, distance: 119.2
click at [654, 467] on div "09" at bounding box center [654, 470] width 40 height 23
type input "**********"
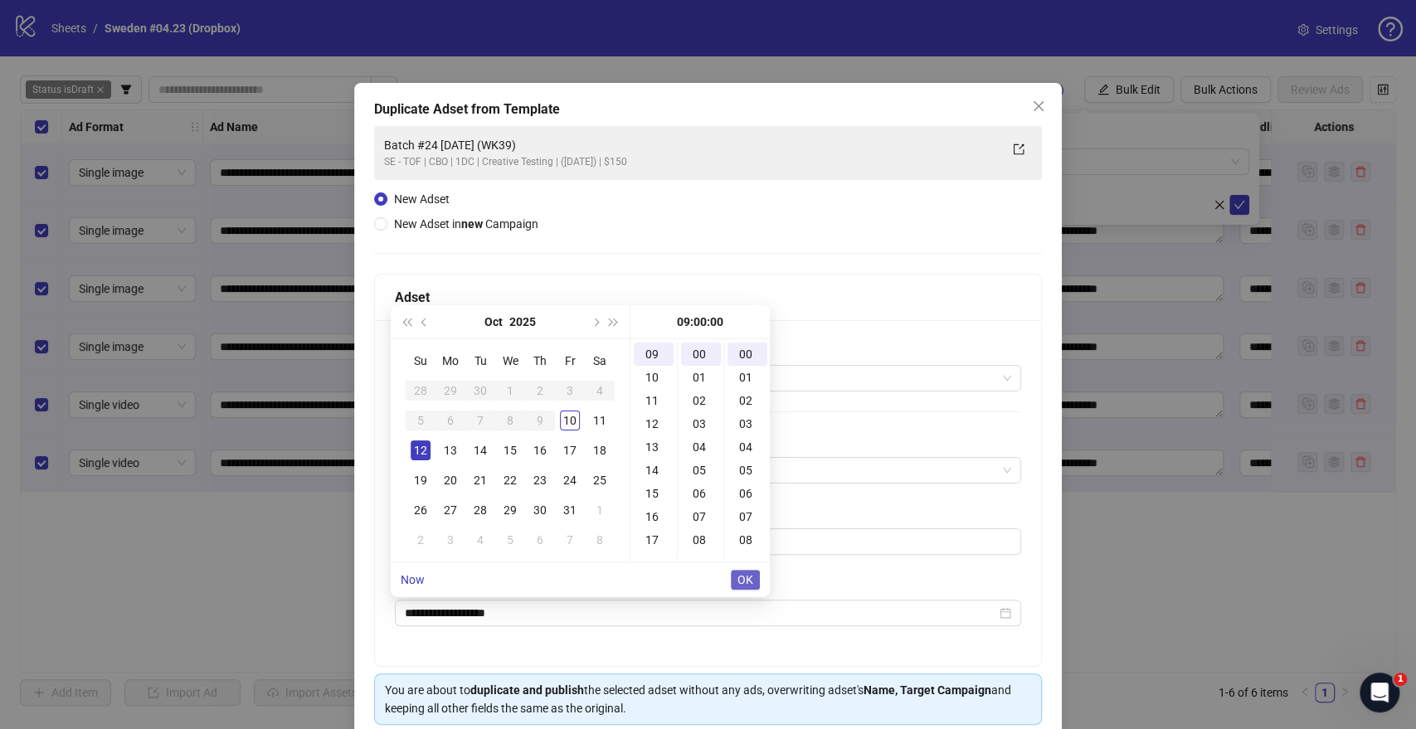
click at [746, 580] on span "OK" at bounding box center [745, 579] width 16 height 13
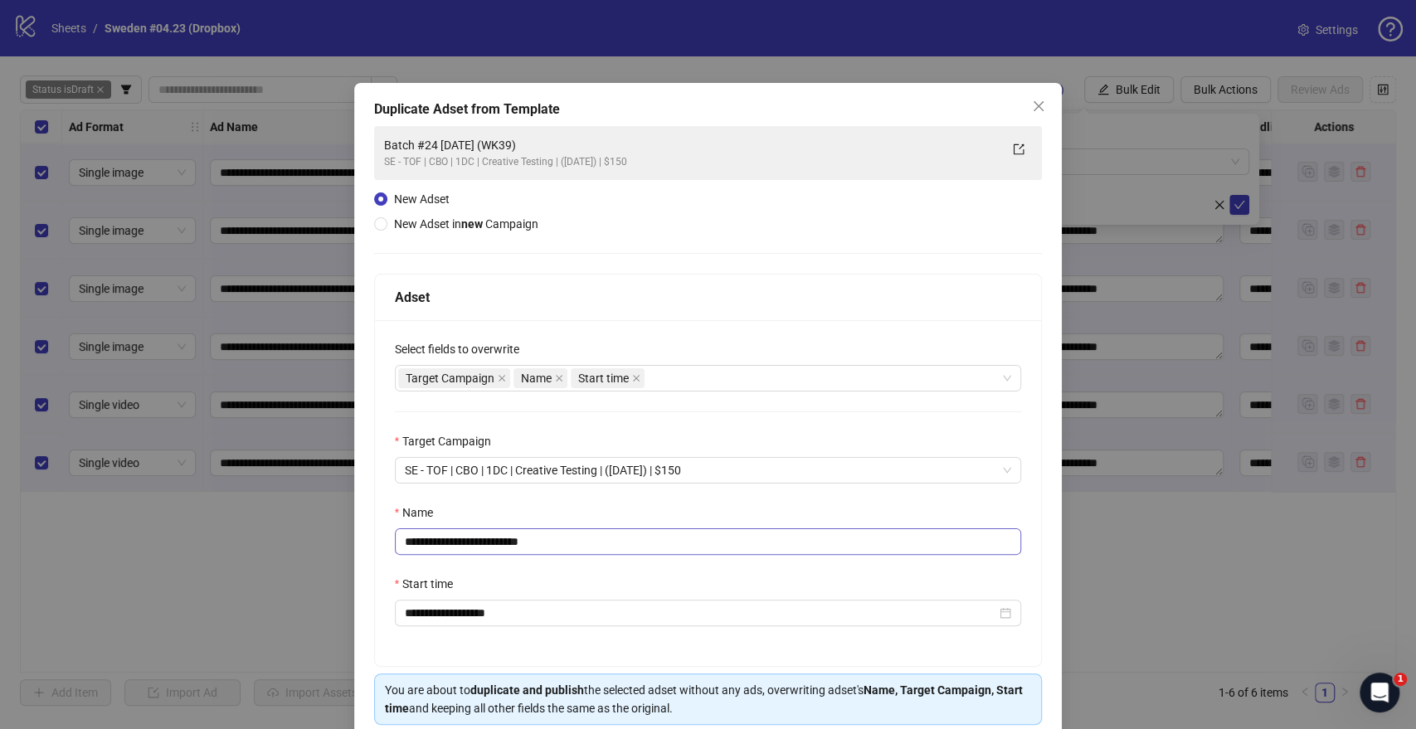
scroll to position [69, 0]
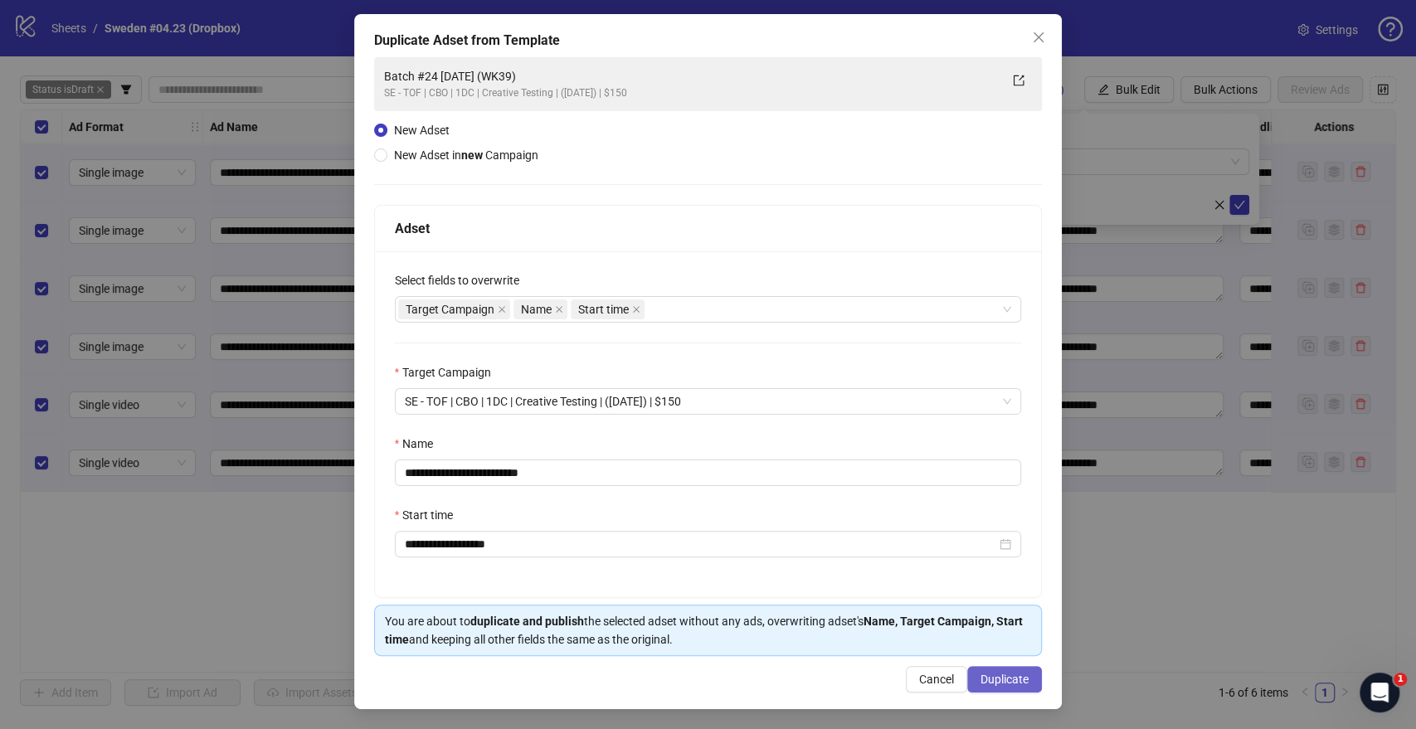
click at [989, 673] on span "Duplicate" at bounding box center [1004, 679] width 48 height 13
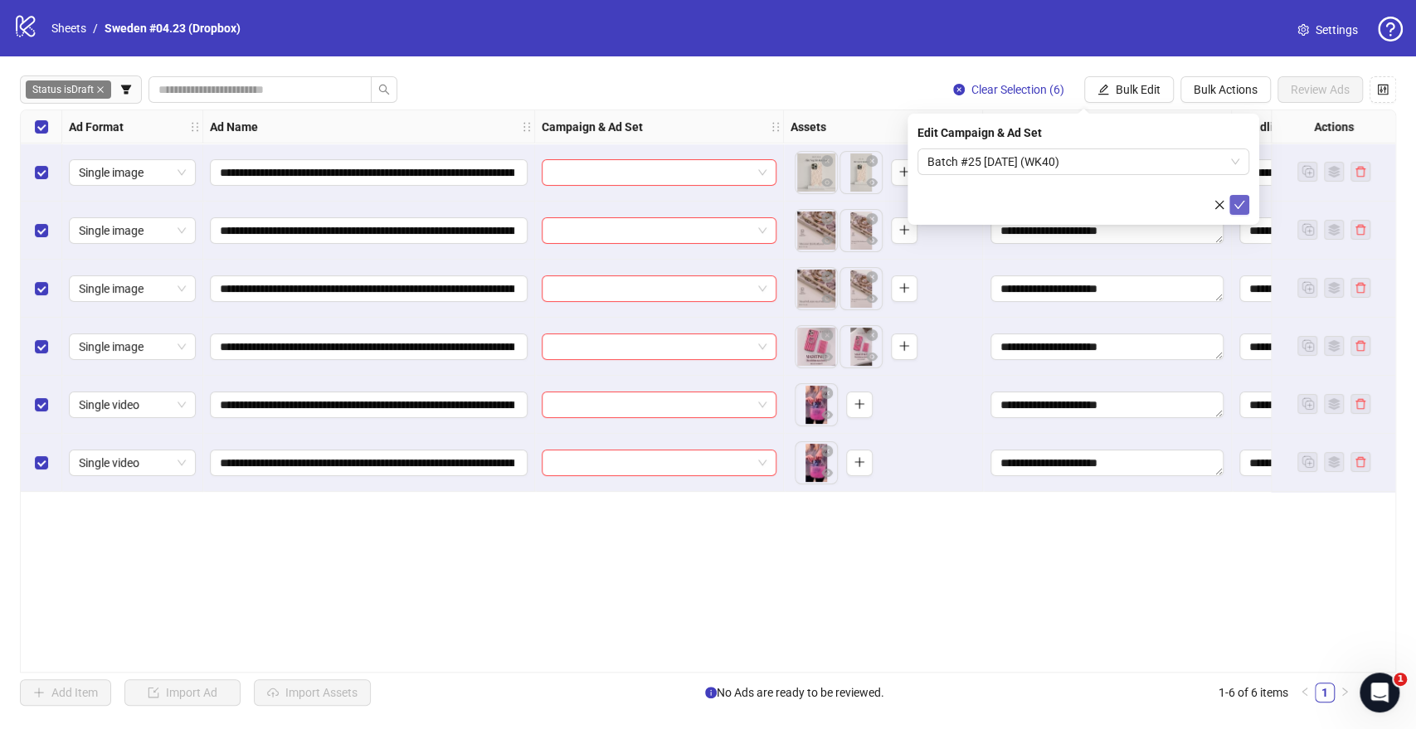
click at [1241, 205] on icon "check" at bounding box center [1239, 205] width 12 height 12
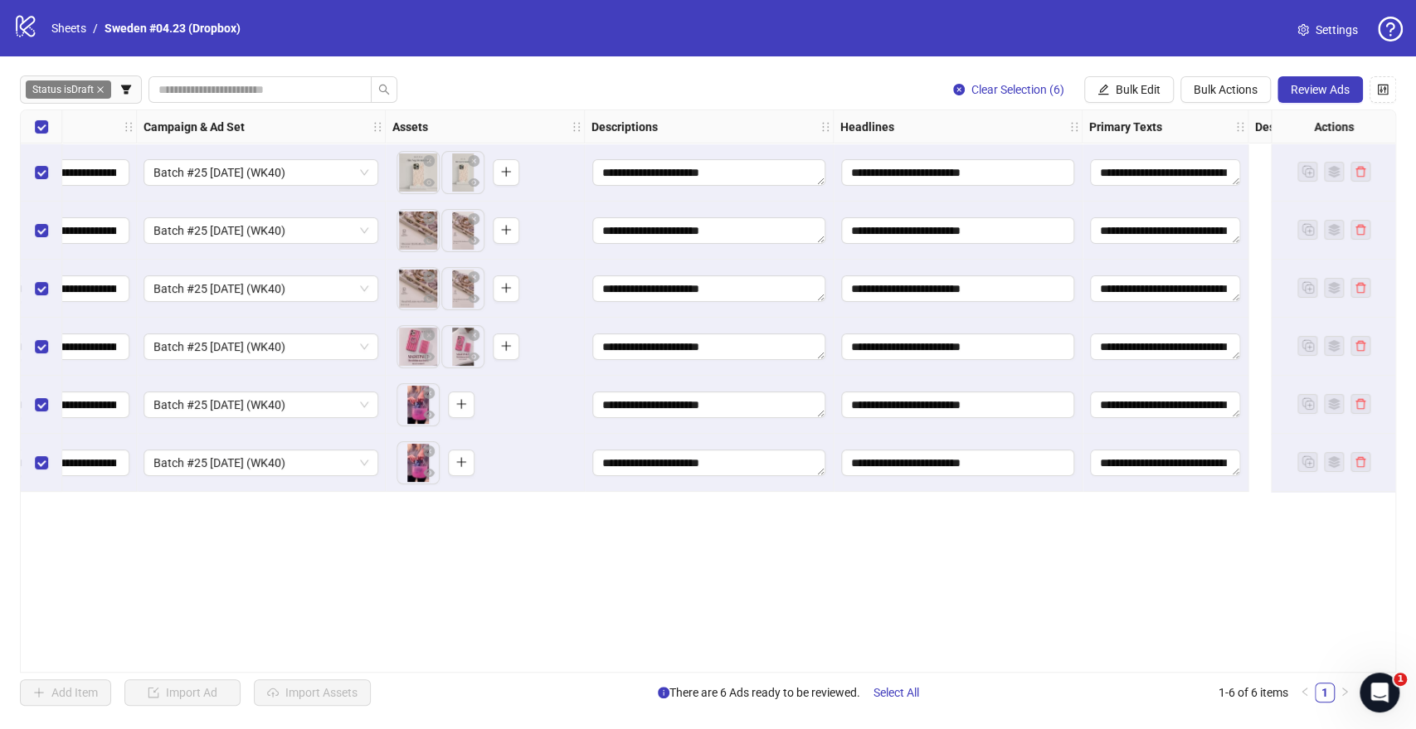
scroll to position [0, 0]
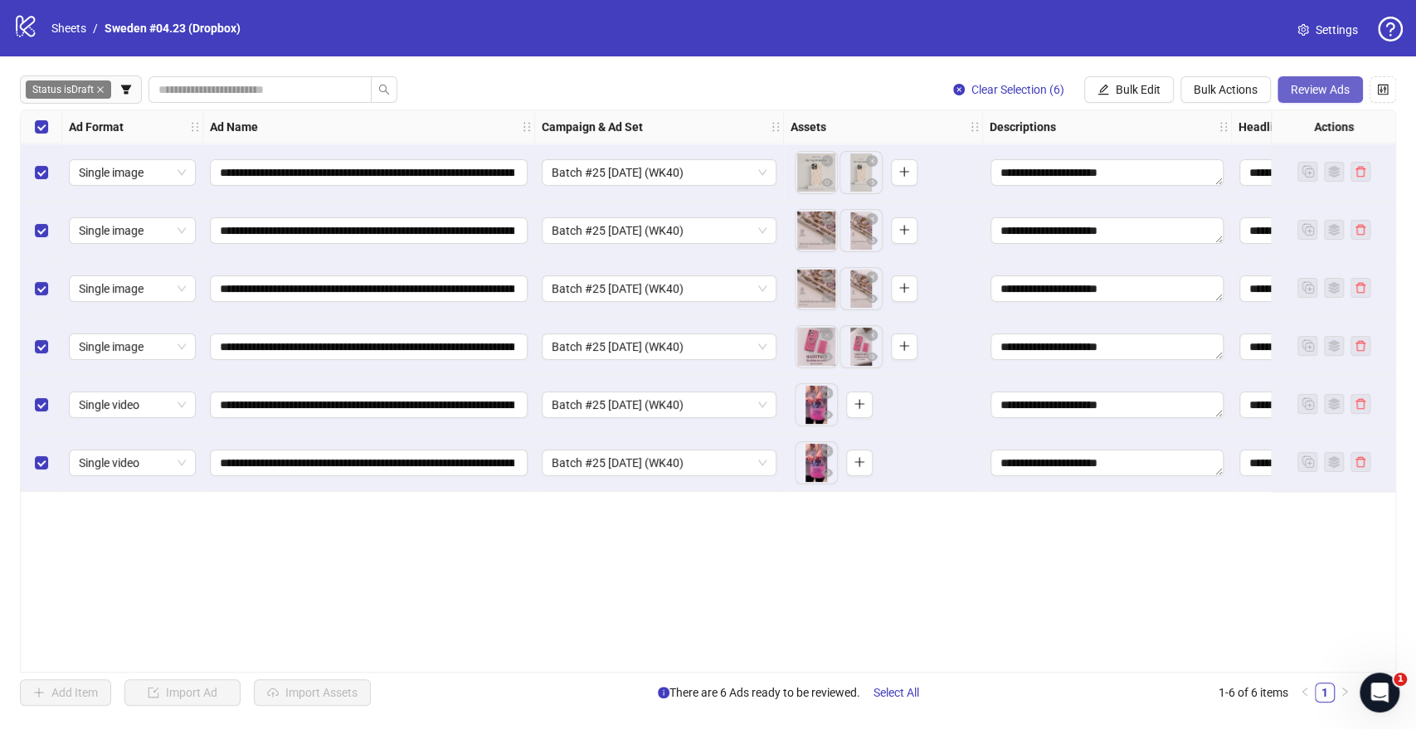
click at [1337, 91] on span "Review Ads" at bounding box center [1320, 89] width 59 height 13
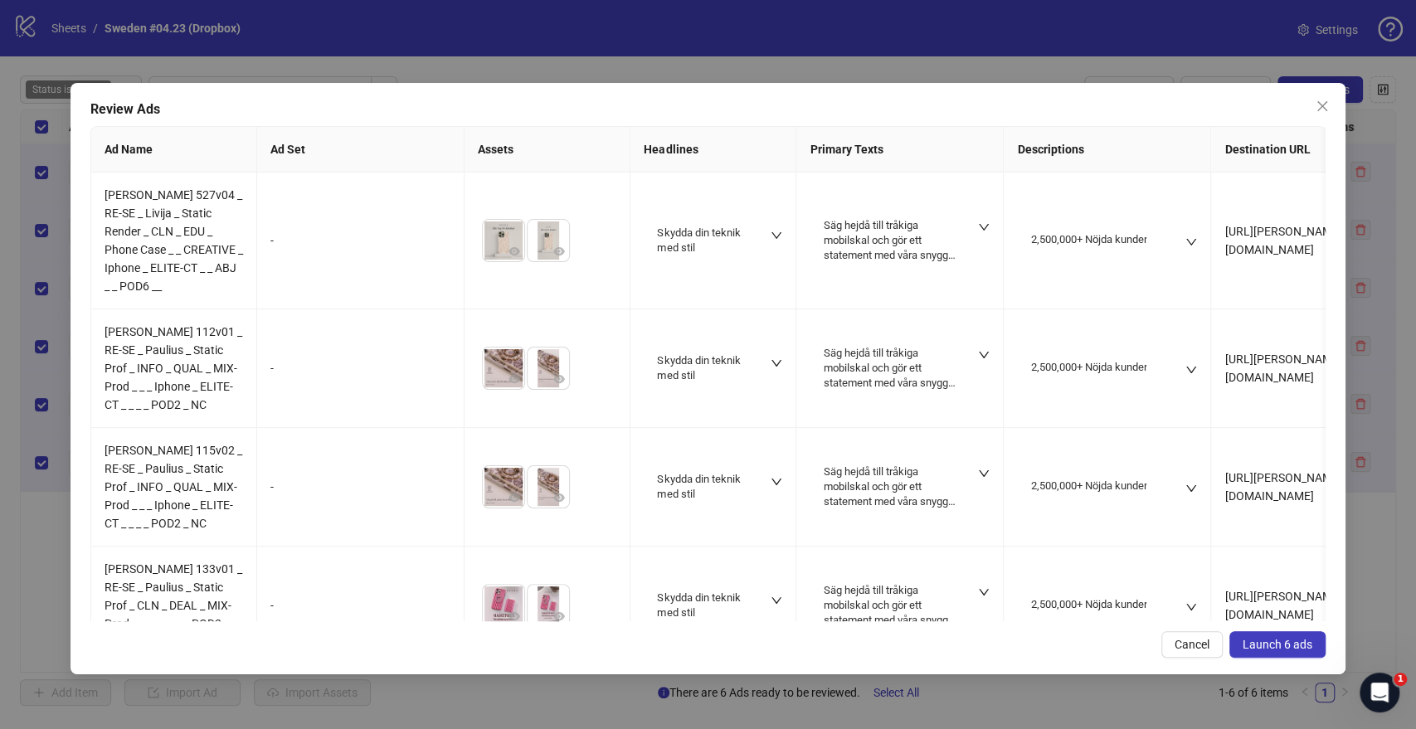
click at [1264, 644] on span "Launch 6 ads" at bounding box center [1277, 644] width 70 height 13
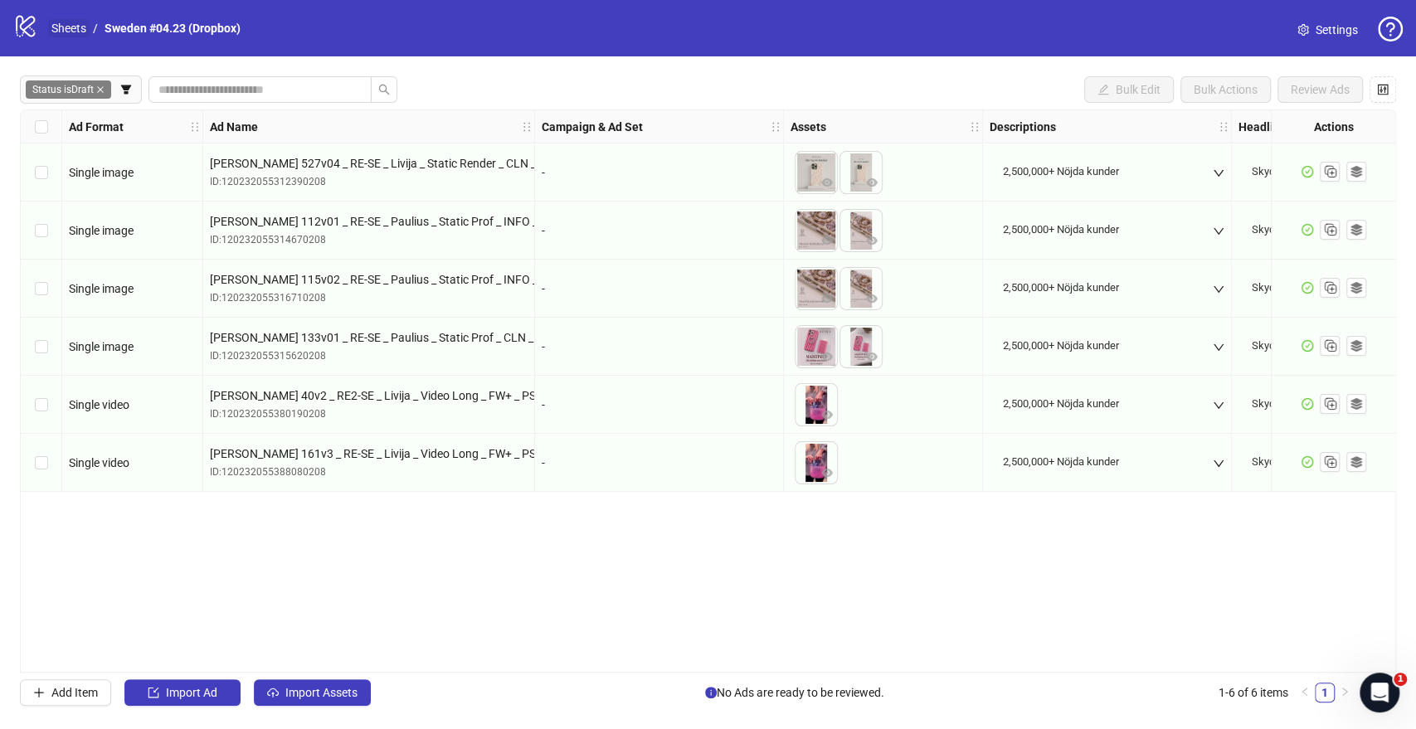
click at [70, 27] on link "Sheets" at bounding box center [68, 28] width 41 height 18
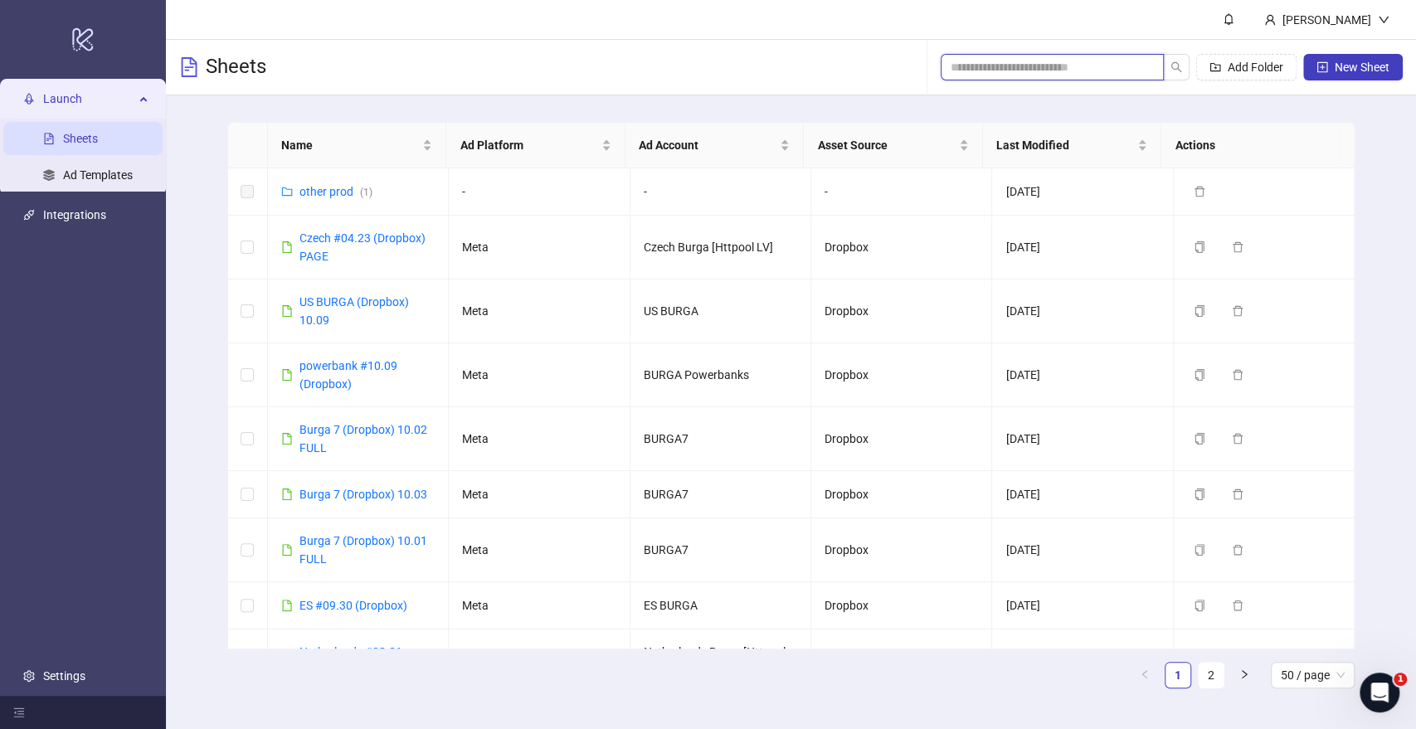
click at [1099, 64] on input "search" at bounding box center [1045, 67] width 190 height 18
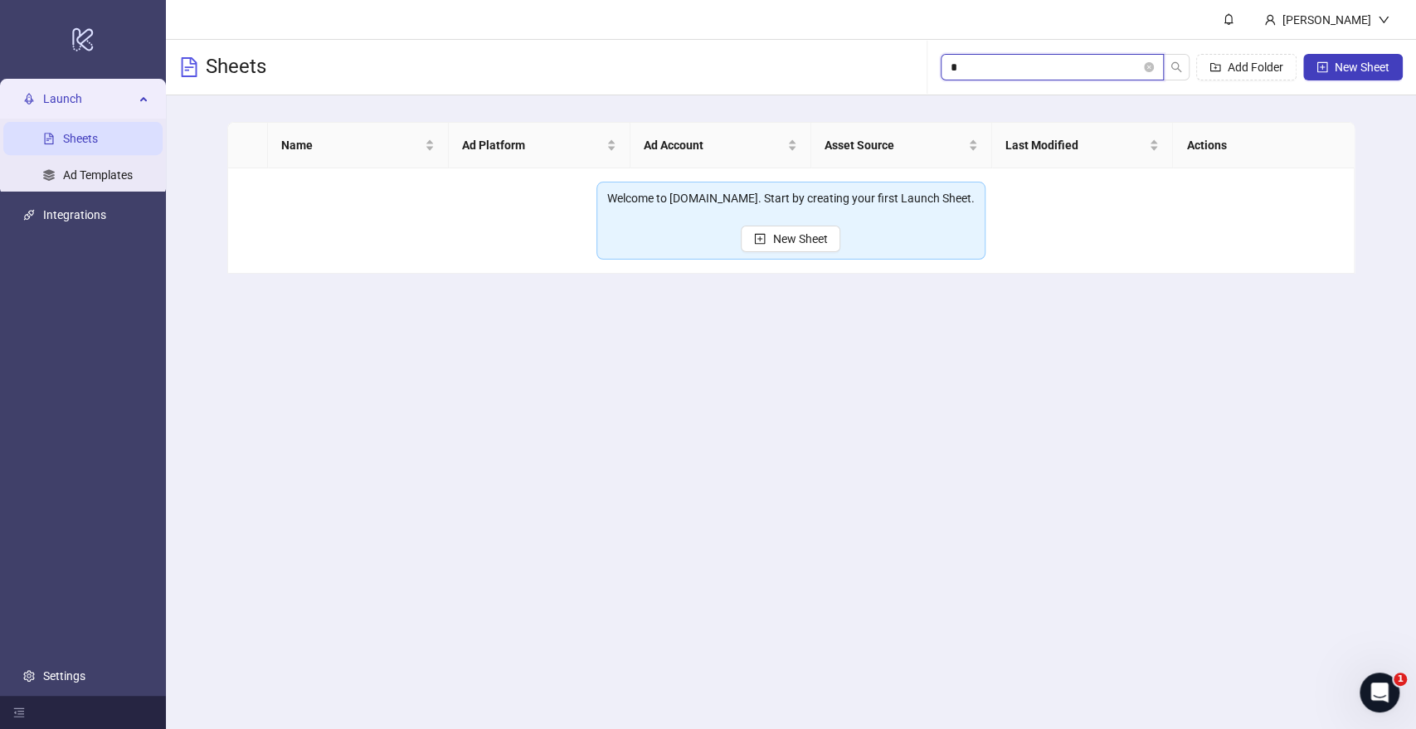
type input "**"
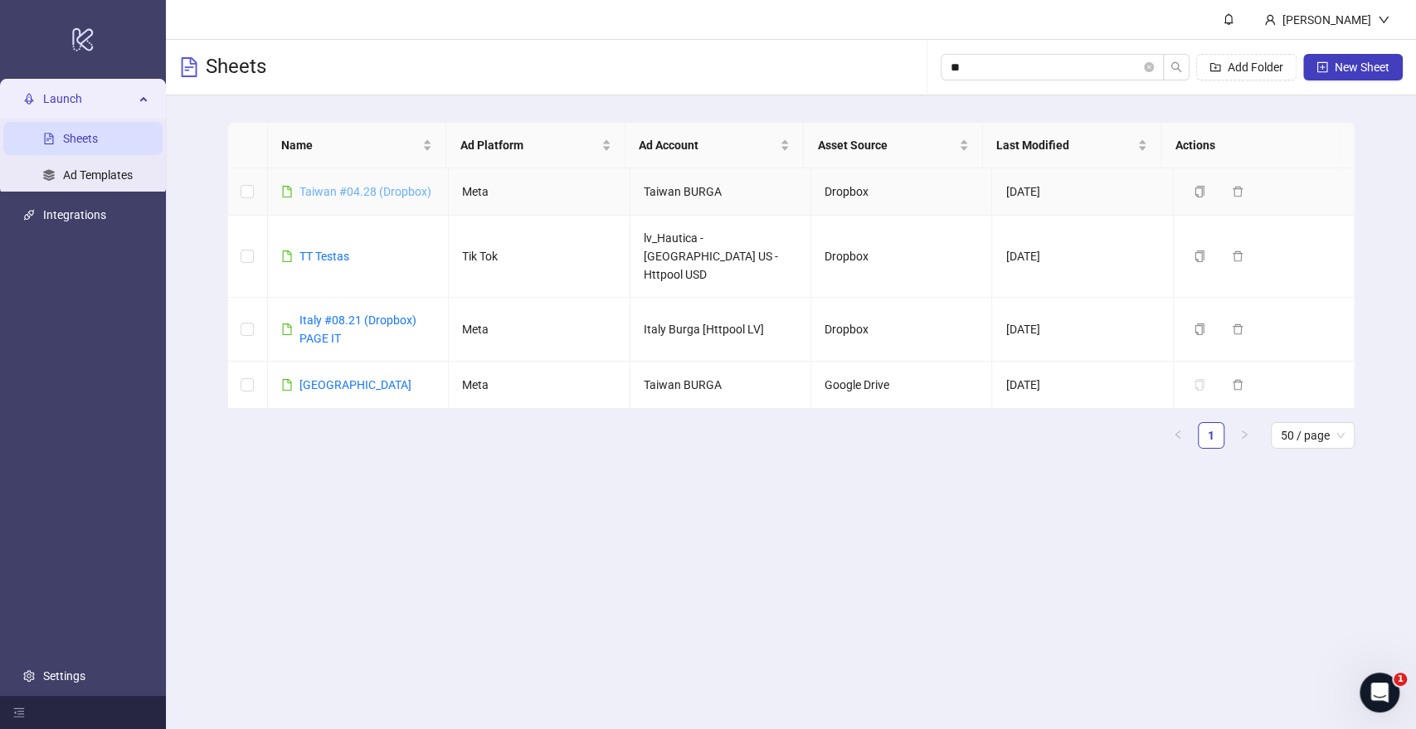
click at [361, 192] on link "Taiwan #04.28 (Dropbox)" at bounding box center [365, 191] width 132 height 13
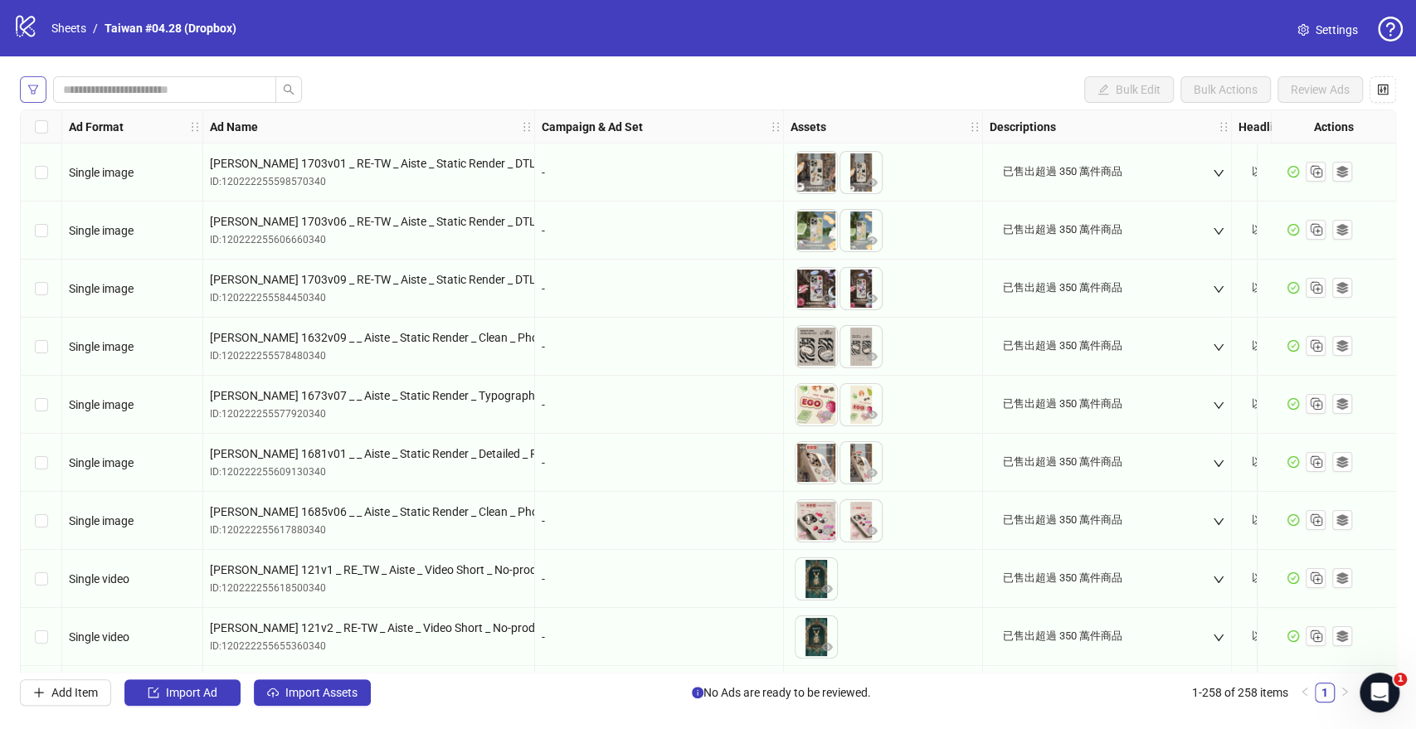
click at [34, 89] on icon "filter" at bounding box center [33, 90] width 12 height 12
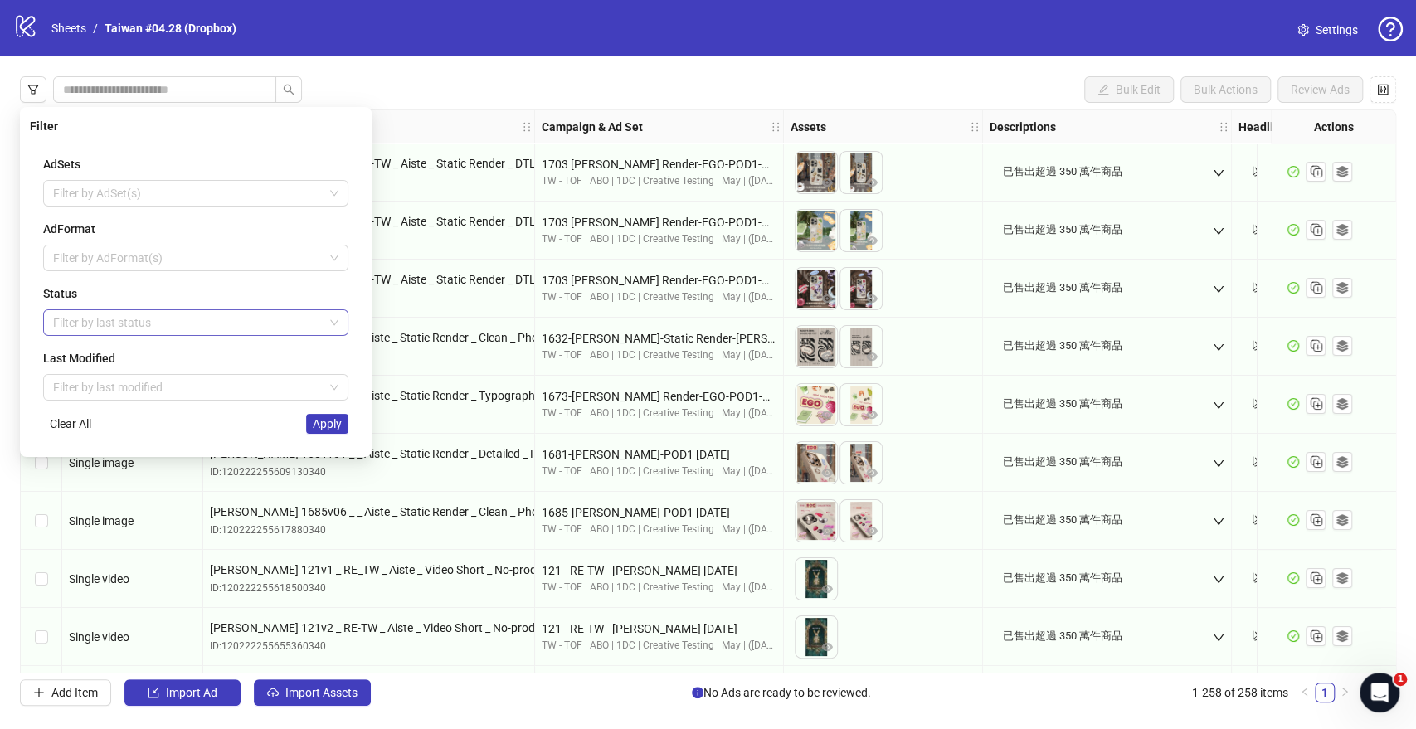
click at [117, 323] on div at bounding box center [186, 322] width 281 height 23
click at [154, 296] on div "Status" at bounding box center [195, 293] width 305 height 18
click at [86, 319] on div at bounding box center [186, 322] width 281 height 23
click at [93, 358] on div "Draft" at bounding box center [195, 355] width 279 height 18
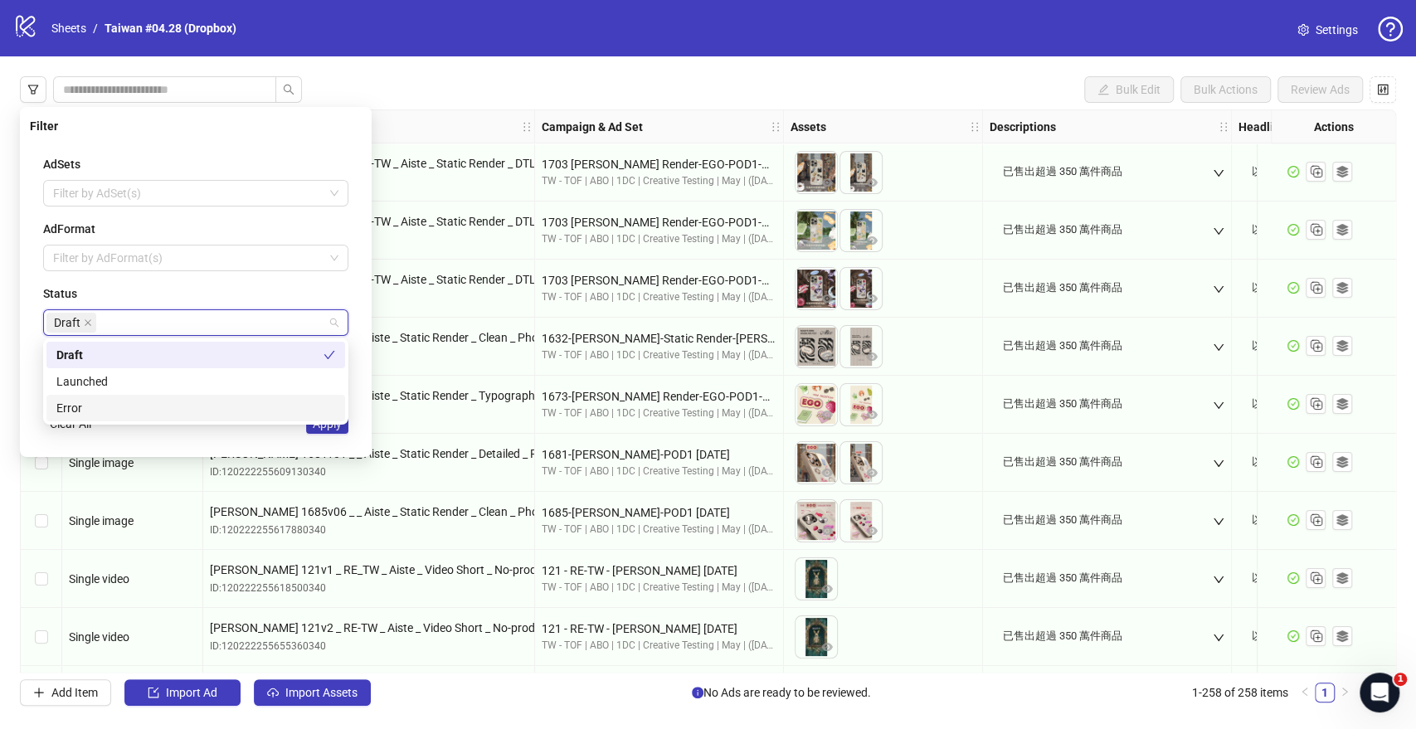
click at [259, 437] on div "AdSets Filter by AdSet(s) AdFormat Filter by AdFormat(s) Status Draft Last Modi…" at bounding box center [196, 294] width 332 height 305
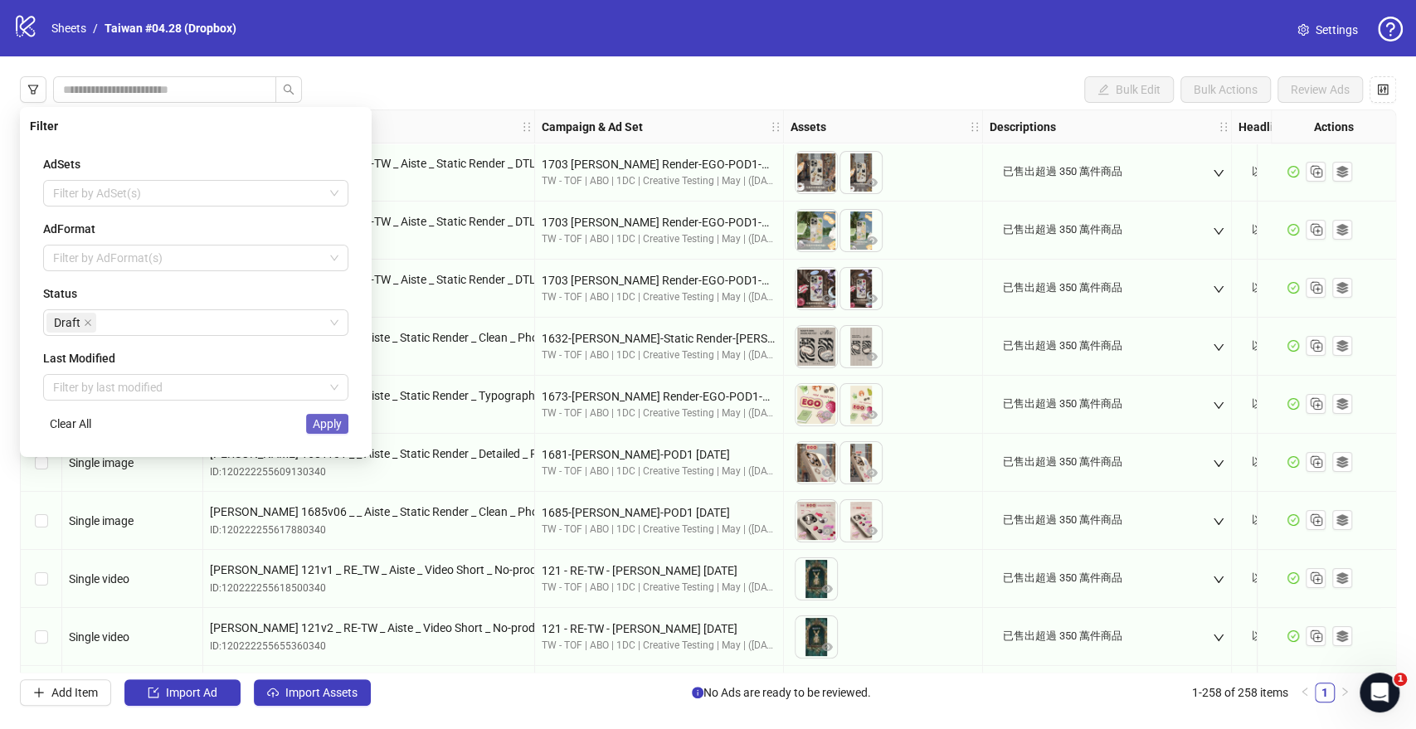
click at [332, 425] on span "Apply" at bounding box center [327, 423] width 29 height 13
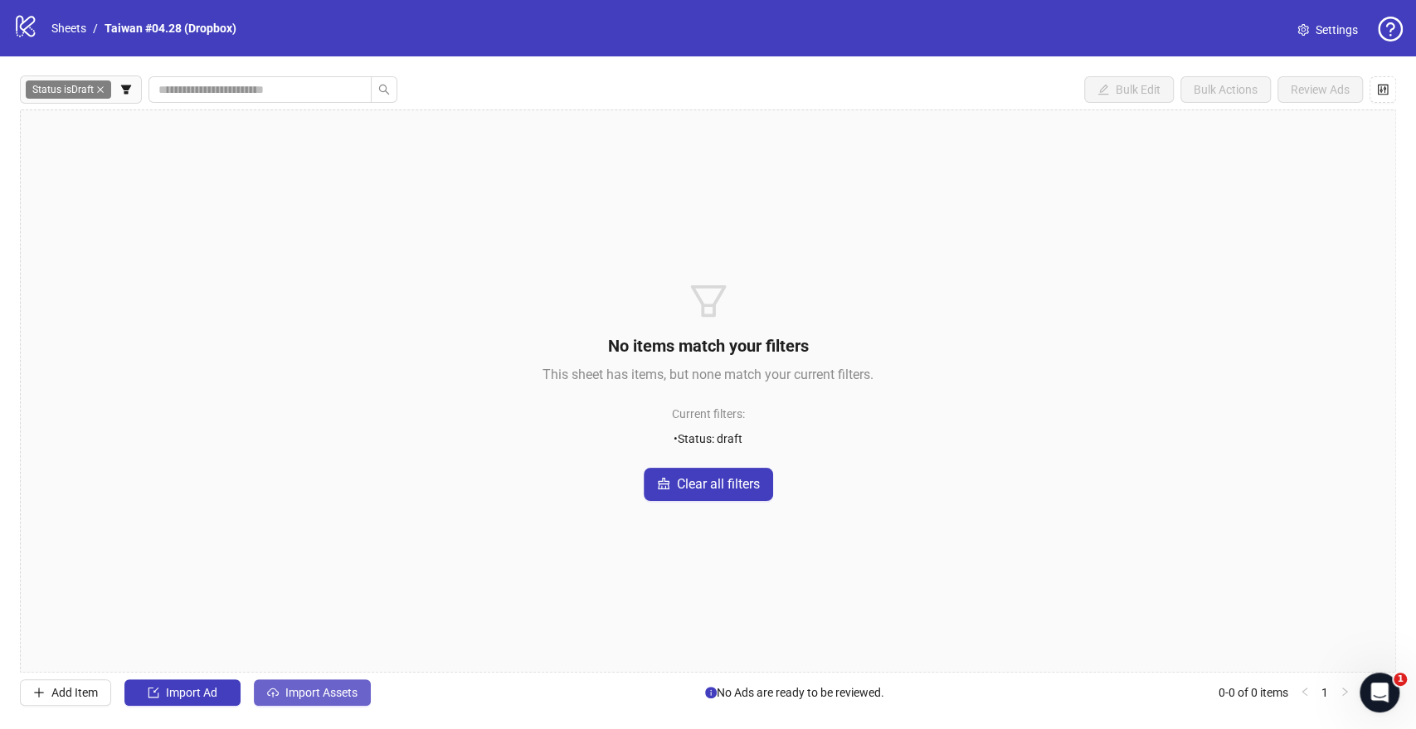
click at [305, 690] on span "Import Assets" at bounding box center [321, 692] width 72 height 13
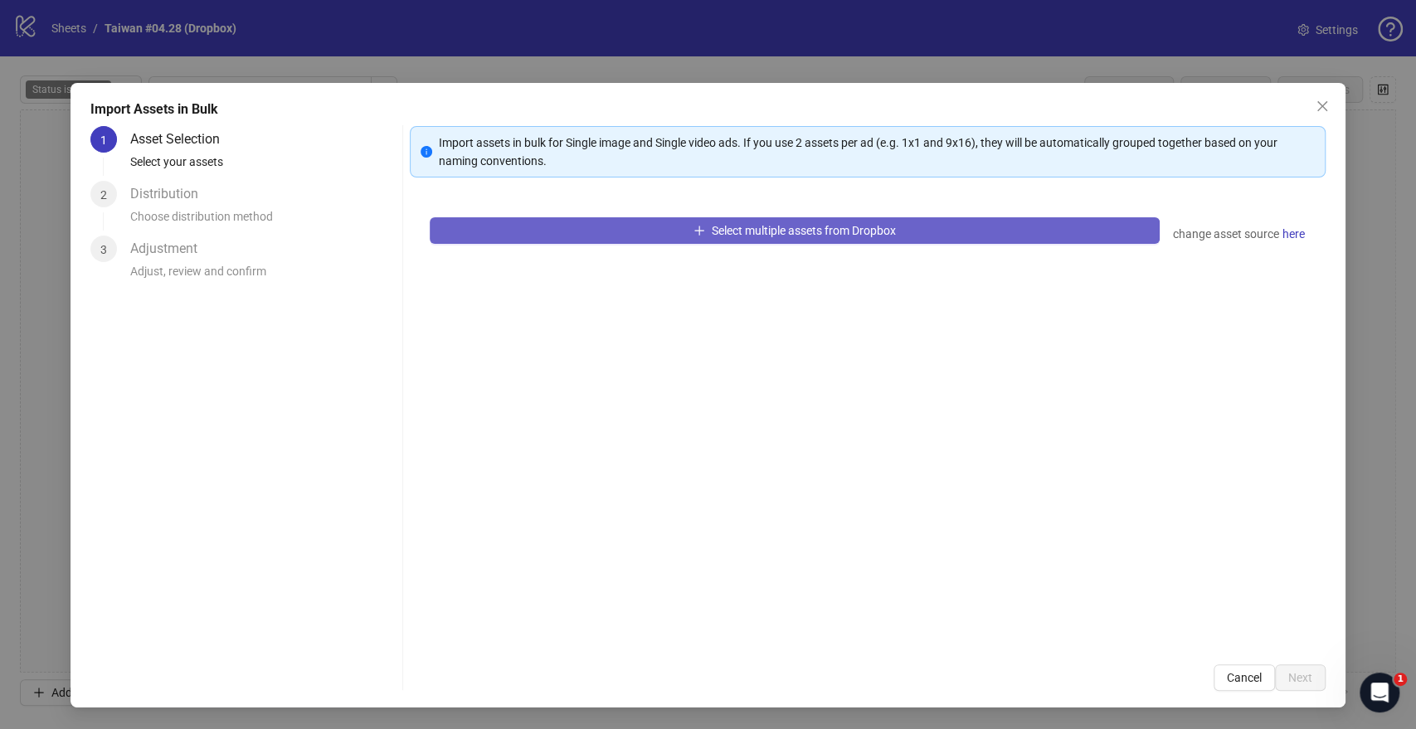
click at [597, 235] on button "Select multiple assets from Dropbox" at bounding box center [794, 230] width 729 height 27
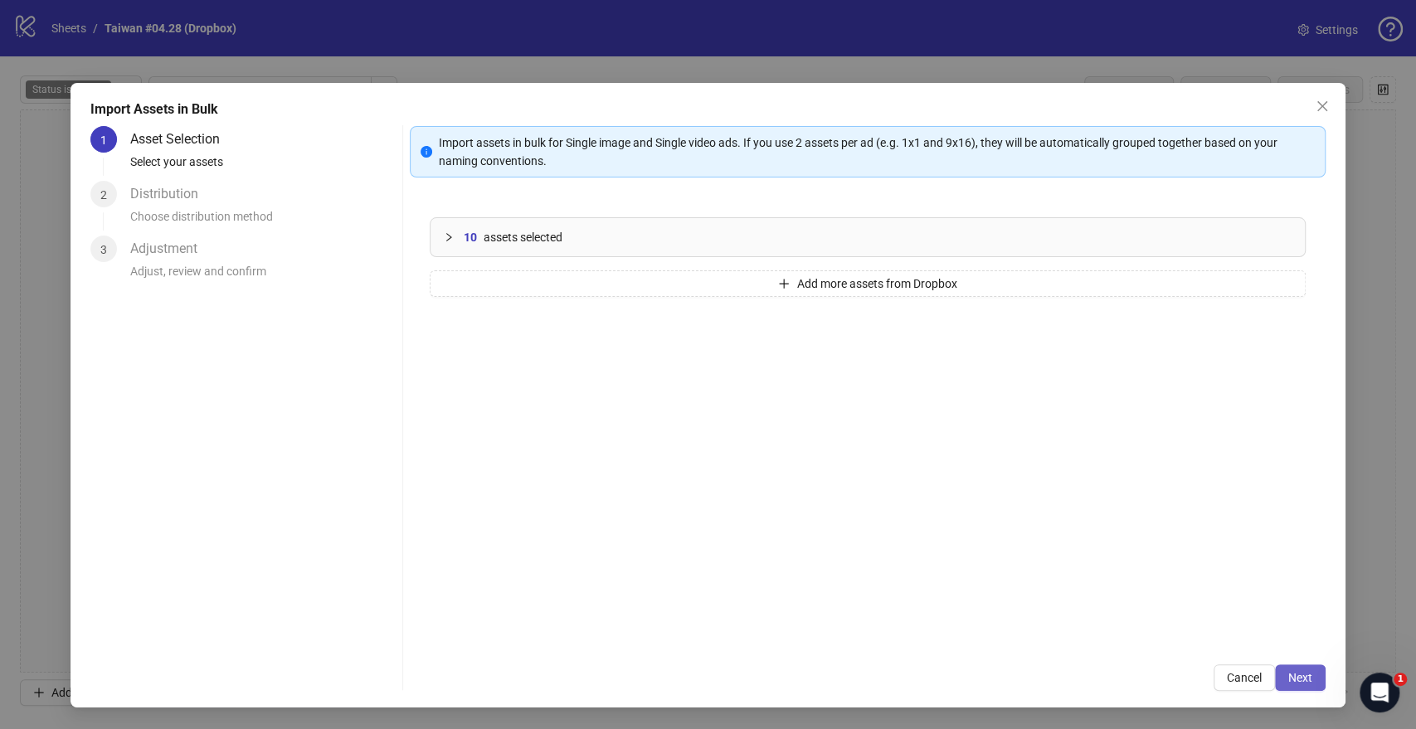
click at [1306, 668] on button "Next" at bounding box center [1300, 677] width 51 height 27
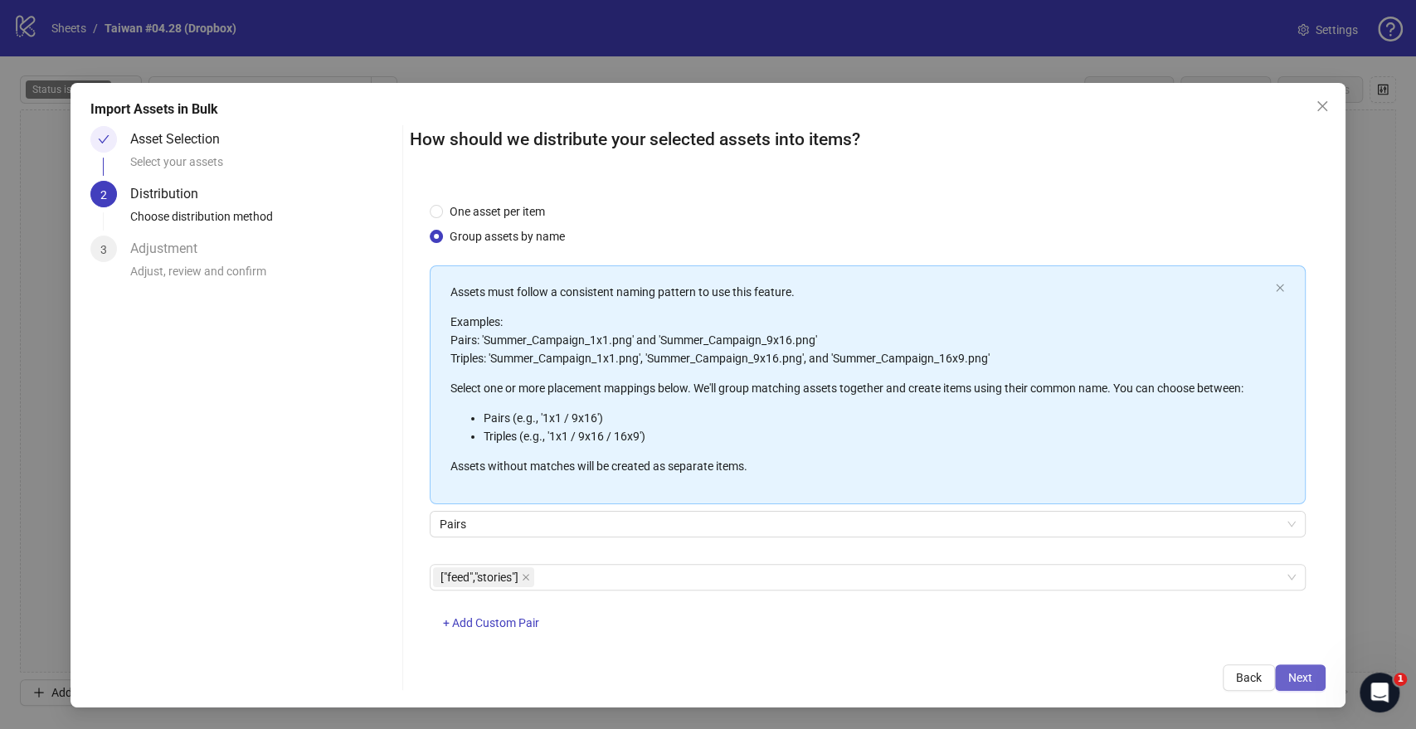
click at [1302, 675] on span "Next" at bounding box center [1300, 677] width 24 height 13
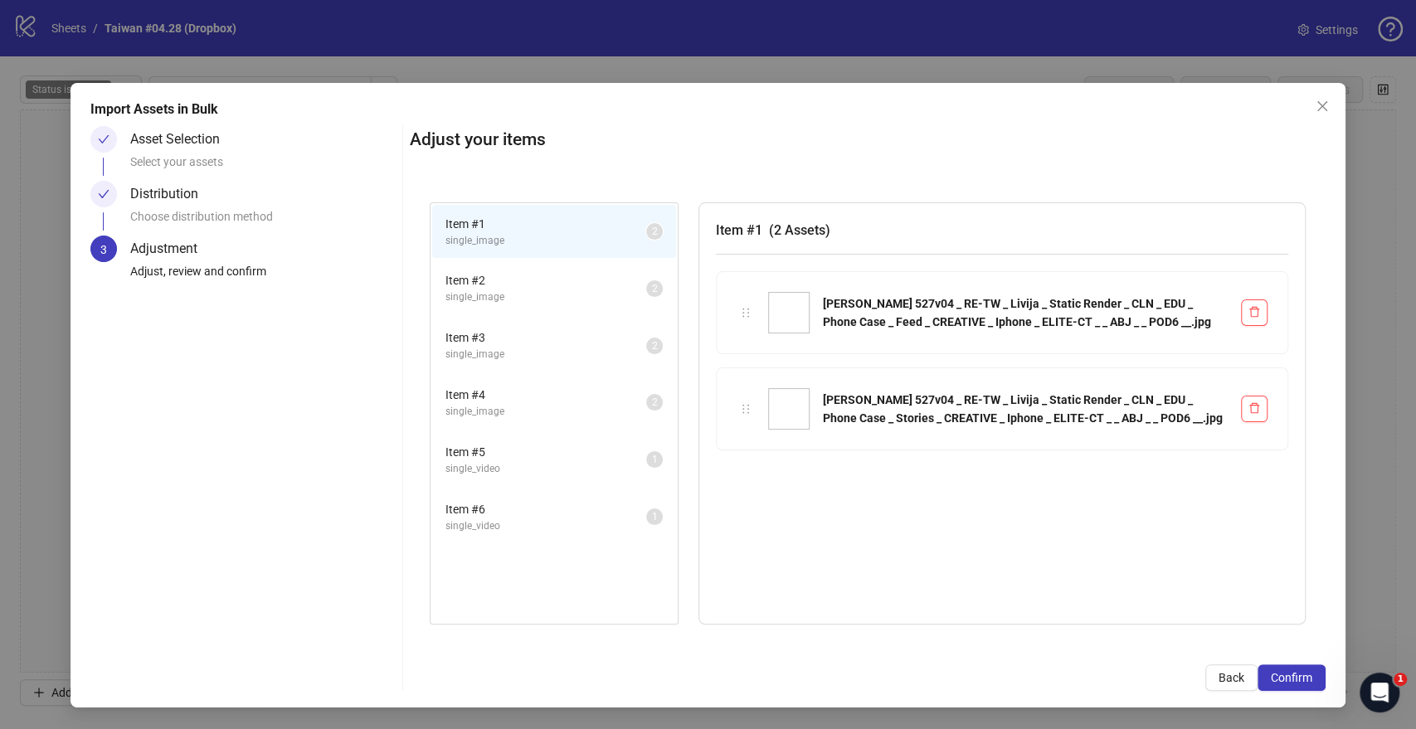
click at [1302, 675] on span "Confirm" at bounding box center [1291, 677] width 41 height 13
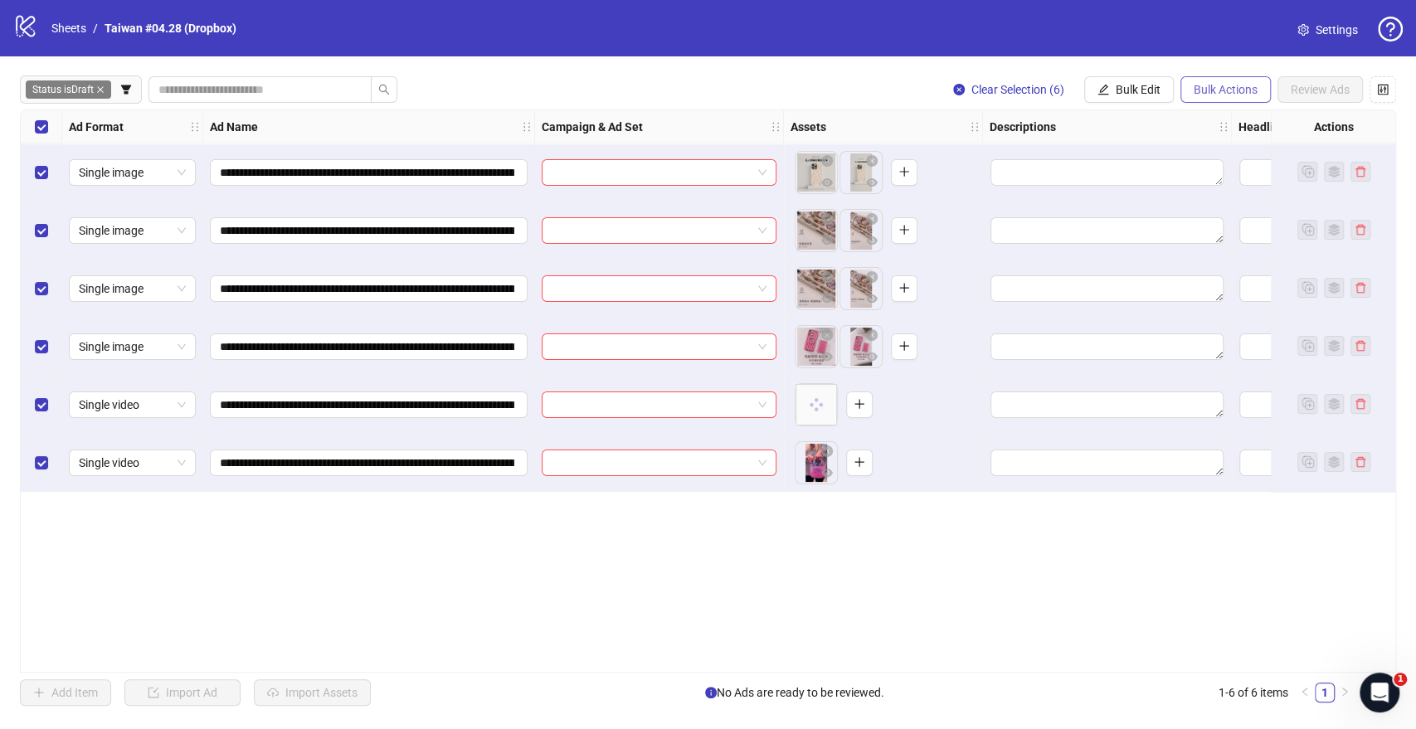
click at [1202, 89] on span "Bulk Actions" at bounding box center [1225, 89] width 64 height 13
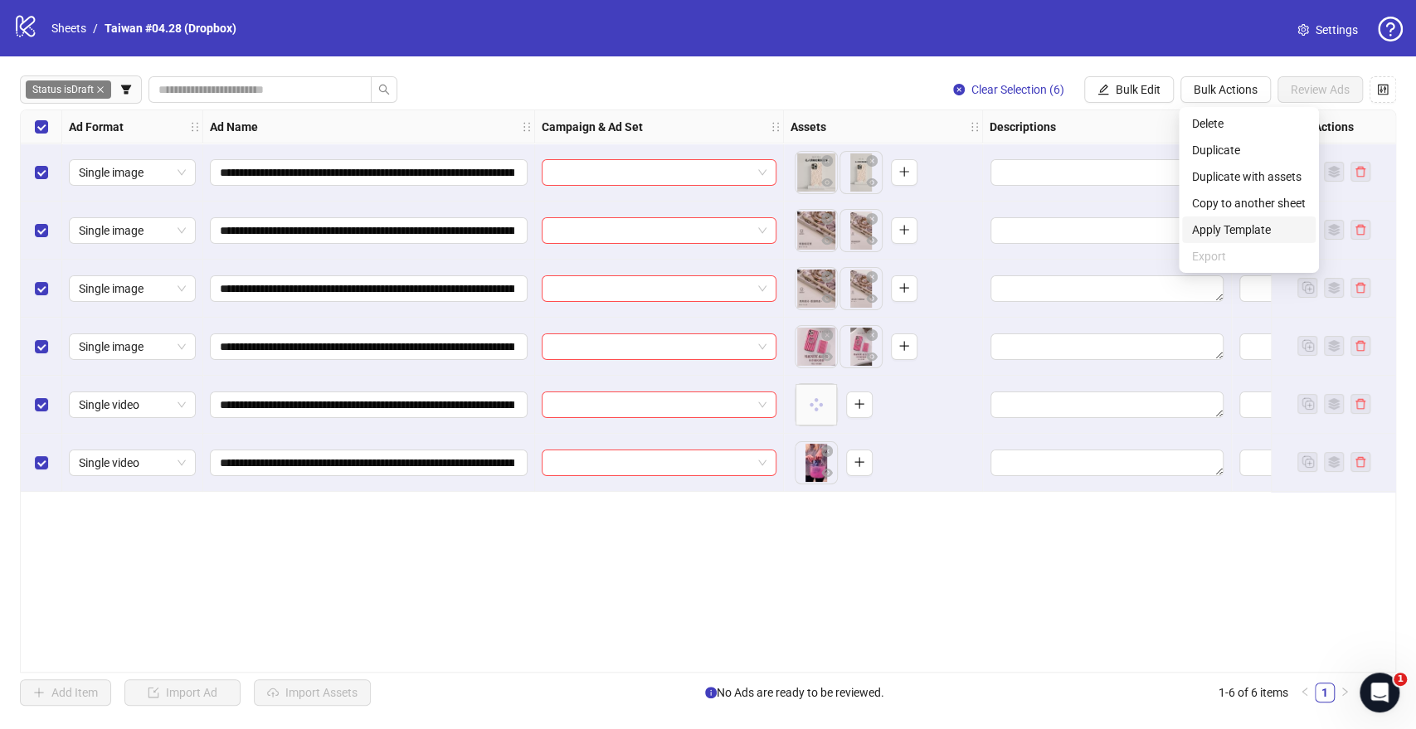
click at [1244, 235] on span "Apply Template" at bounding box center [1249, 230] width 114 height 18
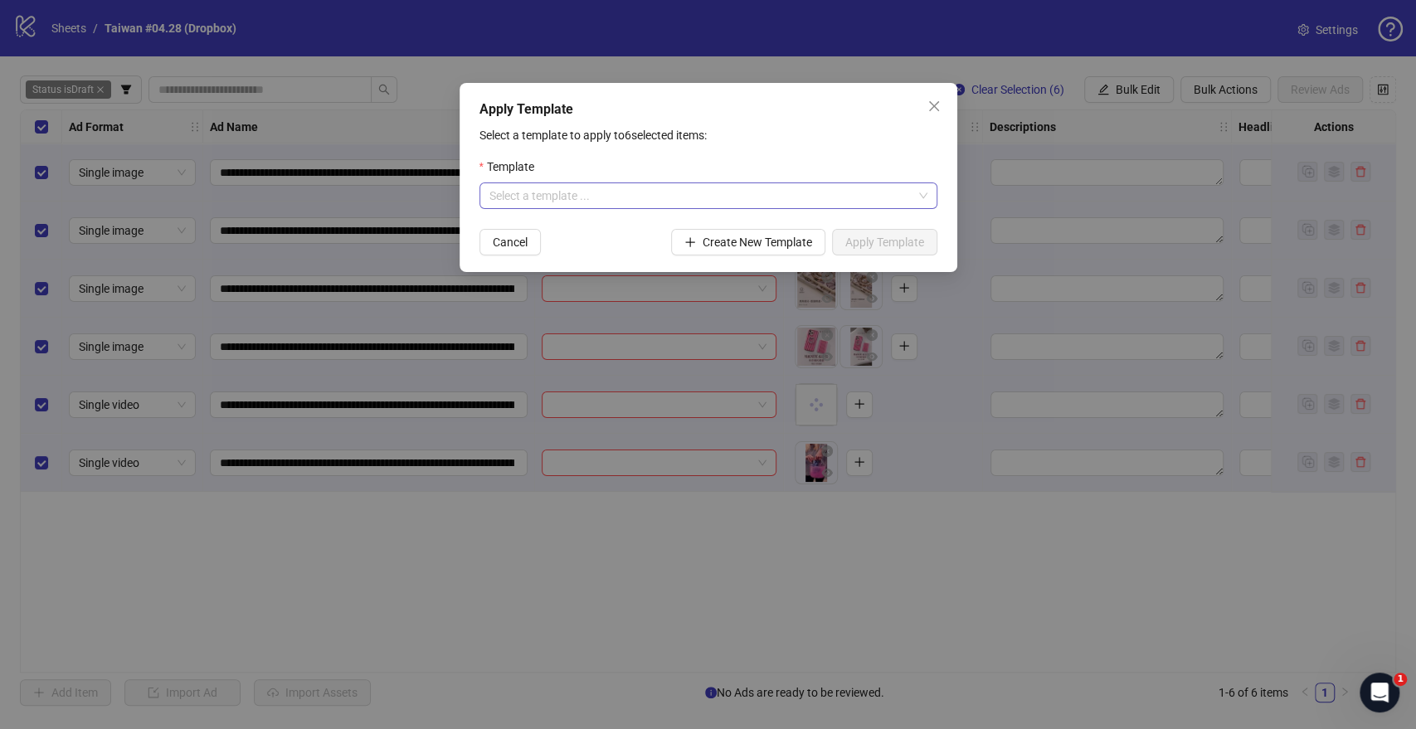
click at [819, 202] on input "search" at bounding box center [700, 195] width 423 height 25
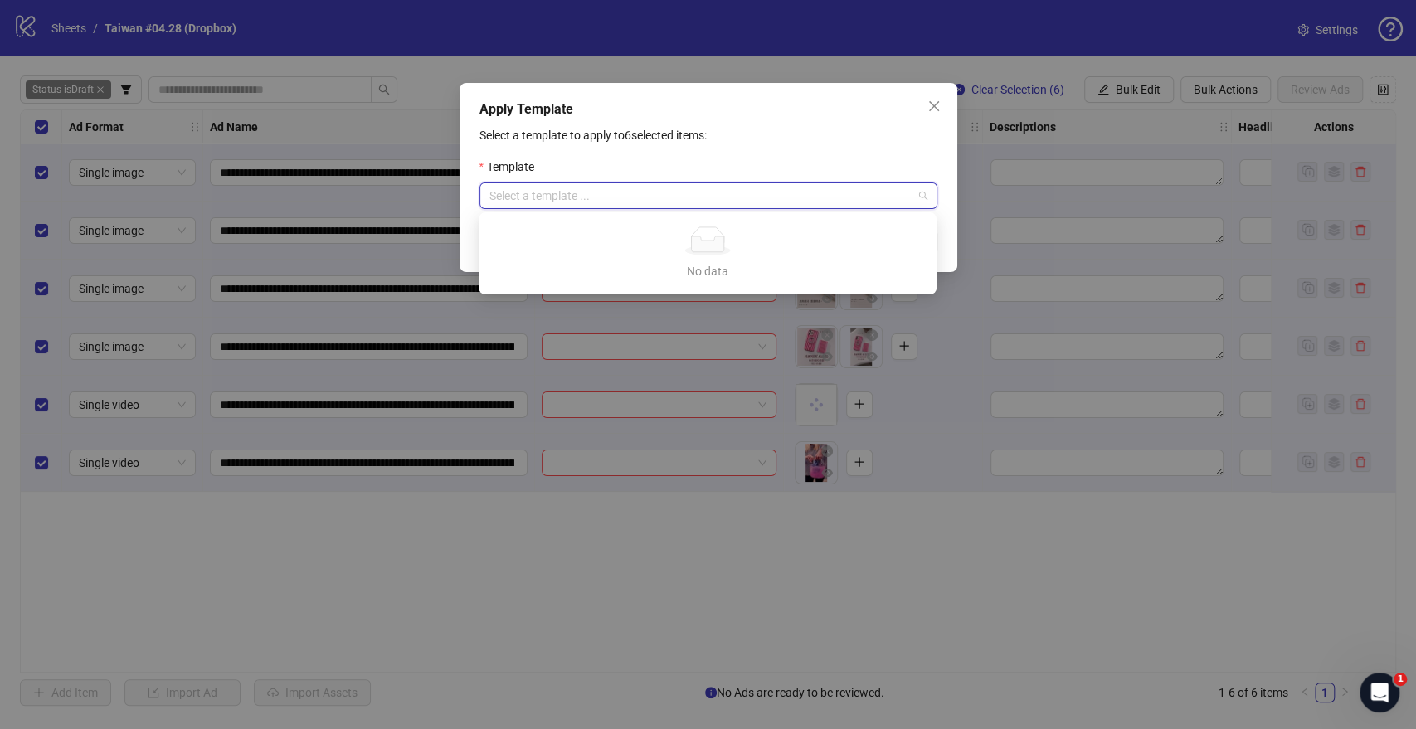
click at [824, 57] on div "Apply Template Select a template to apply to 6 selected items: Template Select …" at bounding box center [708, 364] width 1416 height 729
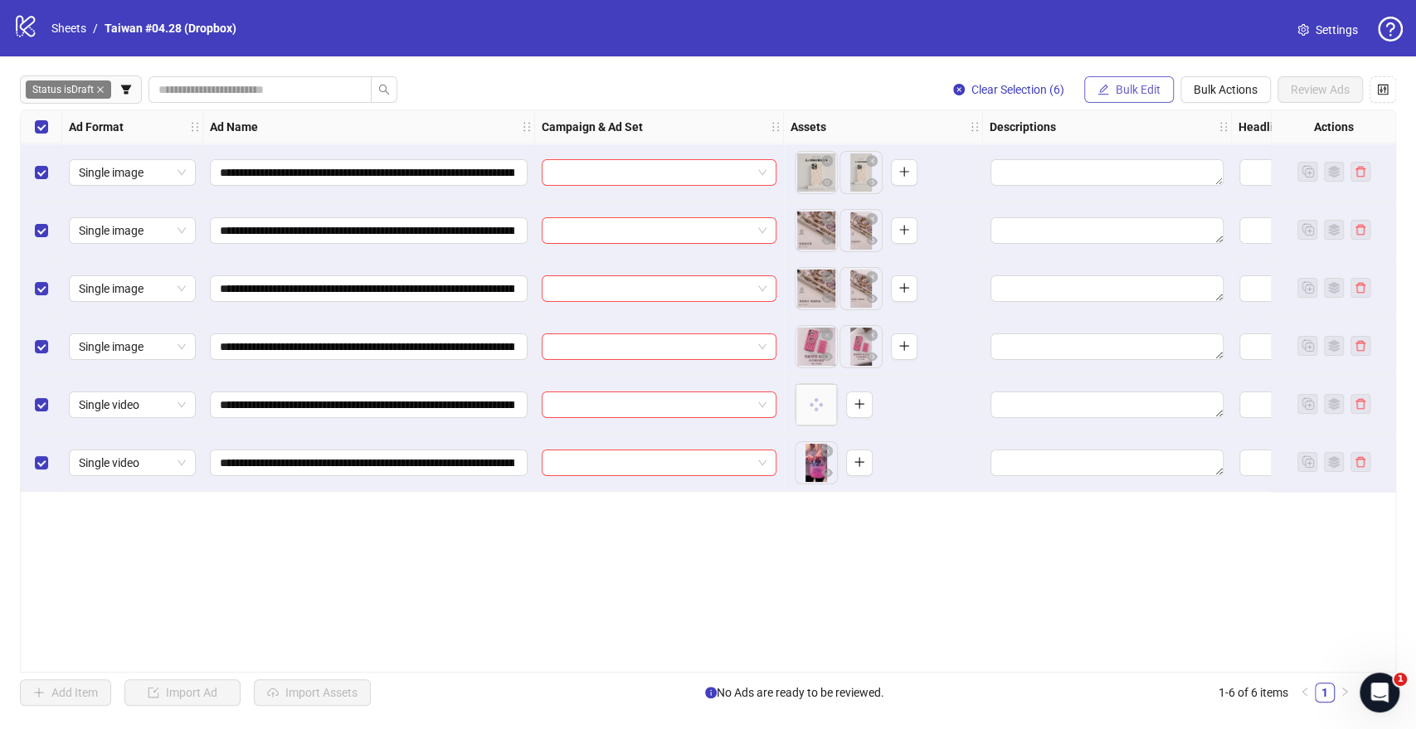
click at [1127, 85] on span "Bulk Edit" at bounding box center [1138, 89] width 45 height 13
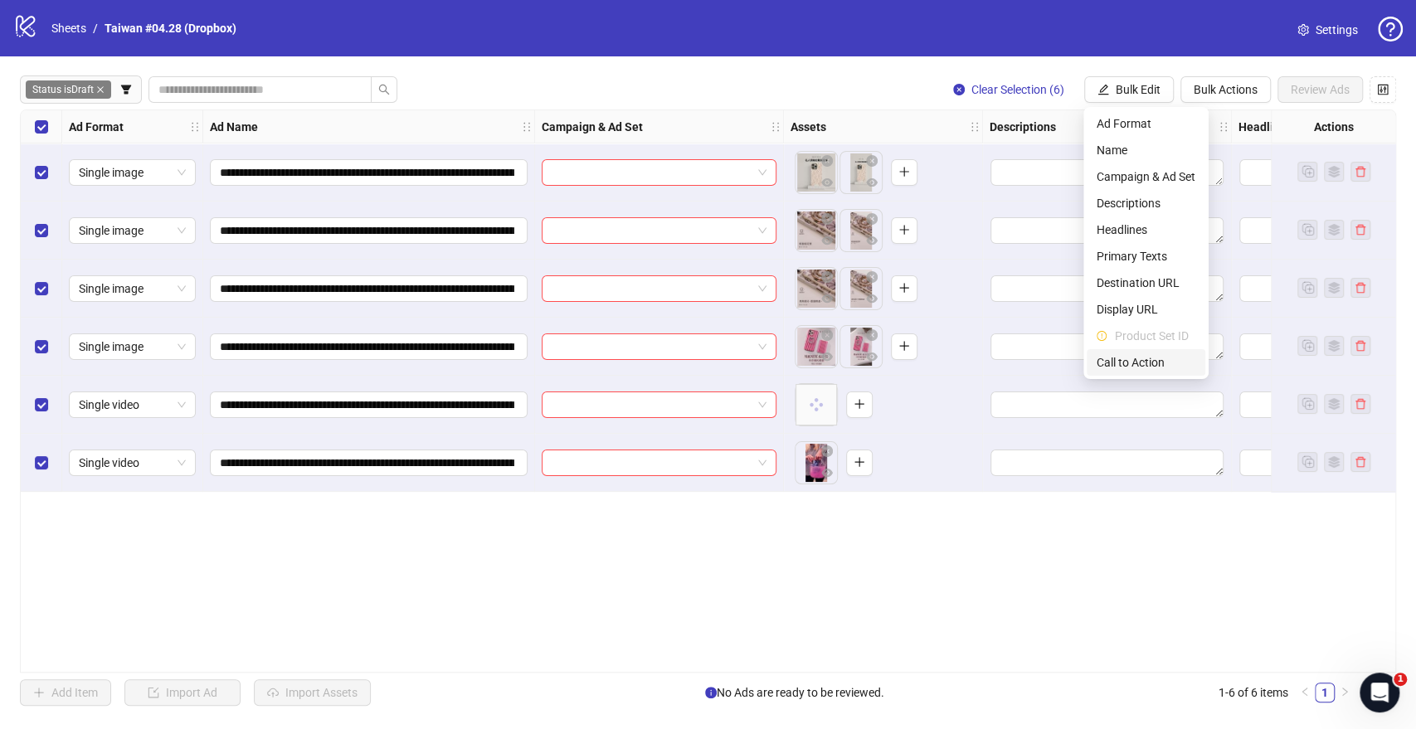
click at [1115, 357] on span "Call to Action" at bounding box center [1145, 362] width 99 height 18
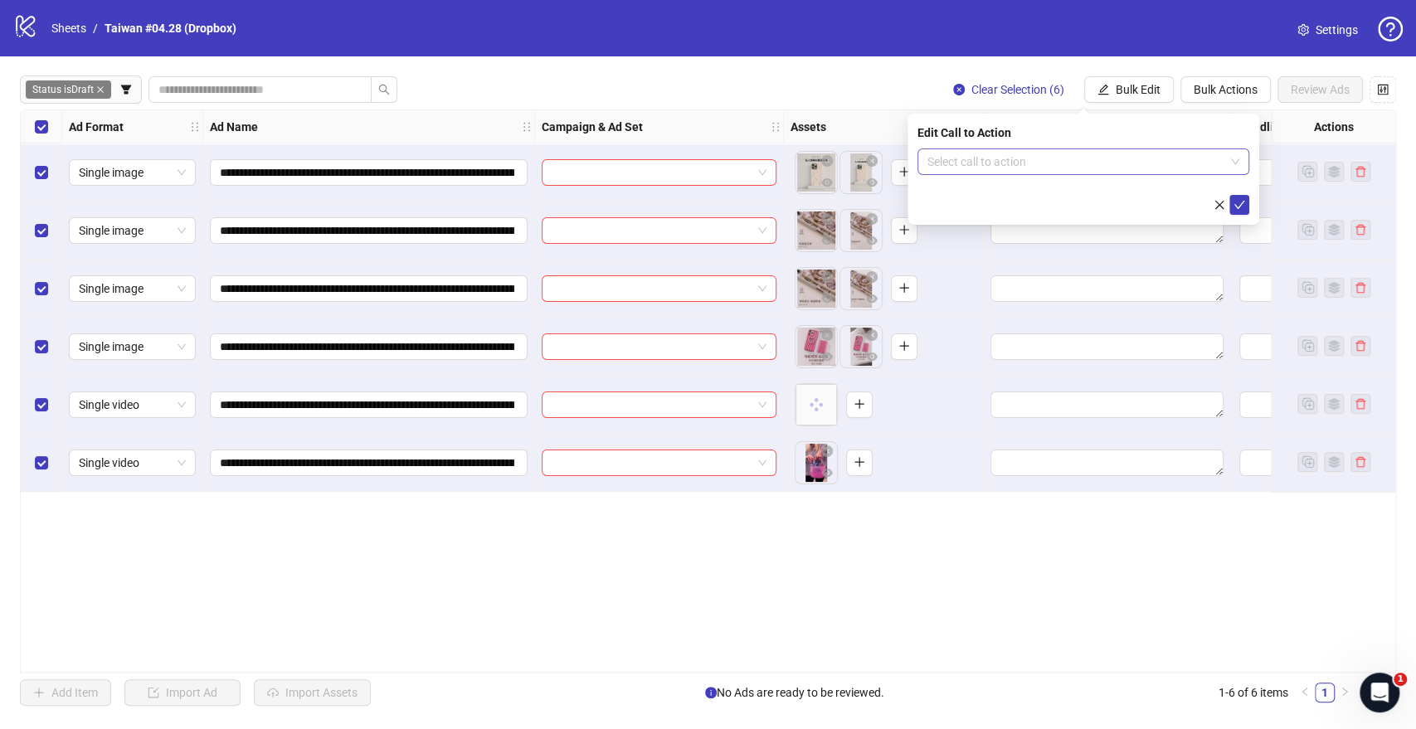
click at [991, 167] on input "search" at bounding box center [1075, 161] width 297 height 25
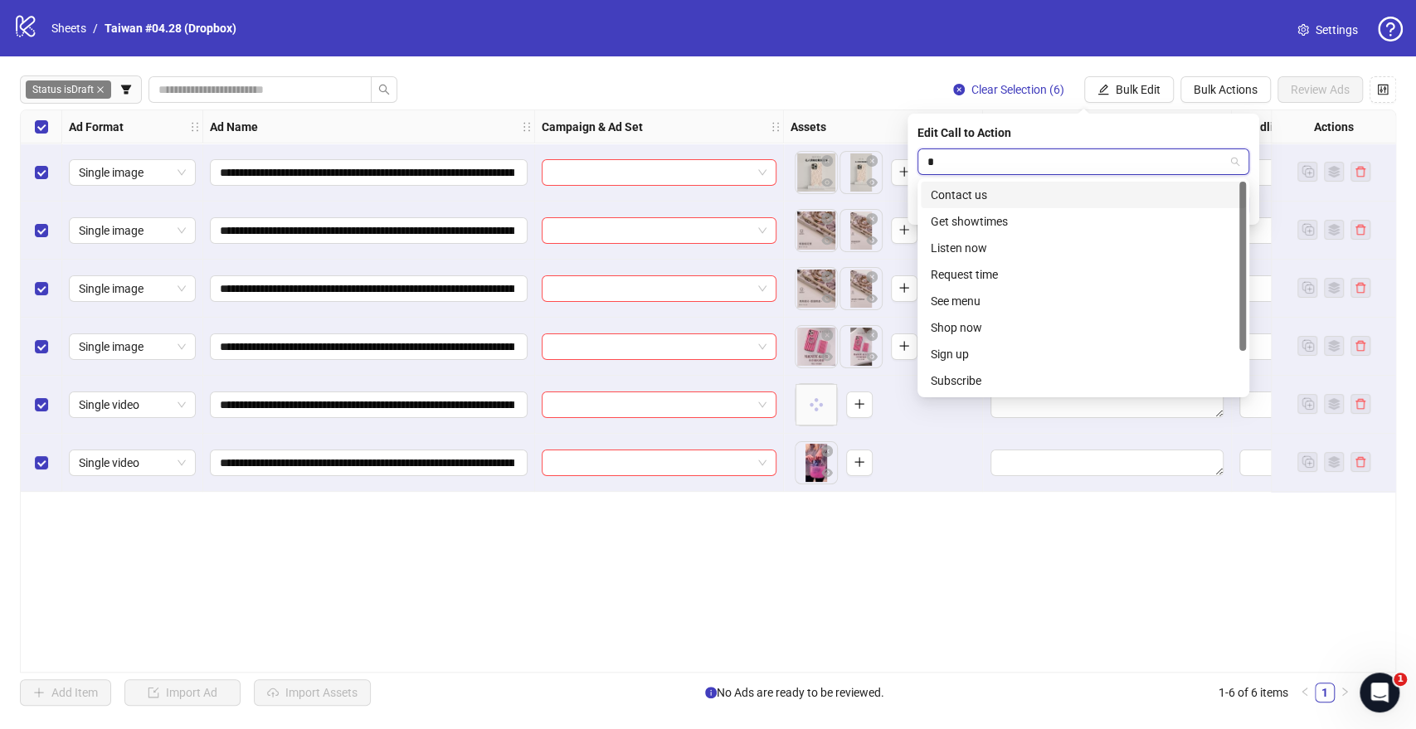
type input "**"
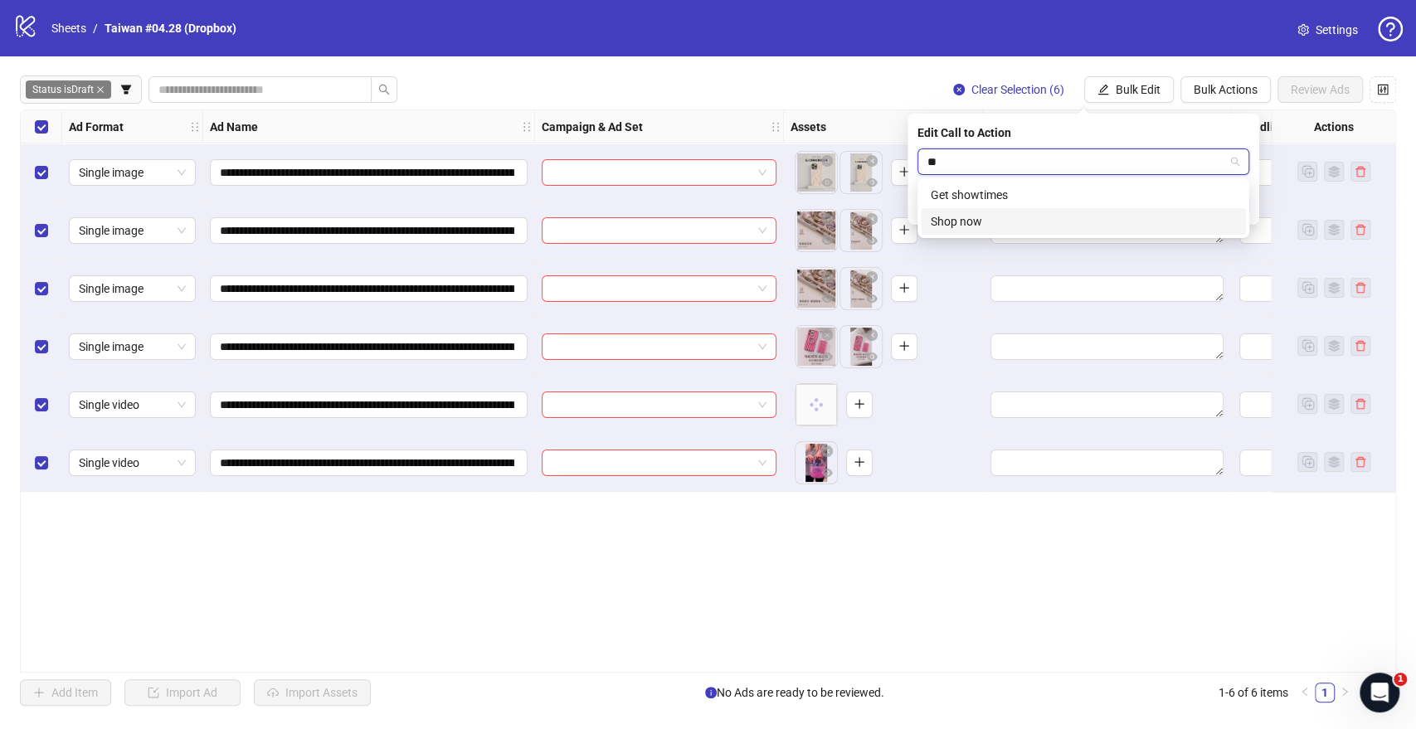
click at [981, 221] on div "Shop now" at bounding box center [1083, 221] width 305 height 18
click at [1239, 203] on icon "check" at bounding box center [1239, 205] width 12 height 12
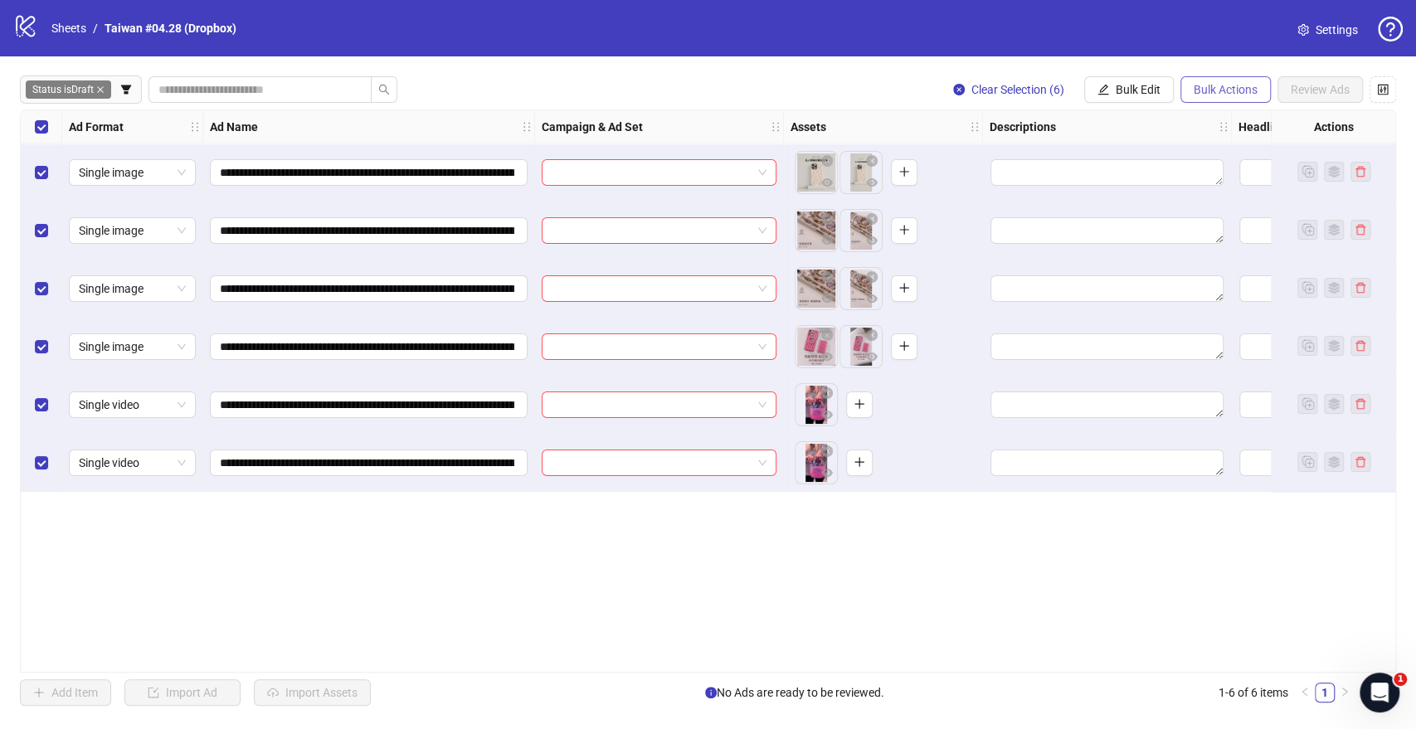
click at [1220, 85] on span "Bulk Actions" at bounding box center [1225, 89] width 64 height 13
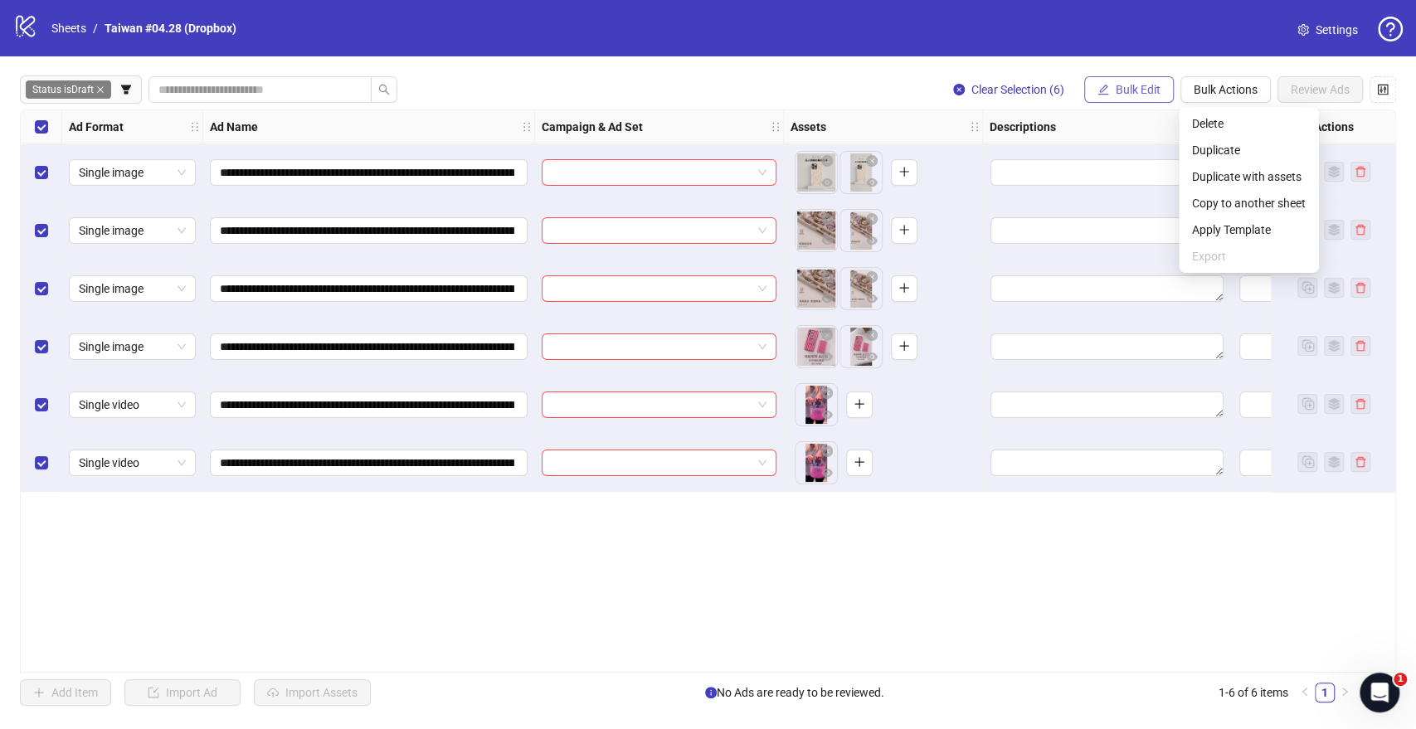
click at [1141, 100] on button "Bulk Edit" at bounding box center [1129, 89] width 90 height 27
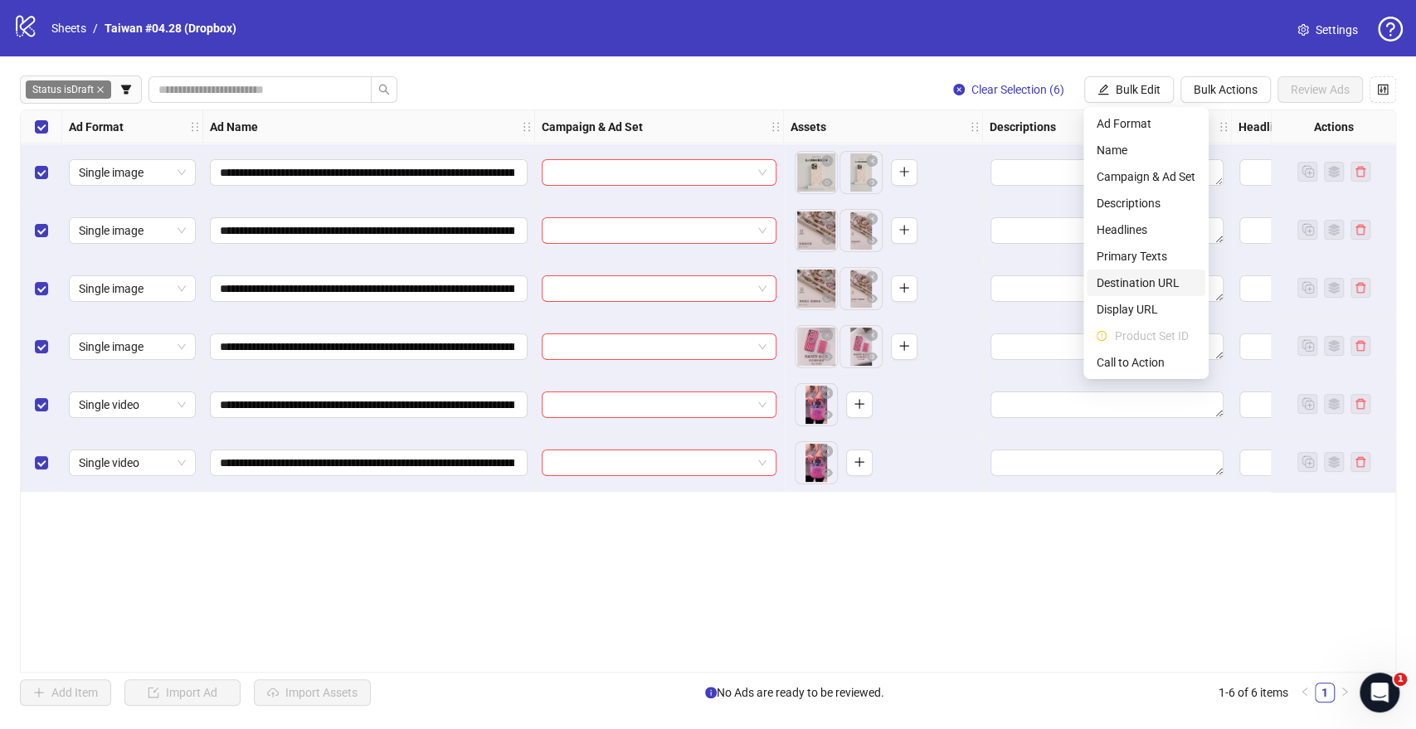
click at [1125, 276] on span "Destination URL" at bounding box center [1145, 283] width 99 height 18
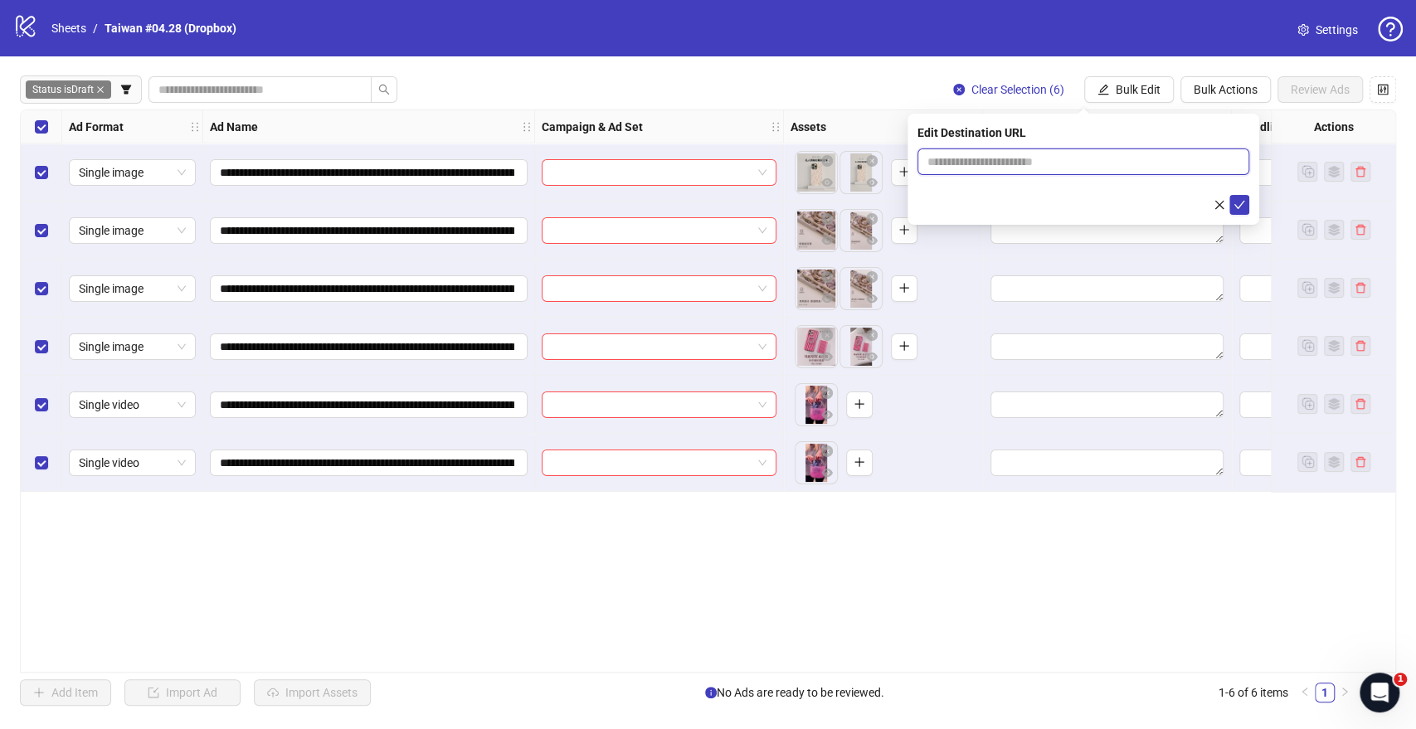
click at [1025, 164] on input "text" at bounding box center [1076, 162] width 299 height 18
type input "**********"
click at [1239, 203] on icon "check" at bounding box center [1239, 205] width 12 height 12
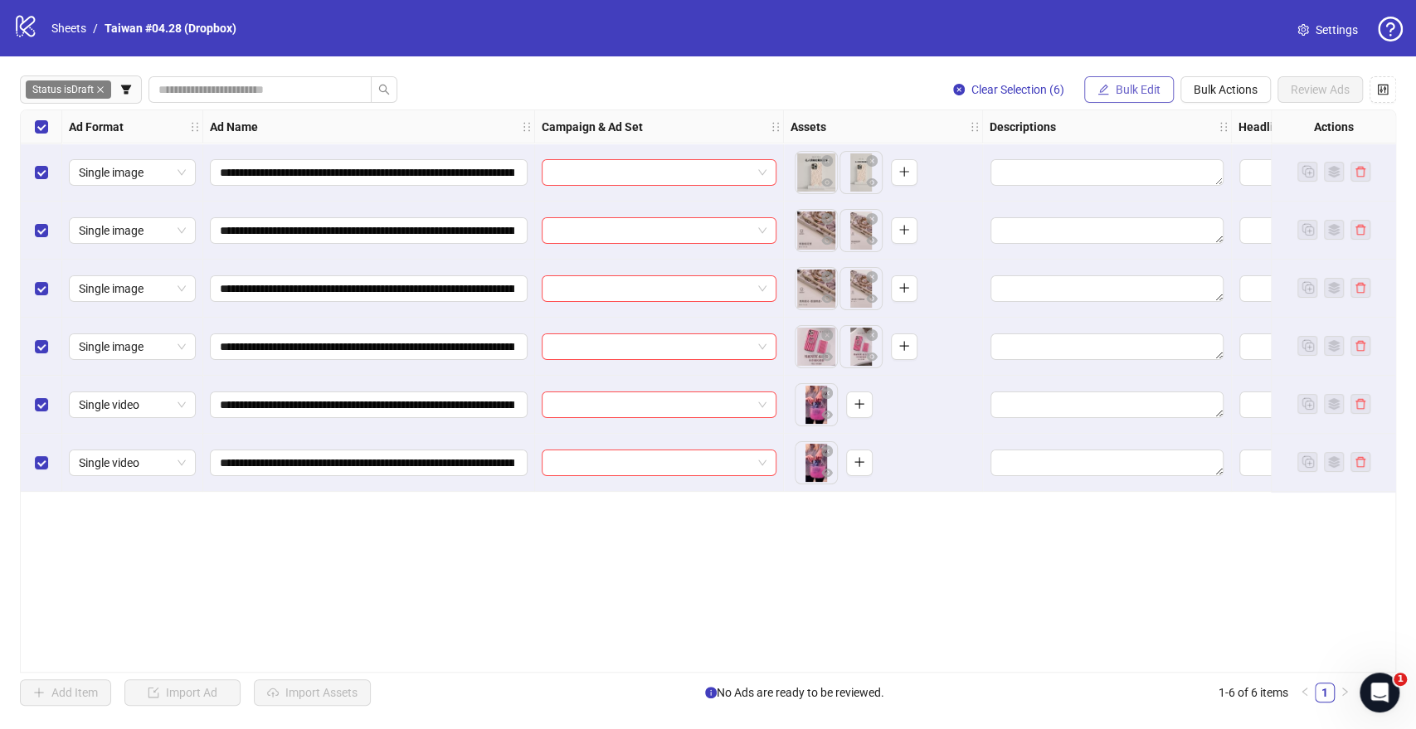
click at [1128, 90] on span "Bulk Edit" at bounding box center [1138, 89] width 45 height 13
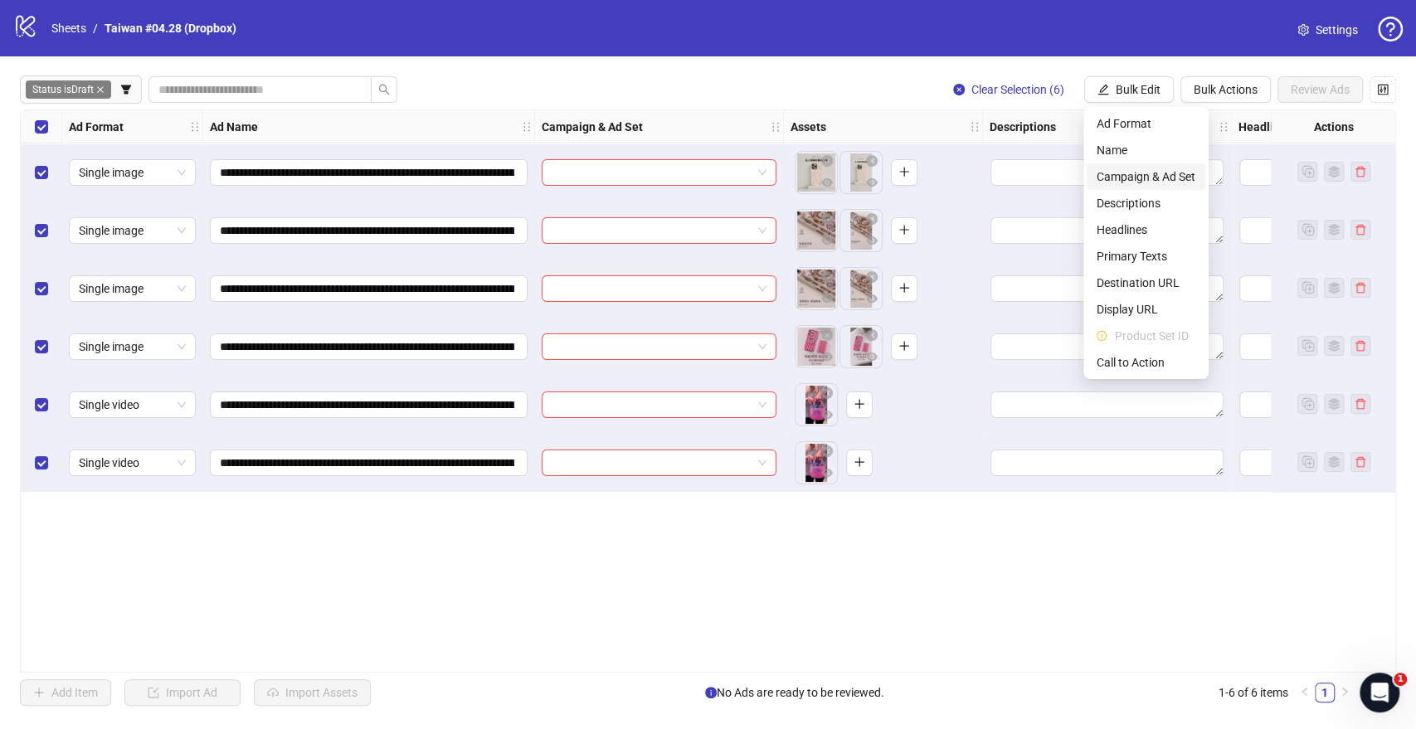
click at [1111, 180] on span "Campaign & Ad Set" at bounding box center [1145, 177] width 99 height 18
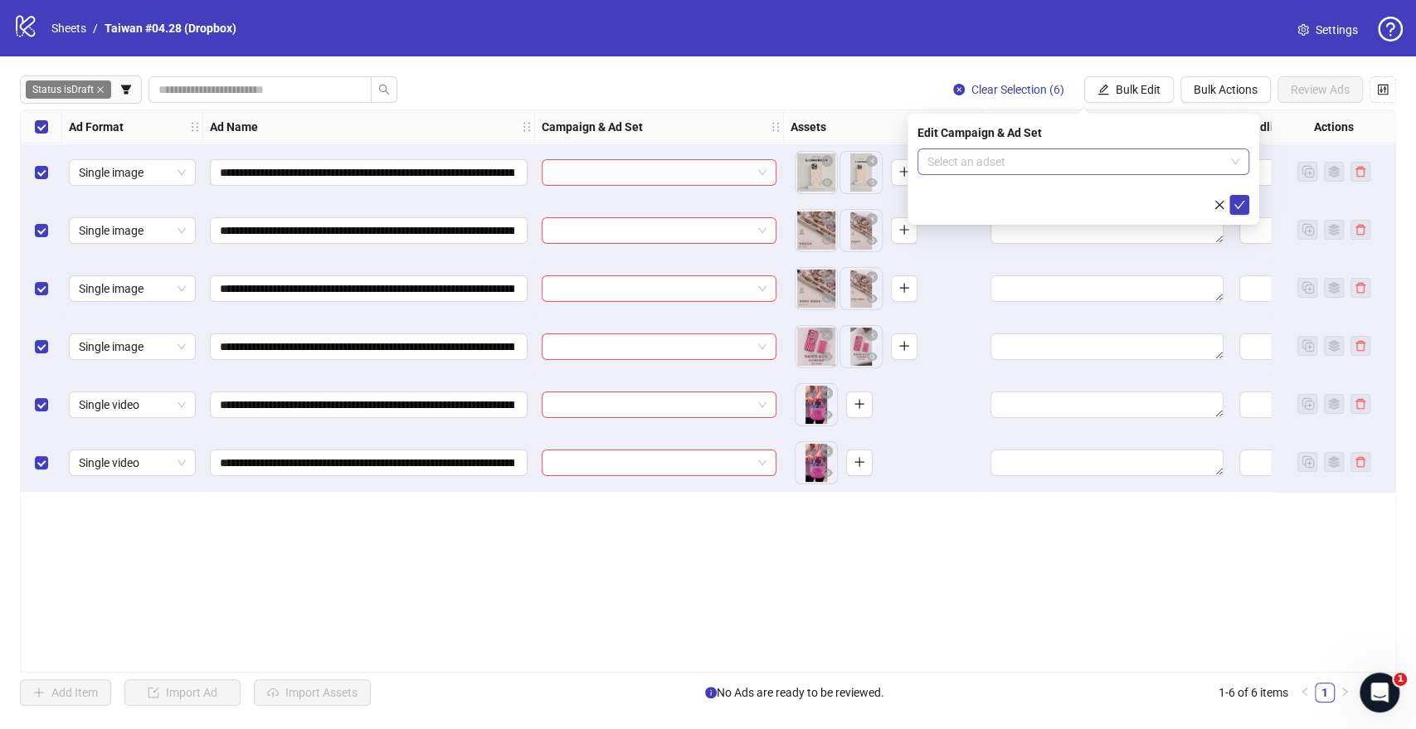
click at [999, 166] on input "search" at bounding box center [1075, 161] width 297 height 25
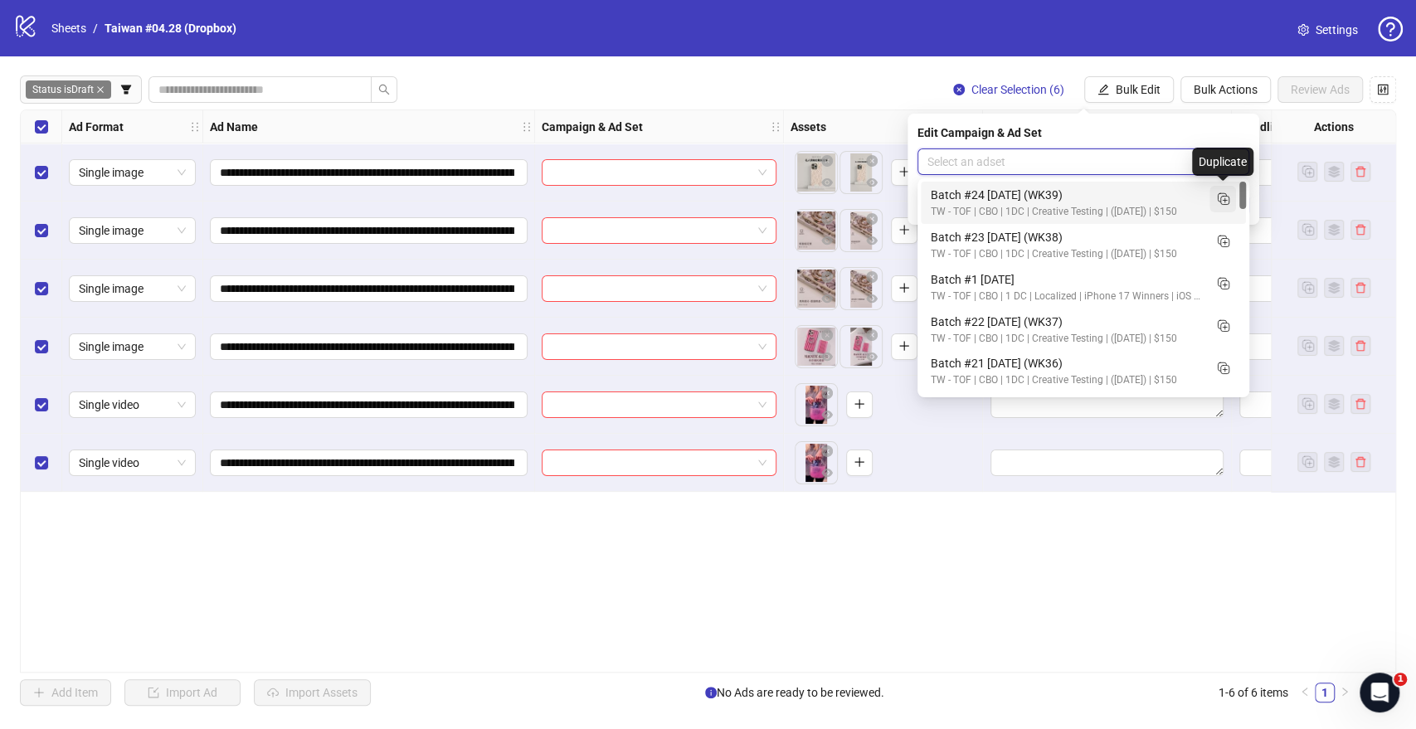
click at [1228, 196] on icon "Duplicate" at bounding box center [1222, 198] width 17 height 17
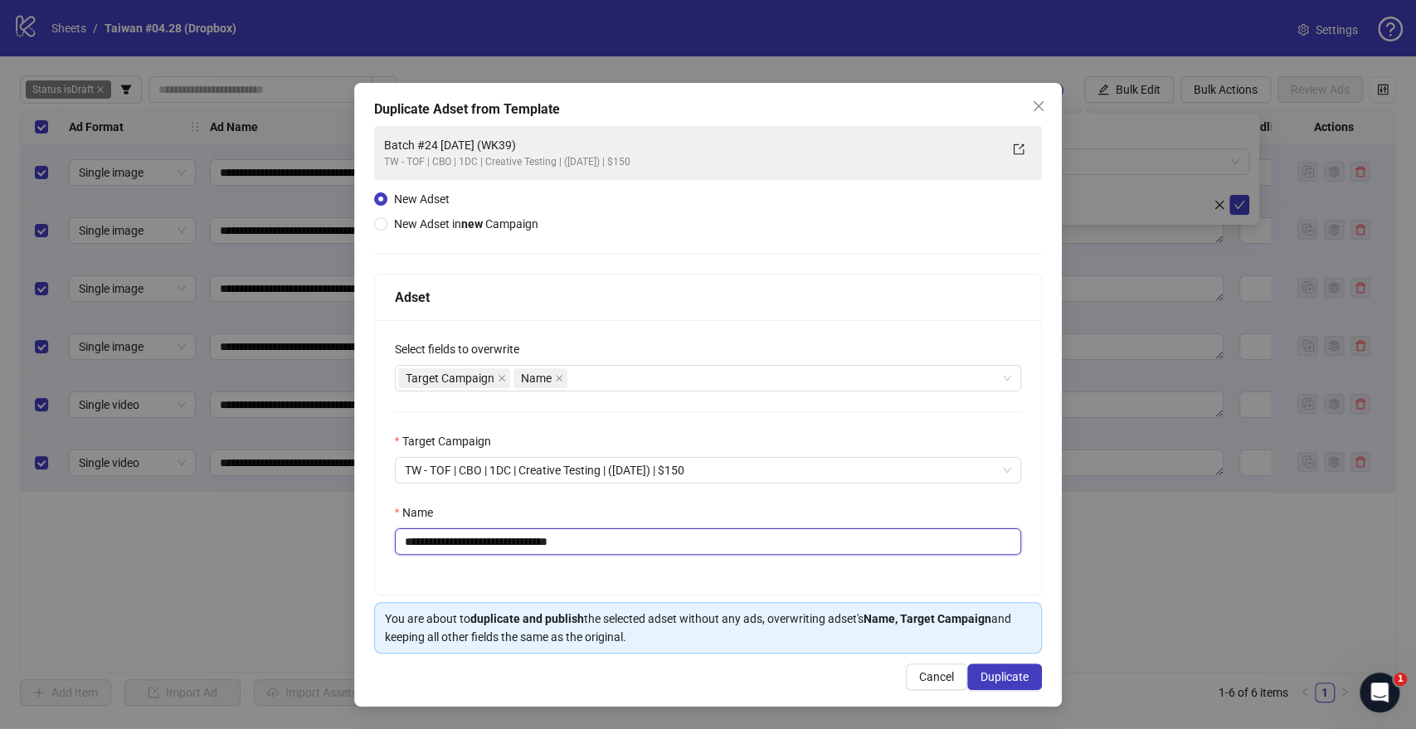
click at [455, 542] on input "**********" at bounding box center [708, 541] width 627 height 27
drag, startPoint x: 564, startPoint y: 541, endPoint x: 732, endPoint y: 546, distance: 167.6
click at [732, 546] on input "**********" at bounding box center [708, 541] width 627 height 27
click at [551, 537] on input "**********" at bounding box center [708, 541] width 627 height 27
click at [554, 537] on input "**********" at bounding box center [708, 541] width 627 height 27
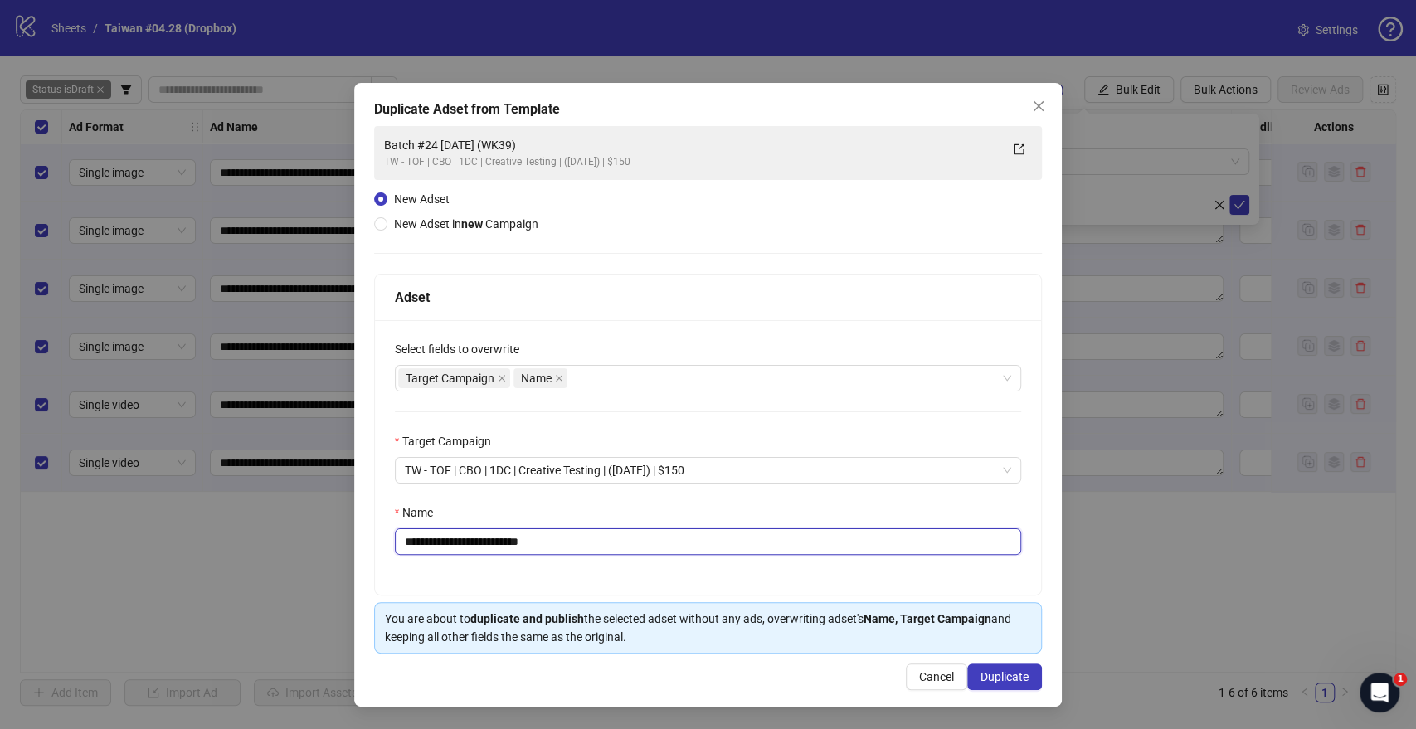
click at [517, 536] on input "**********" at bounding box center [708, 541] width 627 height 27
click at [654, 371] on div "Target Campaign Name" at bounding box center [699, 378] width 603 height 23
type input "**********"
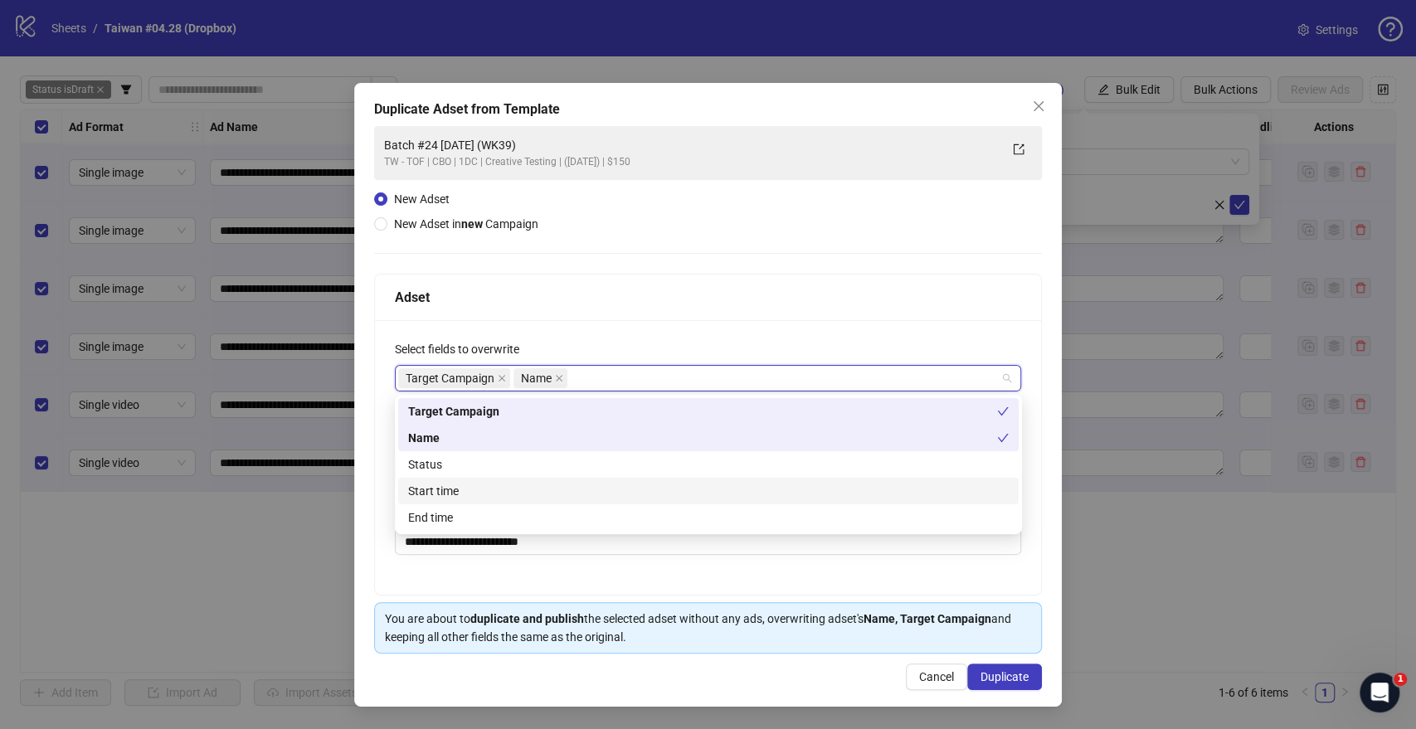
click at [440, 499] on div "Start time" at bounding box center [708, 491] width 600 height 18
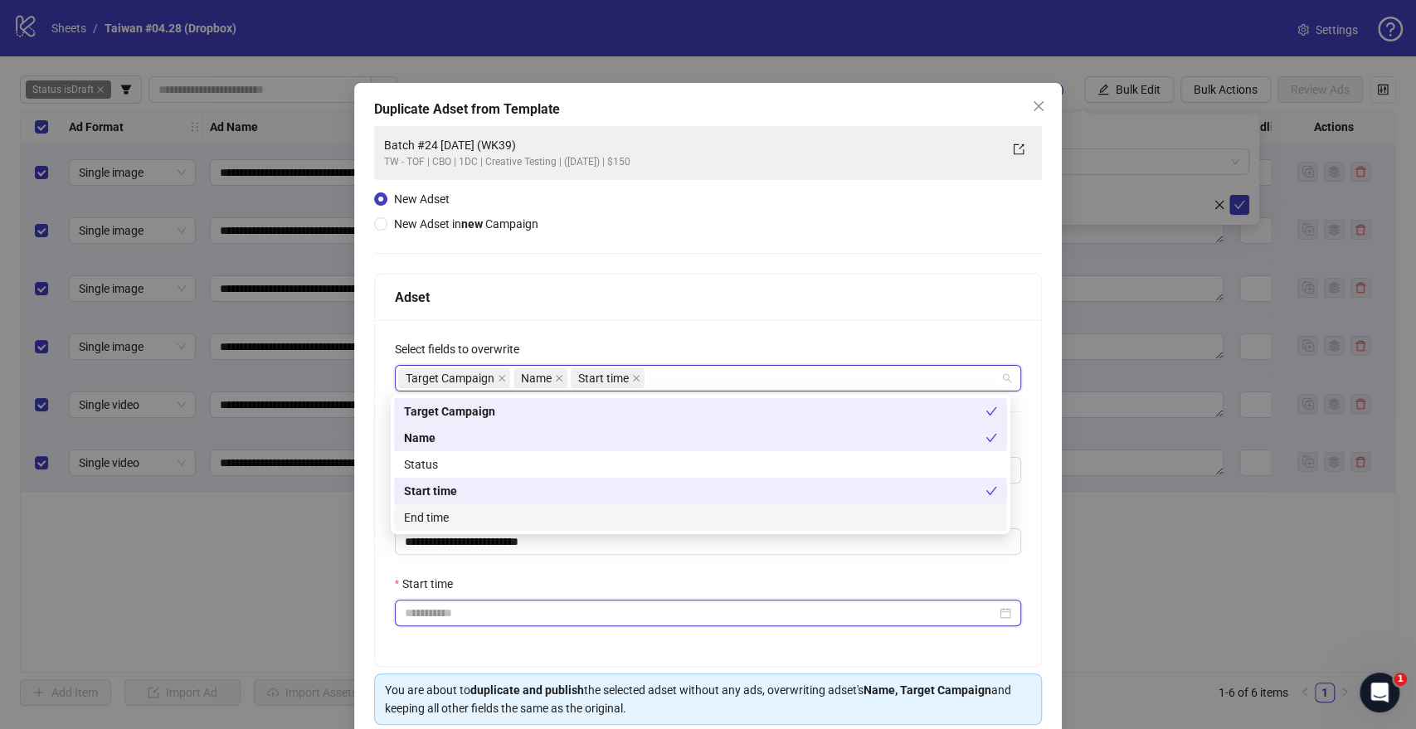
click at [444, 611] on input "Start time" at bounding box center [701, 613] width 592 height 18
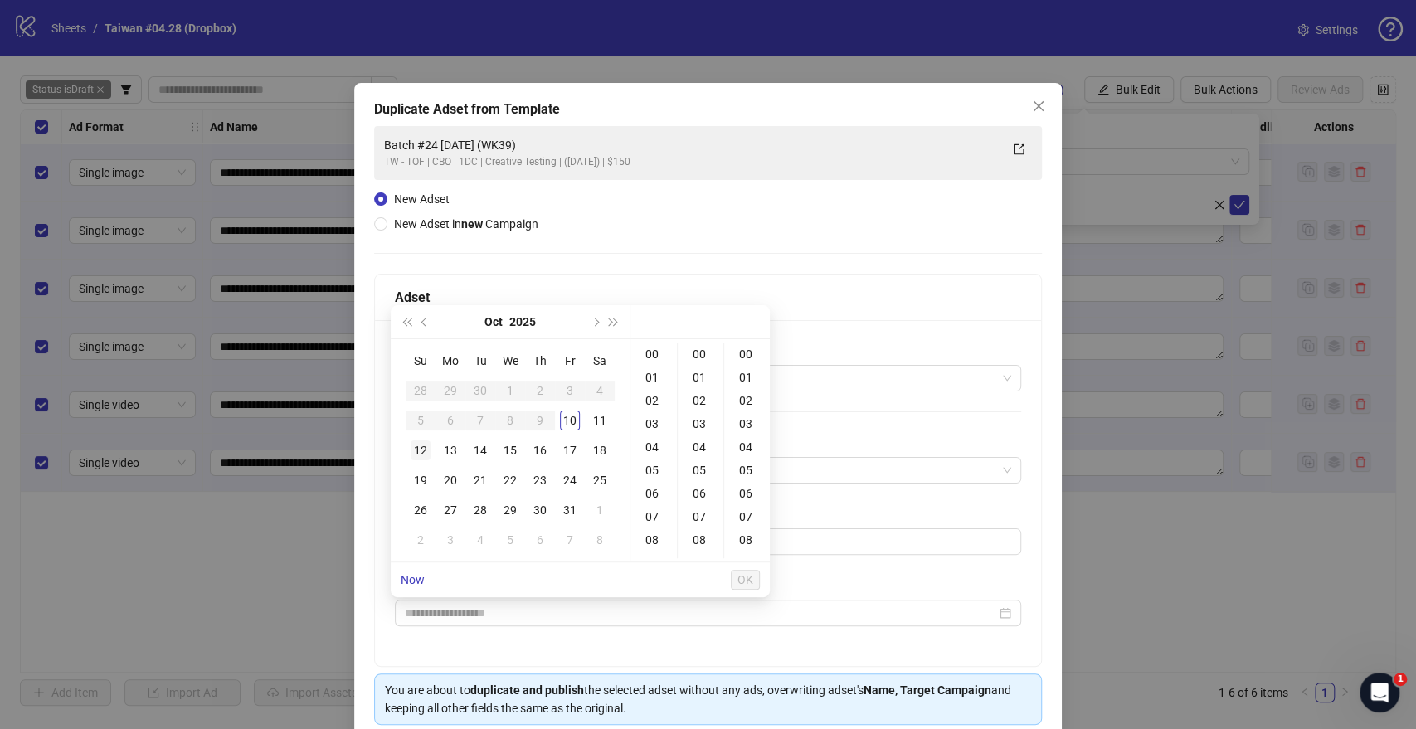
click at [420, 451] on div "12" at bounding box center [421, 450] width 20 height 20
click at [652, 469] on div "09" at bounding box center [654, 470] width 40 height 23
type input "**********"
click at [751, 581] on span "OK" at bounding box center [745, 579] width 16 height 13
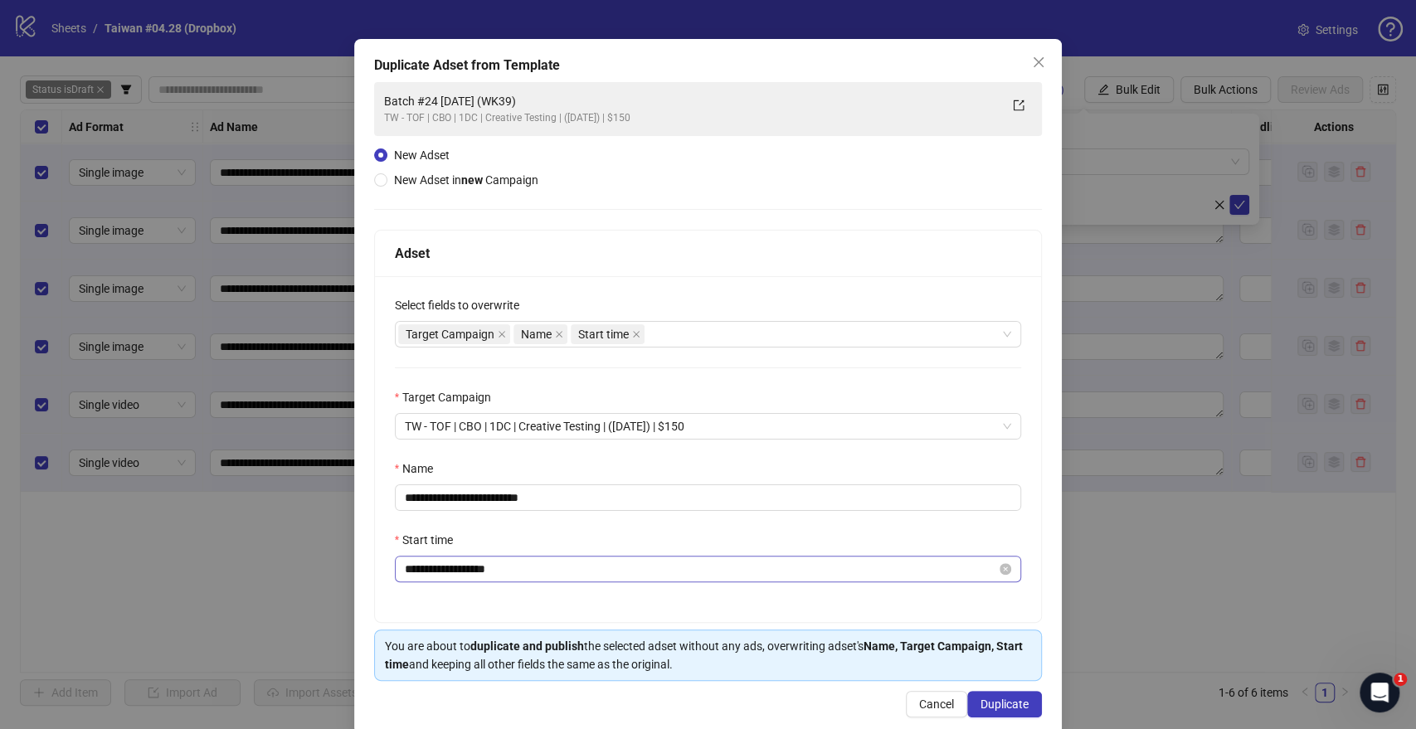
scroll to position [69, 0]
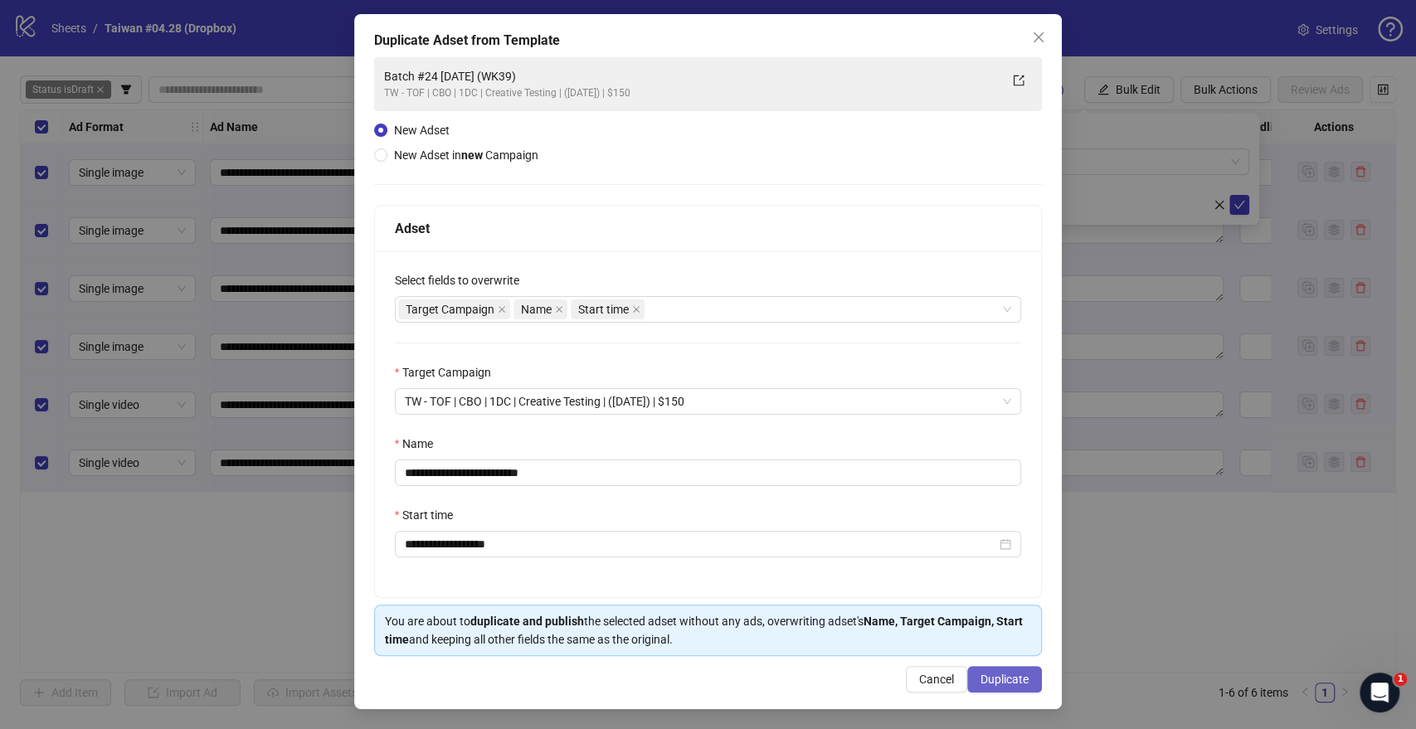
click at [988, 678] on span "Duplicate" at bounding box center [1004, 679] width 48 height 13
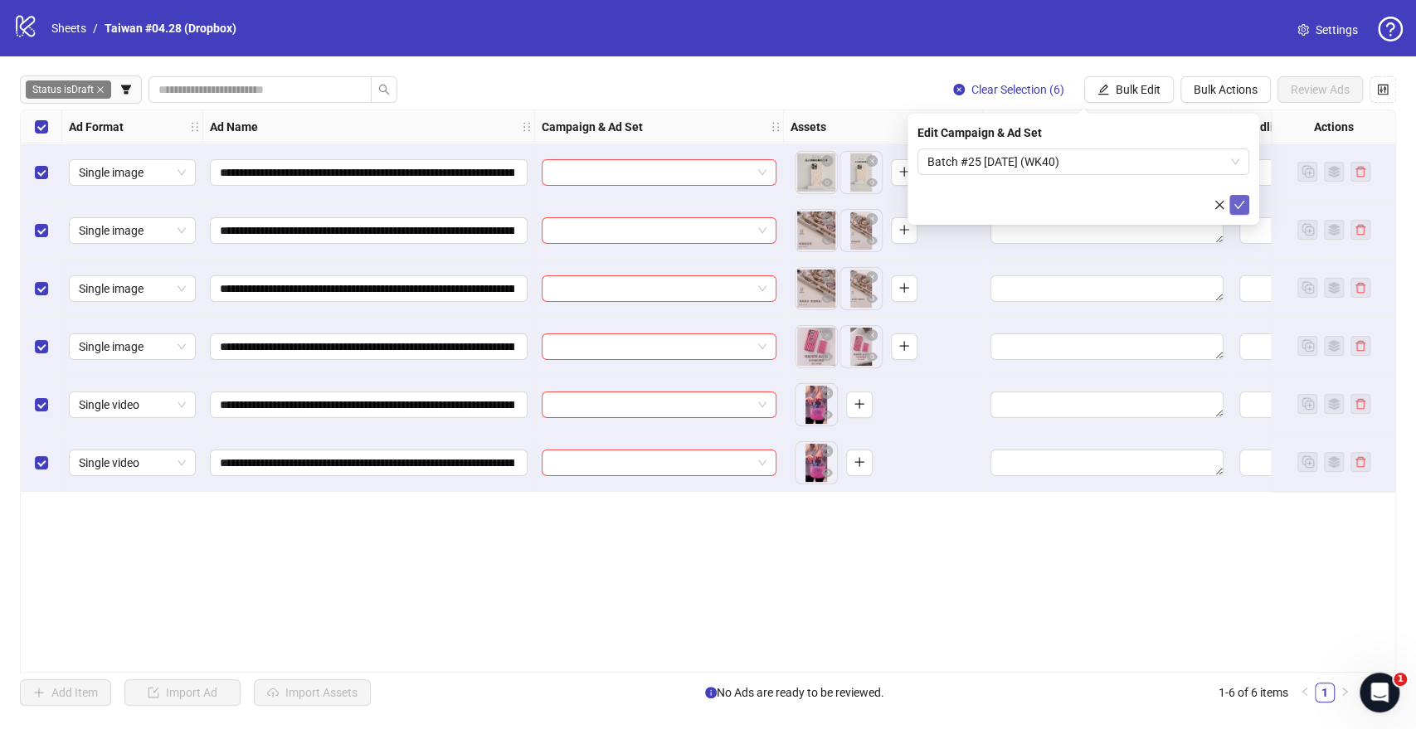
click at [1242, 201] on icon "check" at bounding box center [1239, 205] width 12 height 12
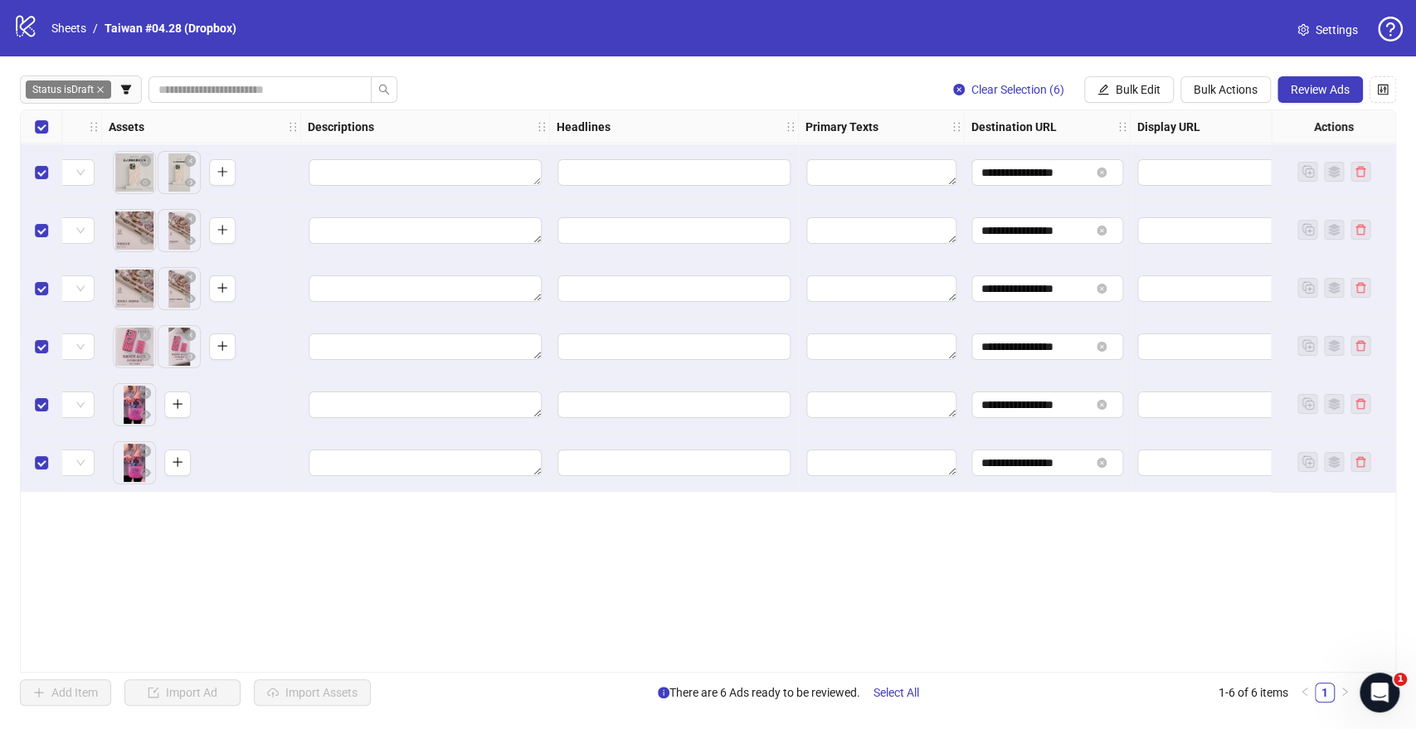
scroll to position [0, 736]
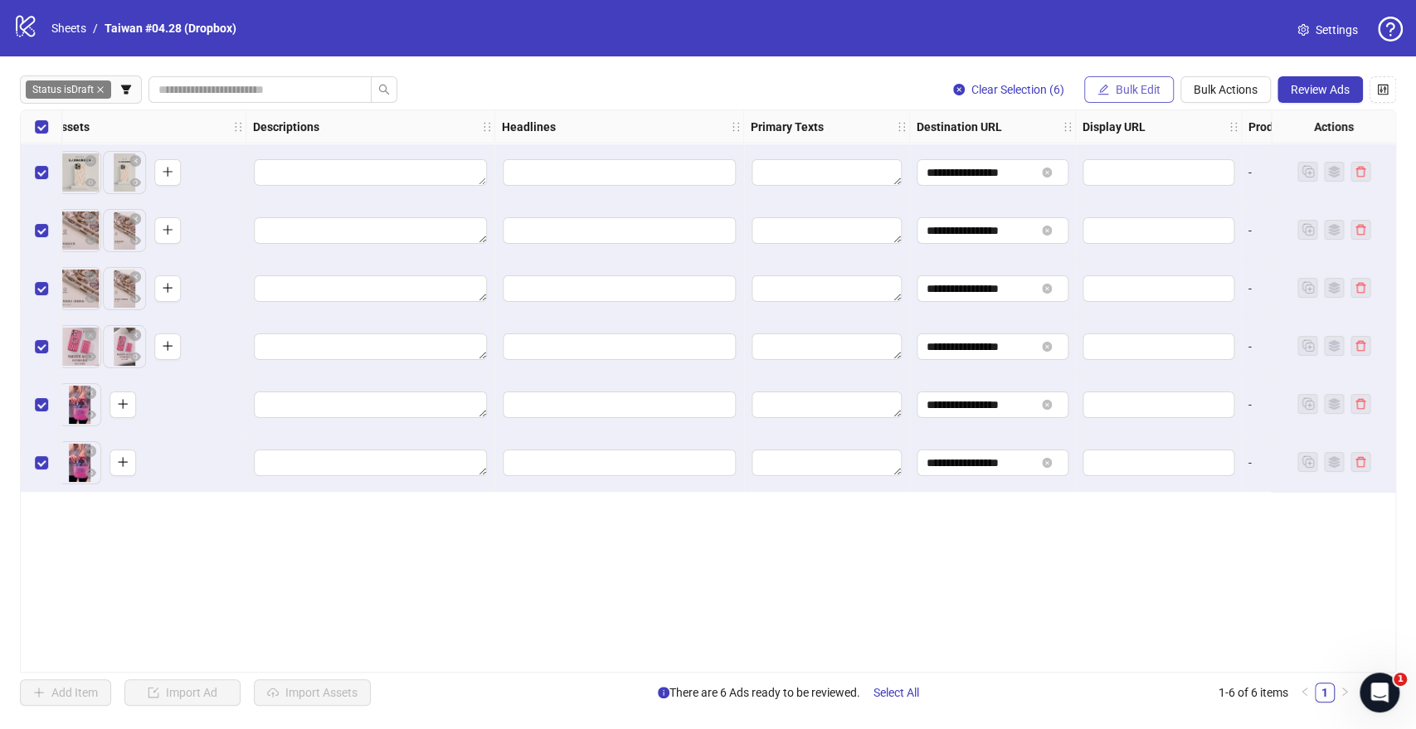
click at [1150, 92] on span "Bulk Edit" at bounding box center [1138, 89] width 45 height 13
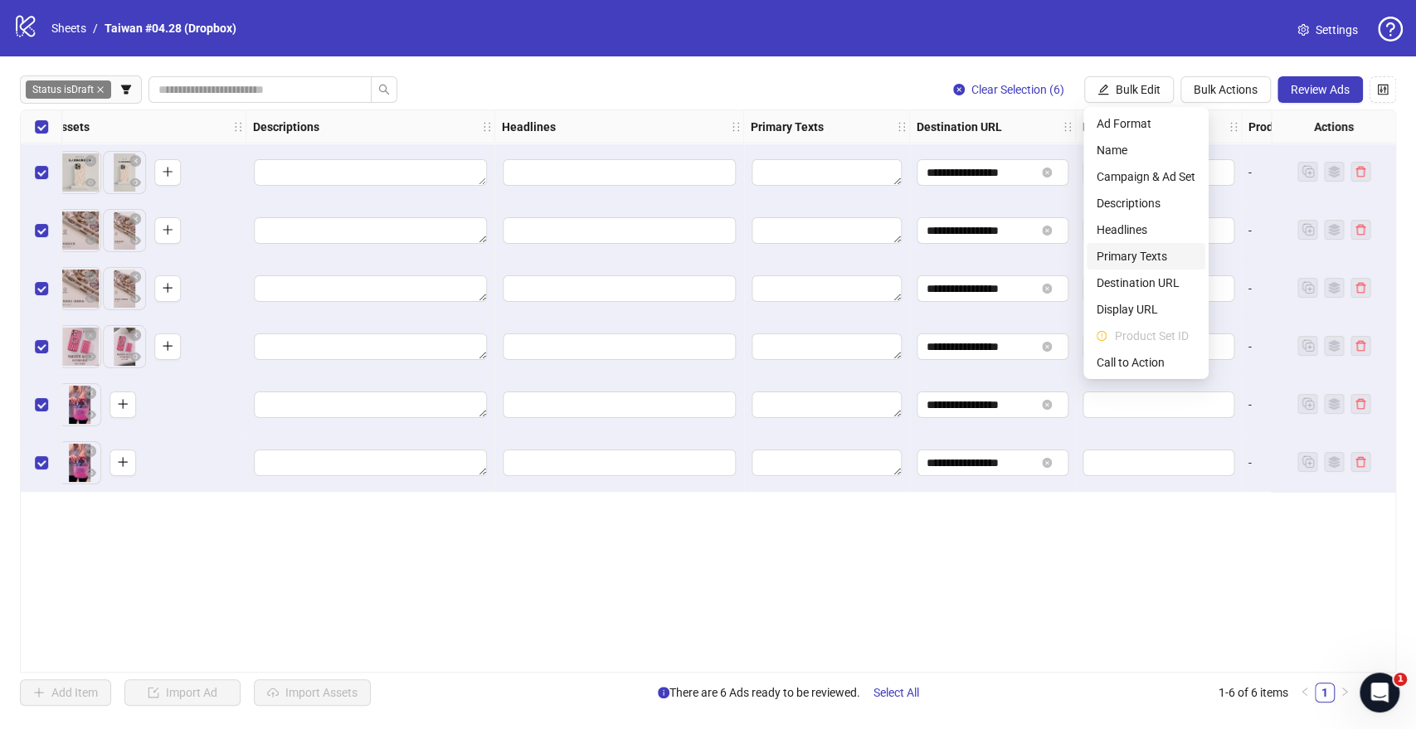
click at [1146, 251] on span "Primary Texts" at bounding box center [1145, 256] width 99 height 18
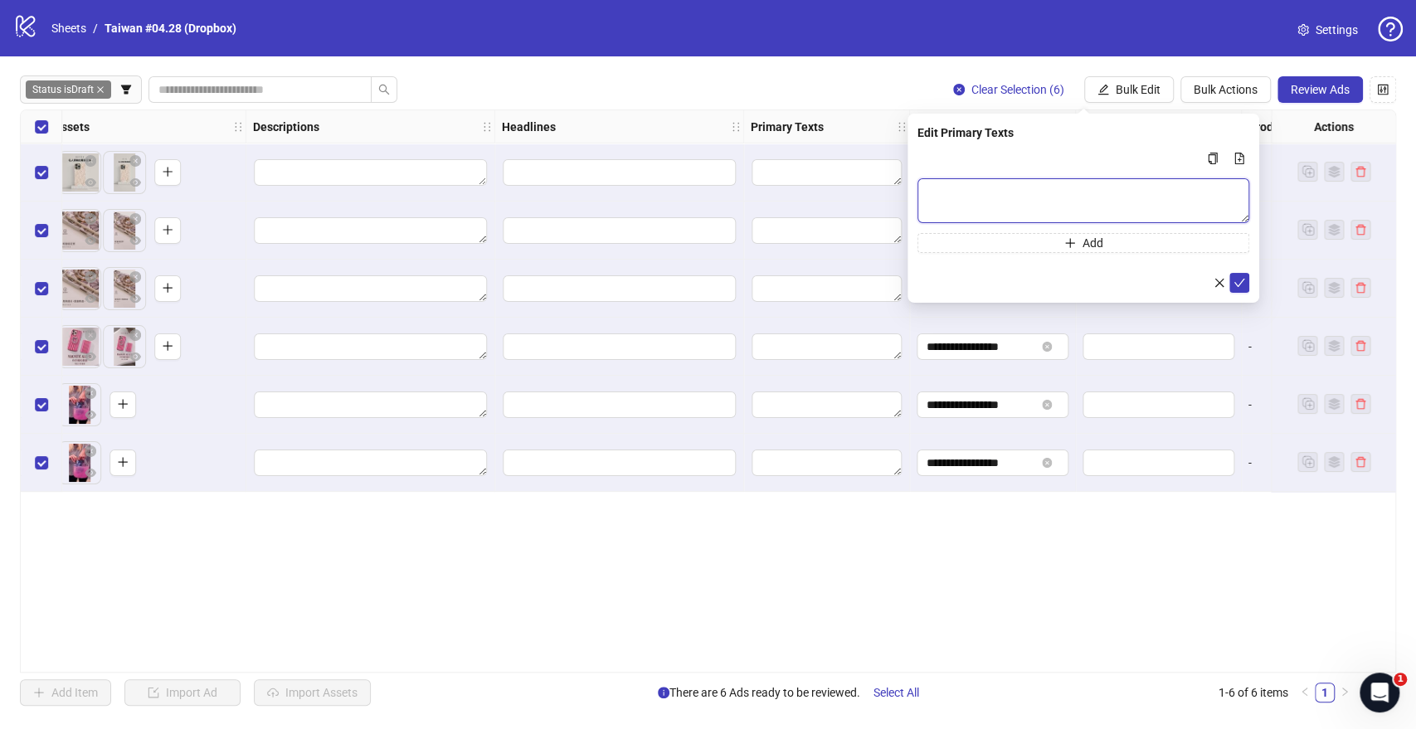
click at [1012, 191] on textarea "Multi-text input container - paste or copy values" at bounding box center [1083, 200] width 332 height 45
paste textarea "**********"
type textarea "**********"
click at [1242, 280] on icon "check" at bounding box center [1239, 282] width 11 height 8
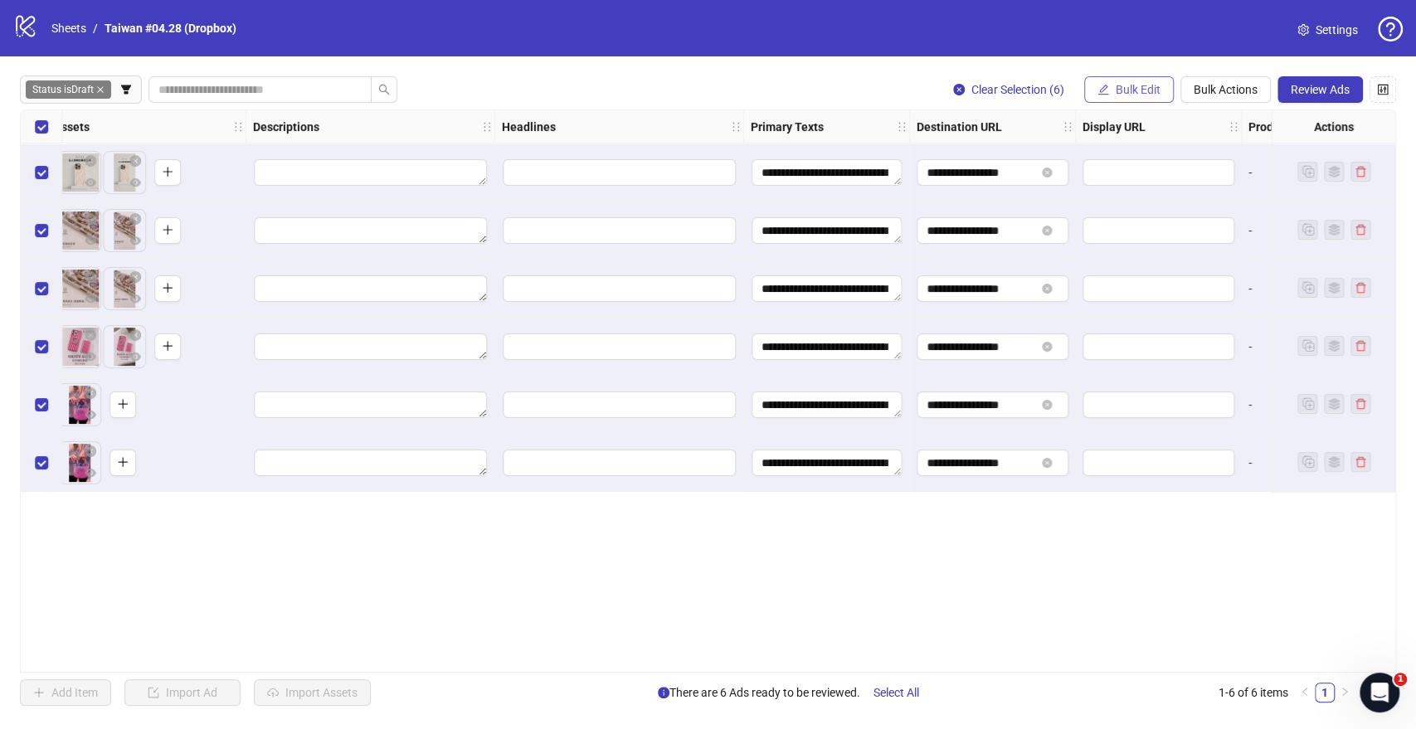
click at [1106, 84] on icon "edit" at bounding box center [1103, 90] width 12 height 12
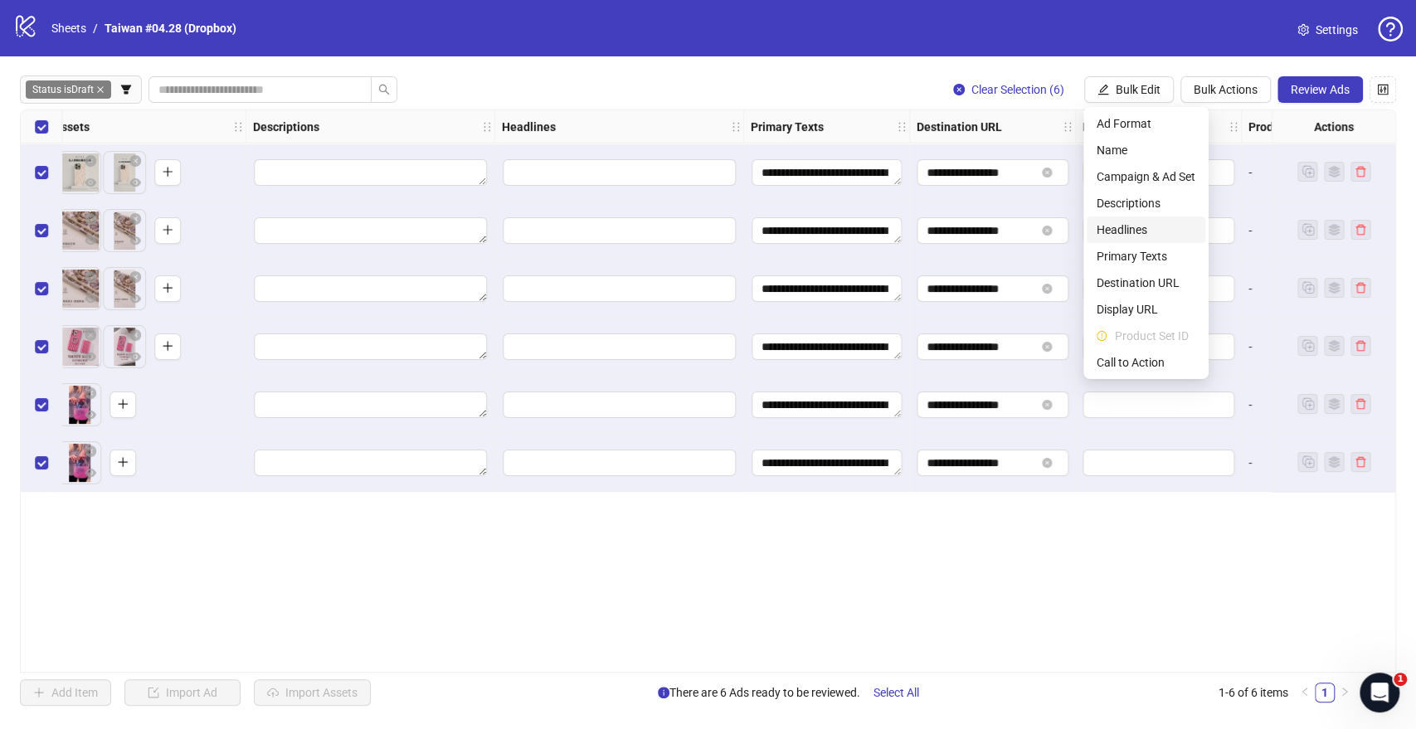
click at [1130, 224] on span "Headlines" at bounding box center [1145, 230] width 99 height 18
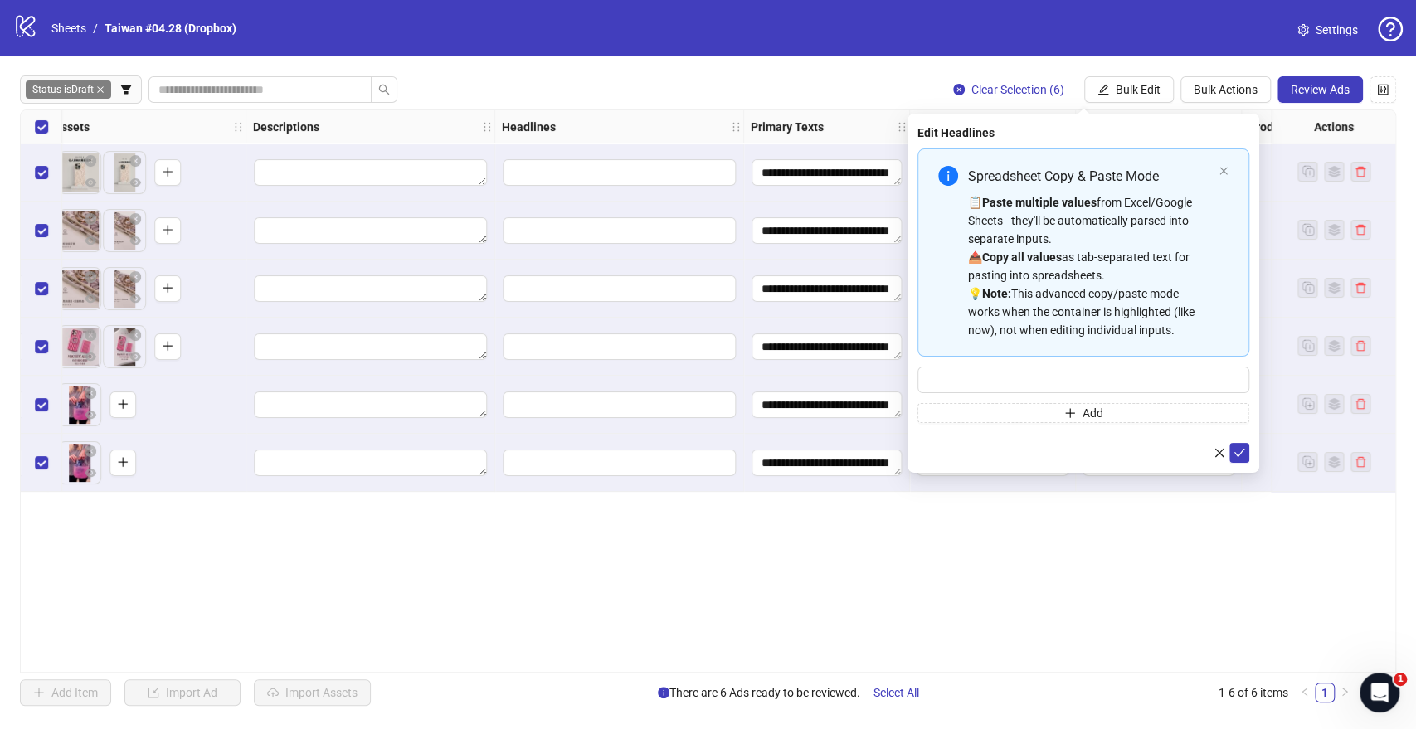
click at [1012, 360] on div "Spreadsheet Copy & Paste Mode 📋 Paste multiple values from Excel/Google Sheets …" at bounding box center [1083, 285] width 332 height 275
click at [1008, 372] on input "Multi-input container - paste or copy values" at bounding box center [1083, 380] width 332 height 27
paste input "**********"
type input "**********"
click at [1238, 448] on icon "check" at bounding box center [1239, 453] width 12 height 12
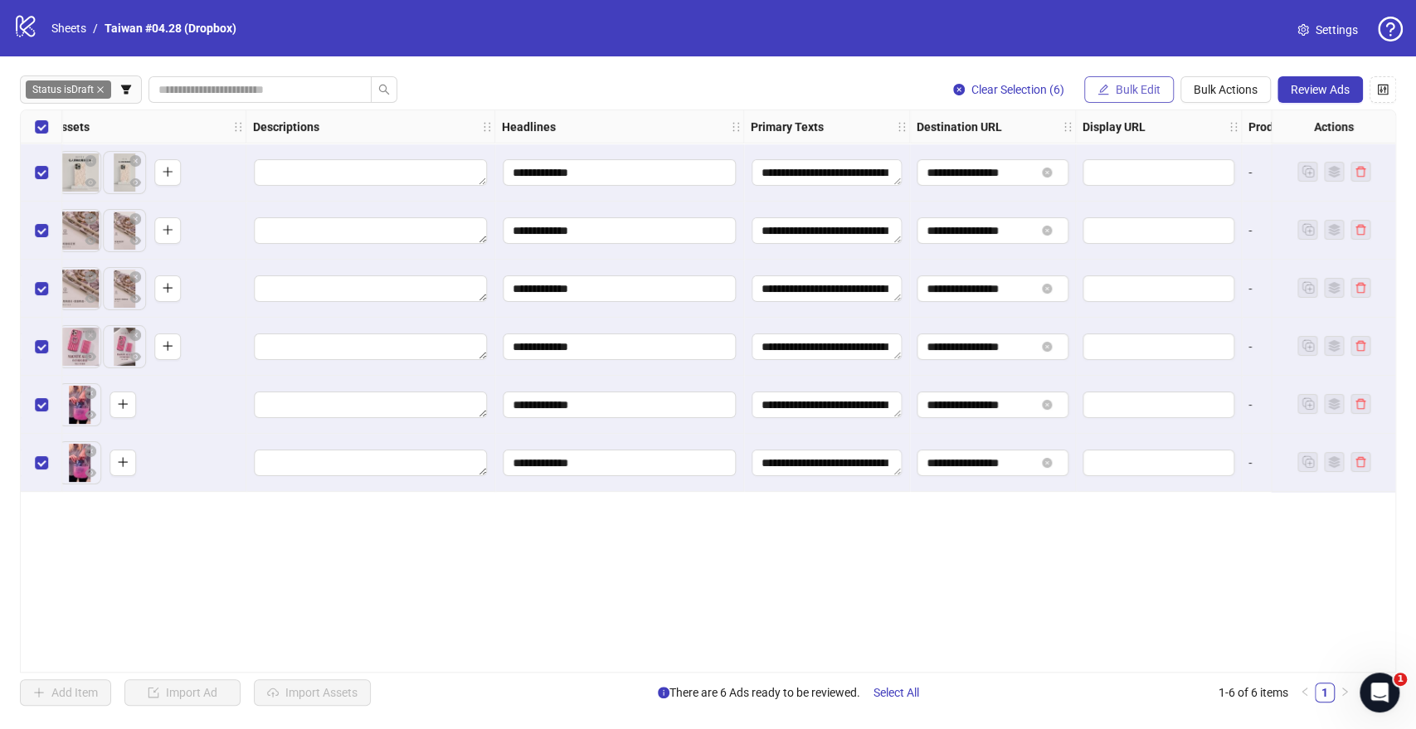
click at [1134, 85] on span "Bulk Edit" at bounding box center [1138, 89] width 45 height 13
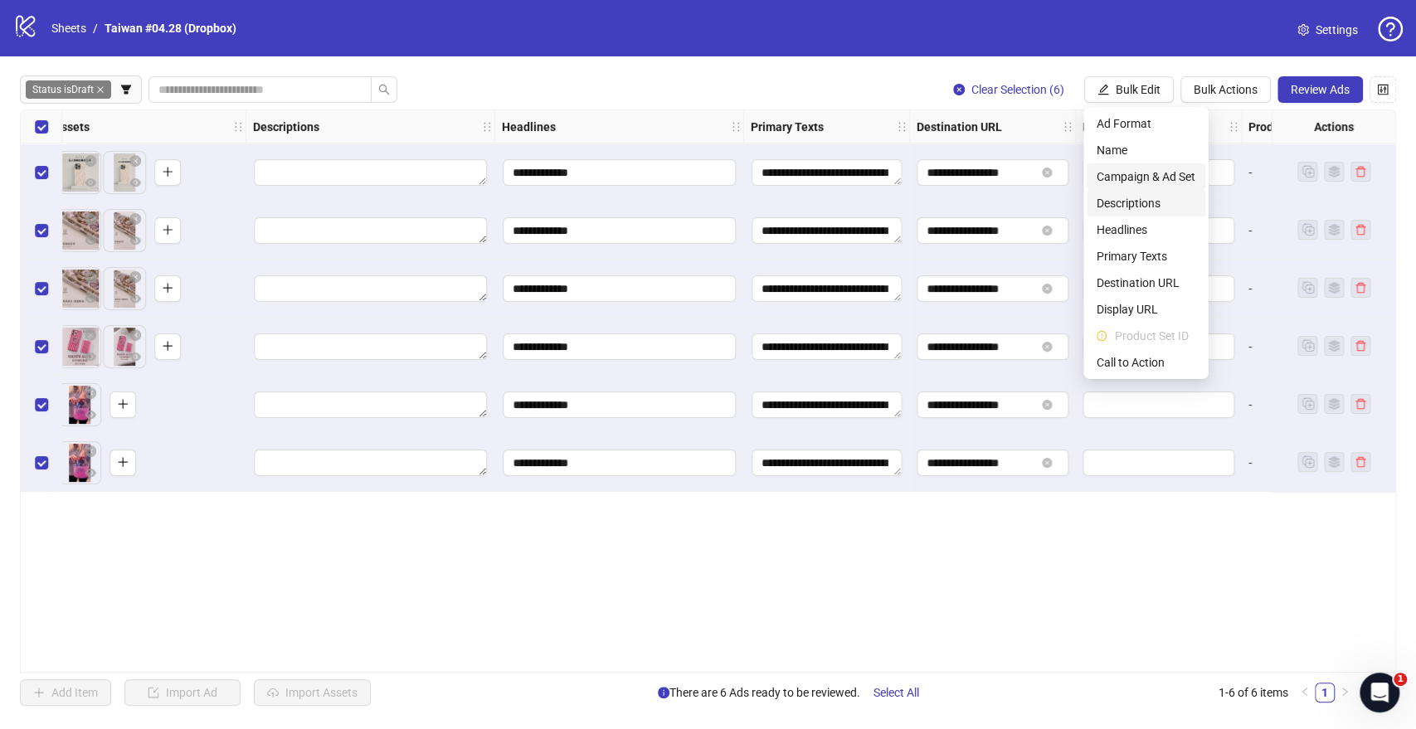
click at [1142, 194] on span "Descriptions" at bounding box center [1145, 203] width 99 height 18
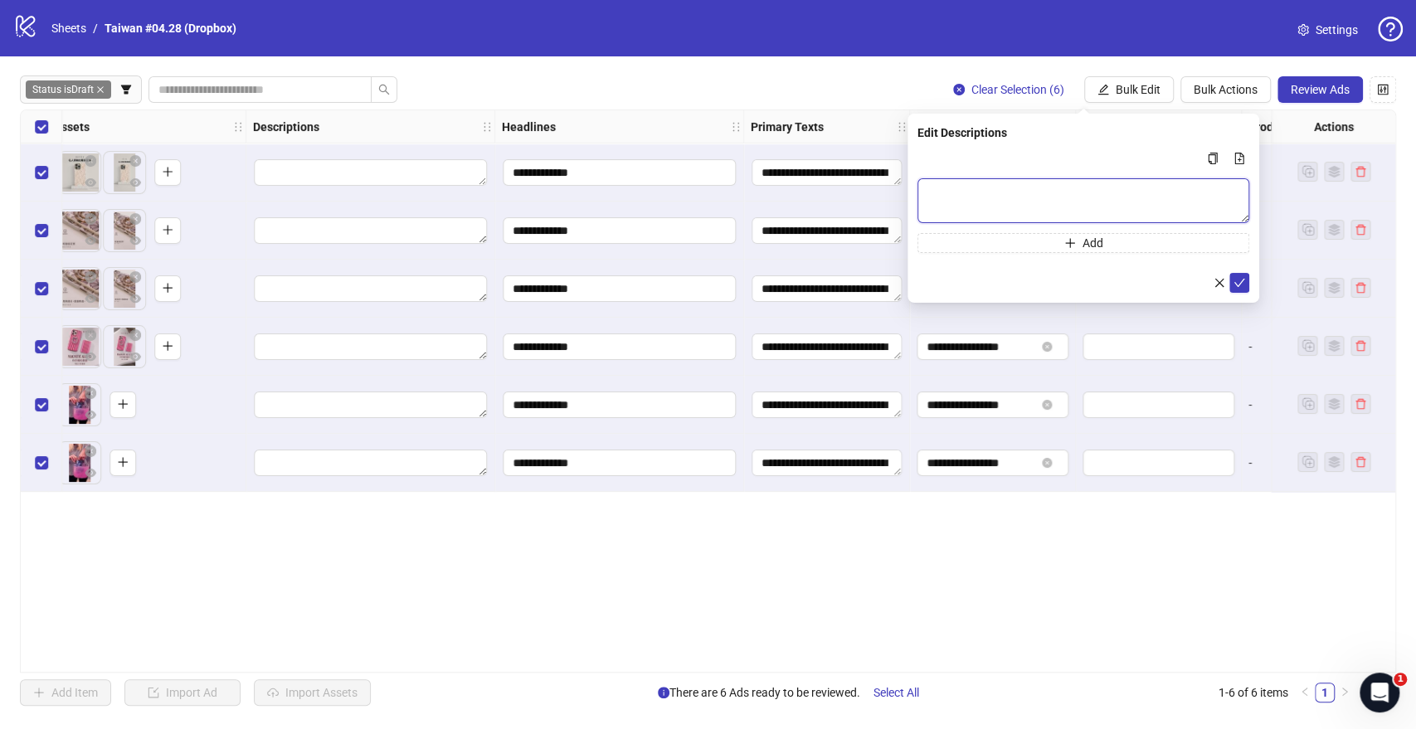
click at [1010, 203] on textarea "Multi-text input container - paste or copy values" at bounding box center [1083, 200] width 332 height 45
paste textarea "**********"
type textarea "**********"
click at [1241, 274] on button "submit" at bounding box center [1239, 283] width 20 height 20
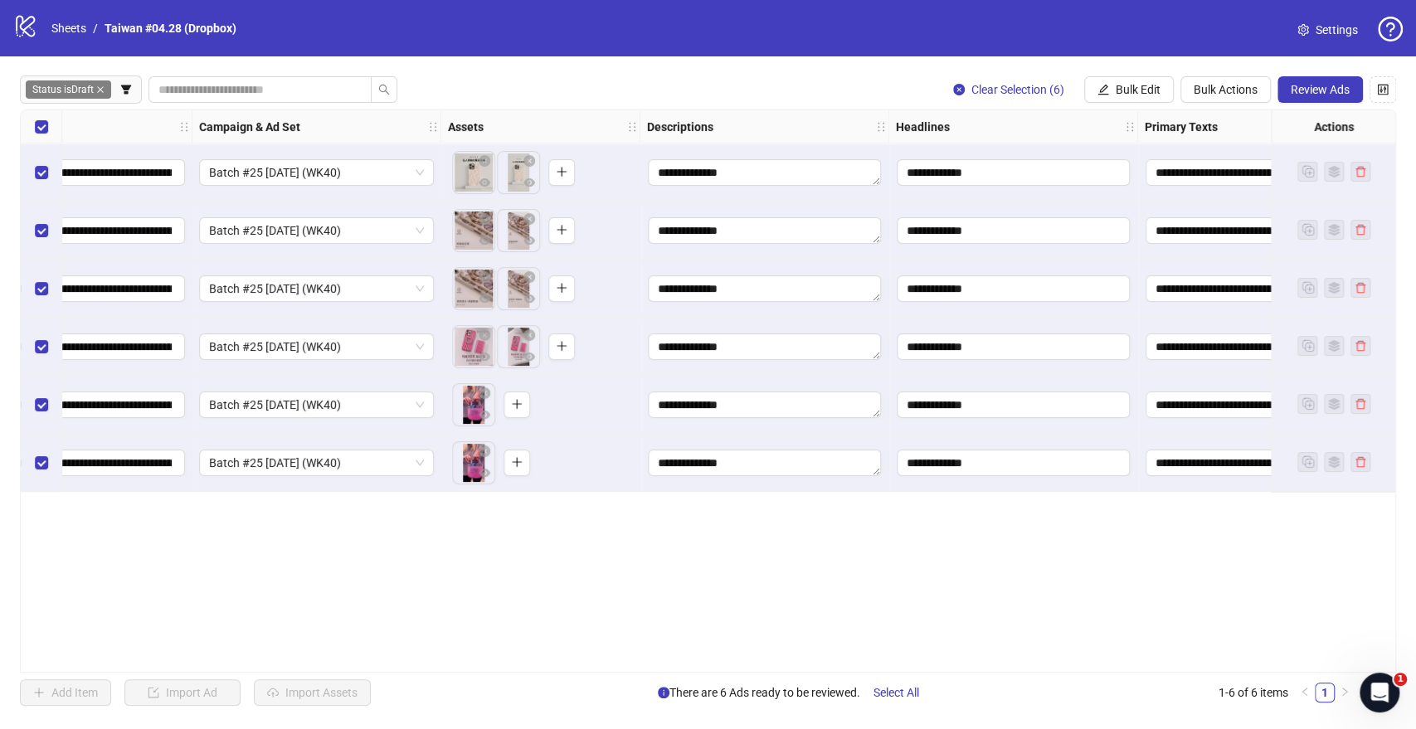
scroll to position [0, 0]
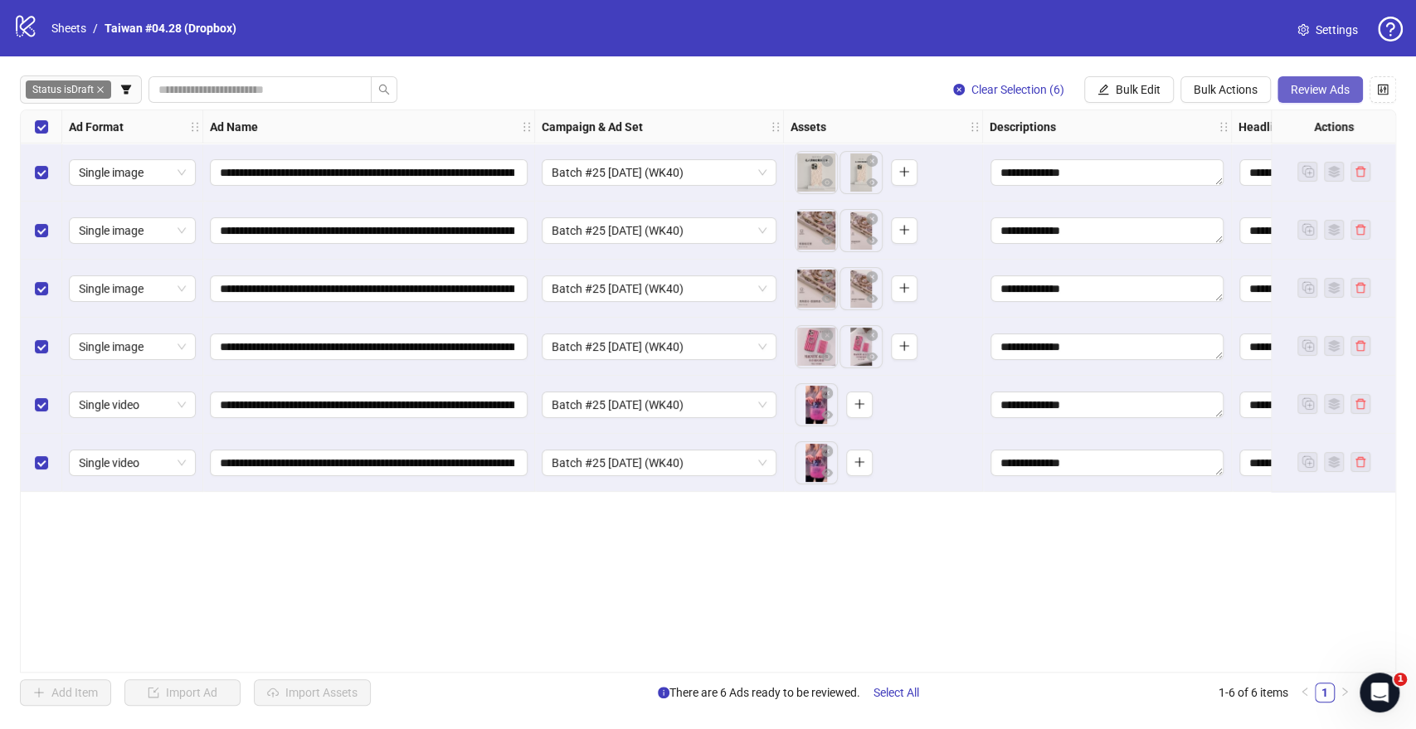
click at [1339, 91] on span "Review Ads" at bounding box center [1320, 89] width 59 height 13
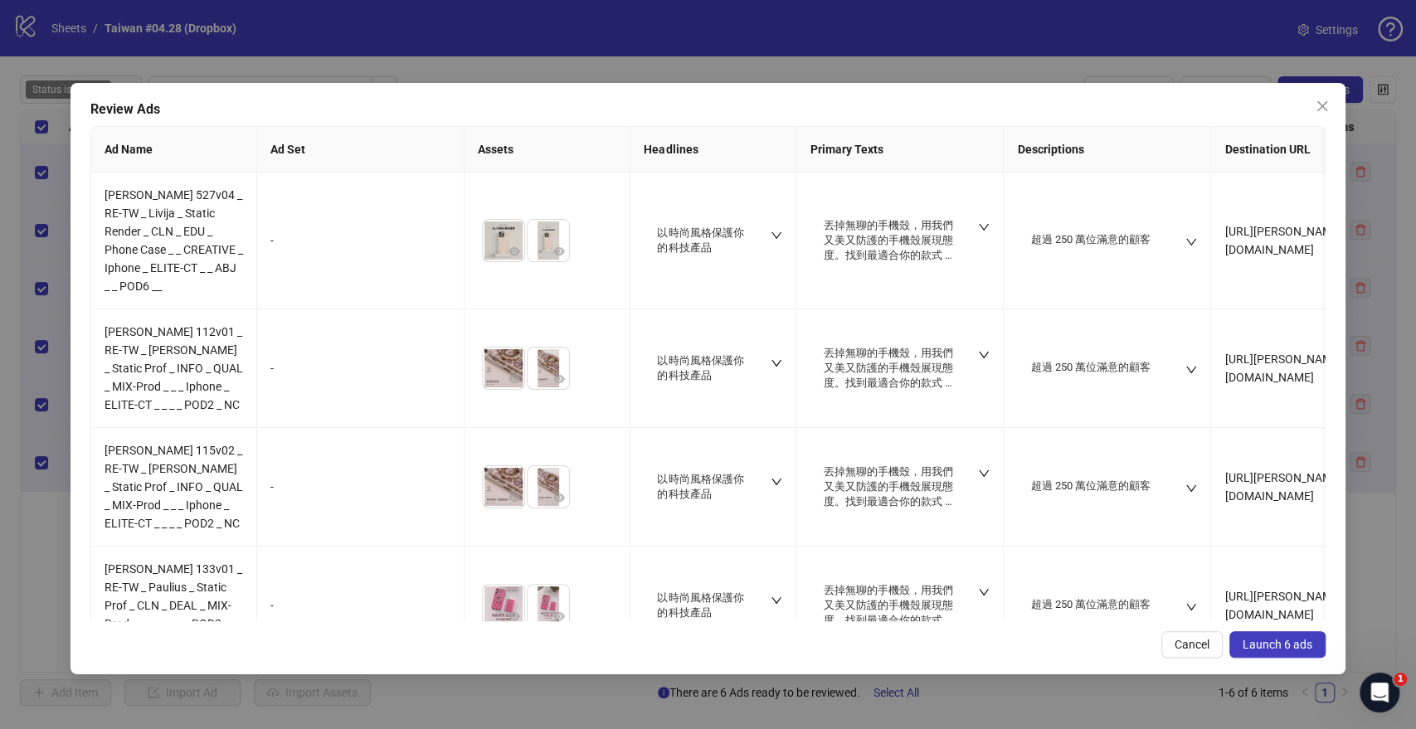
click at [1268, 642] on span "Launch 6 ads" at bounding box center [1277, 644] width 70 height 13
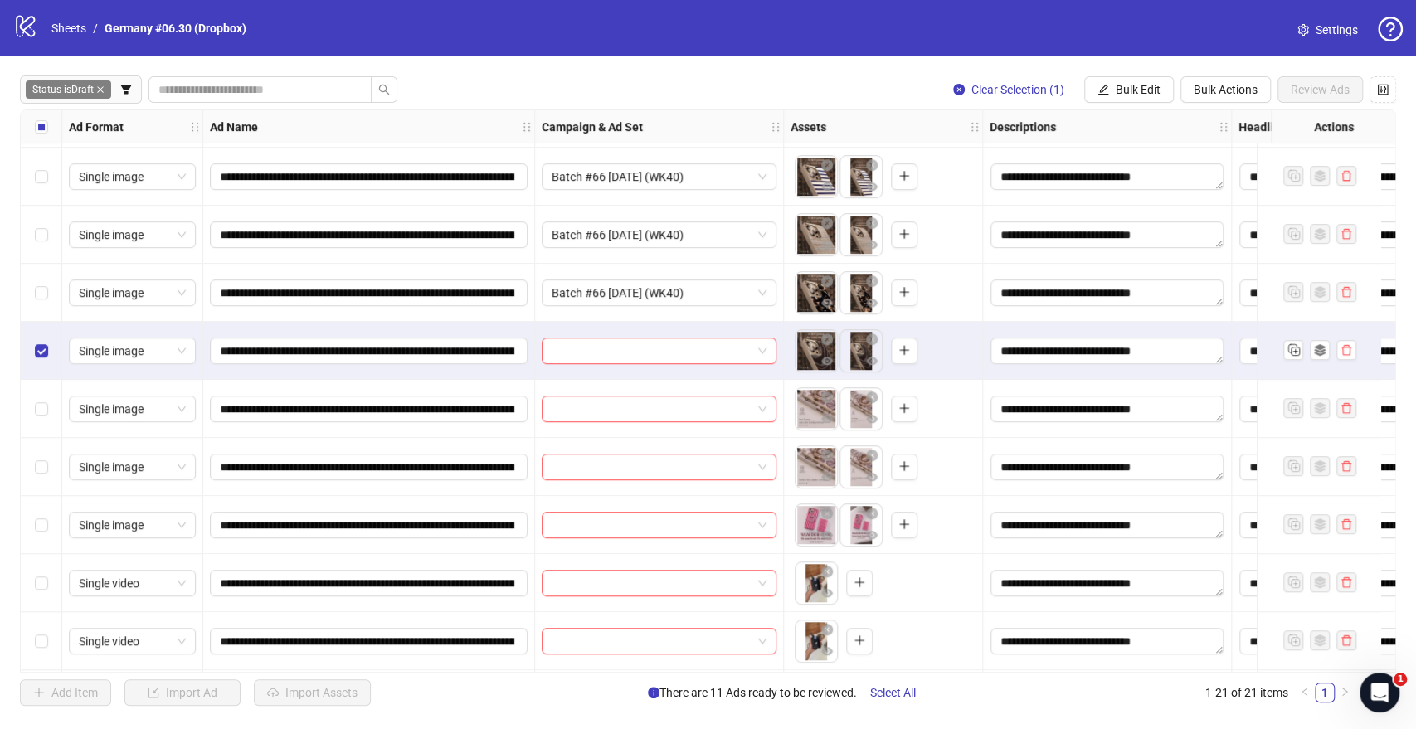
scroll to position [552, 0]
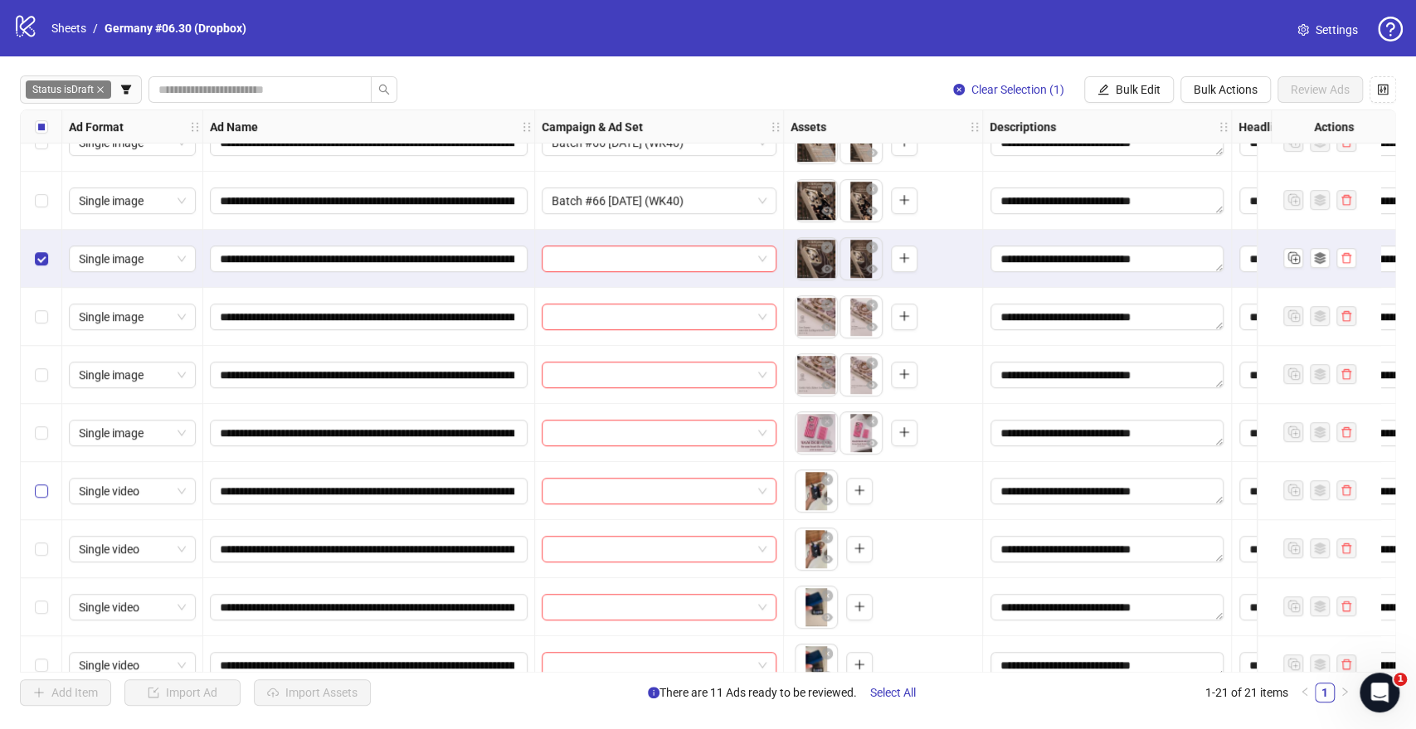
click at [41, 499] on label "Select row 16" at bounding box center [41, 491] width 13 height 18
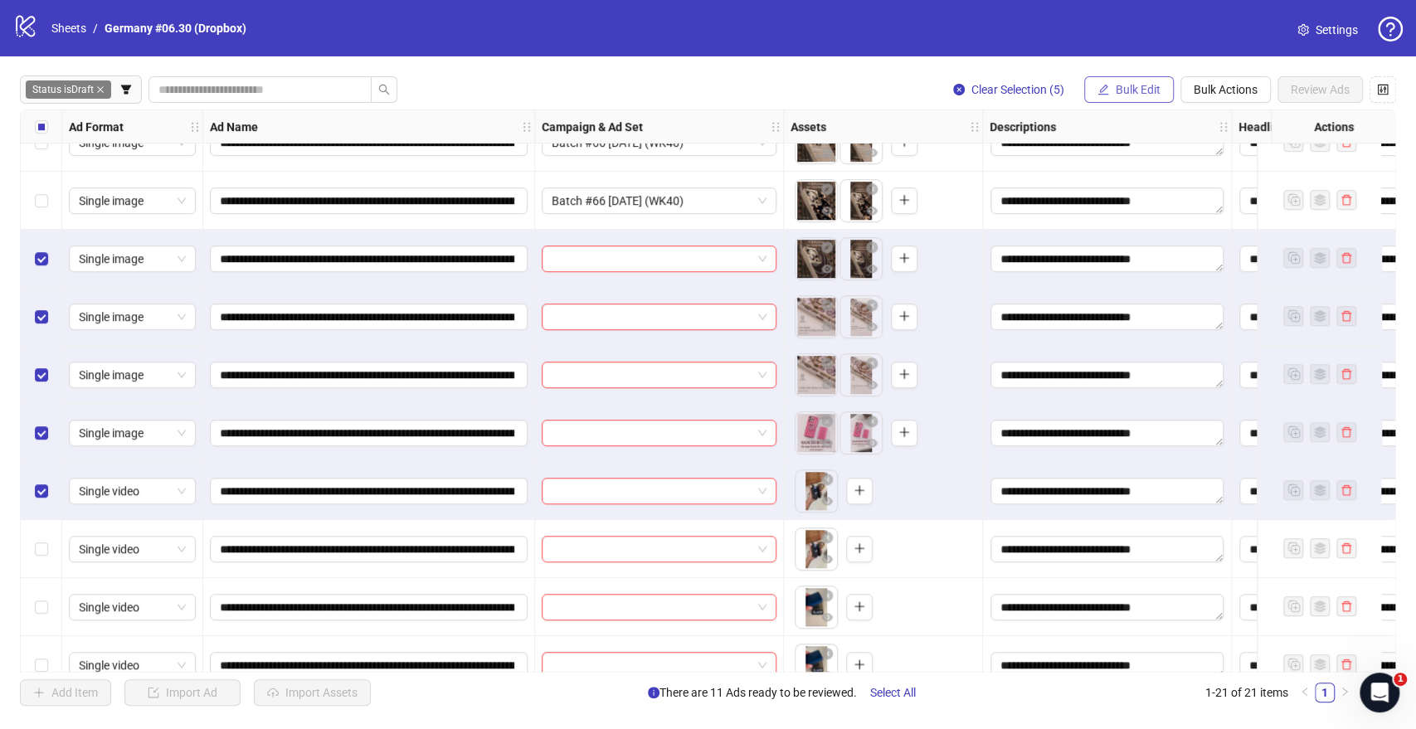
click at [1123, 95] on span "Bulk Edit" at bounding box center [1138, 89] width 45 height 13
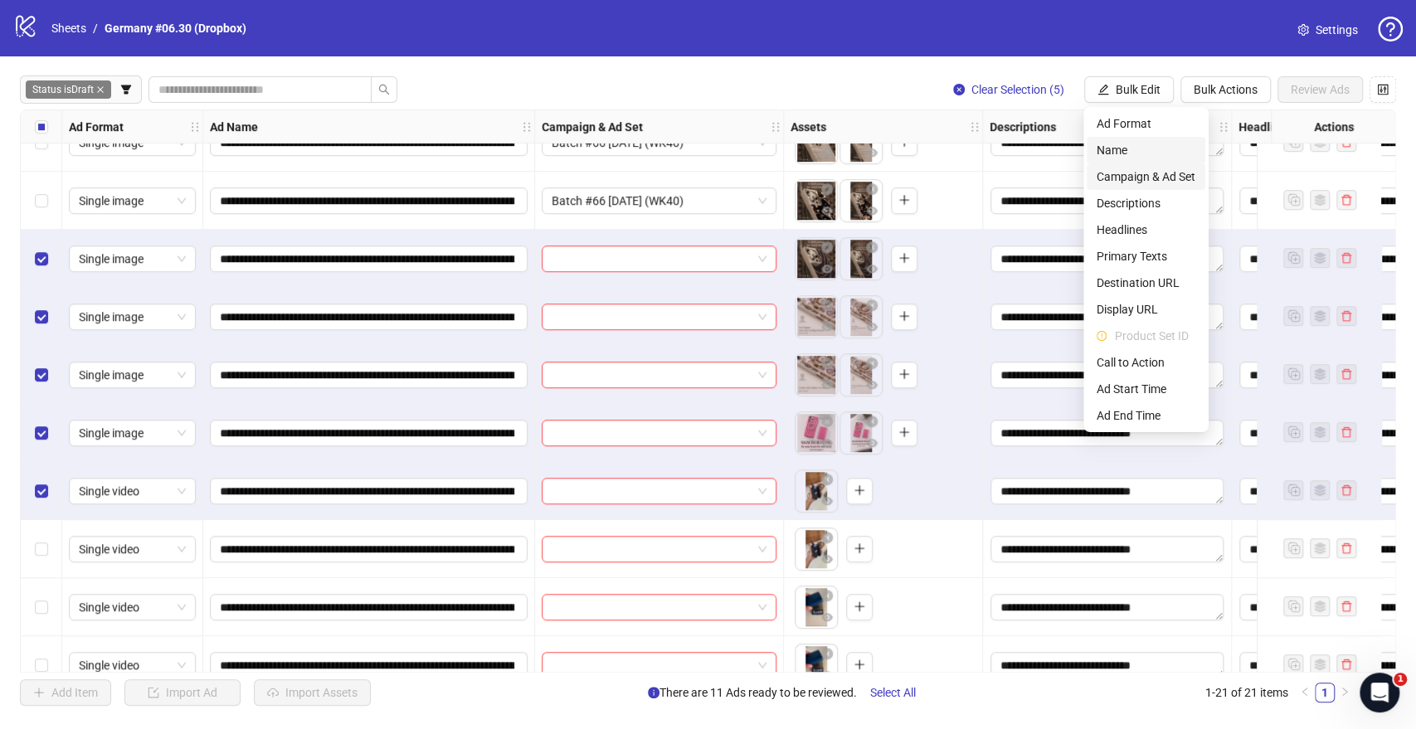
click at [1115, 171] on span "Campaign & Ad Set" at bounding box center [1145, 177] width 99 height 18
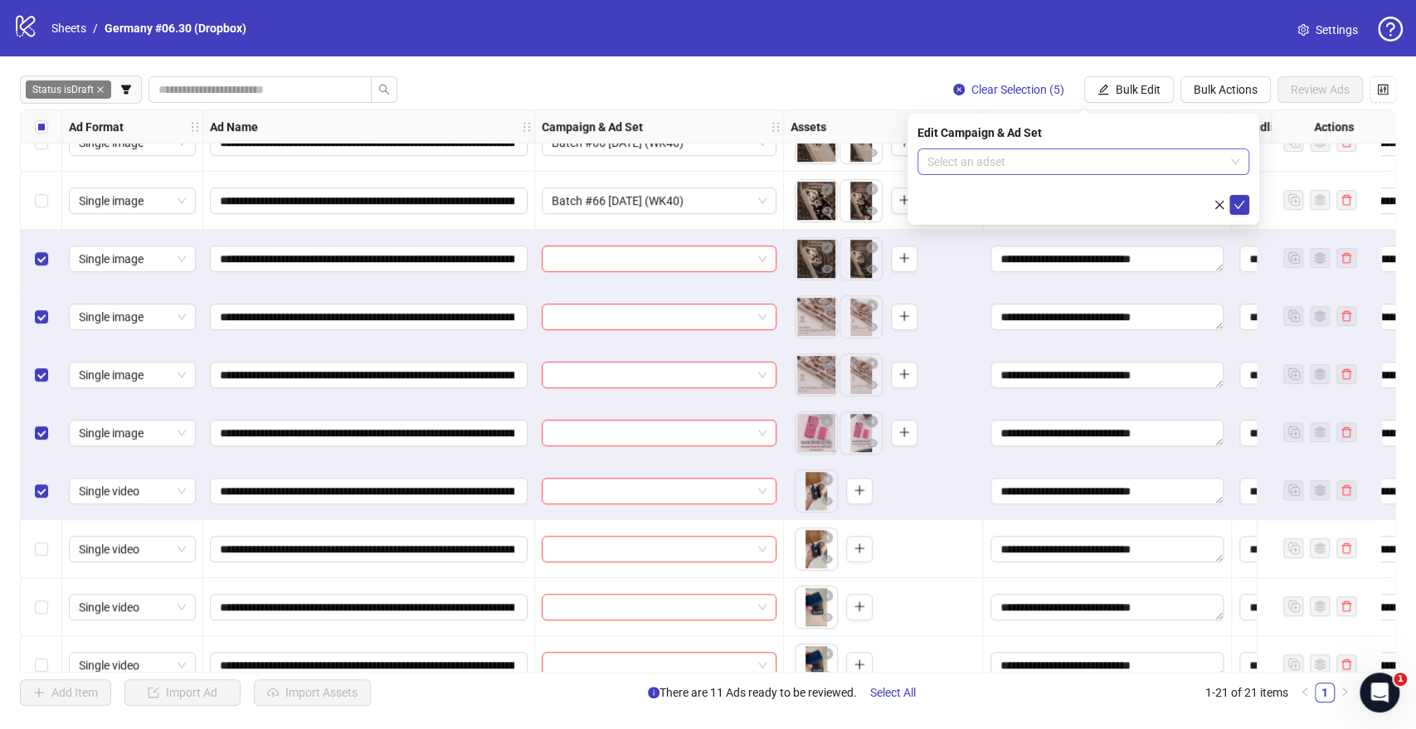
click at [1072, 155] on input "search" at bounding box center [1075, 161] width 297 height 25
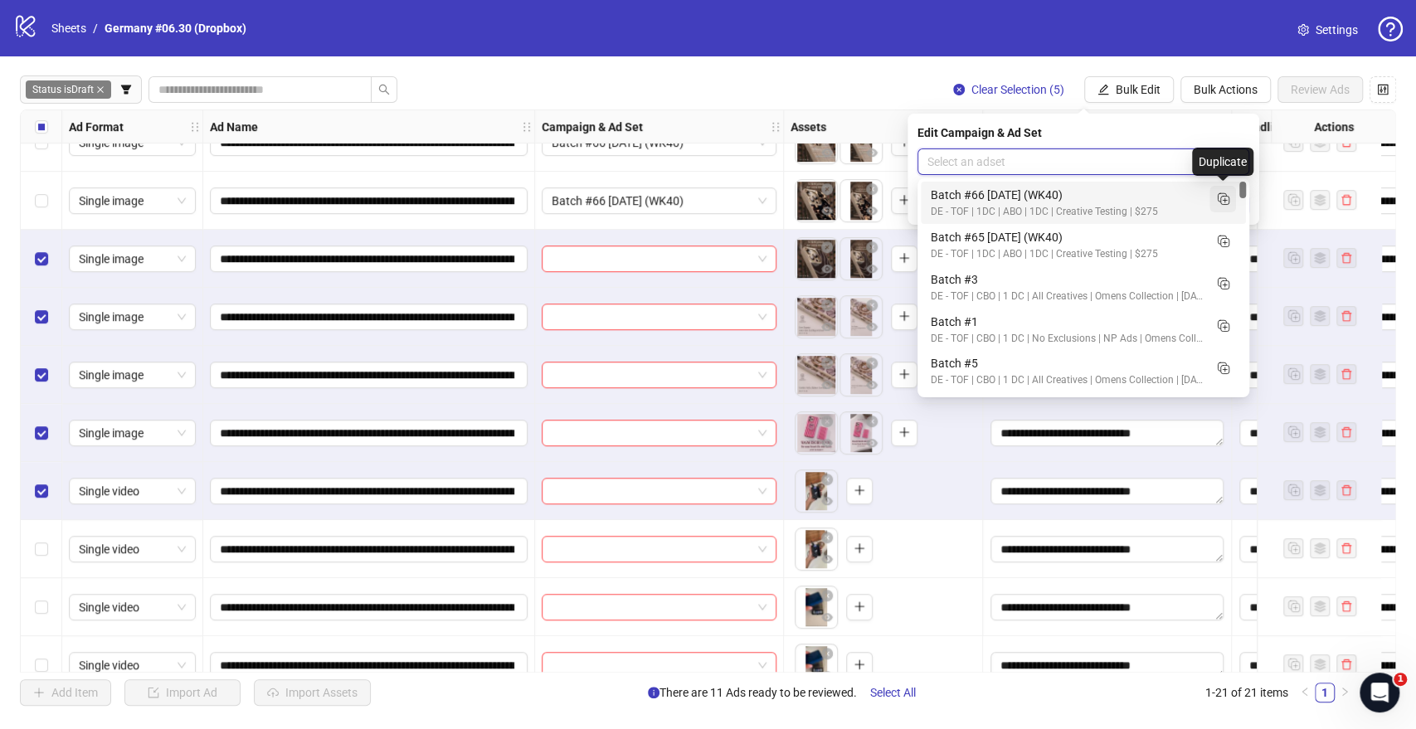
click at [1230, 194] on icon "Duplicate" at bounding box center [1222, 198] width 17 height 17
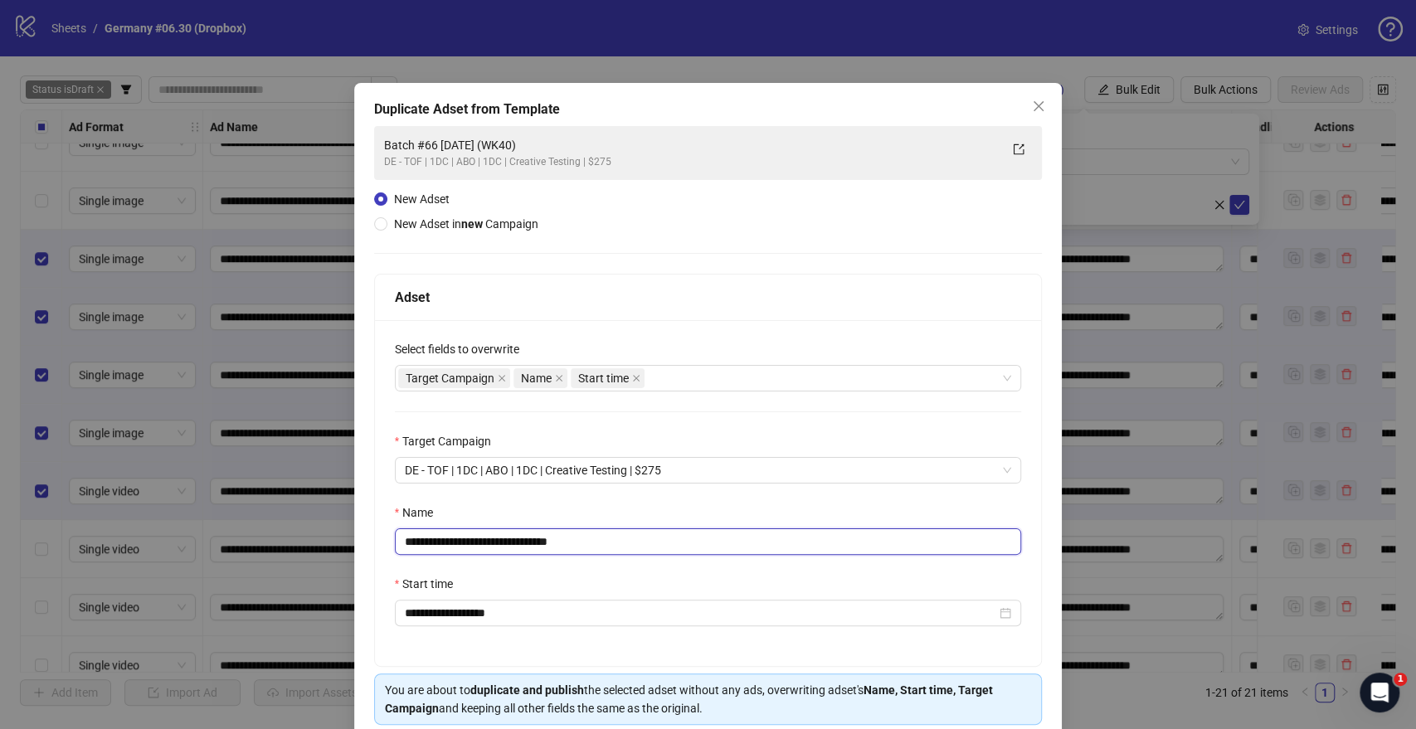
click at [446, 544] on input "**********" at bounding box center [708, 541] width 627 height 27
click at [451, 543] on input "**********" at bounding box center [708, 541] width 627 height 27
drag, startPoint x: 560, startPoint y: 541, endPoint x: 719, endPoint y: 529, distance: 159.7
click at [719, 529] on input "**********" at bounding box center [708, 541] width 627 height 27
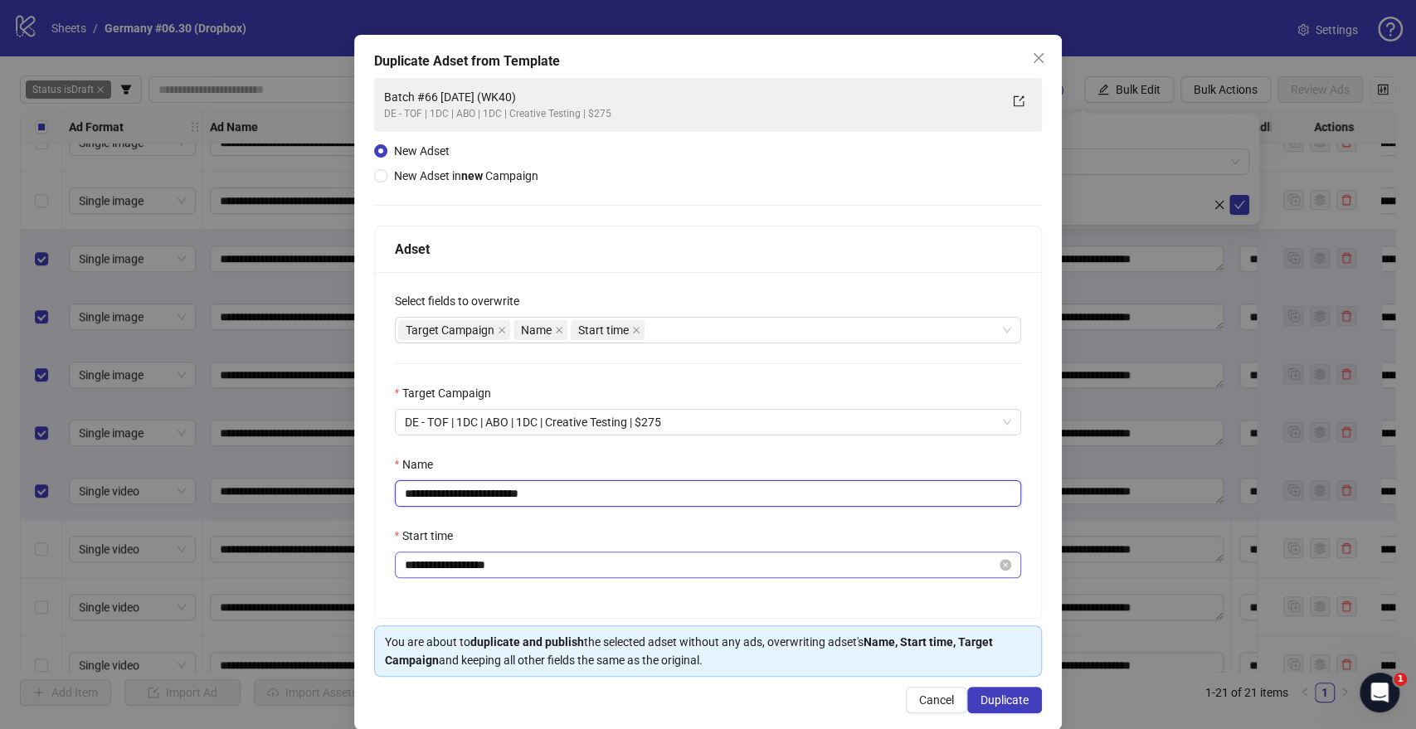
scroll to position [69, 0]
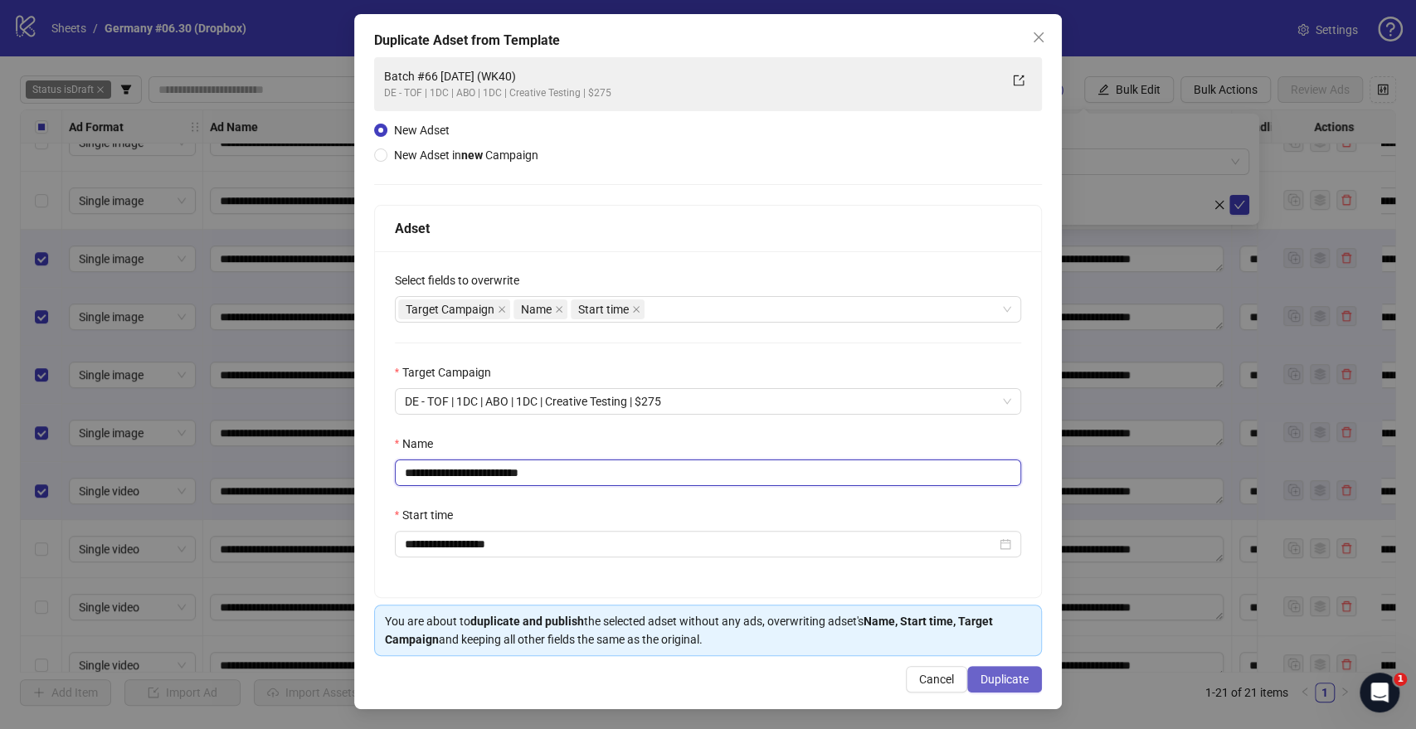
type input "**********"
click at [993, 680] on span "Duplicate" at bounding box center [1004, 679] width 48 height 13
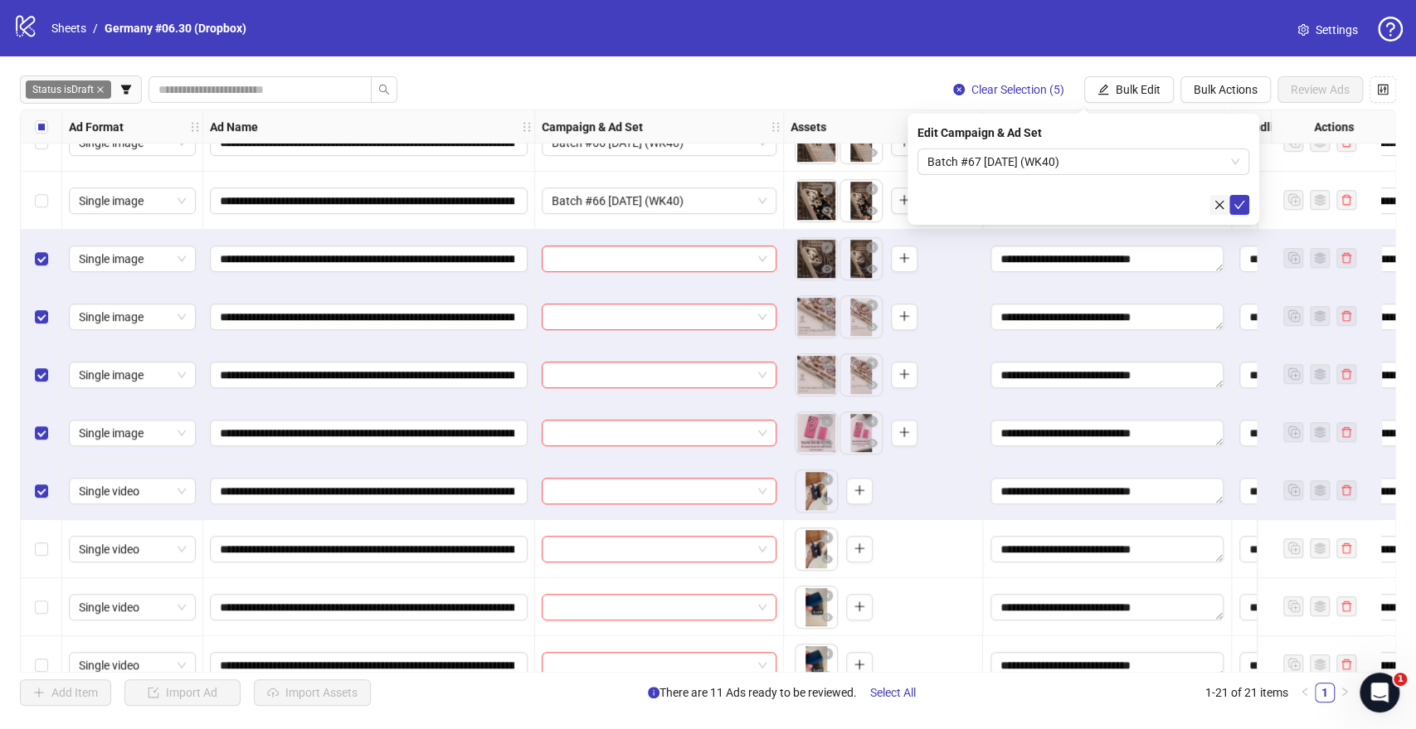
drag, startPoint x: 1241, startPoint y: 206, endPoint x: 1223, endPoint y: 209, distance: 18.5
click at [1241, 207] on icon "check" at bounding box center [1239, 205] width 12 height 12
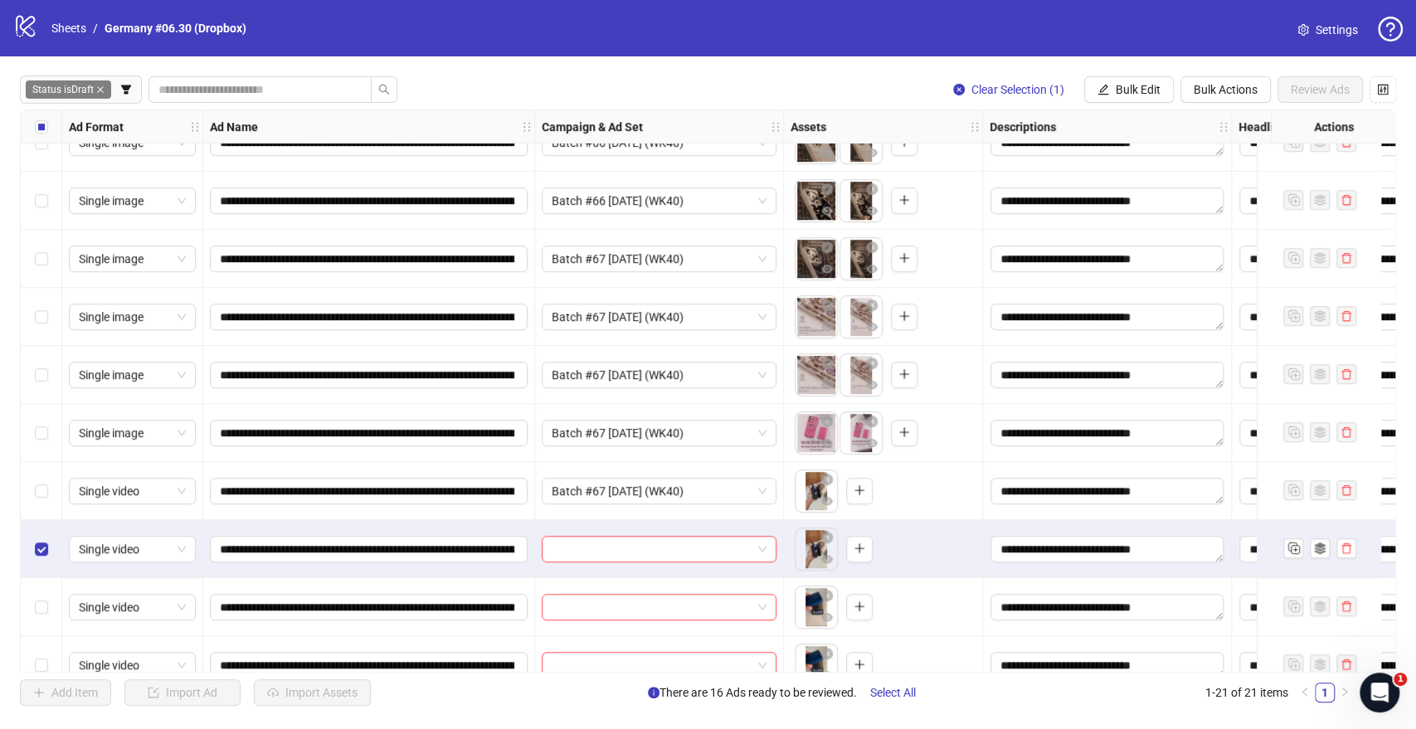
scroll to position [697, 0]
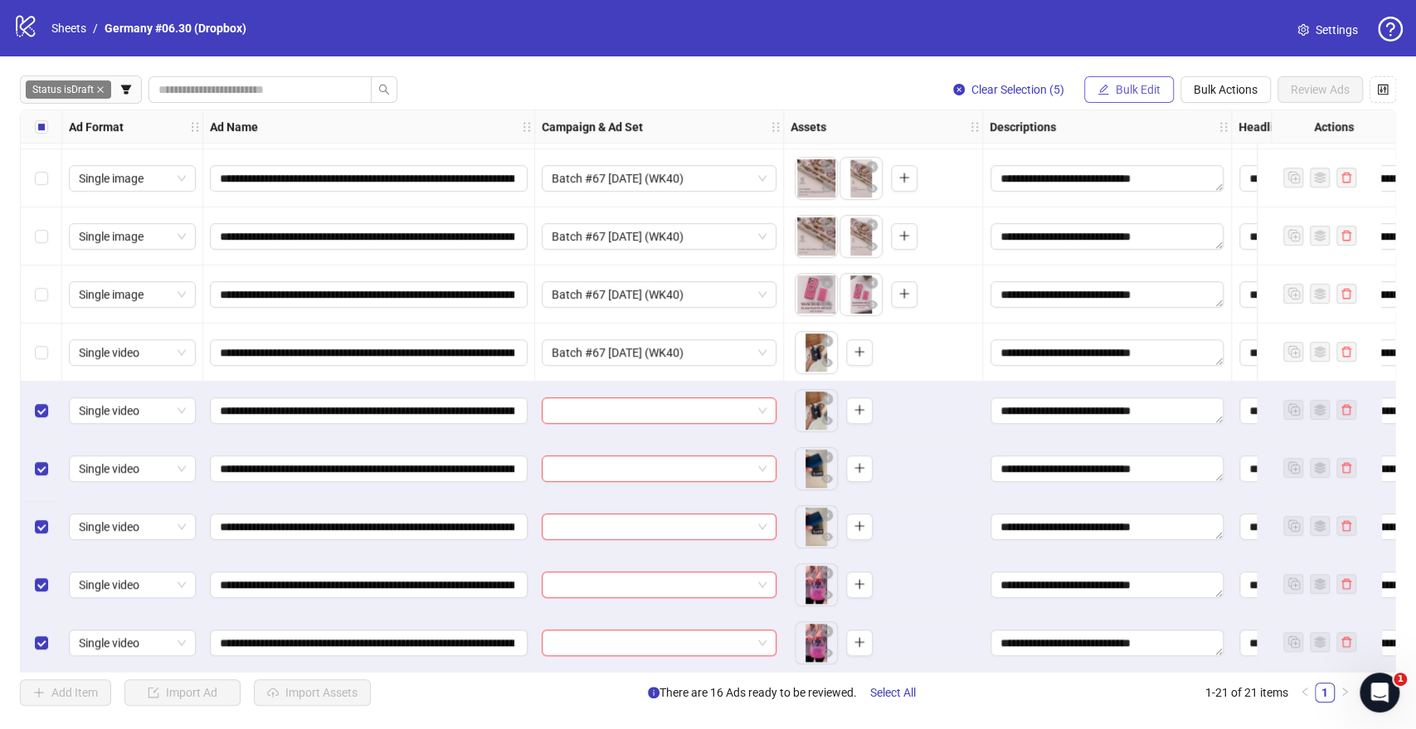
click at [1154, 88] on span "Bulk Edit" at bounding box center [1138, 89] width 45 height 13
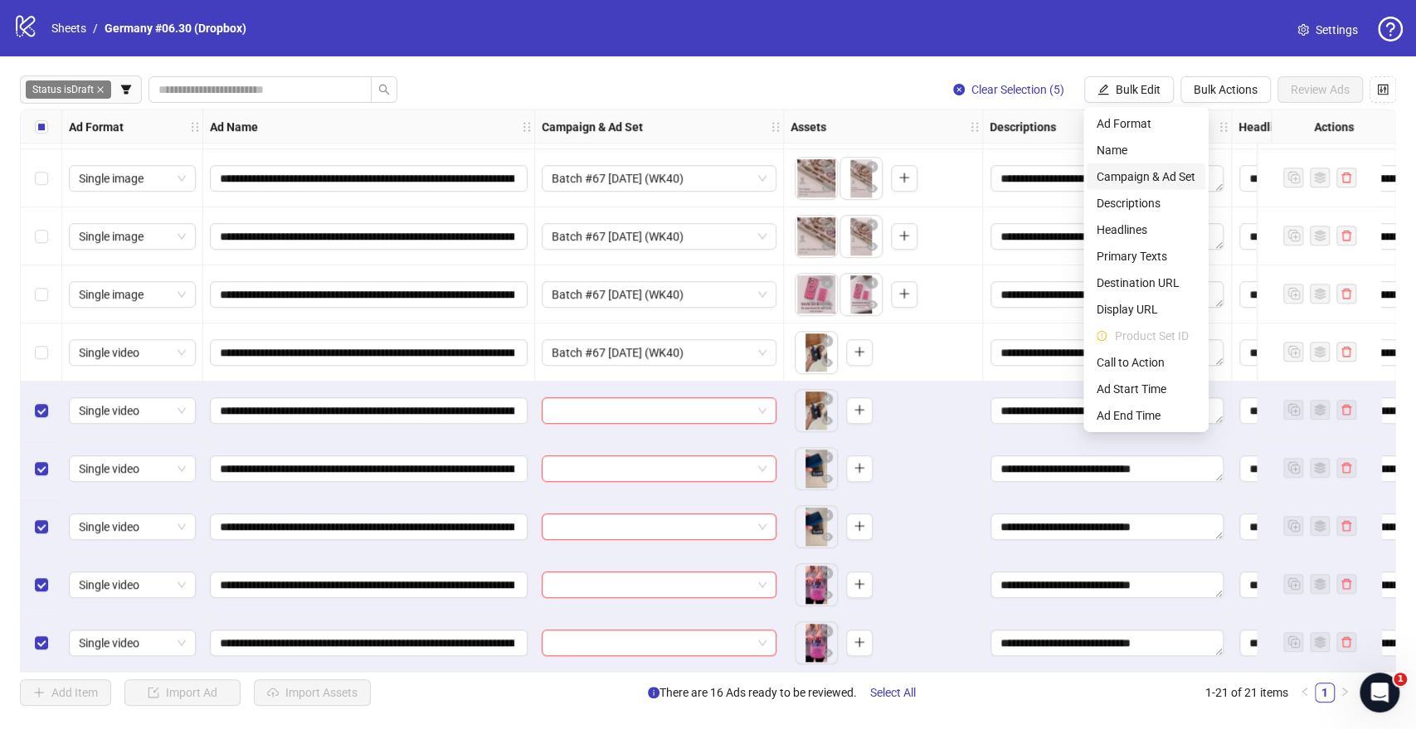
click at [1143, 173] on span "Campaign & Ad Set" at bounding box center [1145, 177] width 99 height 18
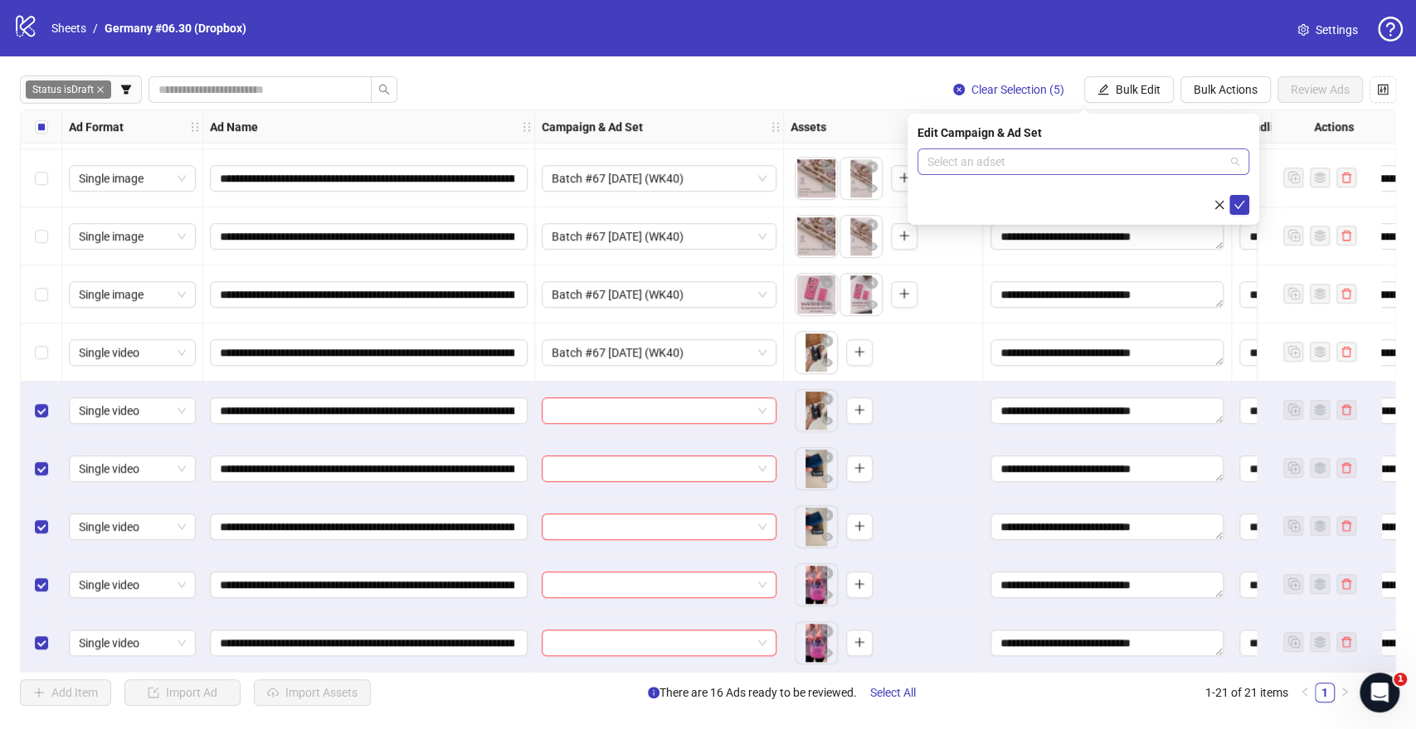
click at [1009, 162] on input "search" at bounding box center [1075, 161] width 297 height 25
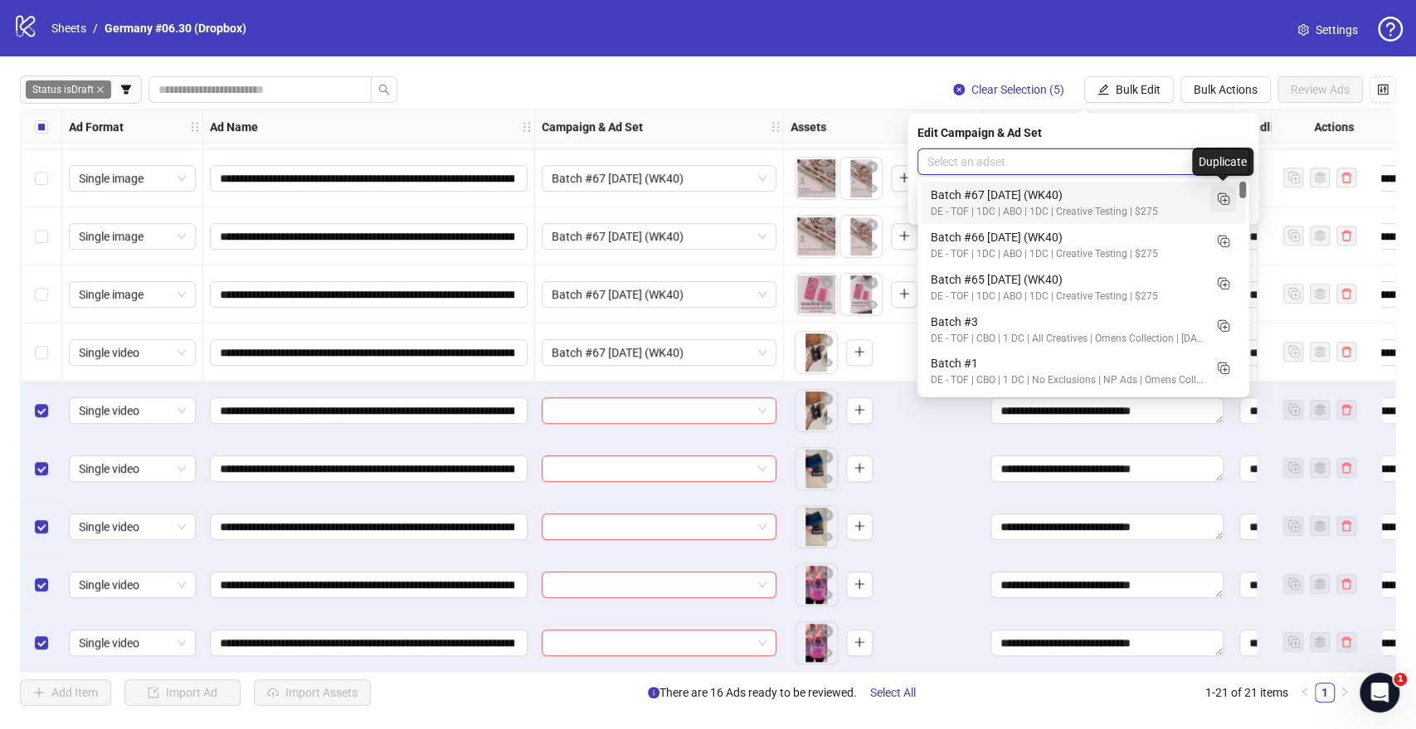
click at [1225, 195] on icon "Duplicate" at bounding box center [1222, 198] width 17 height 17
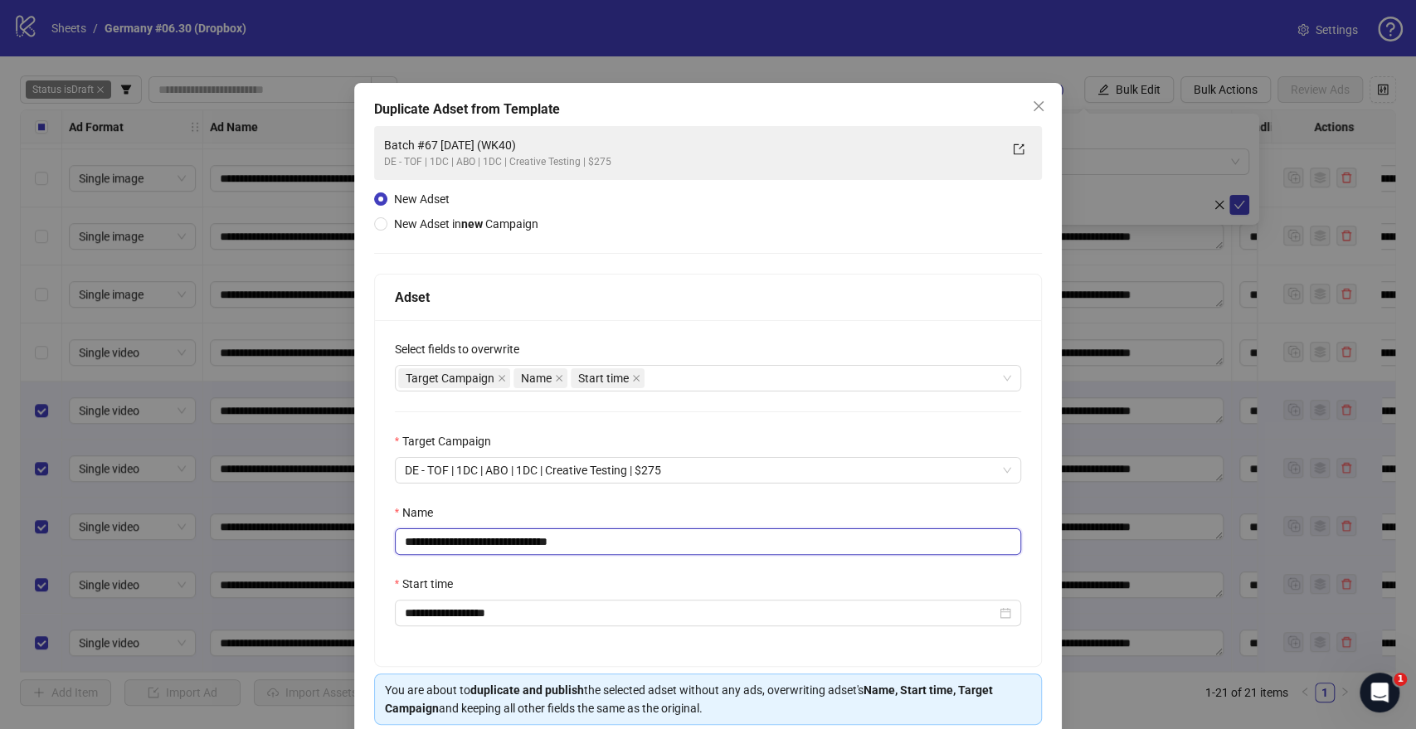
click at [451, 542] on input "**********" at bounding box center [708, 541] width 627 height 27
drag, startPoint x: 555, startPoint y: 542, endPoint x: 724, endPoint y: 543, distance: 169.2
click at [724, 543] on input "**********" at bounding box center [708, 541] width 627 height 27
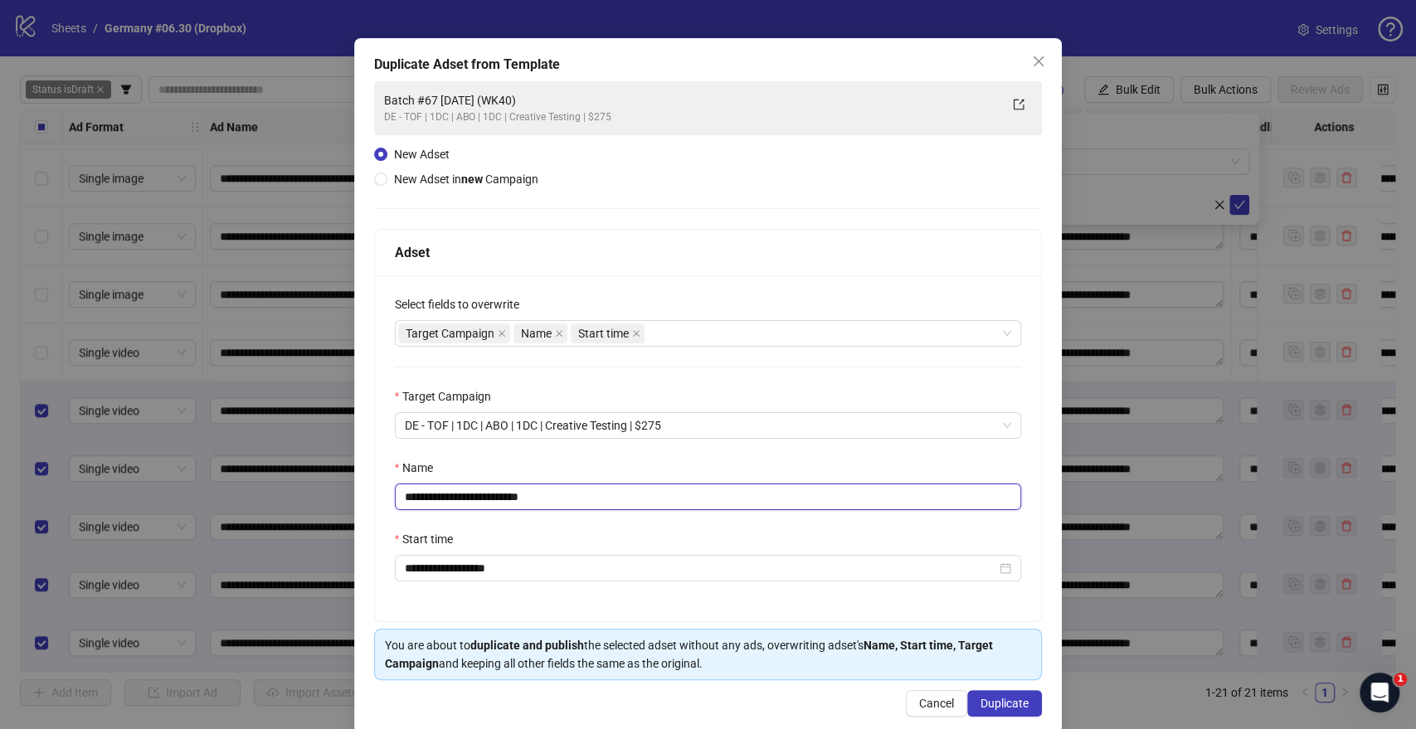
scroll to position [69, 0]
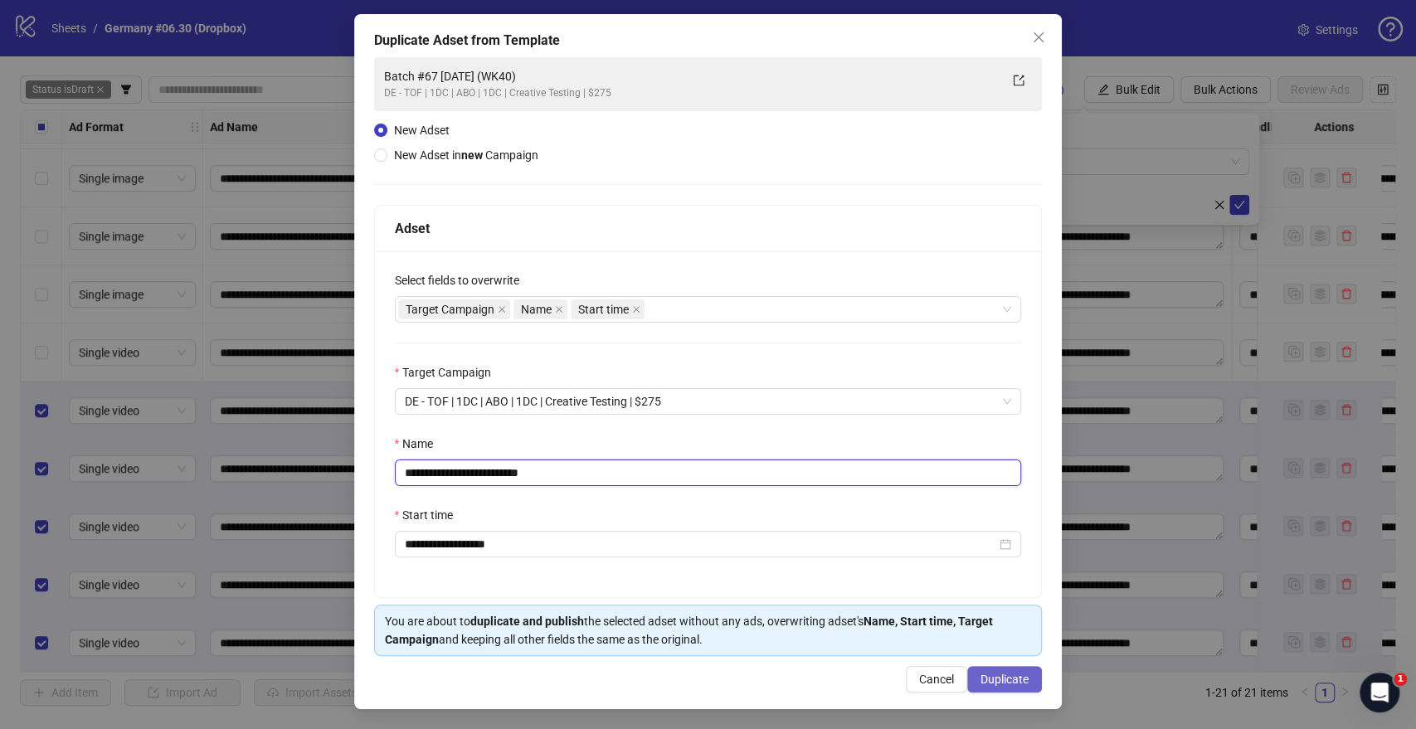
type input "**********"
click at [989, 681] on span "Duplicate" at bounding box center [1004, 679] width 48 height 13
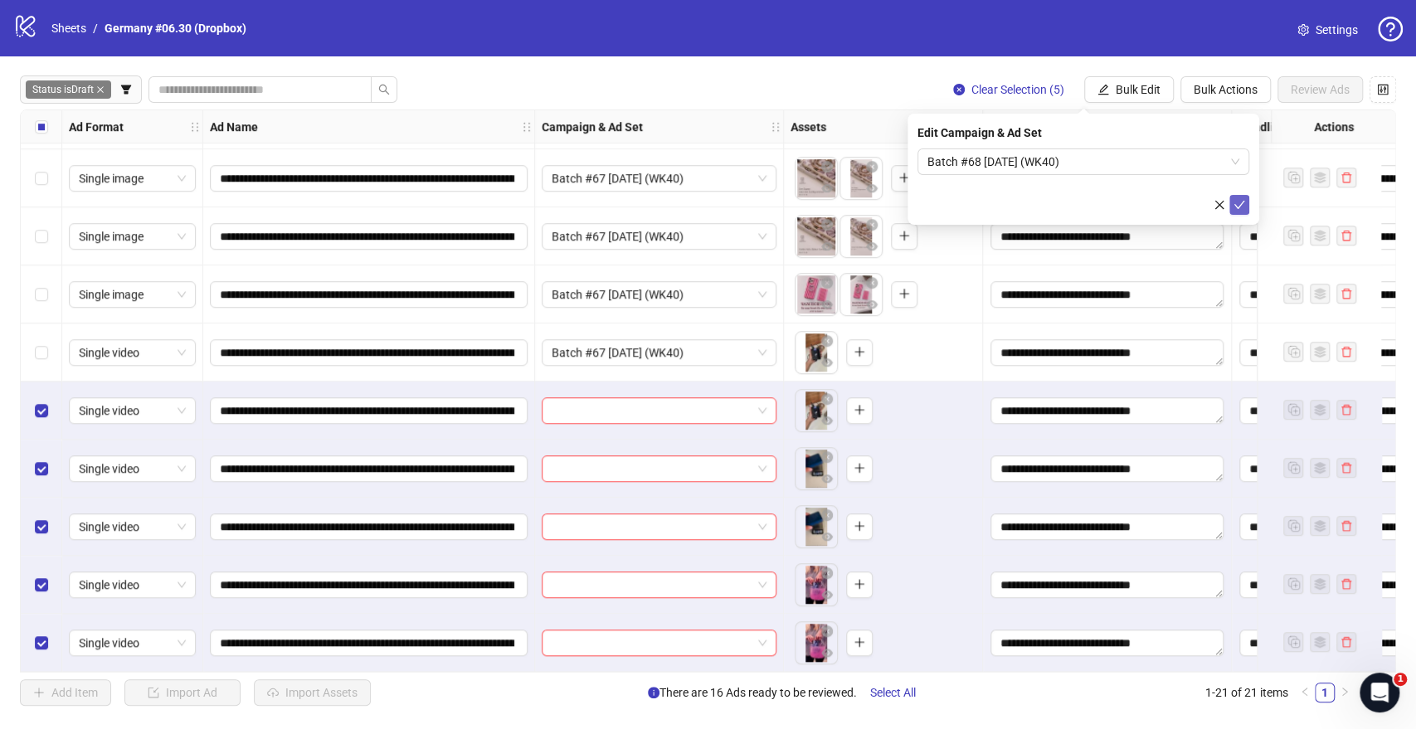
click at [1241, 204] on icon "check" at bounding box center [1239, 205] width 12 height 12
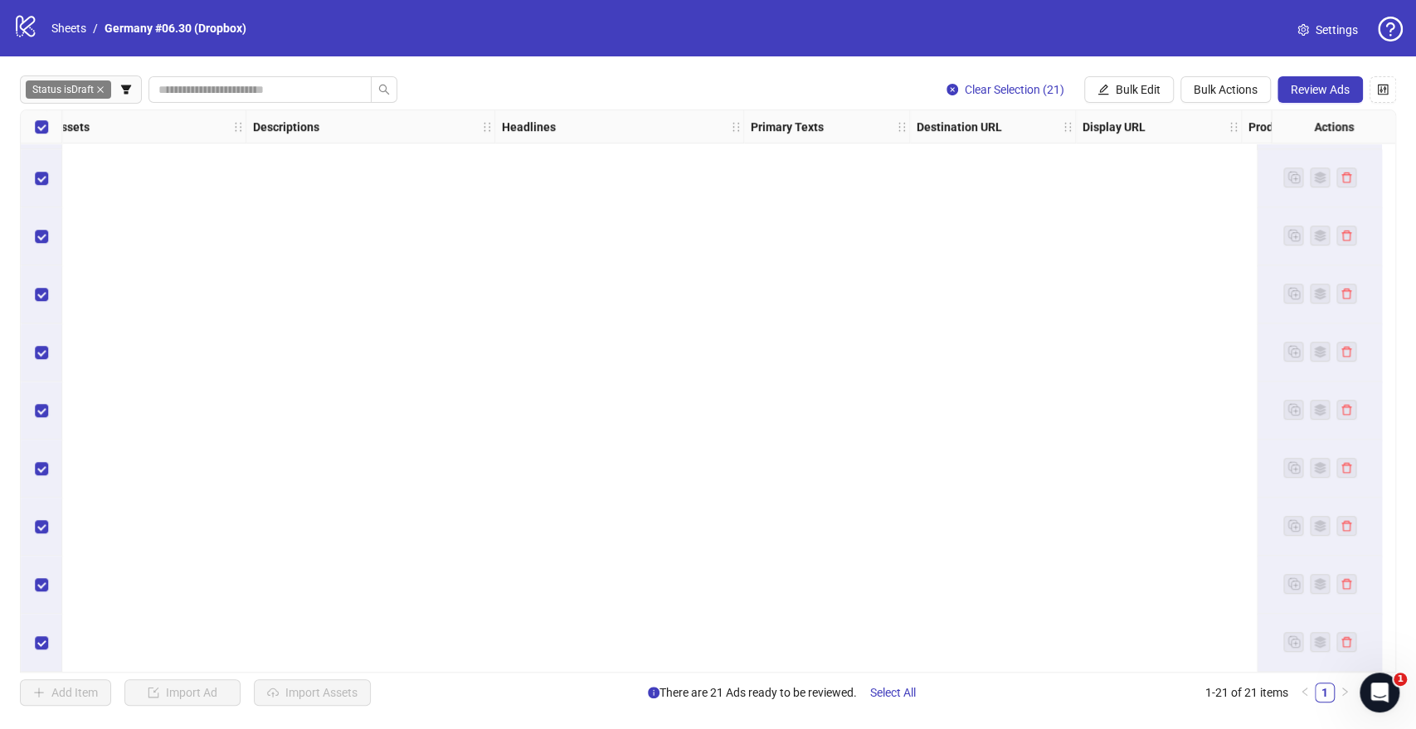
scroll to position [0, 736]
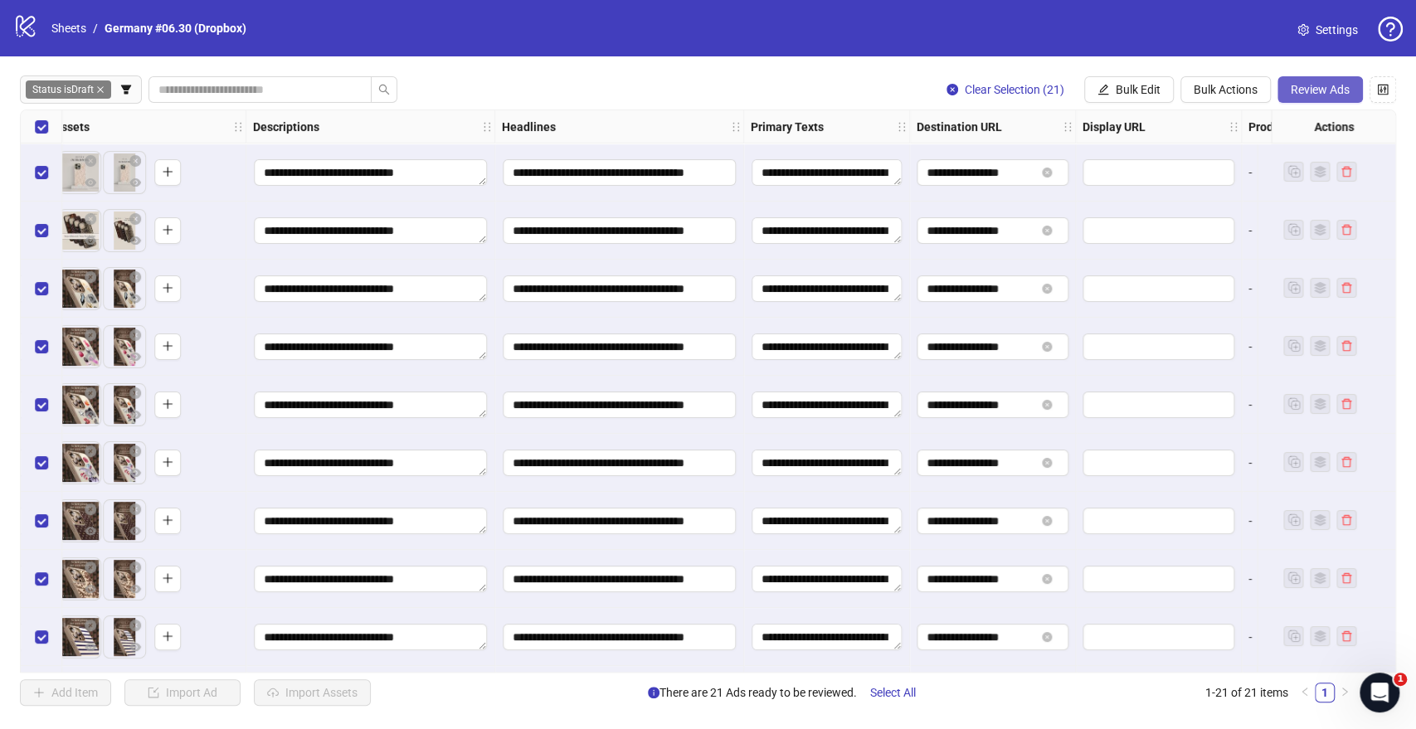
click at [1312, 92] on span "Review Ads" at bounding box center [1320, 89] width 59 height 13
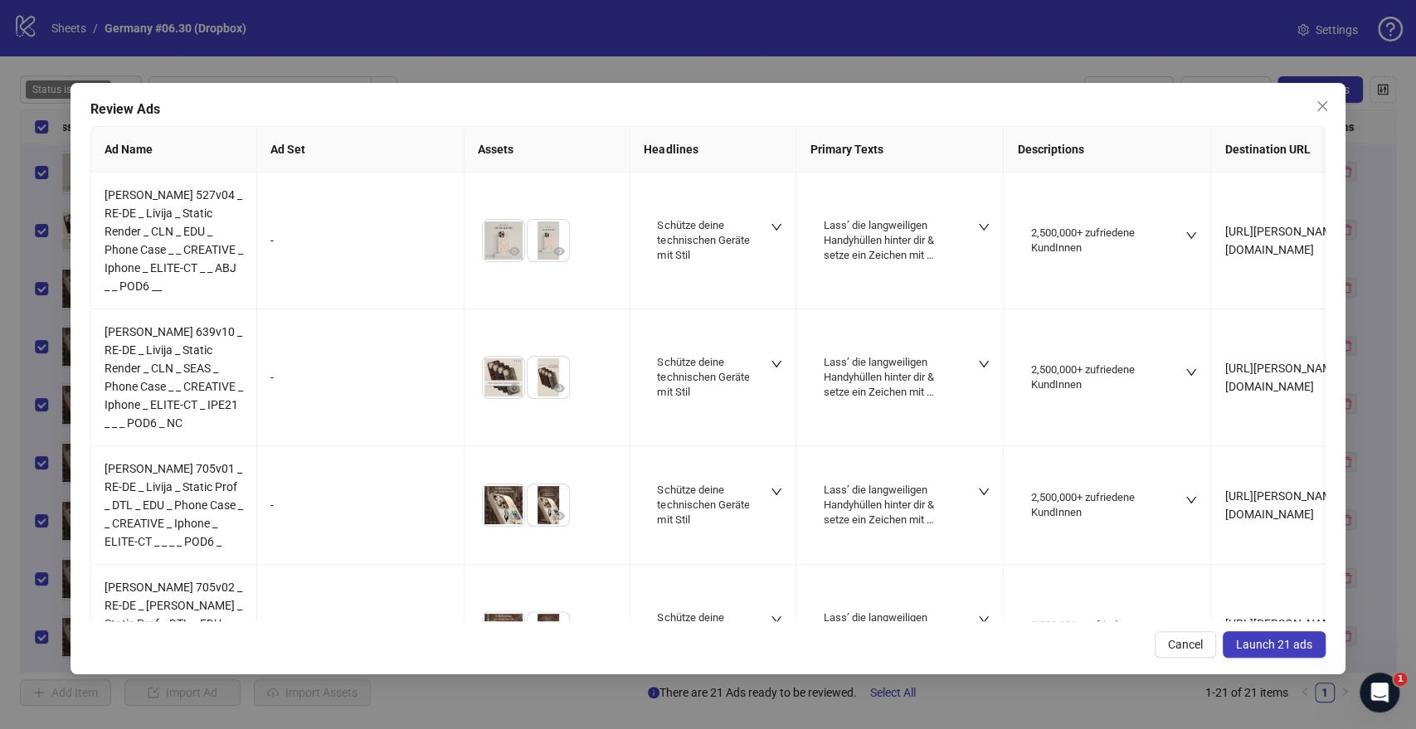
click at [1247, 638] on span "Launch 21 ads" at bounding box center [1274, 644] width 76 height 13
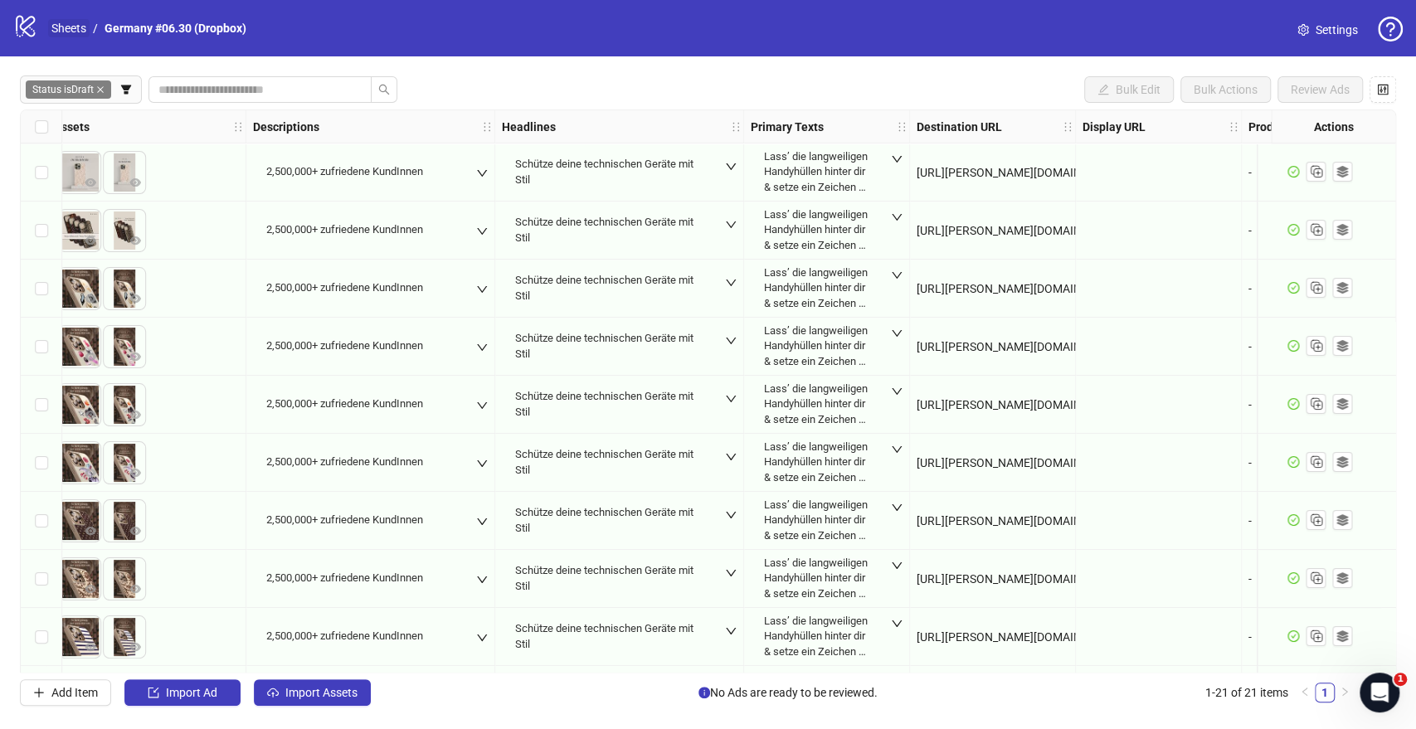
click at [80, 31] on link "Sheets" at bounding box center [68, 28] width 41 height 18
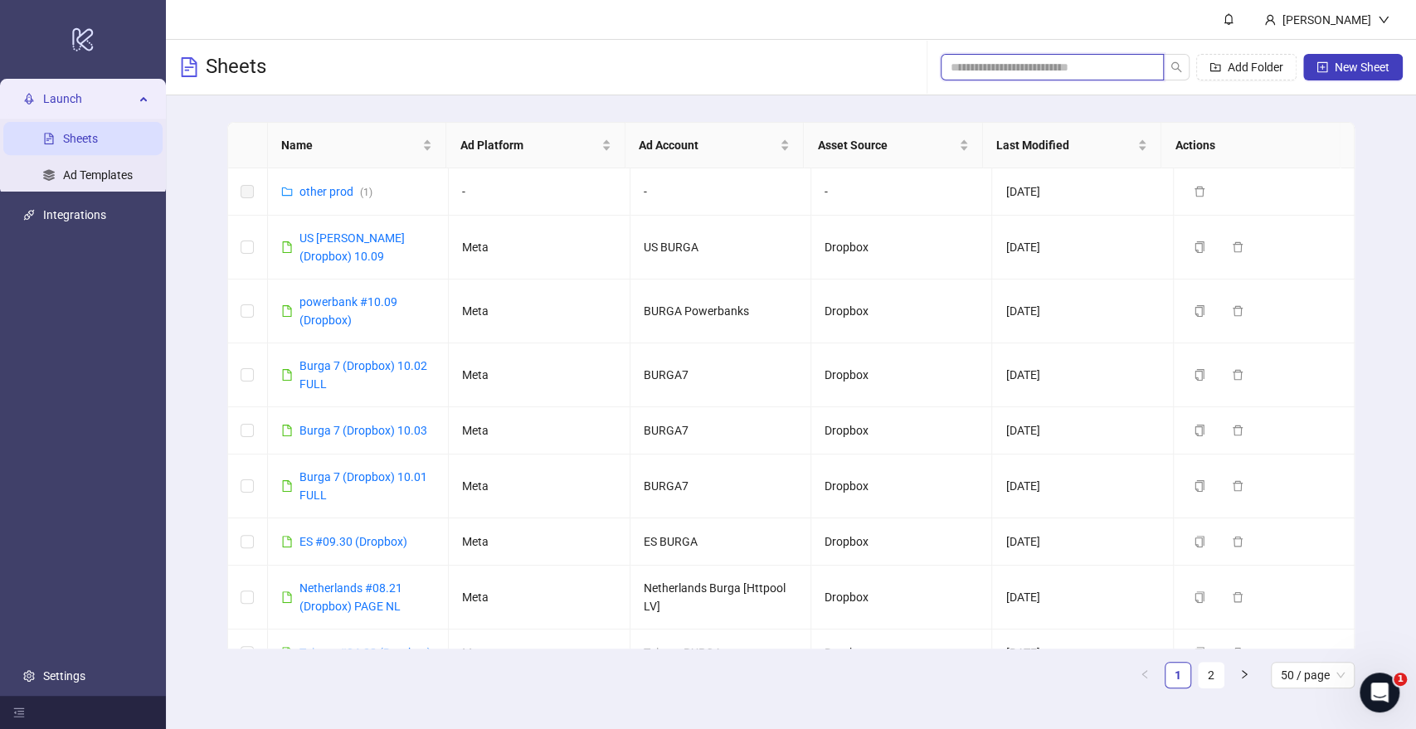
click at [985, 71] on input "search" at bounding box center [1045, 67] width 190 height 18
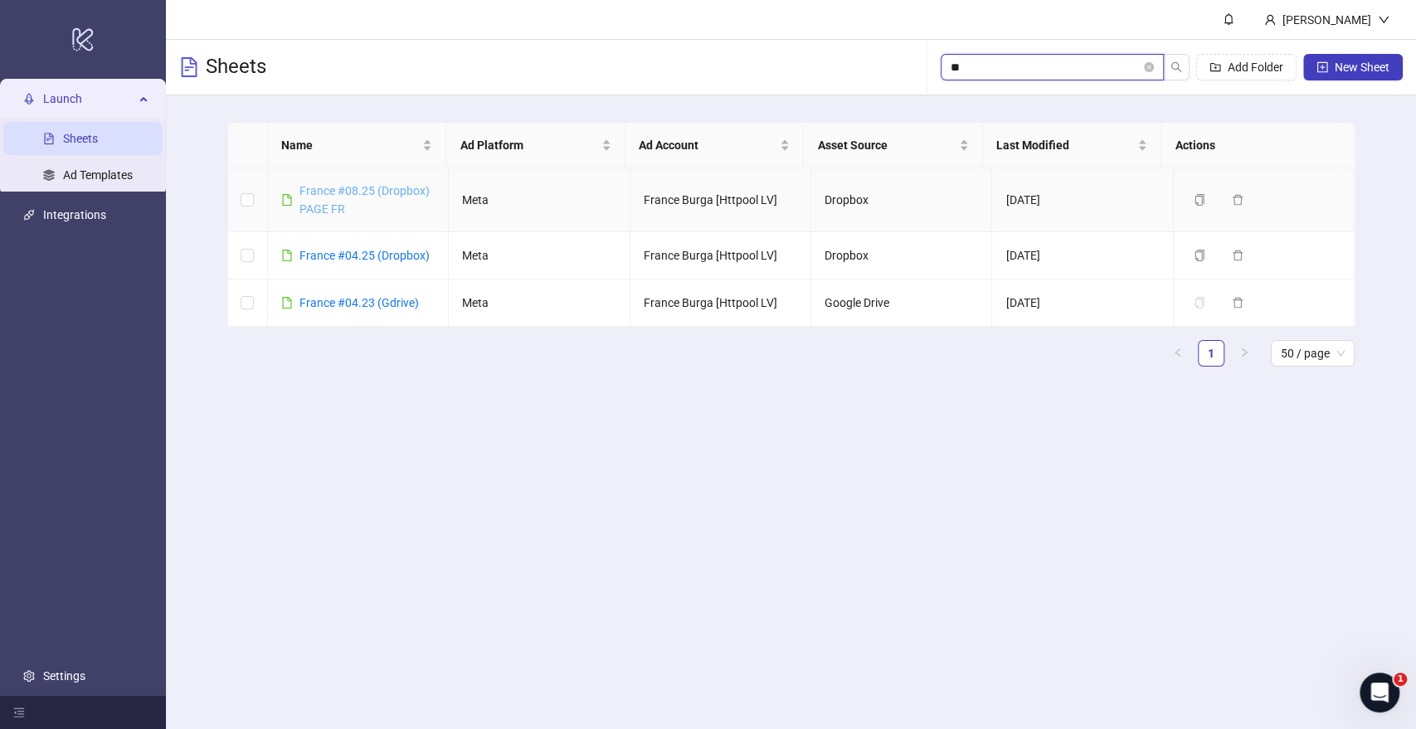
type input "**"
click at [345, 190] on link "France #08.25 (Dropbox) PAGE FR" at bounding box center [364, 200] width 130 height 32
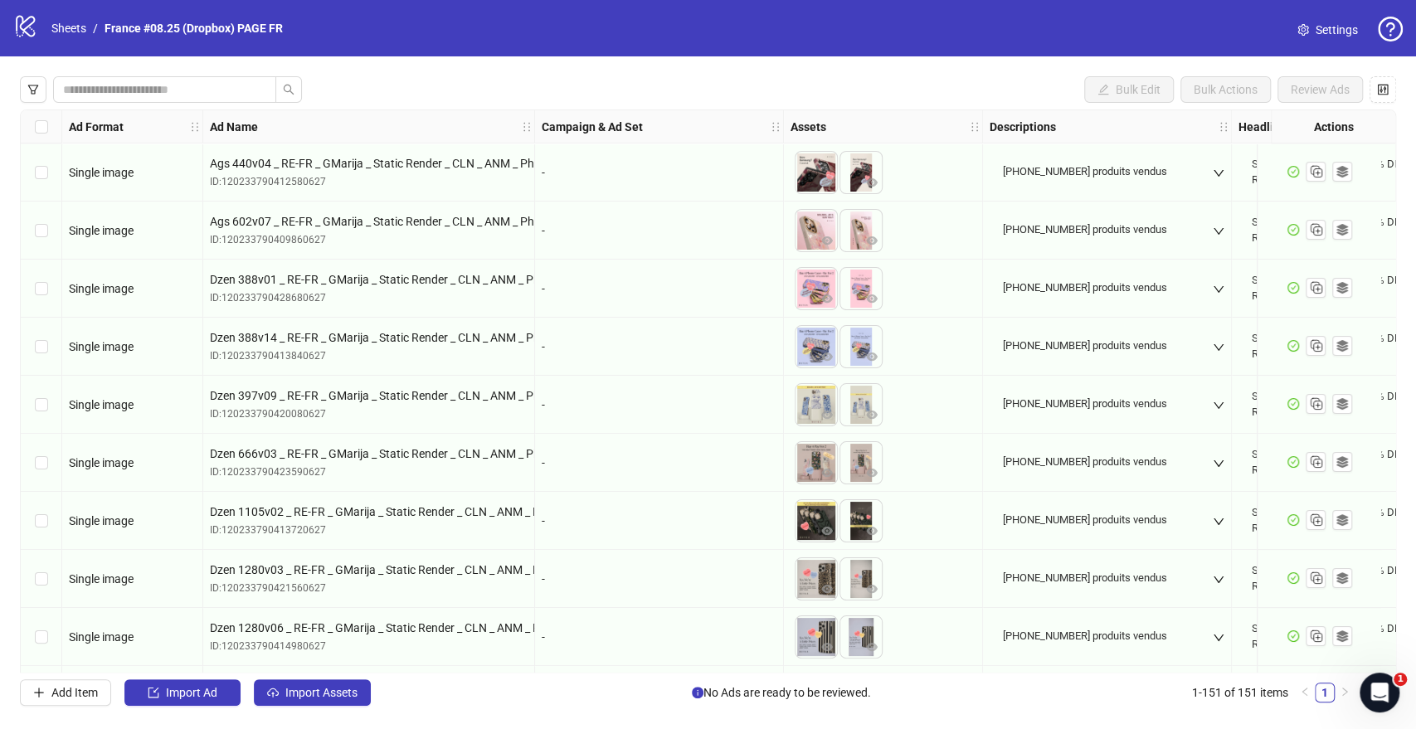
click at [1327, 27] on span "Settings" at bounding box center [1336, 30] width 42 height 18
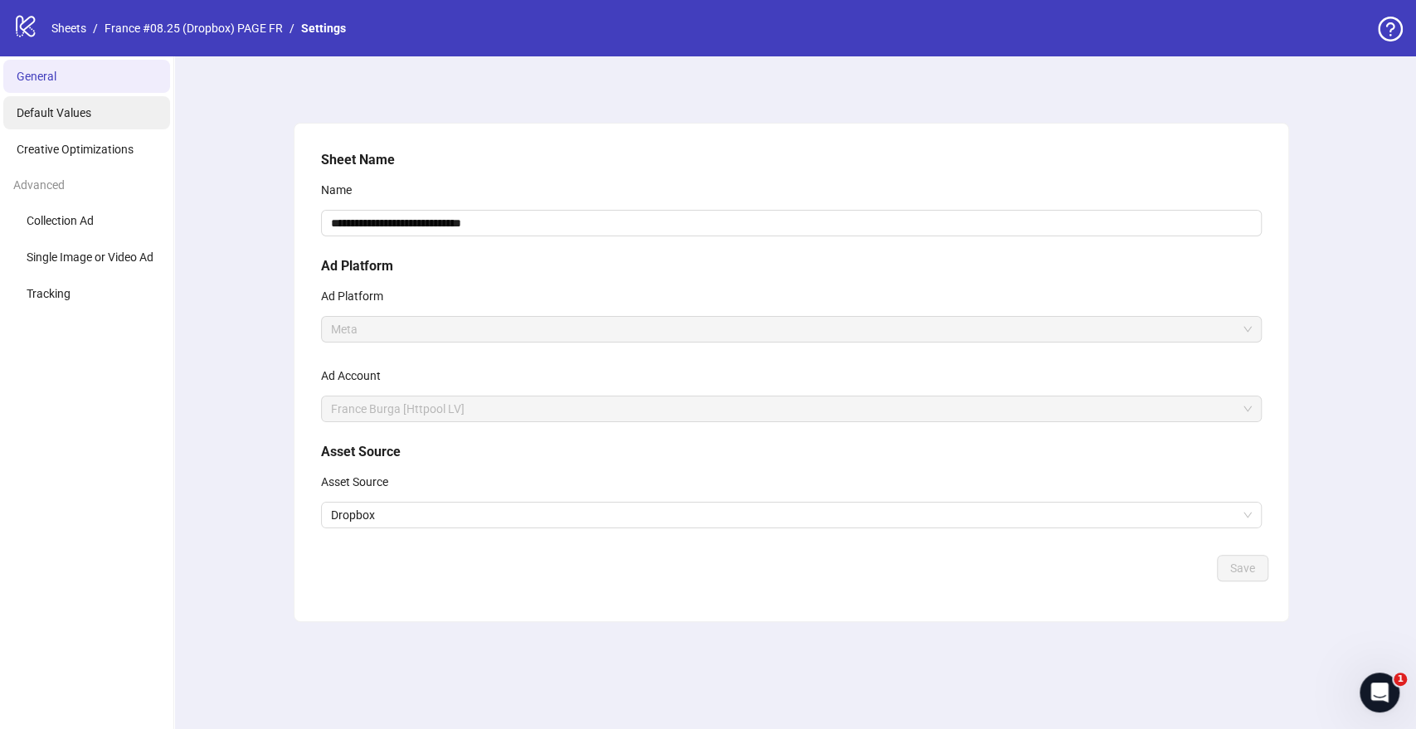
click at [84, 118] on span "Default Values" at bounding box center [54, 112] width 75 height 13
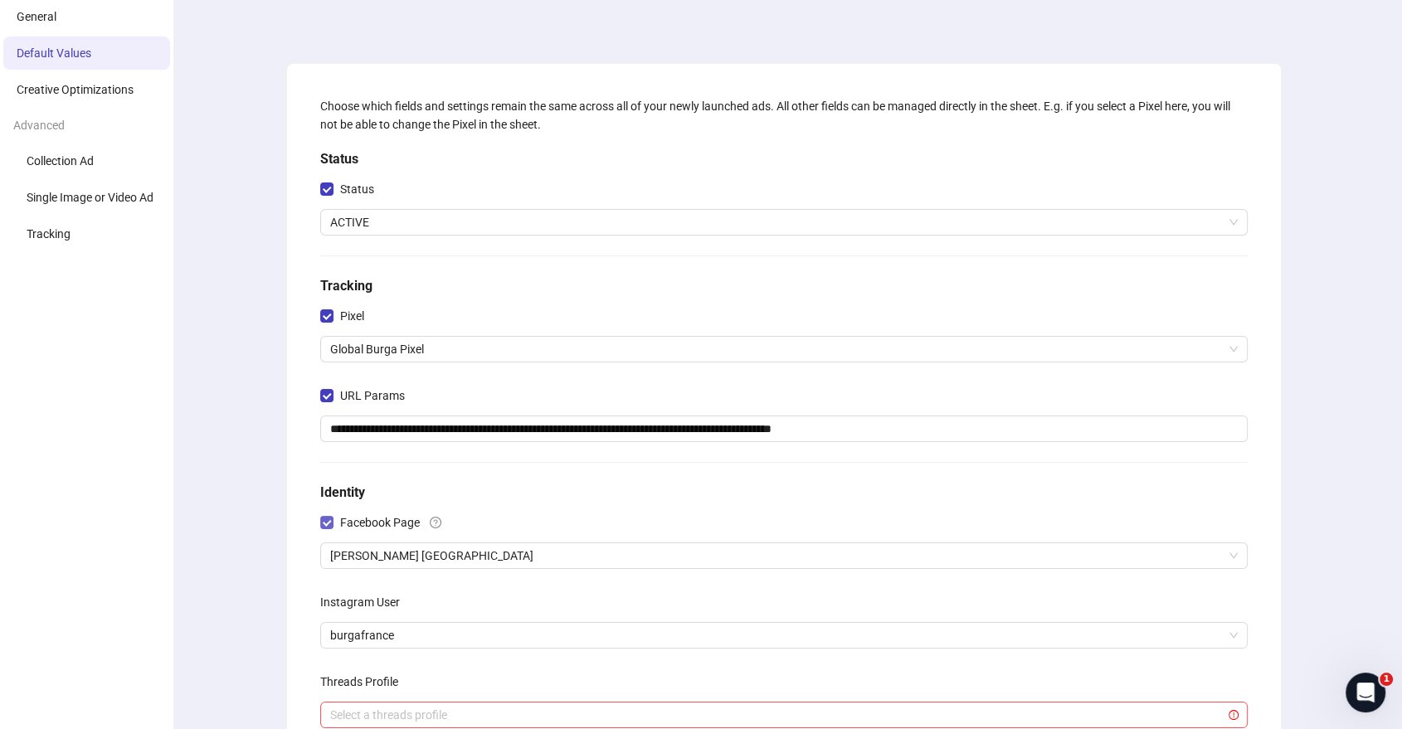
scroll to position [92, 0]
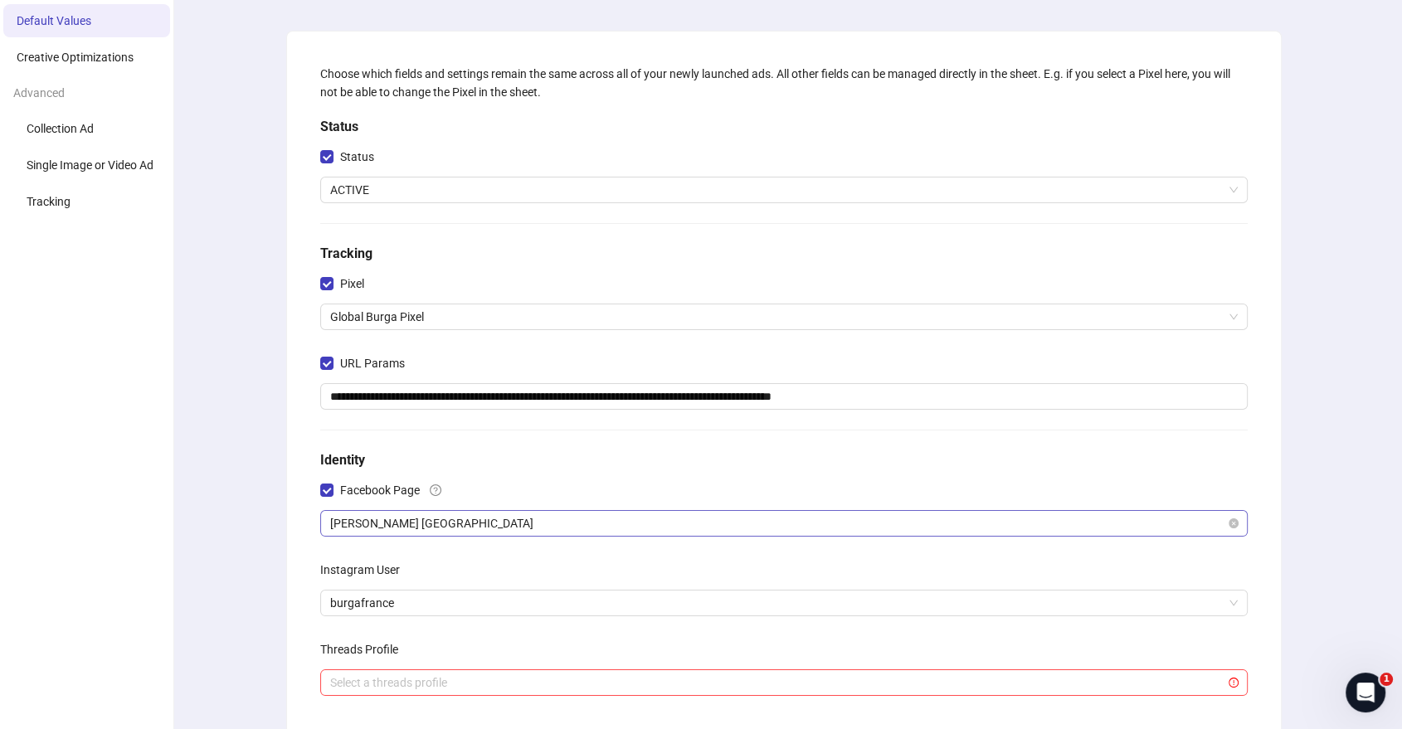
click at [415, 523] on span "[PERSON_NAME] [GEOGRAPHIC_DATA]" at bounding box center [783, 523] width 907 height 25
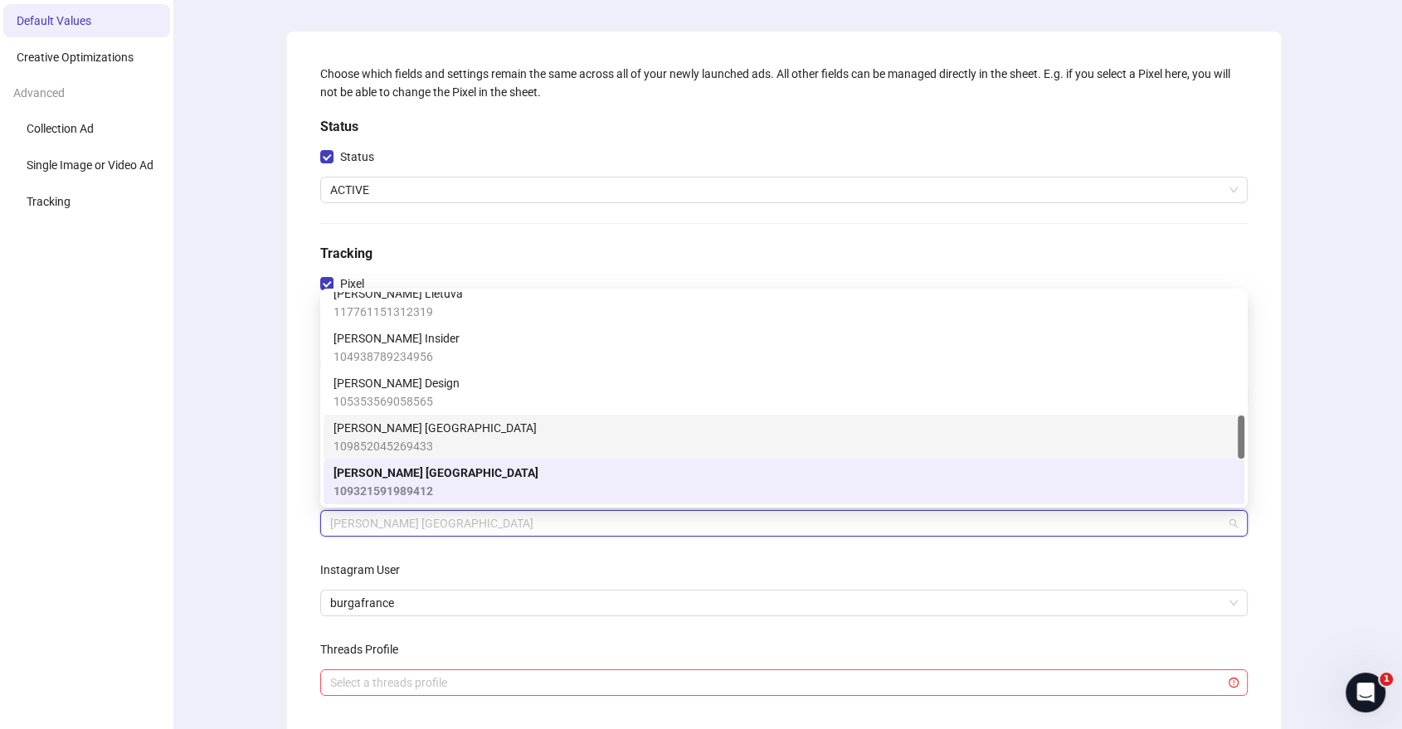
scroll to position [907, 0]
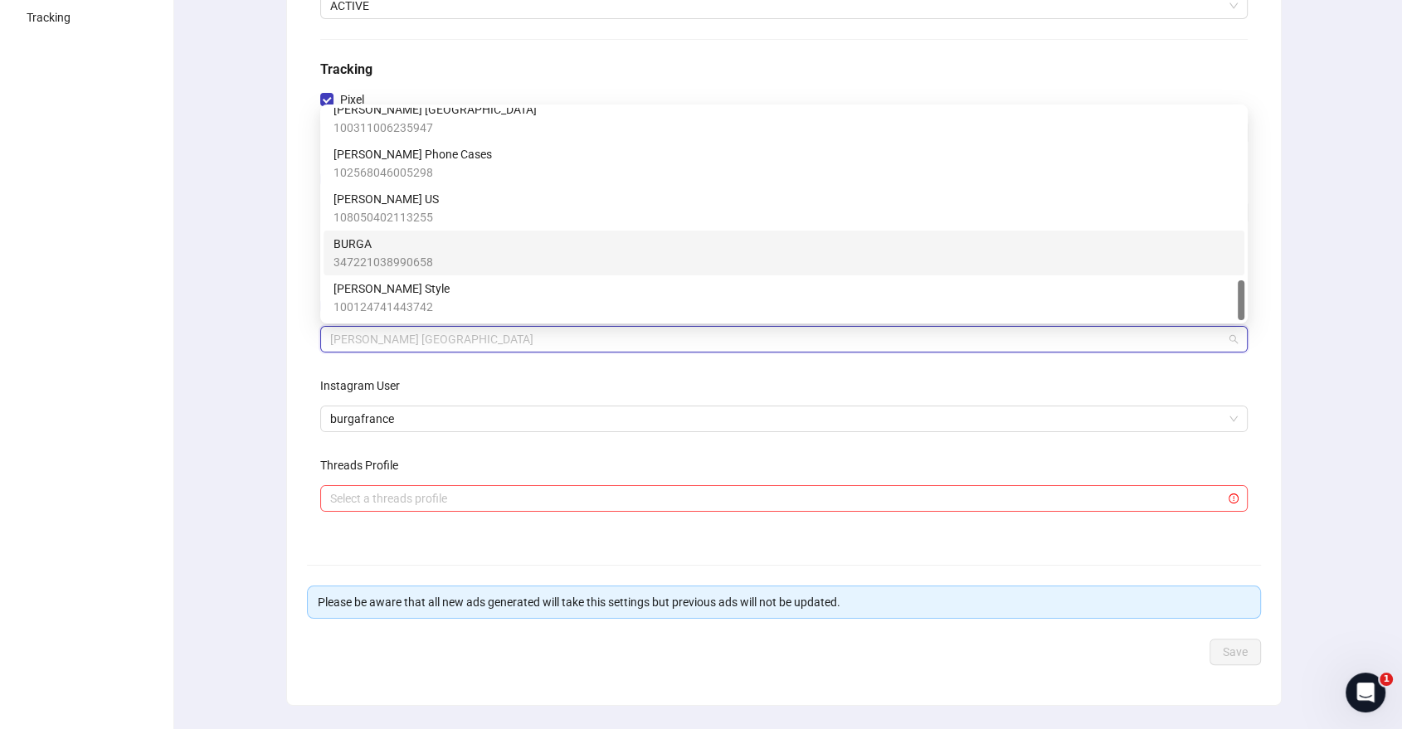
click at [393, 241] on span "BURGA" at bounding box center [383, 244] width 100 height 18
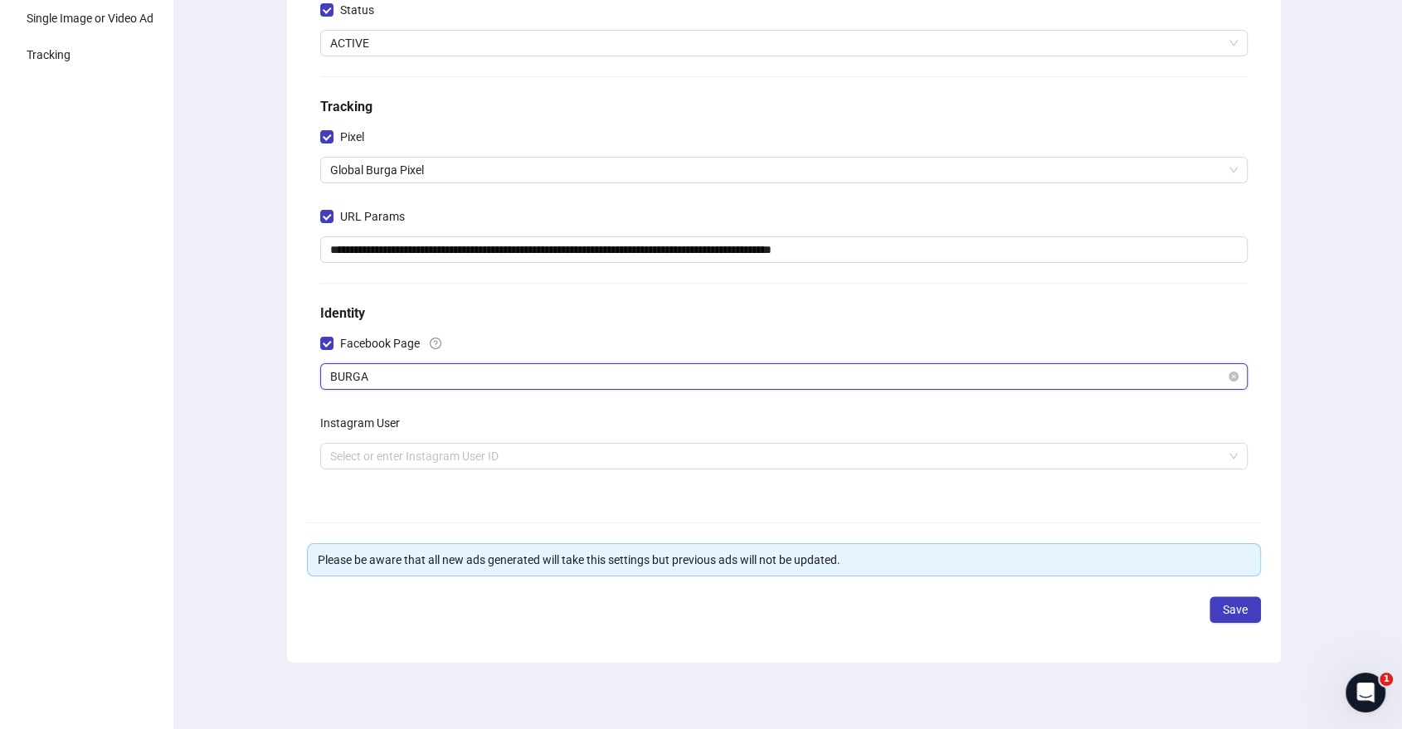
click at [375, 382] on span "BURGA" at bounding box center [783, 376] width 907 height 25
click at [271, 435] on div "**********" at bounding box center [784, 274] width 1236 height 912
click at [404, 454] on input "search" at bounding box center [776, 456] width 892 height 25
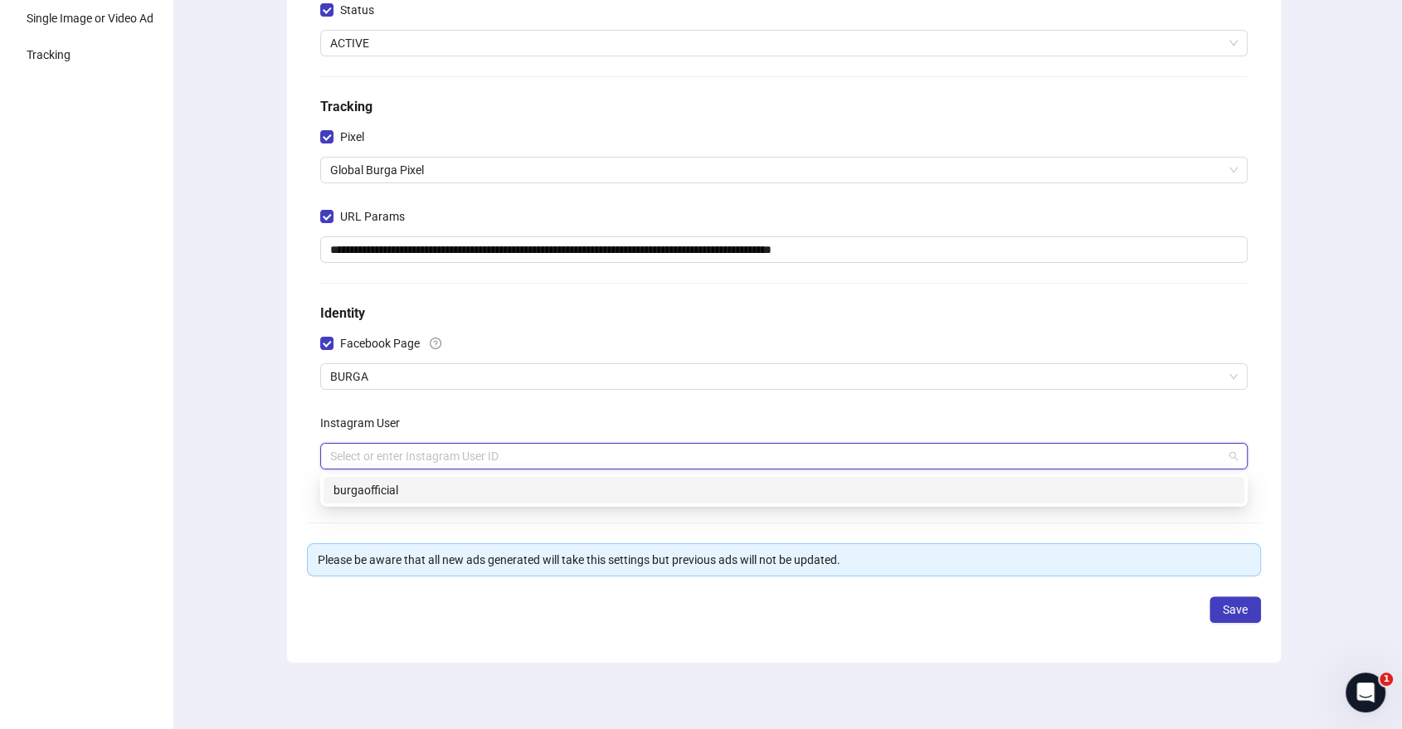
click at [372, 488] on div "burgaofficial" at bounding box center [783, 490] width 901 height 18
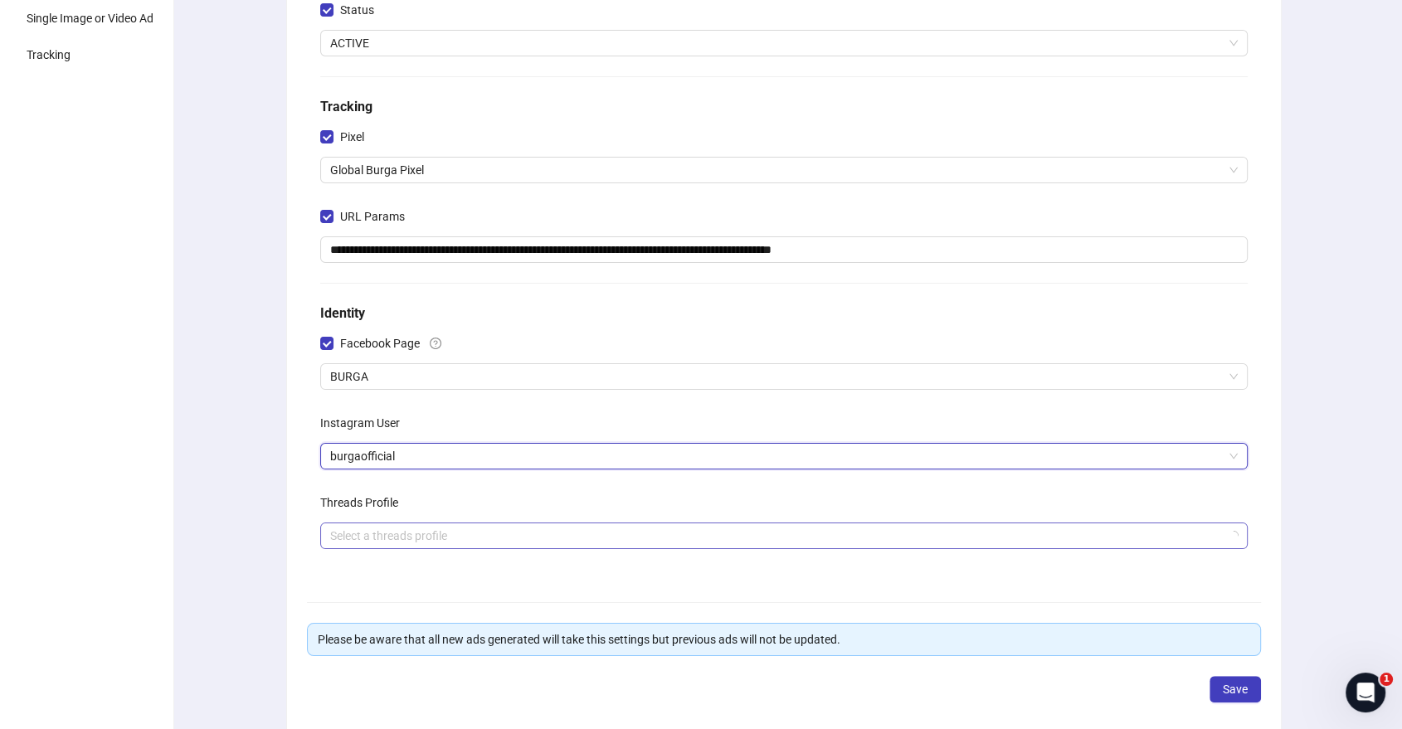
click at [372, 532] on input "search" at bounding box center [776, 535] width 892 height 25
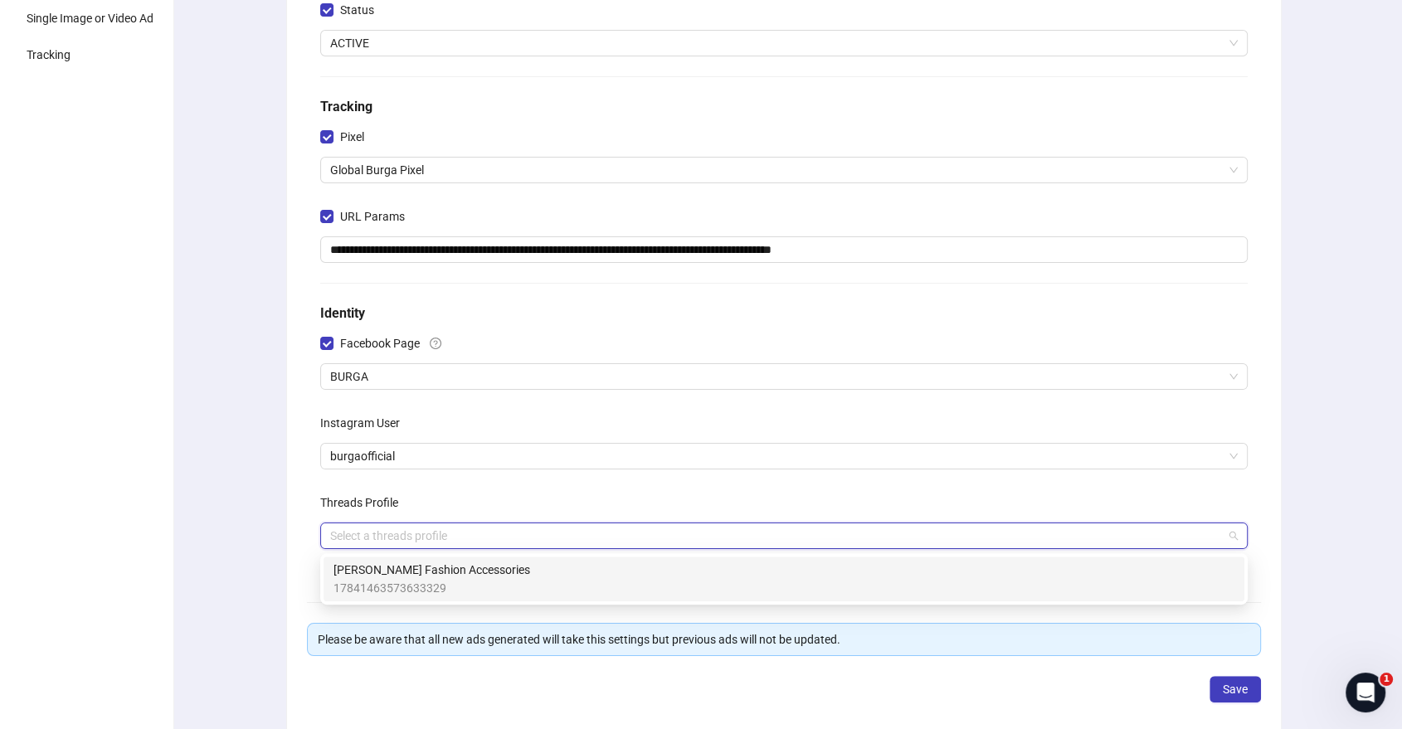
click at [363, 567] on span "[PERSON_NAME] Fashion Accessories" at bounding box center [431, 570] width 197 height 18
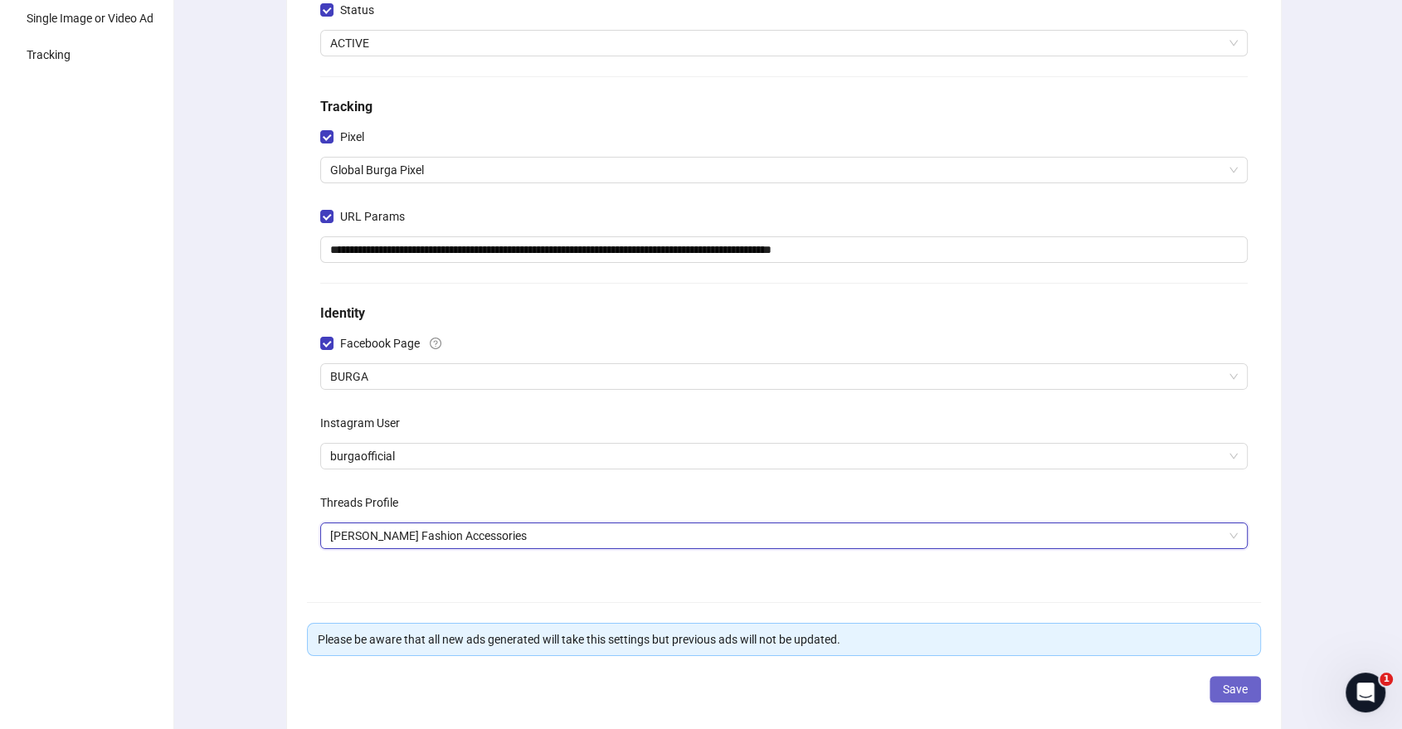
click at [1242, 694] on span "Save" at bounding box center [1235, 689] width 25 height 13
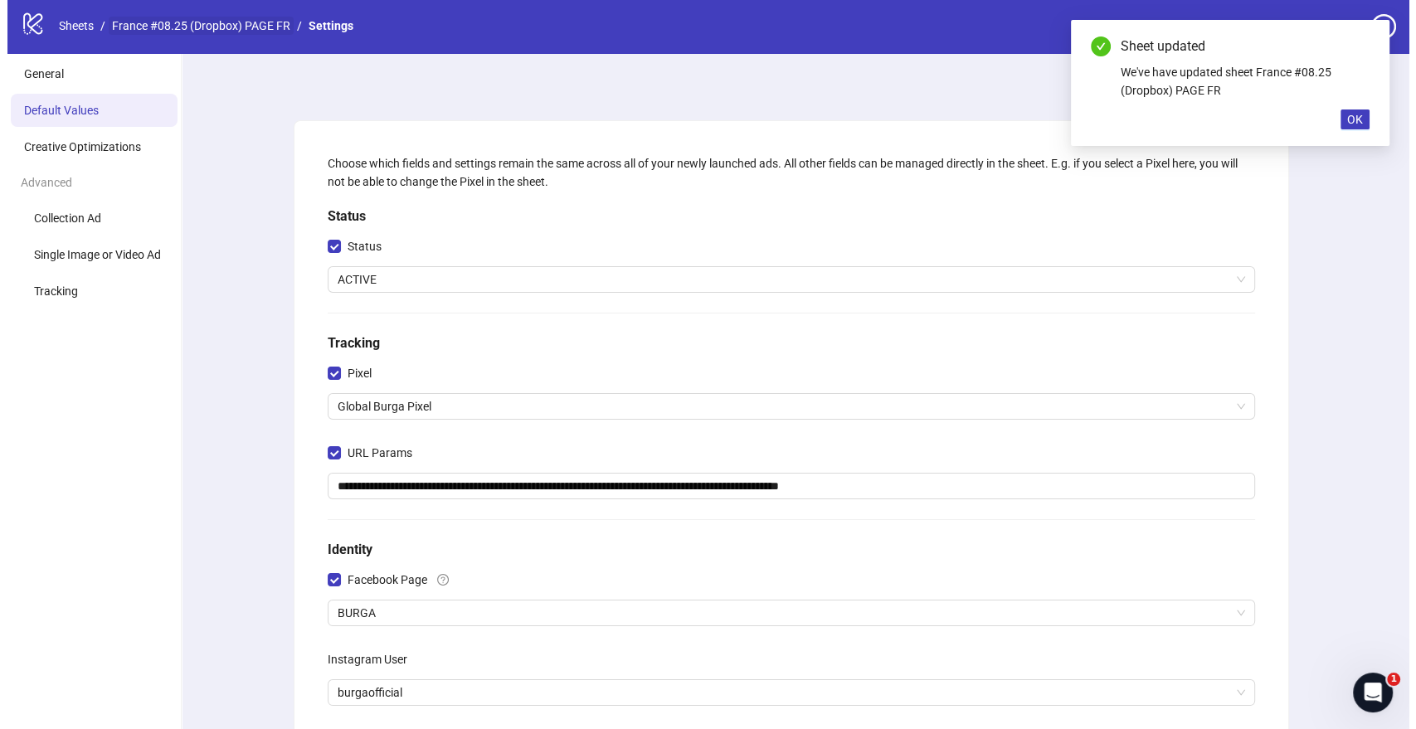
scroll to position [0, 0]
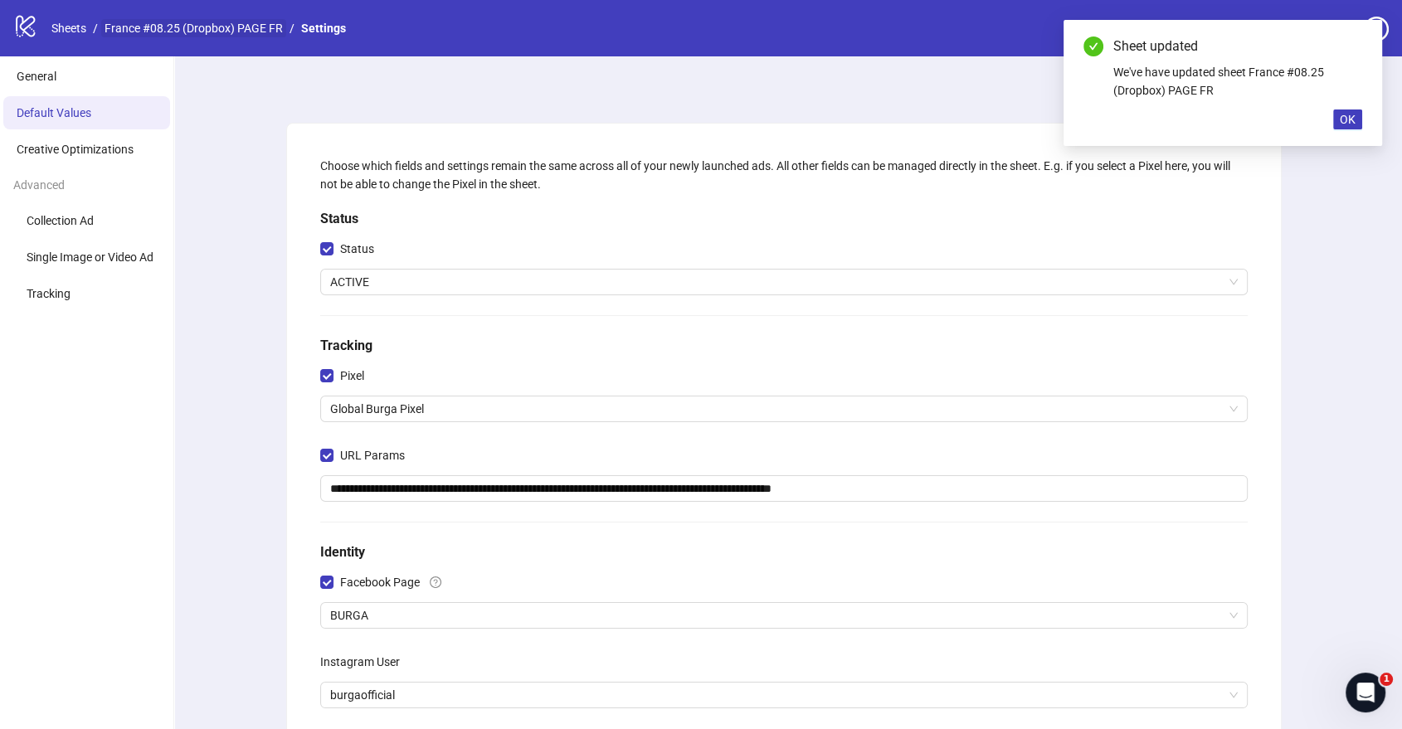
click at [226, 32] on link "France #08.25 (Dropbox) PAGE FR" at bounding box center [193, 28] width 185 height 18
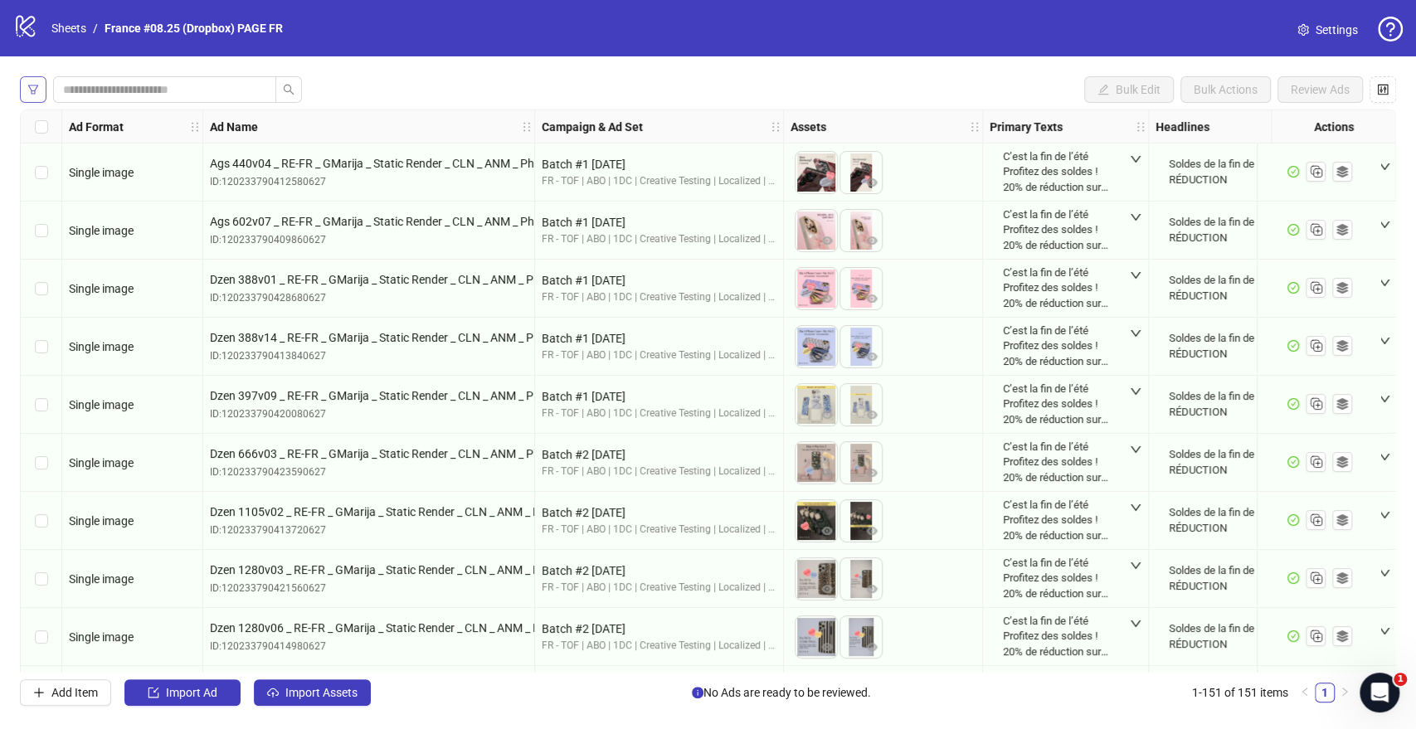
click at [40, 94] on button "button" at bounding box center [33, 89] width 27 height 27
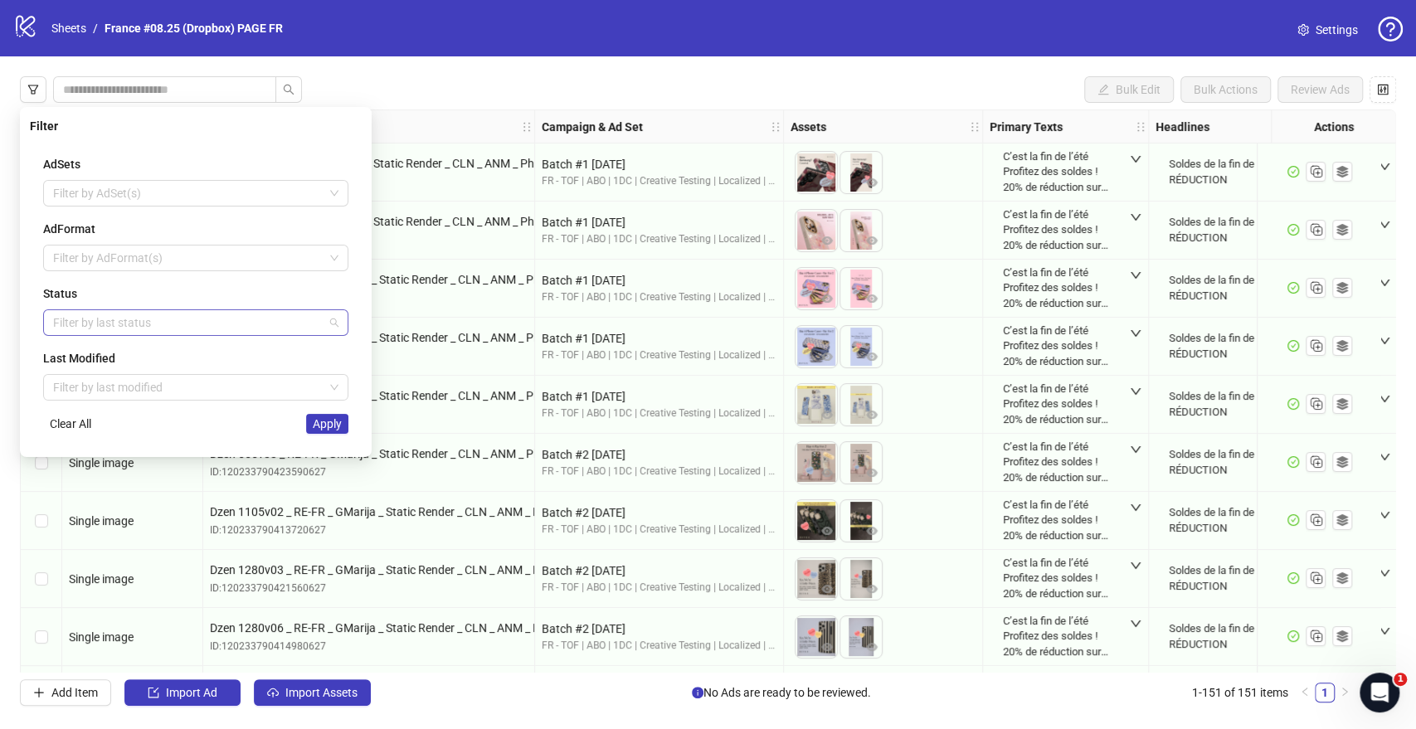
click at [103, 329] on div at bounding box center [186, 322] width 281 height 23
click at [100, 359] on div "Draft" at bounding box center [195, 355] width 279 height 18
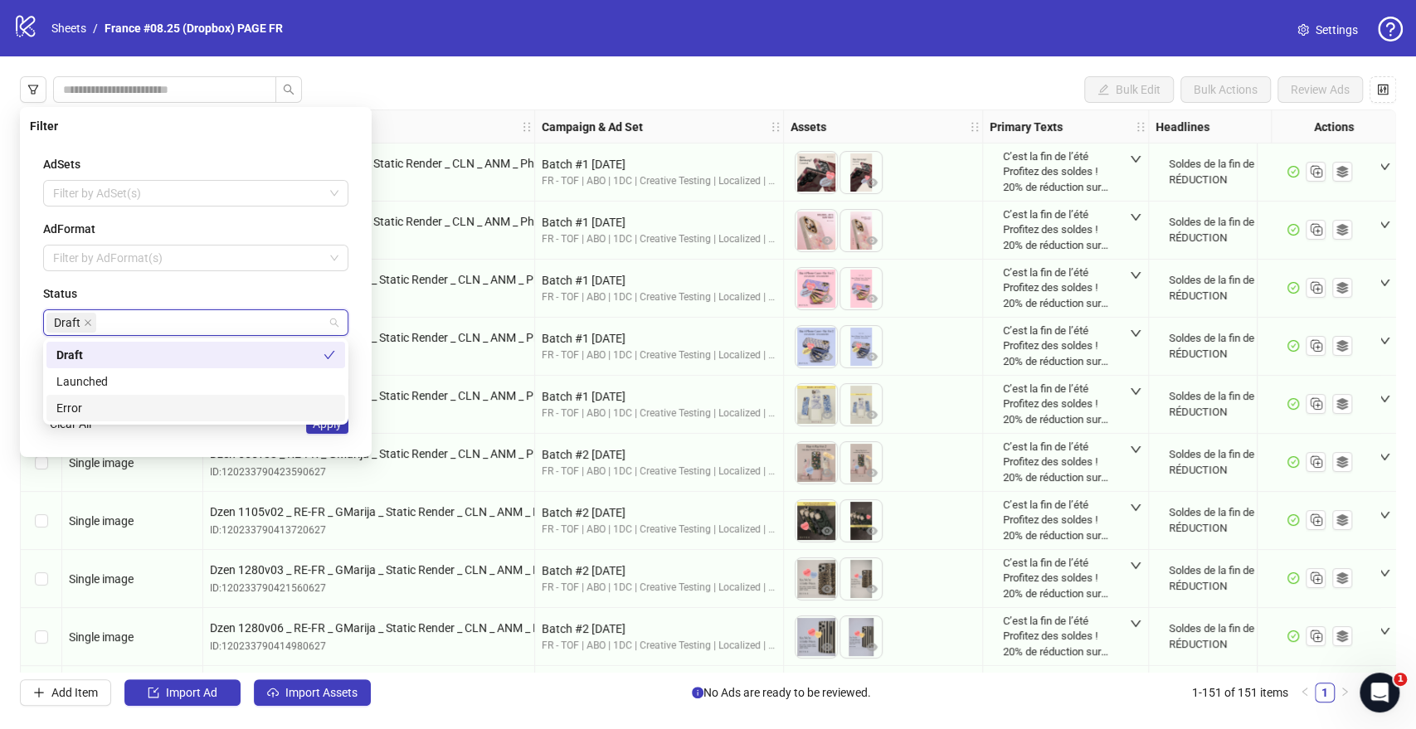
click at [236, 441] on div "AdSets Filter by AdSet(s) AdFormat Filter by AdFormat(s) Status Draft Last Modi…" at bounding box center [196, 294] width 332 height 305
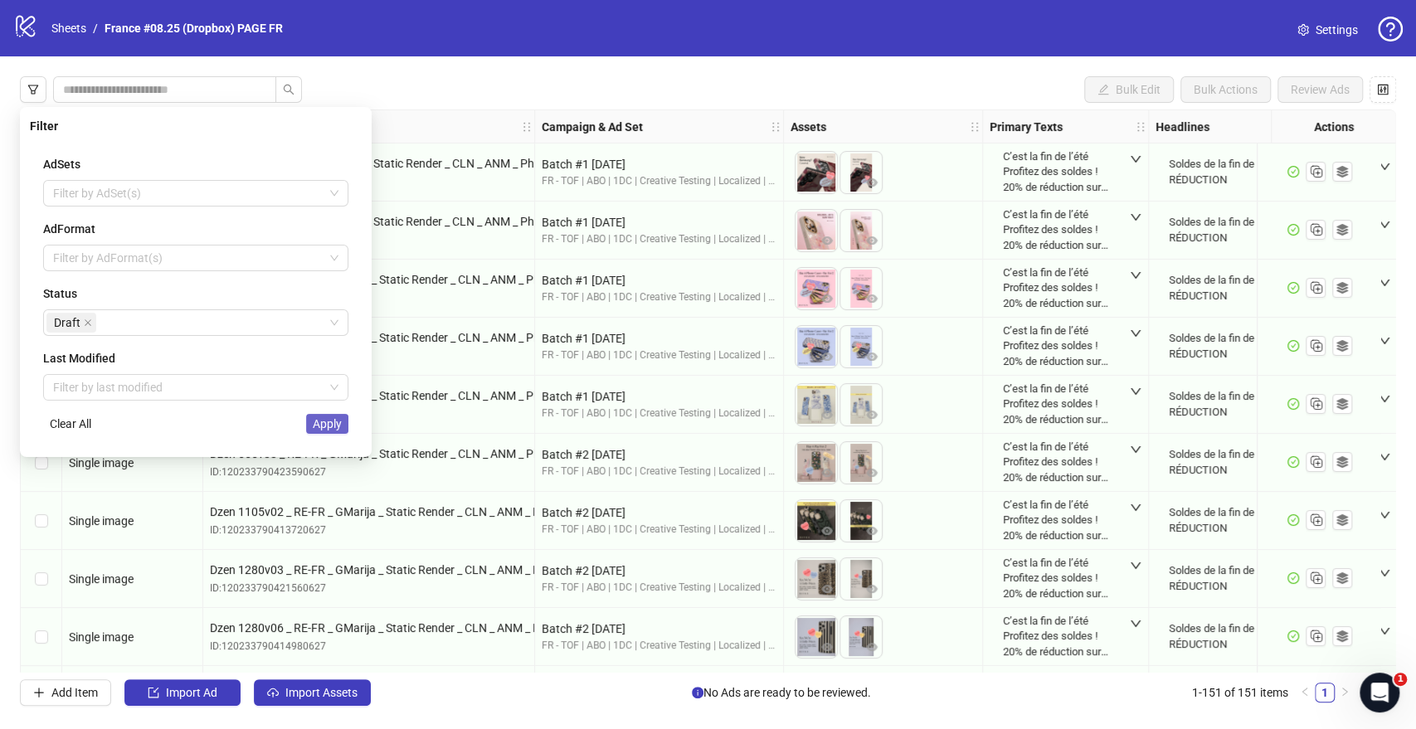
click at [328, 424] on span "Apply" at bounding box center [327, 423] width 29 height 13
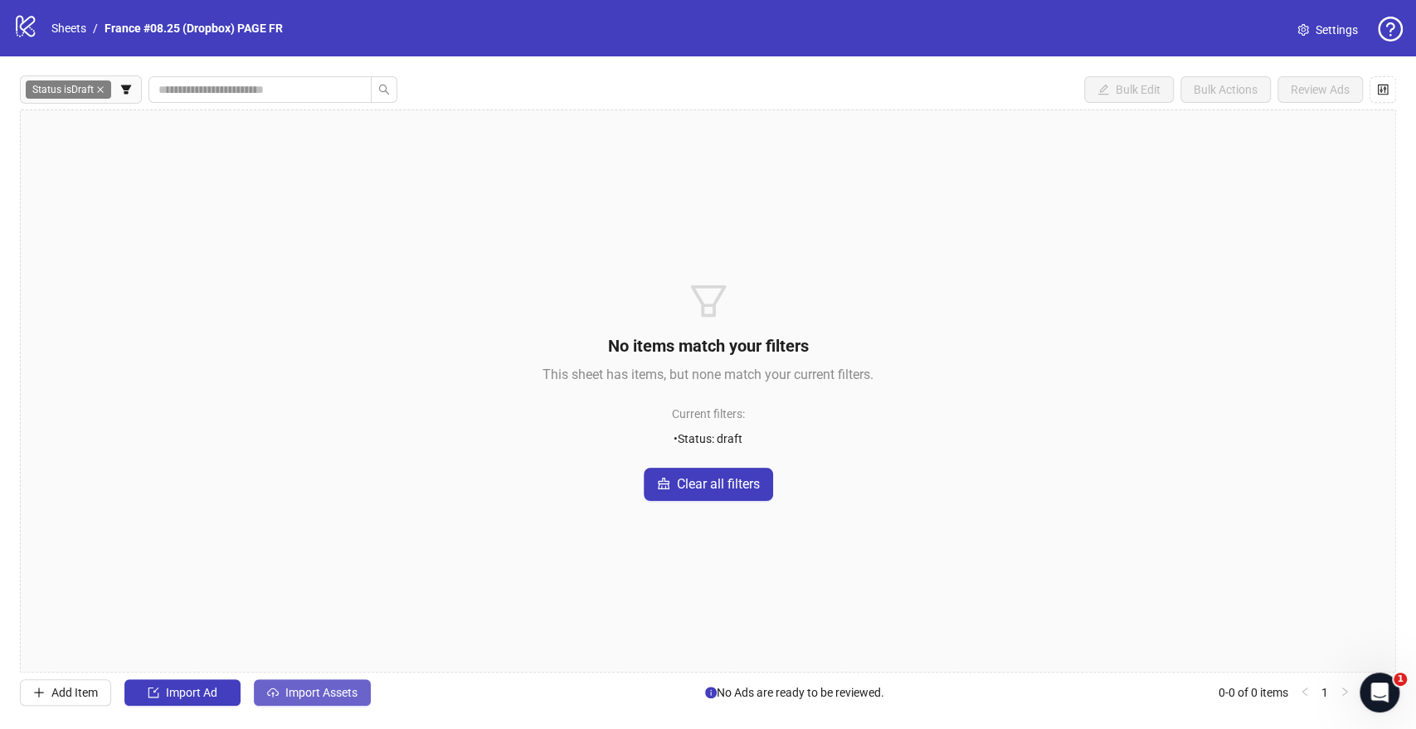
click at [323, 699] on span "Import Assets" at bounding box center [321, 692] width 72 height 13
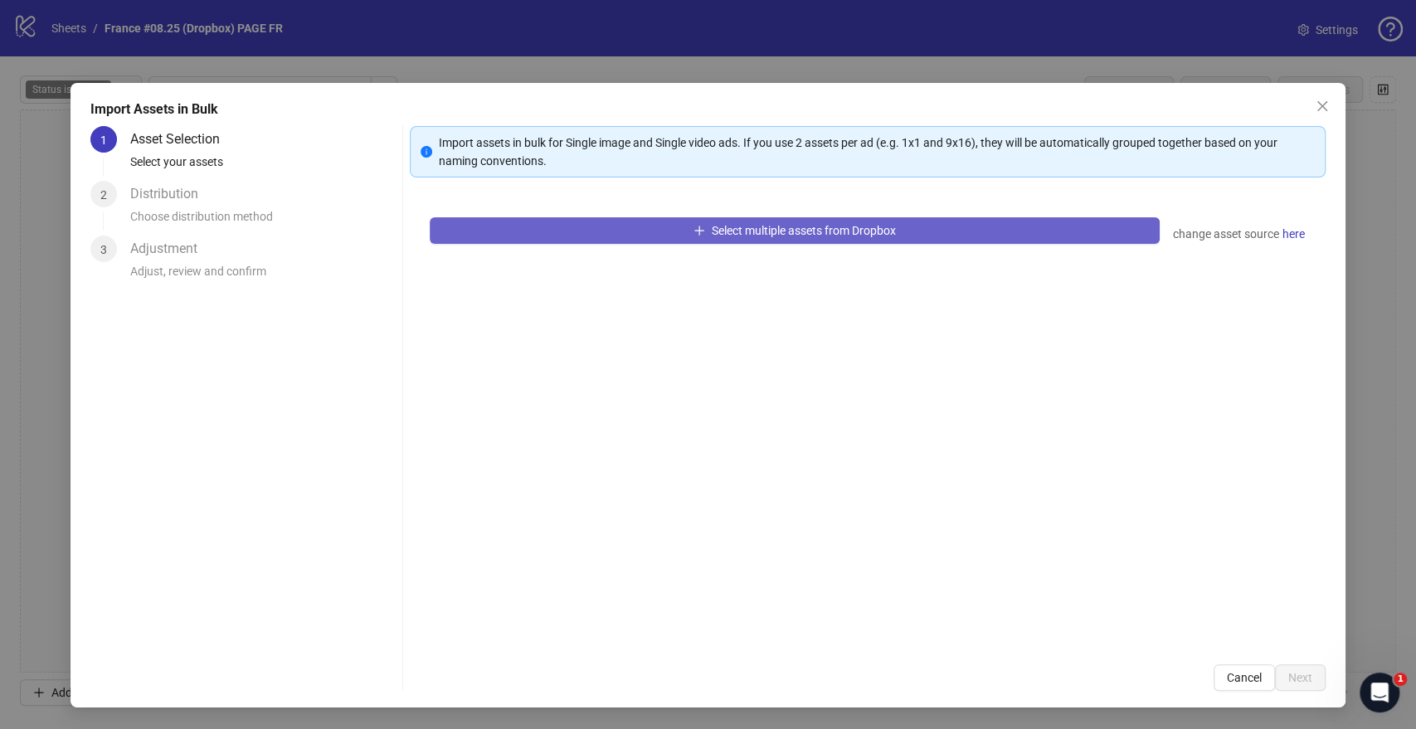
click at [584, 236] on button "Select multiple assets from Dropbox" at bounding box center [794, 230] width 729 height 27
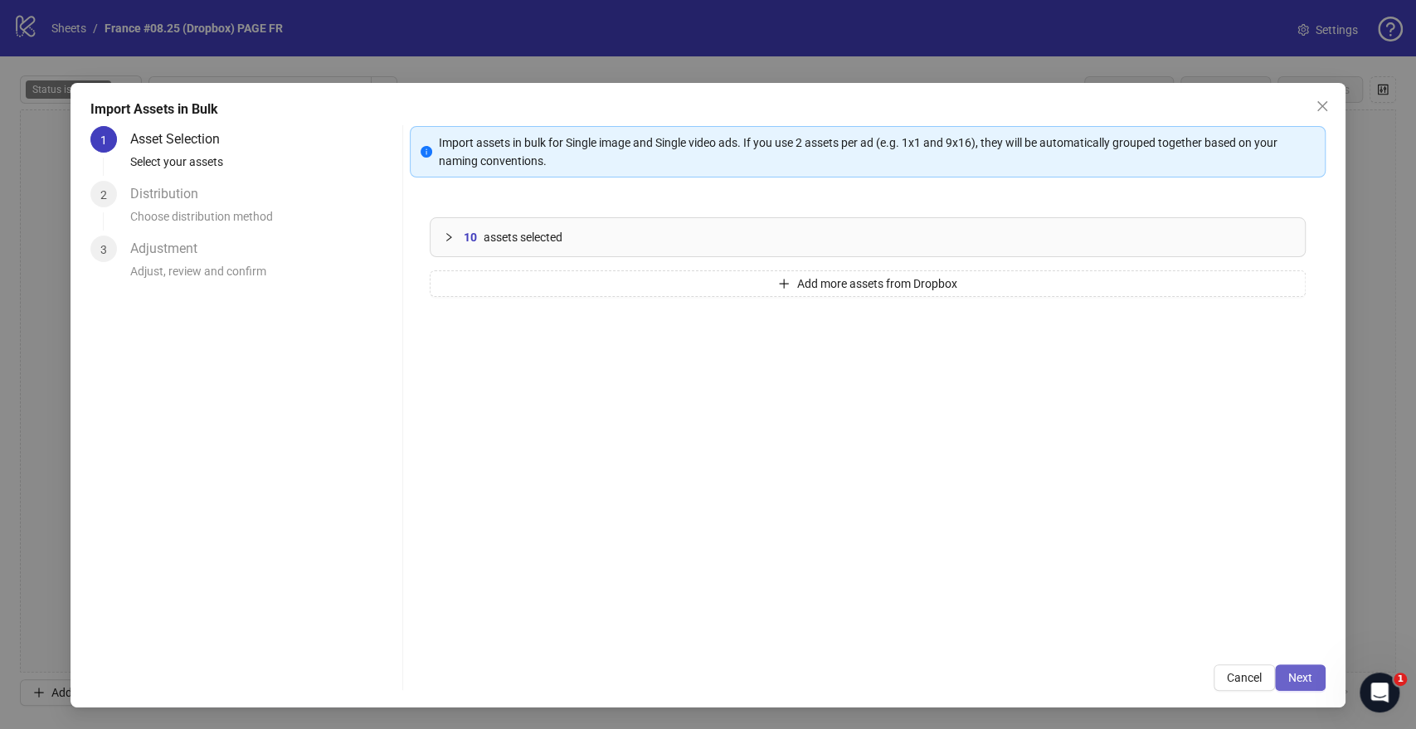
click at [1288, 672] on span "Next" at bounding box center [1300, 677] width 24 height 13
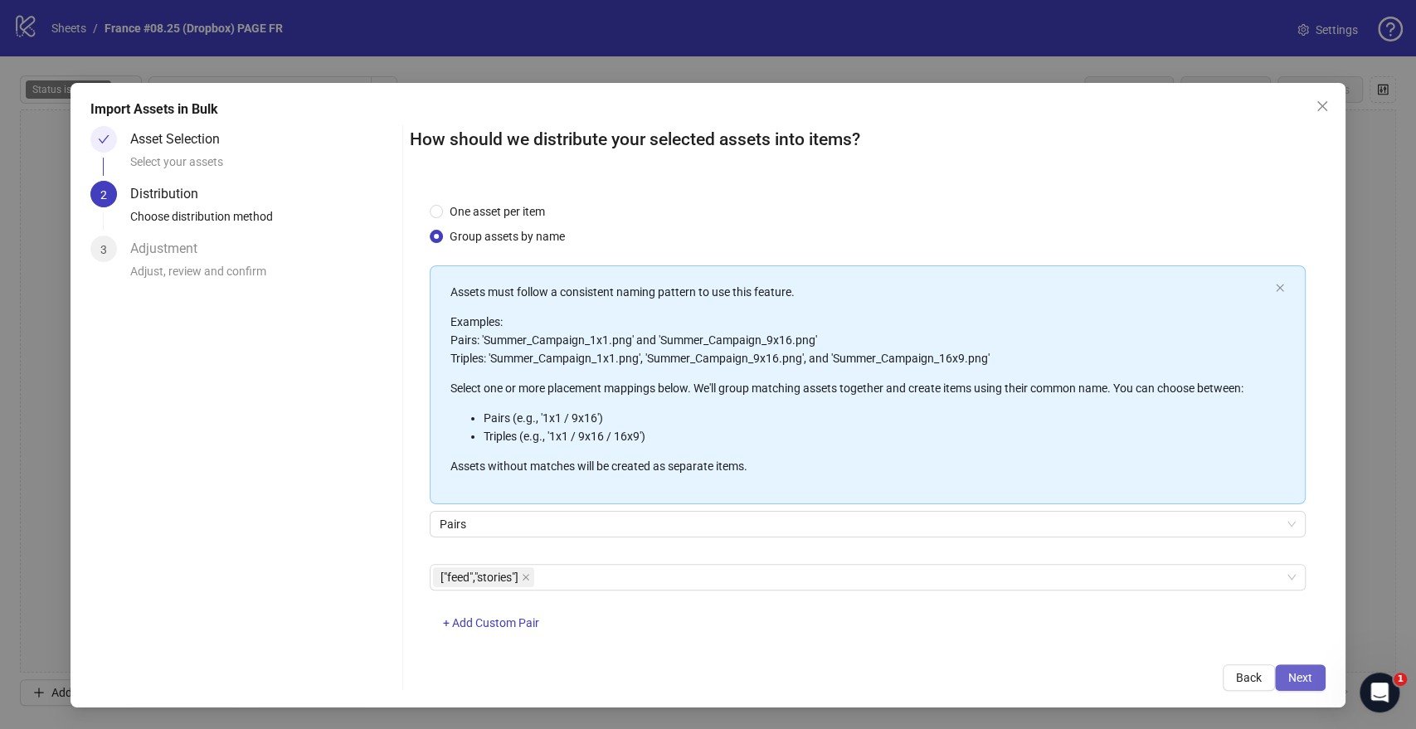
click at [1295, 671] on span "Next" at bounding box center [1300, 677] width 24 height 13
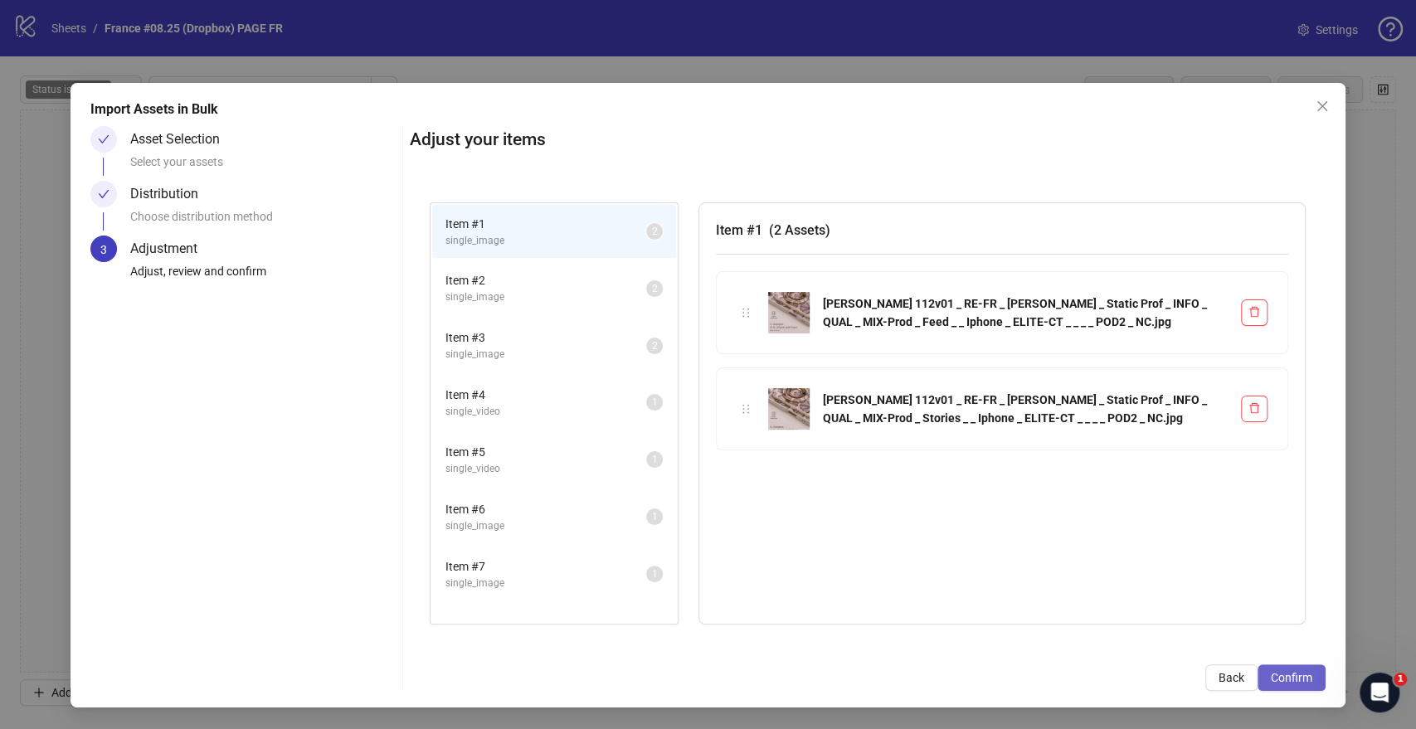
click at [1307, 683] on span "Confirm" at bounding box center [1291, 677] width 41 height 13
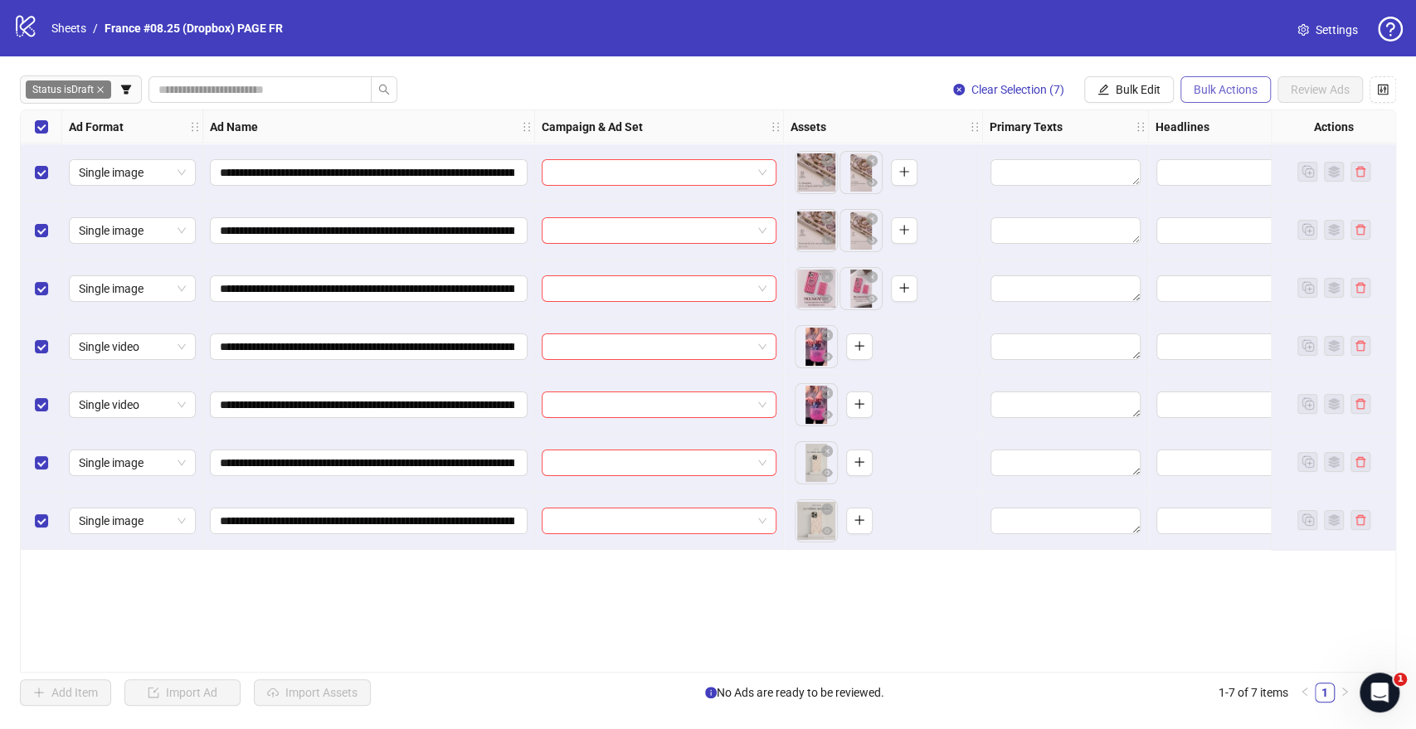
click at [1213, 95] on span "Bulk Actions" at bounding box center [1225, 89] width 64 height 13
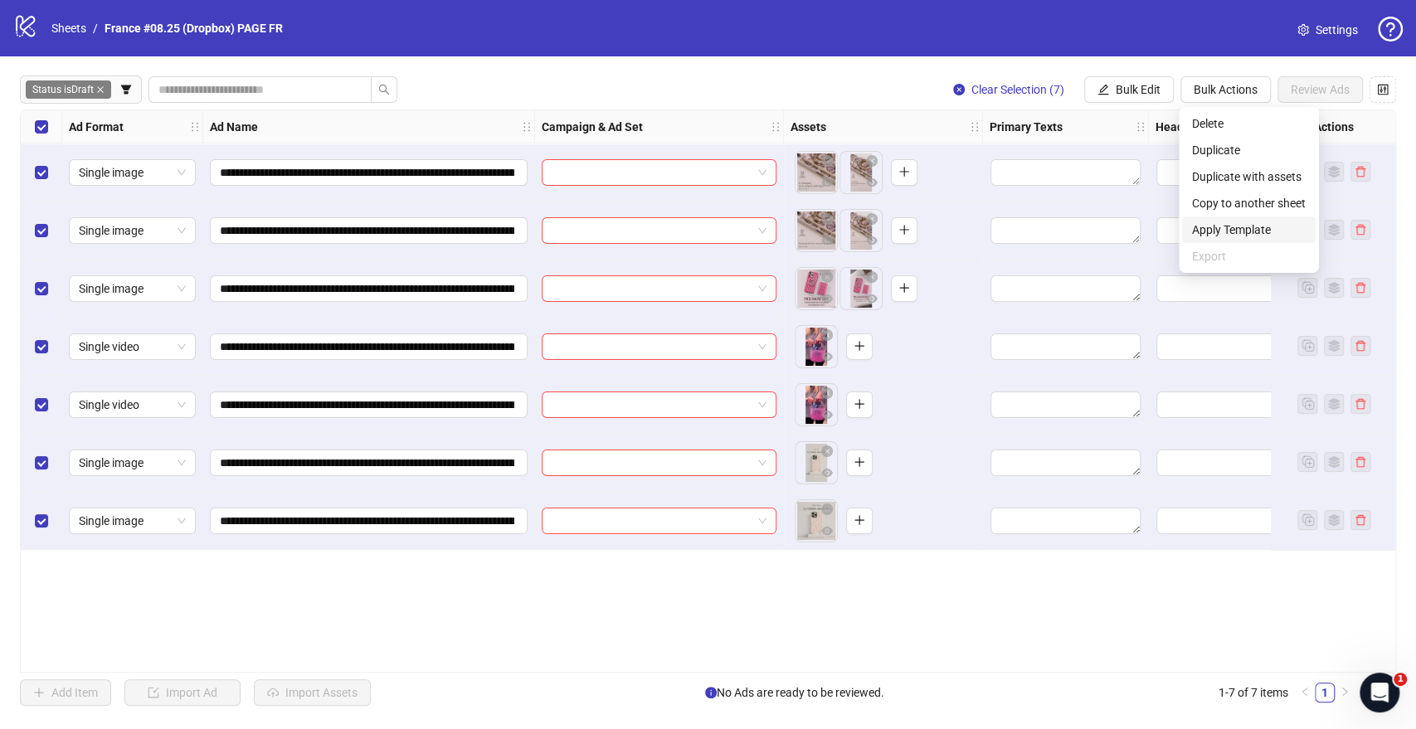
click at [1209, 224] on span "Apply Template" at bounding box center [1249, 230] width 114 height 18
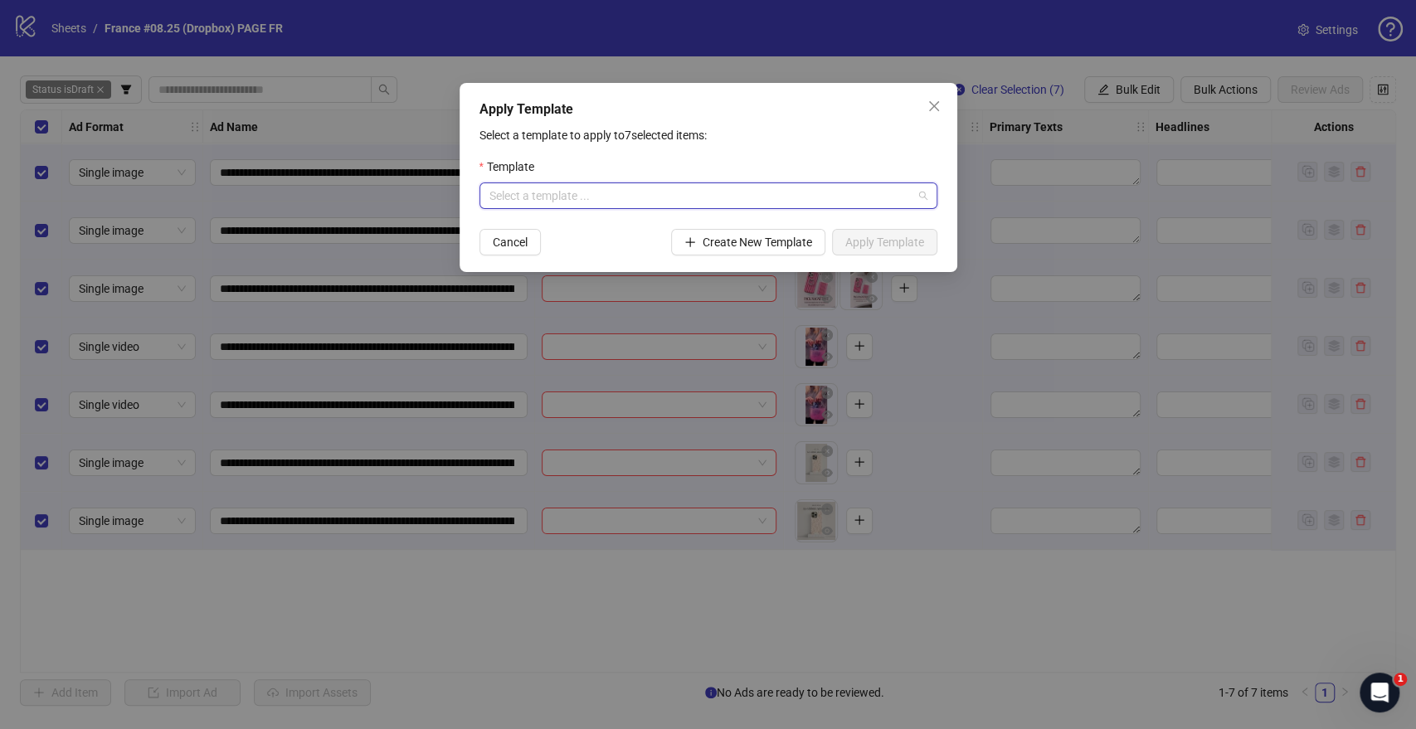
click at [712, 202] on input "search" at bounding box center [700, 195] width 423 height 25
click at [547, 228] on div "FR: GENERAL TESTING OCTOBER" at bounding box center [707, 229] width 431 height 18
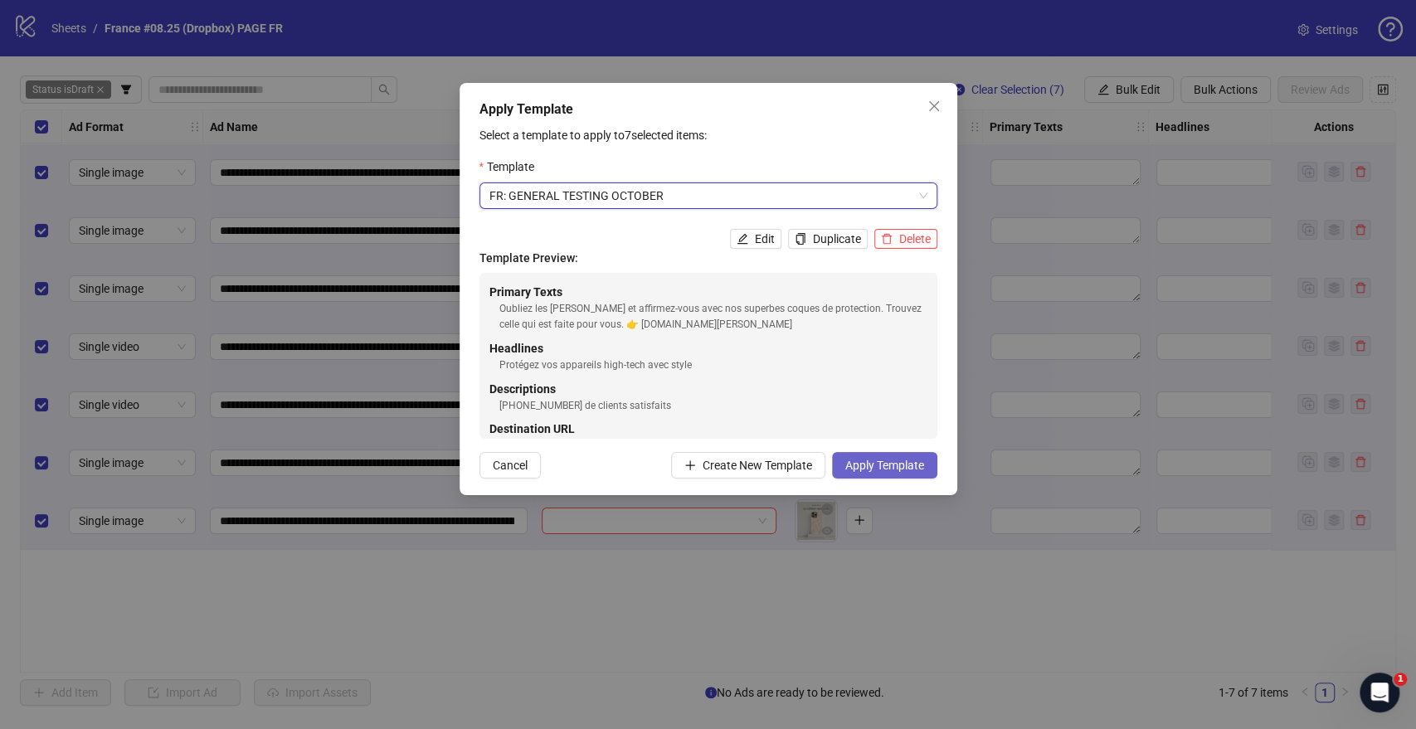
click at [863, 461] on span "Apply Template" at bounding box center [884, 465] width 79 height 13
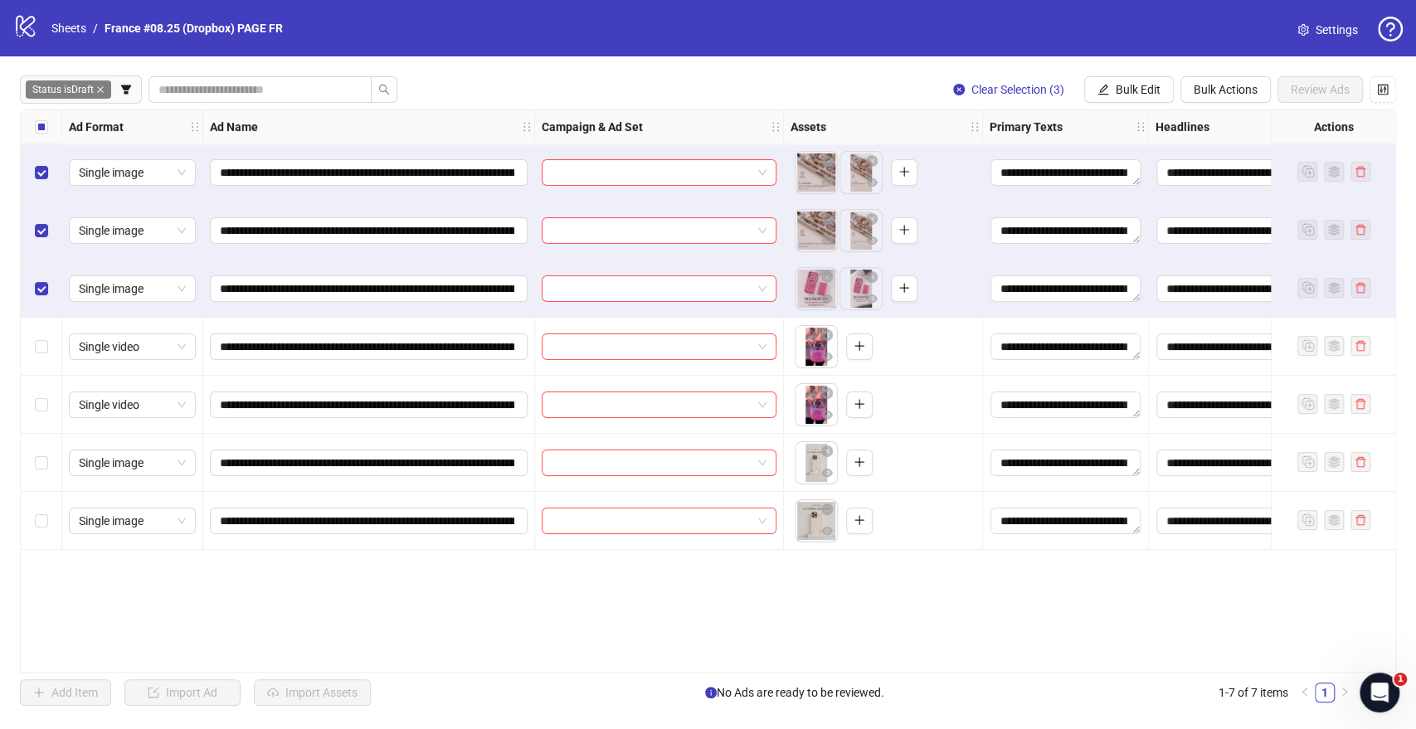
drag, startPoint x: 1128, startPoint y: 87, endPoint x: 1121, endPoint y: 105, distance: 18.6
click at [1128, 86] on span "Bulk Edit" at bounding box center [1138, 89] width 45 height 13
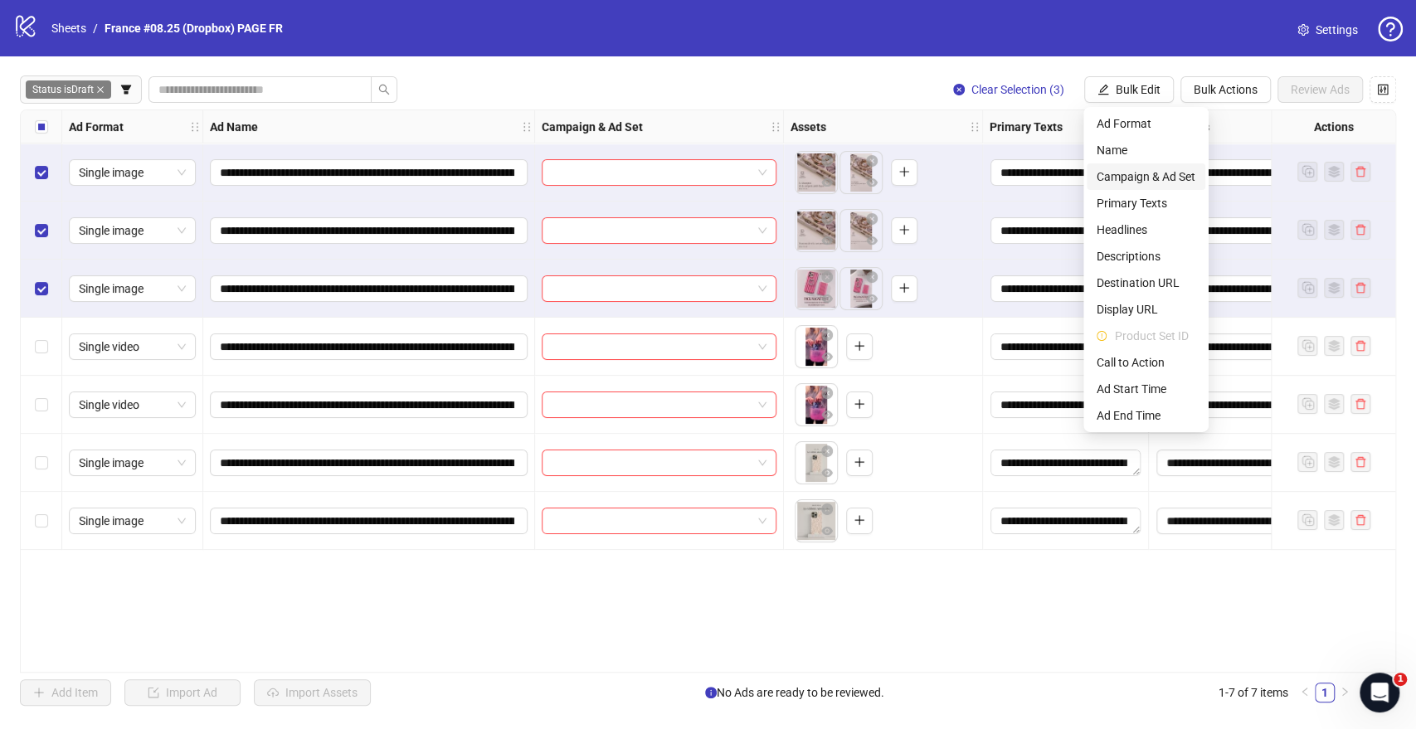
click at [1145, 173] on span "Campaign & Ad Set" at bounding box center [1145, 177] width 99 height 18
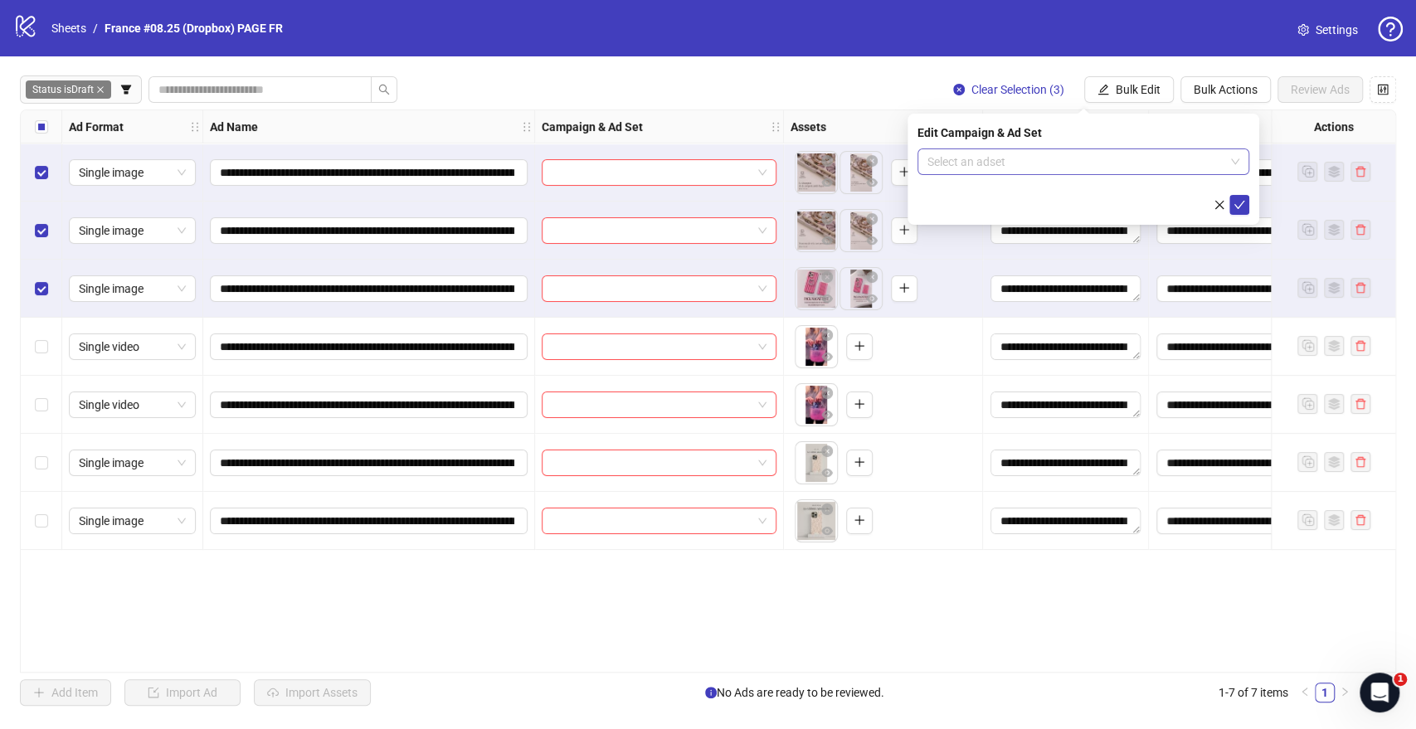
click at [1034, 163] on input "search" at bounding box center [1075, 161] width 297 height 25
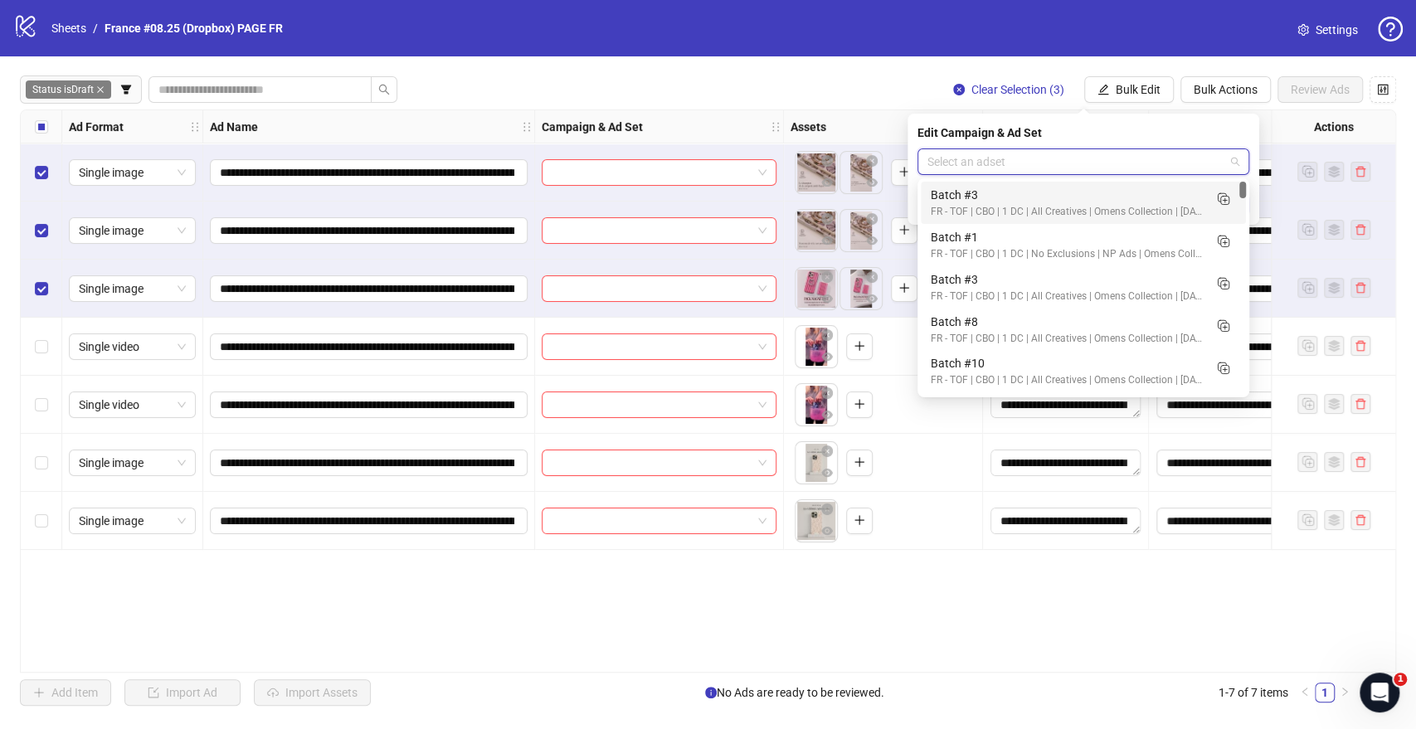
click at [1035, 157] on input "search" at bounding box center [1075, 161] width 297 height 25
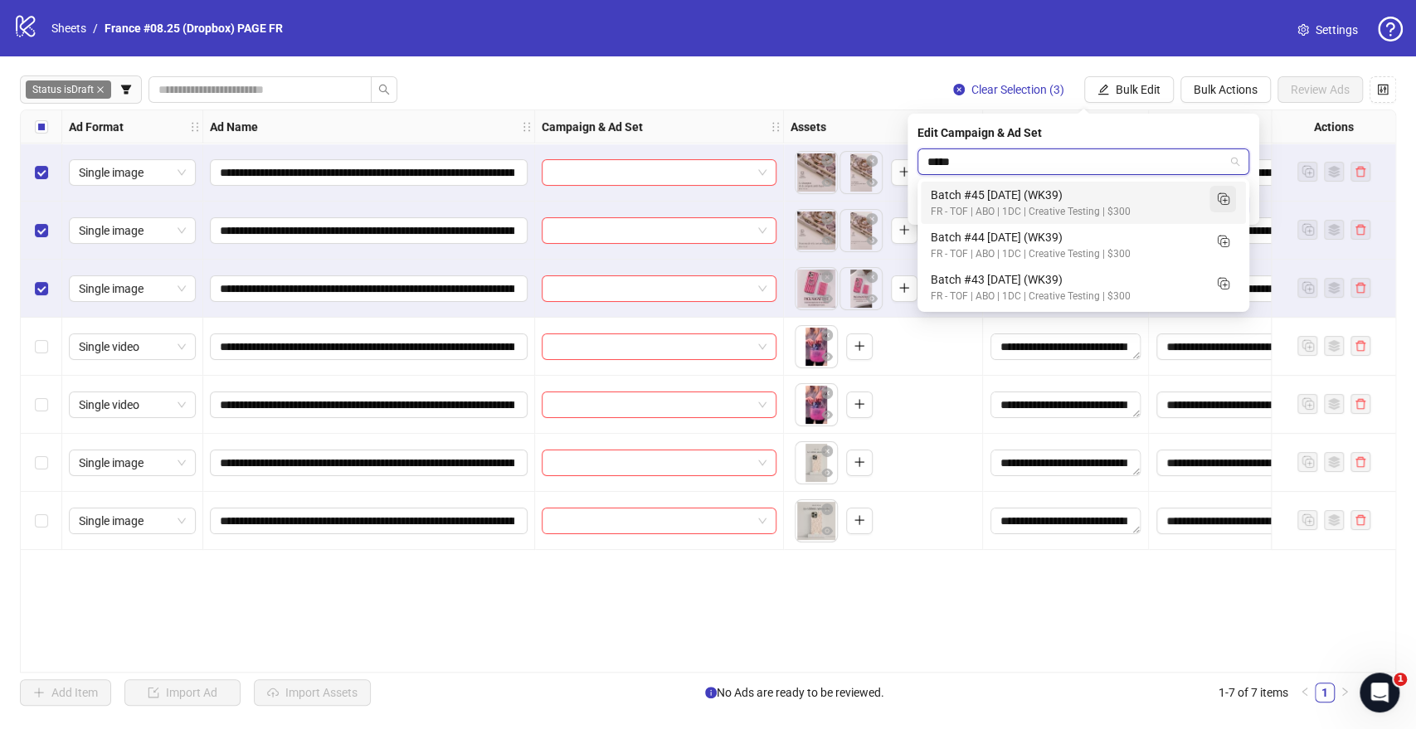
click at [1221, 198] on icon "Duplicate" at bounding box center [1222, 198] width 17 height 17
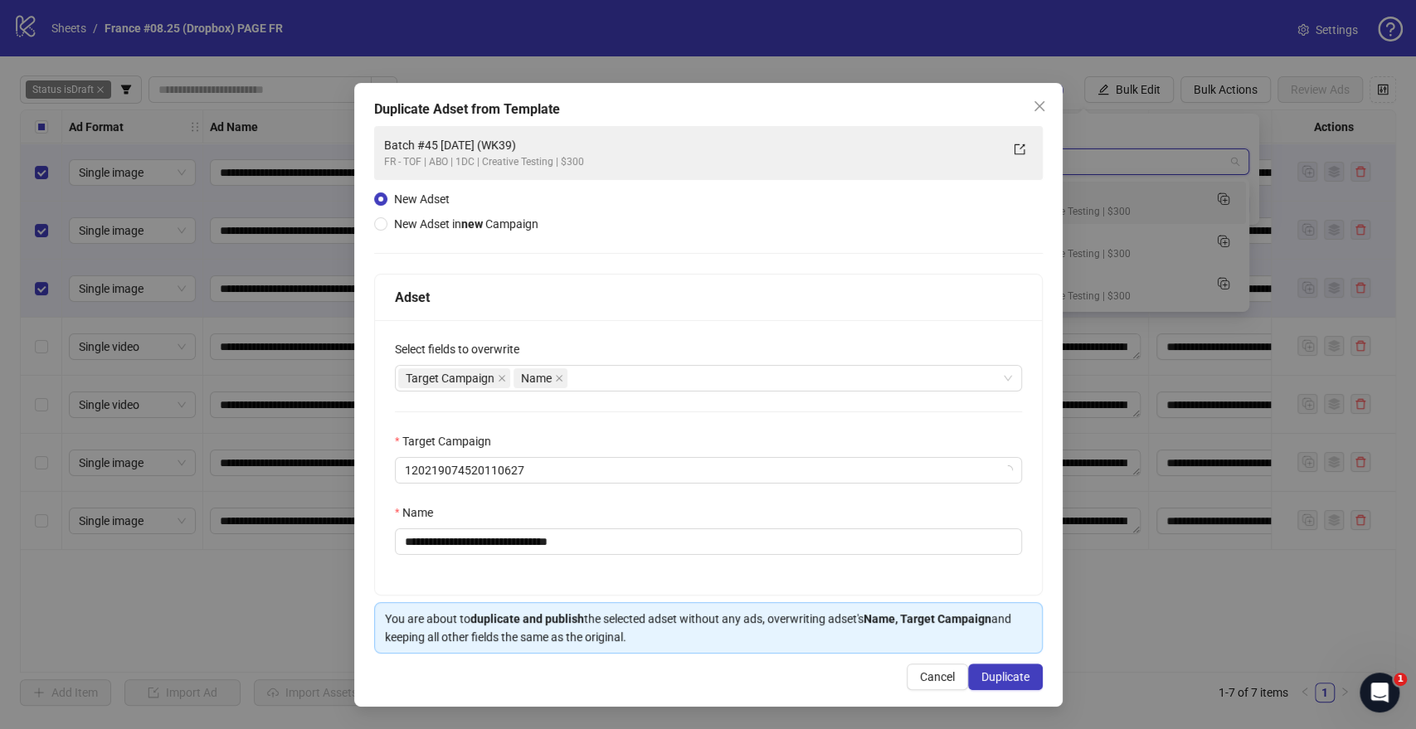
type input "*****"
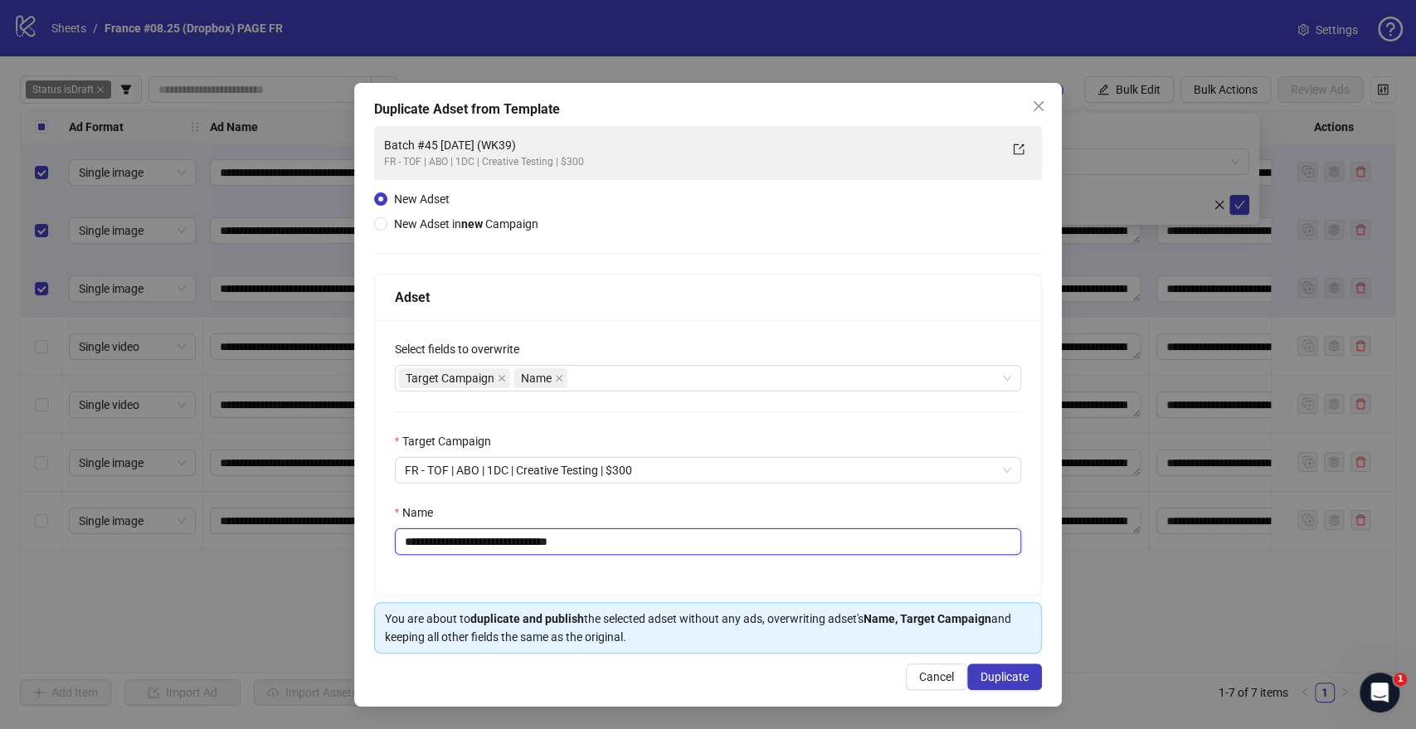
drag, startPoint x: 559, startPoint y: 536, endPoint x: 730, endPoint y: 564, distance: 173.2
click at [722, 561] on div "**********" at bounding box center [708, 457] width 667 height 275
click at [552, 540] on input "**********" at bounding box center [708, 541] width 627 height 27
click at [521, 539] on input "**********" at bounding box center [708, 541] width 627 height 27
drag, startPoint x: 455, startPoint y: 540, endPoint x: 451, endPoint y: 549, distance: 10.0
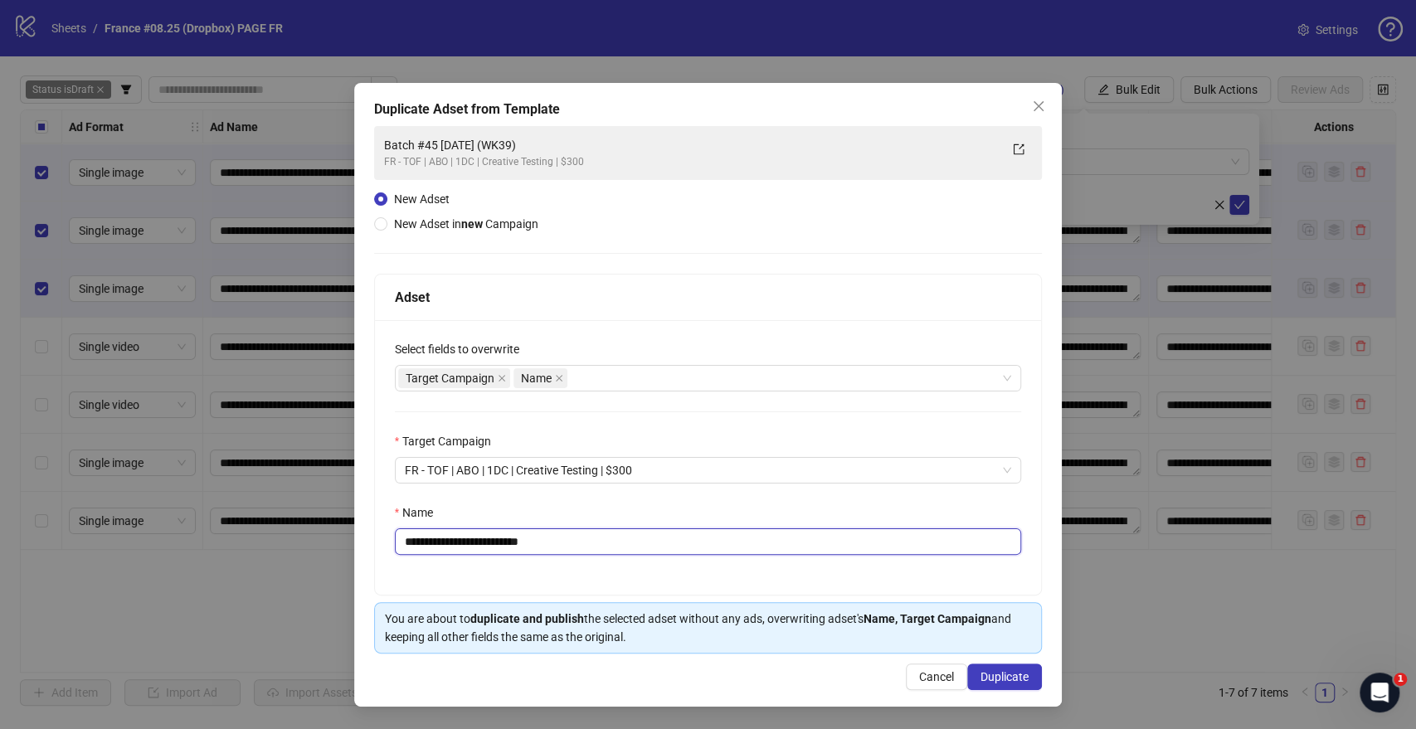
click at [456, 540] on input "**********" at bounding box center [708, 541] width 627 height 27
click at [673, 379] on div "Target Campaign Name" at bounding box center [699, 378] width 603 height 23
type input "**********"
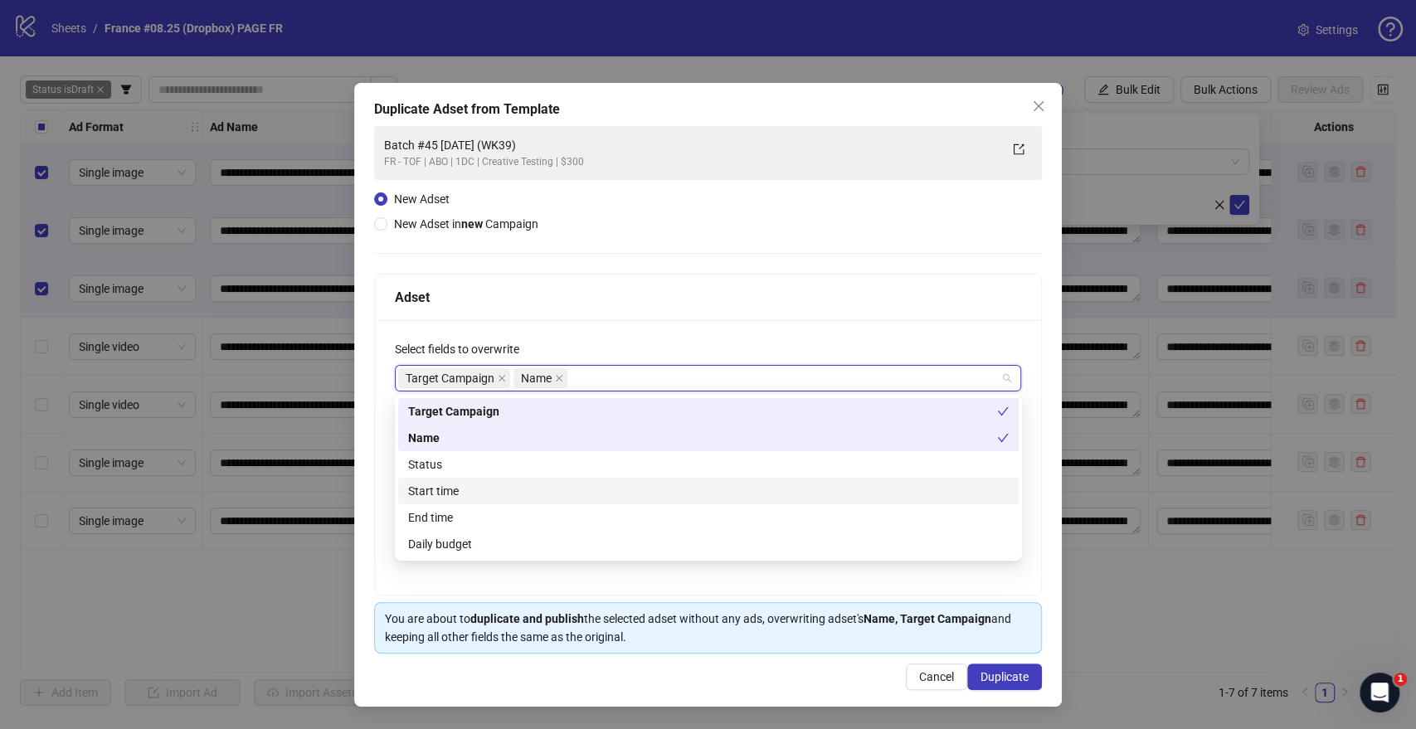
click at [451, 483] on div "Start time" at bounding box center [708, 491] width 600 height 18
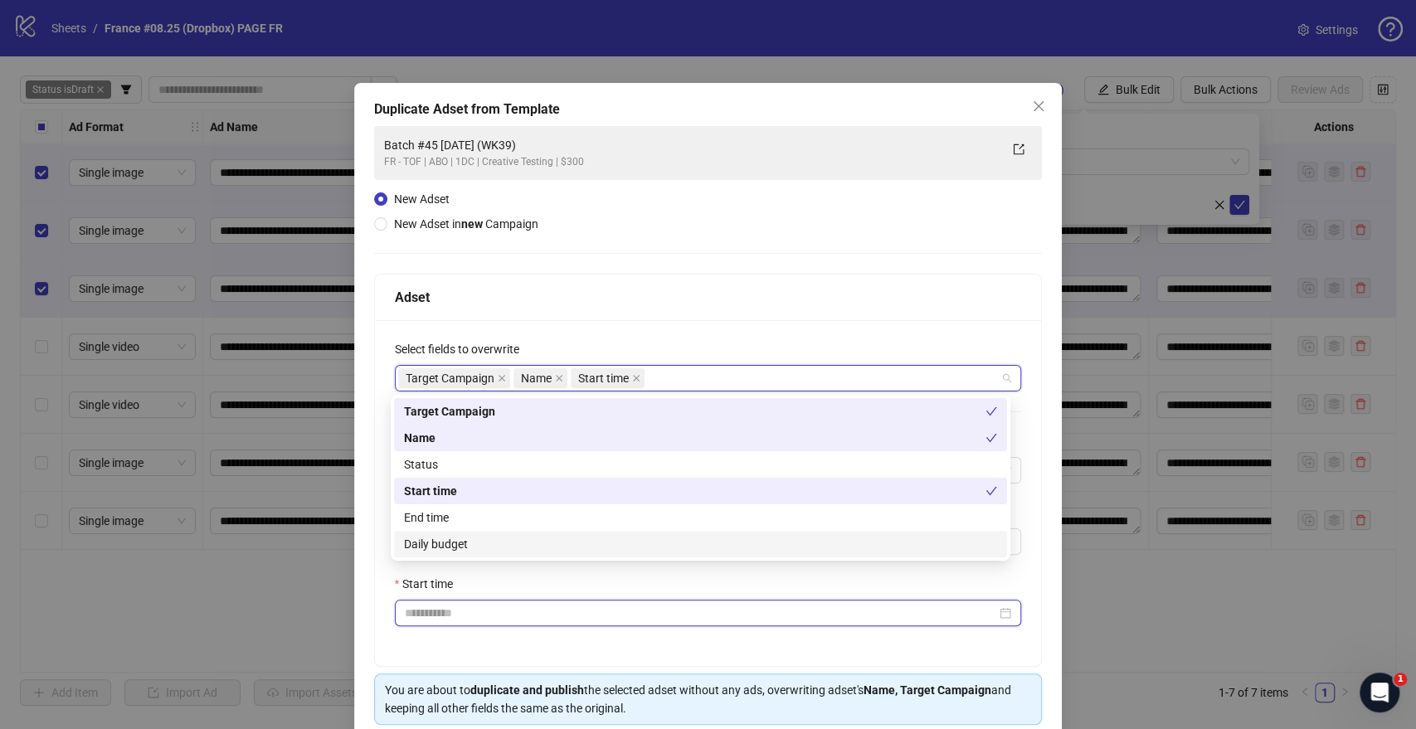
click at [431, 608] on input "Start time" at bounding box center [701, 613] width 592 height 18
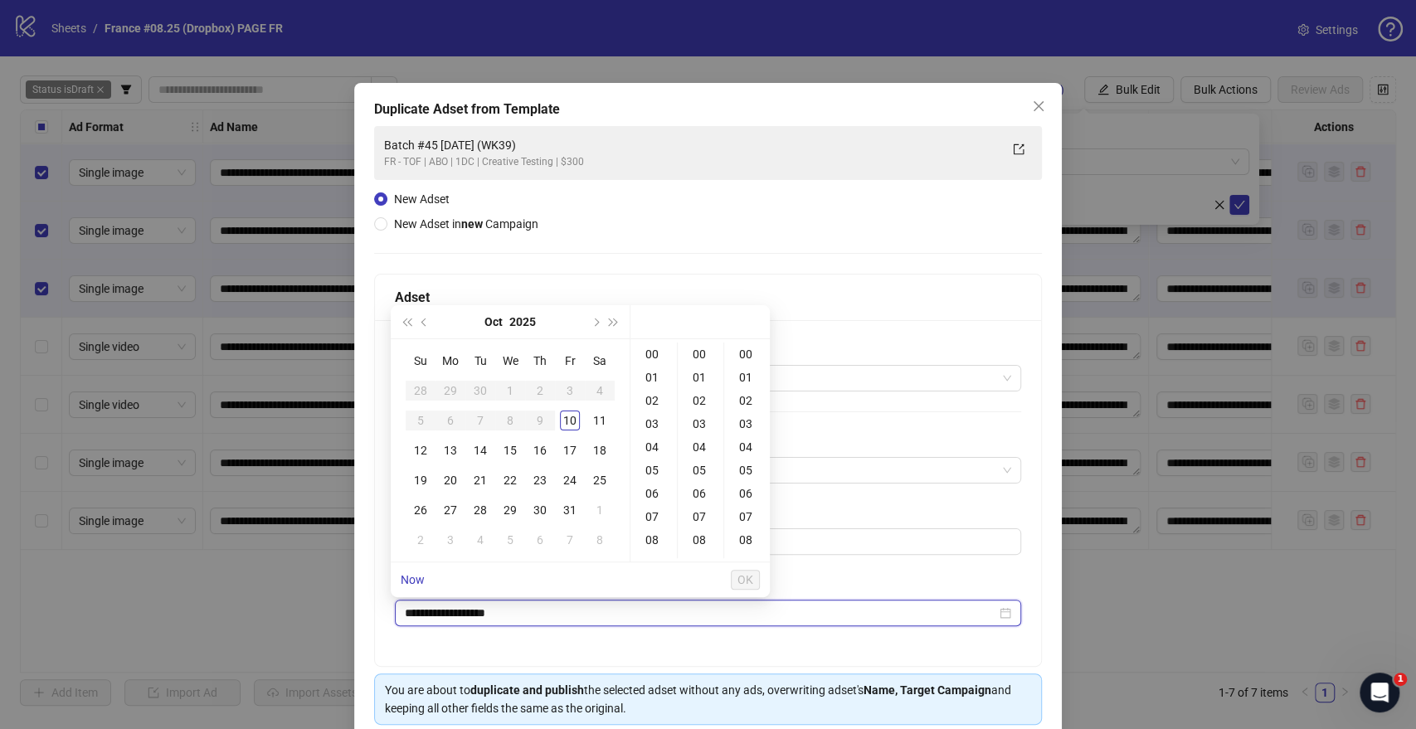
type input "**********"
click at [431, 455] on td "12" at bounding box center [421, 450] width 30 height 30
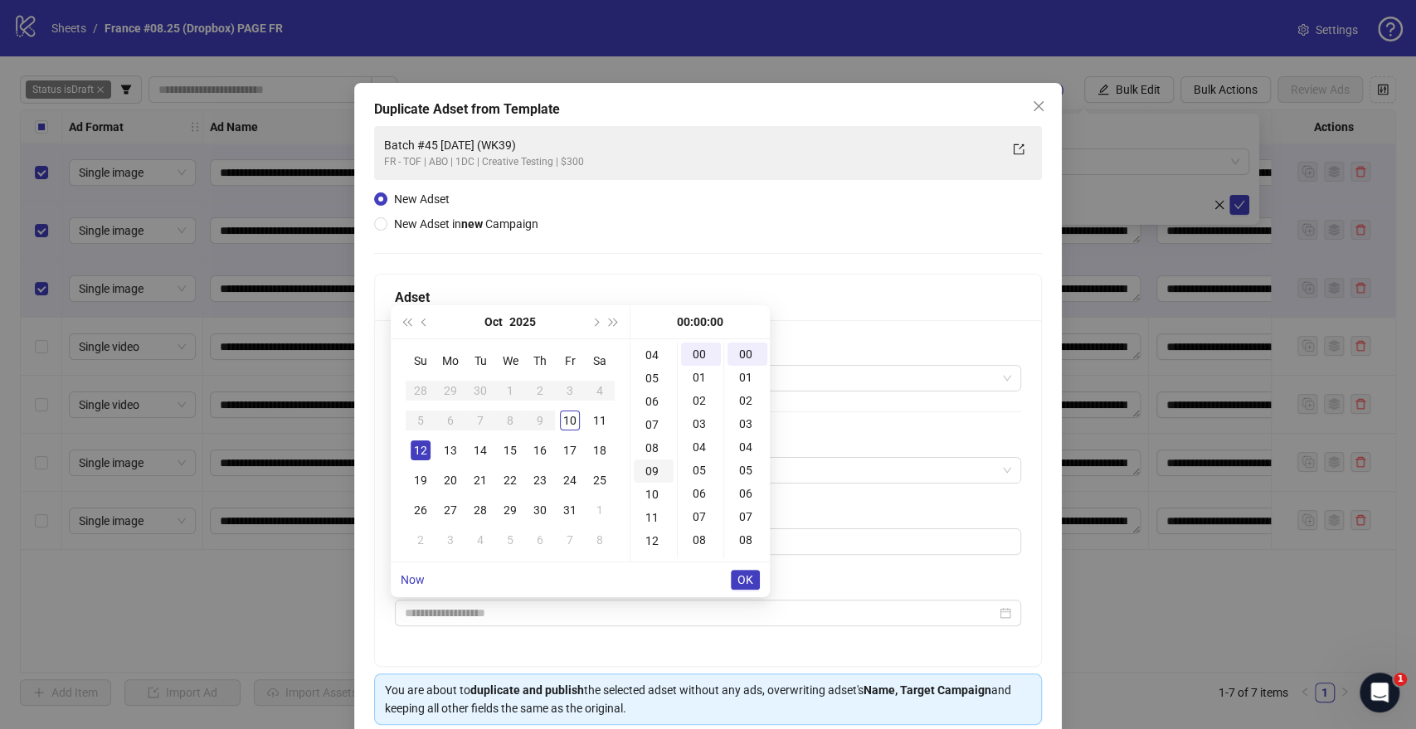
click at [657, 467] on div "09" at bounding box center [654, 470] width 40 height 23
type input "**********"
click at [750, 580] on span "OK" at bounding box center [745, 579] width 16 height 13
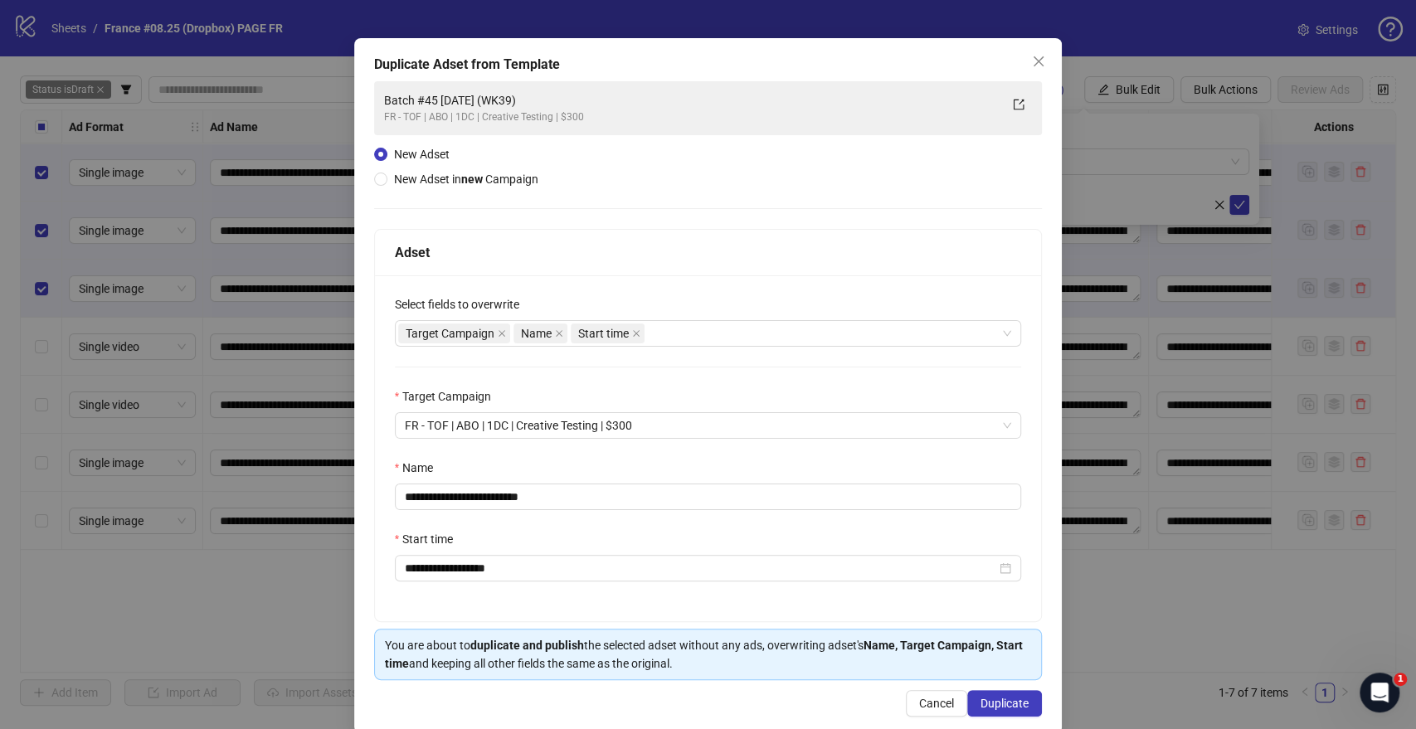
scroll to position [69, 0]
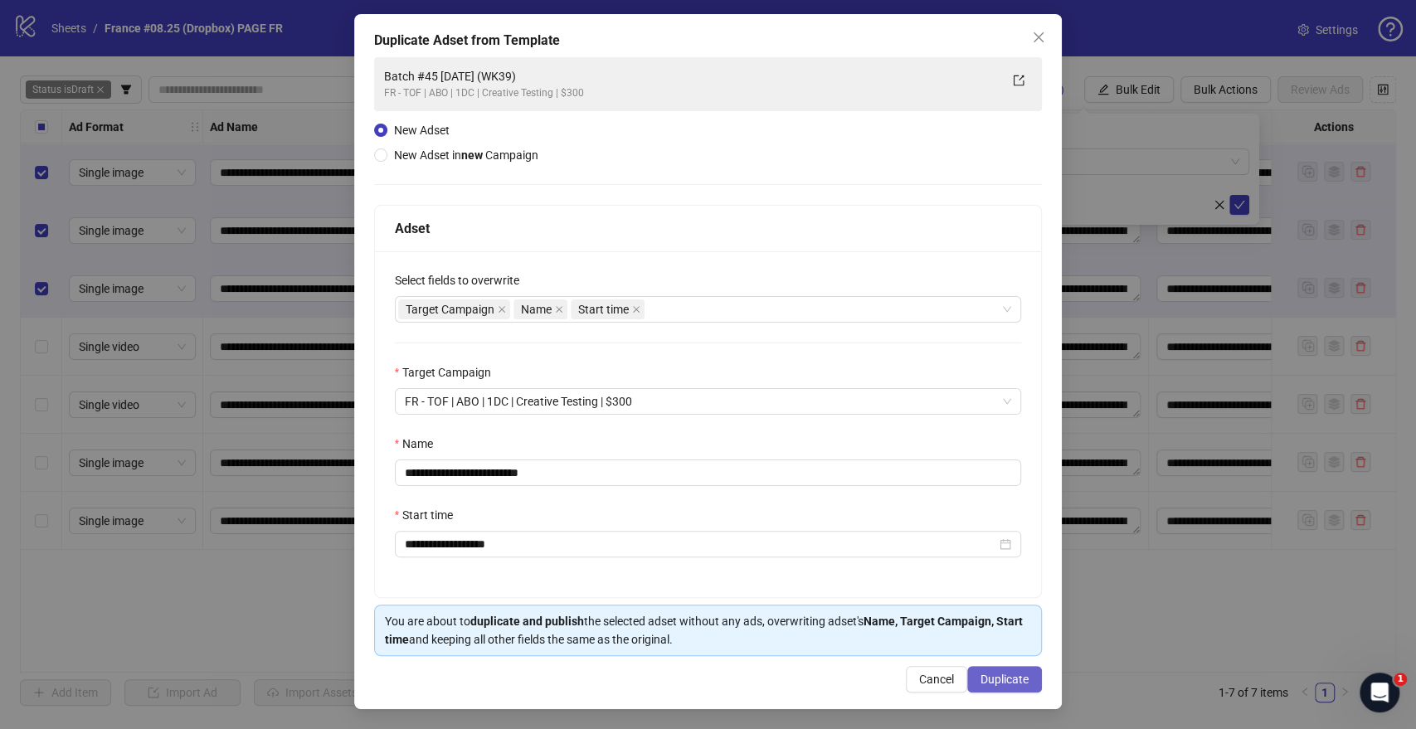
click at [1009, 679] on span "Duplicate" at bounding box center [1004, 679] width 48 height 13
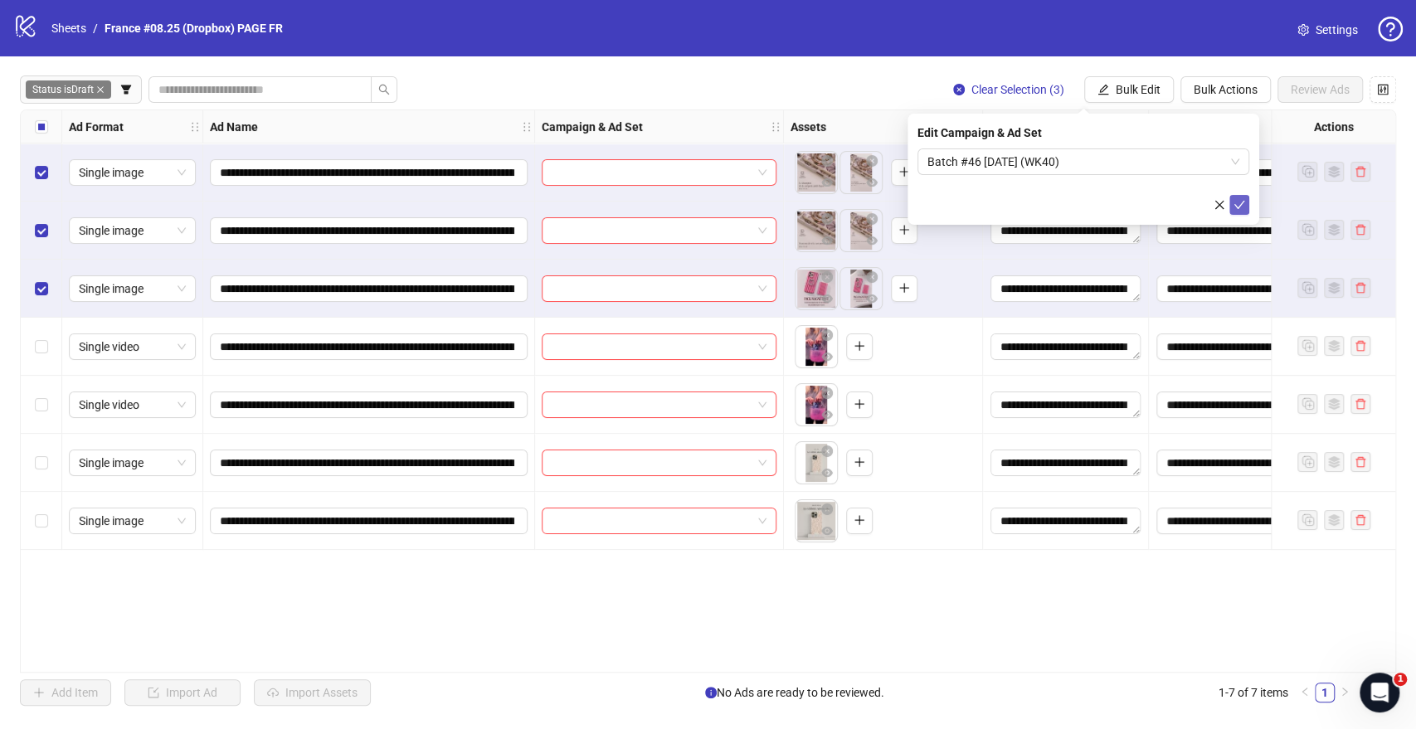
click at [1241, 204] on icon "check" at bounding box center [1239, 205] width 12 height 12
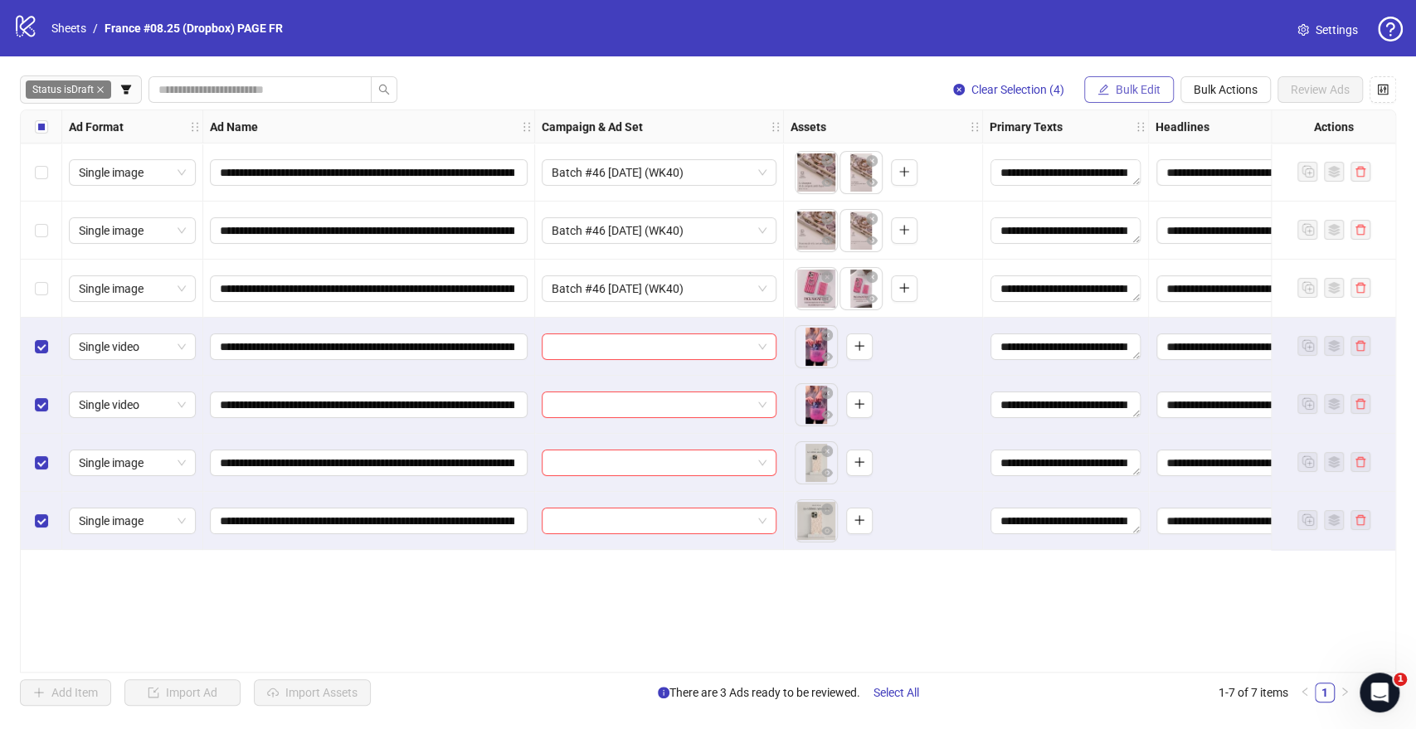
click at [1120, 85] on span "Bulk Edit" at bounding box center [1138, 89] width 45 height 13
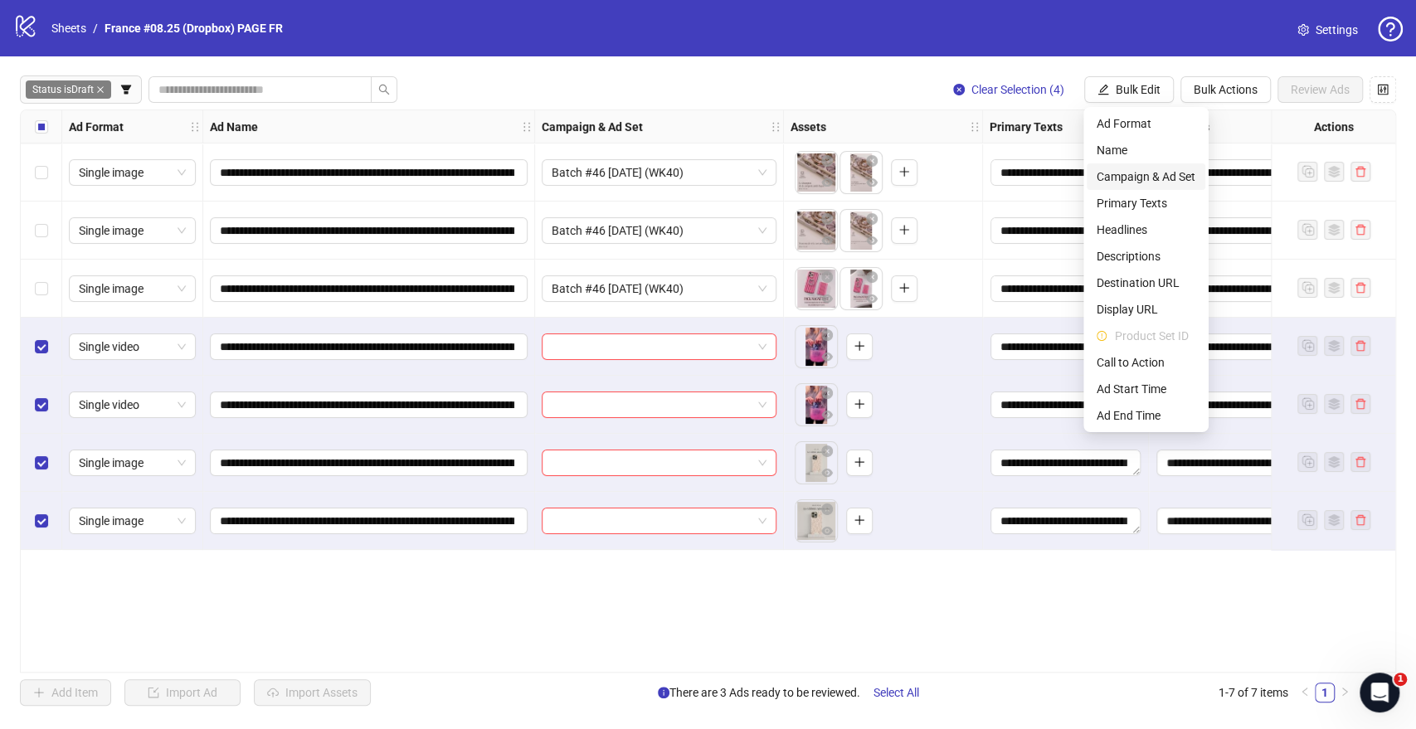
click at [1141, 174] on span "Campaign & Ad Set" at bounding box center [1145, 177] width 99 height 18
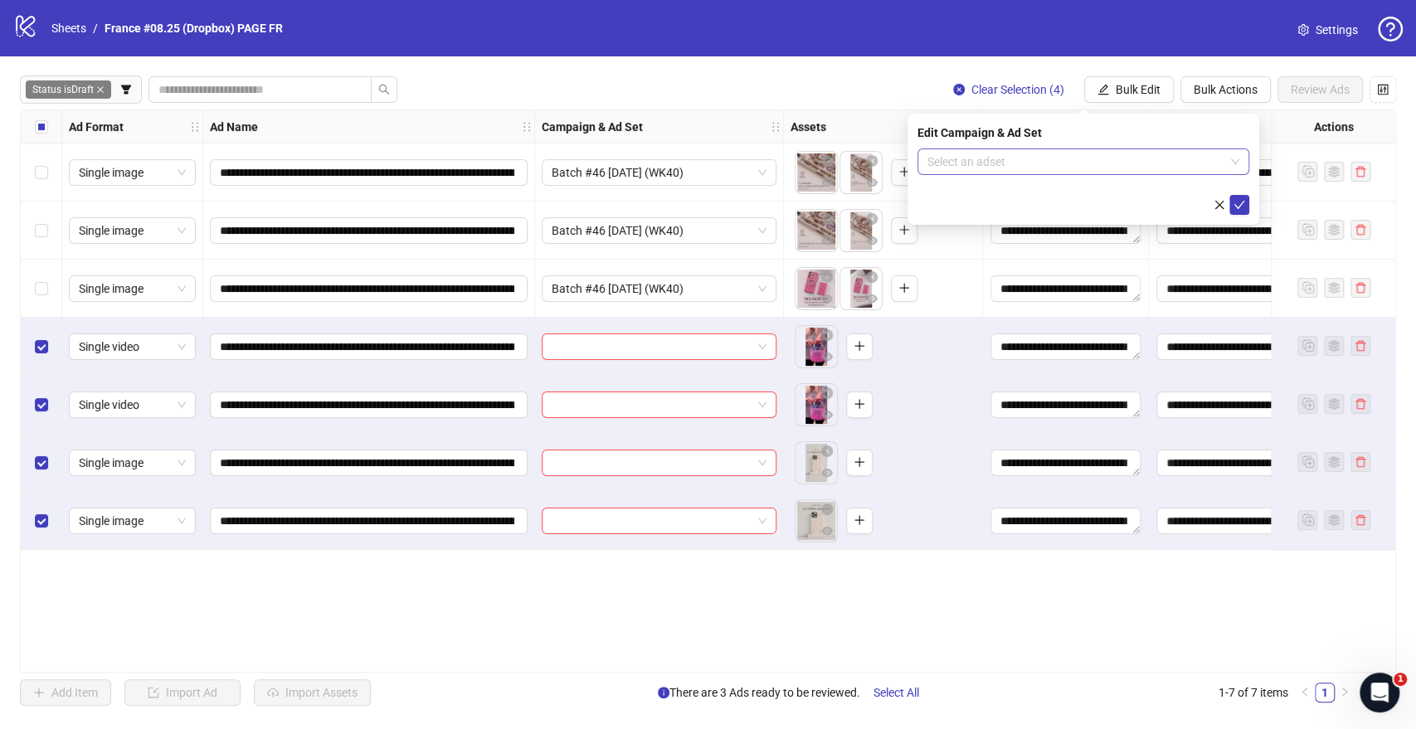
click at [962, 158] on input "search" at bounding box center [1075, 161] width 297 height 25
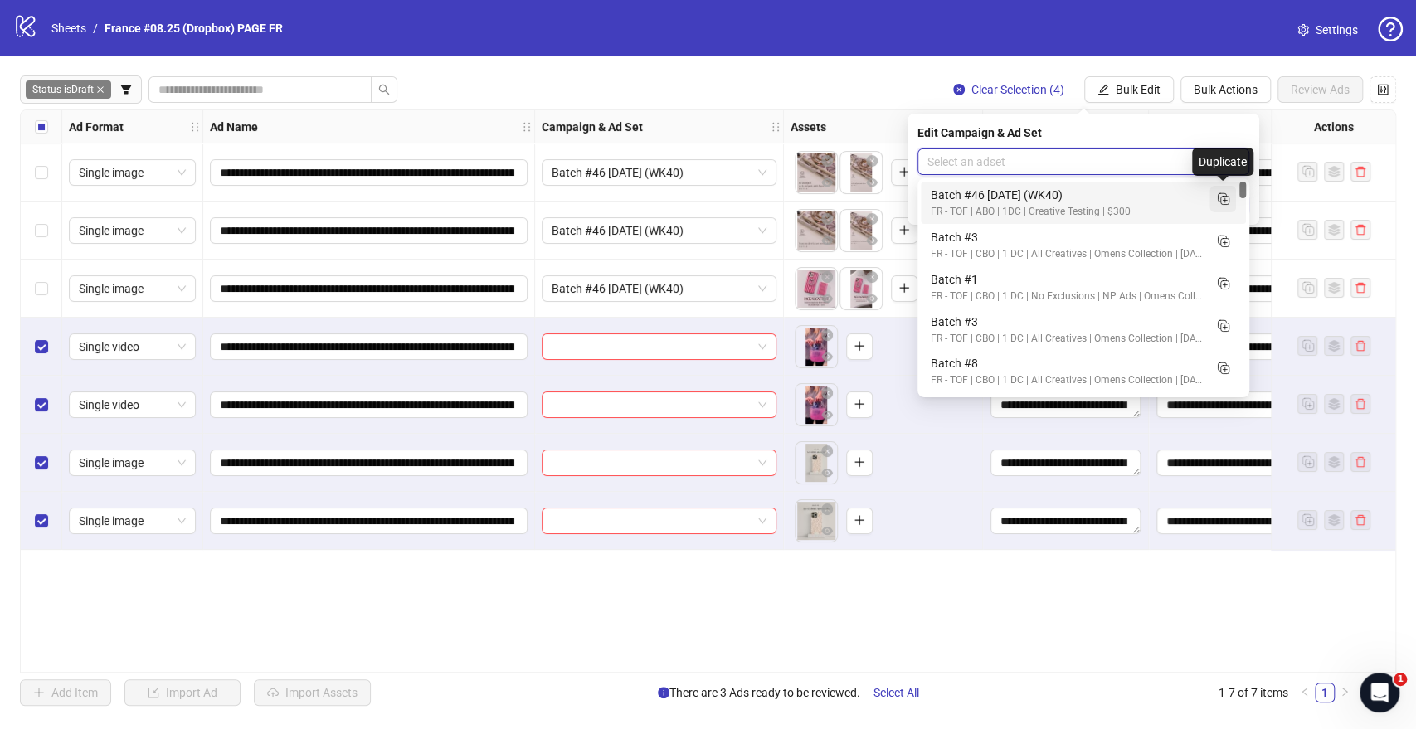
click at [1218, 195] on icon "Duplicate" at bounding box center [1222, 198] width 17 height 17
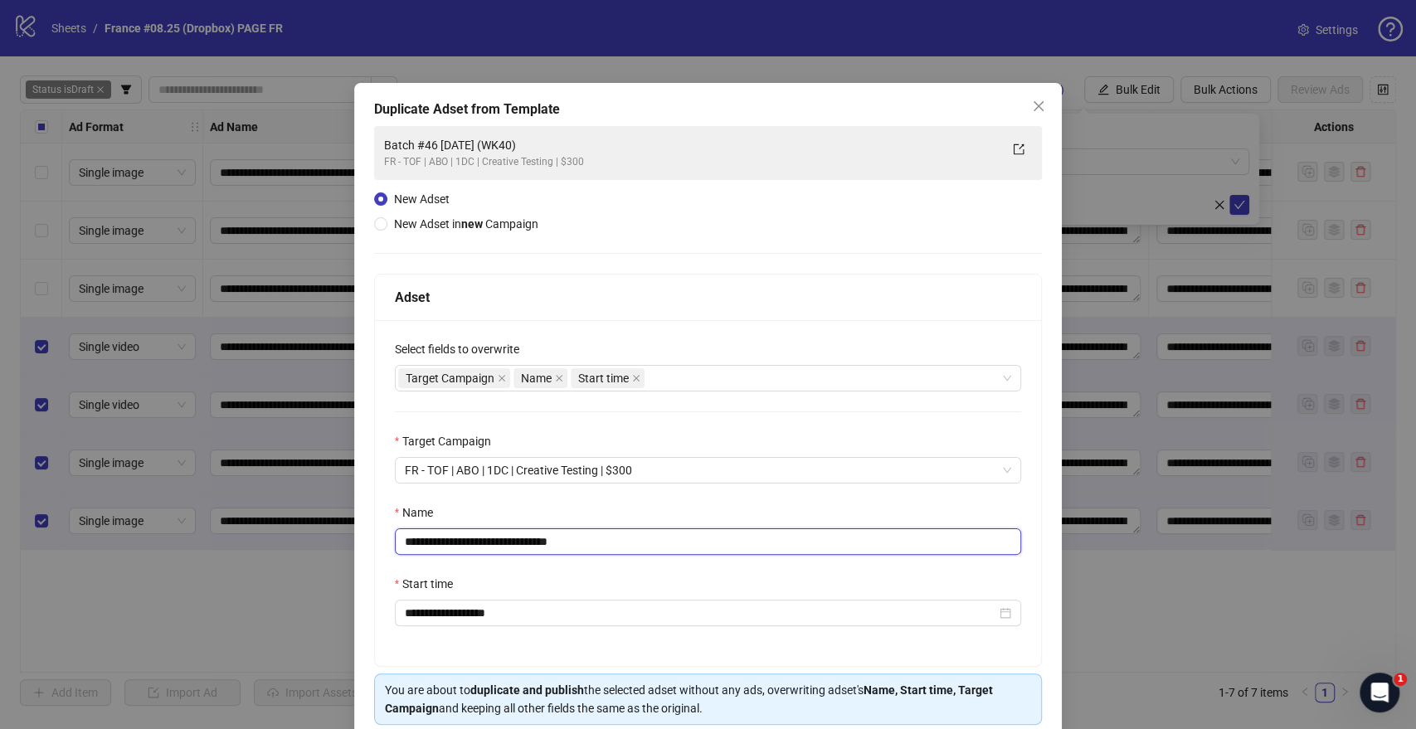
drag, startPoint x: 626, startPoint y: 544, endPoint x: 750, endPoint y: 523, distance: 125.4
click at [661, 544] on input "**********" at bounding box center [708, 541] width 627 height 27
drag, startPoint x: 450, startPoint y: 537, endPoint x: 464, endPoint y: 565, distance: 31.5
click at [450, 538] on input "**********" at bounding box center [708, 541] width 627 height 27
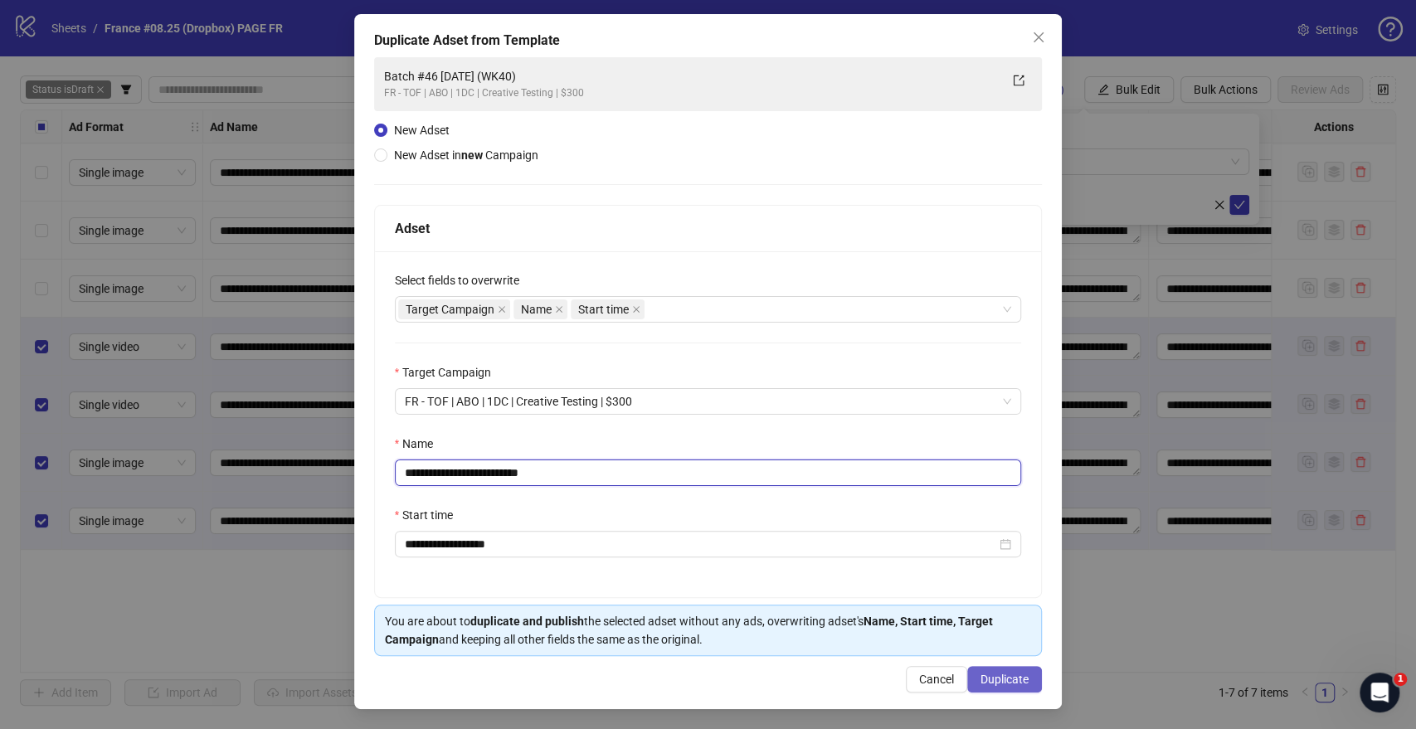
type input "**********"
click at [1008, 674] on span "Duplicate" at bounding box center [1004, 679] width 48 height 13
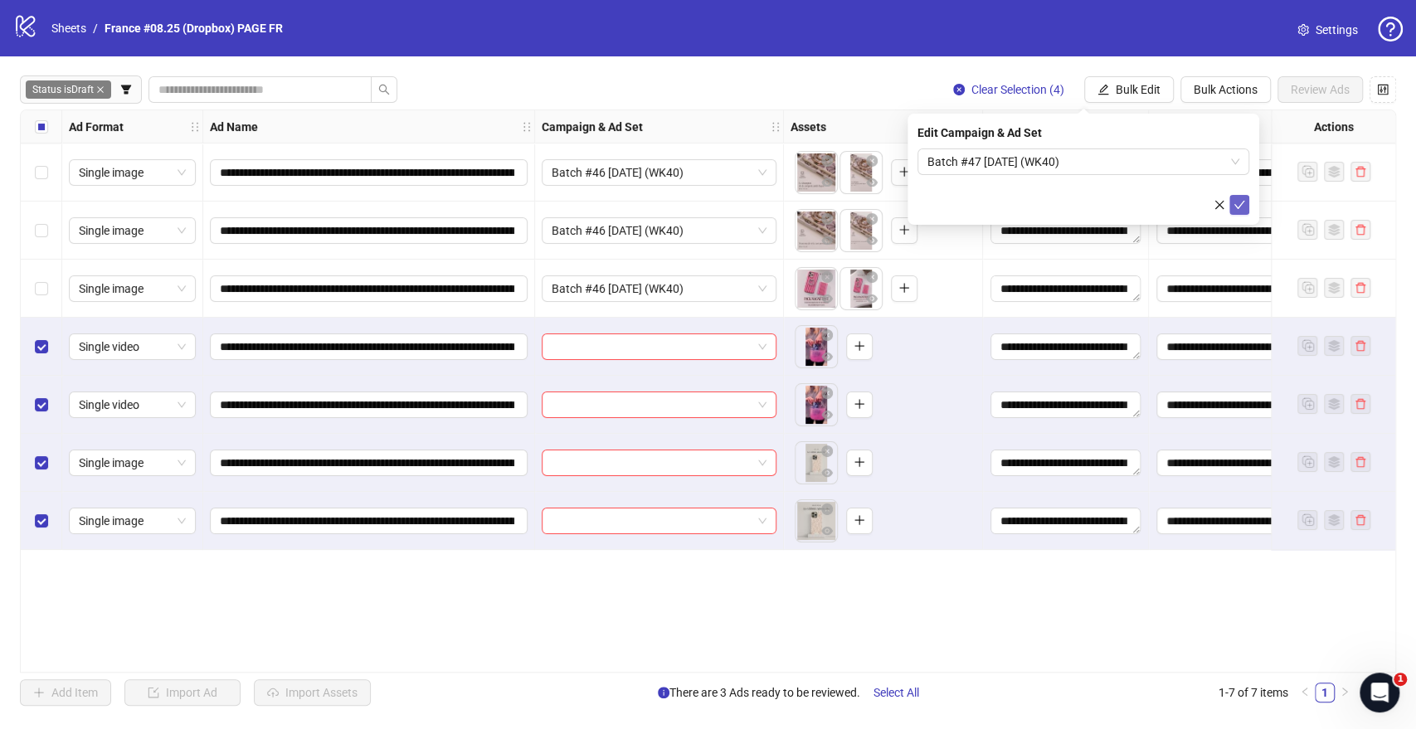
click at [1239, 207] on icon "check" at bounding box center [1239, 205] width 12 height 12
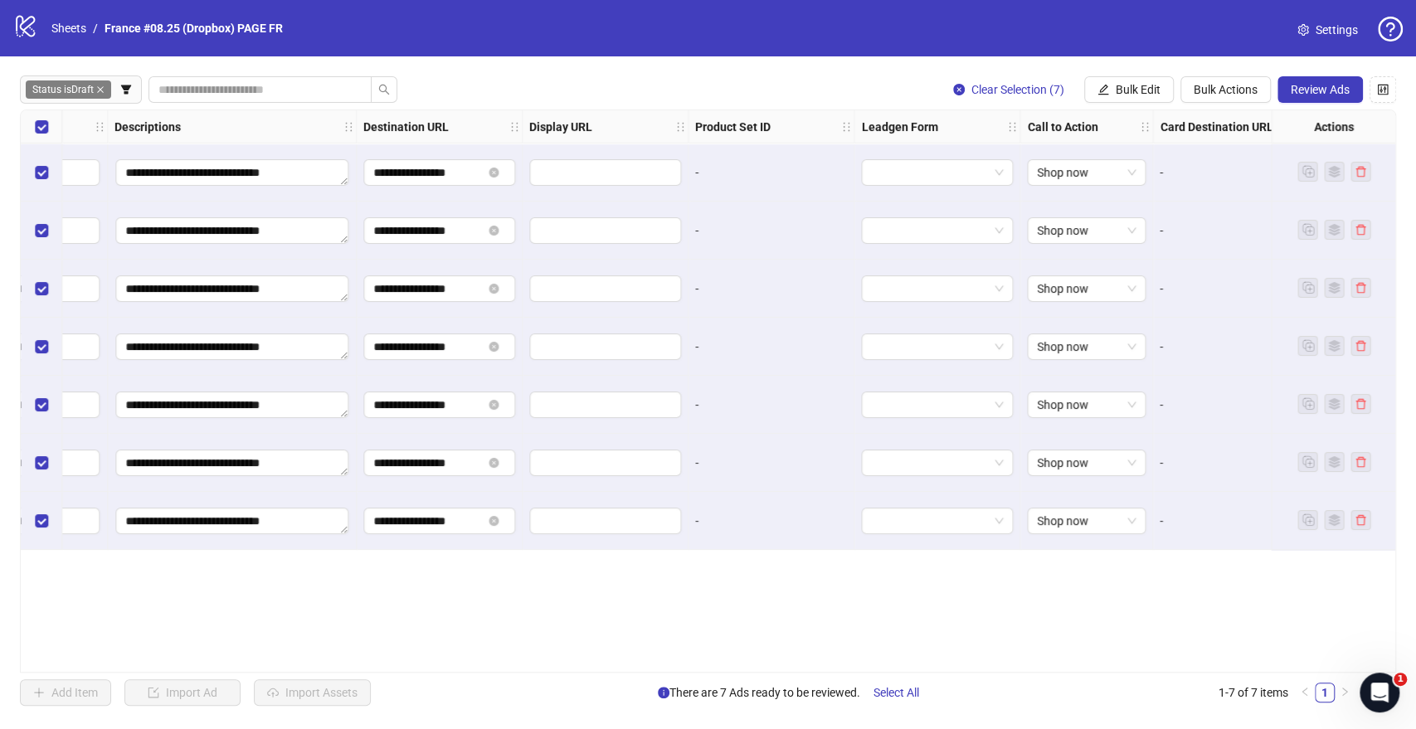
scroll to position [0, 736]
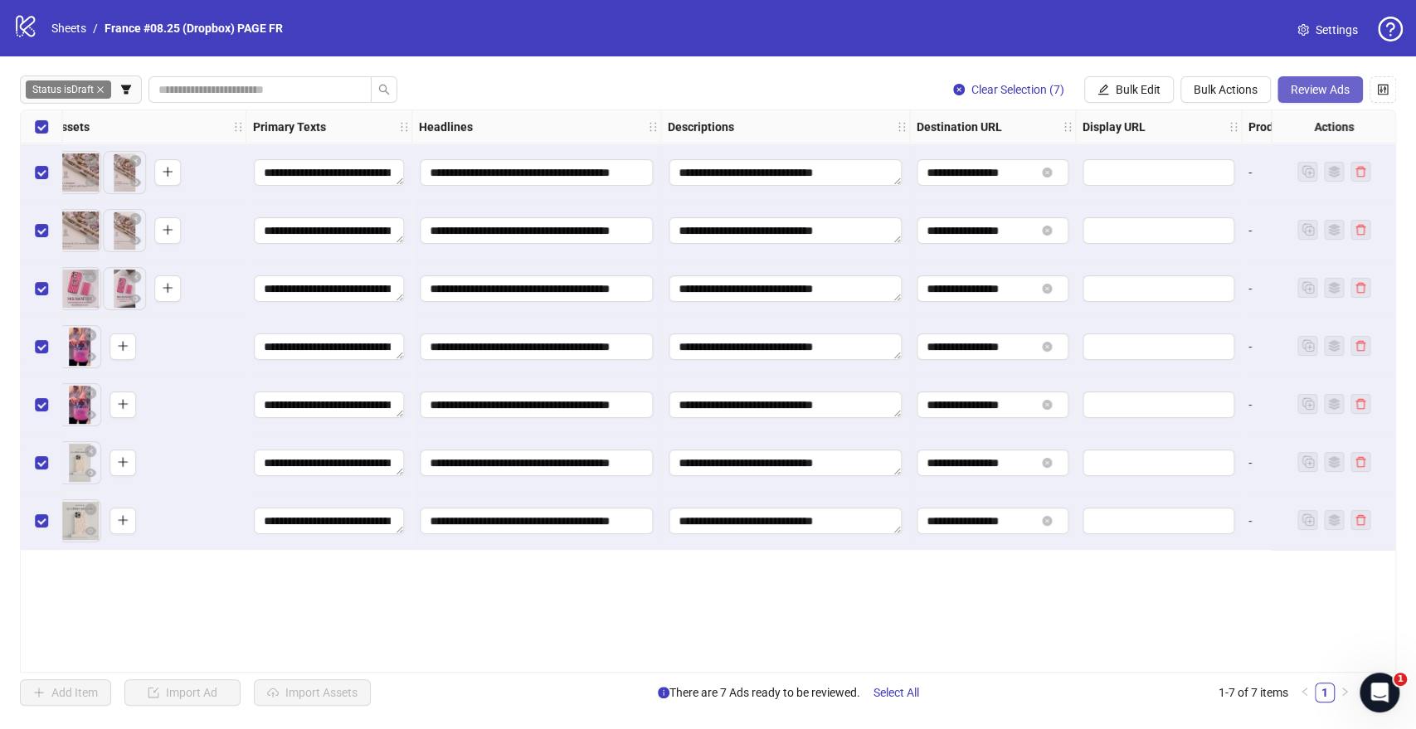
click at [1305, 89] on span "Review Ads" at bounding box center [1320, 89] width 59 height 13
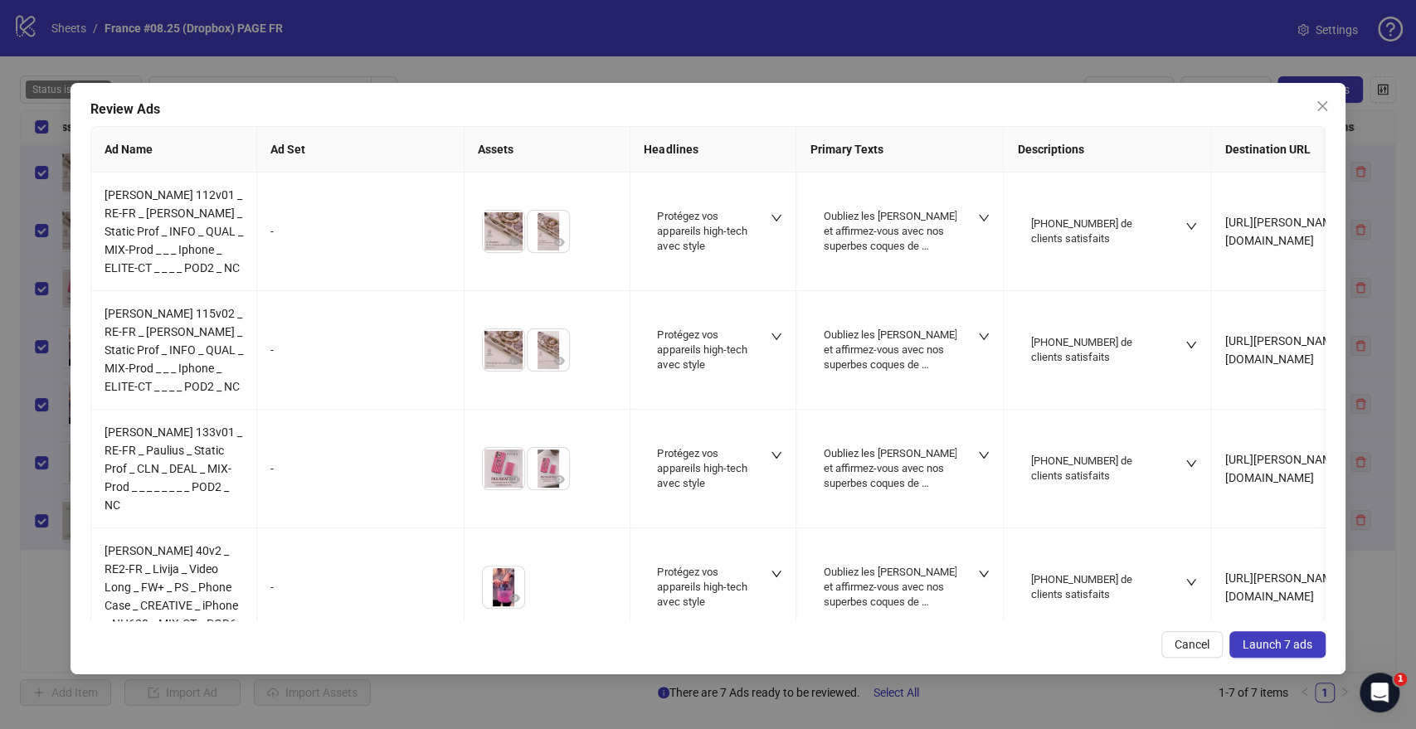
click at [1247, 644] on span "Launch 7 ads" at bounding box center [1277, 644] width 70 height 13
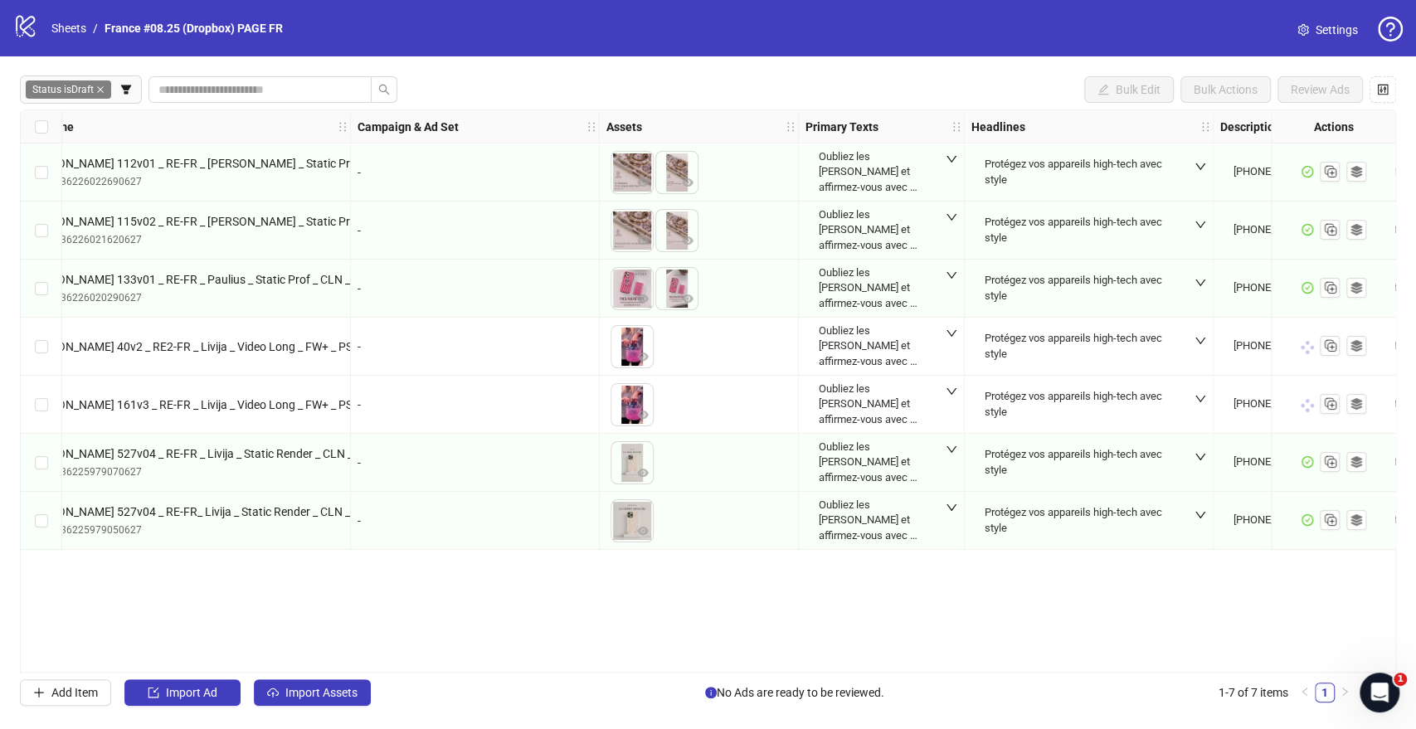
scroll to position [0, 0]
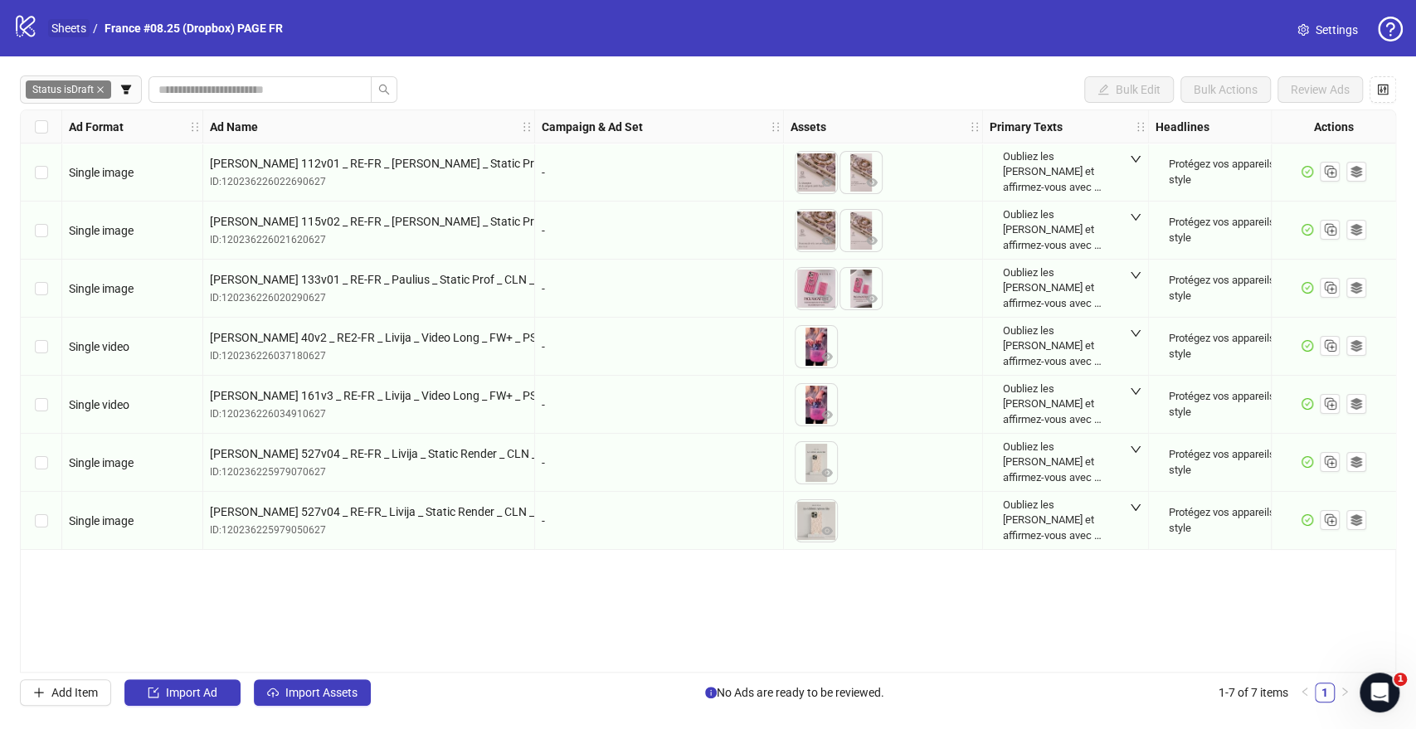
click at [75, 26] on link "Sheets" at bounding box center [68, 28] width 41 height 18
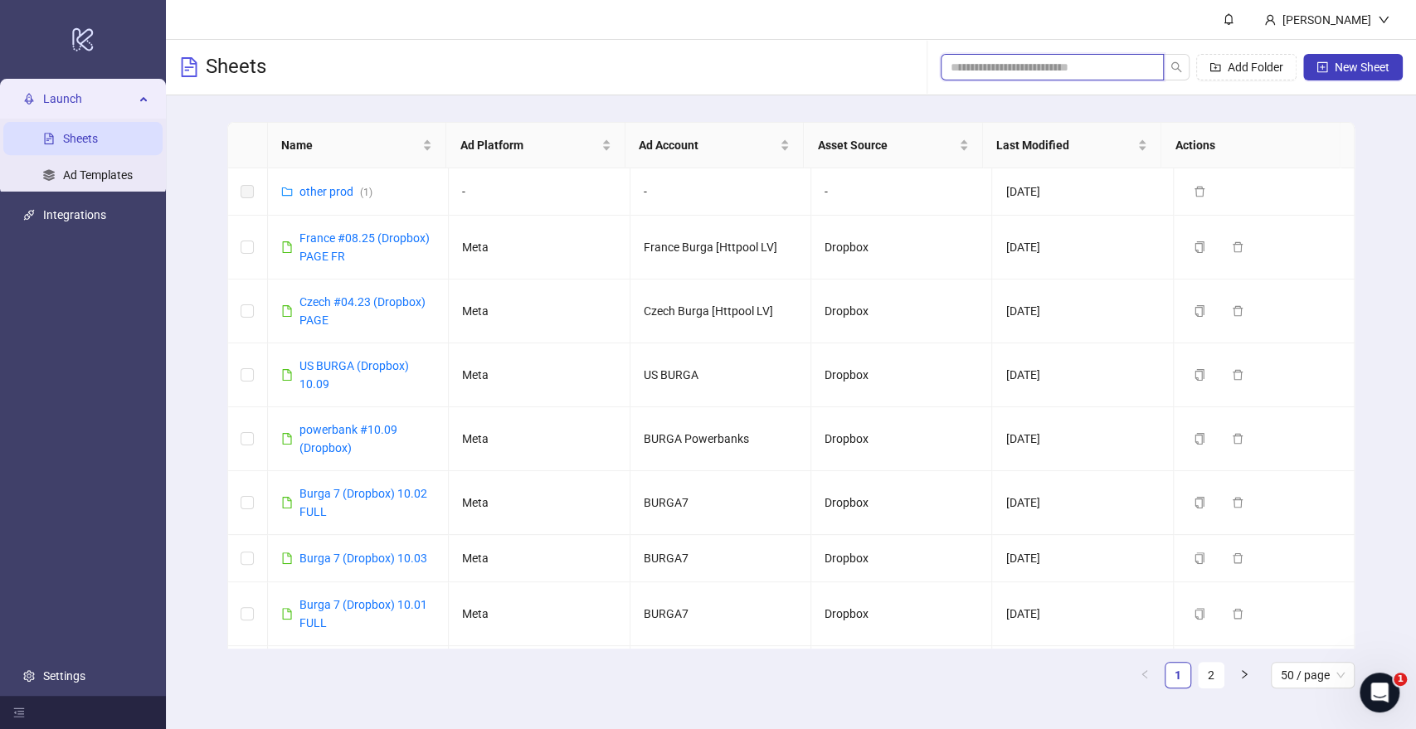
click at [1063, 67] on input "search" at bounding box center [1045, 67] width 190 height 18
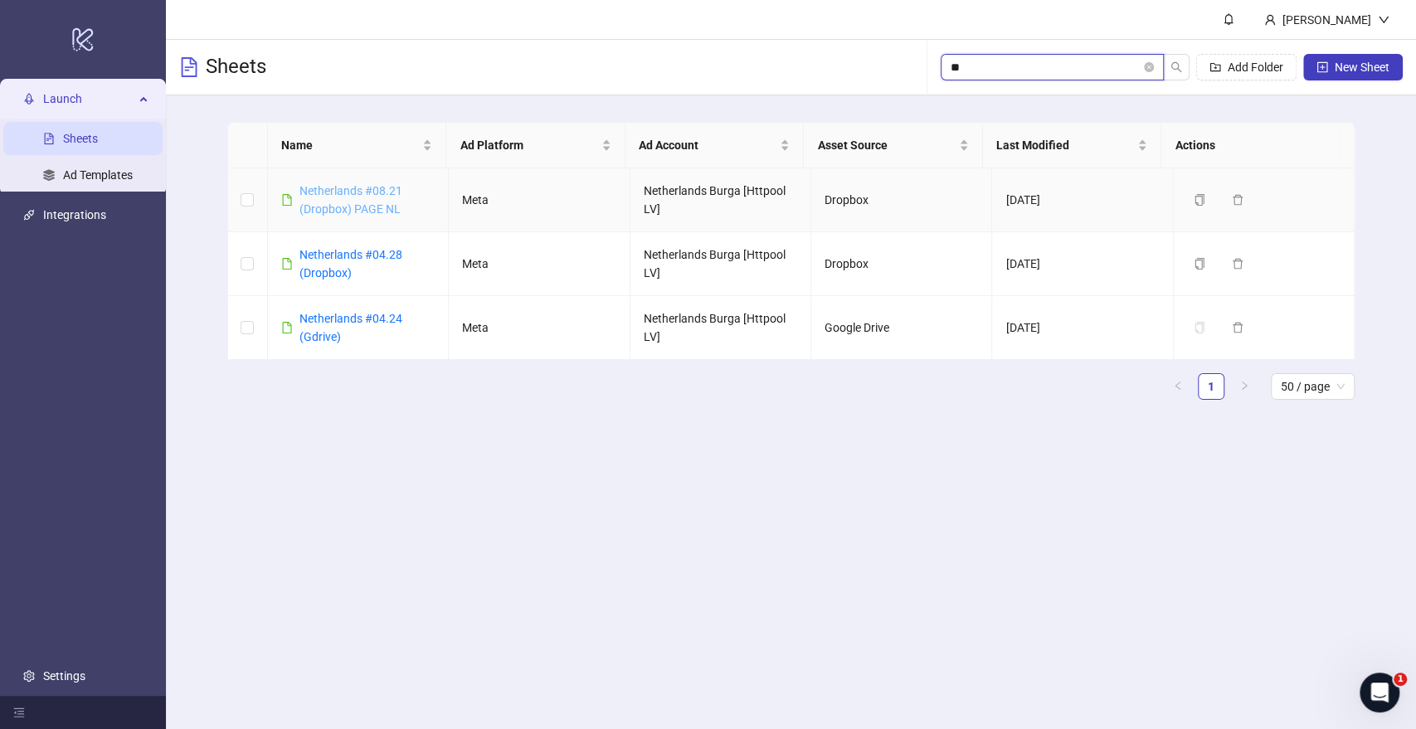
type input "**"
click at [371, 201] on link "Netherlands #08.21 (Dropbox) PAGE NL" at bounding box center [350, 200] width 103 height 32
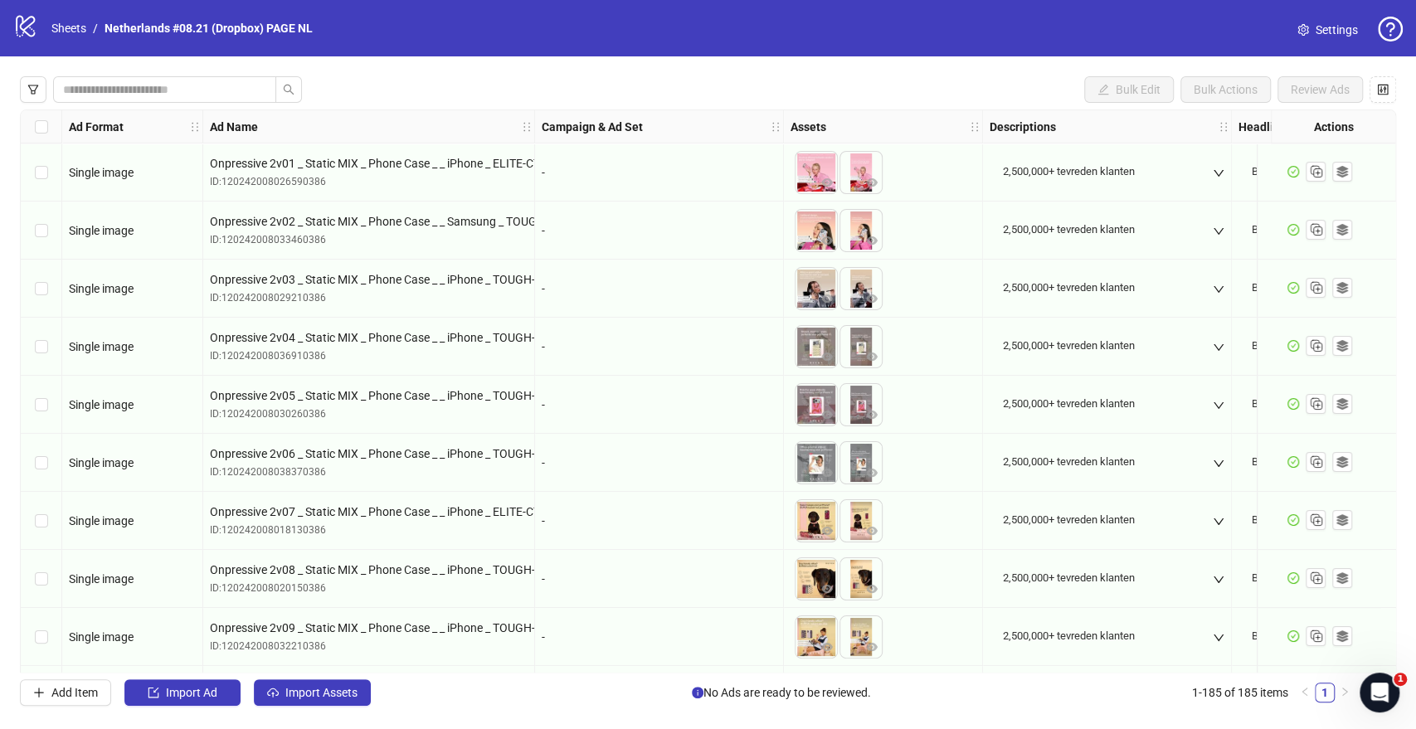
click at [1329, 29] on span "Settings" at bounding box center [1336, 30] width 42 height 18
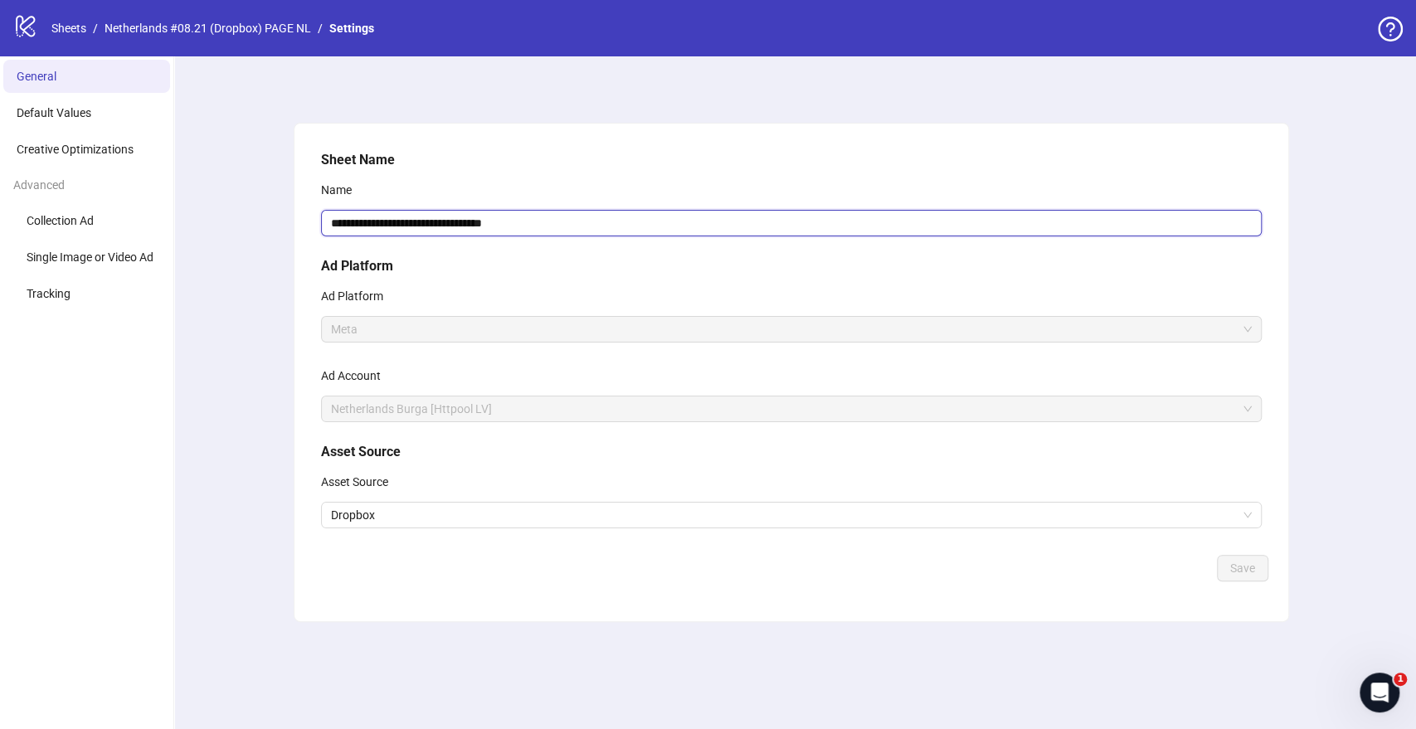
drag, startPoint x: 493, startPoint y: 224, endPoint x: 644, endPoint y: 228, distance: 151.8
click at [644, 228] on input "**********" at bounding box center [791, 223] width 941 height 27
type input "**********"
click at [96, 116] on li "Default Values" at bounding box center [86, 112] width 167 height 33
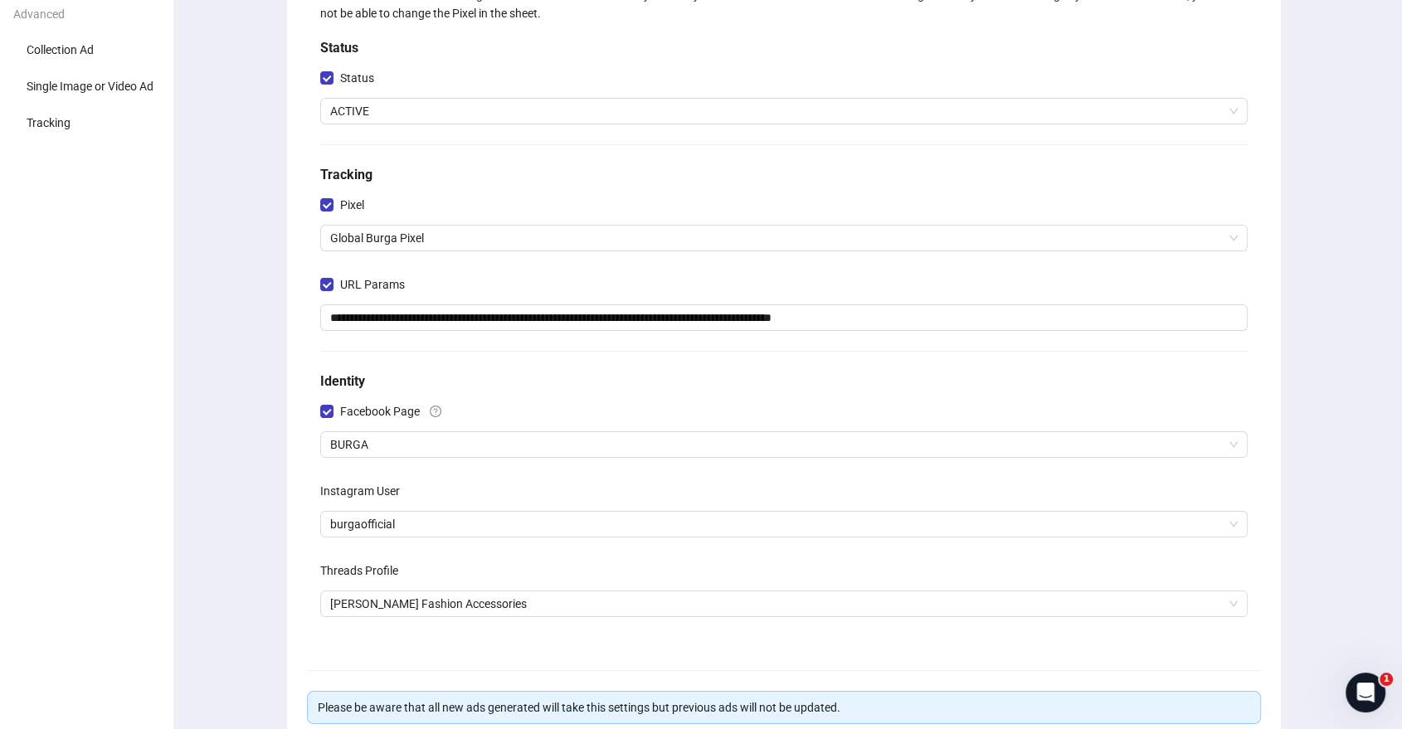
scroll to position [318, 0]
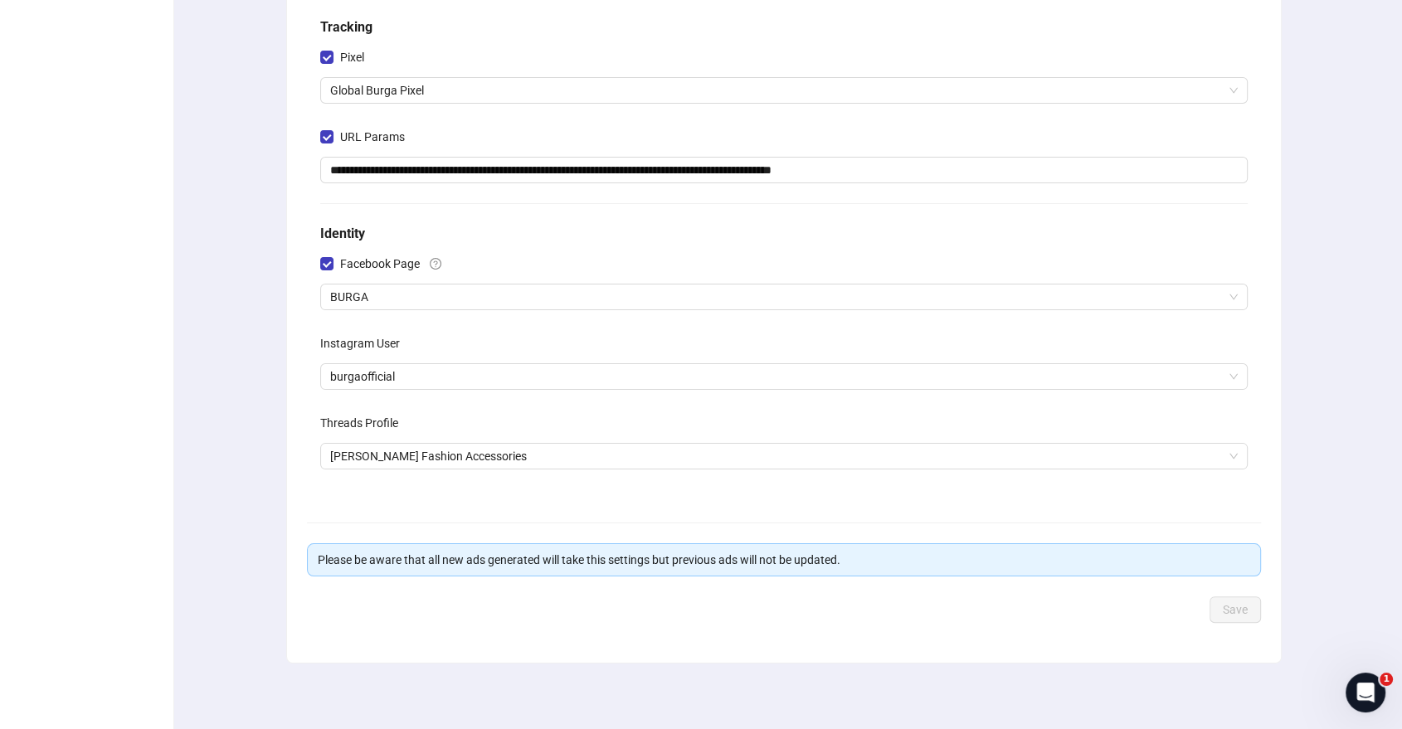
click at [186, 342] on div "**********" at bounding box center [784, 234] width 1236 height 992
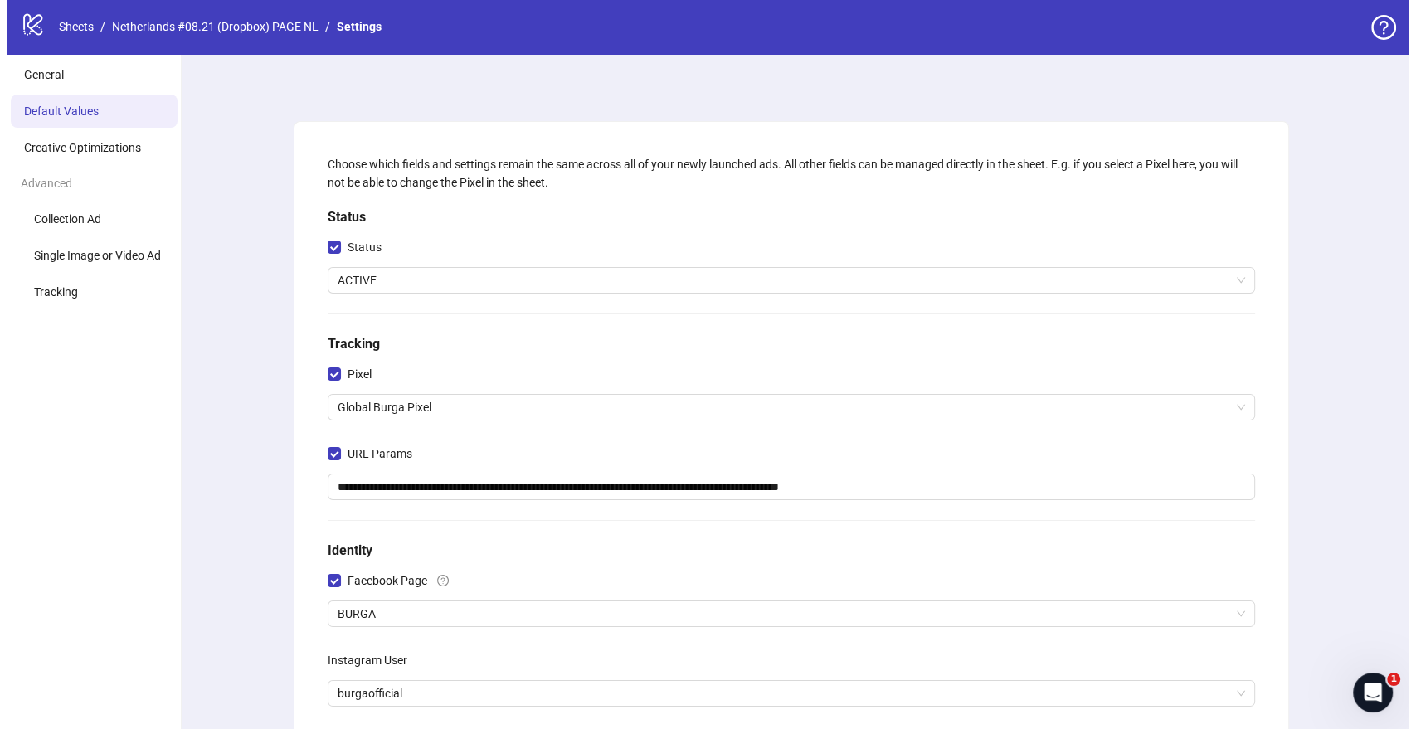
scroll to position [0, 0]
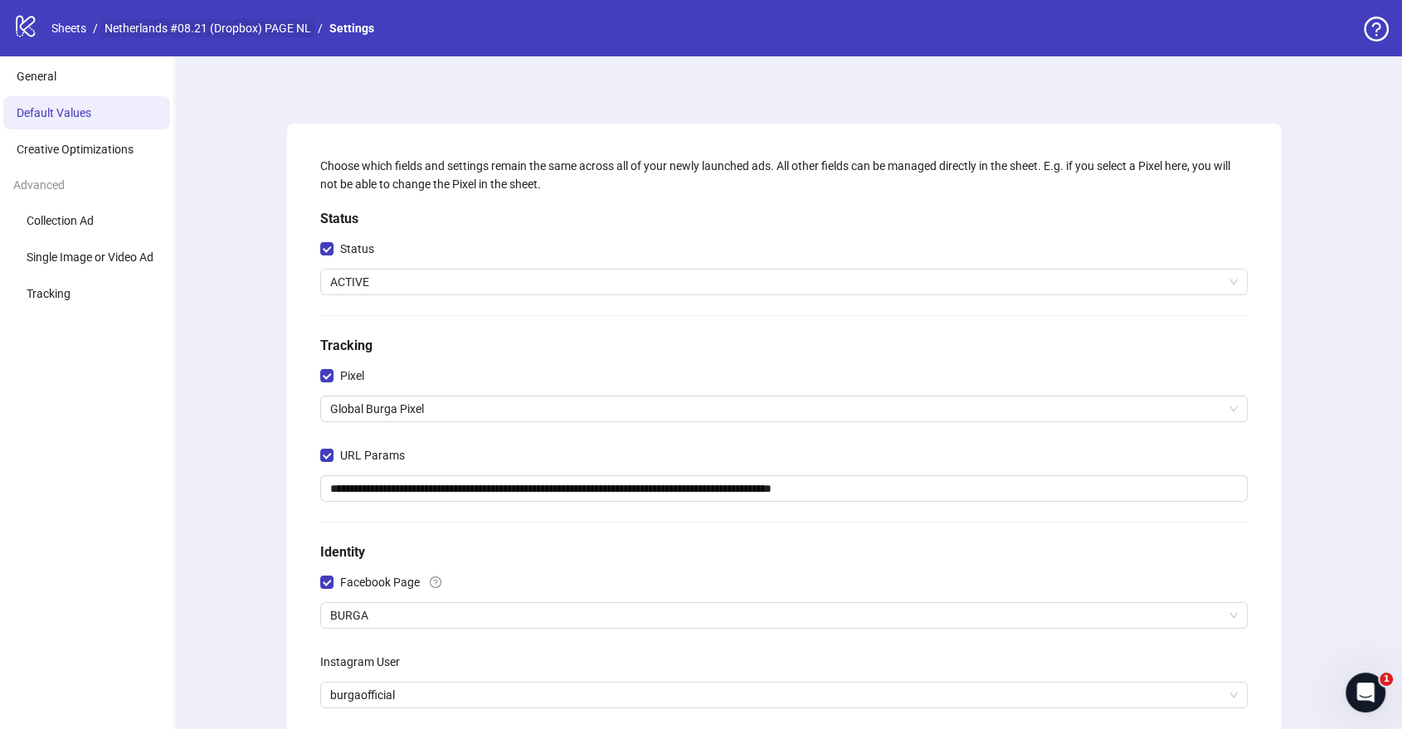
click at [266, 25] on link "Netherlands #08.21 (Dropbox) PAGE NL" at bounding box center [207, 28] width 213 height 18
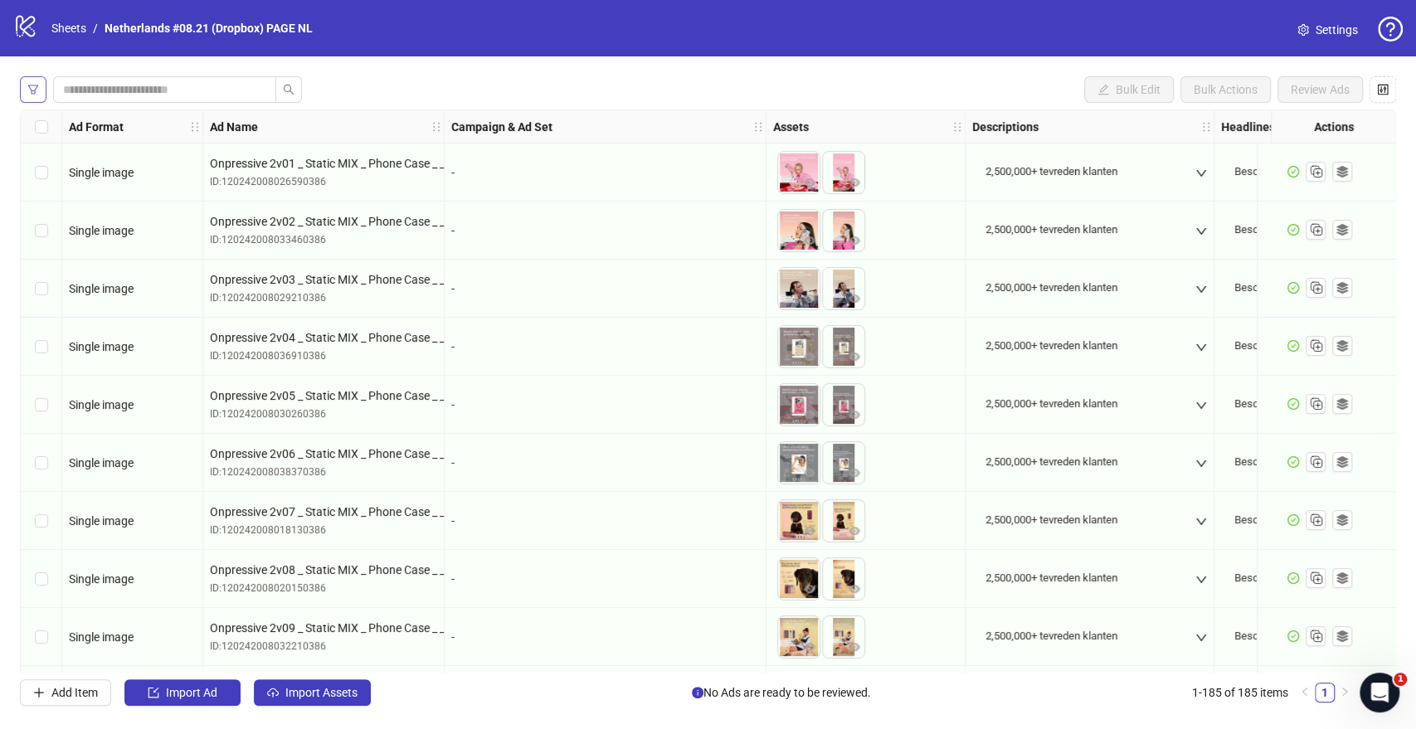
click at [38, 92] on icon "filter" at bounding box center [33, 90] width 12 height 12
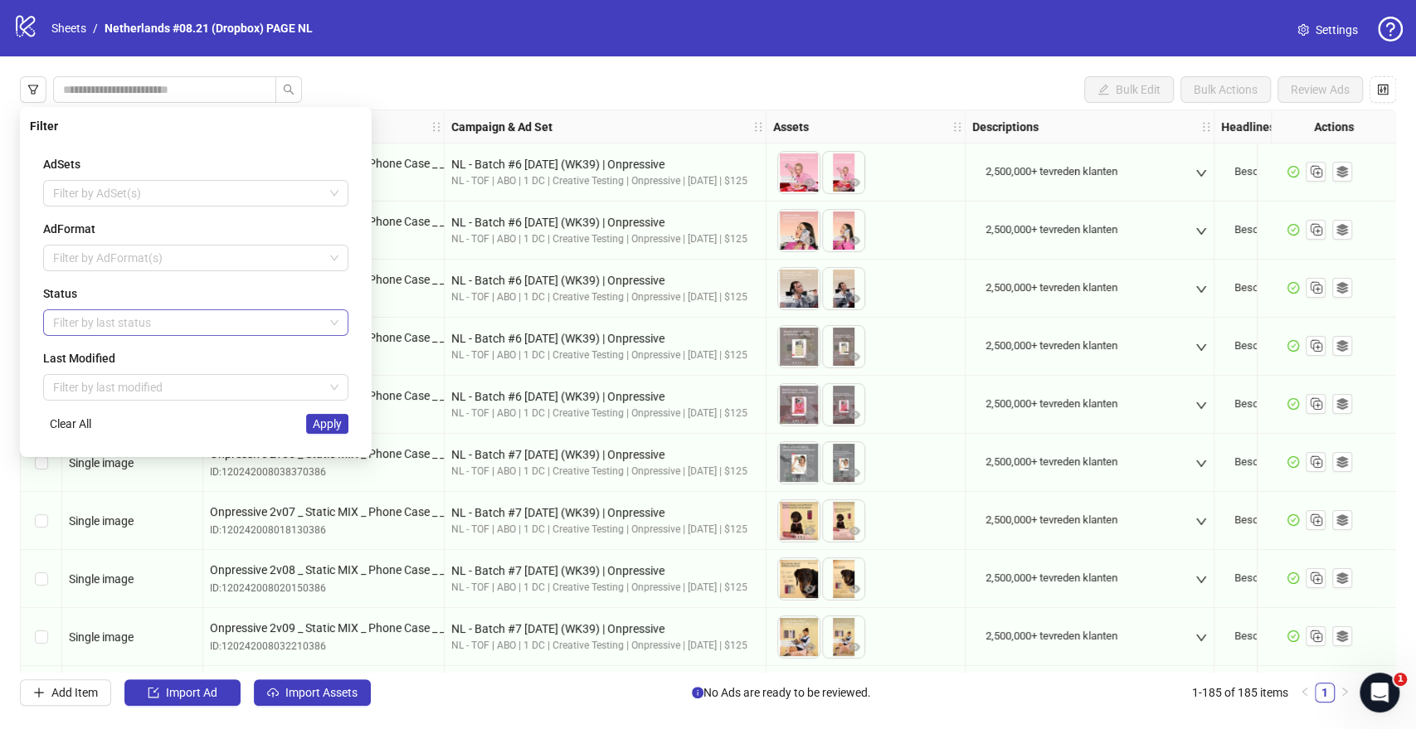
click at [83, 323] on div at bounding box center [186, 322] width 281 height 23
click at [95, 357] on div "Draft" at bounding box center [195, 355] width 279 height 18
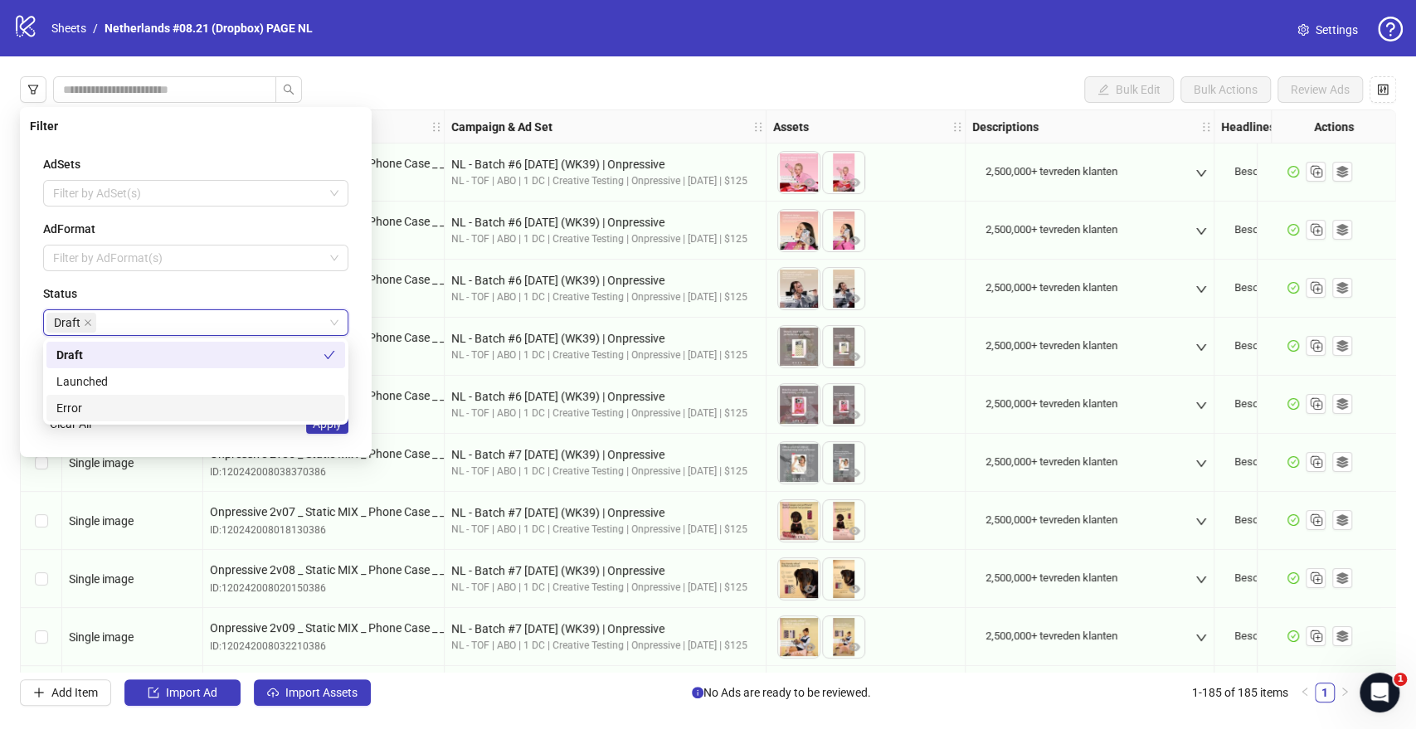
click at [197, 431] on div "Clear All Apply" at bounding box center [195, 424] width 305 height 20
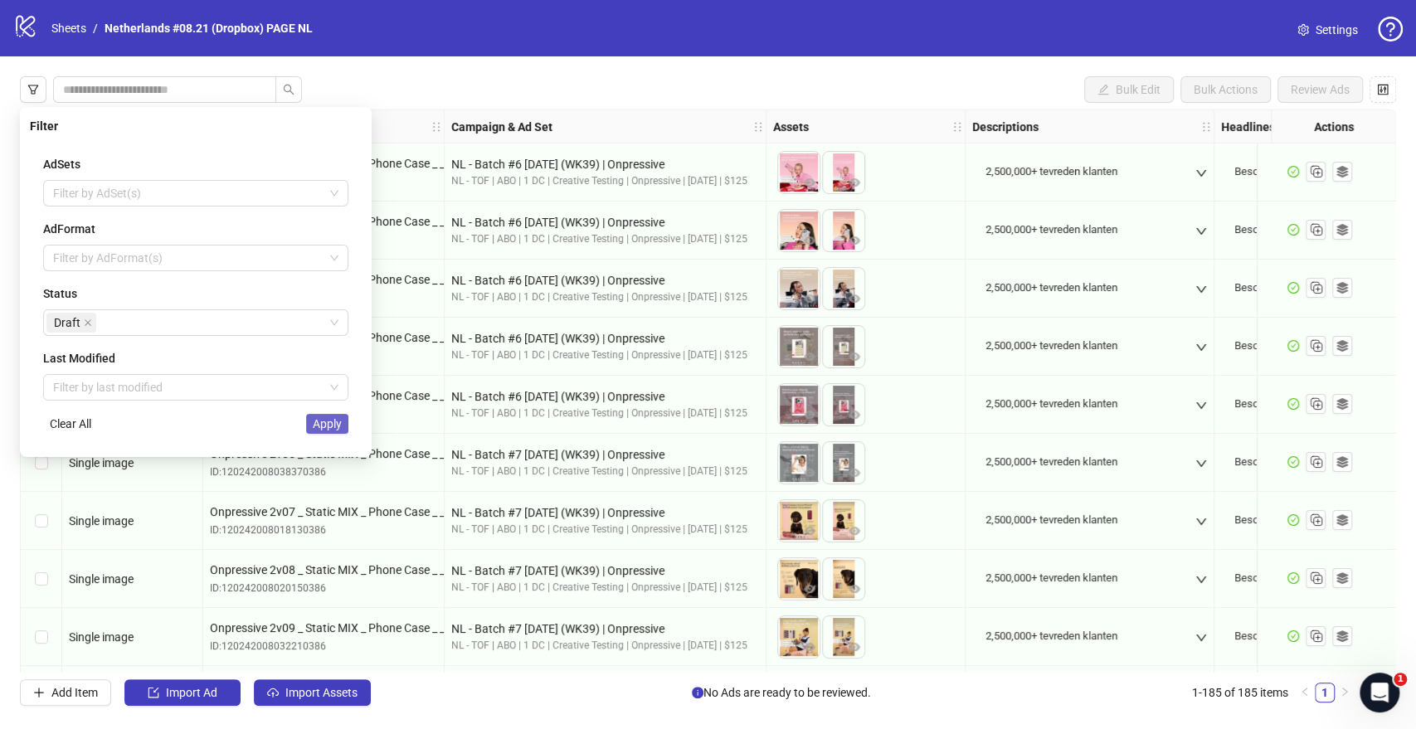
click at [311, 429] on button "Apply" at bounding box center [327, 424] width 42 height 20
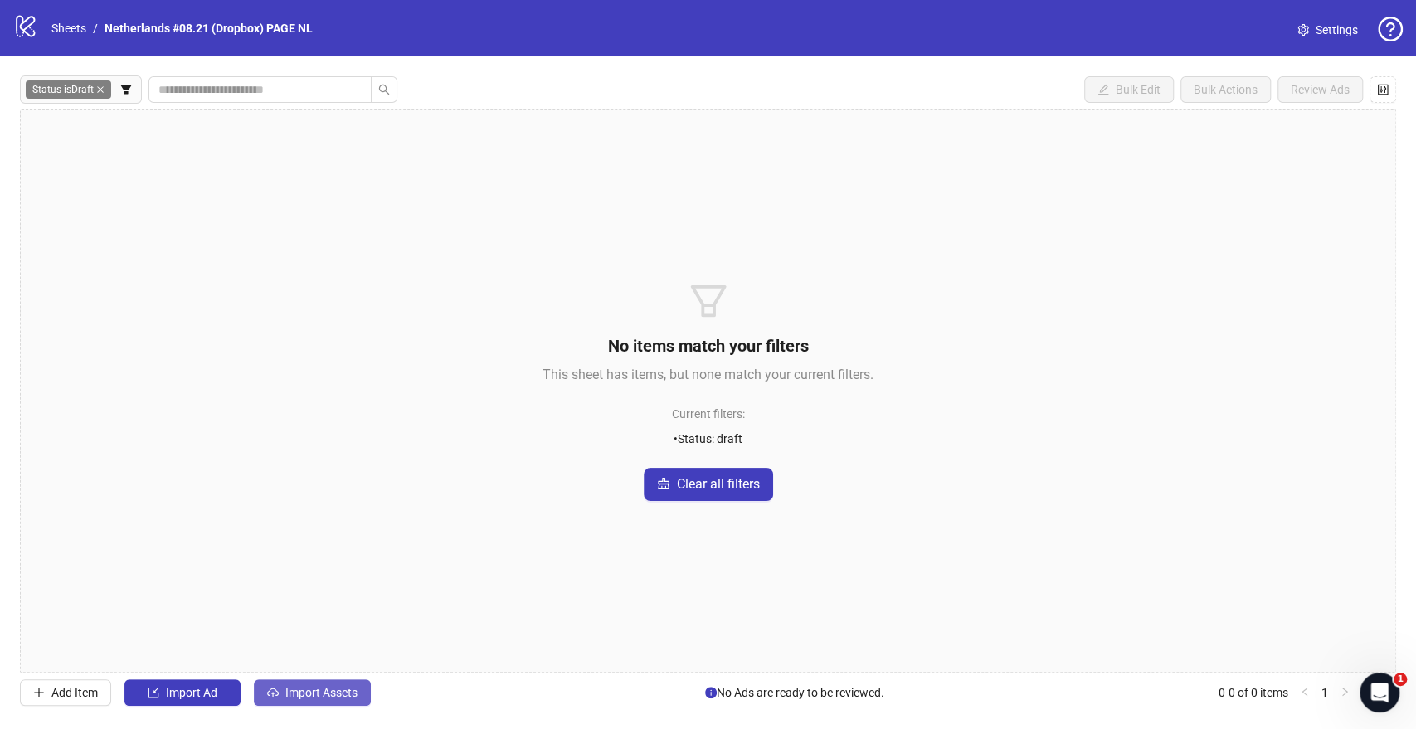
click at [343, 700] on button "Import Assets" at bounding box center [312, 692] width 117 height 27
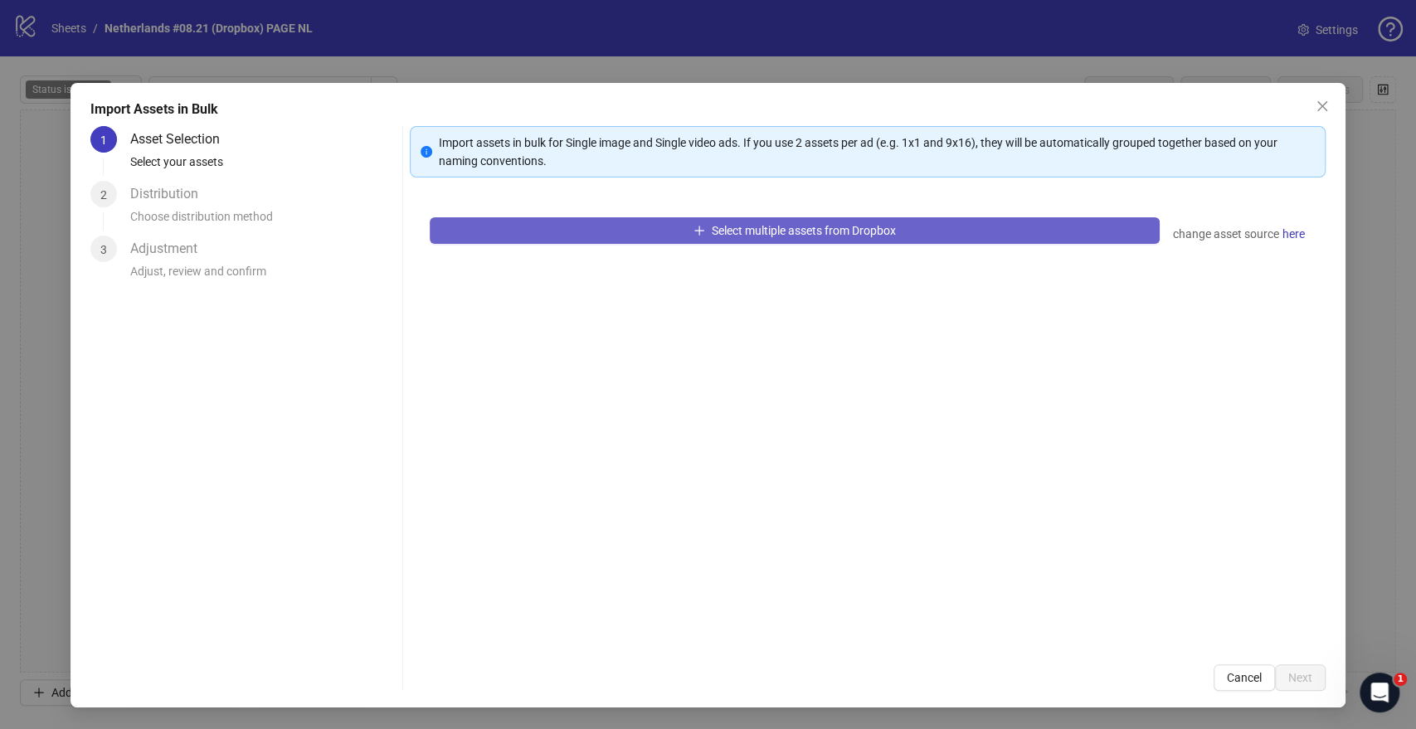
click at [670, 234] on button "Select multiple assets from Dropbox" at bounding box center [794, 230] width 729 height 27
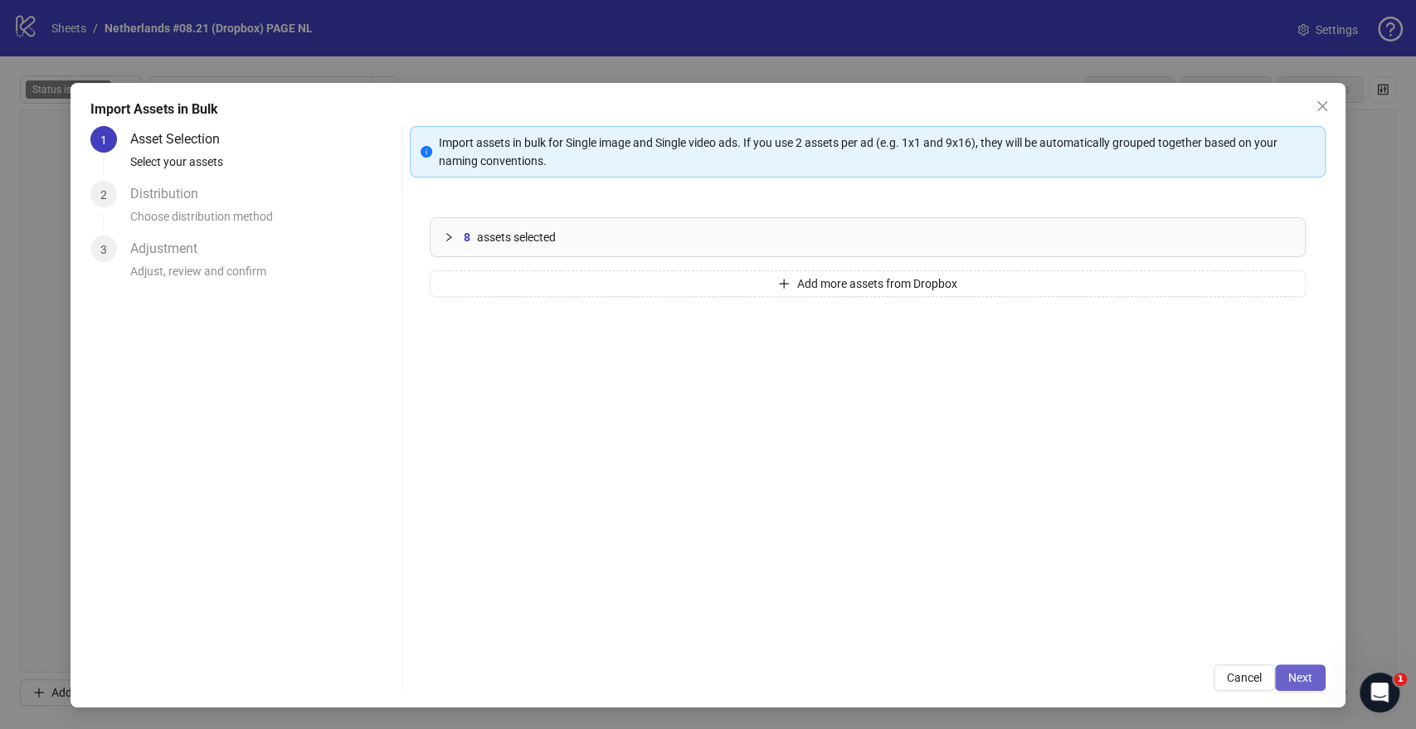
click at [1295, 673] on span "Next" at bounding box center [1300, 677] width 24 height 13
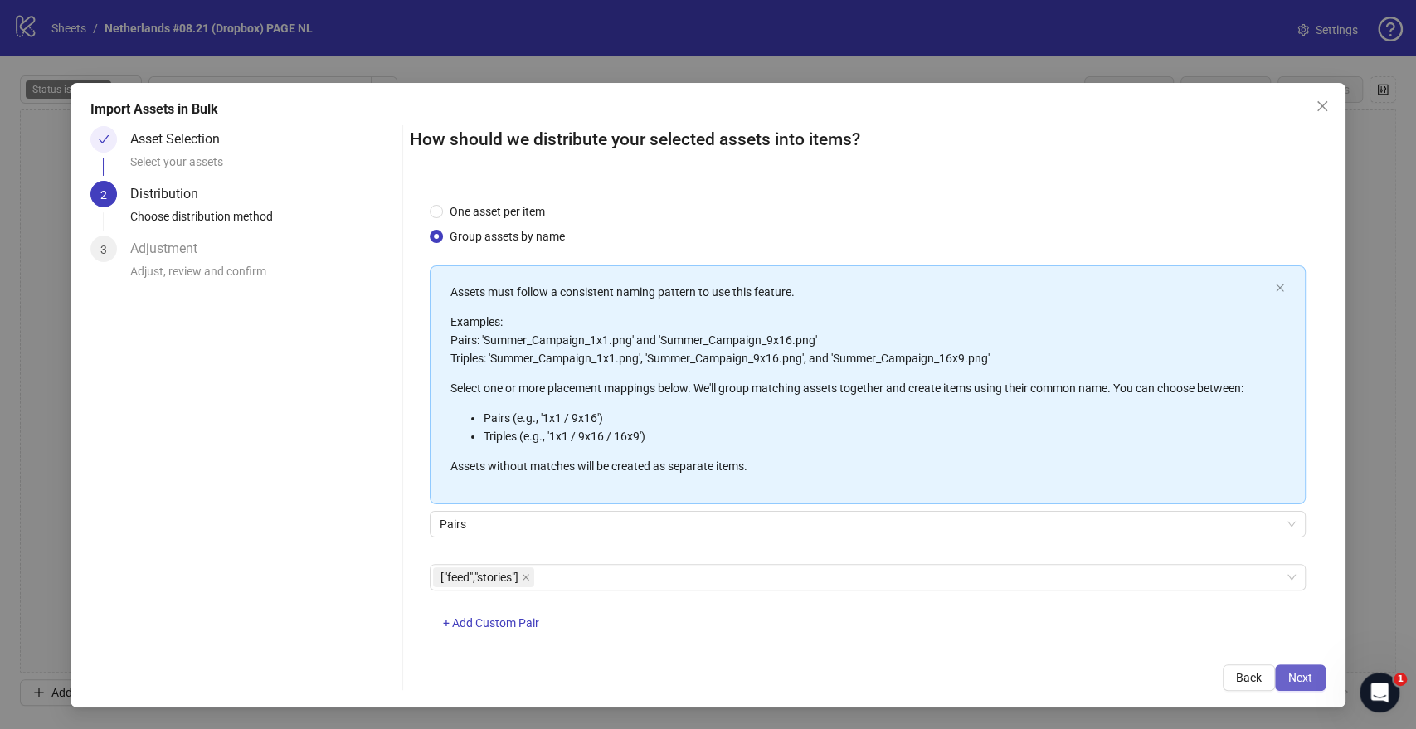
click at [1288, 671] on span "Next" at bounding box center [1300, 677] width 24 height 13
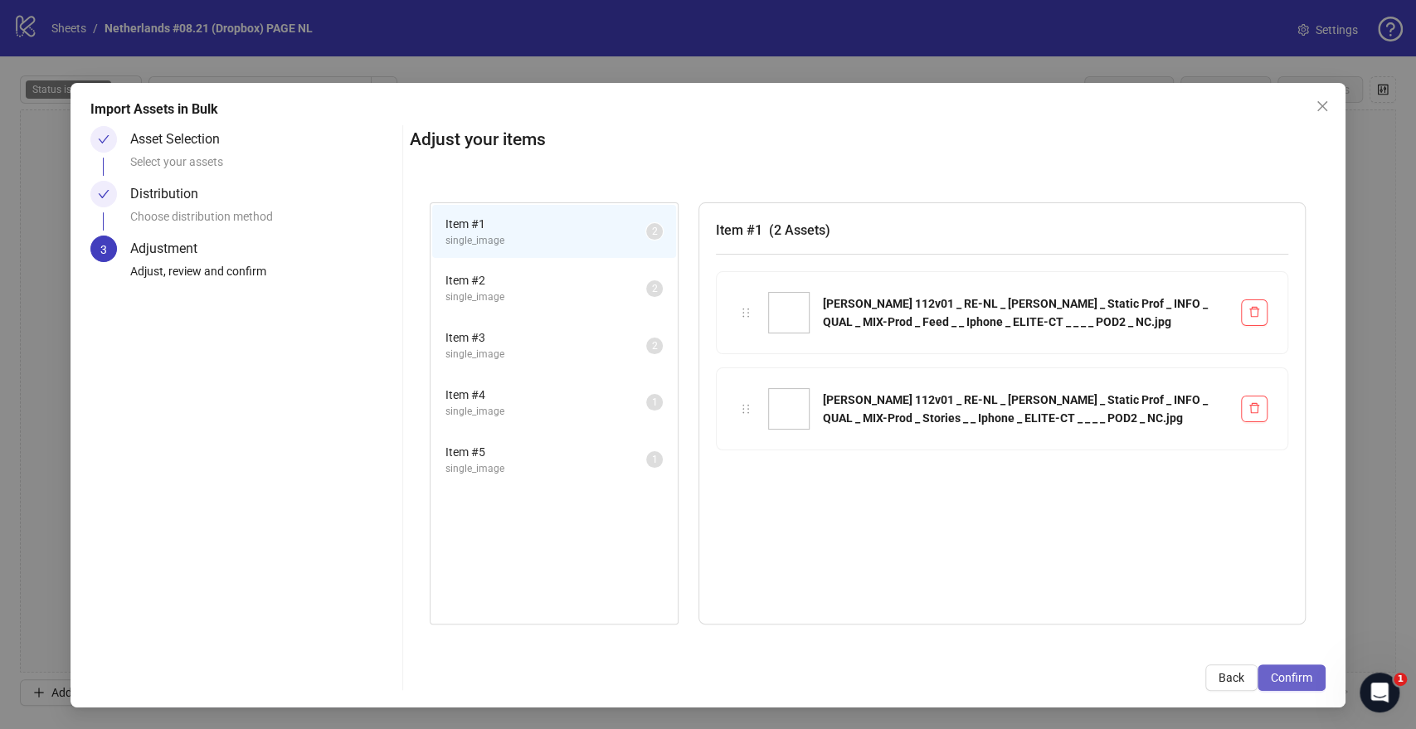
click at [1273, 668] on button "Confirm" at bounding box center [1291, 677] width 68 height 27
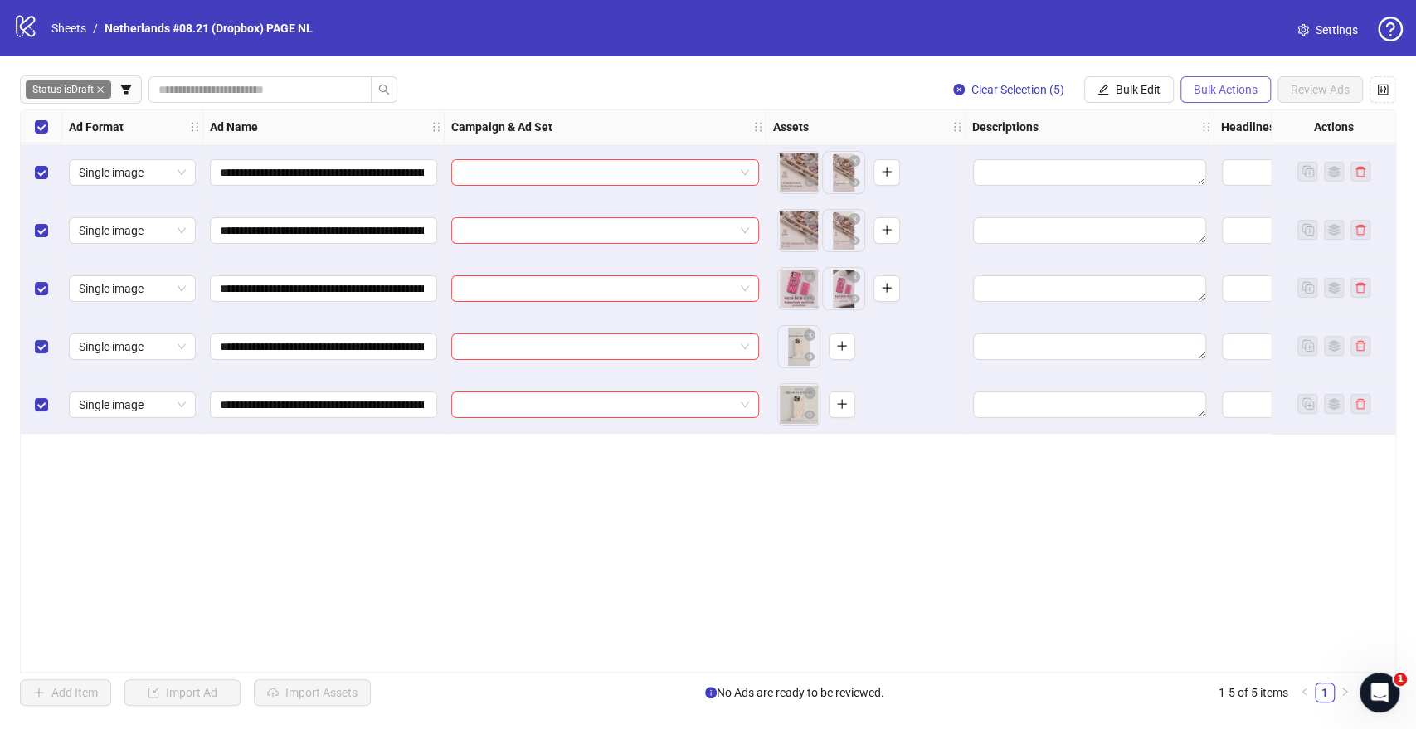
click at [1209, 84] on span "Bulk Actions" at bounding box center [1225, 89] width 64 height 13
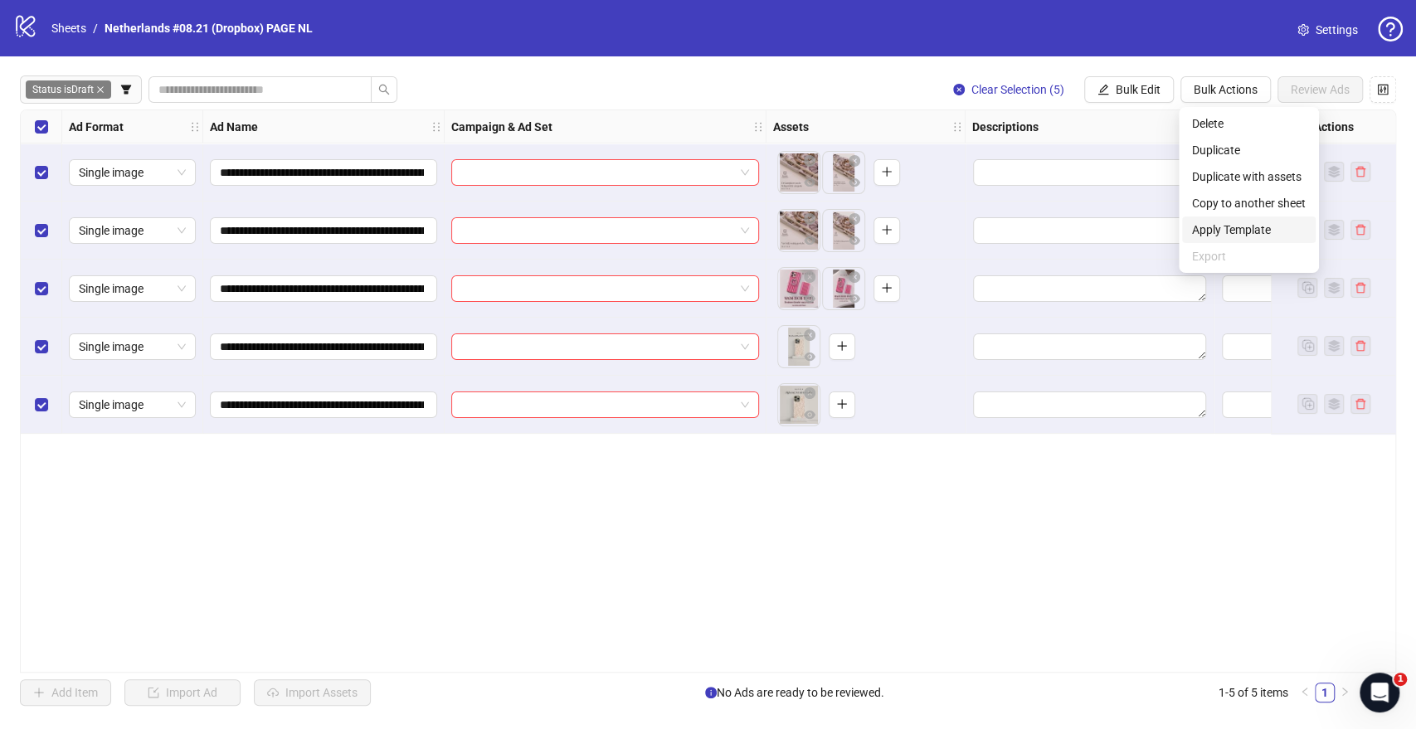
click at [1239, 240] on li "Apply Template" at bounding box center [1249, 229] width 134 height 27
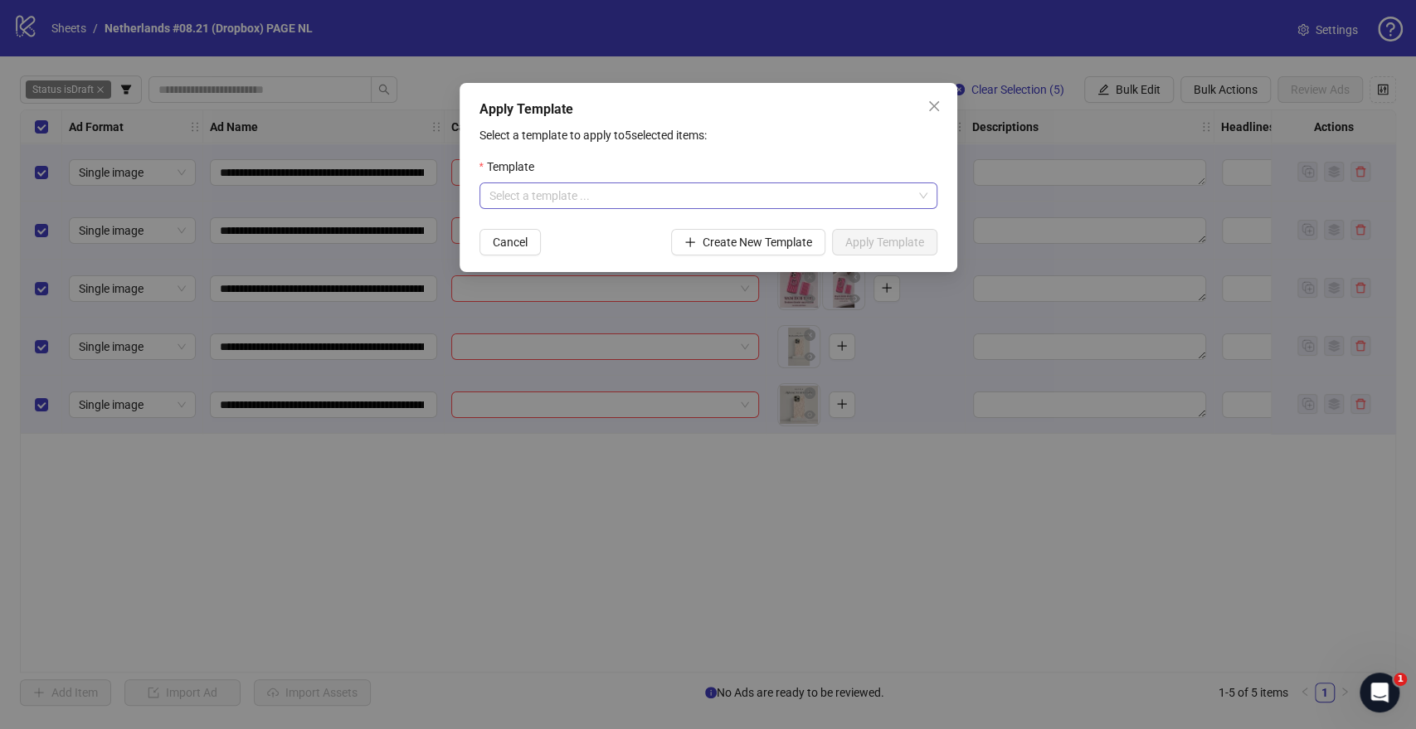
click at [750, 191] on input "search" at bounding box center [700, 195] width 423 height 25
click at [543, 235] on div "NL: GENERAL TESTING OCTOBER" at bounding box center [707, 229] width 431 height 18
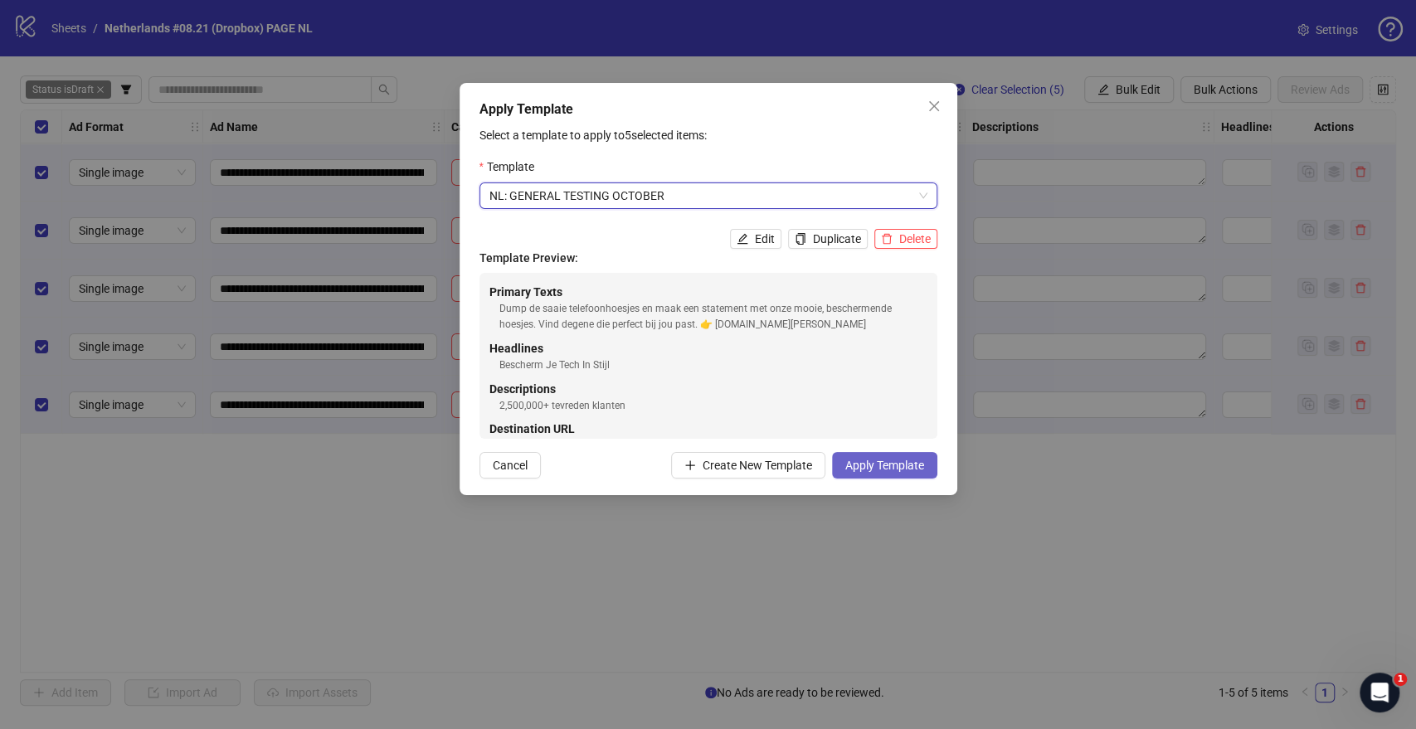
click at [899, 473] on button "Apply Template" at bounding box center [884, 465] width 105 height 27
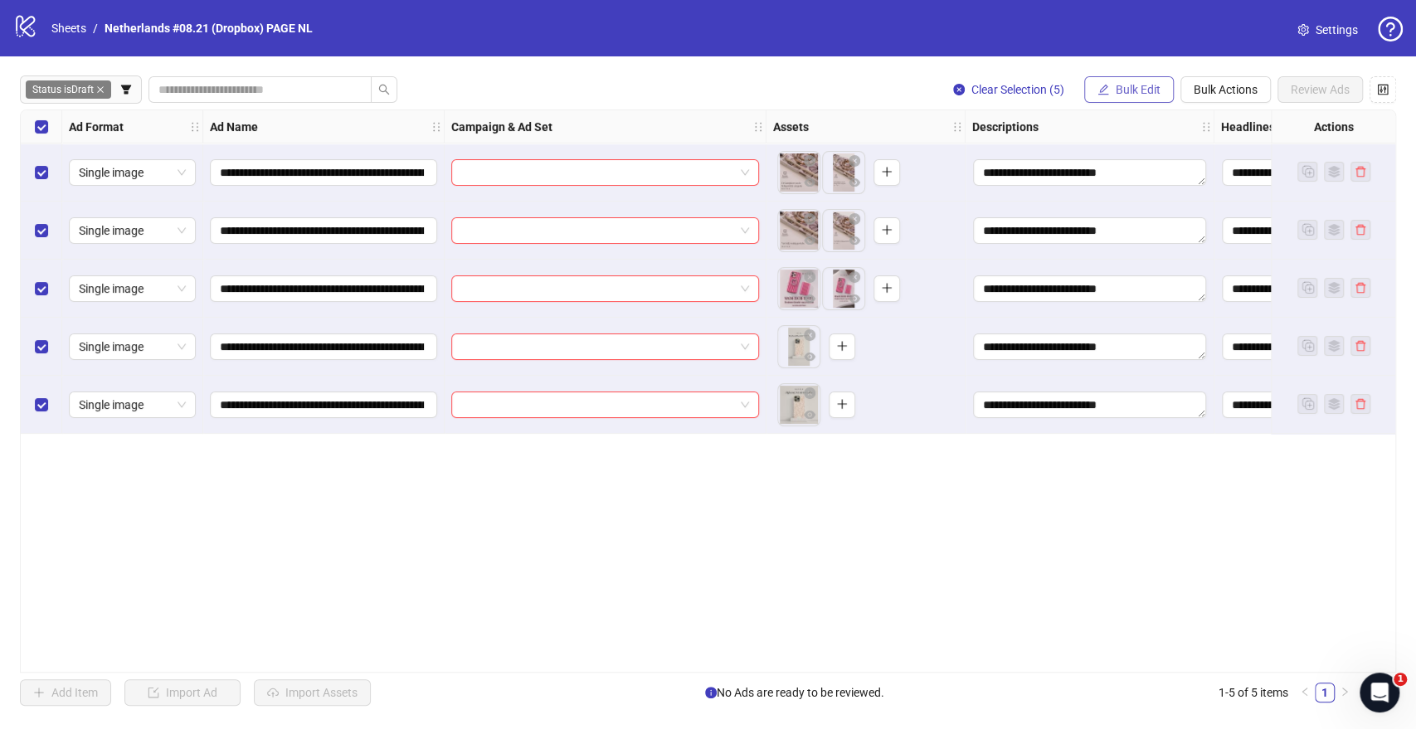
click at [1108, 96] on button "Bulk Edit" at bounding box center [1129, 89] width 90 height 27
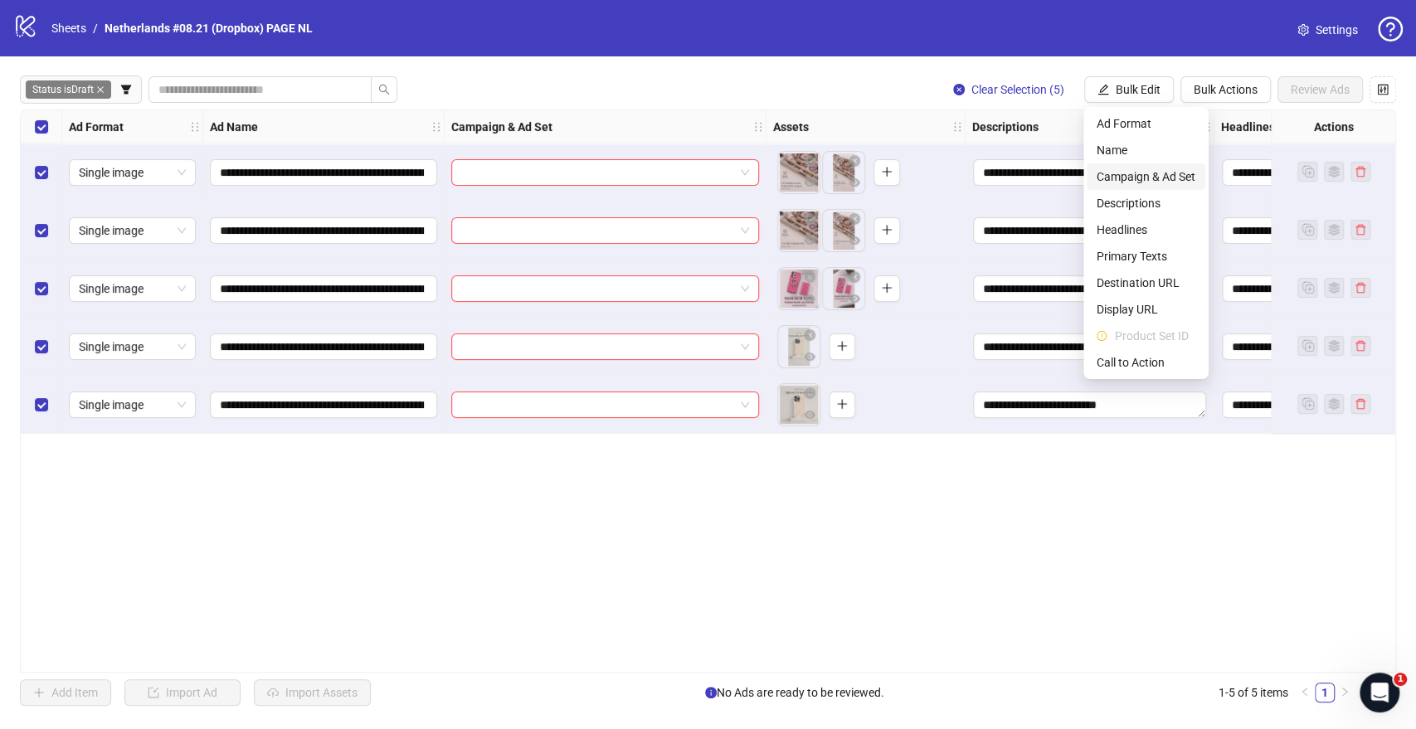
click at [1135, 176] on span "Campaign & Ad Set" at bounding box center [1145, 177] width 99 height 18
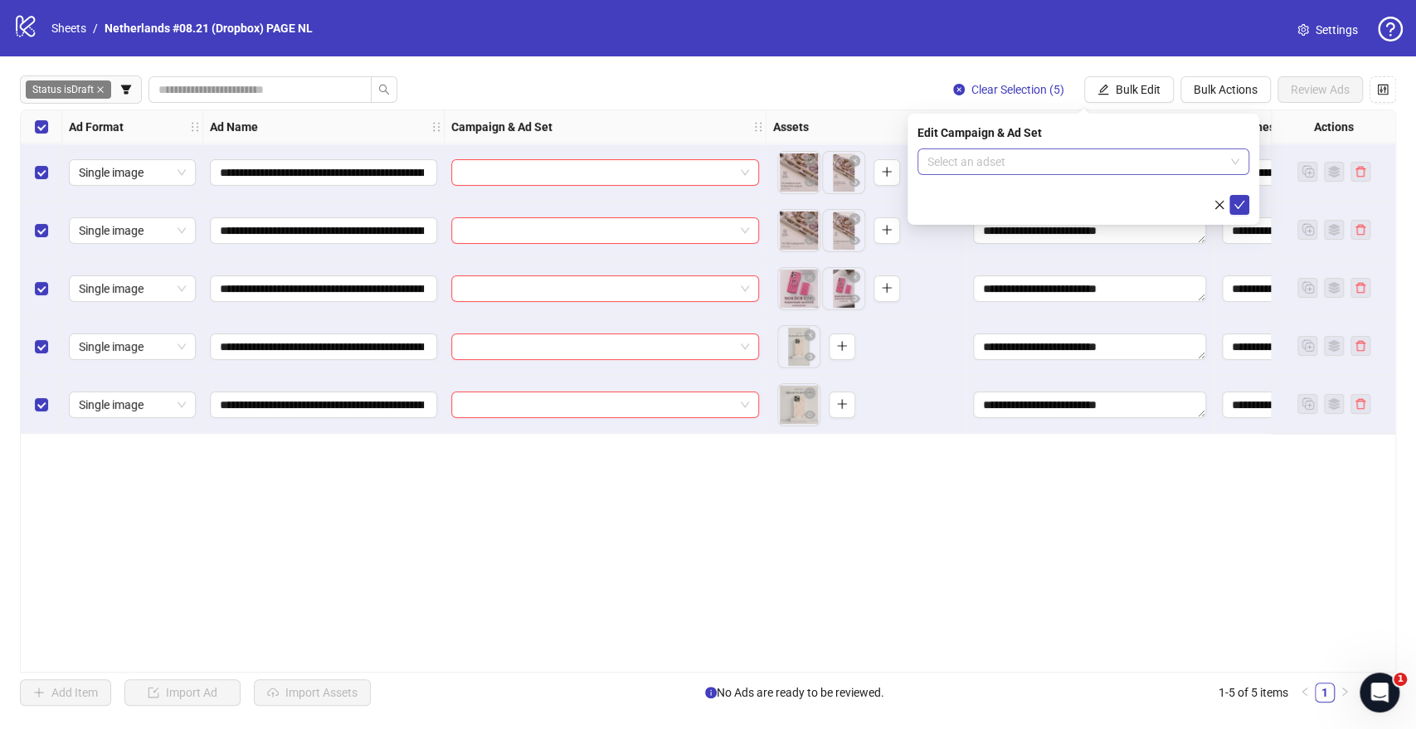
click at [999, 167] on input "search" at bounding box center [1075, 161] width 297 height 25
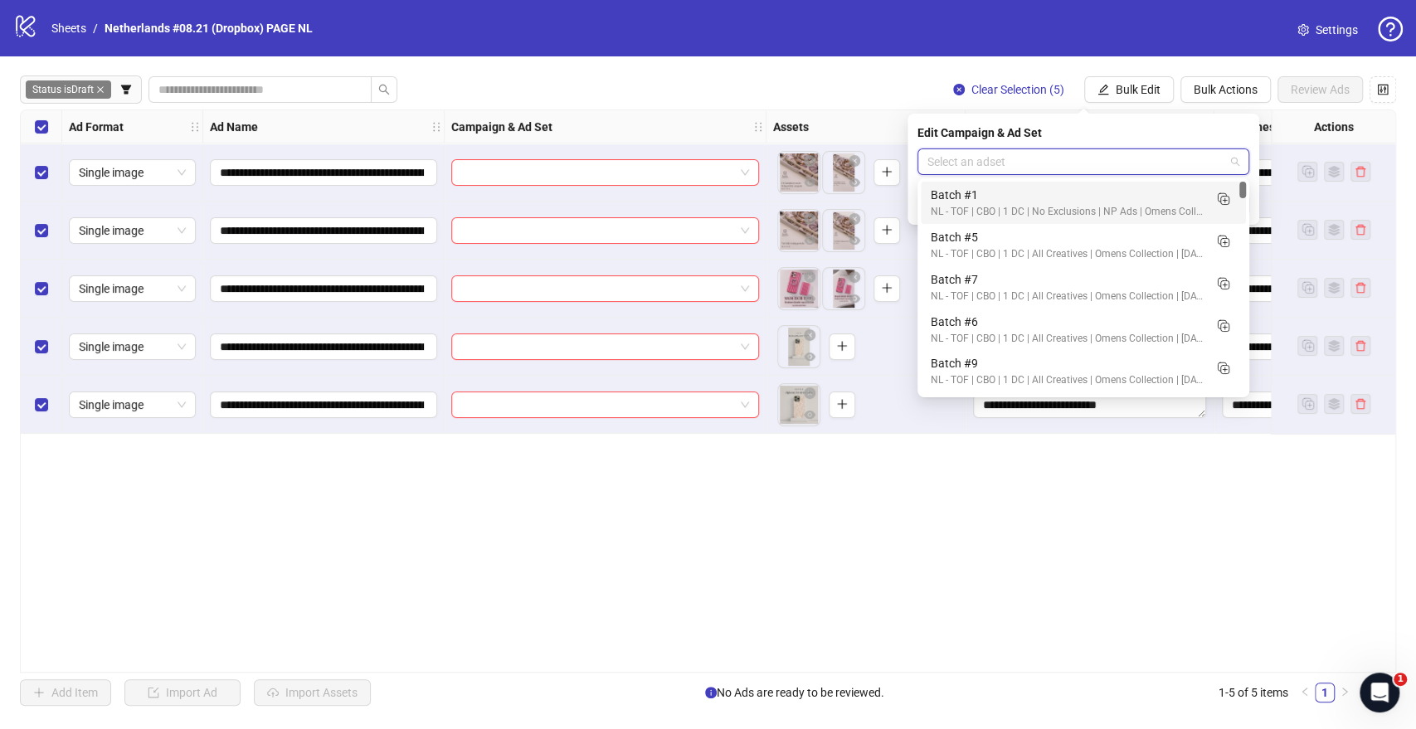
click at [1181, 159] on input "search" at bounding box center [1075, 161] width 297 height 25
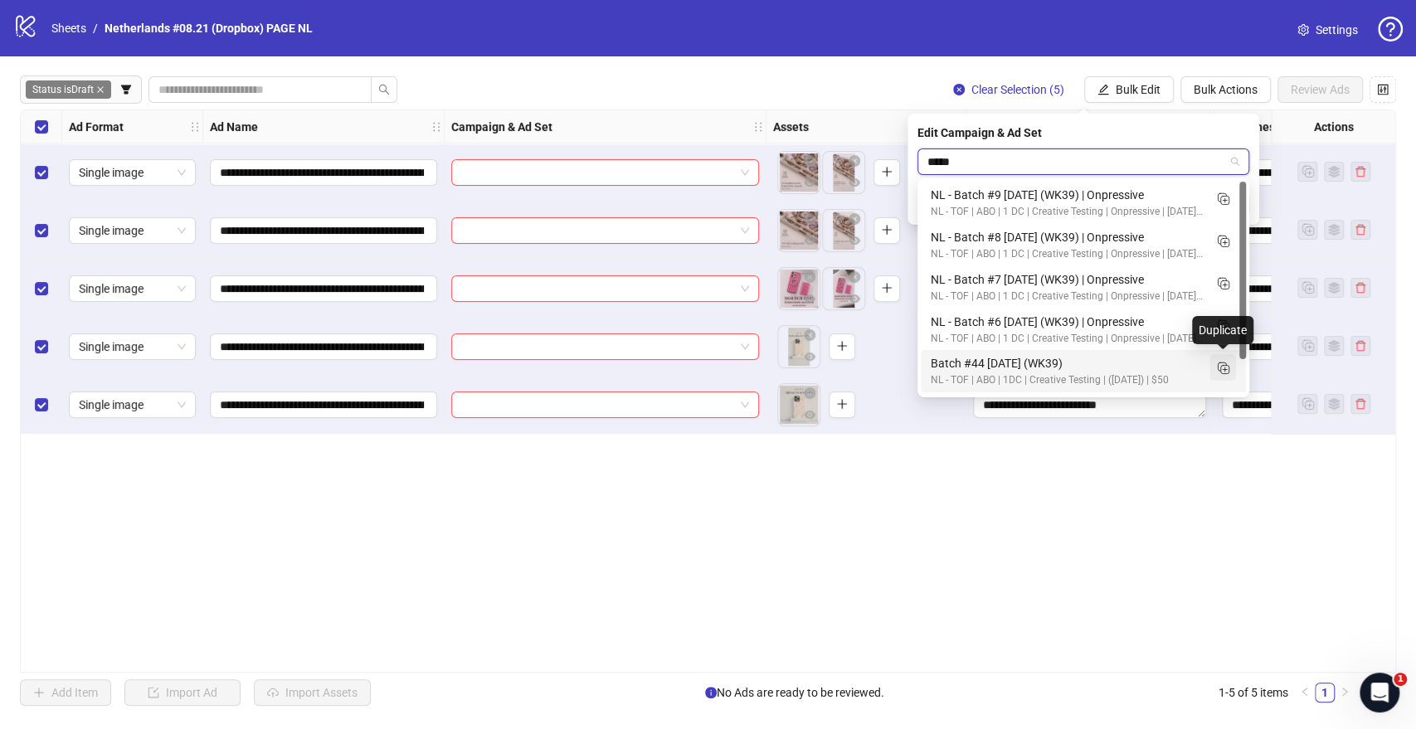
click at [1229, 365] on icon "Duplicate" at bounding box center [1222, 367] width 17 height 17
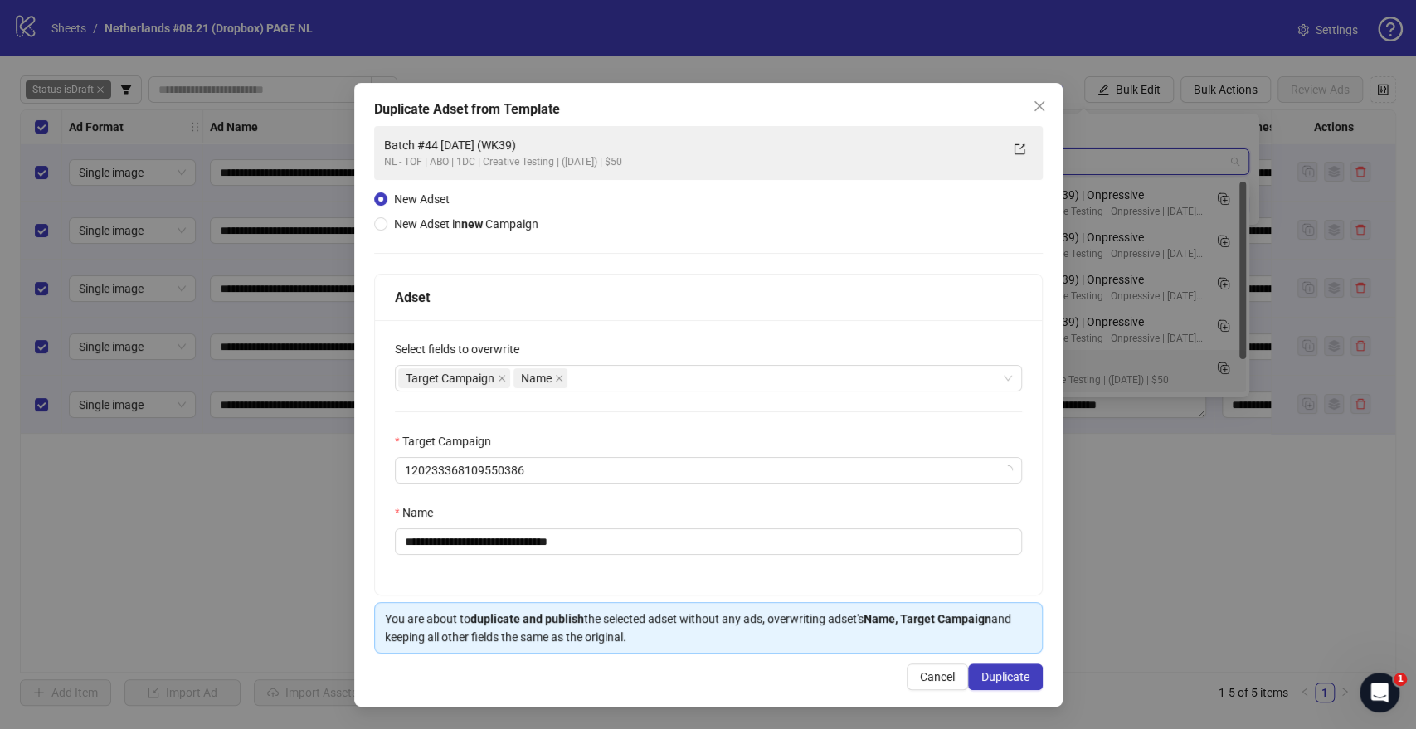
type input "*****"
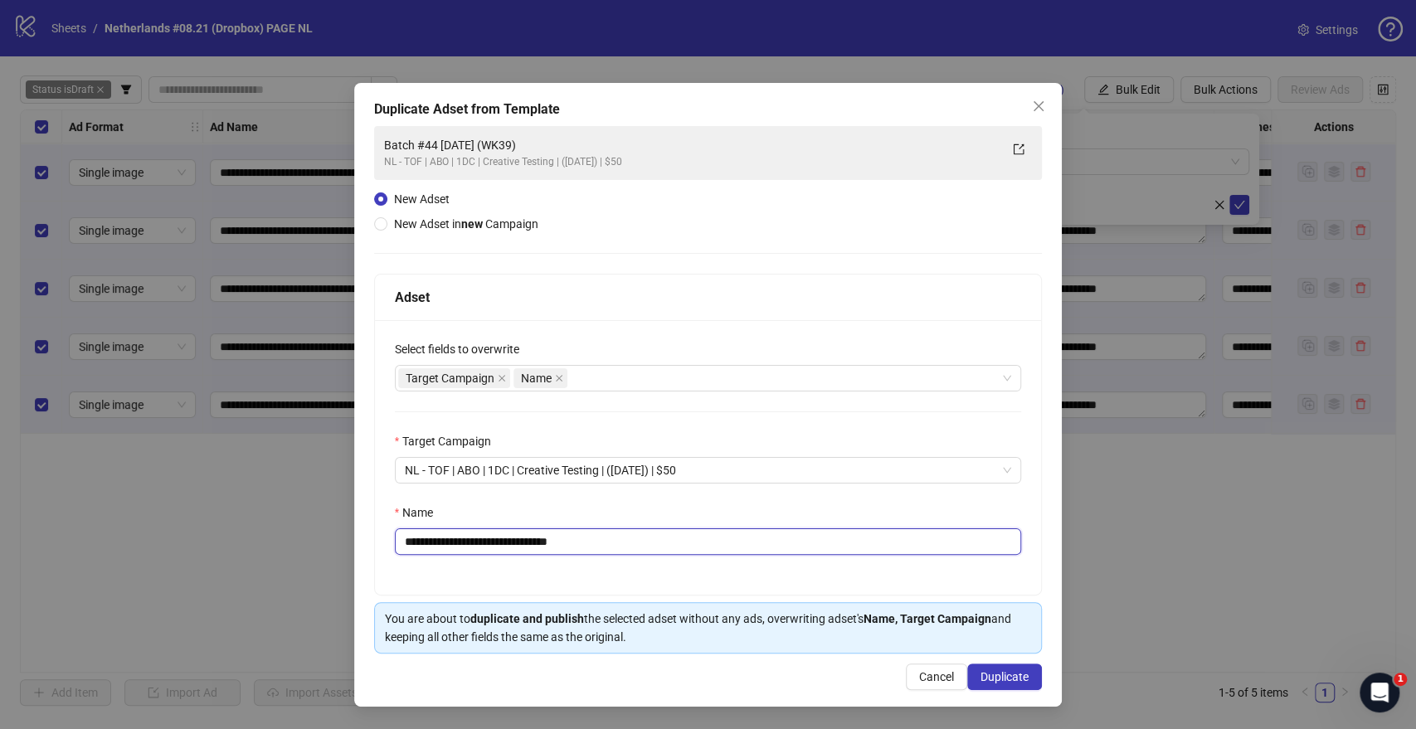
drag, startPoint x: 603, startPoint y: 540, endPoint x: 629, endPoint y: 537, distance: 25.8
click at [629, 537] on input "**********" at bounding box center [708, 541] width 627 height 27
click at [517, 543] on input "**********" at bounding box center [708, 541] width 627 height 27
click at [459, 538] on input "**********" at bounding box center [708, 541] width 627 height 27
click at [650, 377] on div "Target Campaign Name" at bounding box center [699, 378] width 603 height 23
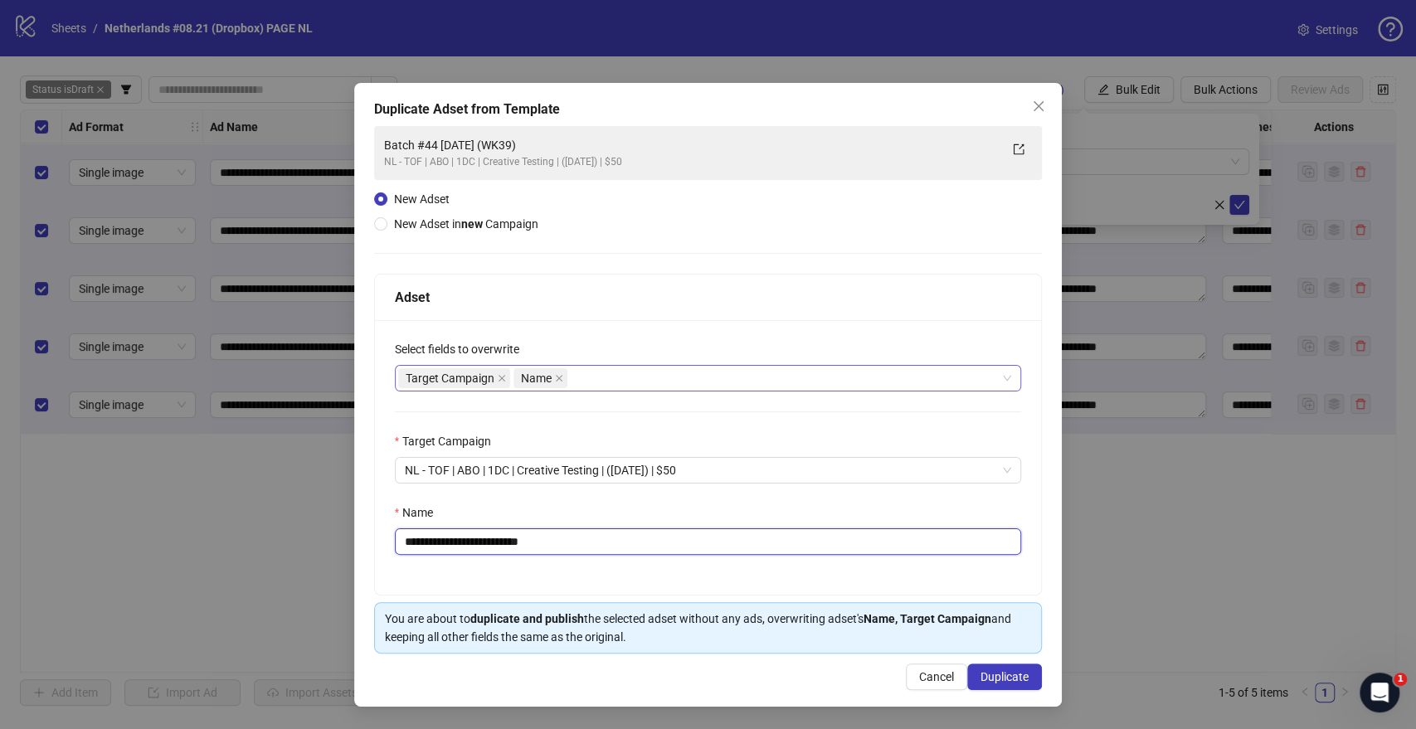
type input "**********"
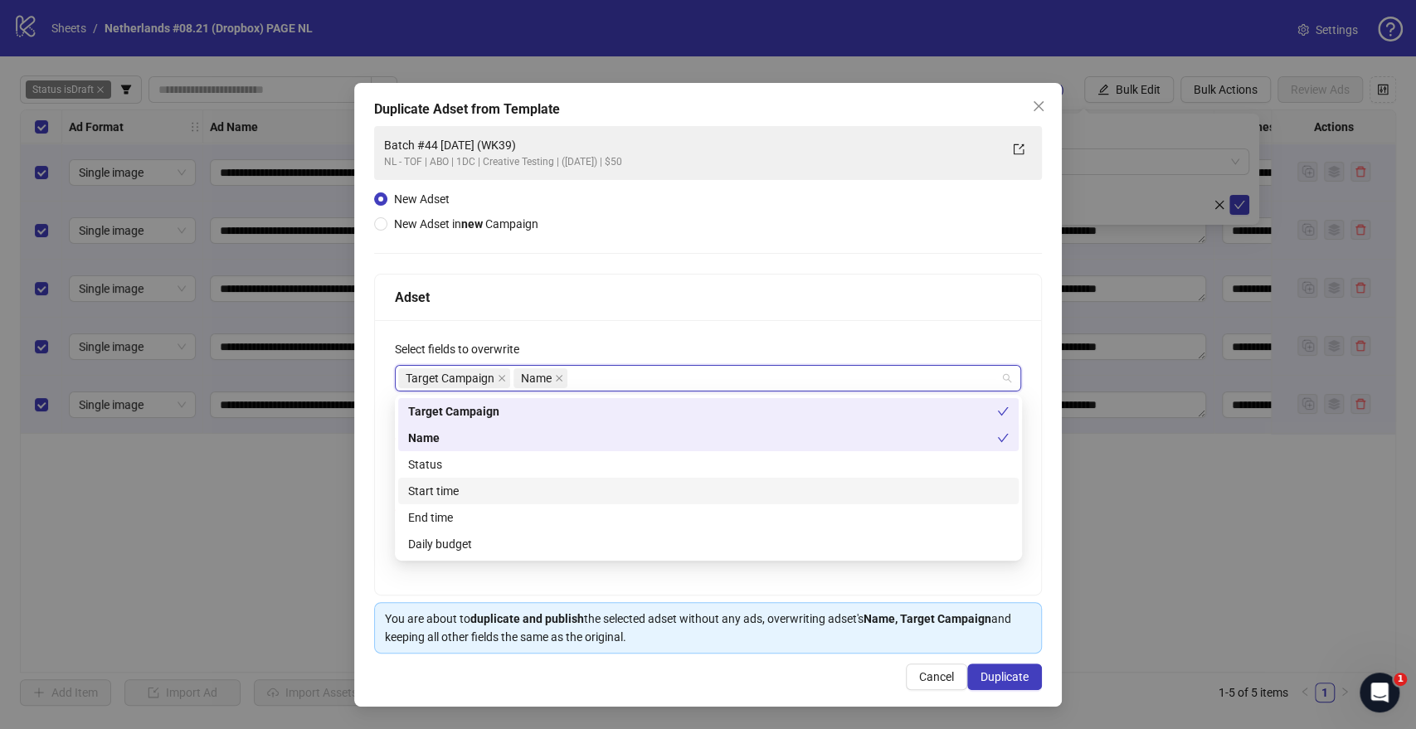
click at [422, 494] on div "Start time" at bounding box center [708, 491] width 600 height 18
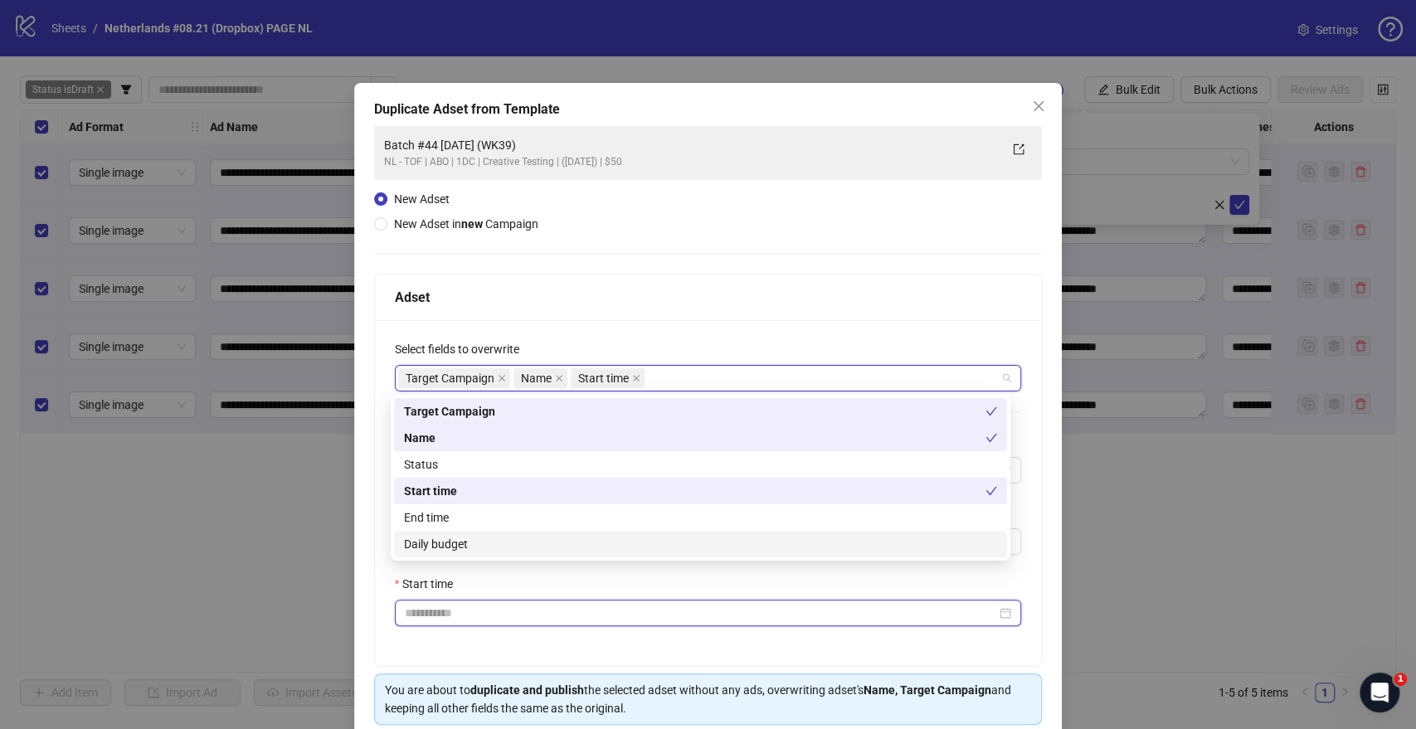
click at [469, 610] on input "Start time" at bounding box center [701, 613] width 592 height 18
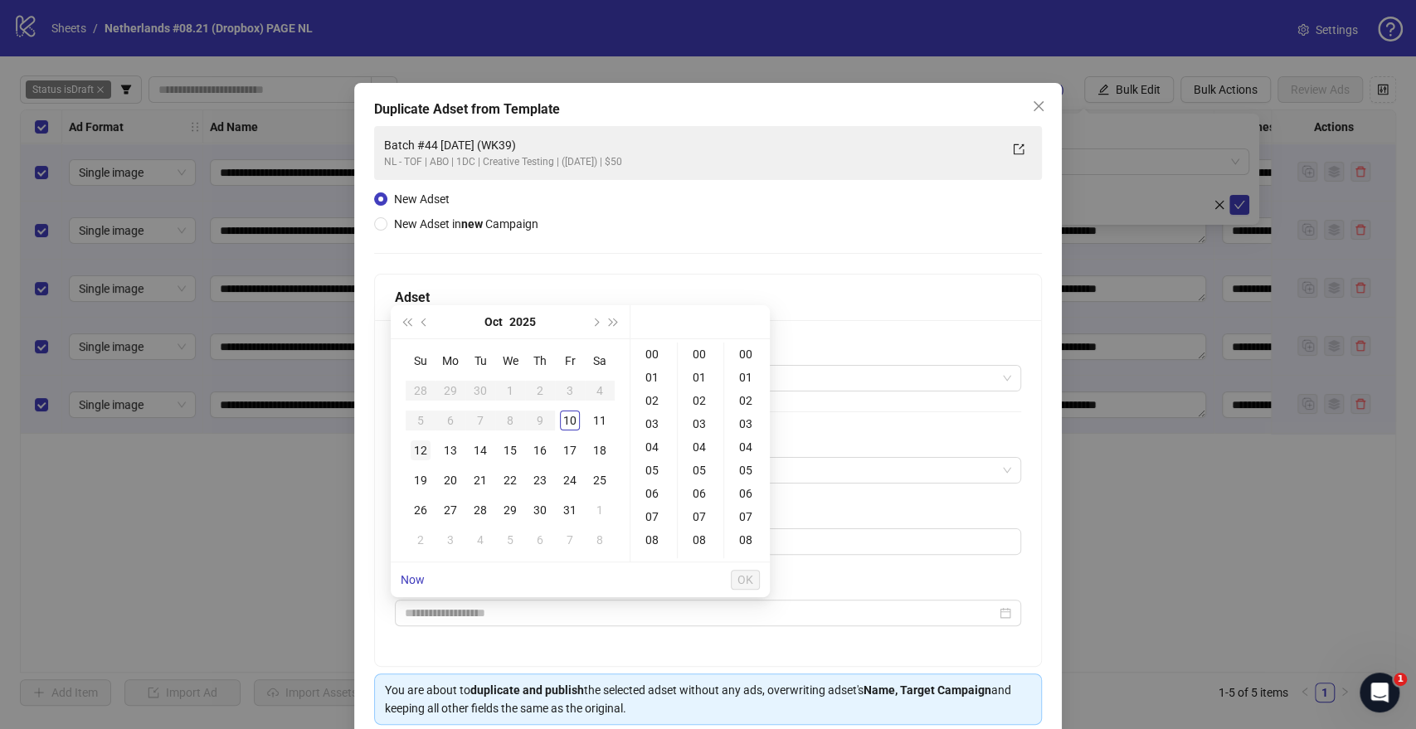
click at [419, 450] on div "12" at bounding box center [421, 450] width 20 height 20
click at [653, 463] on div "09" at bounding box center [654, 470] width 40 height 23
type input "**********"
click at [742, 578] on span "OK" at bounding box center [745, 579] width 16 height 13
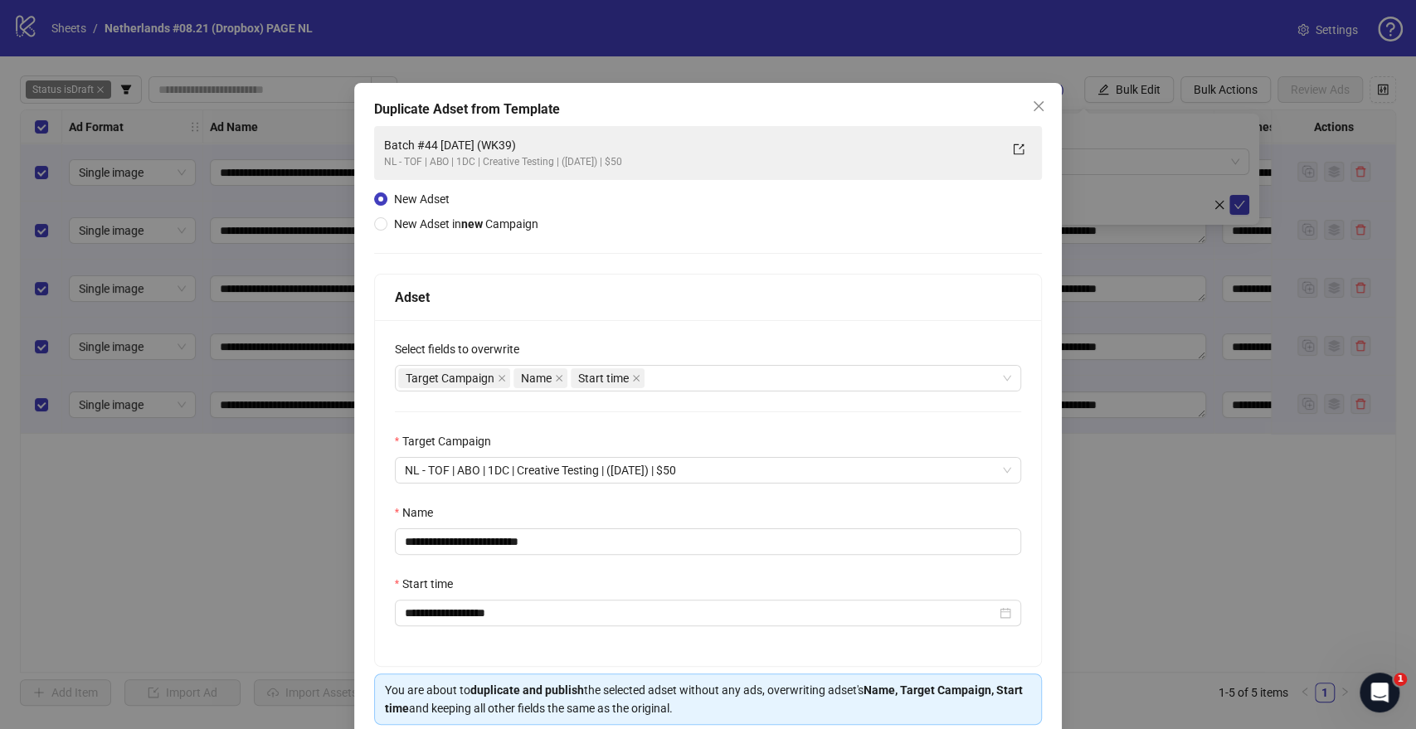
scroll to position [69, 0]
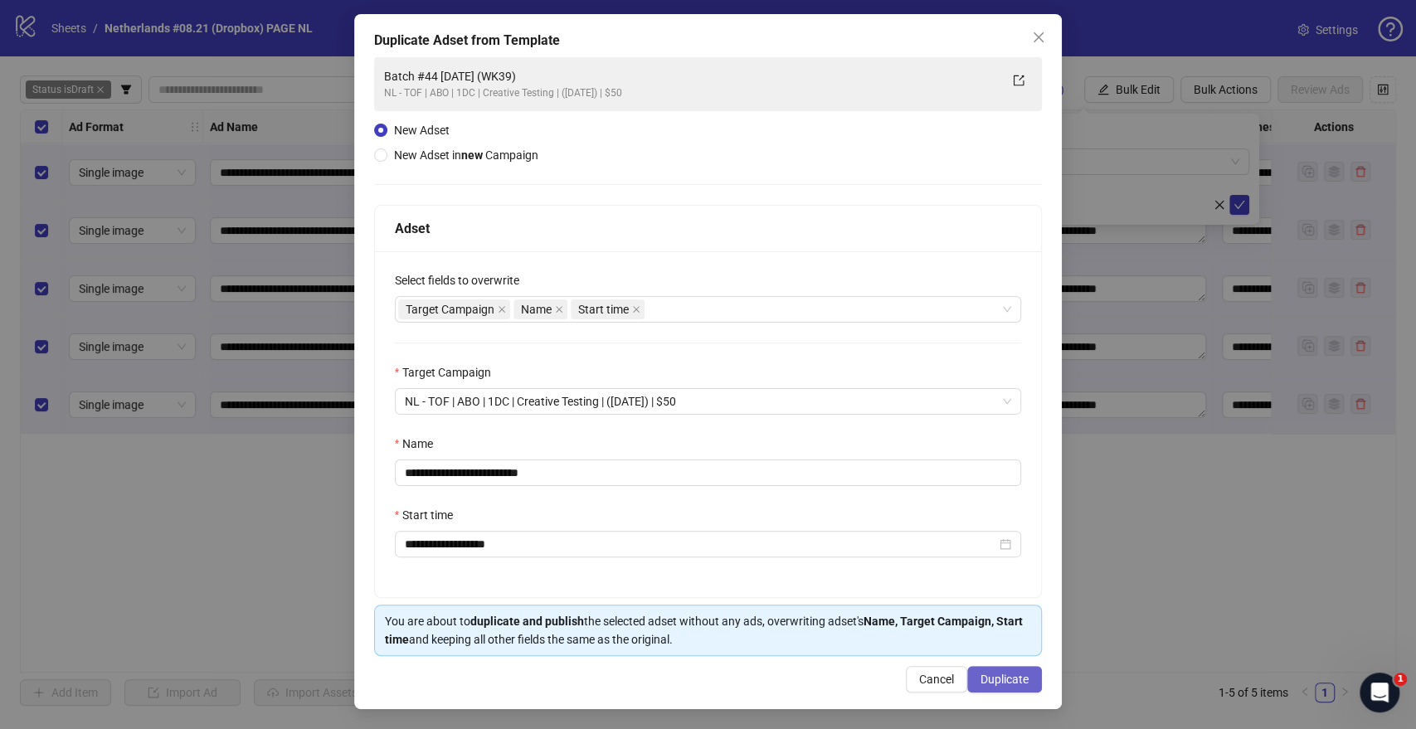
click at [982, 682] on span "Duplicate" at bounding box center [1004, 679] width 48 height 13
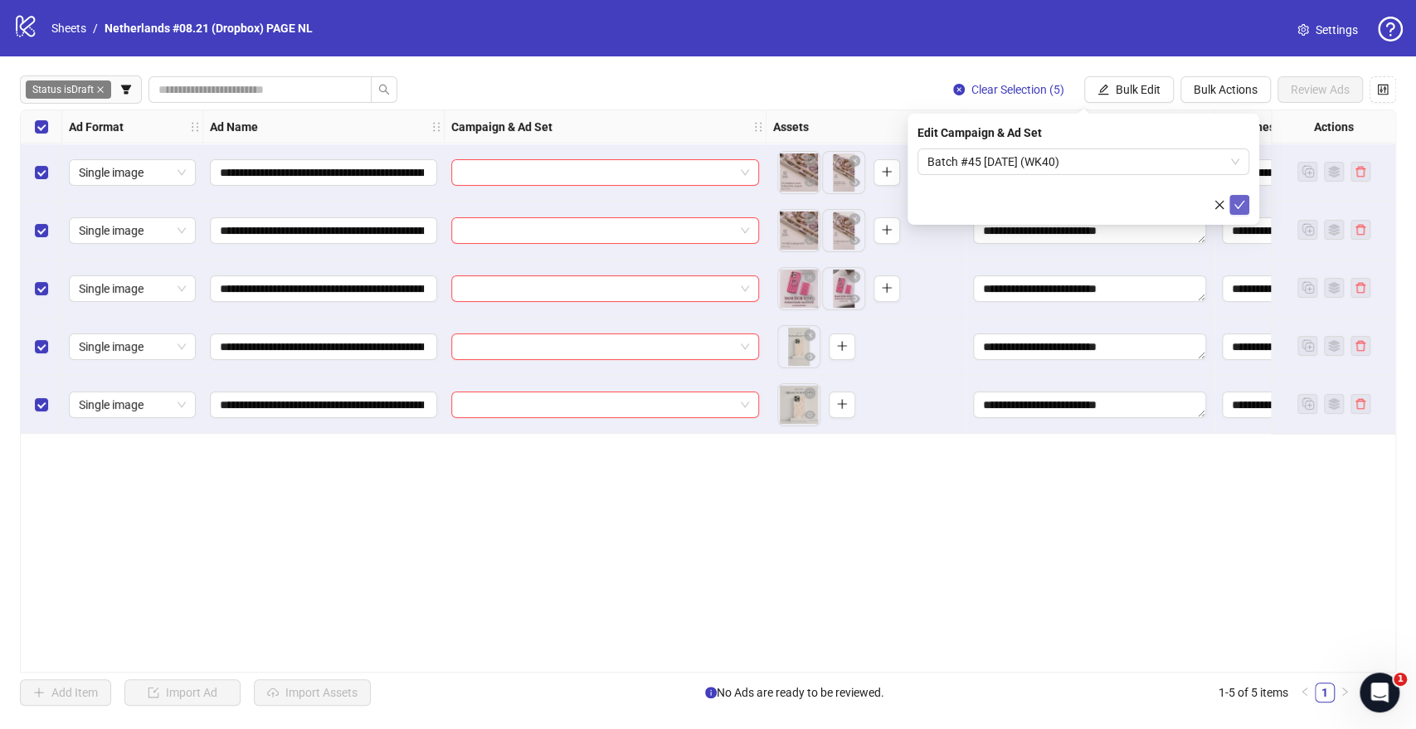
click at [1237, 210] on icon "check" at bounding box center [1239, 205] width 12 height 12
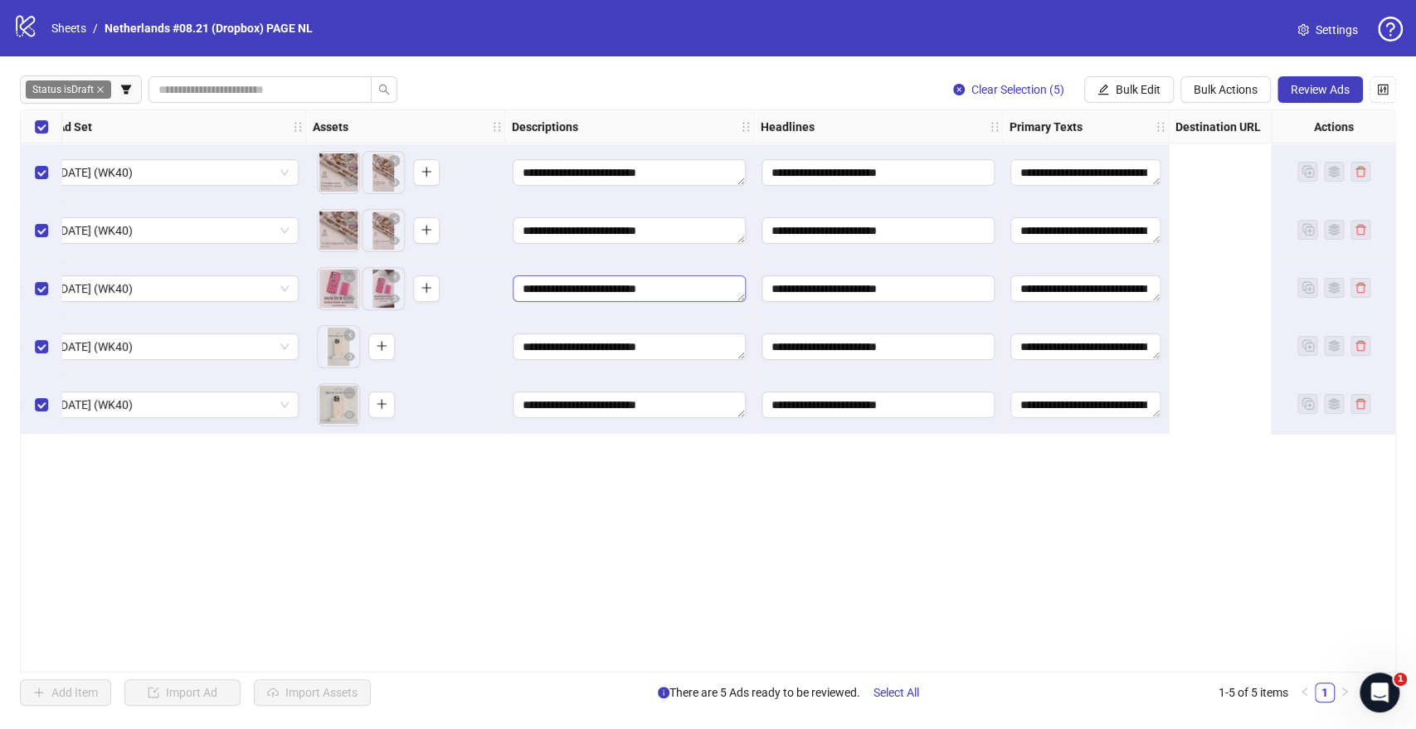
scroll to position [0, 0]
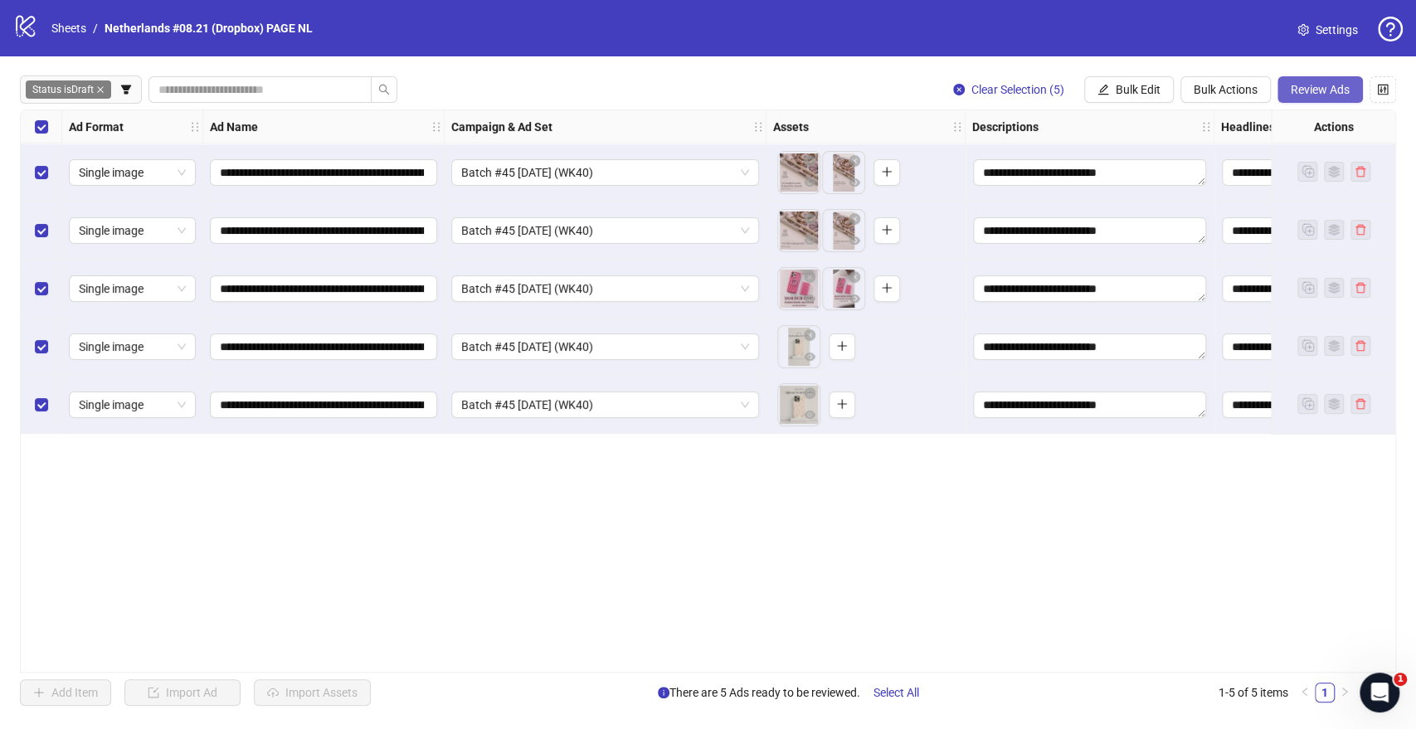
click at [1288, 90] on button "Review Ads" at bounding box center [1319, 89] width 85 height 27
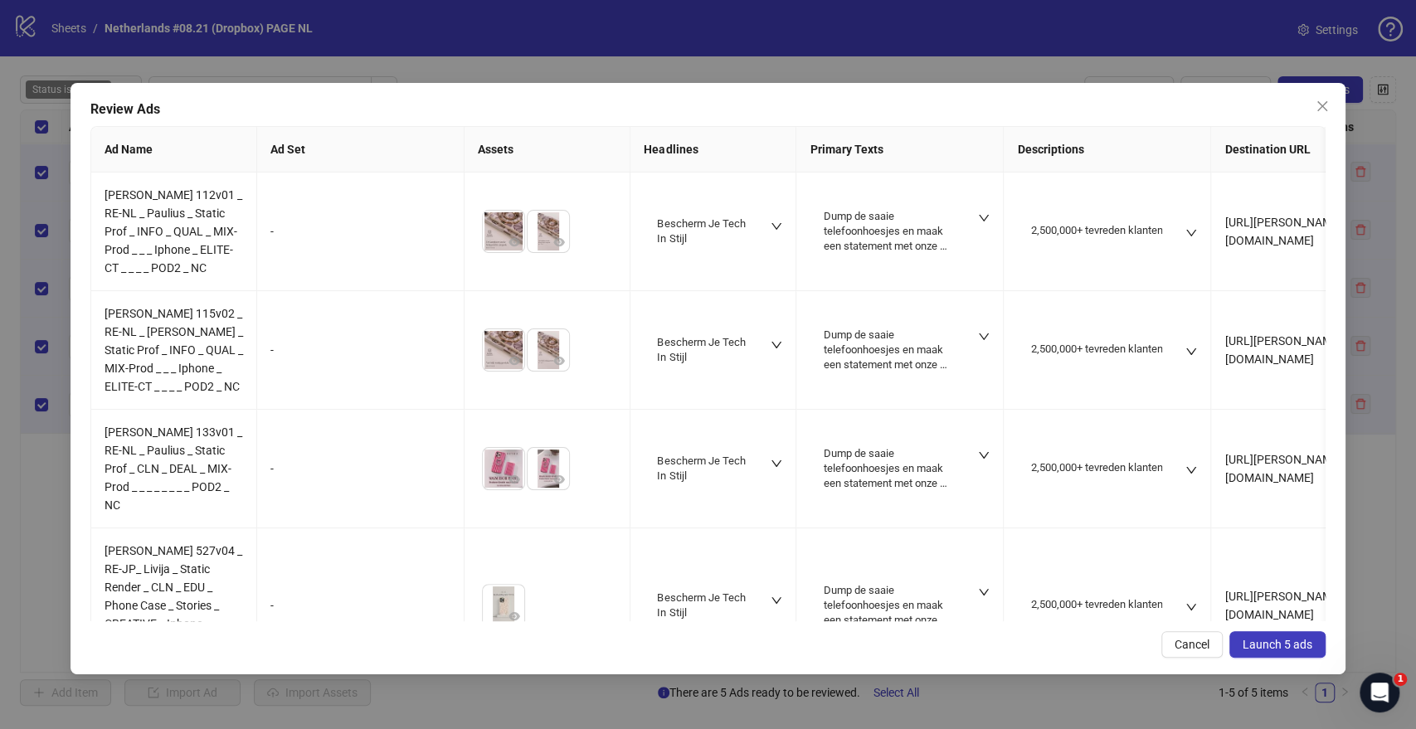
click at [1261, 641] on span "Launch 5 ads" at bounding box center [1277, 644] width 70 height 13
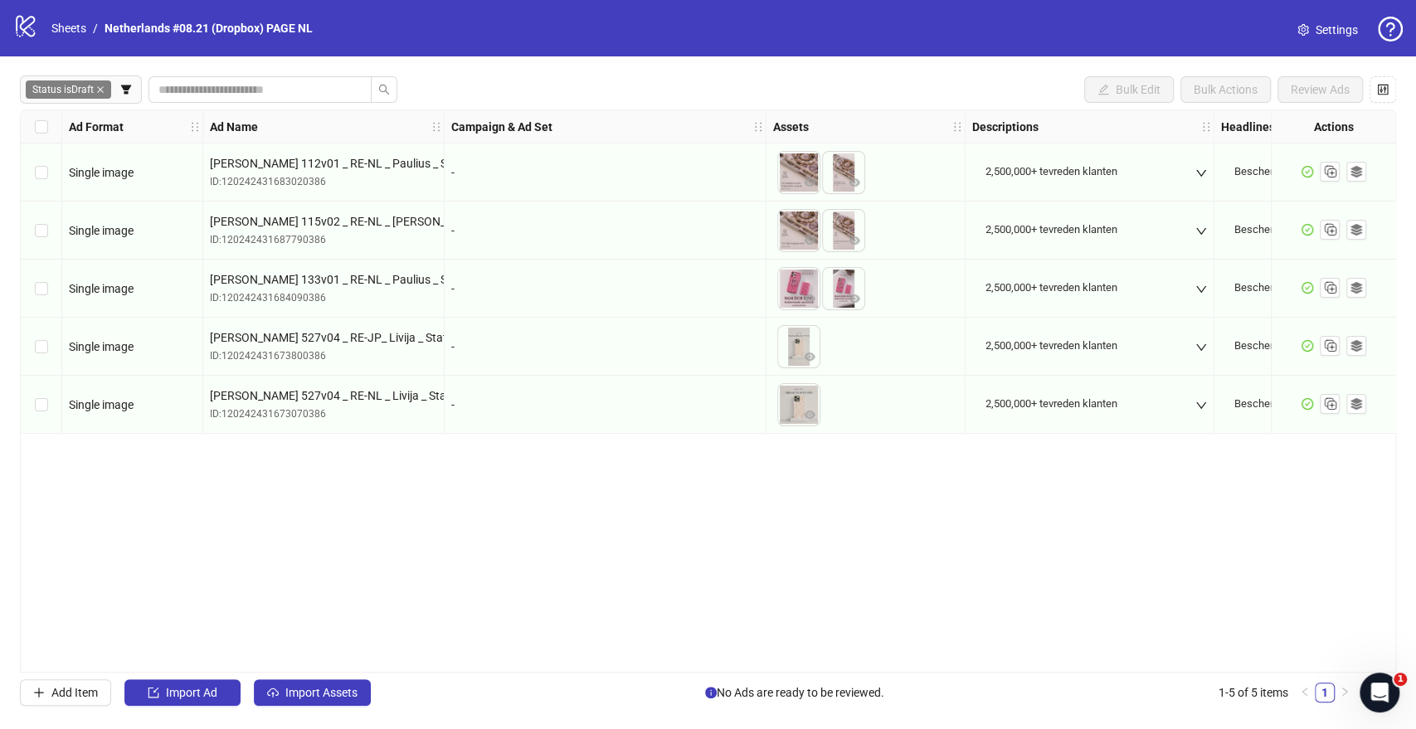
click at [341, 679] on div "Add Item Import Ad Import Assets" at bounding box center [195, 692] width 351 height 27
click at [338, 692] on span "Import Assets" at bounding box center [321, 692] width 72 height 13
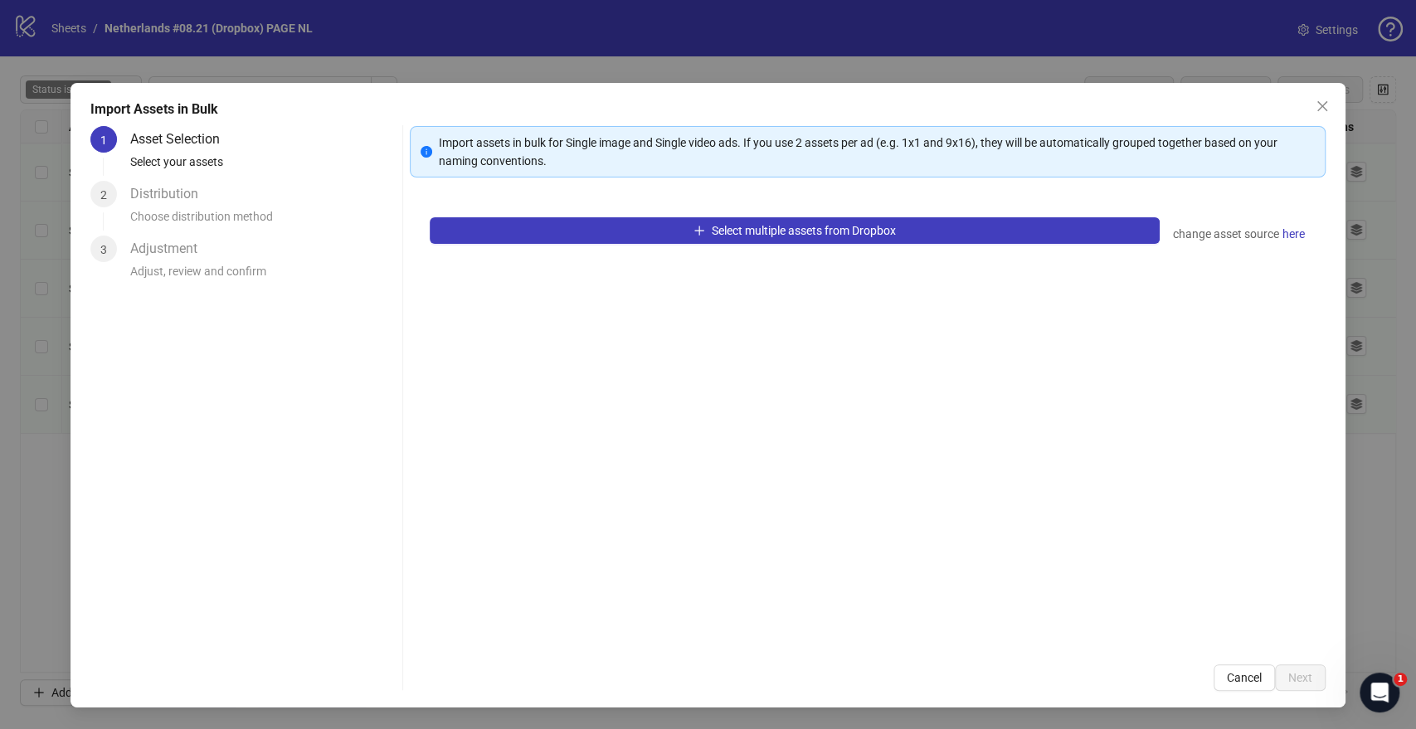
click at [599, 245] on div "Select multiple assets from Dropbox change asset source here" at bounding box center [867, 420] width 915 height 447
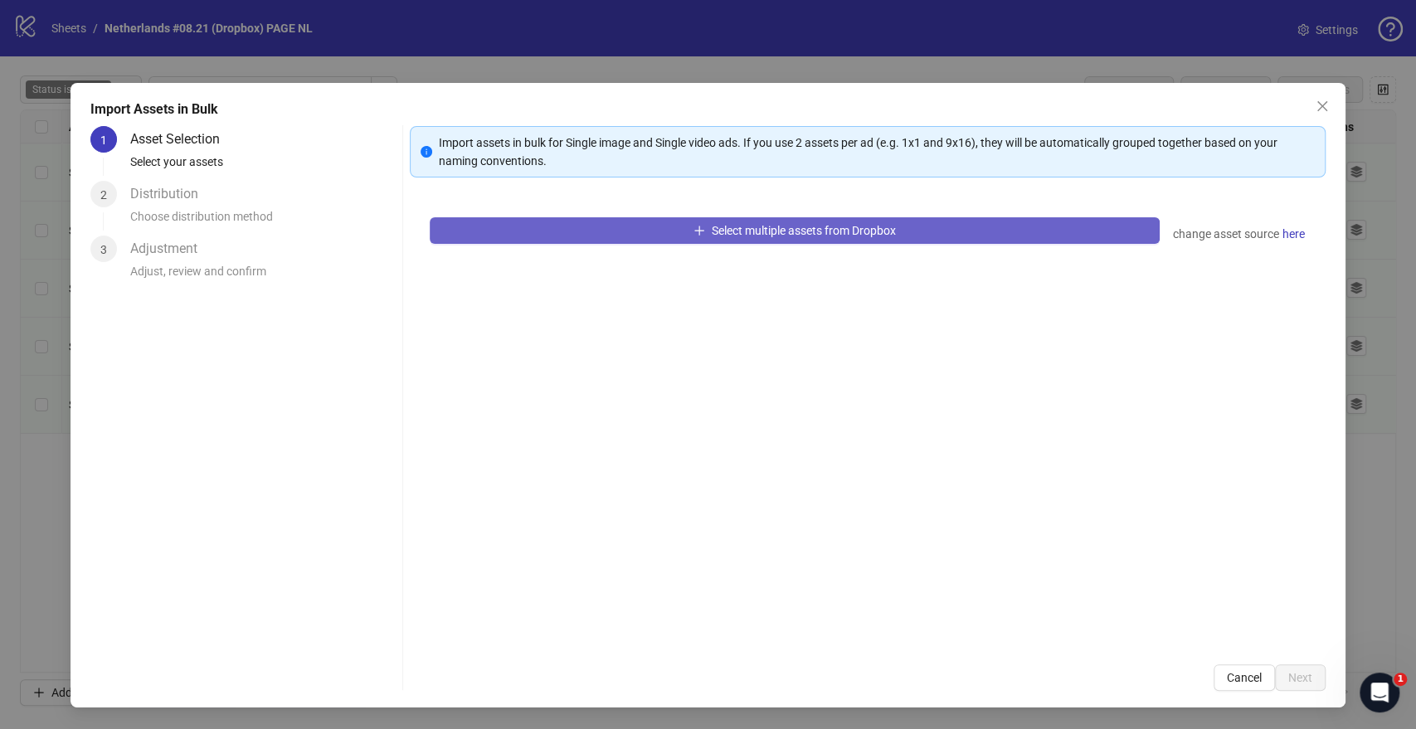
click at [602, 231] on button "Select multiple assets from Dropbox" at bounding box center [794, 230] width 729 height 27
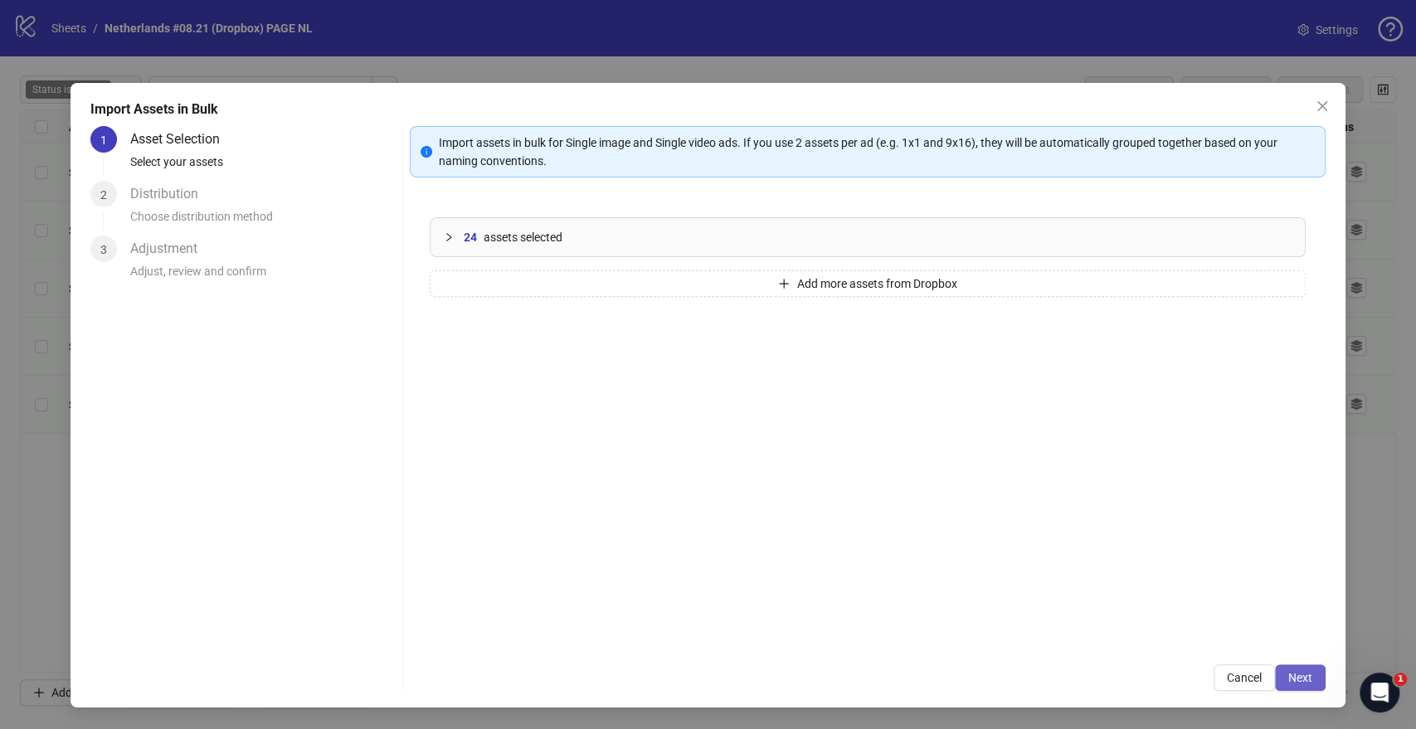
click at [1309, 683] on span "Next" at bounding box center [1300, 677] width 24 height 13
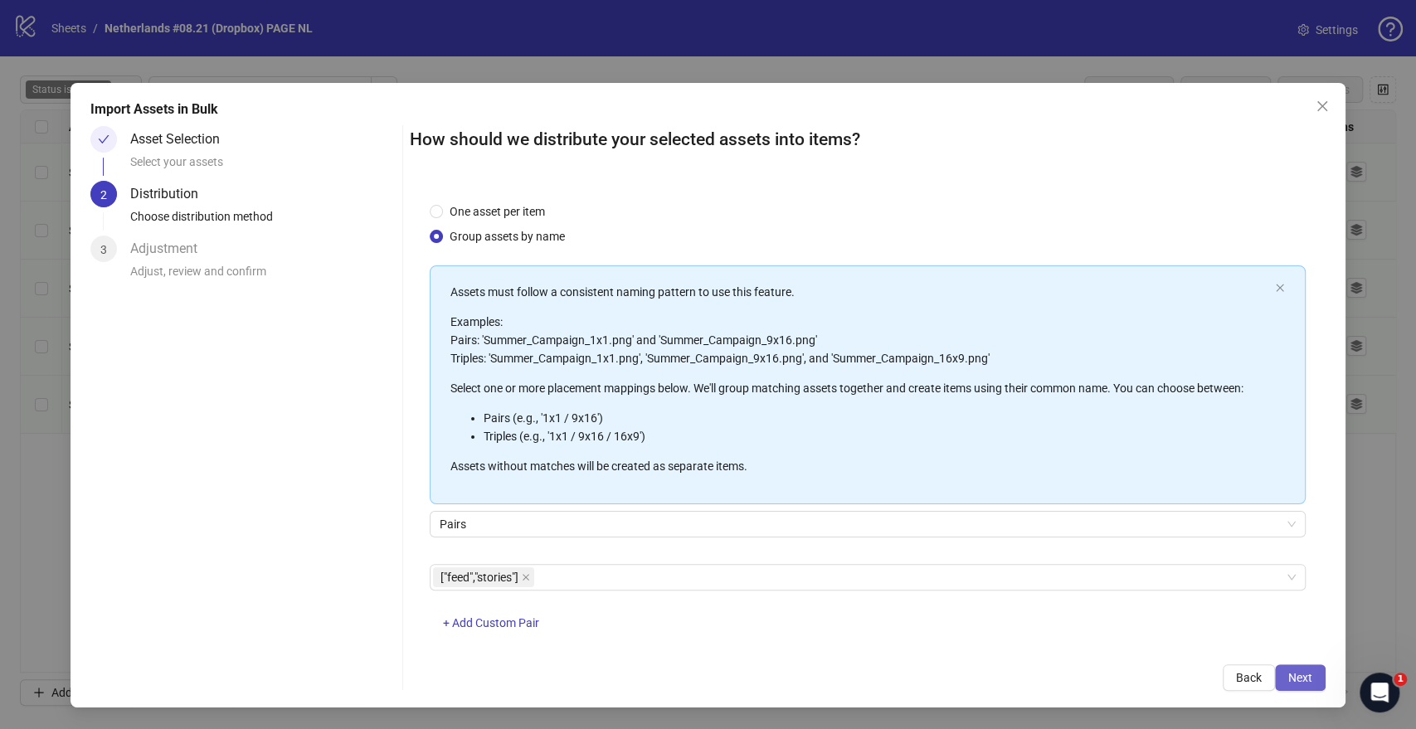
click at [1307, 680] on span "Next" at bounding box center [1300, 677] width 24 height 13
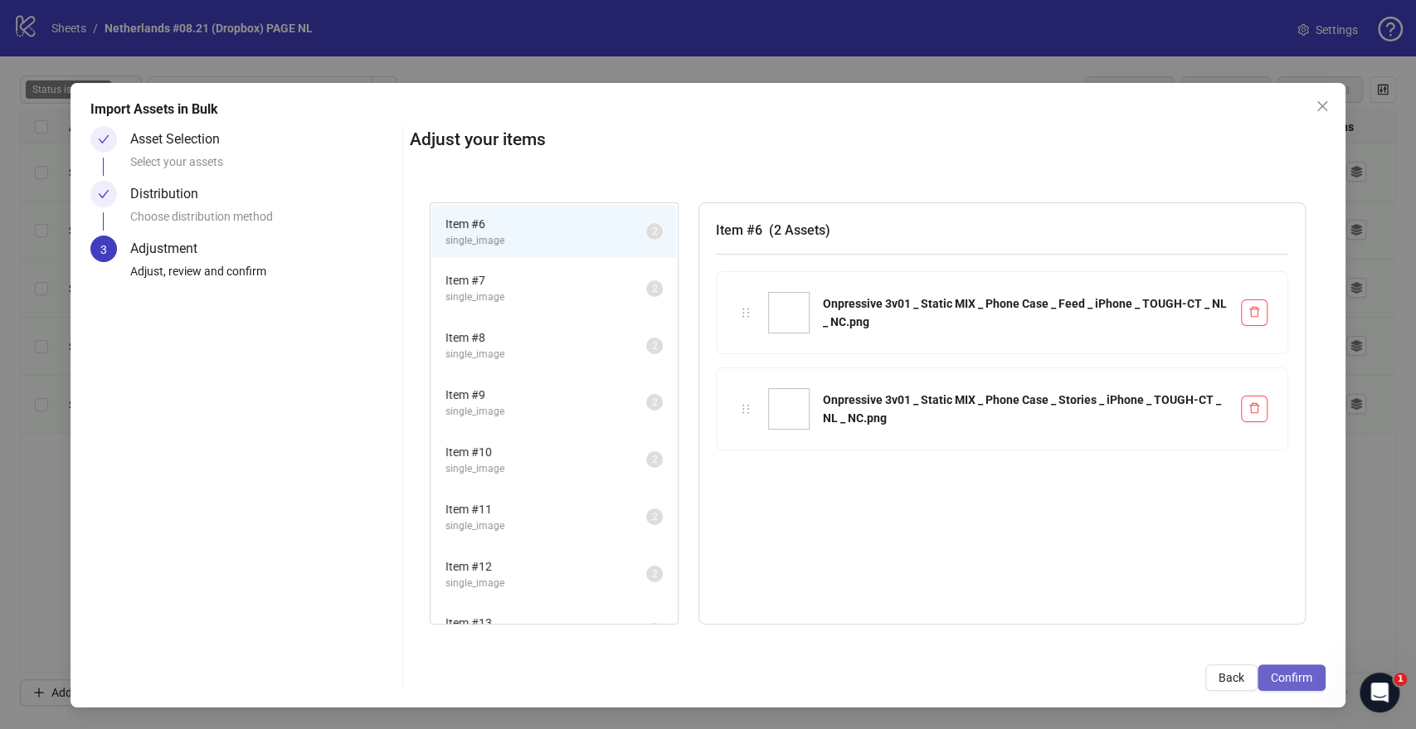
click at [1301, 674] on span "Confirm" at bounding box center [1291, 677] width 41 height 13
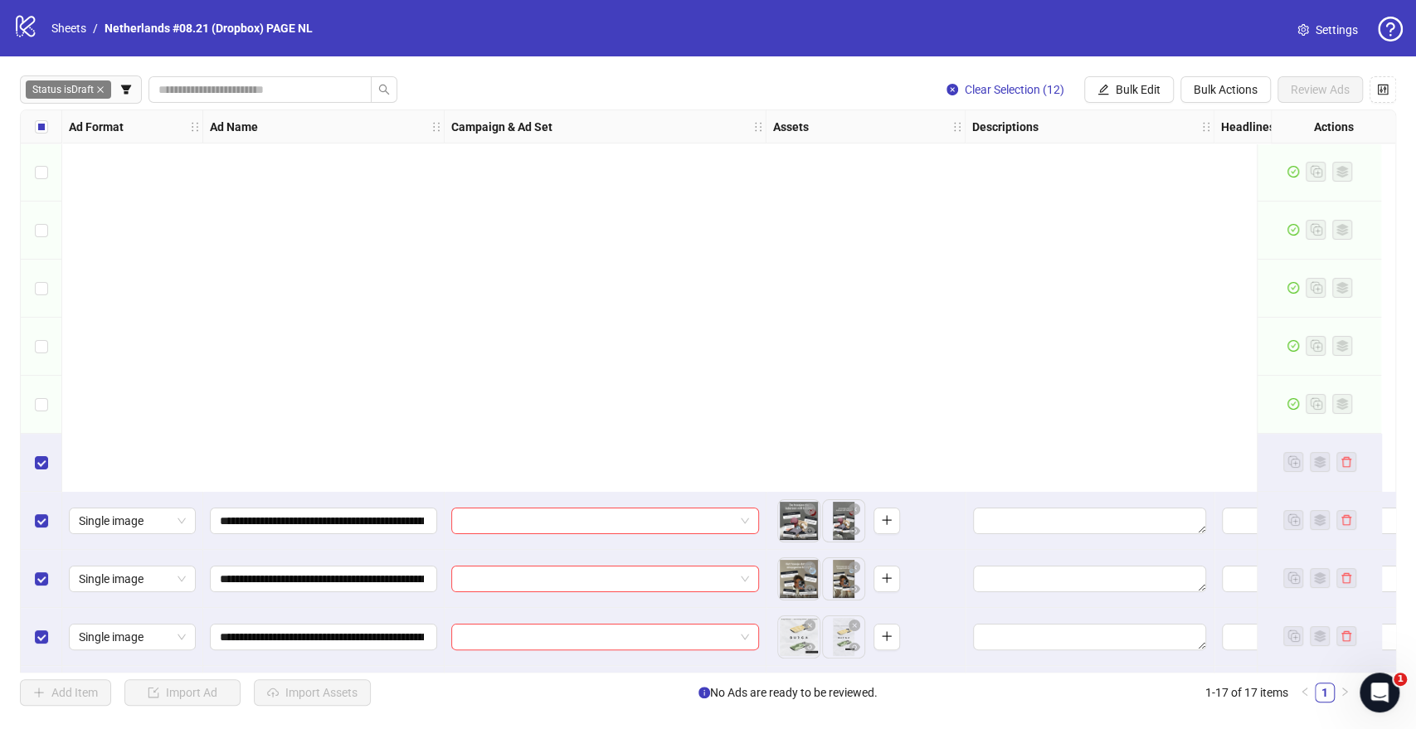
scroll to position [464, 0]
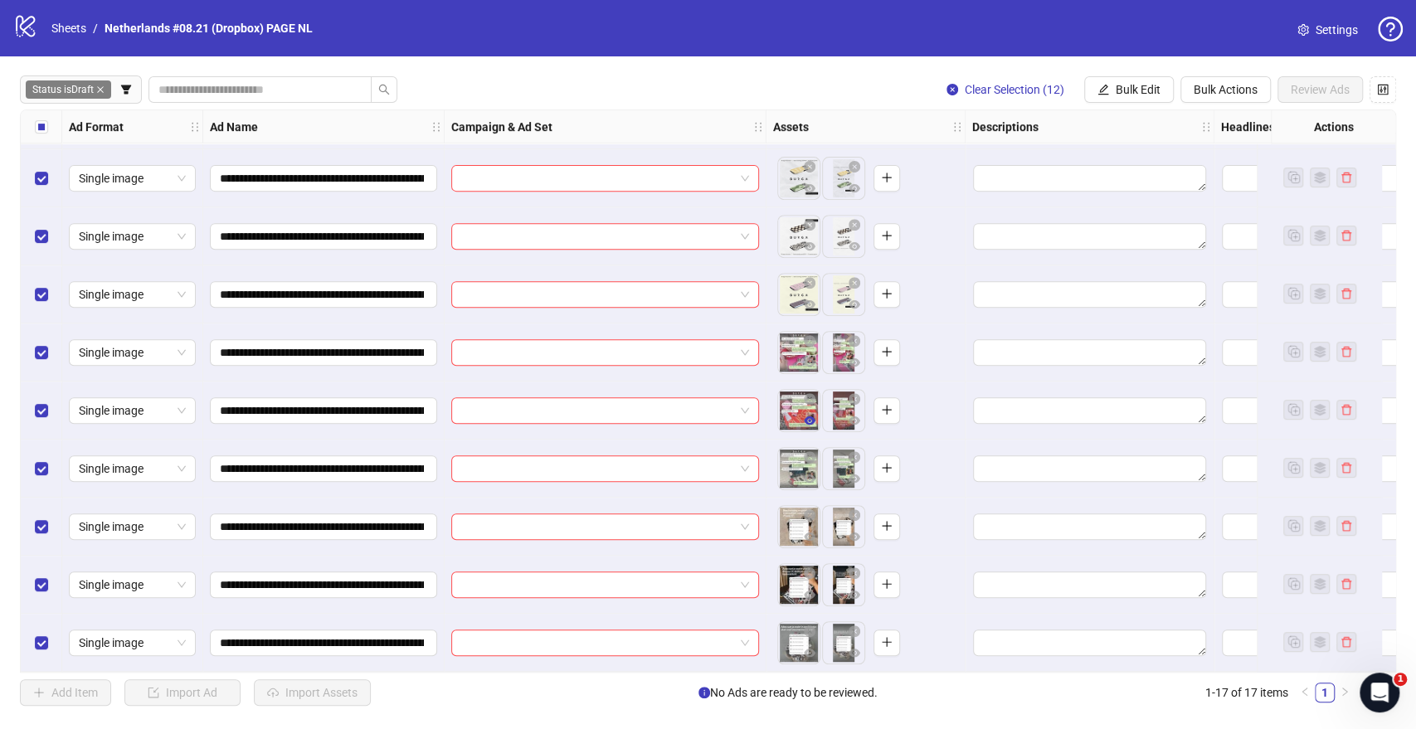
click at [813, 416] on icon "eye" at bounding box center [810, 420] width 12 height 8
drag, startPoint x: 1209, startPoint y: 85, endPoint x: 1151, endPoint y: 144, distance: 83.3
click at [1210, 85] on span "Bulk Actions" at bounding box center [1225, 89] width 64 height 13
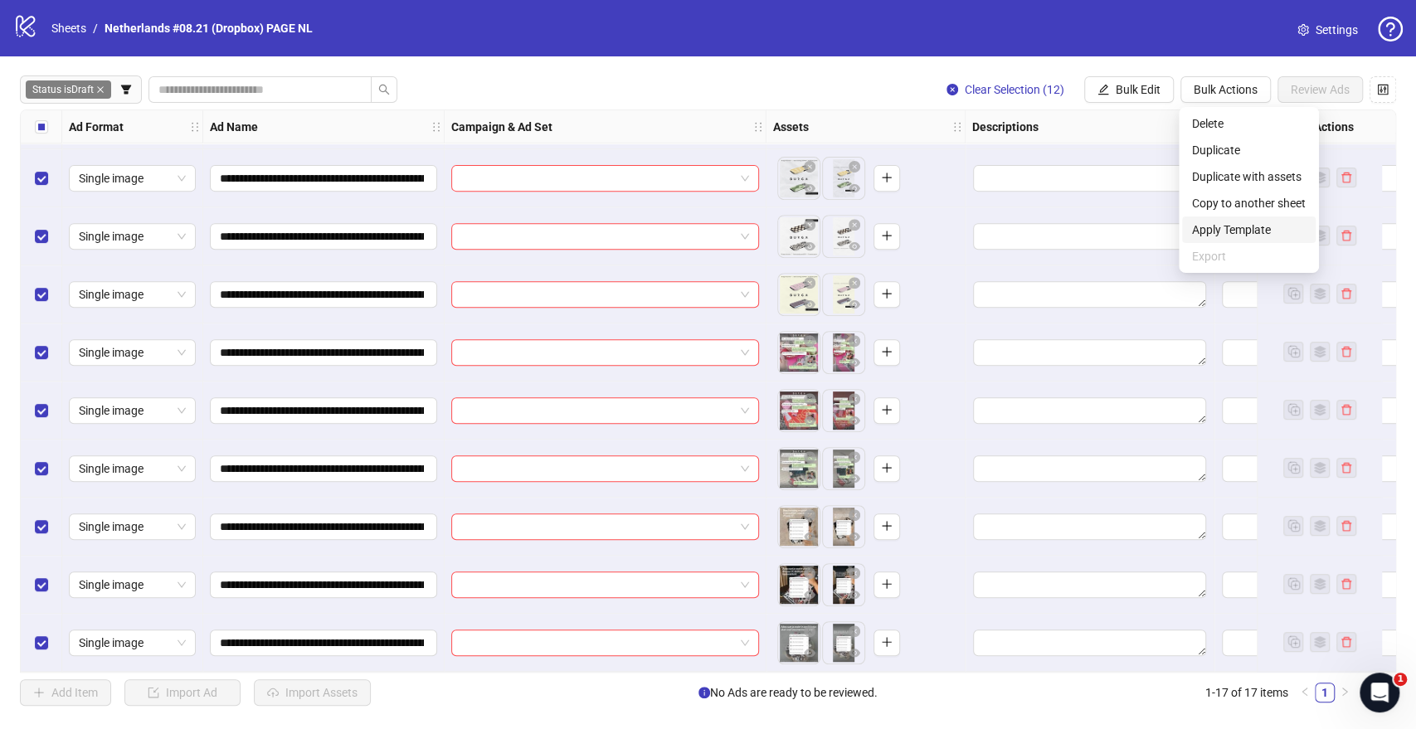
click at [1208, 224] on span "Apply Template" at bounding box center [1249, 230] width 114 height 18
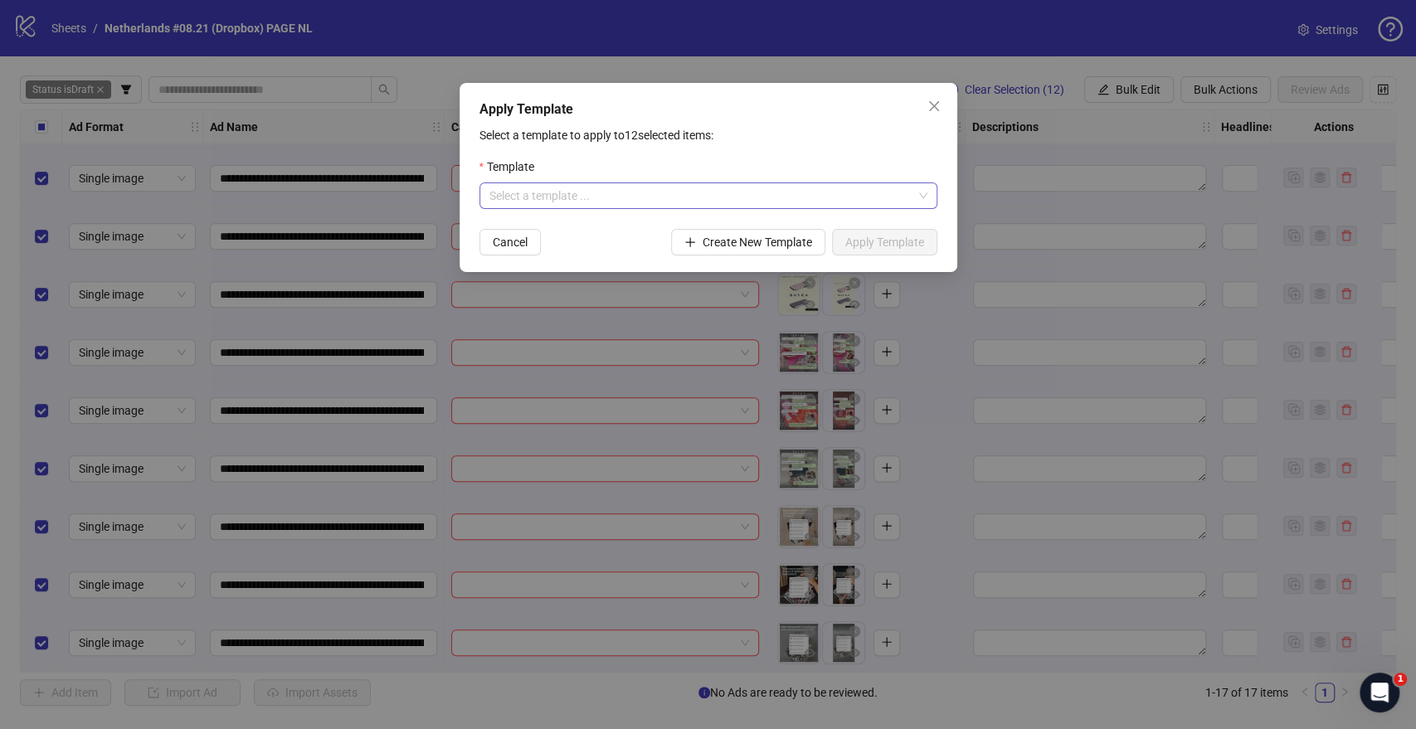
click at [745, 207] on input "search" at bounding box center [700, 195] width 423 height 25
click at [604, 228] on div "NL: GENERAL TESTING OCTOBER" at bounding box center [707, 229] width 431 height 18
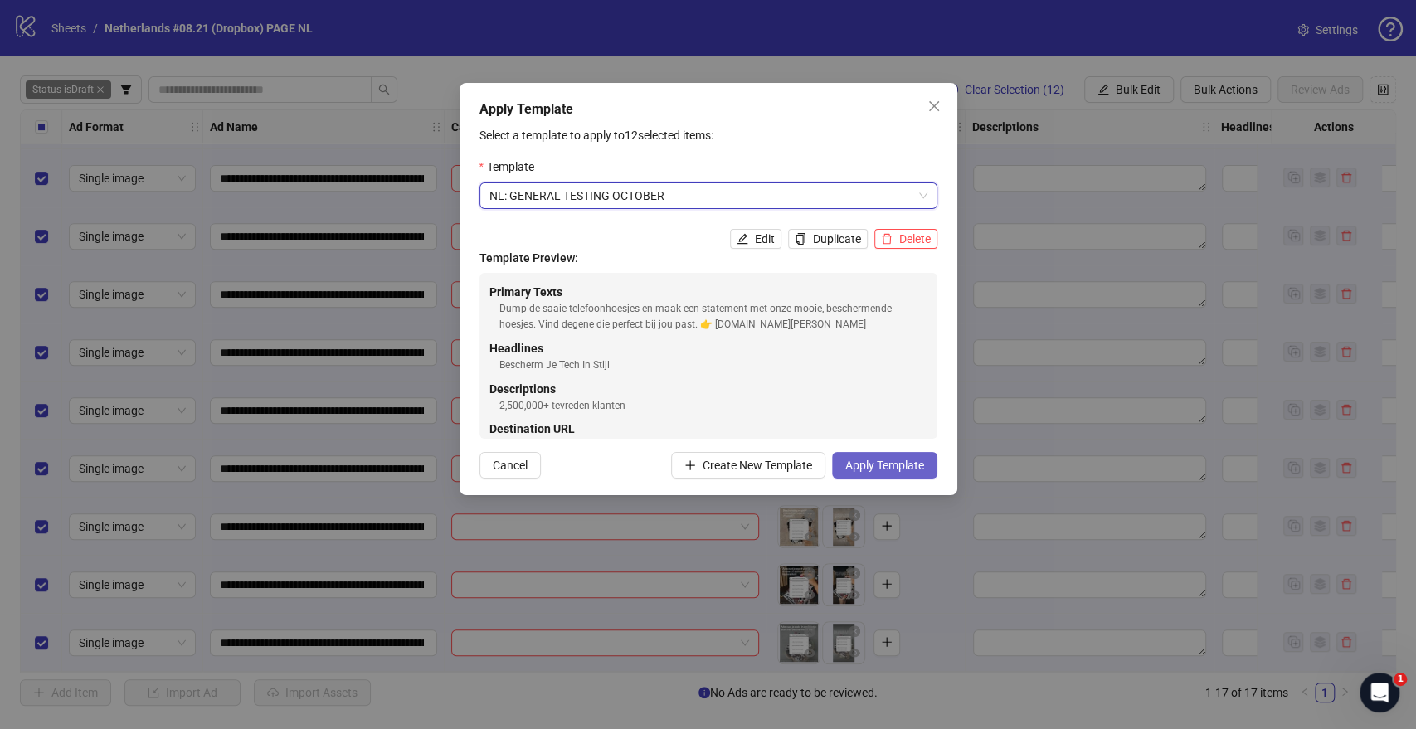
click at [856, 463] on span "Apply Template" at bounding box center [884, 465] width 79 height 13
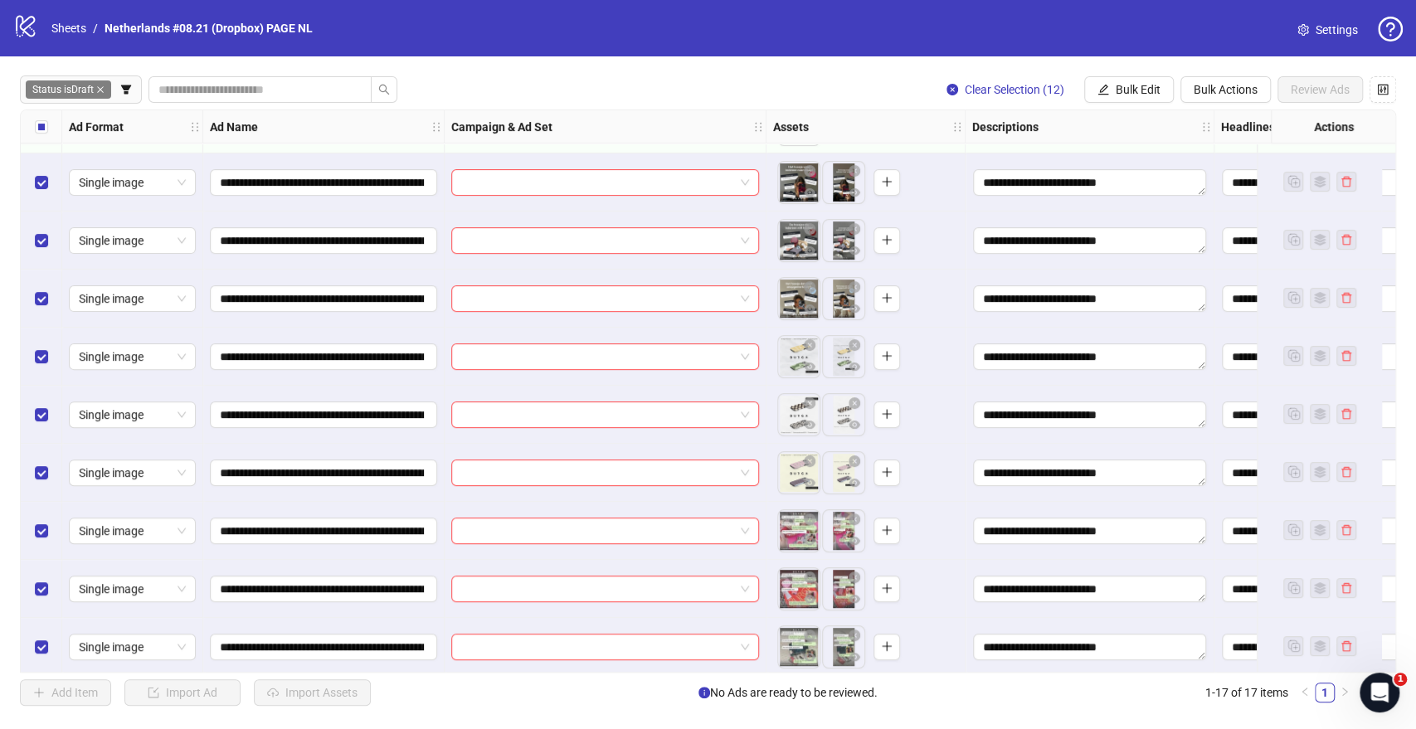
scroll to position [188, 0]
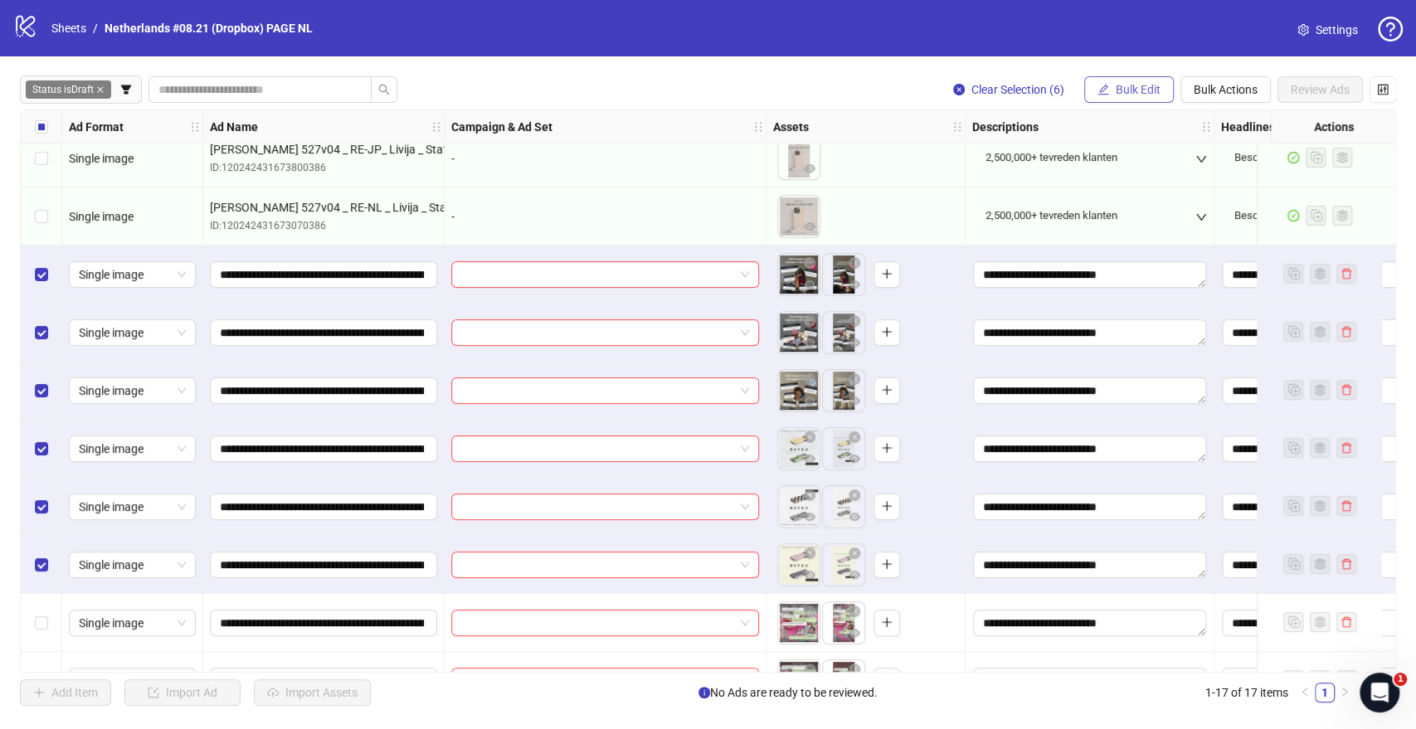
click at [1131, 87] on span "Bulk Edit" at bounding box center [1138, 89] width 45 height 13
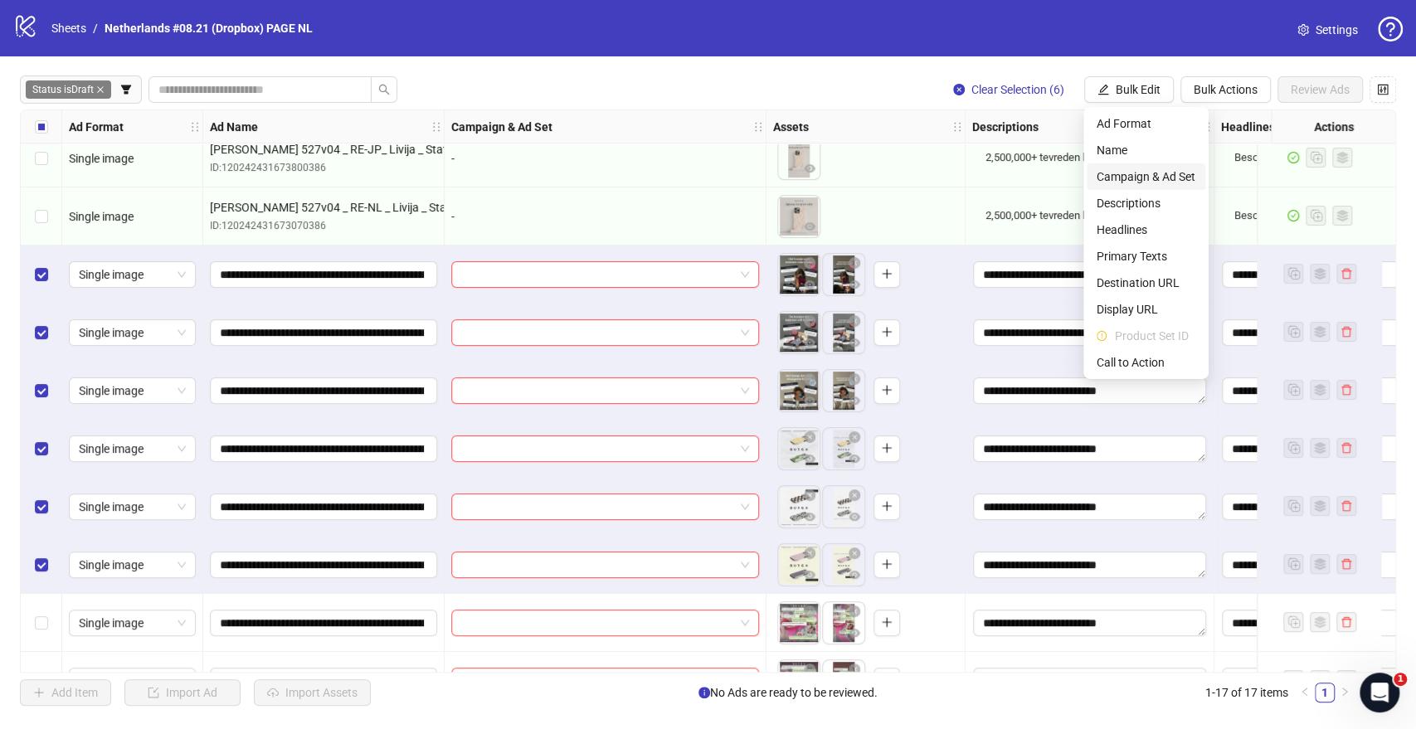
click at [1105, 174] on span "Campaign & Ad Set" at bounding box center [1145, 177] width 99 height 18
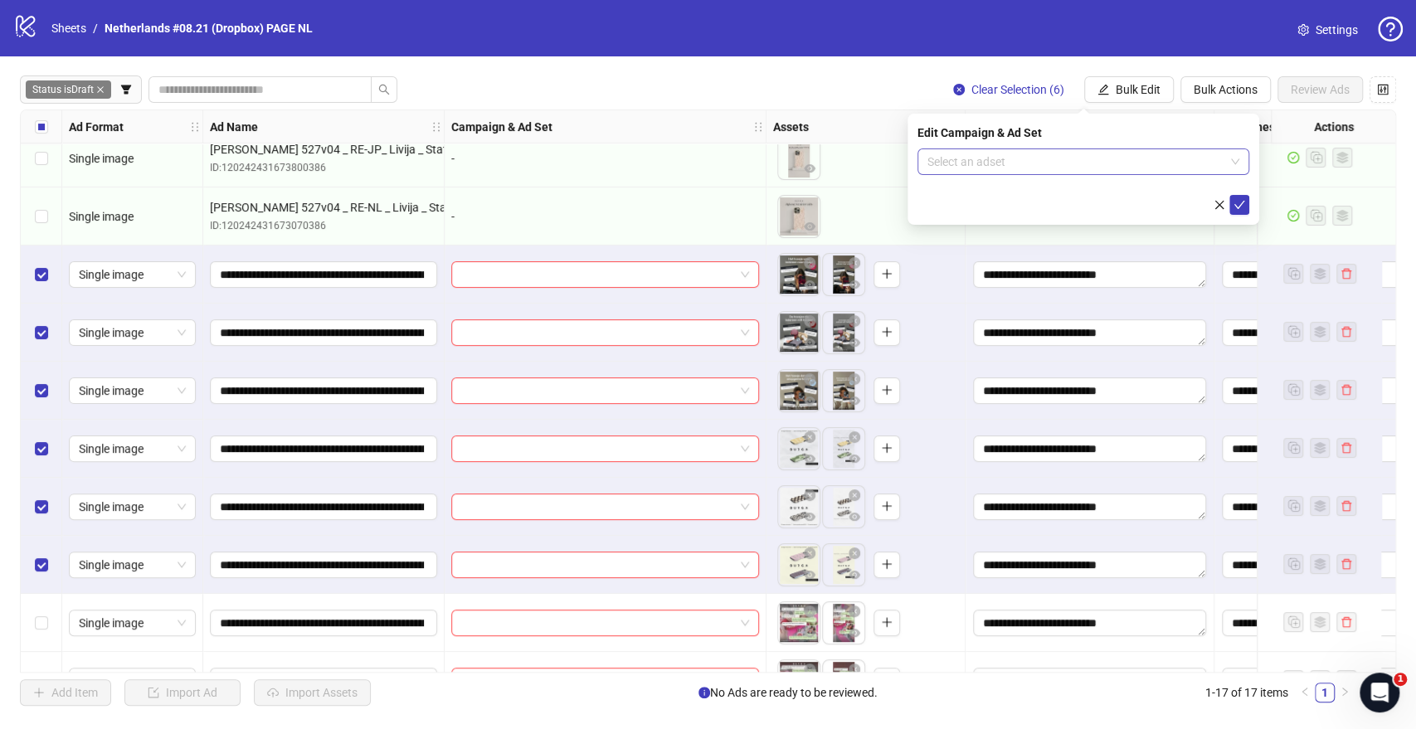
click at [1017, 170] on input "search" at bounding box center [1075, 161] width 297 height 25
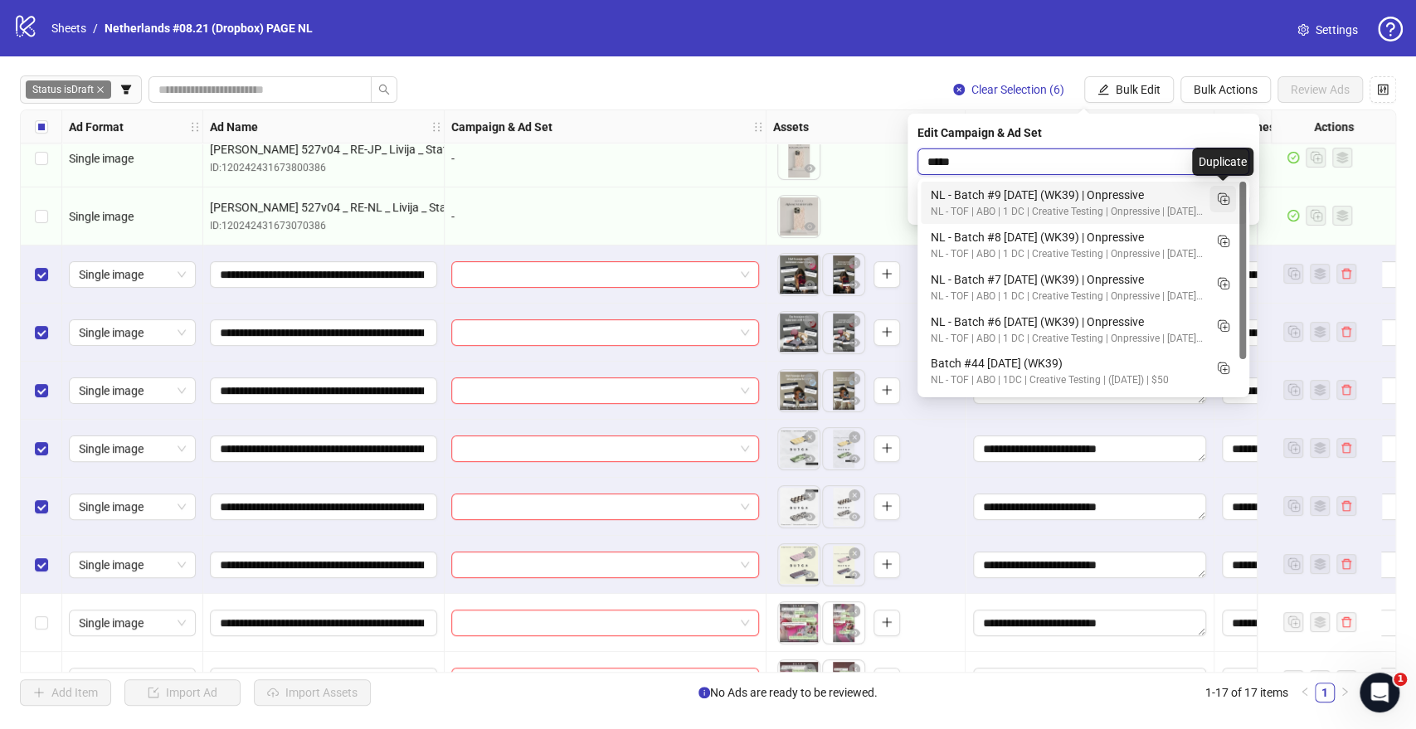
click at [1227, 190] on icon "Duplicate" at bounding box center [1222, 198] width 17 height 17
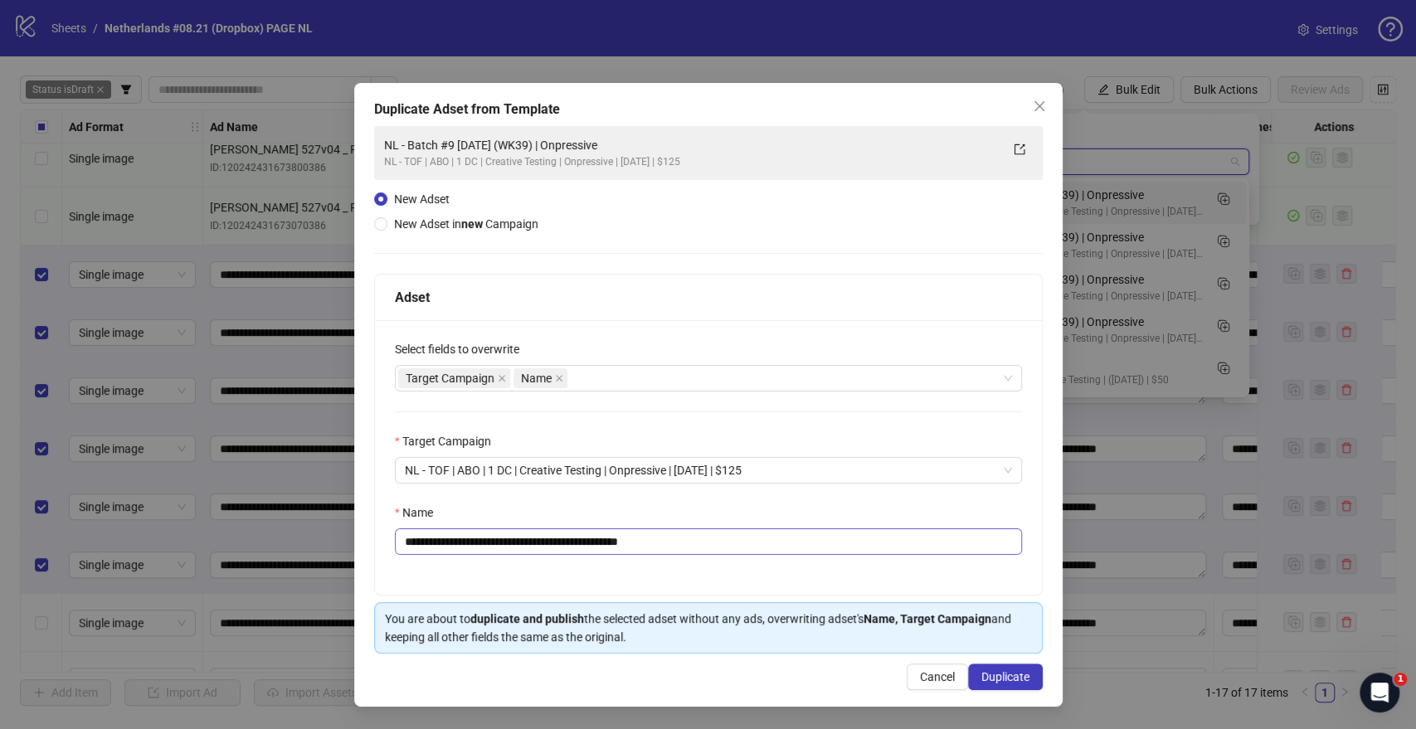
type input "*****"
drag, startPoint x: 650, startPoint y: 540, endPoint x: 732, endPoint y: 534, distance: 81.5
click at [732, 534] on input "**********" at bounding box center [708, 541] width 627 height 27
click at [571, 542] on input "**********" at bounding box center [708, 541] width 627 height 27
click at [532, 542] on input "**********" at bounding box center [708, 541] width 627 height 27
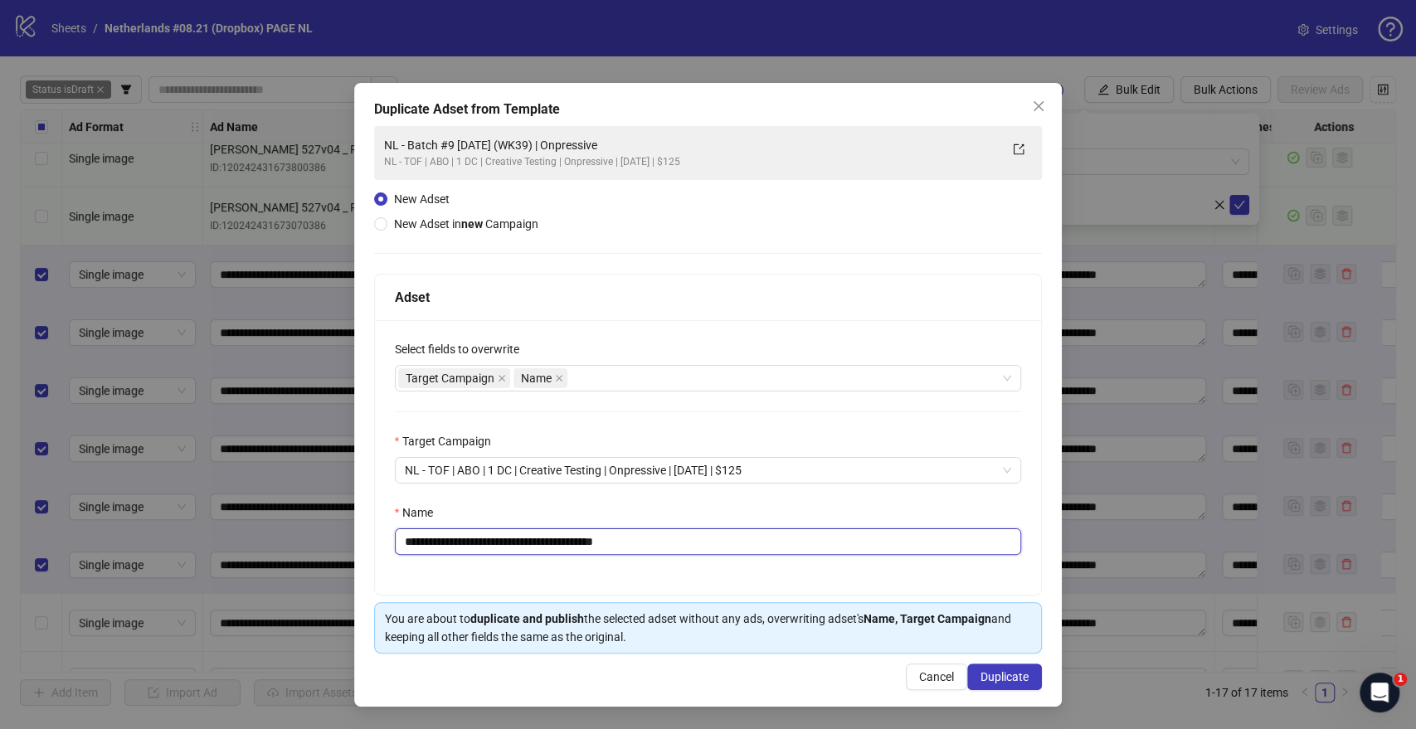
click at [476, 539] on input "**********" at bounding box center [708, 541] width 627 height 27
click at [630, 370] on div "Target Campaign Name" at bounding box center [699, 378] width 603 height 23
type input "**********"
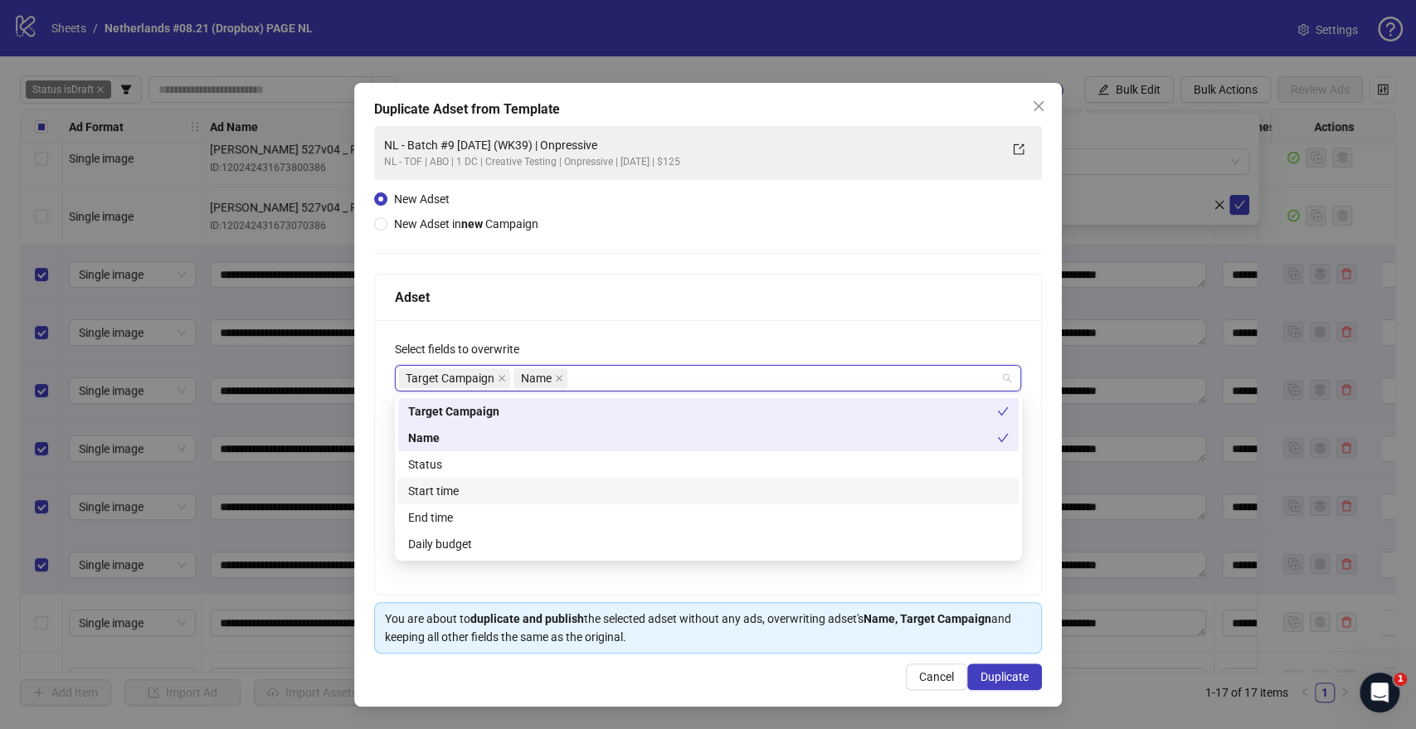
click at [462, 495] on div "Start time" at bounding box center [708, 491] width 600 height 18
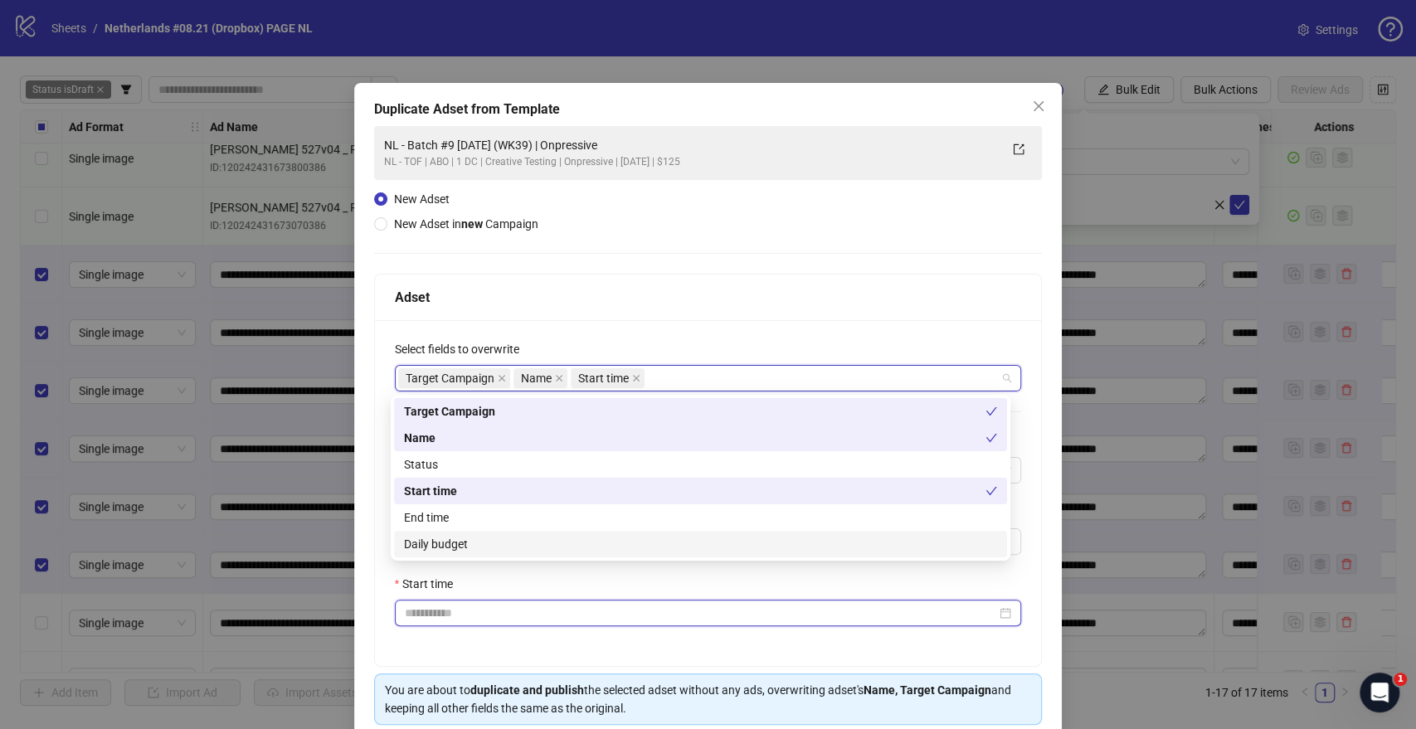
click at [435, 605] on input "Start time" at bounding box center [701, 613] width 592 height 18
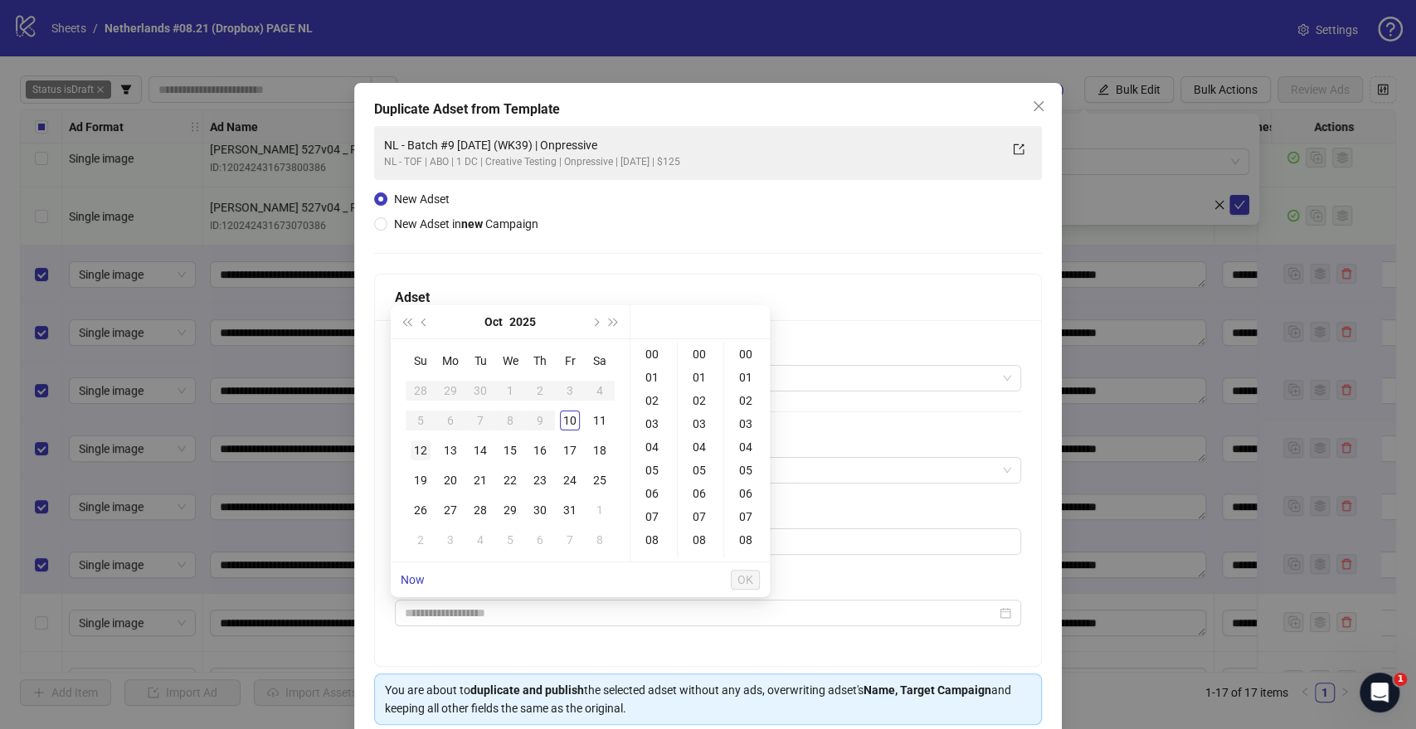
click at [425, 454] on div "12" at bounding box center [421, 450] width 20 height 20
click at [658, 474] on div "09" at bounding box center [654, 470] width 40 height 23
type input "**********"
click at [743, 579] on span "OK" at bounding box center [745, 579] width 16 height 13
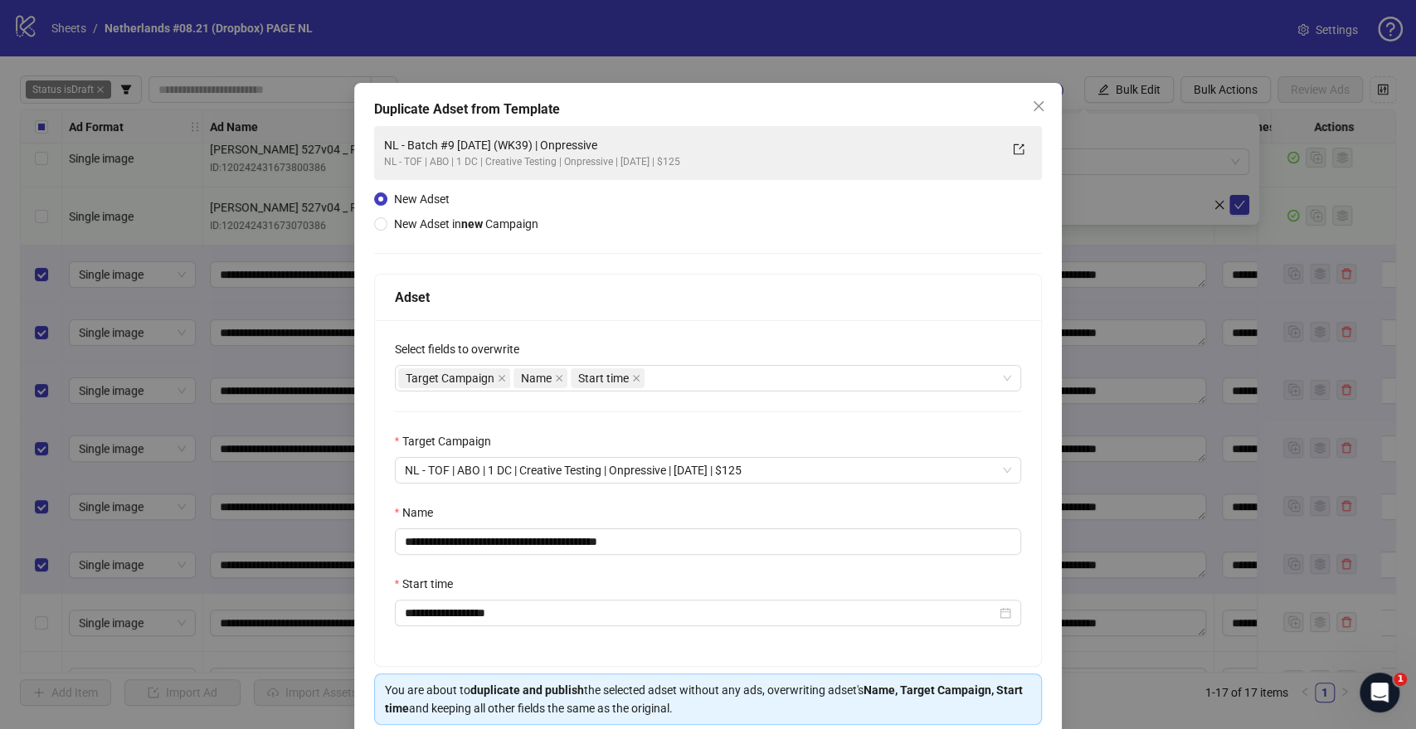
scroll to position [69, 0]
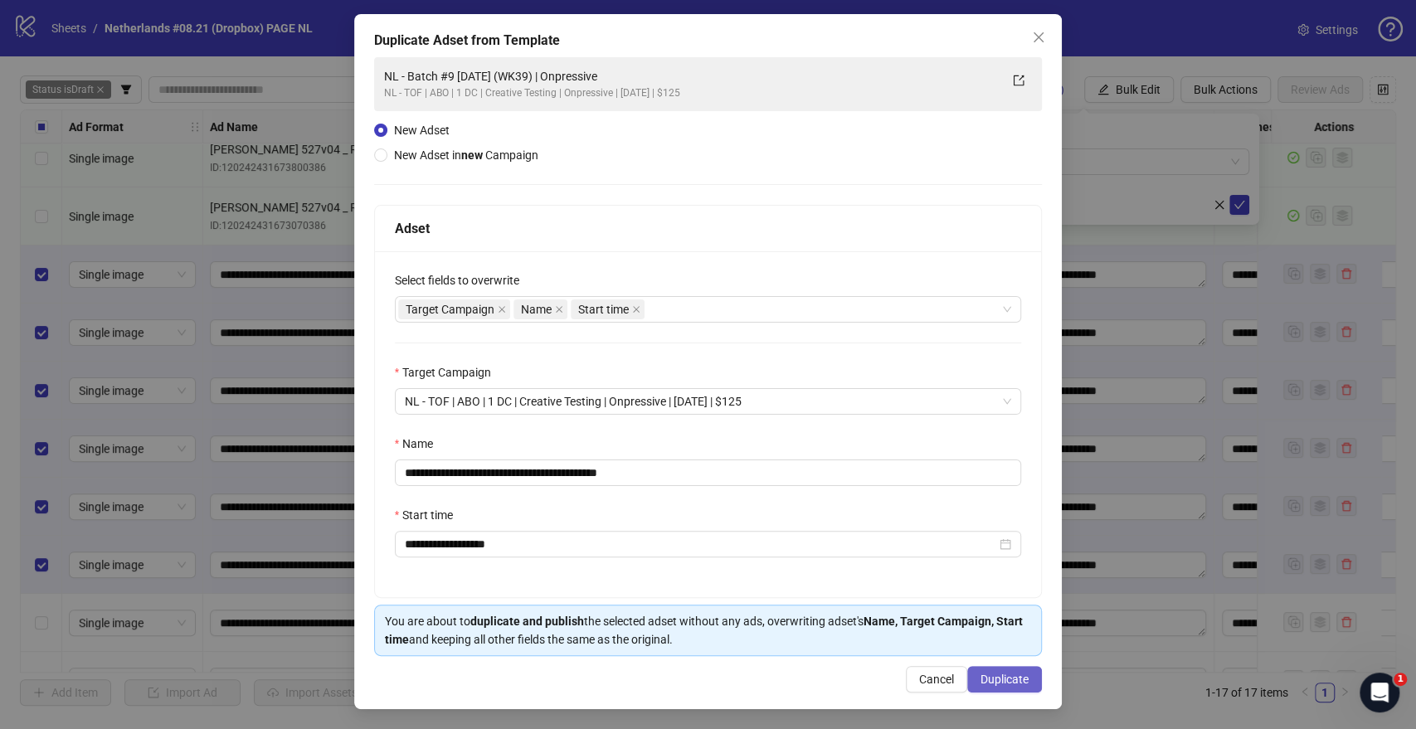
click at [980, 682] on span "Duplicate" at bounding box center [1004, 679] width 48 height 13
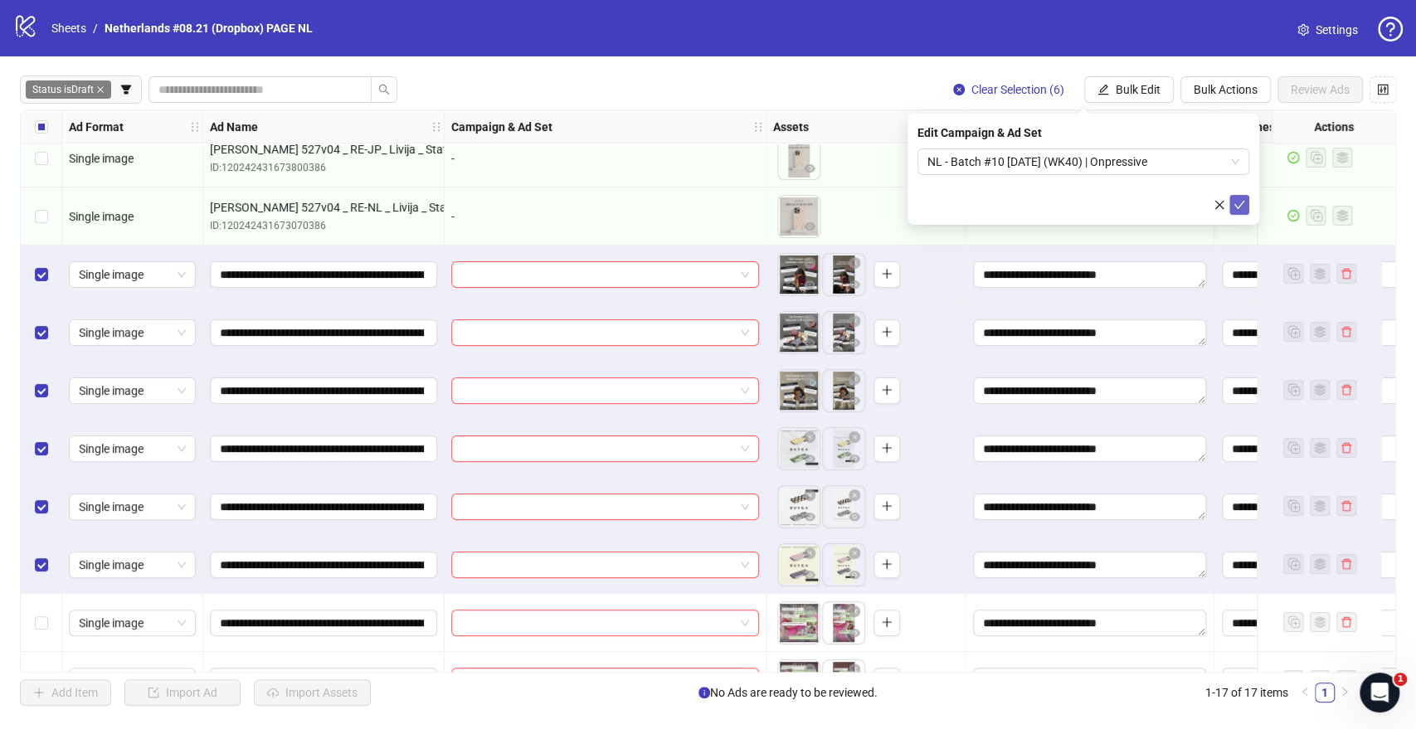
click at [1237, 204] on icon "check" at bounding box center [1239, 205] width 12 height 12
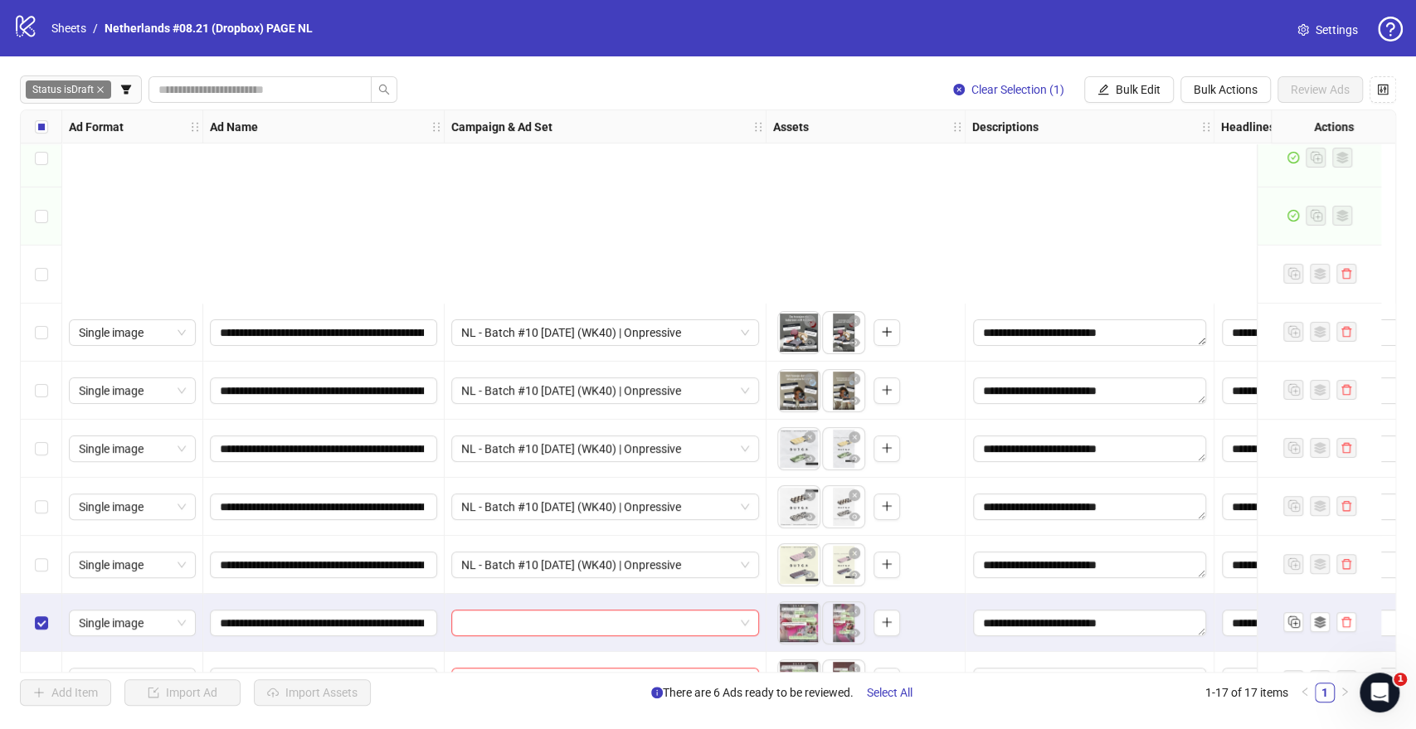
scroll to position [464, 0]
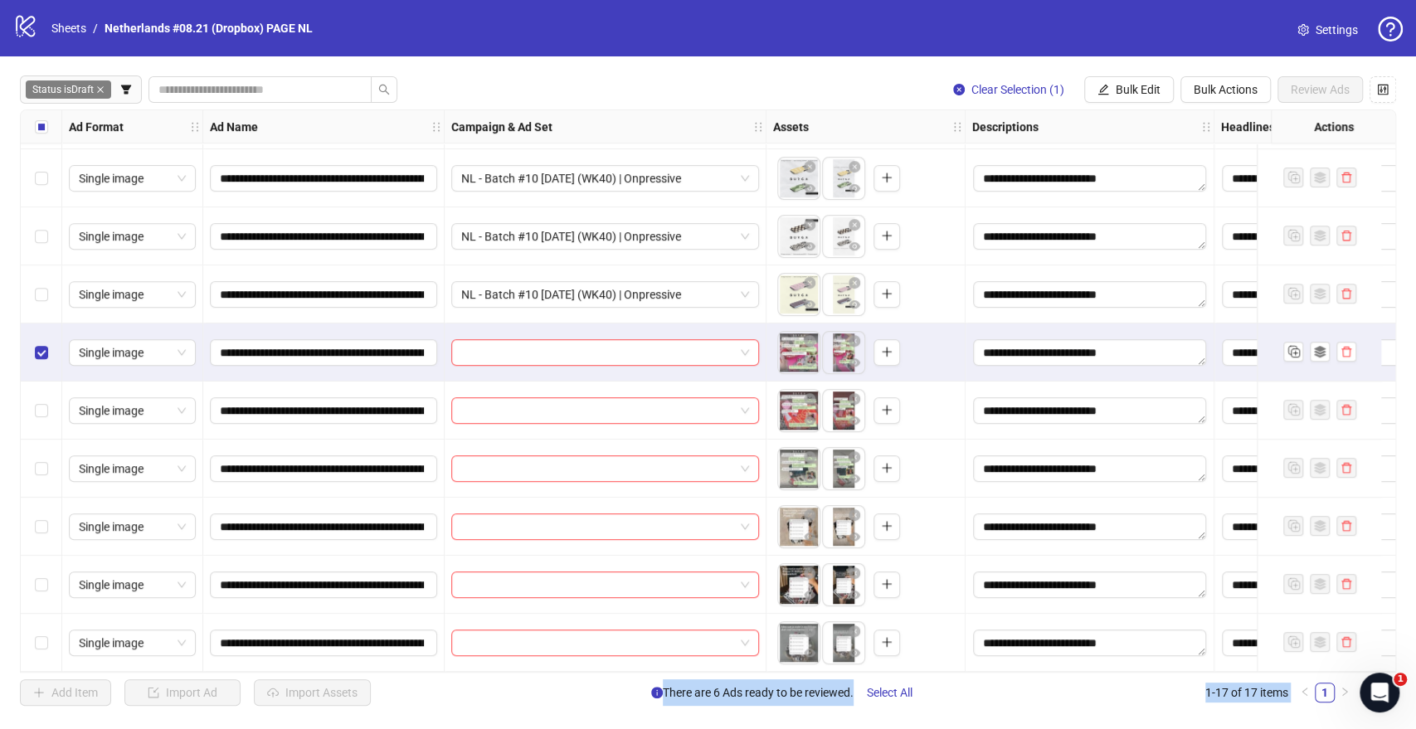
click at [32, 635] on div "Select row 17" at bounding box center [41, 643] width 41 height 58
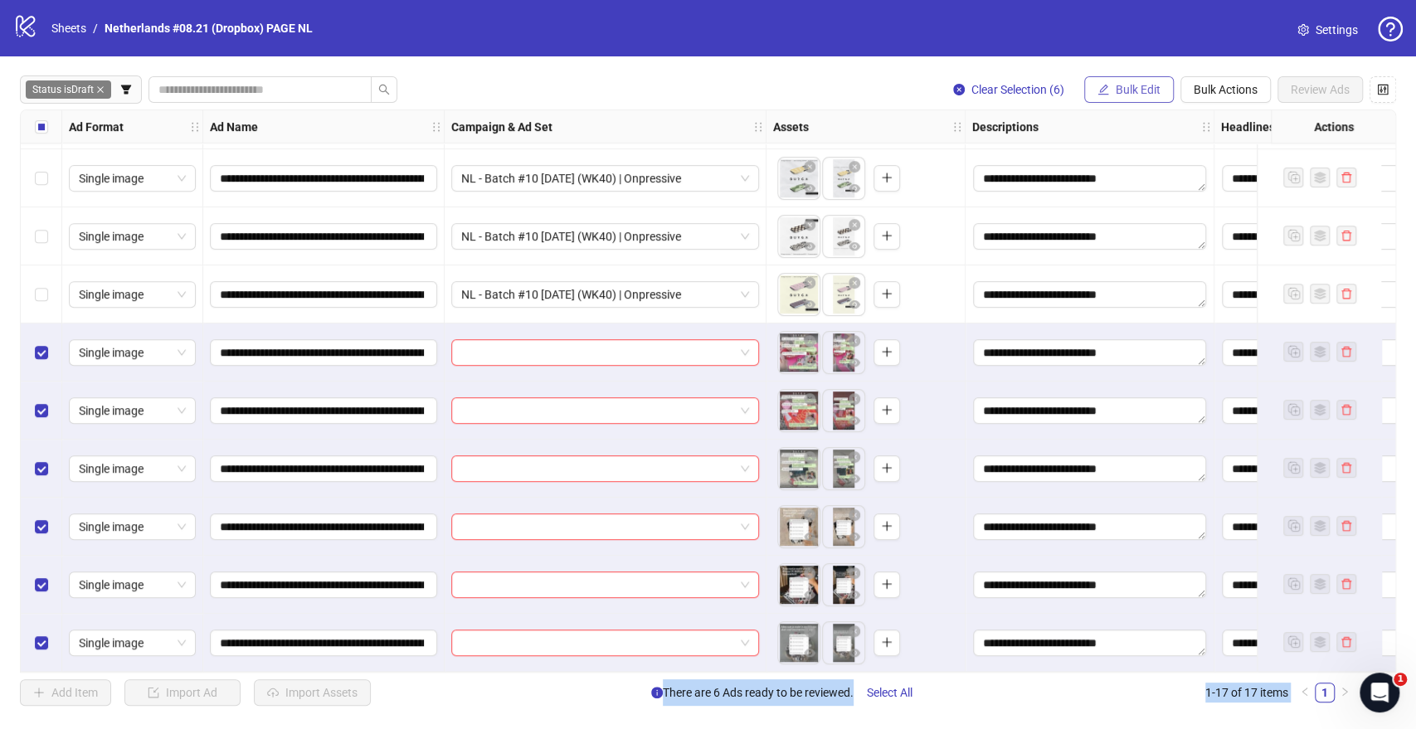
click at [1142, 87] on span "Bulk Edit" at bounding box center [1138, 89] width 45 height 13
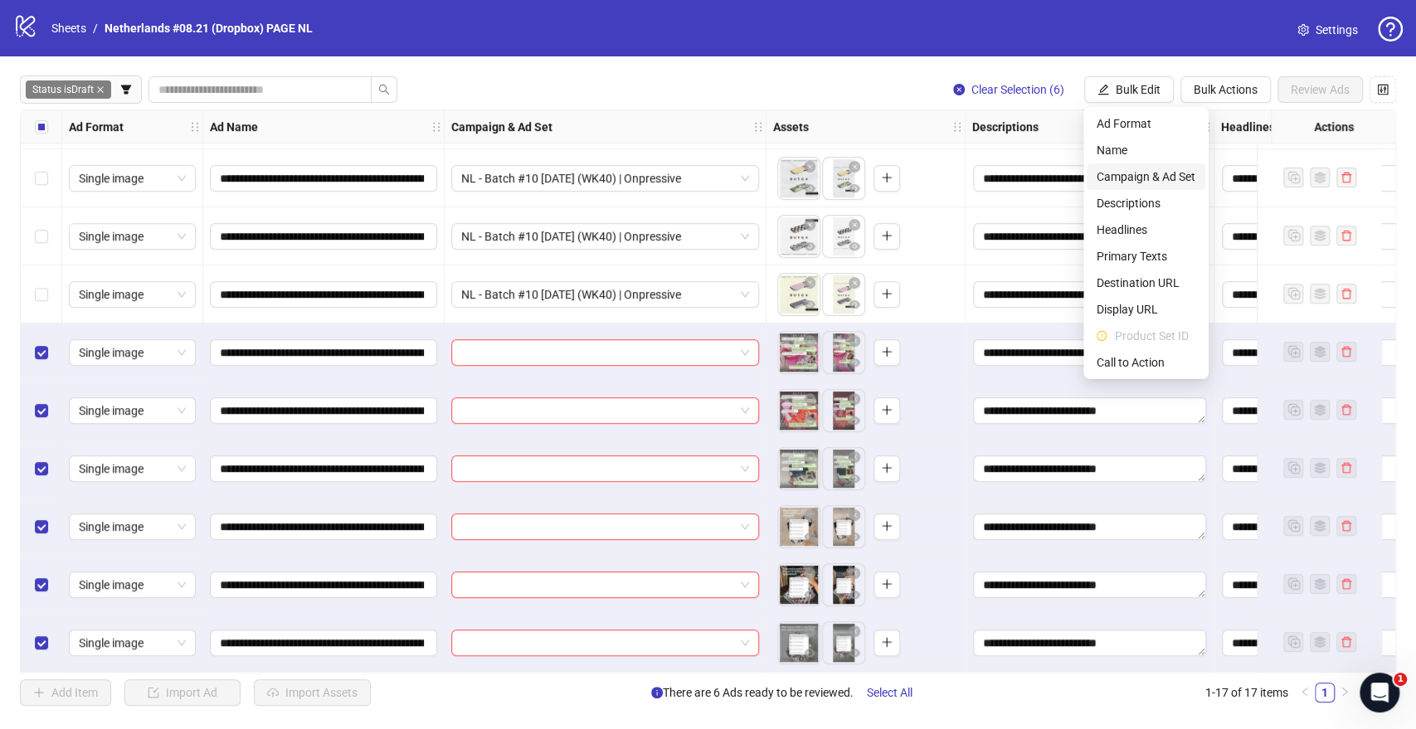
click at [1118, 170] on span "Campaign & Ad Set" at bounding box center [1145, 177] width 99 height 18
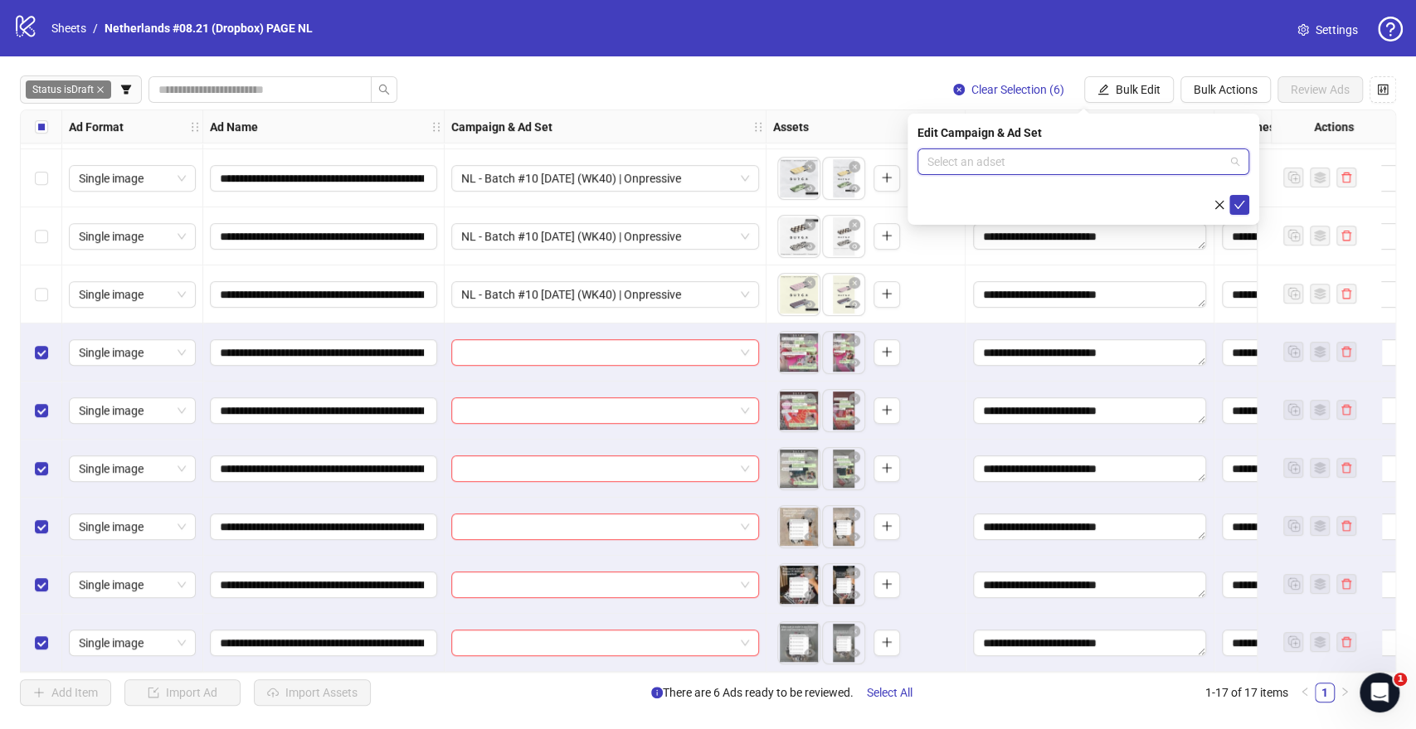
click at [982, 159] on input "search" at bounding box center [1075, 161] width 297 height 25
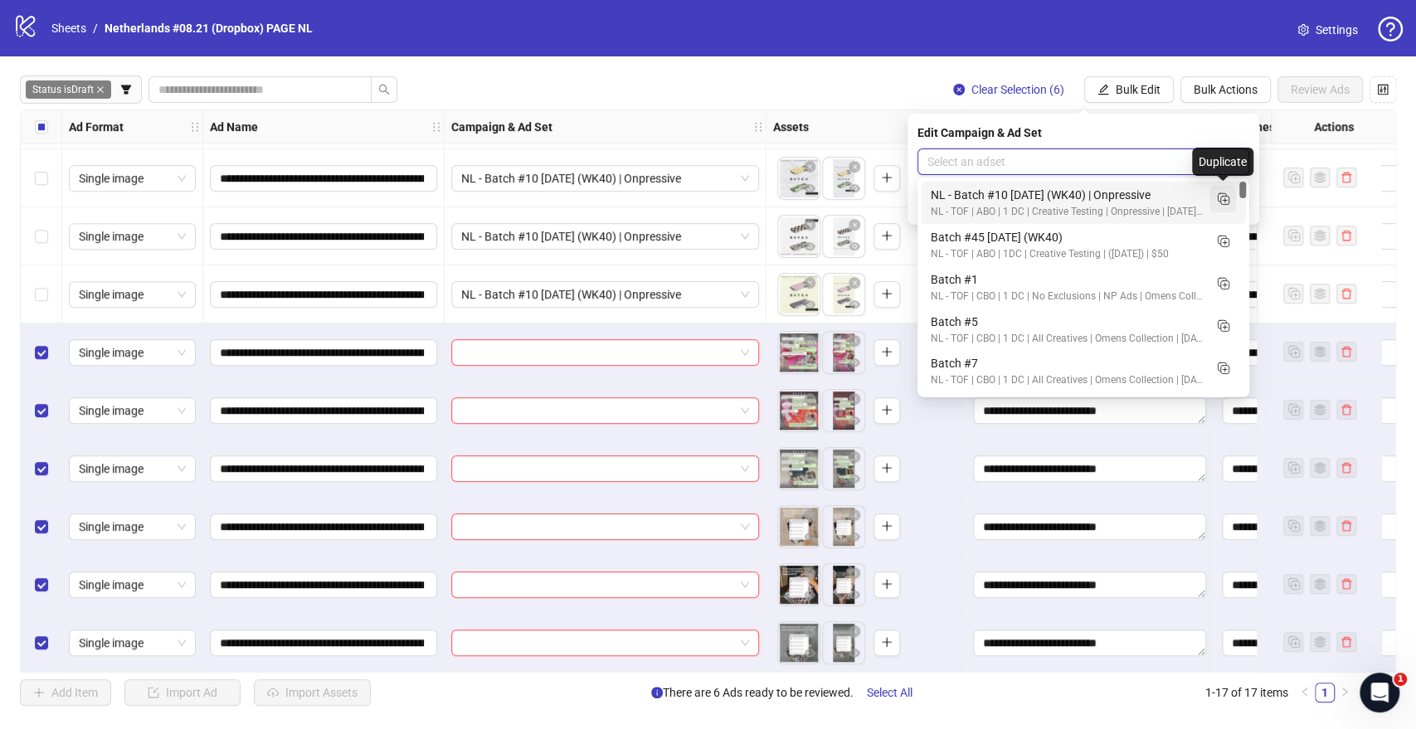
click at [1222, 197] on icon "Duplicate" at bounding box center [1222, 198] width 17 height 17
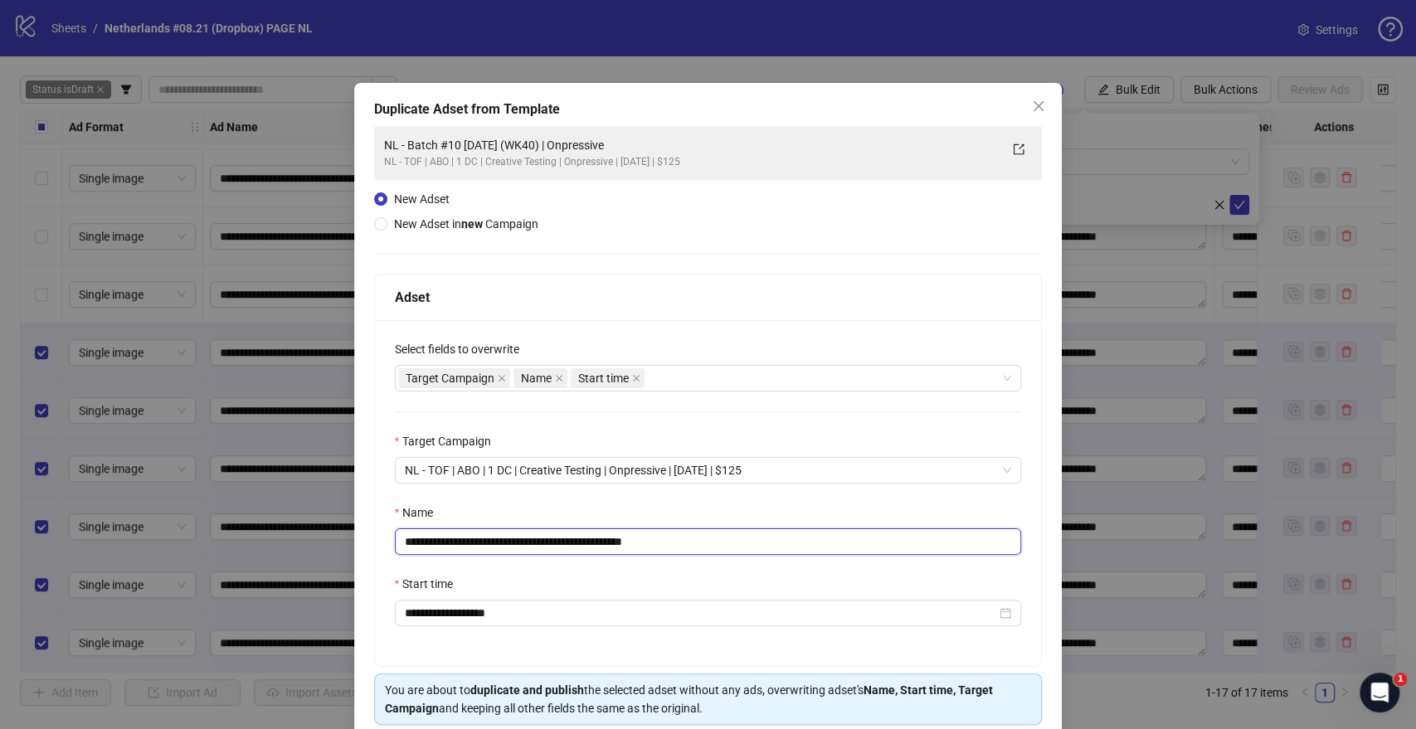
click at [474, 541] on input "**********" at bounding box center [708, 541] width 627 height 27
drag, startPoint x: 649, startPoint y: 542, endPoint x: 734, endPoint y: 537, distance: 84.8
click at [734, 537] on input "**********" at bounding box center [708, 541] width 627 height 27
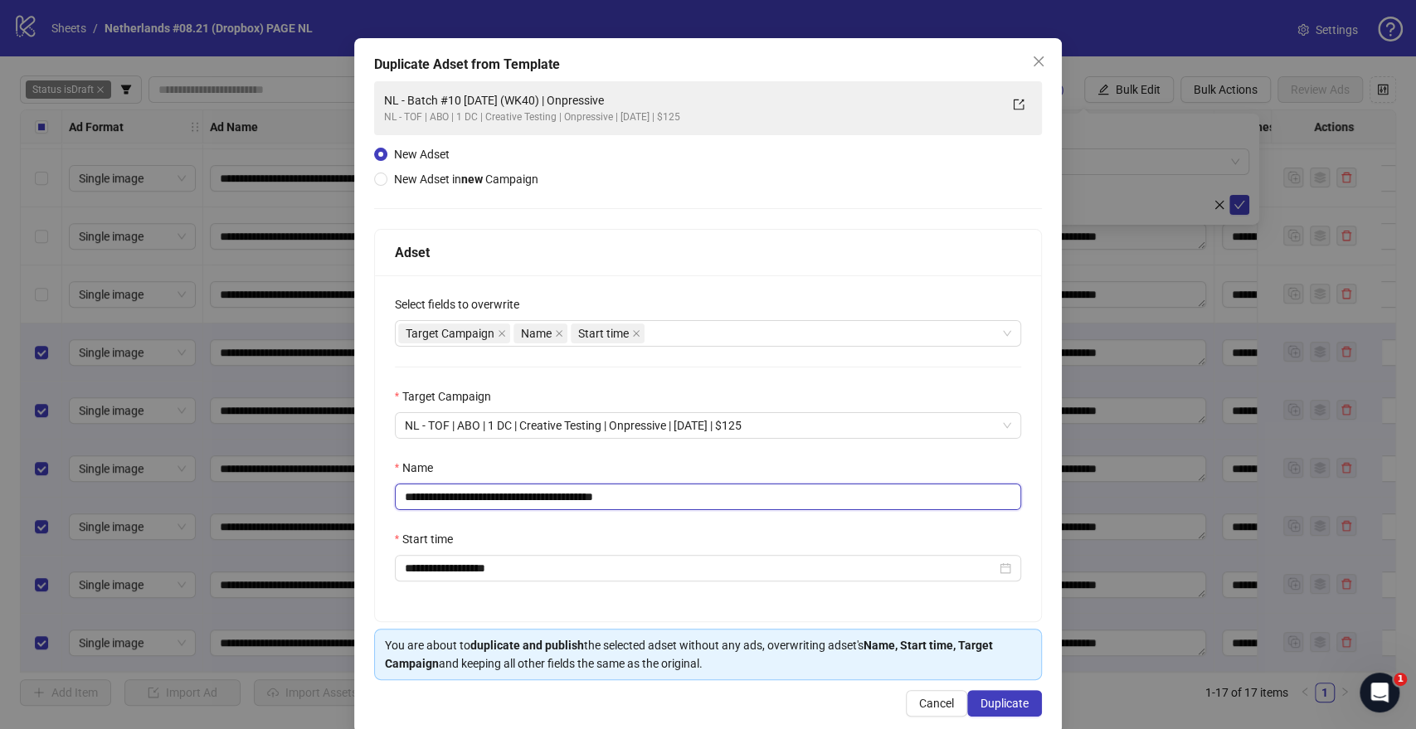
scroll to position [69, 0]
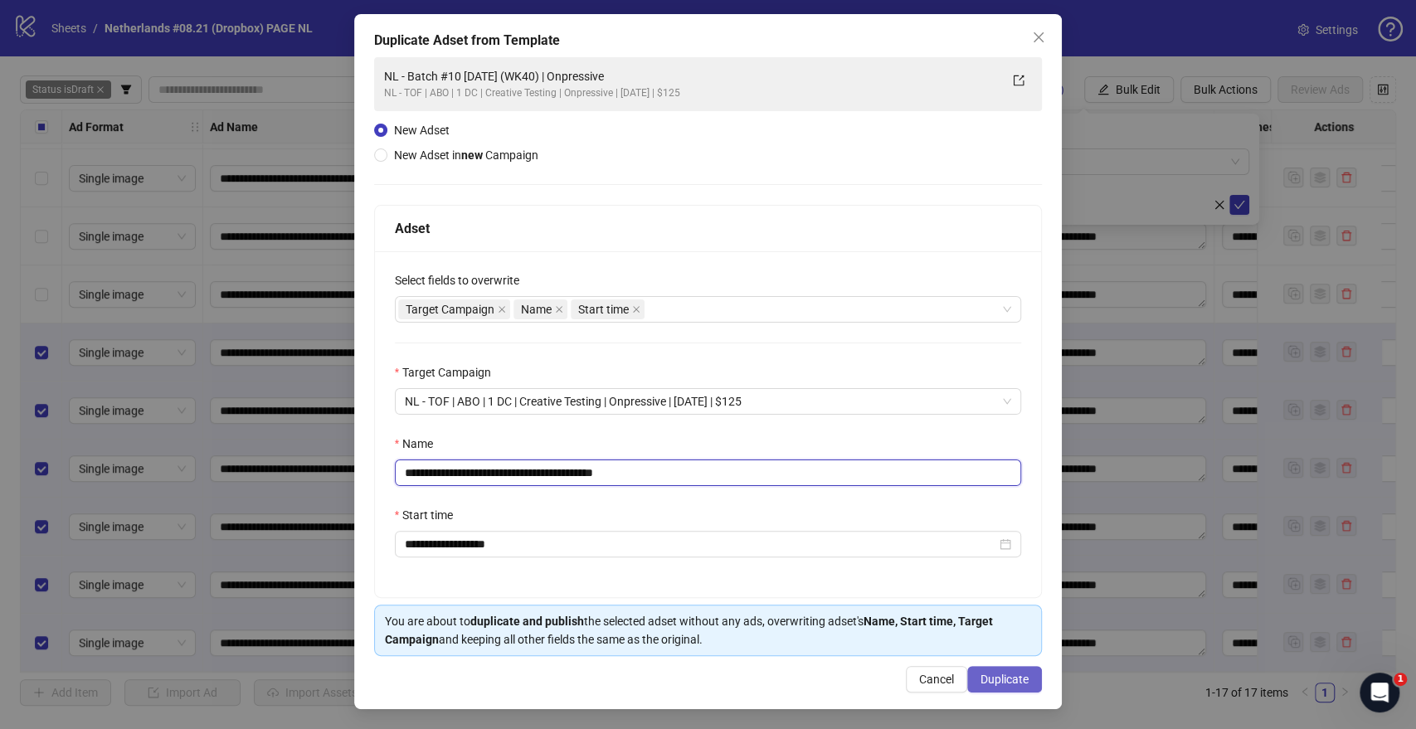
type input "**********"
click at [985, 679] on span "Duplicate" at bounding box center [1004, 679] width 48 height 13
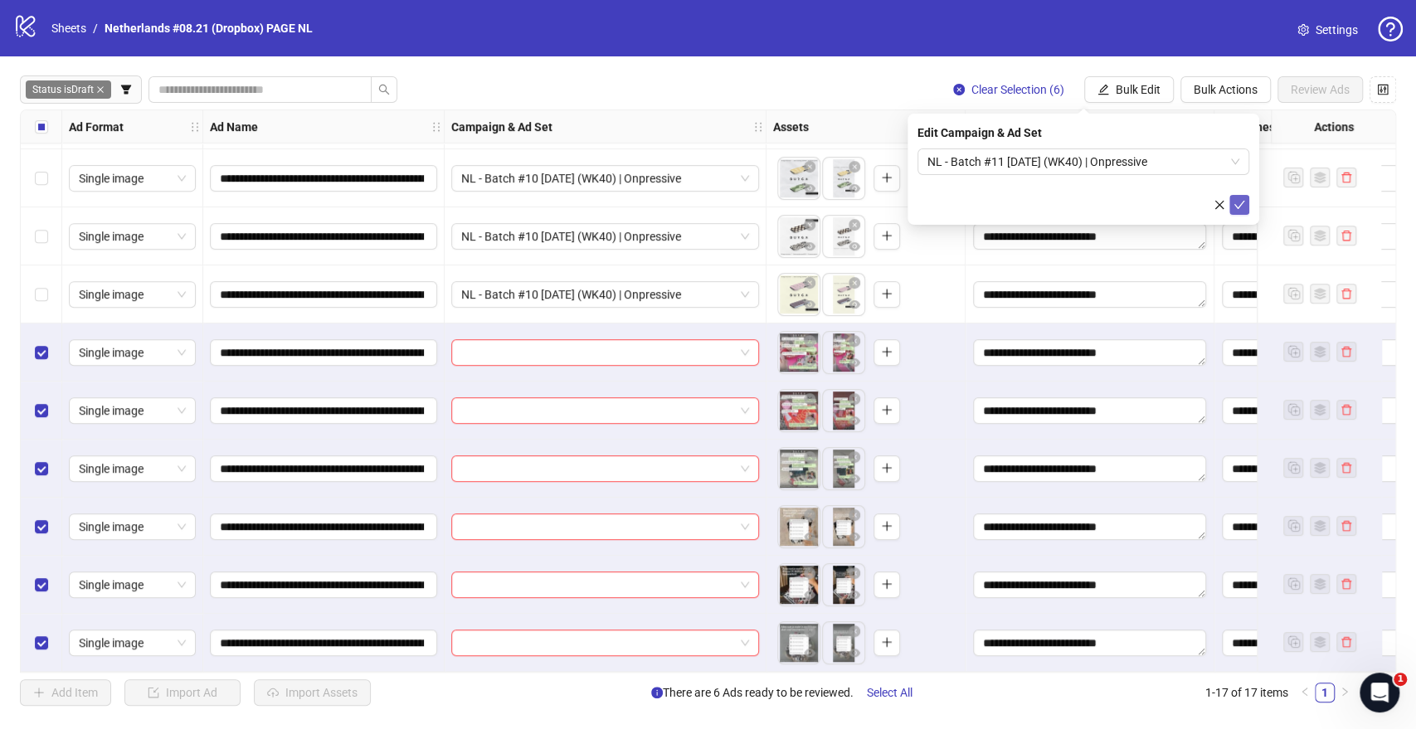
click at [1241, 203] on icon "check" at bounding box center [1239, 205] width 11 height 8
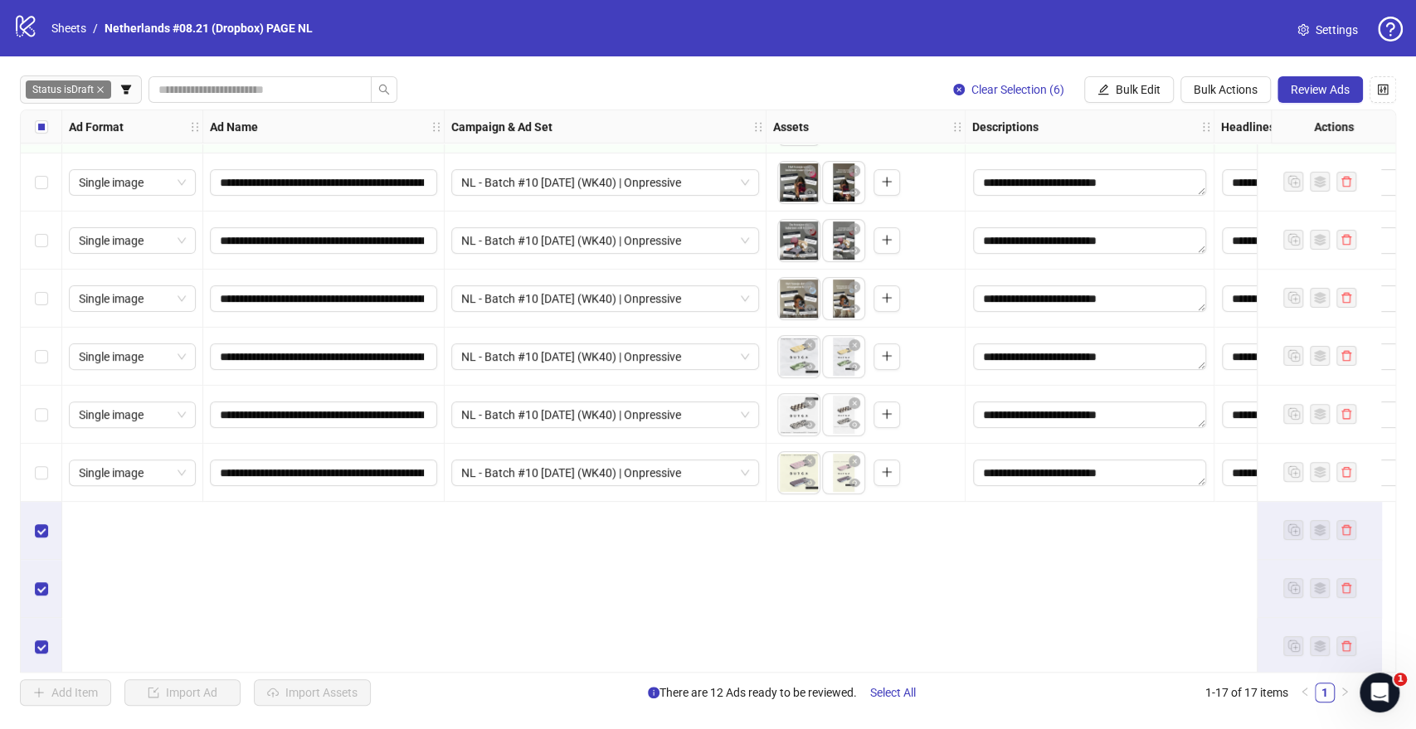
scroll to position [4, 0]
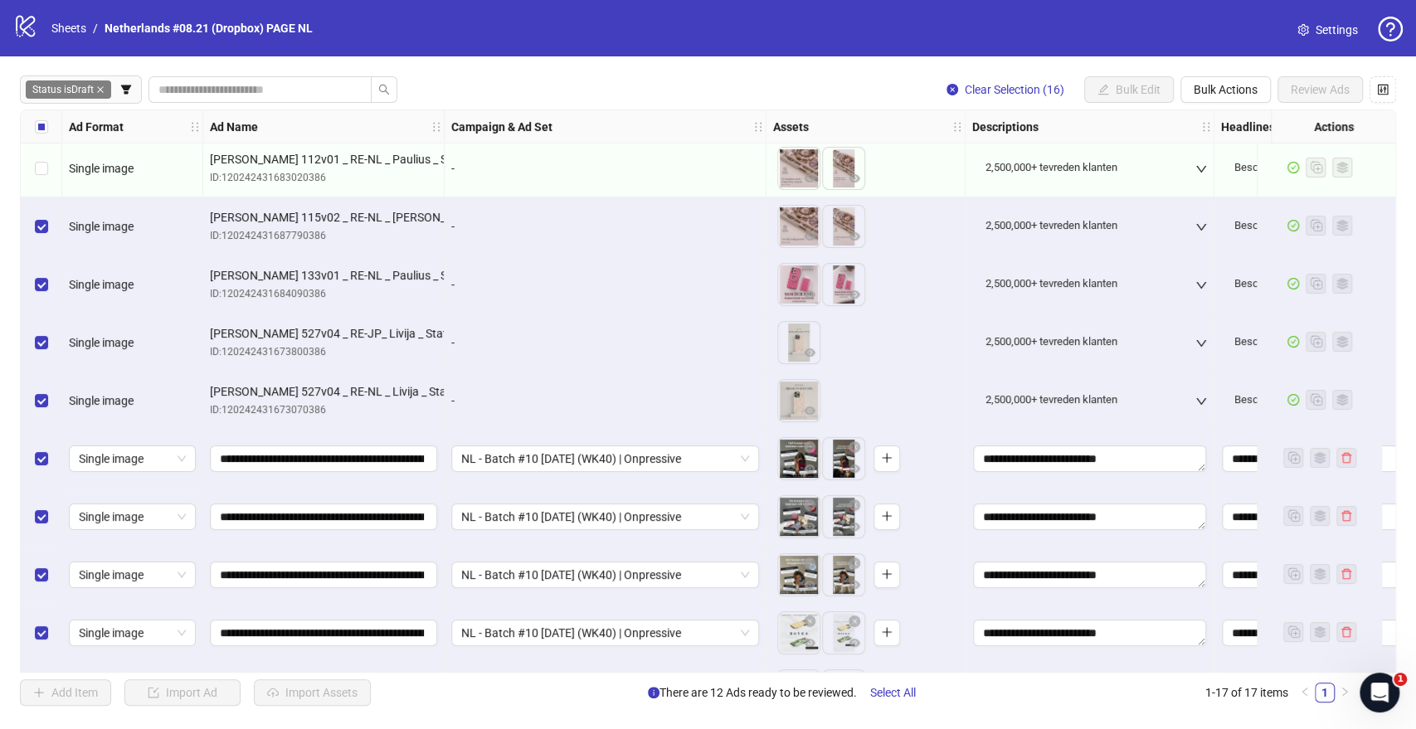
click at [47, 226] on div "Select row 2" at bounding box center [41, 226] width 41 height 58
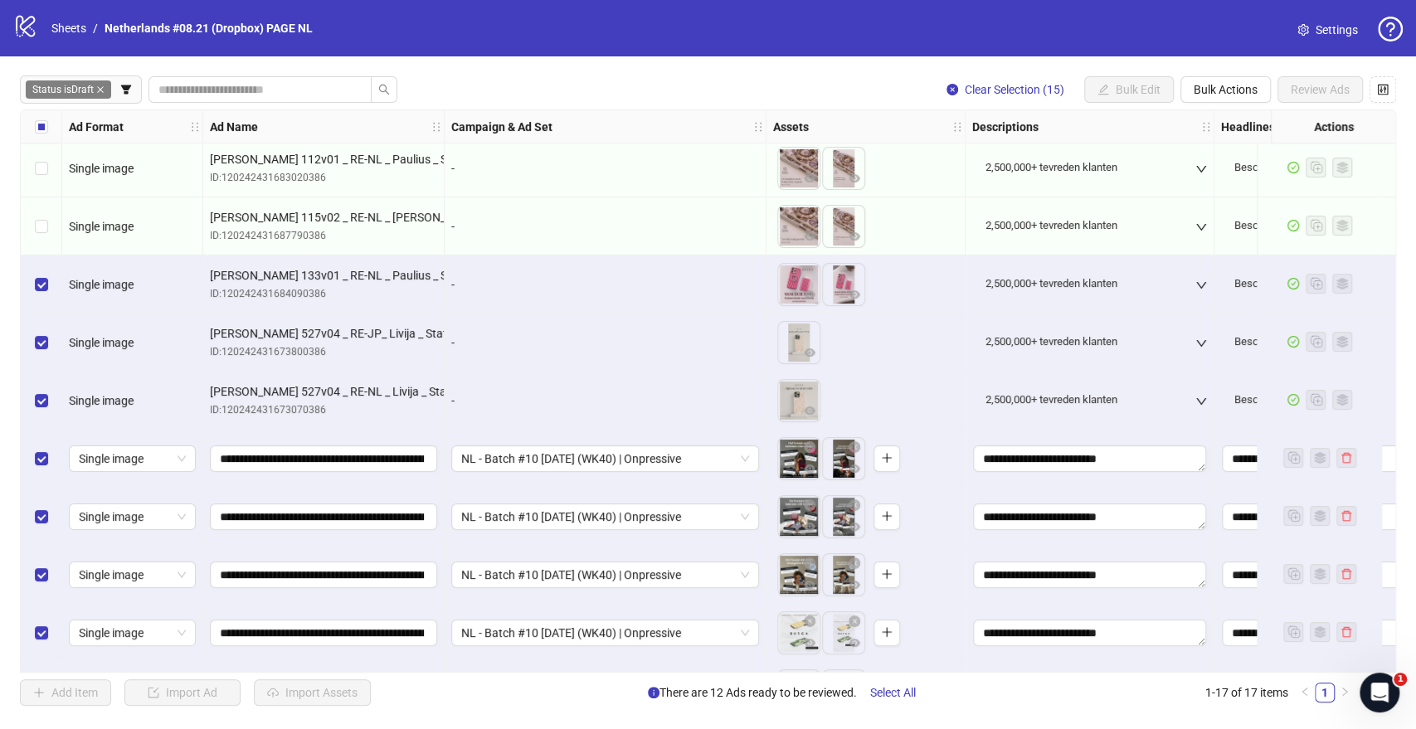
click at [48, 284] on div "Select row 3" at bounding box center [41, 284] width 41 height 58
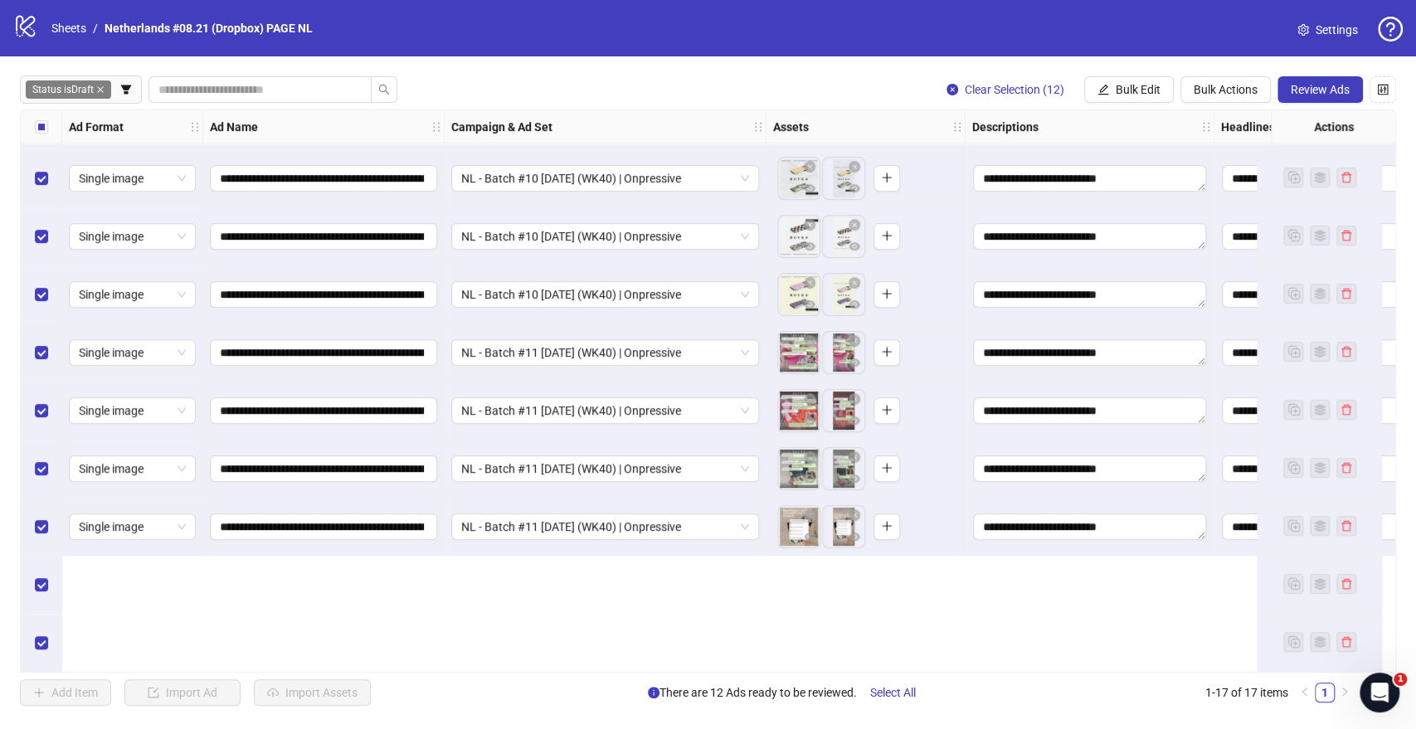
scroll to position [280, 0]
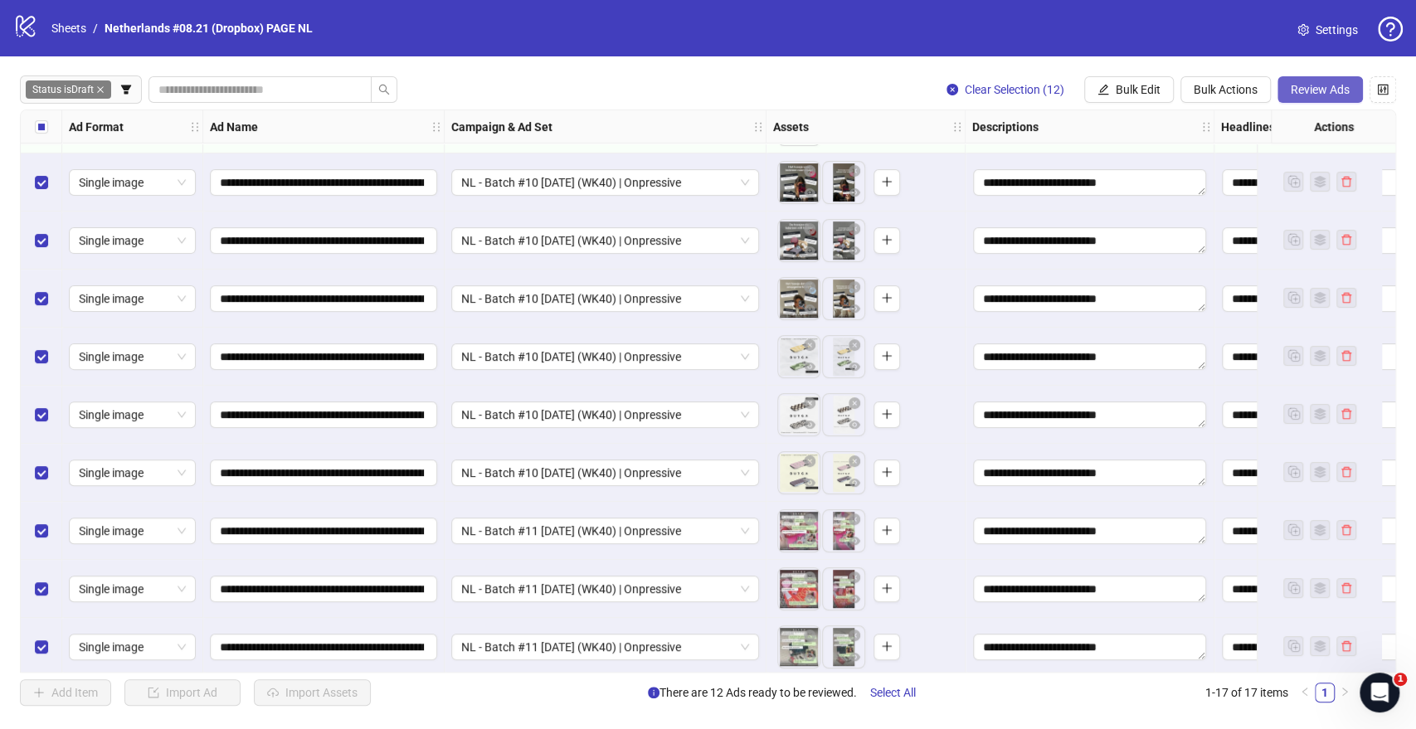
click at [1340, 85] on span "Review Ads" at bounding box center [1320, 89] width 59 height 13
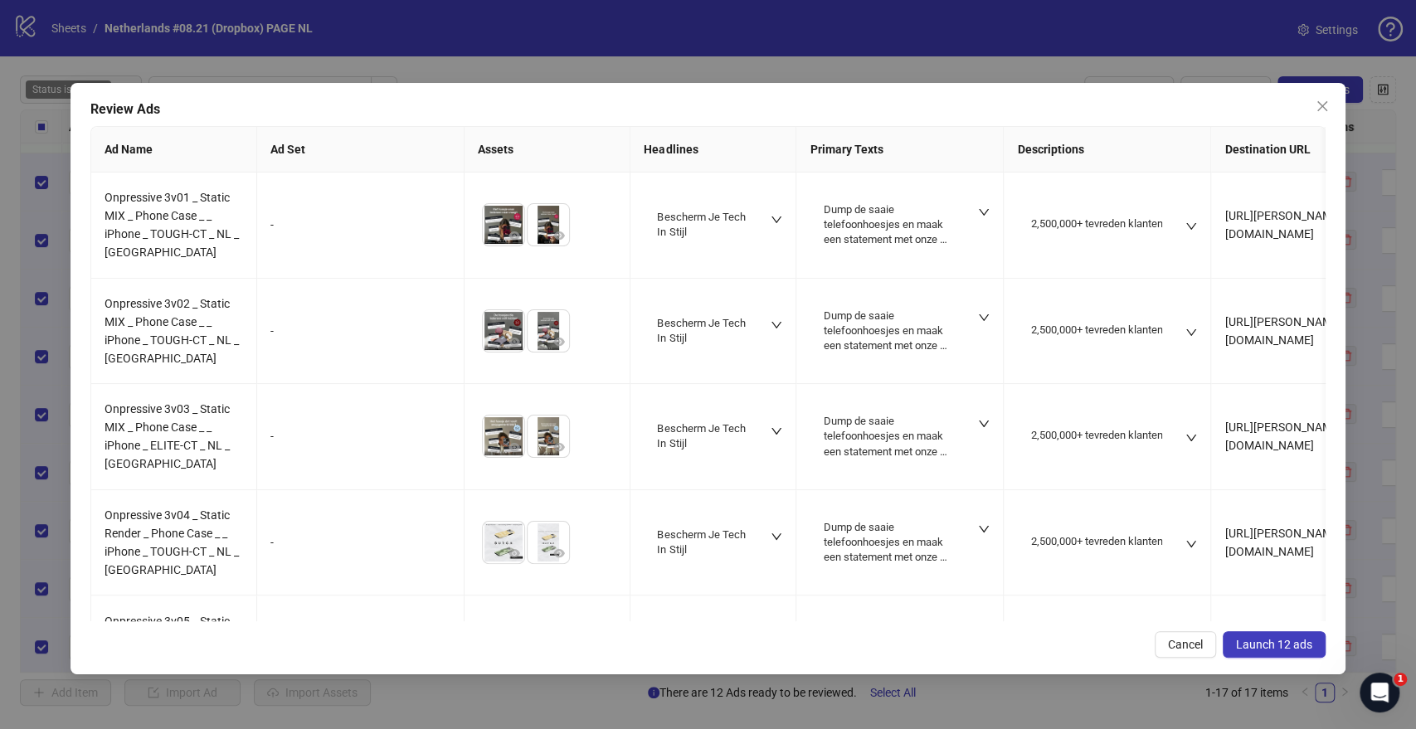
click at [1274, 644] on span "Launch 12 ads" at bounding box center [1274, 644] width 76 height 13
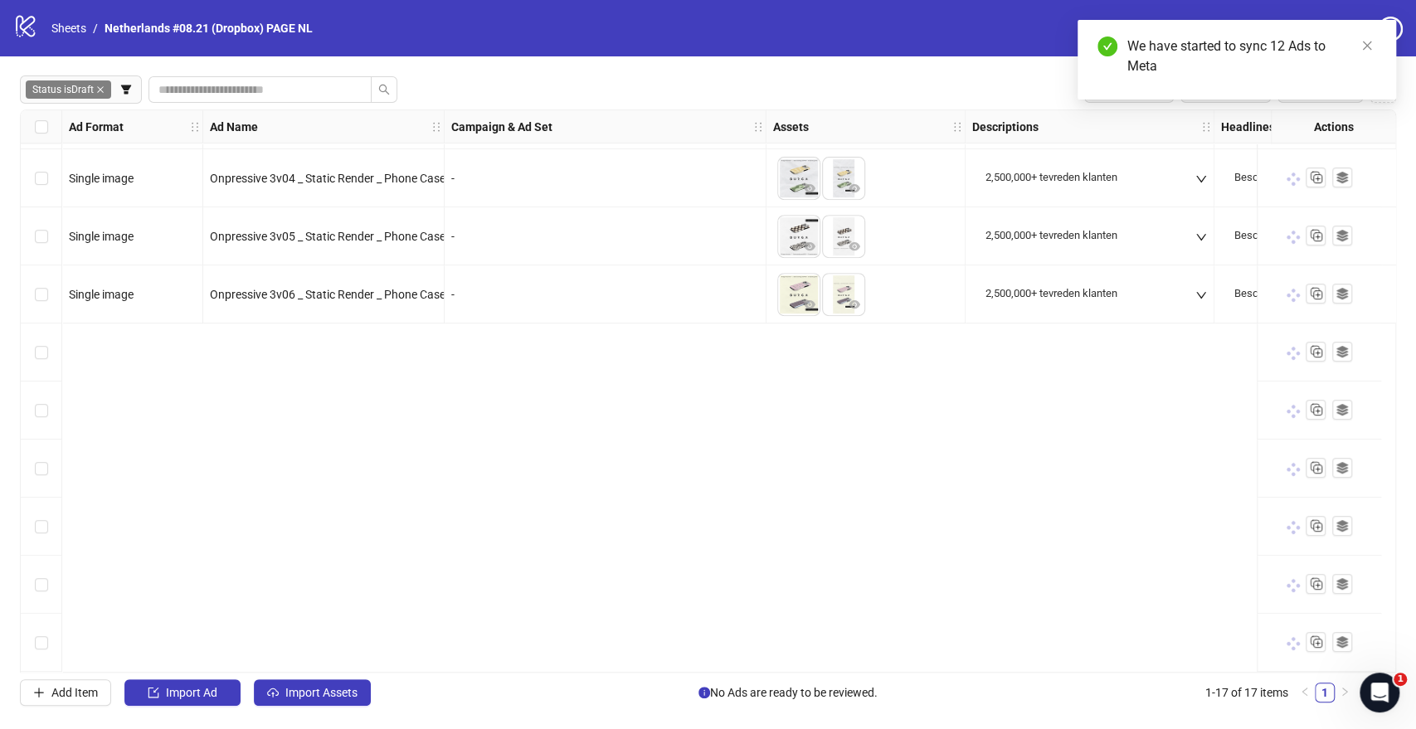
scroll to position [0, 0]
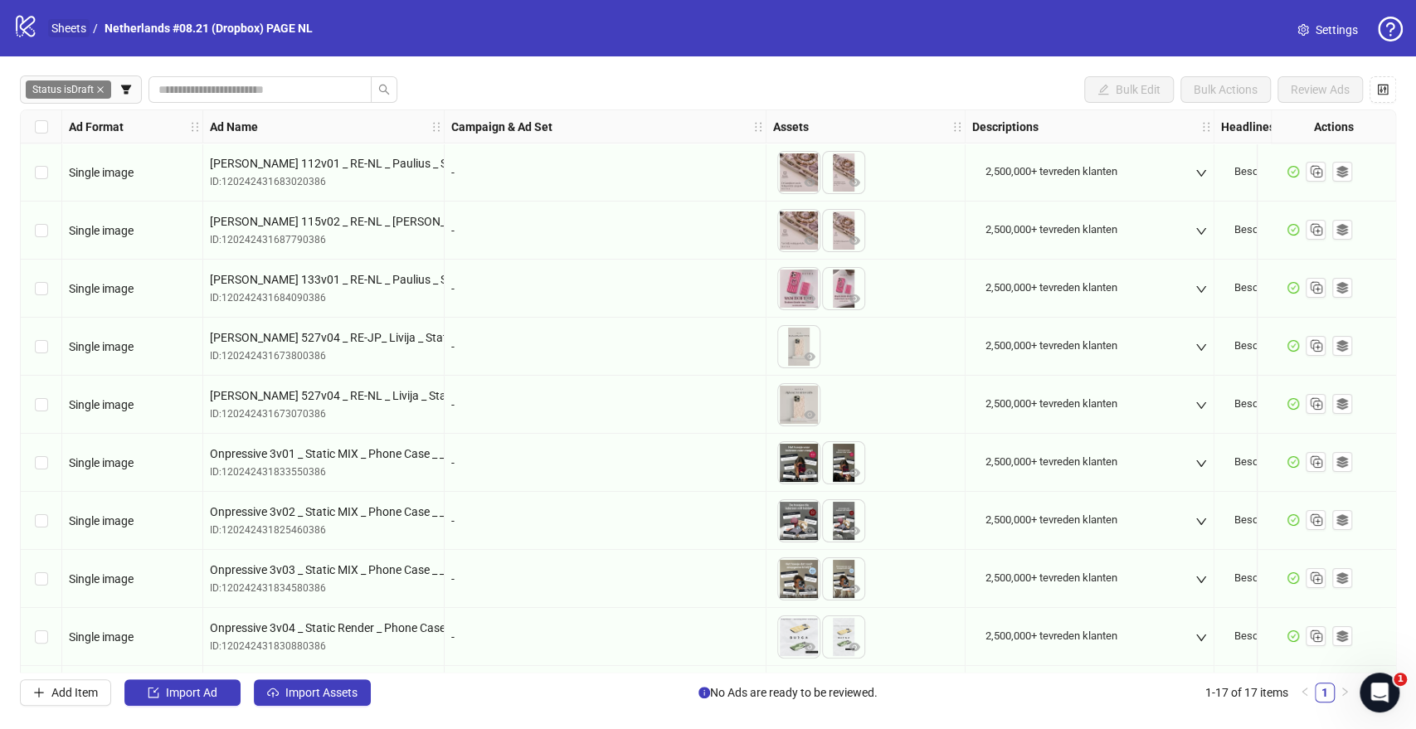
click at [68, 30] on link "Sheets" at bounding box center [68, 28] width 41 height 18
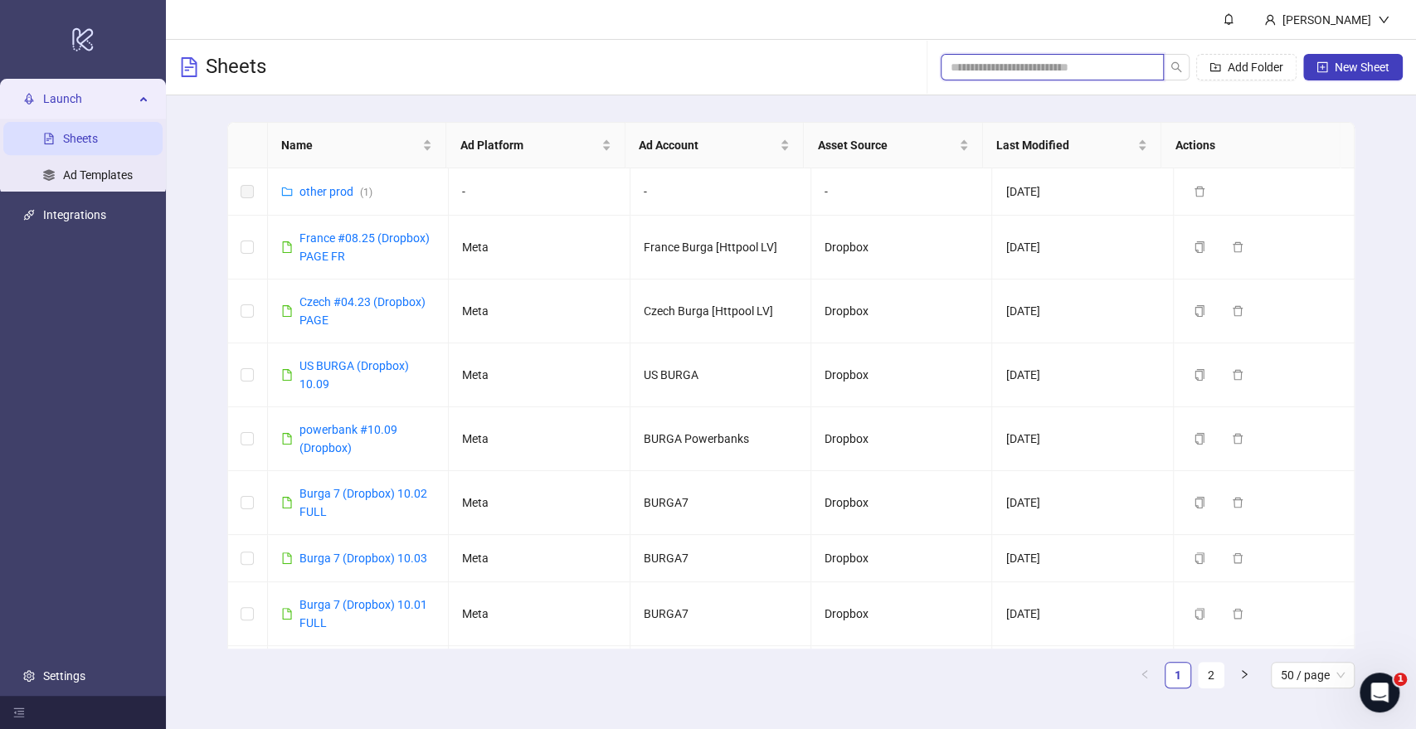
click at [1121, 62] on input "search" at bounding box center [1045, 67] width 190 height 18
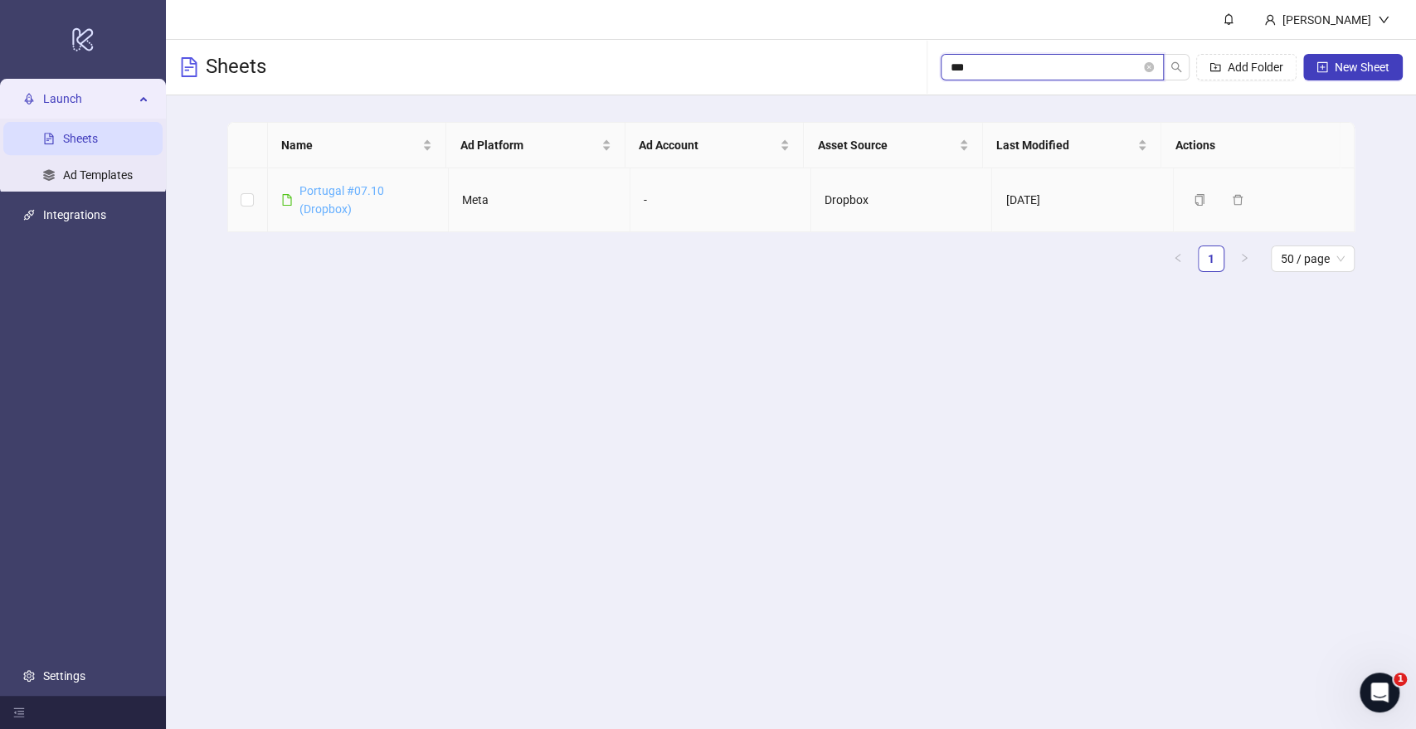
type input "***"
click at [311, 184] on link "Portugal #07.10 (Dropbox)" at bounding box center [341, 200] width 85 height 32
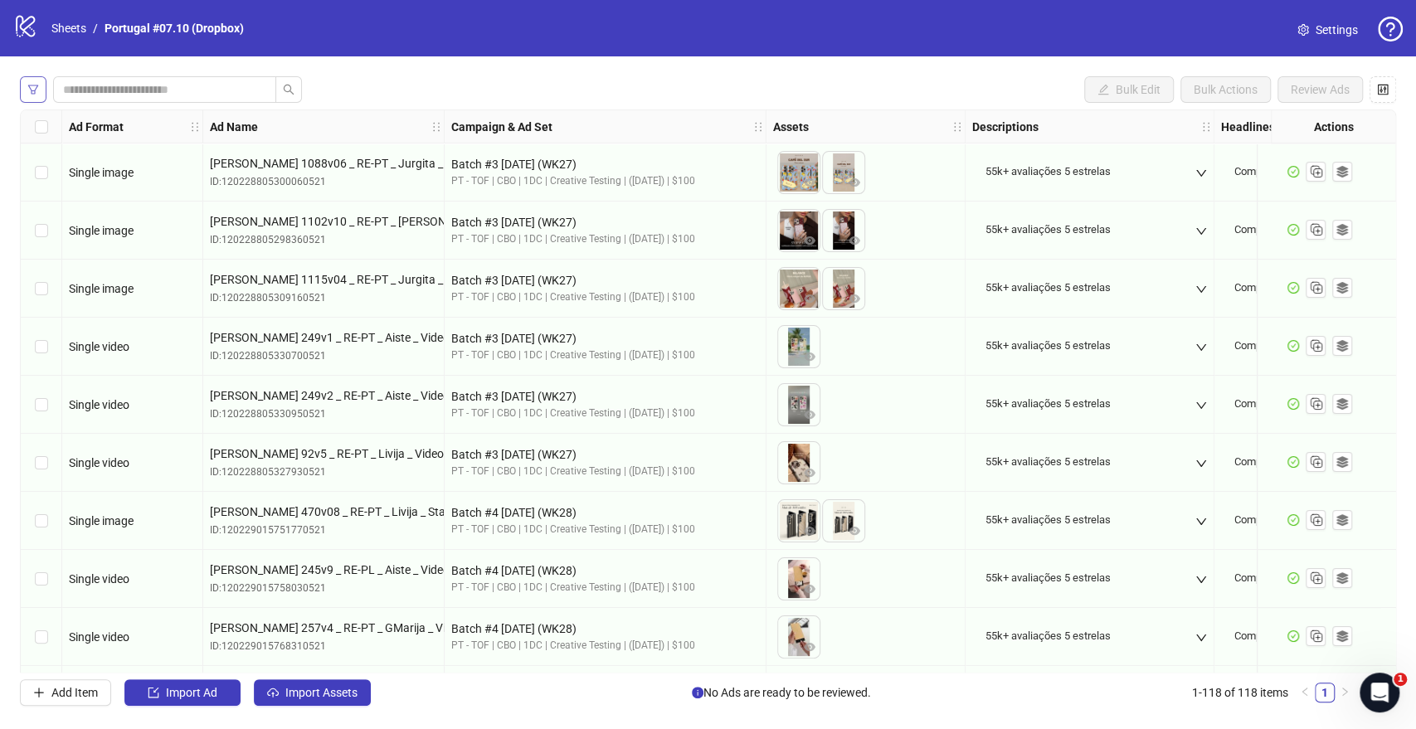
click at [35, 88] on icon "filter" at bounding box center [33, 90] width 12 height 12
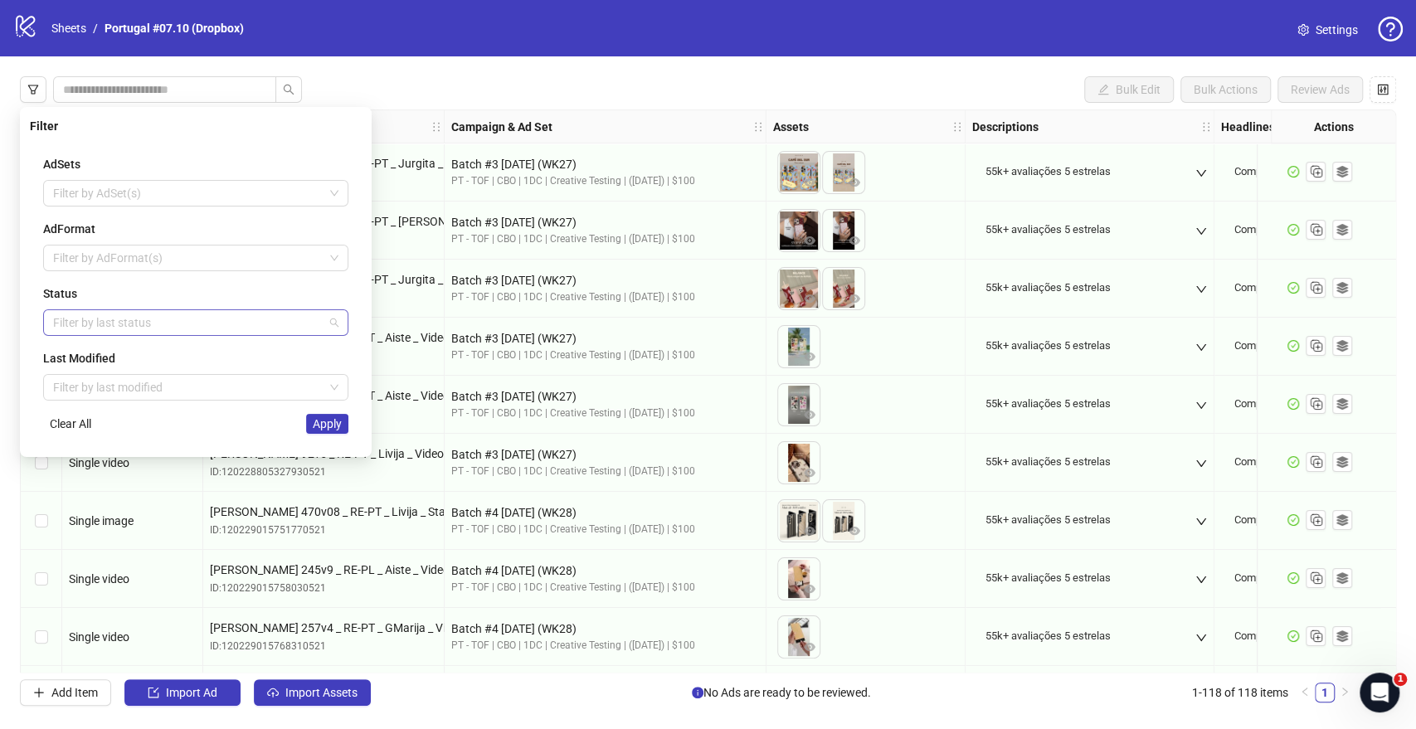
click at [90, 320] on div at bounding box center [186, 322] width 281 height 23
click at [93, 356] on div "Draft" at bounding box center [195, 355] width 279 height 18
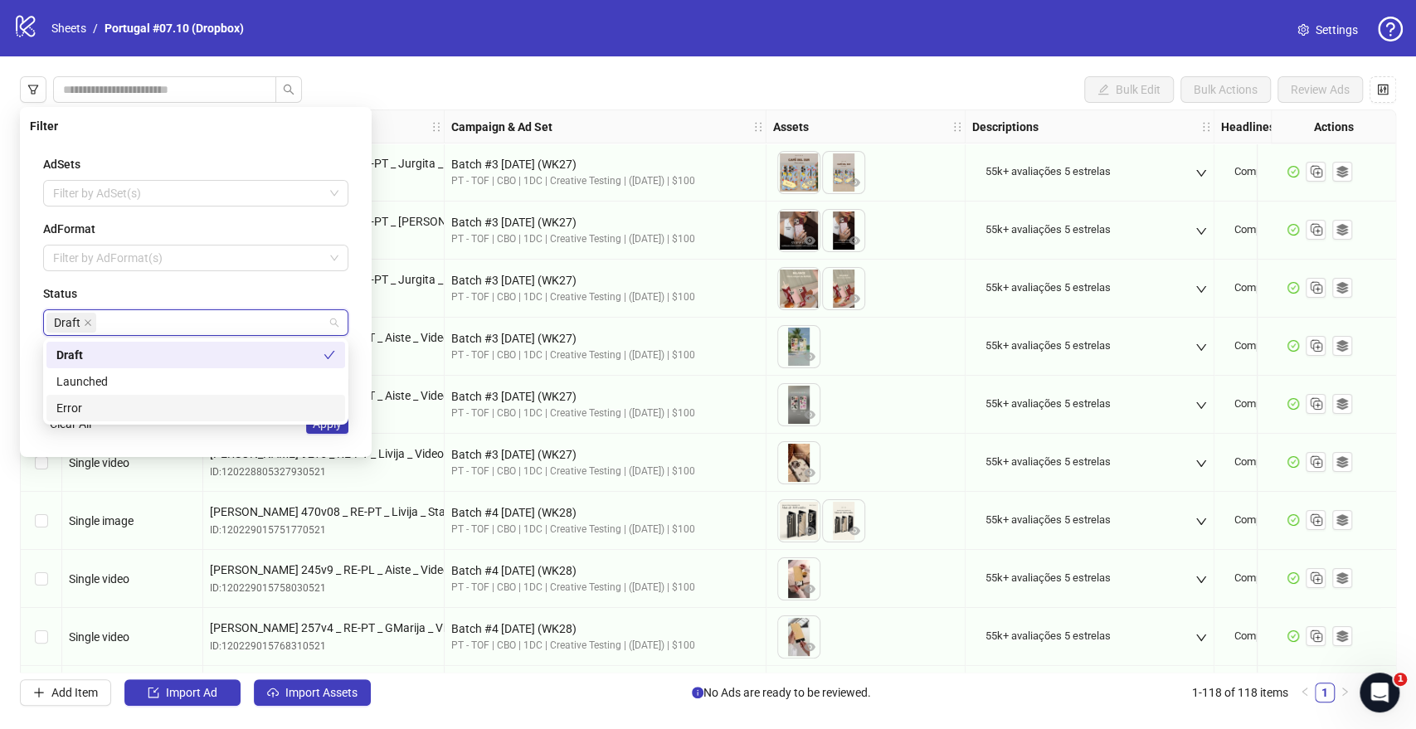
click at [220, 436] on div "AdSets Filter by AdSet(s) AdFormat Filter by AdFormat(s) Status Draft Last Modi…" at bounding box center [196, 294] width 332 height 305
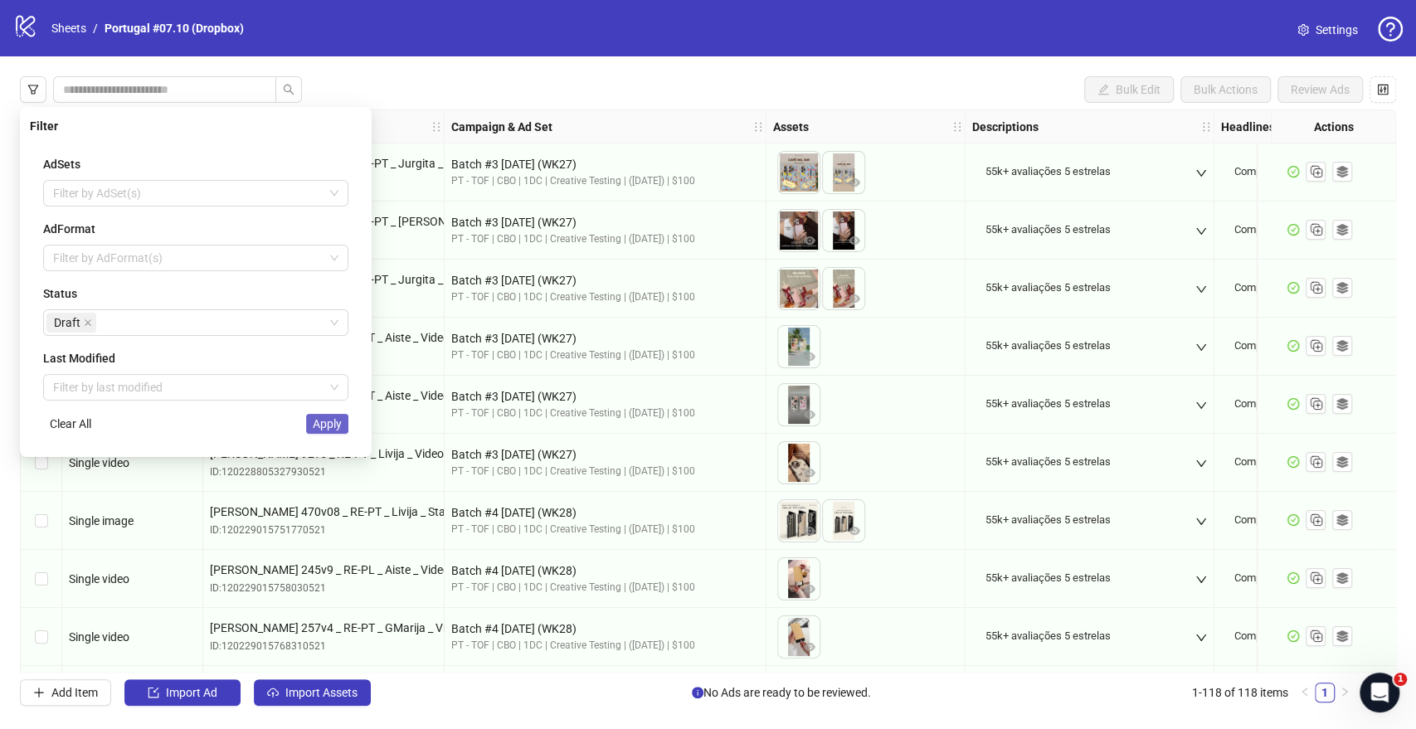
click at [318, 428] on span "Apply" at bounding box center [327, 423] width 29 height 13
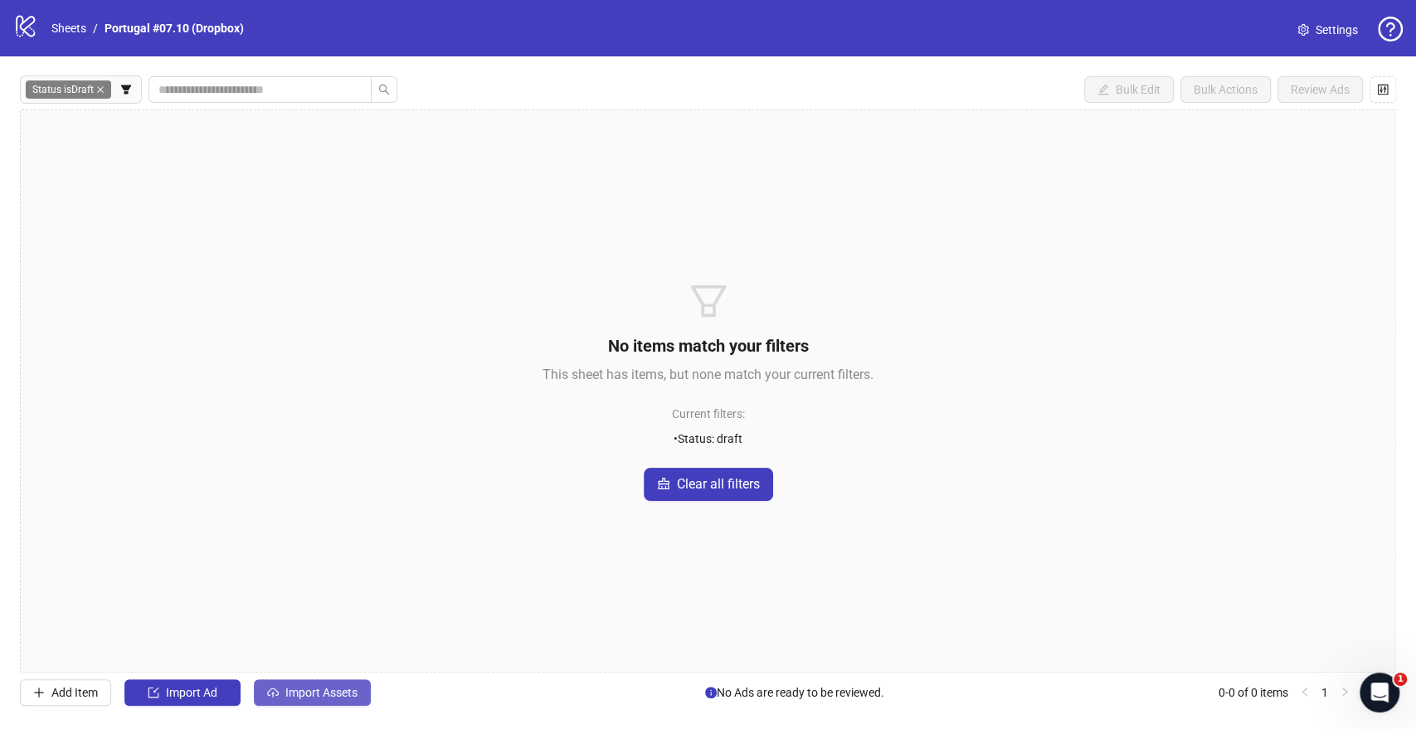
click at [343, 697] on span "Import Assets" at bounding box center [321, 692] width 72 height 13
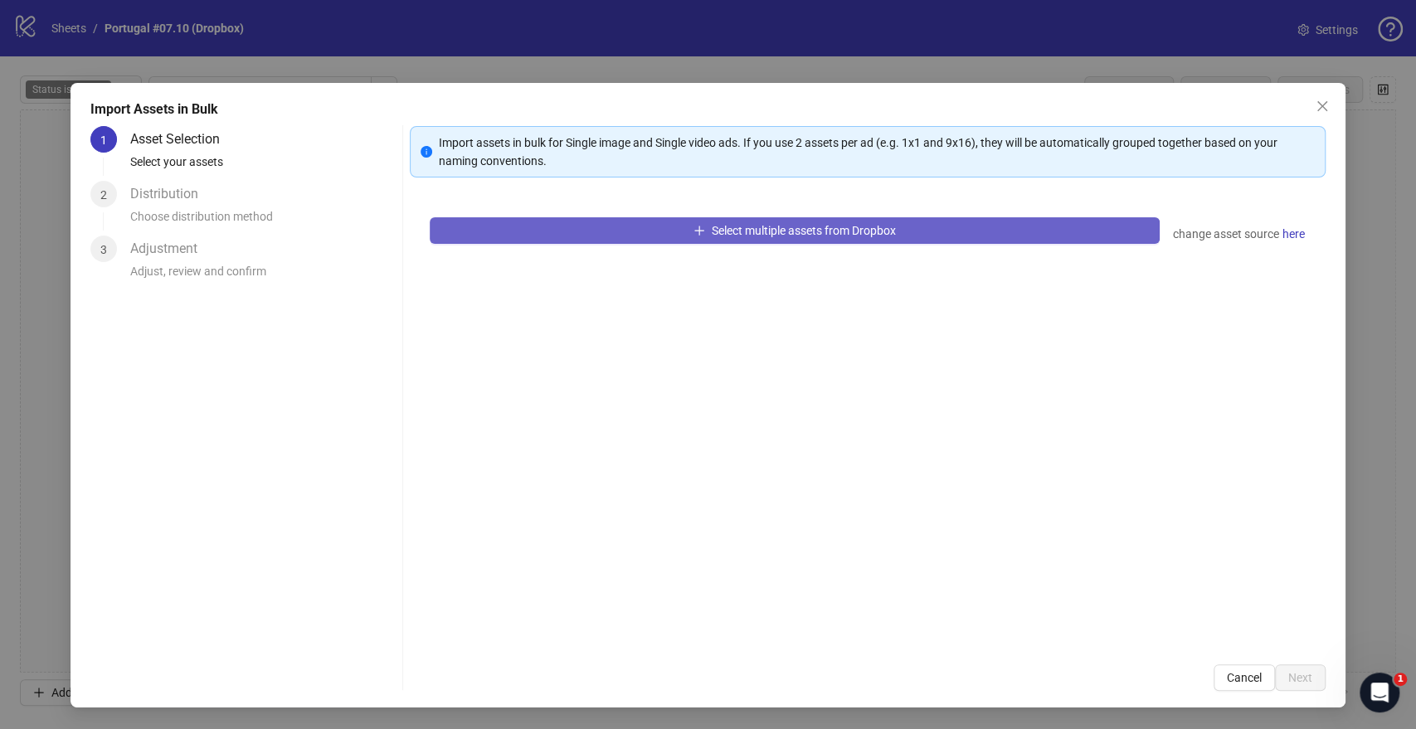
click at [835, 227] on span "Select multiple assets from Dropbox" at bounding box center [804, 230] width 184 height 13
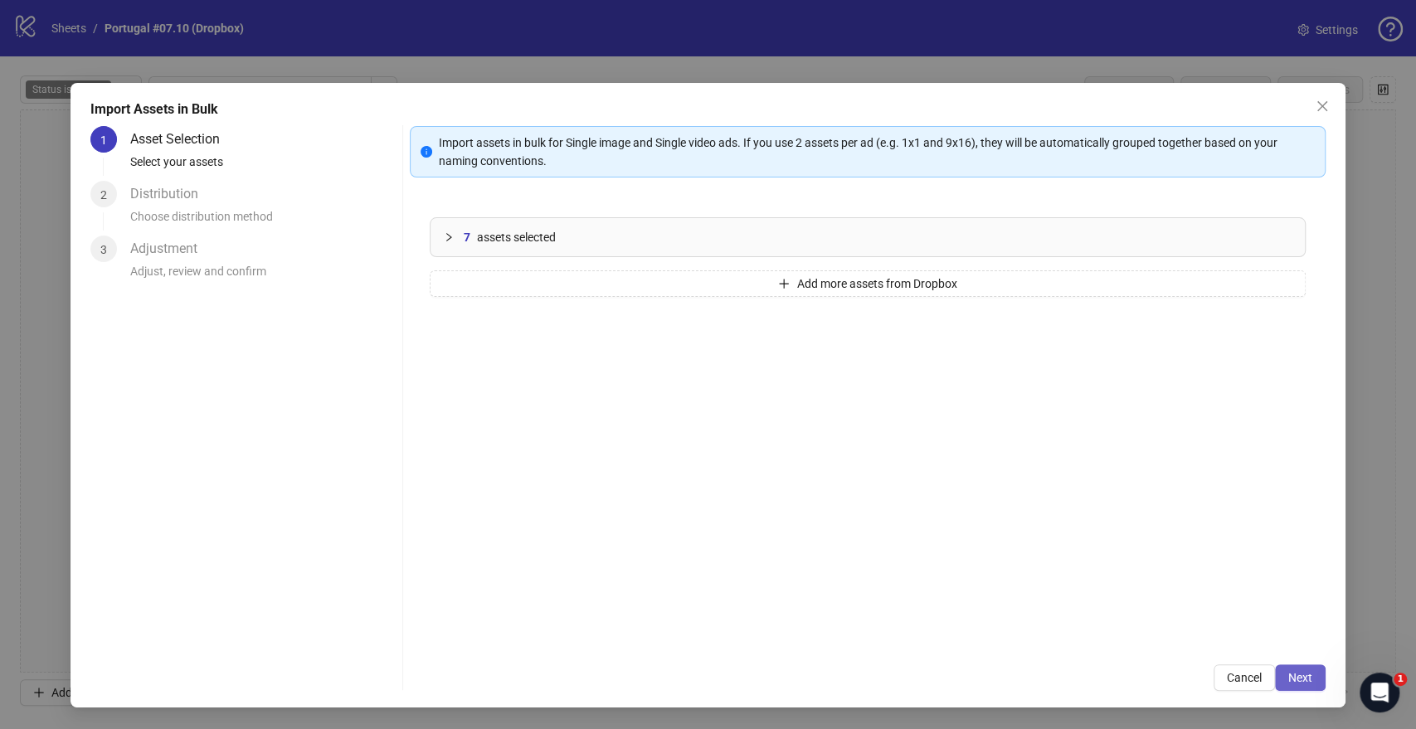
click at [1307, 675] on span "Next" at bounding box center [1300, 677] width 24 height 13
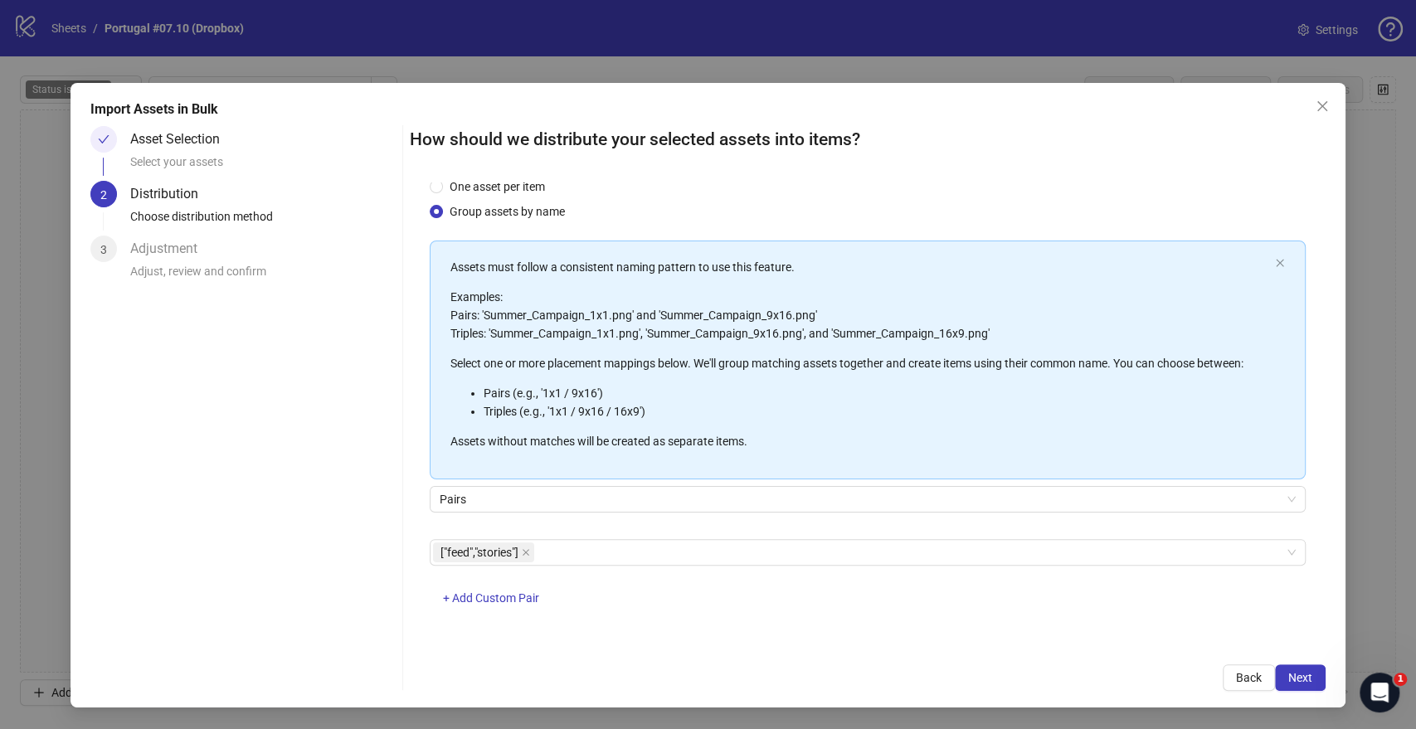
scroll to position [43, 0]
click at [1301, 678] on span "Next" at bounding box center [1300, 677] width 24 height 13
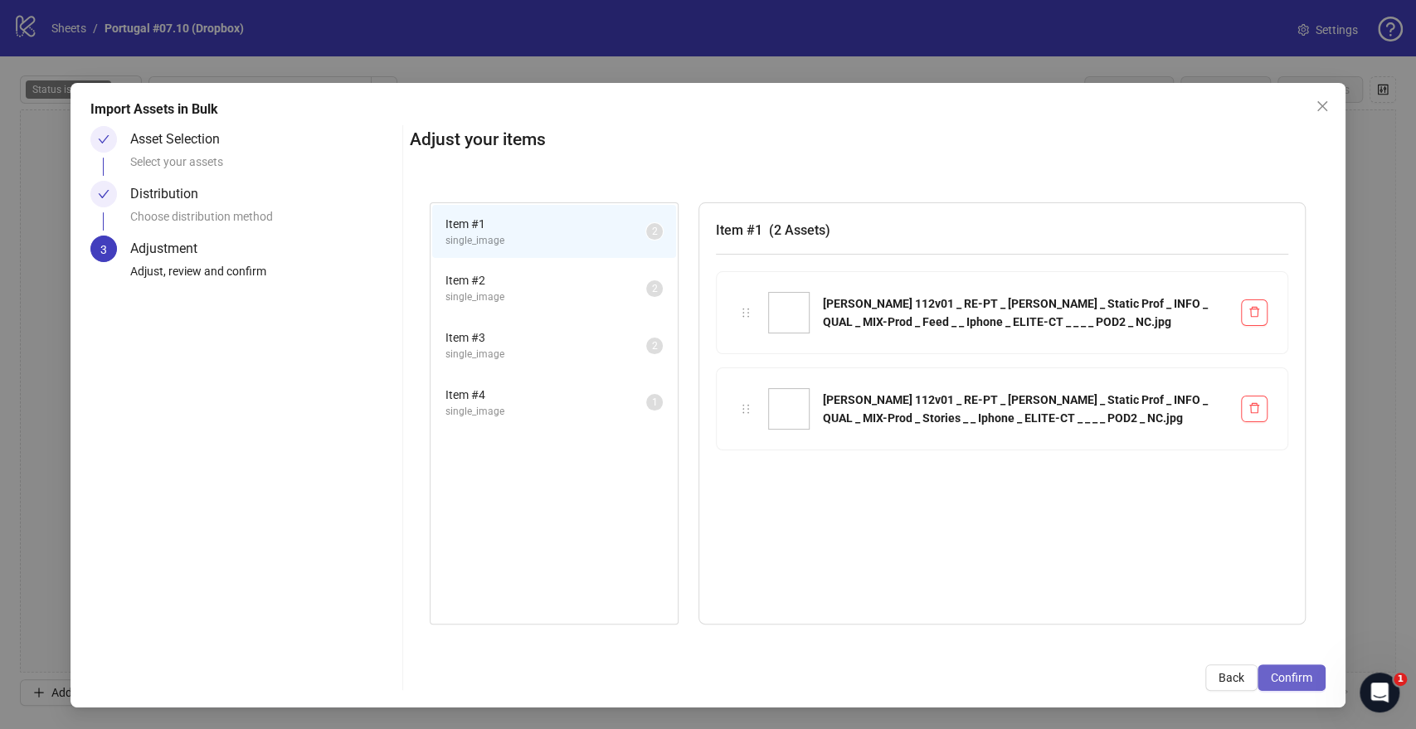
click at [1289, 680] on span "Confirm" at bounding box center [1291, 677] width 41 height 13
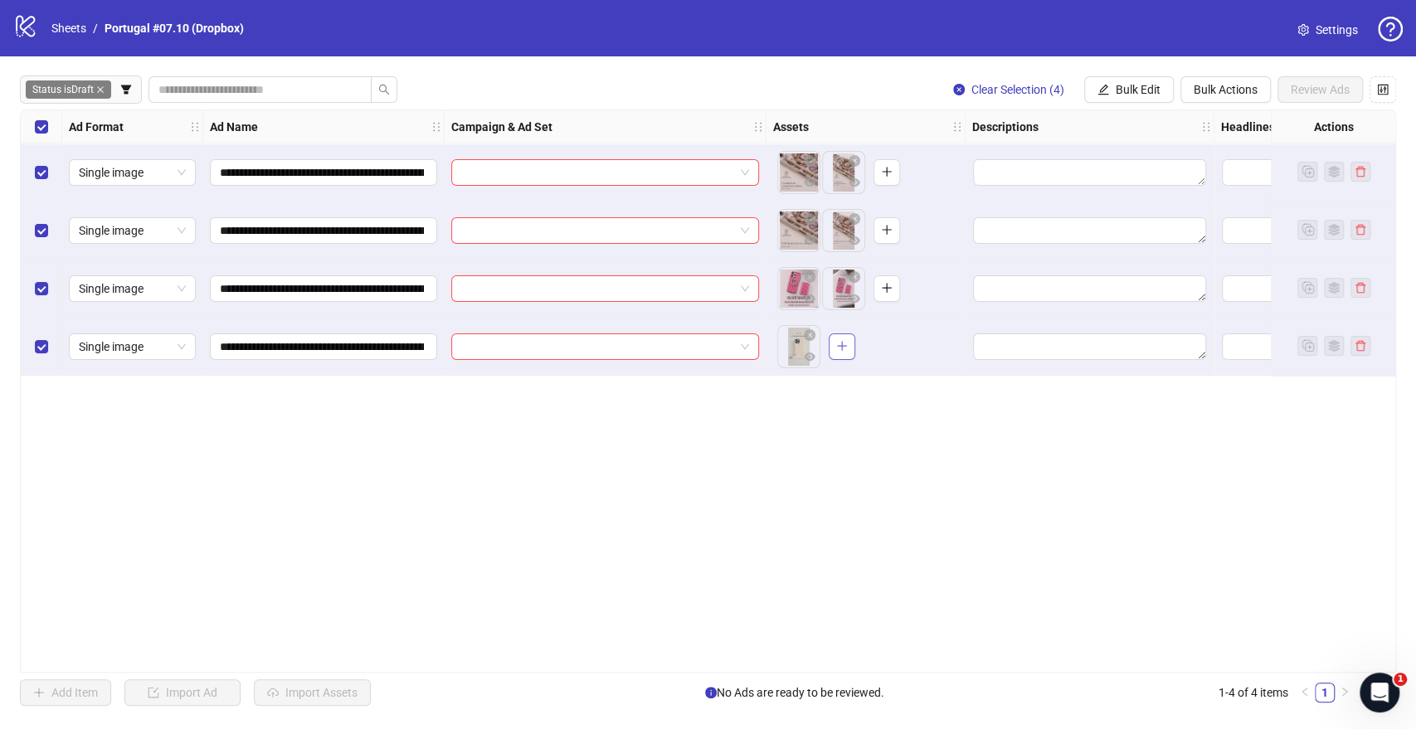
click at [843, 343] on icon "plus" at bounding box center [842, 346] width 12 height 12
drag, startPoint x: 795, startPoint y: 344, endPoint x: 847, endPoint y: 347, distance: 51.5
click at [848, 420] on div "**********" at bounding box center [708, 390] width 1376 height 563
click at [1208, 86] on span "Bulk Actions" at bounding box center [1225, 89] width 64 height 13
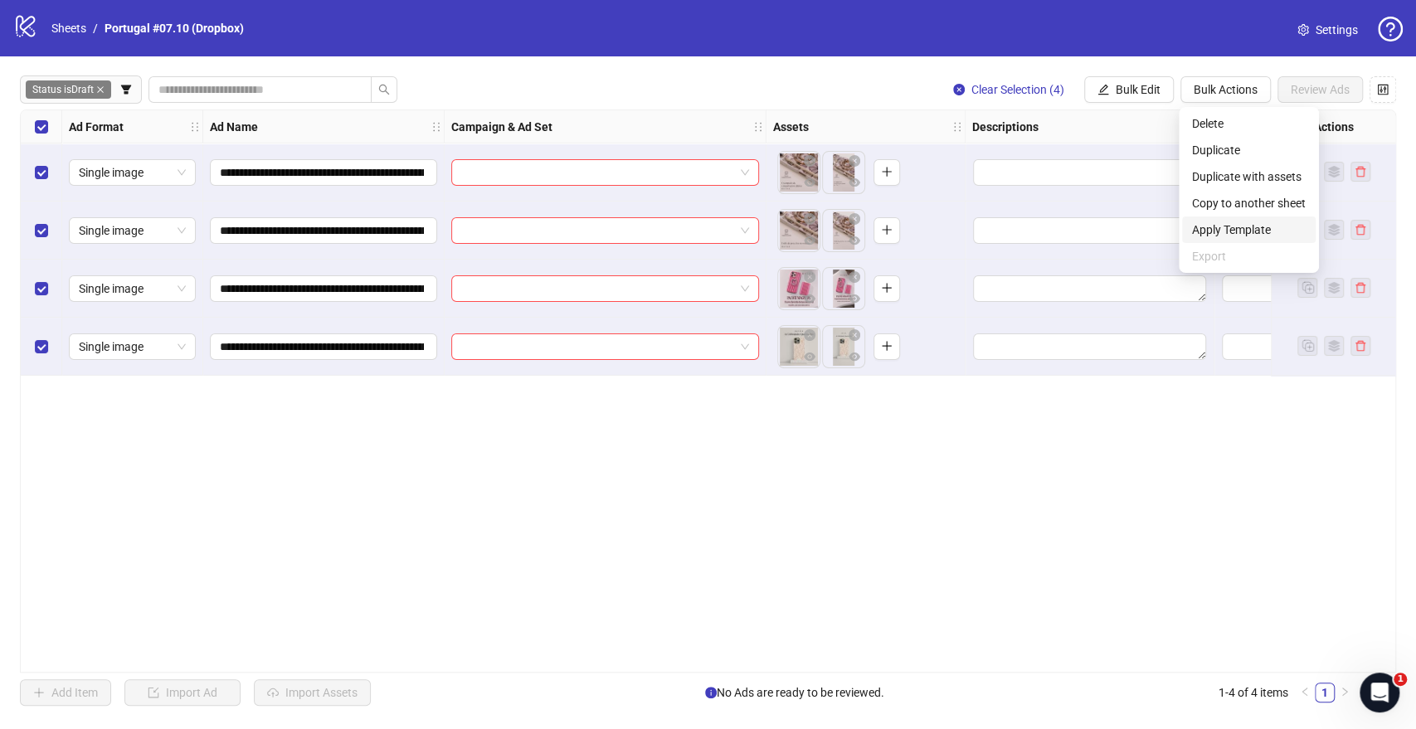
click at [1254, 226] on span "Apply Template" at bounding box center [1249, 230] width 114 height 18
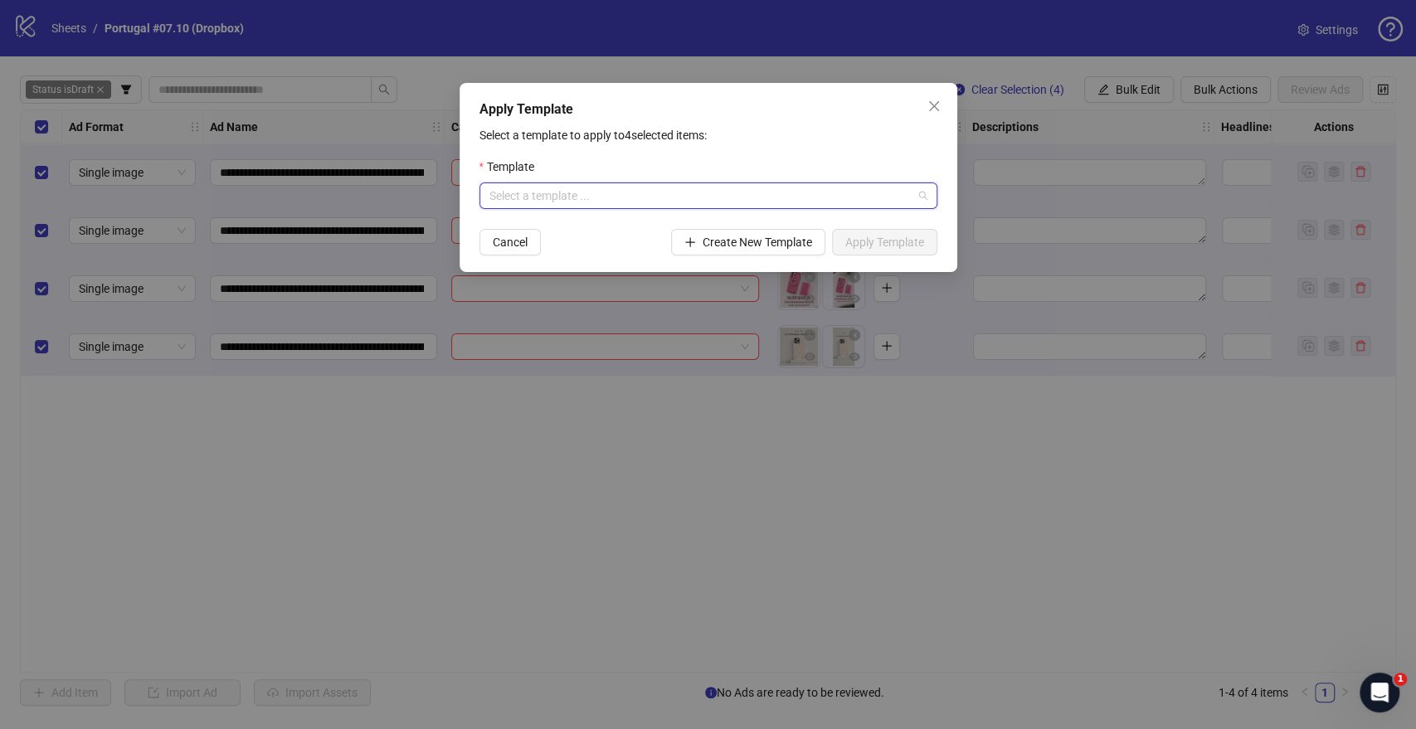
click at [698, 187] on input "search" at bounding box center [700, 195] width 423 height 25
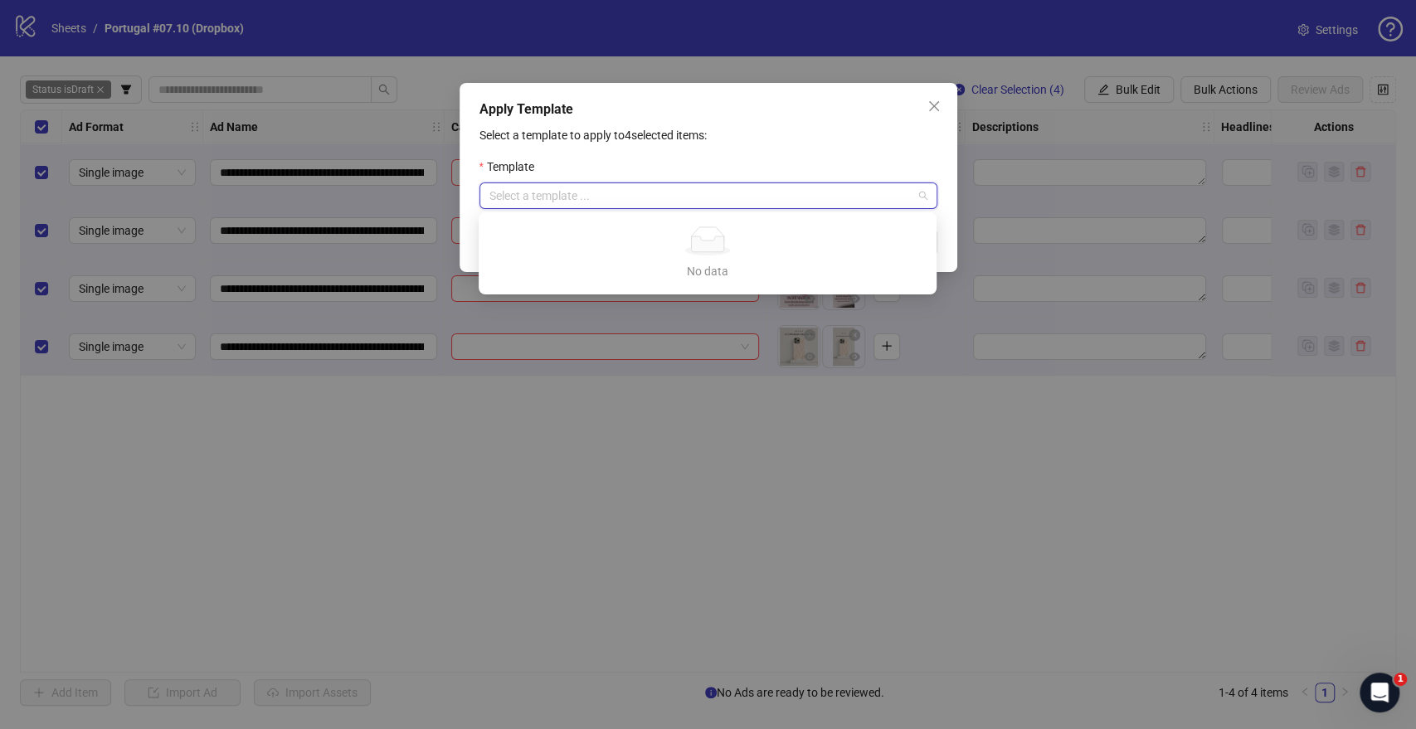
click at [692, 503] on div "Apply Template Select a template to apply to 4 selected items: Template Select …" at bounding box center [708, 364] width 1416 height 729
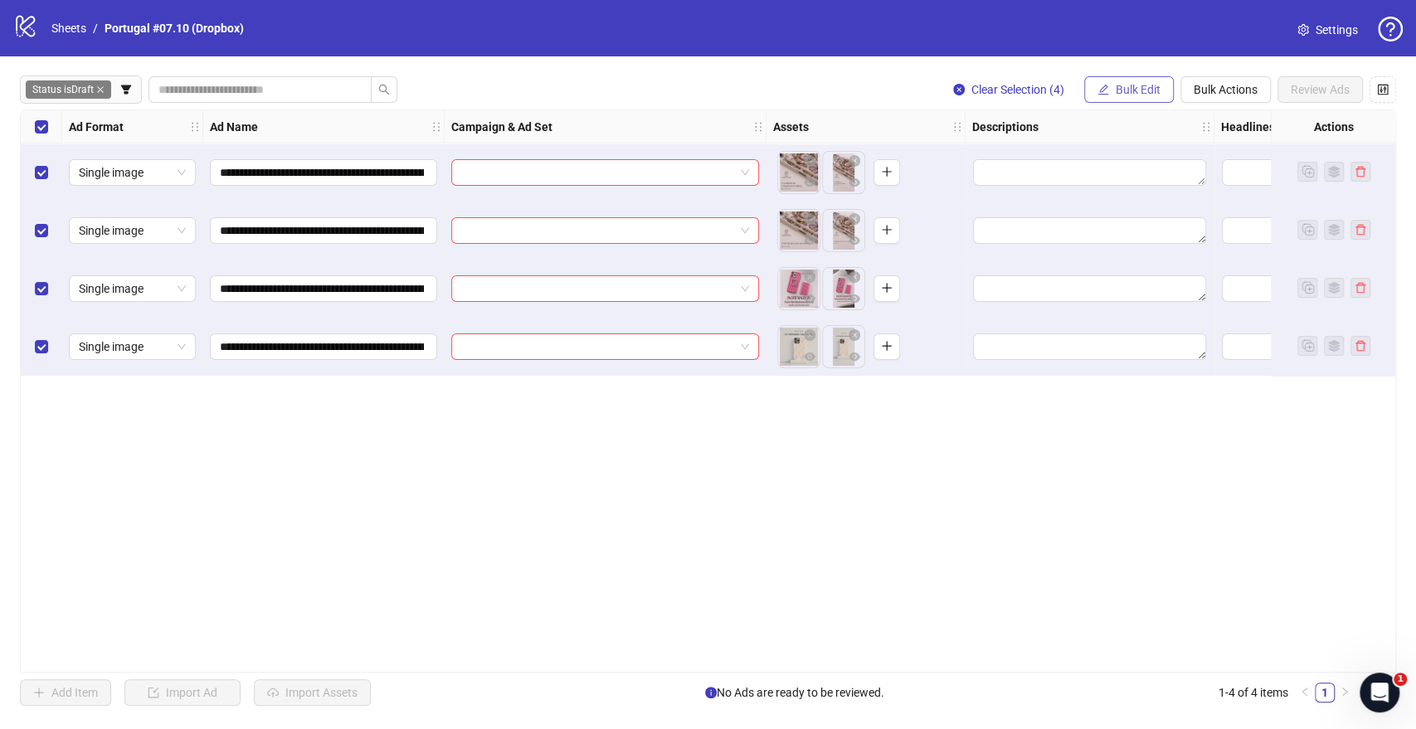
click at [1135, 86] on span "Bulk Edit" at bounding box center [1138, 89] width 45 height 13
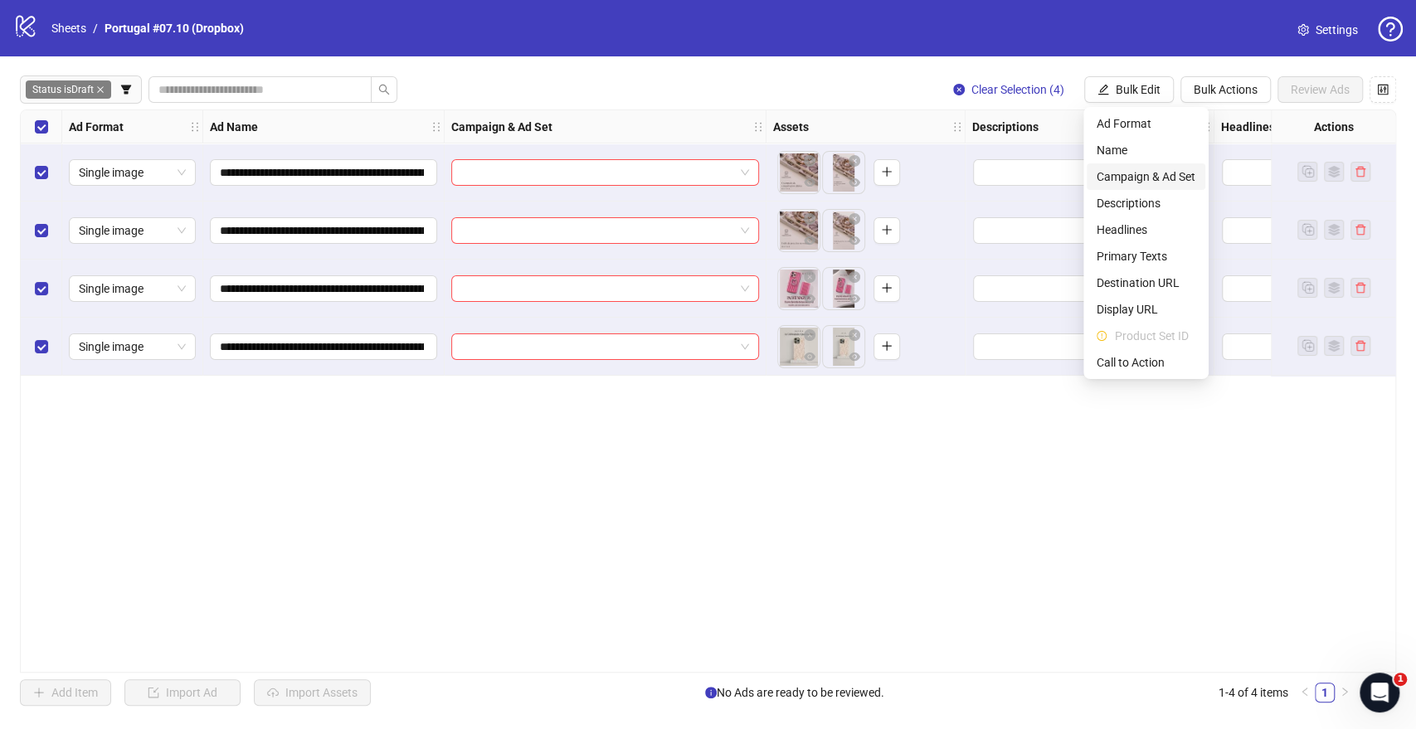
click at [1133, 169] on span "Campaign & Ad Set" at bounding box center [1145, 177] width 99 height 18
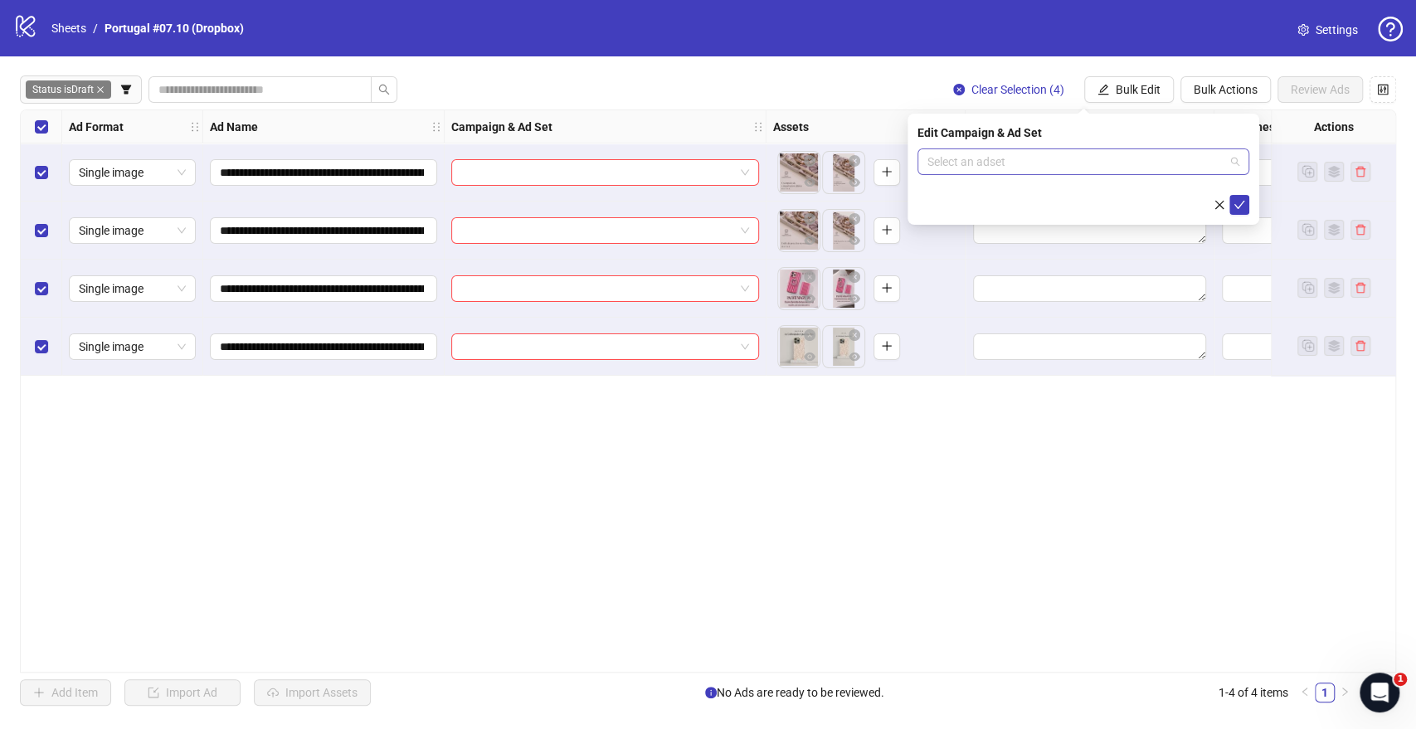
click at [969, 161] on input "search" at bounding box center [1075, 161] width 297 height 25
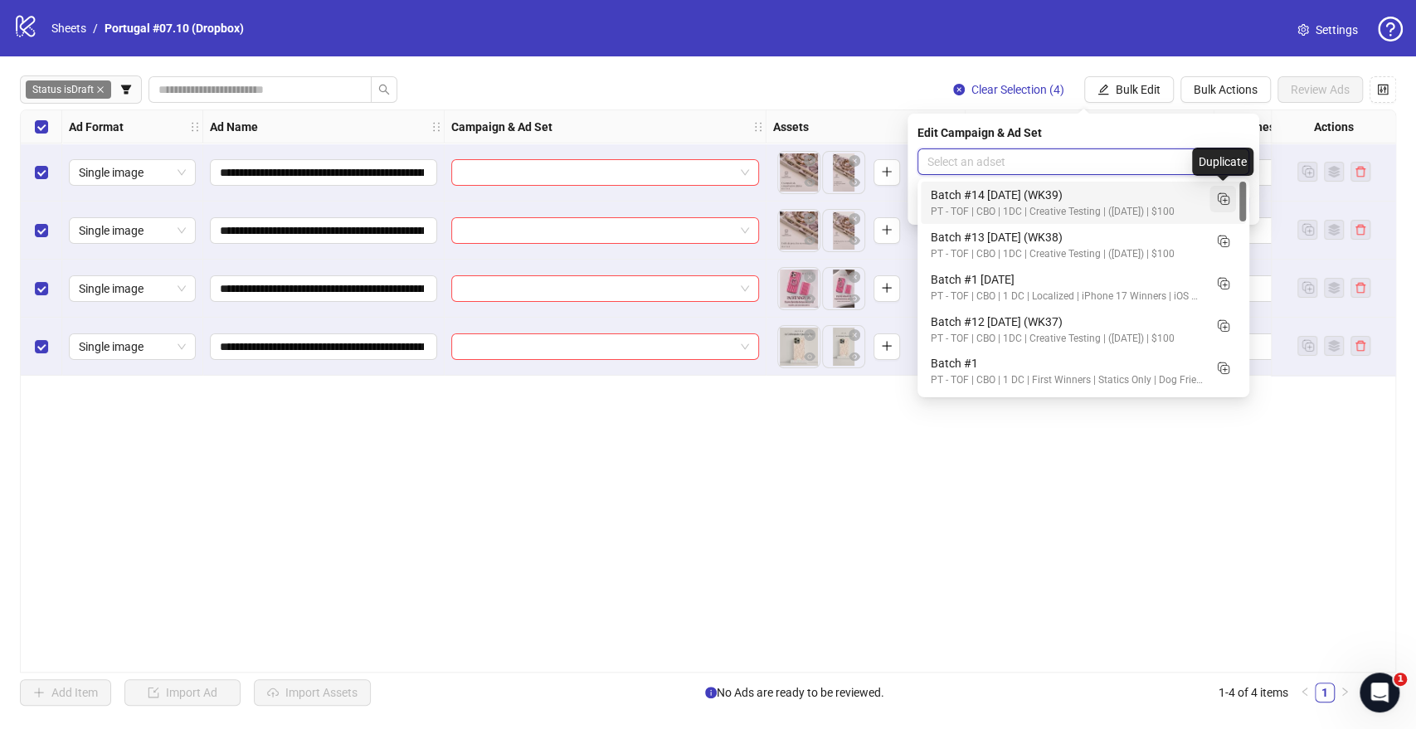
click at [1224, 197] on icon "Duplicate" at bounding box center [1222, 198] width 17 height 17
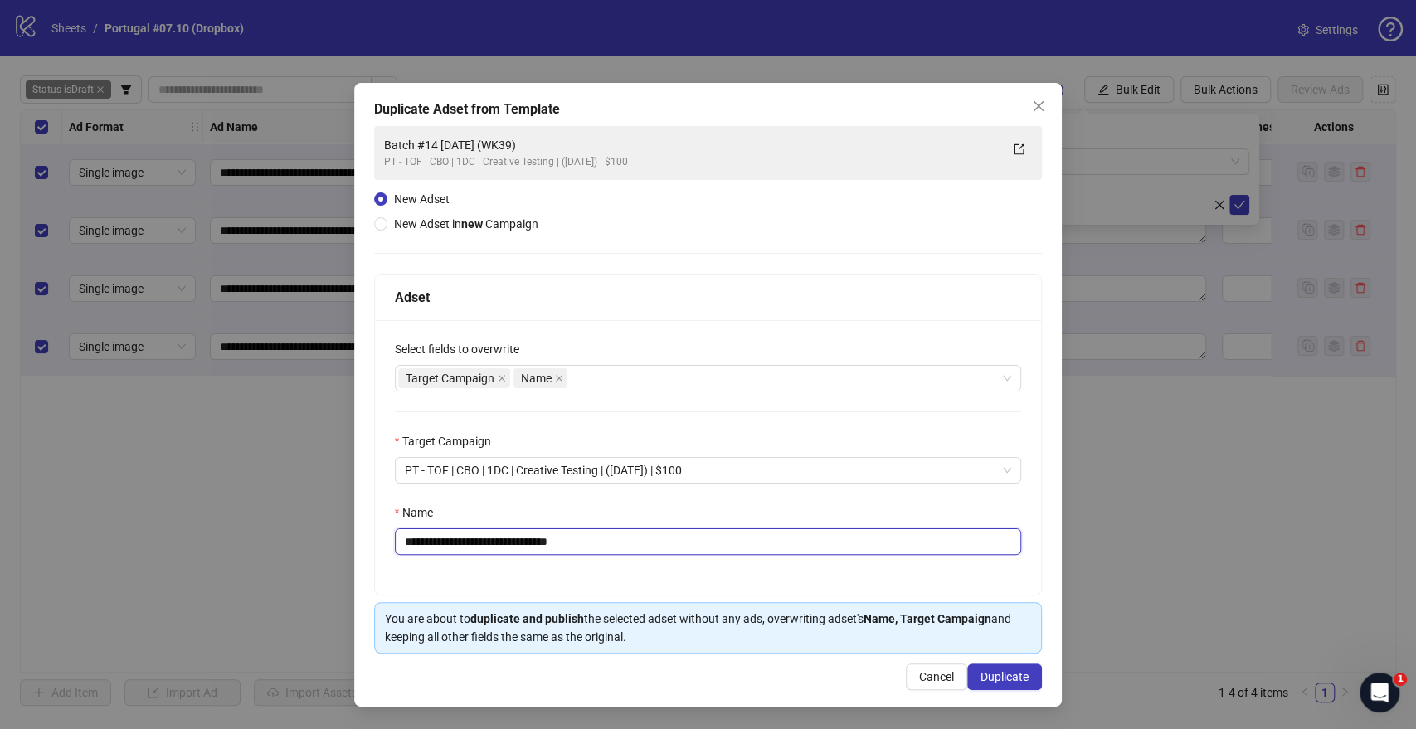
drag, startPoint x: 568, startPoint y: 542, endPoint x: 650, endPoint y: 540, distance: 82.1
click at [650, 540] on input "**********" at bounding box center [708, 541] width 627 height 27
click at [558, 539] on input "**********" at bounding box center [708, 541] width 627 height 27
click at [551, 540] on input "**********" at bounding box center [708, 541] width 627 height 27
click at [514, 535] on input "**********" at bounding box center [708, 541] width 627 height 27
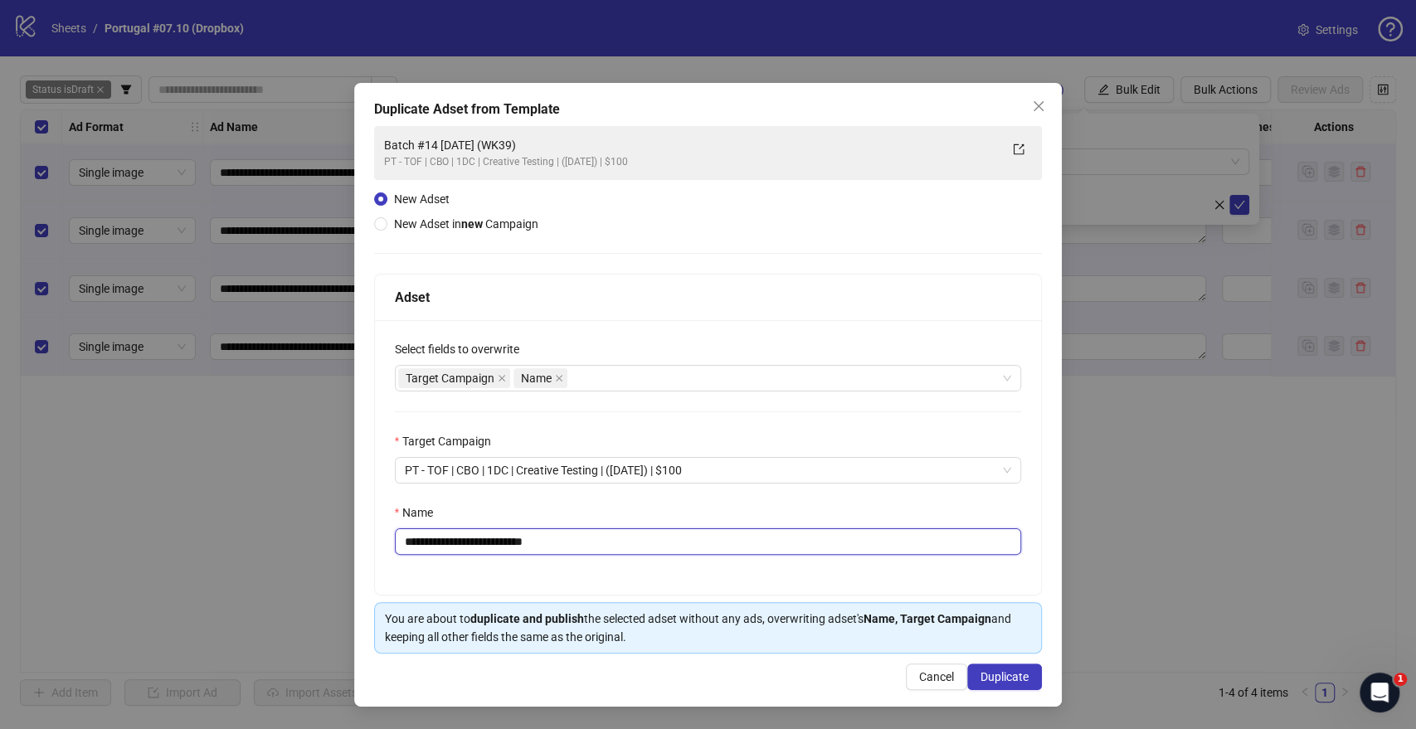
click at [456, 537] on input "**********" at bounding box center [708, 541] width 627 height 27
click at [675, 382] on div "Target Campaign Name" at bounding box center [699, 378] width 603 height 23
type input "**********"
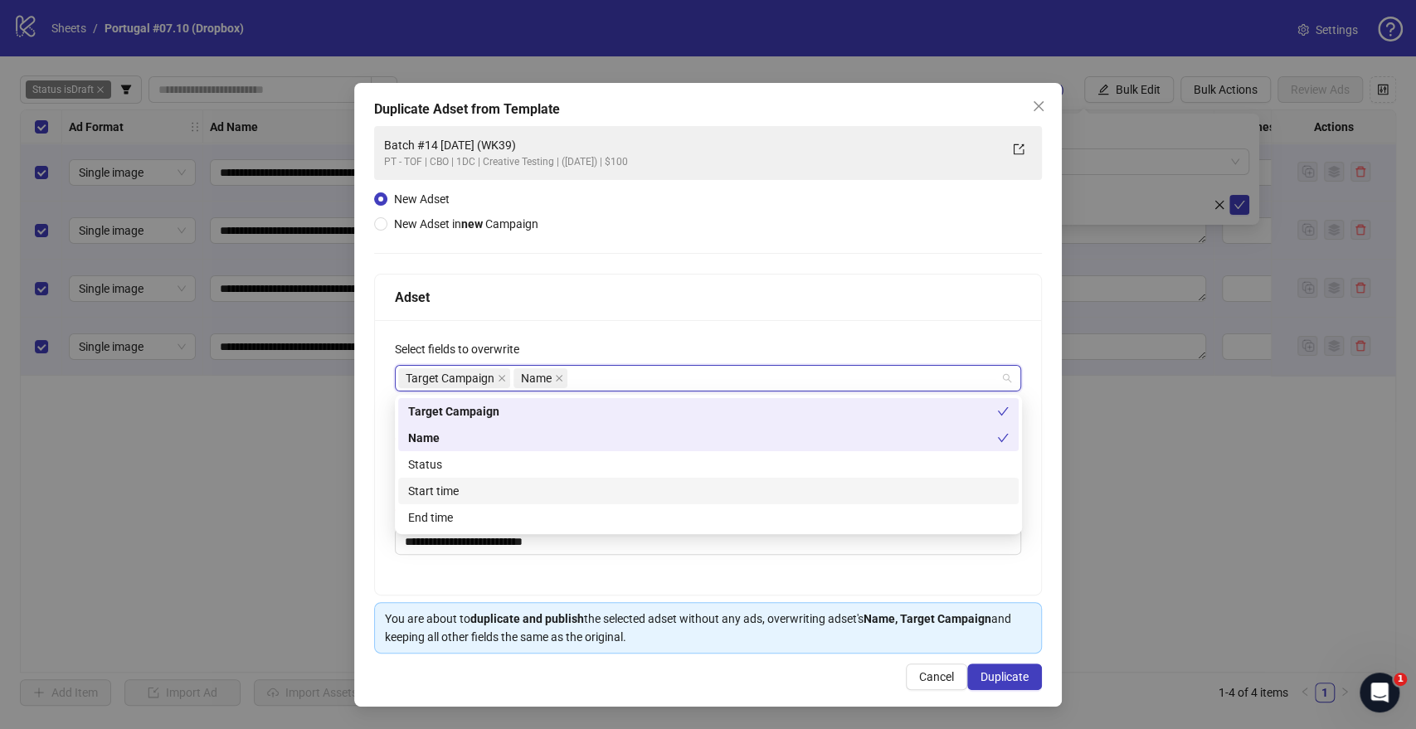
click at [432, 496] on div "Start time" at bounding box center [708, 491] width 600 height 18
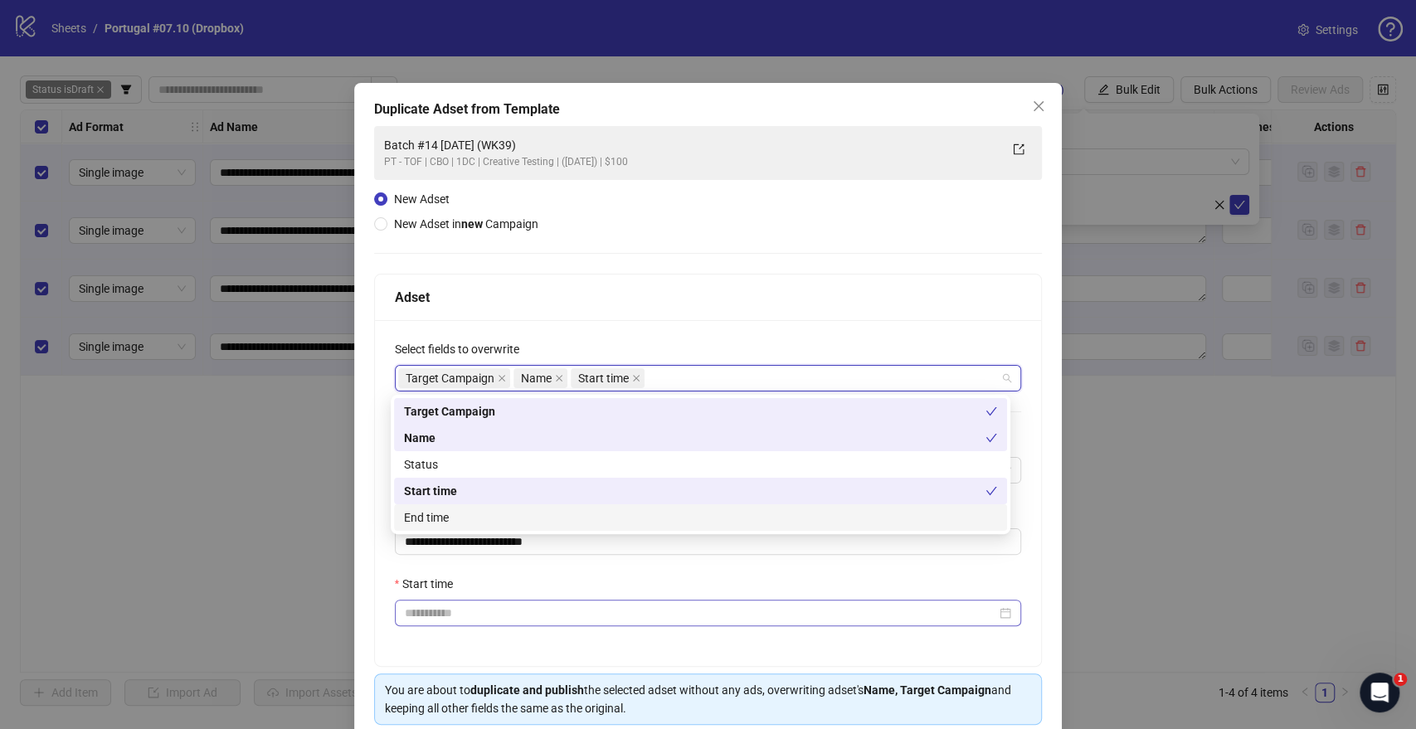
click at [442, 601] on div at bounding box center [708, 613] width 627 height 27
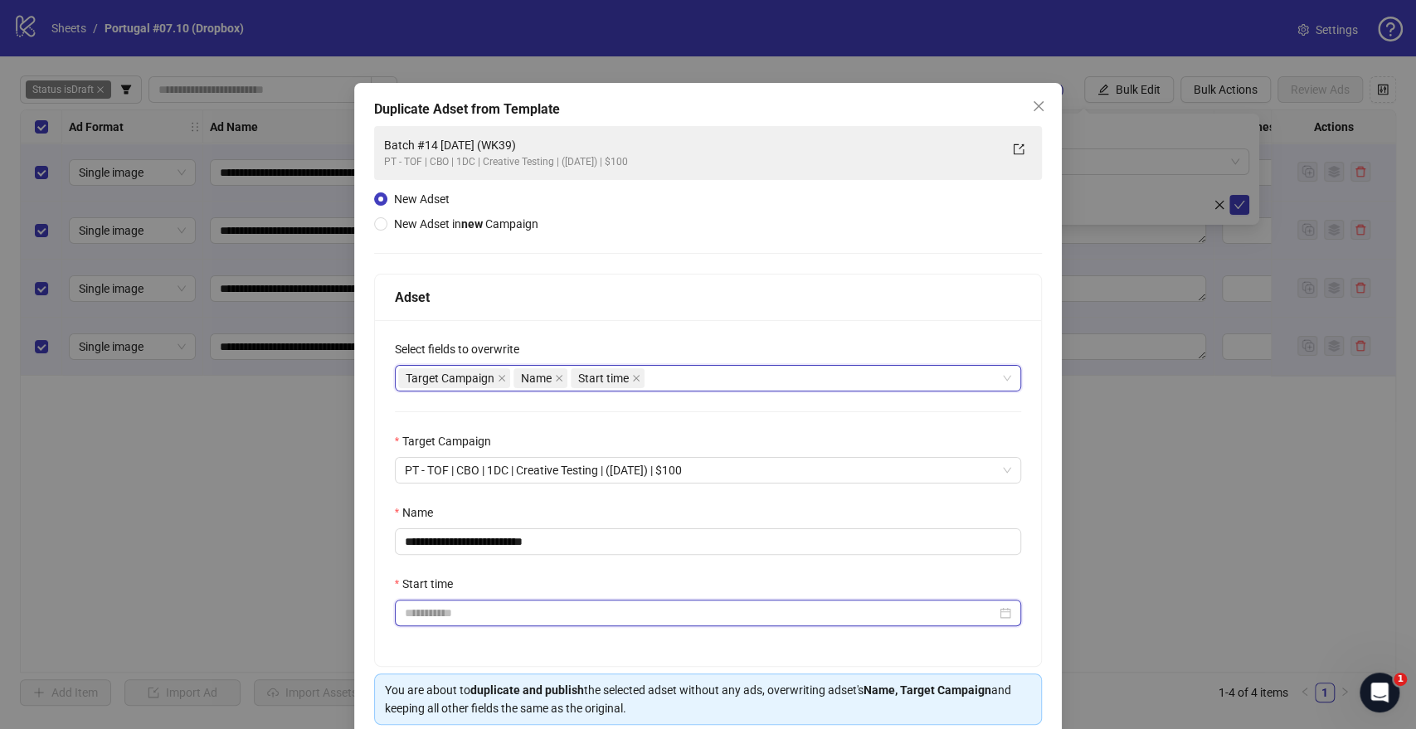
click at [440, 610] on input "Start time" at bounding box center [701, 613] width 592 height 18
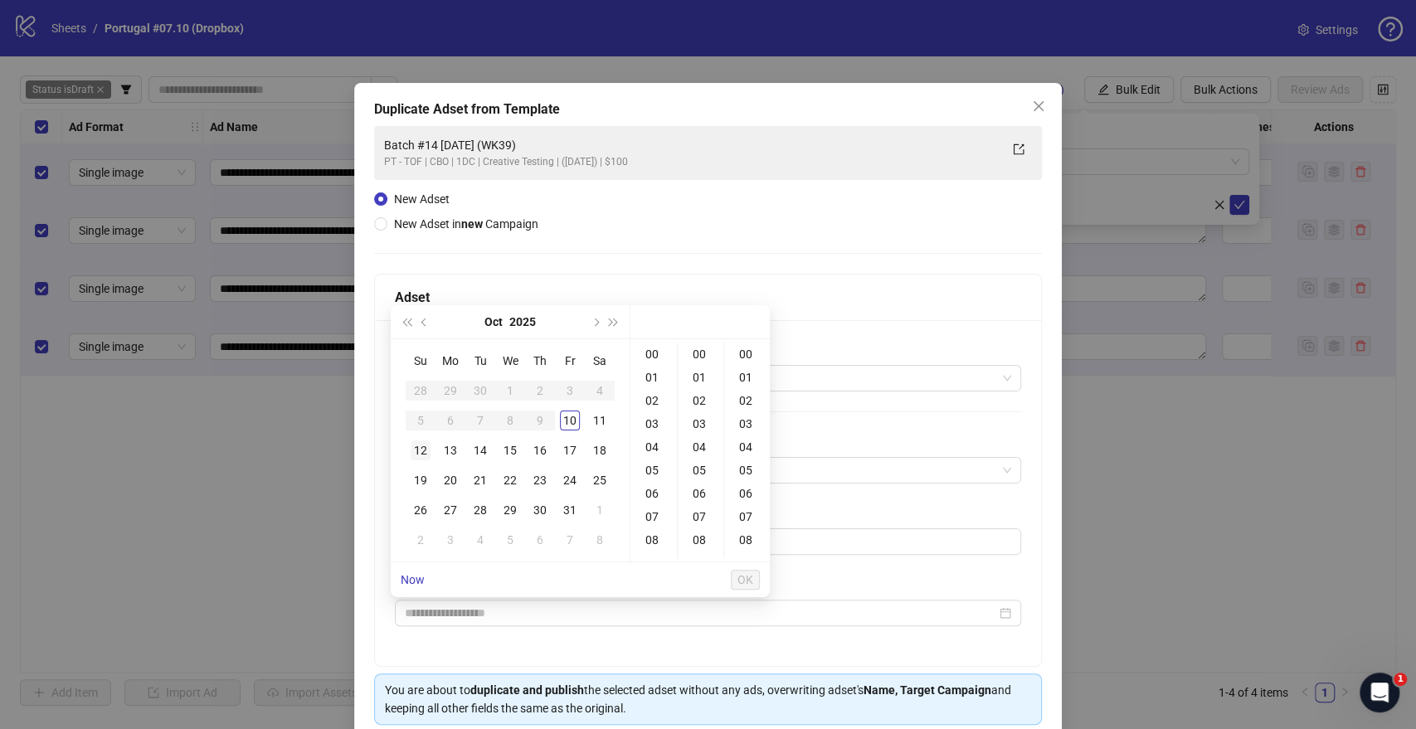
click at [428, 454] on div "12" at bounding box center [421, 450] width 20 height 20
click at [655, 471] on div "09" at bounding box center [654, 470] width 40 height 23
type input "**********"
click at [750, 578] on span "OK" at bounding box center [745, 579] width 16 height 13
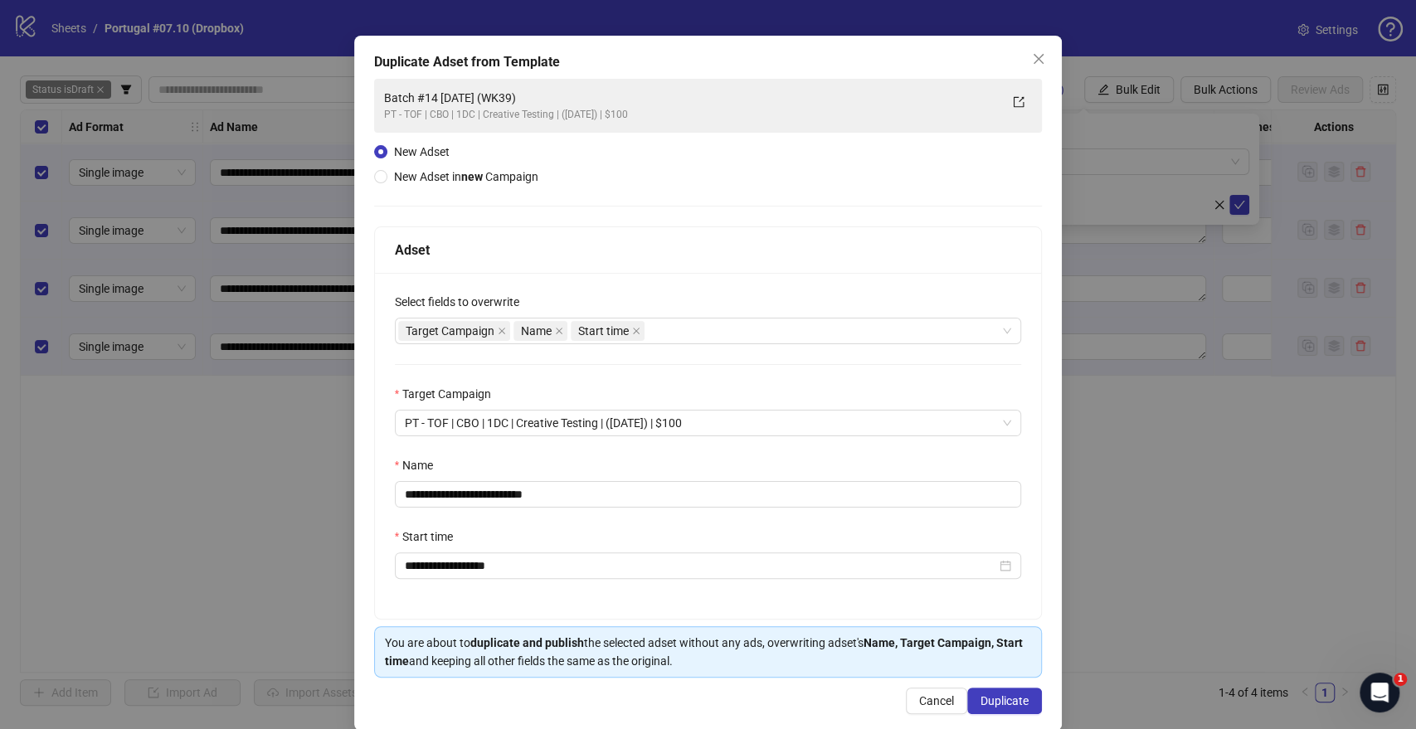
scroll to position [69, 0]
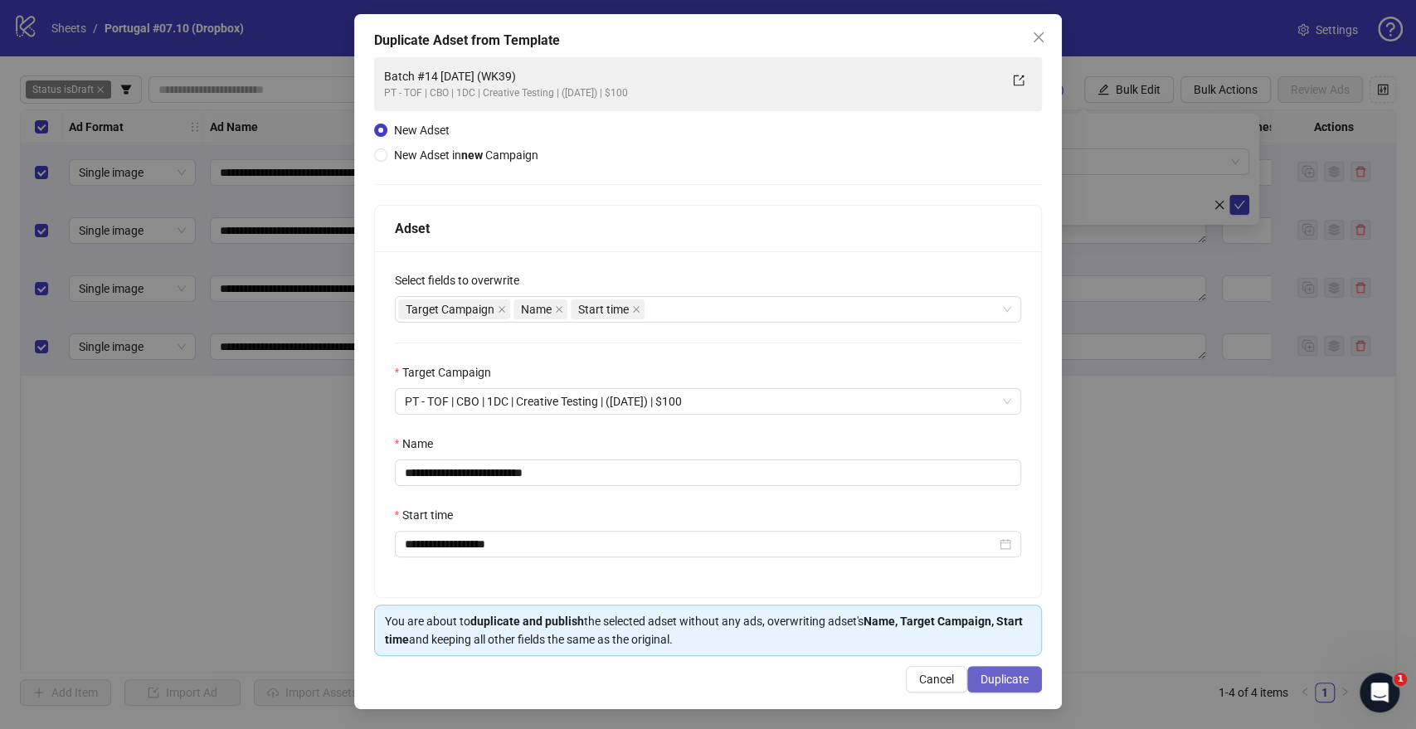
click at [994, 675] on span "Duplicate" at bounding box center [1004, 679] width 48 height 13
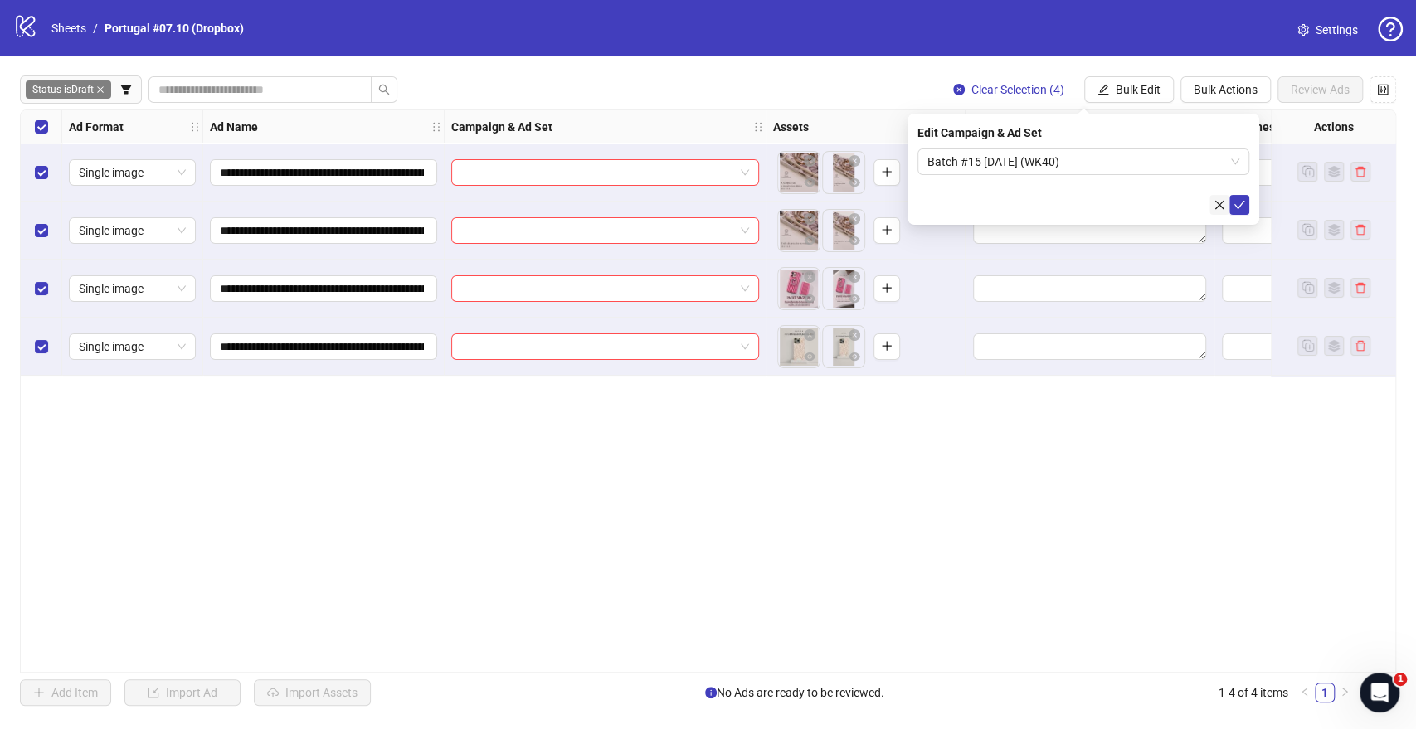
drag, startPoint x: 1244, startPoint y: 202, endPoint x: 1222, endPoint y: 203, distance: 22.5
click at [1244, 202] on icon "check" at bounding box center [1239, 205] width 12 height 12
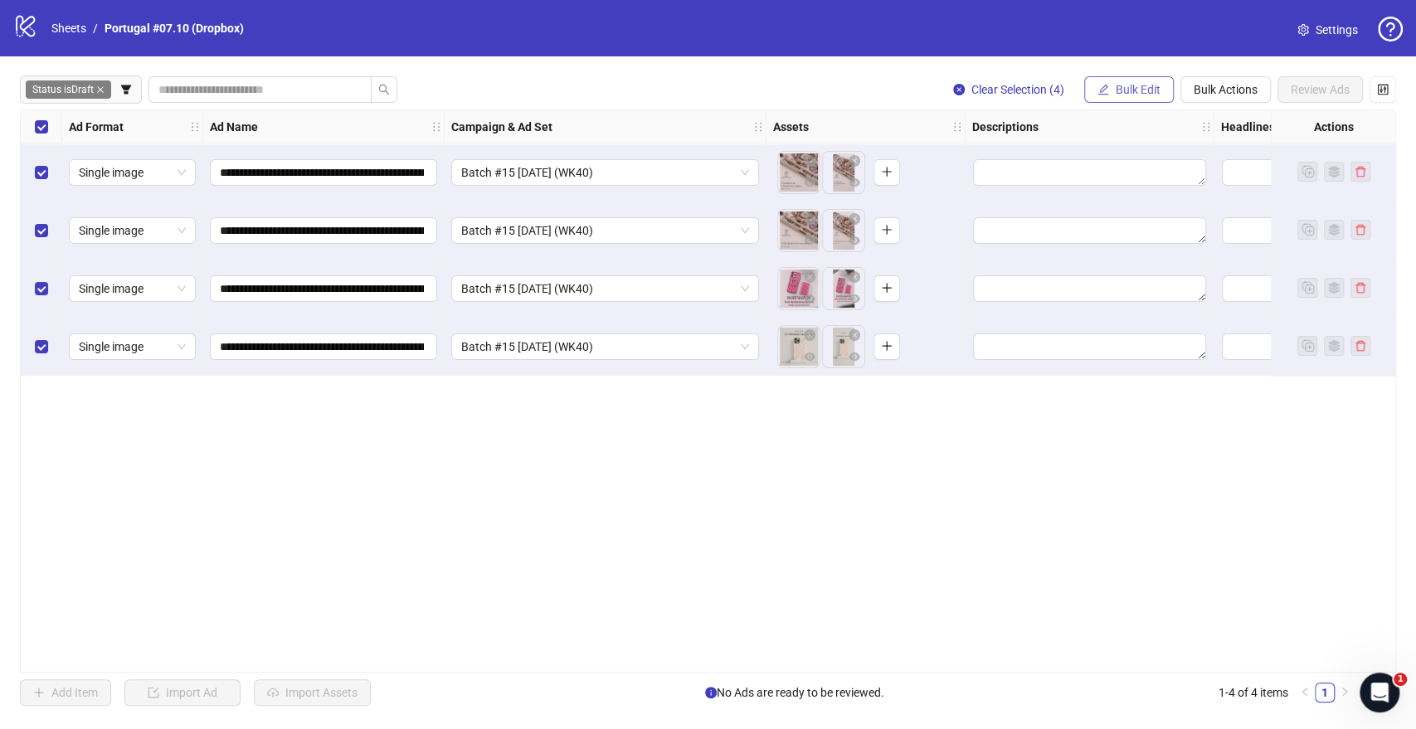
click at [1116, 94] on span "Bulk Edit" at bounding box center [1138, 89] width 45 height 13
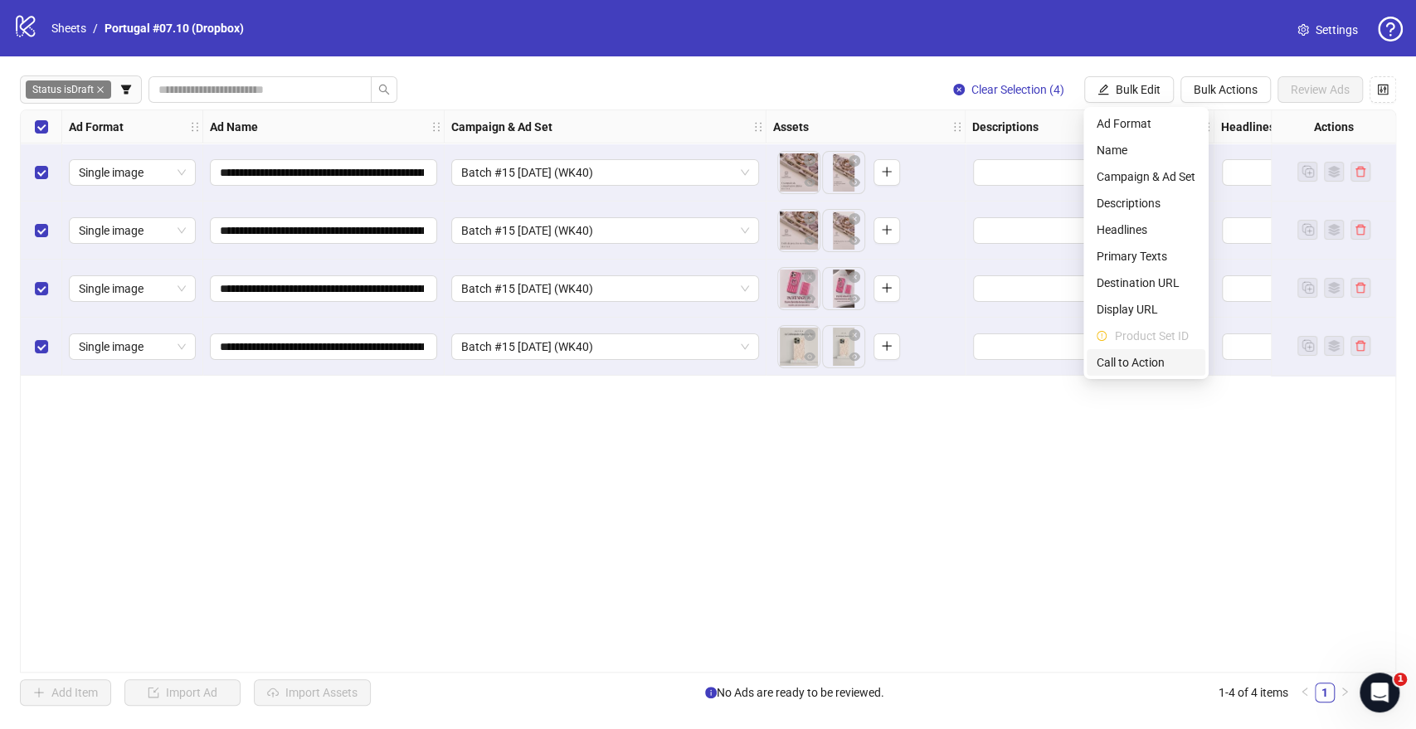
click at [1123, 365] on span "Call to Action" at bounding box center [1145, 362] width 99 height 18
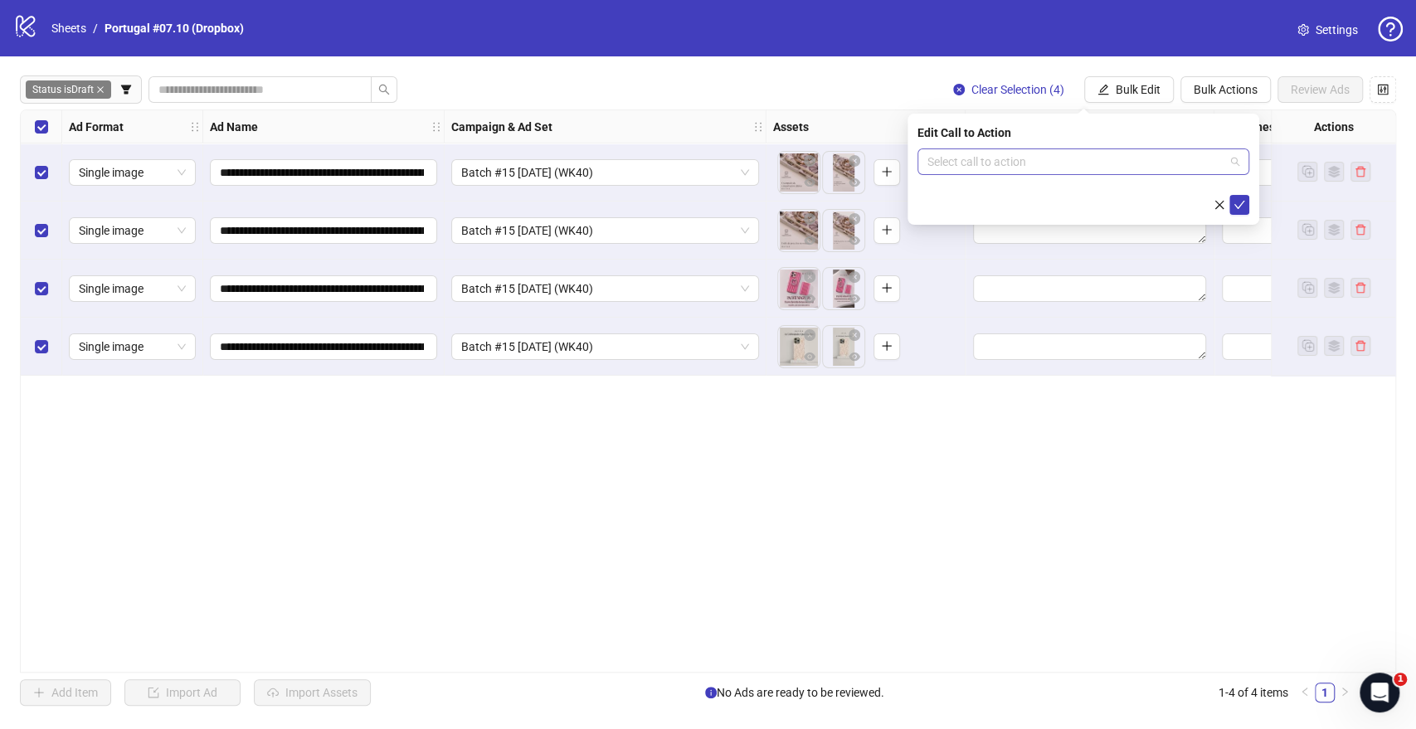
click at [1005, 163] on input "search" at bounding box center [1075, 161] width 297 height 25
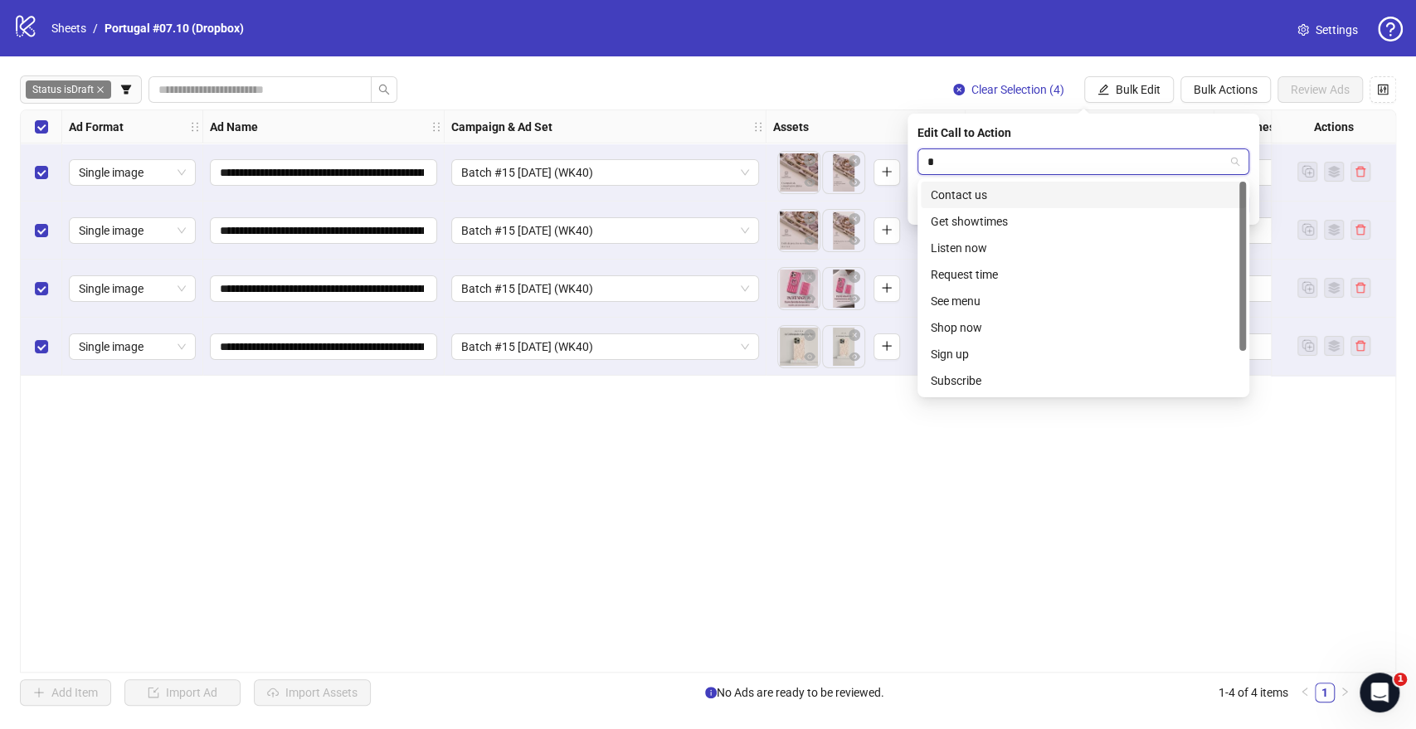
type input "**"
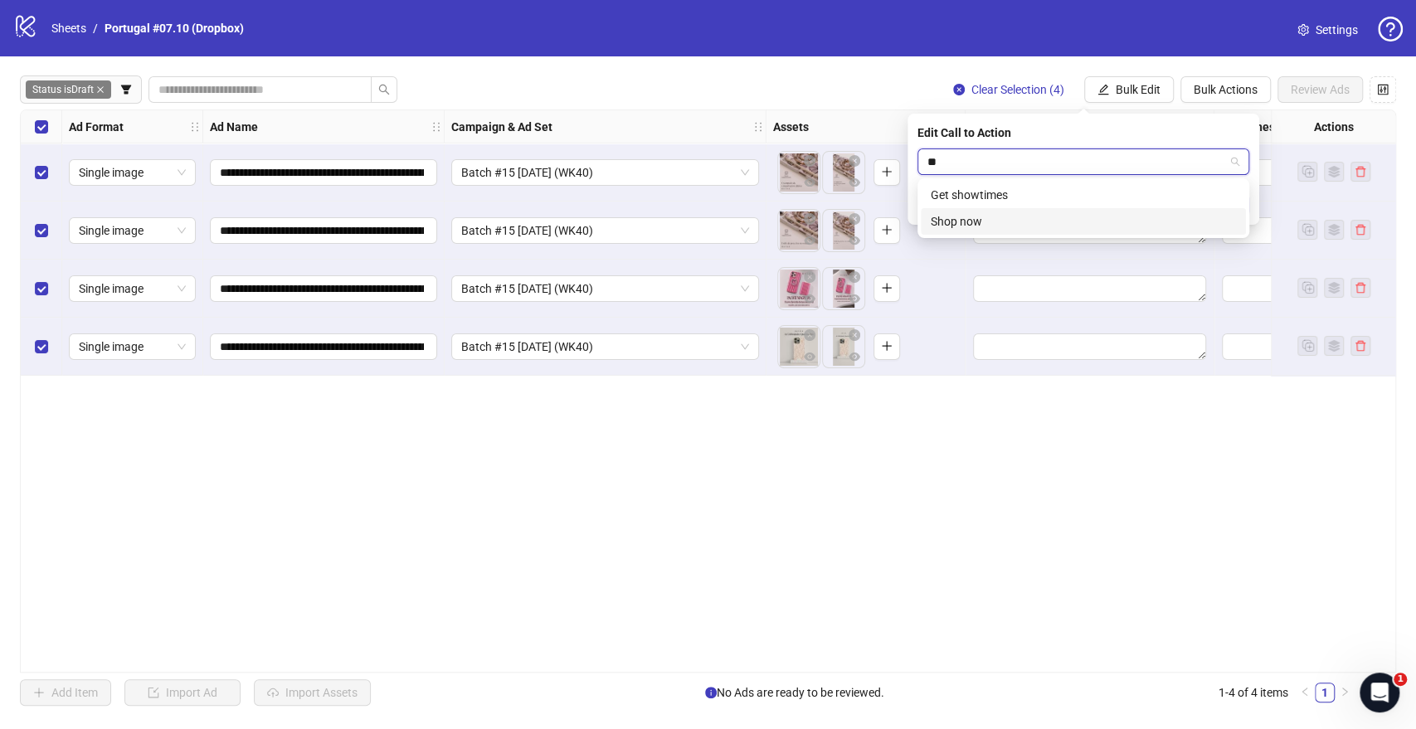
click at [989, 217] on div "Shop now" at bounding box center [1083, 221] width 305 height 18
click at [1238, 204] on icon "check" at bounding box center [1239, 205] width 12 height 12
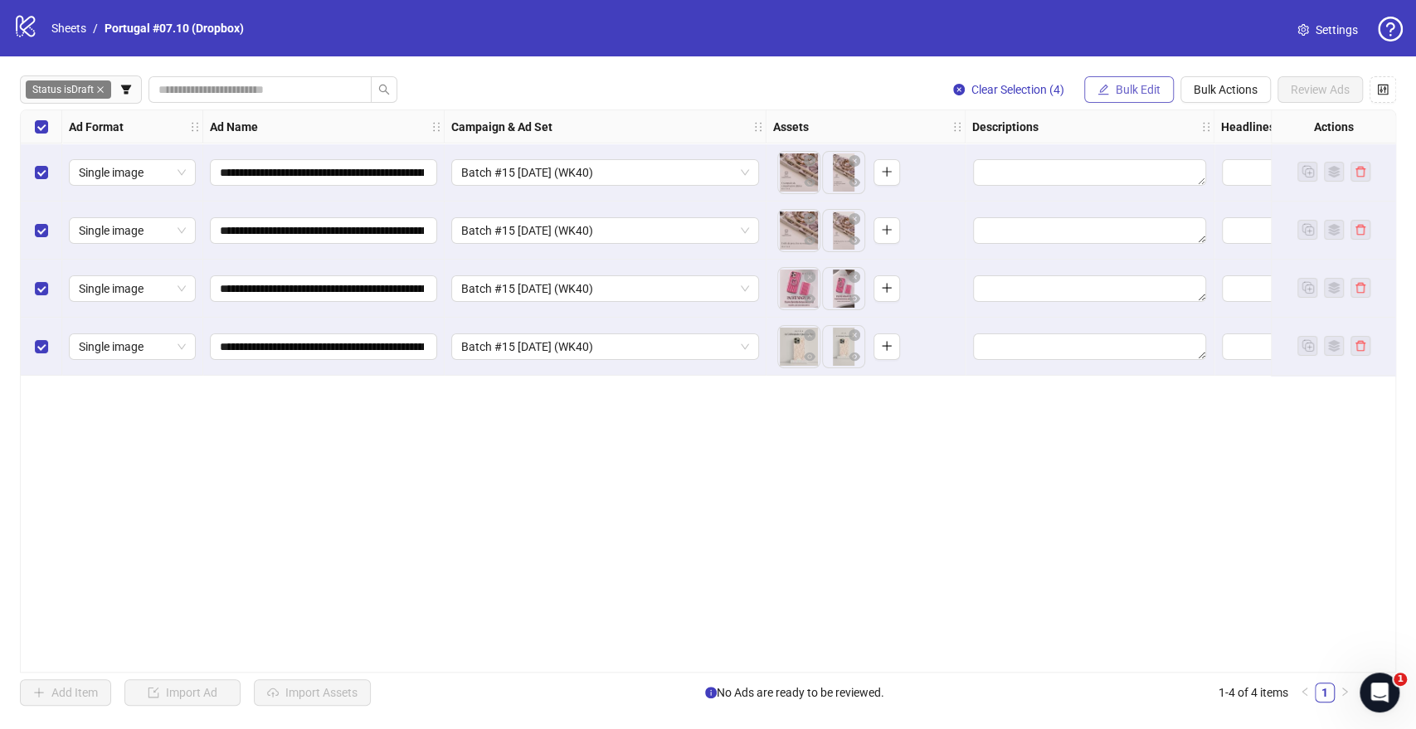
click at [1135, 85] on span "Bulk Edit" at bounding box center [1138, 89] width 45 height 13
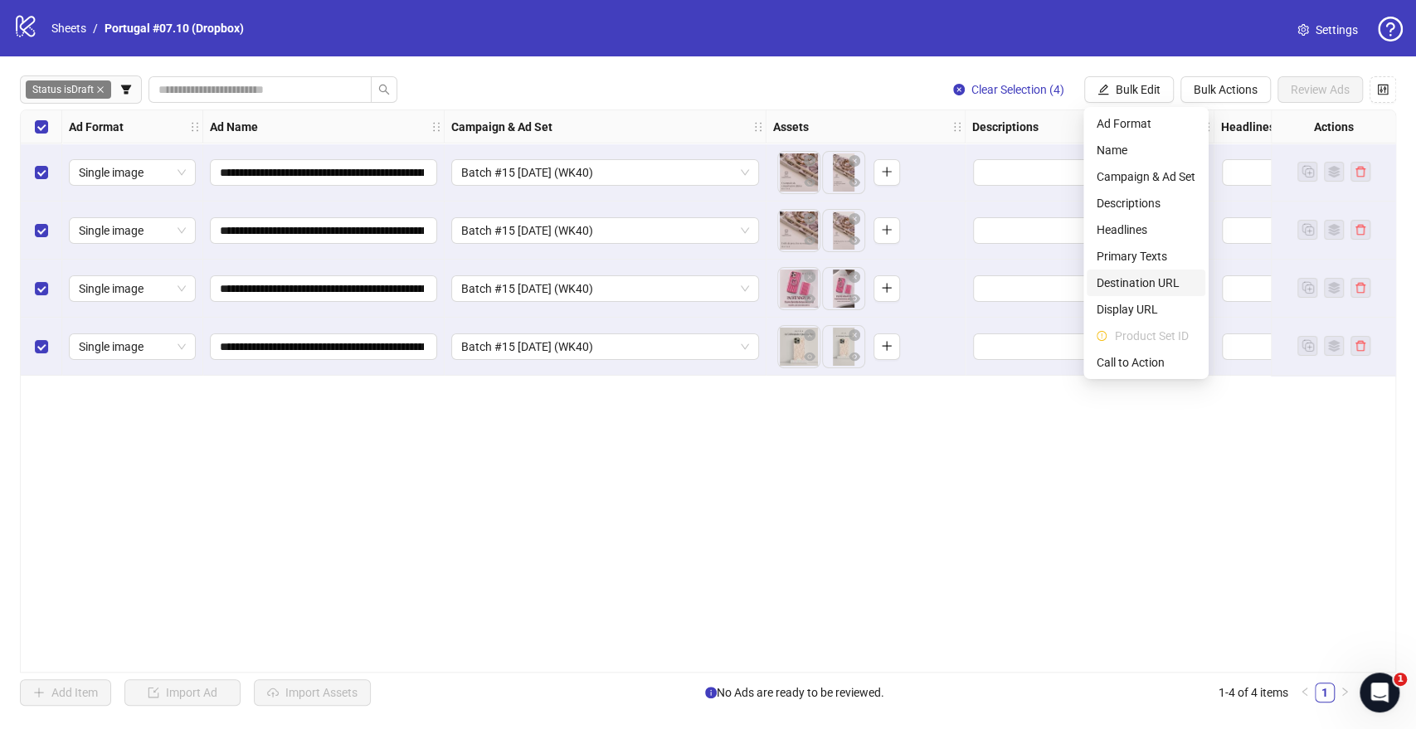
click at [1132, 286] on span "Destination URL" at bounding box center [1145, 283] width 99 height 18
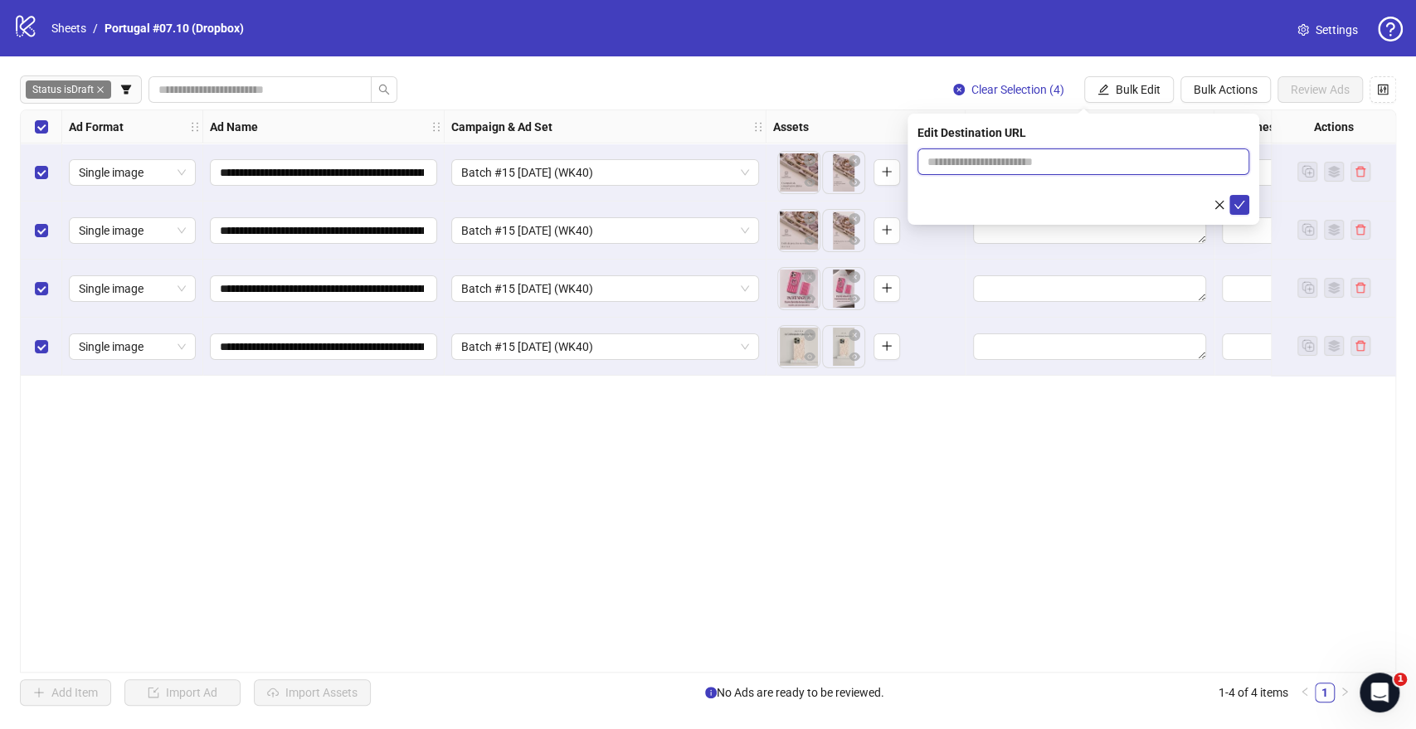
click at [1004, 170] on span at bounding box center [1083, 161] width 332 height 27
click at [1009, 160] on input "text" at bounding box center [1076, 162] width 299 height 18
click at [1002, 160] on input "**********" at bounding box center [1076, 162] width 299 height 18
click at [1015, 158] on input "**********" at bounding box center [1076, 162] width 299 height 18
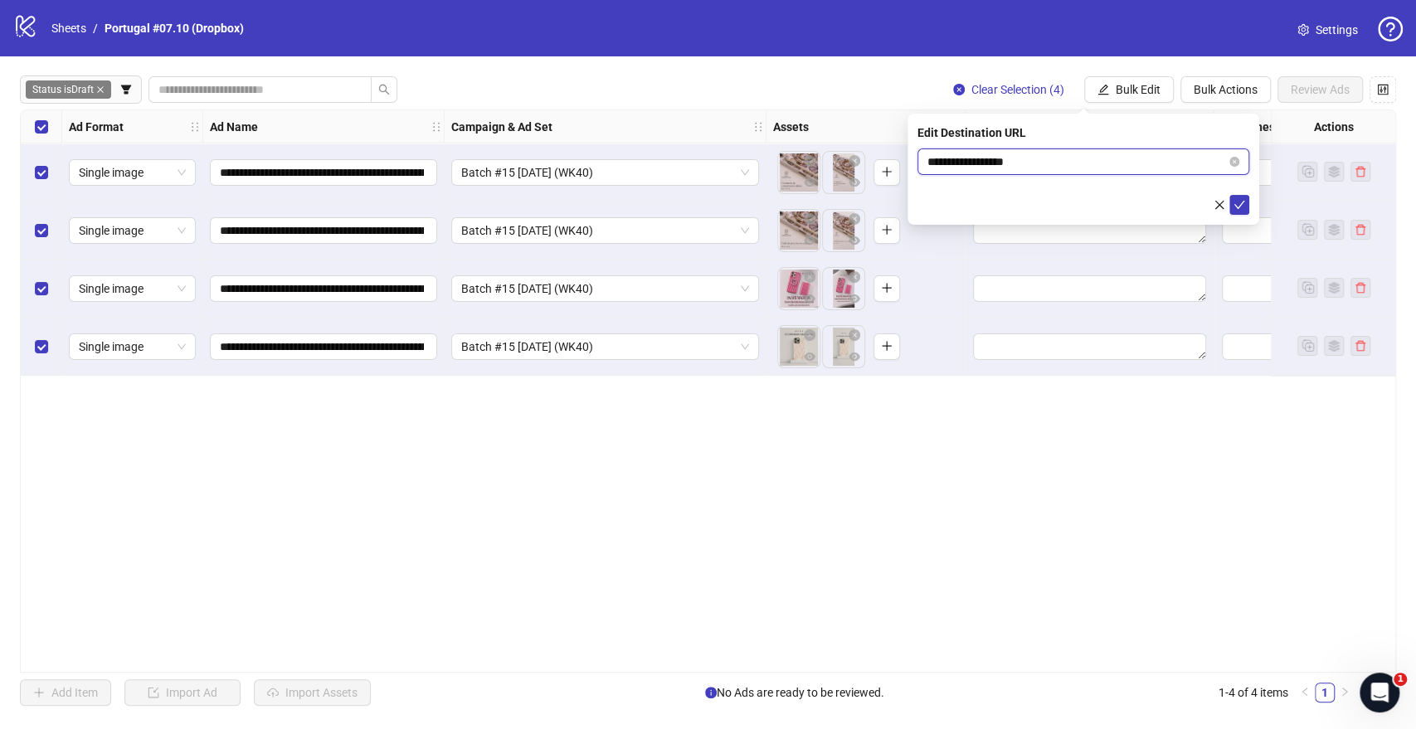
click at [1015, 158] on input "**********" at bounding box center [1076, 162] width 299 height 18
click at [1059, 158] on input "**********" at bounding box center [1076, 162] width 299 height 18
type input "**********"
click at [1240, 203] on icon "check" at bounding box center [1239, 205] width 12 height 12
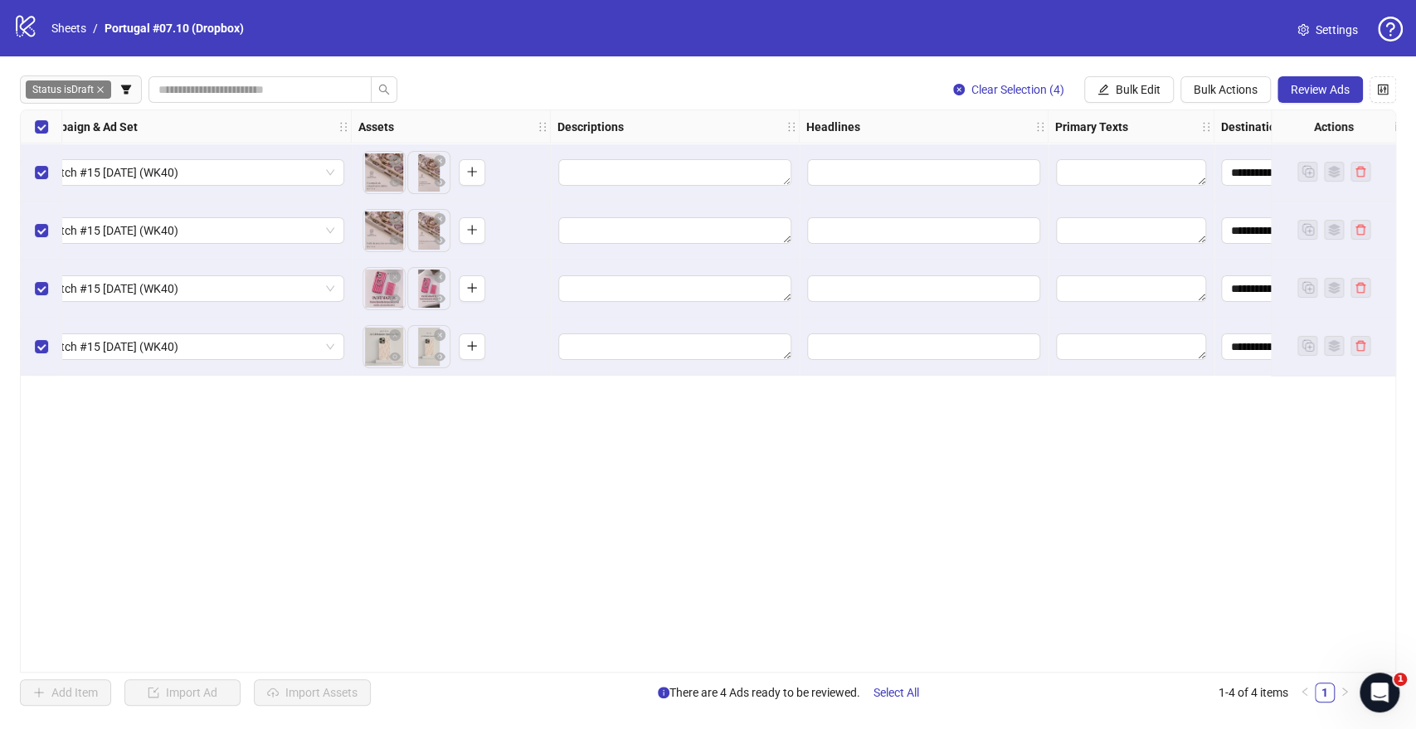
scroll to position [0, 368]
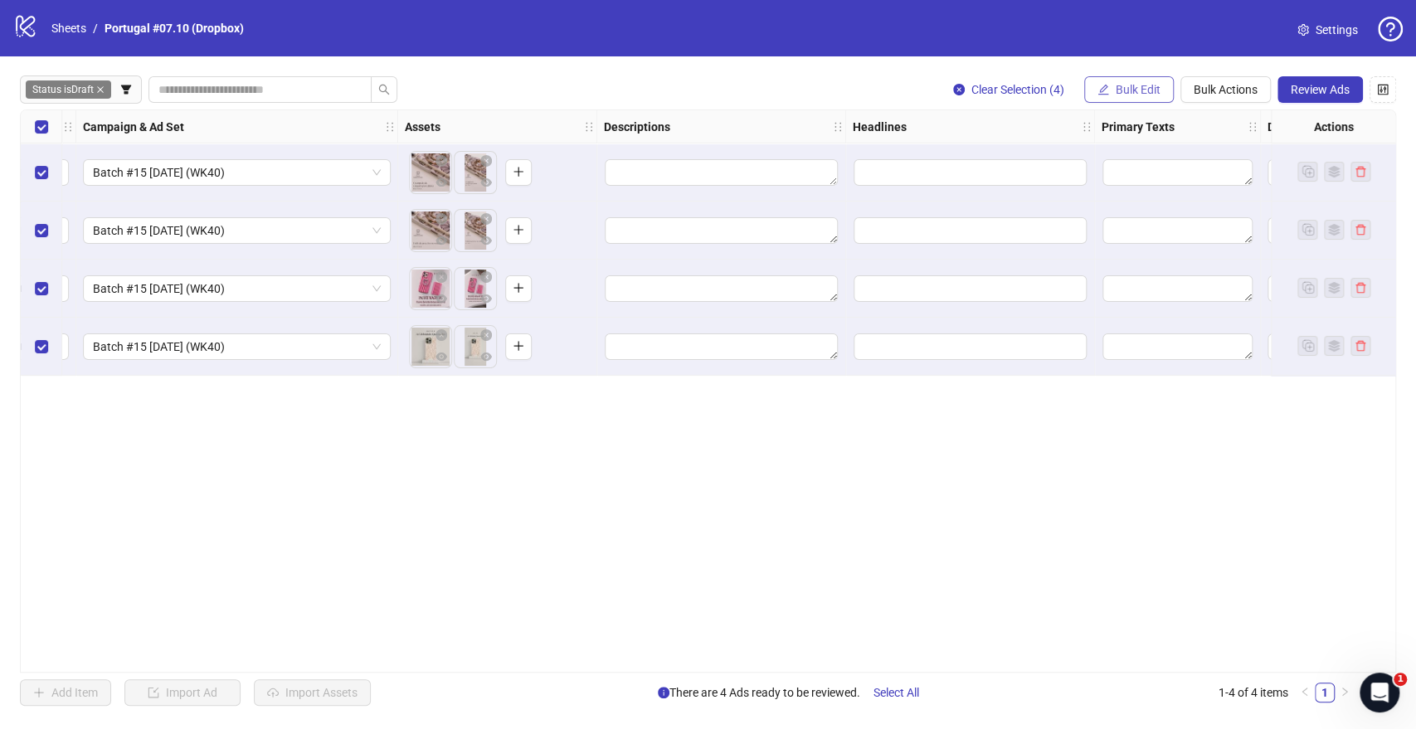
drag, startPoint x: 1148, startPoint y: 87, endPoint x: 1131, endPoint y: 100, distance: 20.7
click at [1148, 87] on span "Bulk Edit" at bounding box center [1138, 89] width 45 height 13
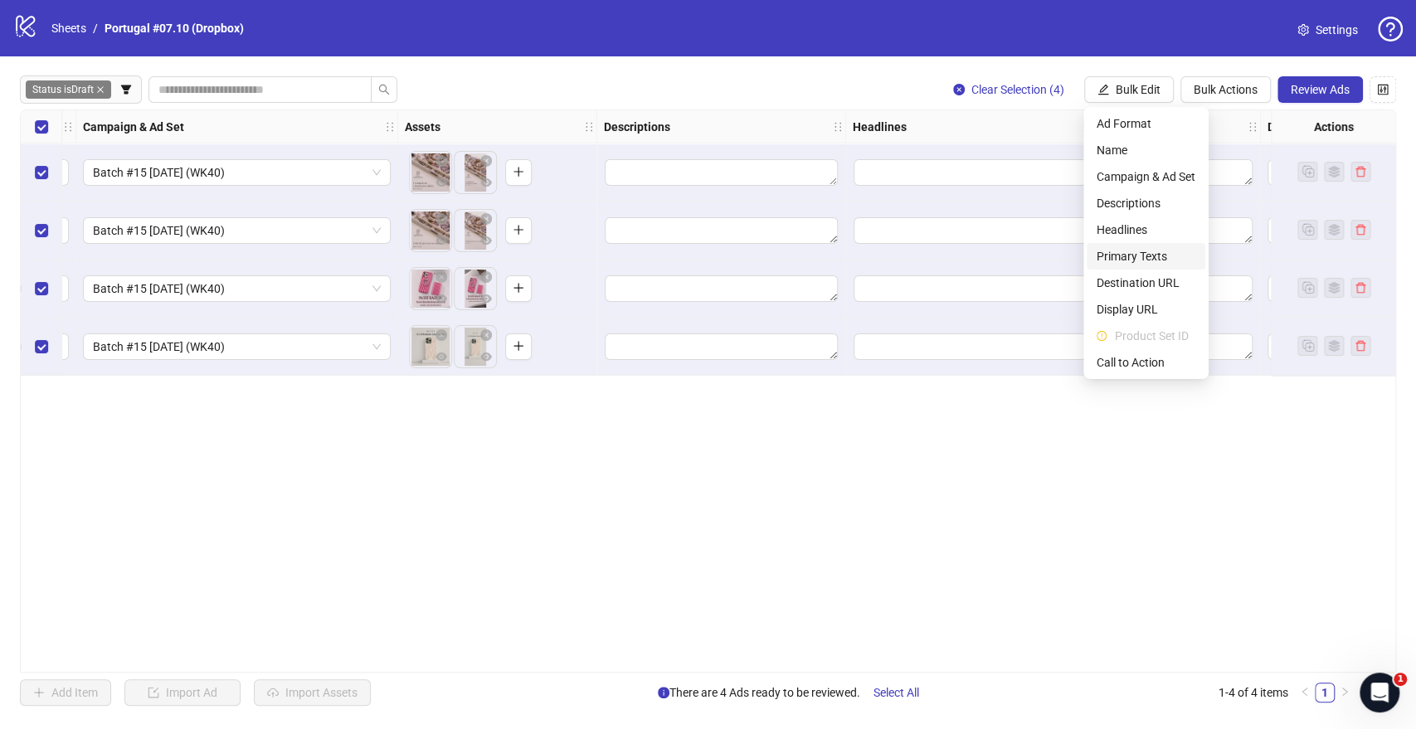
click at [1123, 255] on span "Primary Texts" at bounding box center [1145, 256] width 99 height 18
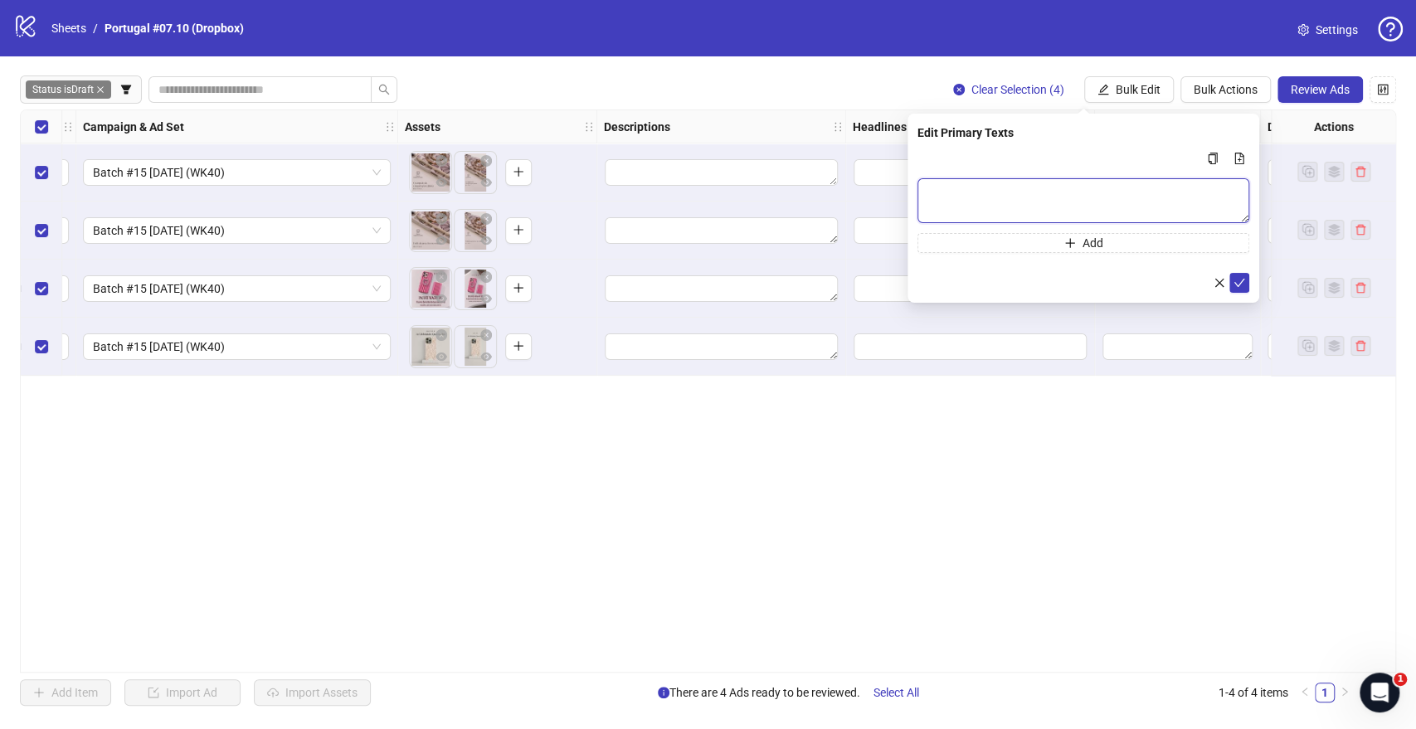
click at [1057, 197] on textarea "Multi-text input container - paste or copy values" at bounding box center [1083, 200] width 332 height 45
paste textarea "**********"
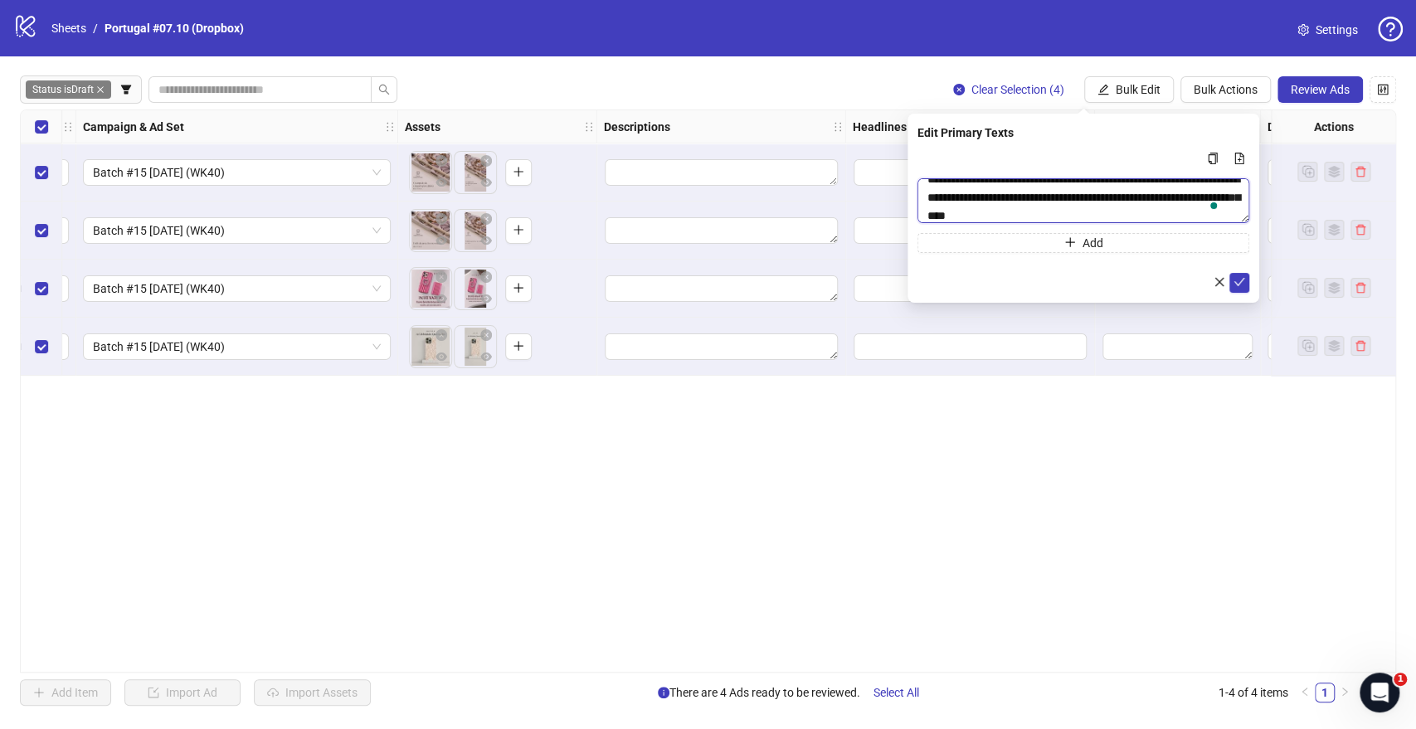
scroll to position [12, 0]
type textarea "**********"
click at [1237, 280] on icon "check" at bounding box center [1239, 282] width 12 height 12
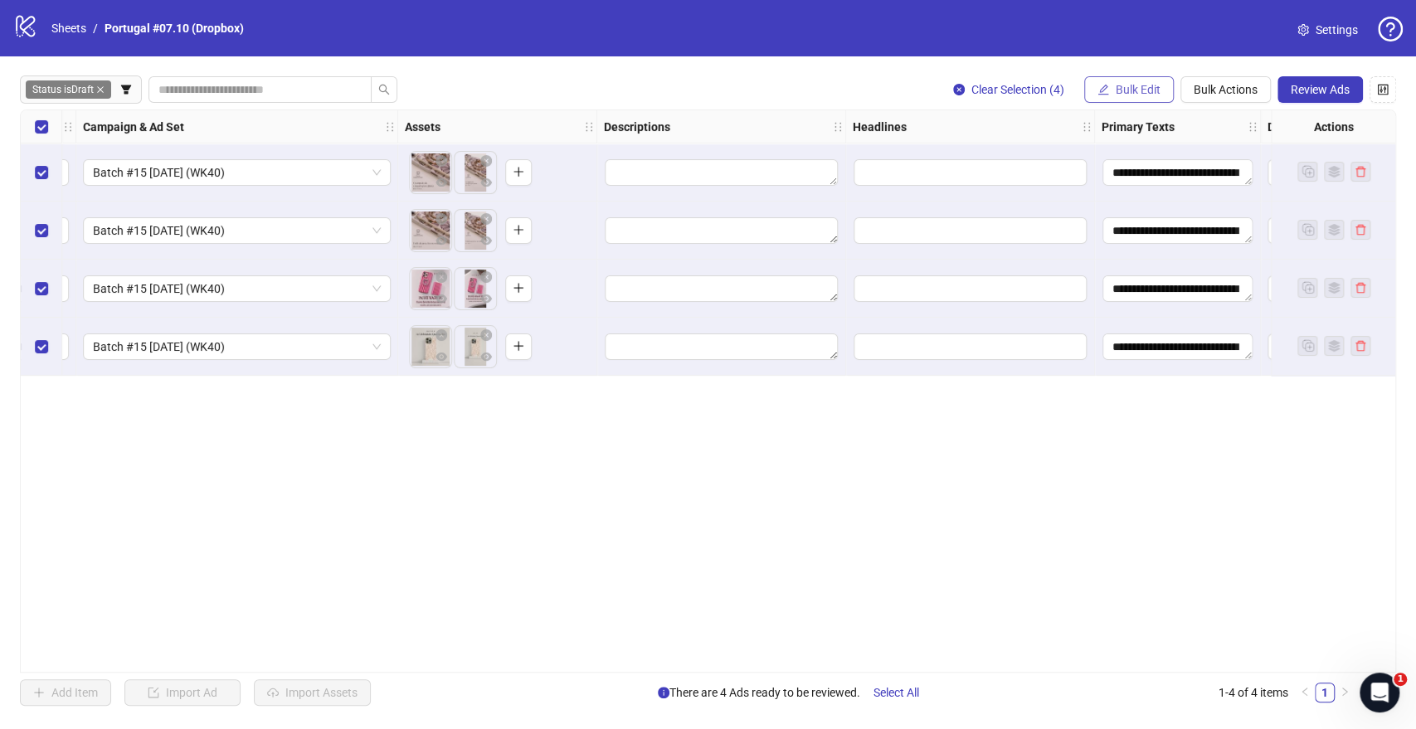
click at [1131, 91] on span "Bulk Edit" at bounding box center [1138, 89] width 45 height 13
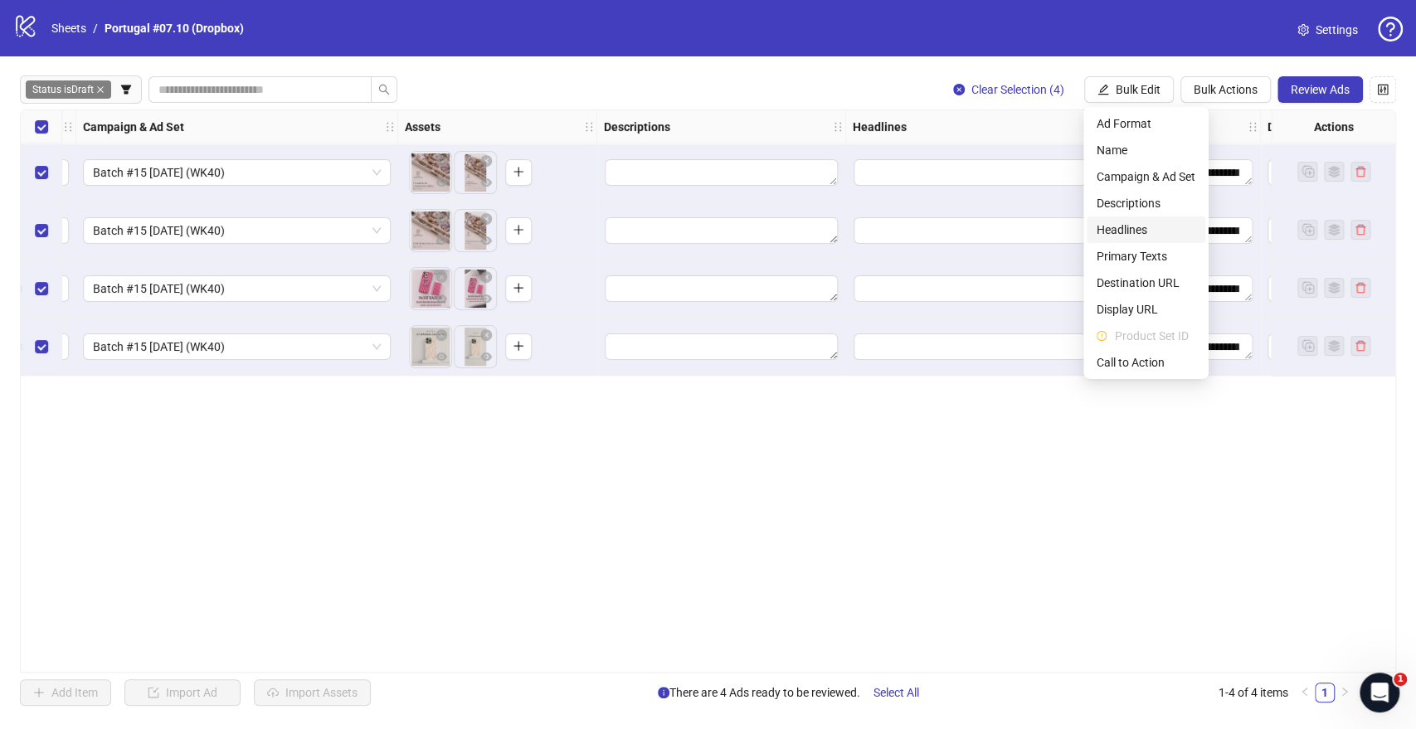
click at [1118, 226] on span "Headlines" at bounding box center [1145, 230] width 99 height 18
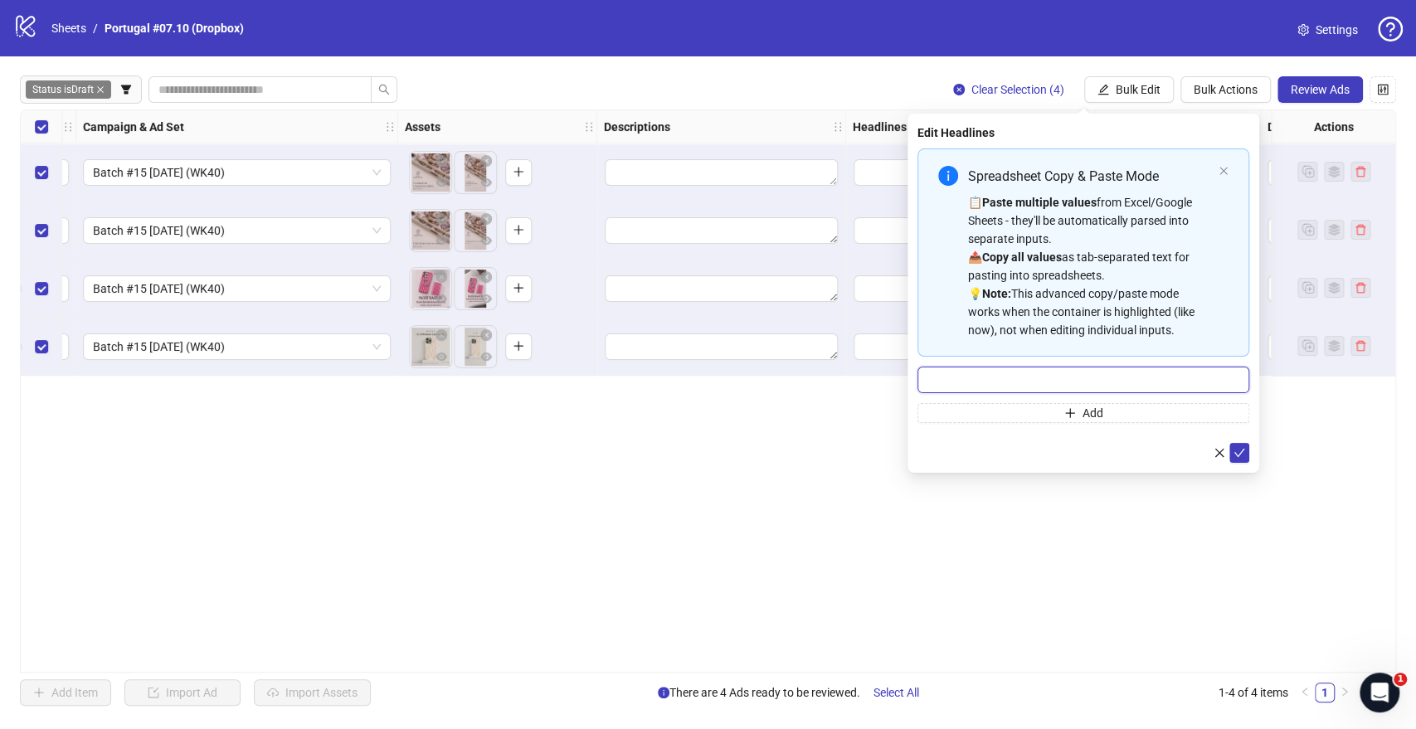
click at [1042, 372] on input "Multi-input container - paste or copy values" at bounding box center [1083, 380] width 332 height 27
paste input "**********"
type input "**********"
click at [1247, 456] on button "submit" at bounding box center [1239, 453] width 20 height 20
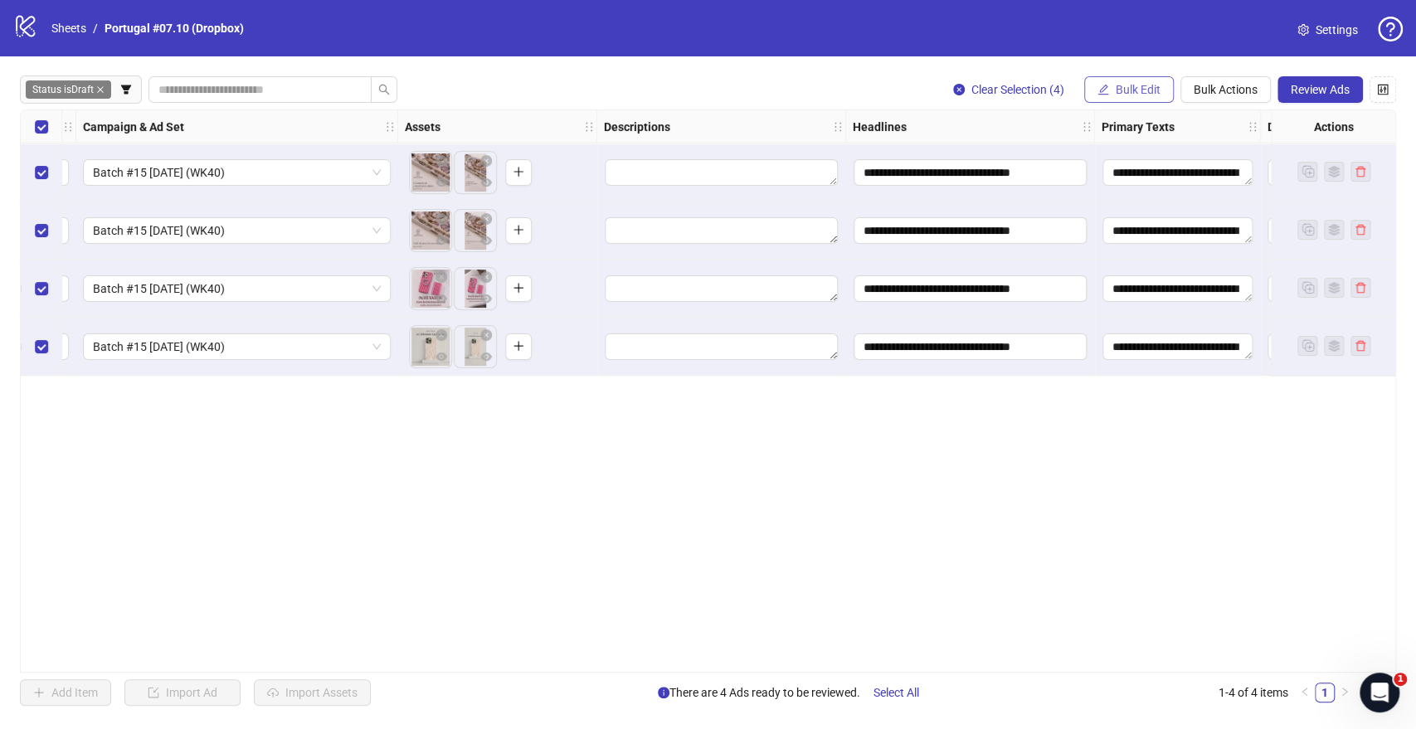
click at [1123, 92] on span "Bulk Edit" at bounding box center [1138, 89] width 45 height 13
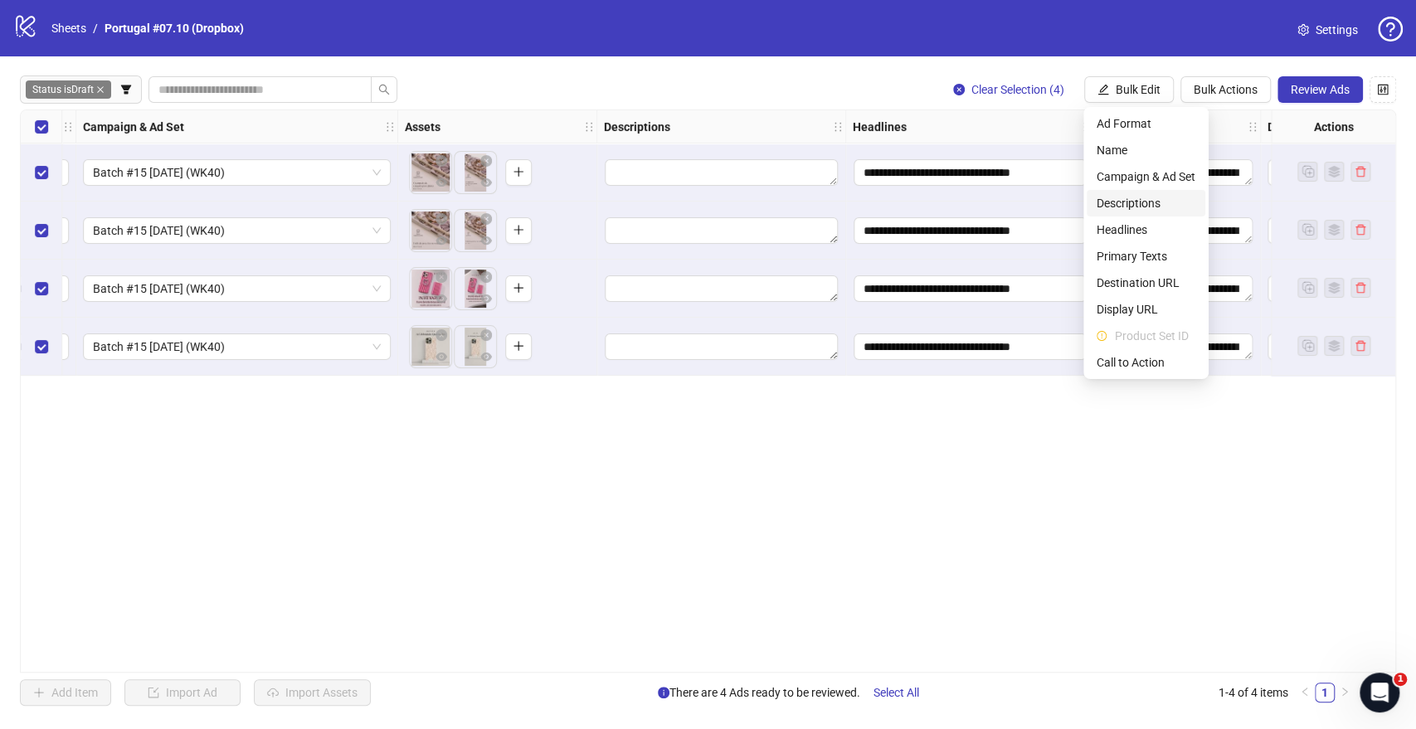
click at [1122, 200] on span "Descriptions" at bounding box center [1145, 203] width 99 height 18
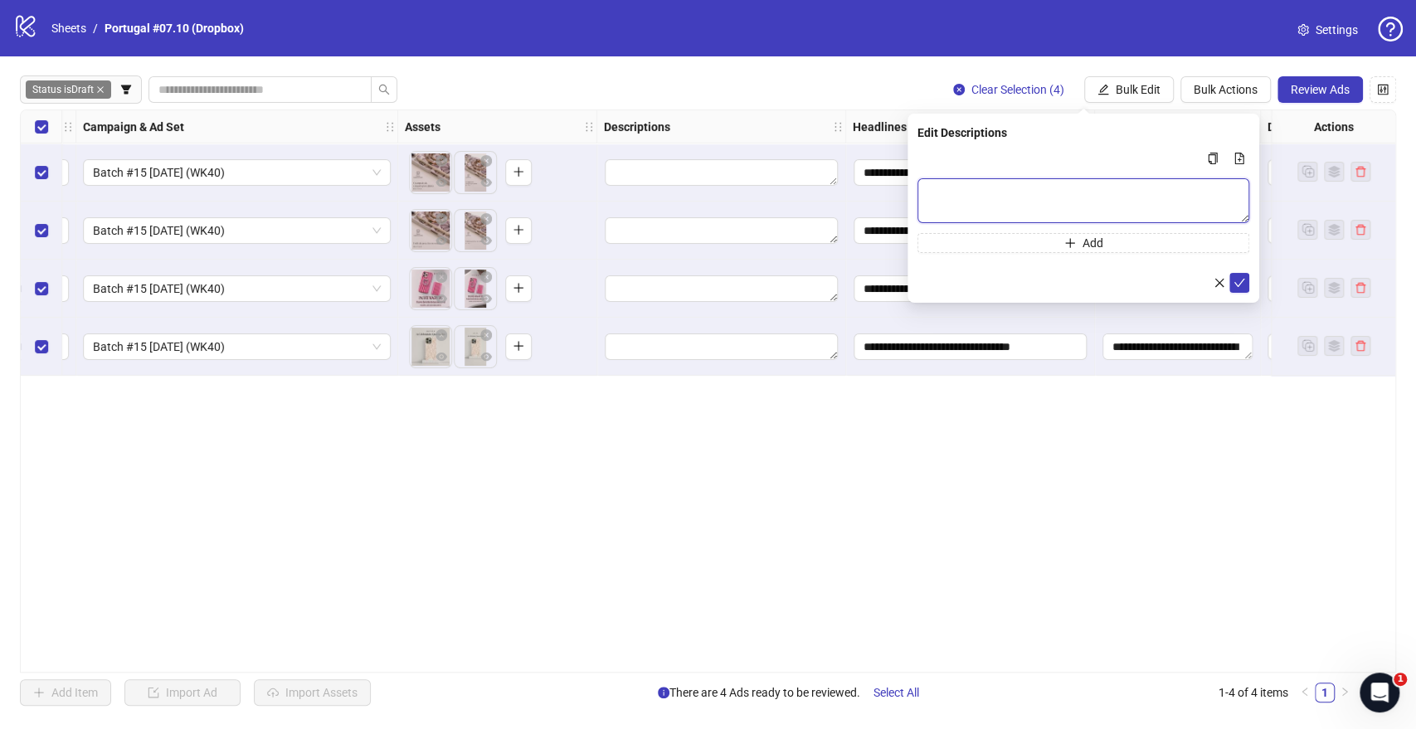
click at [926, 208] on textarea "Multi-text input container - paste or copy values" at bounding box center [1083, 200] width 332 height 45
paste textarea "**********"
type textarea "**********"
click at [1237, 283] on icon "check" at bounding box center [1239, 282] width 12 height 12
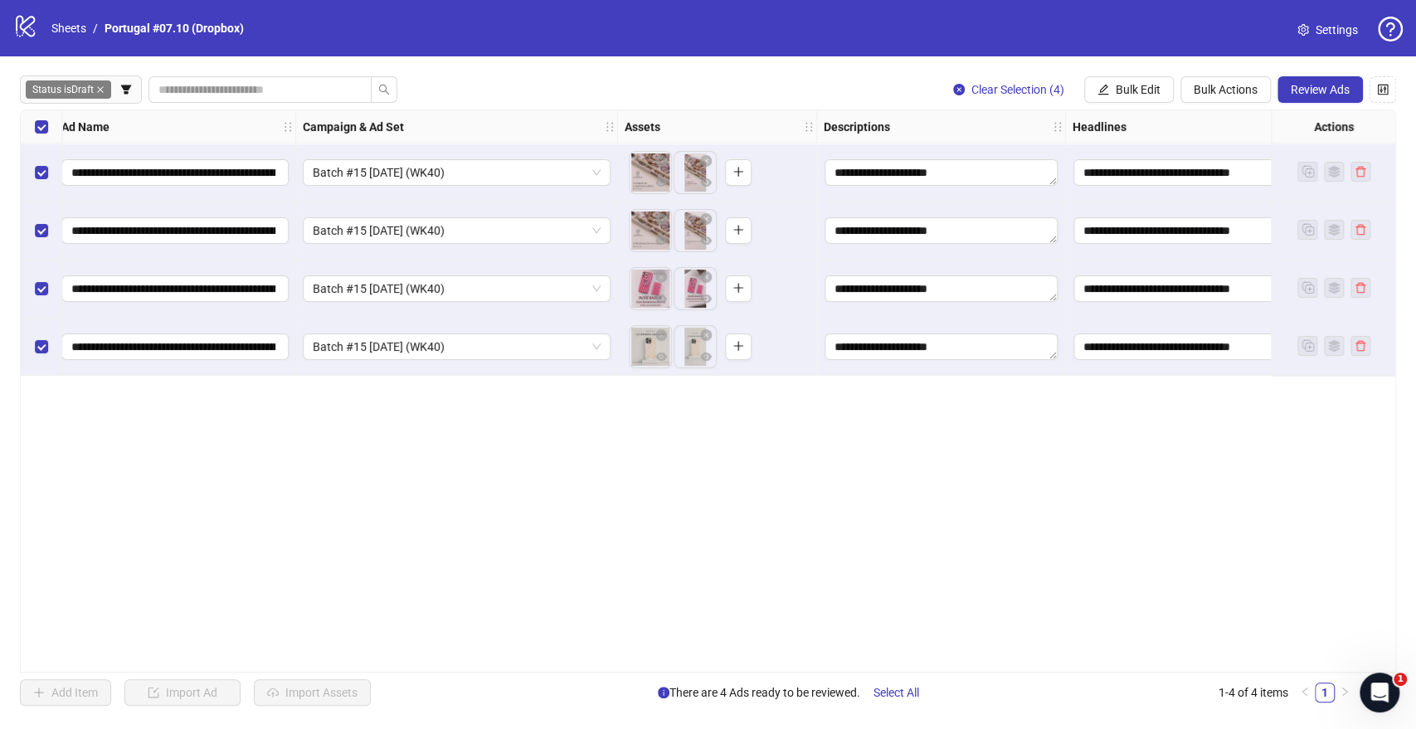
scroll to position [0, 0]
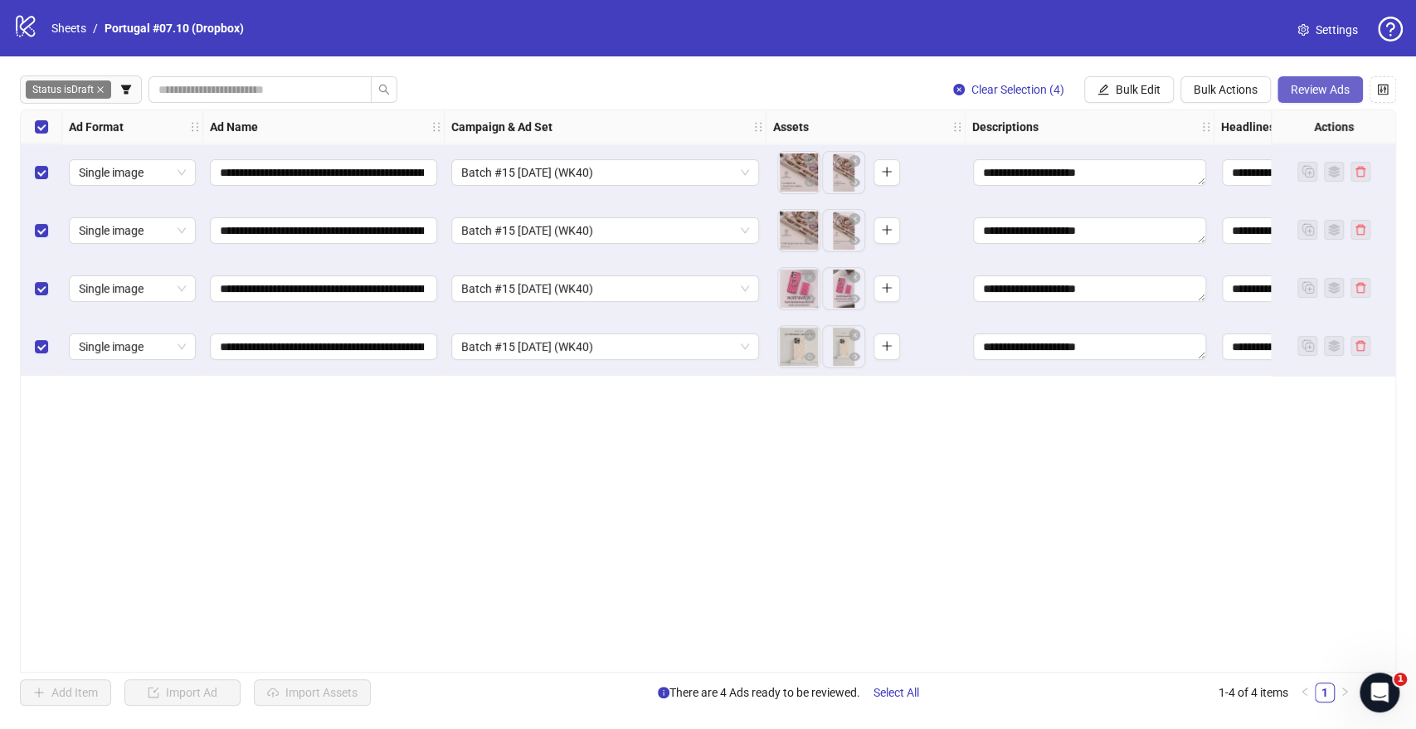
click at [1316, 94] on span "Review Ads" at bounding box center [1320, 89] width 59 height 13
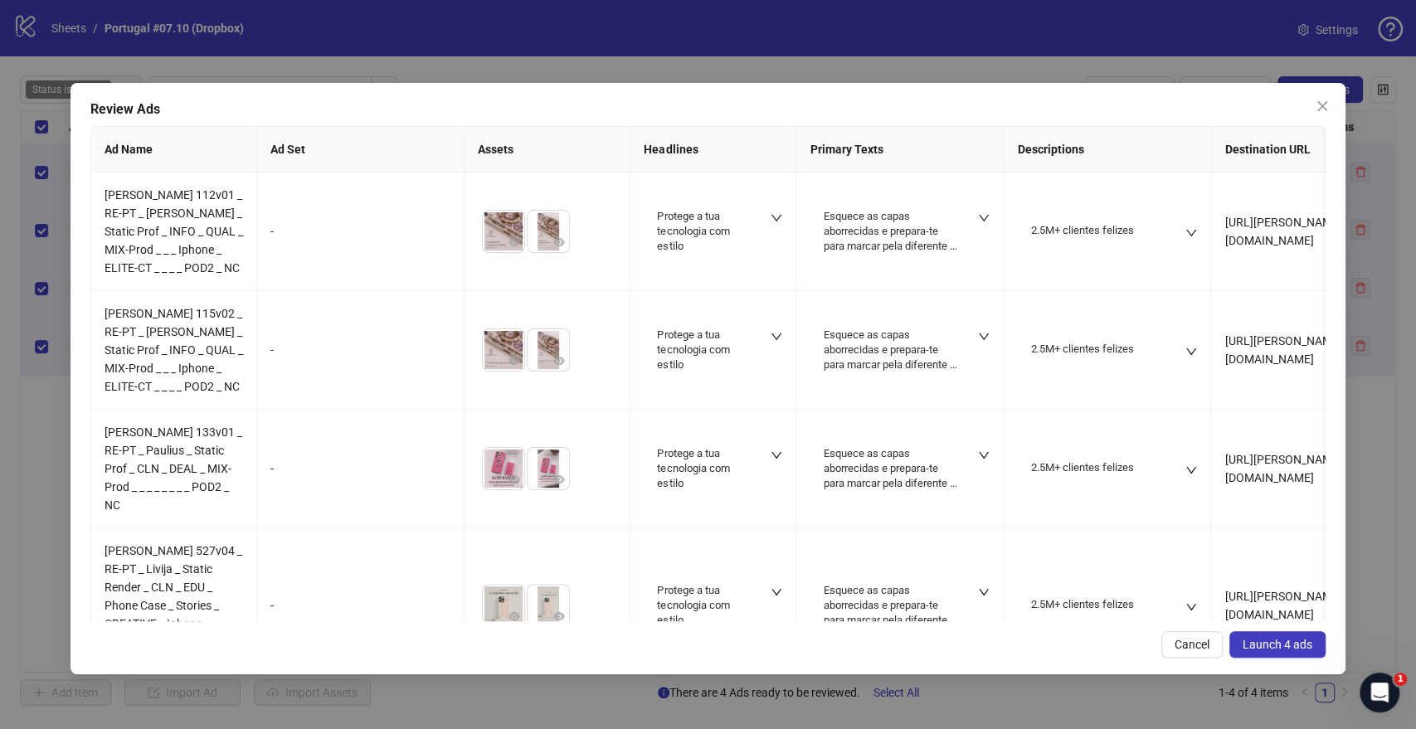
click at [1257, 646] on span "Launch 4 ads" at bounding box center [1277, 644] width 70 height 13
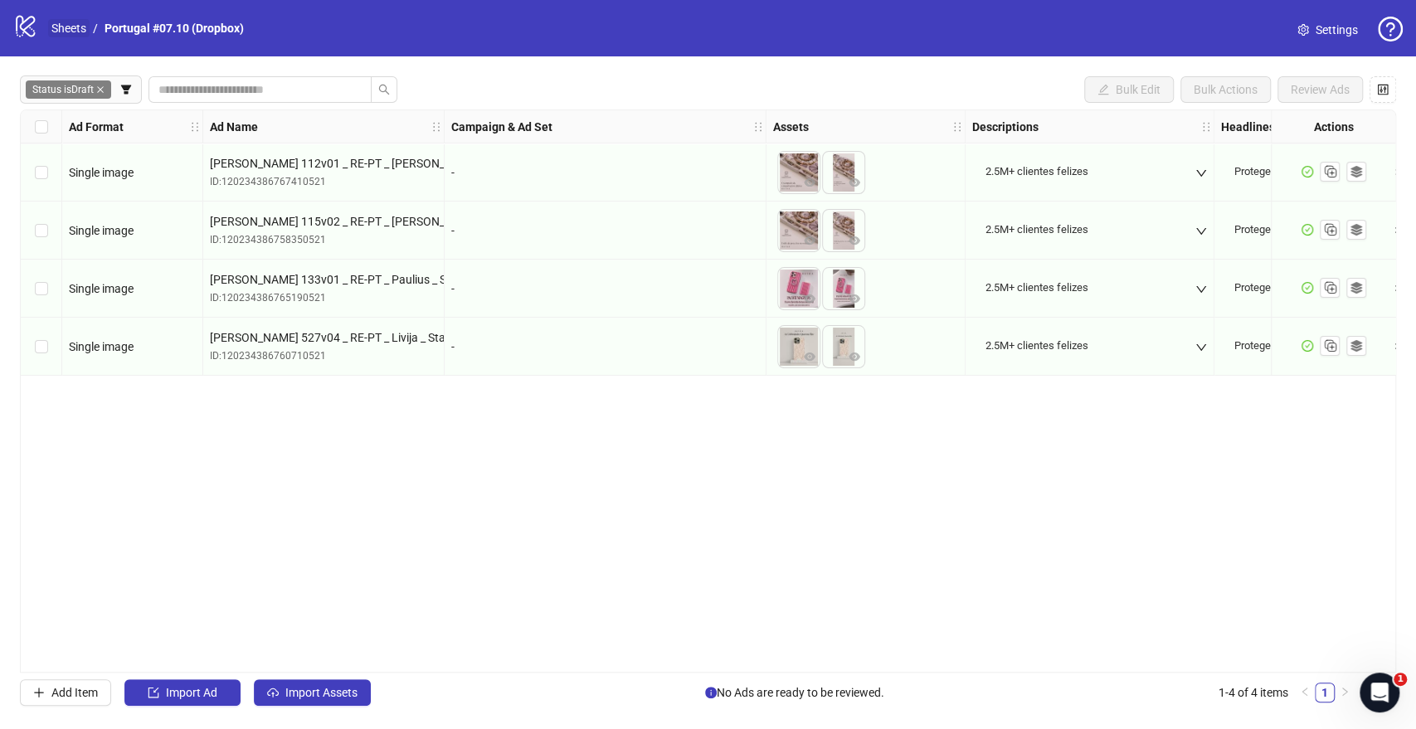
click at [76, 27] on link "Sheets" at bounding box center [68, 28] width 41 height 18
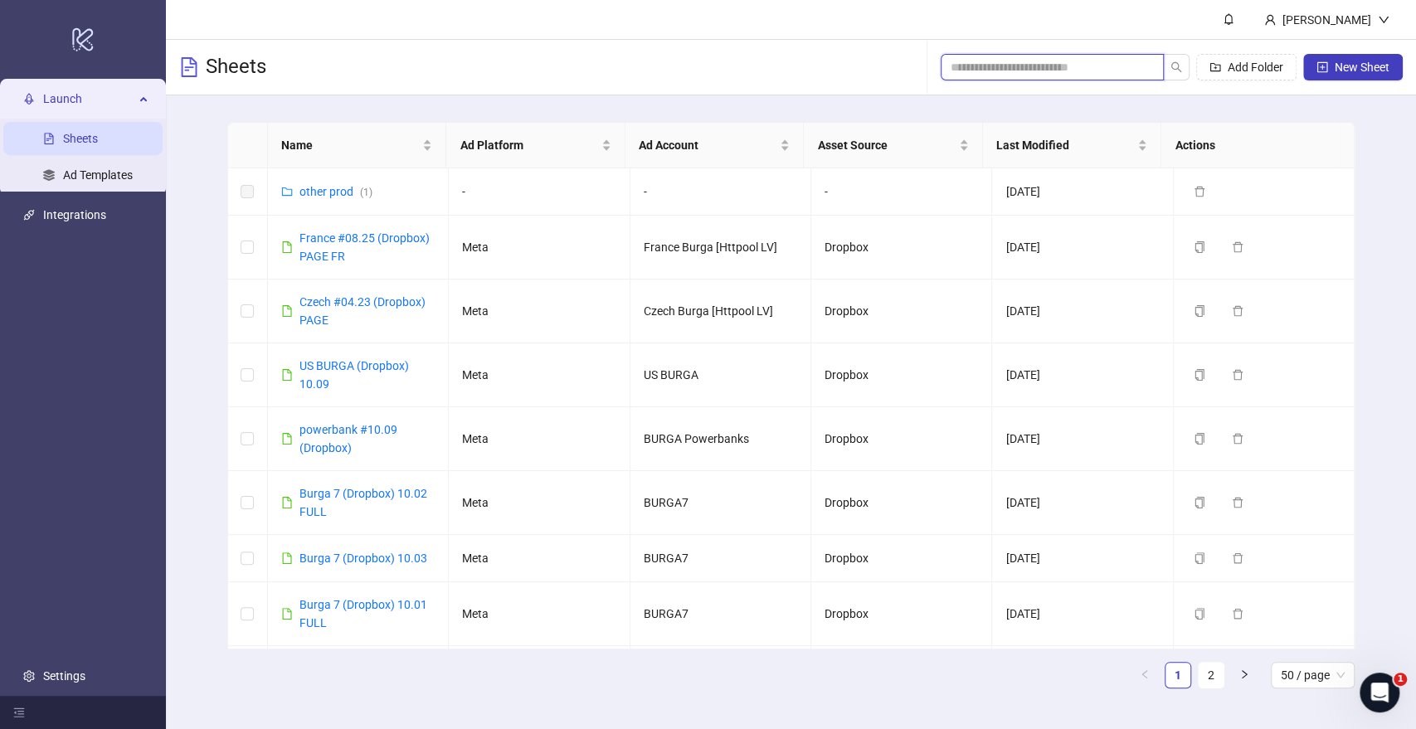
click at [1083, 66] on input "search" at bounding box center [1045, 67] width 190 height 18
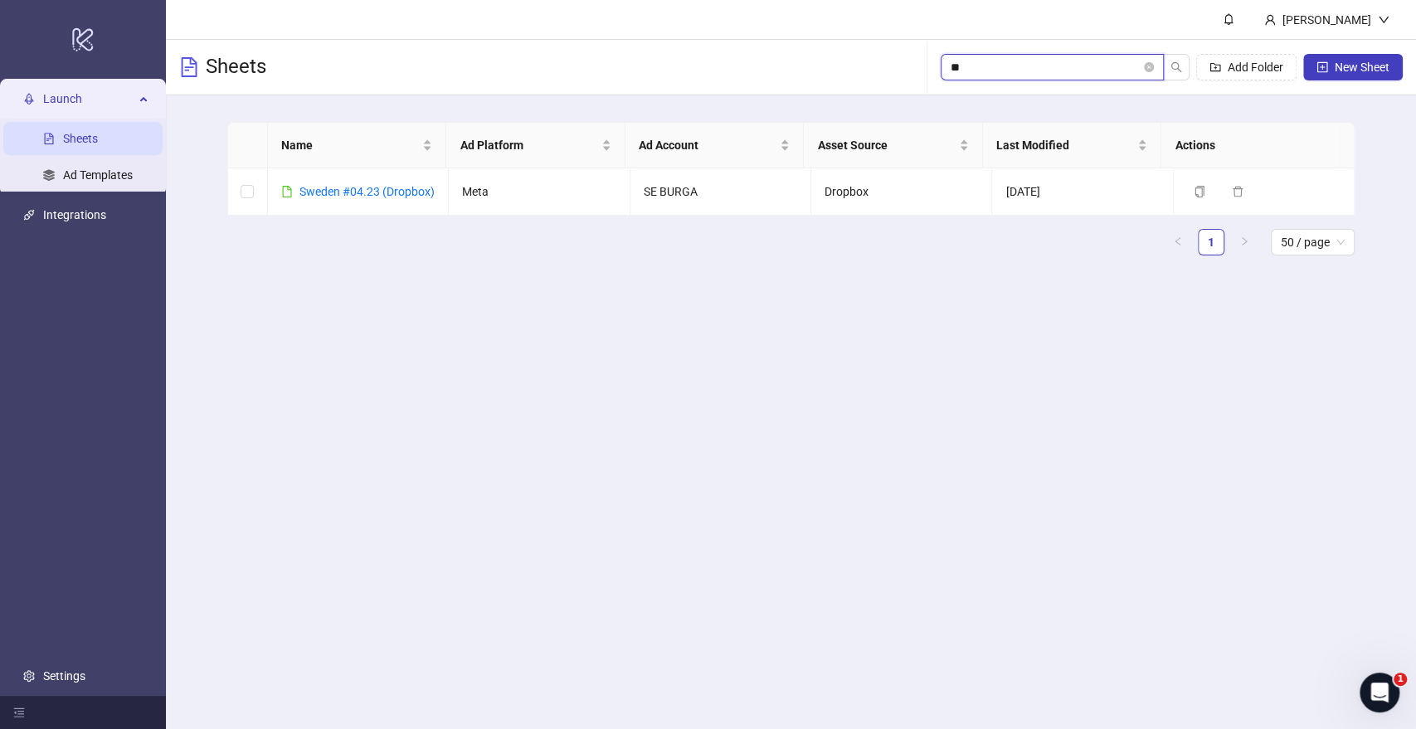
type input "***"
click at [345, 189] on link "Sweden #04.23 (Dropbox)" at bounding box center [366, 191] width 135 height 13
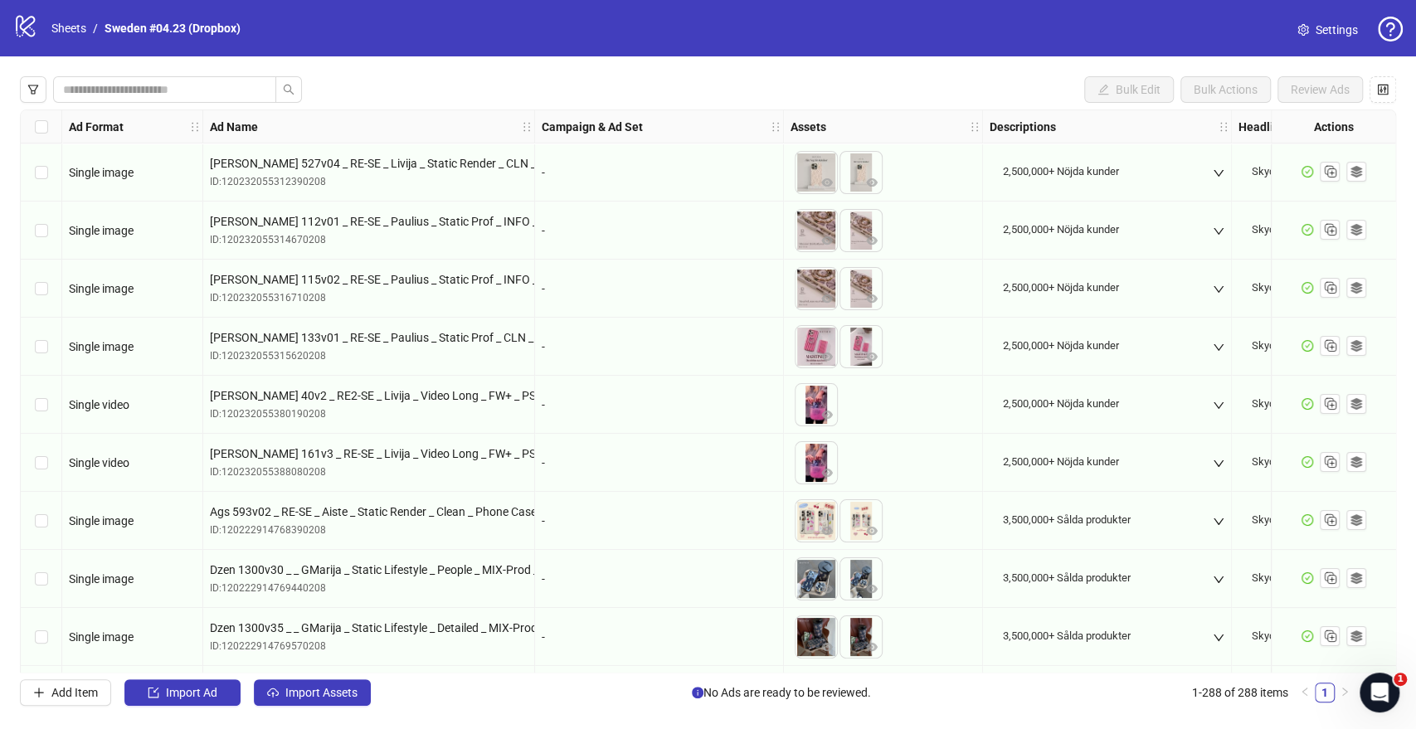
click at [344, 187] on div "ID: 120232055312390208" at bounding box center [369, 182] width 318 height 16
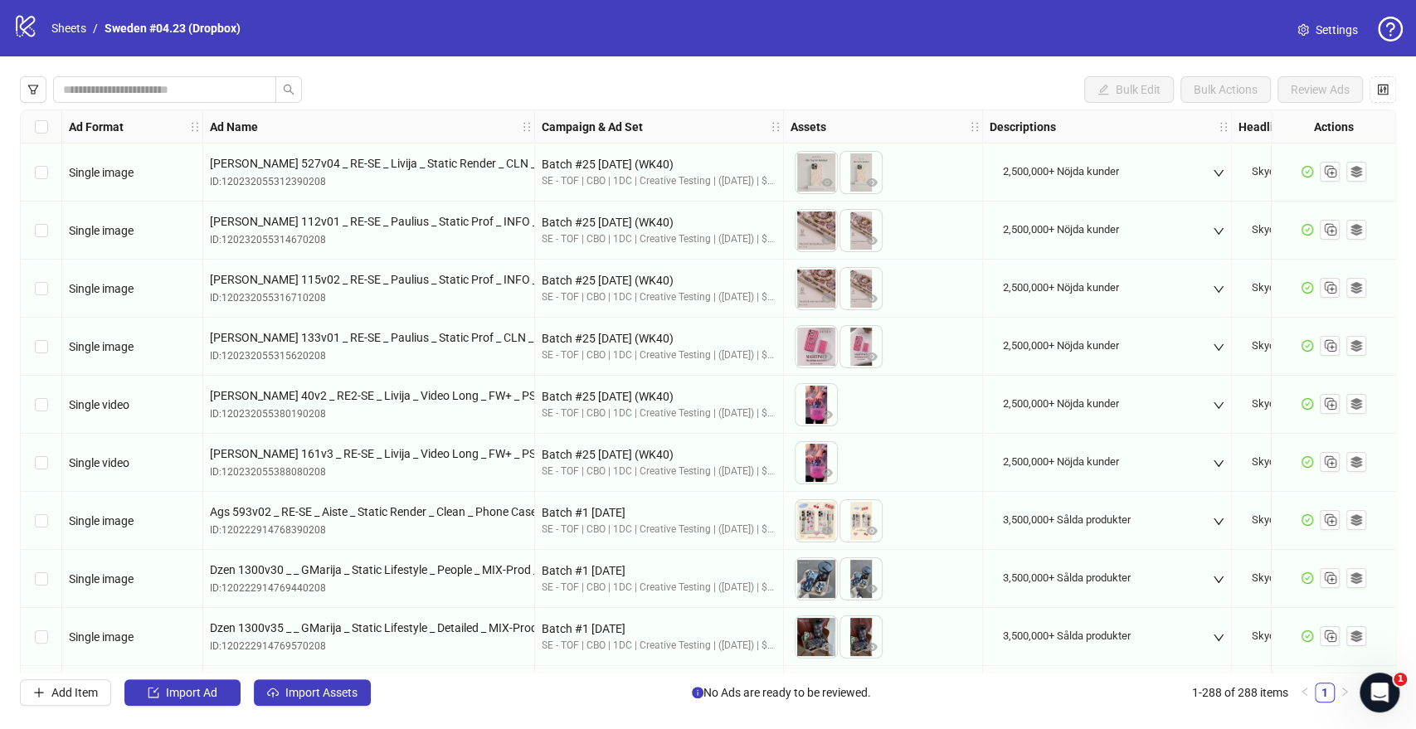
click at [325, 207] on div "[PERSON_NAME] 112v01 _ RE-SE _ Paulius _ Static Prof _ INFO _ QUAL _ MIX-Prod _…" at bounding box center [369, 231] width 332 height 58
click at [324, 192] on div "[PERSON_NAME] 527v04 _ RE-SE _ Livija _ Static Render _ CLN _ EDU _ Phone Case …" at bounding box center [369, 172] width 332 height 58
click at [336, 191] on div "[PERSON_NAME] 527v04 _ RE-SE _ Livija _ Static Render _ CLN _ EDU _ Phone Case …" at bounding box center [369, 172] width 332 height 58
click at [332, 185] on div "ID: 120232055312390208" at bounding box center [369, 182] width 318 height 16
click at [331, 198] on div "[PERSON_NAME] 527v04 _ RE-SE _ Livija _ Static Render _ CLN _ EDU _ Phone Case …" at bounding box center [369, 172] width 332 height 58
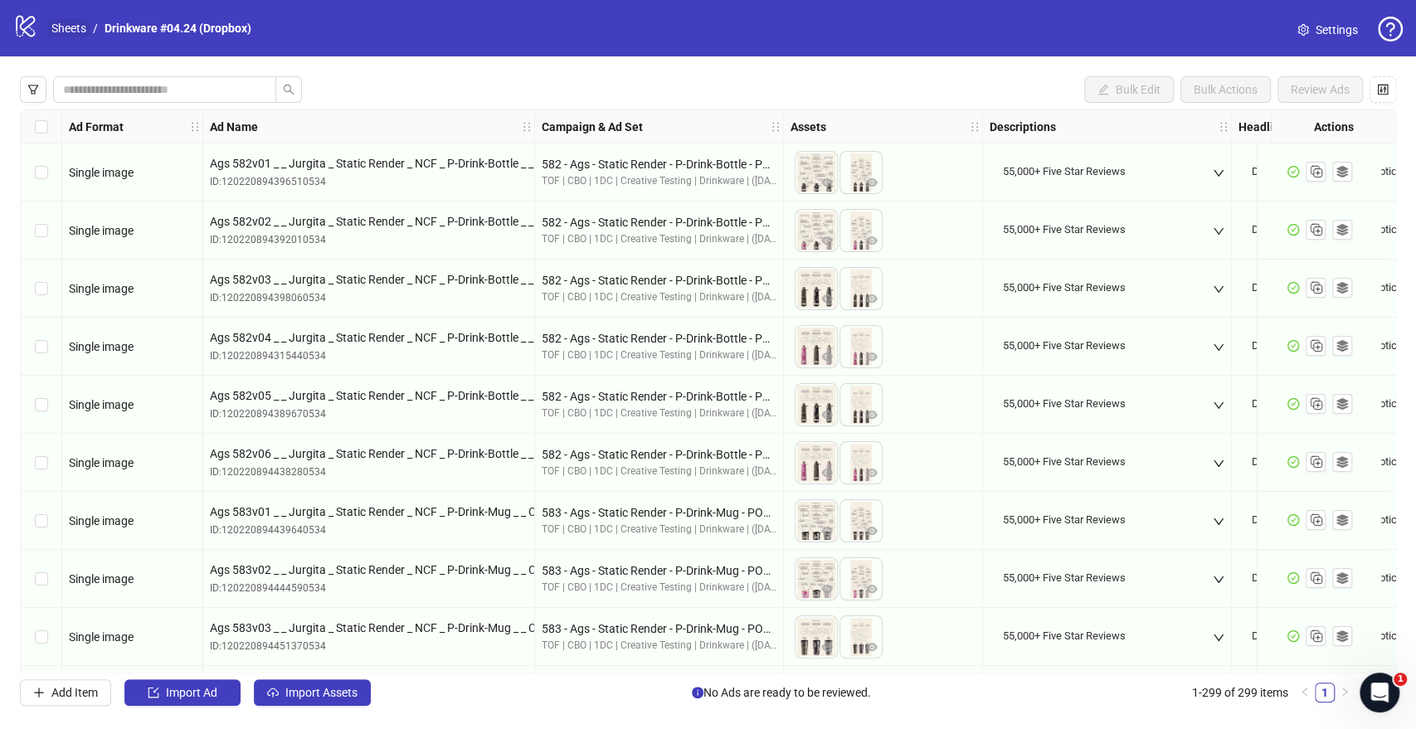
click at [64, 24] on link "Sheets" at bounding box center [68, 28] width 41 height 18
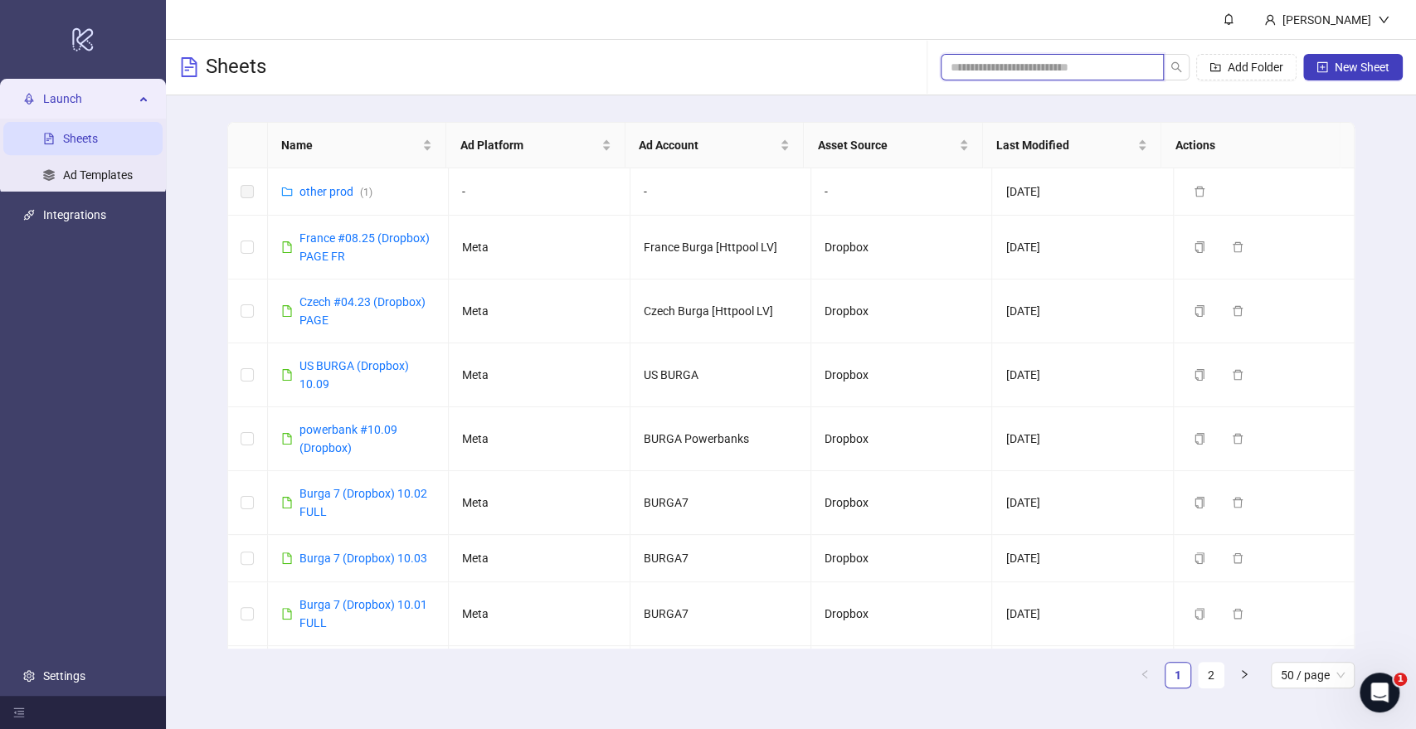
click at [1088, 65] on input "search" at bounding box center [1045, 67] width 190 height 18
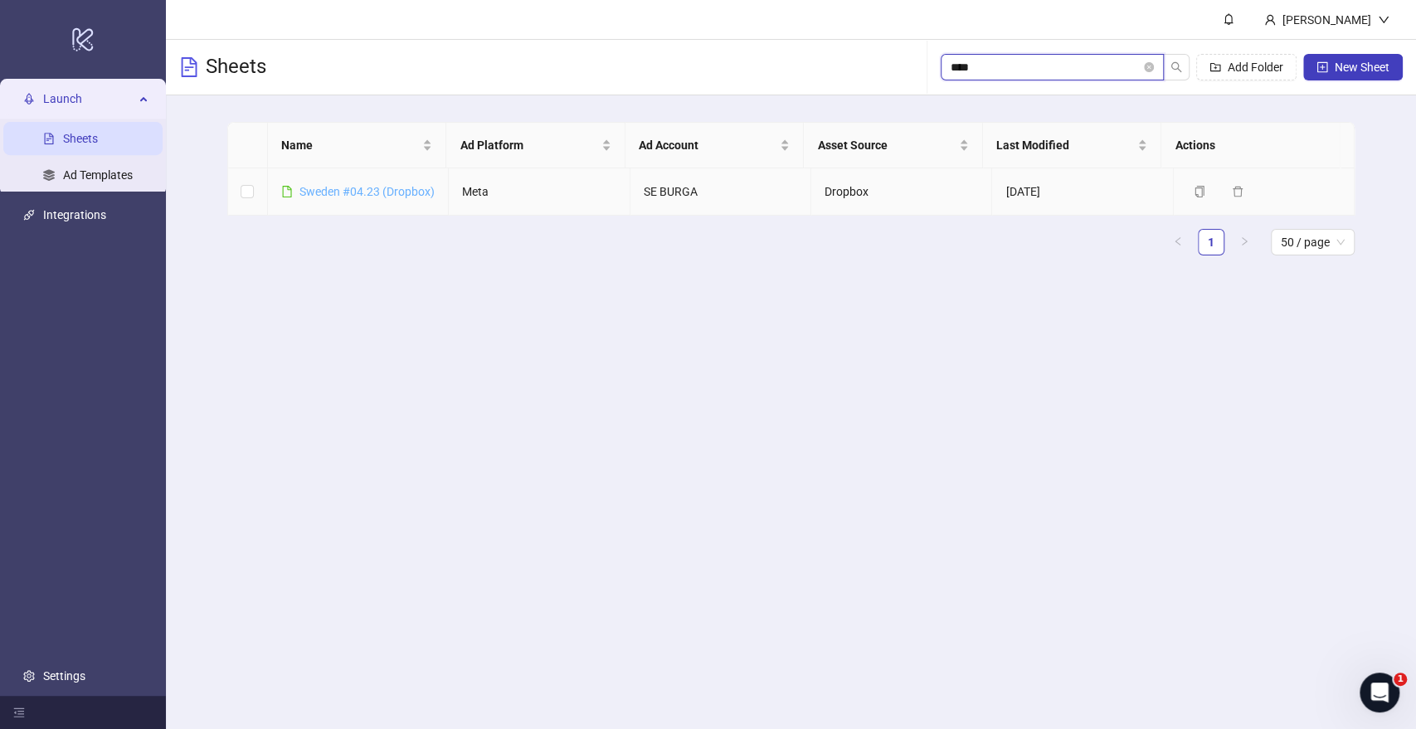
type input "****"
click at [312, 192] on link "Sweden #04.23 (Dropbox)" at bounding box center [366, 191] width 135 height 13
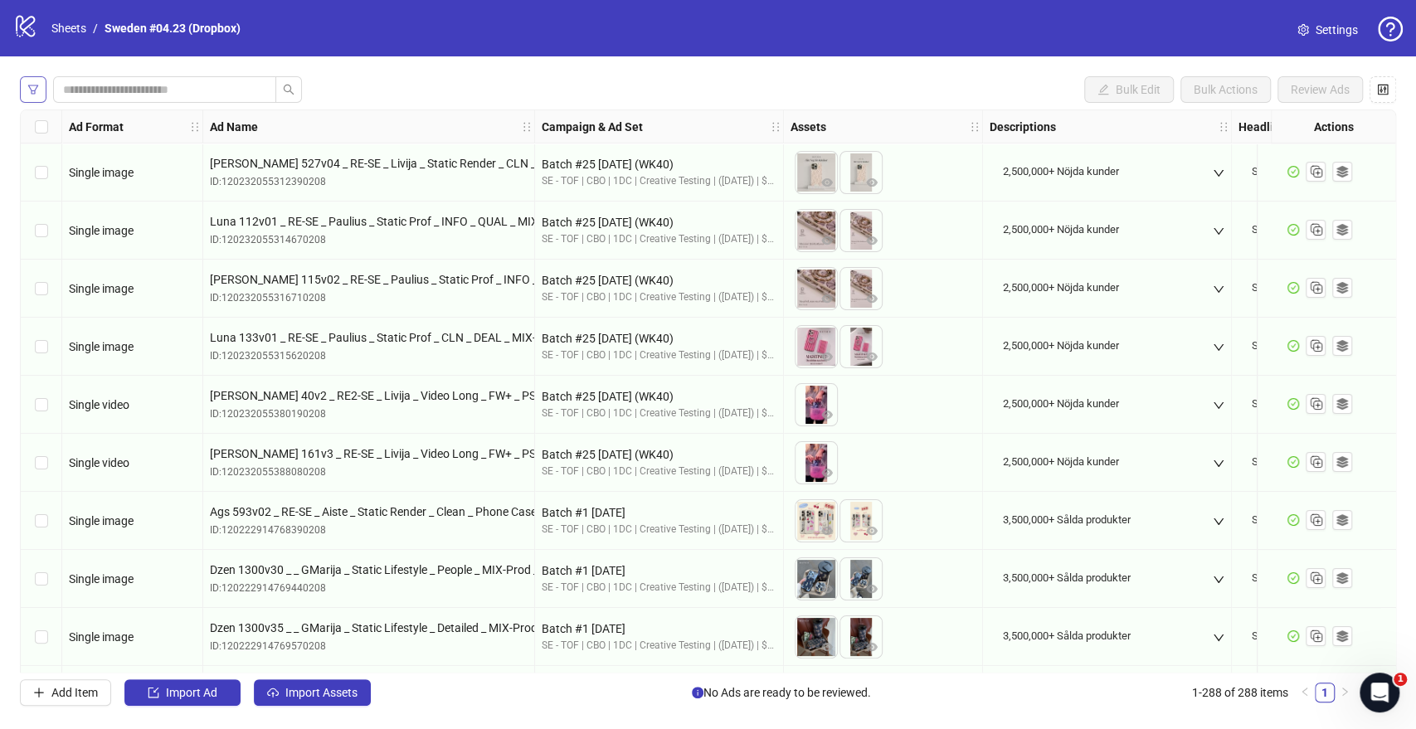
click at [43, 94] on button "button" at bounding box center [33, 89] width 27 height 27
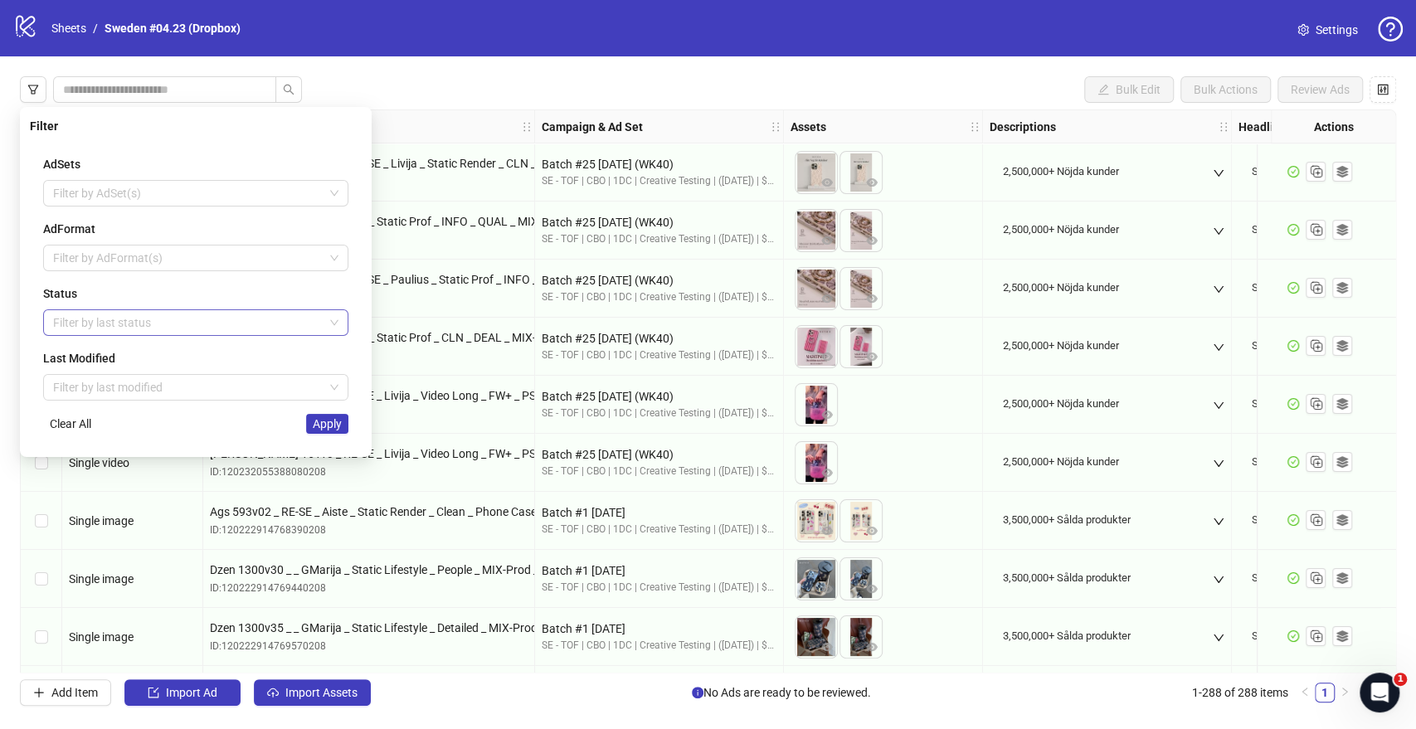
click at [87, 333] on div at bounding box center [186, 322] width 281 height 23
click at [134, 362] on div "Draft" at bounding box center [195, 355] width 279 height 18
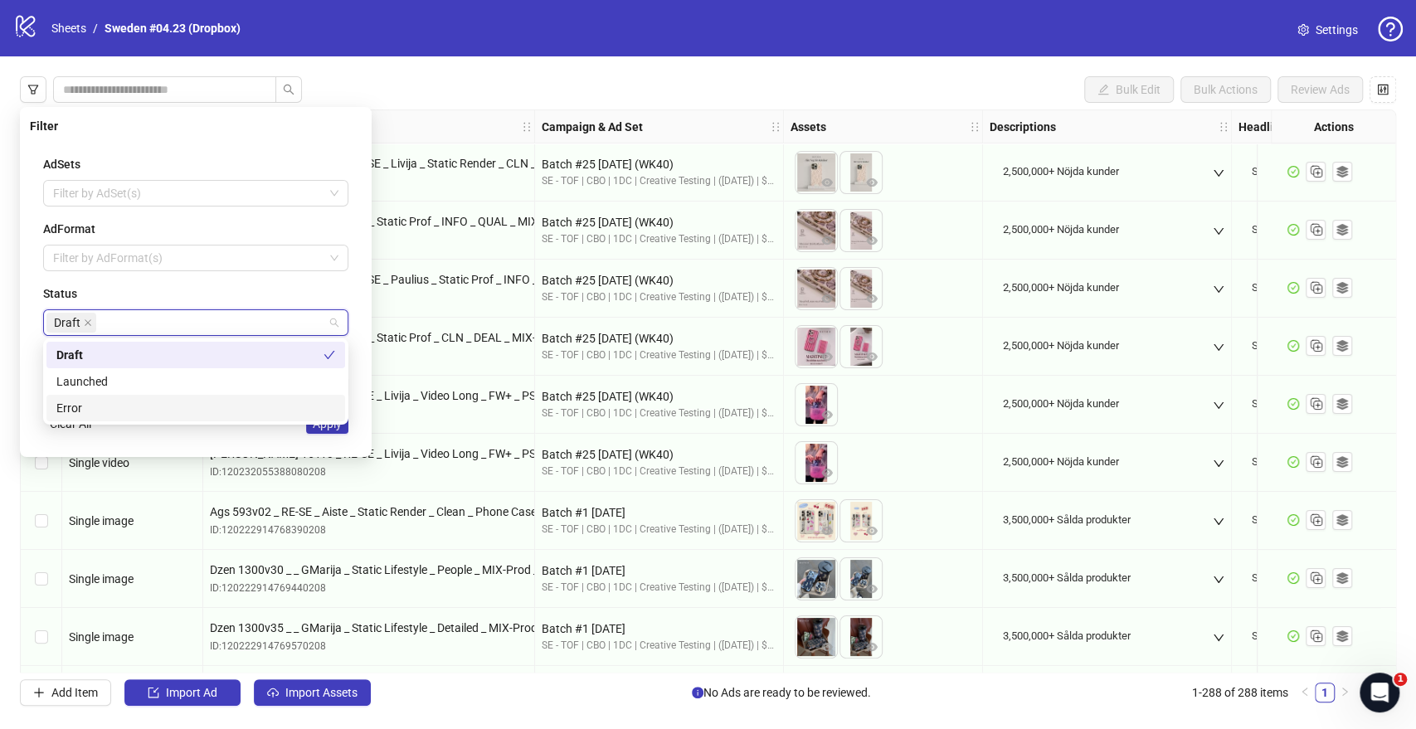
click at [295, 430] on div "Clear All Apply" at bounding box center [195, 424] width 305 height 20
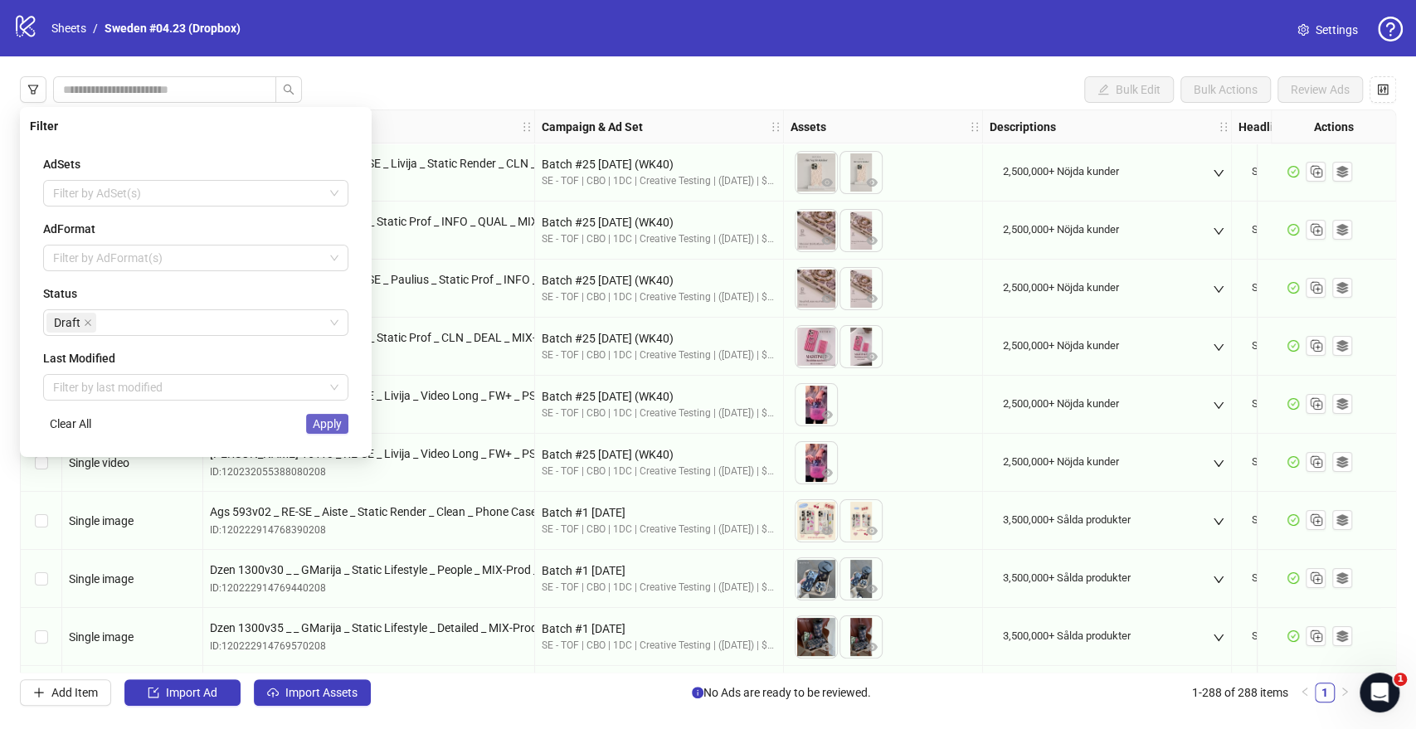
click at [321, 423] on span "Apply" at bounding box center [327, 423] width 29 height 13
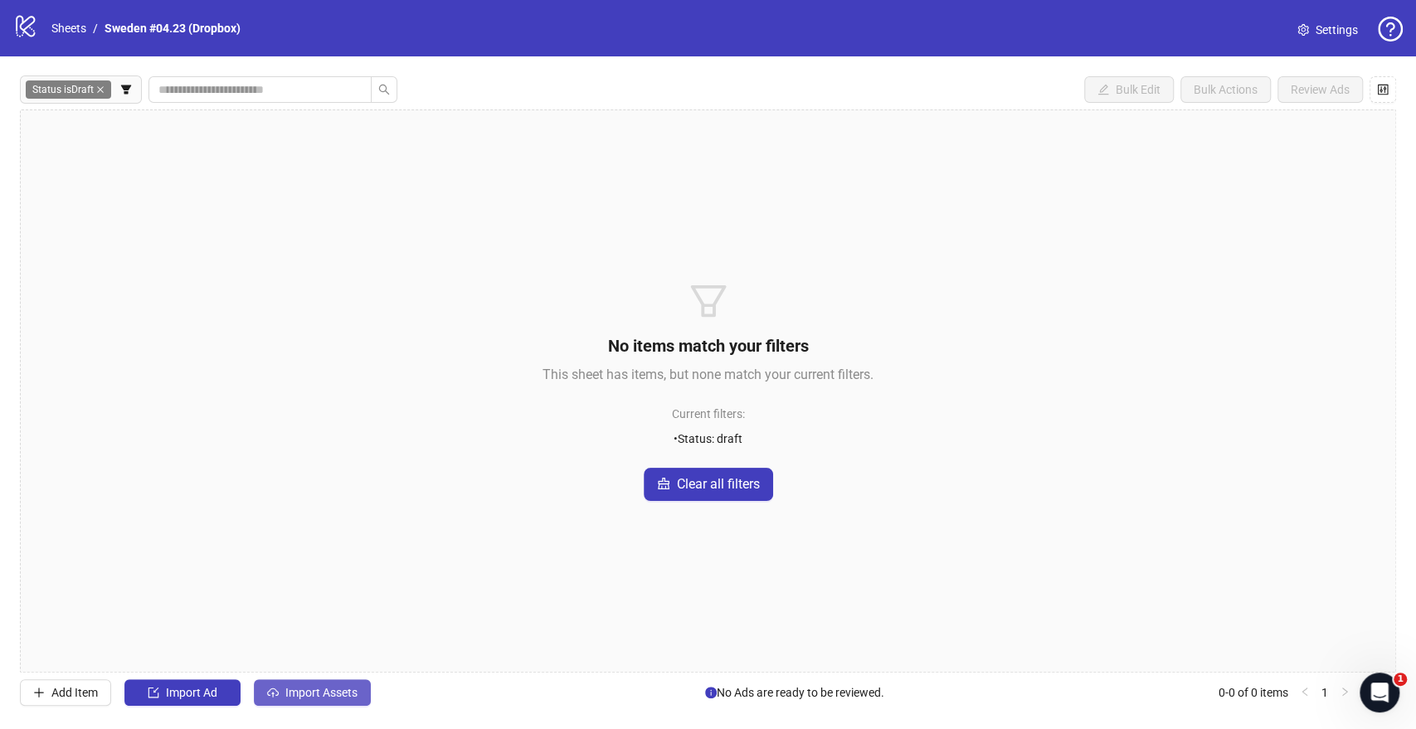
click at [331, 695] on span "Import Assets" at bounding box center [321, 692] width 72 height 13
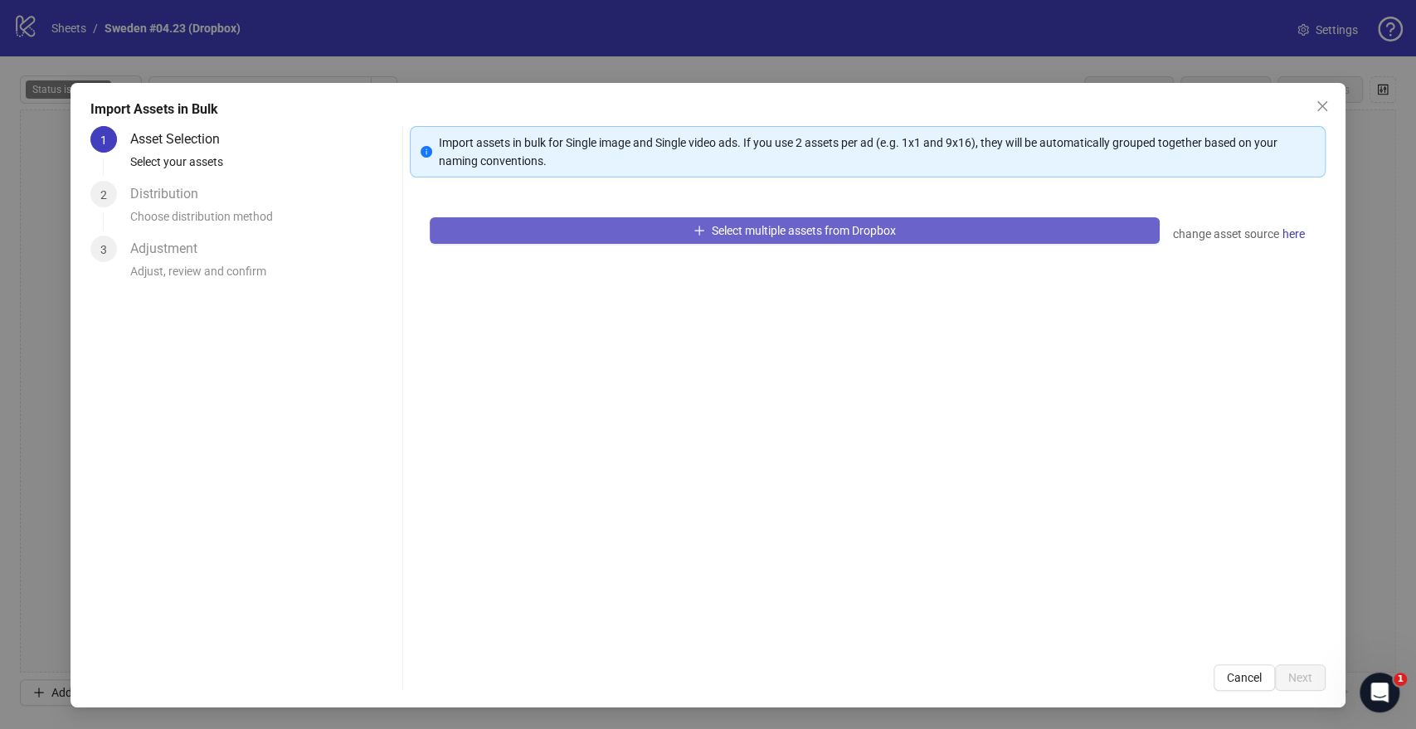
click at [814, 218] on button "Select multiple assets from Dropbox" at bounding box center [794, 230] width 729 height 27
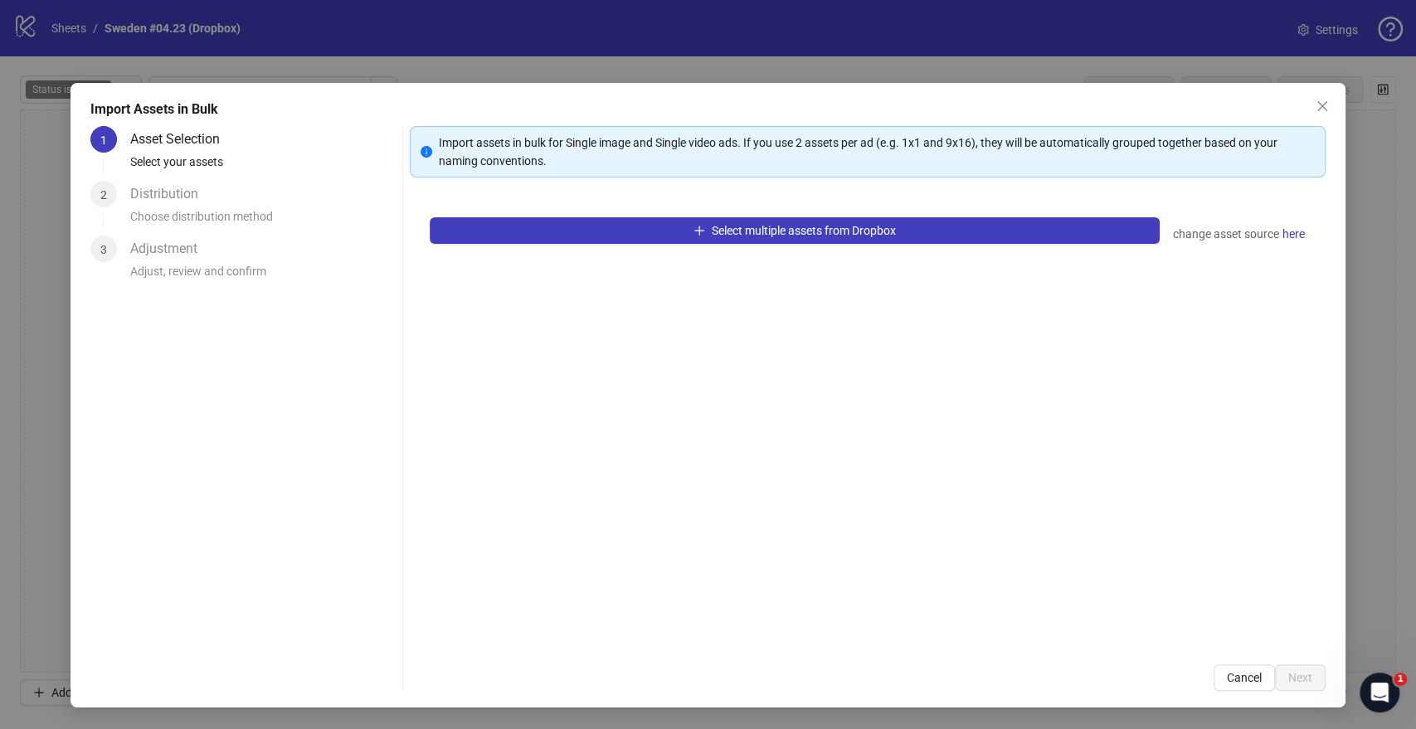
drag, startPoint x: 1320, startPoint y: 108, endPoint x: 1305, endPoint y: 102, distance: 16.8
click at [1320, 108] on icon "close" at bounding box center [1321, 106] width 13 height 13
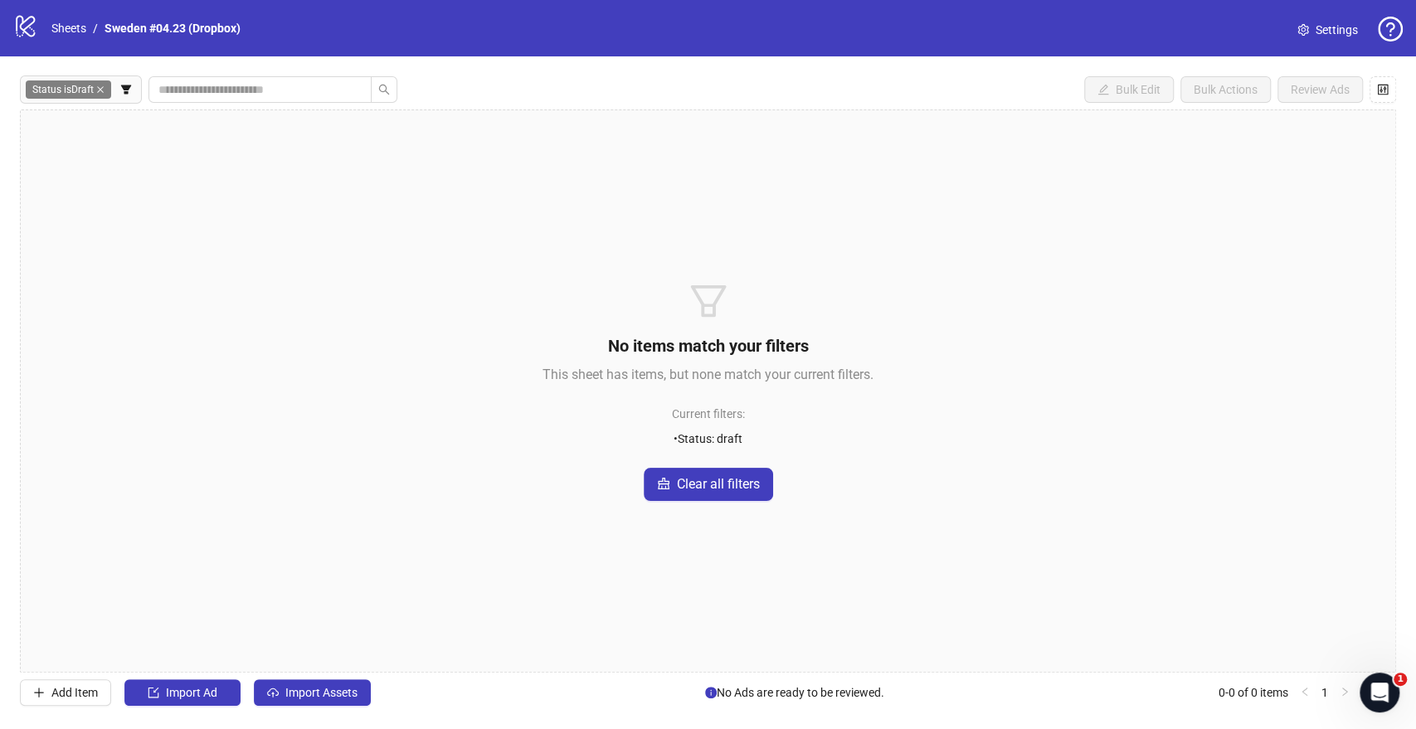
click at [100, 90] on icon "close" at bounding box center [100, 89] width 7 height 7
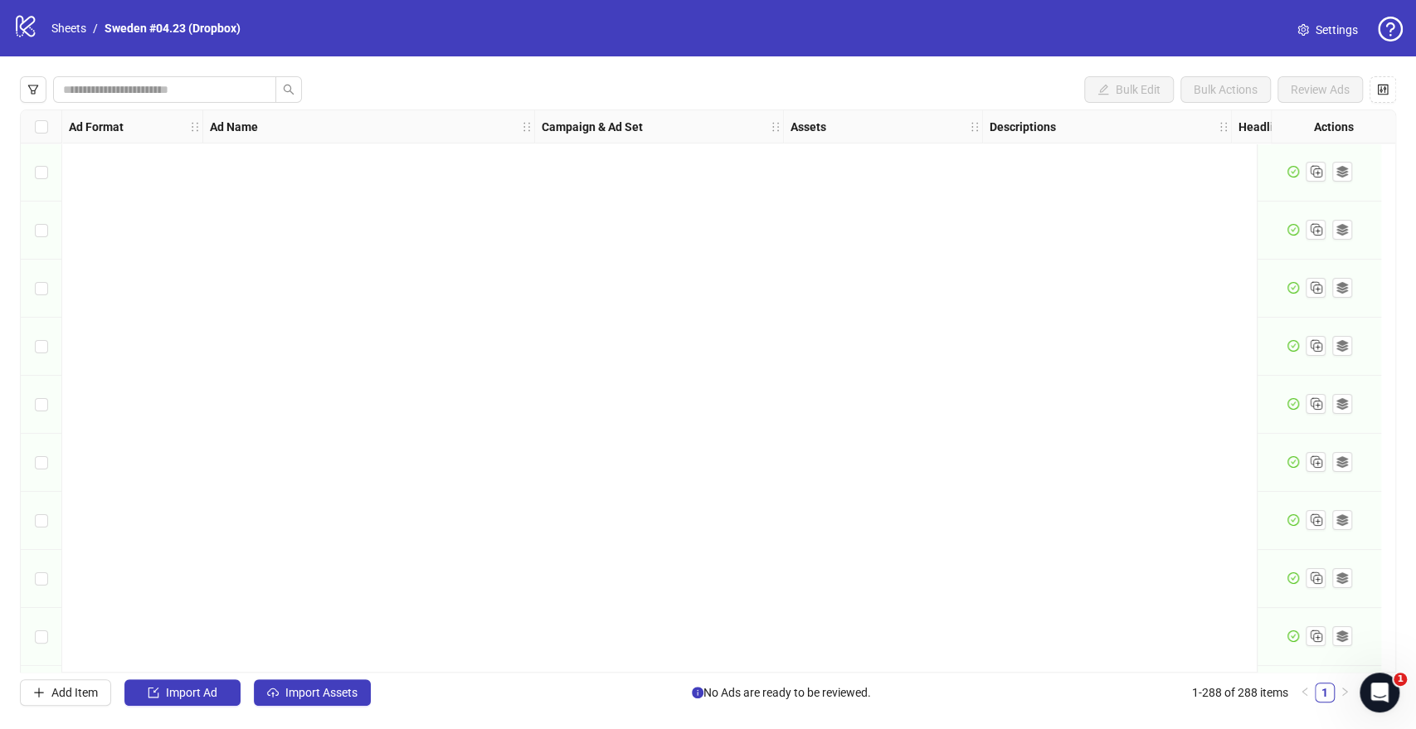
scroll to position [16198, 0]
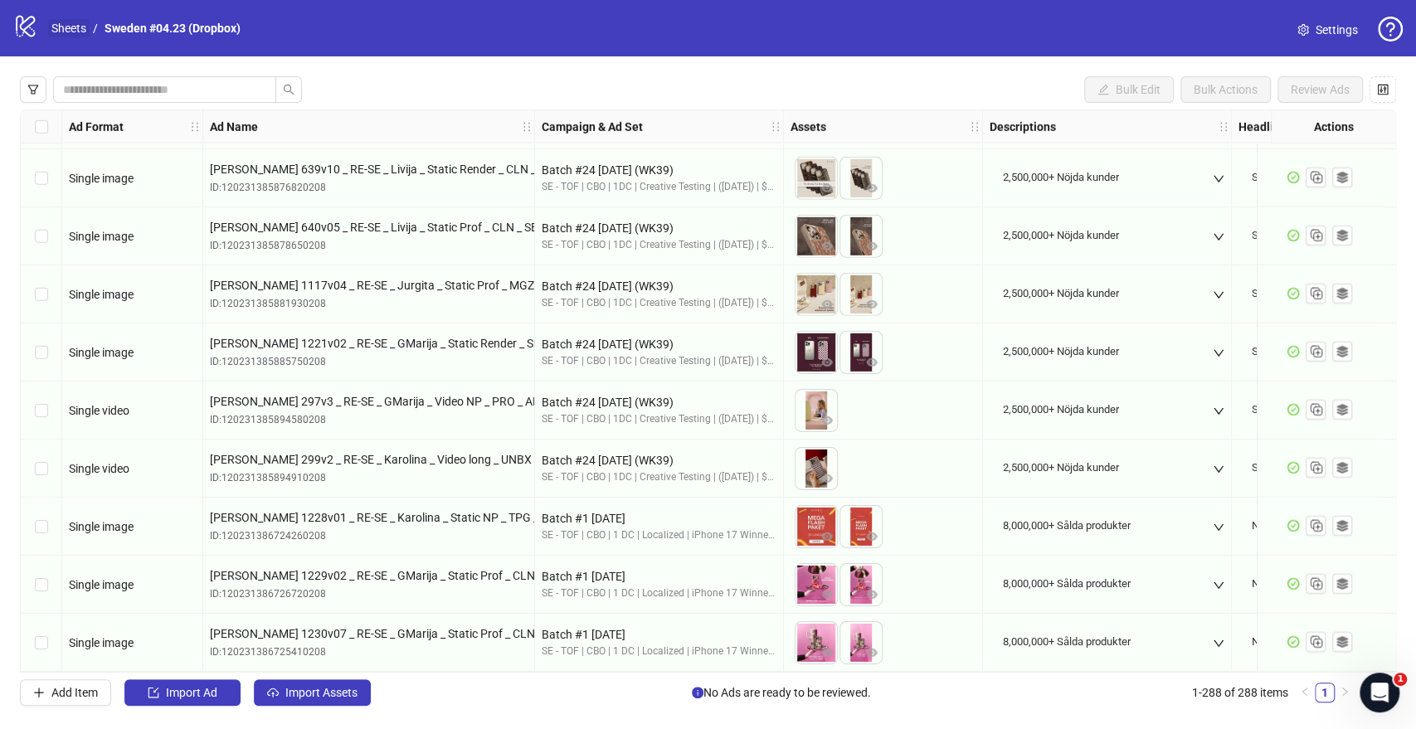
click at [76, 26] on link "Sheets" at bounding box center [68, 28] width 41 height 18
